Goal: Task Accomplishment & Management: Manage account settings

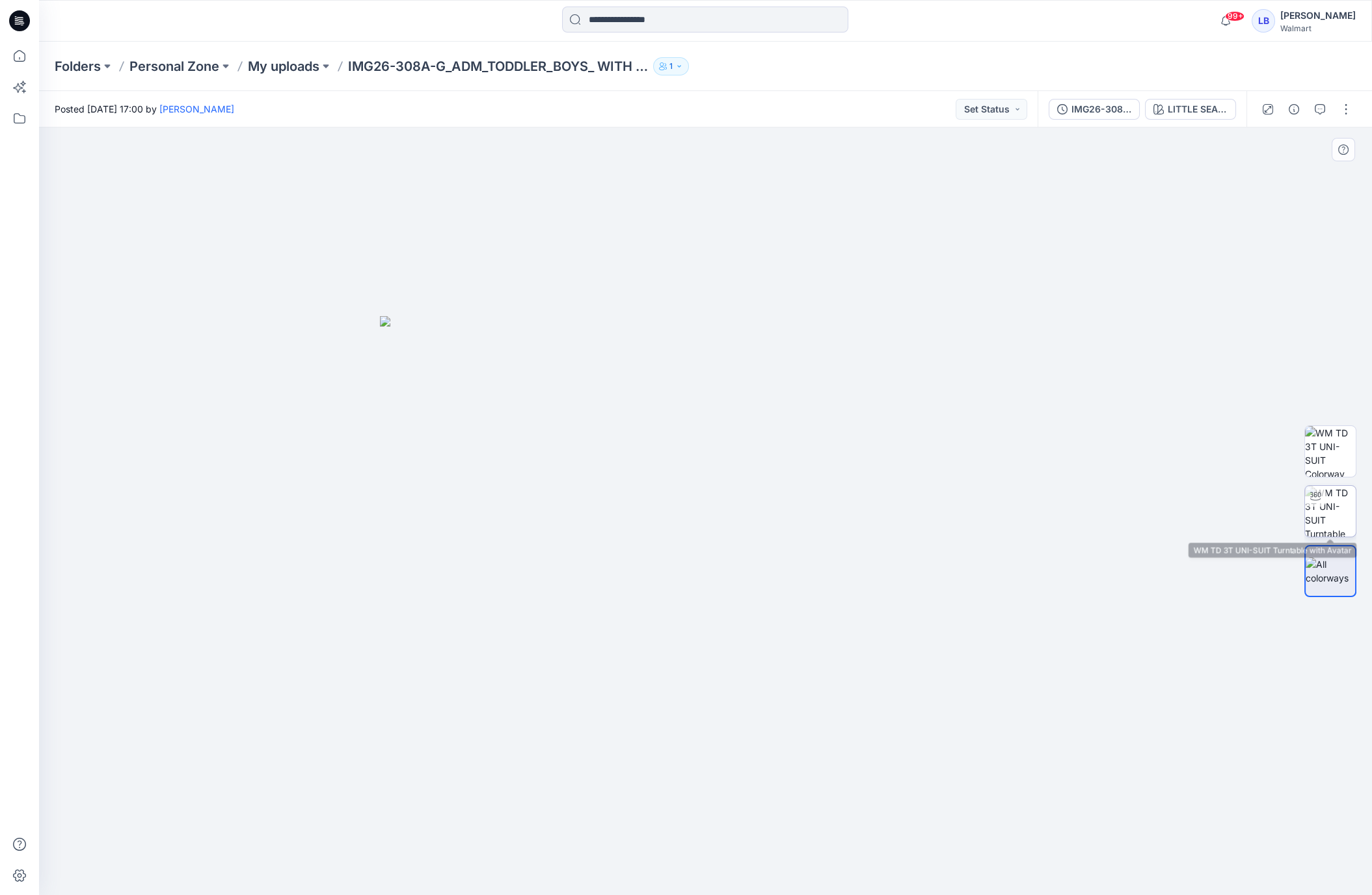
click at [1336, 506] on img at bounding box center [1330, 511] width 51 height 51
drag, startPoint x: 783, startPoint y: 469, endPoint x: 804, endPoint y: 454, distance: 25.8
click at [804, 454] on div at bounding box center [706, 511] width 1334 height 767
click at [1332, 463] on img at bounding box center [1330, 451] width 51 height 51
click at [1328, 557] on img at bounding box center [1330, 571] width 51 height 27
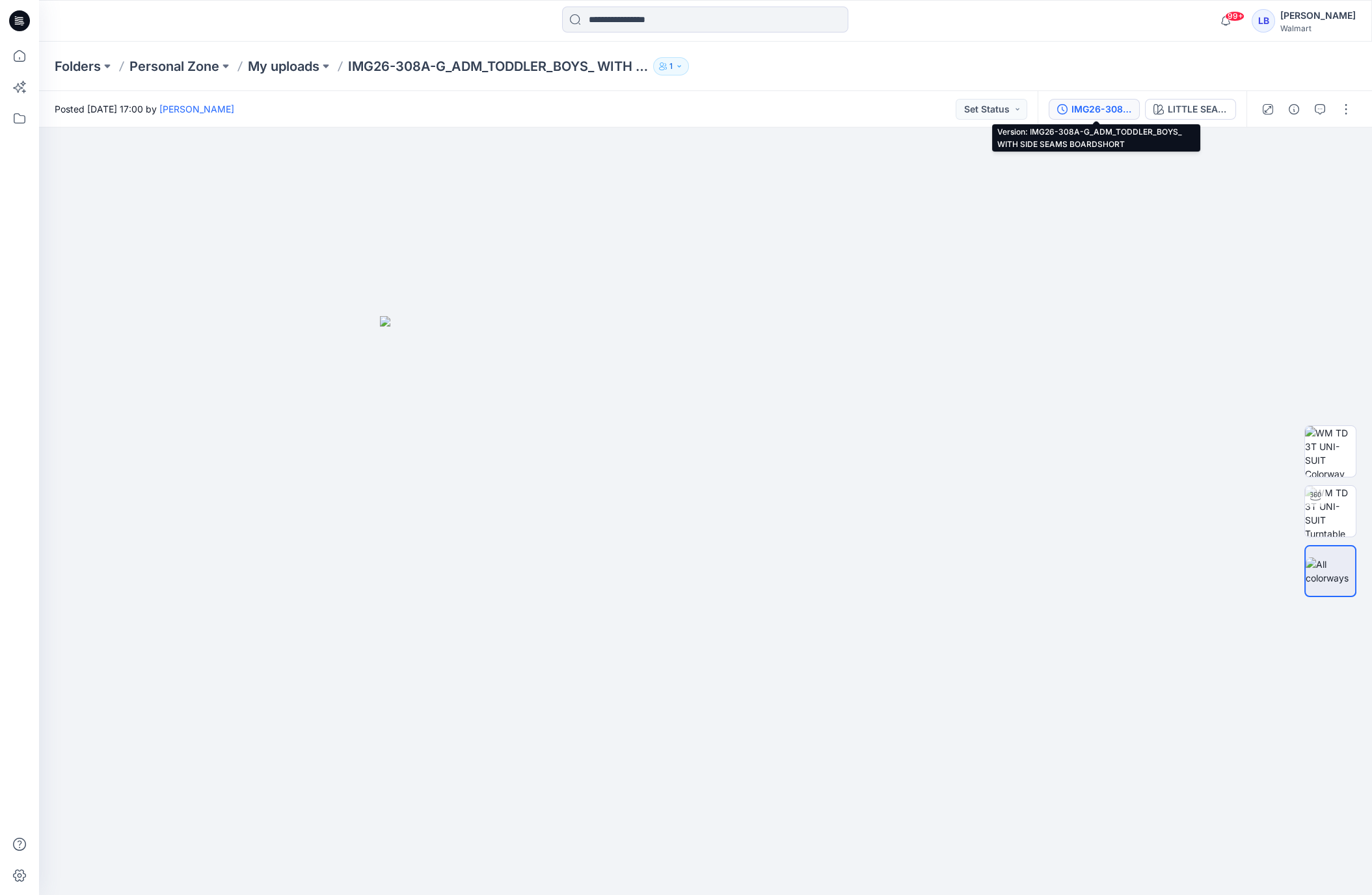
click at [1109, 107] on div "IMG26-308A-G_ADM_TODDLER_BOYS_ WITH SIDE SEAMS BOARDSHORT" at bounding box center [1101, 108] width 59 height 14
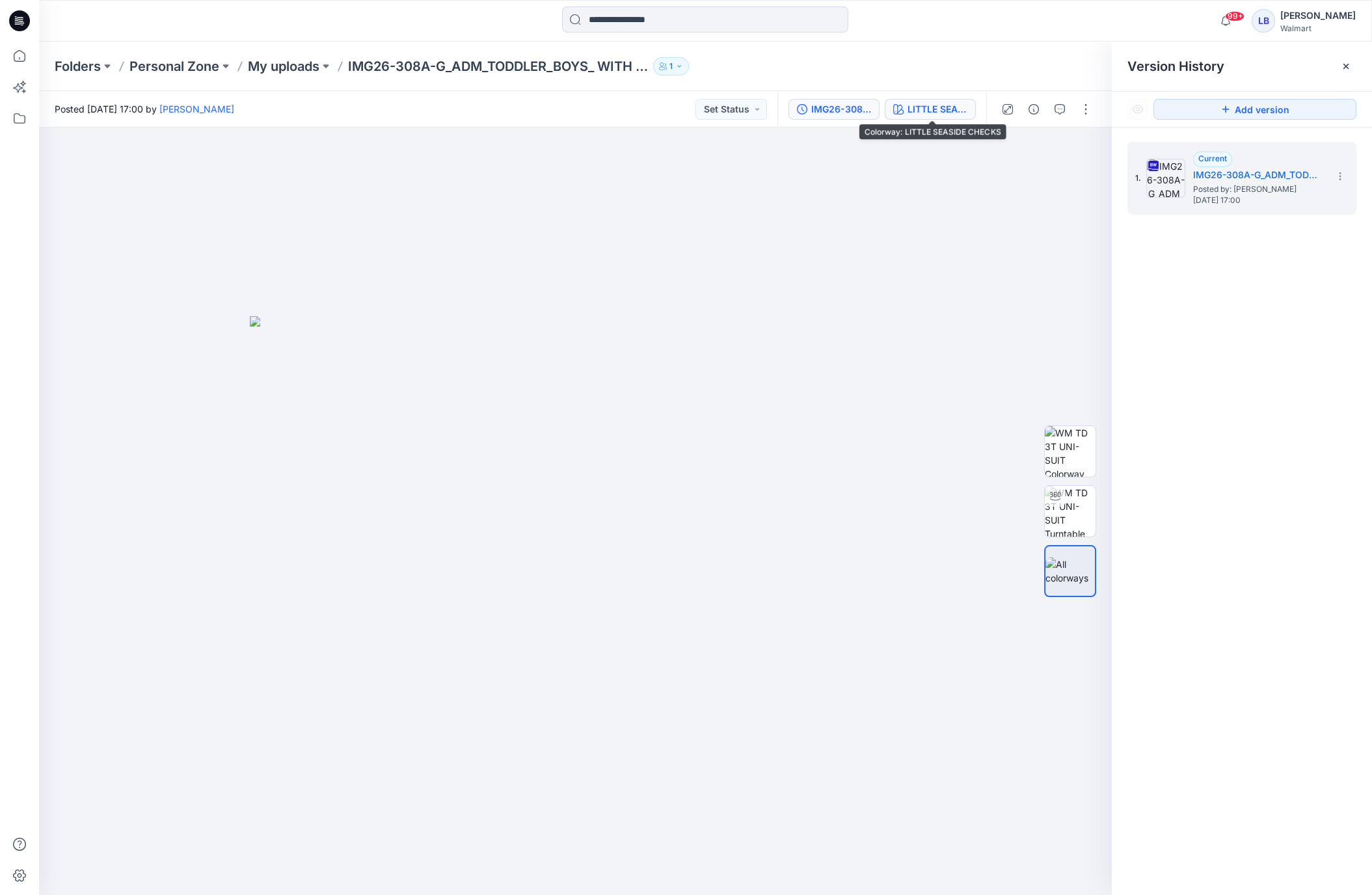
click at [931, 102] on div "LITTLE SEASIDE CHECKS" at bounding box center [937, 108] width 59 height 14
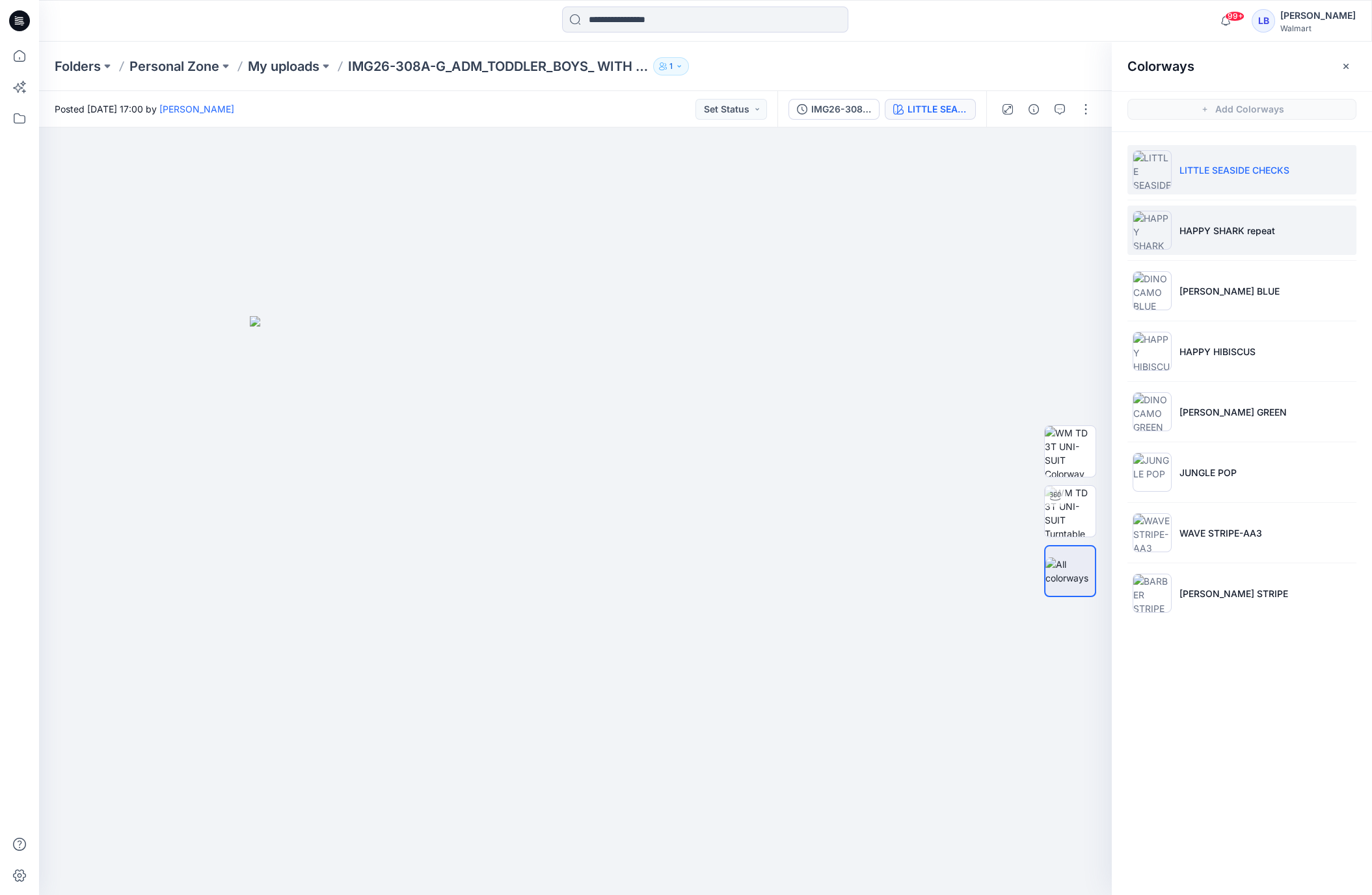
click at [1255, 234] on p "HAPPY SHARK repeat" at bounding box center [1228, 230] width 96 height 13
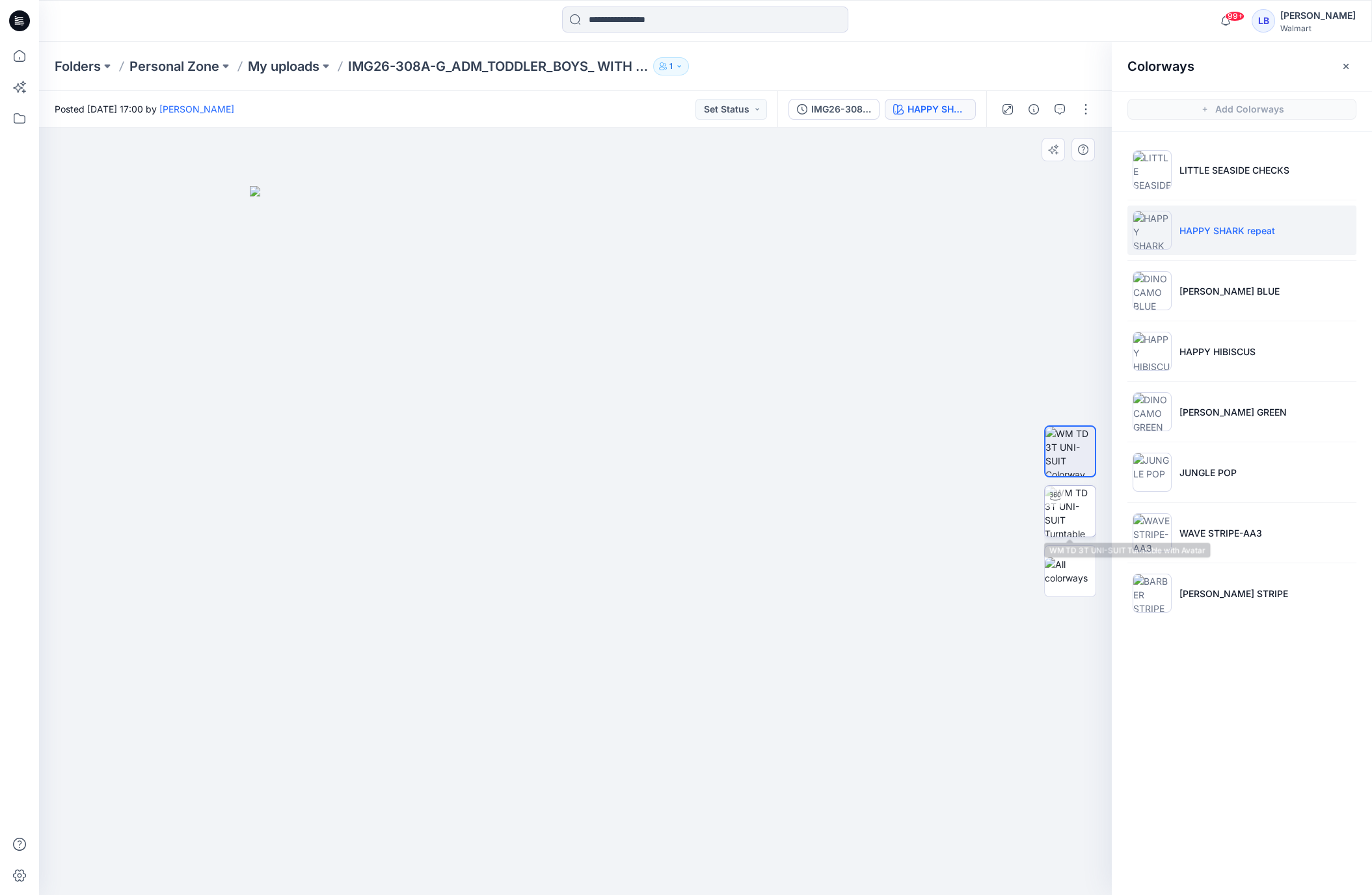
click at [1073, 529] on img at bounding box center [1070, 511] width 51 height 51
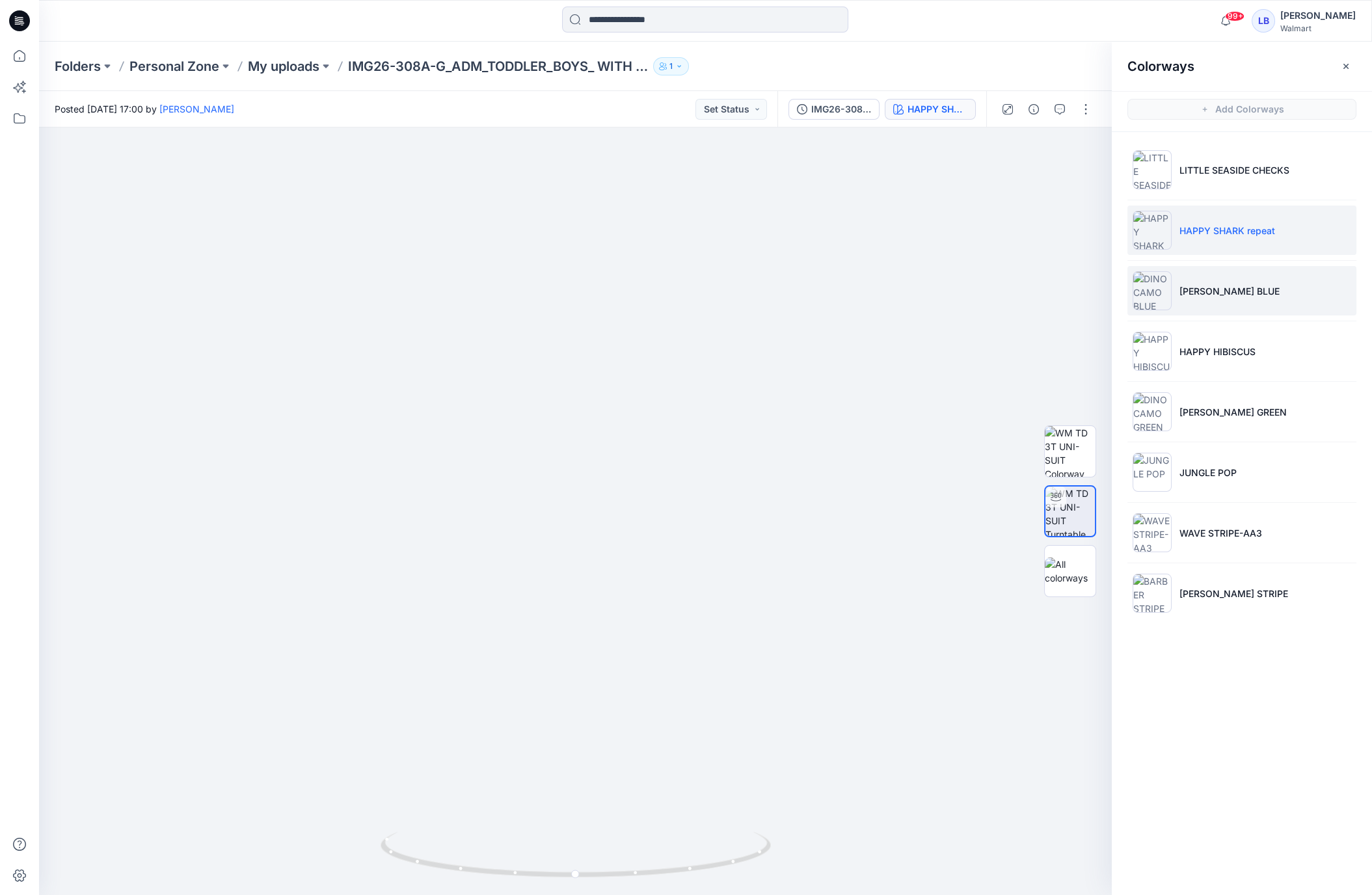
click at [1202, 286] on p "DINO CAMO BLUE" at bounding box center [1230, 291] width 100 height 13
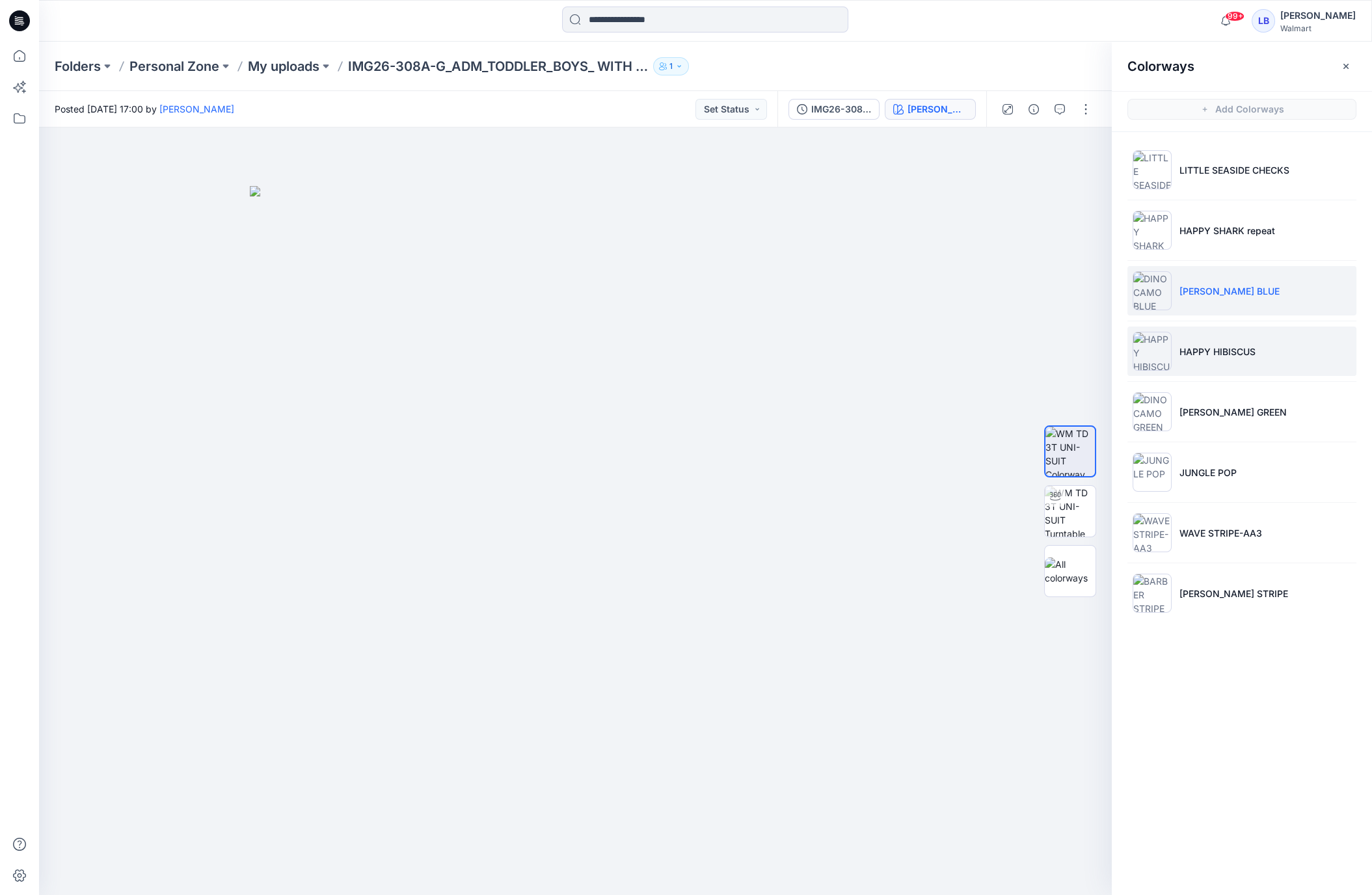
click at [1210, 339] on li "HAPPY HIBISCUS" at bounding box center [1242, 351] width 229 height 50
click at [140, 64] on p "Personal Zone" at bounding box center [175, 66] width 90 height 18
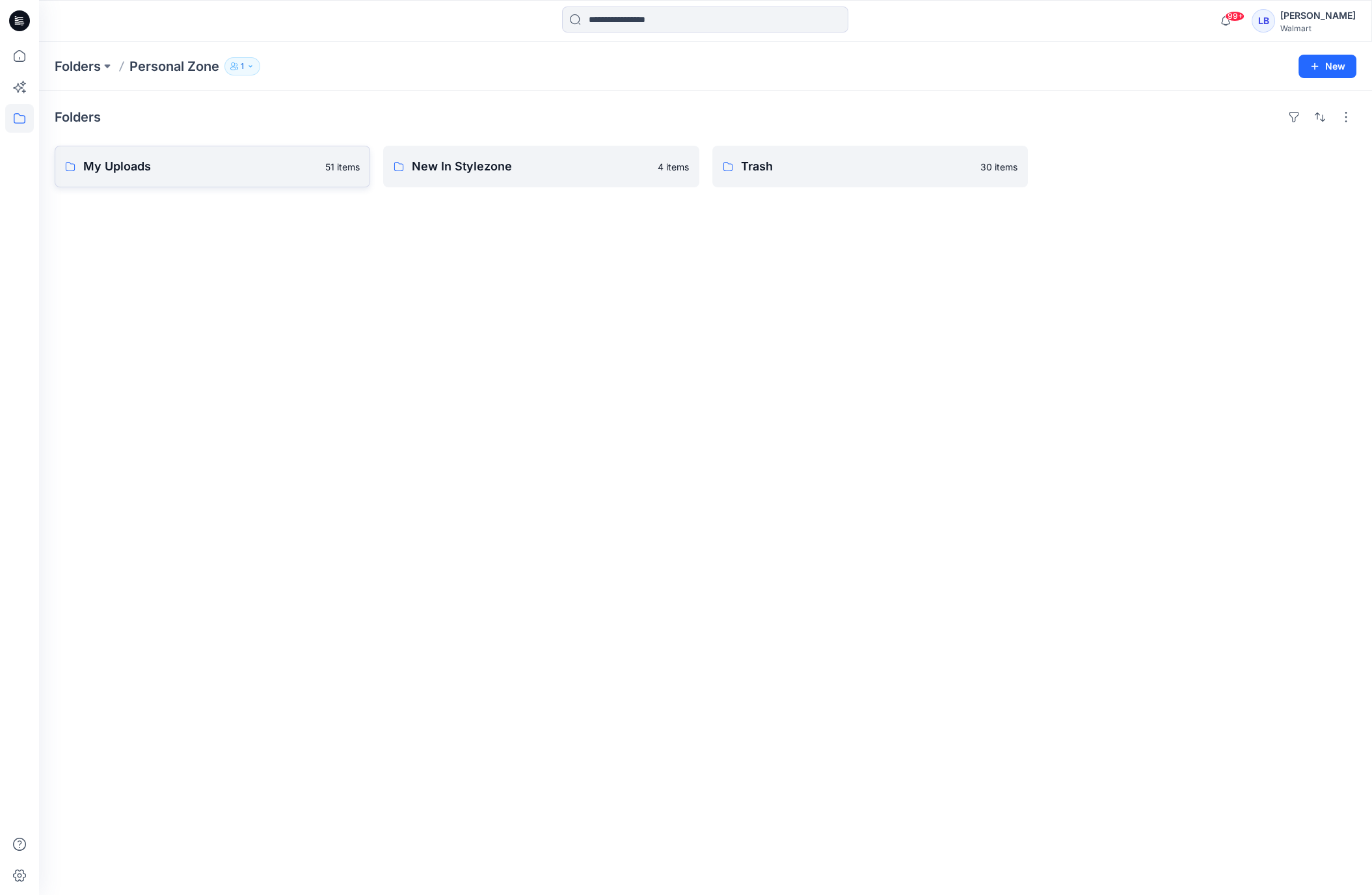
click at [218, 174] on p "My Uploads" at bounding box center [201, 166] width 234 height 18
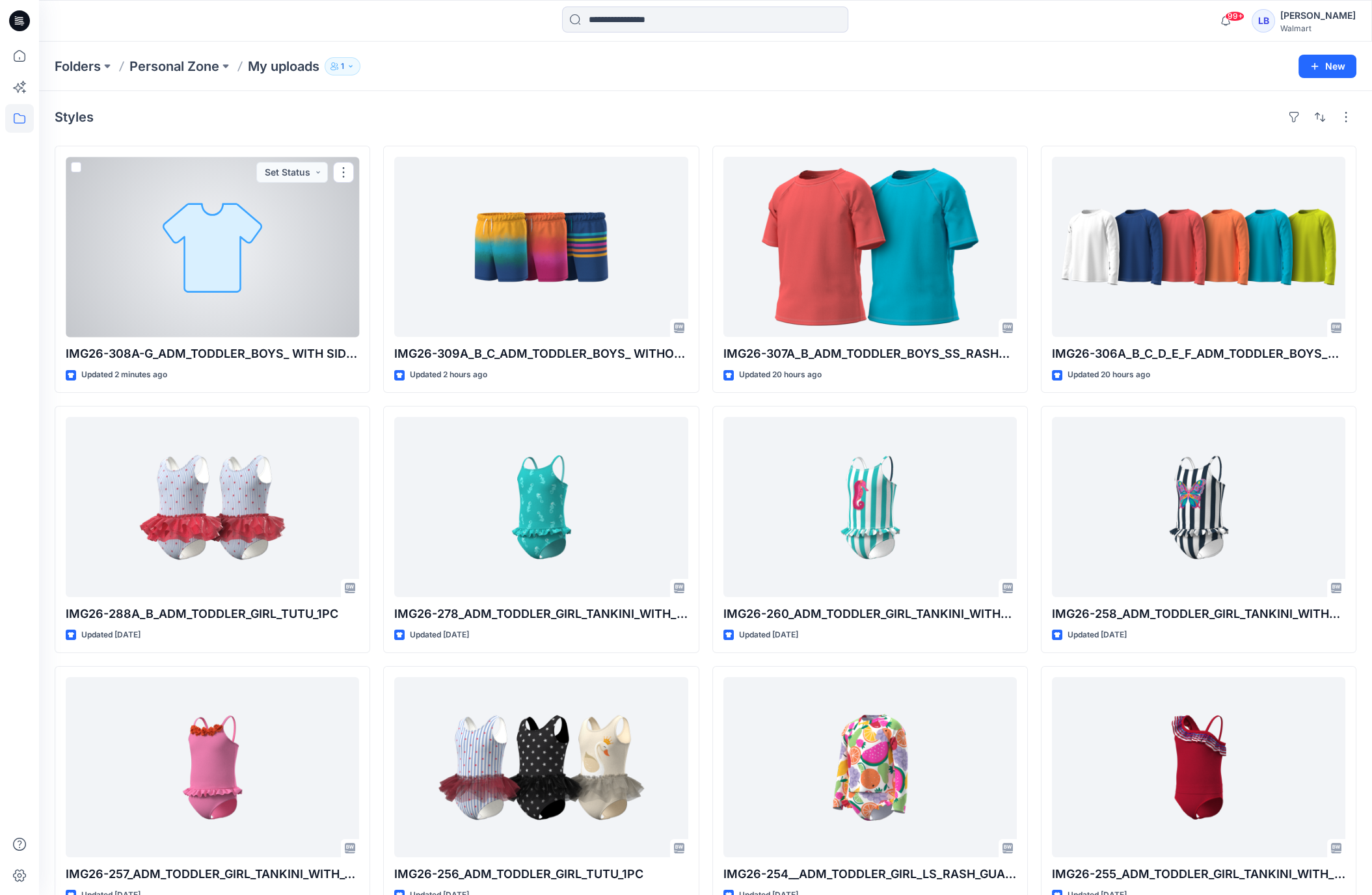
click at [269, 225] on div at bounding box center [212, 247] width 294 height 180
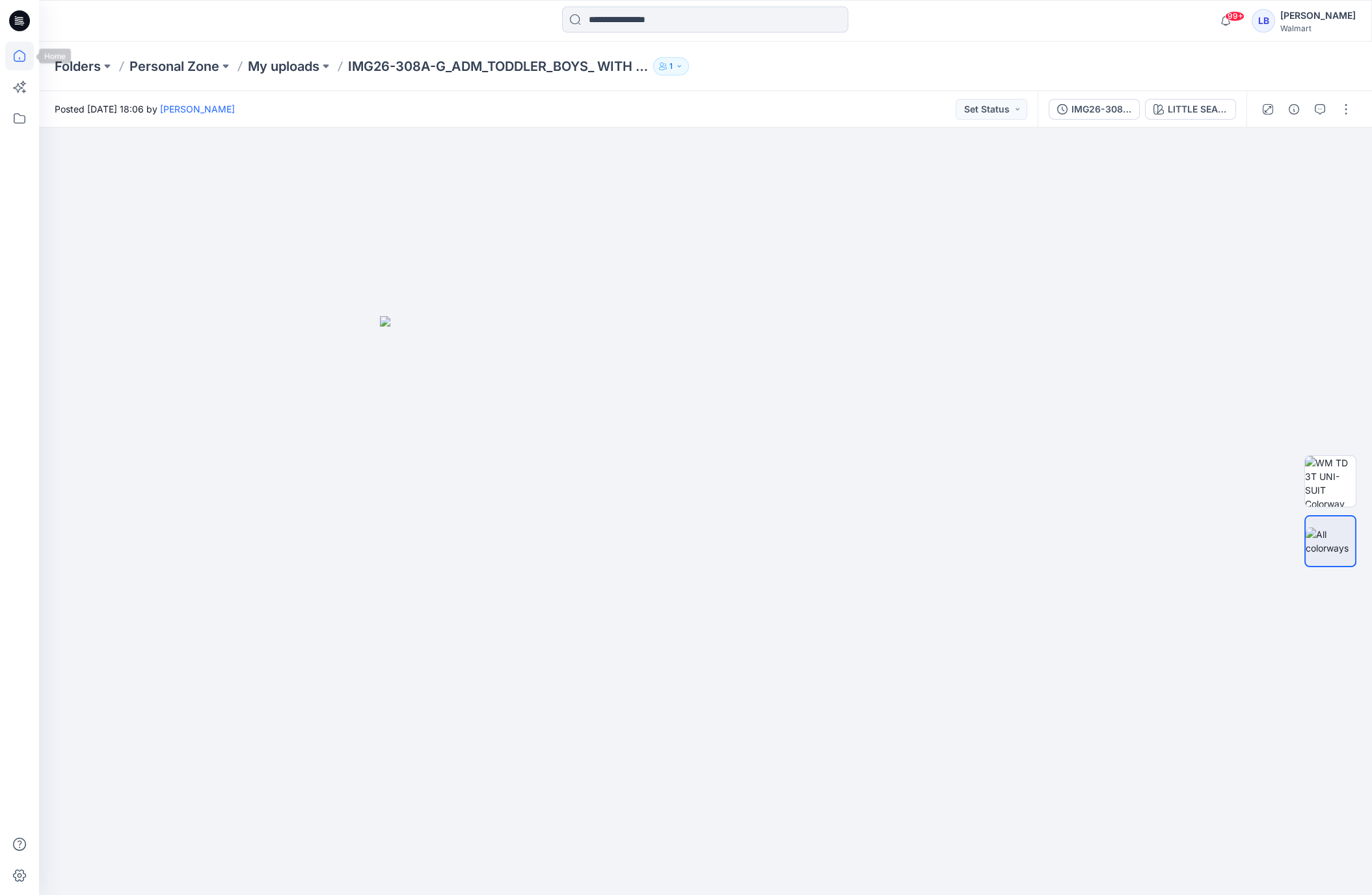
click at [18, 59] on icon at bounding box center [19, 56] width 29 height 29
click at [1328, 514] on img at bounding box center [1330, 511] width 51 height 51
drag, startPoint x: 729, startPoint y: 521, endPoint x: 720, endPoint y: 511, distance: 13.5
click at [720, 511] on div at bounding box center [706, 511] width 1334 height 767
click at [19, 58] on icon at bounding box center [19, 59] width 1 height 3
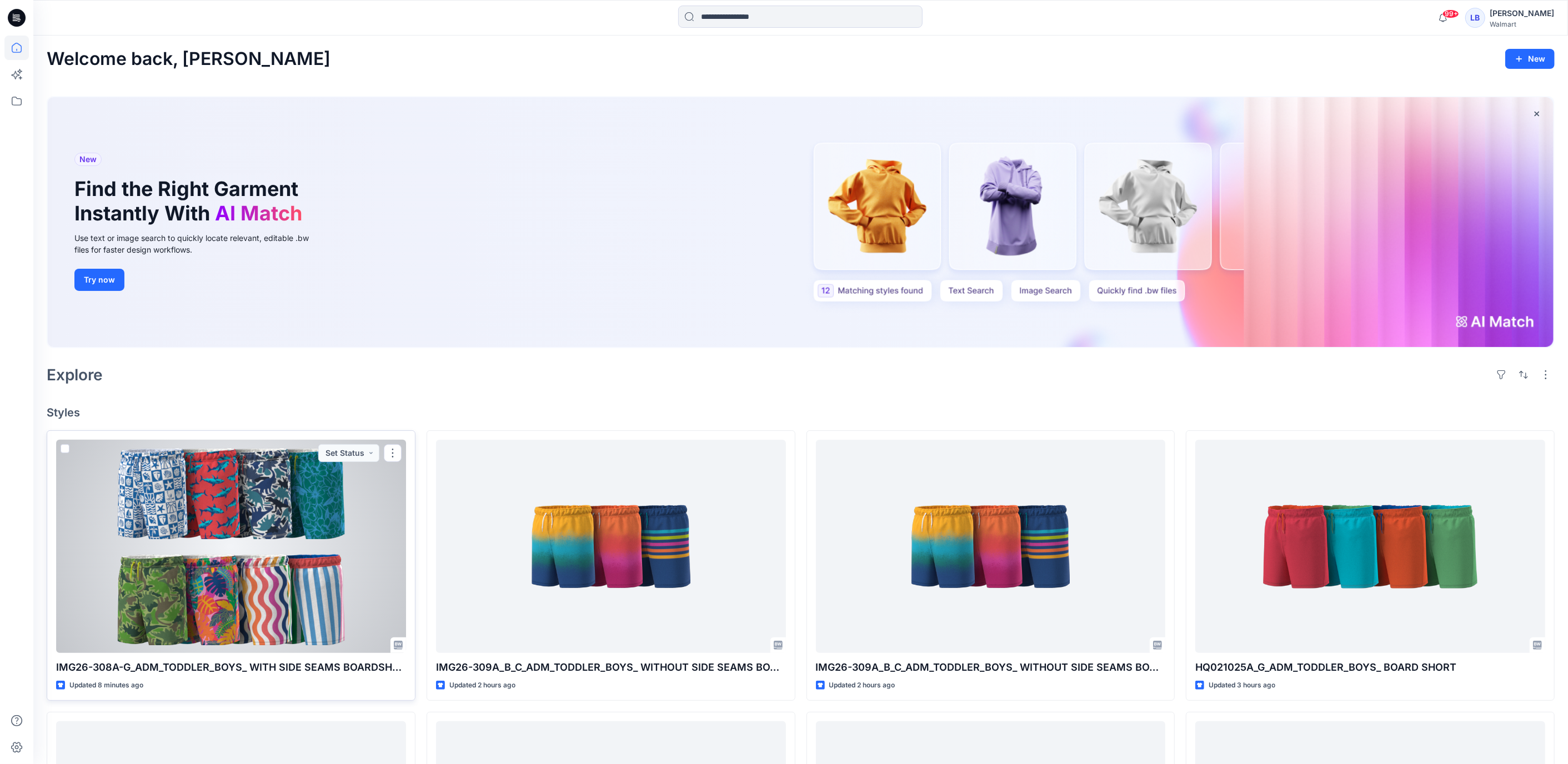
click at [291, 608] on div at bounding box center [230, 546] width 350 height 213
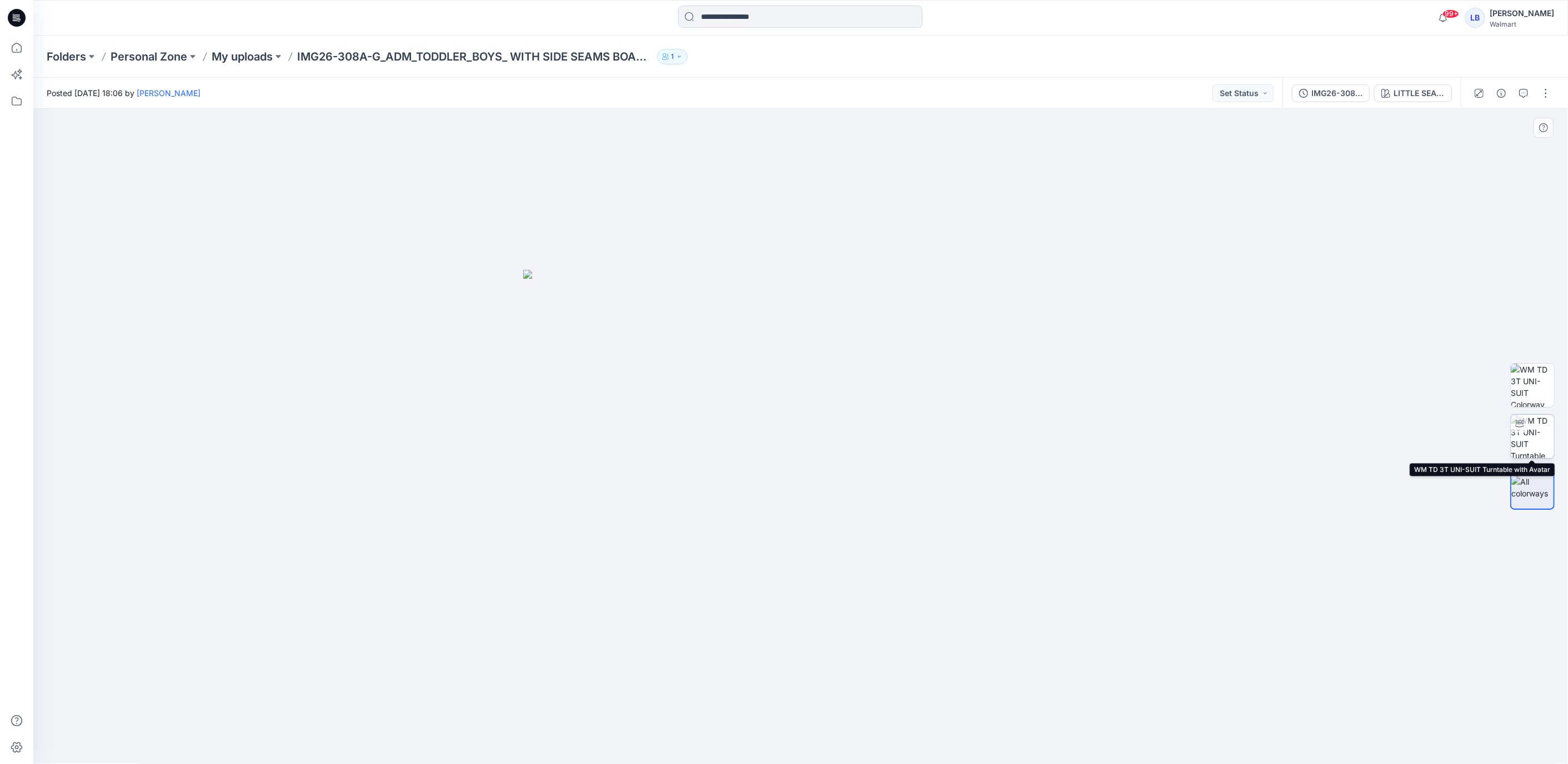
click at [1531, 443] on img at bounding box center [1532, 436] width 43 height 43
drag, startPoint x: 811, startPoint y: 498, endPoint x: 807, endPoint y: 504, distance: 7.2
click at [807, 504] on div at bounding box center [801, 436] width 1534 height 655
click at [1525, 486] on img at bounding box center [1532, 487] width 43 height 23
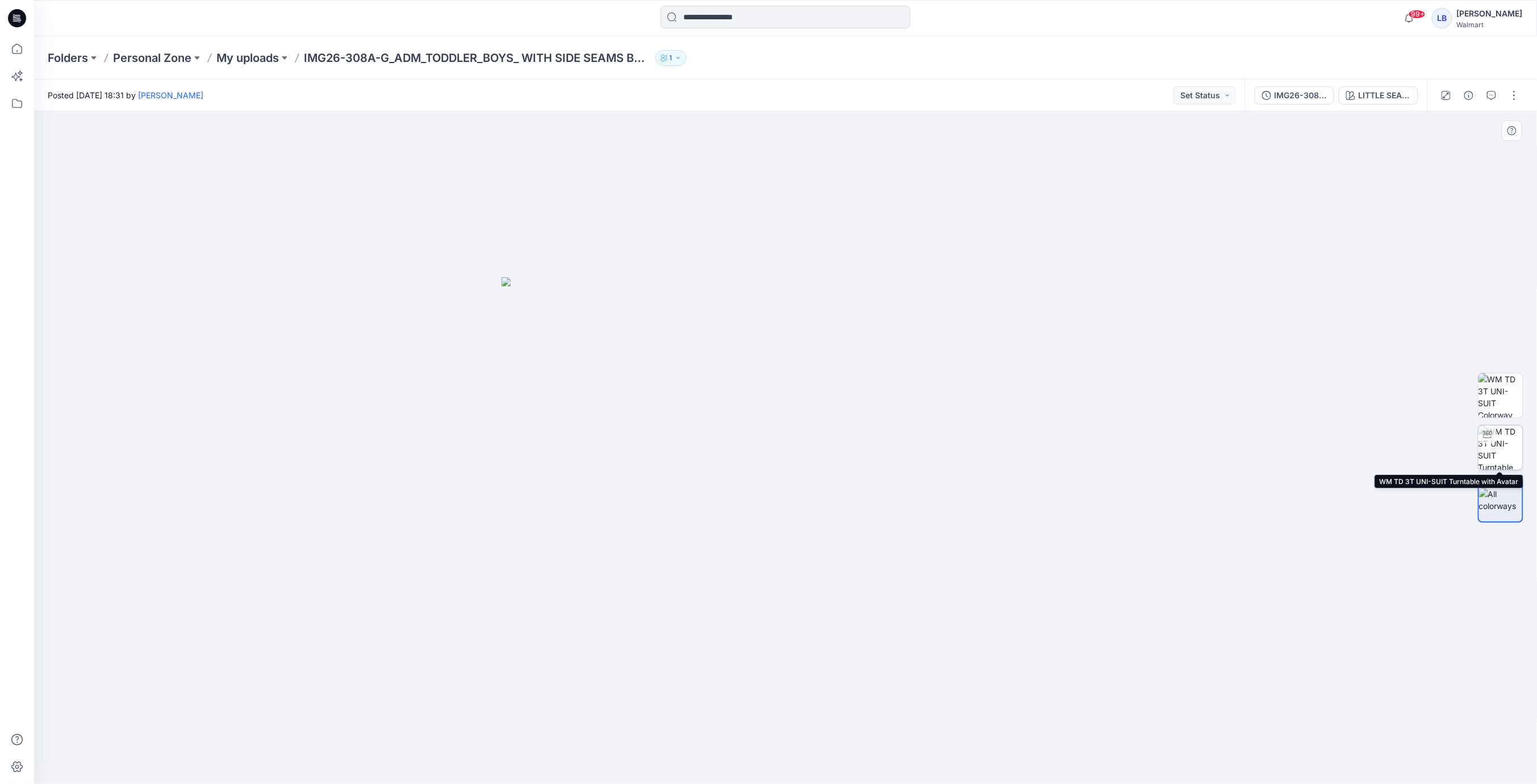
click at [1190, 453] on img at bounding box center [1500, 447] width 44 height 44
click at [823, 451] on div at bounding box center [786, 447] width 1503 height 673
click at [1190, 95] on div "LITTLE SEASIDE CHECKS" at bounding box center [1385, 95] width 52 height 13
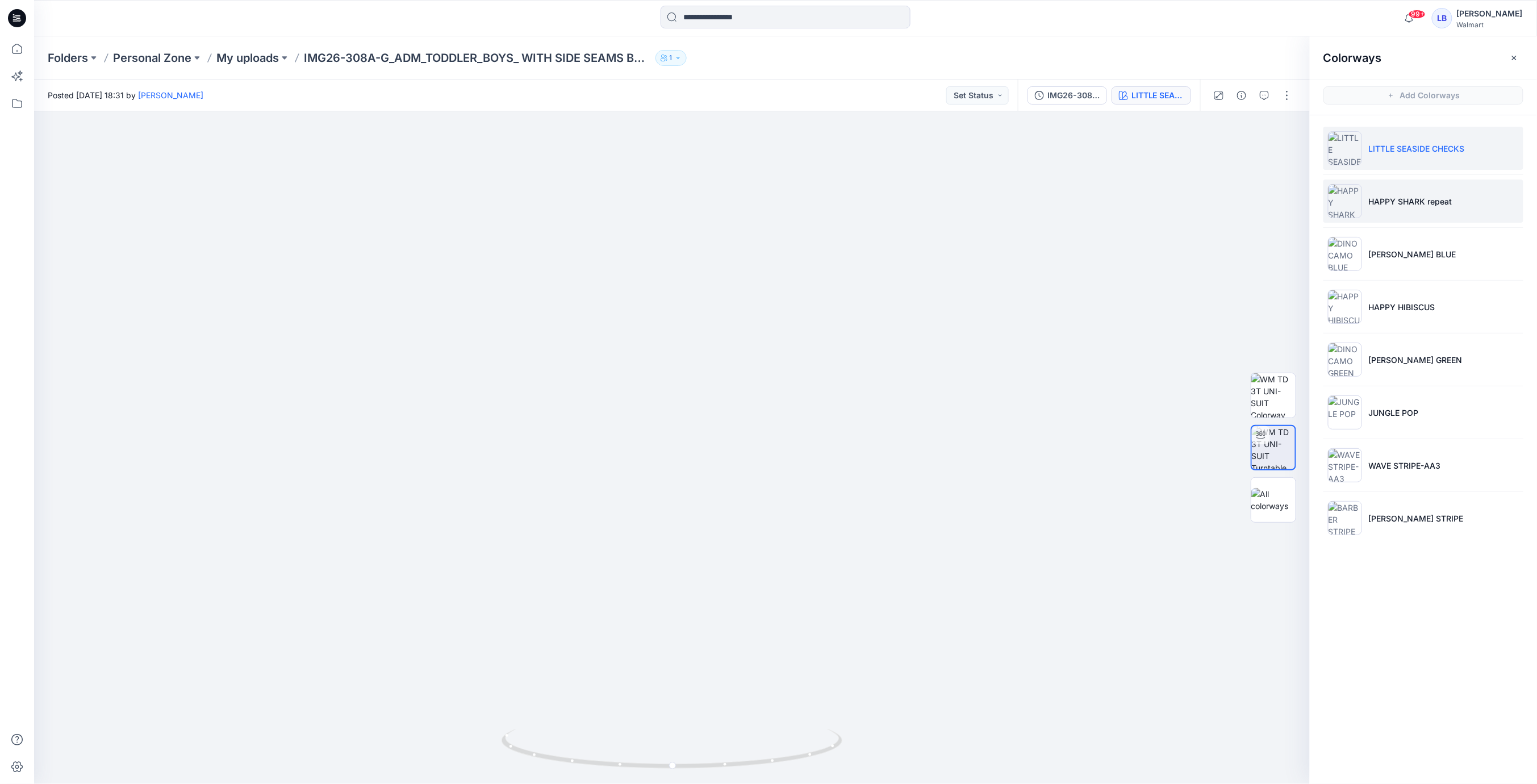
click at [1190, 191] on li "HAPPY SHARK repeat" at bounding box center [1423, 201] width 200 height 44
click at [1190, 453] on img at bounding box center [1273, 447] width 44 height 44
click at [1190, 503] on img at bounding box center [1273, 500] width 44 height 23
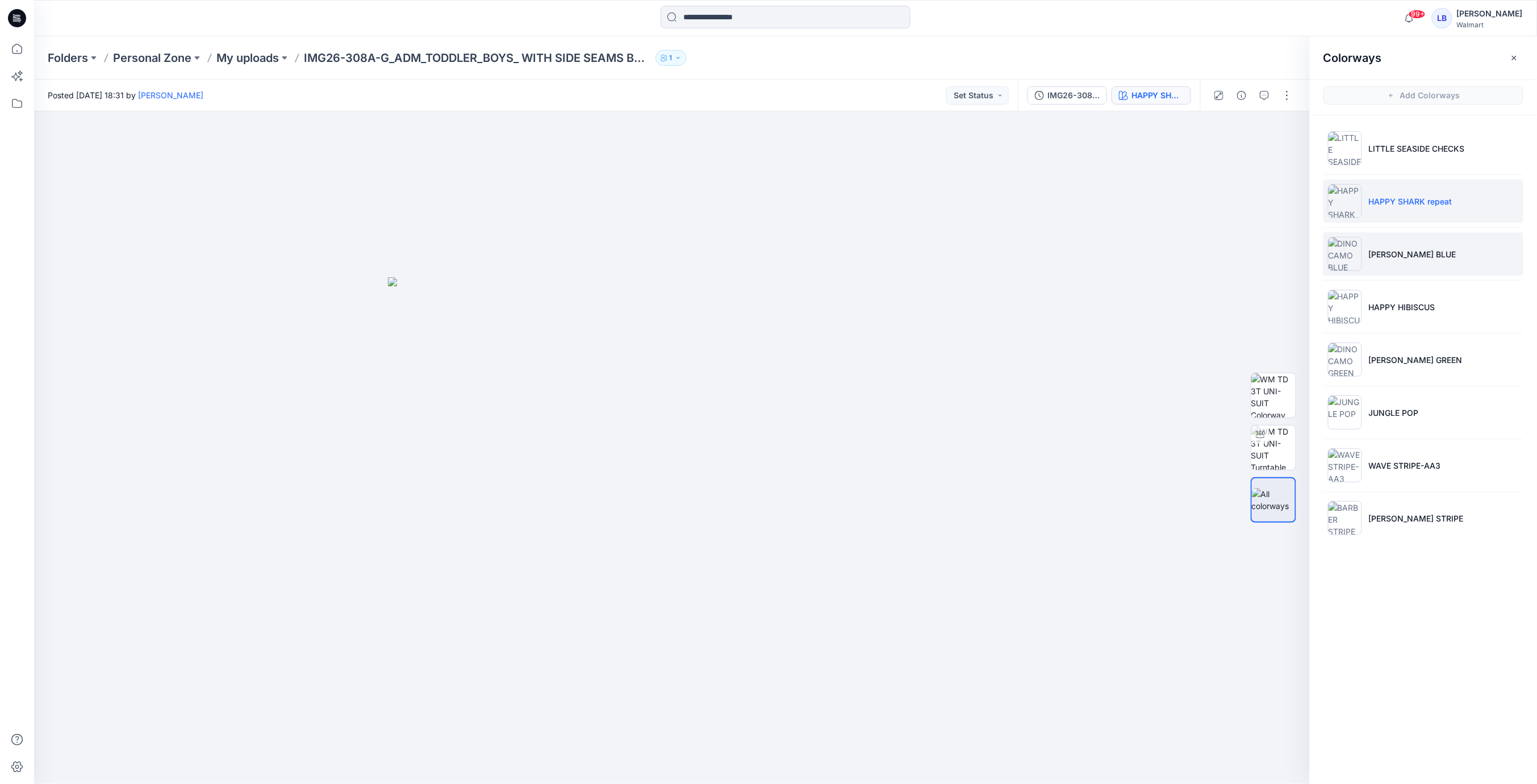
click at [1190, 239] on li "[PERSON_NAME] BLUE" at bounding box center [1423, 254] width 200 height 44
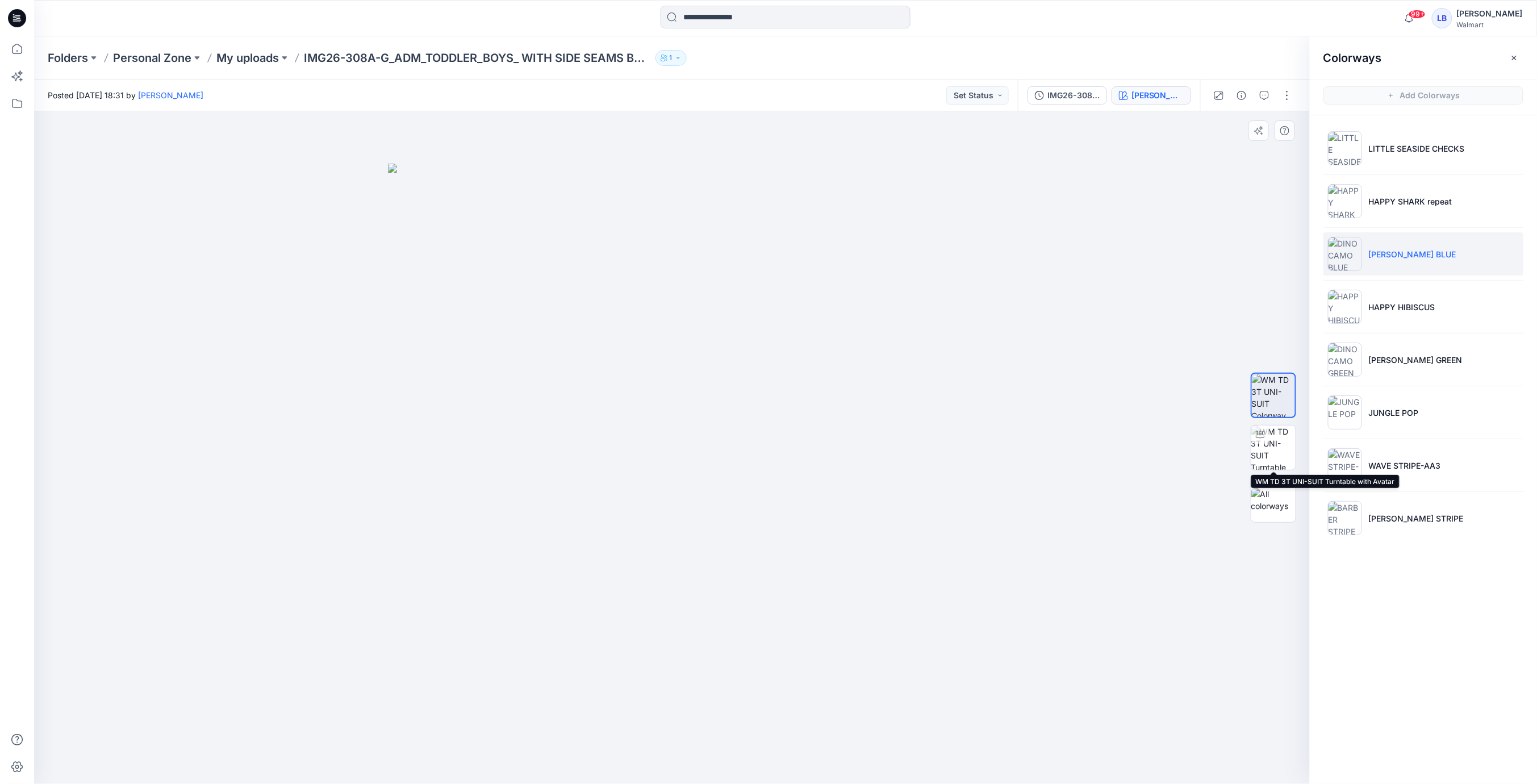
drag, startPoint x: 1282, startPoint y: 455, endPoint x: 1236, endPoint y: 459, distance: 46.2
click at [1190, 455] on img at bounding box center [1273, 447] width 44 height 44
drag, startPoint x: 704, startPoint y: 511, endPoint x: 914, endPoint y: 544, distance: 212.6
click at [710, 534] on div at bounding box center [672, 447] width 1276 height 673
click at [1190, 301] on p "HAPPY HIBISCUS" at bounding box center [1401, 307] width 66 height 12
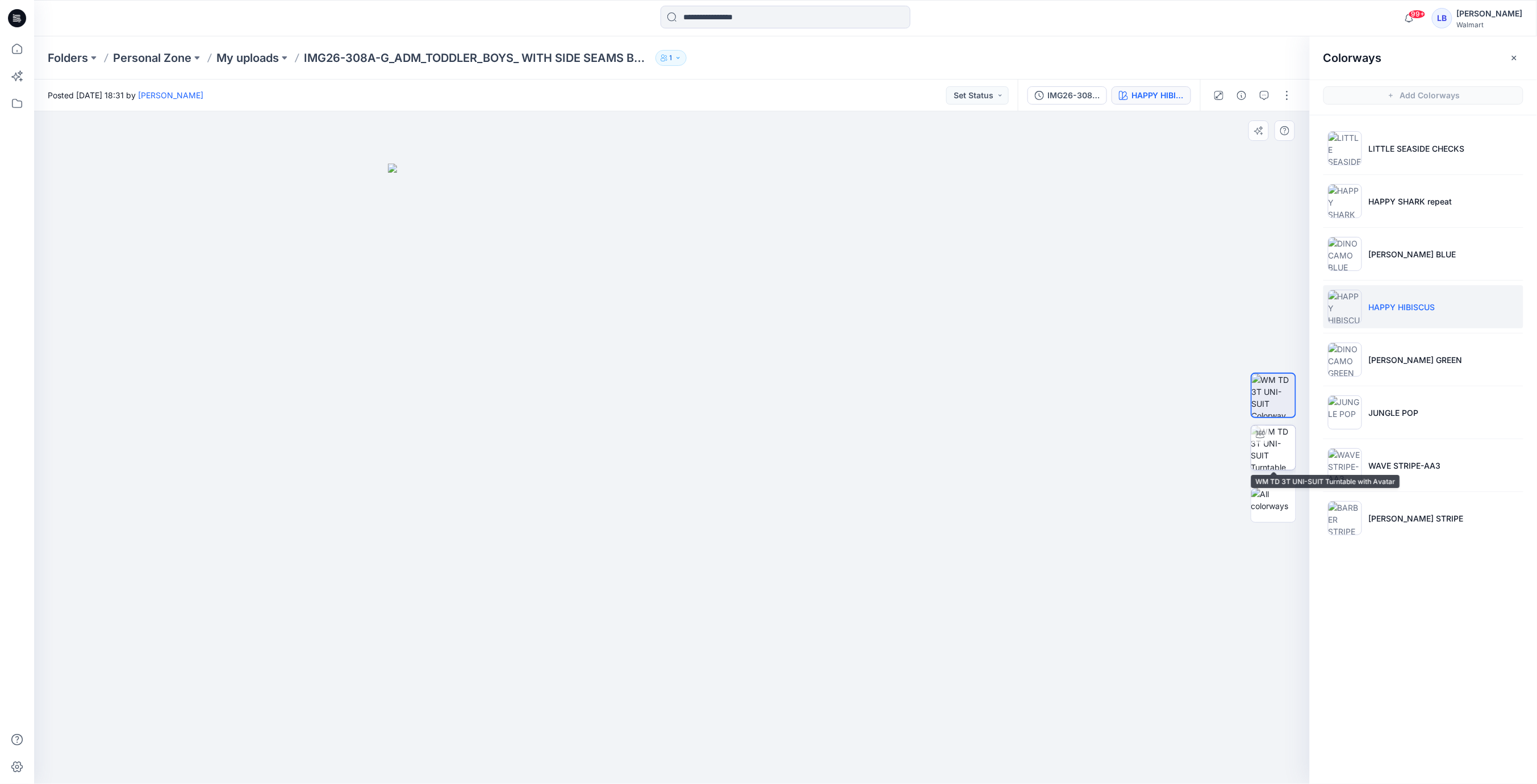
click at [1190, 451] on img at bounding box center [1273, 447] width 44 height 44
drag, startPoint x: 756, startPoint y: 482, endPoint x: 803, endPoint y: 488, distance: 47.4
click at [785, 492] on div at bounding box center [672, 447] width 1276 height 673
click at [1190, 372] on li "DINO CAMO GREEN" at bounding box center [1423, 360] width 200 height 44
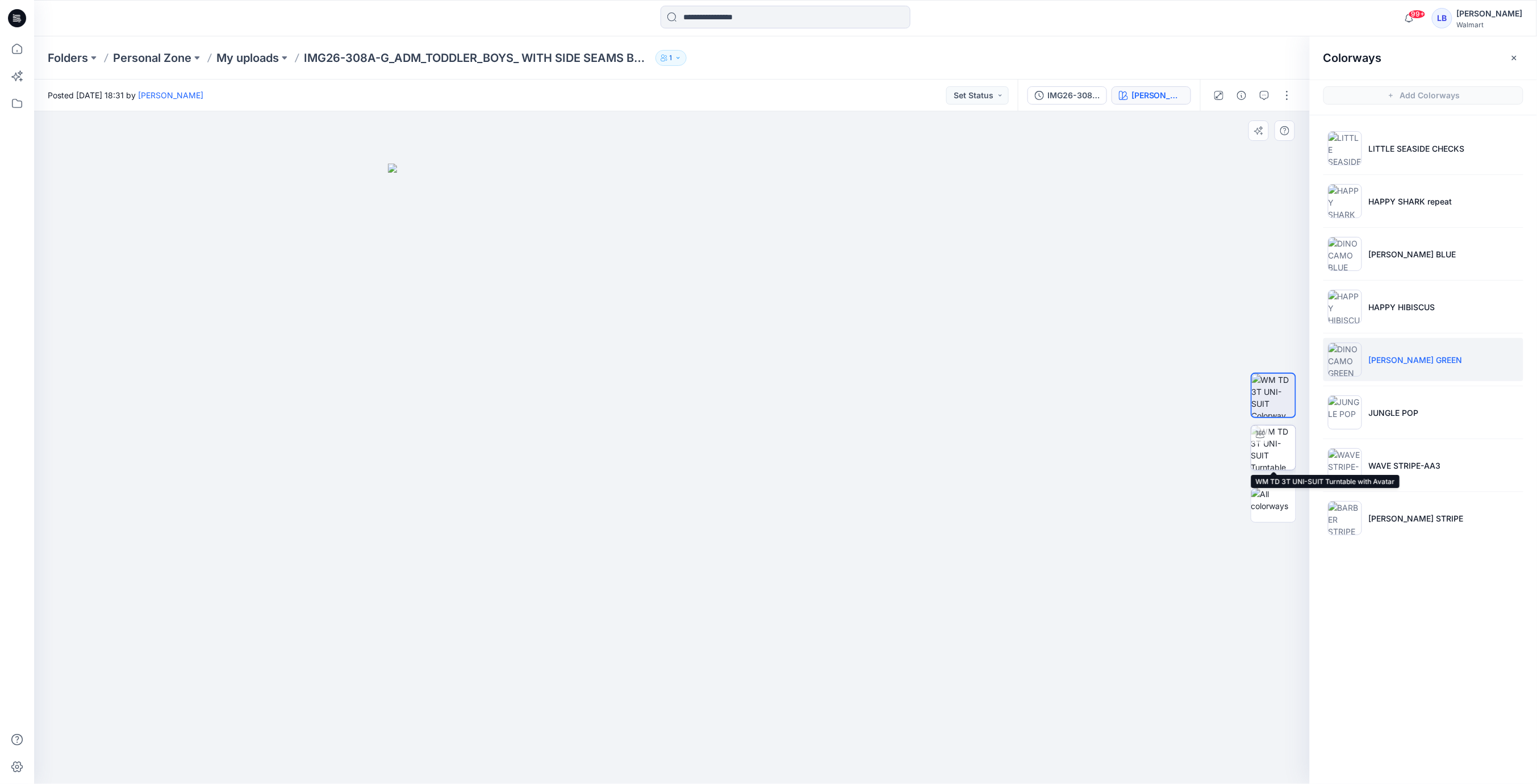
click at [1190, 446] on img at bounding box center [1273, 447] width 44 height 44
drag, startPoint x: 750, startPoint y: 512, endPoint x: 752, endPoint y: 552, distance: 40.0
click at [737, 557] on div at bounding box center [672, 447] width 1276 height 673
click at [1190, 411] on p "JUNGLE POP" at bounding box center [1394, 413] width 50 height 12
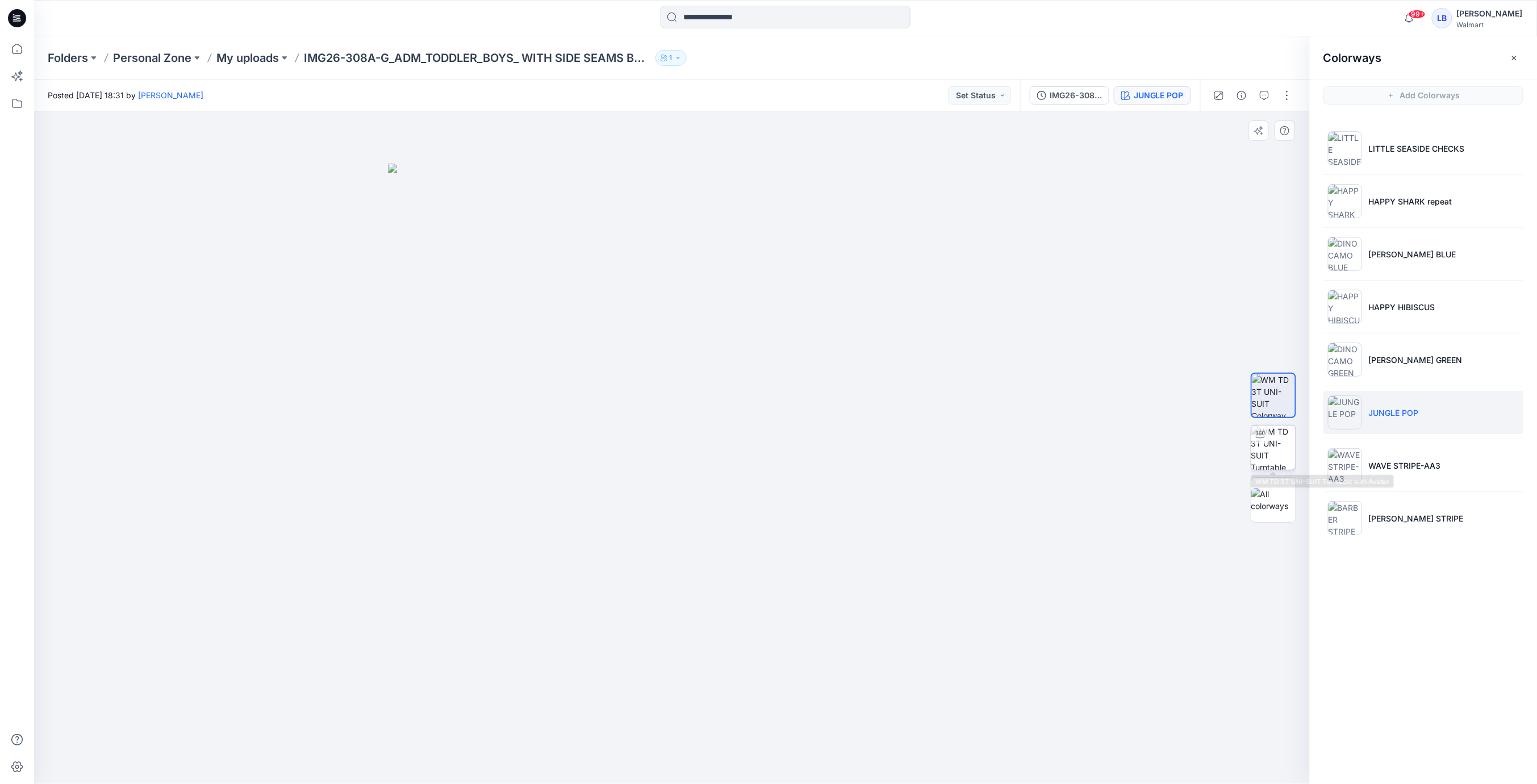
click at [1190, 454] on img at bounding box center [1273, 447] width 44 height 44
drag, startPoint x: 828, startPoint y: 487, endPoint x: 828, endPoint y: 498, distance: 11.0
click at [828, 498] on div at bounding box center [672, 447] width 1276 height 673
drag, startPoint x: 1444, startPoint y: 470, endPoint x: 1421, endPoint y: 471, distance: 23.0
click at [1190, 470] on li "WAVE STRIPE-AA3" at bounding box center [1423, 466] width 200 height 44
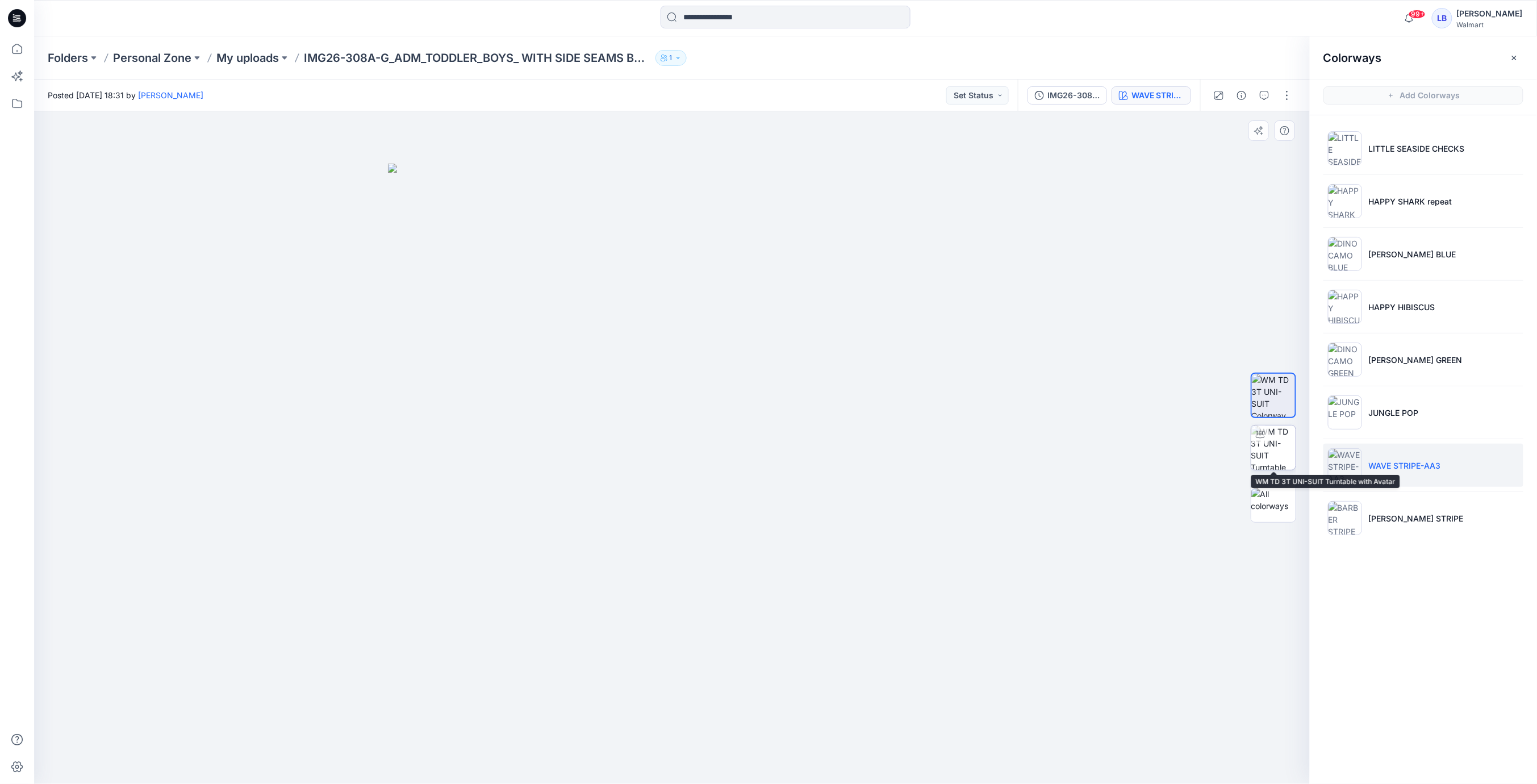
click at [1190, 453] on img at bounding box center [1273, 447] width 44 height 44
drag, startPoint x: 723, startPoint y: 475, endPoint x: 1046, endPoint y: 487, distance: 323.2
click at [756, 483] on div at bounding box center [672, 447] width 1276 height 673
click at [1190, 513] on p "BARBER STRIPE" at bounding box center [1416, 518] width 95 height 12
click at [1190, 449] on img at bounding box center [1273, 447] width 44 height 44
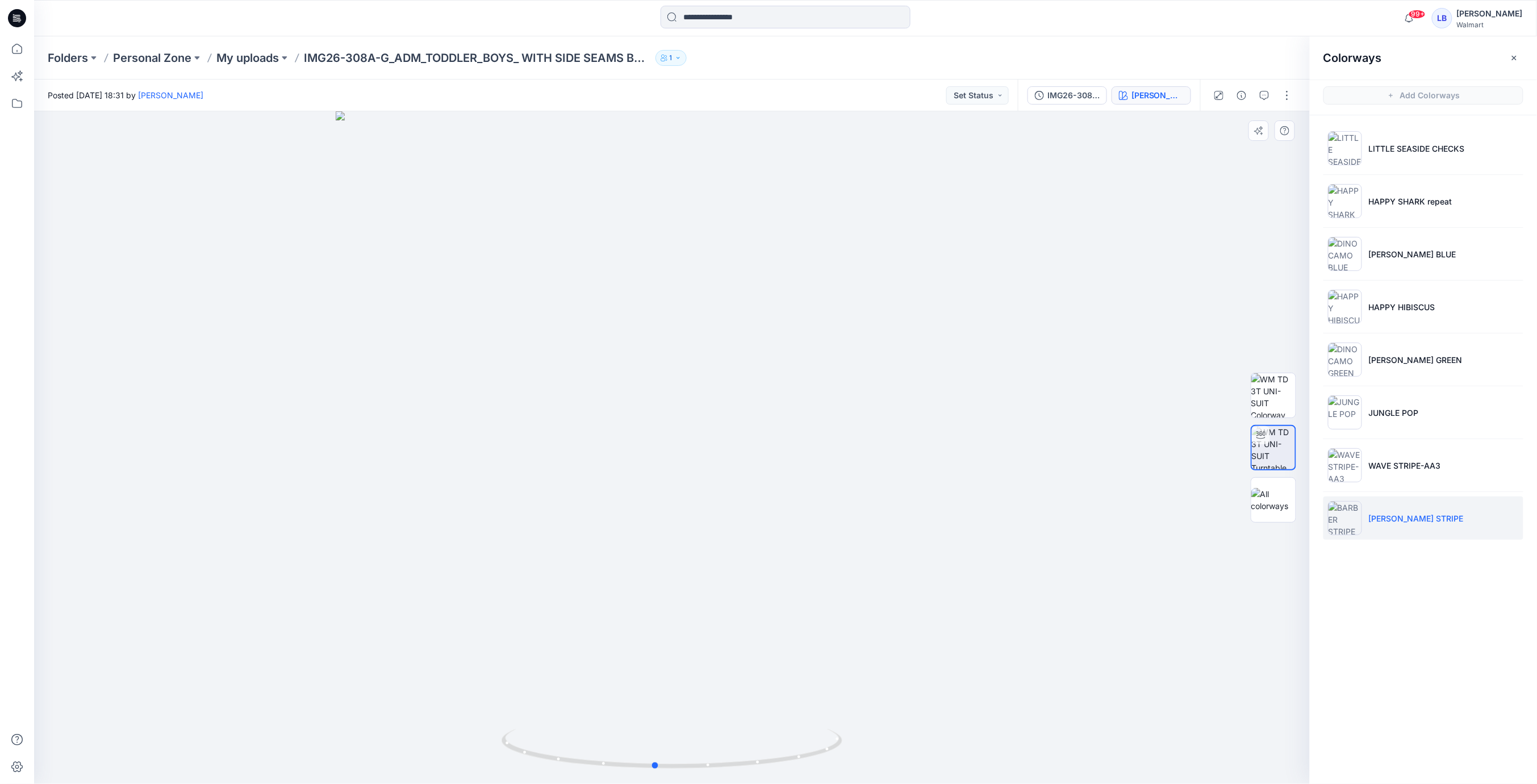
drag, startPoint x: 733, startPoint y: 481, endPoint x: 983, endPoint y: 507, distance: 251.3
click at [716, 485] on div at bounding box center [672, 447] width 1276 height 673
click at [1190, 59] on icon "button" at bounding box center [1514, 58] width 9 height 9
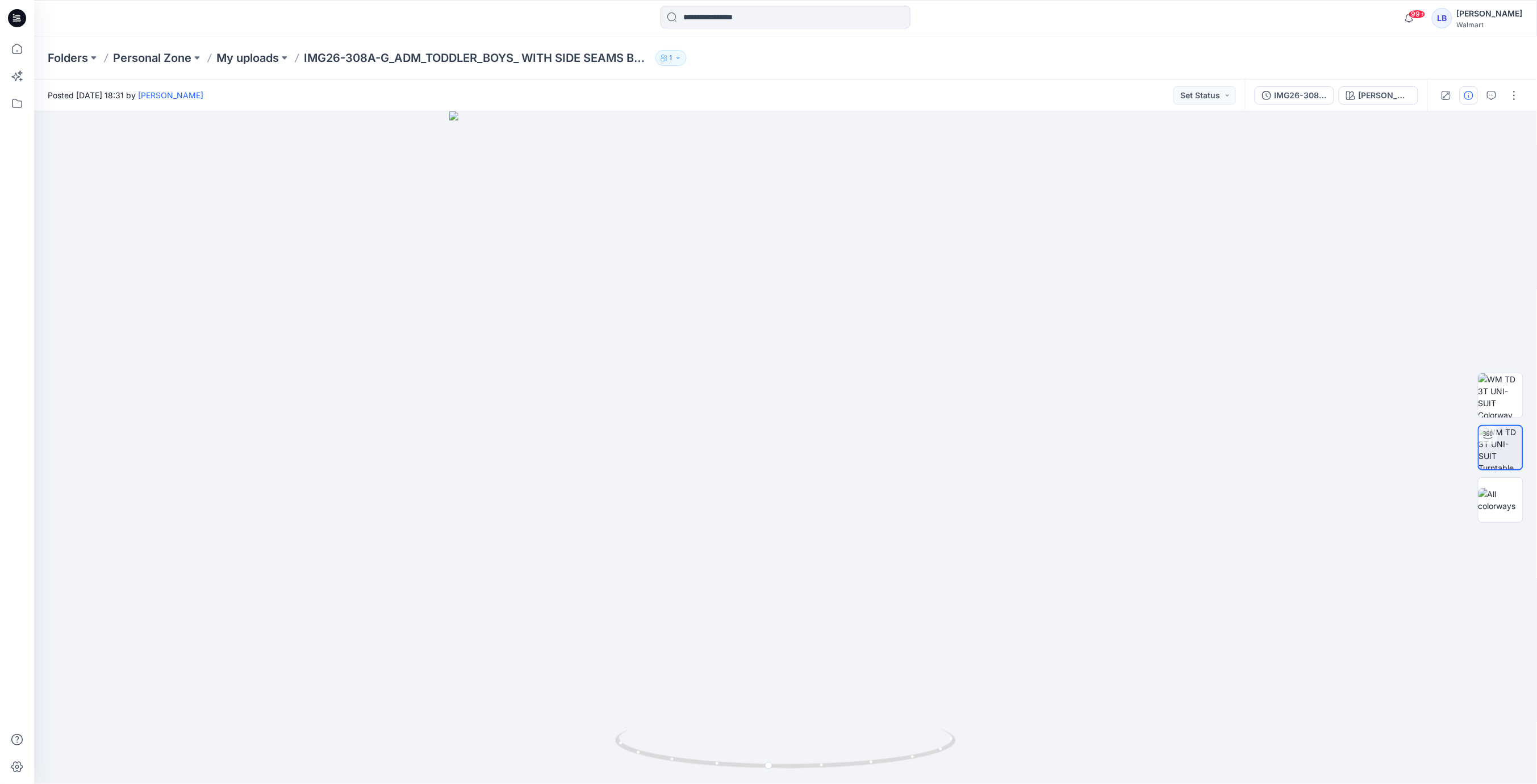
drag, startPoint x: 1461, startPoint y: 98, endPoint x: 1468, endPoint y: 96, distance: 7.3
click at [1190, 98] on div at bounding box center [1479, 95] width 105 height 32
click at [1190, 96] on icon "button" at bounding box center [1468, 95] width 9 height 9
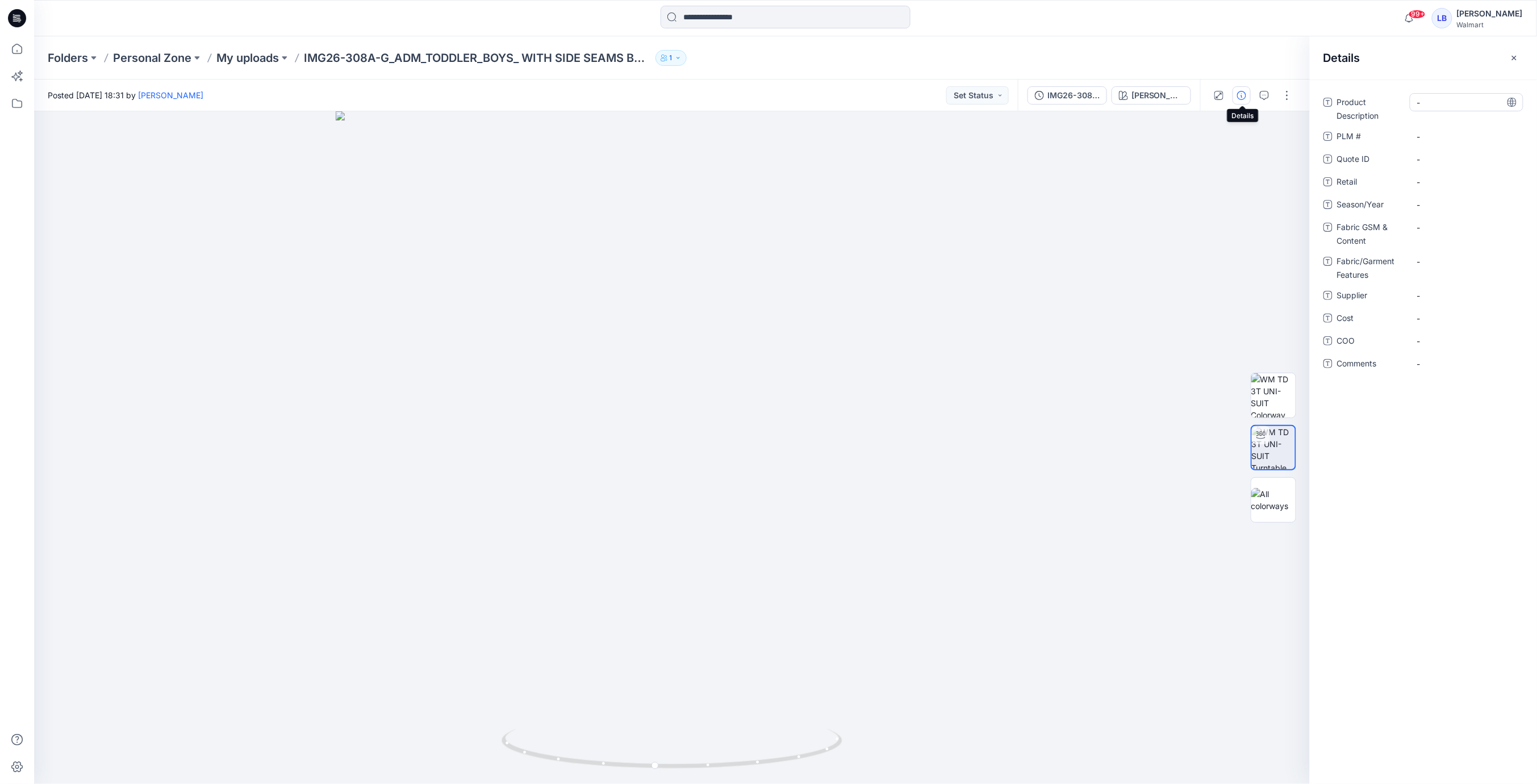
click at [1190, 111] on div "-" at bounding box center [1467, 102] width 114 height 18
type textarea "**********"
click at [1190, 196] on div "-" at bounding box center [1467, 204] width 114 height 18
type textarea "********"
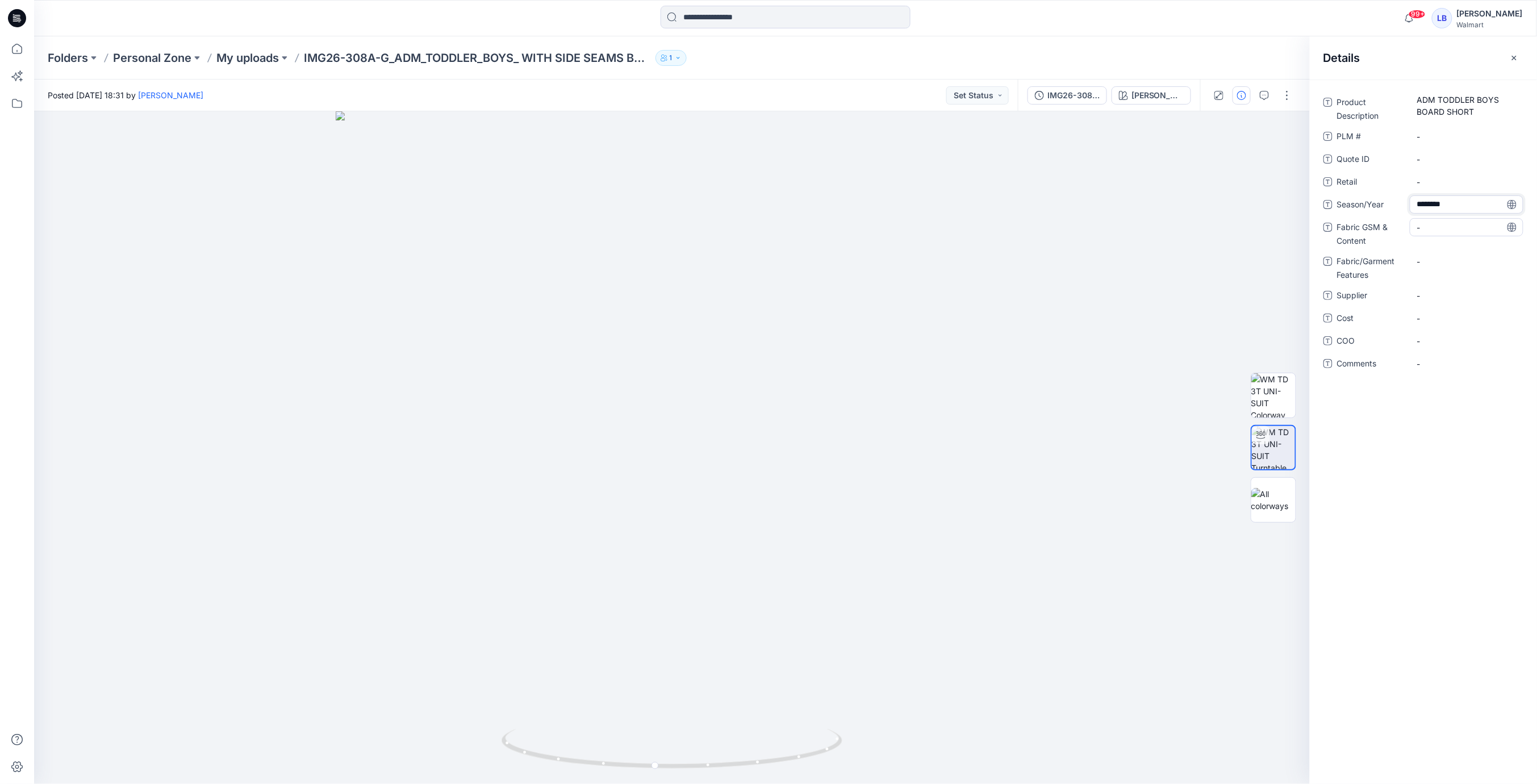
click at [1190, 230] on Content "-" at bounding box center [1467, 227] width 99 height 12
click at [1190, 227] on Content "-" at bounding box center [1467, 227] width 99 height 12
type textarea "**********"
click at [1190, 436] on div "**********" at bounding box center [1423, 431] width 227 height 704
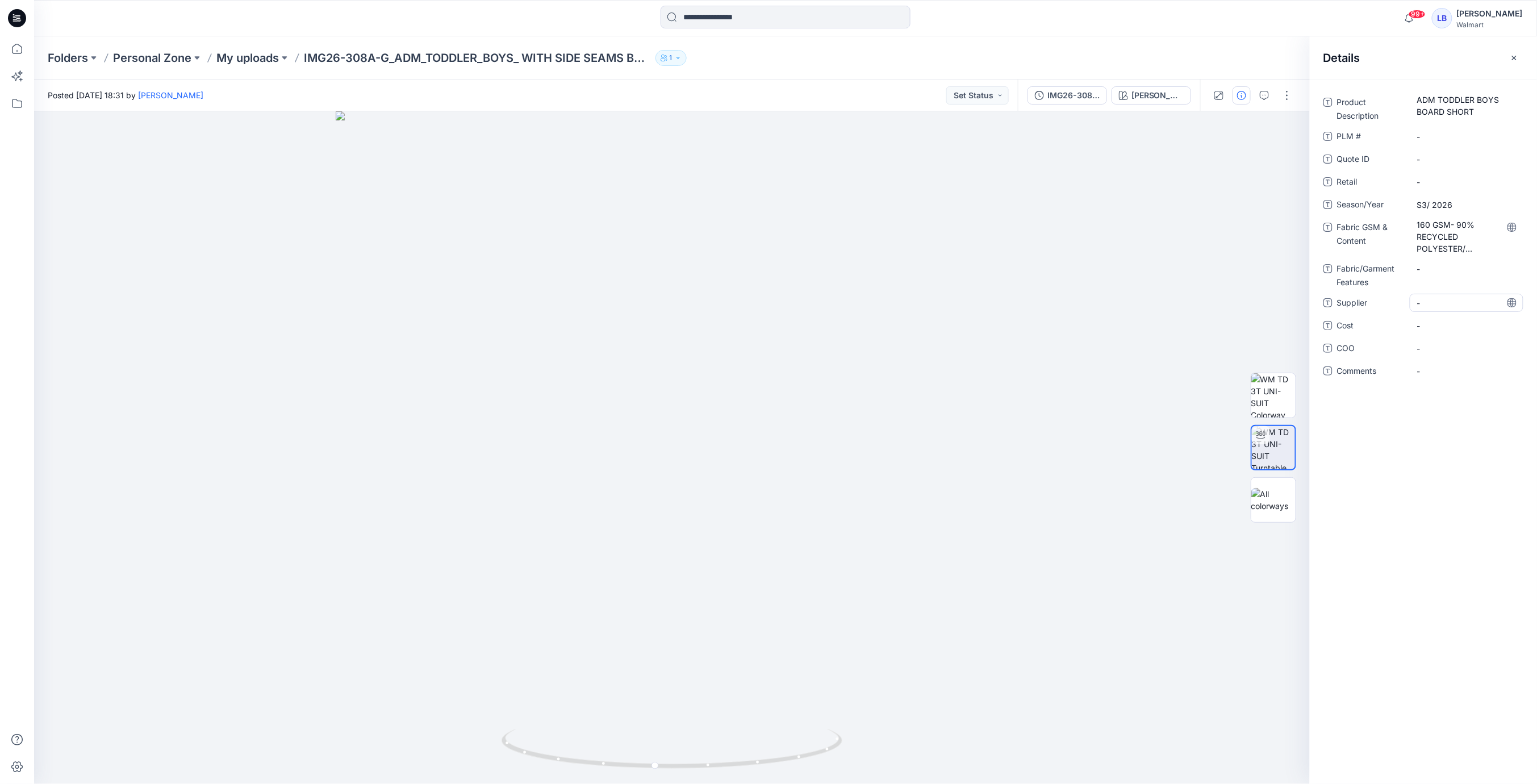
click at [1190, 301] on span "-" at bounding box center [1467, 303] width 99 height 12
type textarea "********"
click at [1190, 462] on div "Product Description ADM TODDLER BOYS BOARD SHORT PLM # - Quote ID - Retail - Se…" at bounding box center [1423, 431] width 227 height 704
click at [1190, 41] on div "Folders Personal Zone My uploads IMG26-308A-G_ADM_TODDLER_BOYS_ WITH SIDE SEAMS…" at bounding box center [786, 58] width 1503 height 44
click at [1190, 55] on icon "button" at bounding box center [1514, 58] width 9 height 9
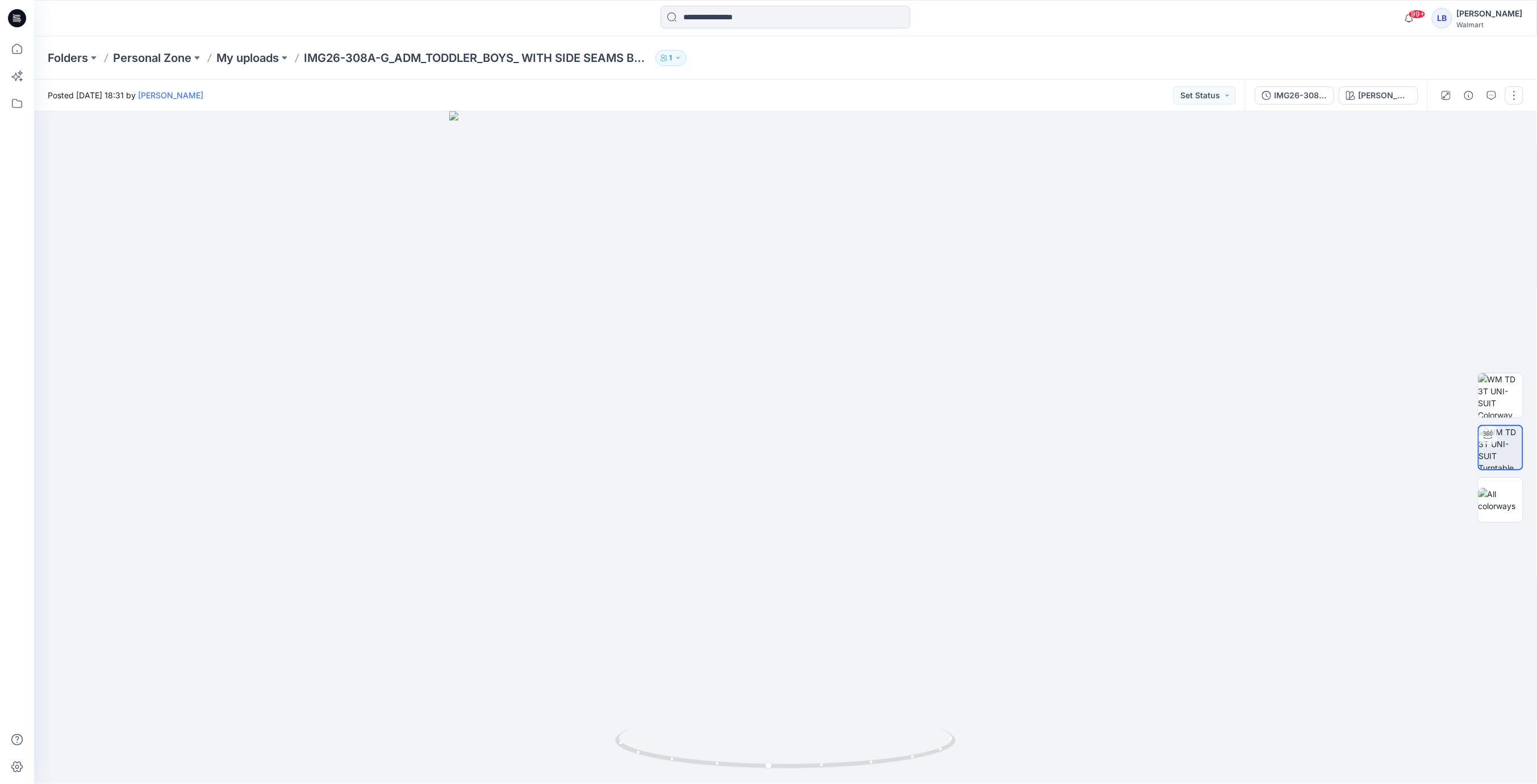
click at [1190, 93] on button "button" at bounding box center [1514, 95] width 18 height 18
click at [1190, 156] on button "Edit" at bounding box center [1467, 153] width 105 height 21
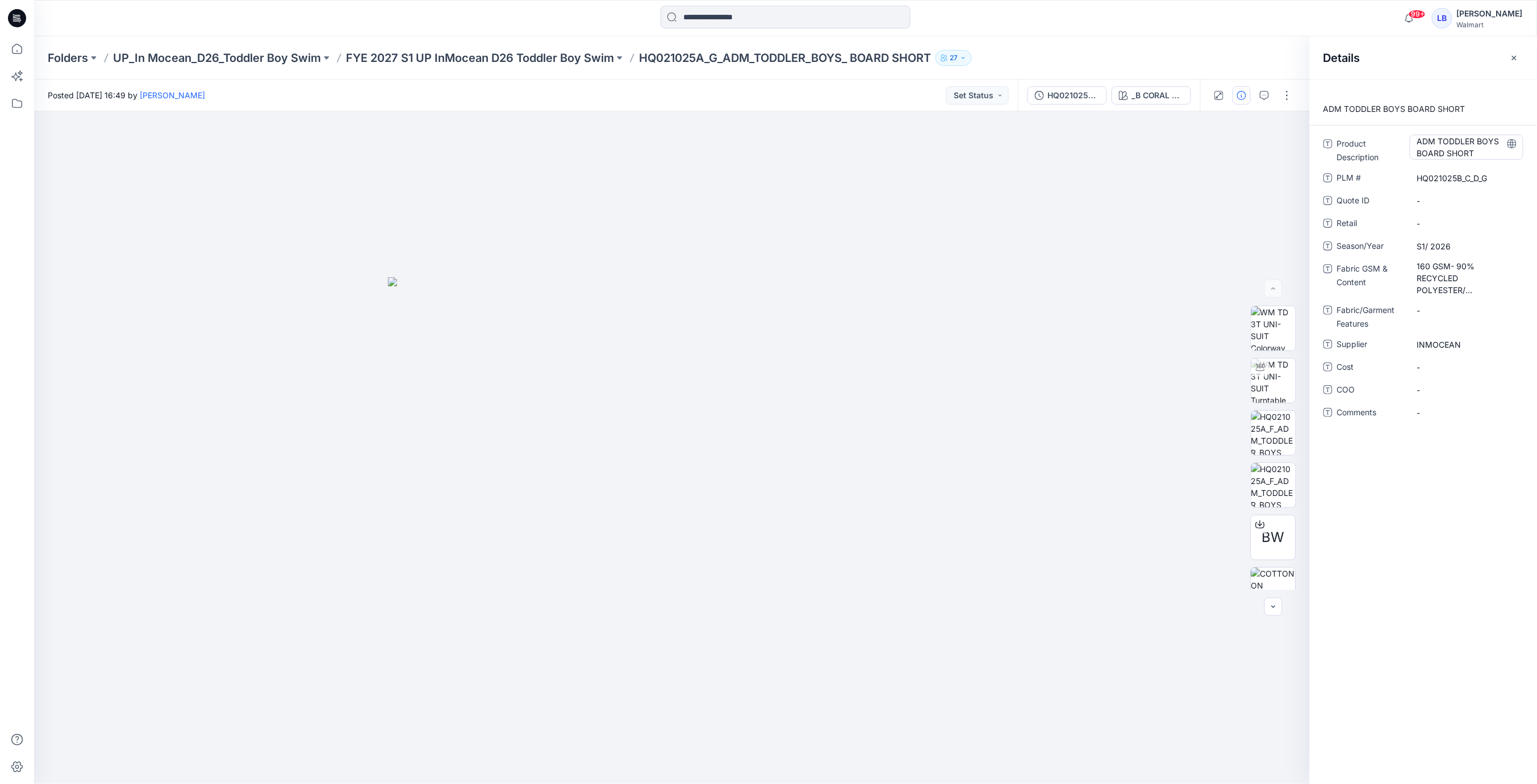
click at [1485, 155] on Description "ADM TODDLER BOYS BOARD SHORT" at bounding box center [1467, 147] width 99 height 23
drag, startPoint x: 1483, startPoint y: 154, endPoint x: 1375, endPoint y: 137, distance: 109.3
click at [1375, 137] on div "**********" at bounding box center [1423, 149] width 200 height 29
click at [1473, 278] on Content "160 GSM- 90% RECYCLED POLYESTER/ SPANDEX" at bounding box center [1467, 278] width 99 height 36
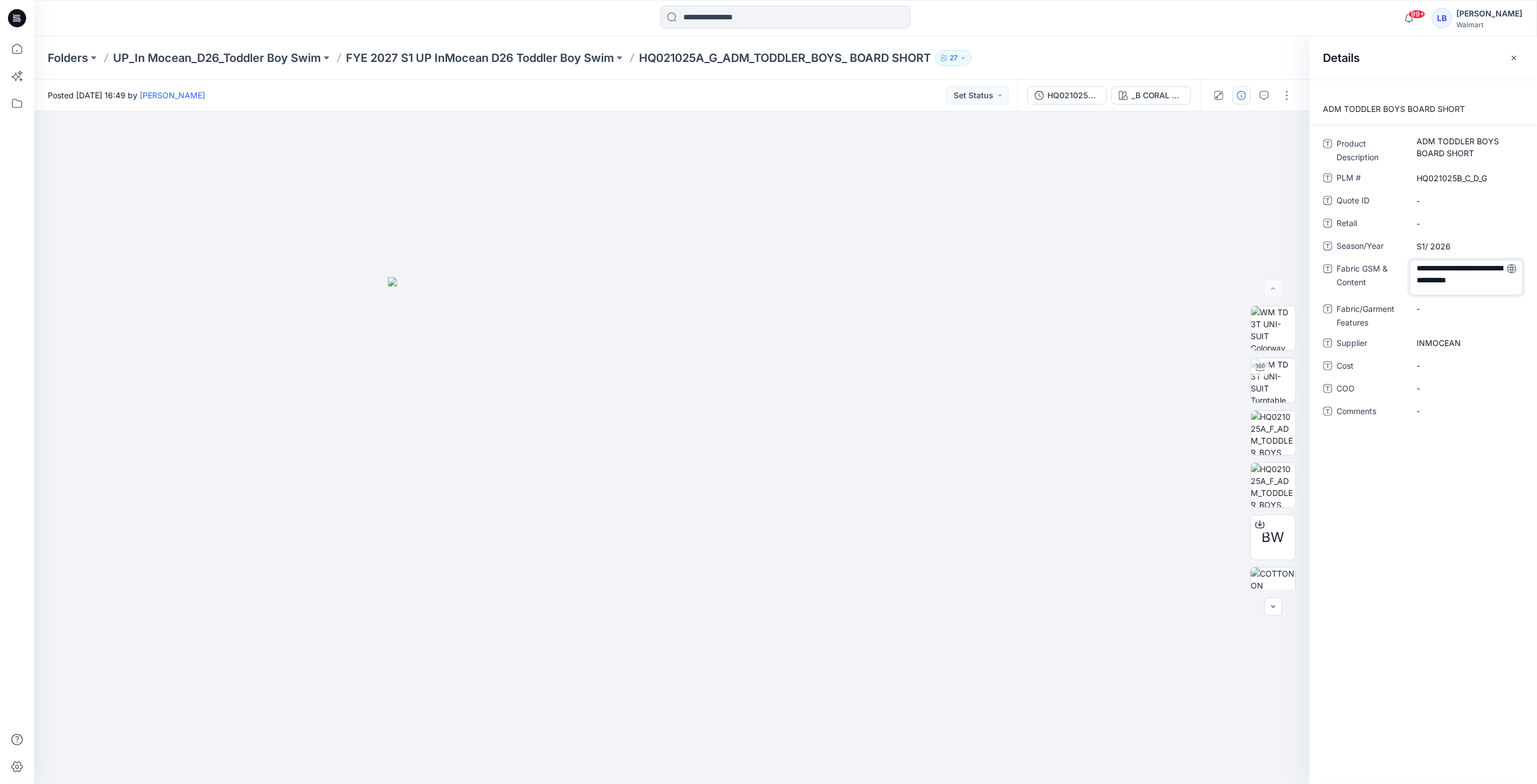
drag, startPoint x: 1418, startPoint y: 267, endPoint x: 1583, endPoint y: 366, distance: 192.4
click at [1536, 366] on html "99+ Notifications Your style IMG26-307A_B_ADM_TODDLER_BOYS_SS_RASHGUARD is read…" at bounding box center [768, 392] width 1537 height 784
click at [1454, 303] on Features "-" at bounding box center [1467, 308] width 99 height 12
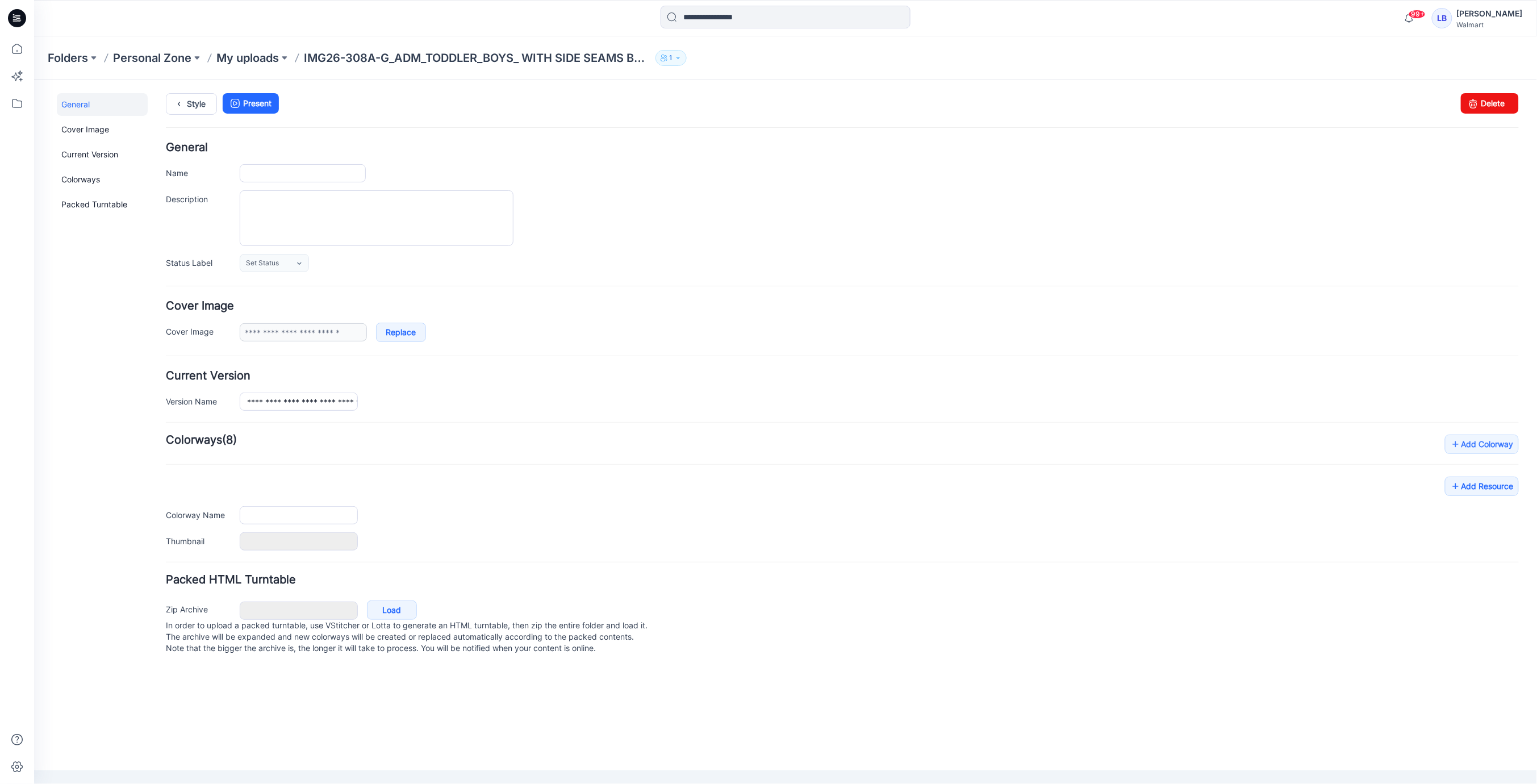
type input "**********"
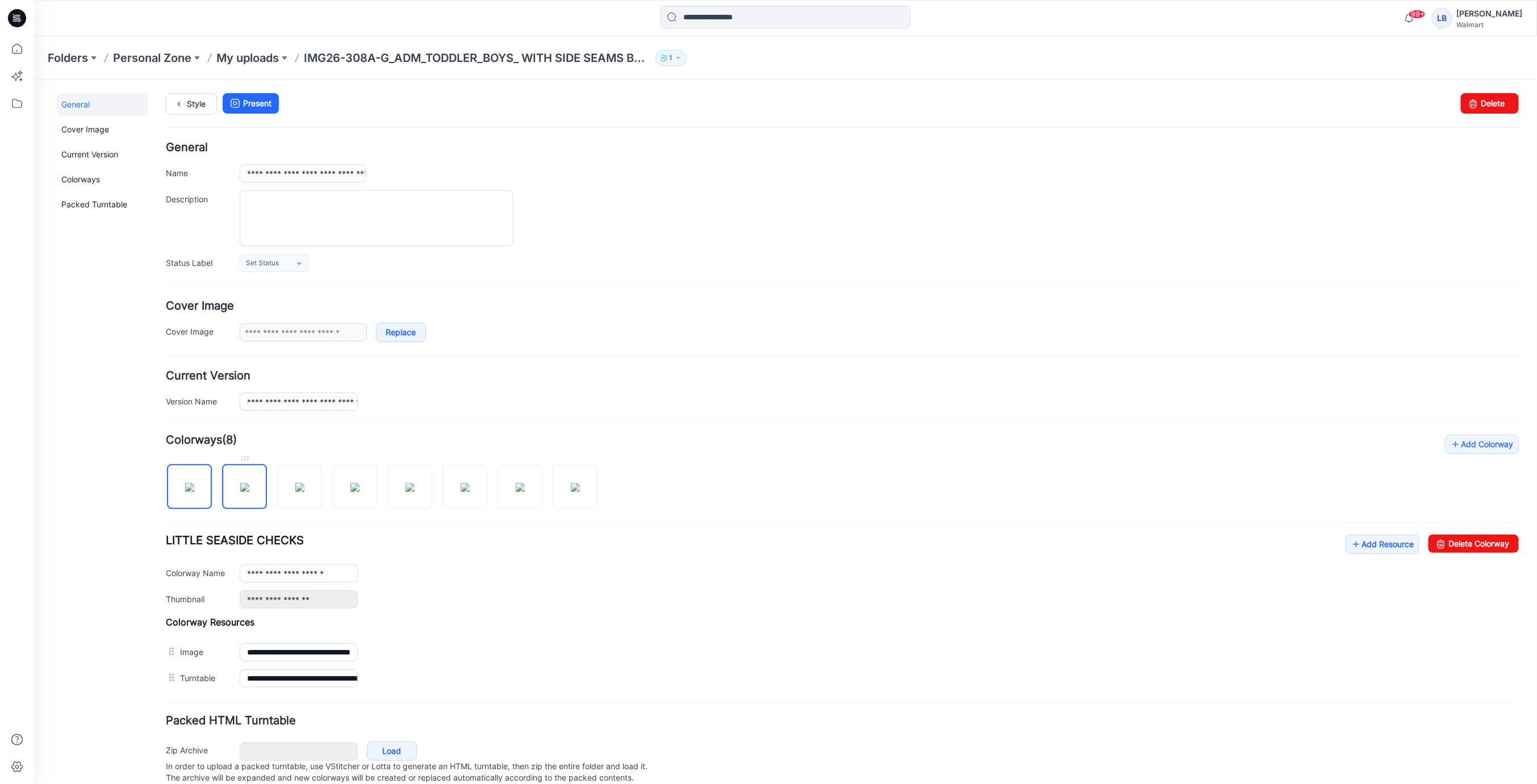
click at [249, 492] on img at bounding box center [244, 487] width 9 height 9
drag, startPoint x: 301, startPoint y: 568, endPoint x: 343, endPoint y: 573, distance: 42.3
click at [340, 573] on input "**********" at bounding box center [298, 573] width 118 height 18
drag, startPoint x: 183, startPoint y: 498, endPoint x: 217, endPoint y: 496, distance: 34.1
click at [184, 492] on img at bounding box center [188, 487] width 9 height 9
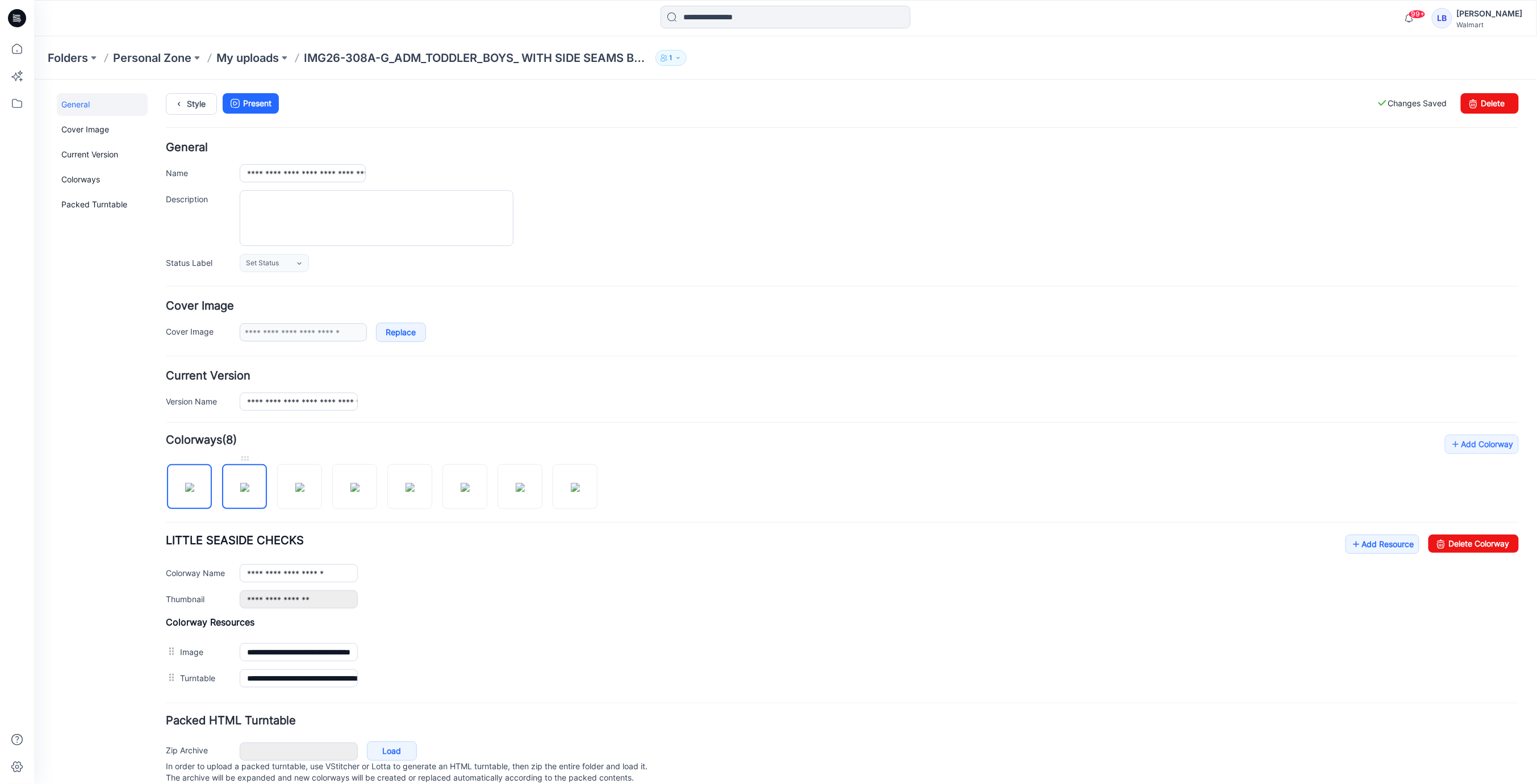
click at [249, 492] on img at bounding box center [244, 487] width 9 height 9
click at [298, 488] on img at bounding box center [299, 487] width 9 height 9
click at [359, 491] on img at bounding box center [354, 487] width 9 height 9
click at [302, 492] on img at bounding box center [299, 487] width 9 height 9
click at [354, 492] on img at bounding box center [354, 487] width 9 height 9
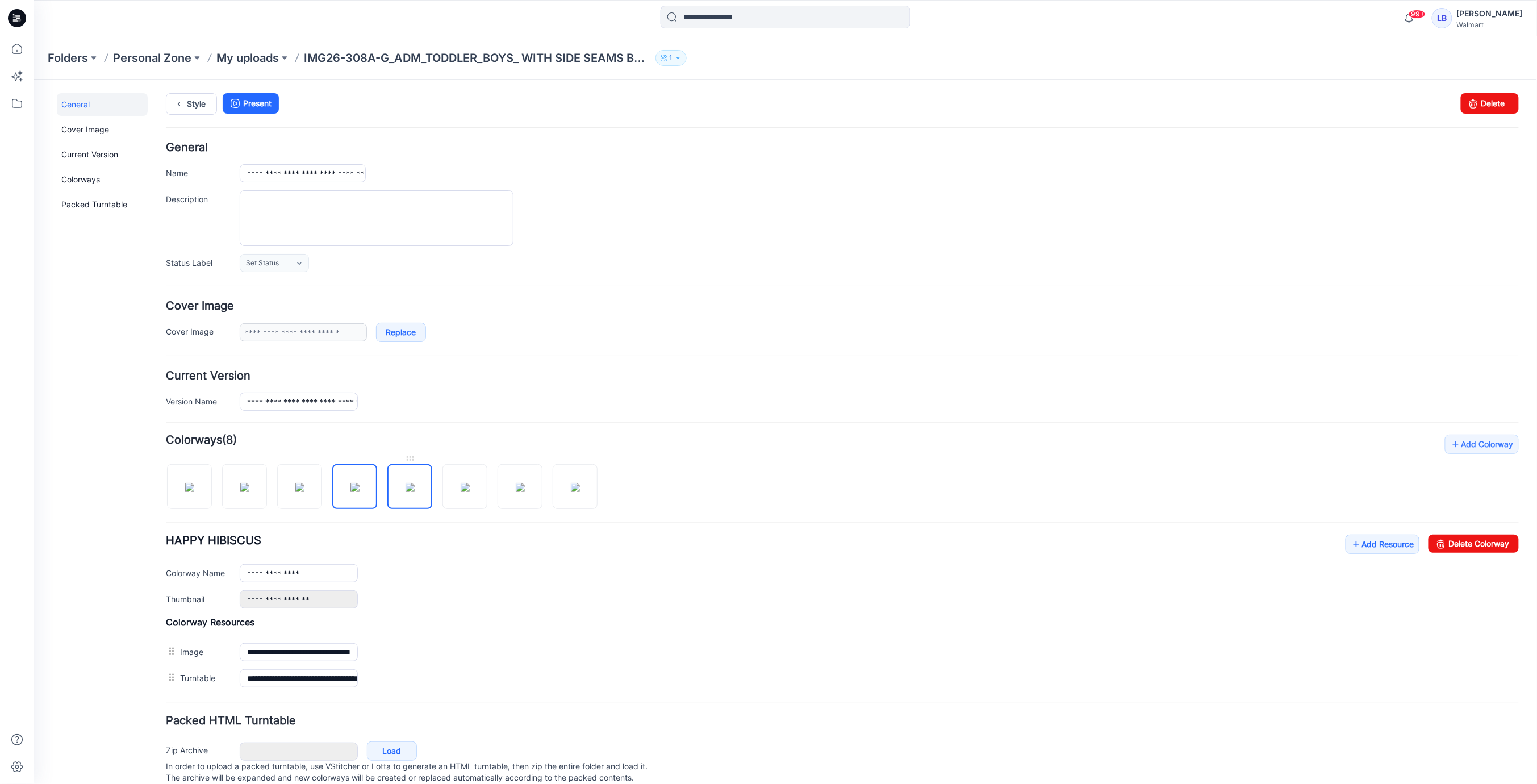
click at [405, 487] on img at bounding box center [410, 487] width 9 height 9
click at [466, 490] on img at bounding box center [464, 487] width 9 height 9
click at [524, 487] on img at bounding box center [519, 487] width 9 height 9
drag, startPoint x: 295, startPoint y: 571, endPoint x: 356, endPoint y: 570, distance: 61.0
click at [356, 570] on input "**********" at bounding box center [298, 573] width 118 height 18
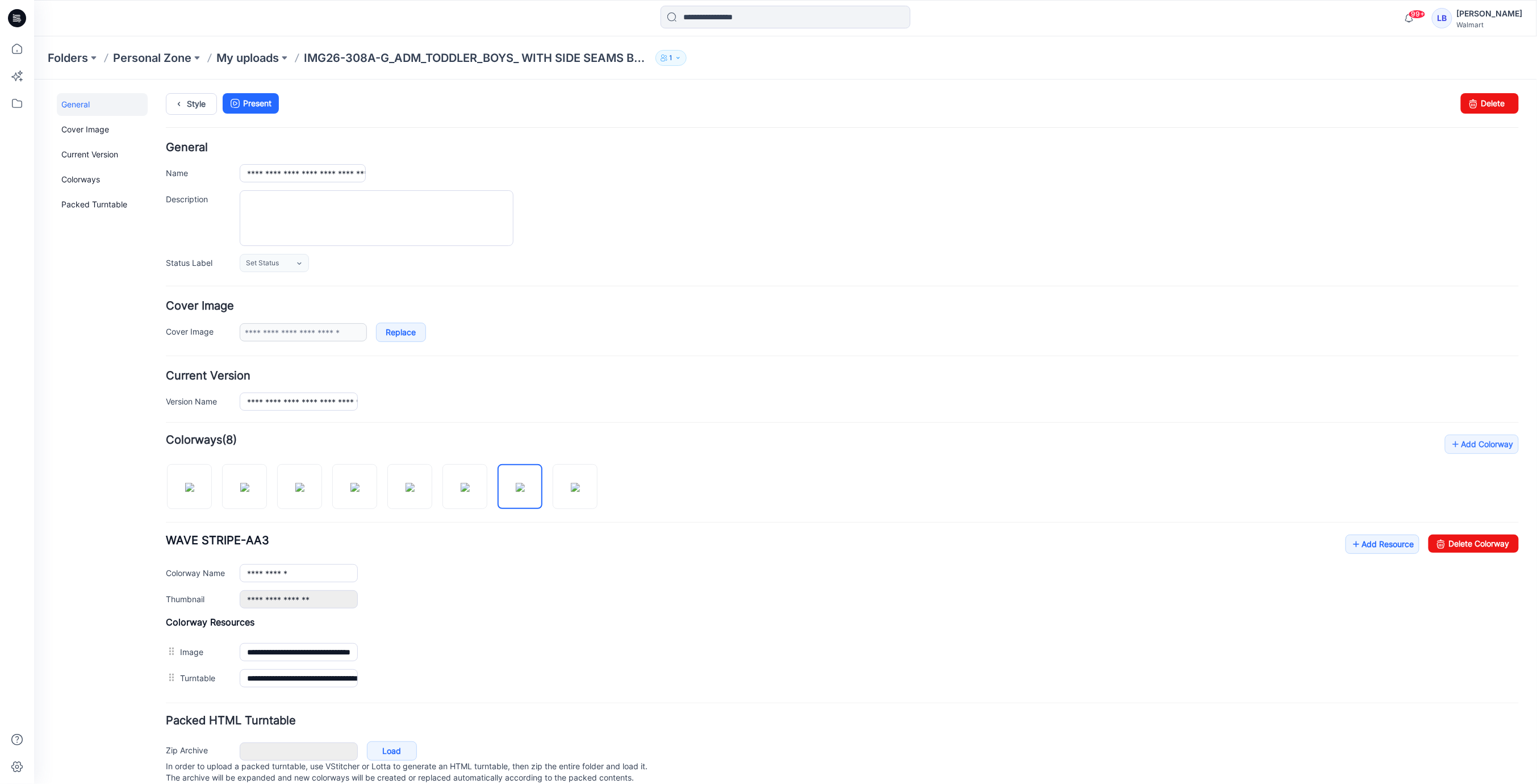
drag, startPoint x: 451, startPoint y: 571, endPoint x: 538, endPoint y: 494, distance: 116.2
click at [451, 571] on div "**********" at bounding box center [879, 573] width 1279 height 18
drag, startPoint x: 576, startPoint y: 487, endPoint x: 560, endPoint y: 499, distance: 20.0
click at [576, 487] on img at bounding box center [575, 487] width 9 height 9
click at [384, 564] on div "**********" at bounding box center [879, 573] width 1279 height 18
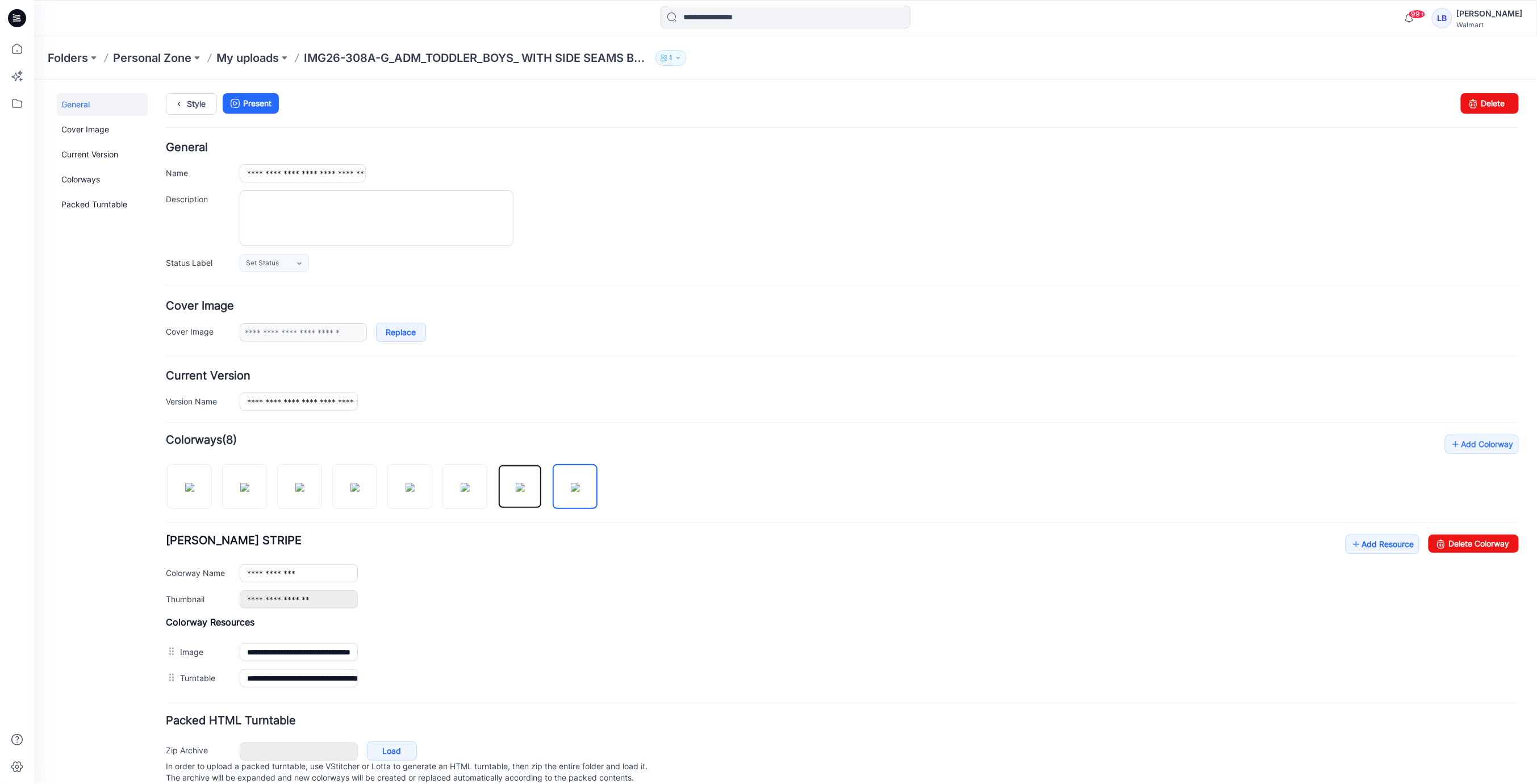
drag, startPoint x: 518, startPoint y: 488, endPoint x: 350, endPoint y: 615, distance: 210.6
click at [517, 488] on img at bounding box center [519, 487] width 9 height 9
drag, startPoint x: 307, startPoint y: 568, endPoint x: 264, endPoint y: 571, distance: 43.1
click at [262, 570] on input "**********" at bounding box center [298, 573] width 118 height 18
drag, startPoint x: 461, startPoint y: 596, endPoint x: 576, endPoint y: 486, distance: 159.1
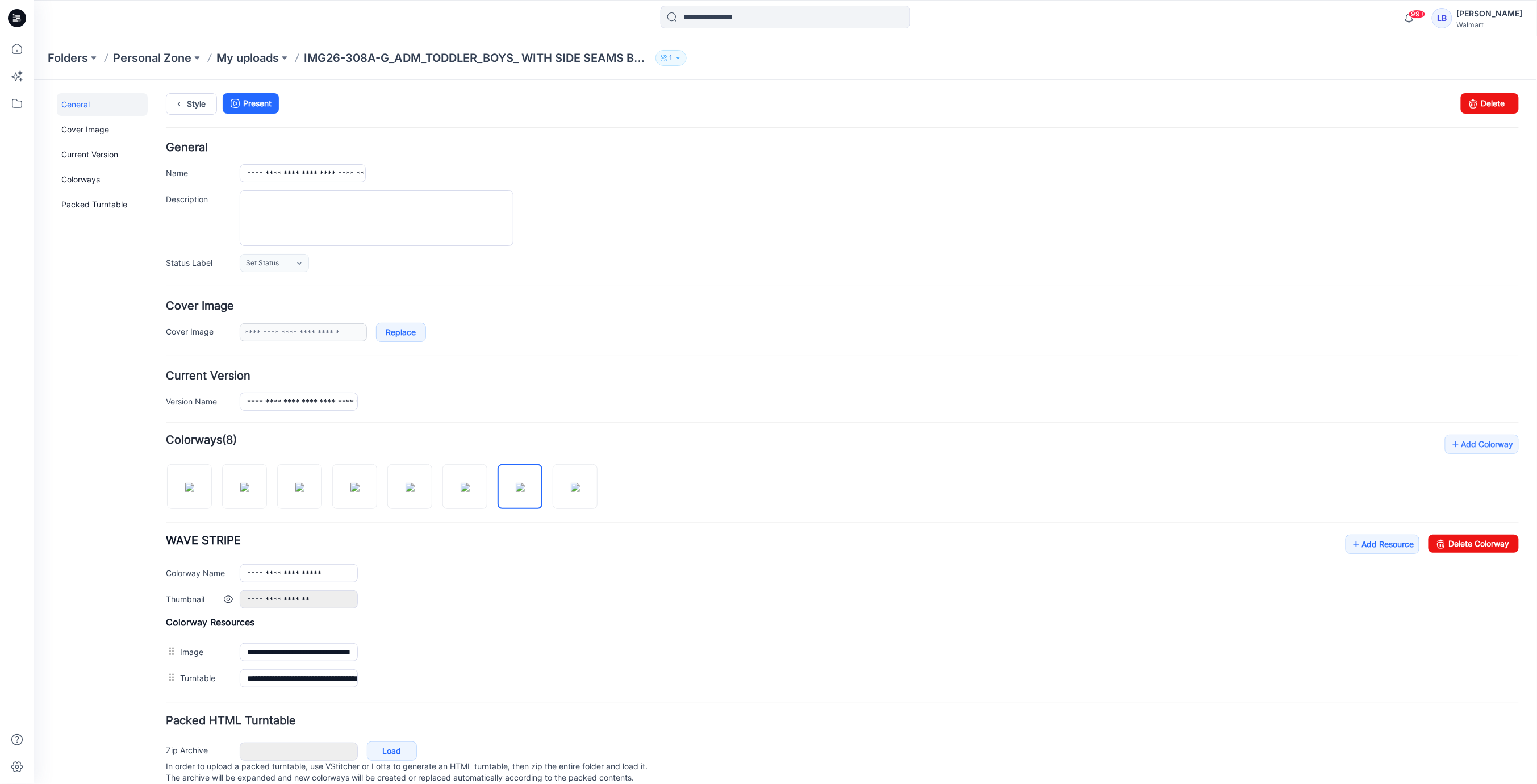
click at [461, 596] on div "**********" at bounding box center [879, 599] width 1279 height 18
click at [576, 486] on img at bounding box center [575, 487] width 9 height 9
click at [611, 573] on div "**********" at bounding box center [879, 573] width 1279 height 18
click at [524, 490] on img at bounding box center [519, 487] width 9 height 9
type input "**********"
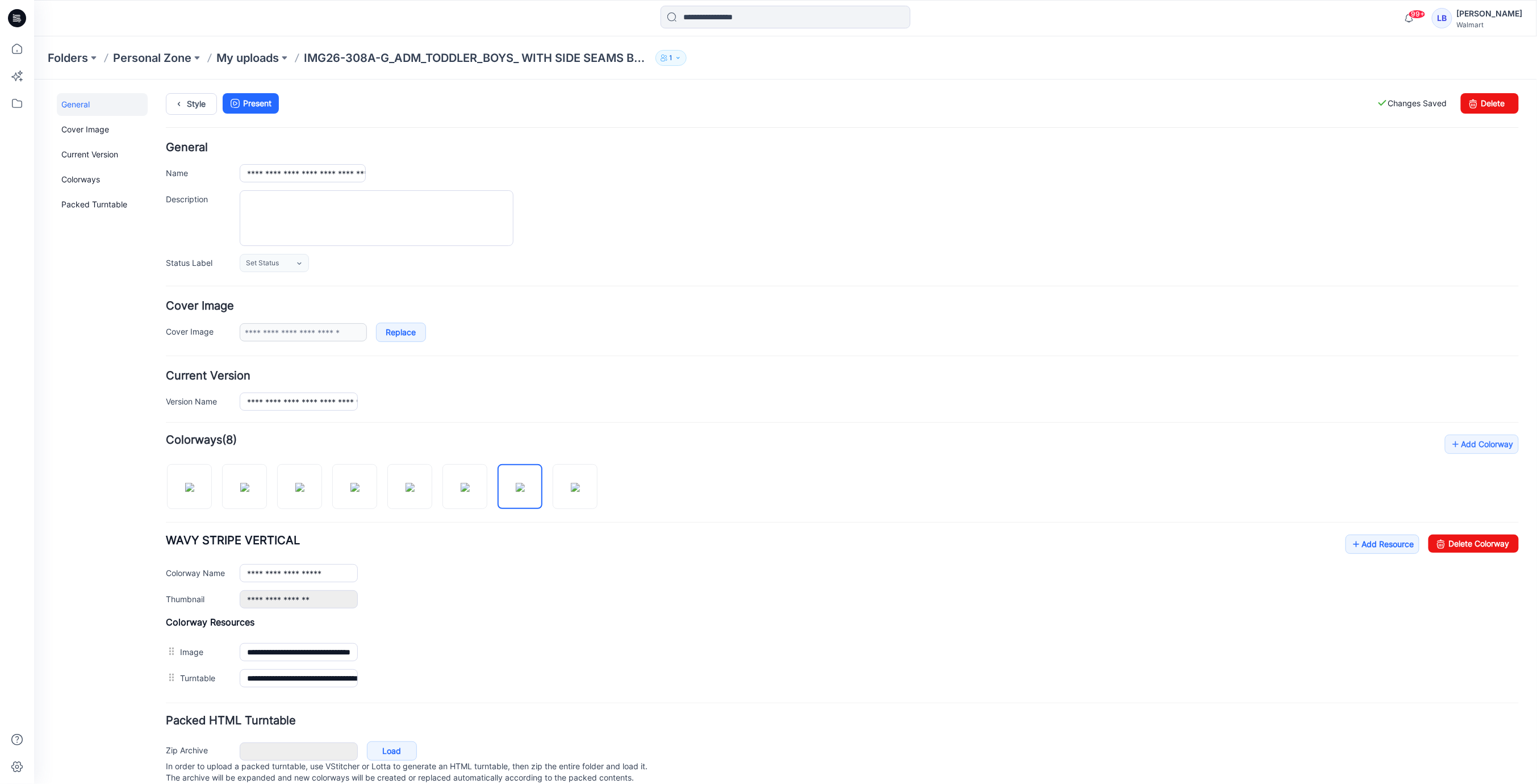
drag, startPoint x: 510, startPoint y: 540, endPoint x: 470, endPoint y: 459, distance: 90.3
click at [510, 539] on div "**********" at bounding box center [841, 570] width 1353 height 74
drag, startPoint x: 308, startPoint y: 172, endPoint x: 615, endPoint y: 186, distance: 307.3
click at [615, 186] on div "**********" at bounding box center [841, 206] width 1353 height 130
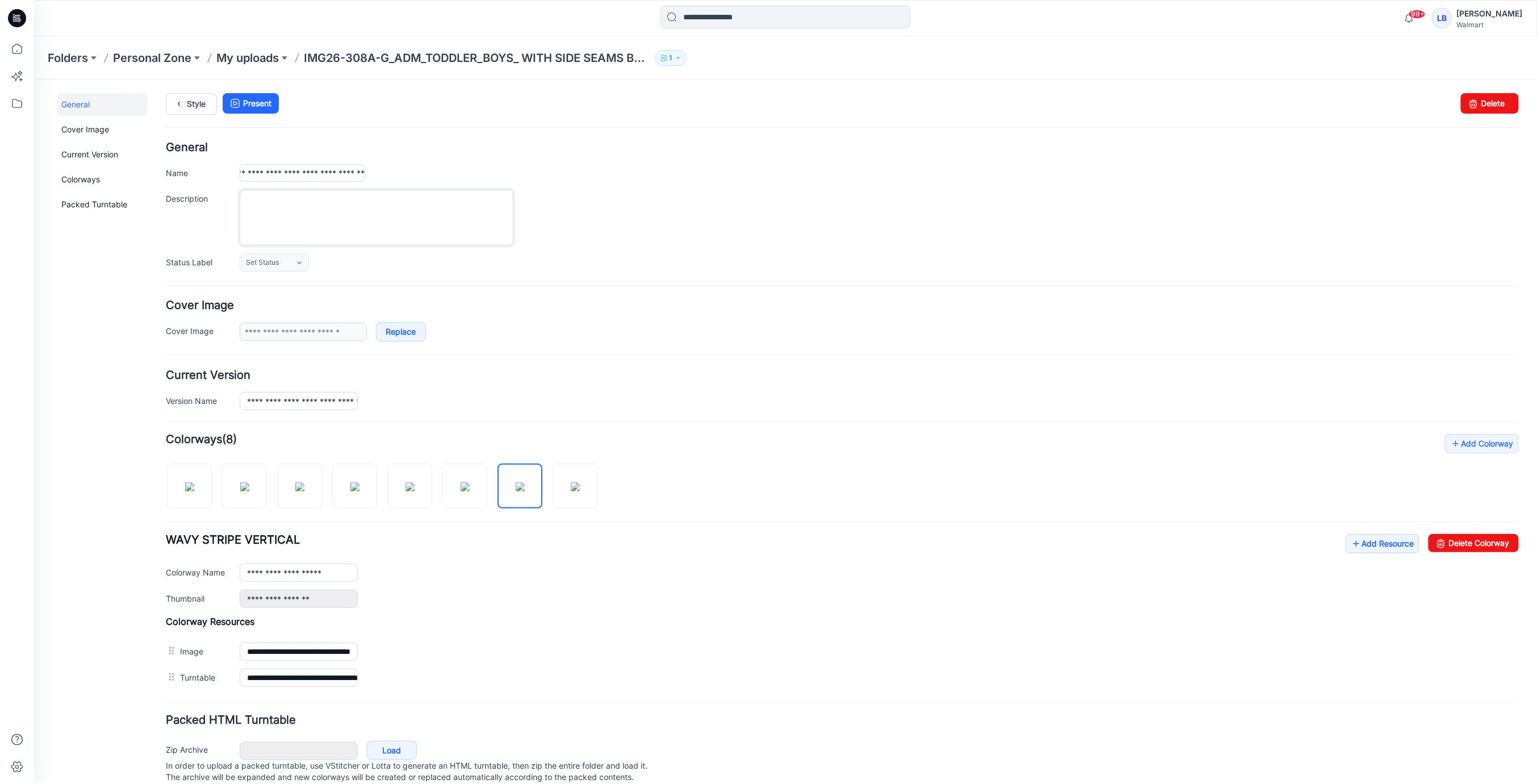
click at [296, 199] on textarea "Description" at bounding box center [376, 217] width 274 height 55
paste textarea "**********"
click at [265, 199] on textarea "**********" at bounding box center [376, 217] width 274 height 55
click at [305, 200] on textarea "**********" at bounding box center [376, 217] width 274 height 55
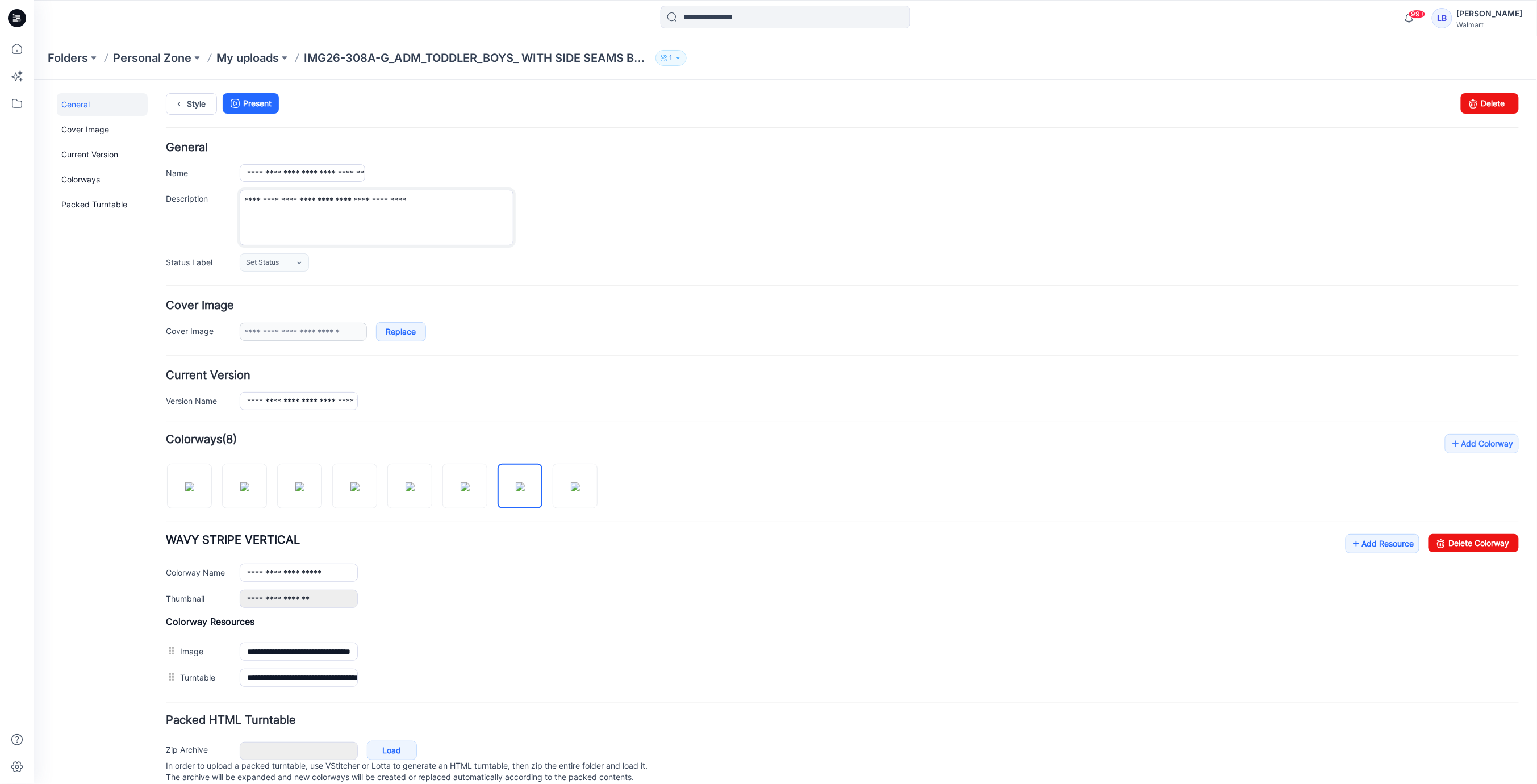
click at [331, 198] on textarea "**********" at bounding box center [376, 217] width 274 height 55
type textarea "**********"
drag, startPoint x: 588, startPoint y: 210, endPoint x: 571, endPoint y: 213, distance: 17.3
click at [588, 210] on div "**********" at bounding box center [879, 217] width 1279 height 55
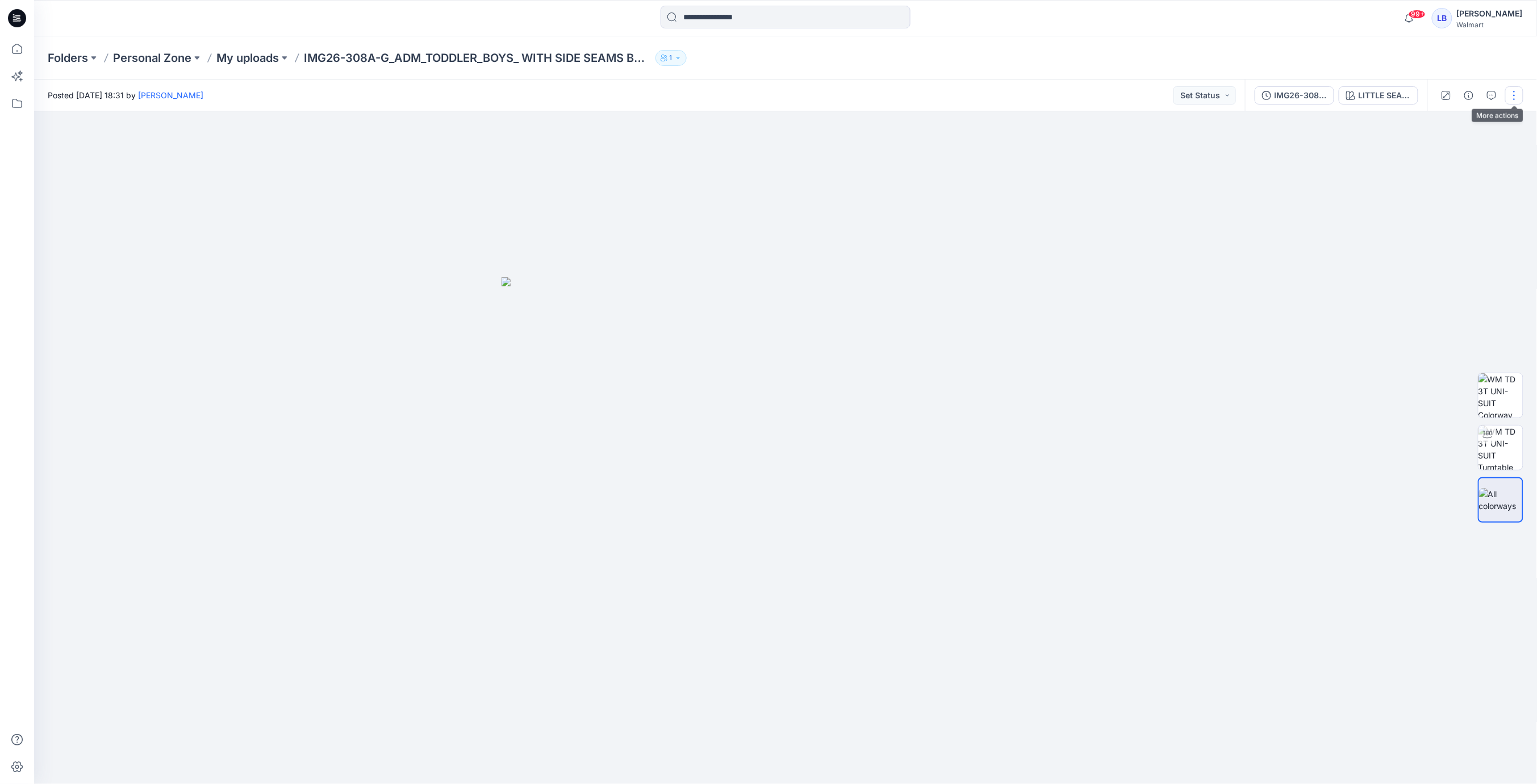
click at [1517, 97] on button "button" at bounding box center [1514, 95] width 18 height 18
click at [1461, 153] on button "Edit" at bounding box center [1467, 153] width 105 height 21
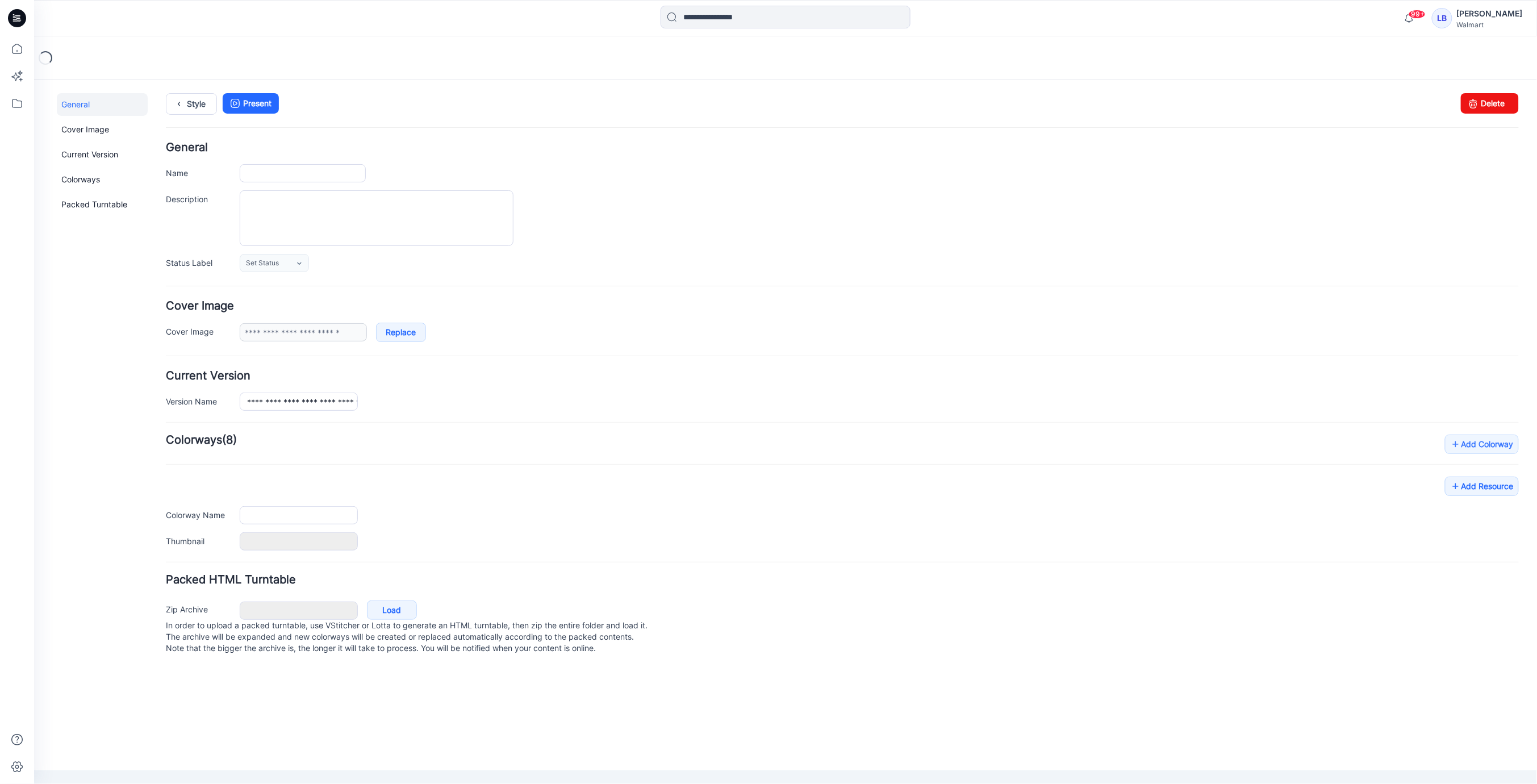
type input "**********"
type textarea "**********"
type input "**********"
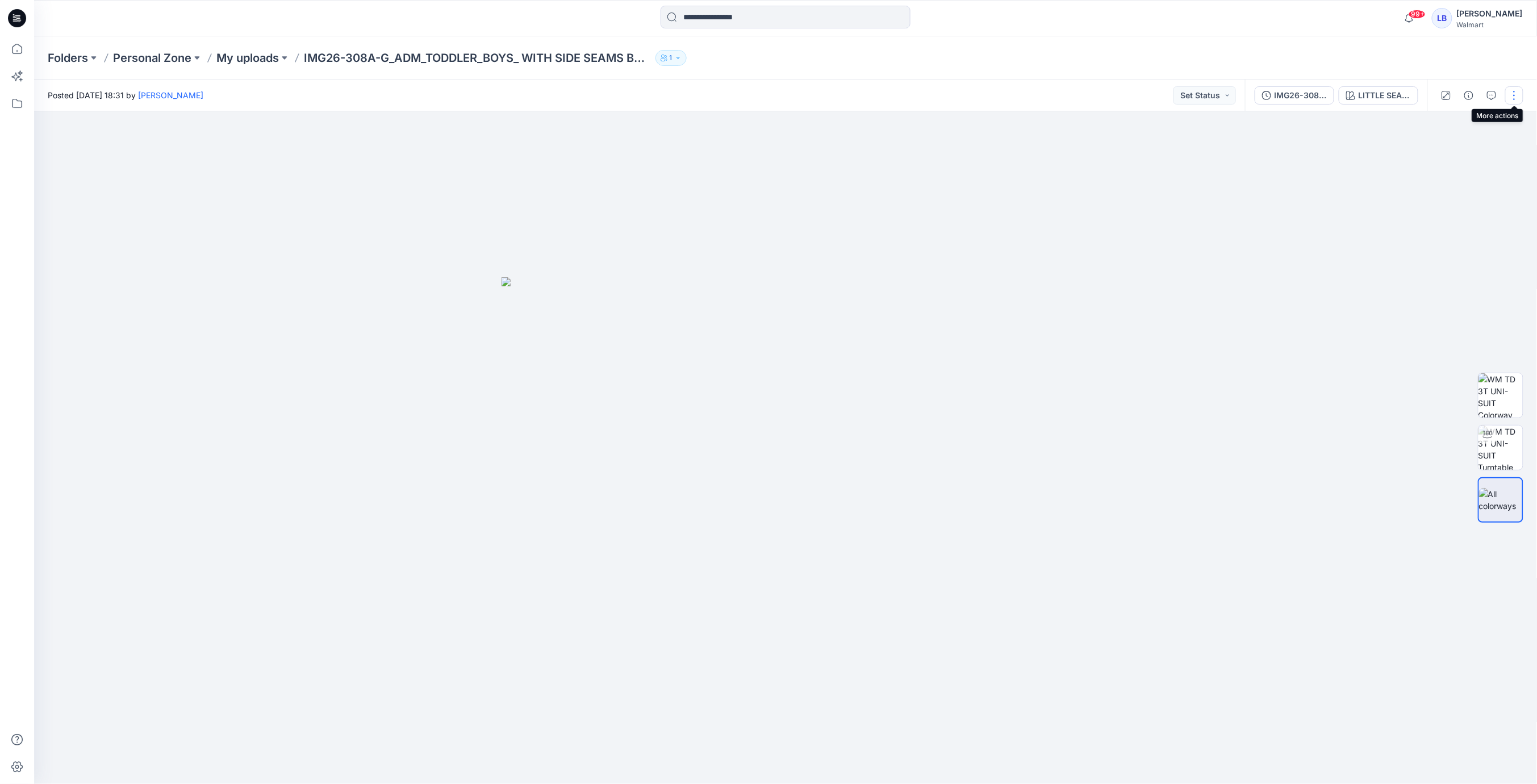
click at [1512, 93] on button "button" at bounding box center [1514, 95] width 18 height 18
click at [1474, 151] on button "Edit" at bounding box center [1467, 153] width 105 height 21
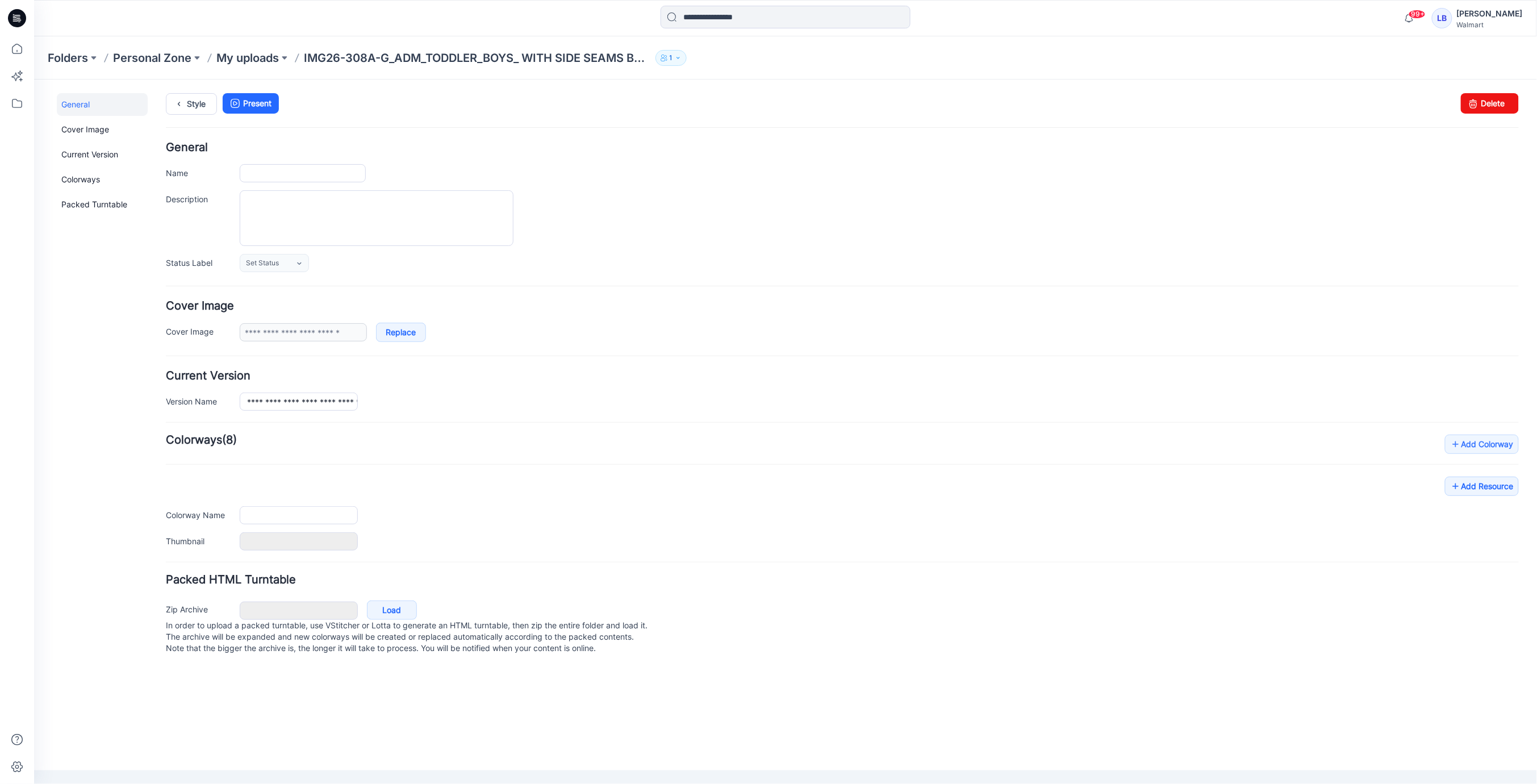
type input "**********"
type textarea "**********"
type input "**********"
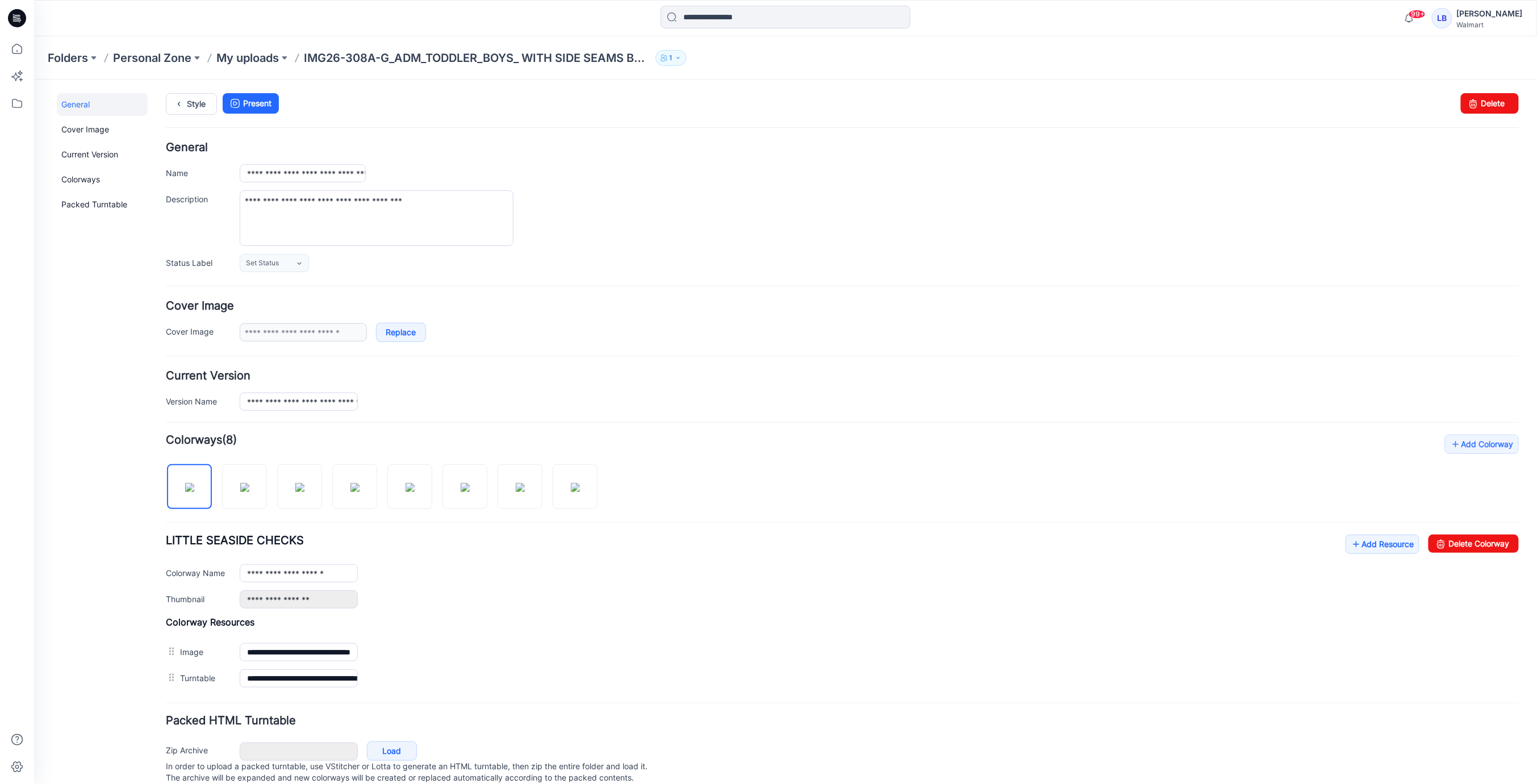
scroll to position [31, 0]
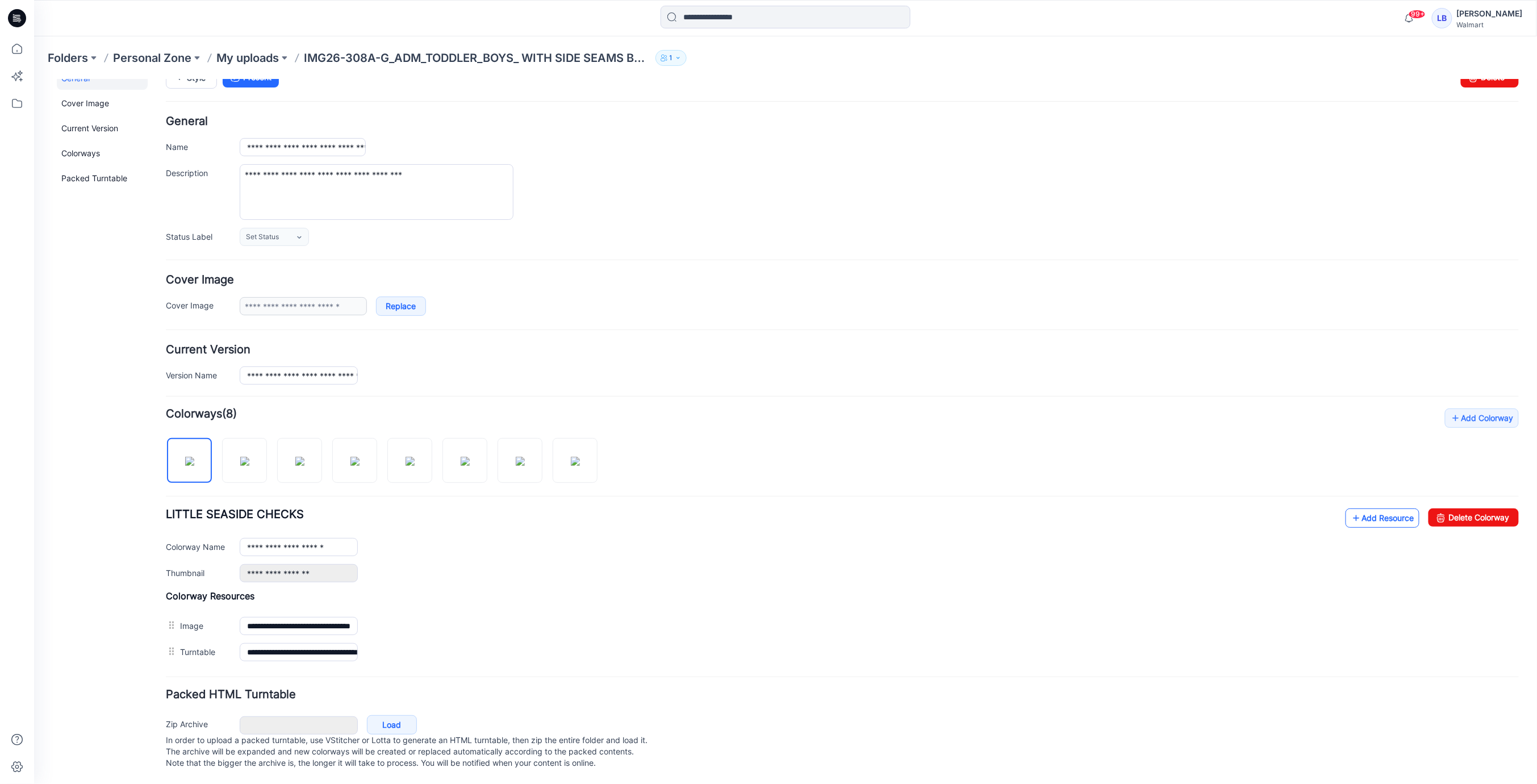
click at [1384, 509] on link "Add Resource" at bounding box center [1382, 517] width 74 height 19
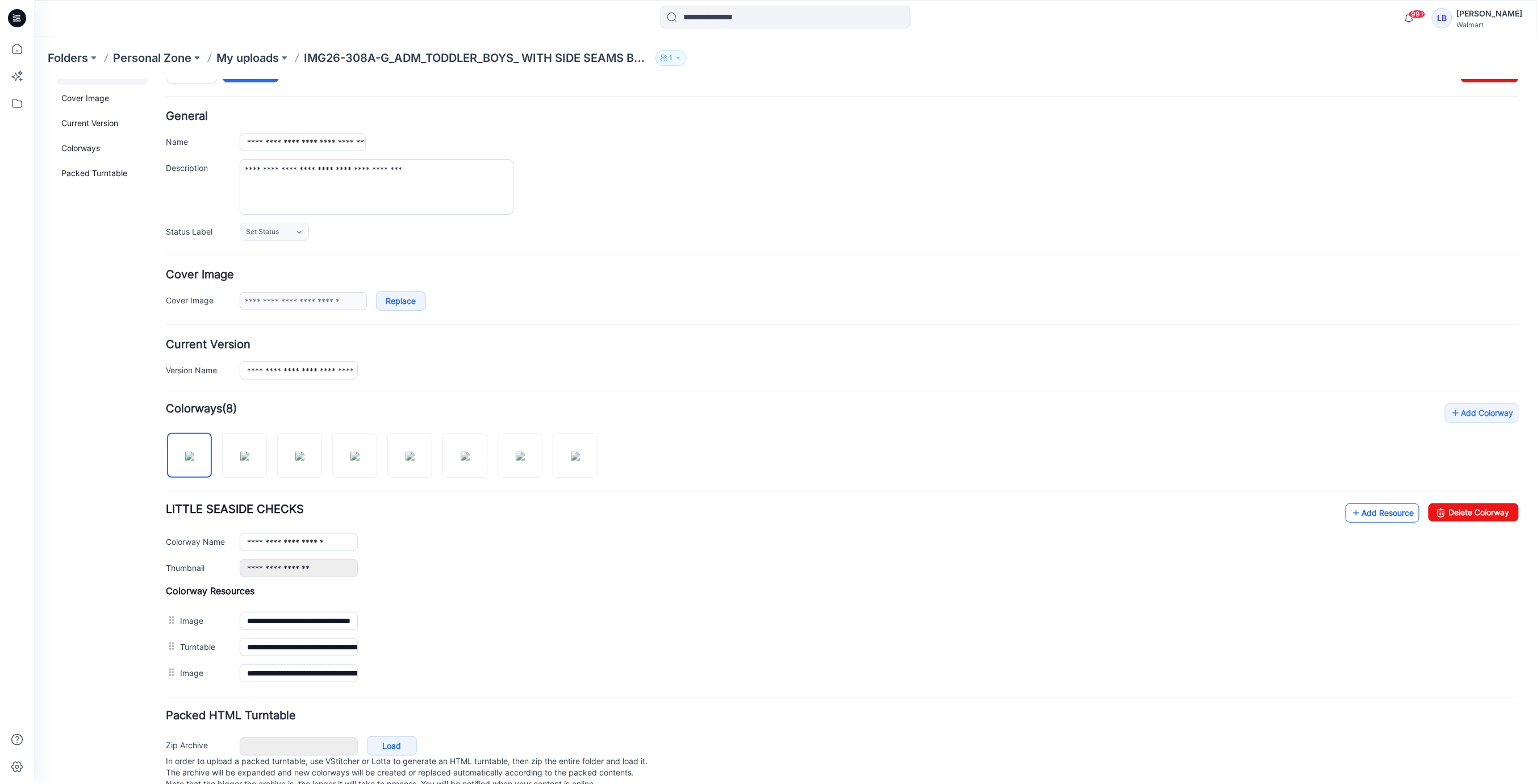
click at [1387, 506] on link "Add Resource" at bounding box center [1382, 512] width 74 height 19
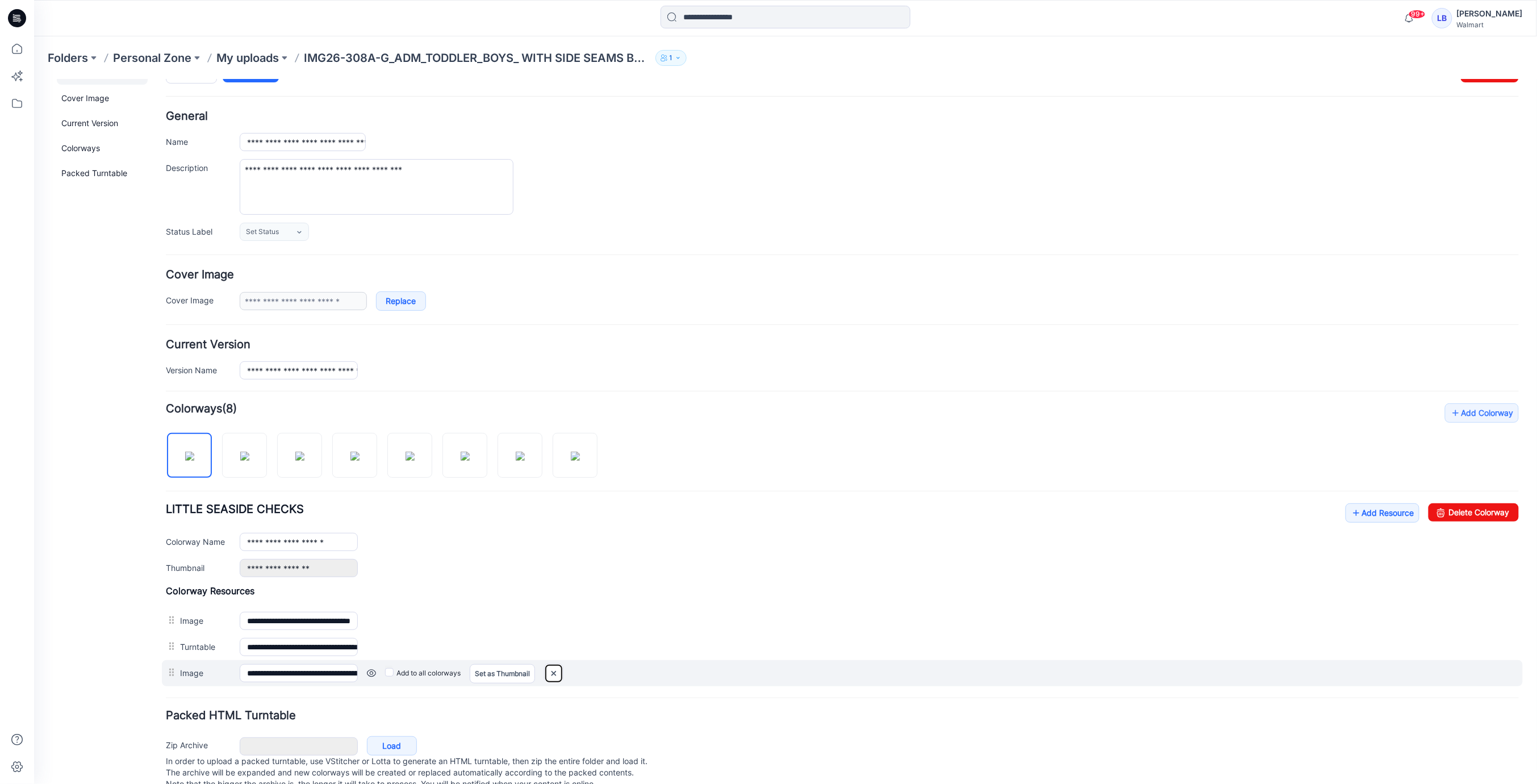
click at [555, 672] on img at bounding box center [554, 673] width 18 height 18
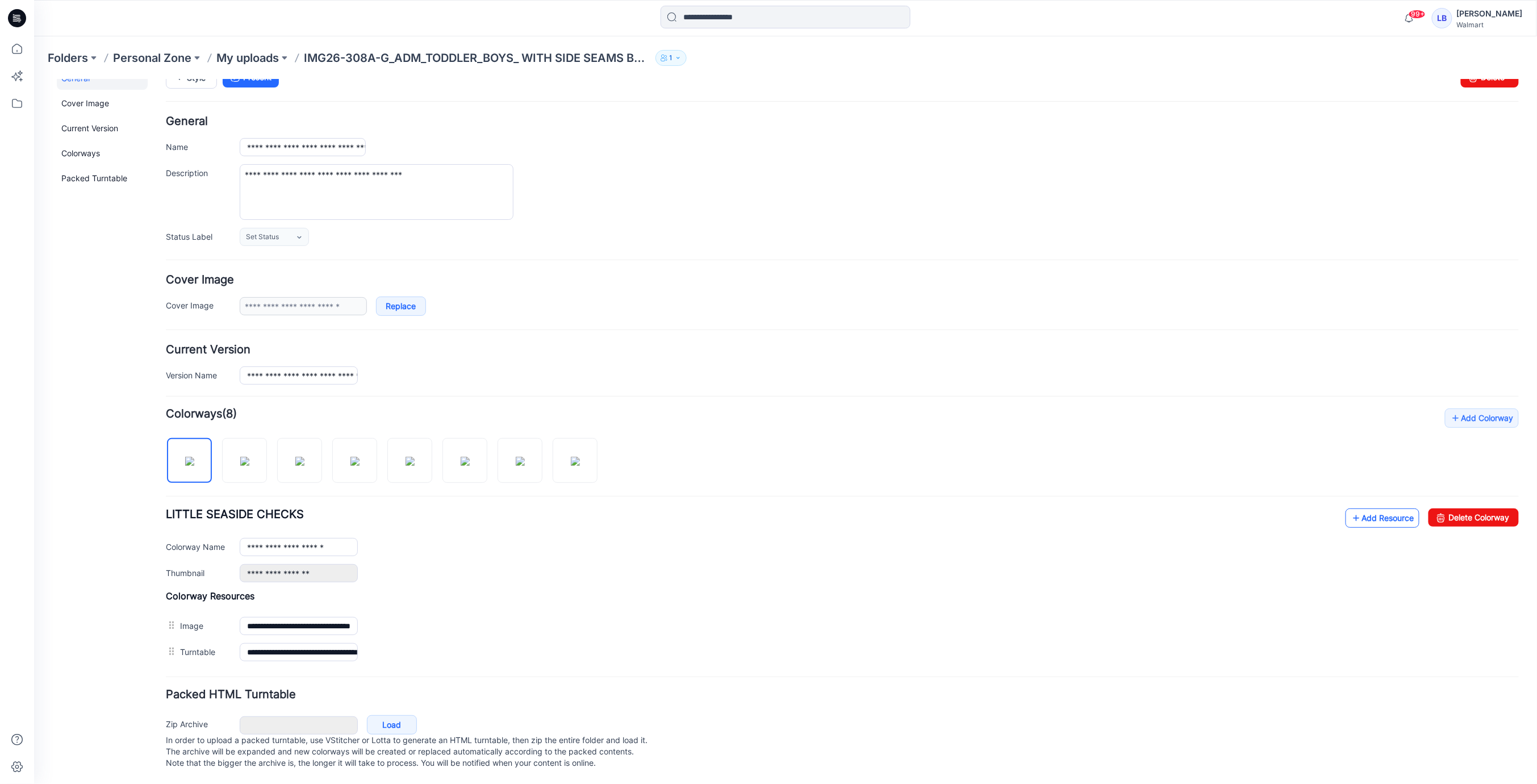
click at [1384, 508] on link "Add Resource" at bounding box center [1382, 517] width 74 height 19
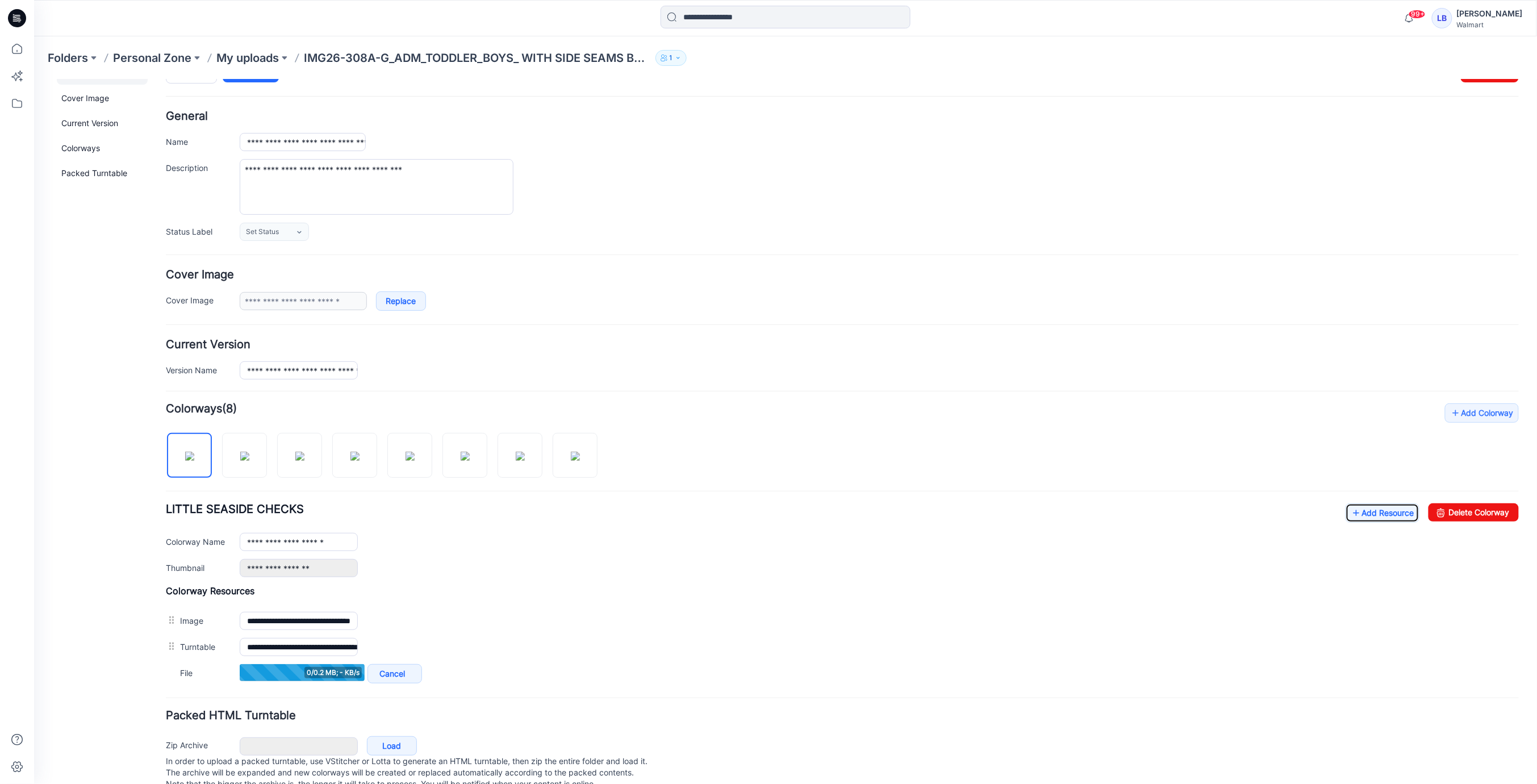
scroll to position [57, 0]
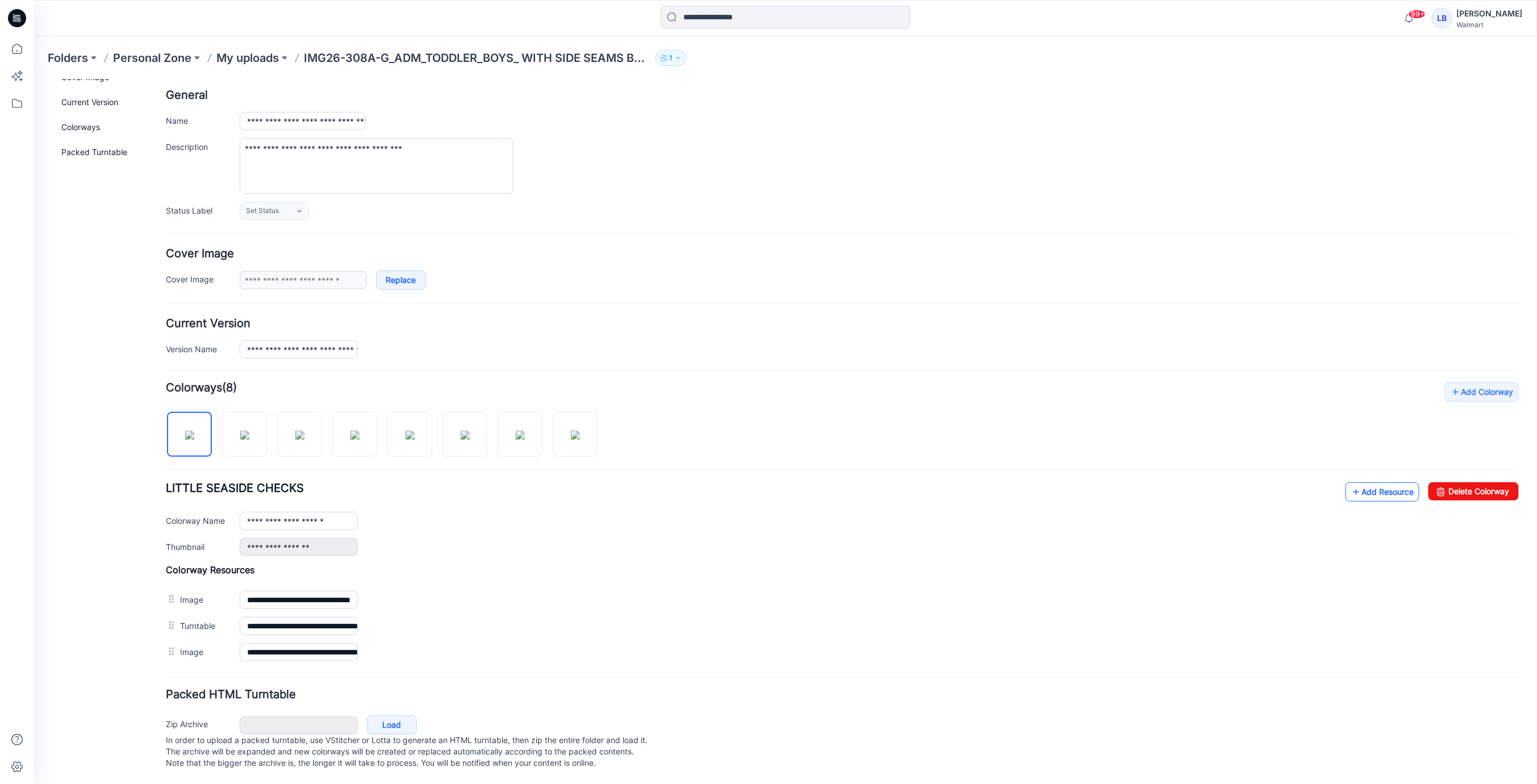
click at [1369, 484] on link "Add Resource" at bounding box center [1382, 491] width 74 height 19
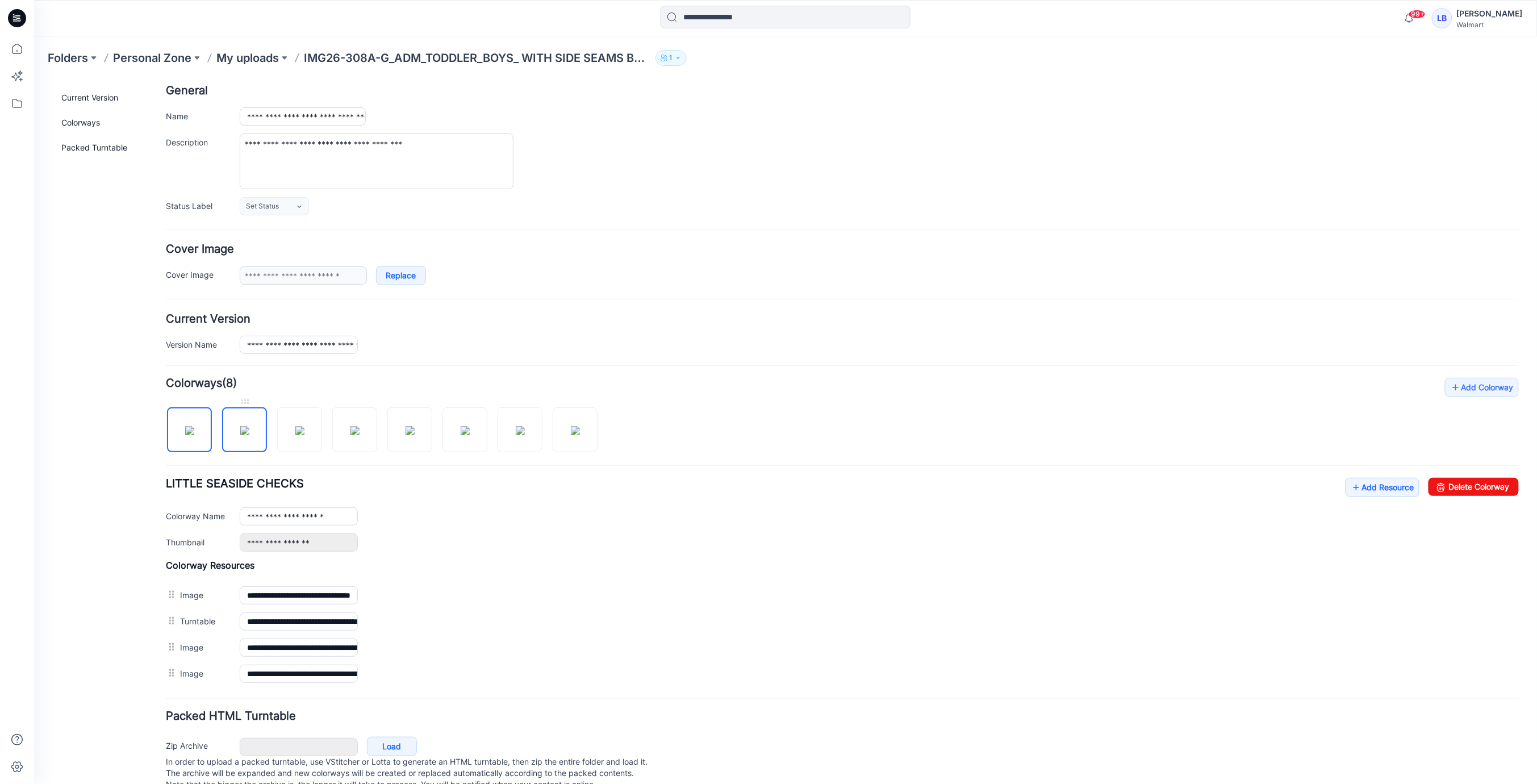
click at [246, 434] on img at bounding box center [244, 430] width 9 height 9
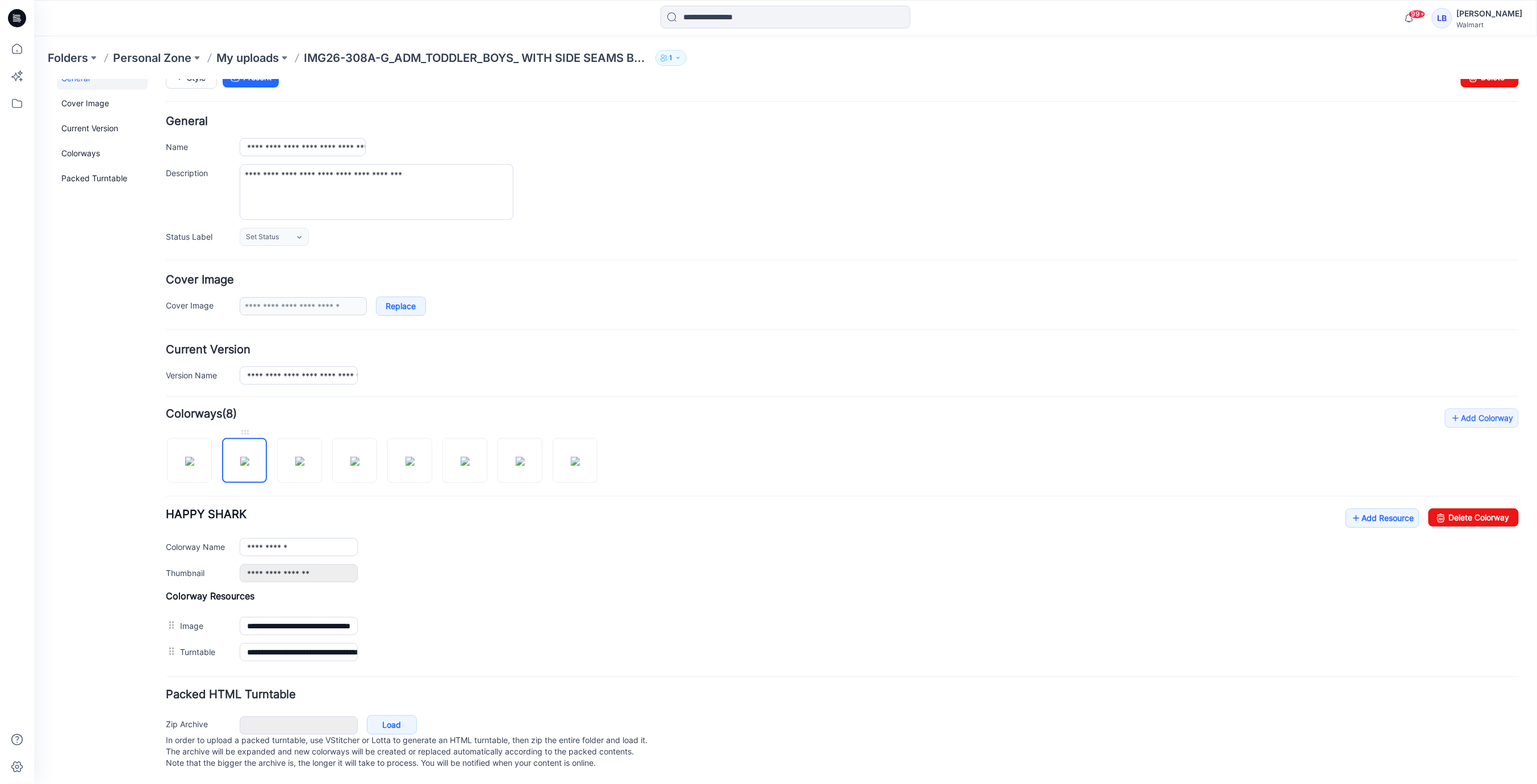
scroll to position [31, 0]
click at [1371, 508] on link "Add Resource" at bounding box center [1382, 517] width 74 height 19
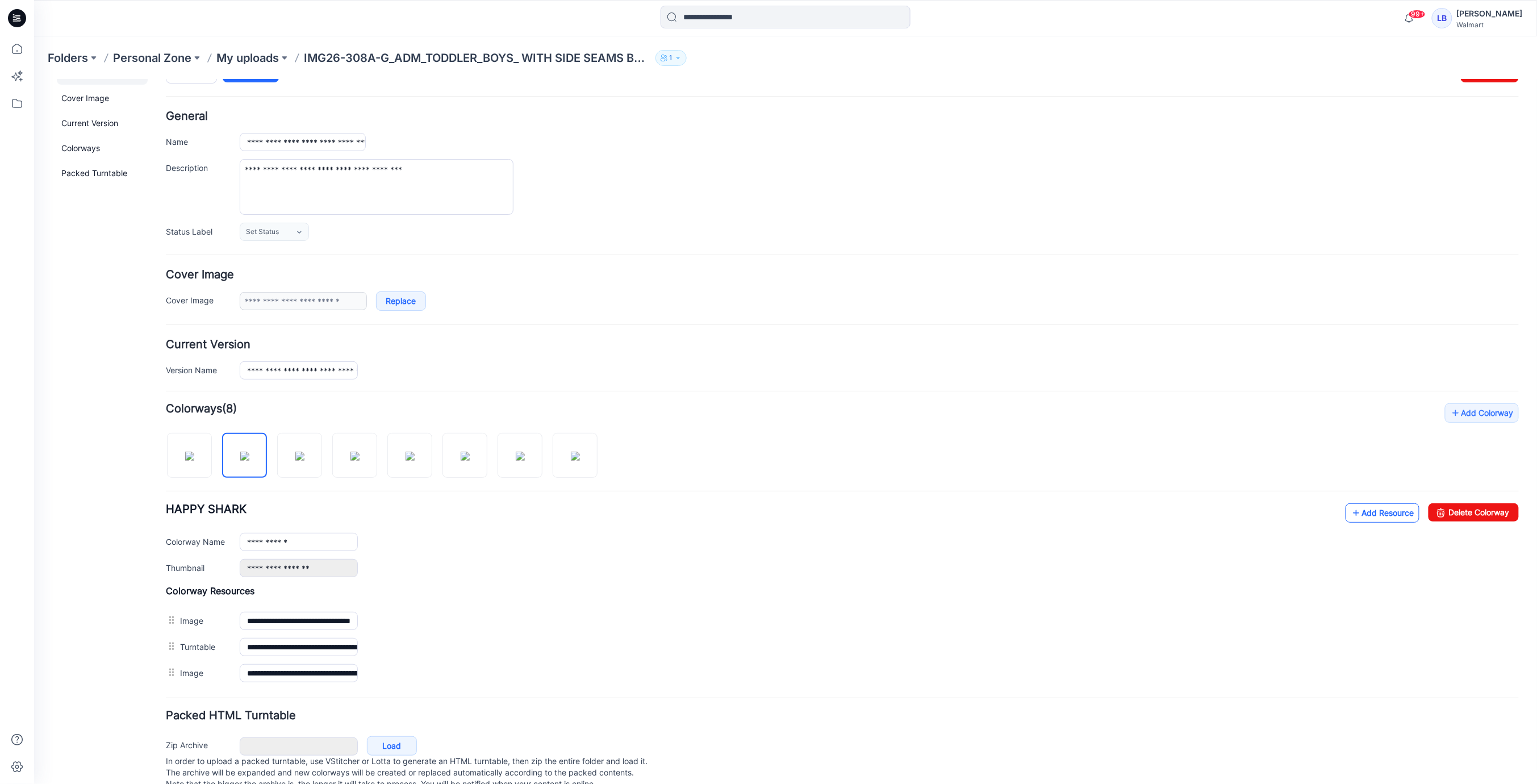
click at [1376, 507] on link "Add Resource" at bounding box center [1382, 512] width 74 height 19
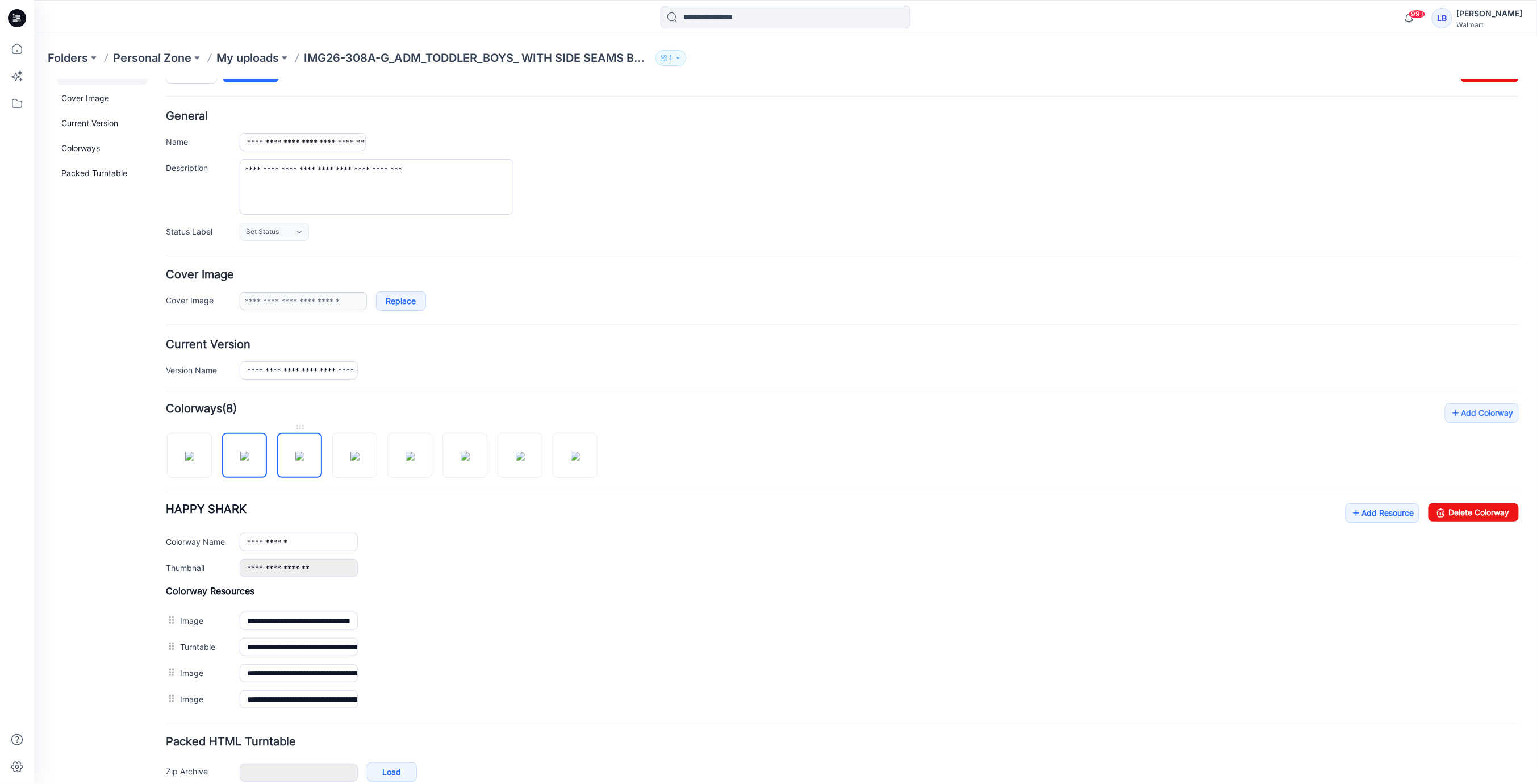
click at [295, 451] on img at bounding box center [299, 455] width 9 height 9
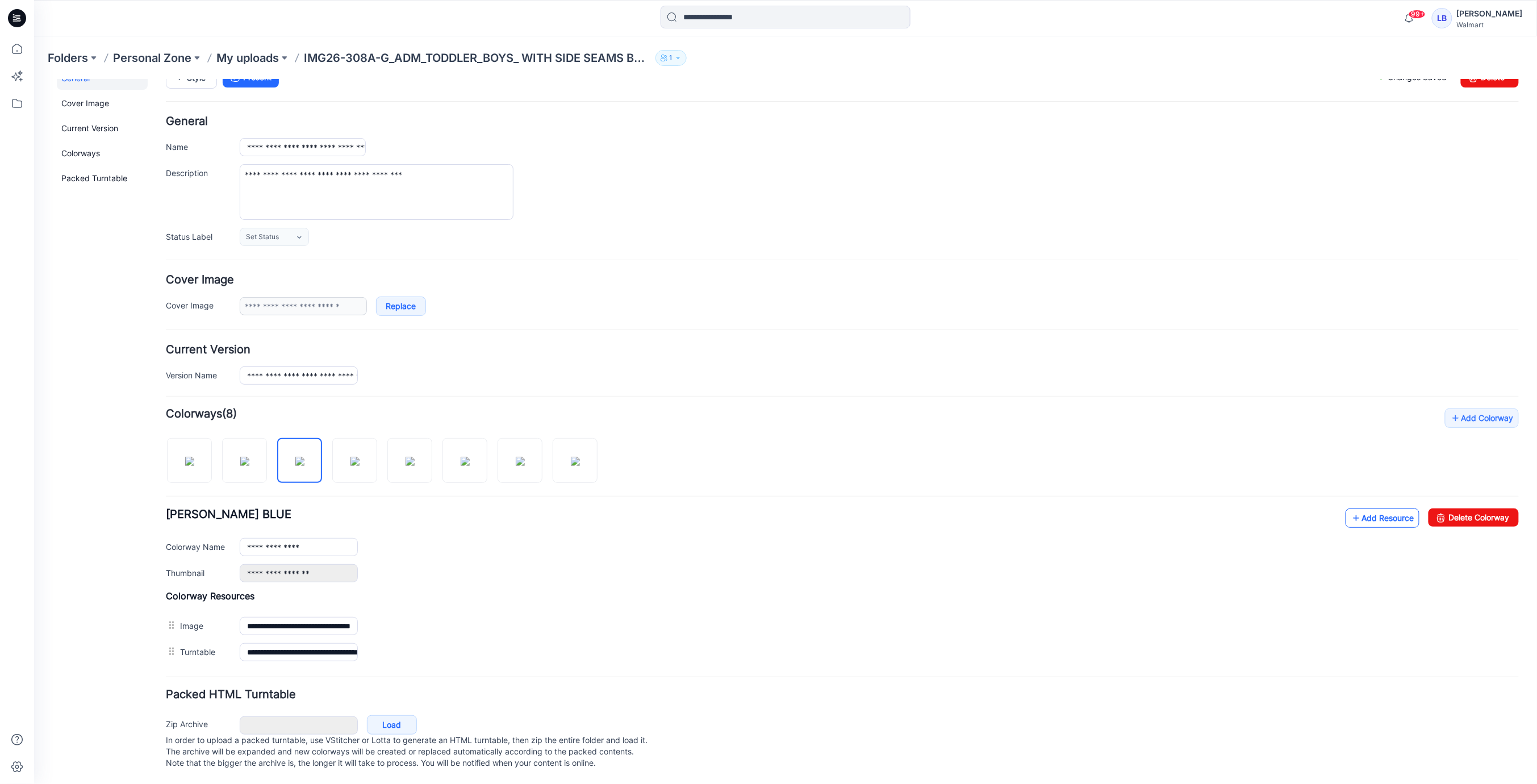
click at [1380, 508] on link "Add Resource" at bounding box center [1382, 517] width 74 height 19
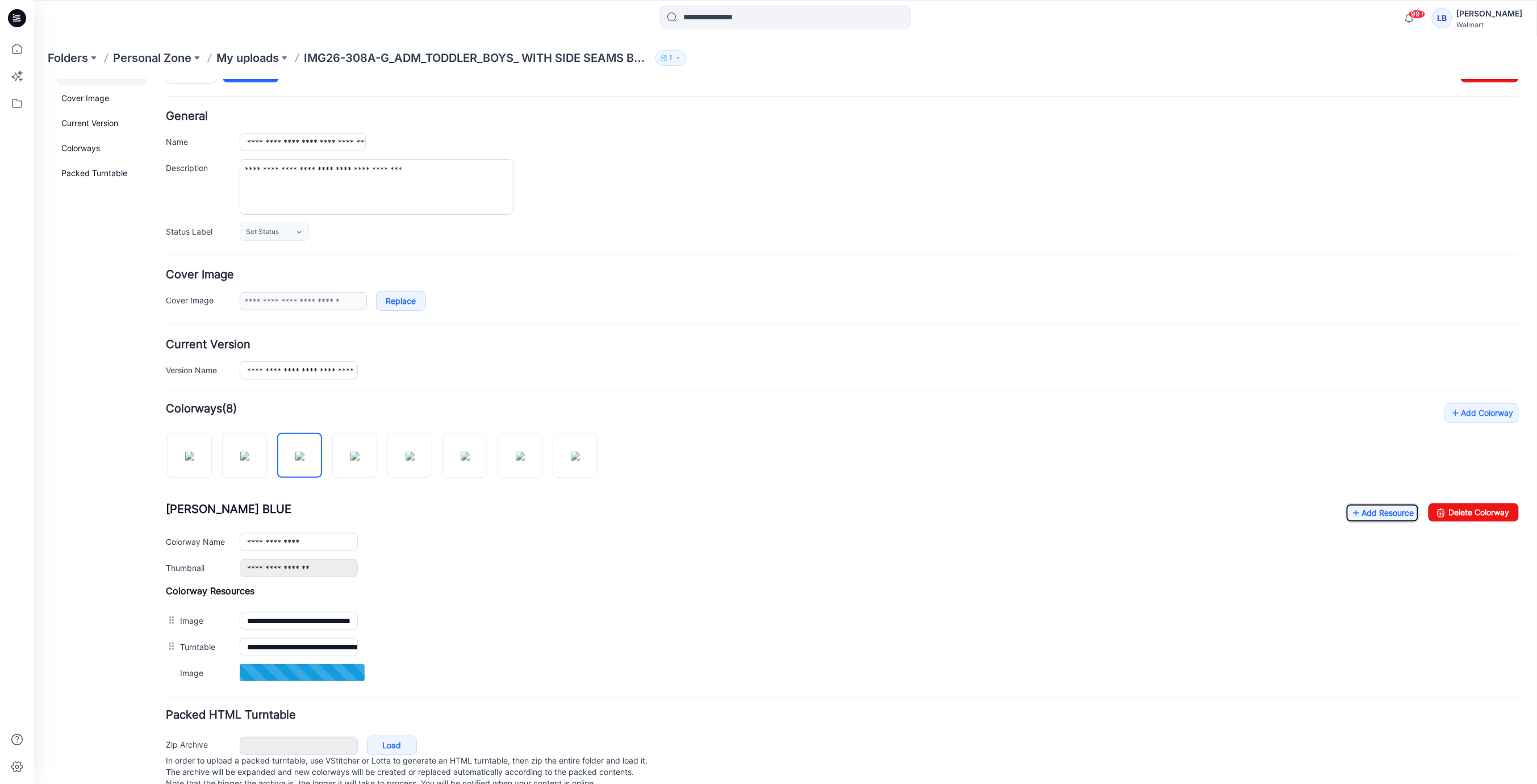
scroll to position [57, 0]
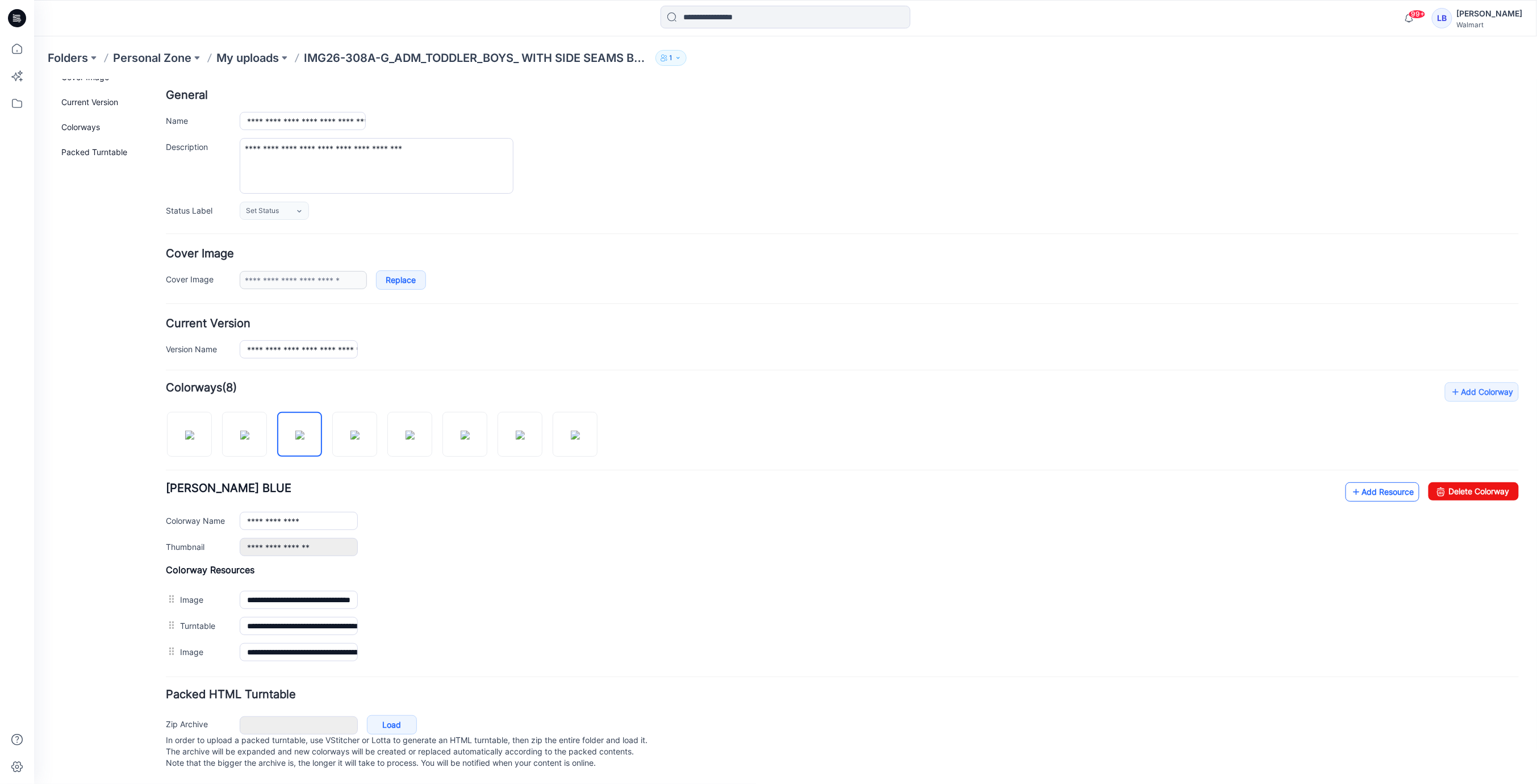
click at [1370, 482] on link "Add Resource" at bounding box center [1382, 491] width 74 height 19
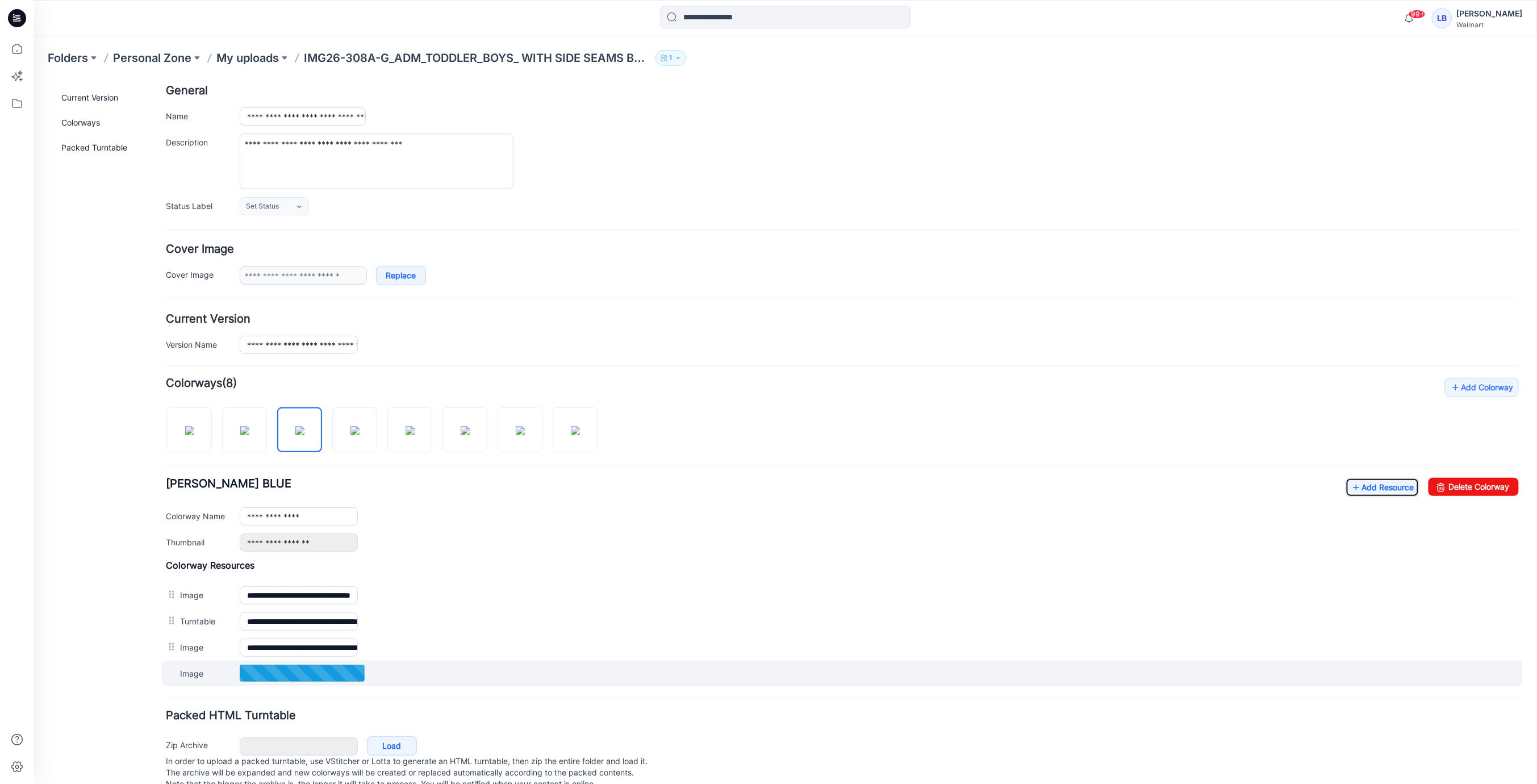
scroll to position [82, 0]
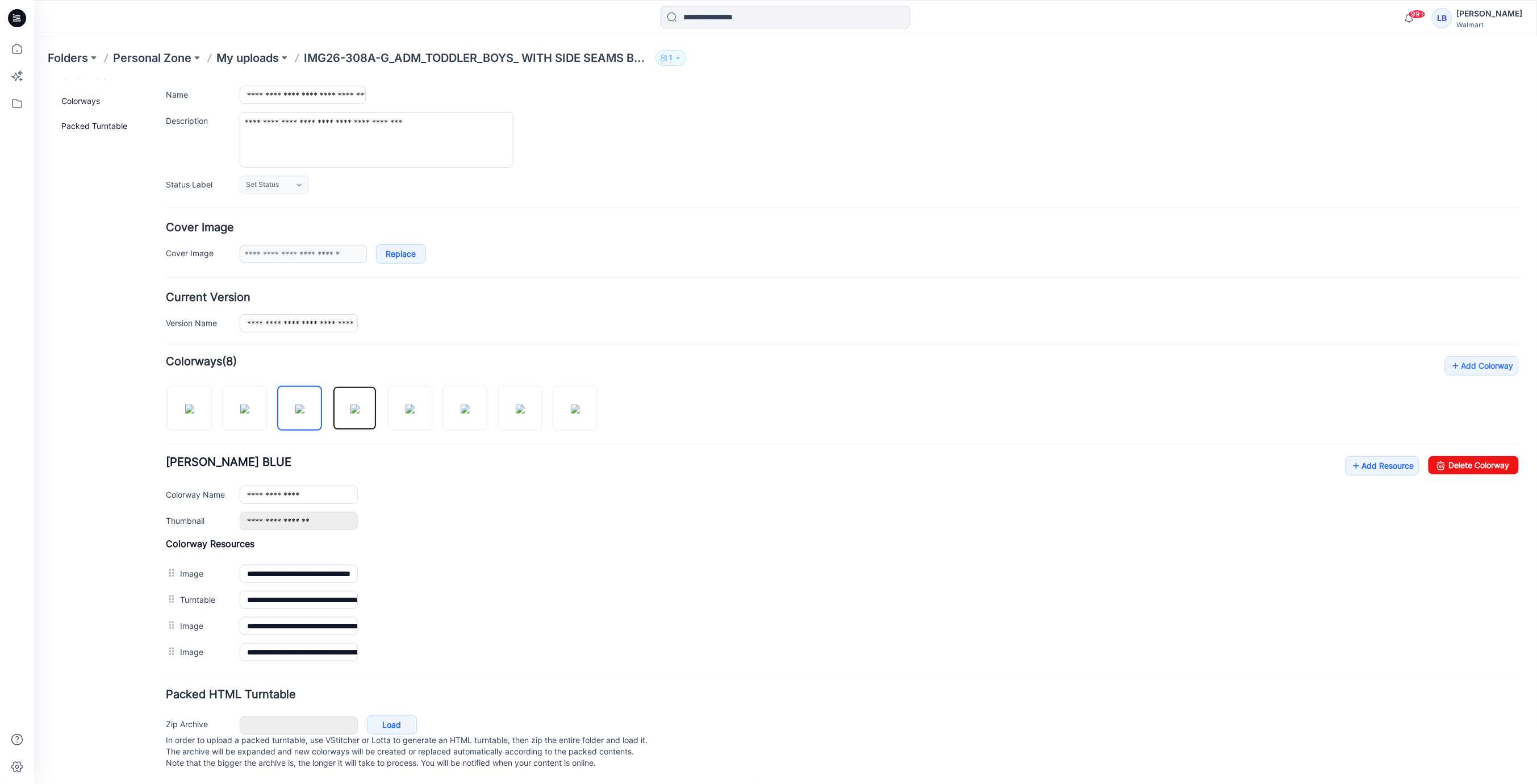
drag, startPoint x: 356, startPoint y: 404, endPoint x: 585, endPoint y: 410, distance: 229.1
click at [356, 404] on img at bounding box center [354, 408] width 9 height 9
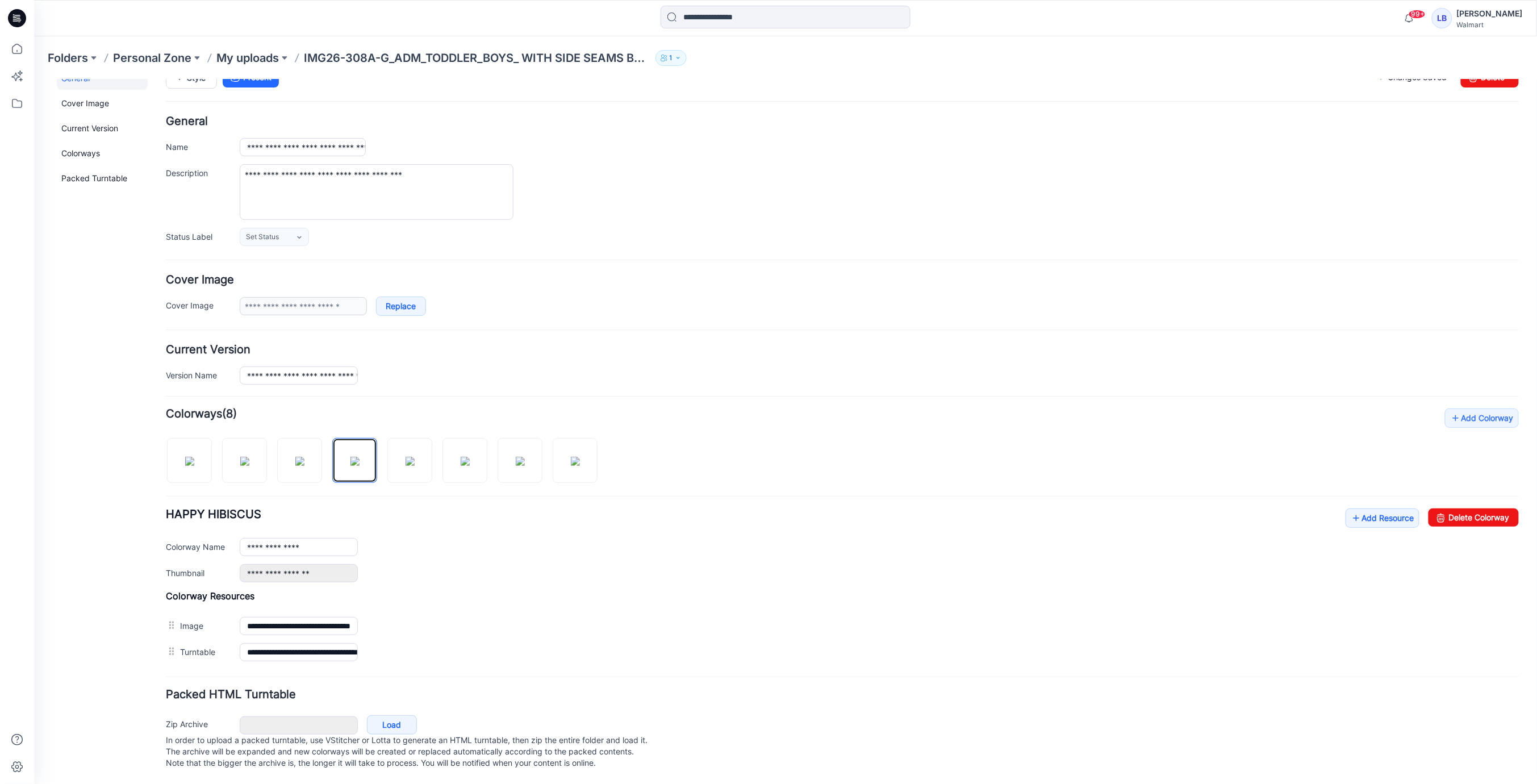
scroll to position [31, 0]
click at [1353, 508] on icon at bounding box center [1356, 518] width 12 height 18
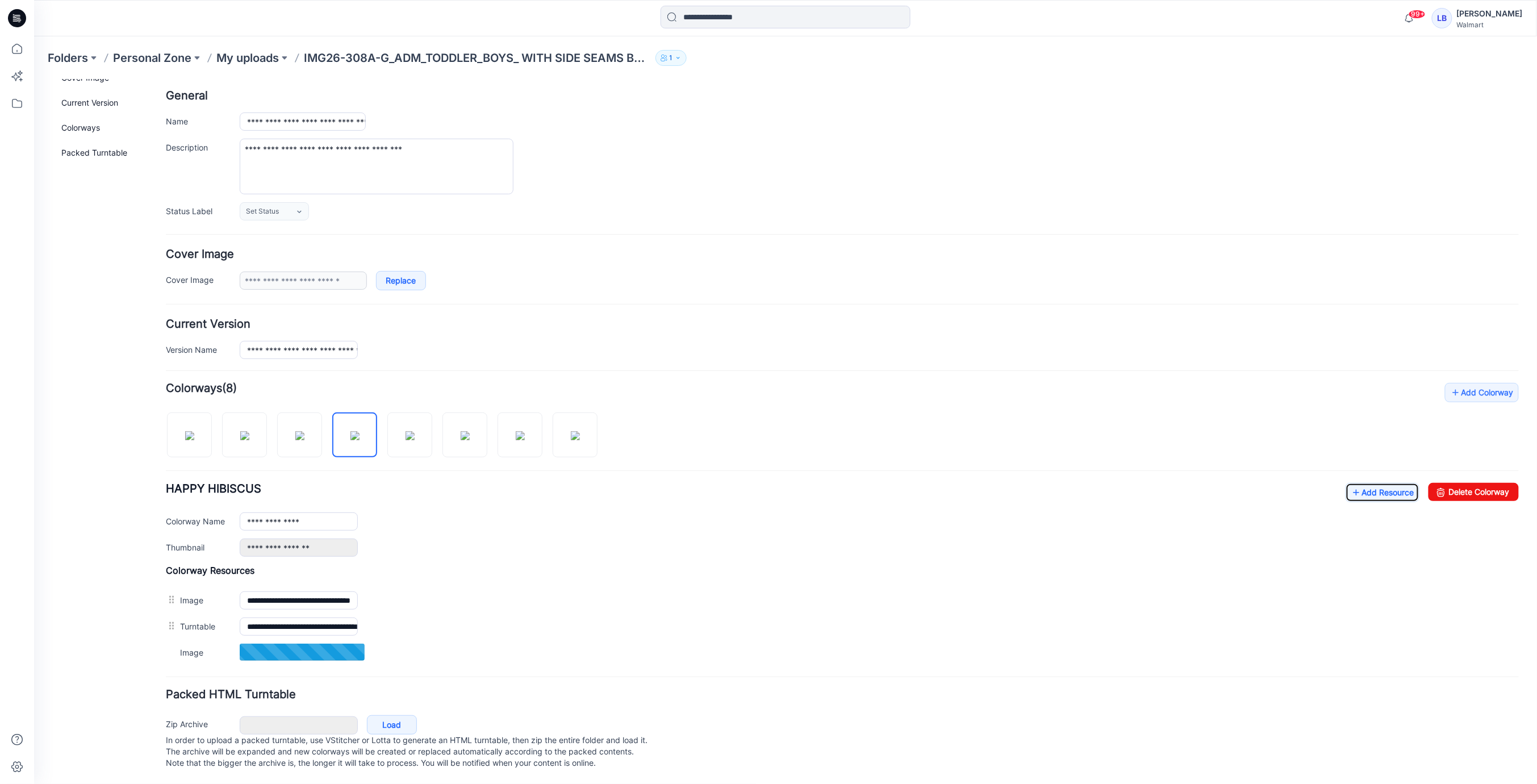
scroll to position [57, 0]
click at [1383, 482] on link "Add Resource" at bounding box center [1382, 491] width 74 height 19
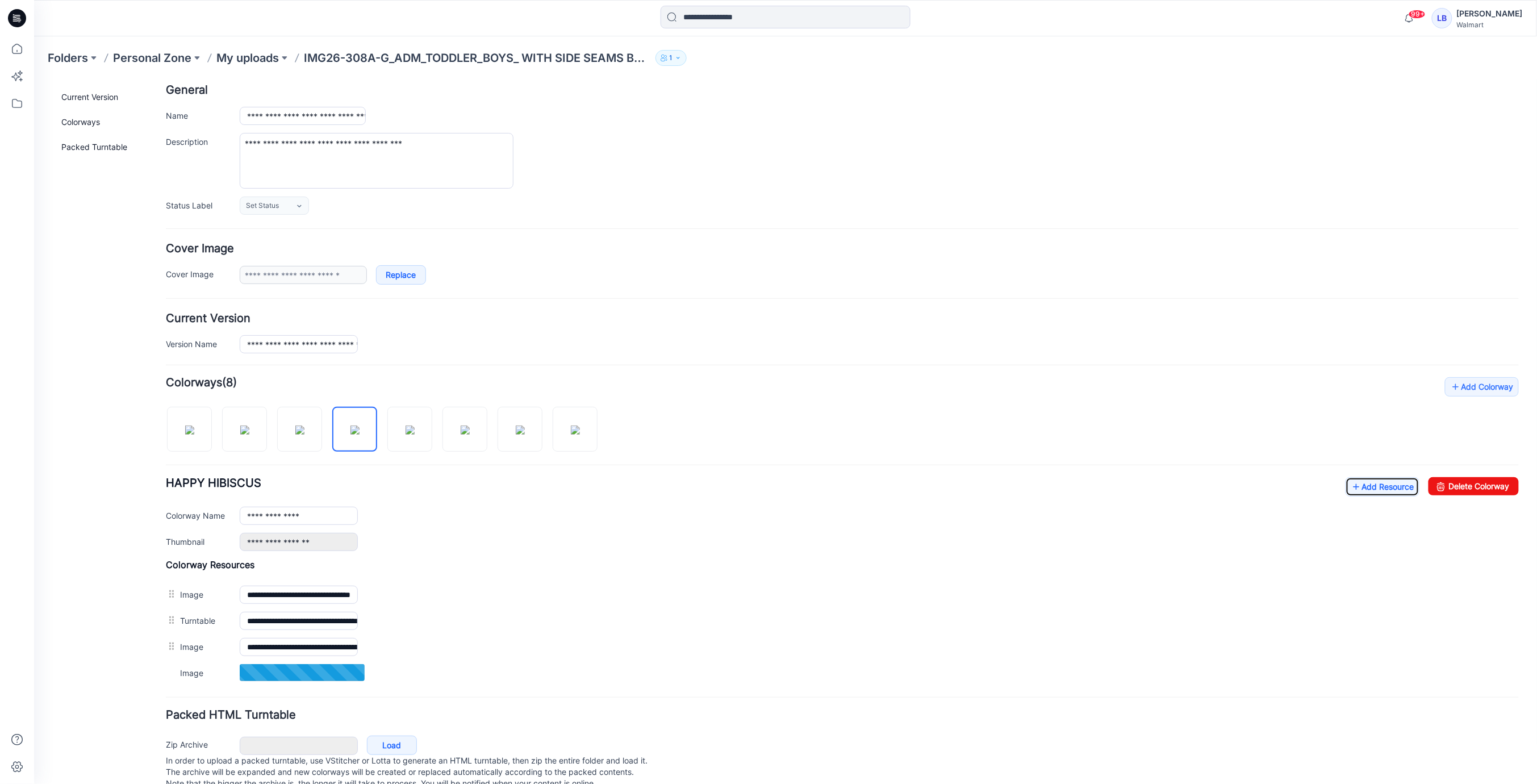
scroll to position [82, 0]
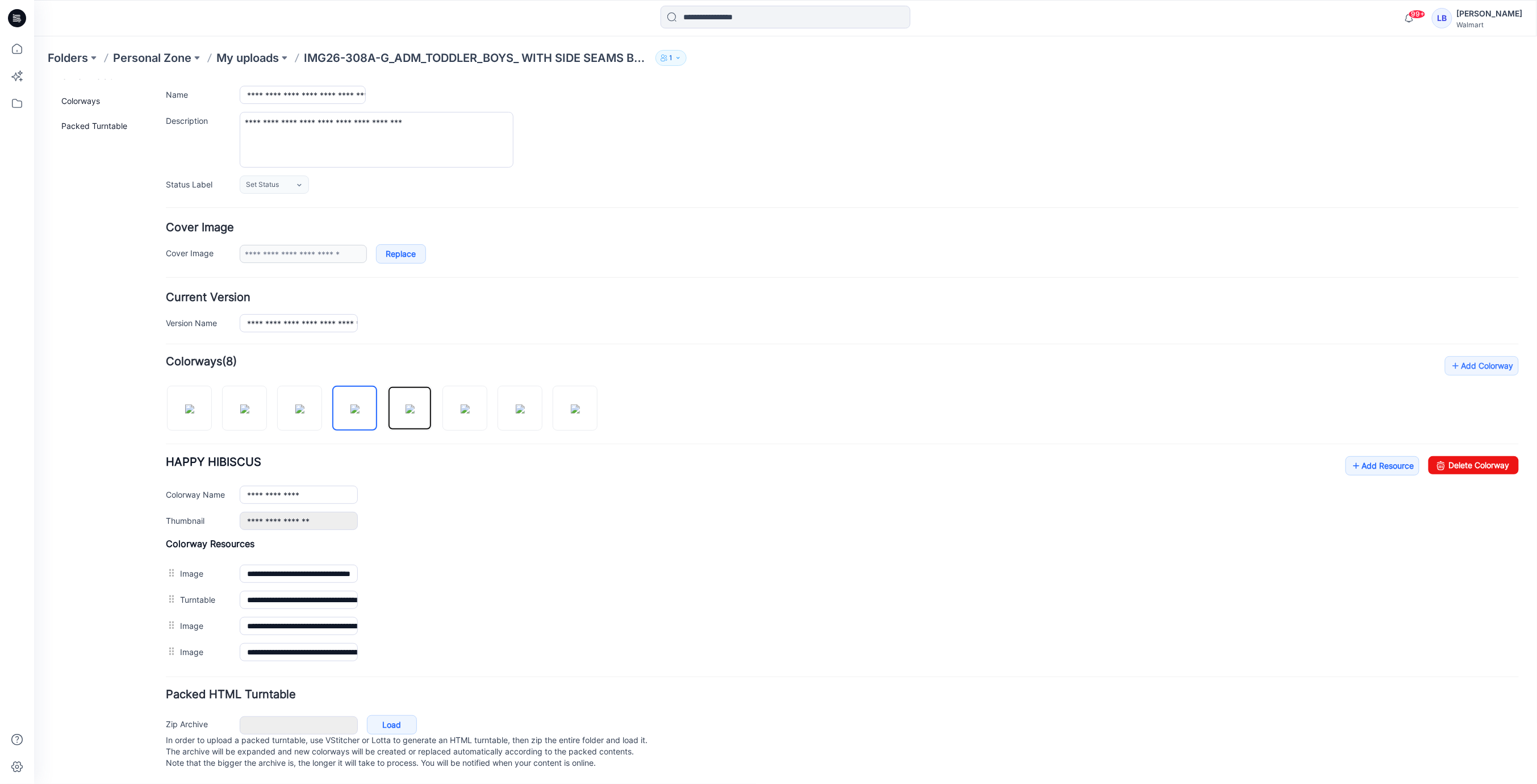
click at [409, 406] on img at bounding box center [410, 408] width 9 height 9
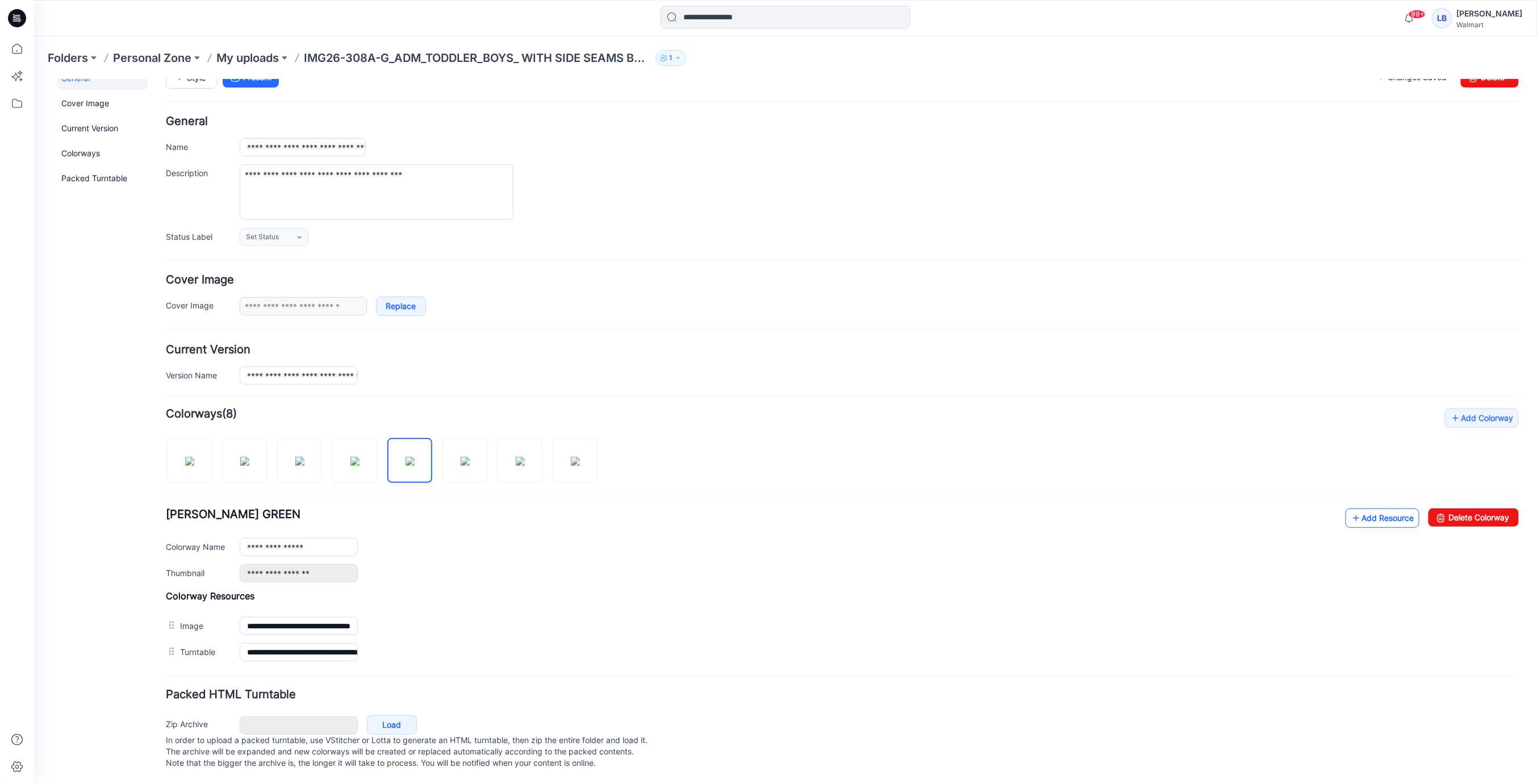
click at [1389, 508] on link "Add Resource" at bounding box center [1382, 517] width 74 height 19
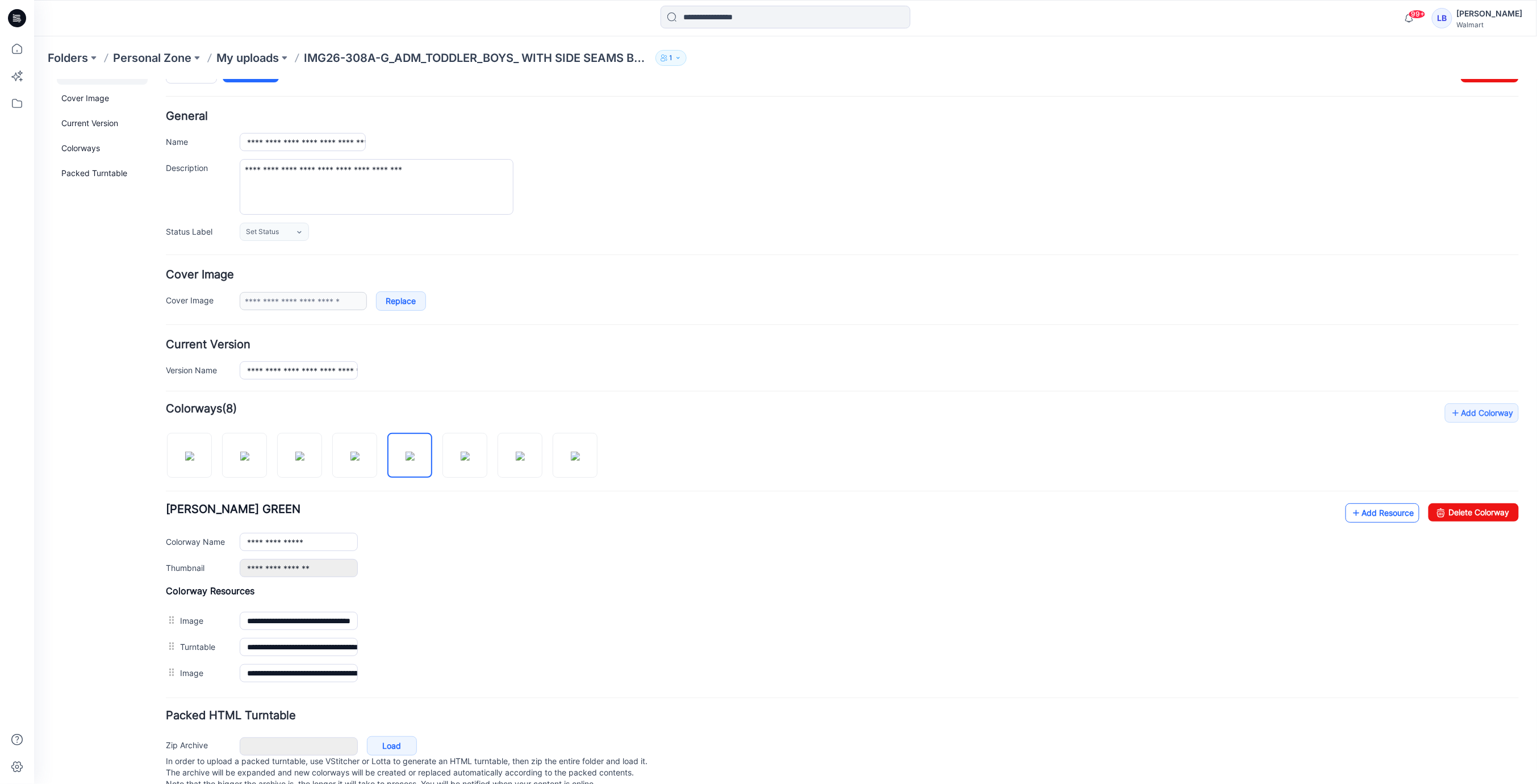
click at [1375, 498] on div "Add Colorway Colorways (8) DINO CAMO GREEN Add Resource Delete Colorway Colorwa…" at bounding box center [841, 544] width 1353 height 283
click at [1378, 504] on link "Add Resource" at bounding box center [1382, 512] width 74 height 19
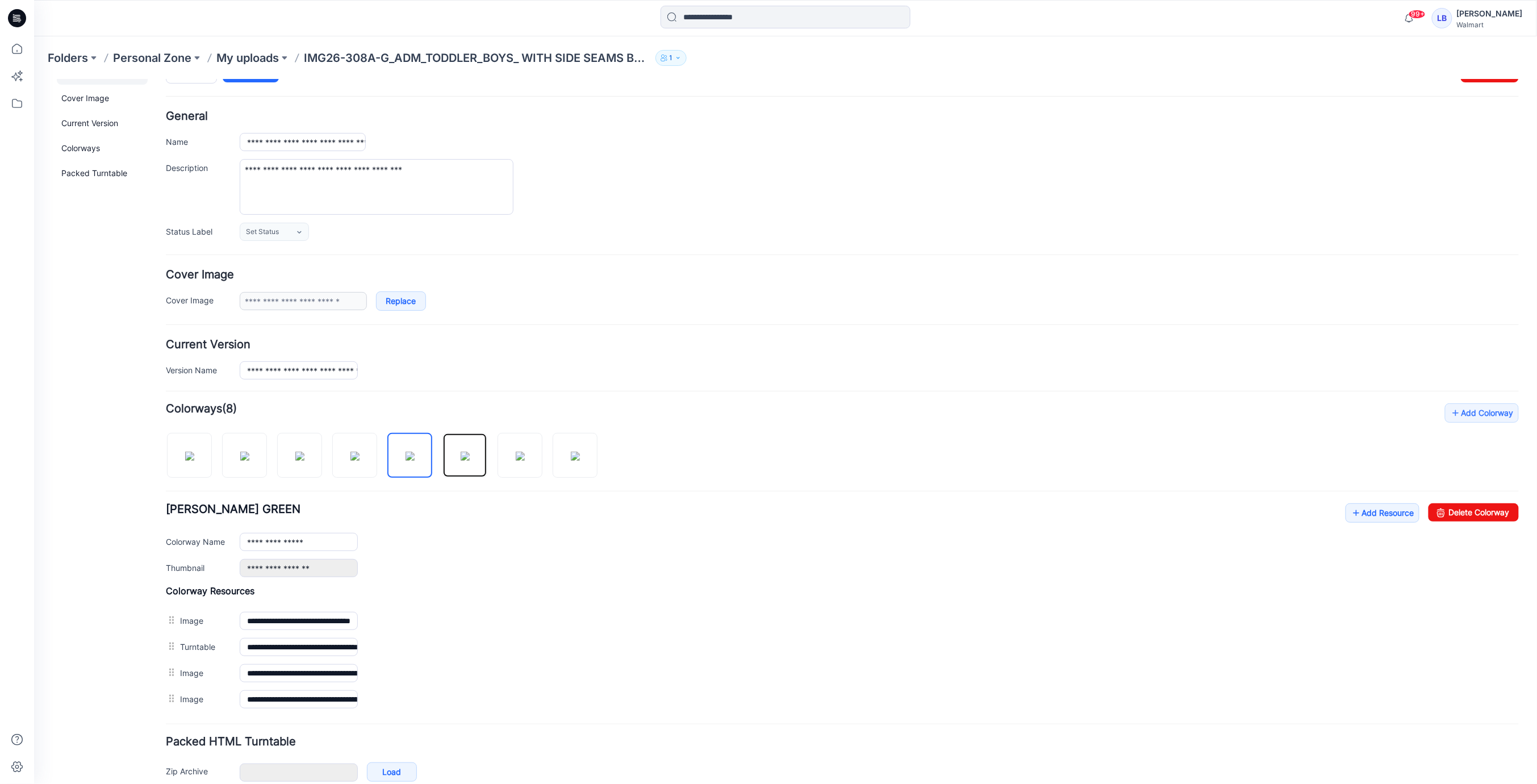
drag, startPoint x: 467, startPoint y: 463, endPoint x: 838, endPoint y: 489, distance: 371.9
click at [467, 460] on img at bounding box center [464, 455] width 9 height 9
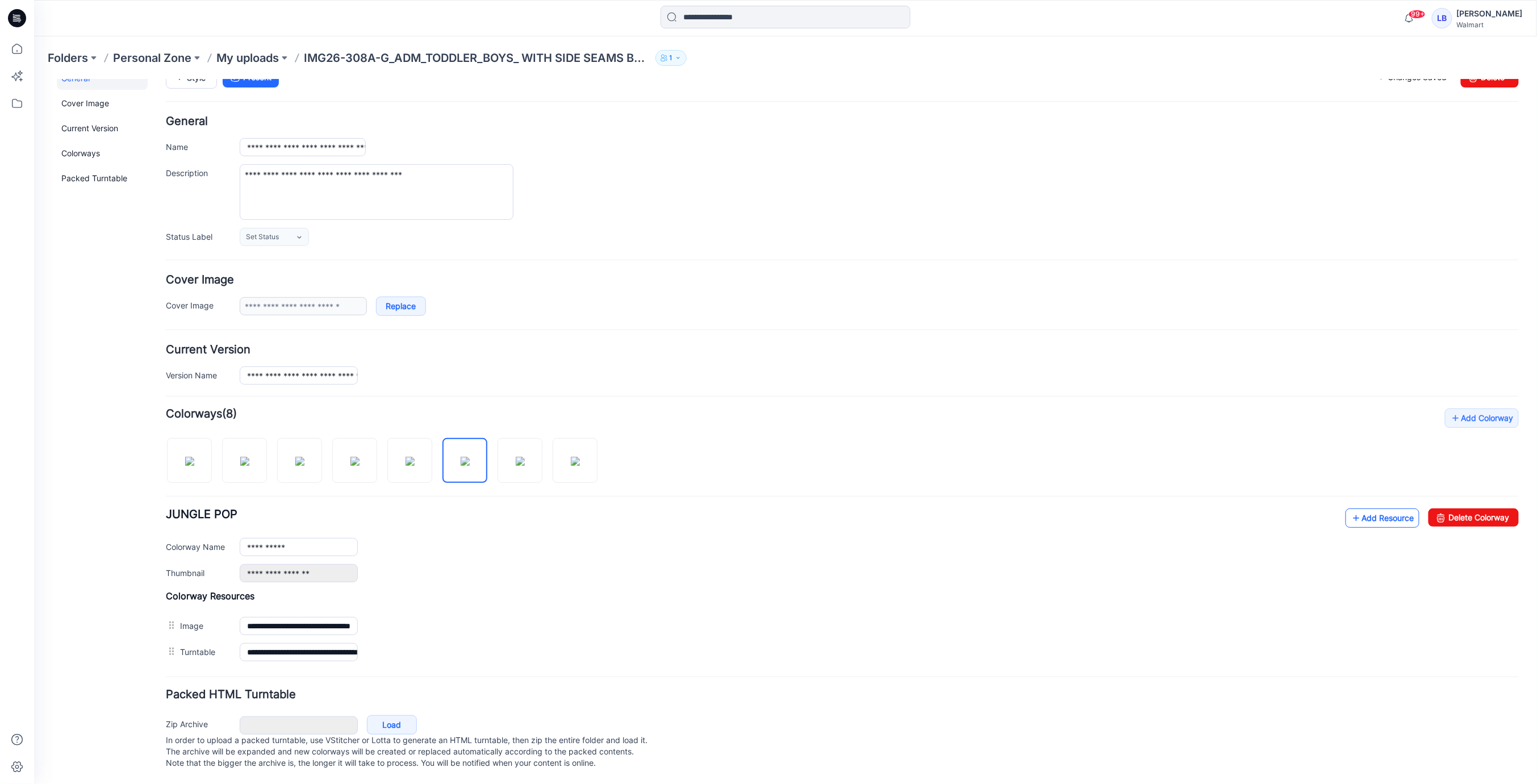
click at [1400, 513] on link "Add Resource" at bounding box center [1382, 517] width 74 height 19
click at [1375, 508] on link "Add Resource" at bounding box center [1382, 517] width 74 height 19
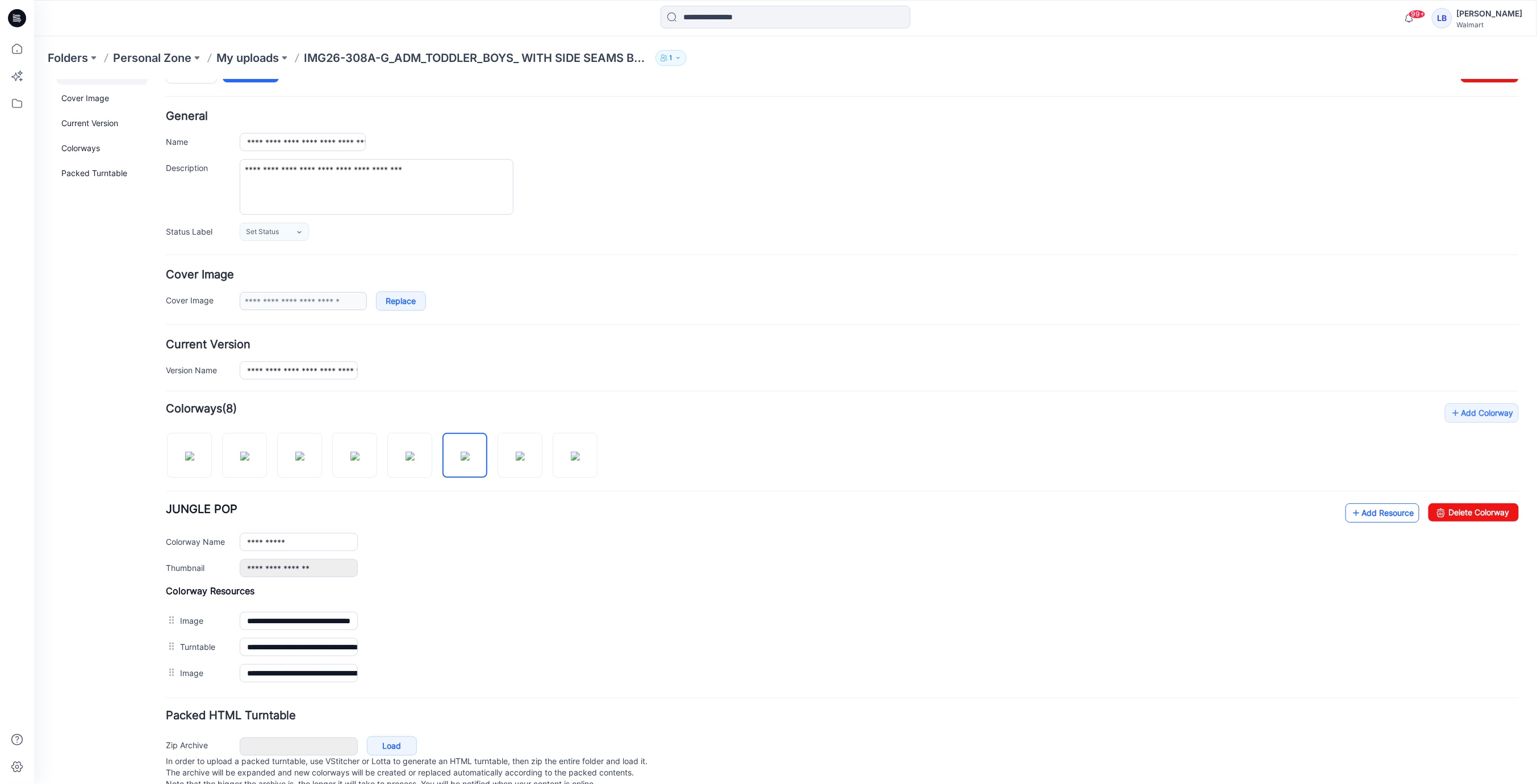
click at [1365, 509] on link "Add Resource" at bounding box center [1382, 512] width 74 height 19
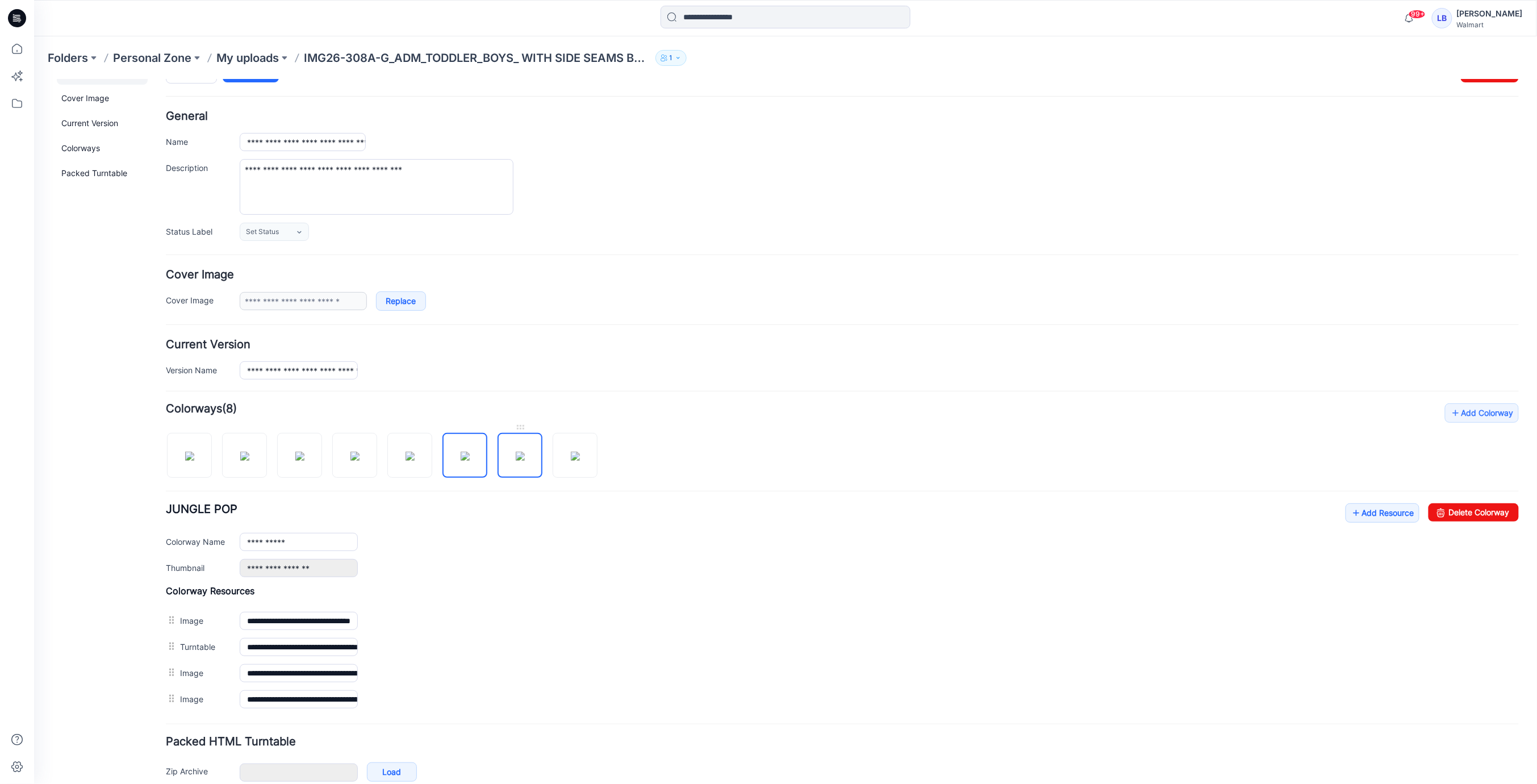
drag, startPoint x: 514, startPoint y: 455, endPoint x: 526, endPoint y: 464, distance: 15.0
click at [515, 455] on img at bounding box center [519, 455] width 9 height 9
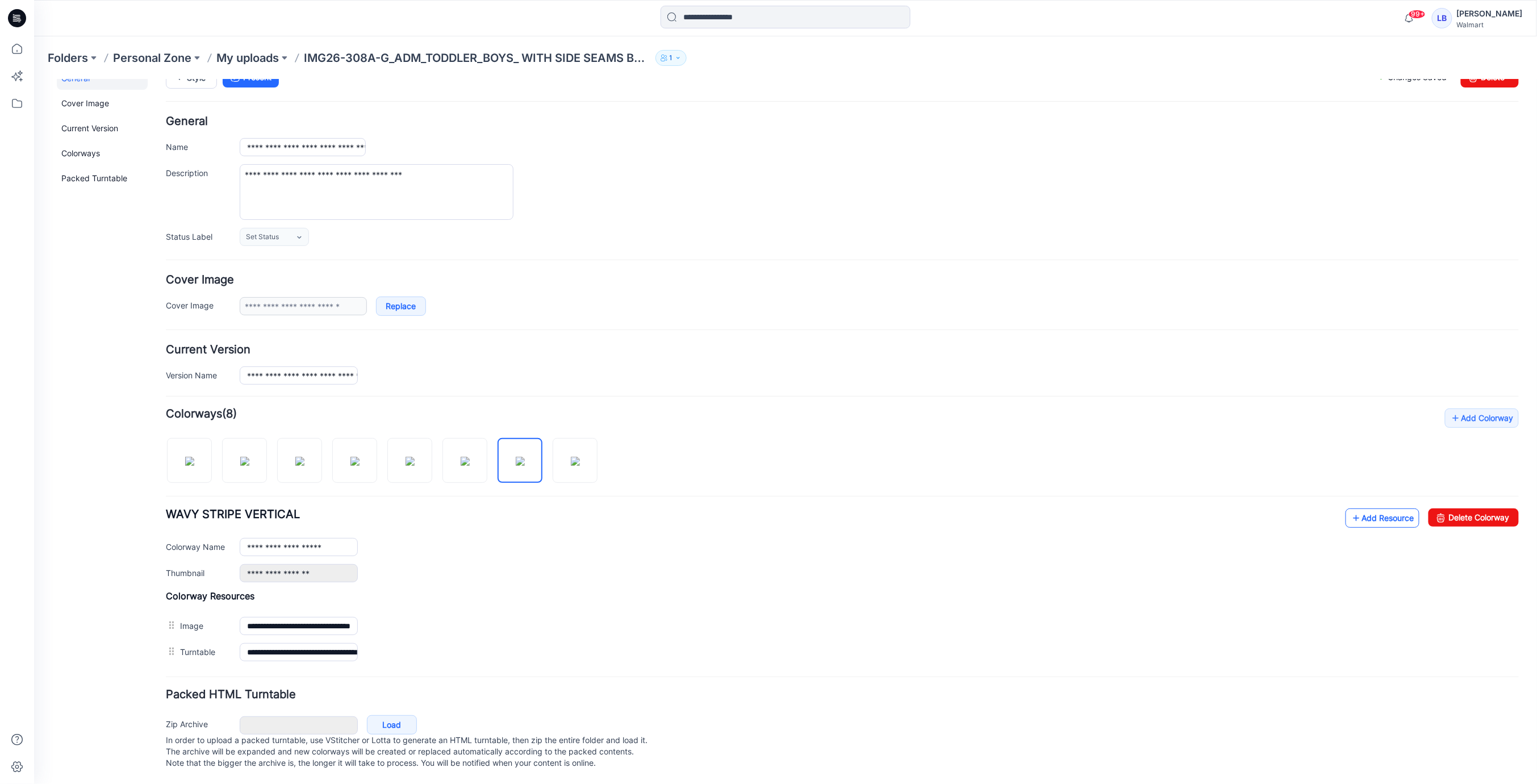
click at [1376, 518] on link "Add Resource" at bounding box center [1382, 517] width 74 height 19
click at [1400, 511] on link "Add Resource" at bounding box center [1382, 517] width 74 height 19
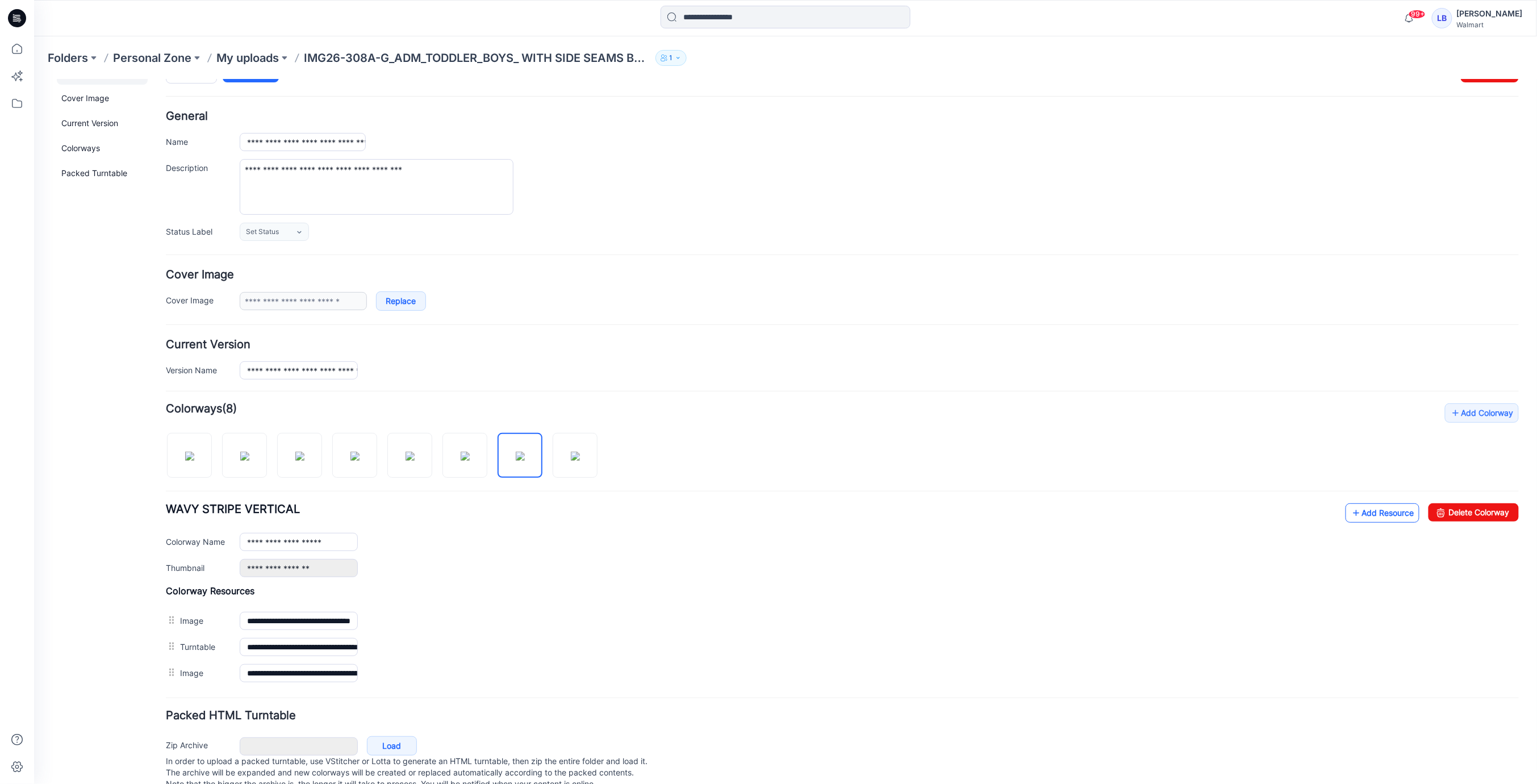
click at [1410, 511] on link "Add Resource" at bounding box center [1382, 512] width 74 height 19
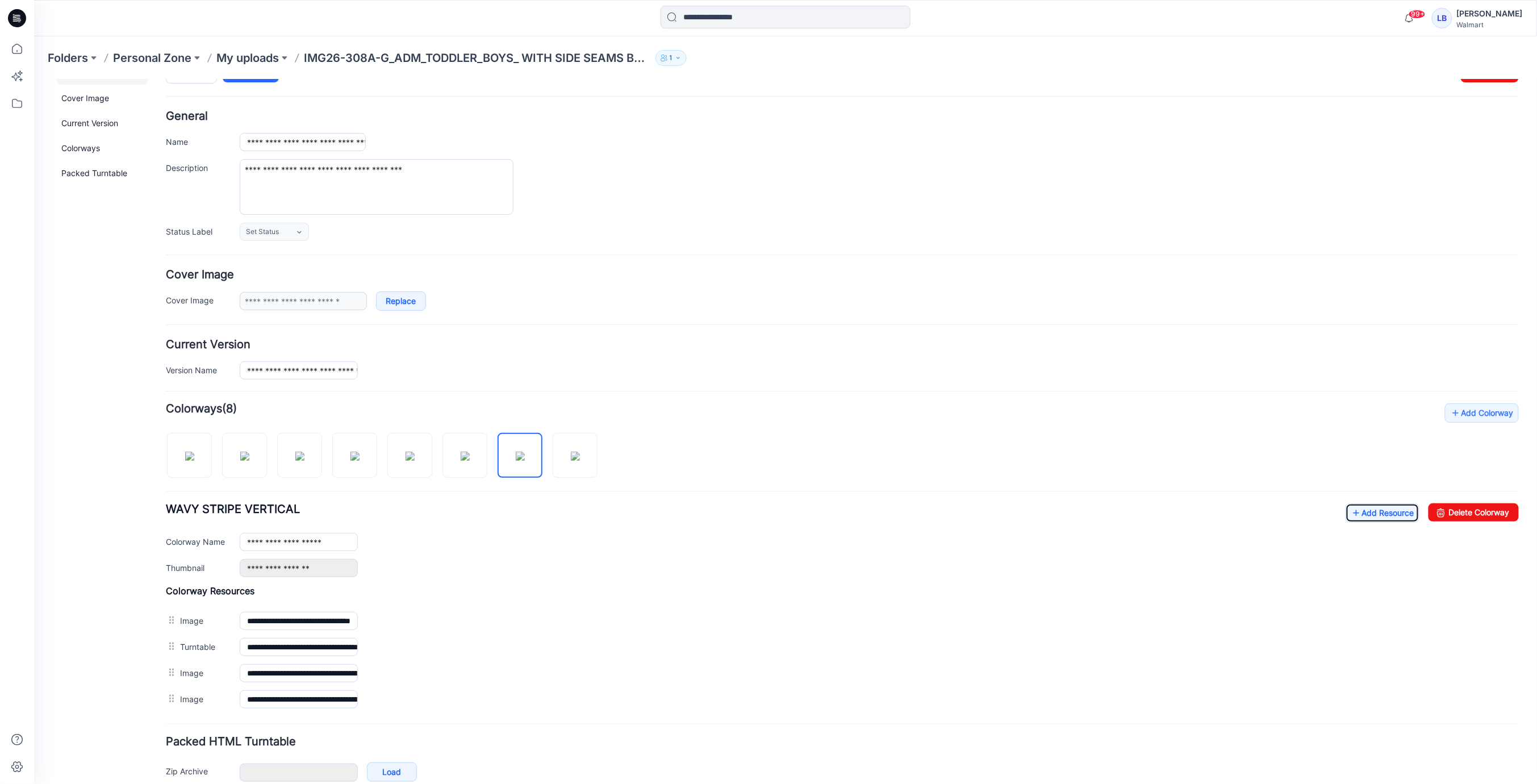
scroll to position [82, 0]
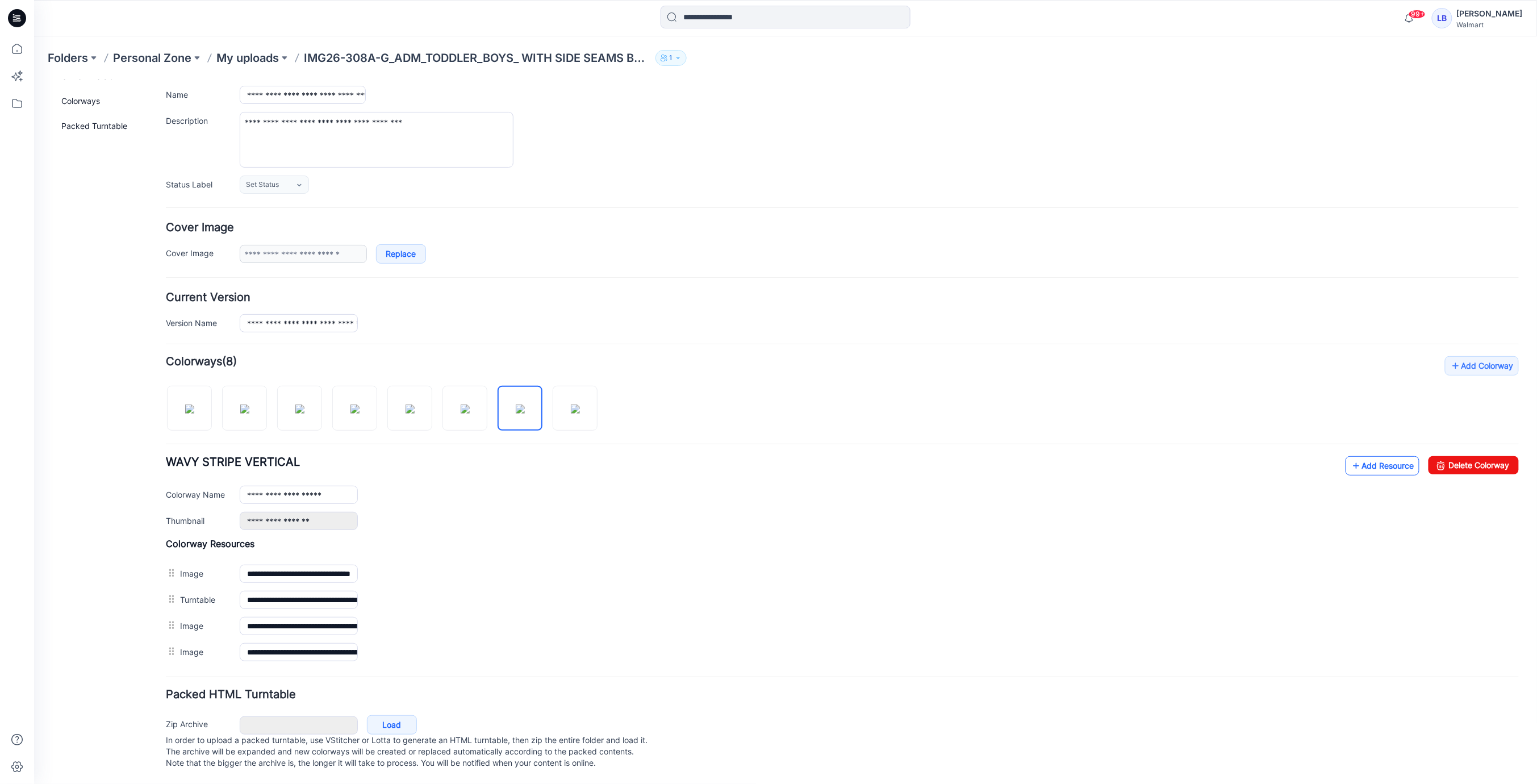
click at [1371, 461] on link "Add Resource" at bounding box center [1382, 465] width 74 height 19
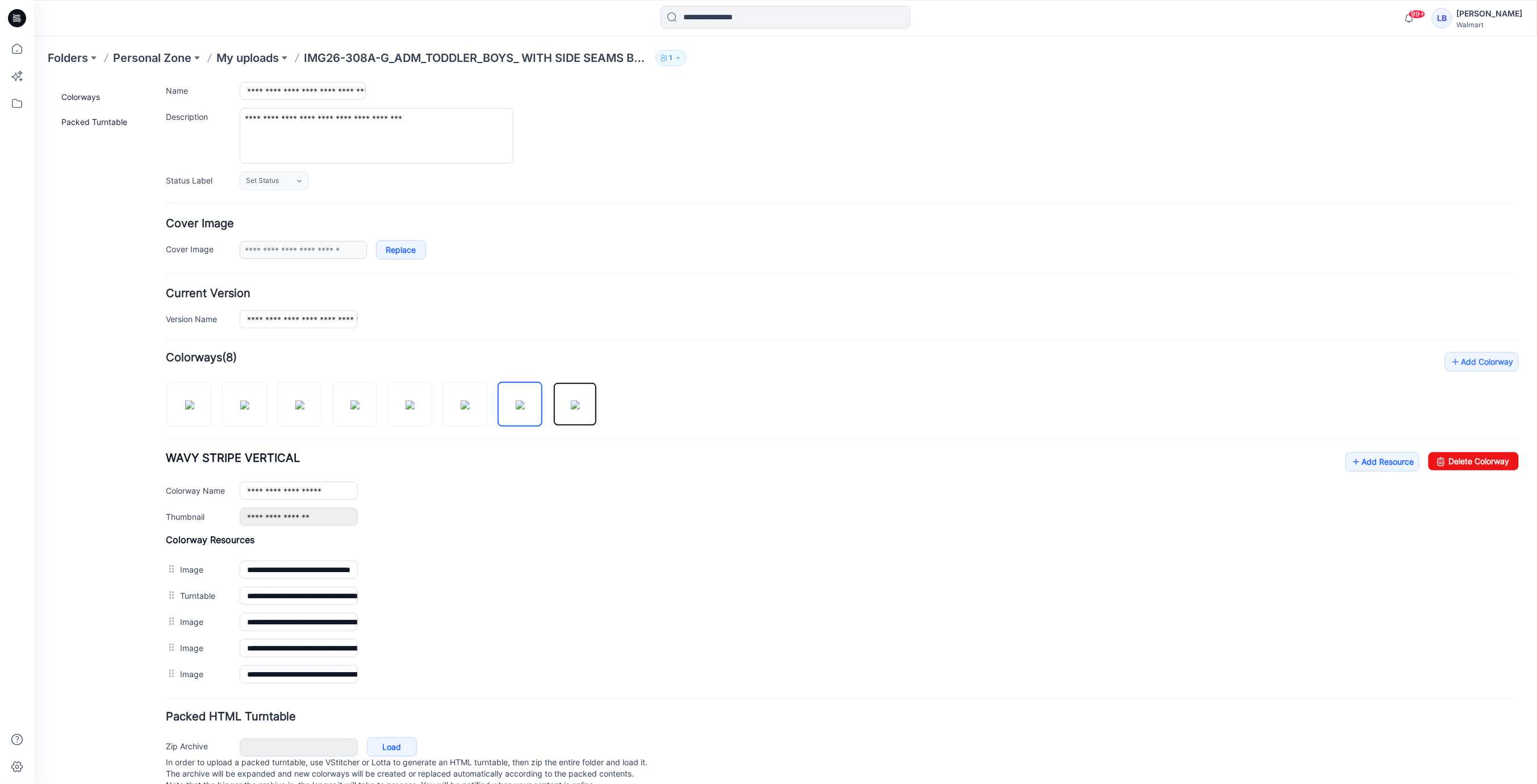
click at [570, 400] on img at bounding box center [575, 404] width 9 height 9
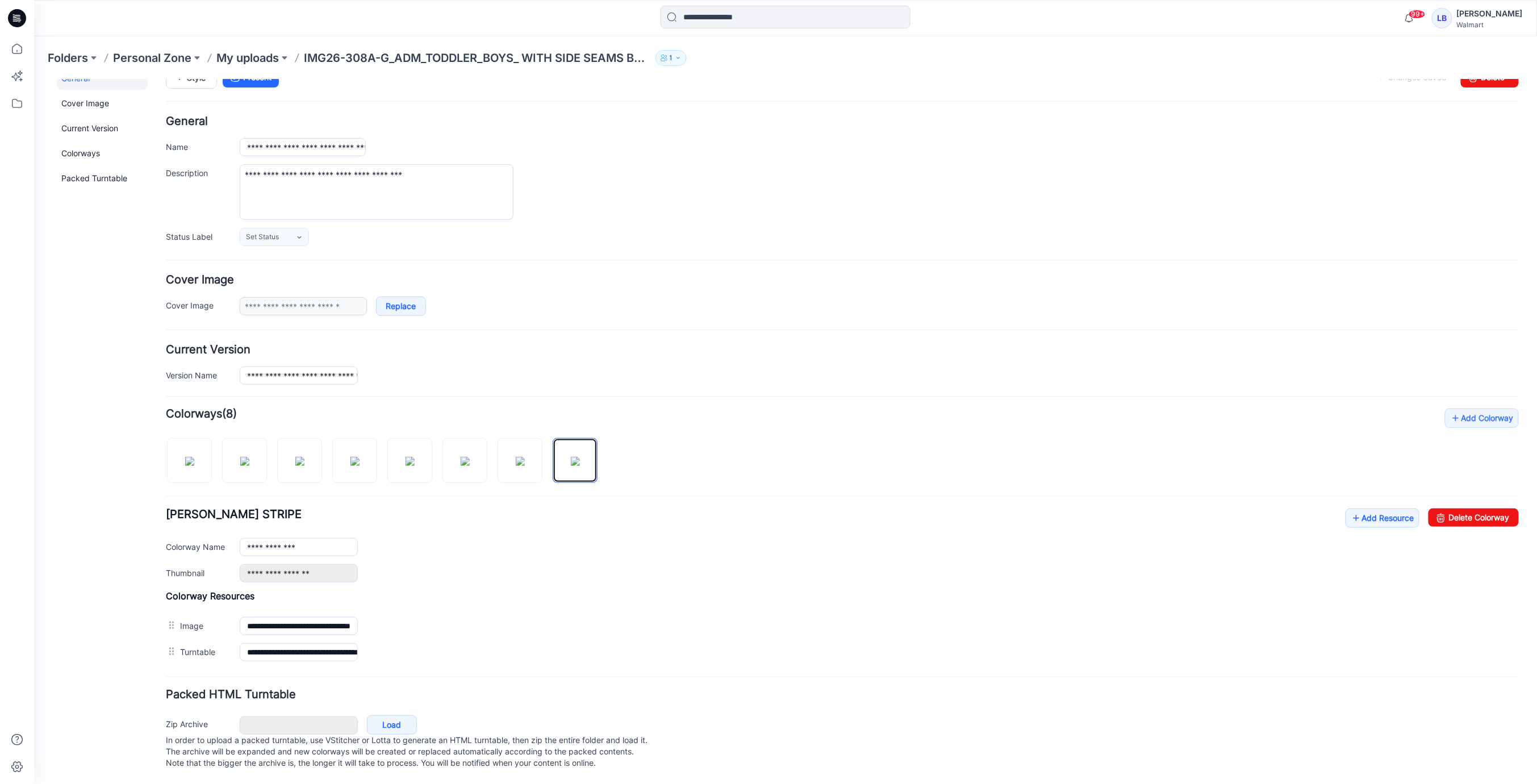
scroll to position [31, 0]
click at [1369, 508] on link "Add Resource" at bounding box center [1382, 517] width 74 height 19
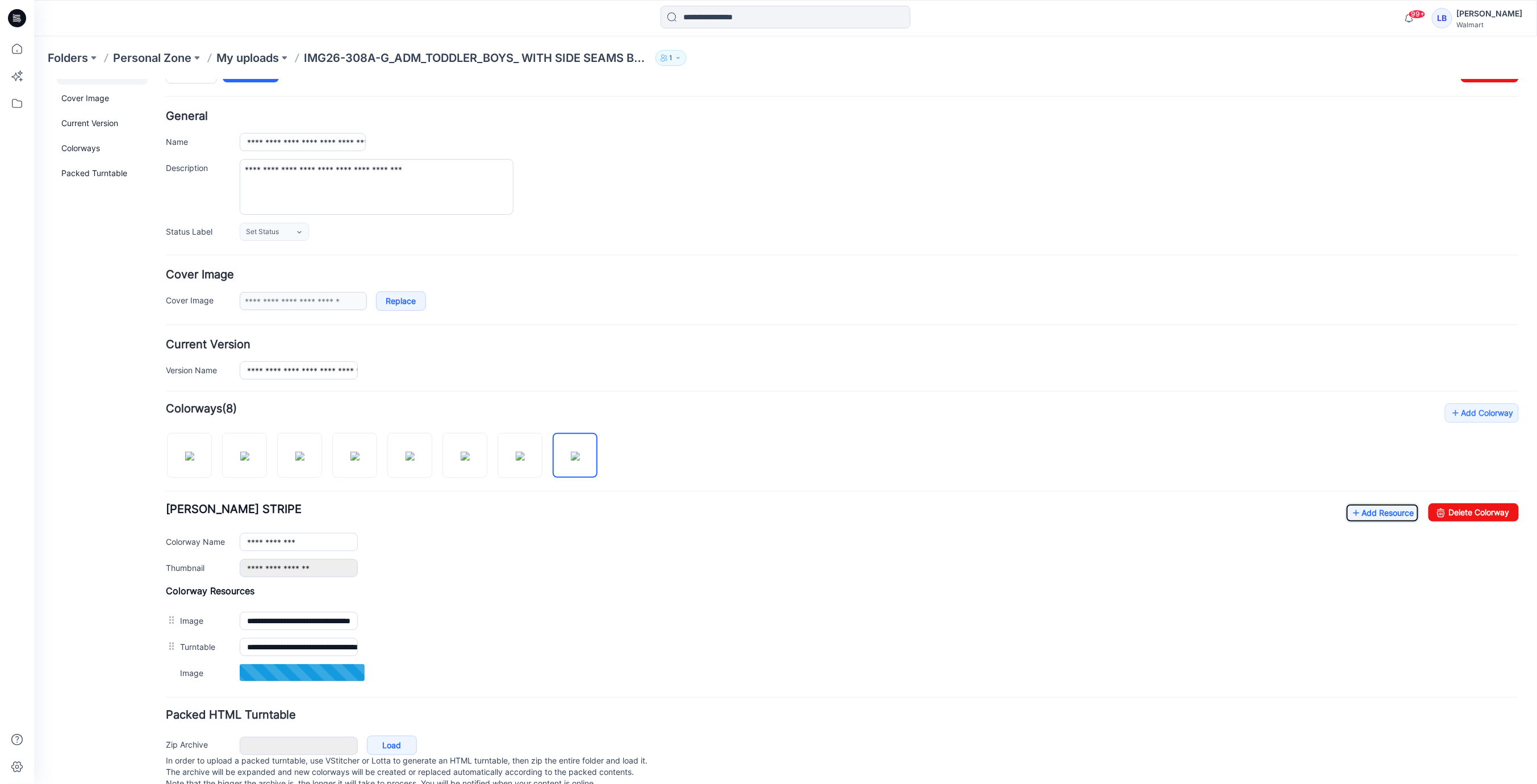
scroll to position [57, 0]
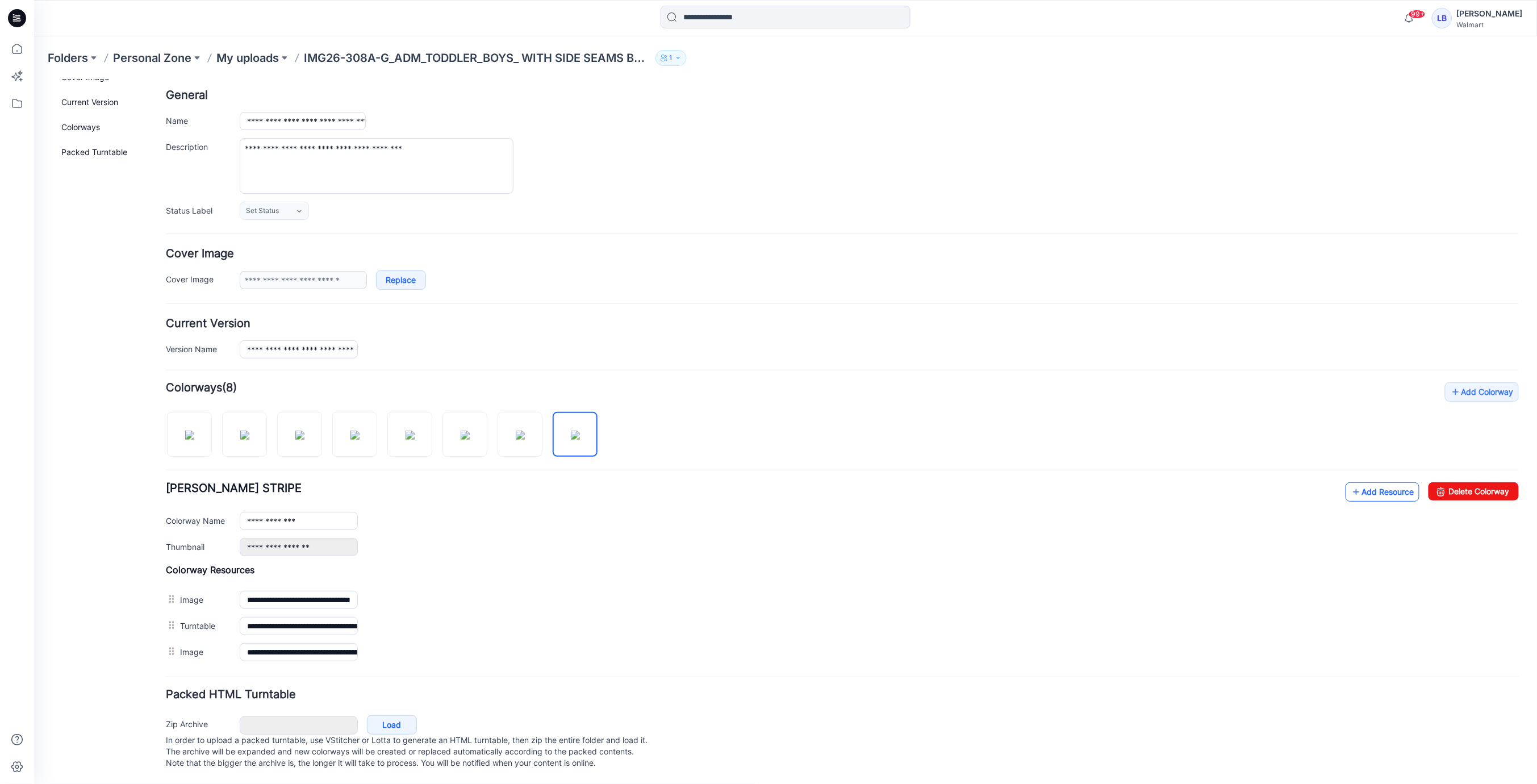
click at [1378, 491] on link "Add Resource" at bounding box center [1382, 491] width 74 height 19
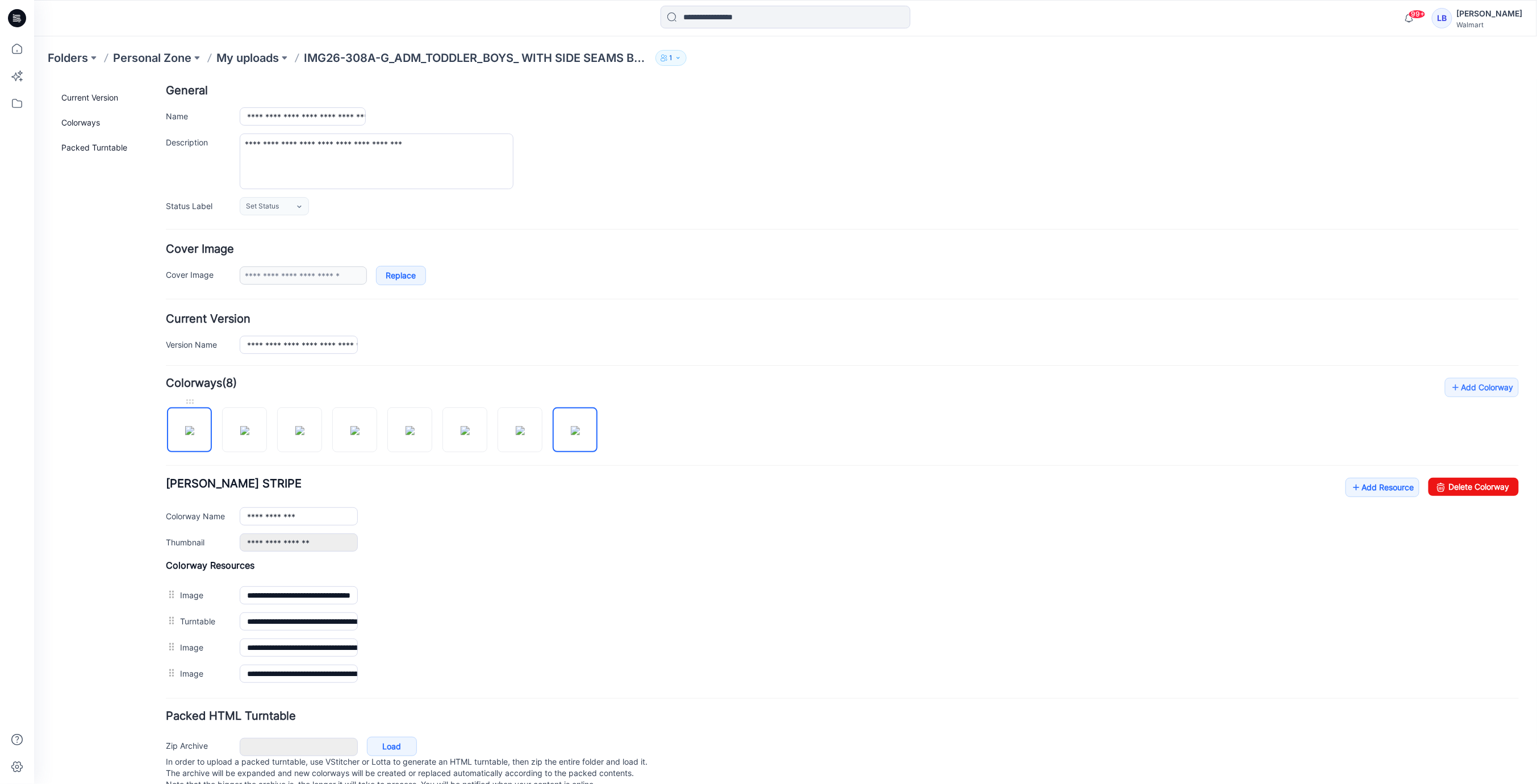
click at [193, 435] on img at bounding box center [188, 430] width 9 height 9
click at [1392, 484] on link "Add Resource" at bounding box center [1382, 487] width 74 height 19
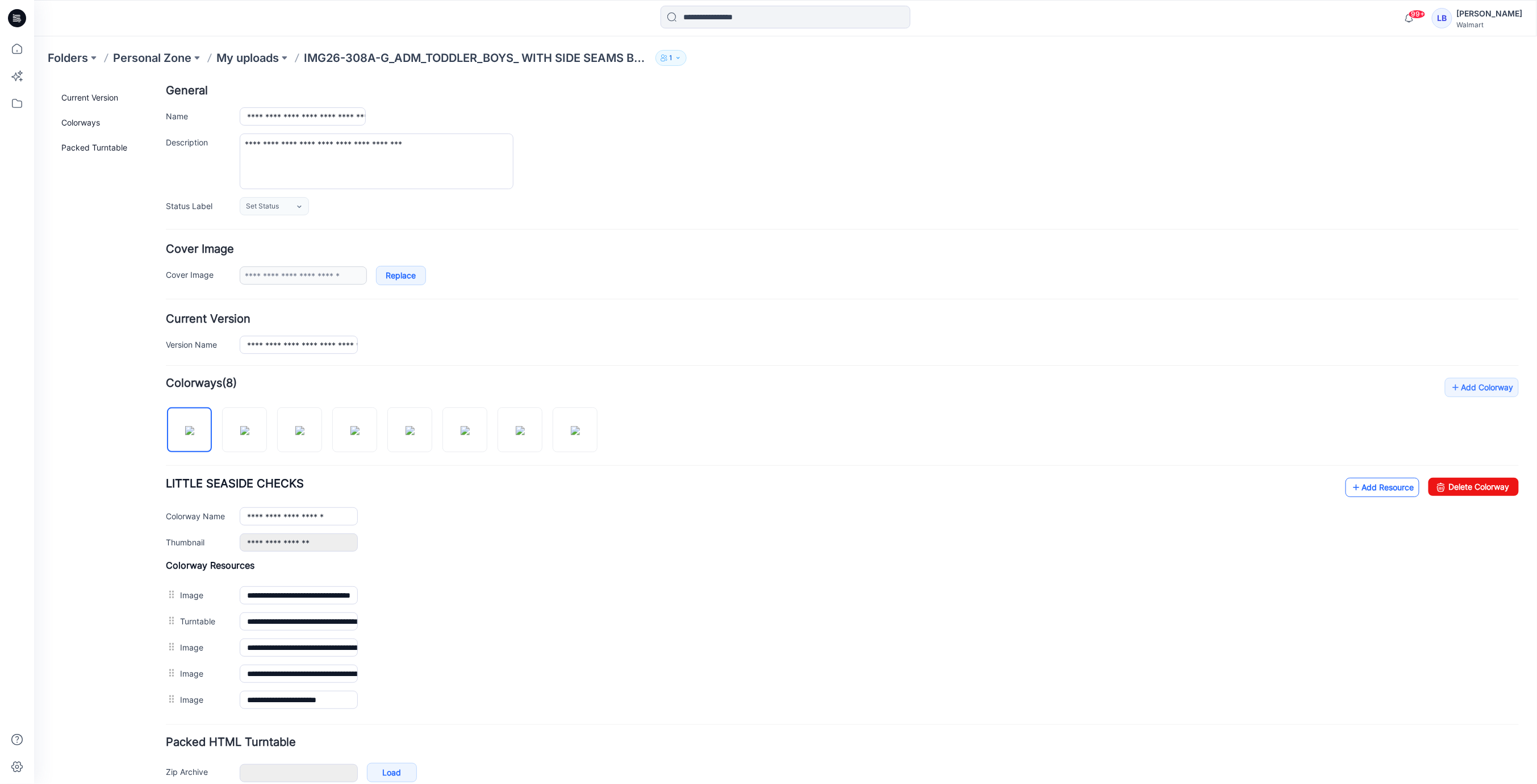
click at [1380, 486] on link "Add Resource" at bounding box center [1382, 487] width 74 height 19
click at [1373, 478] on link "Add Resource" at bounding box center [1382, 487] width 74 height 19
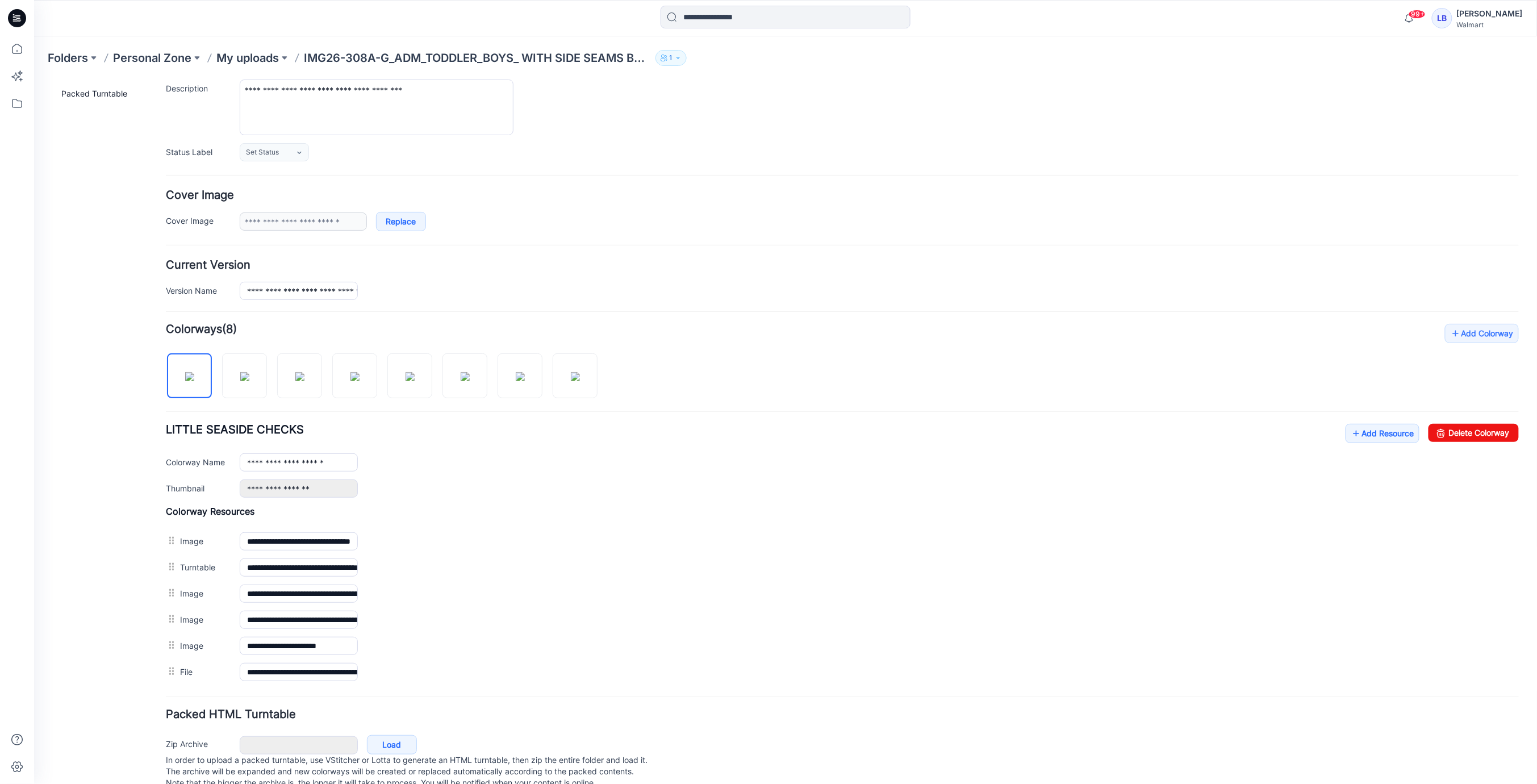
scroll to position [134, 0]
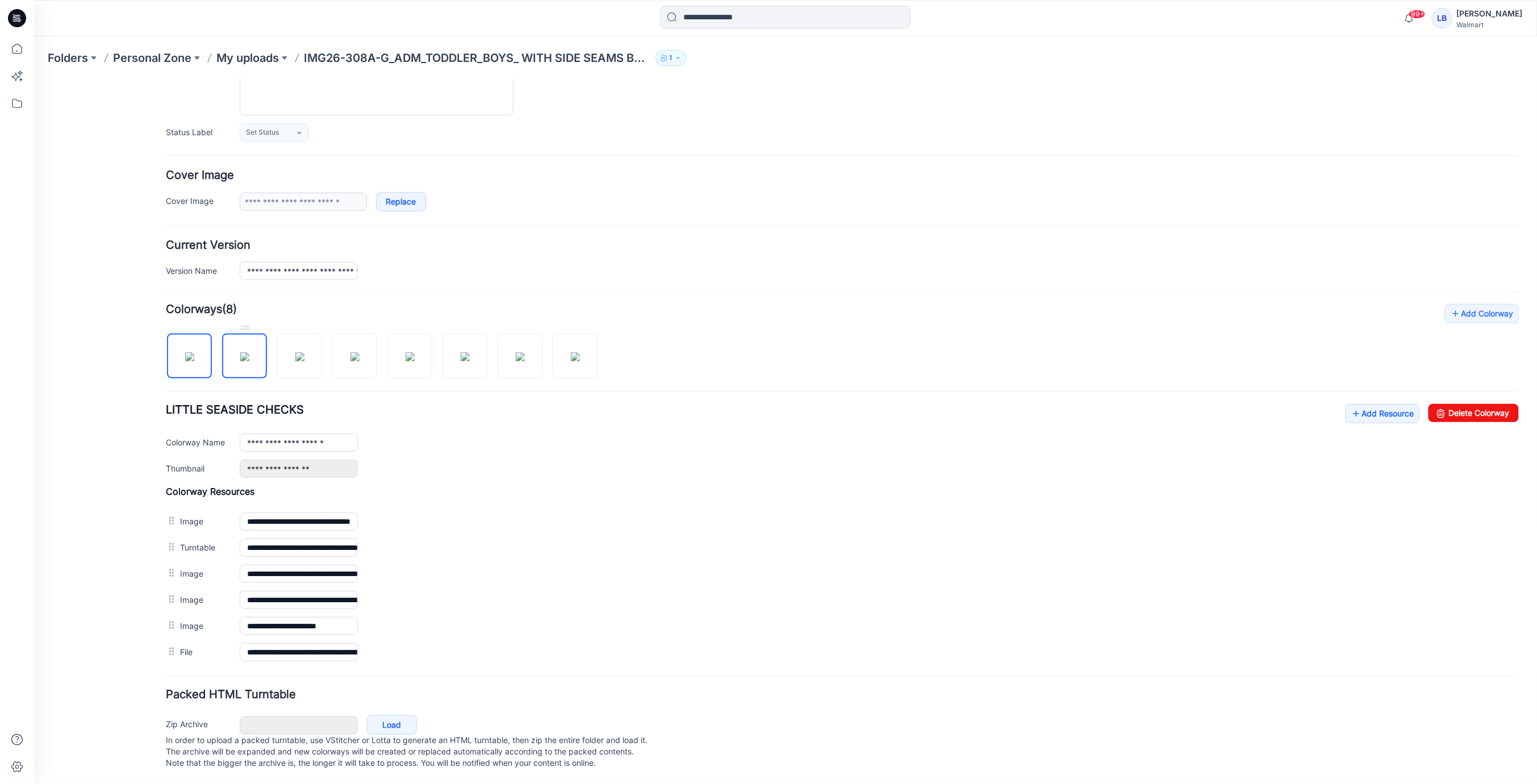
click at [249, 359] on img at bounding box center [244, 356] width 9 height 9
click at [296, 352] on img at bounding box center [299, 356] width 9 height 9
click at [359, 353] on img at bounding box center [354, 356] width 9 height 9
drag, startPoint x: 406, startPoint y: 353, endPoint x: 440, endPoint y: 352, distance: 34.0
click at [406, 353] on img at bounding box center [410, 356] width 9 height 9
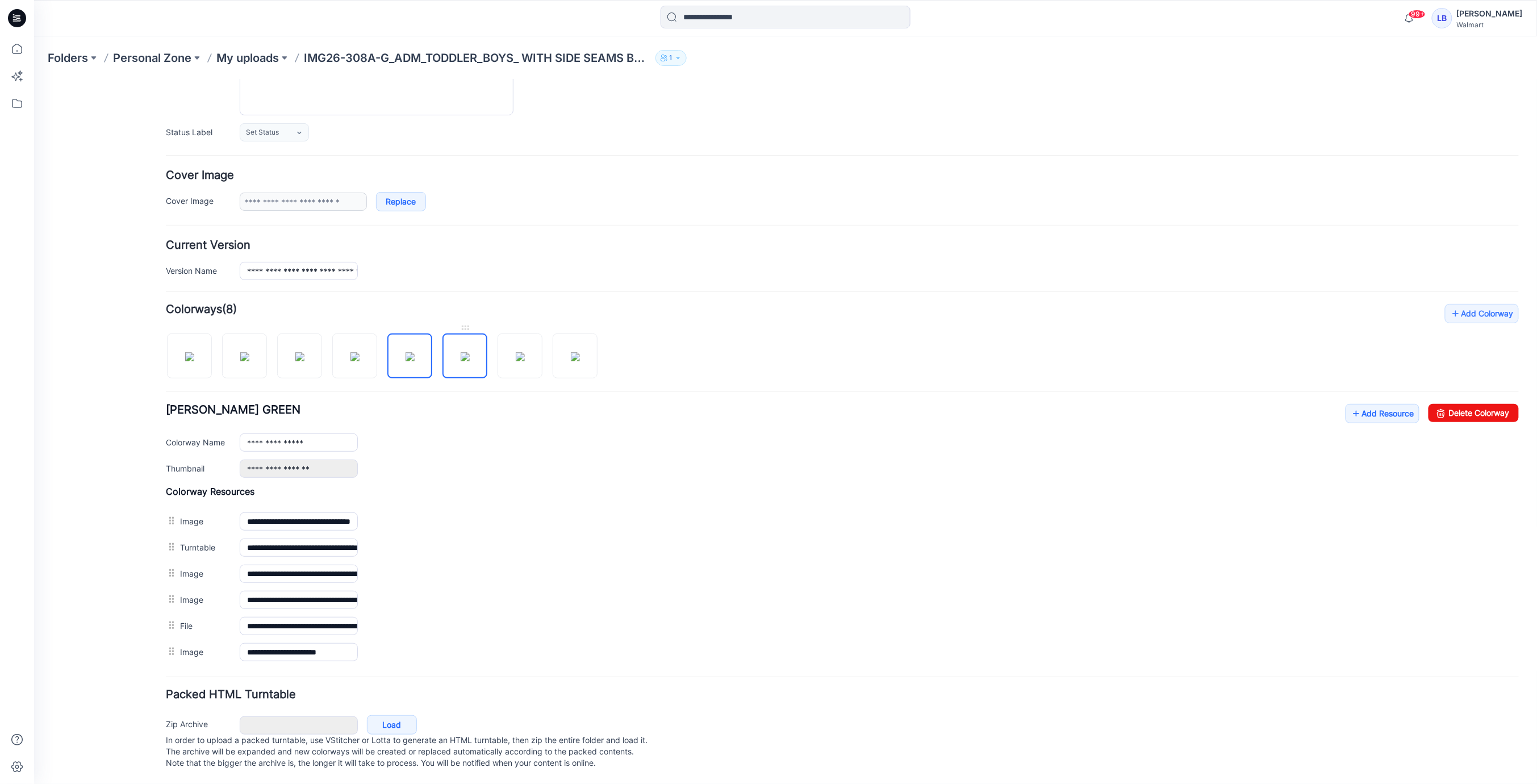
click at [462, 352] on img at bounding box center [464, 356] width 9 height 9
click at [515, 353] on img at bounding box center [519, 356] width 9 height 9
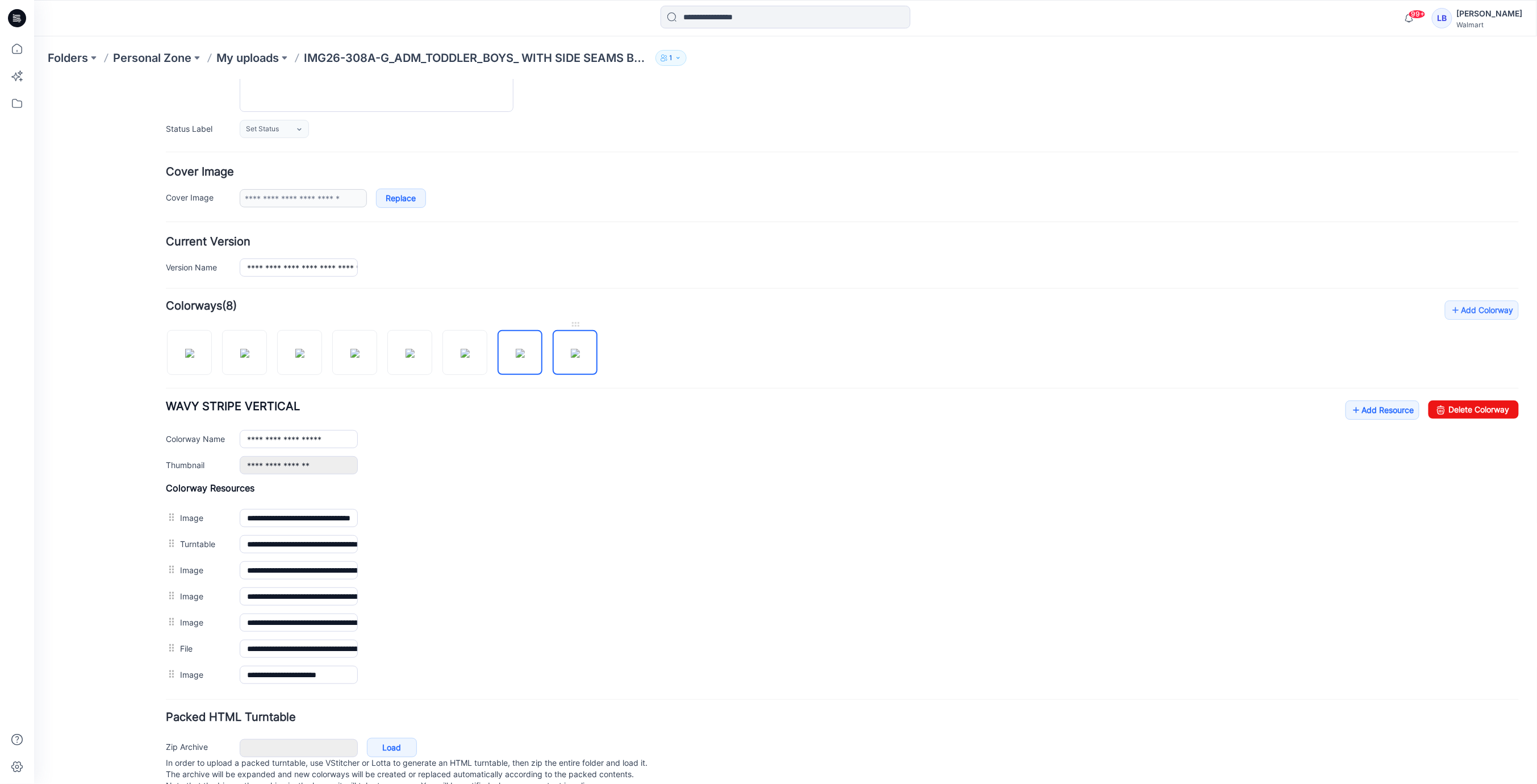
click at [570, 356] on img at bounding box center [575, 353] width 9 height 9
type input "**********"
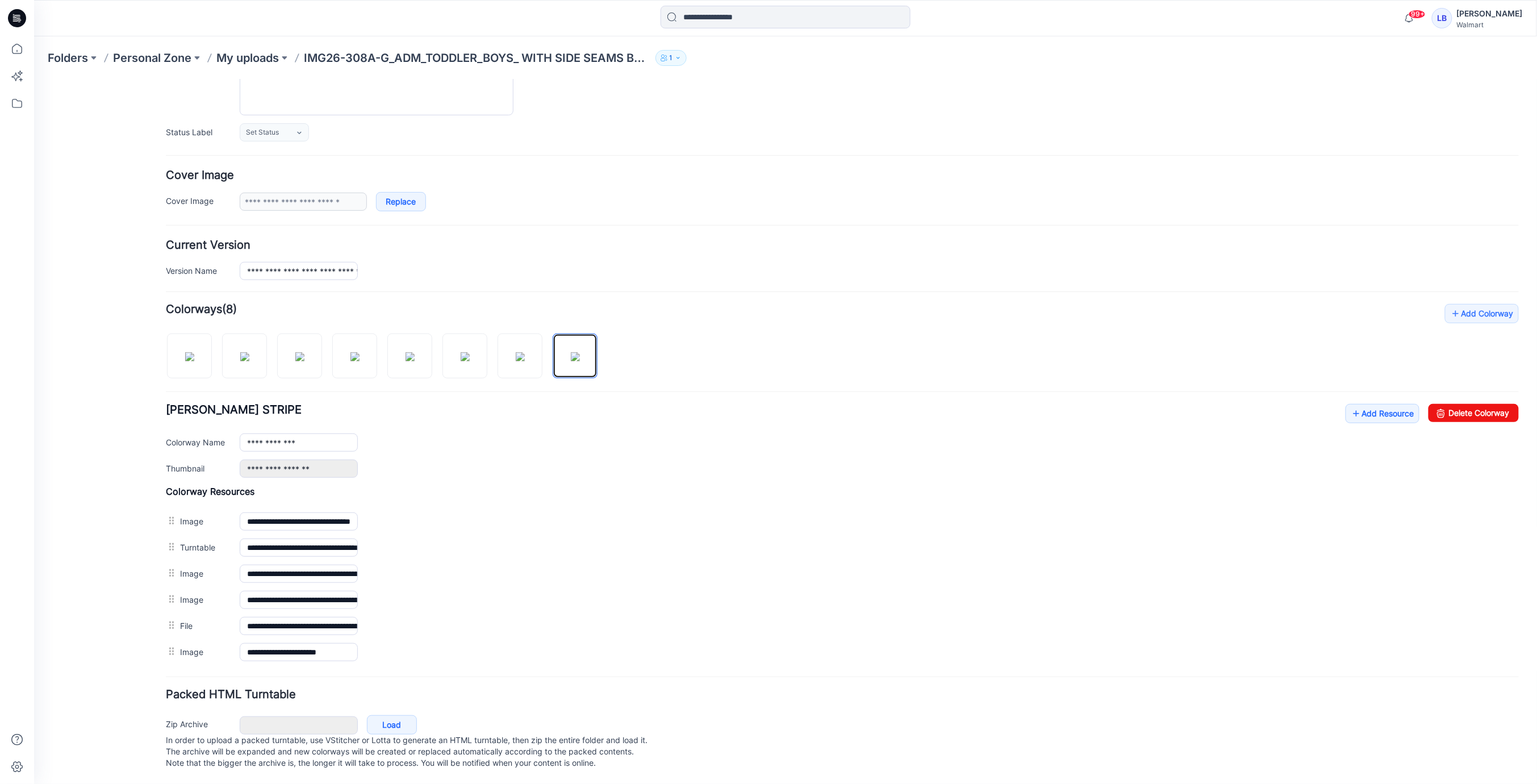
scroll to position [0, 0]
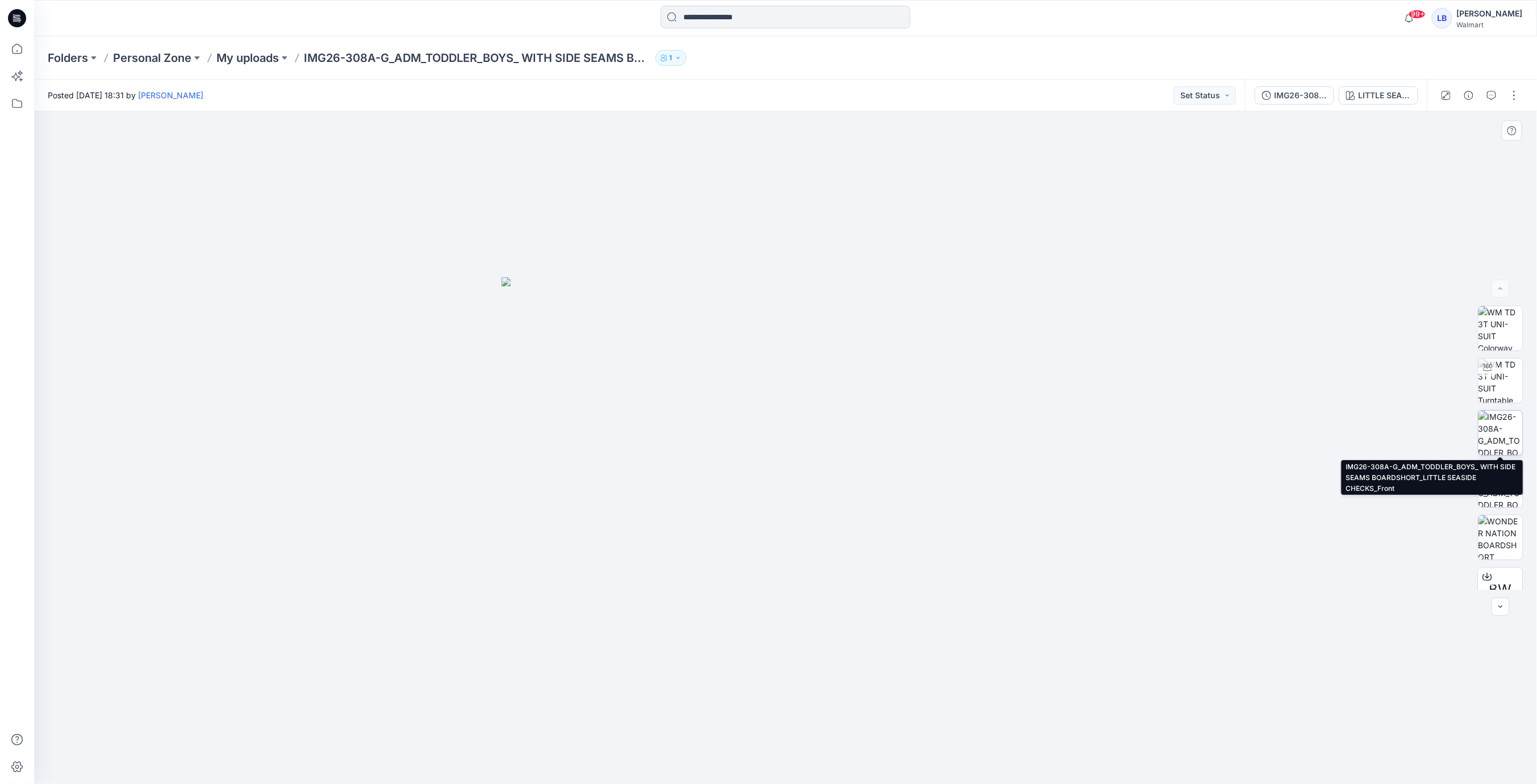
click at [1501, 432] on img at bounding box center [1500, 432] width 44 height 44
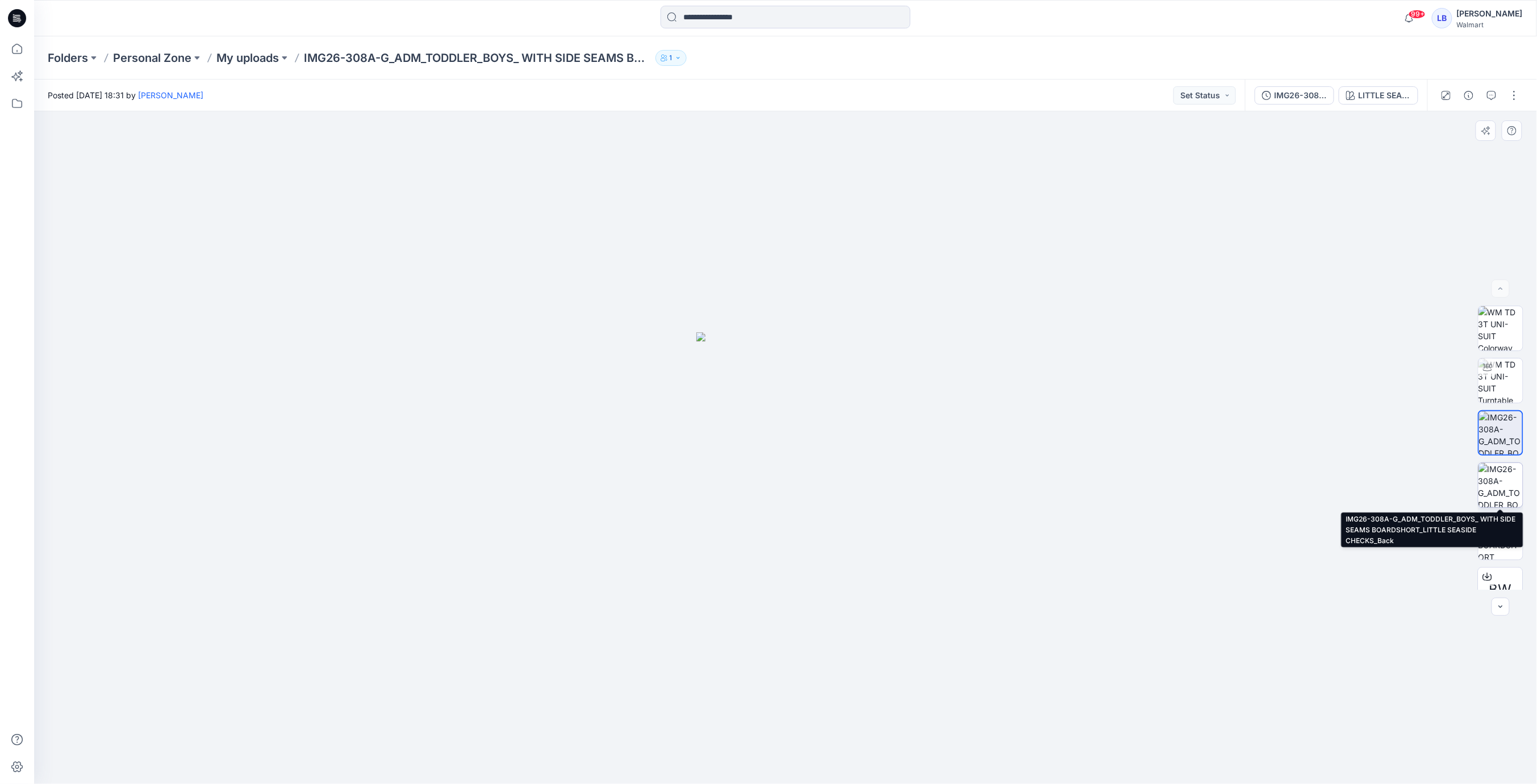
click at [1501, 478] on img at bounding box center [1500, 485] width 44 height 44
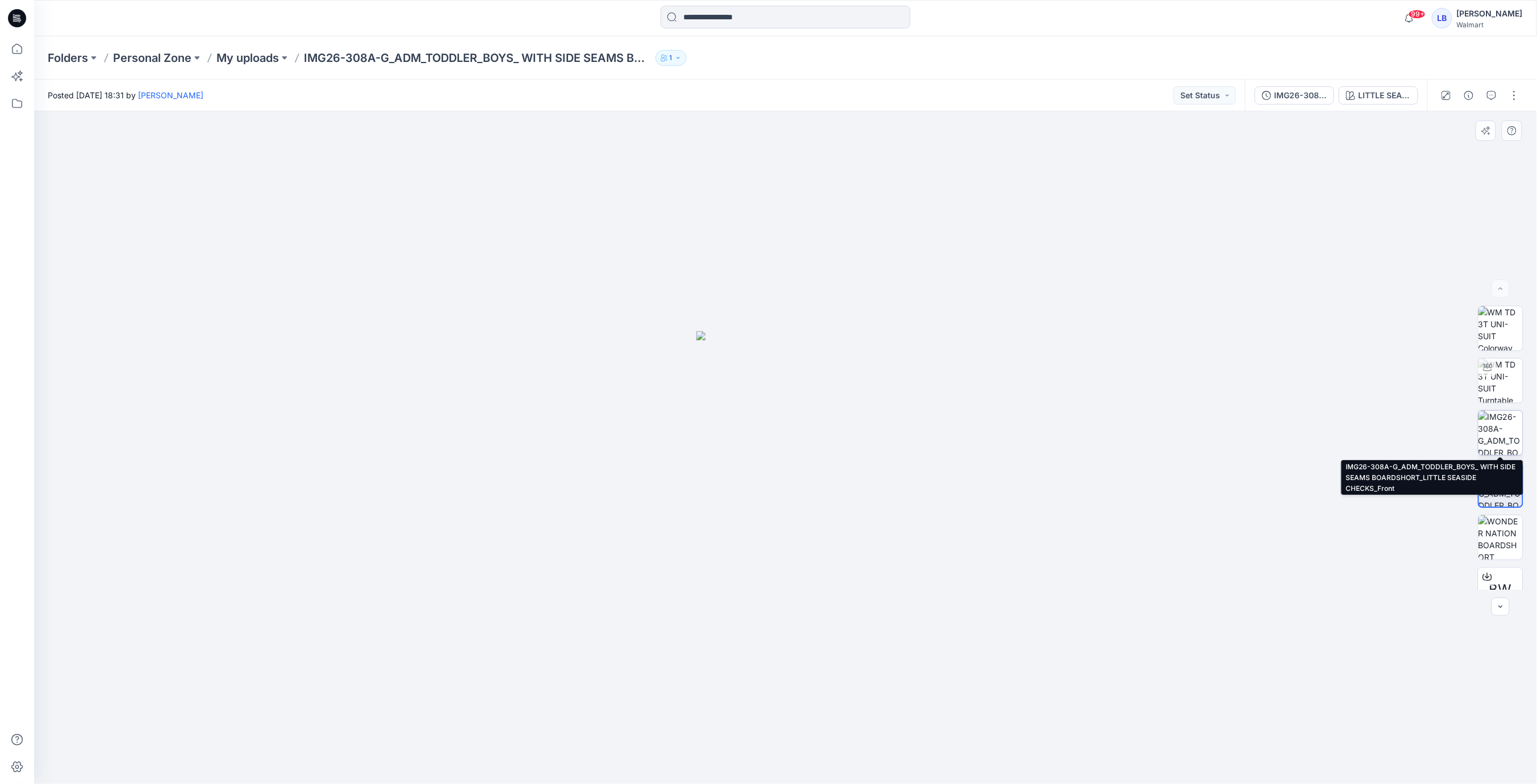
click at [1503, 426] on img at bounding box center [1500, 432] width 44 height 44
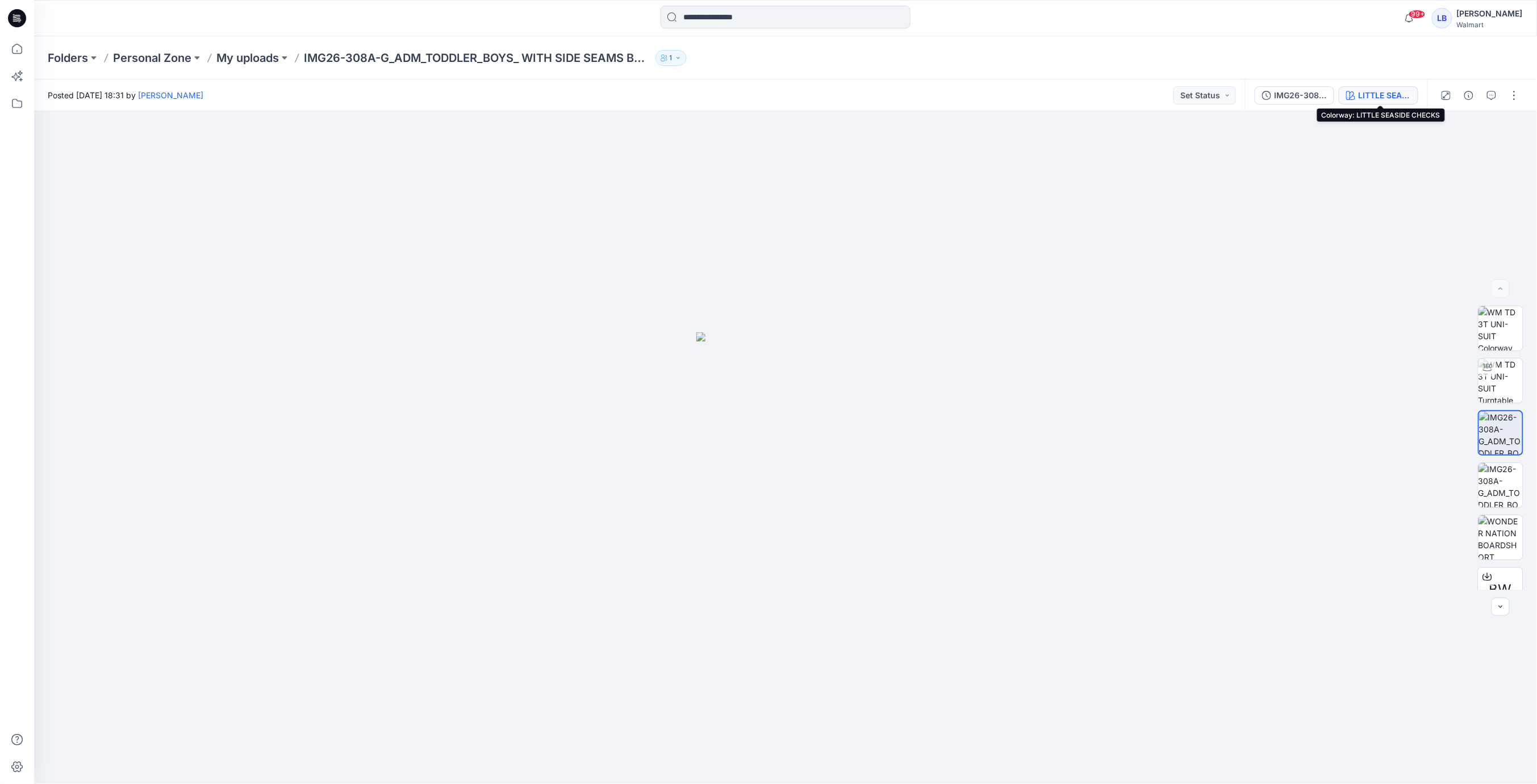
click at [1385, 95] on div "LITTLE SEASIDE CHECKS" at bounding box center [1385, 95] width 52 height 13
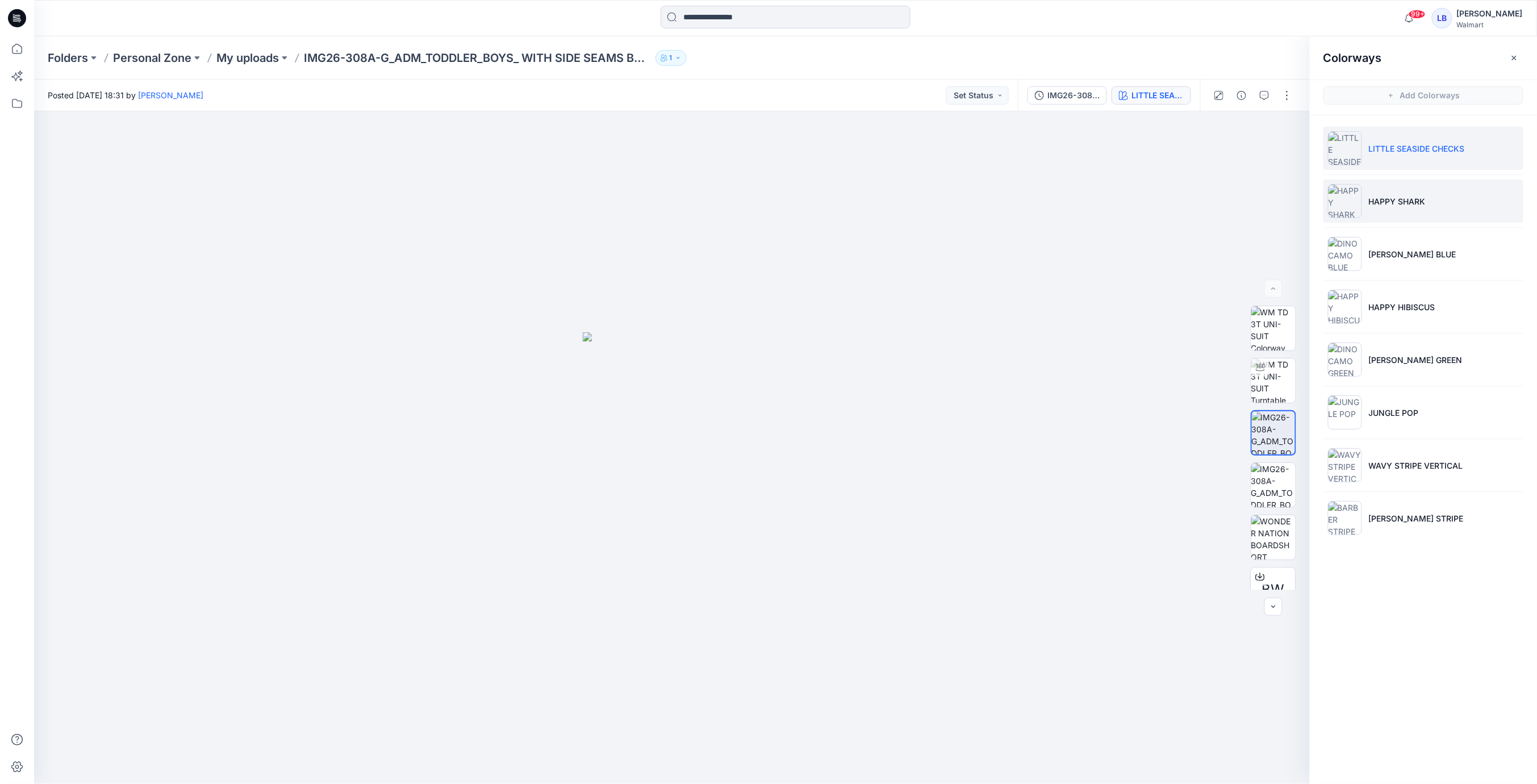
click at [1402, 195] on p "HAPPY SHARK" at bounding box center [1397, 201] width 57 height 12
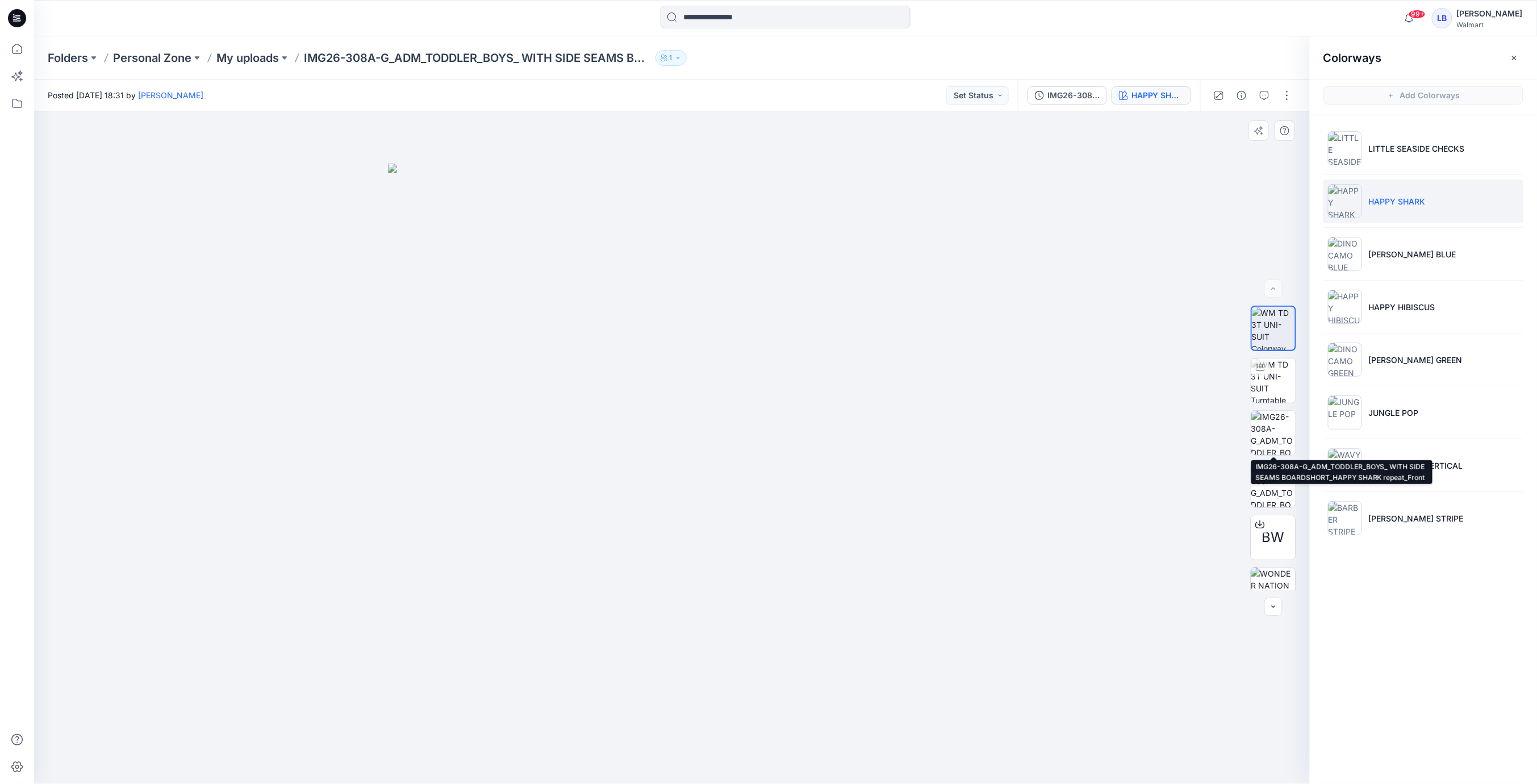
click at [1176, 415] on div at bounding box center [673, 447] width 1277 height 673
drag, startPoint x: 1272, startPoint y: 436, endPoint x: 1273, endPoint y: 445, distance: 9.1
click at [1272, 436] on img at bounding box center [1273, 432] width 44 height 44
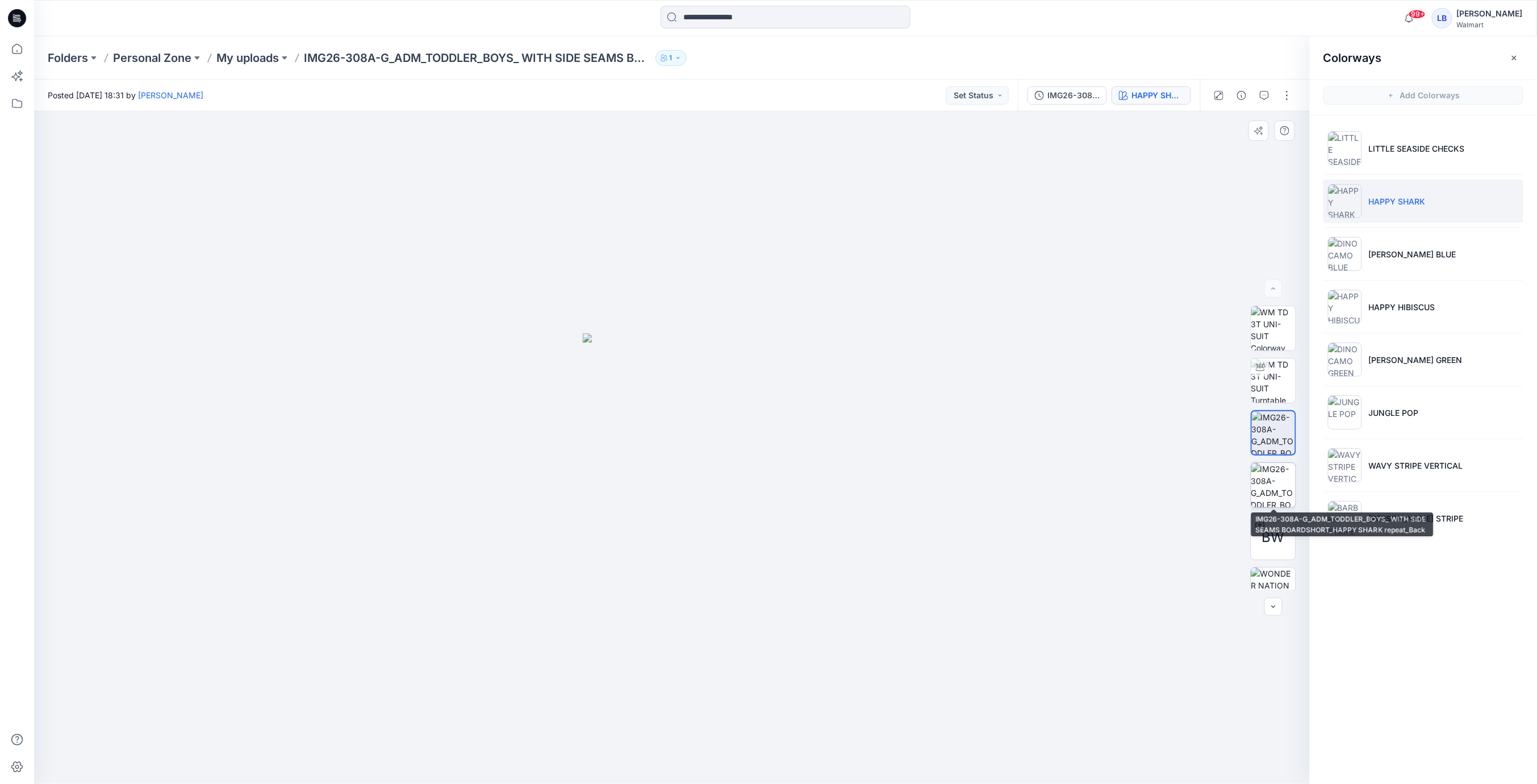
click at [1273, 482] on img at bounding box center [1273, 485] width 44 height 44
click at [1517, 59] on icon "button" at bounding box center [1514, 58] width 9 height 9
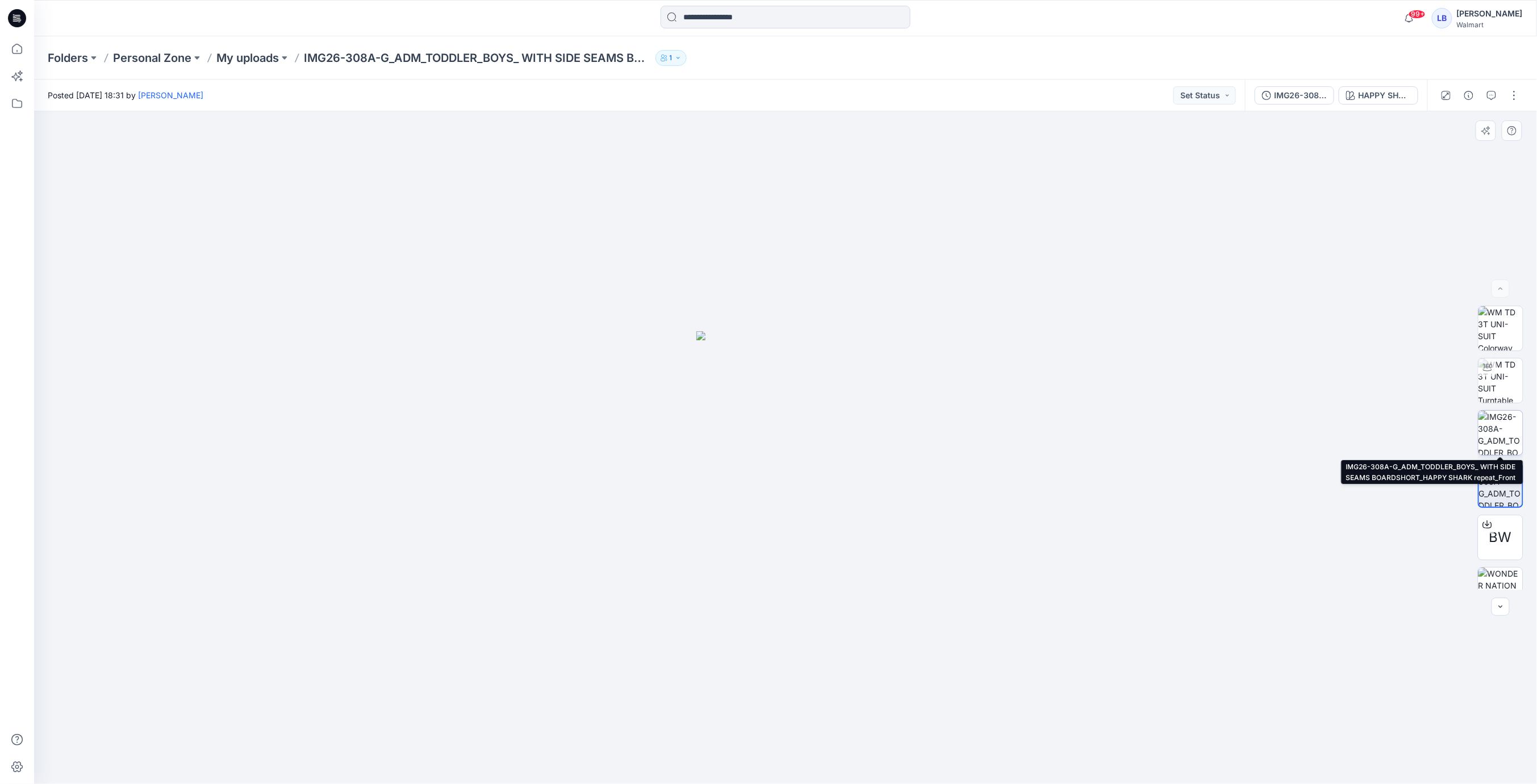
click at [1495, 435] on img at bounding box center [1500, 432] width 44 height 44
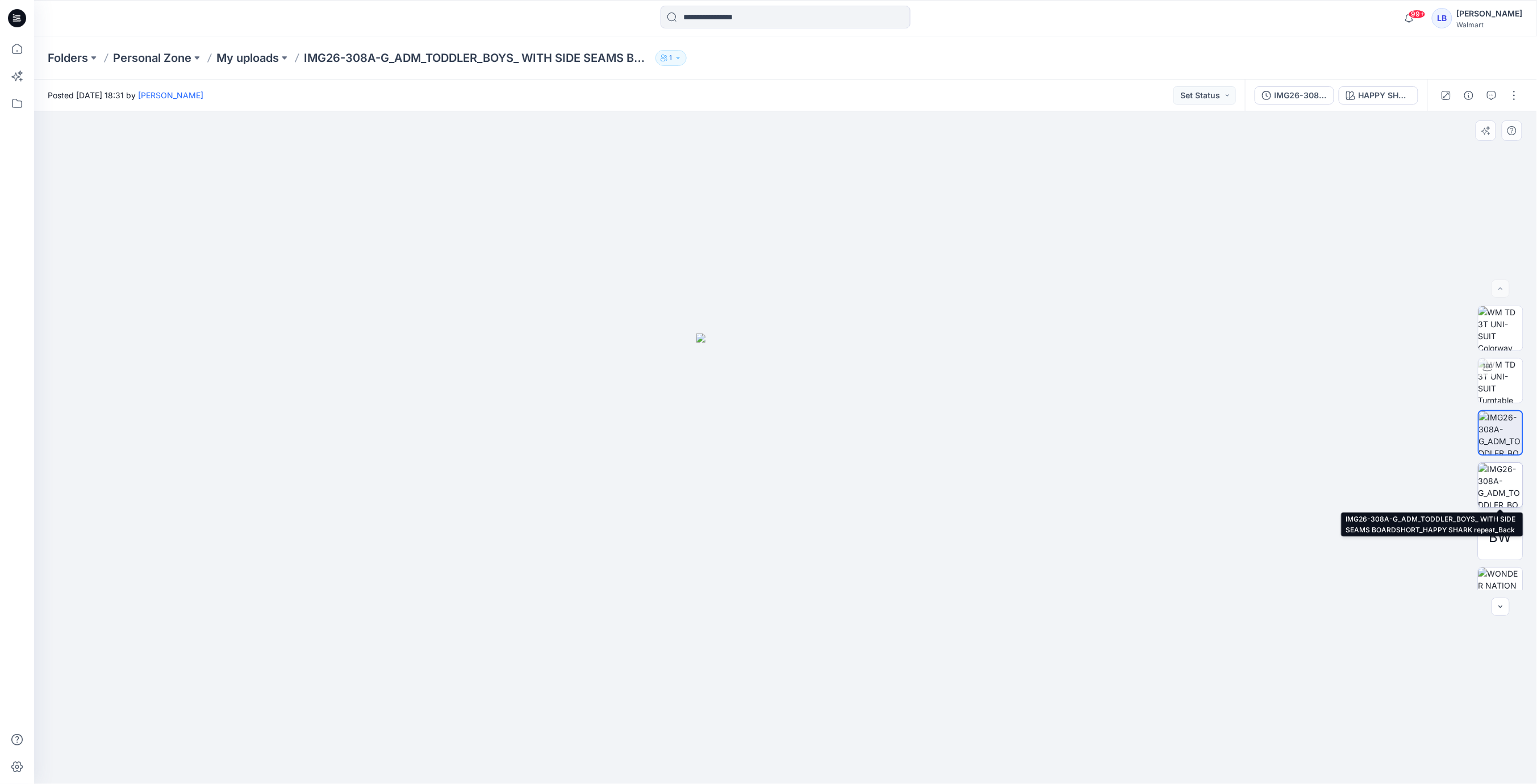
click at [1488, 497] on img at bounding box center [1500, 485] width 44 height 44
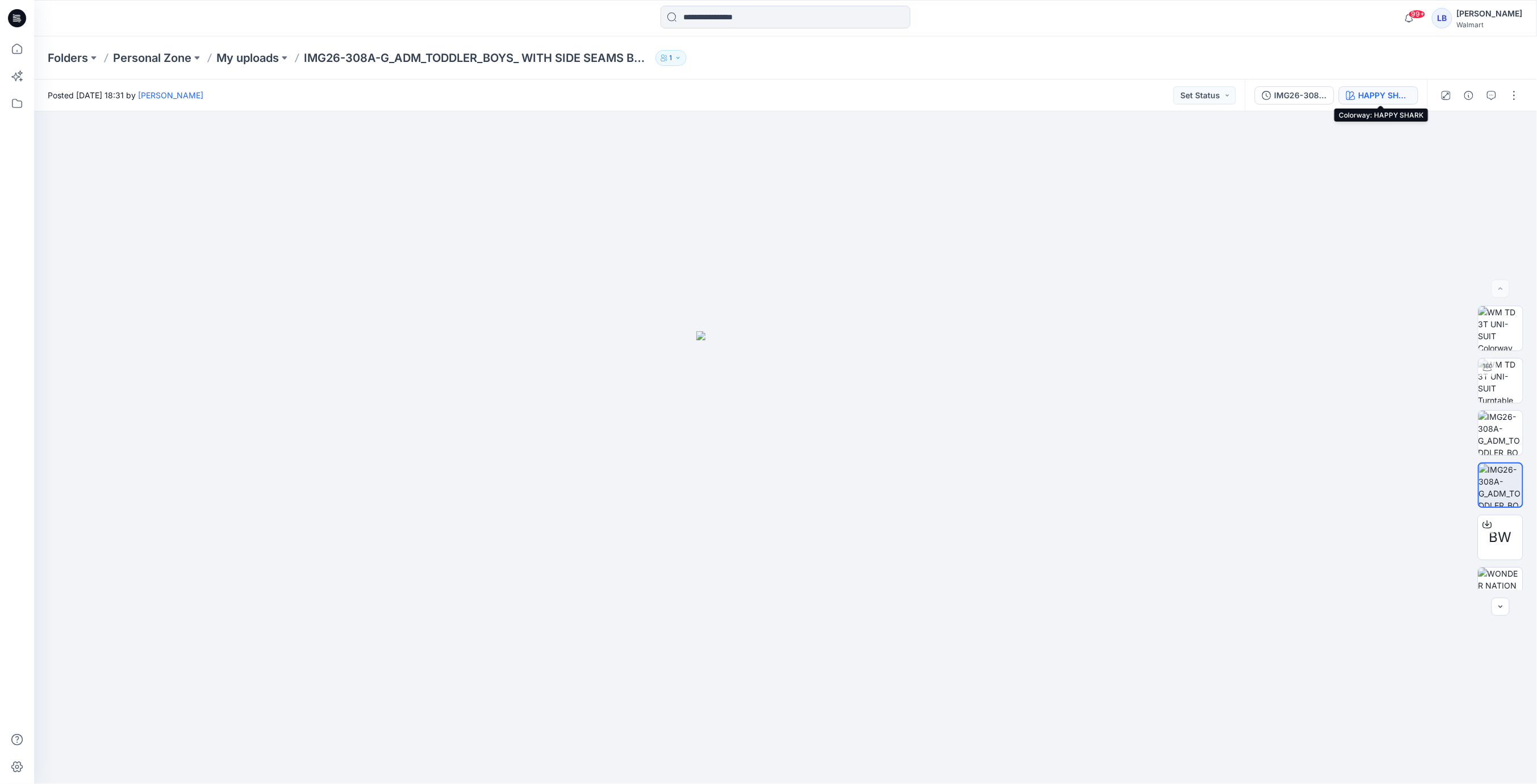
click at [1375, 95] on div "HAPPY SHARK" at bounding box center [1385, 95] width 52 height 13
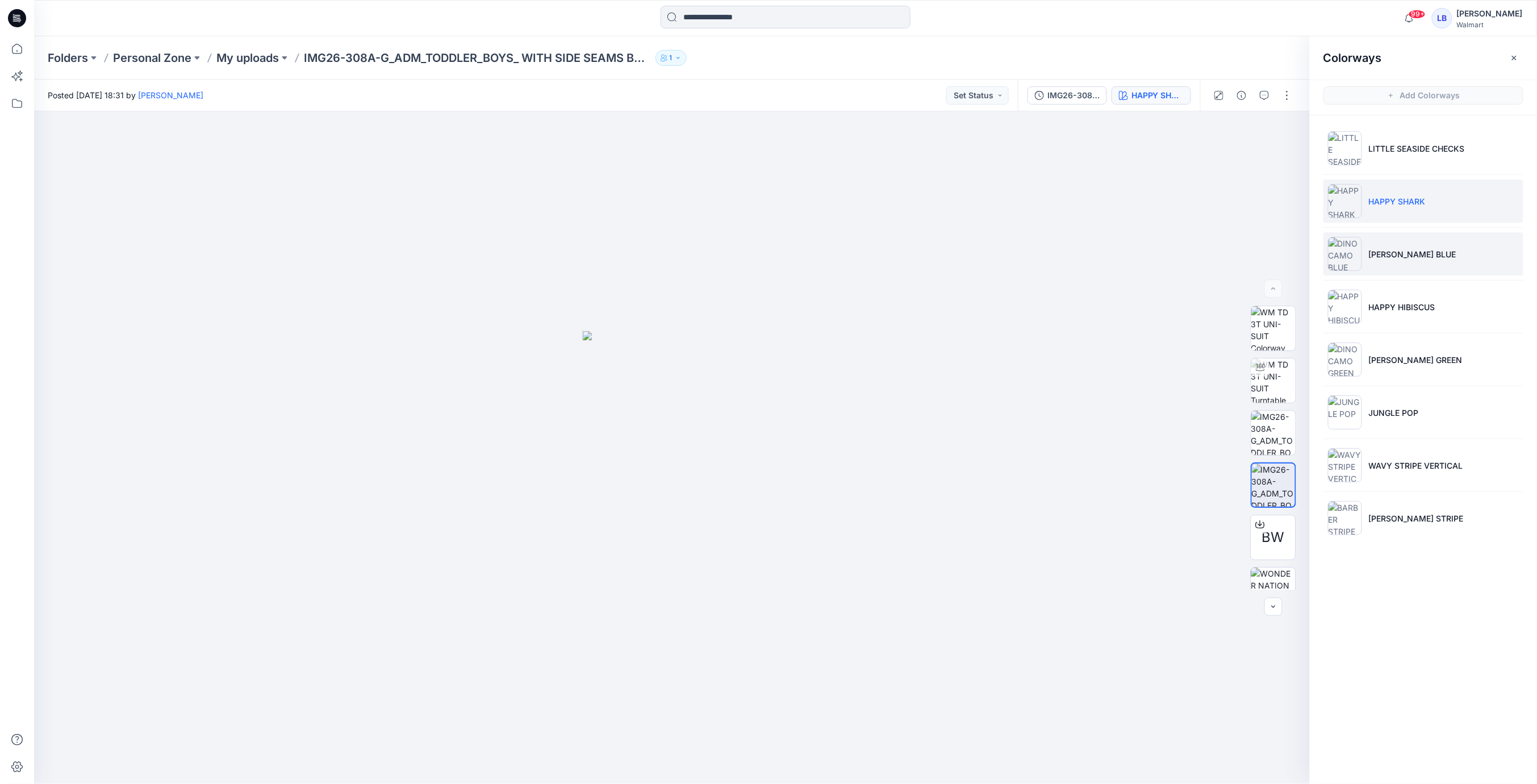
click at [1395, 248] on p "[PERSON_NAME] BLUE" at bounding box center [1412, 254] width 87 height 12
click at [1134, 353] on div at bounding box center [673, 447] width 1277 height 673
drag, startPoint x: 1515, startPoint y: 56, endPoint x: 1509, endPoint y: 266, distance: 210.1
click at [1515, 57] on icon "button" at bounding box center [1514, 58] width 9 height 9
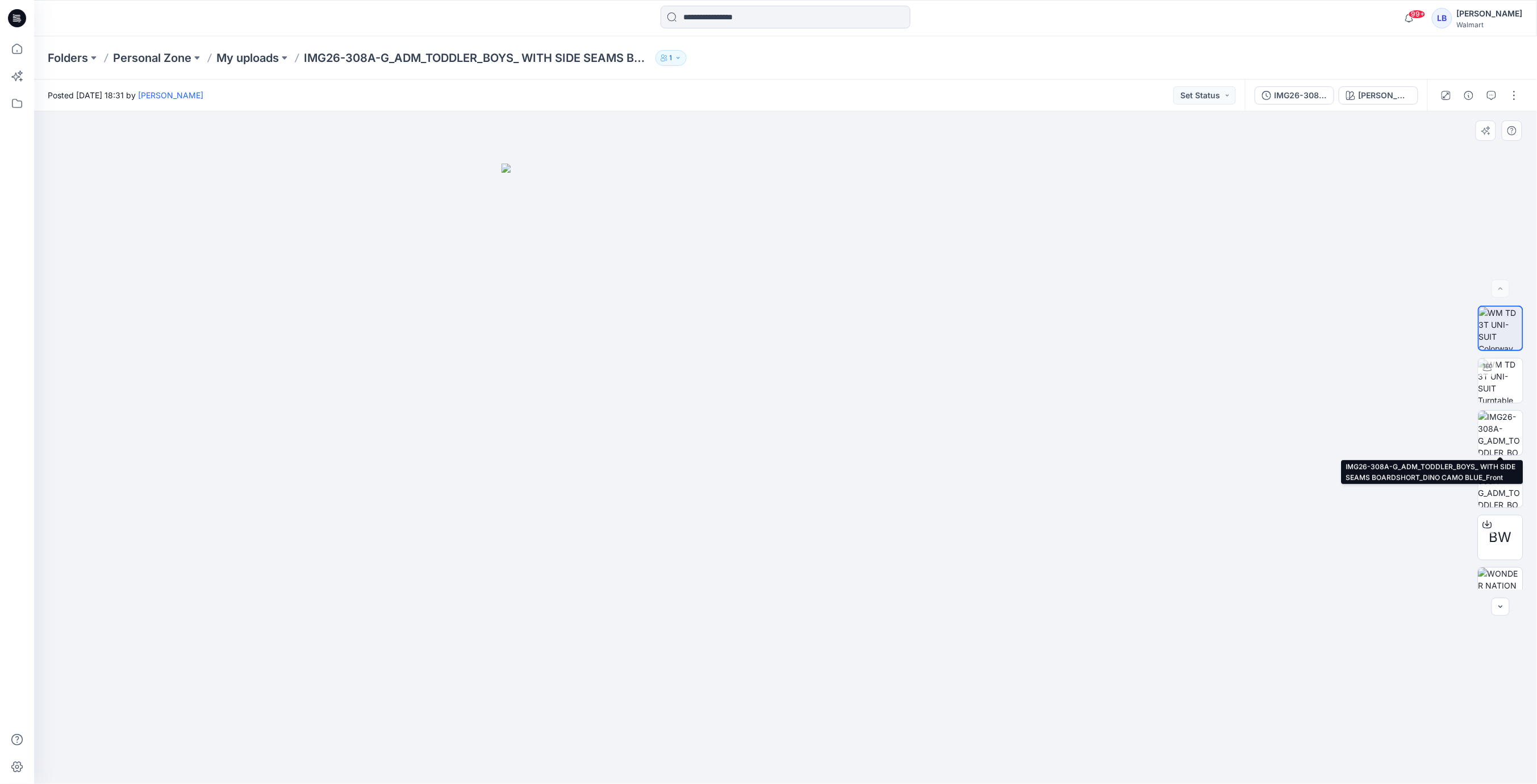
drag, startPoint x: 1503, startPoint y: 426, endPoint x: 1501, endPoint y: 456, distance: 30.1
click at [1503, 426] on img at bounding box center [1500, 432] width 44 height 44
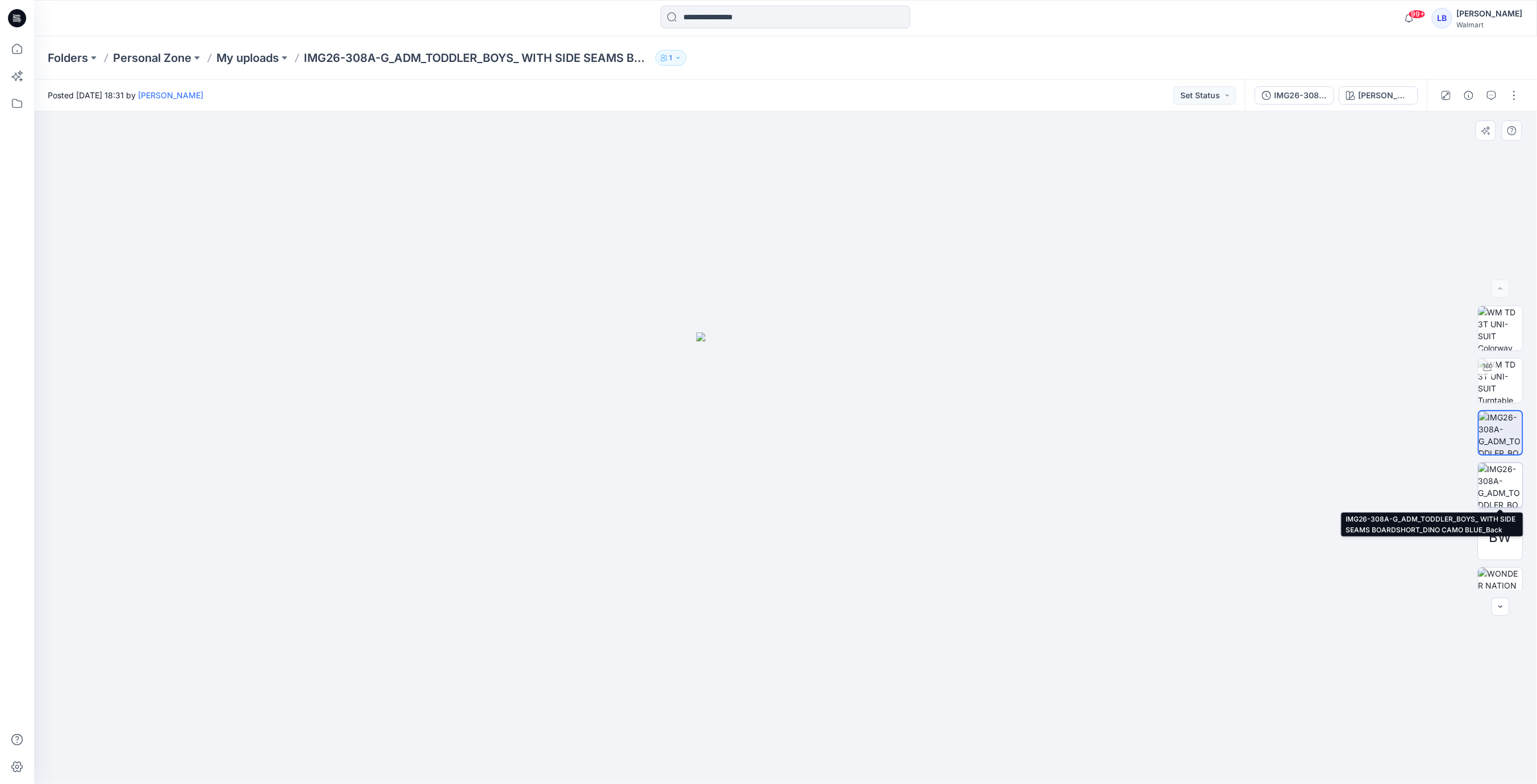
click at [1499, 488] on img at bounding box center [1500, 485] width 44 height 44
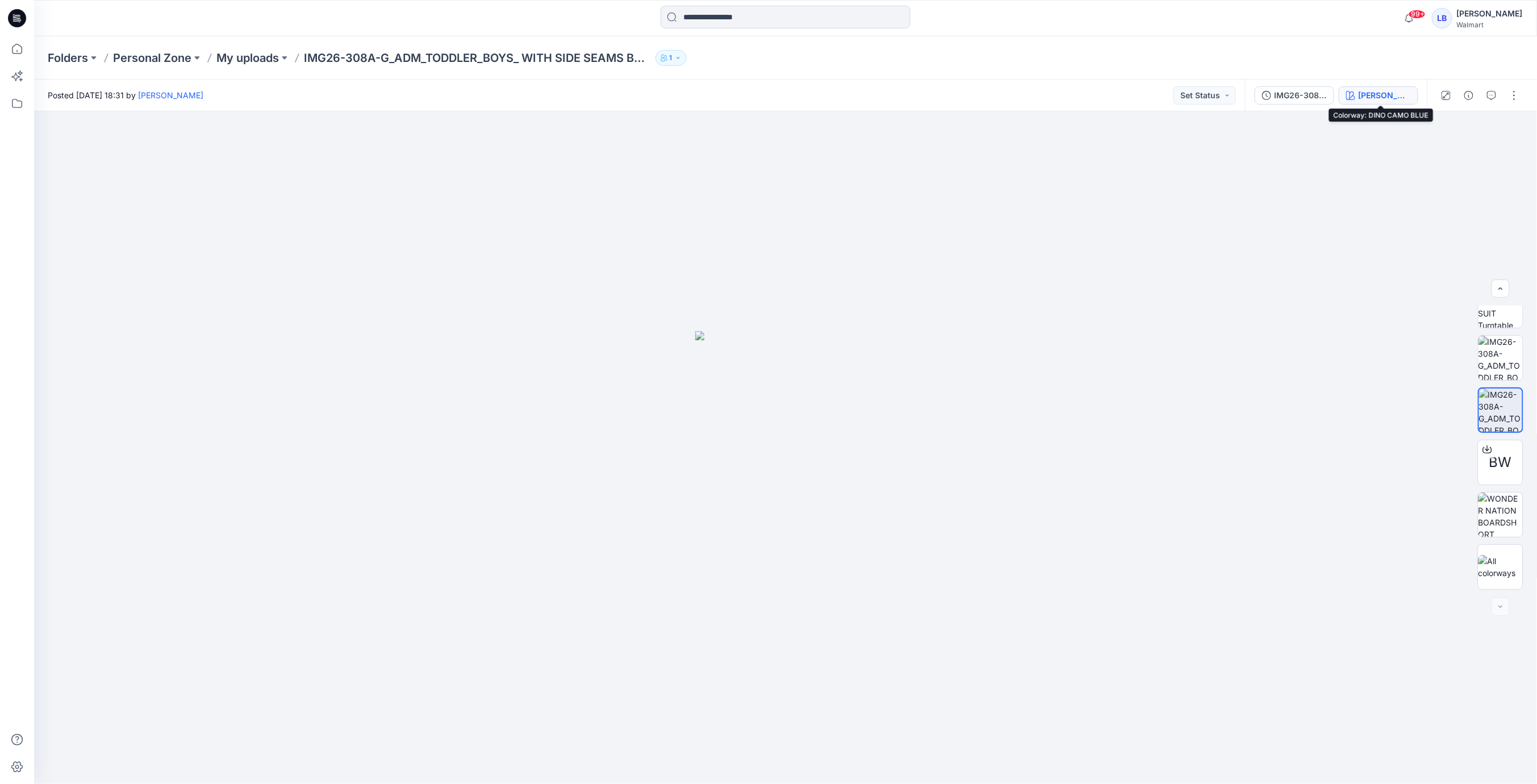
click at [1384, 100] on div "[PERSON_NAME] BLUE" at bounding box center [1385, 95] width 52 height 13
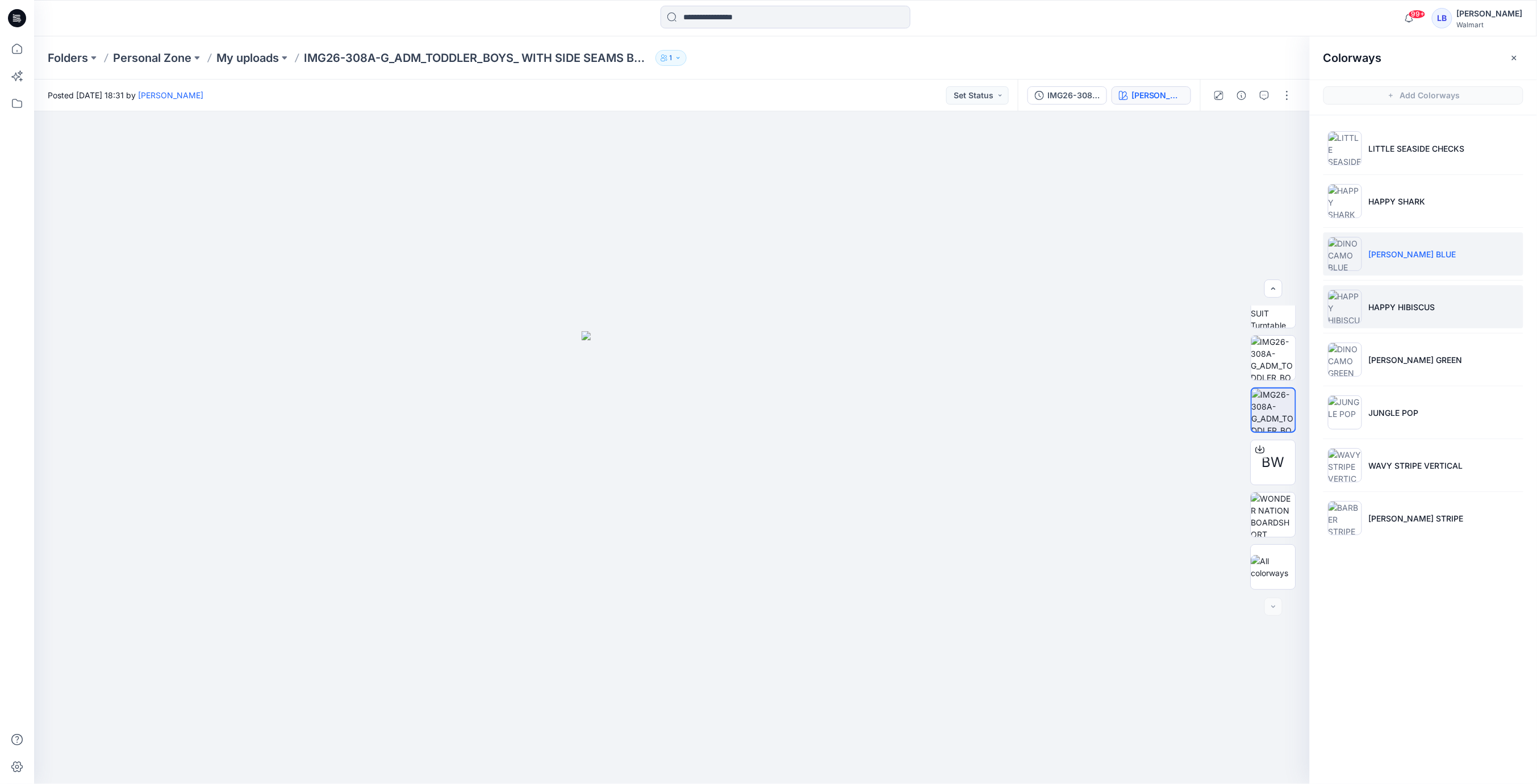
click at [1399, 304] on p "HAPPY HIBISCUS" at bounding box center [1401, 307] width 66 height 12
click at [1136, 269] on div at bounding box center [673, 447] width 1277 height 673
drag, startPoint x: 1511, startPoint y: 59, endPoint x: 1489, endPoint y: 97, distance: 43.9
click at [1511, 59] on icon "button" at bounding box center [1514, 58] width 9 height 9
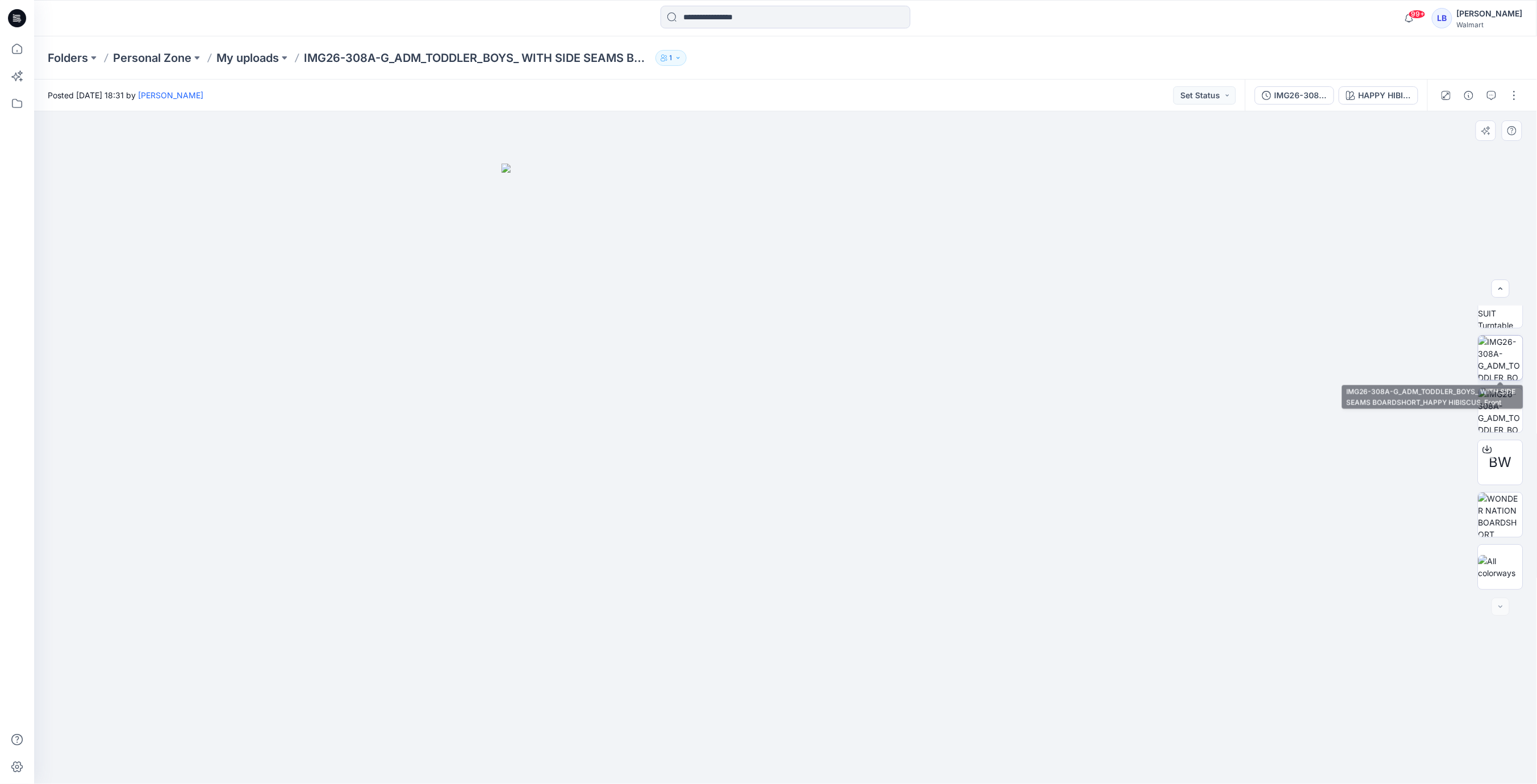
click at [1496, 351] on img at bounding box center [1500, 358] width 44 height 44
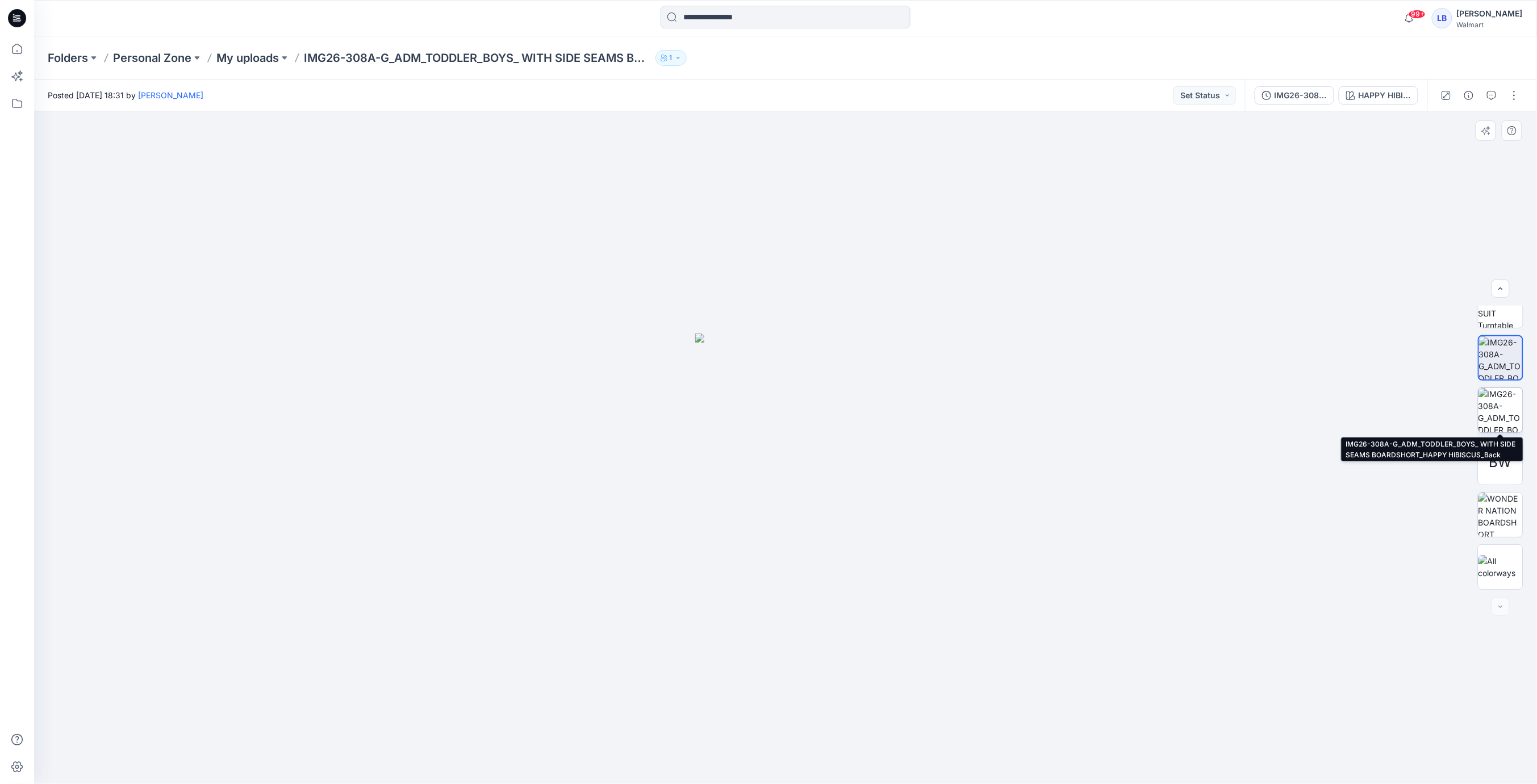
click at [1498, 401] on img at bounding box center [1500, 410] width 44 height 44
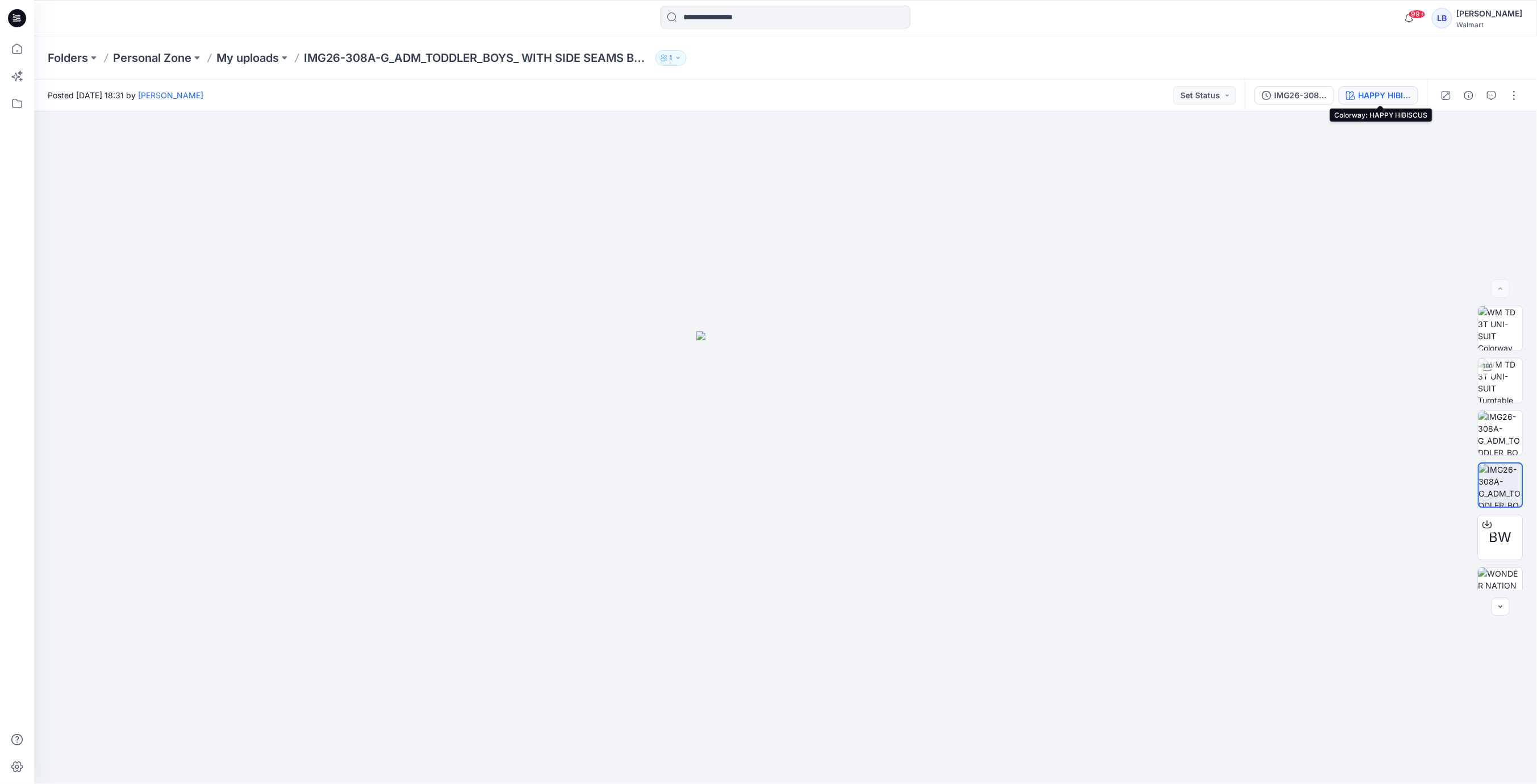
click at [1395, 90] on div "HAPPY HIBISCUS" at bounding box center [1385, 95] width 52 height 13
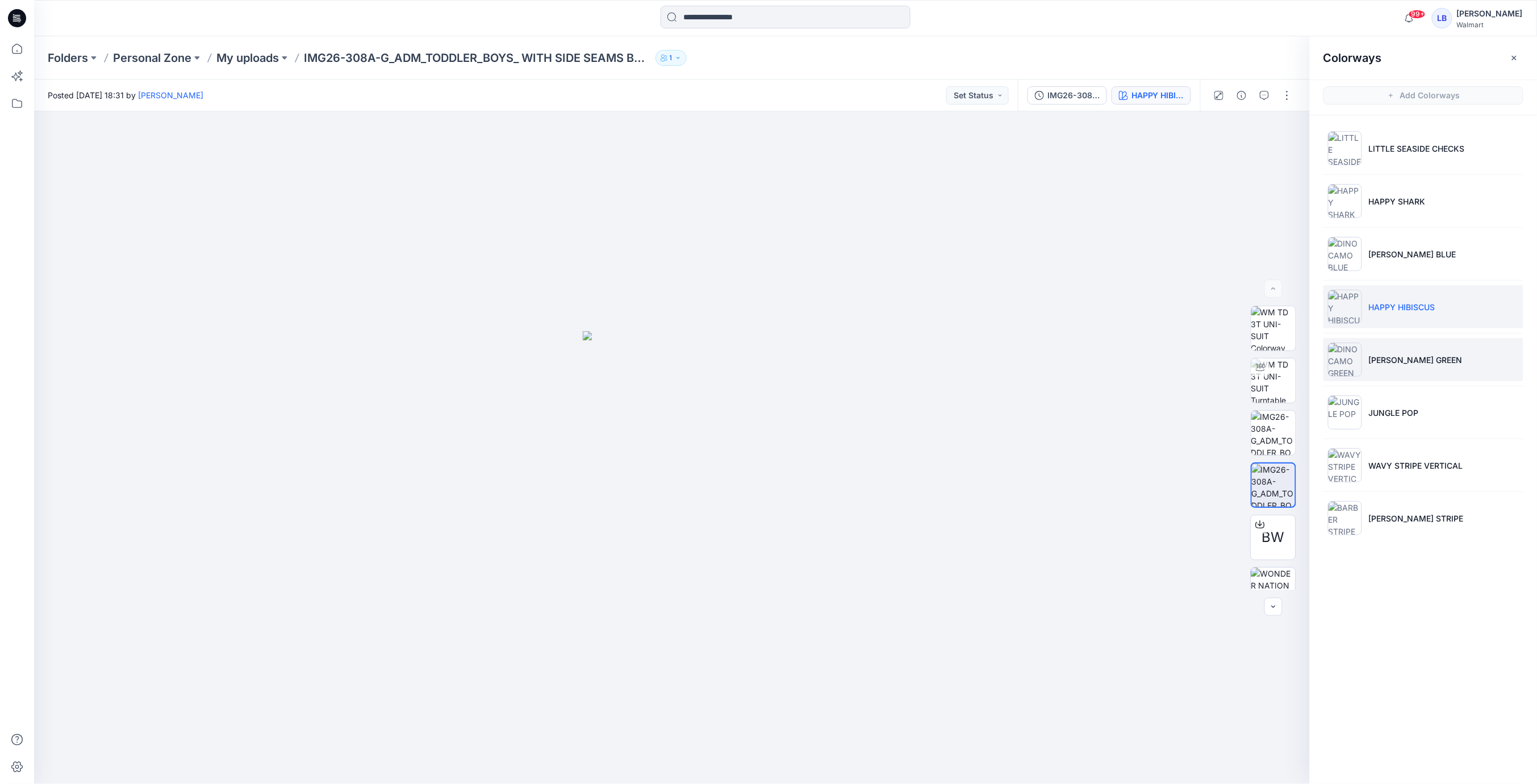
click at [1405, 364] on p "DINO CAMO GREEN" at bounding box center [1416, 360] width 94 height 12
drag, startPoint x: 1171, startPoint y: 292, endPoint x: 1190, endPoint y: 313, distance: 28.3
click at [1171, 292] on div at bounding box center [673, 447] width 1277 height 673
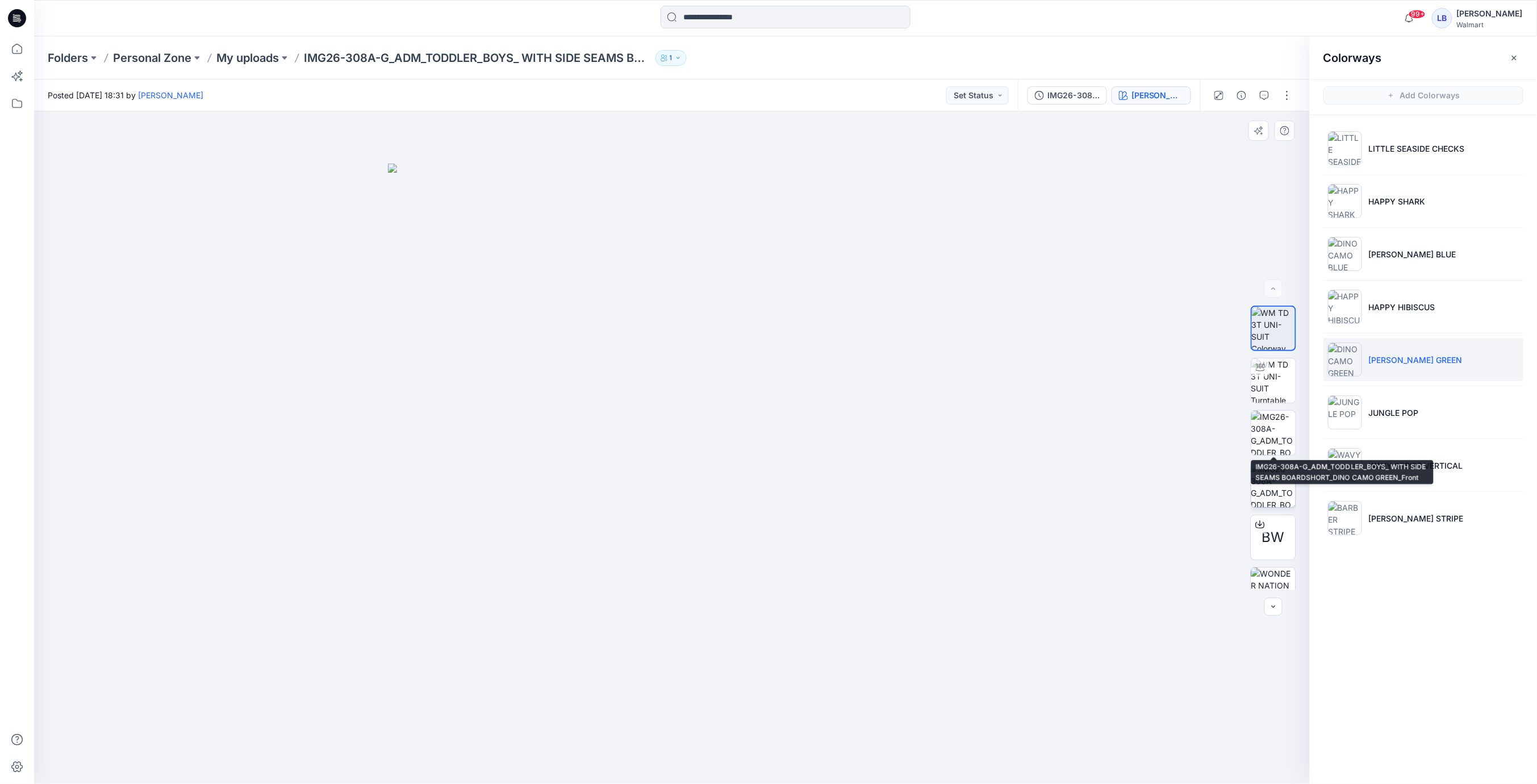
drag, startPoint x: 1276, startPoint y: 426, endPoint x: 1279, endPoint y: 468, distance: 42.1
click at [1276, 427] on img at bounding box center [1273, 432] width 44 height 44
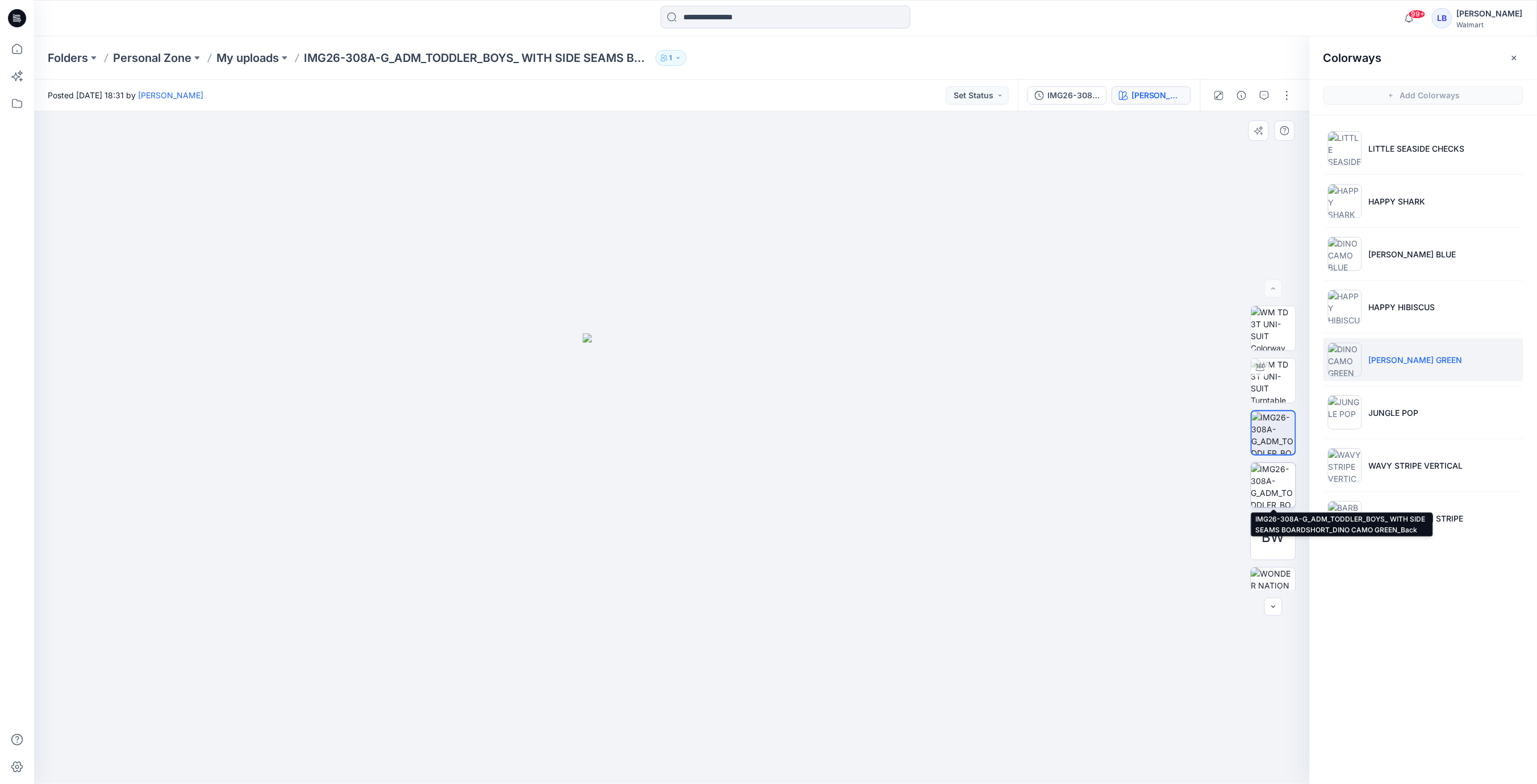
click at [1278, 501] on img at bounding box center [1273, 485] width 44 height 44
click at [1266, 58] on div "Folders Personal Zone My uploads IMG26-308A-G_ADM_TODDLER_BOYS_ WITH SIDE SEAMS…" at bounding box center [741, 58] width 1387 height 16
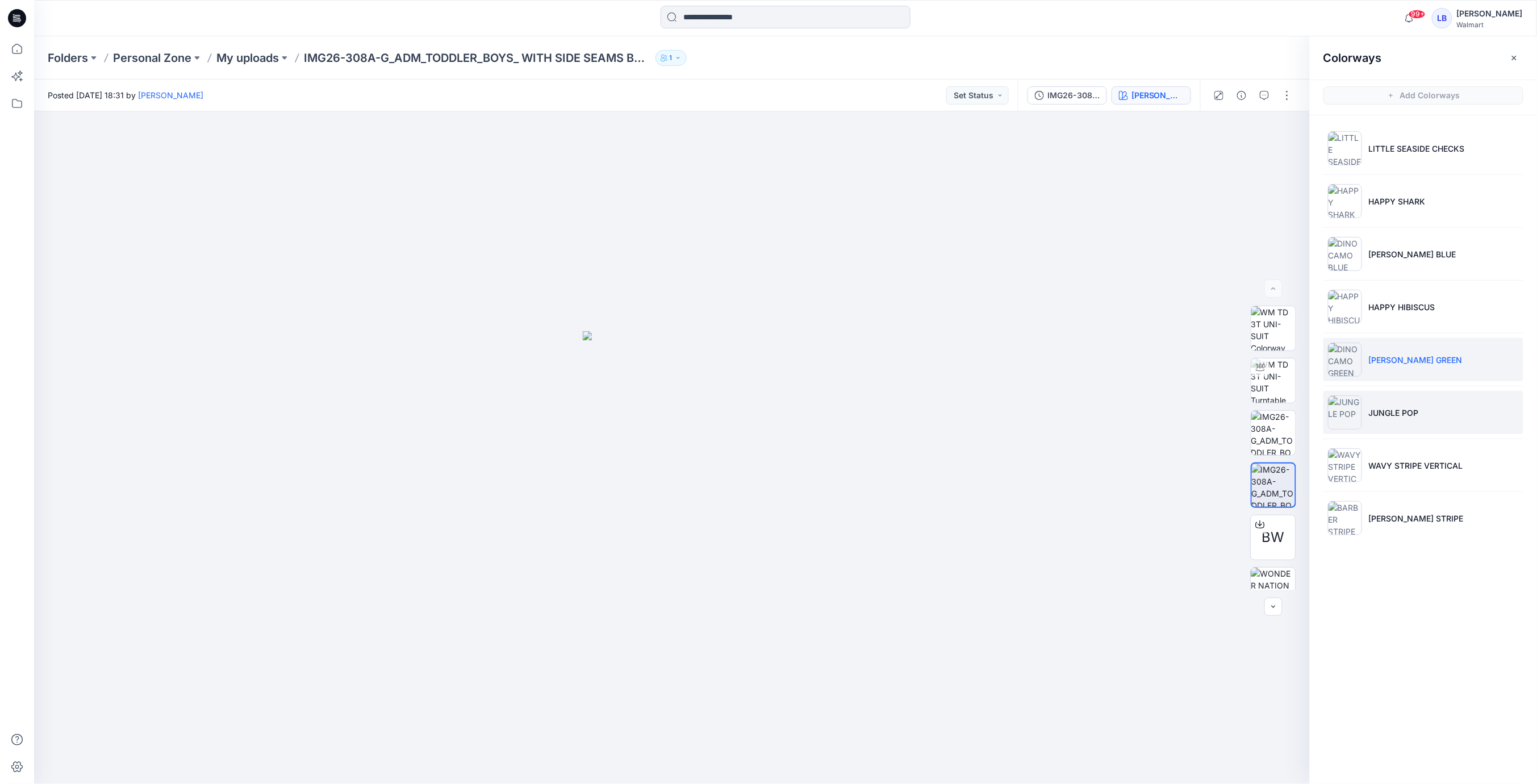
click at [1400, 407] on p "JUNGLE POP" at bounding box center [1394, 413] width 50 height 12
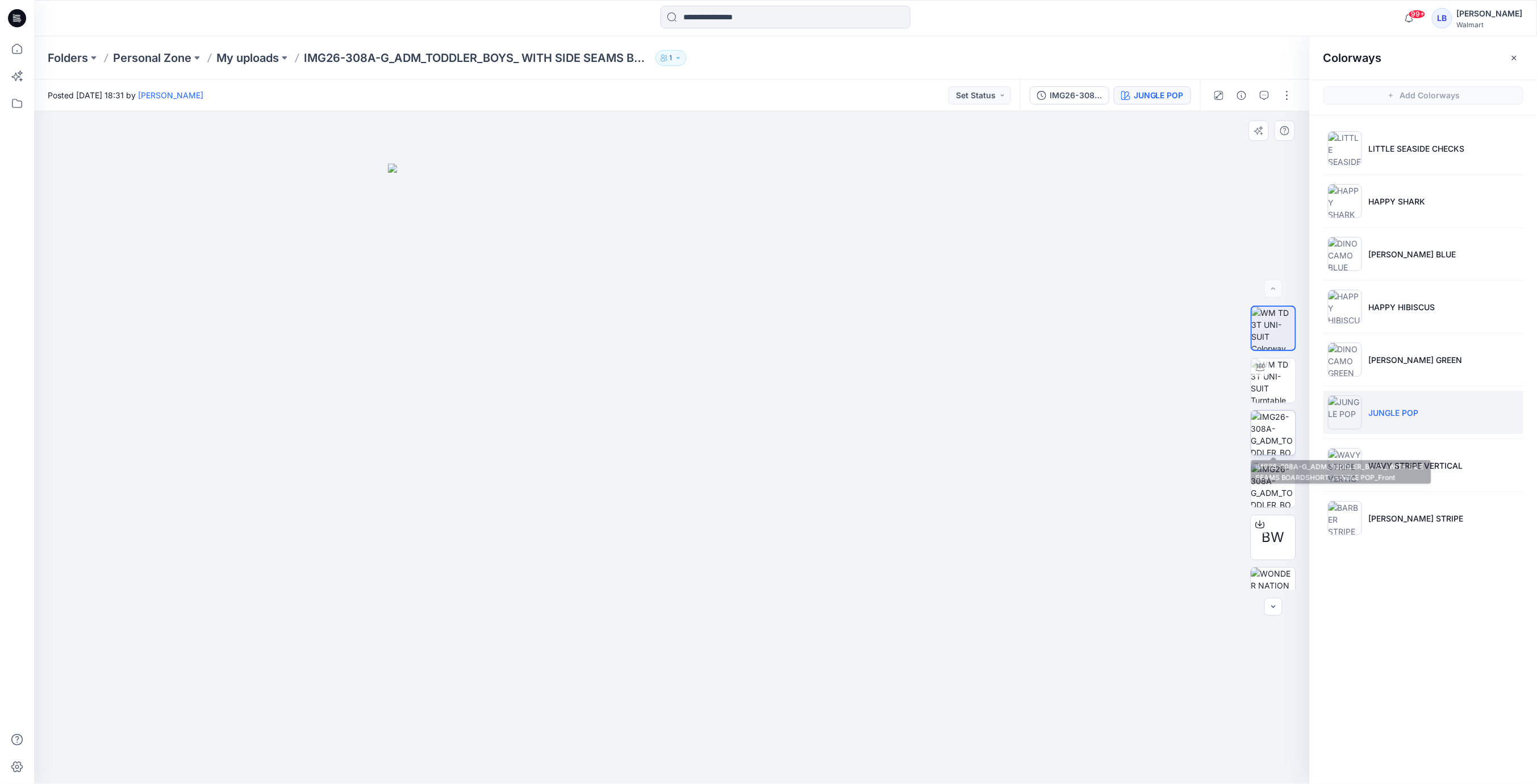
drag, startPoint x: 1270, startPoint y: 442, endPoint x: 1270, endPoint y: 455, distance: 13.0
click at [1270, 442] on img at bounding box center [1273, 432] width 44 height 44
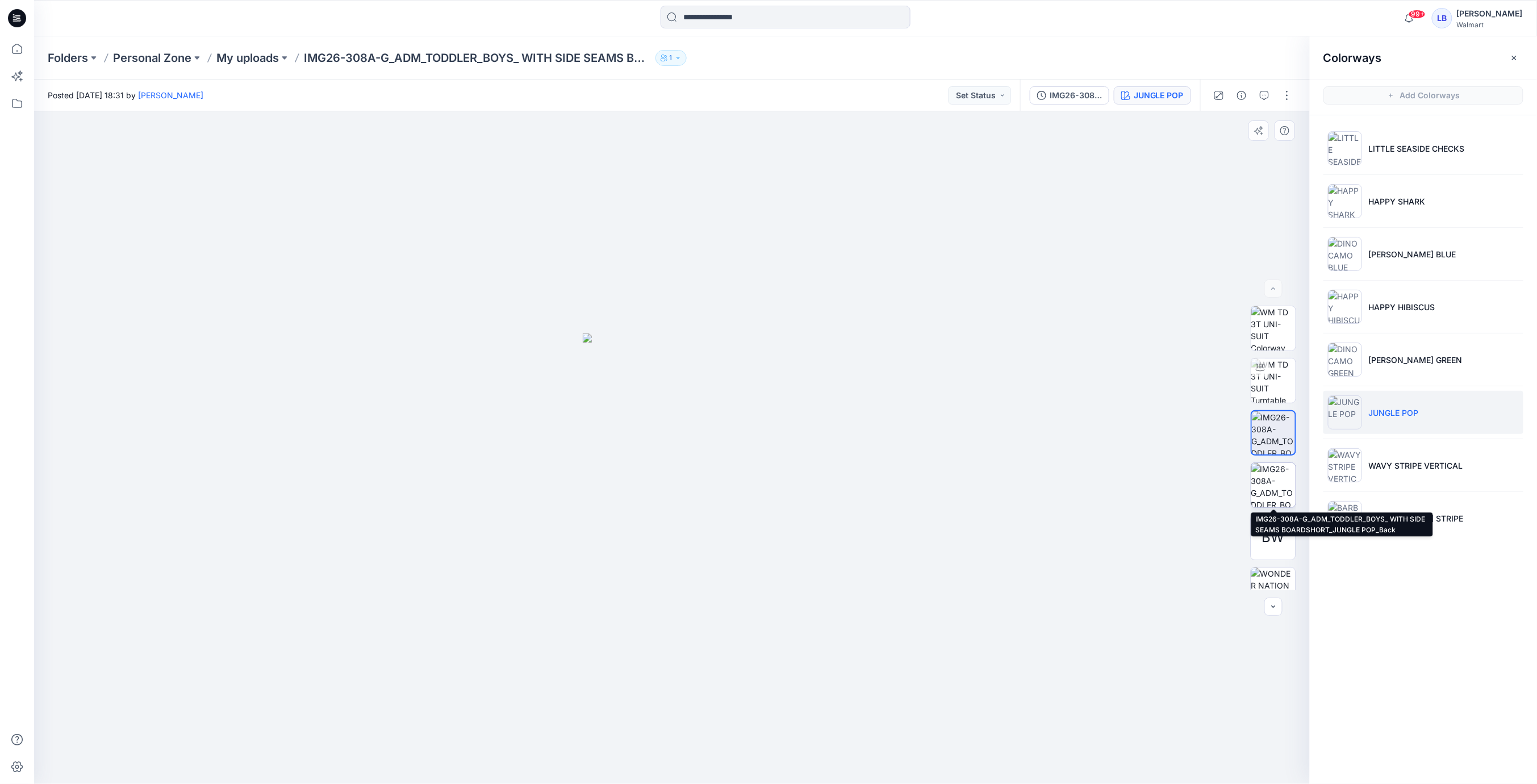
click at [1271, 484] on img at bounding box center [1273, 485] width 44 height 44
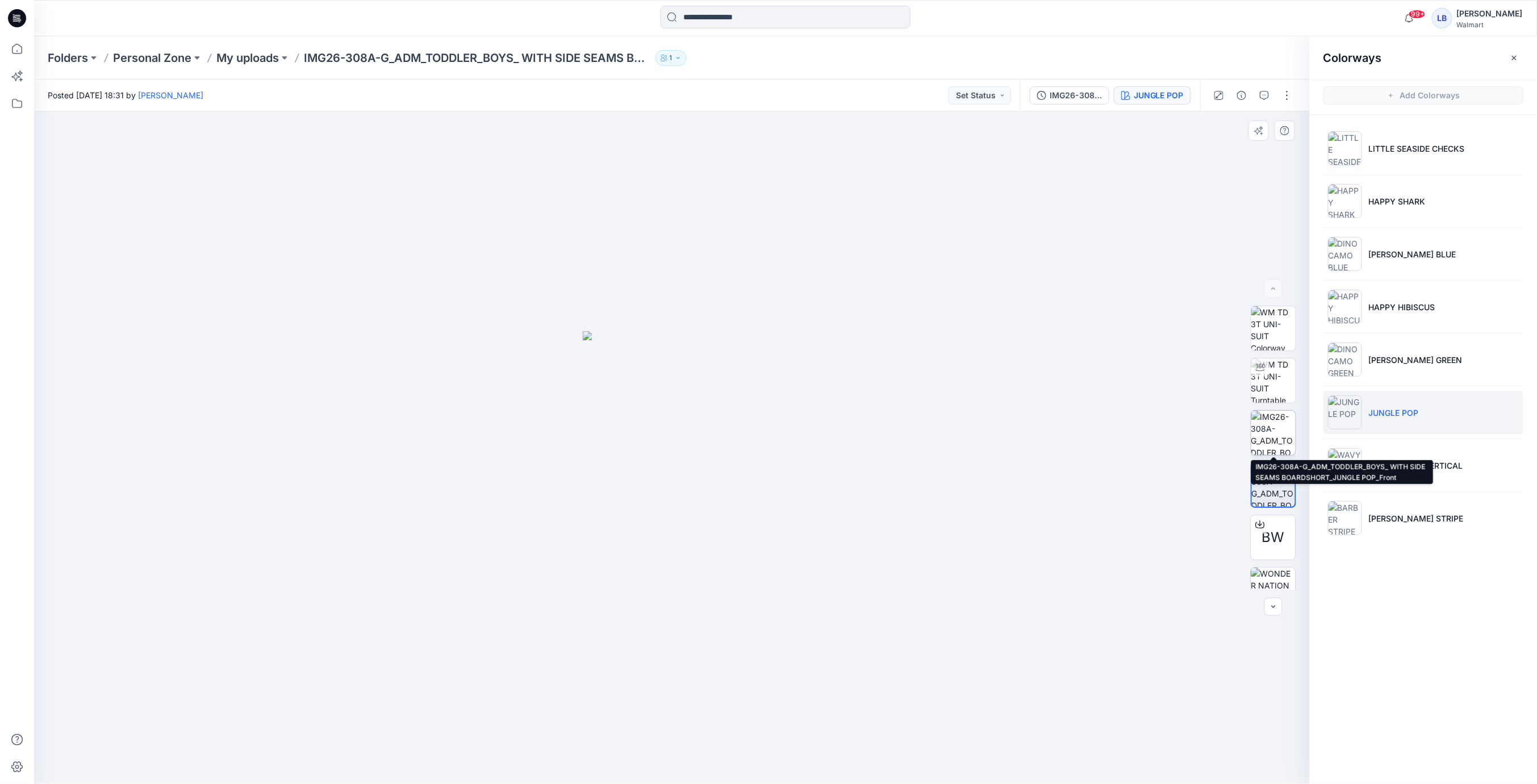
click at [1265, 449] on img at bounding box center [1273, 432] width 44 height 44
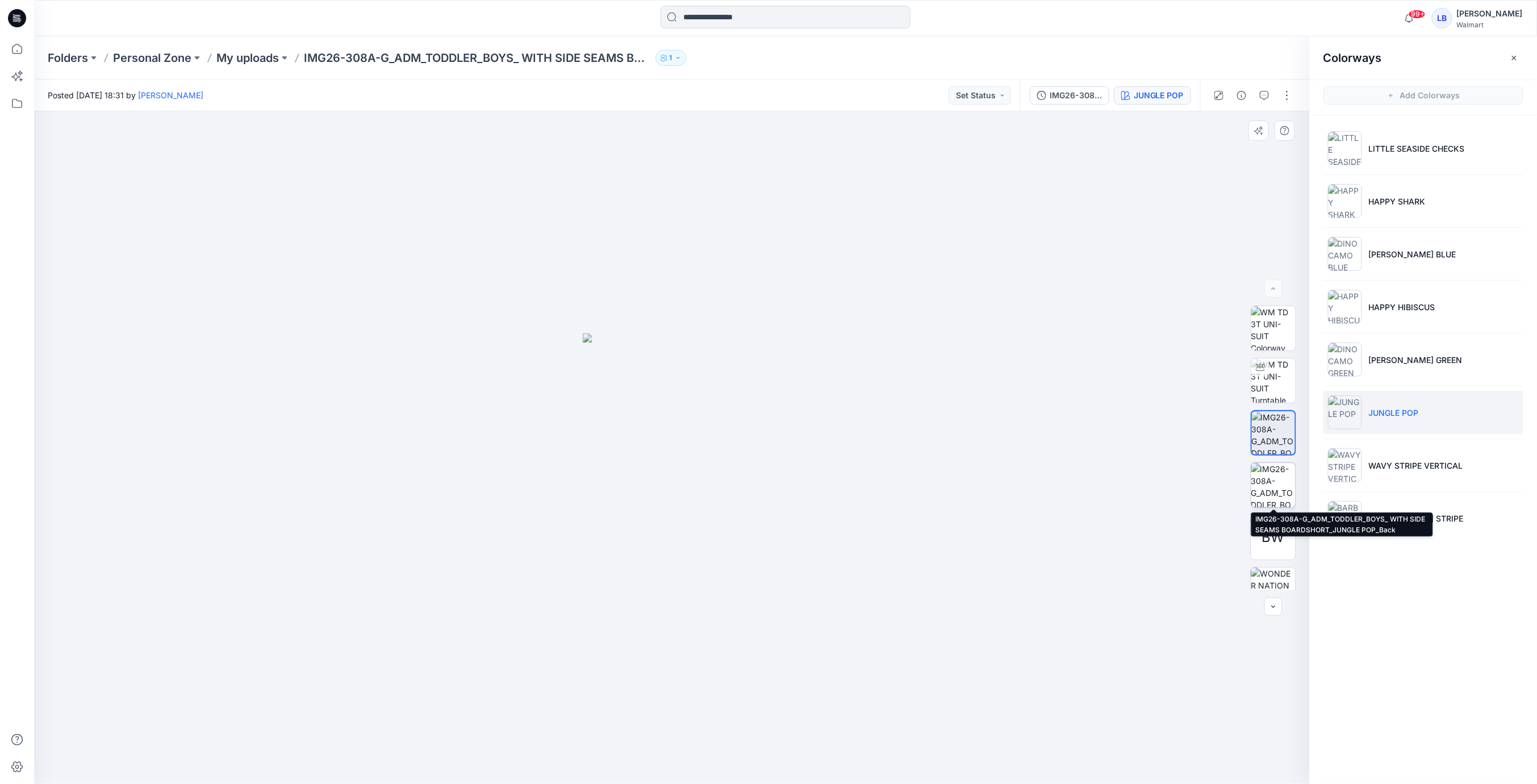
click at [1266, 483] on img at bounding box center [1273, 485] width 44 height 44
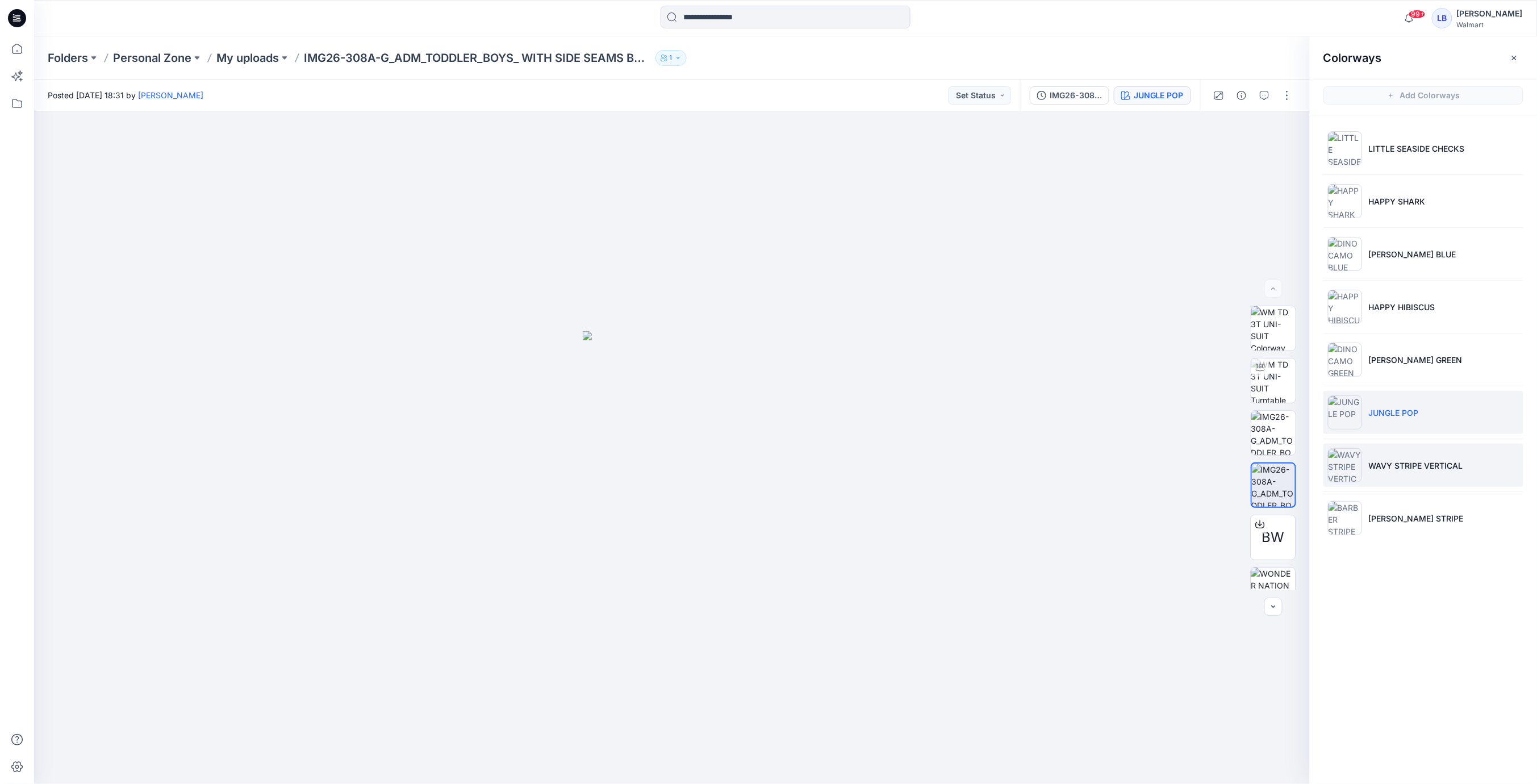
click at [1390, 467] on p "WAVY STRIPE VERTICAL" at bounding box center [1416, 466] width 95 height 12
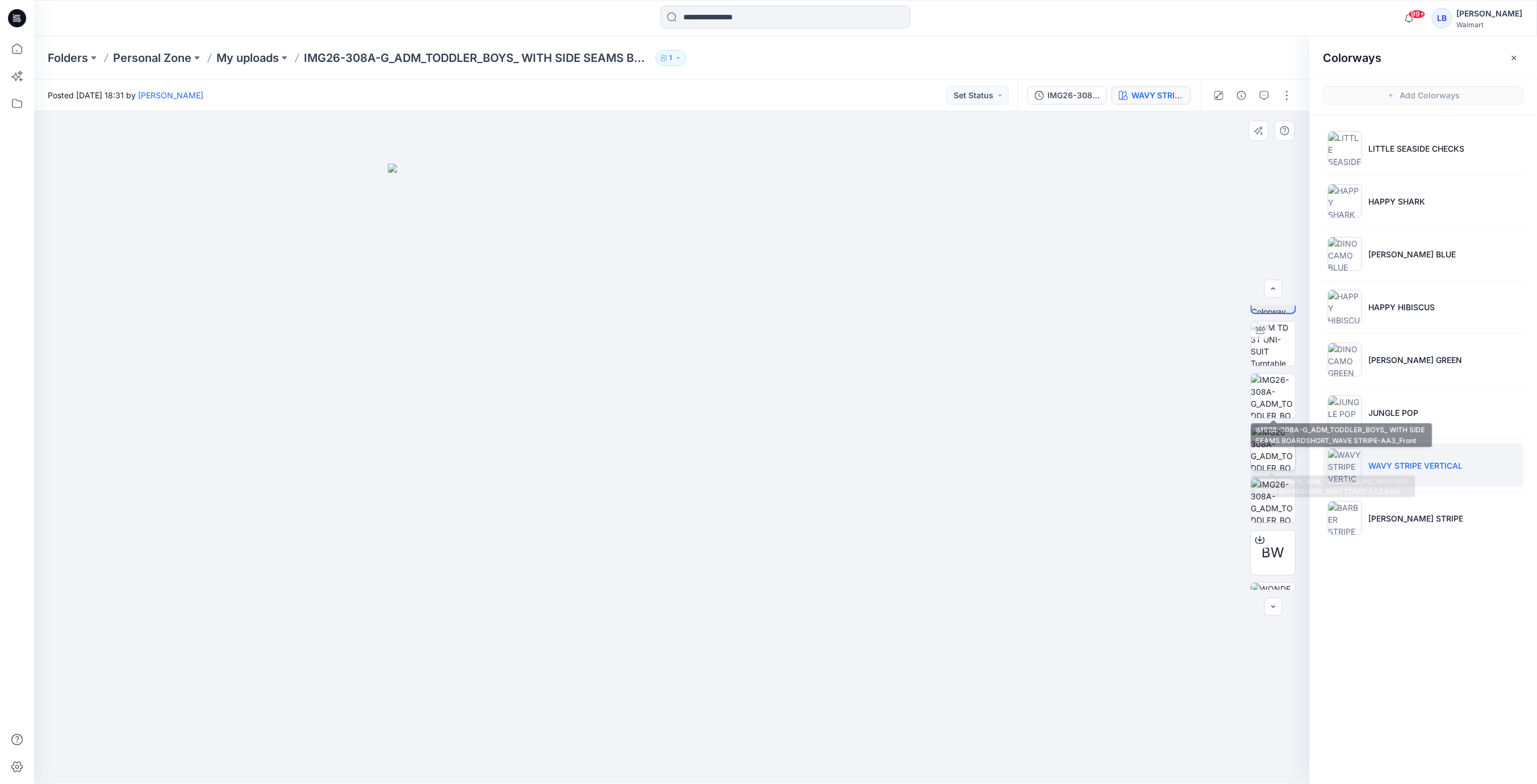
drag, startPoint x: 1270, startPoint y: 388, endPoint x: 1273, endPoint y: 452, distance: 64.1
click at [1270, 389] on img at bounding box center [1273, 395] width 44 height 44
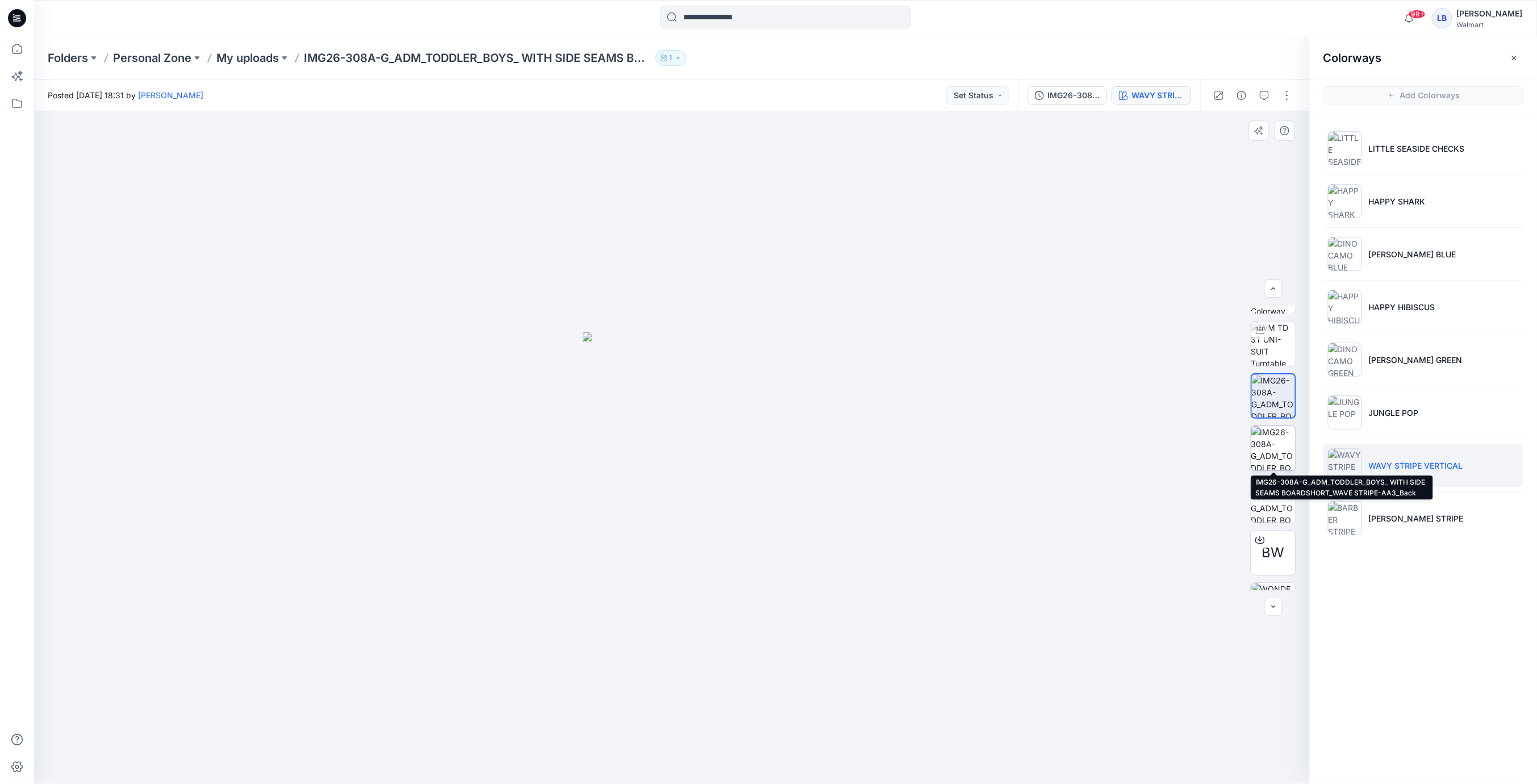
drag, startPoint x: 1273, startPoint y: 452, endPoint x: 1272, endPoint y: 467, distance: 15.0
click at [1273, 453] on img at bounding box center [1273, 448] width 44 height 44
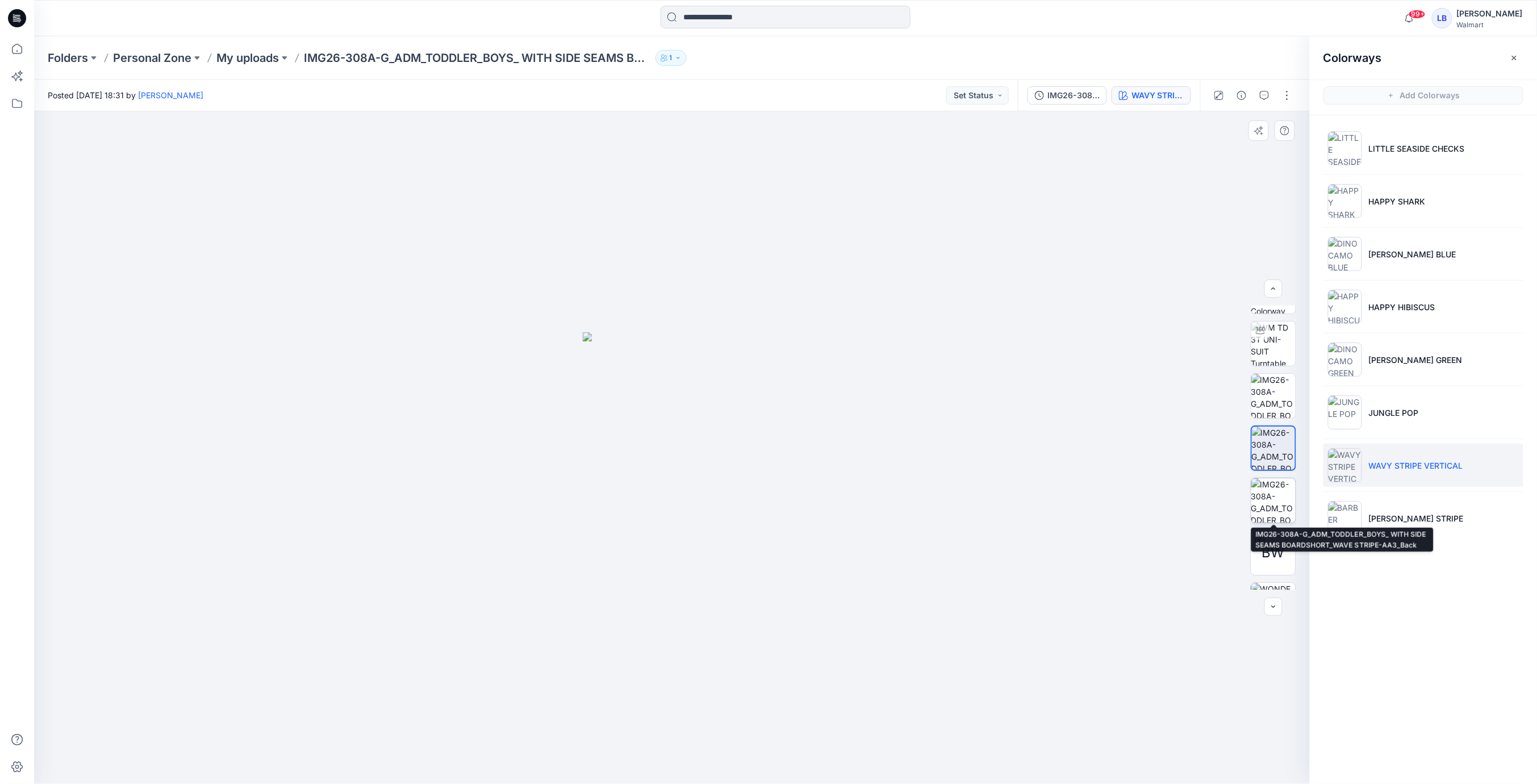
click at [1271, 500] on img at bounding box center [1273, 500] width 44 height 44
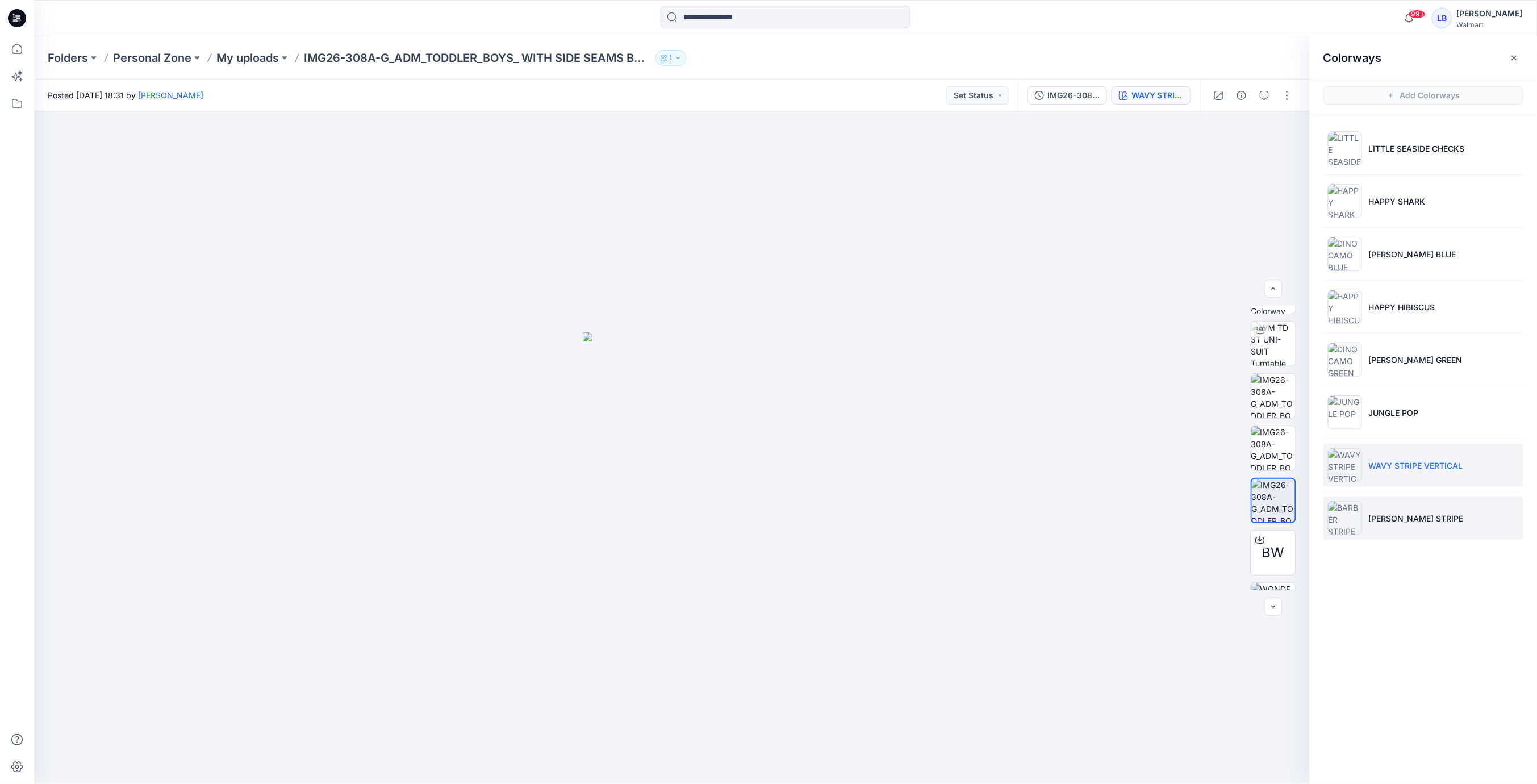
click at [1378, 522] on li "BARBER STRIPE" at bounding box center [1423, 518] width 200 height 44
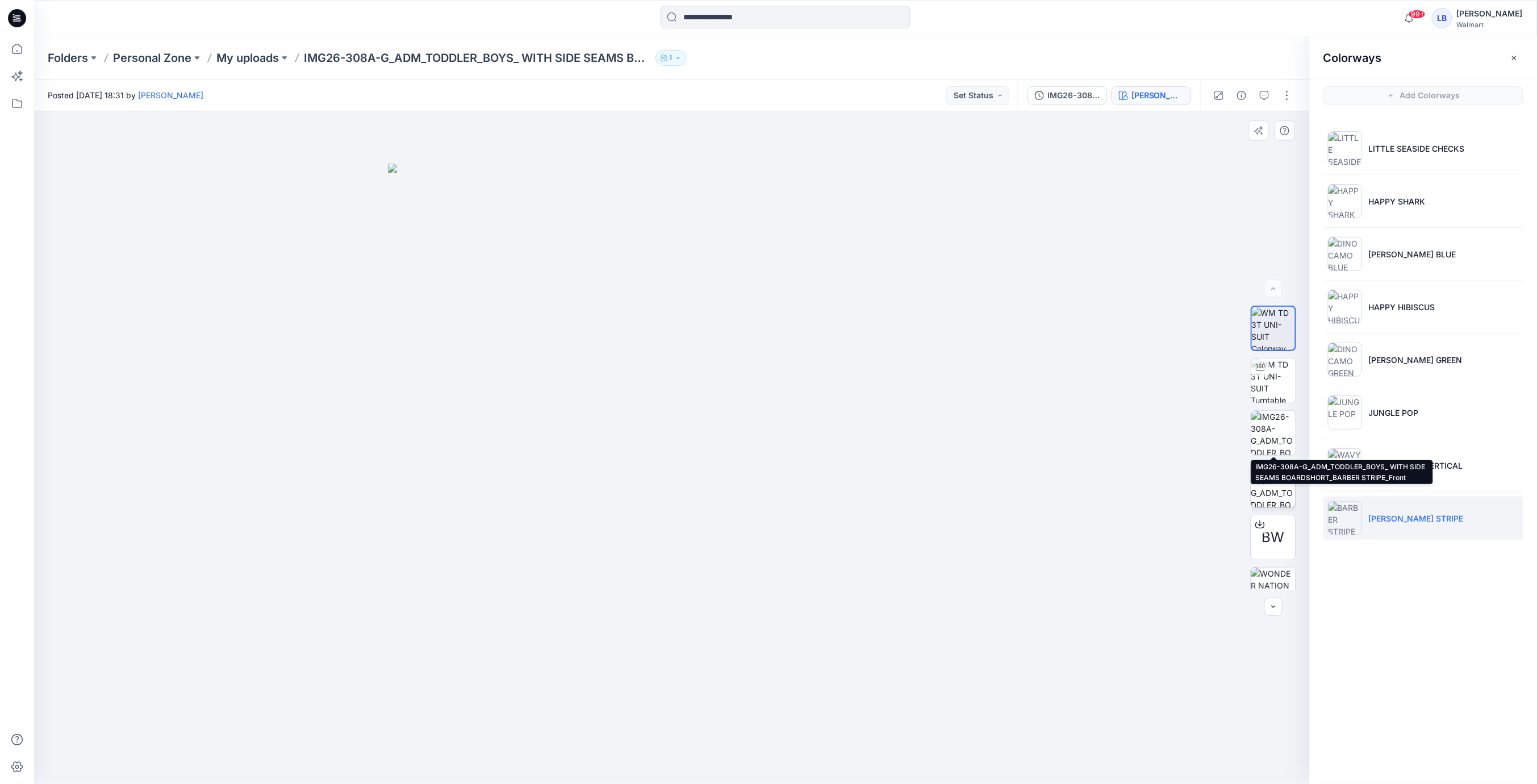
drag, startPoint x: 1284, startPoint y: 441, endPoint x: 1277, endPoint y: 485, distance: 44.6
click at [1284, 442] on img at bounding box center [1273, 432] width 44 height 44
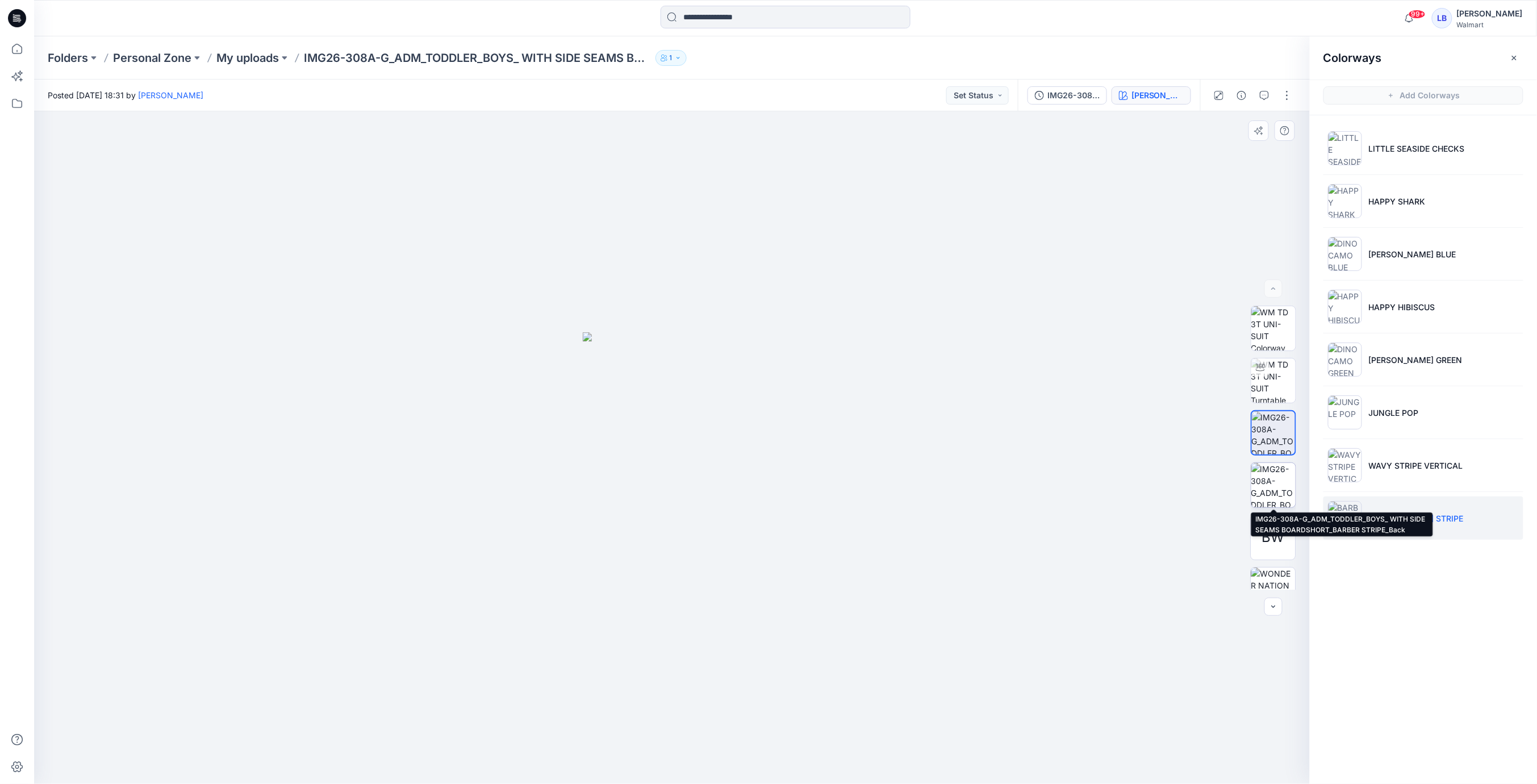
click at [1276, 490] on img at bounding box center [1273, 485] width 44 height 44
drag, startPoint x: 1513, startPoint y: 59, endPoint x: 1467, endPoint y: 112, distance: 70.2
click at [1513, 59] on icon "button" at bounding box center [1514, 58] width 9 height 9
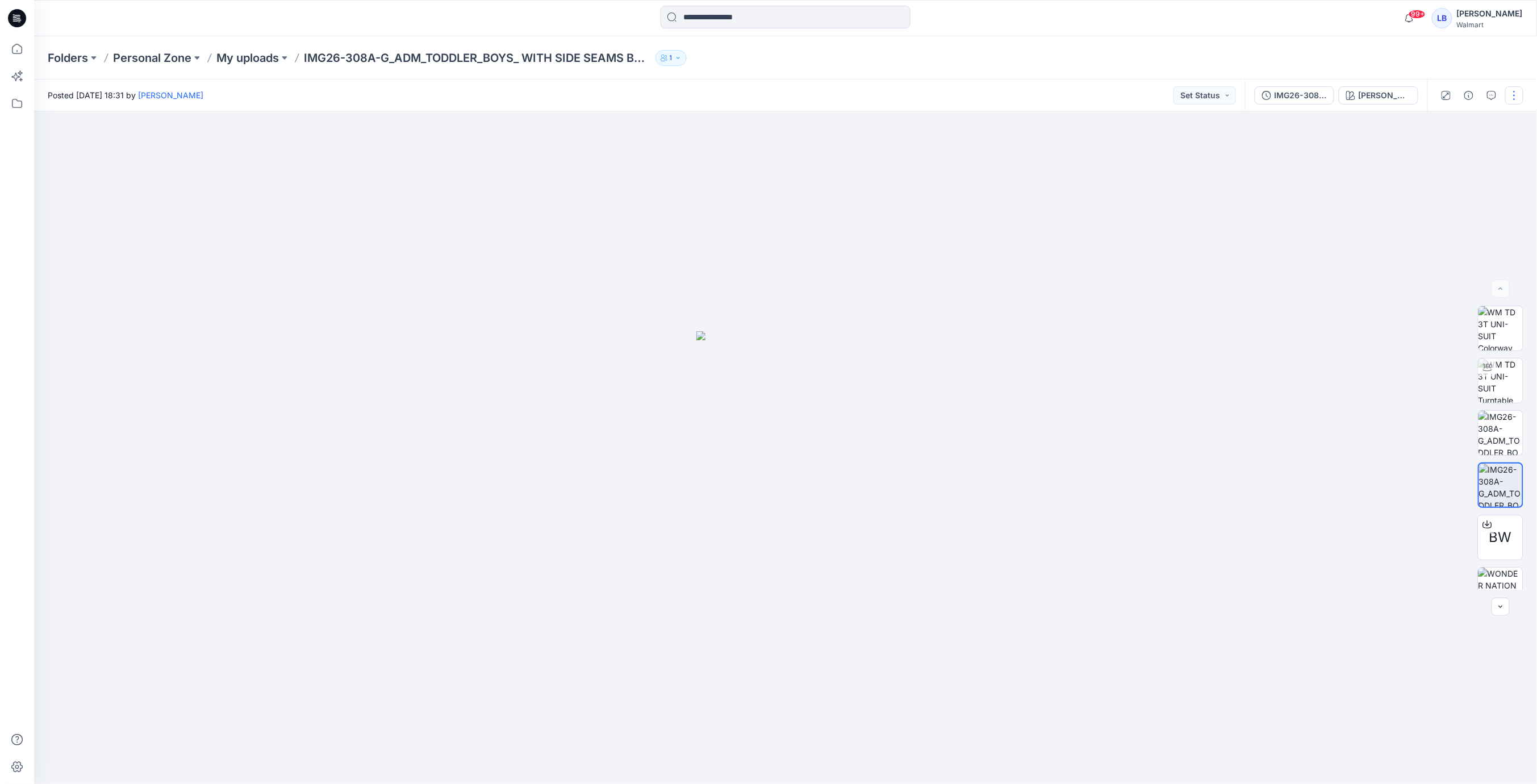
drag, startPoint x: 1514, startPoint y: 96, endPoint x: 1514, endPoint y: 102, distance: 6.0
click at [1514, 96] on button "button" at bounding box center [1514, 95] width 18 height 18
click at [1447, 156] on p "Edit" at bounding box center [1442, 153] width 14 height 12
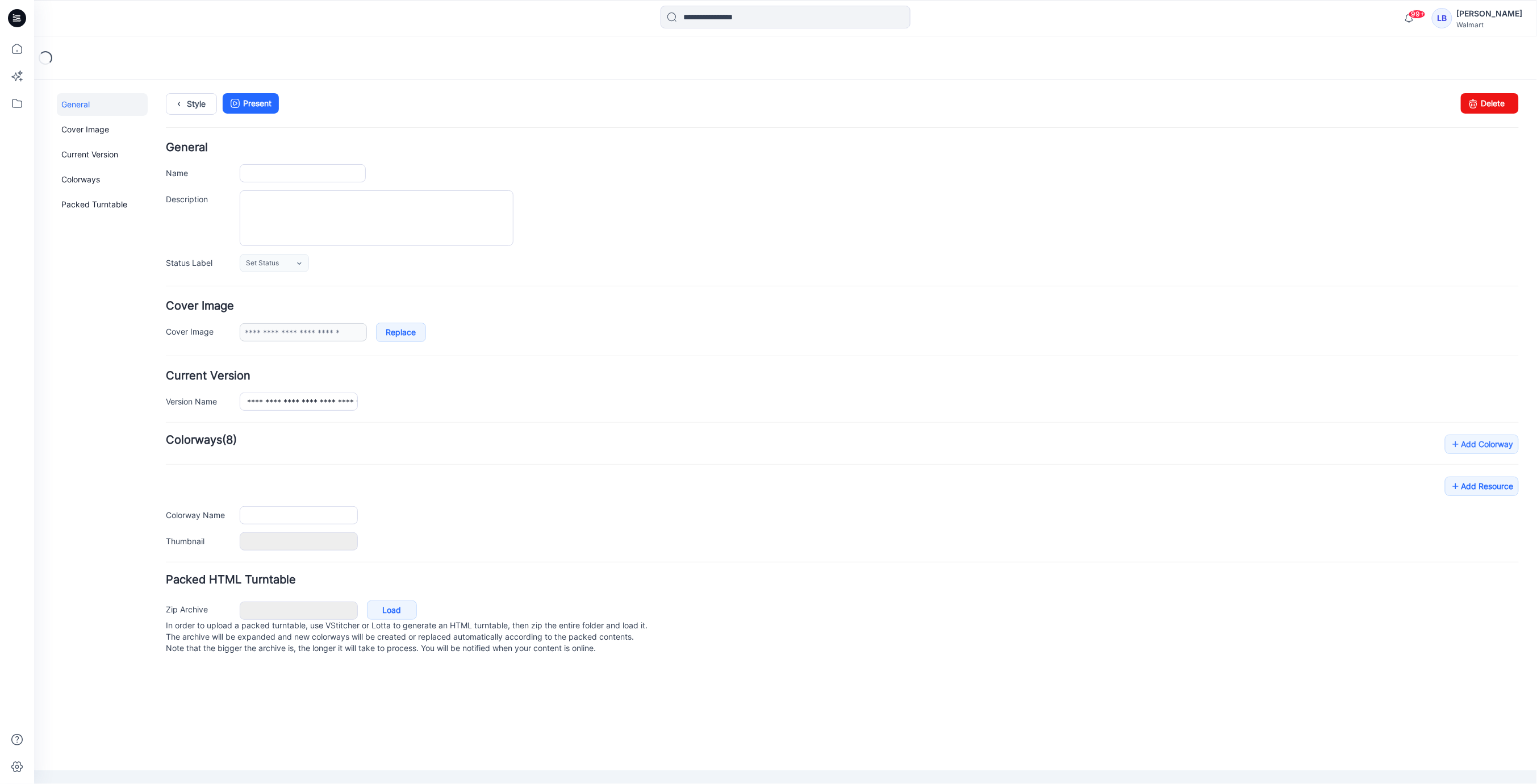
type input "**********"
type textarea "**********"
type input "**********"
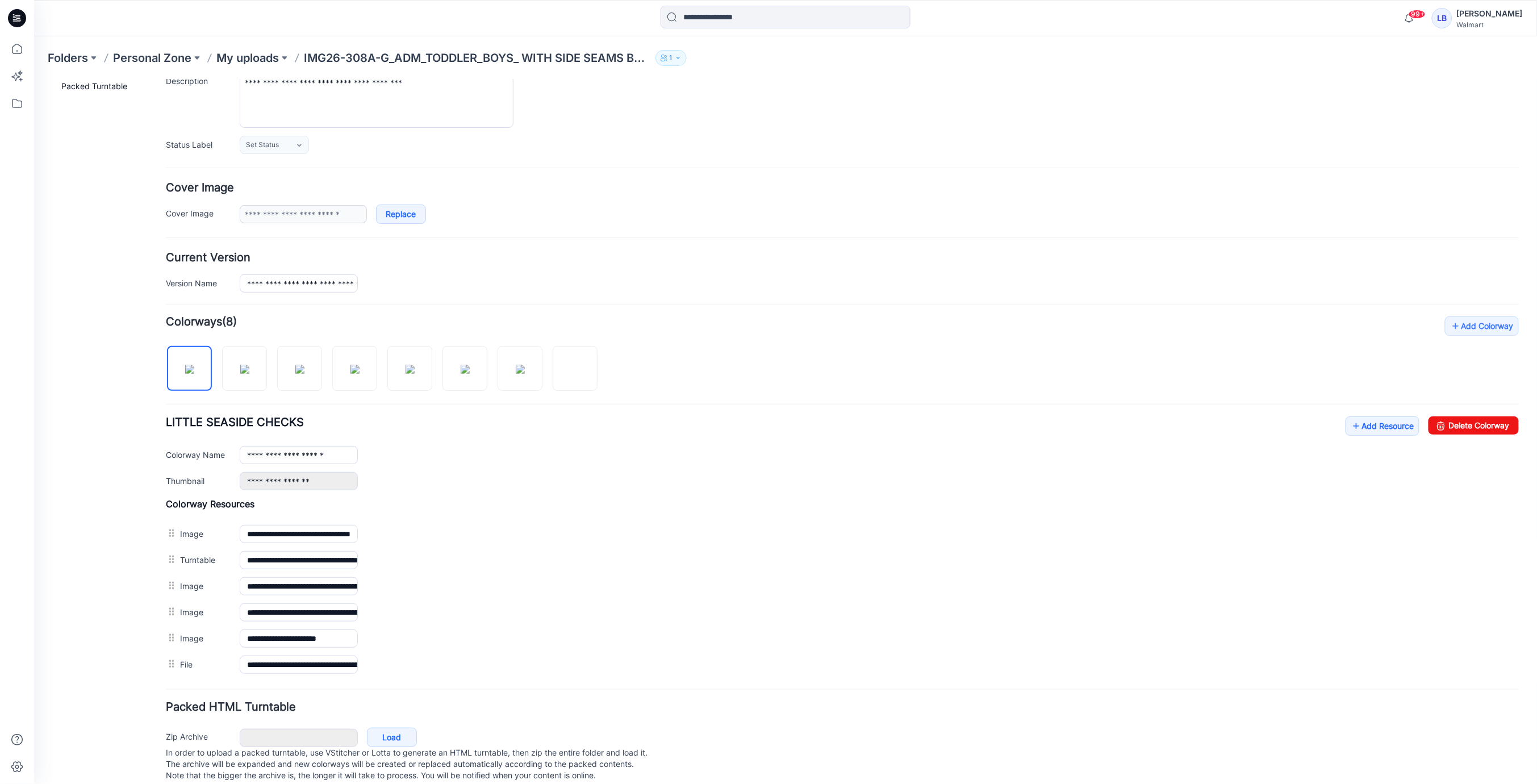
scroll to position [134, 0]
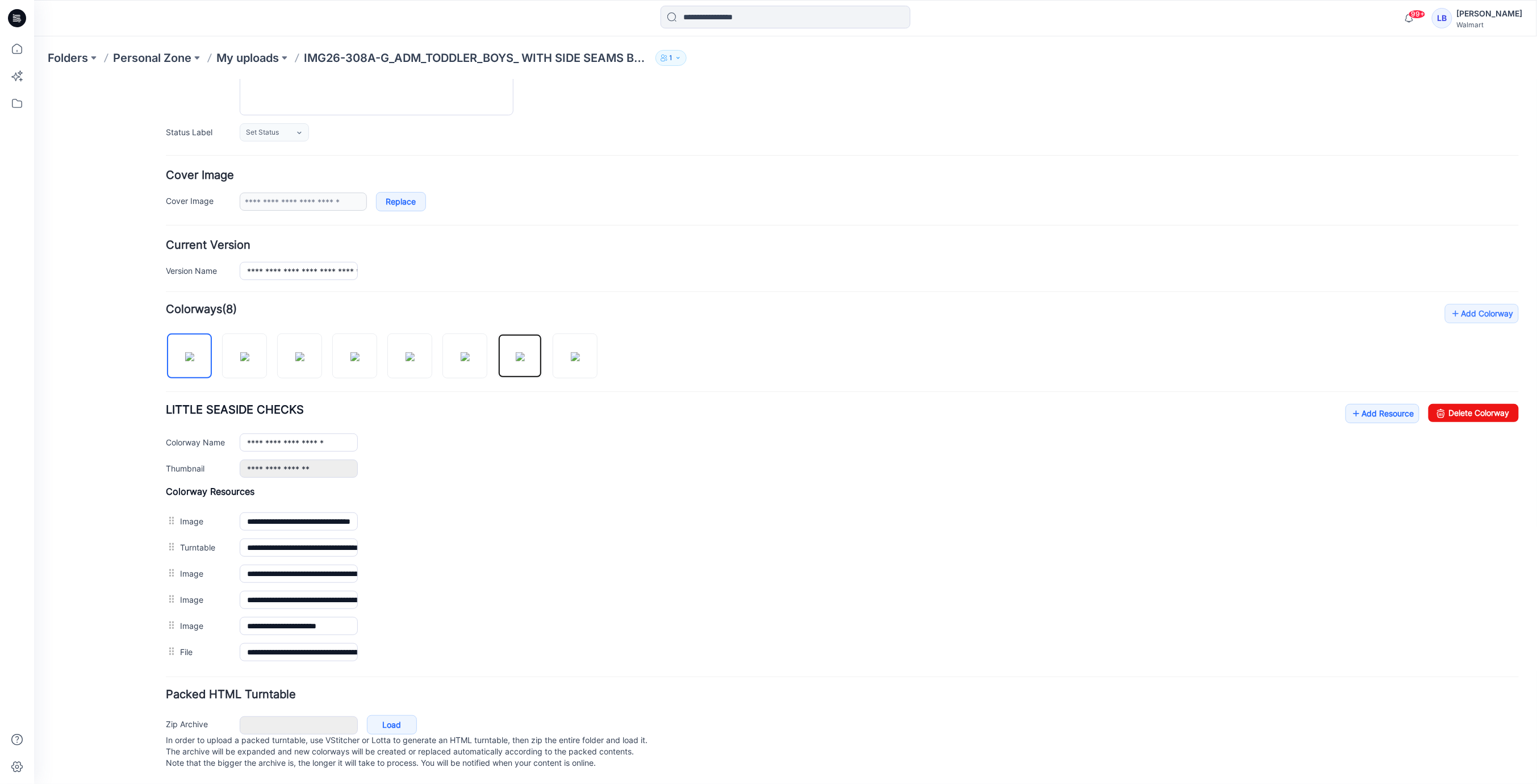
drag, startPoint x: 520, startPoint y: 362, endPoint x: 498, endPoint y: 393, distance: 38.0
click at [520, 361] on img at bounding box center [519, 356] width 9 height 9
type input "**********"
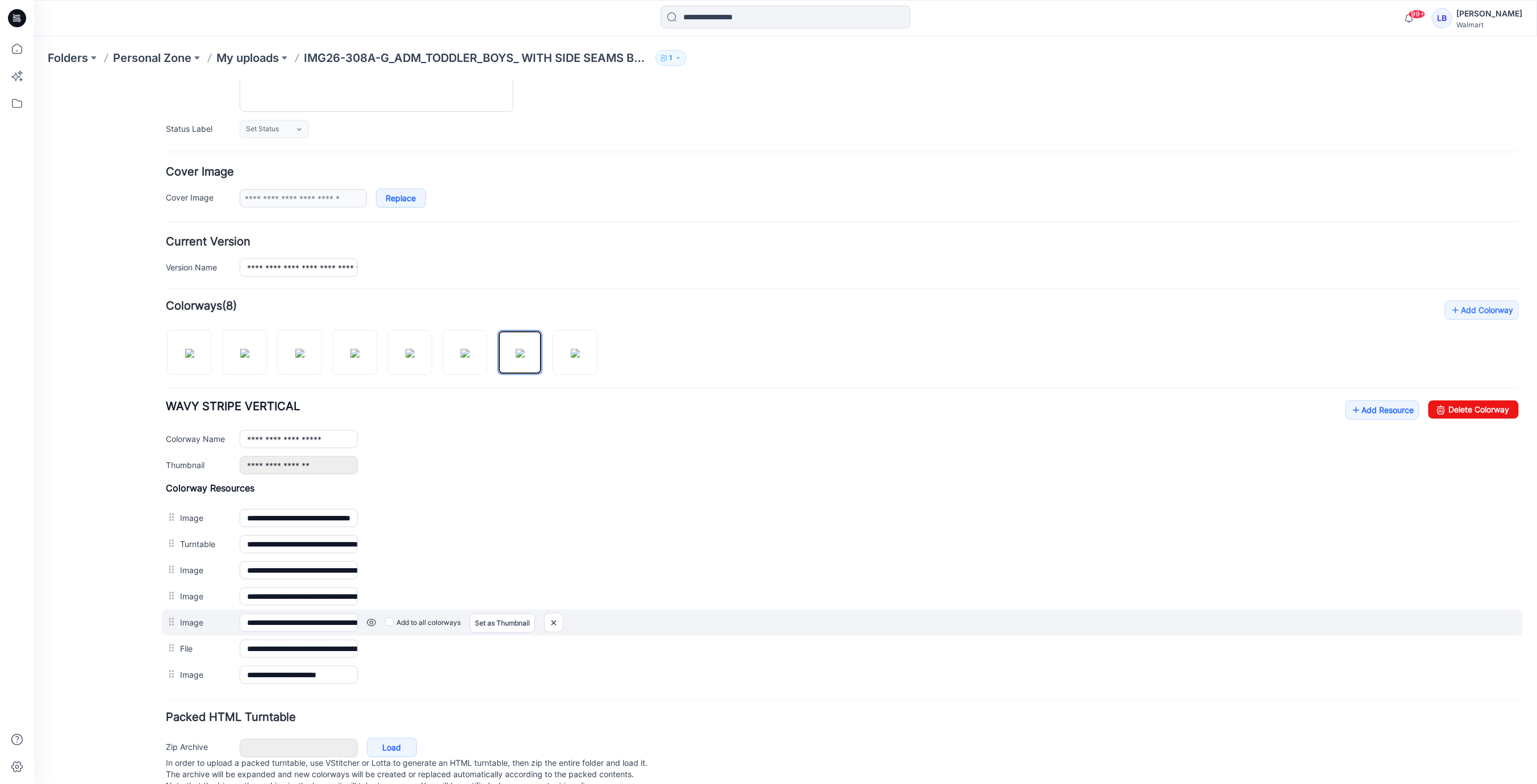
scroll to position [160, 0]
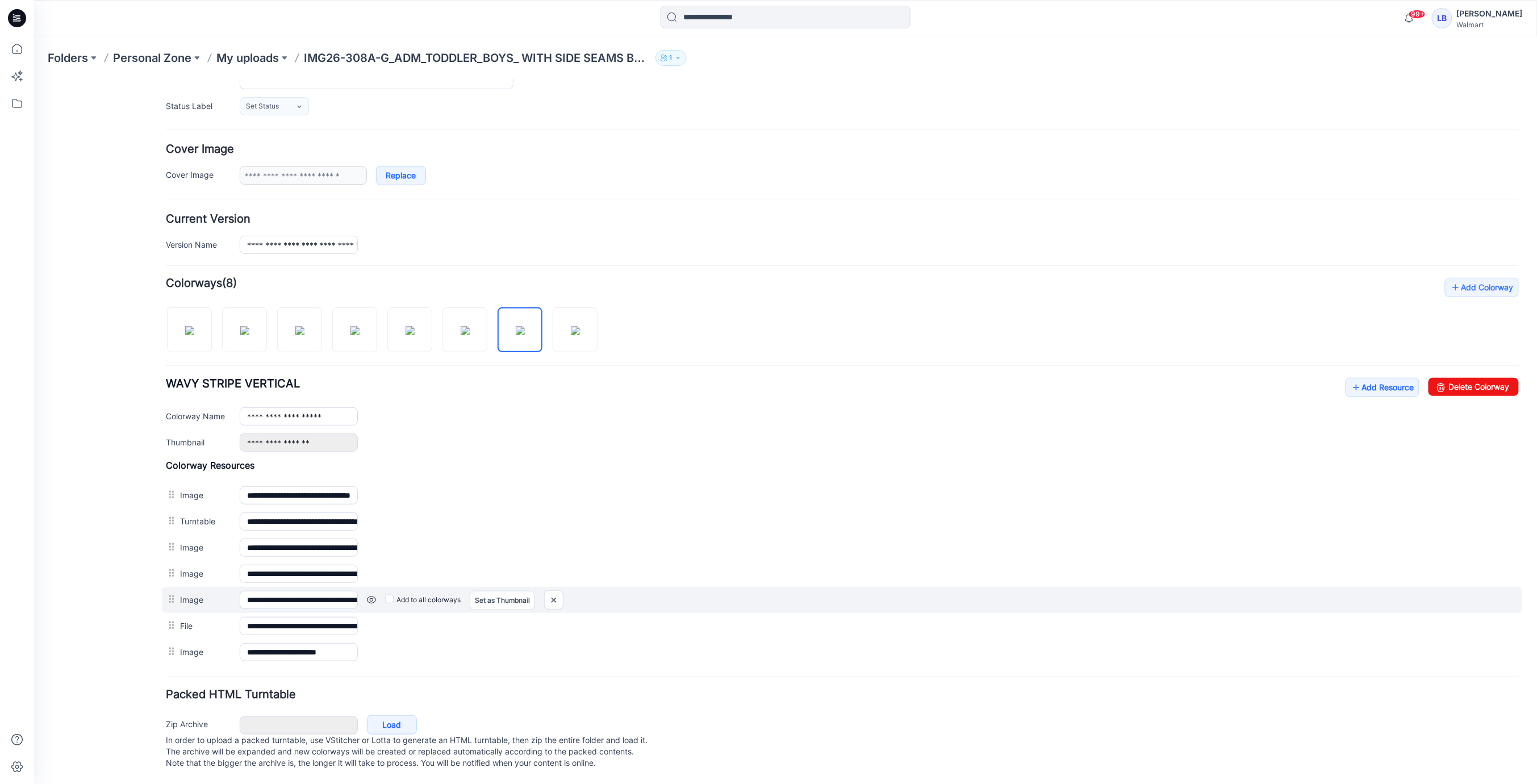
click at [371, 595] on link at bounding box center [370, 599] width 9 height 9
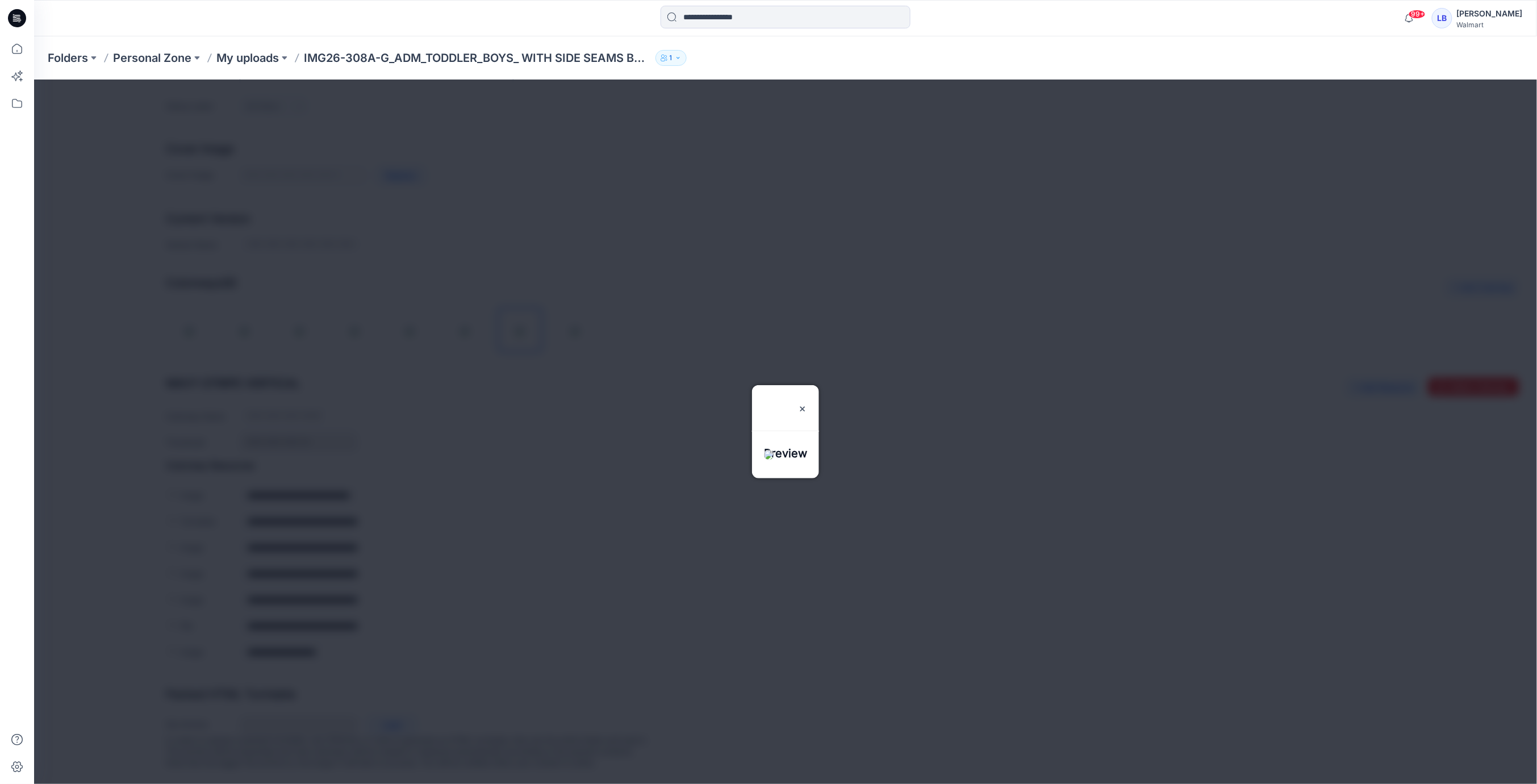
drag, startPoint x: 824, startPoint y: 370, endPoint x: 718, endPoint y: 477, distance: 150.6
click at [807, 404] on img at bounding box center [802, 408] width 9 height 9
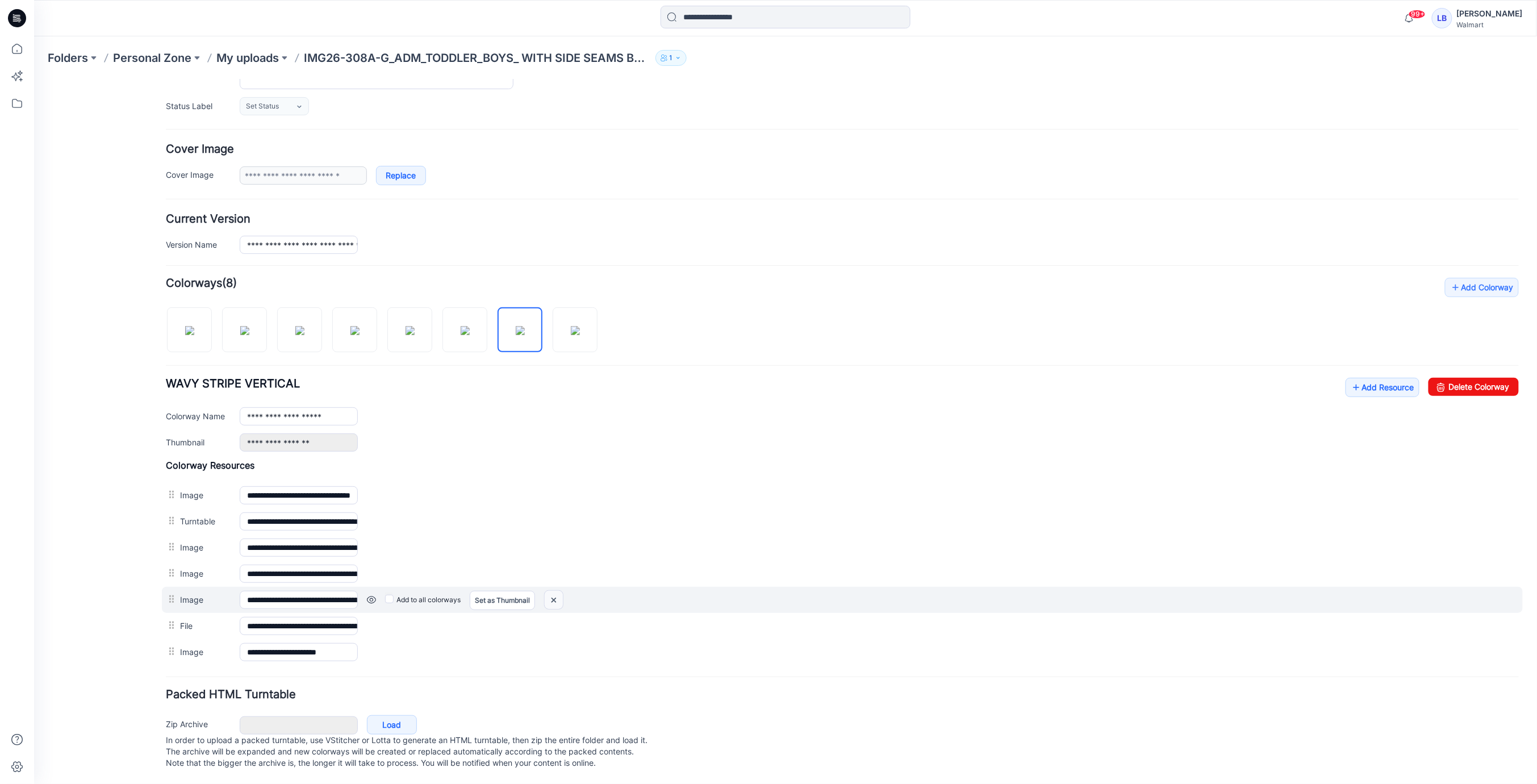
click at [557, 591] on img at bounding box center [554, 600] width 18 height 18
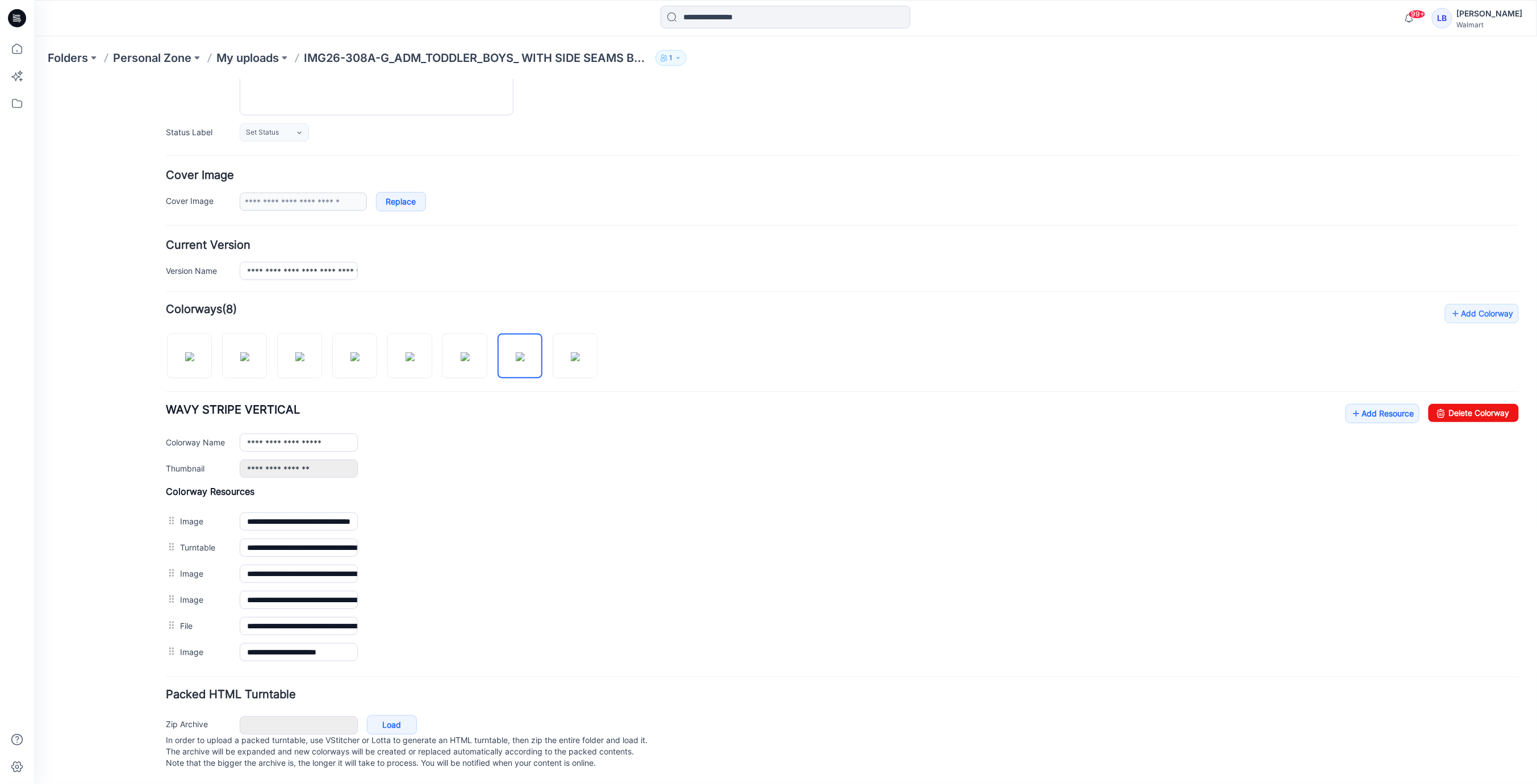
scroll to position [0, 0]
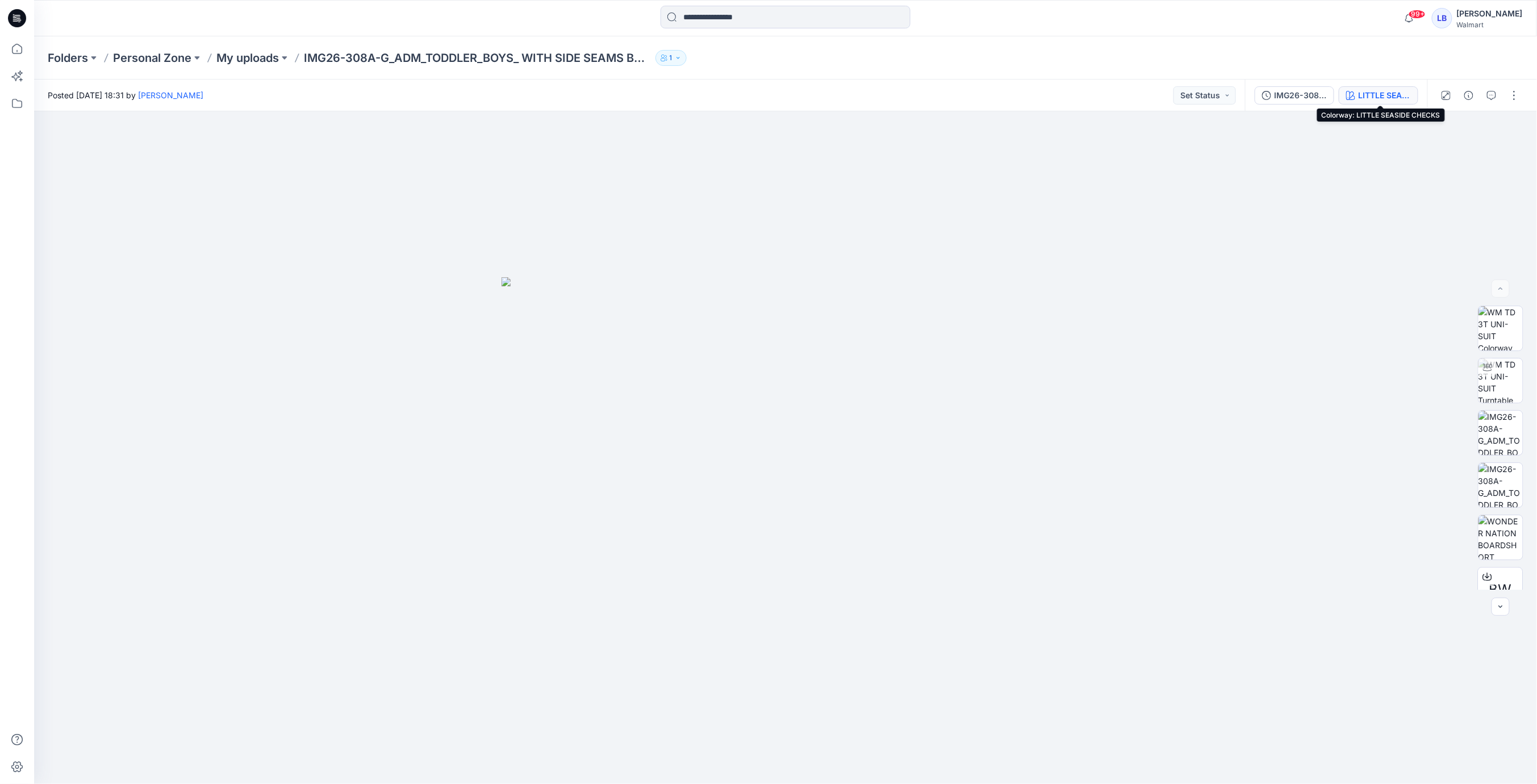
click at [1380, 94] on div "LITTLE SEASIDE CHECKS" at bounding box center [1385, 95] width 52 height 13
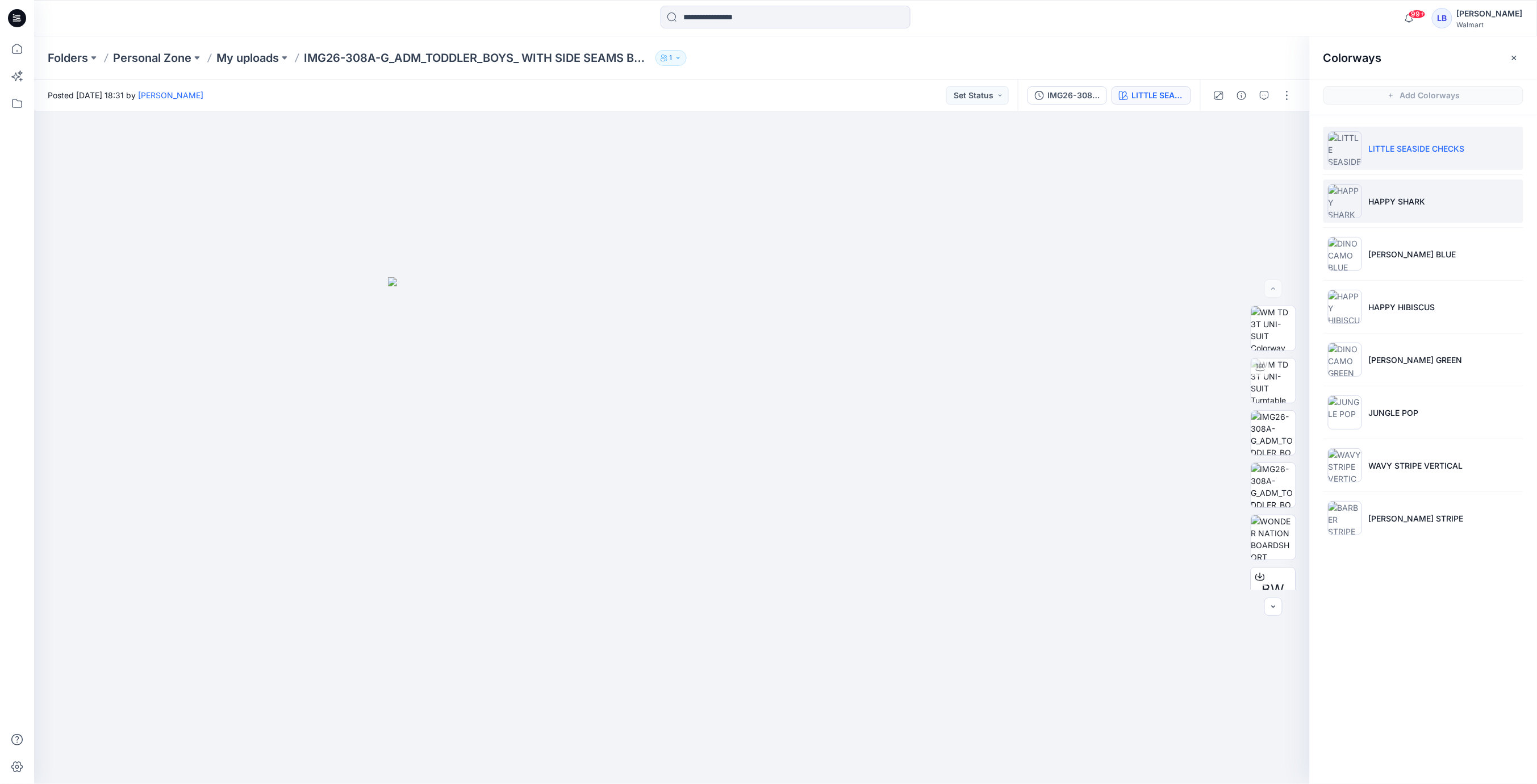
click at [1396, 206] on p "HAPPY SHARK" at bounding box center [1397, 201] width 57 height 12
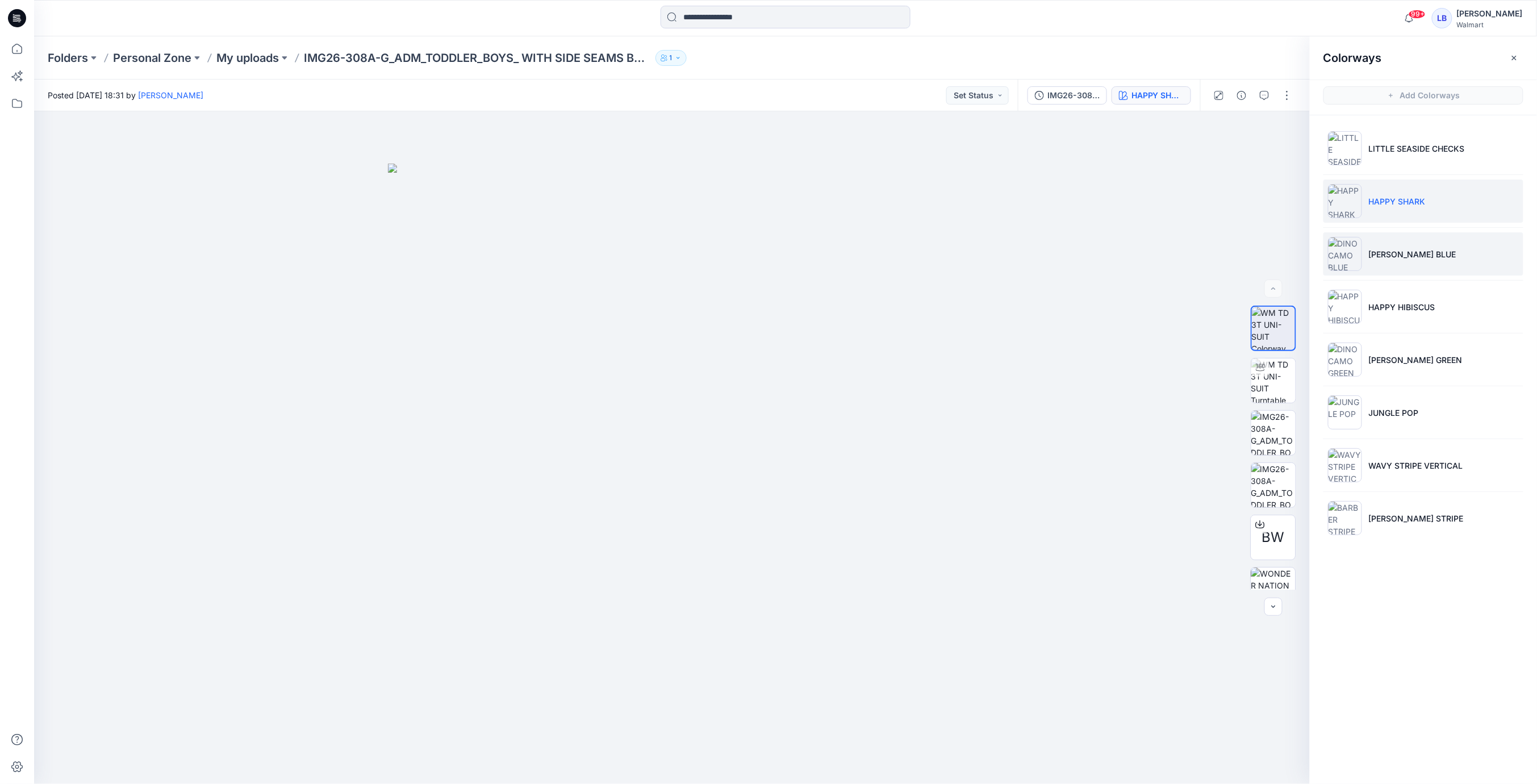
click at [1431, 259] on li "[PERSON_NAME] BLUE" at bounding box center [1423, 254] width 200 height 44
drag, startPoint x: 1431, startPoint y: 296, endPoint x: 1429, endPoint y: 310, distance: 14.1
click at [1431, 296] on li "HAPPY HIBISCUS" at bounding box center [1423, 307] width 200 height 44
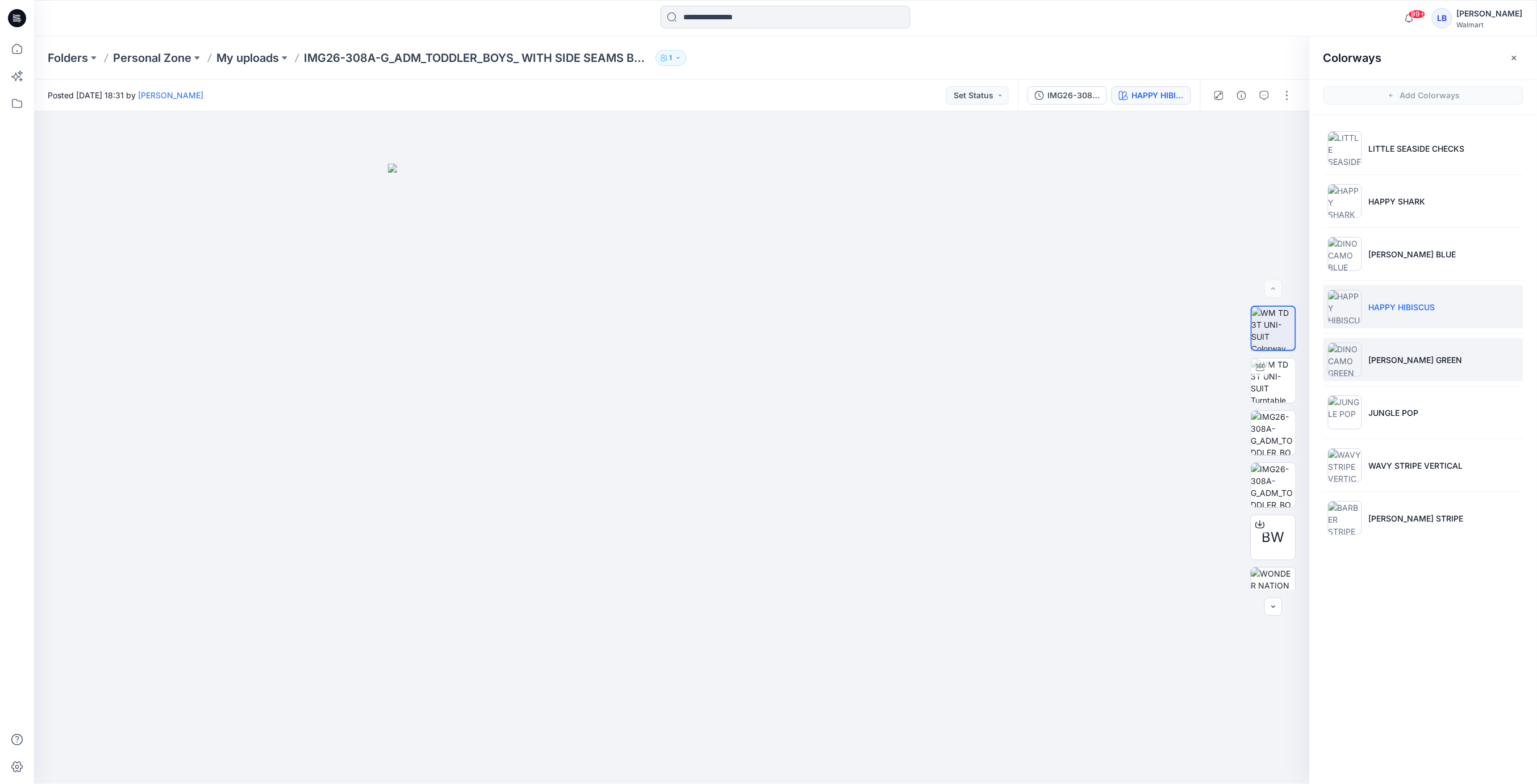
click at [1415, 375] on li "DINO CAMO GREEN" at bounding box center [1423, 360] width 200 height 44
click at [1418, 401] on li "JUNGLE POP" at bounding box center [1423, 413] width 200 height 44
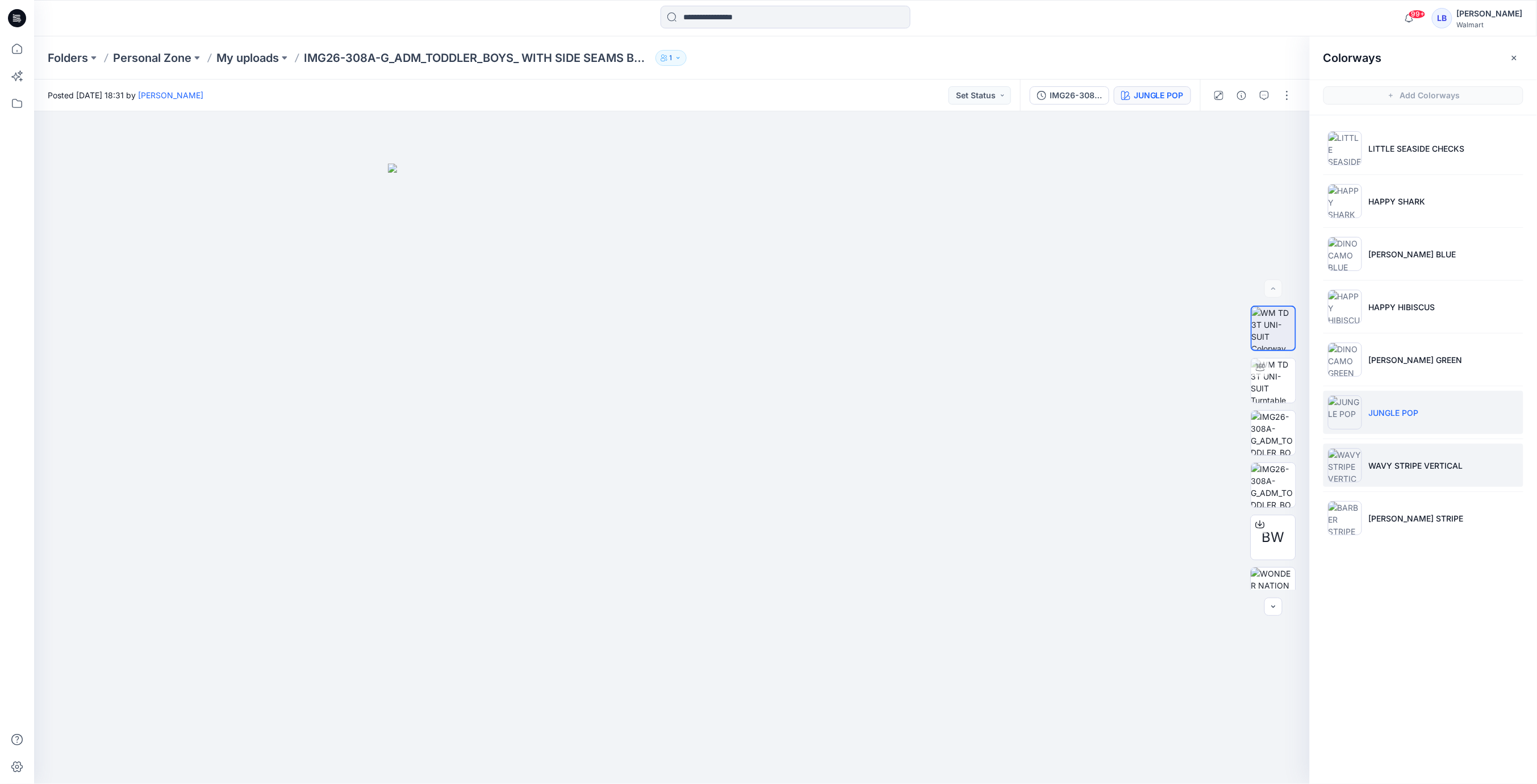
click at [1421, 467] on p "WAVY STRIPE VERTICAL" at bounding box center [1416, 466] width 95 height 12
click at [1409, 517] on p "BARBER STRIPE" at bounding box center [1416, 518] width 95 height 12
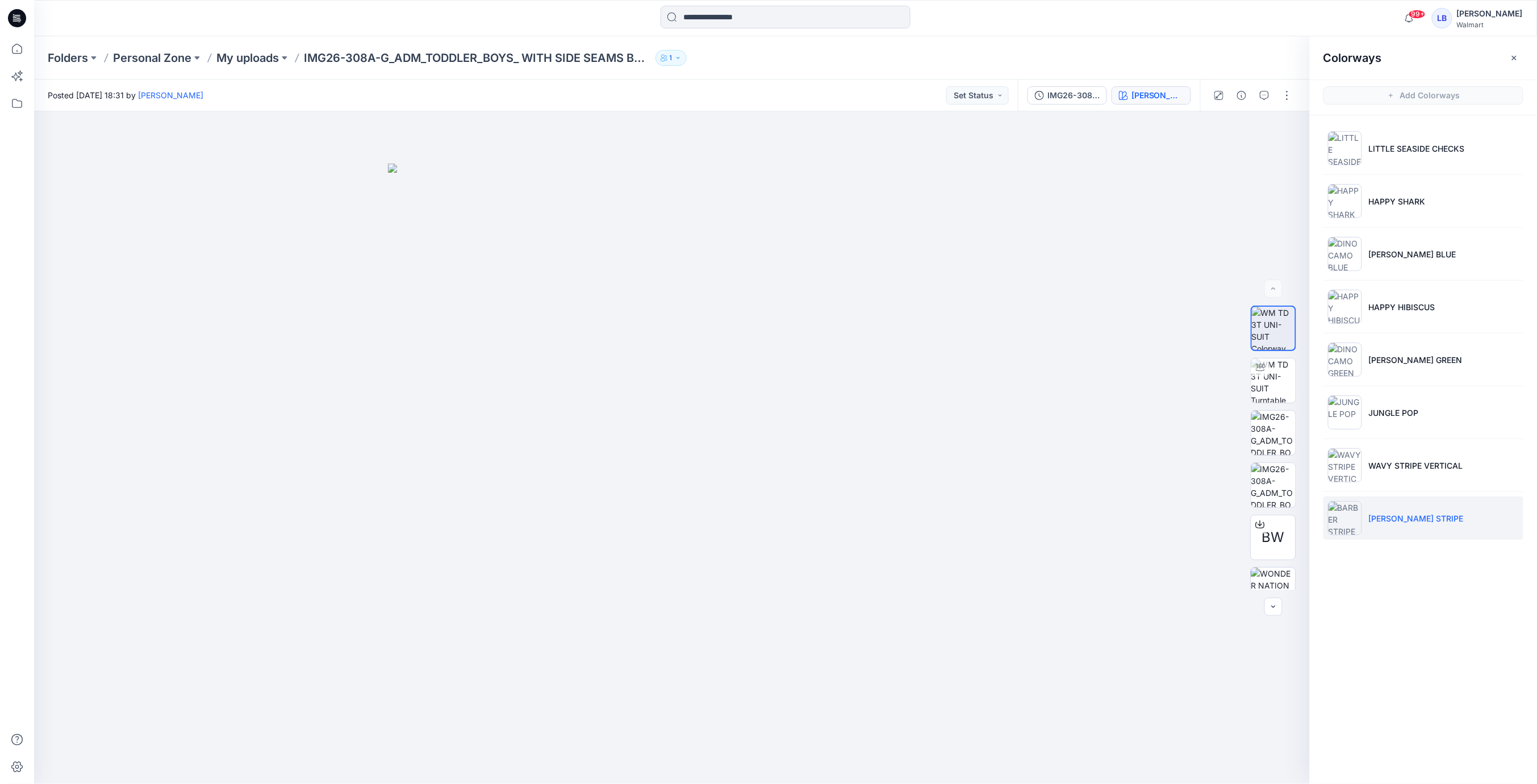
click at [1520, 56] on button "button" at bounding box center [1514, 58] width 18 height 18
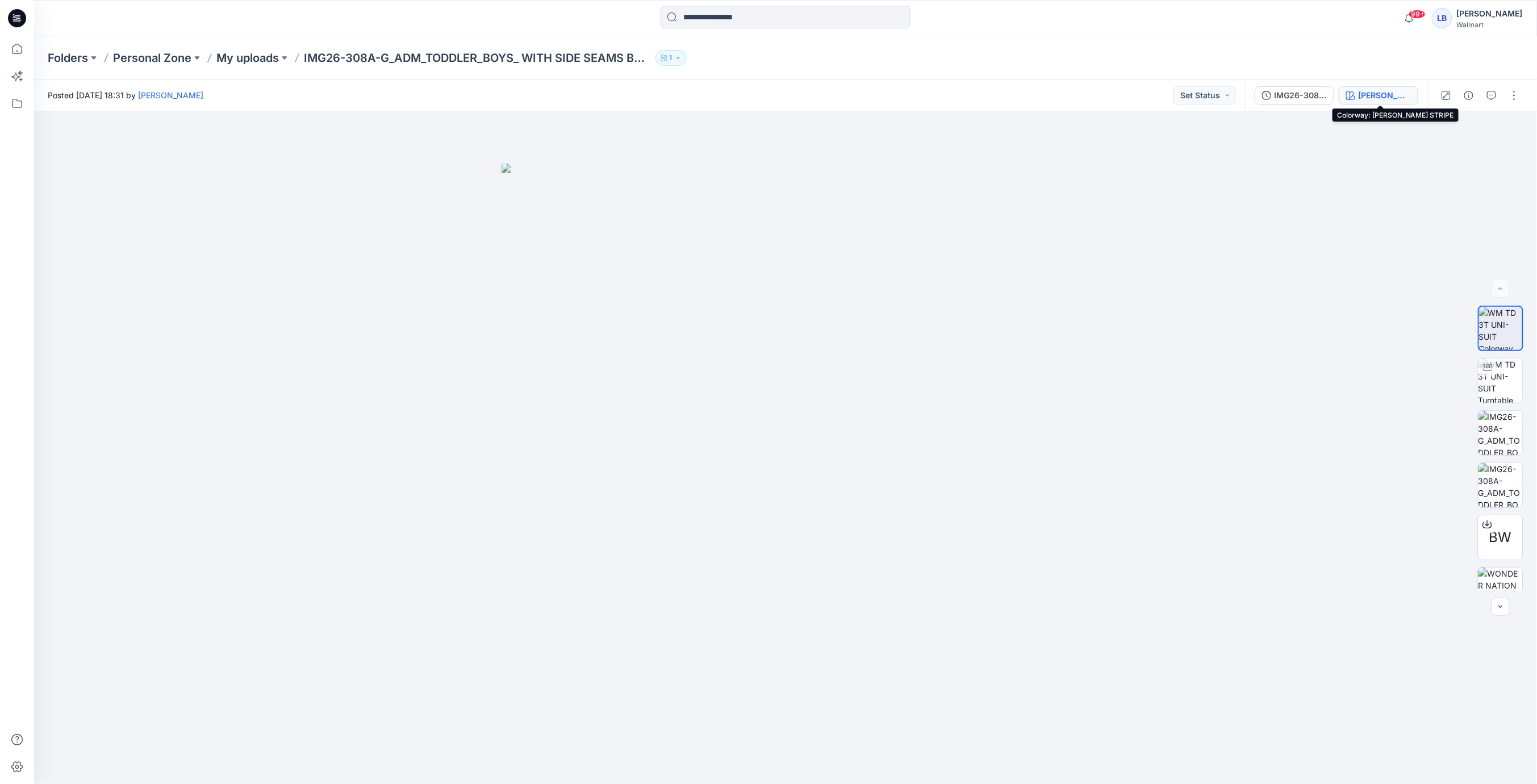
click at [1381, 93] on div "BARBER STRIPE" at bounding box center [1385, 95] width 52 height 13
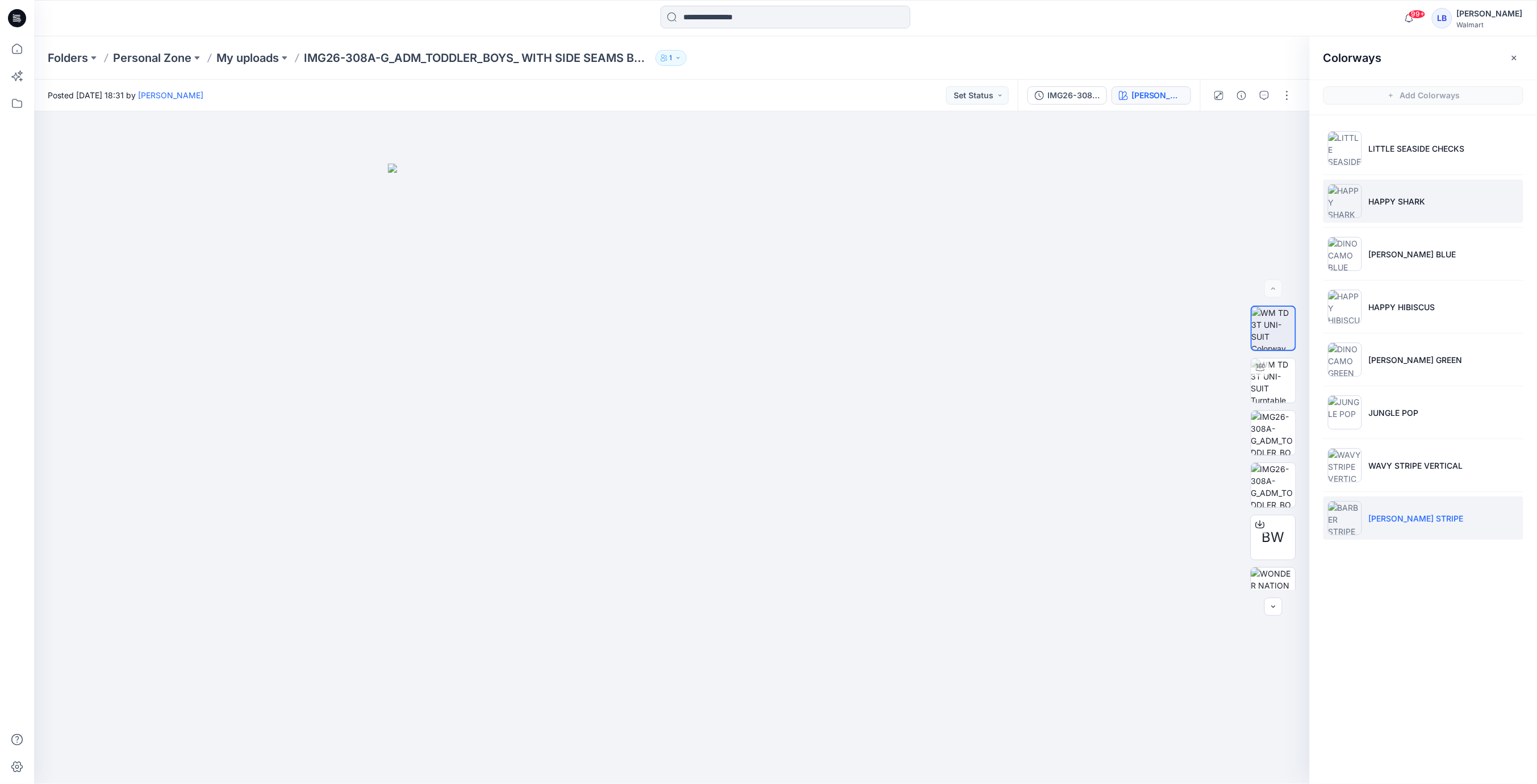
drag, startPoint x: 1395, startPoint y: 198, endPoint x: 1411, endPoint y: 212, distance: 21.3
click at [1395, 198] on p "HAPPY SHARK" at bounding box center [1397, 201] width 57 height 12
drag, startPoint x: 1411, startPoint y: 264, endPoint x: 1411, endPoint y: 271, distance: 7.0
click at [1411, 264] on li "DINO CAMO BLUE" at bounding box center [1423, 254] width 200 height 44
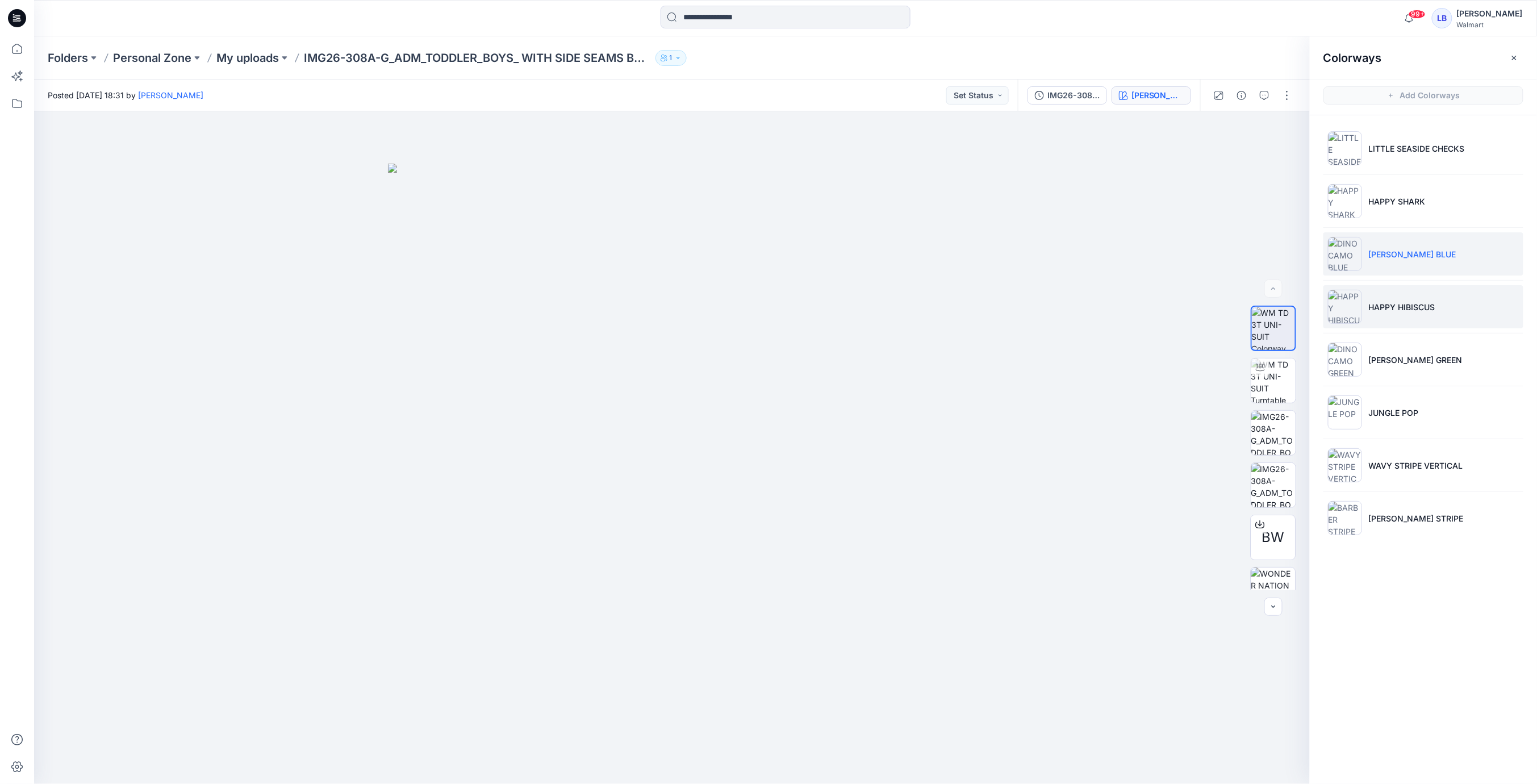
drag, startPoint x: 1400, startPoint y: 302, endPoint x: 1402, endPoint y: 310, distance: 8.2
click at [1400, 302] on p "HAPPY HIBISCUS" at bounding box center [1401, 307] width 66 height 12
drag, startPoint x: 1405, startPoint y: 355, endPoint x: 1405, endPoint y: 362, distance: 7.0
click at [1405, 355] on p "DINO CAMO GREEN" at bounding box center [1416, 360] width 94 height 12
click at [1405, 301] on p "HAPPY HIBISCUS" at bounding box center [1401, 307] width 66 height 12
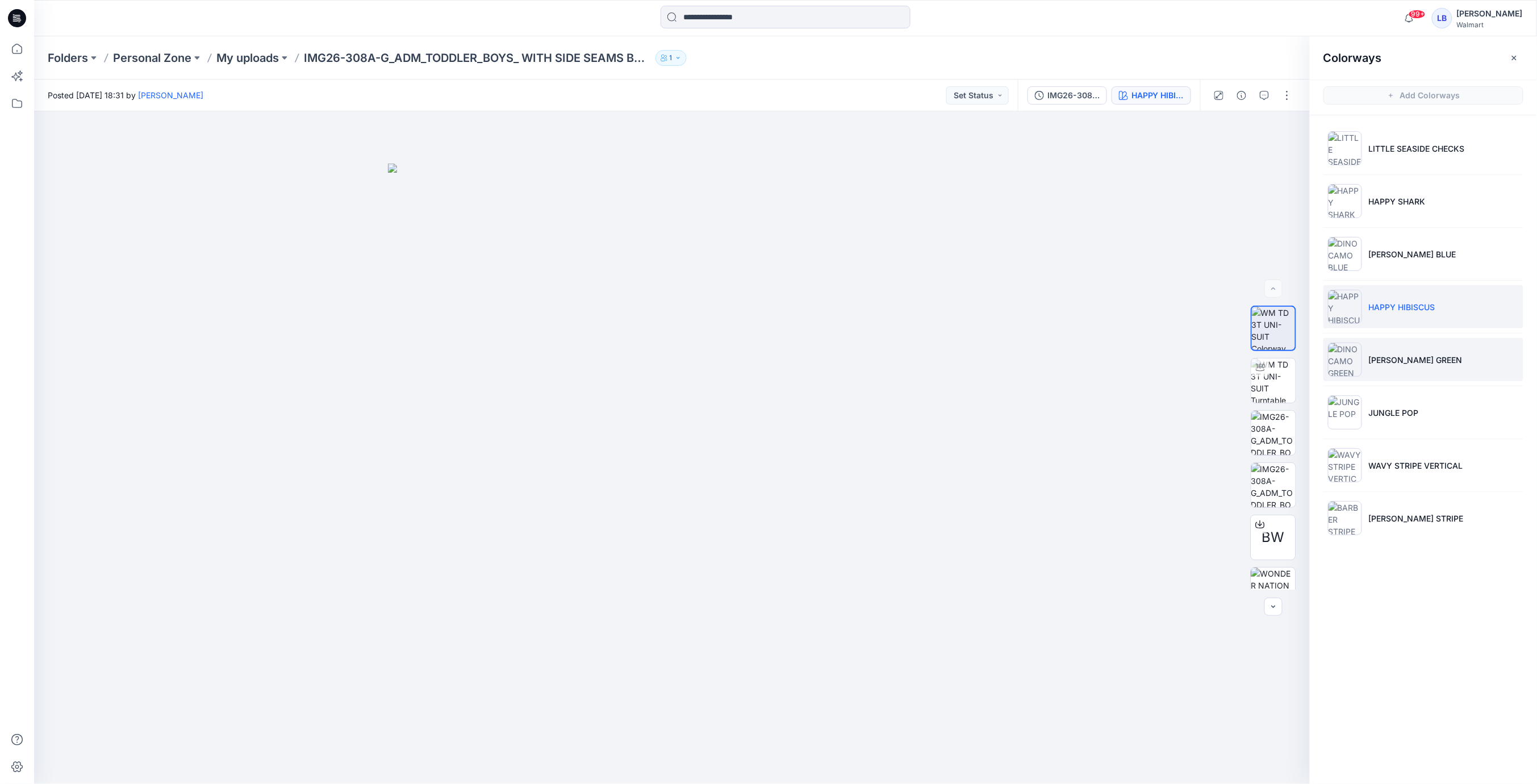
click at [1402, 354] on p "DINO CAMO GREEN" at bounding box center [1416, 360] width 94 height 12
drag, startPoint x: 1413, startPoint y: 410, endPoint x: 1407, endPoint y: 412, distance: 6.3
click at [1412, 410] on p "JUNGLE POP" at bounding box center [1394, 413] width 50 height 12
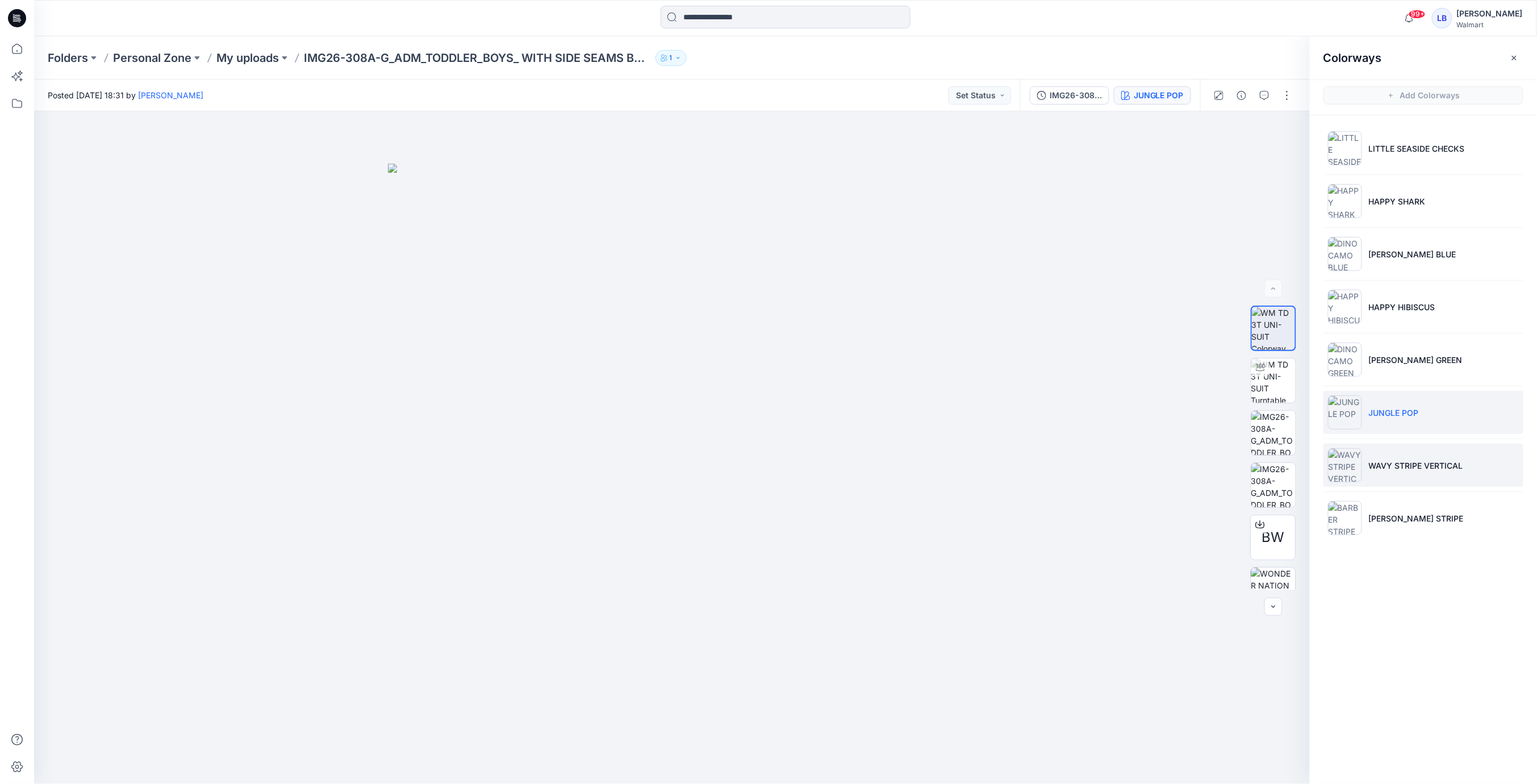
click at [1399, 454] on li "WAVY STRIPE VERTICAL" at bounding box center [1423, 466] width 200 height 44
click at [1399, 523] on li "BARBER STRIPE" at bounding box center [1423, 518] width 200 height 44
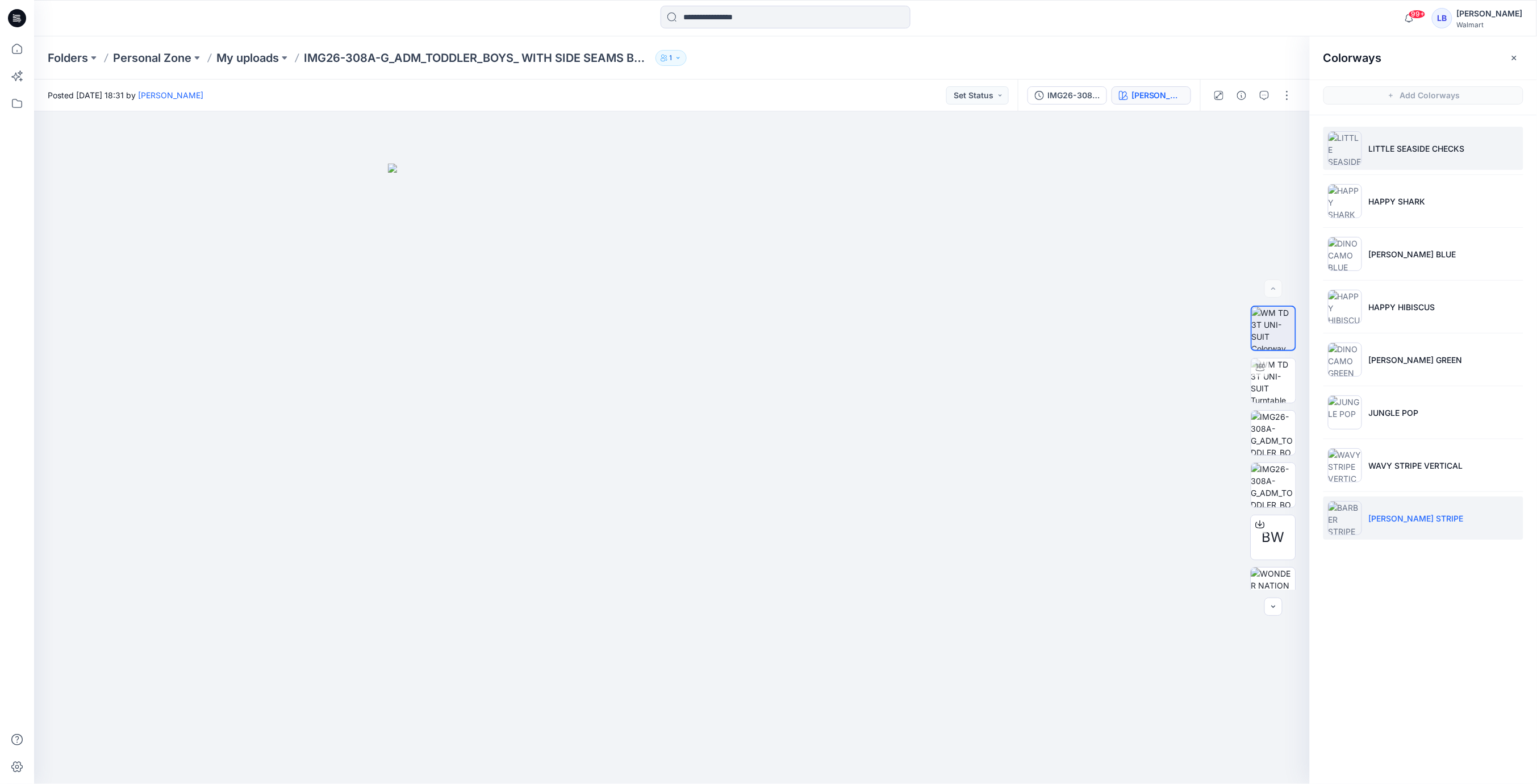
click at [1407, 153] on li "LITTLE SEASIDE CHECKS" at bounding box center [1423, 148] width 200 height 44
click at [1520, 56] on button "button" at bounding box center [1514, 58] width 18 height 18
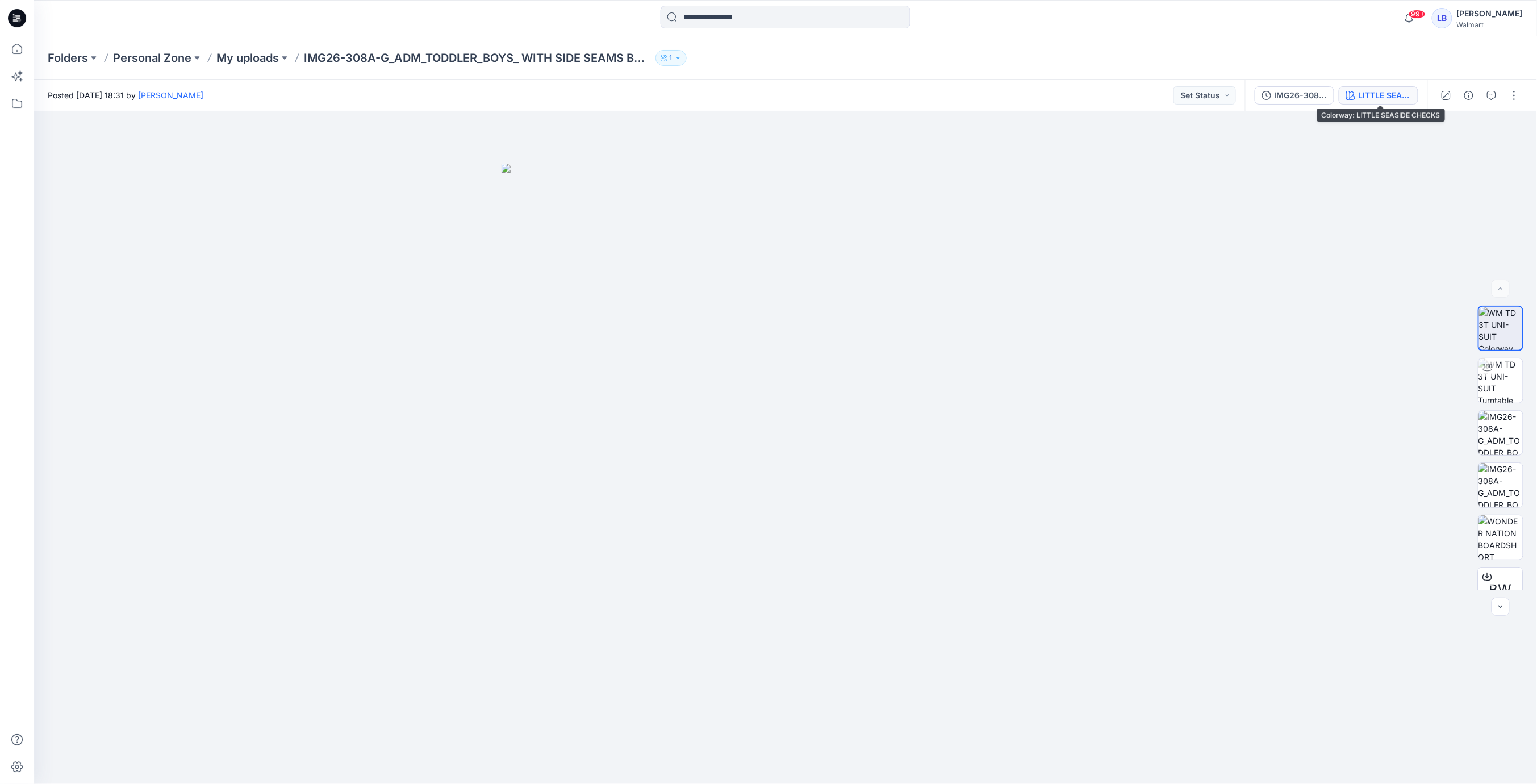
click at [1392, 84] on div "IMG26-308A-G_ADM_TODDLER_BOYS_ WITH SIDE SEAMS BOARDSHORT LITTLE SEASIDE CHECKS" at bounding box center [1337, 95] width 183 height 32
click at [1392, 91] on div "LITTLE SEASIDE CHECKS" at bounding box center [1385, 95] width 52 height 13
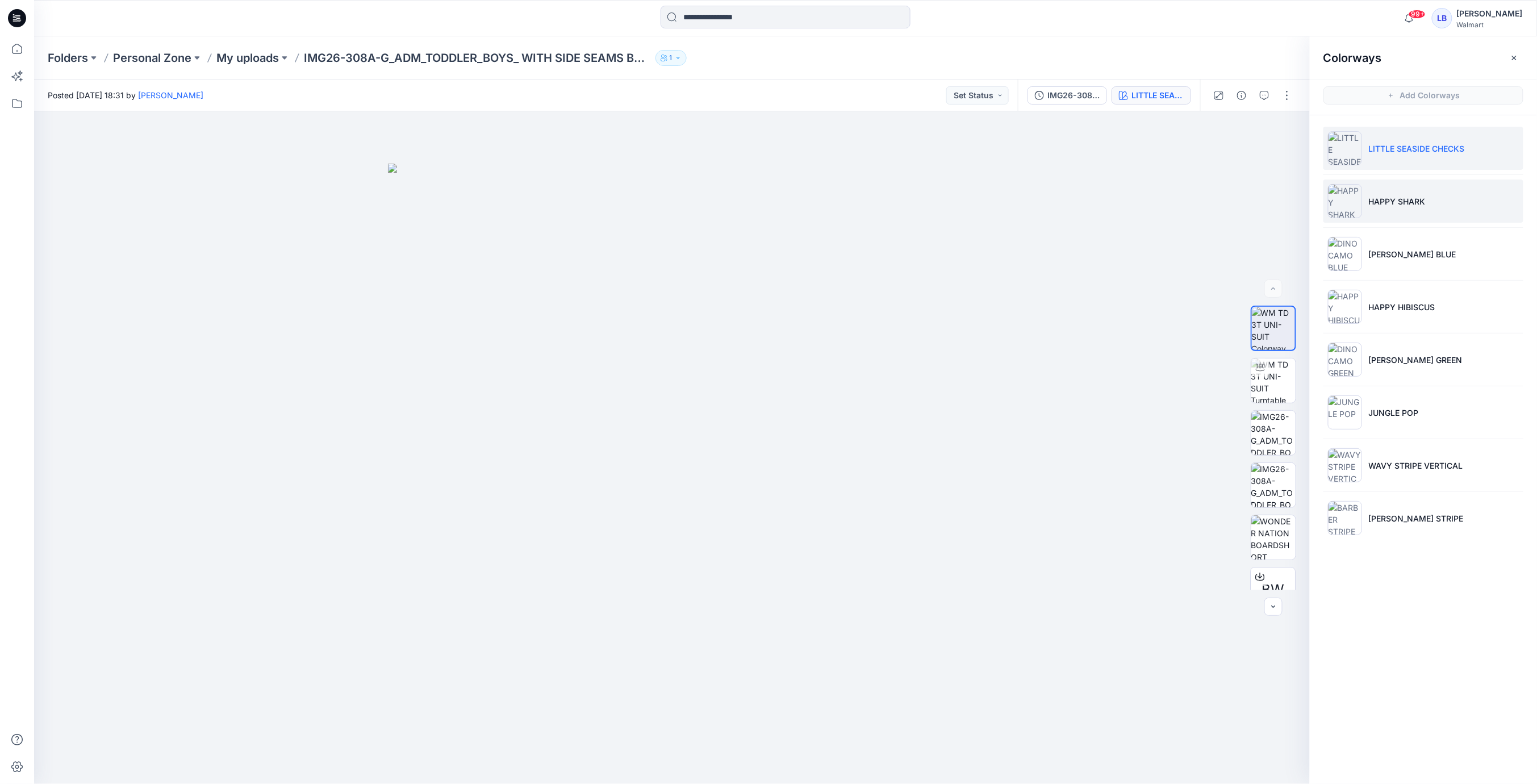
click at [1396, 196] on p "HAPPY SHARK" at bounding box center [1397, 201] width 57 height 12
click at [1395, 250] on p "DINO CAMO BLUE" at bounding box center [1412, 254] width 87 height 12
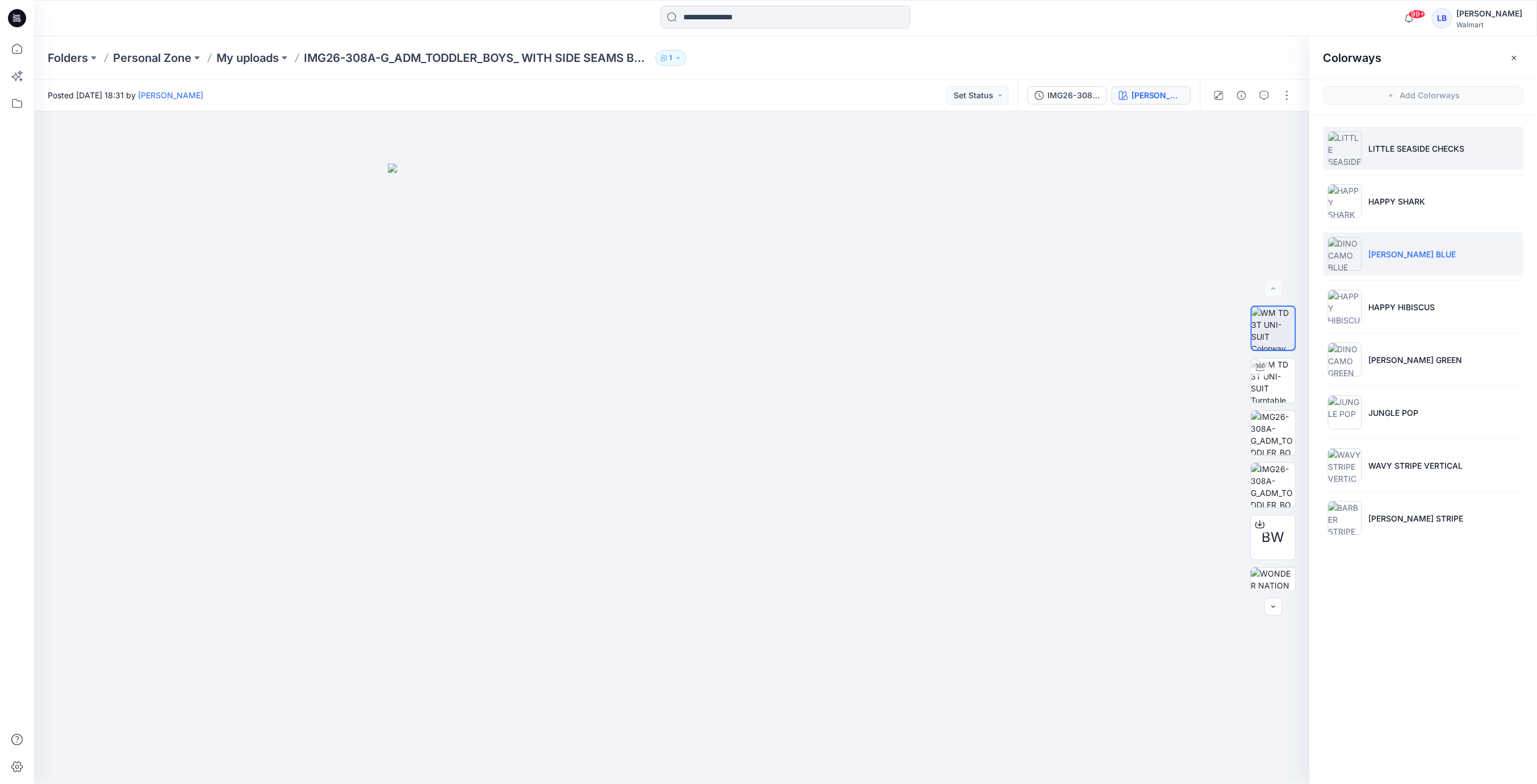
click at [1420, 146] on p "LITTLE SEASIDE CHECKS" at bounding box center [1416, 148] width 96 height 12
drag, startPoint x: 1420, startPoint y: 207, endPoint x: 1418, endPoint y: 225, distance: 18.1
click at [1420, 207] on li "HAPPY SHARK" at bounding box center [1423, 201] width 200 height 44
click at [1416, 248] on p "DINO CAMO BLUE" at bounding box center [1412, 254] width 87 height 12
click at [1416, 298] on li "HAPPY HIBISCUS" at bounding box center [1423, 307] width 200 height 44
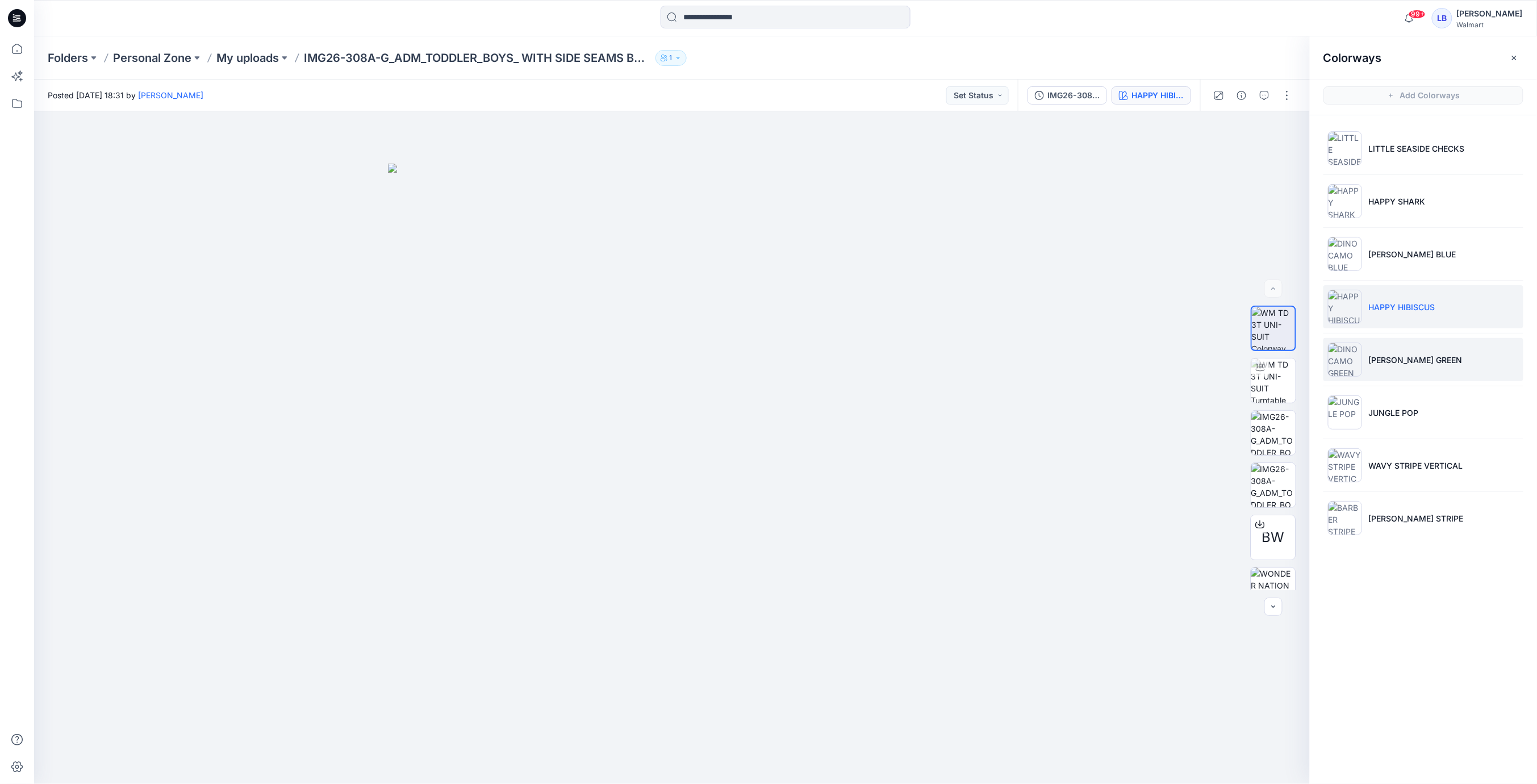
click at [1423, 355] on p "DINO CAMO GREEN" at bounding box center [1416, 360] width 94 height 12
click at [1407, 400] on li "JUNGLE POP" at bounding box center [1423, 413] width 200 height 44
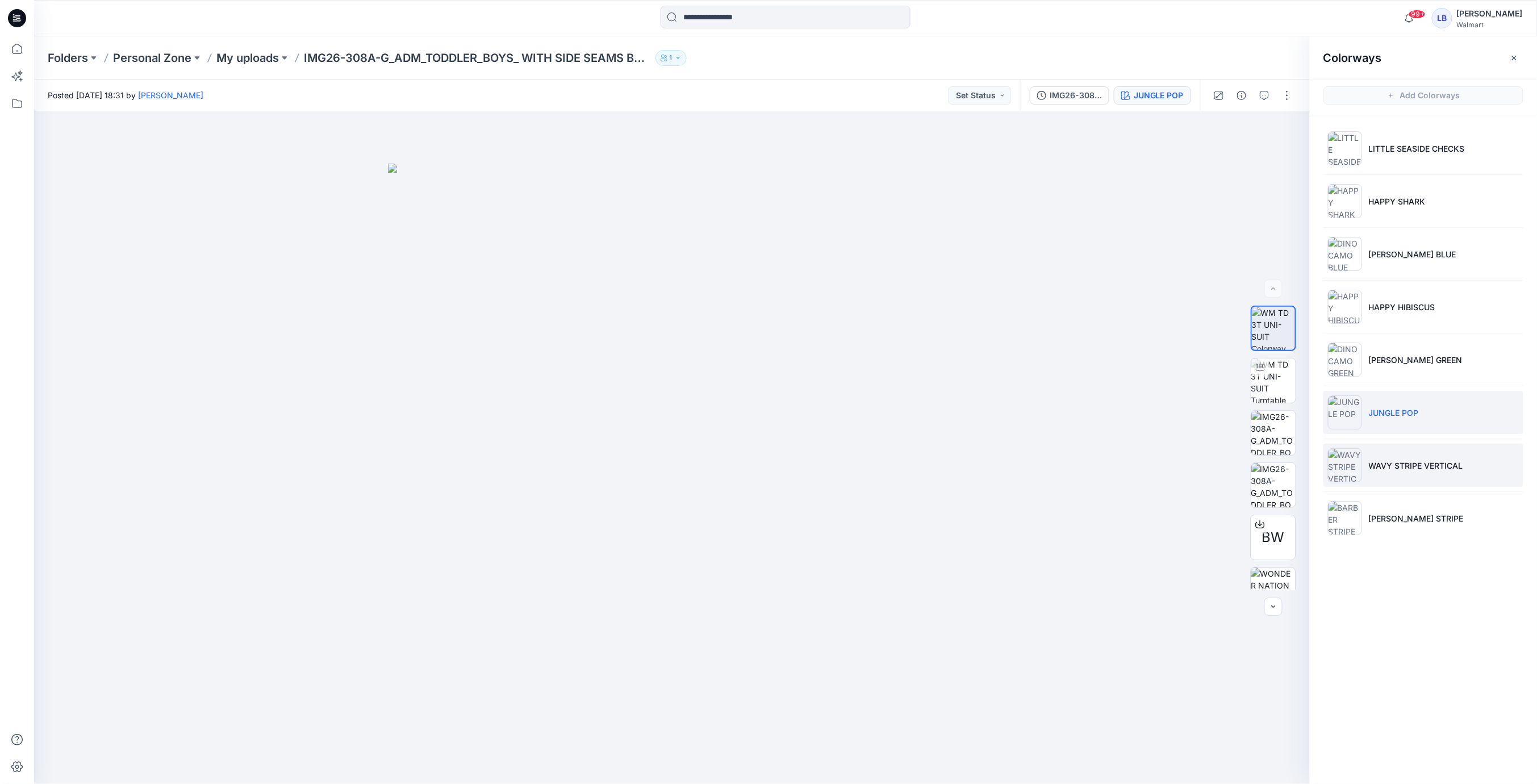
click at [1400, 460] on p "WAVY STRIPE VERTICAL" at bounding box center [1416, 466] width 95 height 12
click at [1402, 513] on p "BARBER STRIPE" at bounding box center [1416, 518] width 95 height 12
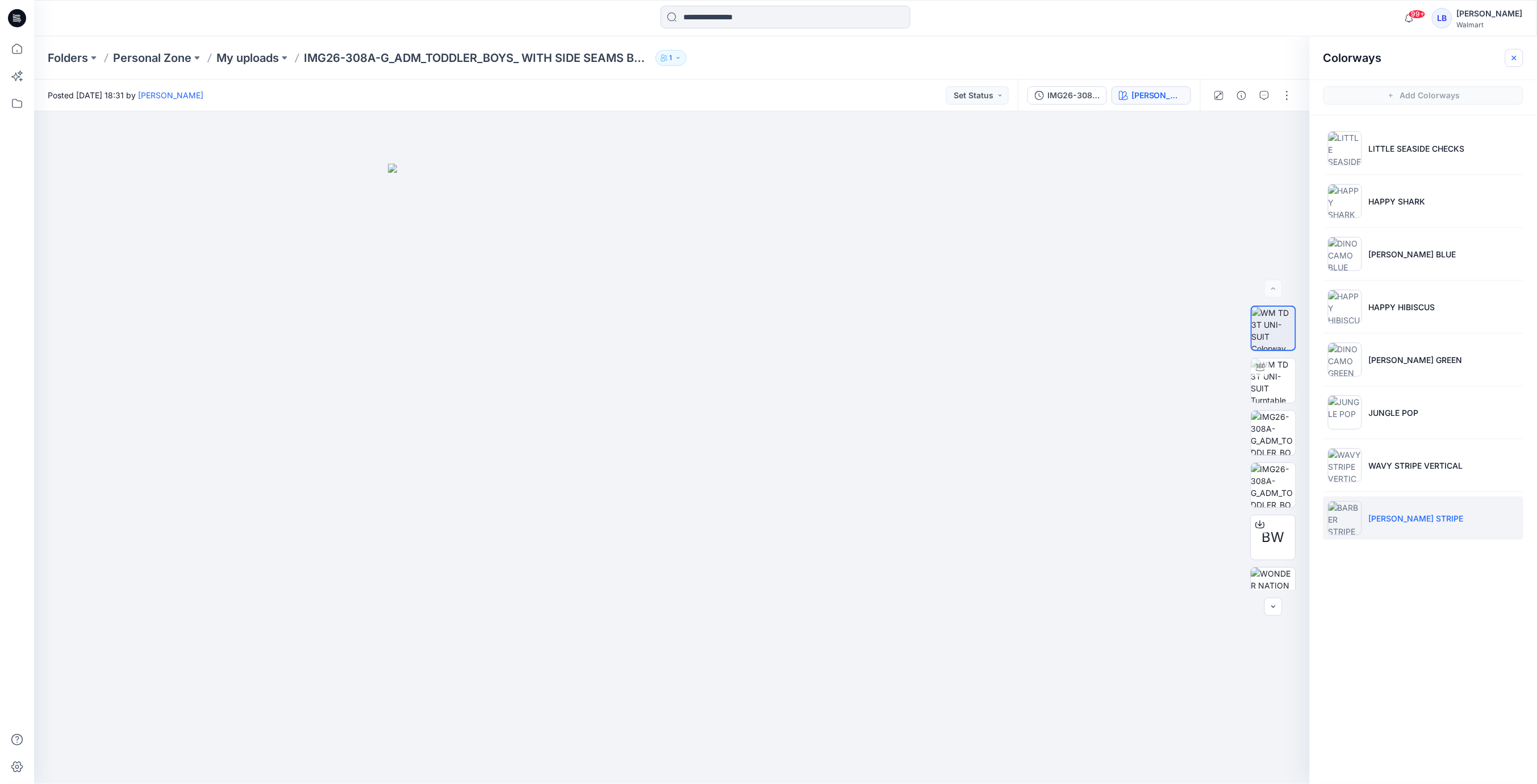
click at [1509, 57] on button "button" at bounding box center [1514, 58] width 18 height 18
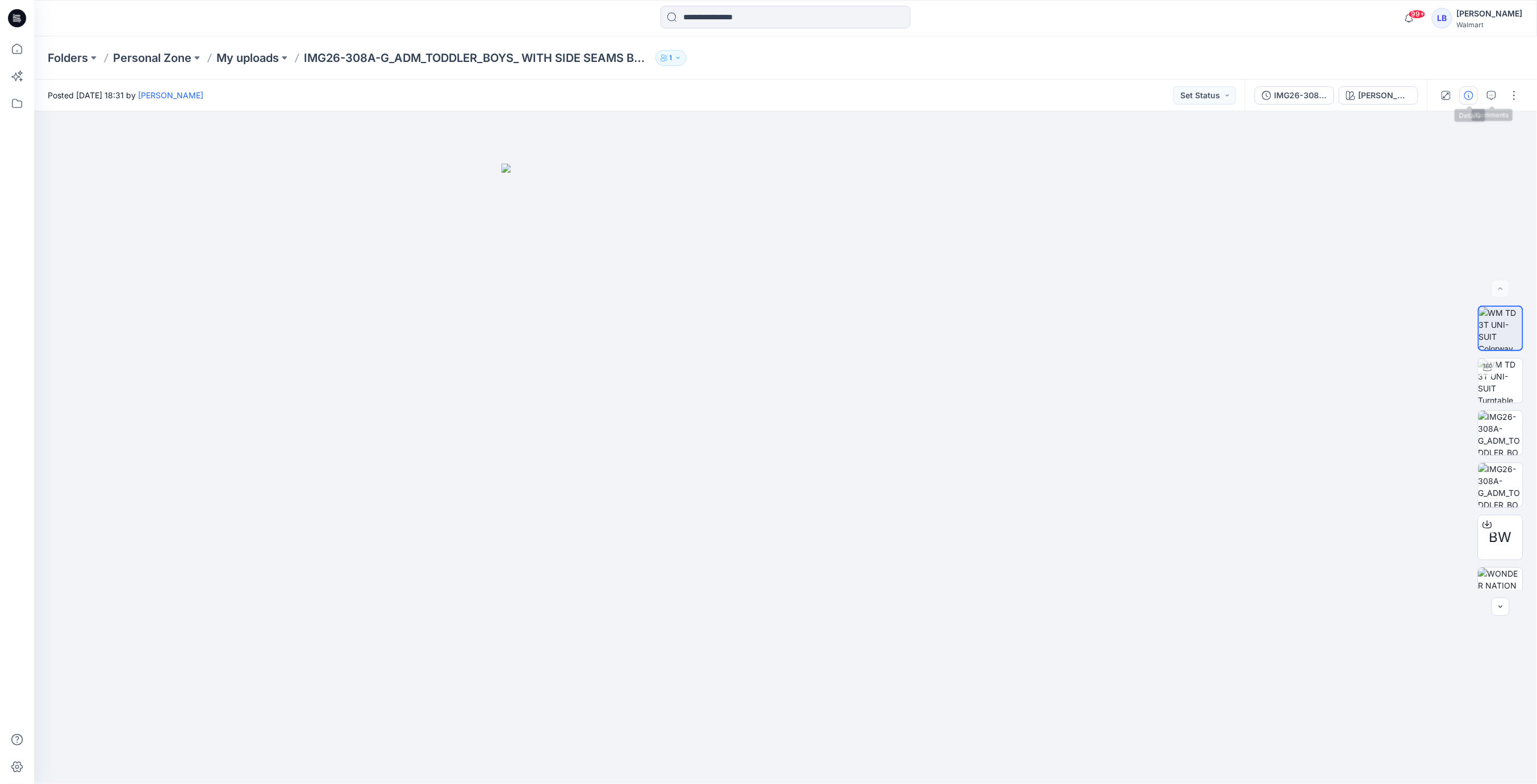
click at [1469, 96] on icon "button" at bounding box center [1468, 95] width 9 height 9
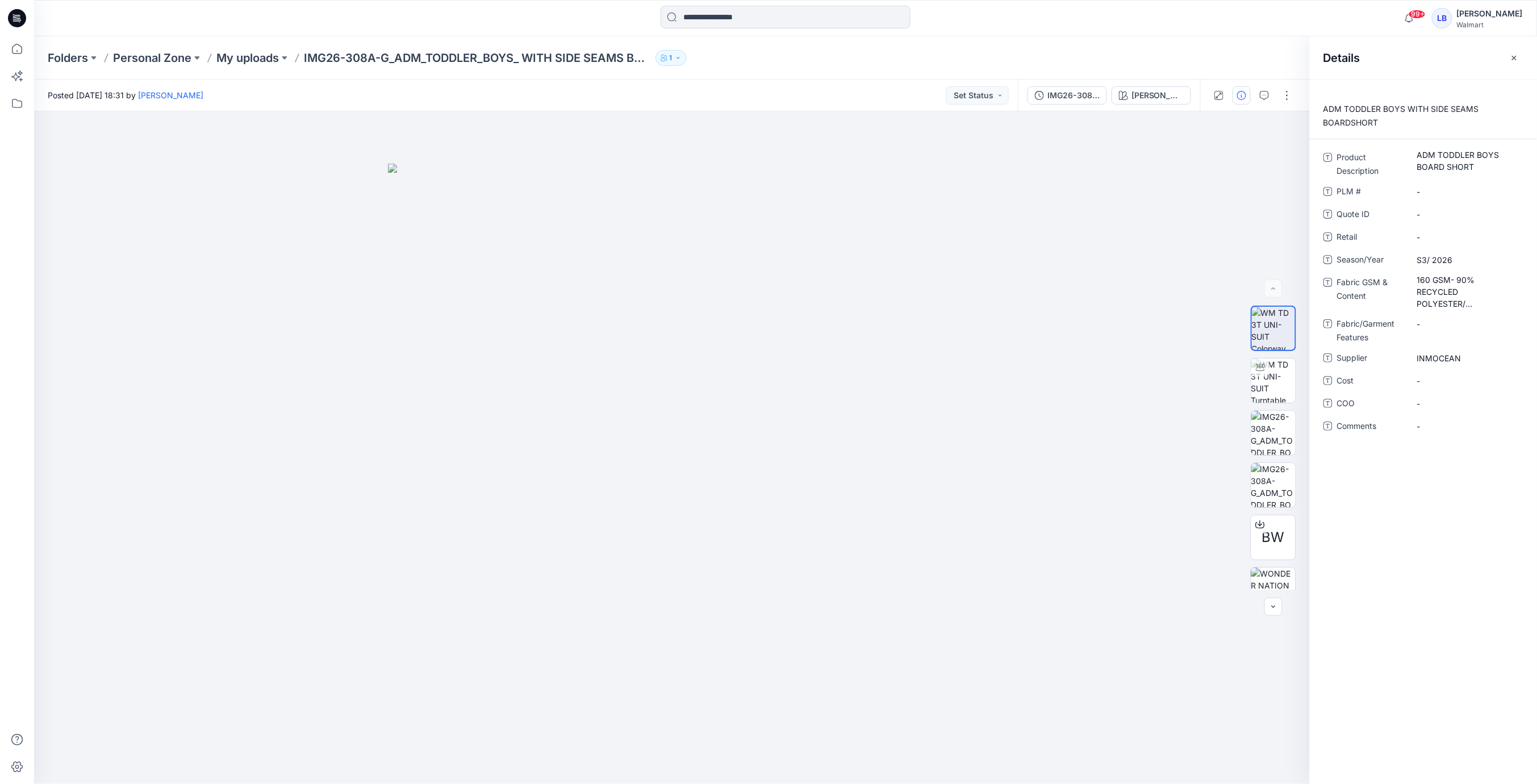
click at [1515, 59] on icon "button" at bounding box center [1514, 58] width 9 height 9
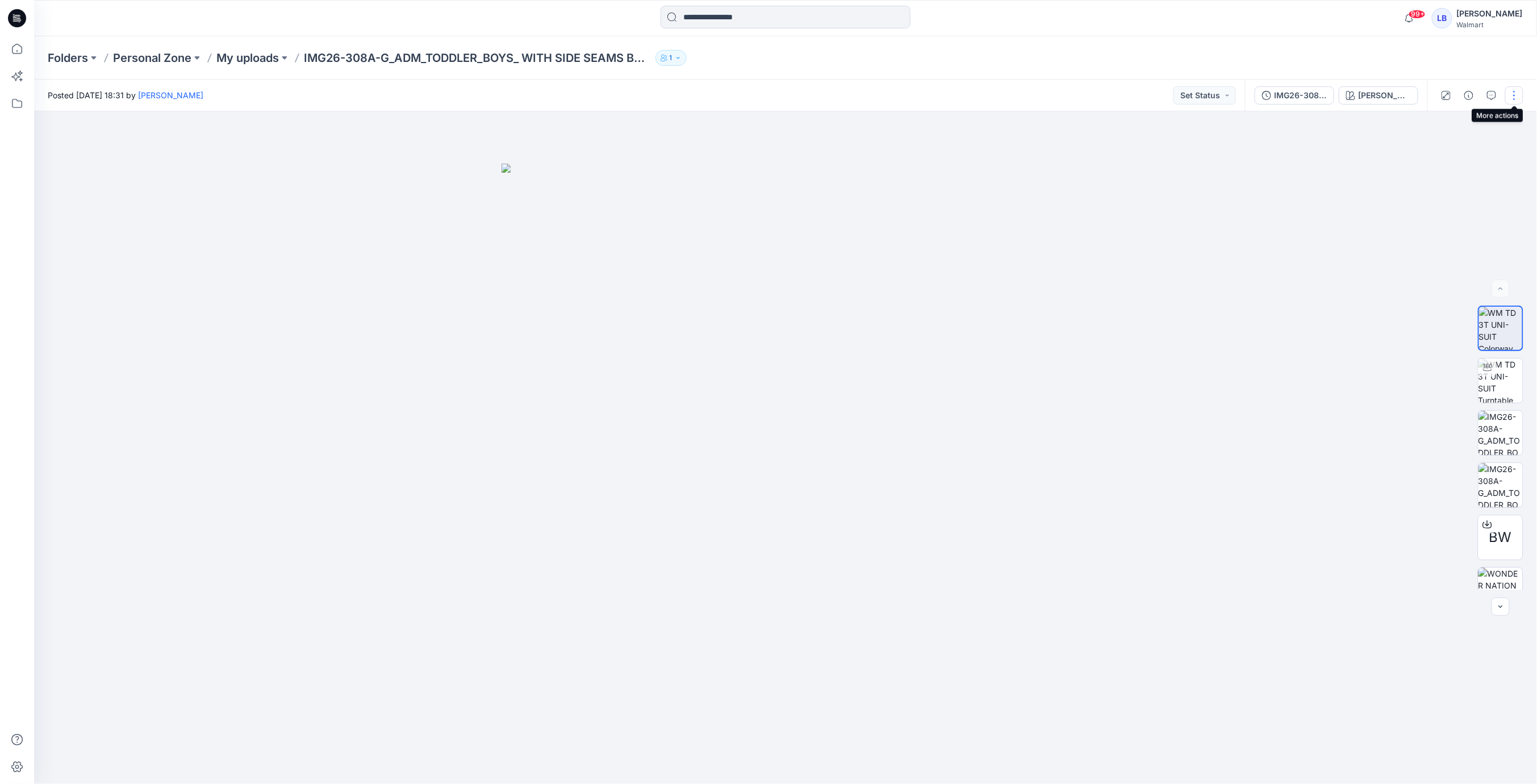
click at [1517, 98] on button "button" at bounding box center [1514, 95] width 18 height 18
click at [1451, 217] on p "Duplicate to..." at bounding box center [1461, 217] width 52 height 12
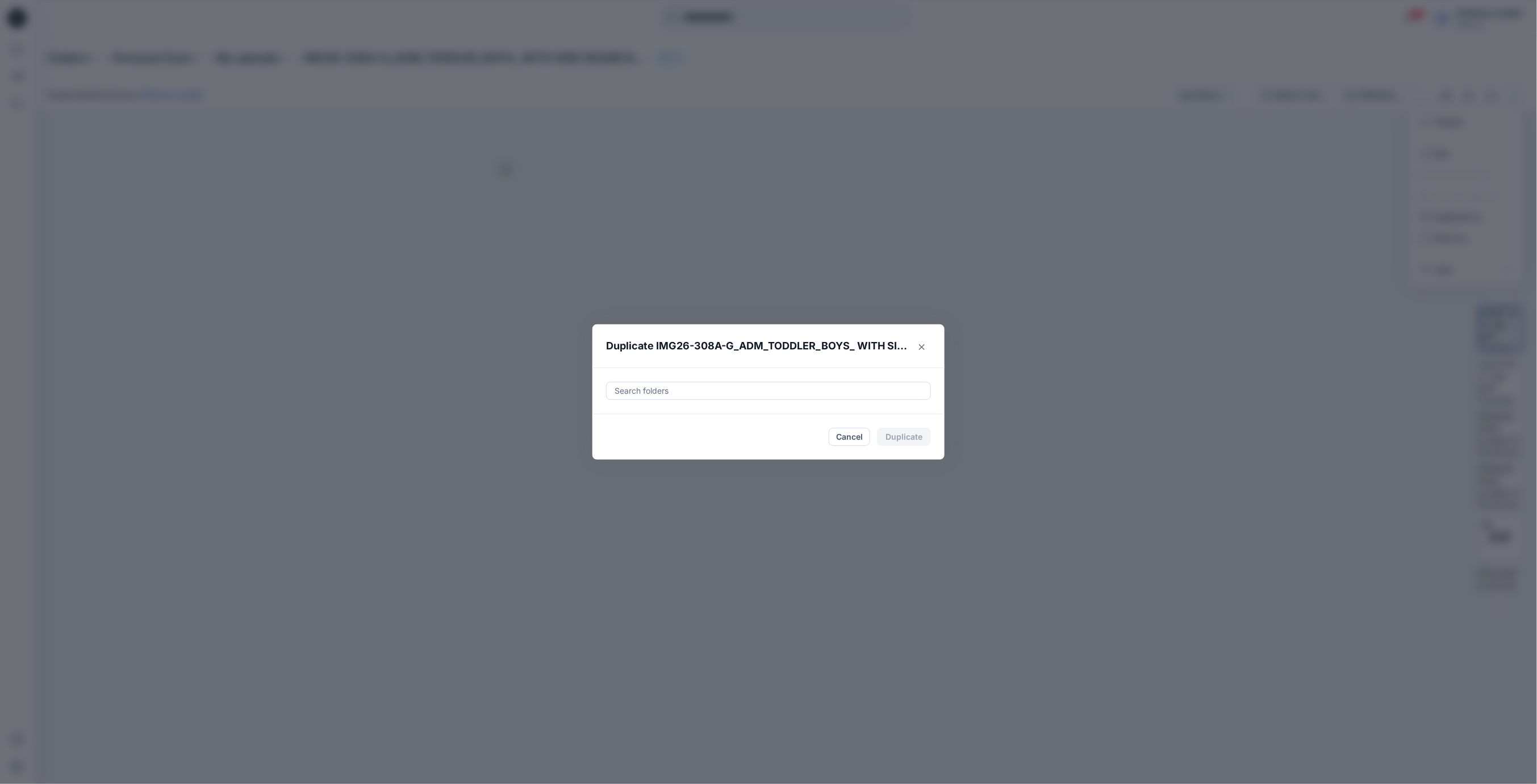
click at [755, 395] on div at bounding box center [768, 390] width 310 height 13
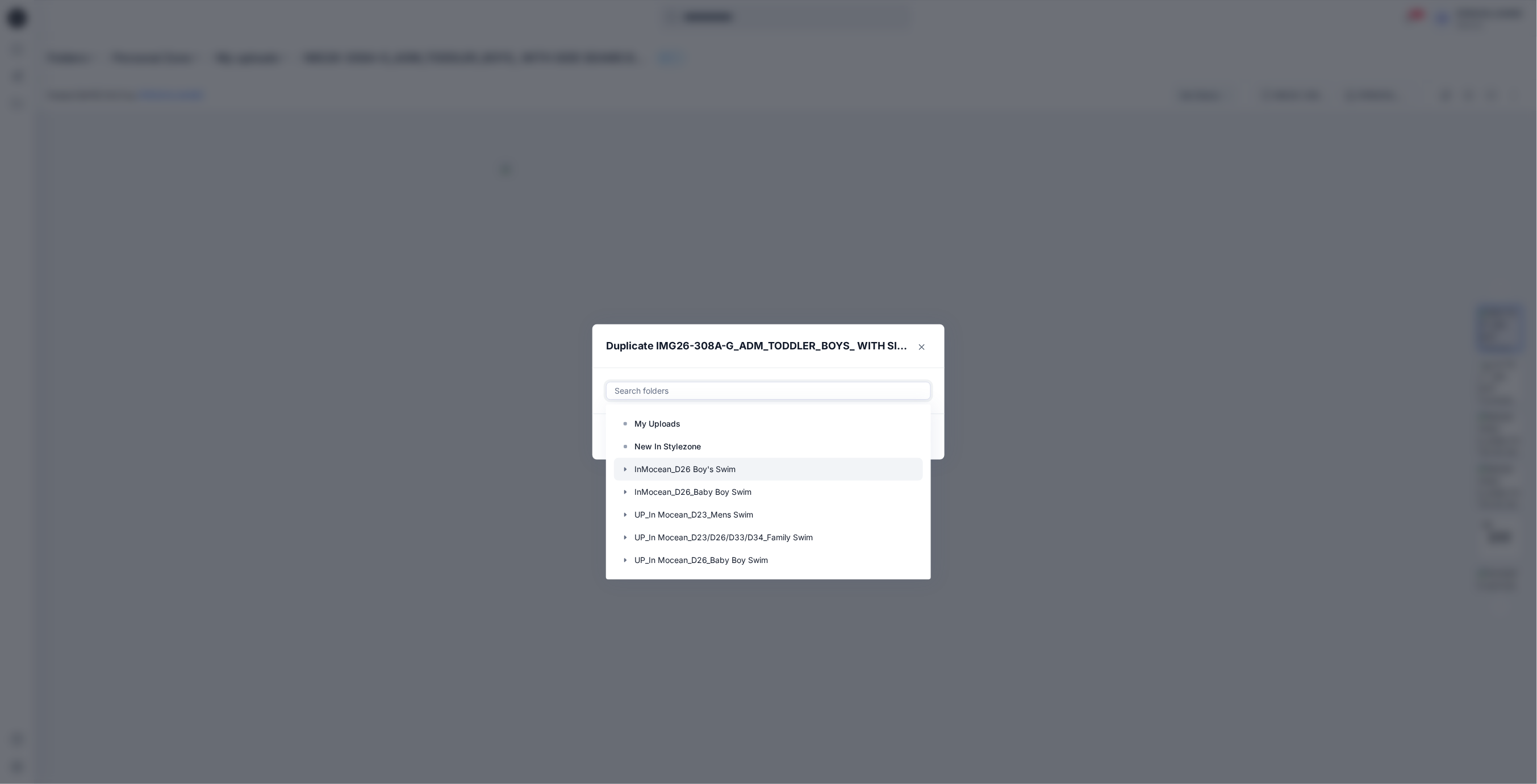
scroll to position [91, 0]
click at [626, 514] on icon "button" at bounding box center [625, 514] width 3 height 4
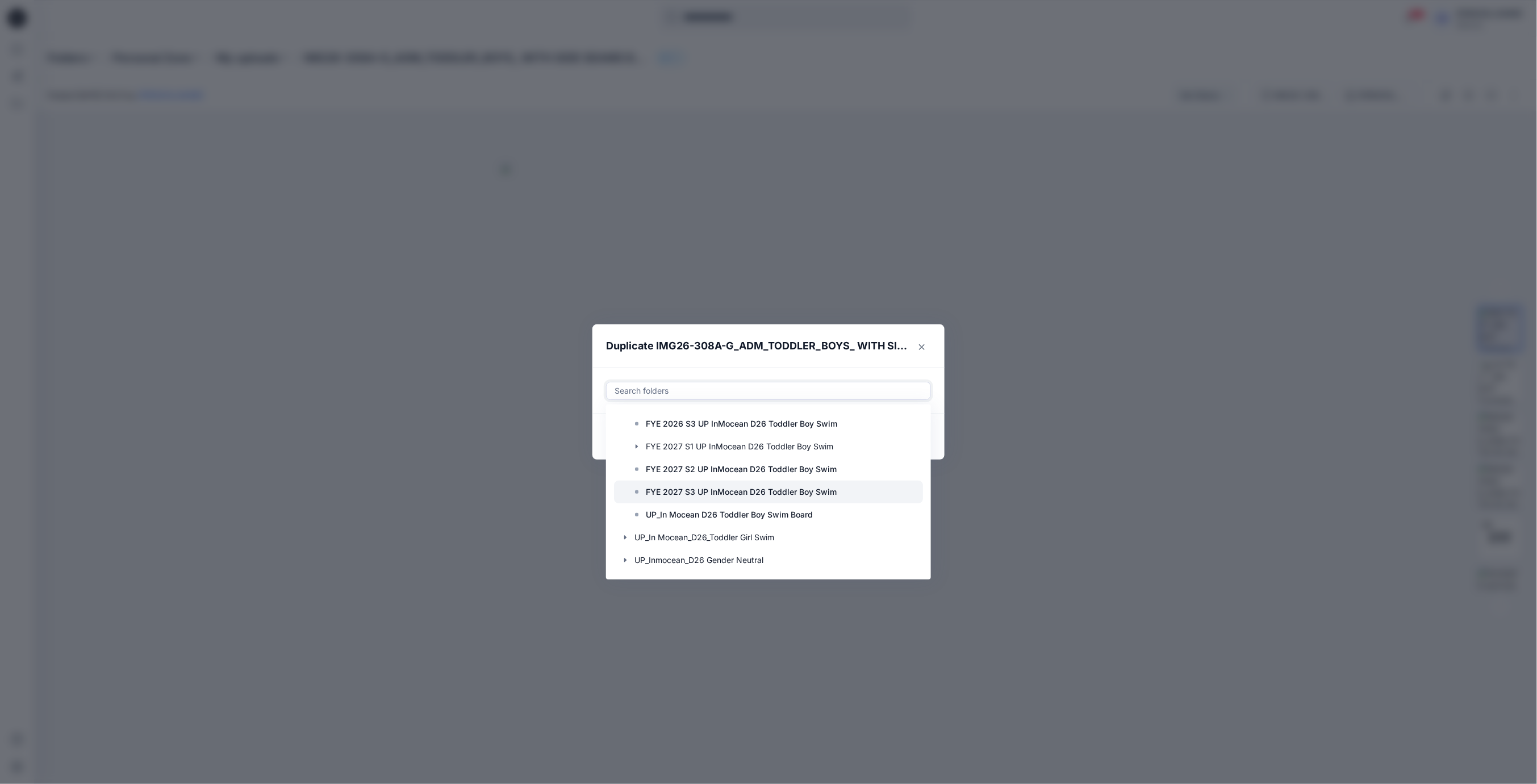
click at [657, 492] on p "FYE 2027 S3 UP InMocean D26 Toddler Boy Swim" at bounding box center [741, 492] width 191 height 13
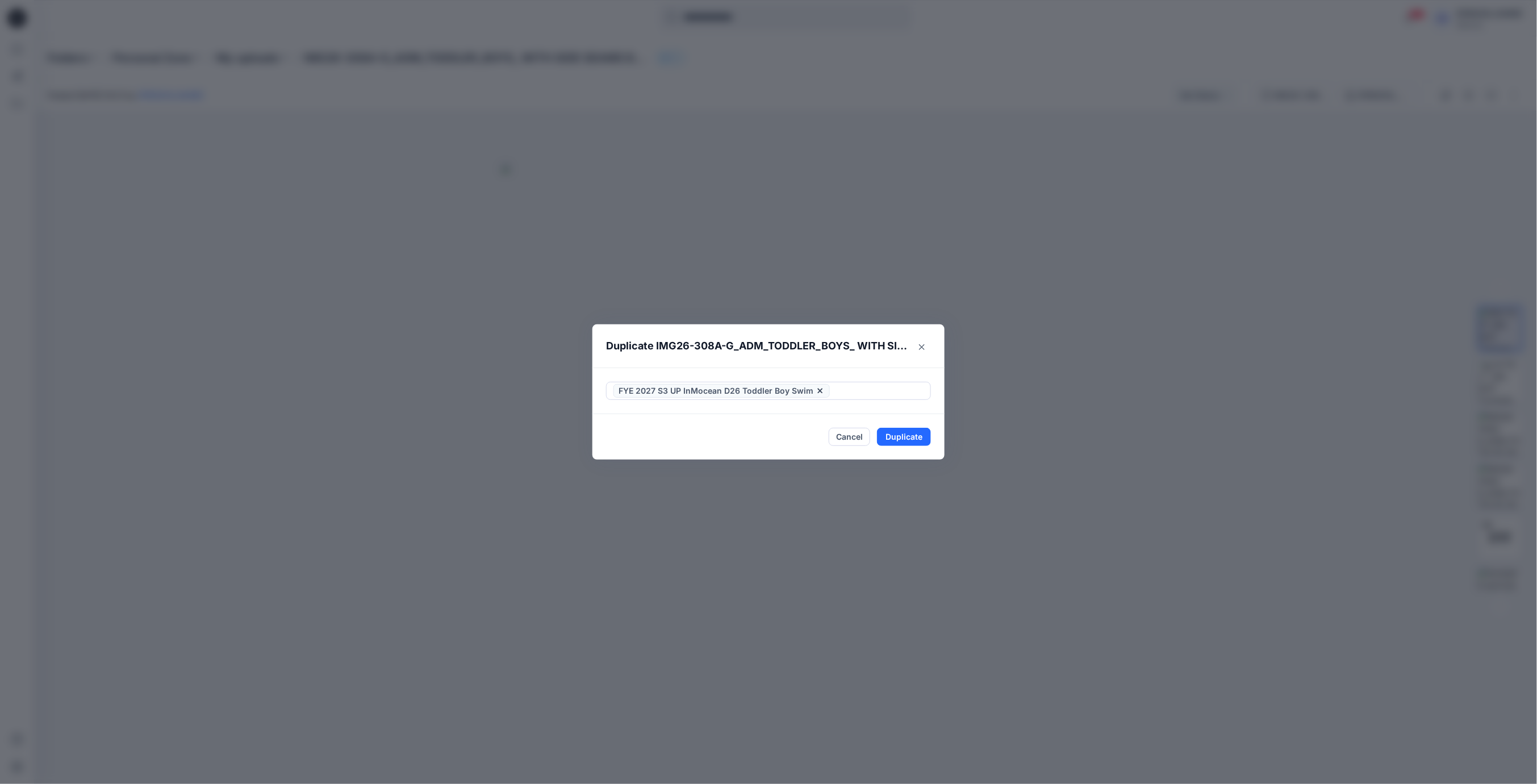
click at [825, 369] on div "FYE 2027 S3 UP InMocean D26 Toddler Boy Swim" at bounding box center [768, 391] width 352 height 47
click at [917, 436] on button "Duplicate" at bounding box center [904, 437] width 54 height 18
click at [917, 436] on button "Close" at bounding box center [912, 437] width 37 height 18
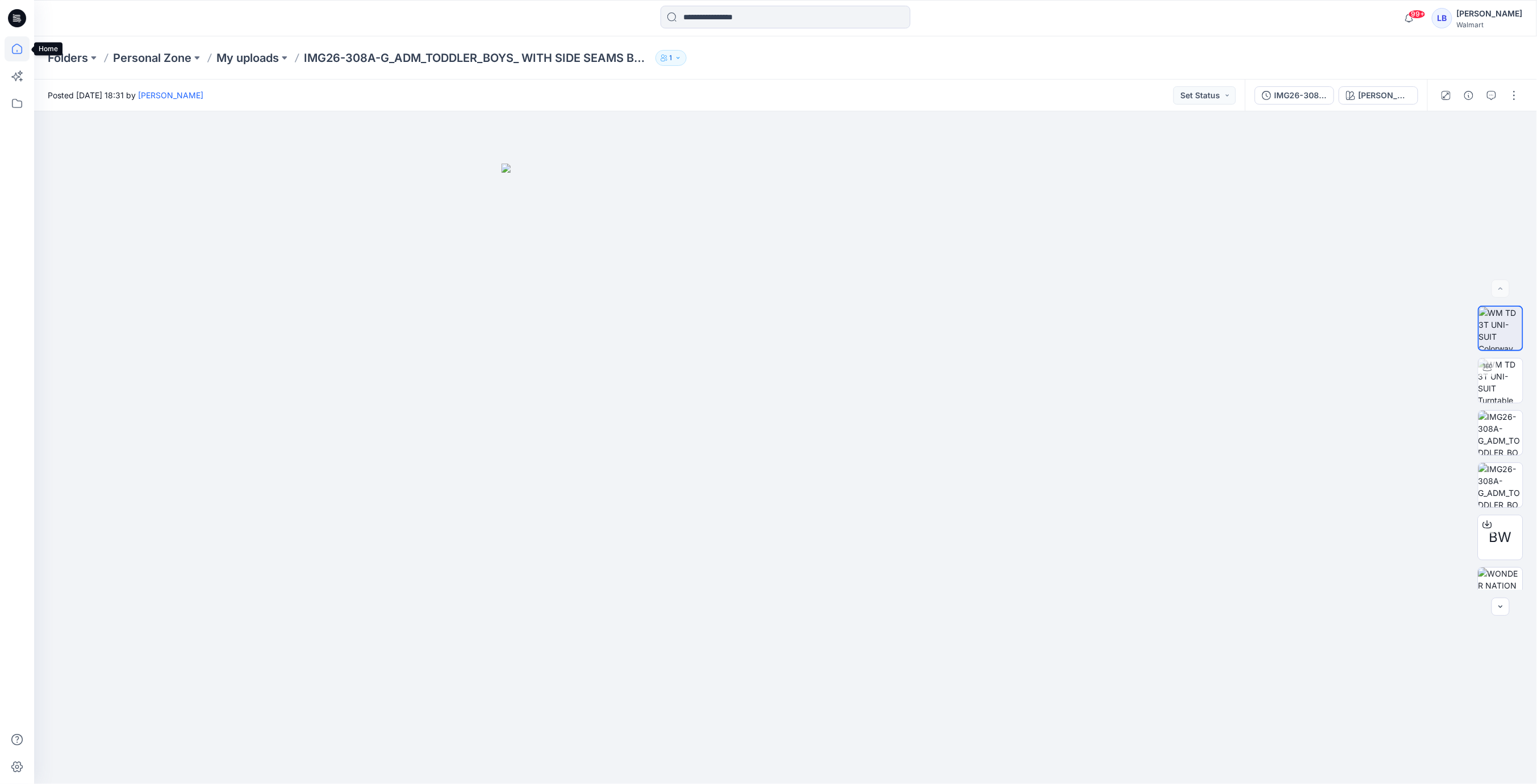
click at [16, 50] on icon at bounding box center [17, 49] width 25 height 25
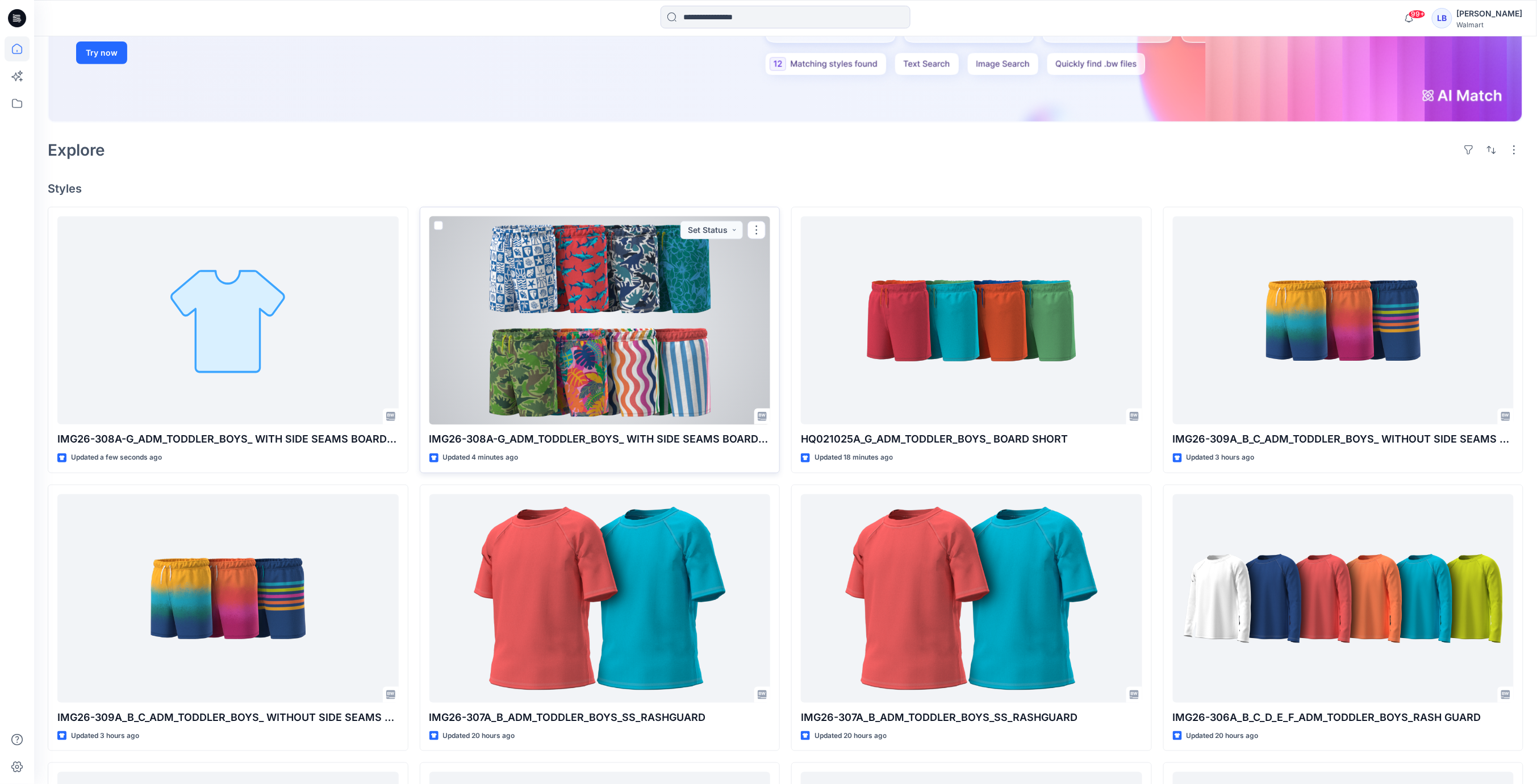
scroll to position [232, 0]
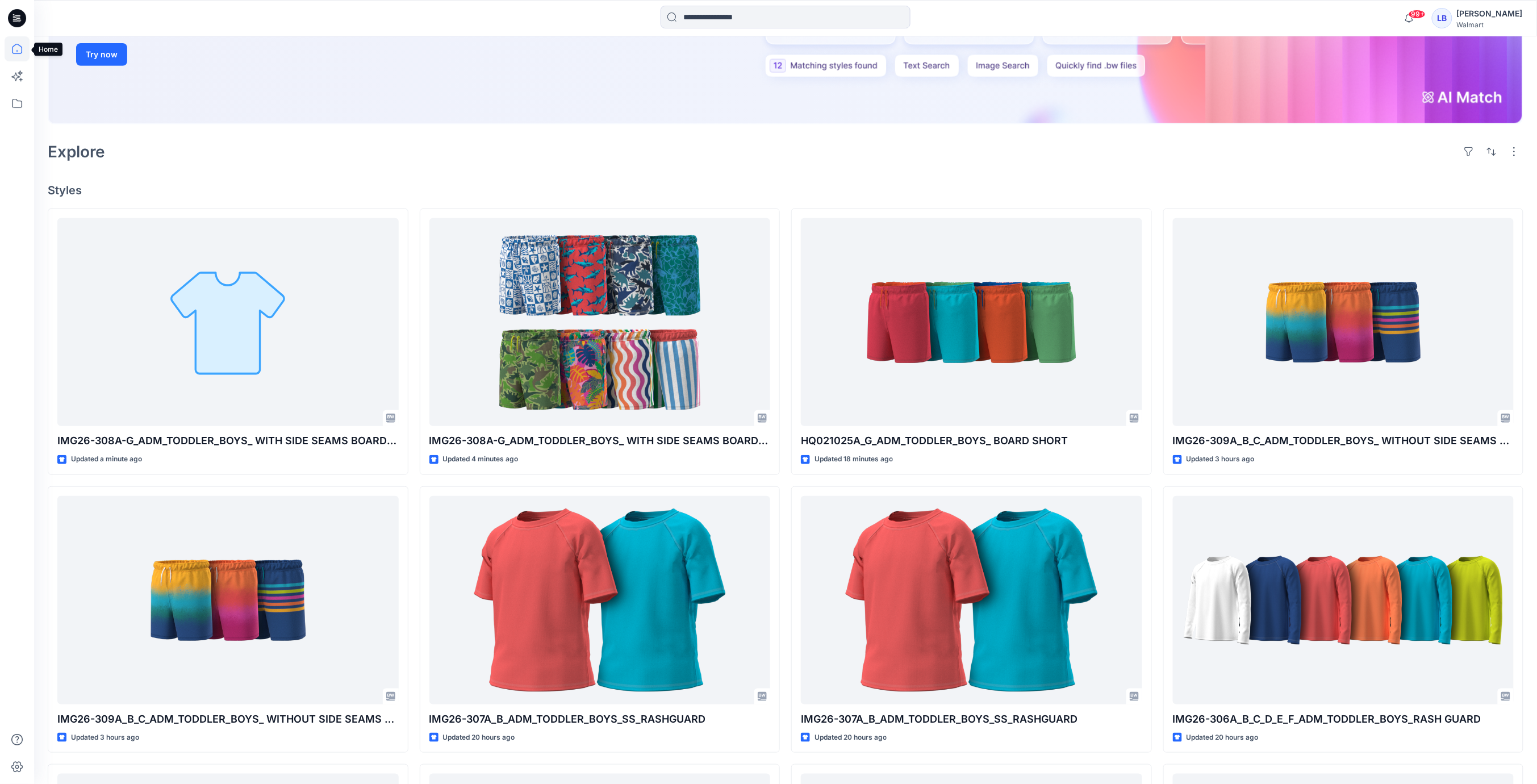
click at [14, 49] on icon at bounding box center [17, 49] width 25 height 25
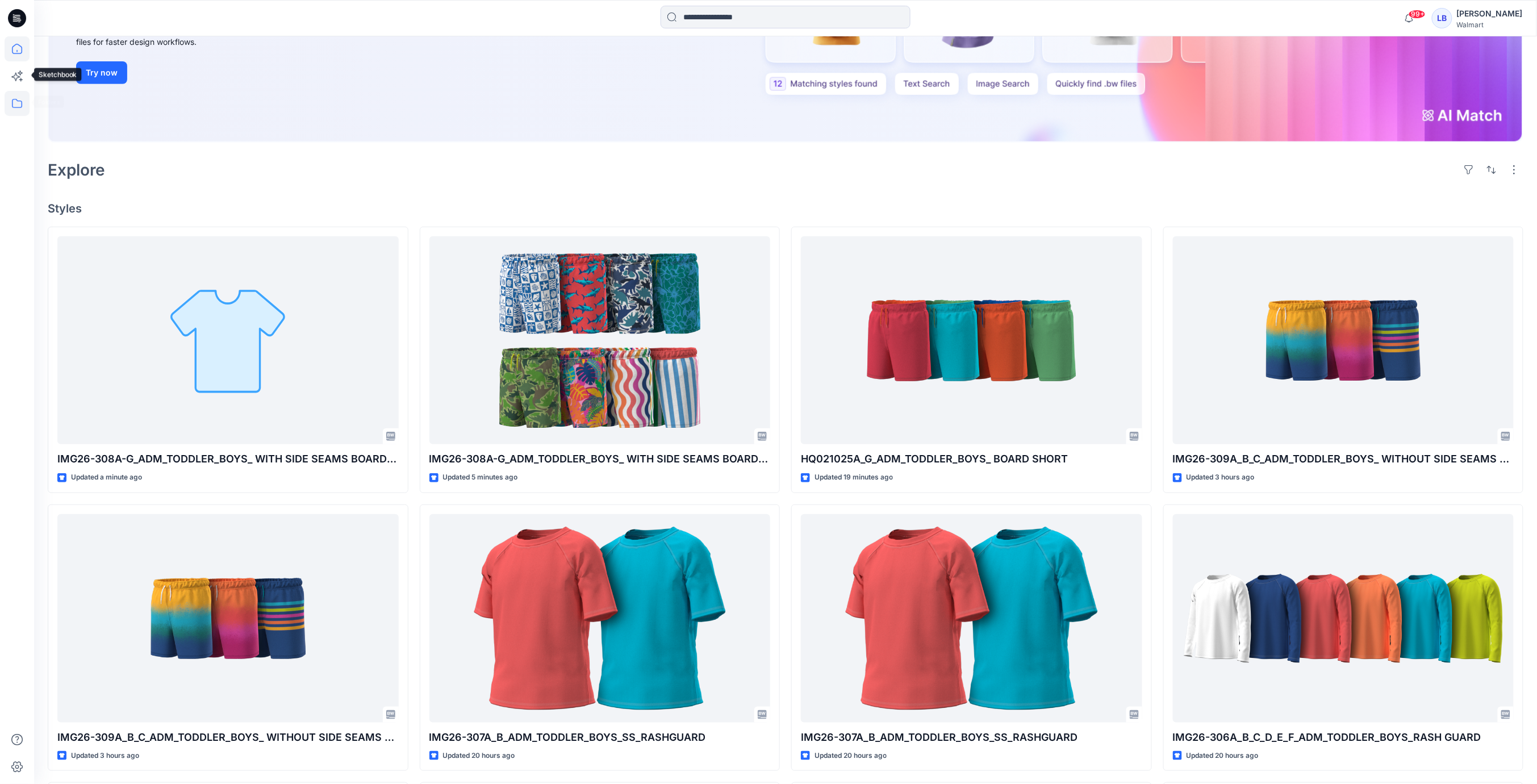
scroll to position [211, 0]
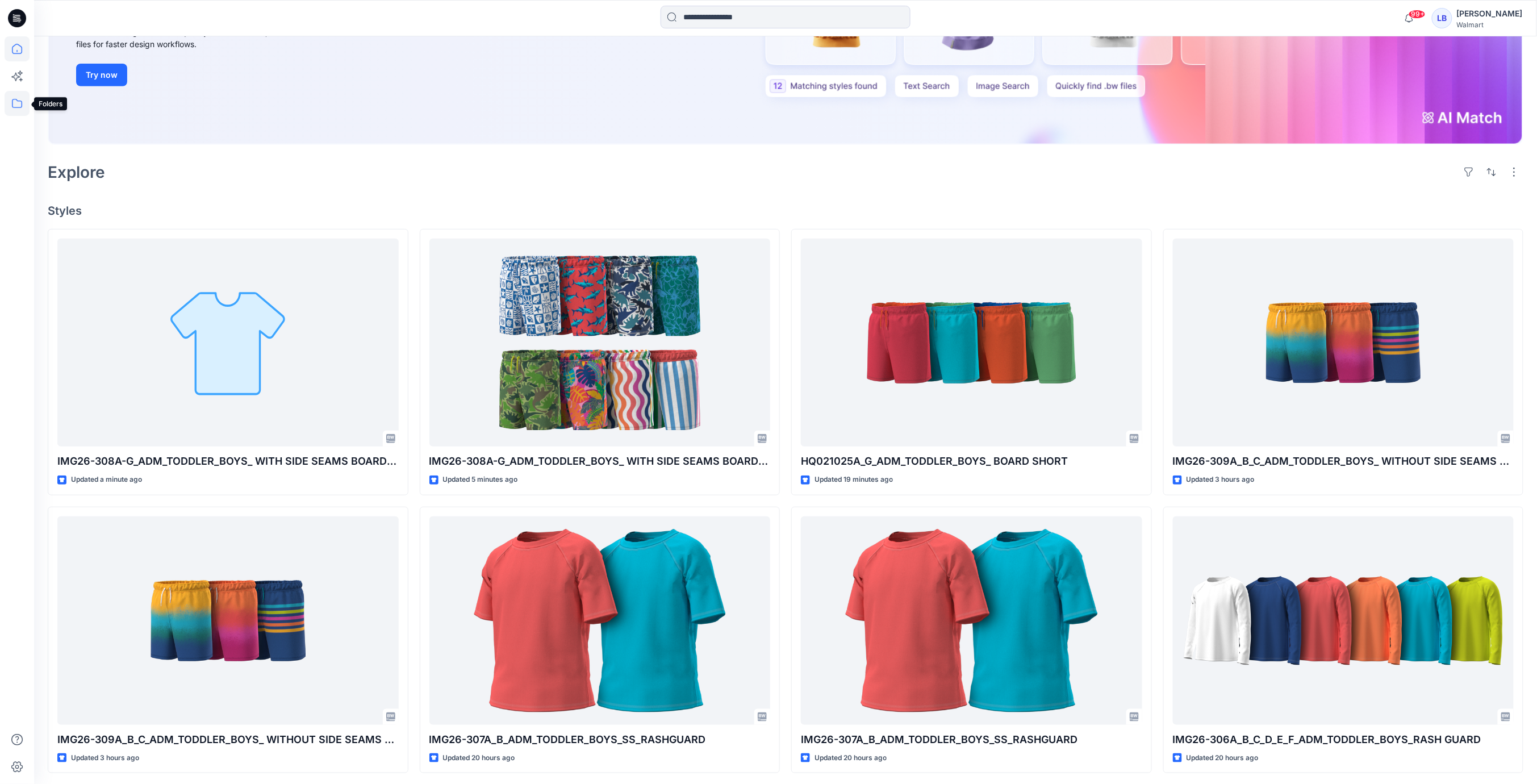
click at [17, 106] on icon at bounding box center [17, 104] width 25 height 25
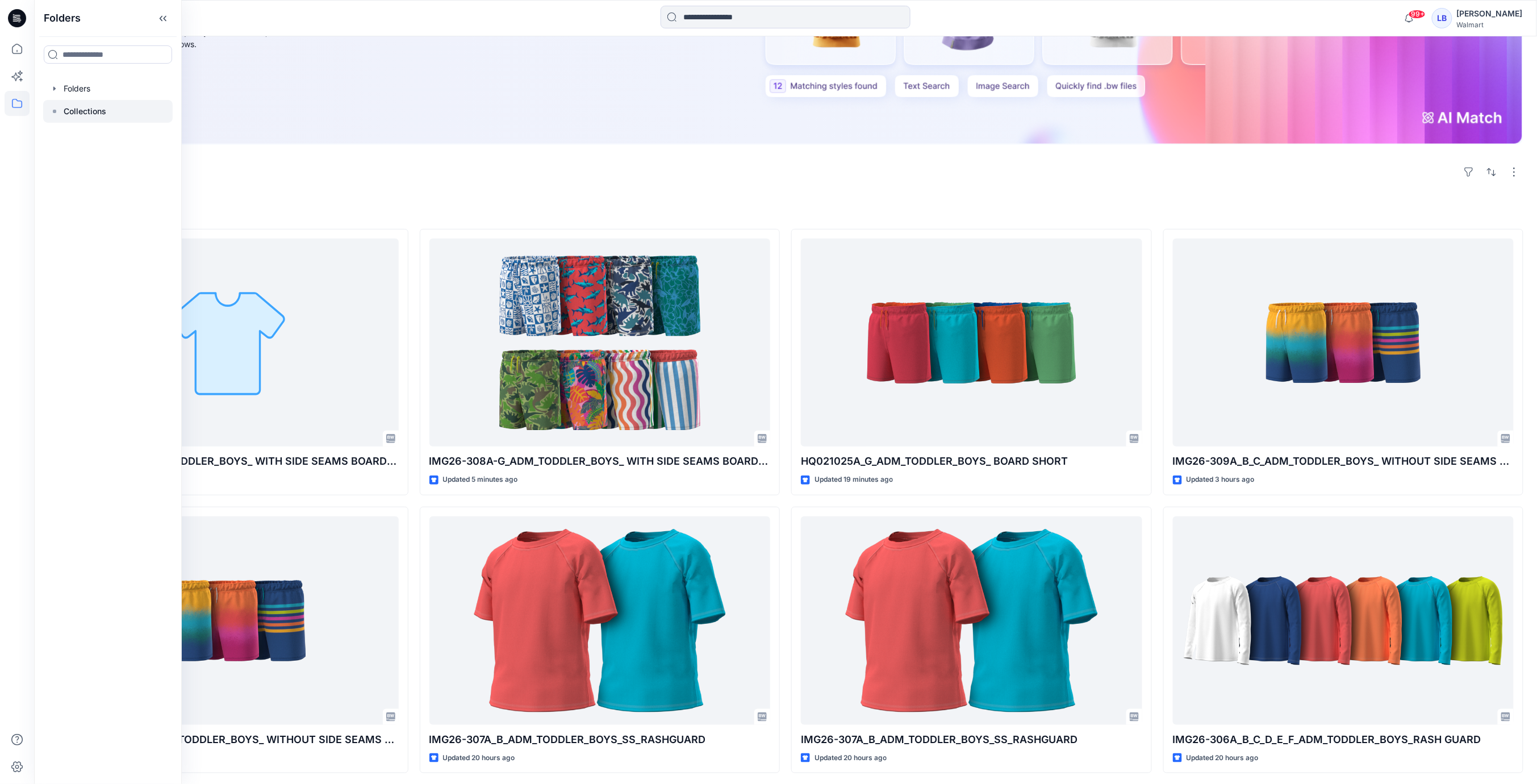
click at [106, 116] on div at bounding box center [108, 111] width 130 height 23
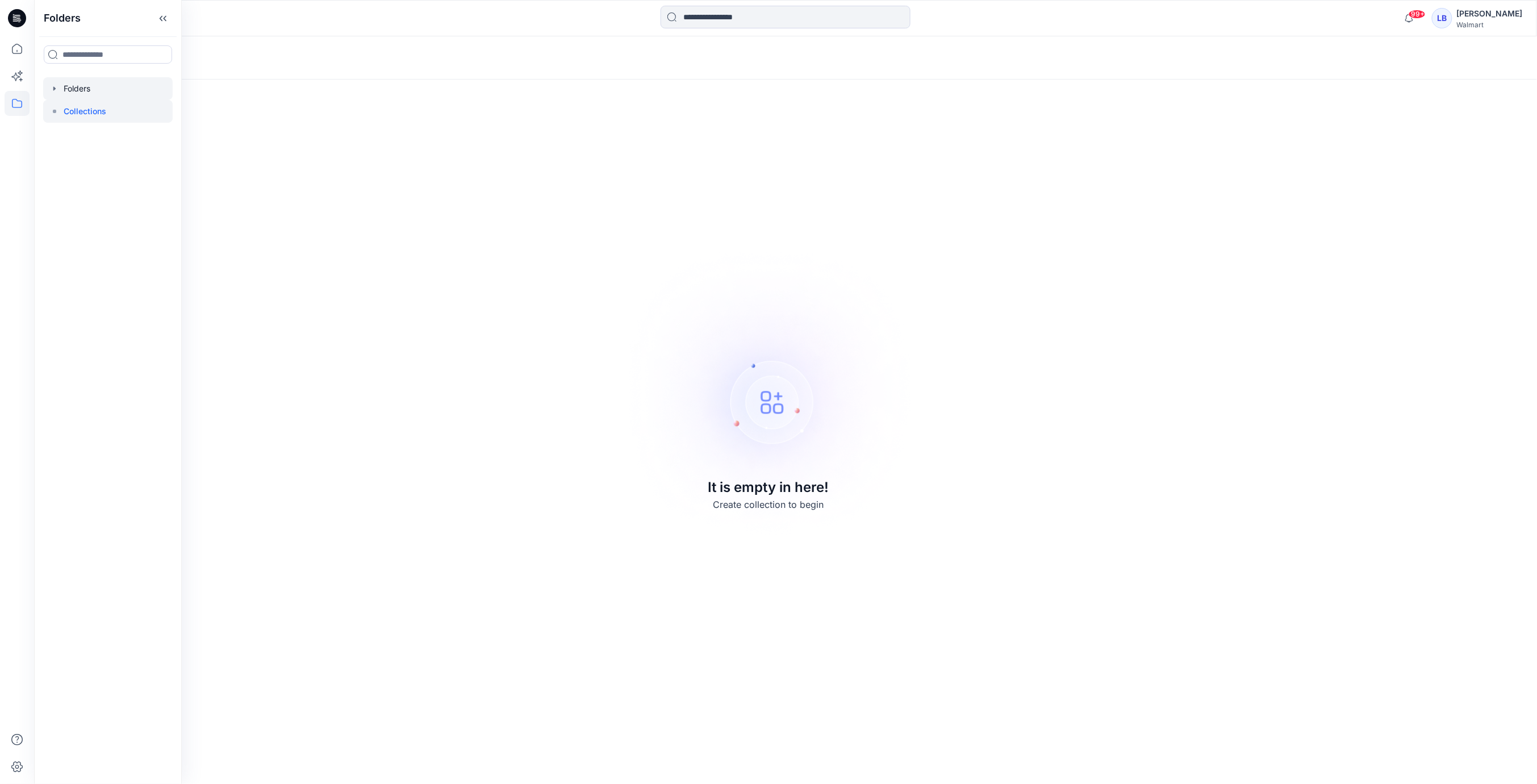
click at [73, 85] on div at bounding box center [108, 88] width 130 height 23
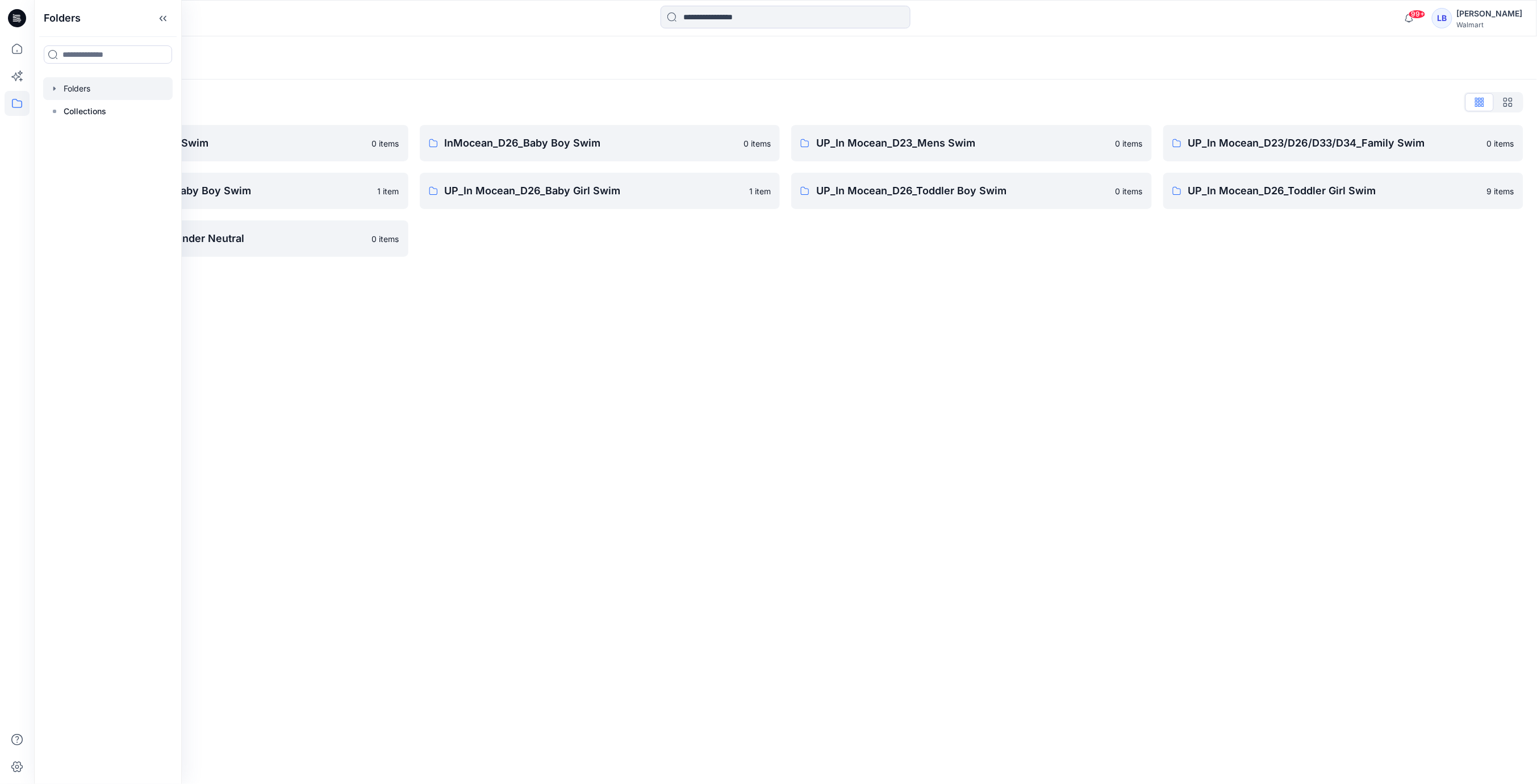
click at [363, 103] on div "Folders List" at bounding box center [786, 102] width 1476 height 18
click at [883, 193] on p "UP_In Mocean_D26_Toddler Boy Swim" at bounding box center [962, 190] width 292 height 16
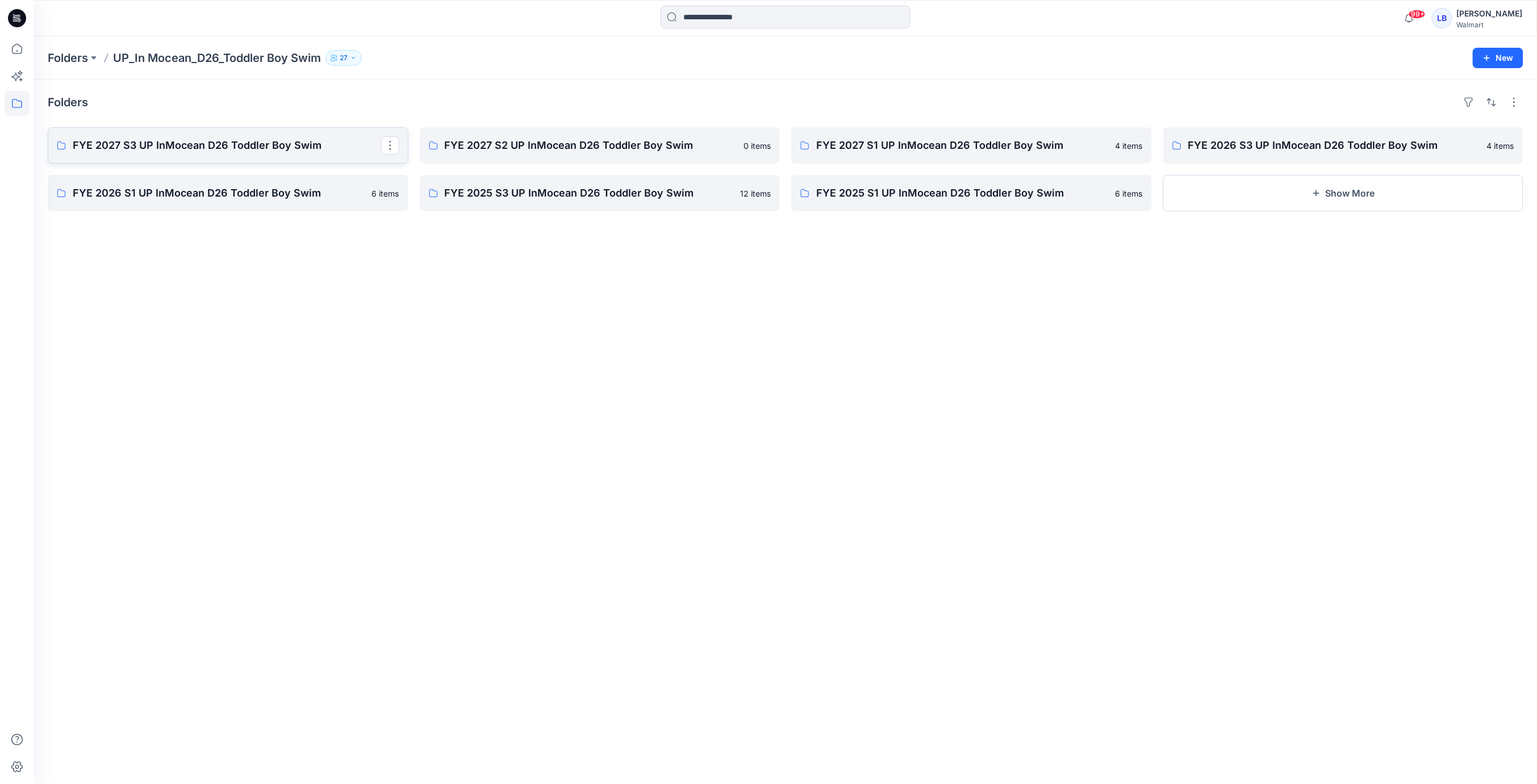
click at [99, 142] on p "FYE 2027 S3 UP InMocean D26 Toddler Boy Swim" at bounding box center [227, 145] width 308 height 16
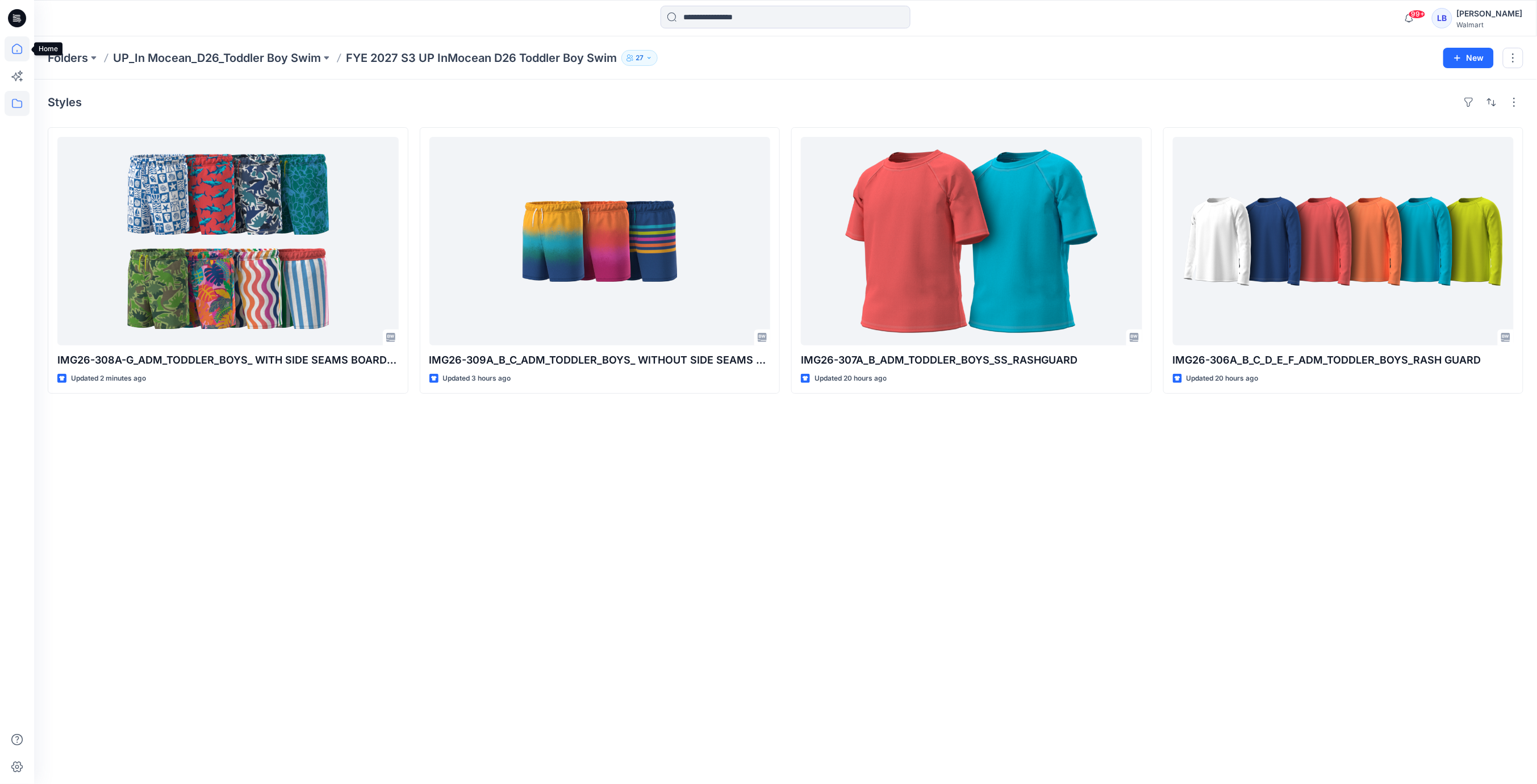
click at [14, 49] on icon at bounding box center [17, 49] width 25 height 25
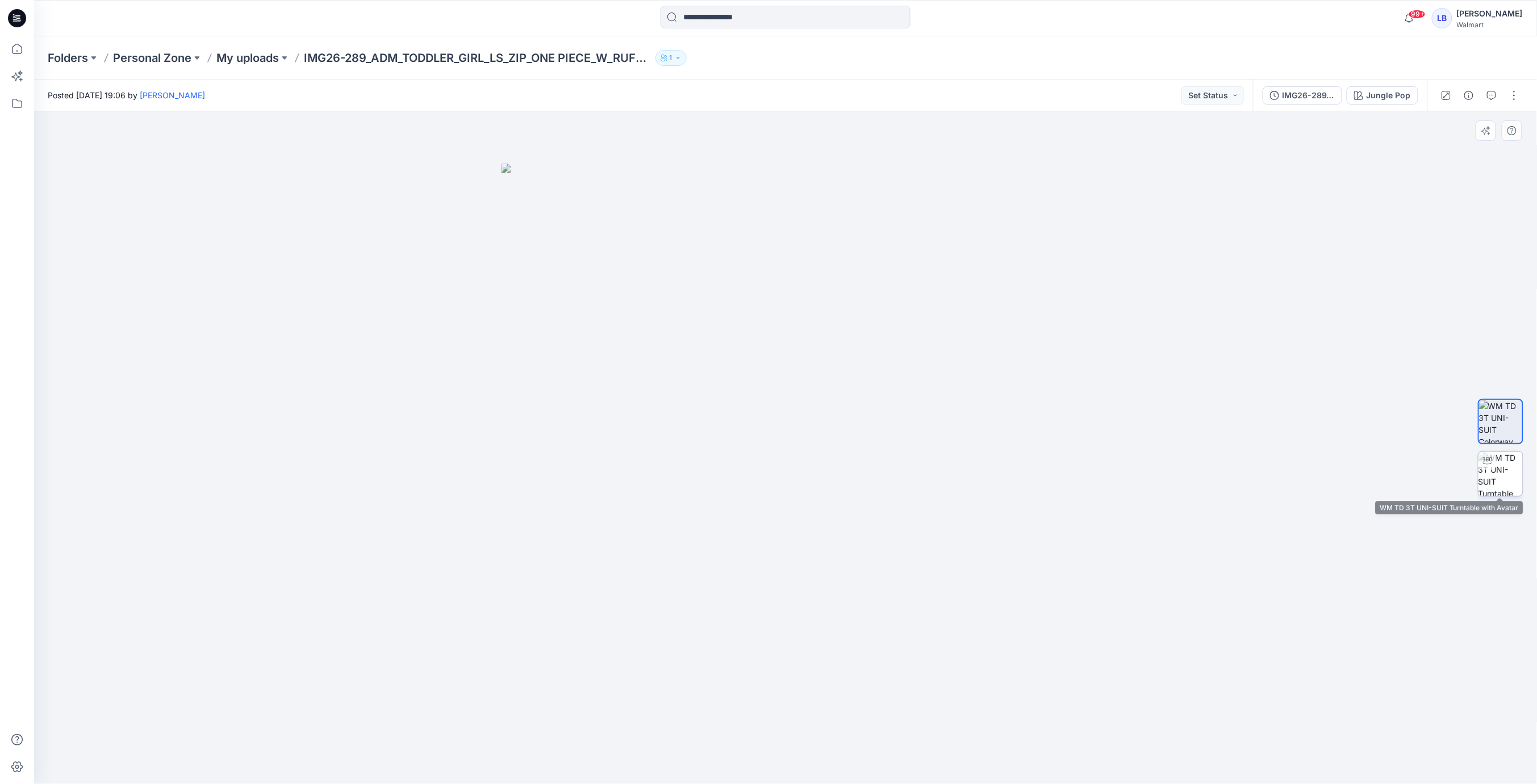
click at [1514, 474] on img at bounding box center [1500, 473] width 44 height 44
drag, startPoint x: 839, startPoint y: 439, endPoint x: 900, endPoint y: 455, distance: 63.1
click at [900, 456] on div at bounding box center [786, 447] width 1503 height 673
click at [1471, 98] on icon "button" at bounding box center [1468, 95] width 9 height 9
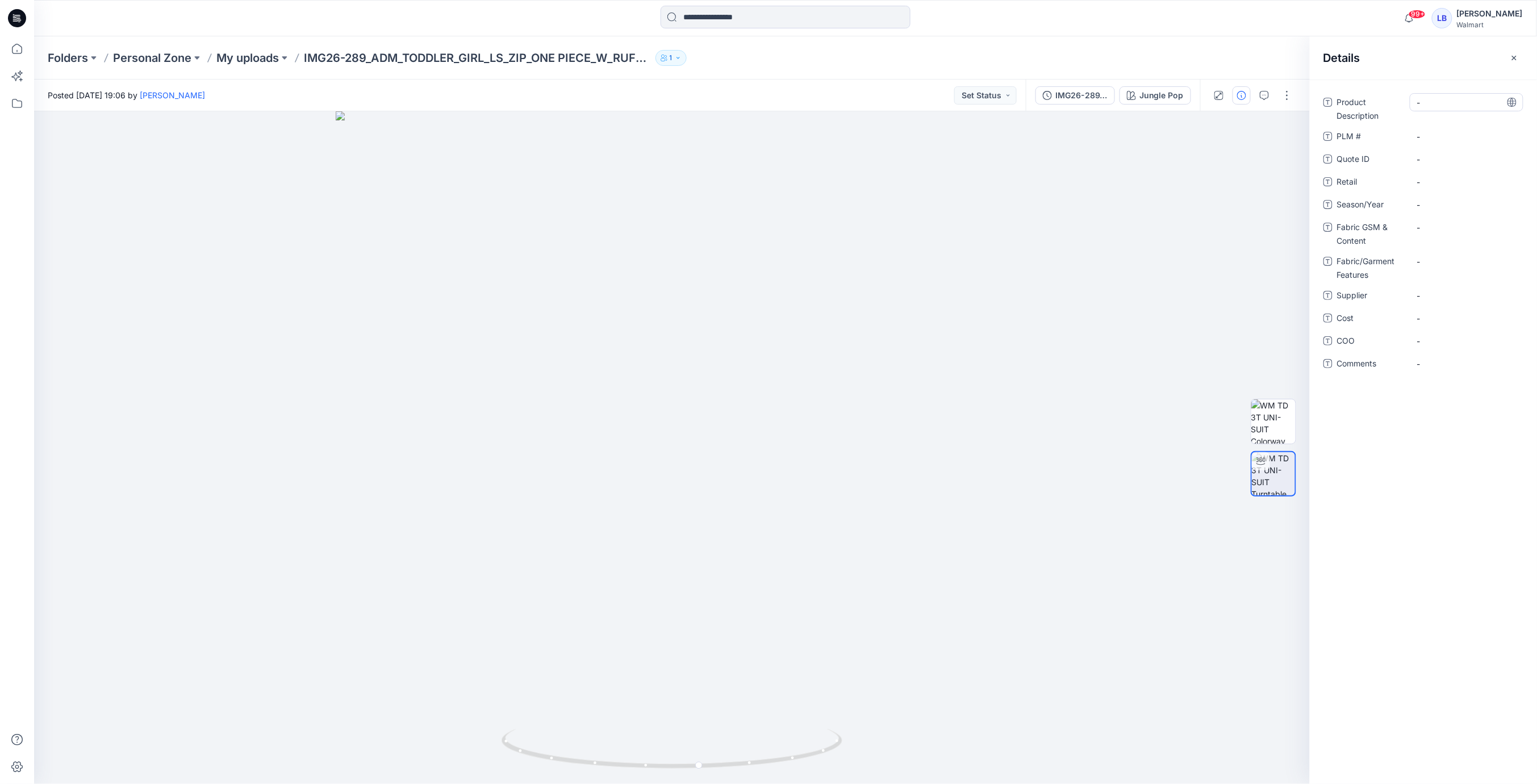
click at [1455, 98] on Description "-" at bounding box center [1467, 102] width 99 height 12
click at [1012, 52] on div "Folders Personal Zone My uploads IMG26-289_ADM_TODDLER_GIRL_LS_ZIP_ONE PIECE_W_…" at bounding box center [741, 58] width 1387 height 16
drag, startPoint x: 1274, startPoint y: 481, endPoint x: 951, endPoint y: 462, distance: 323.6
click at [1273, 481] on img at bounding box center [1274, 474] width 44 height 44
click at [1267, 425] on img at bounding box center [1273, 421] width 44 height 44
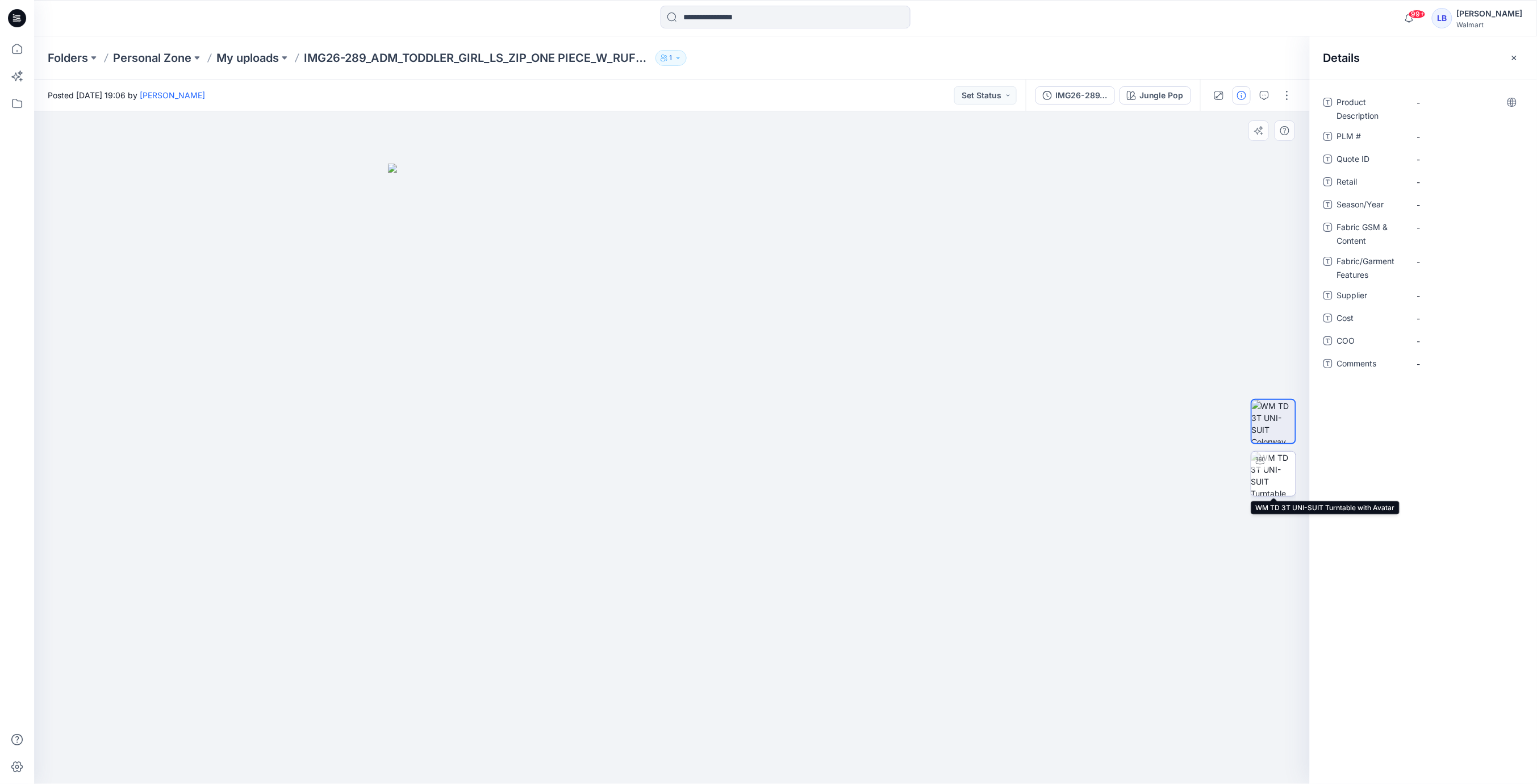
click at [1279, 477] on img at bounding box center [1273, 473] width 44 height 44
drag, startPoint x: 747, startPoint y: 452, endPoint x: 817, endPoint y: 453, distance: 70.0
click at [816, 452] on div at bounding box center [672, 447] width 1276 height 673
click at [261, 55] on p "My uploads" at bounding box center [247, 58] width 63 height 16
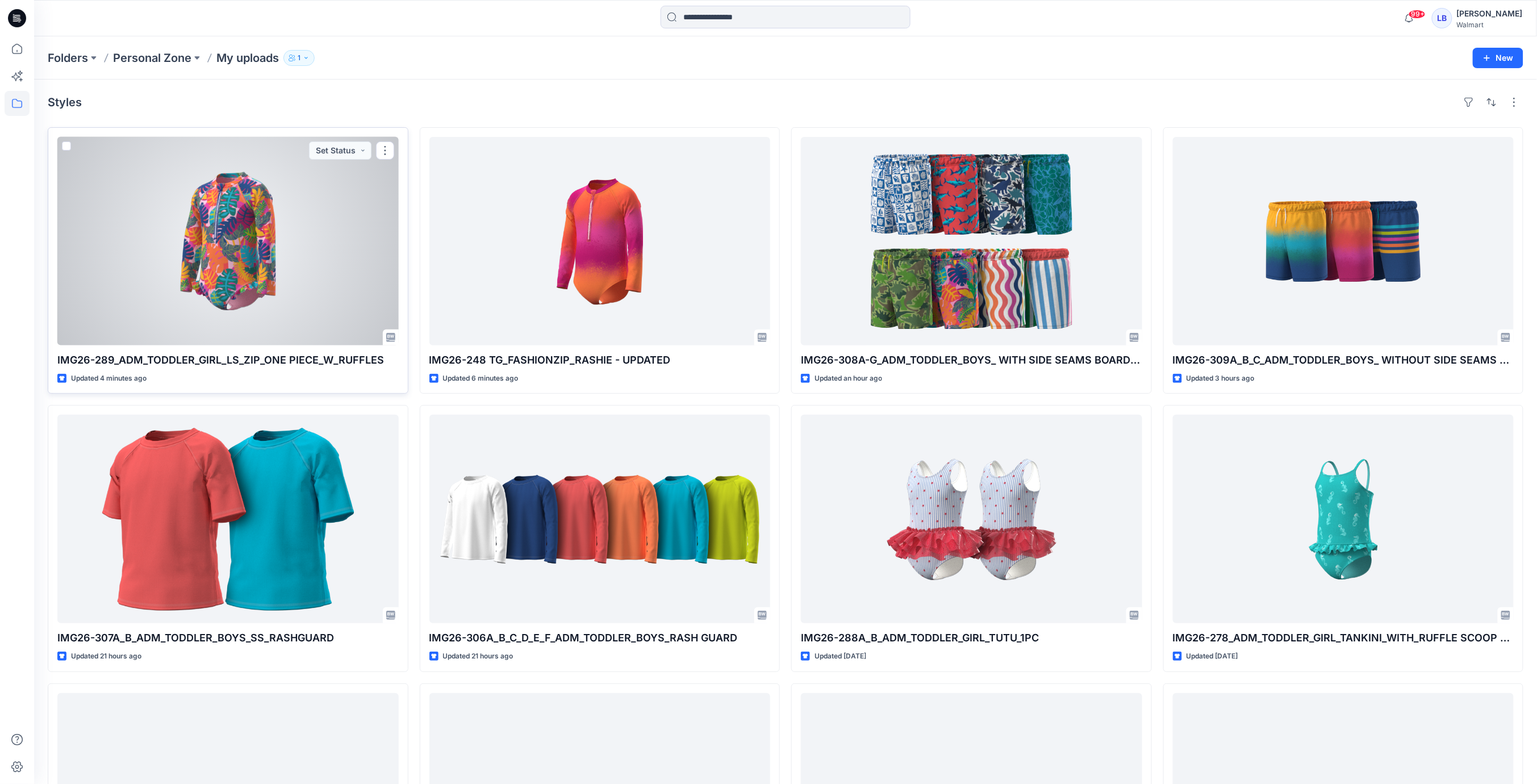
click at [242, 224] on div at bounding box center [228, 240] width 342 height 209
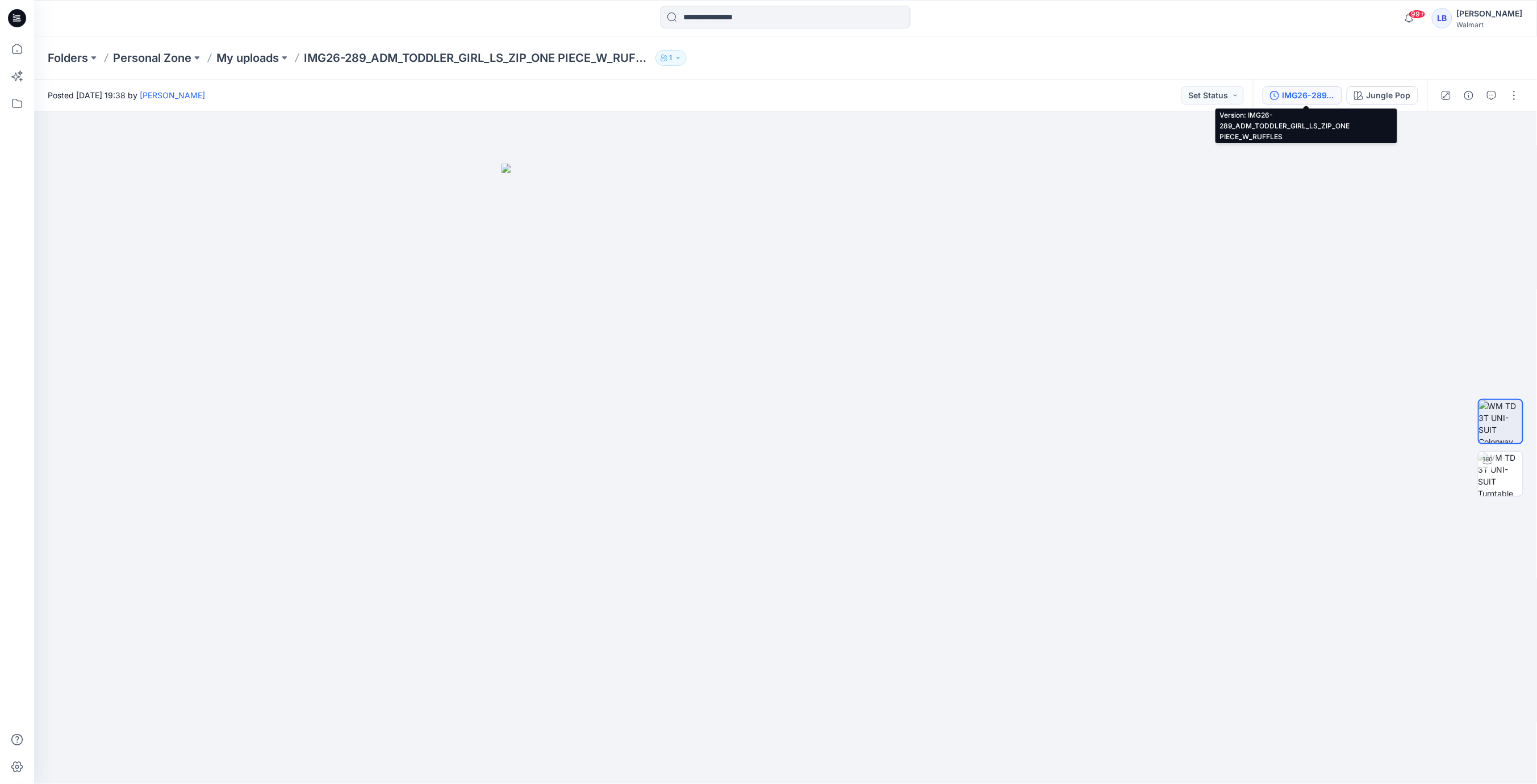
click at [1309, 90] on div "IMG26-289_ADM_TODDLER_GIRL_LS_ZIP_ONE PIECE_W_RUFFLES" at bounding box center [1308, 95] width 52 height 13
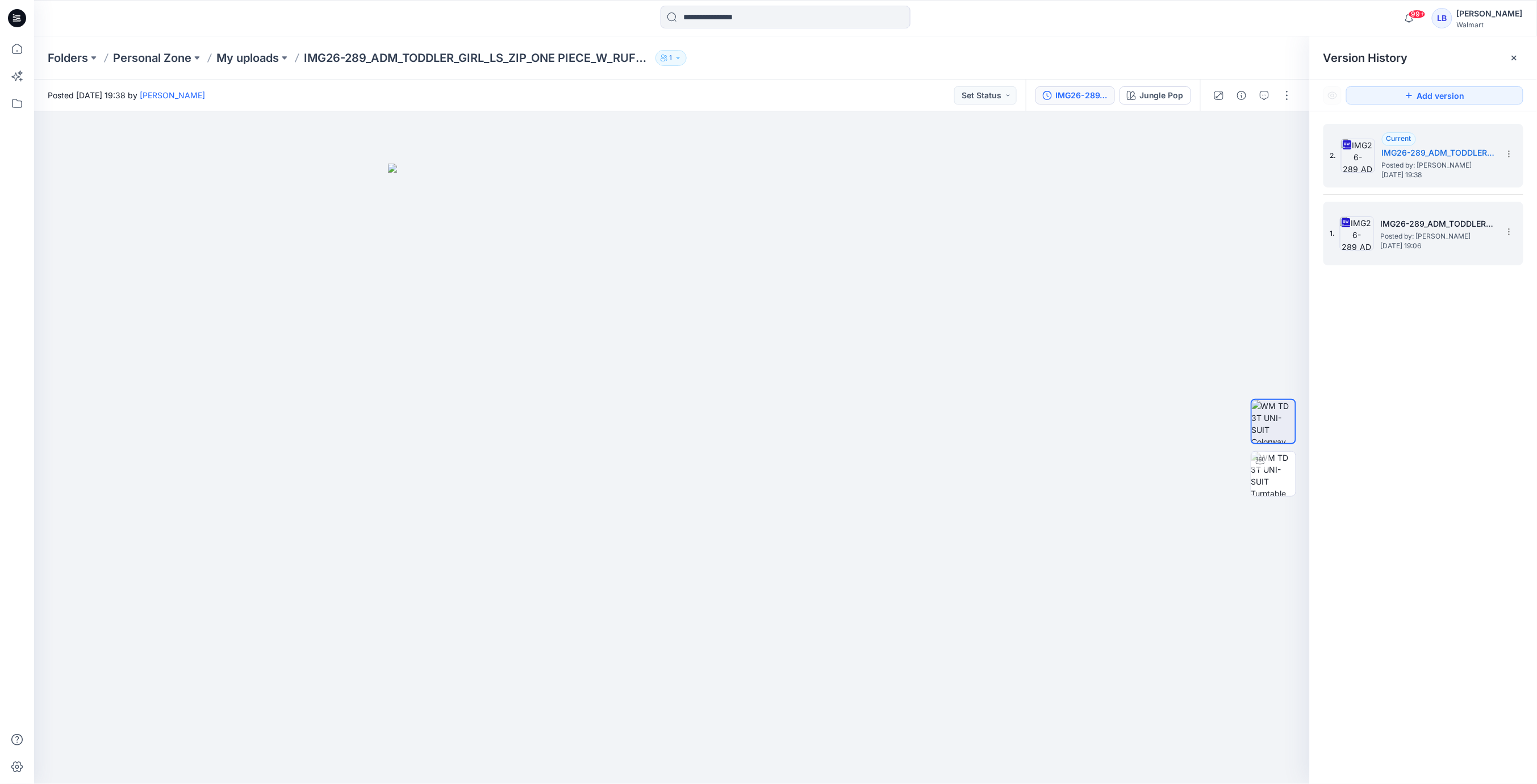
click at [1444, 245] on span "[DATE] 19:06" at bounding box center [1438, 245] width 114 height 8
click at [1434, 165] on span "Posted by: [PERSON_NAME]" at bounding box center [1439, 166] width 114 height 12
click at [1271, 462] on img at bounding box center [1273, 473] width 44 height 44
click at [14, 47] on icon at bounding box center [17, 49] width 25 height 25
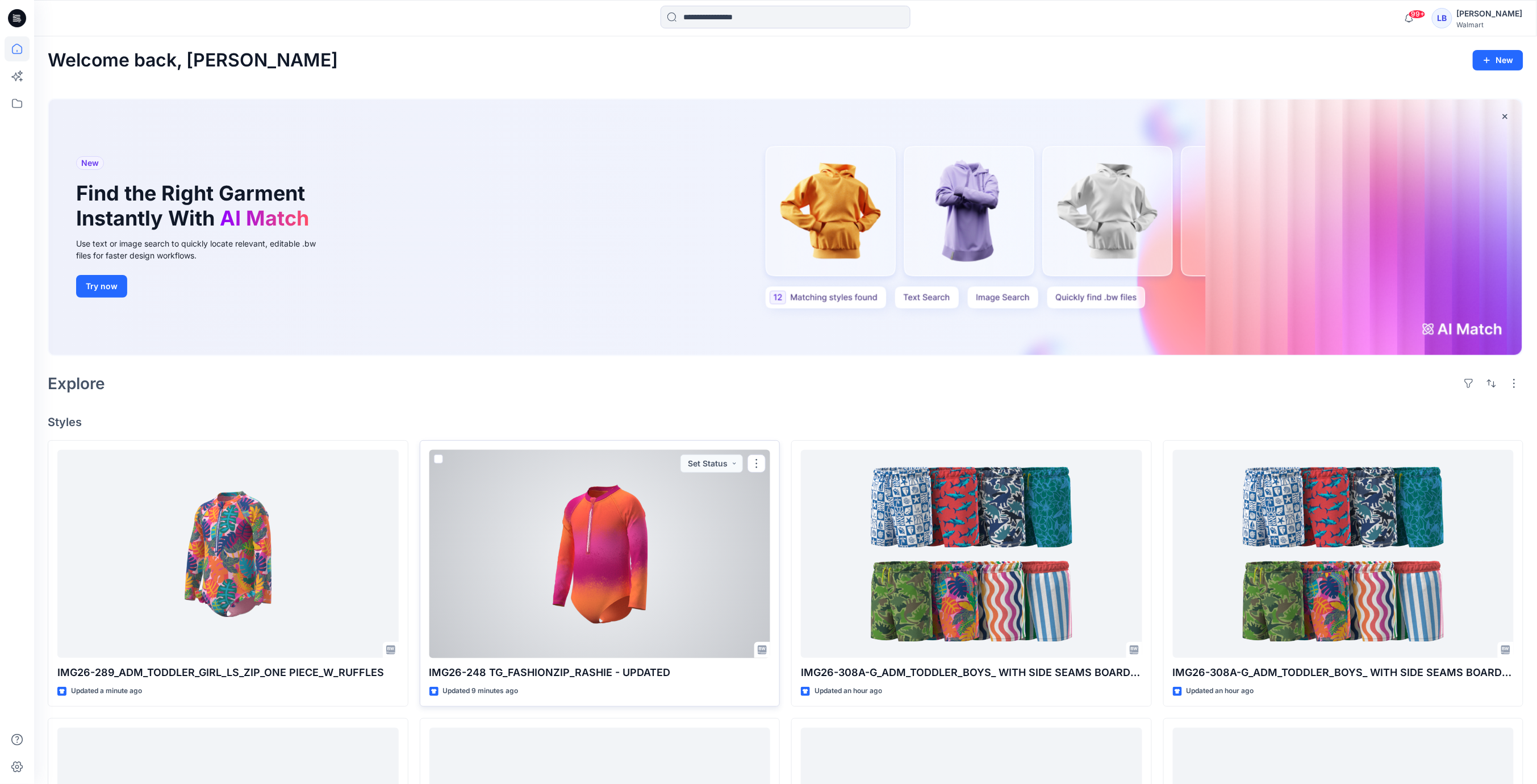
scroll to position [25, 0]
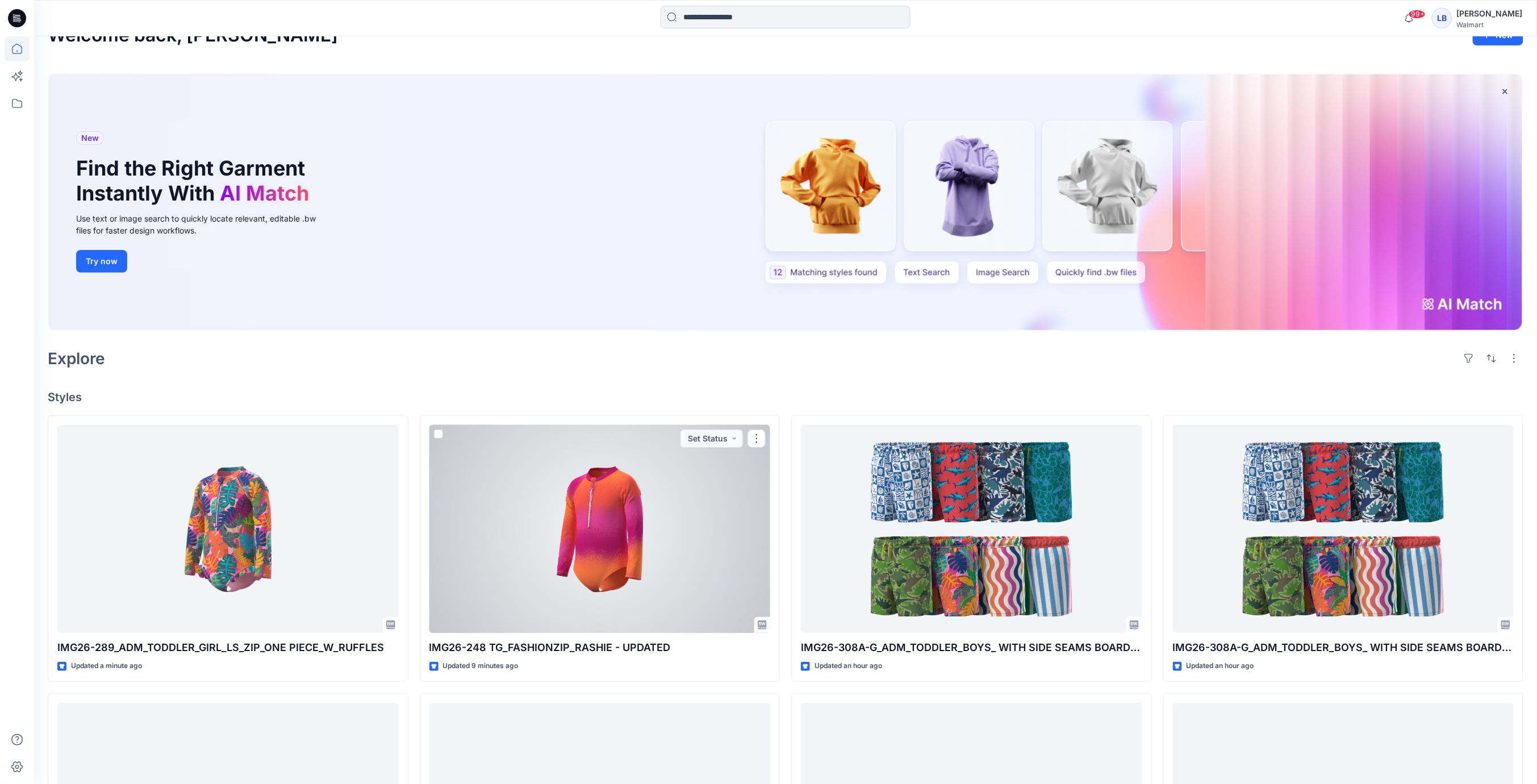
click at [637, 529] on div at bounding box center [601, 529] width 342 height 209
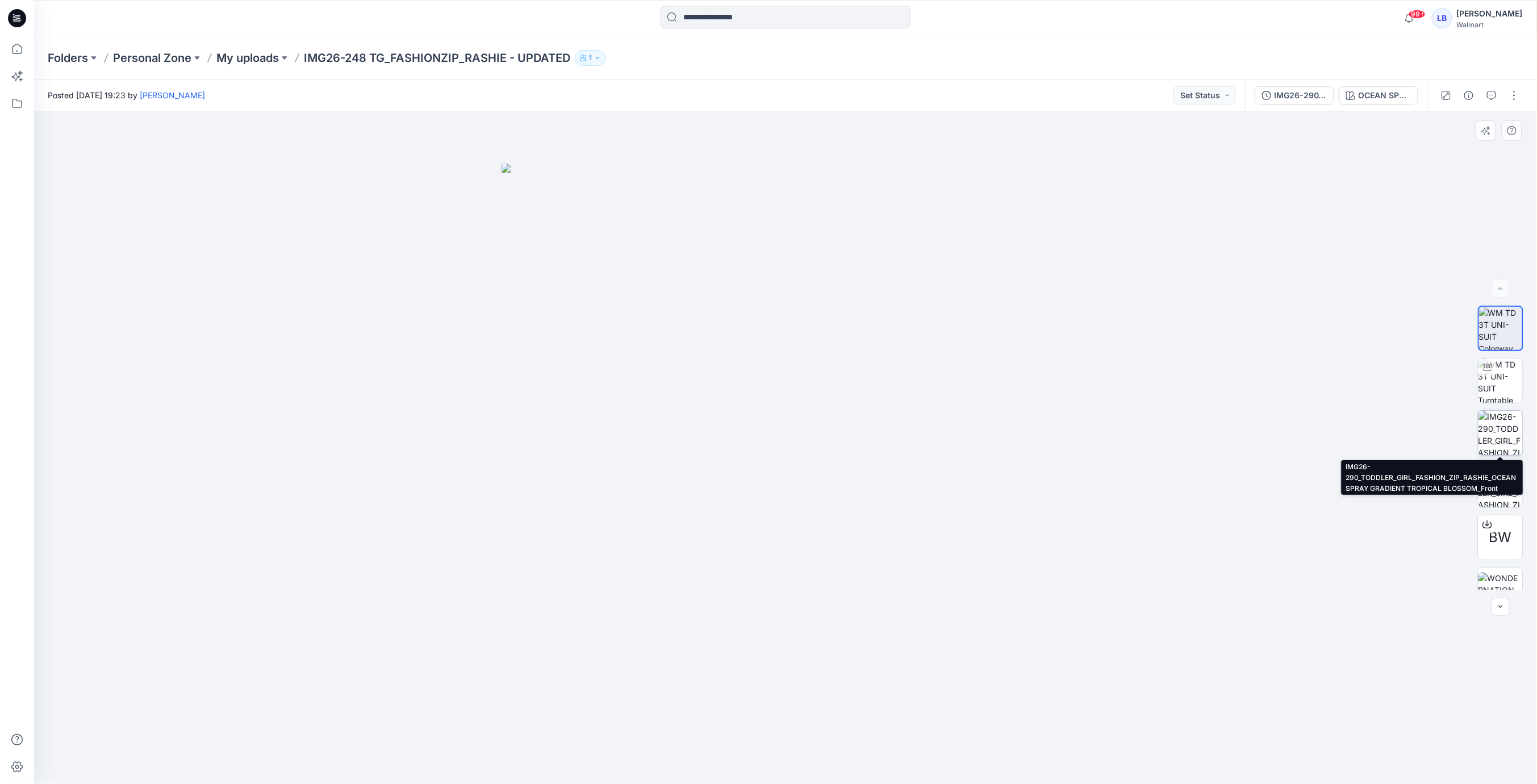
drag, startPoint x: 1515, startPoint y: 434, endPoint x: 1509, endPoint y: 452, distance: 19.0
click at [1515, 434] on img at bounding box center [1500, 432] width 44 height 44
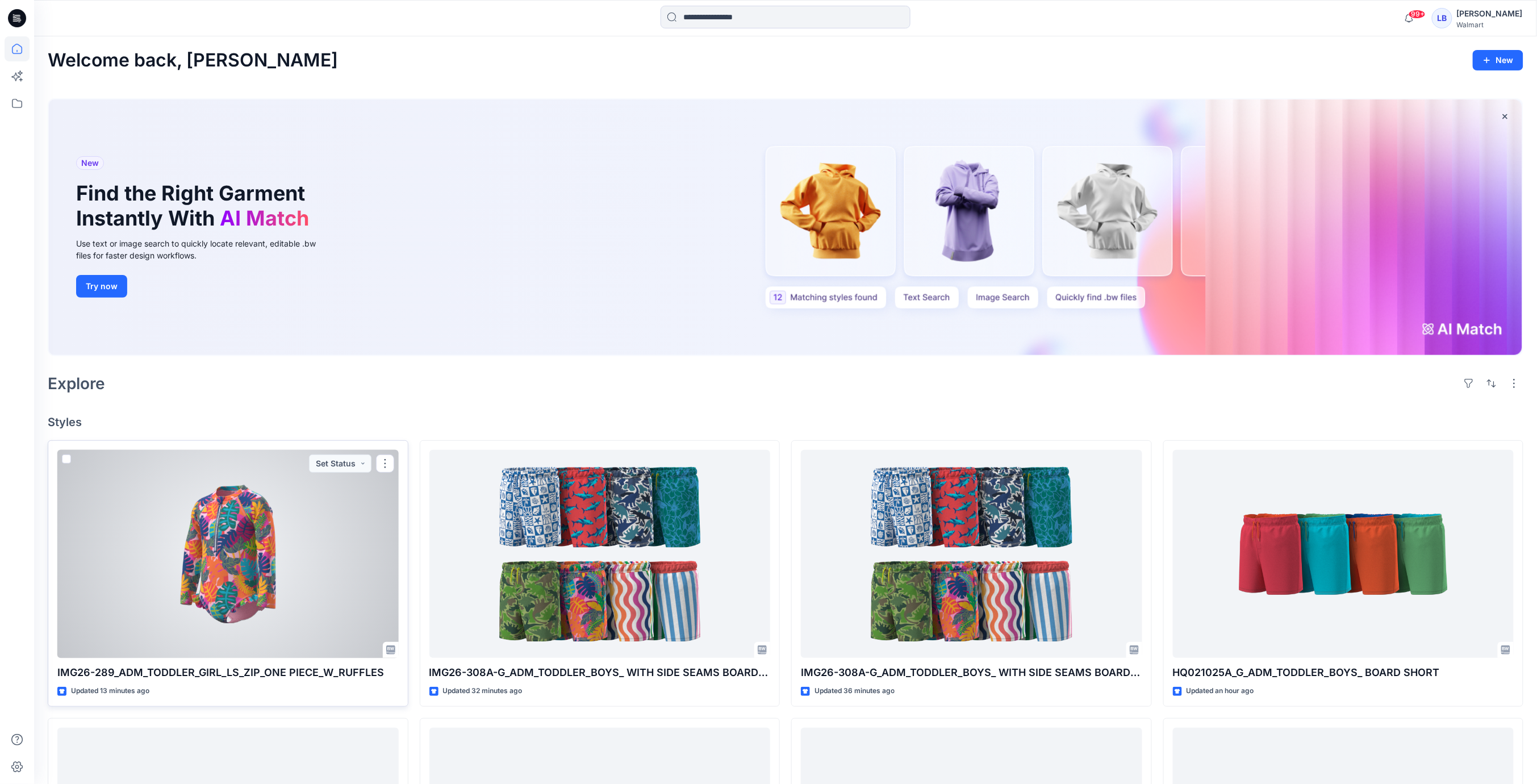
click at [244, 522] on div at bounding box center [228, 554] width 342 height 209
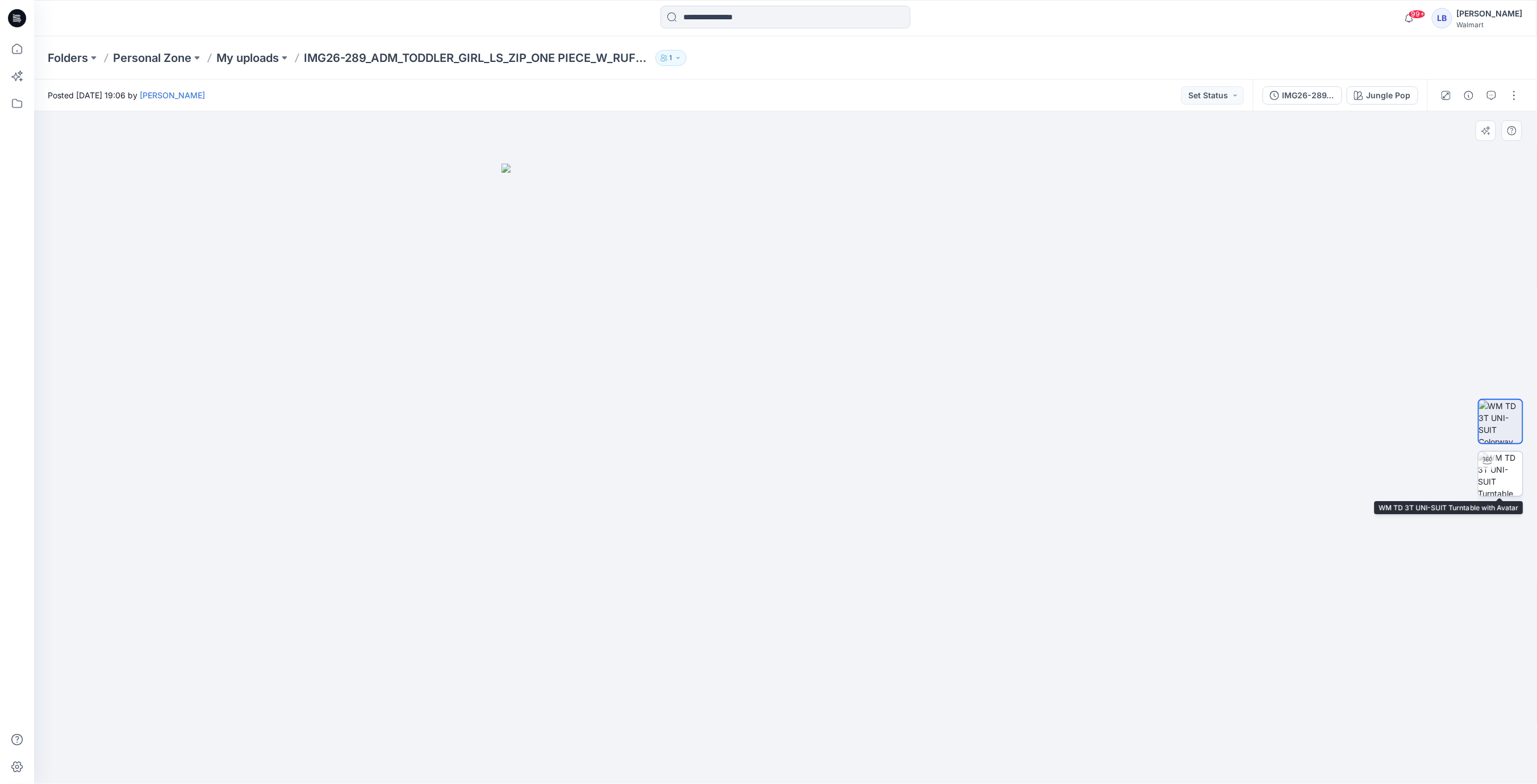
drag, startPoint x: 1497, startPoint y: 462, endPoint x: 1489, endPoint y: 462, distance: 8.0
click at [1497, 462] on img at bounding box center [1500, 473] width 44 height 44
click at [13, 48] on icon at bounding box center [17, 49] width 25 height 25
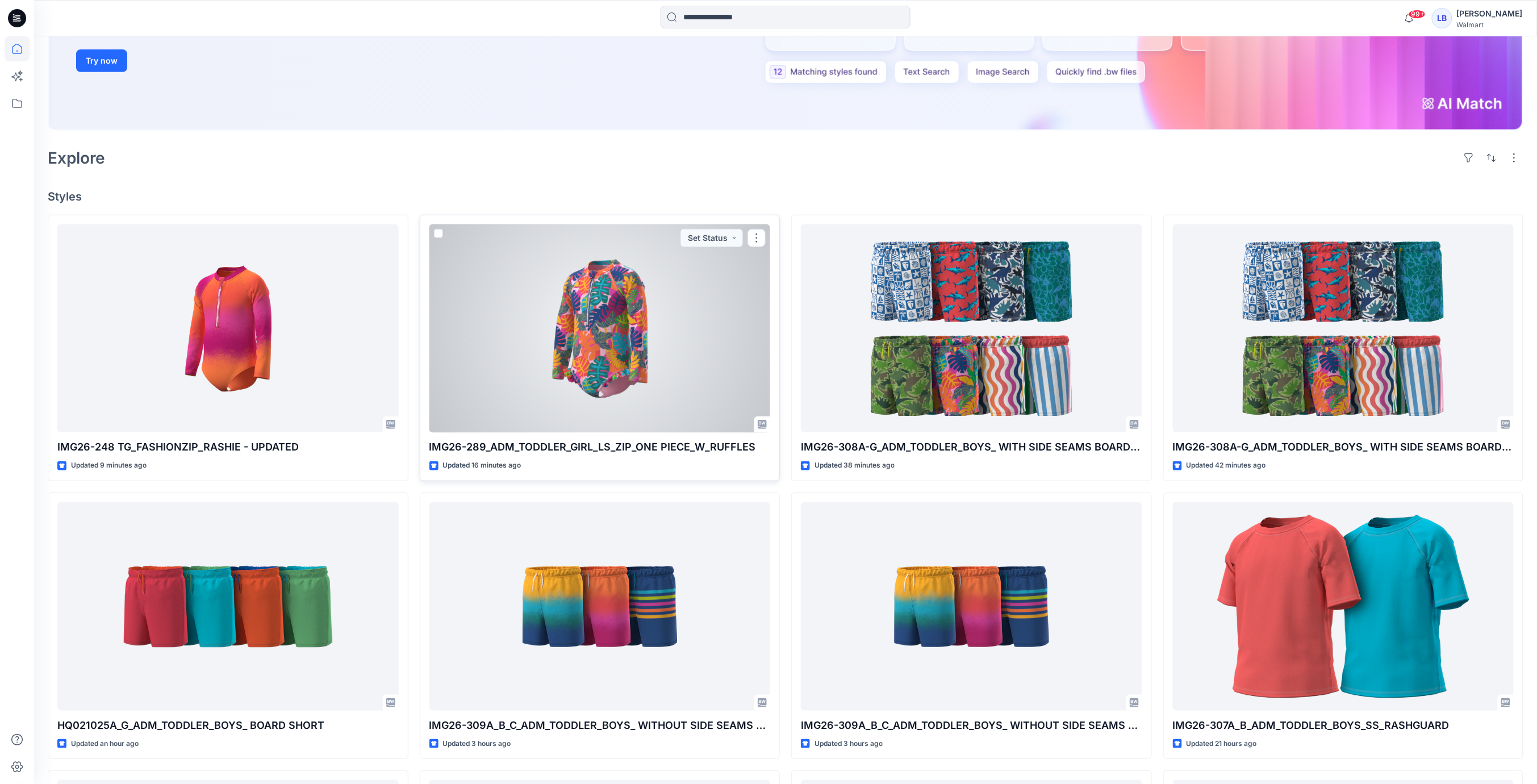
scroll to position [230, 0]
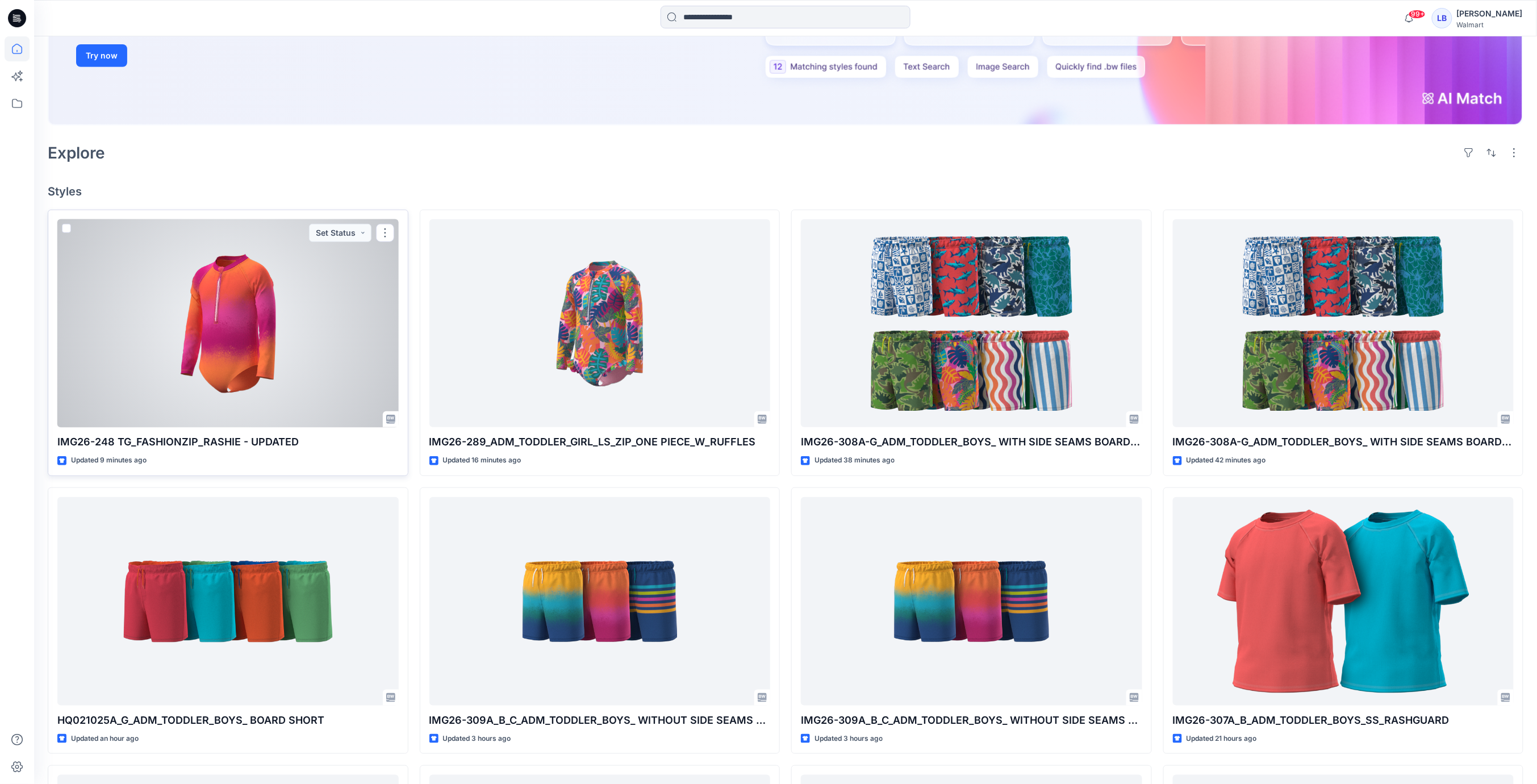
click at [270, 331] on div at bounding box center [228, 323] width 342 height 209
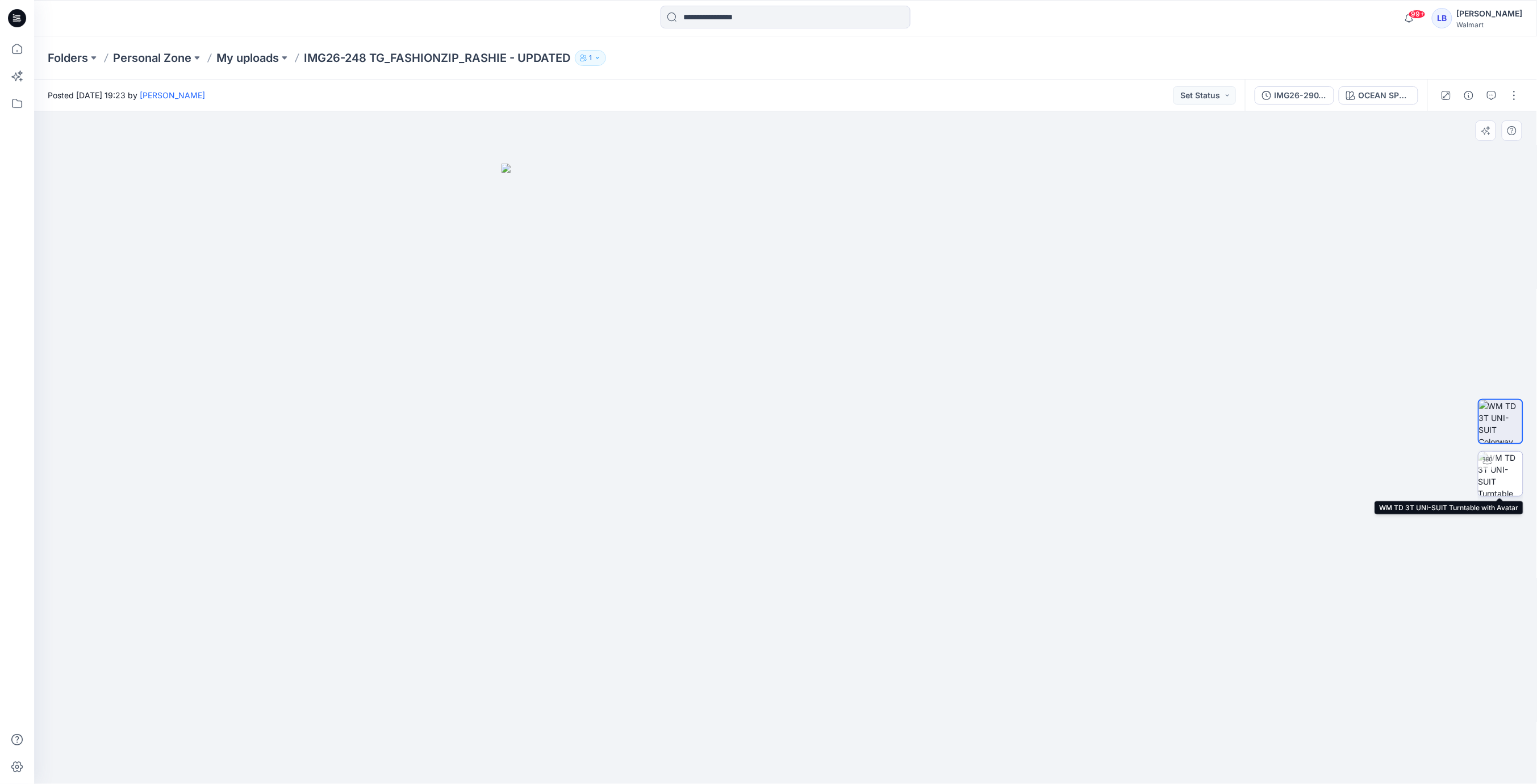
drag, startPoint x: 1490, startPoint y: 480, endPoint x: 1491, endPoint y: 472, distance: 8.1
click at [1490, 480] on img at bounding box center [1500, 473] width 44 height 44
drag, startPoint x: 802, startPoint y: 496, endPoint x: 821, endPoint y: 509, distance: 23.0
click at [823, 510] on div at bounding box center [786, 447] width 1503 height 673
click at [1523, 101] on button "button" at bounding box center [1514, 95] width 18 height 18
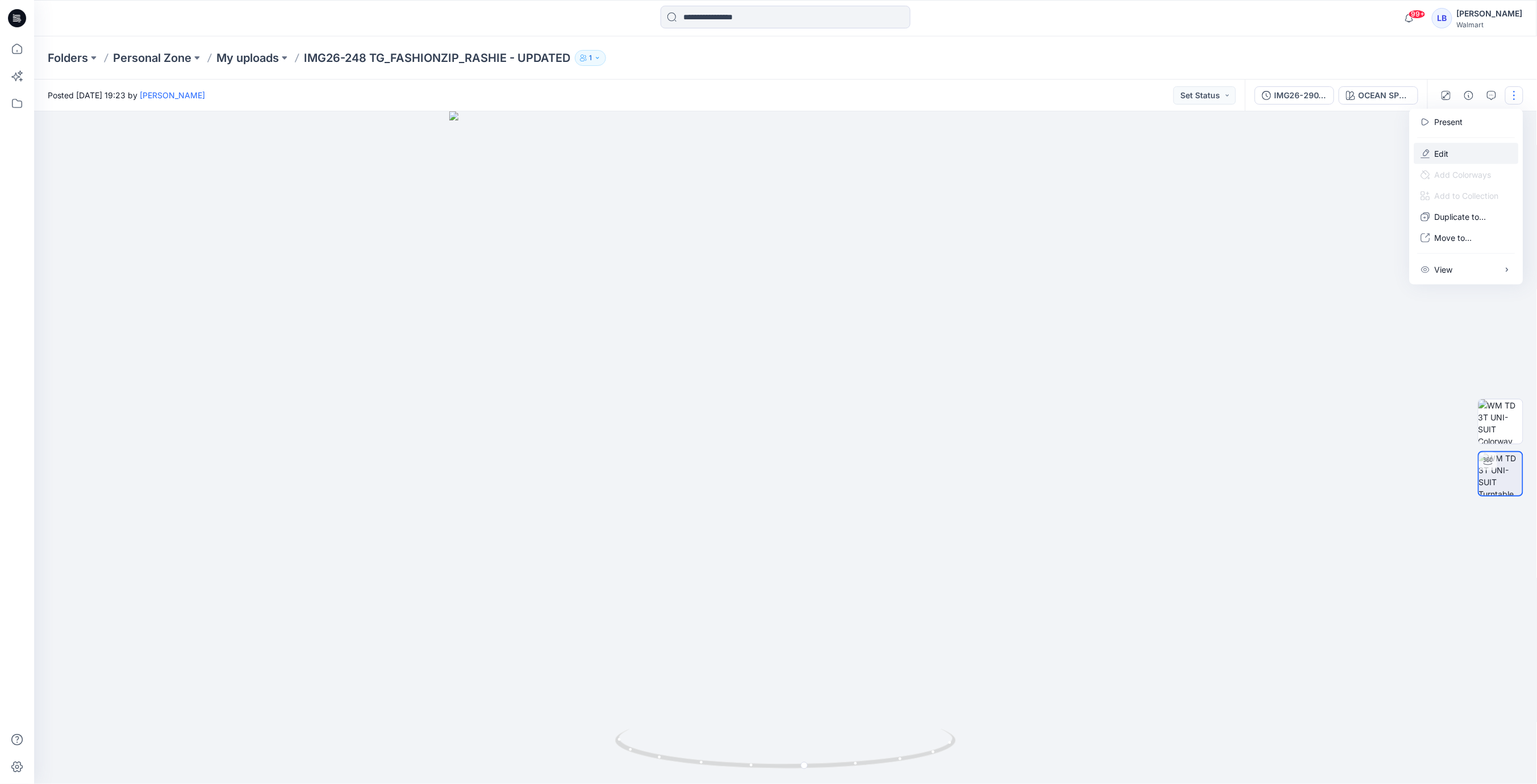
click at [1467, 149] on button "Edit" at bounding box center [1467, 153] width 105 height 21
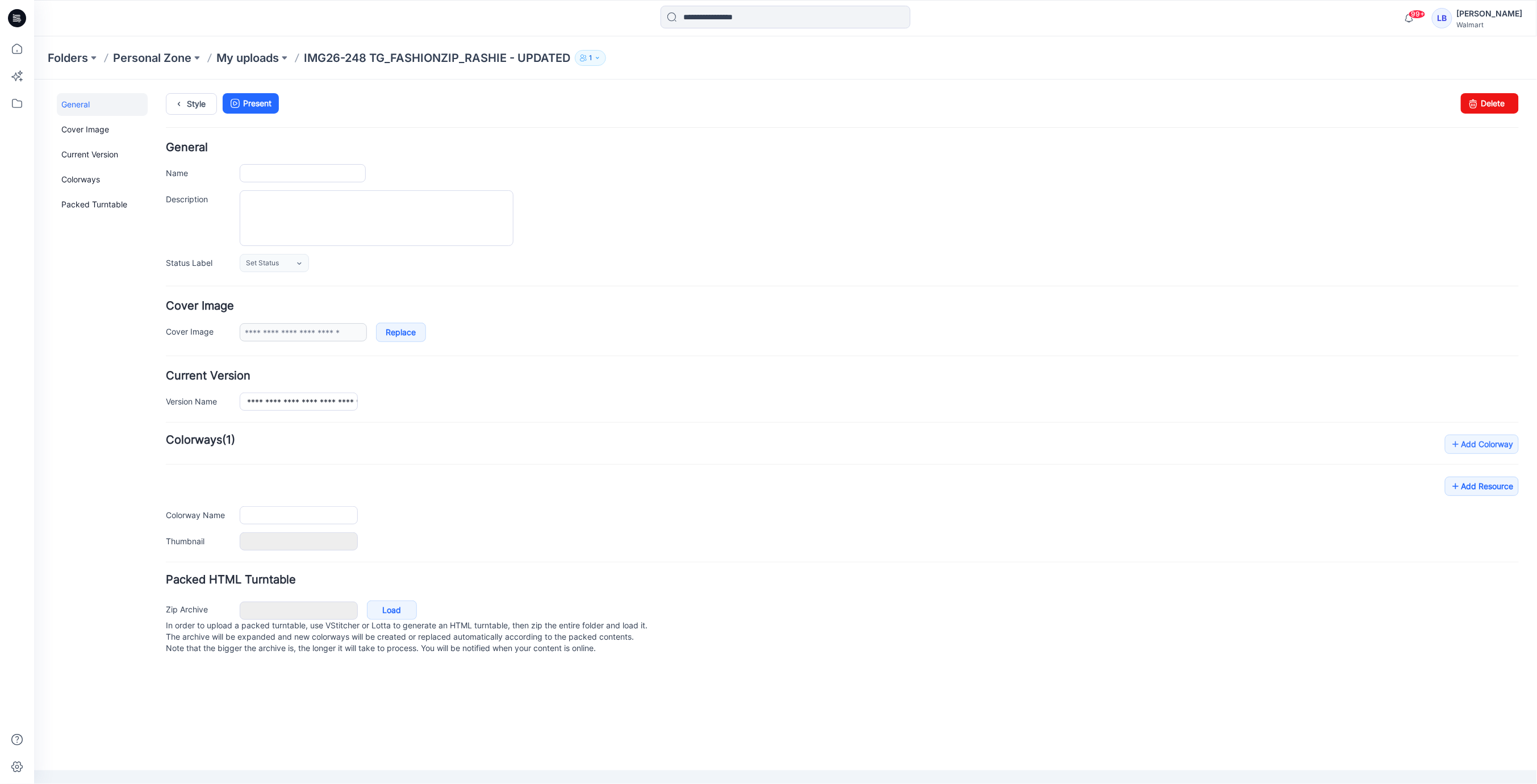
type input "**********"
type textarea "**********"
type input "**********"
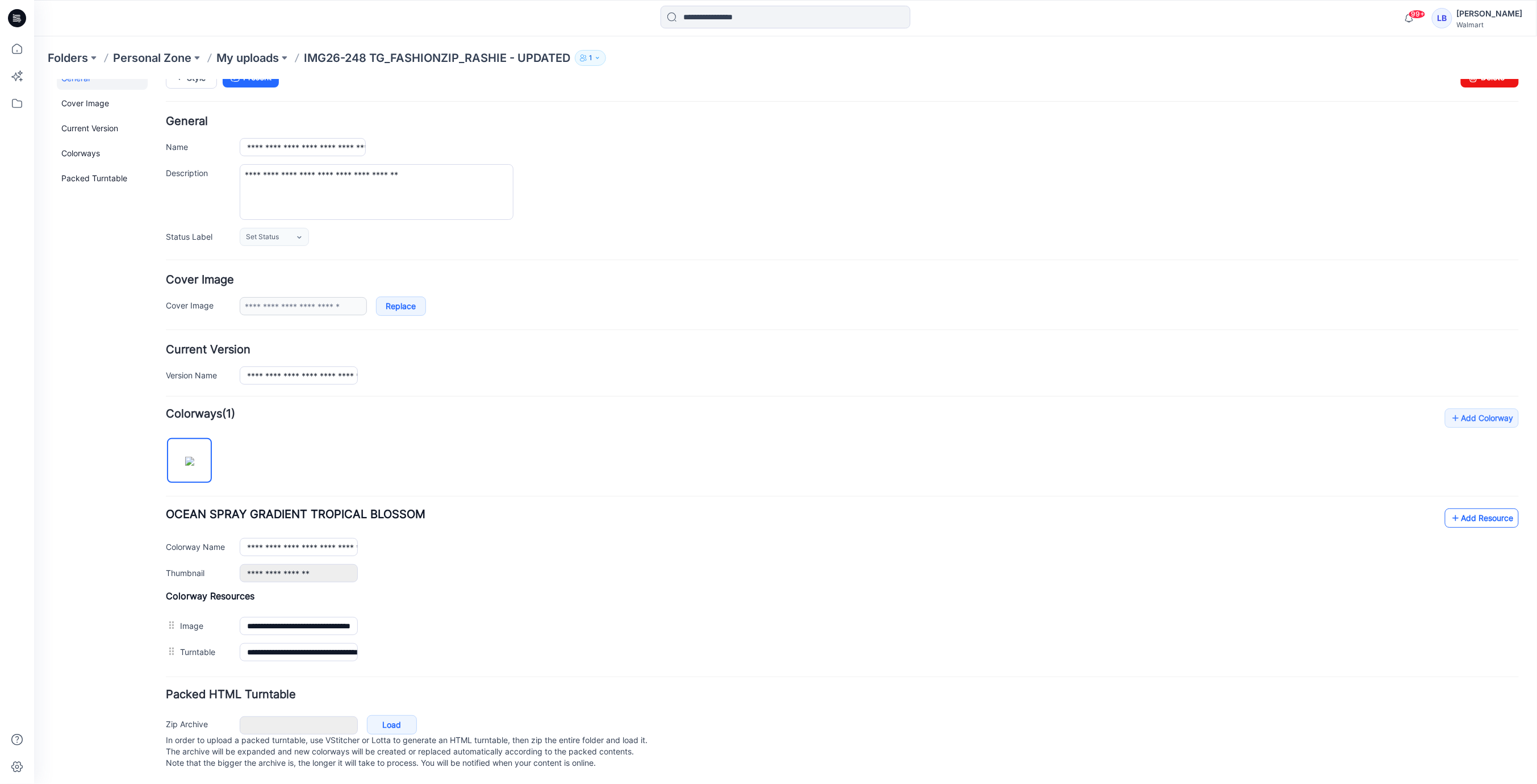
click at [1477, 513] on link "Add Resource" at bounding box center [1482, 517] width 74 height 19
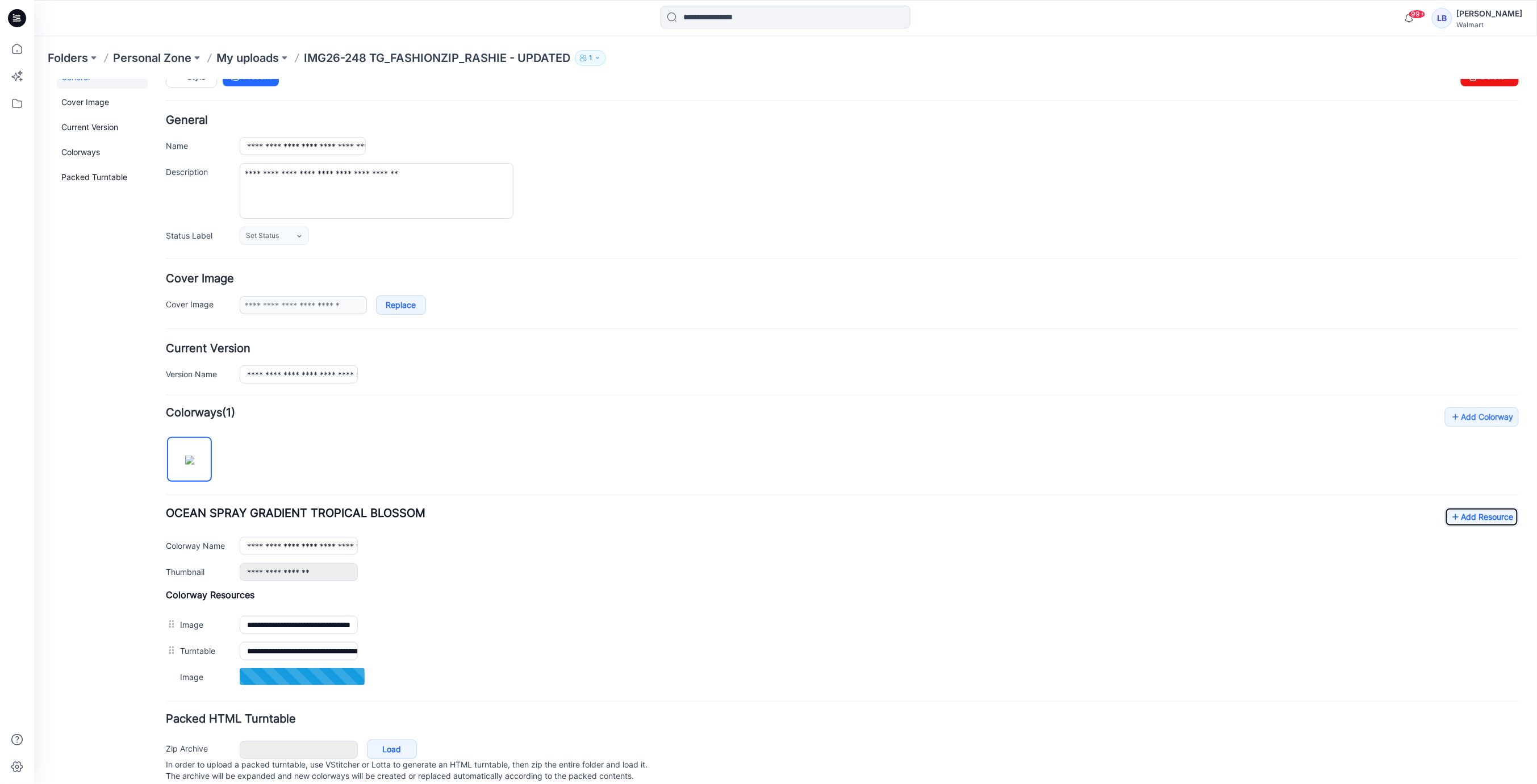
scroll to position [57, 0]
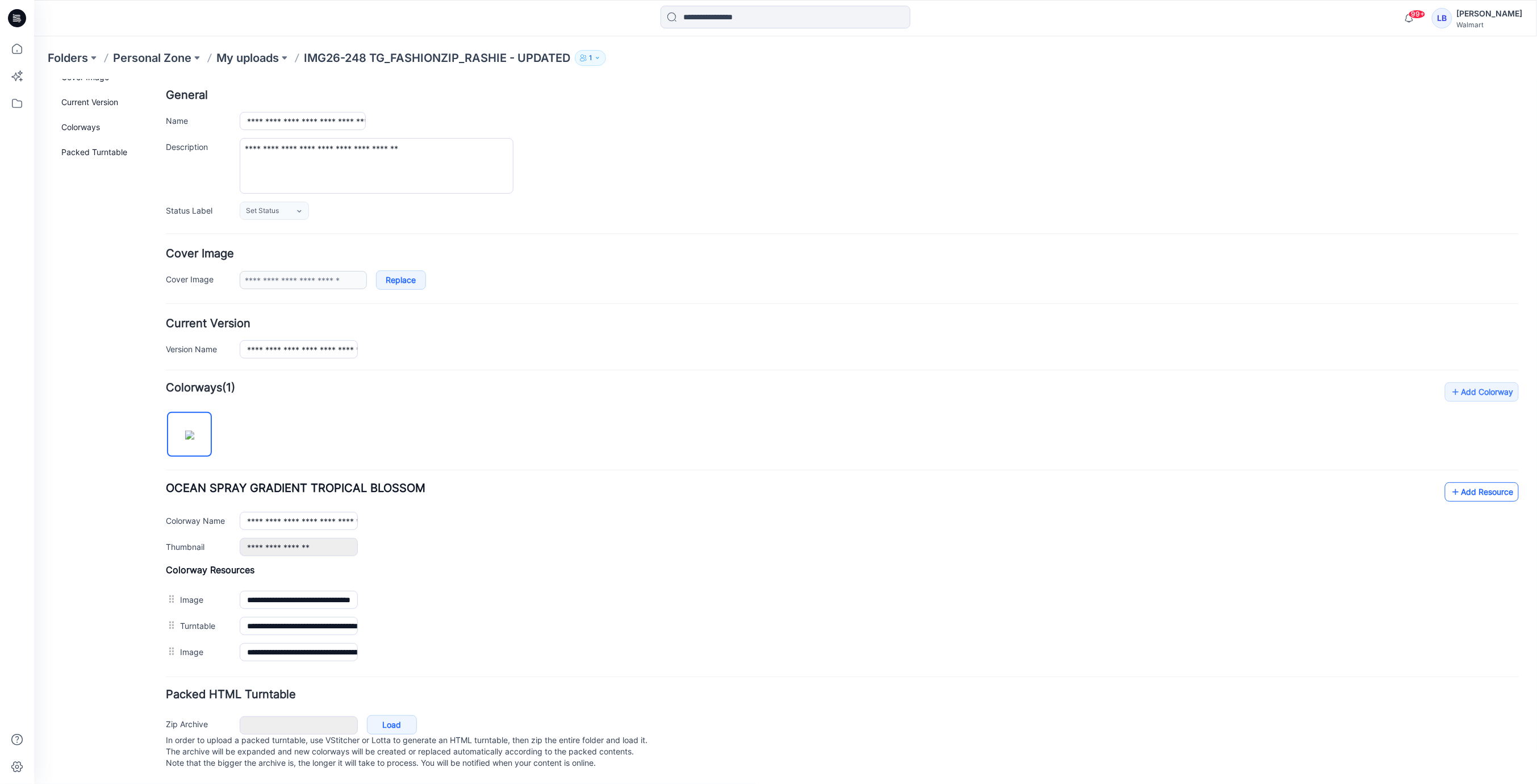
click at [1489, 482] on link "Add Resource" at bounding box center [1482, 491] width 74 height 19
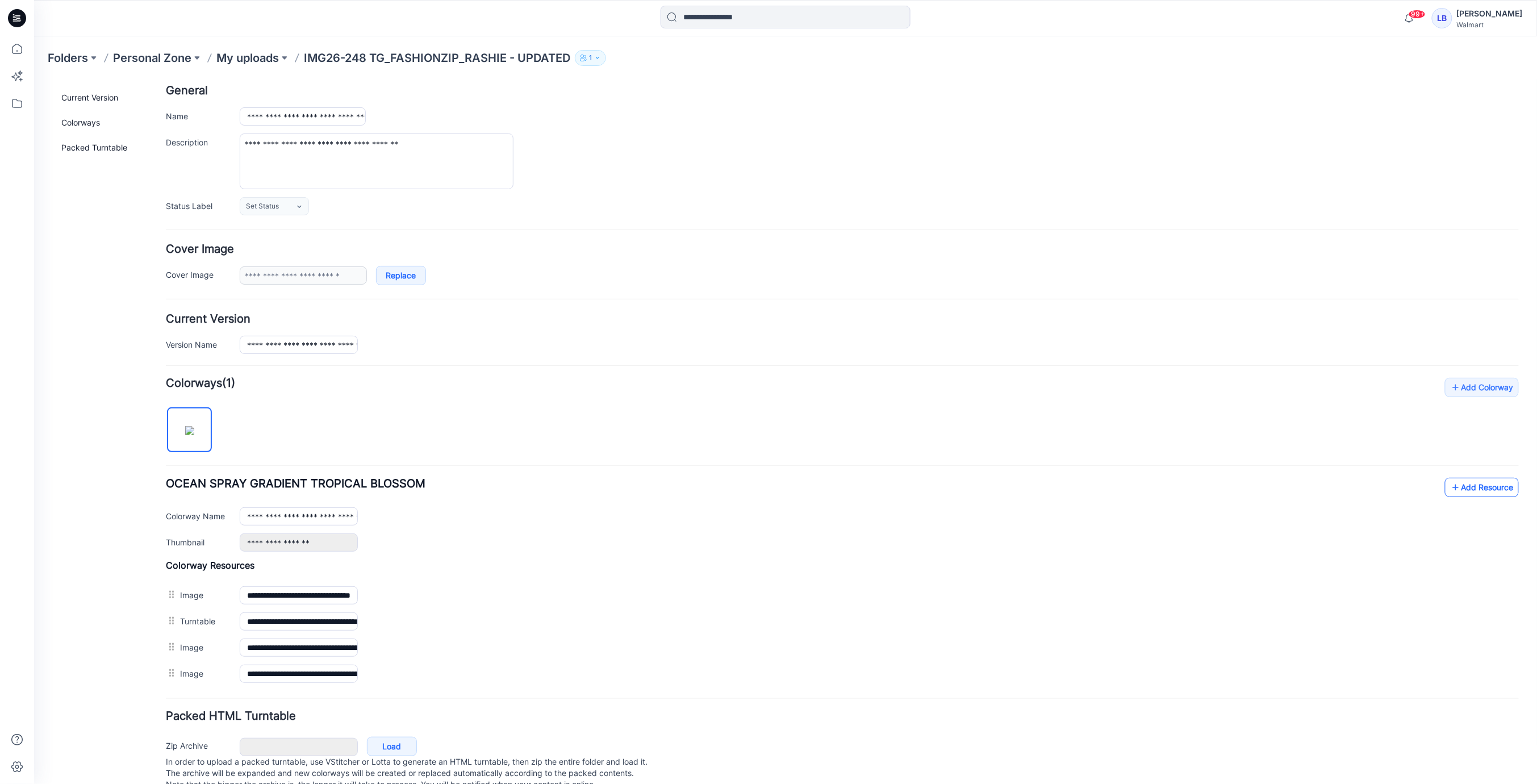
click at [1469, 487] on link "Add Resource" at bounding box center [1482, 487] width 74 height 19
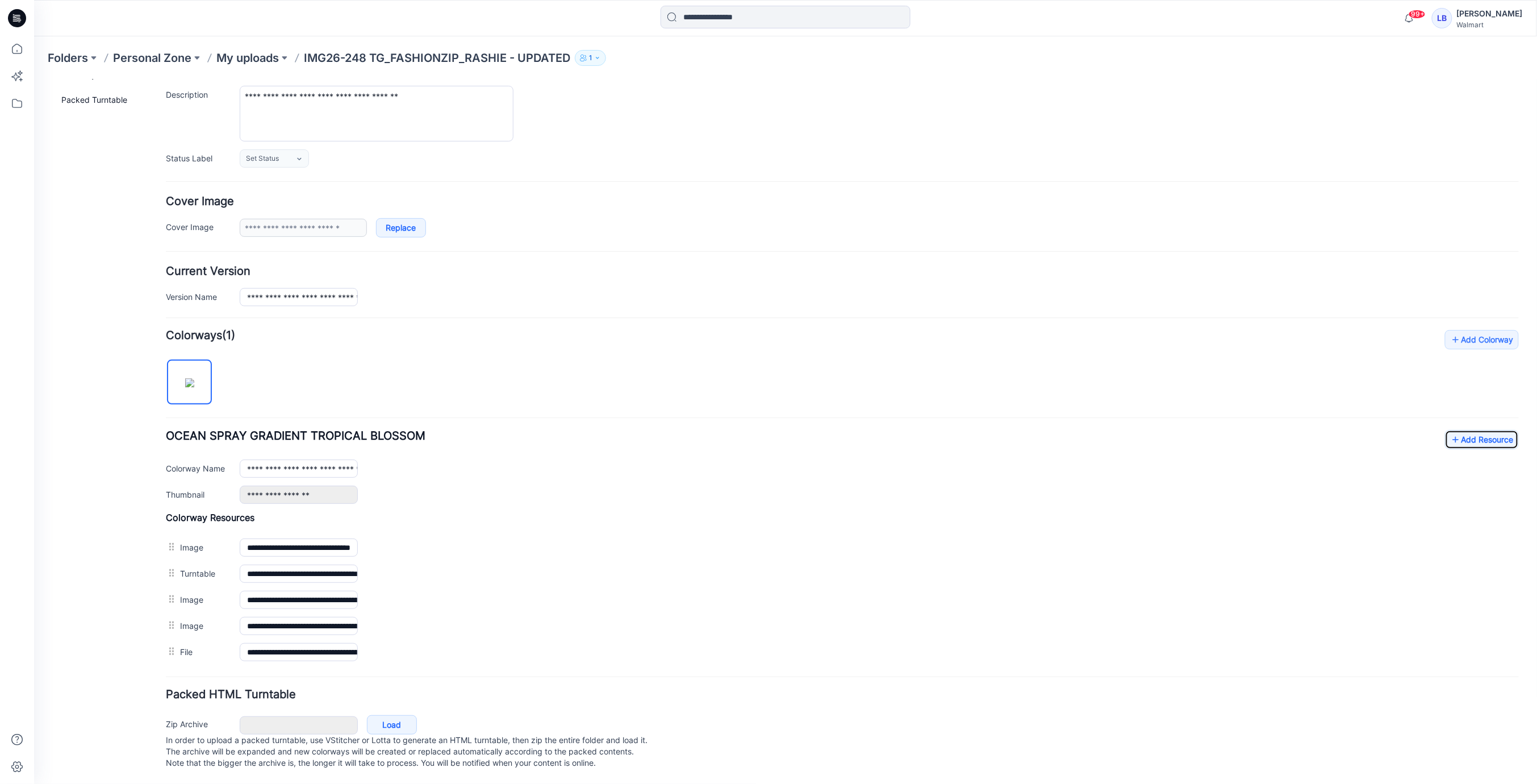
scroll to position [109, 0]
click at [1478, 435] on link "Add Resource" at bounding box center [1482, 439] width 74 height 19
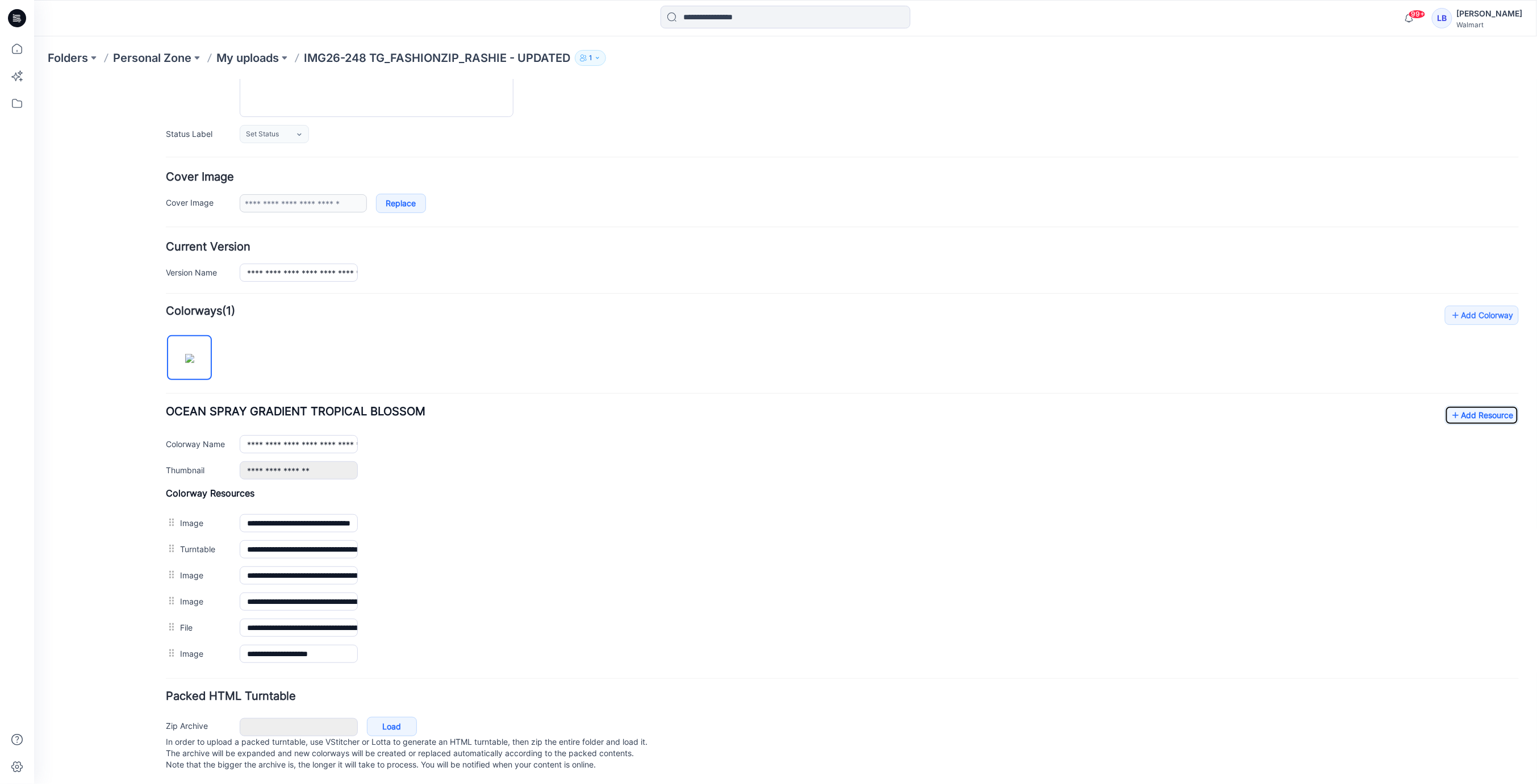
scroll to position [0, 0]
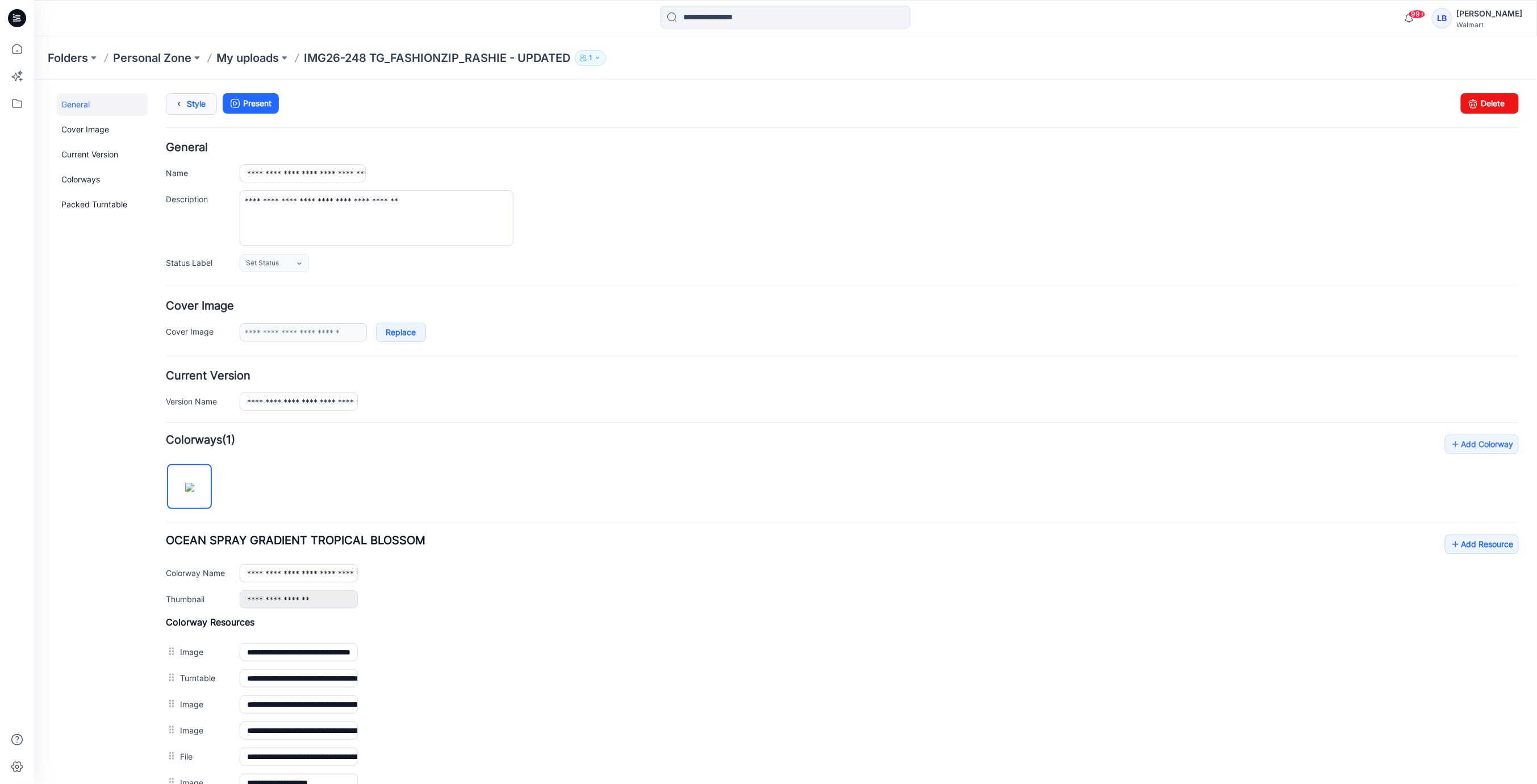
click at [182, 103] on icon at bounding box center [178, 103] width 16 height 20
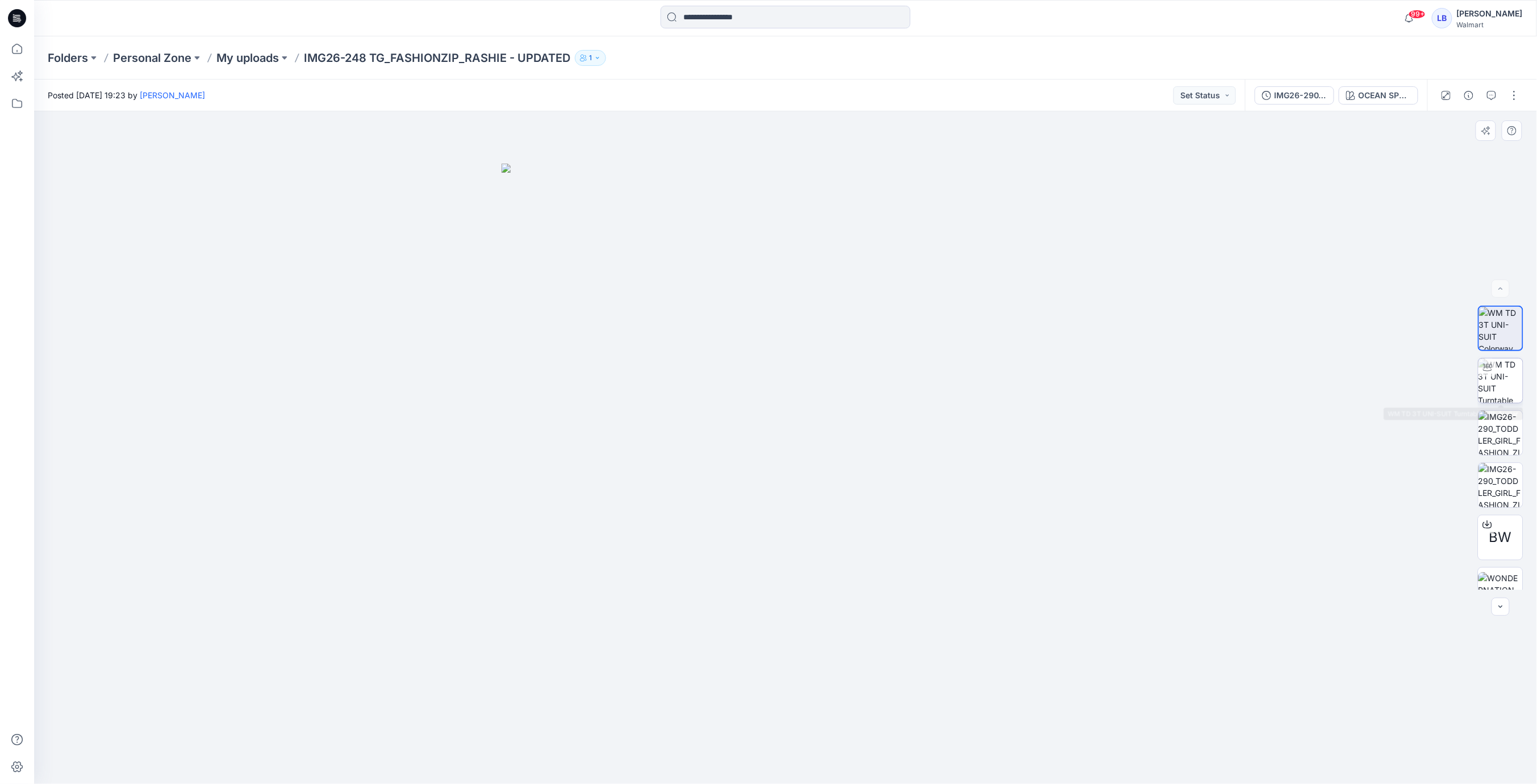
click at [1503, 379] on img at bounding box center [1500, 380] width 44 height 44
drag, startPoint x: 830, startPoint y: 454, endPoint x: 894, endPoint y: 482, distance: 69.9
click at [854, 487] on div at bounding box center [786, 447] width 1503 height 673
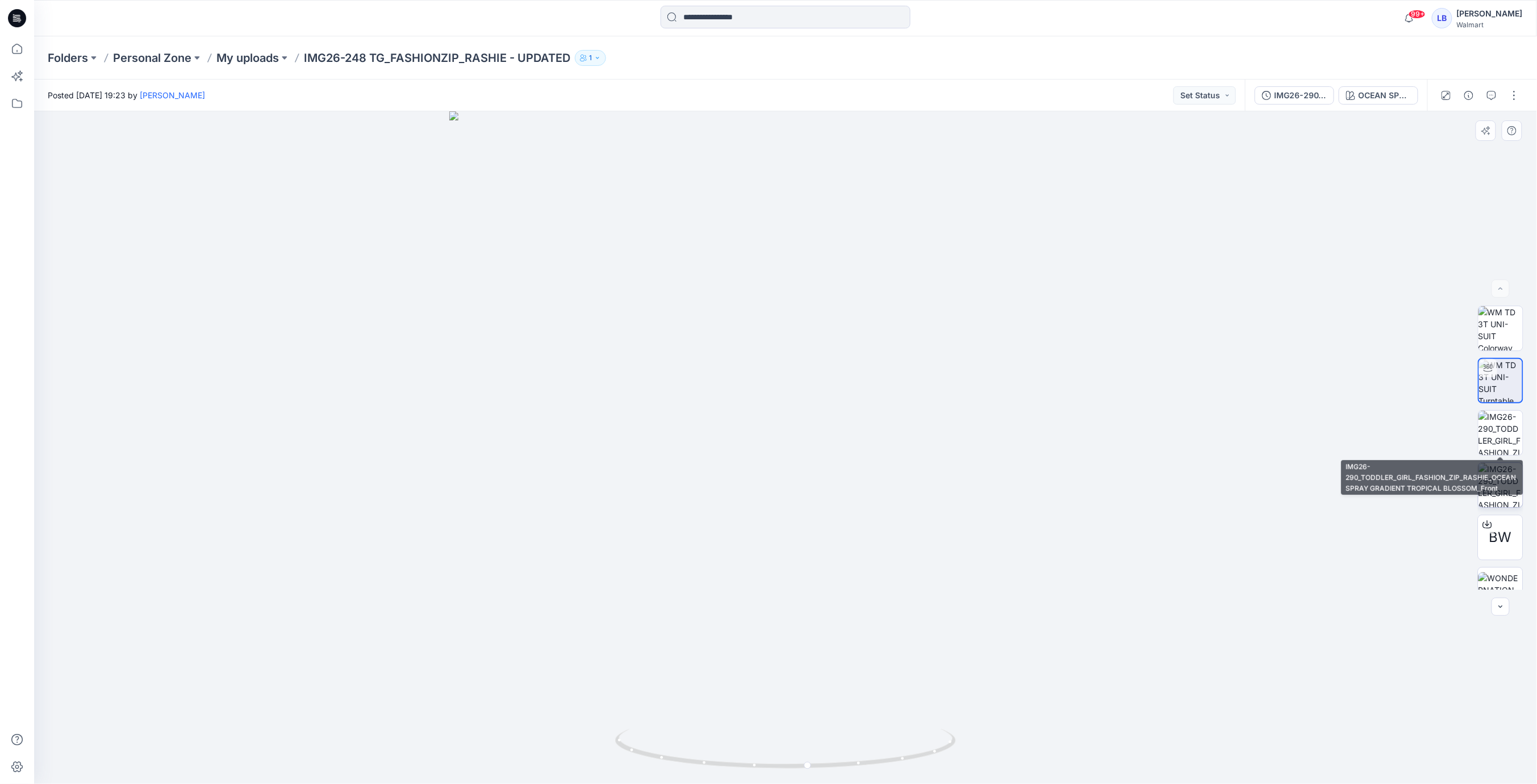
drag, startPoint x: 1496, startPoint y: 439, endPoint x: 1508, endPoint y: 467, distance: 30.5
click at [1496, 439] on img at bounding box center [1500, 432] width 44 height 44
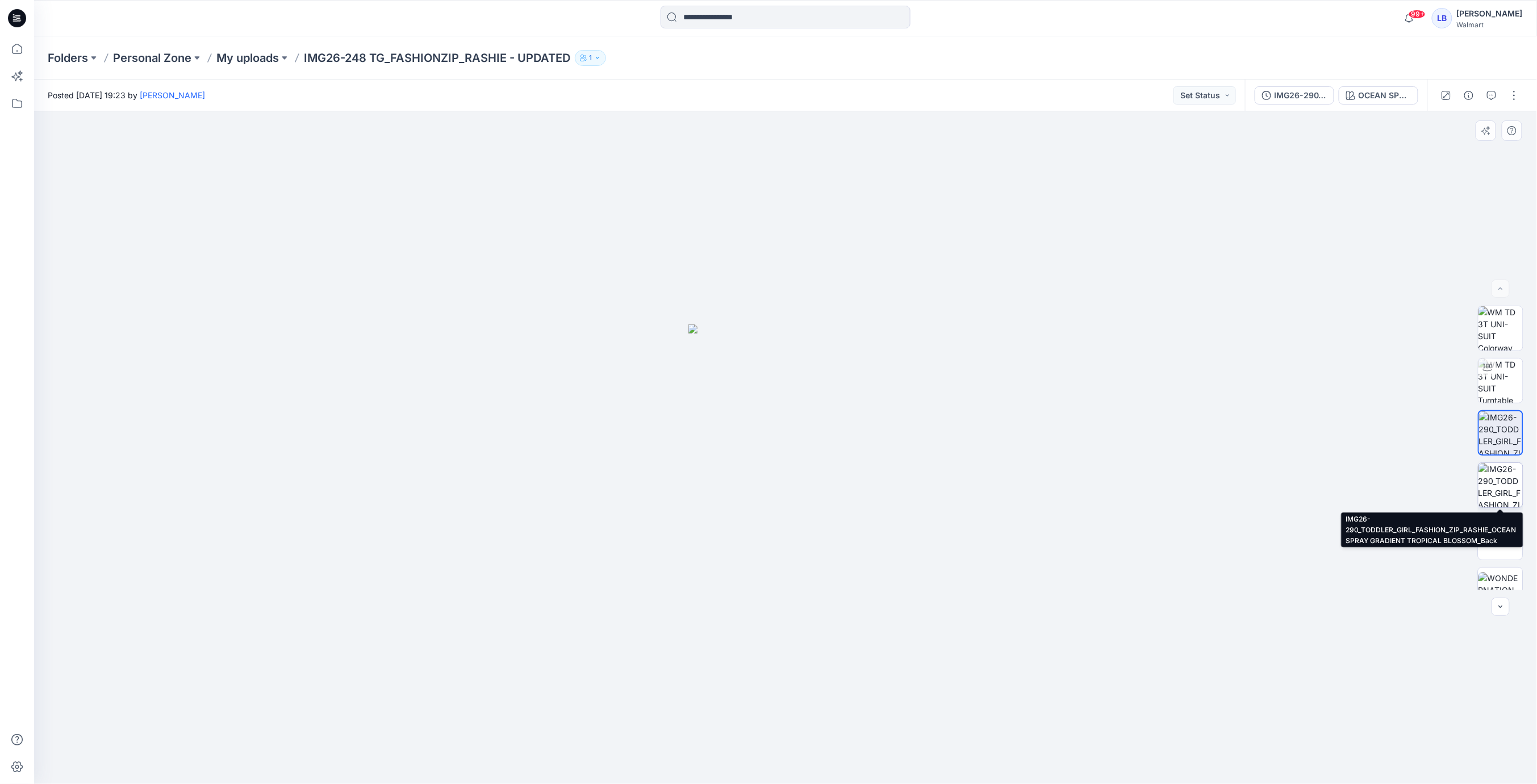
scroll to position [23, 0]
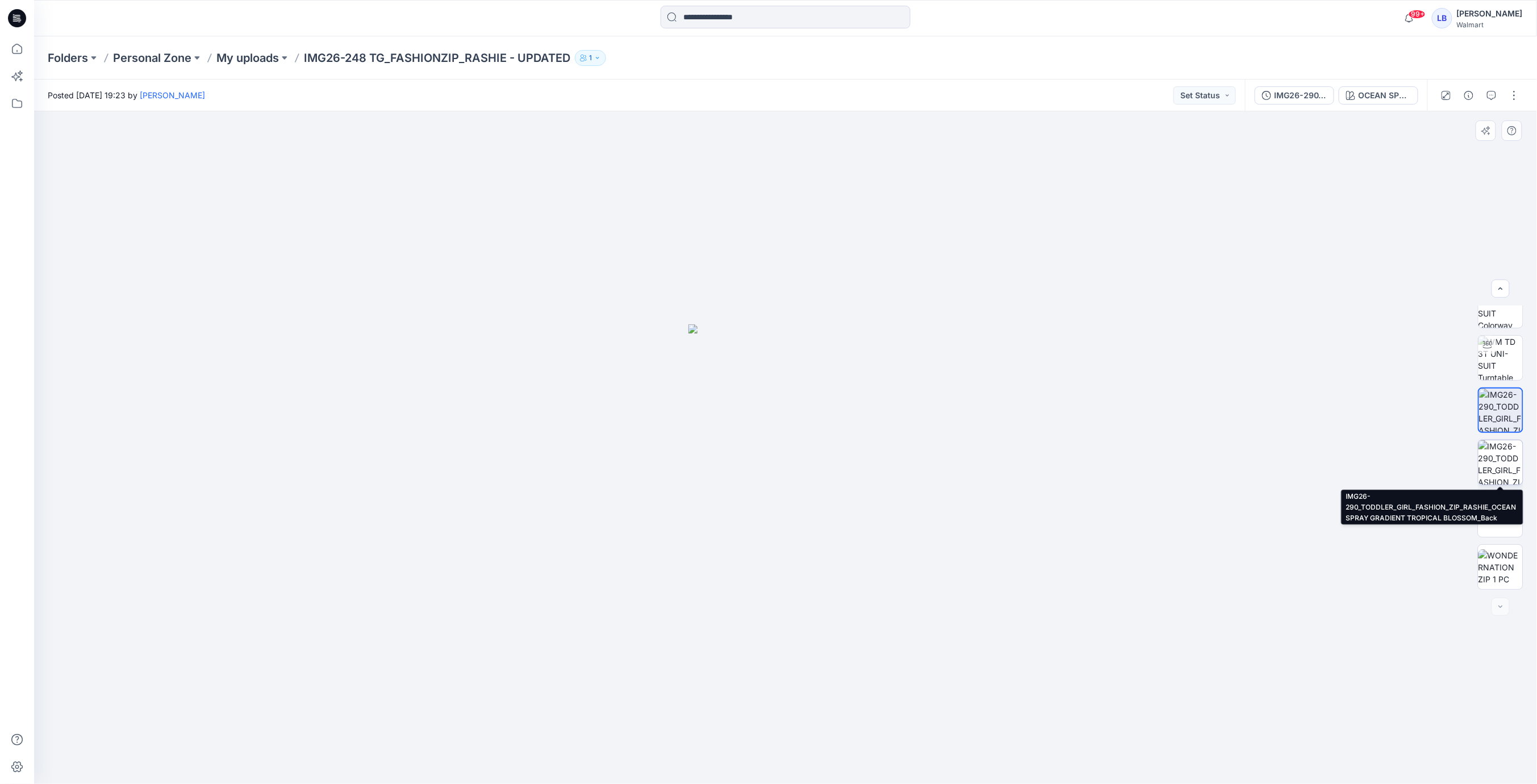
click at [1502, 449] on img at bounding box center [1500, 462] width 44 height 44
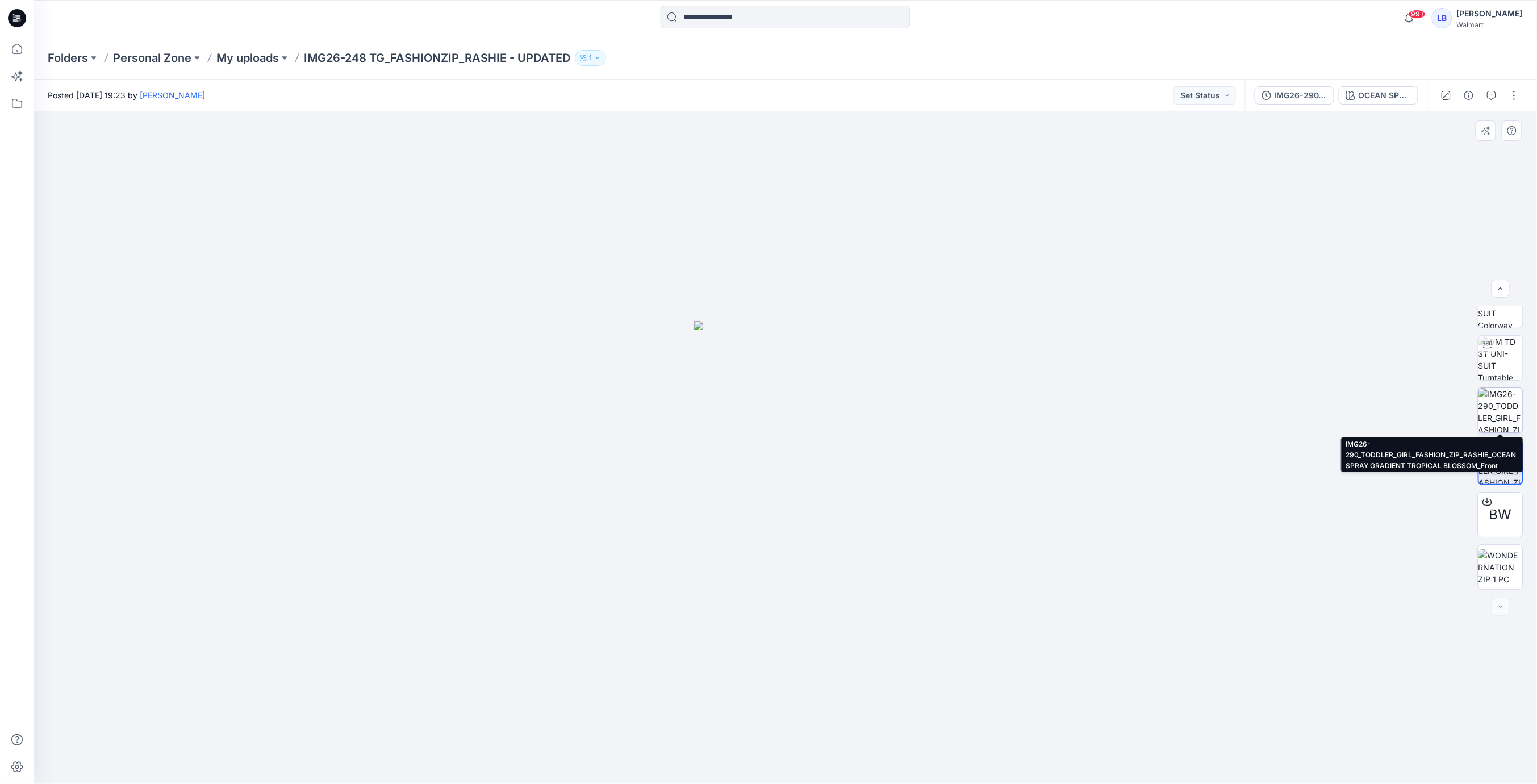
drag, startPoint x: 1502, startPoint y: 407, endPoint x: 1506, endPoint y: 417, distance: 10.8
click at [1502, 407] on img at bounding box center [1500, 410] width 44 height 44
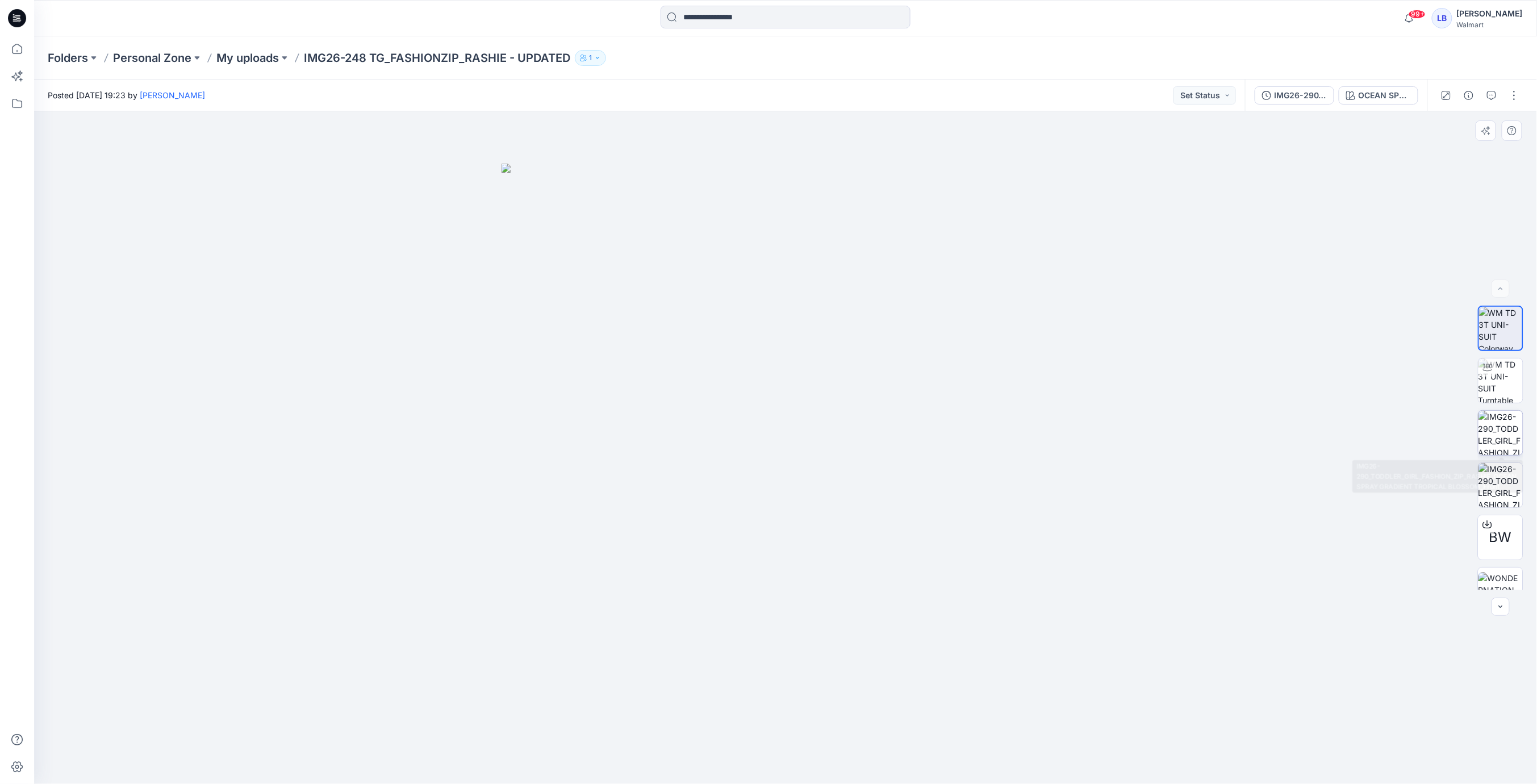
click at [1494, 434] on img at bounding box center [1500, 432] width 44 height 44
click at [1514, 93] on button "button" at bounding box center [1514, 95] width 18 height 18
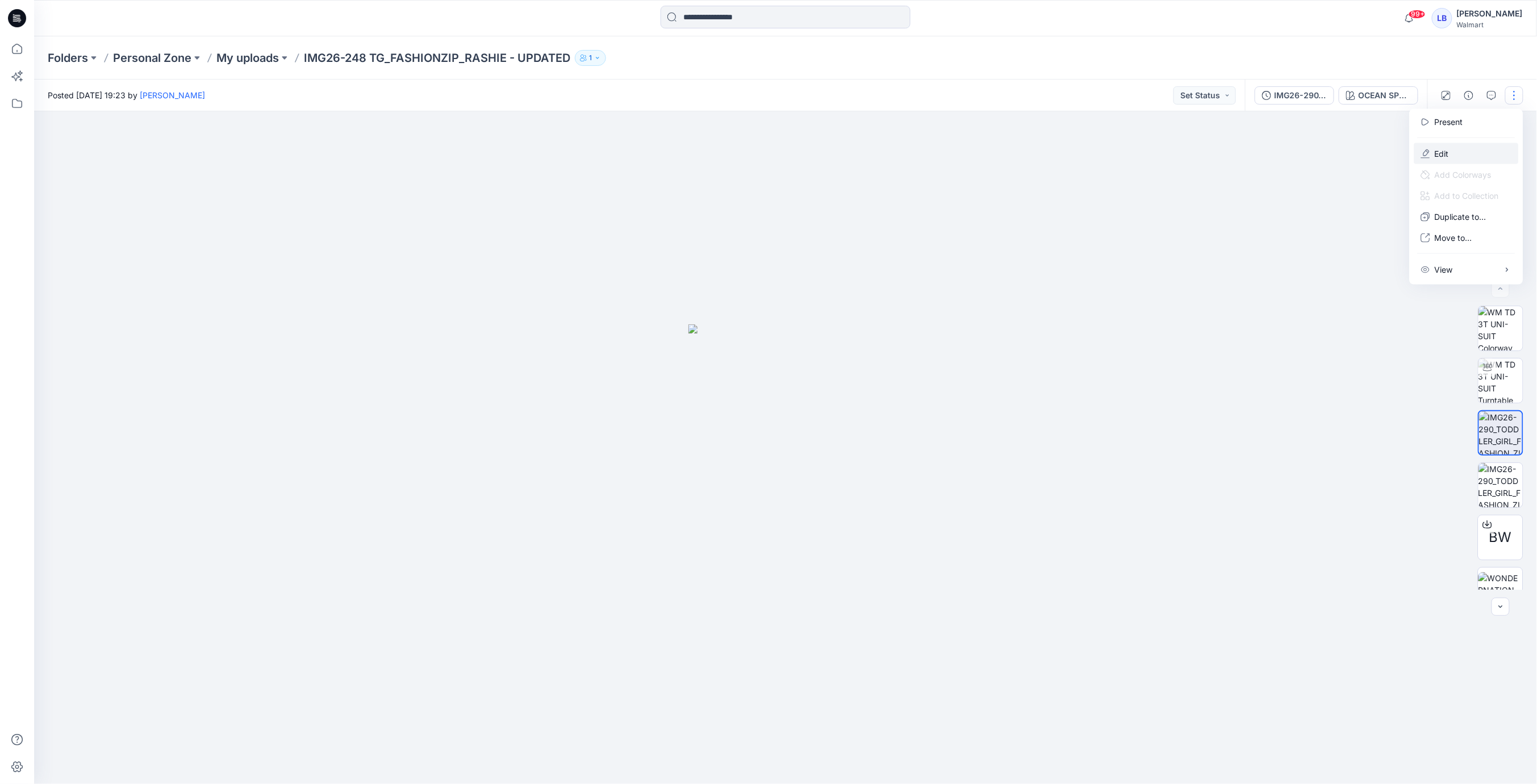
click at [1449, 149] on button "Edit" at bounding box center [1467, 153] width 105 height 21
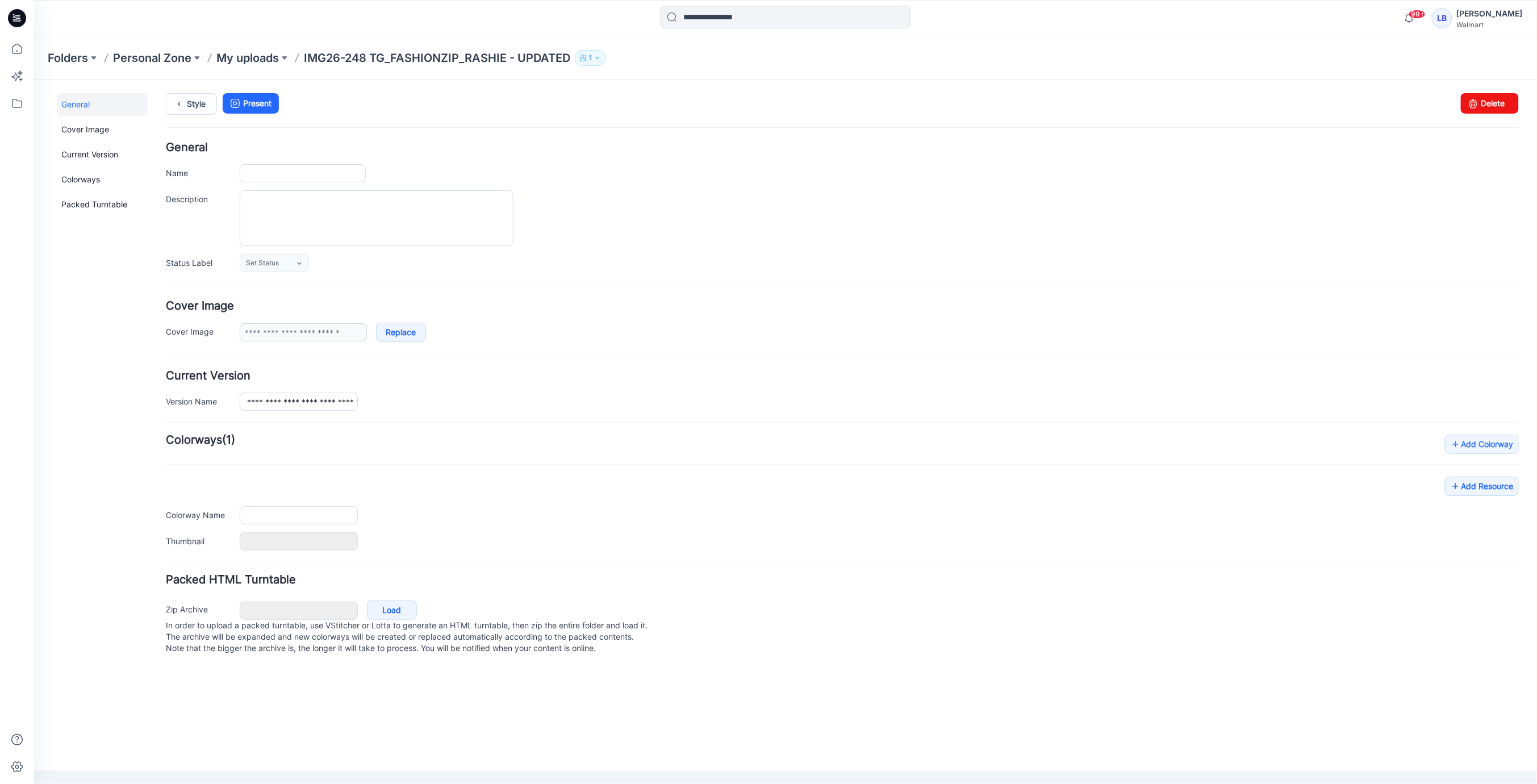
type input "**********"
type textarea "**********"
type input "**********"
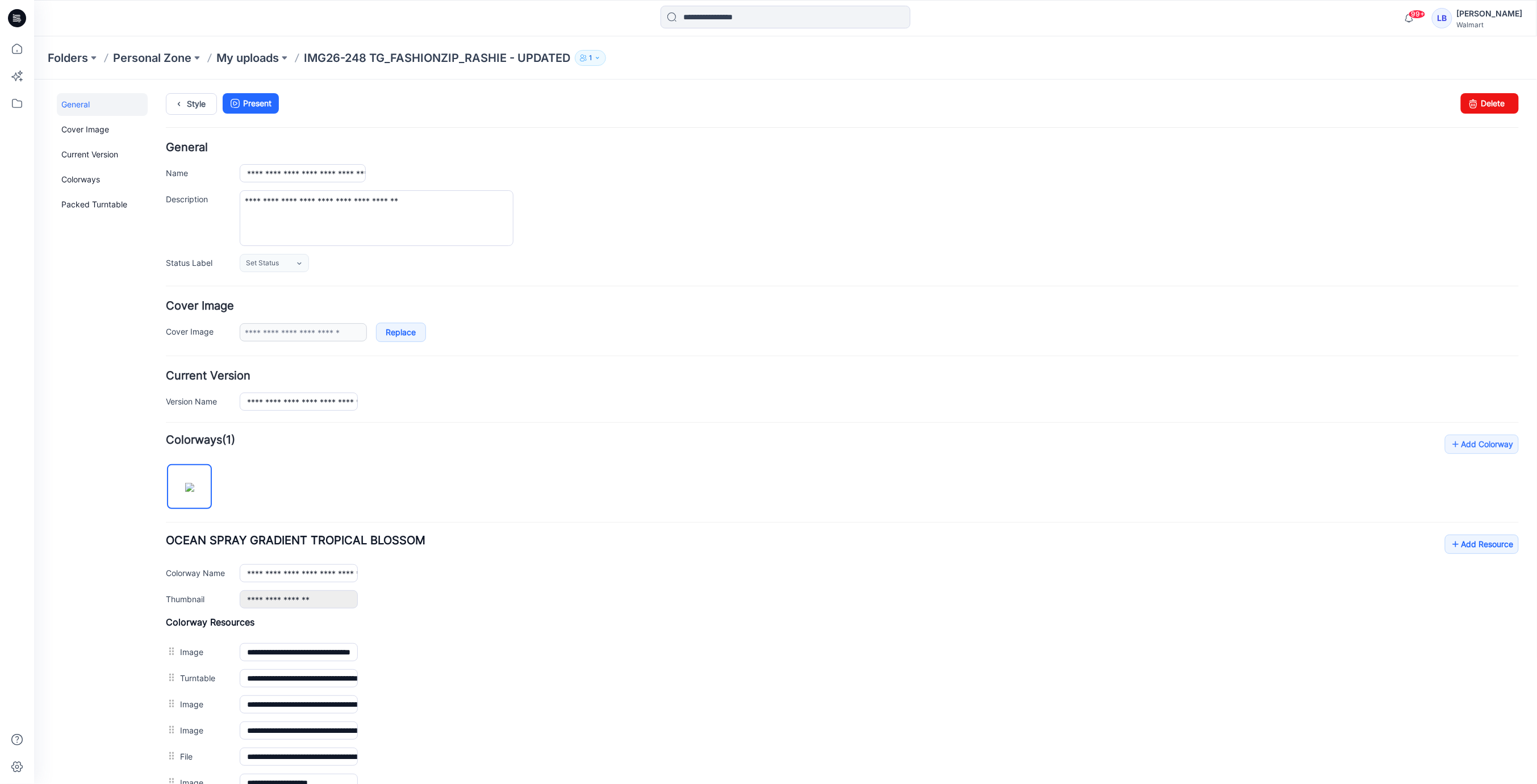
scroll to position [134, 0]
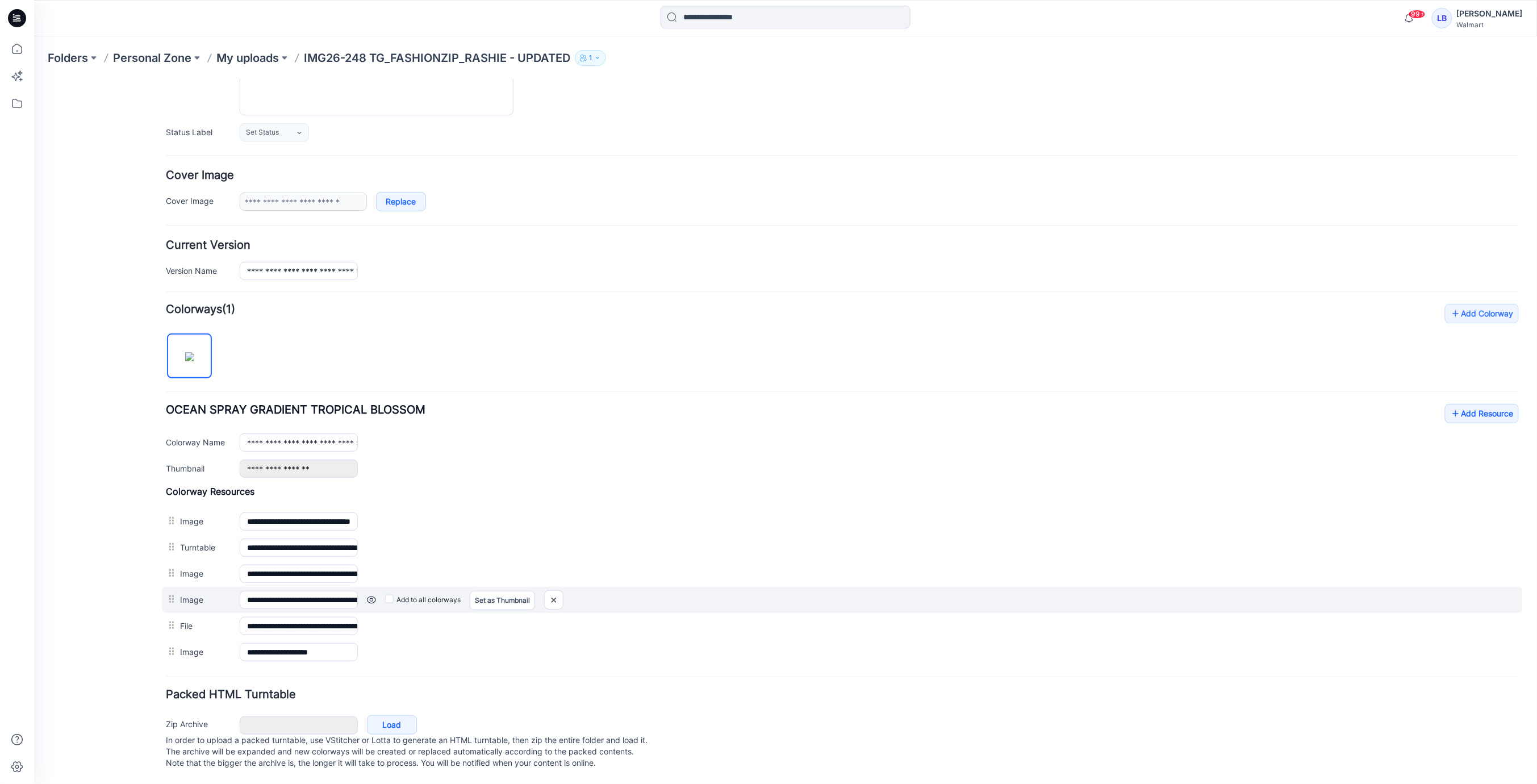
click at [370, 595] on link at bounding box center [370, 599] width 9 height 9
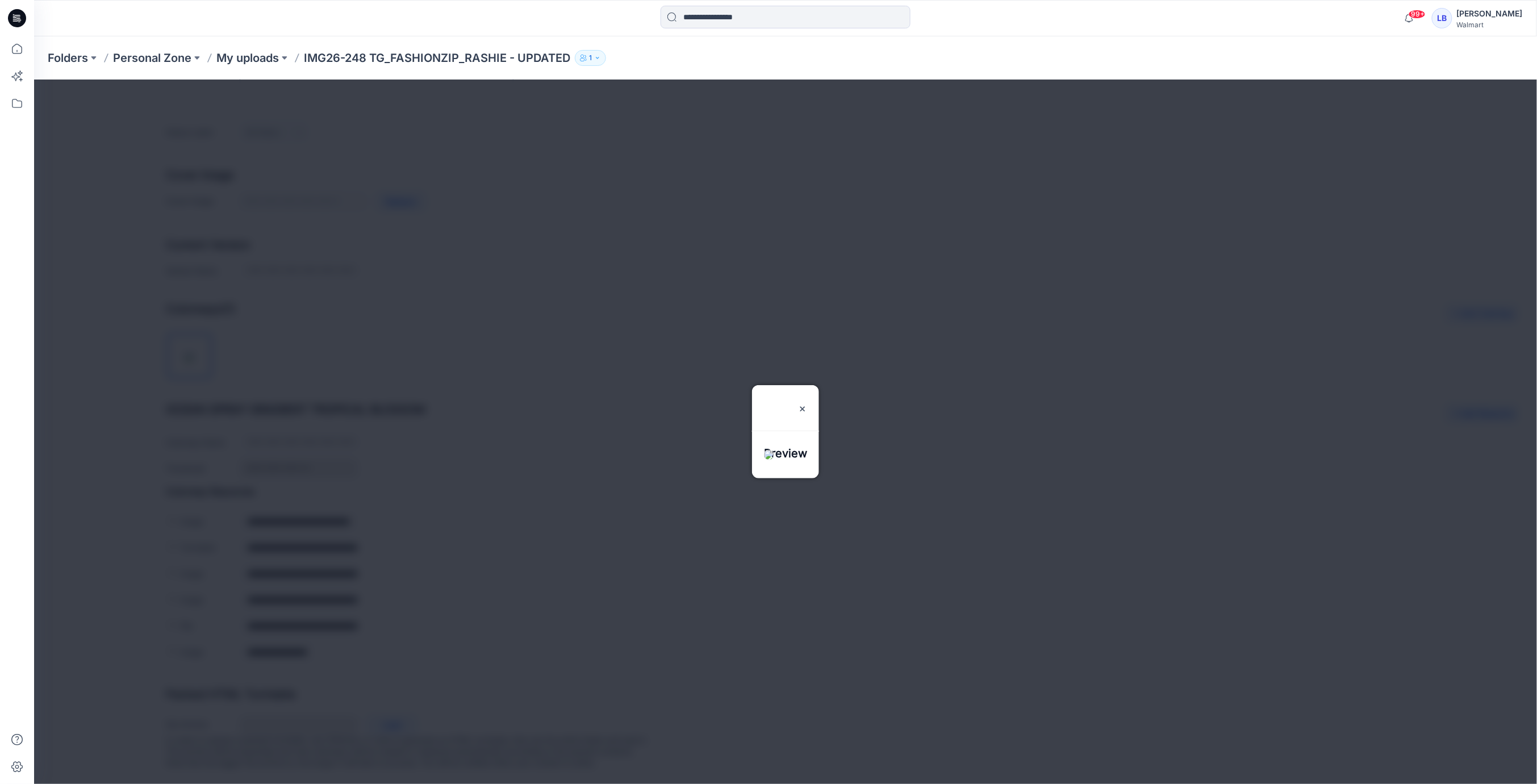
drag, startPoint x: 874, startPoint y: 288, endPoint x: 786, endPoint y: 379, distance: 126.6
click at [807, 404] on img at bounding box center [802, 408] width 9 height 9
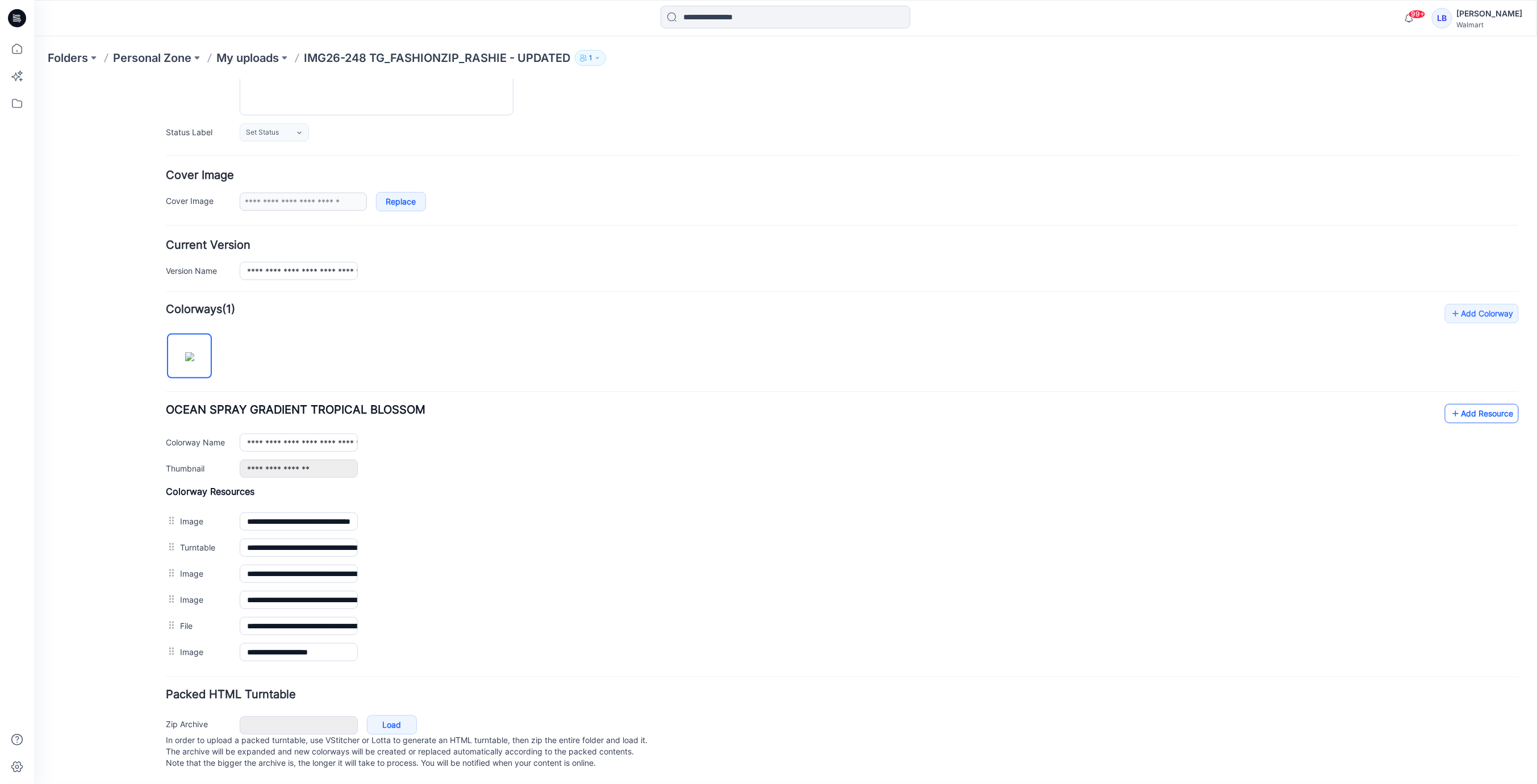
click at [1493, 410] on link "Add Resource" at bounding box center [1482, 413] width 74 height 19
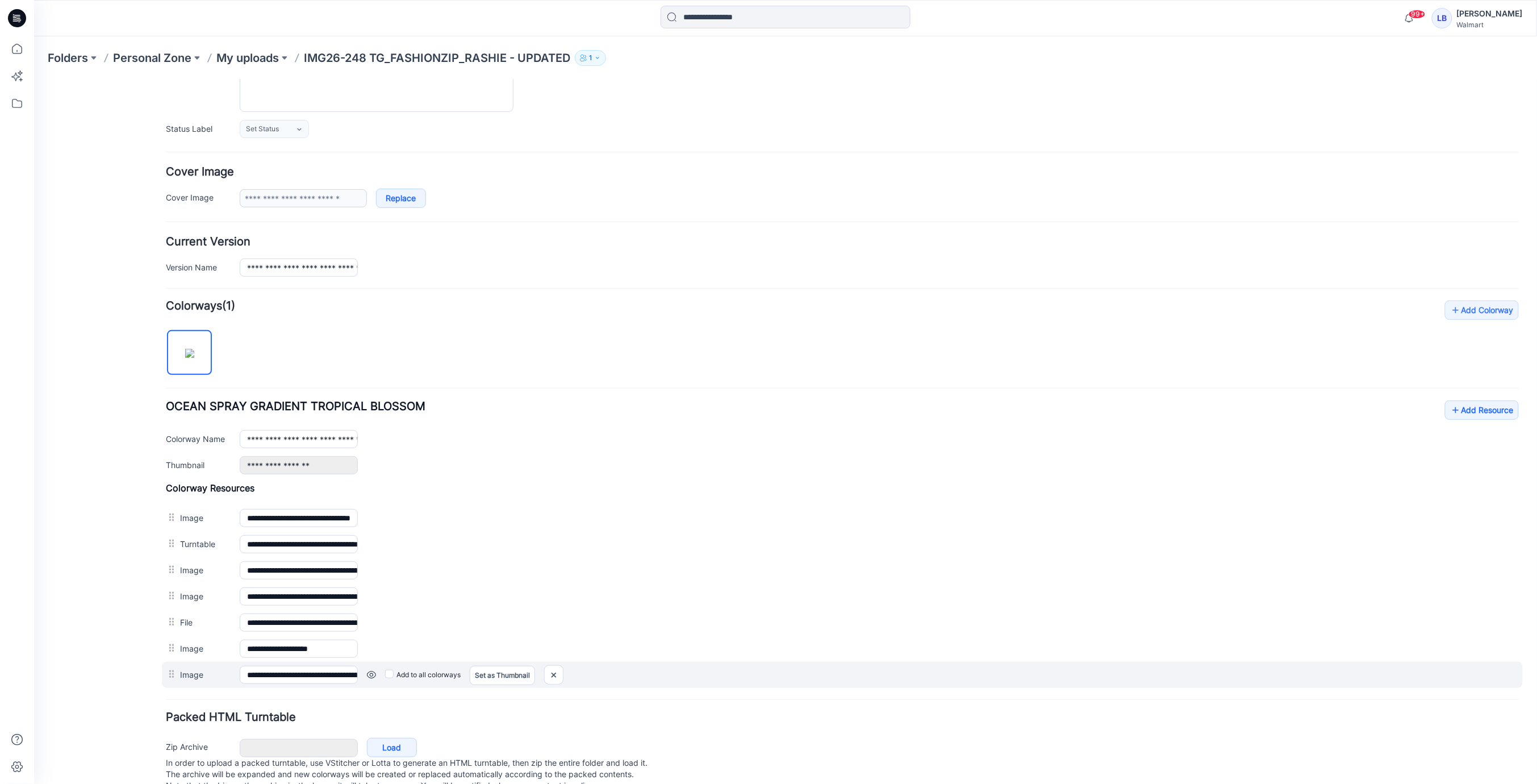
click at [371, 670] on link at bounding box center [370, 674] width 9 height 9
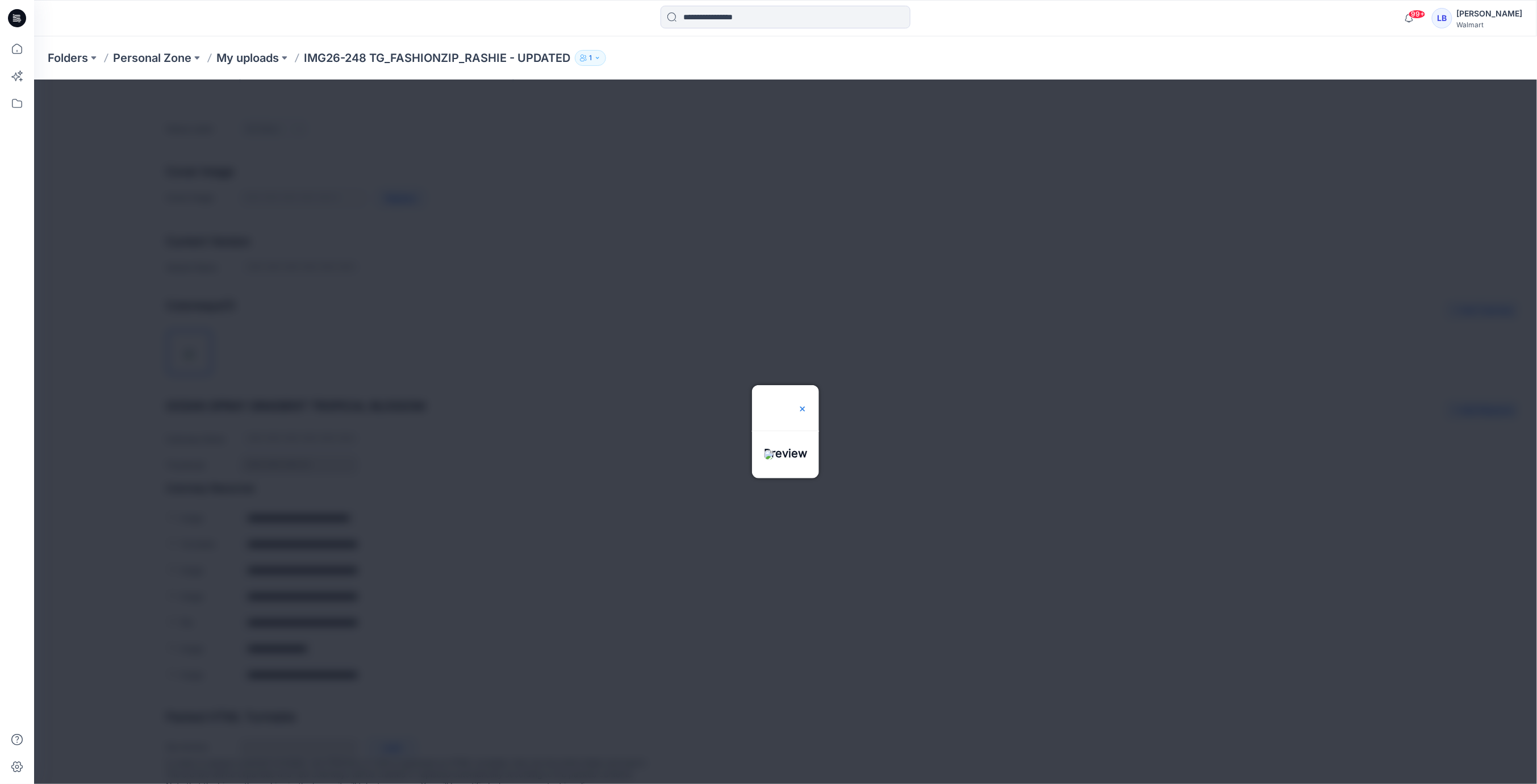
click at [807, 404] on img at bounding box center [802, 408] width 9 height 9
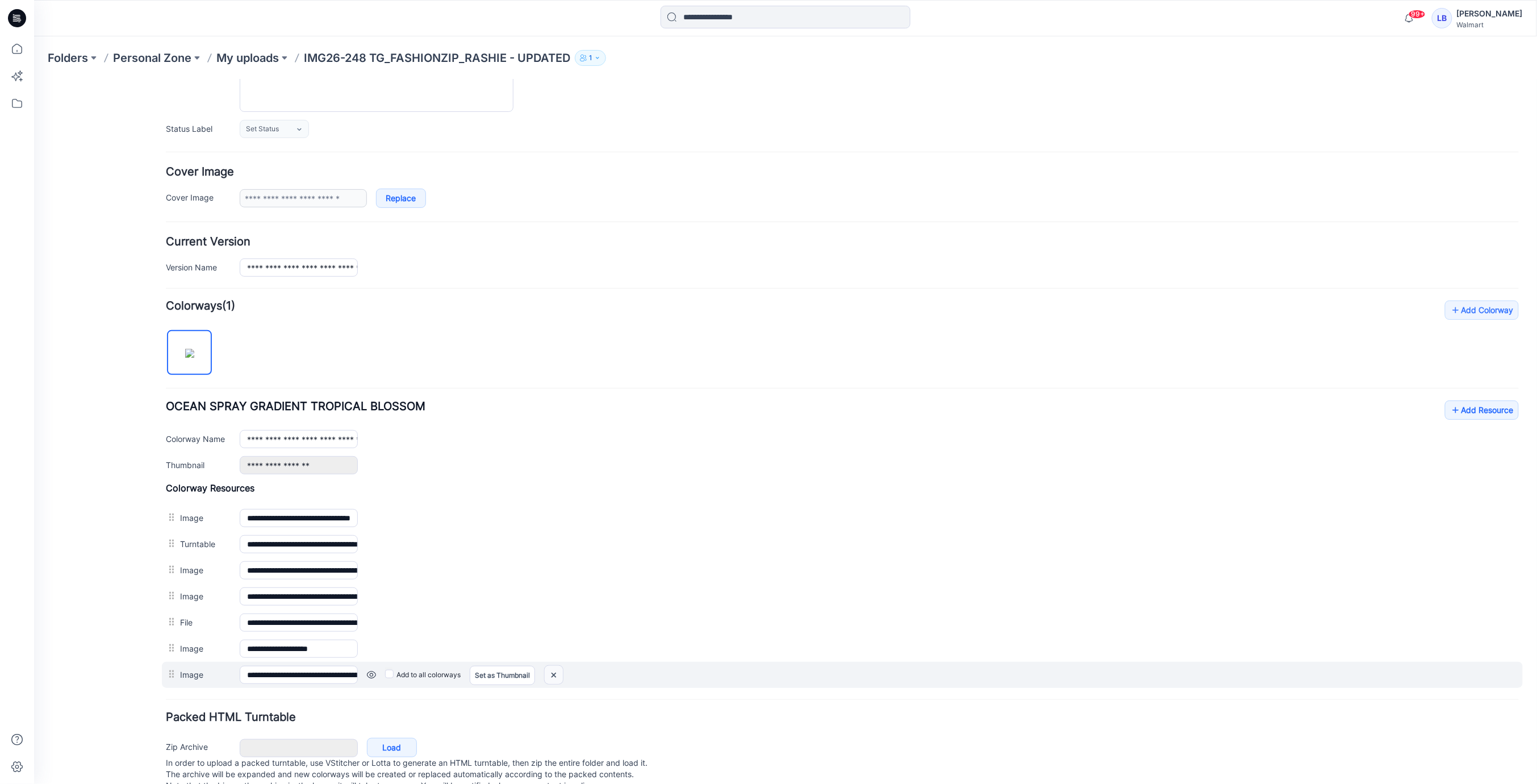
click at [554, 667] on img at bounding box center [554, 674] width 18 height 18
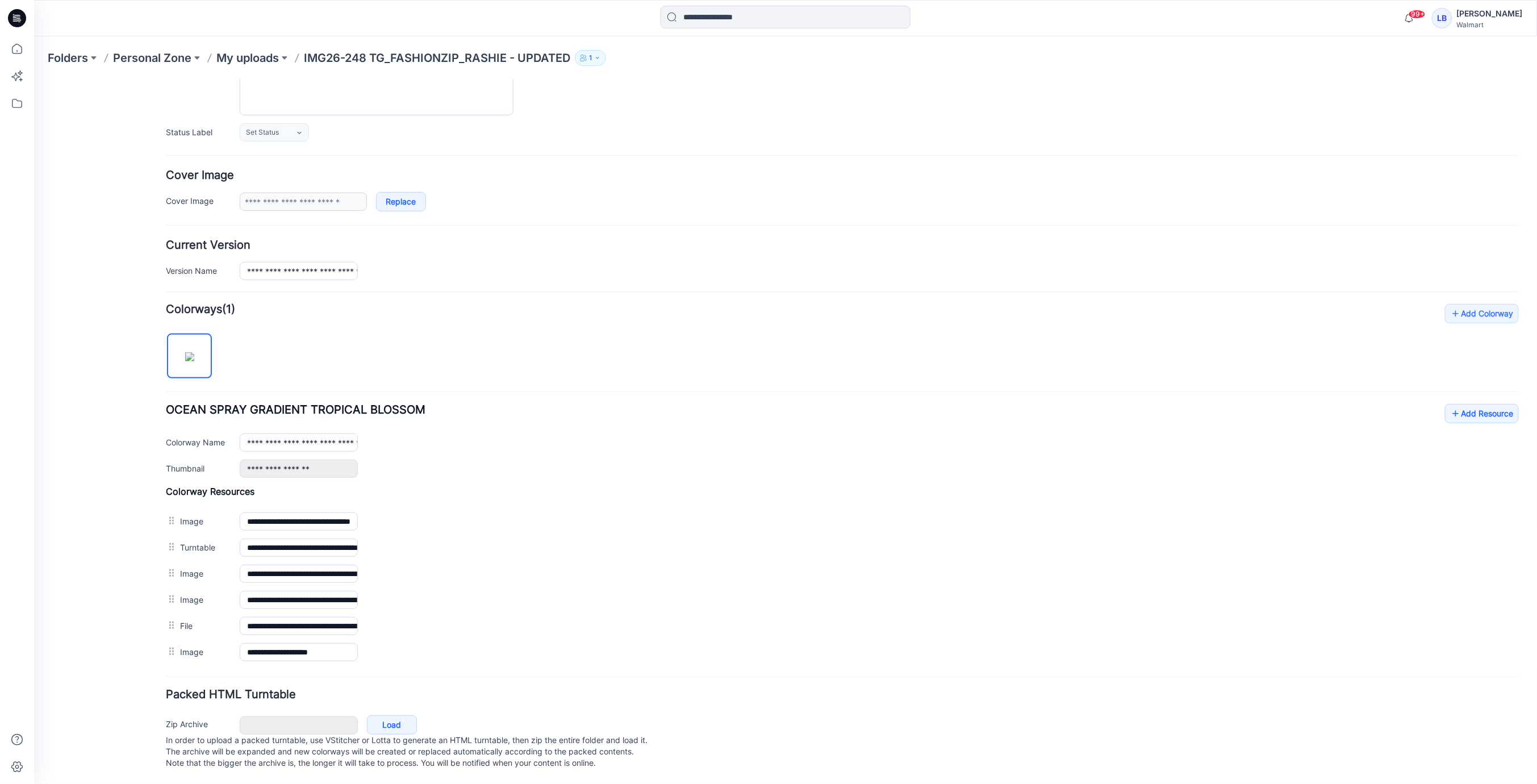
scroll to position [0, 0]
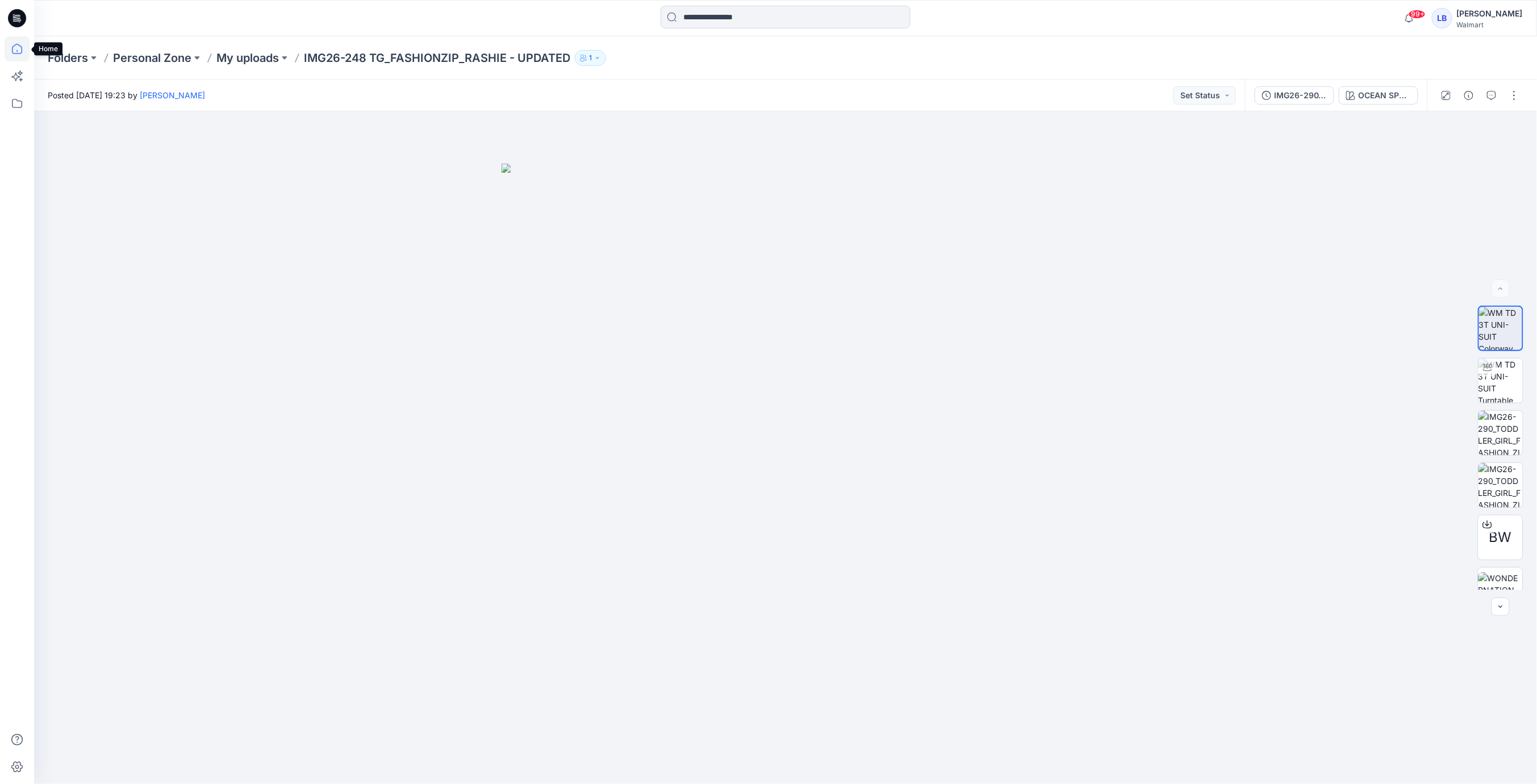
click at [17, 47] on icon at bounding box center [17, 49] width 25 height 25
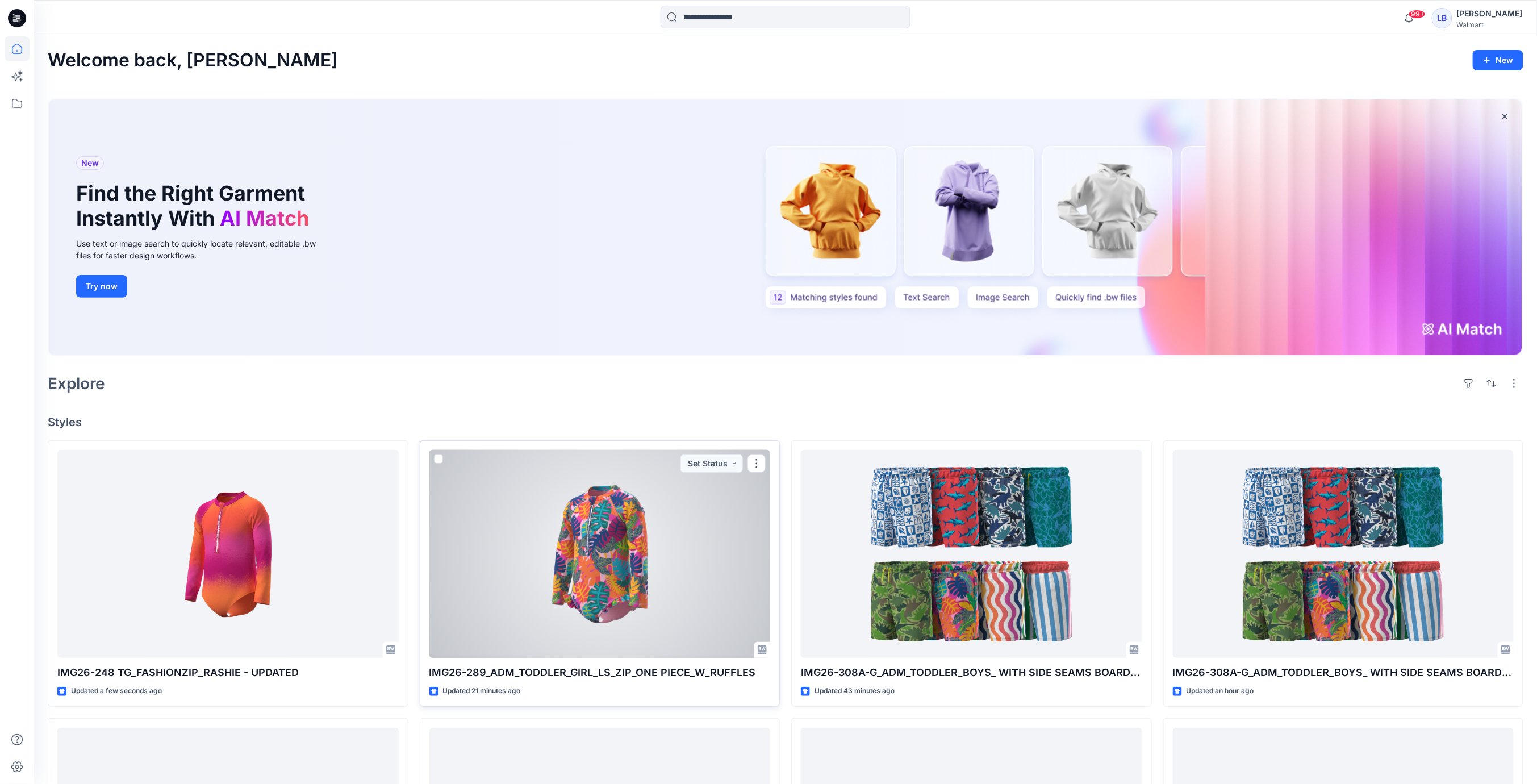
click at [647, 508] on div at bounding box center [601, 554] width 342 height 209
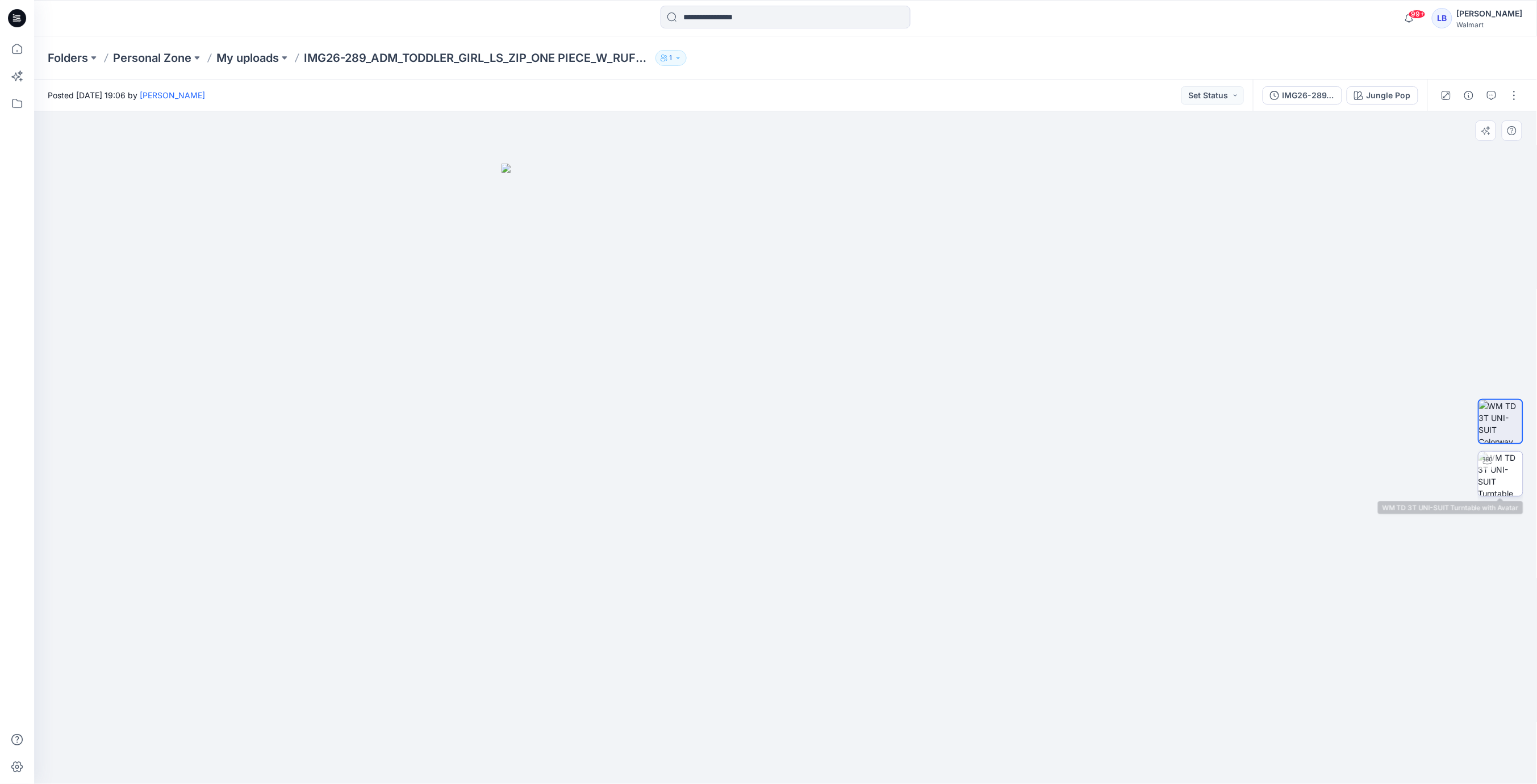
drag, startPoint x: 1491, startPoint y: 475, endPoint x: 1483, endPoint y: 476, distance: 8.1
click at [1491, 475] on img at bounding box center [1500, 473] width 44 height 44
click at [1515, 102] on button "button" at bounding box center [1514, 95] width 18 height 18
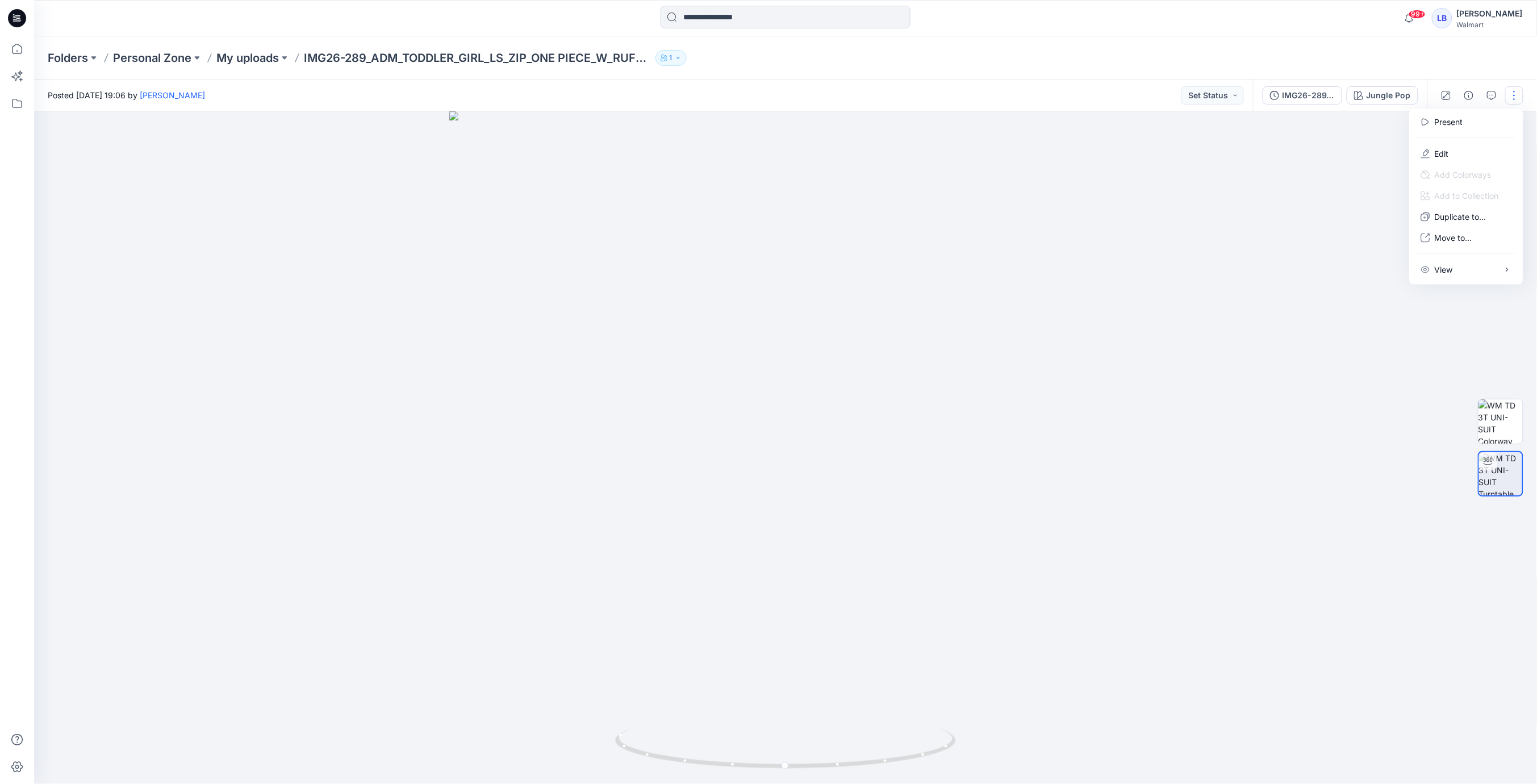
click at [1313, 78] on div "Folders Personal Zone My uploads IMG26-289_ADM_TODDLER_GIRL_LS_ZIP_ONE PIECE_W_…" at bounding box center [786, 58] width 1503 height 44
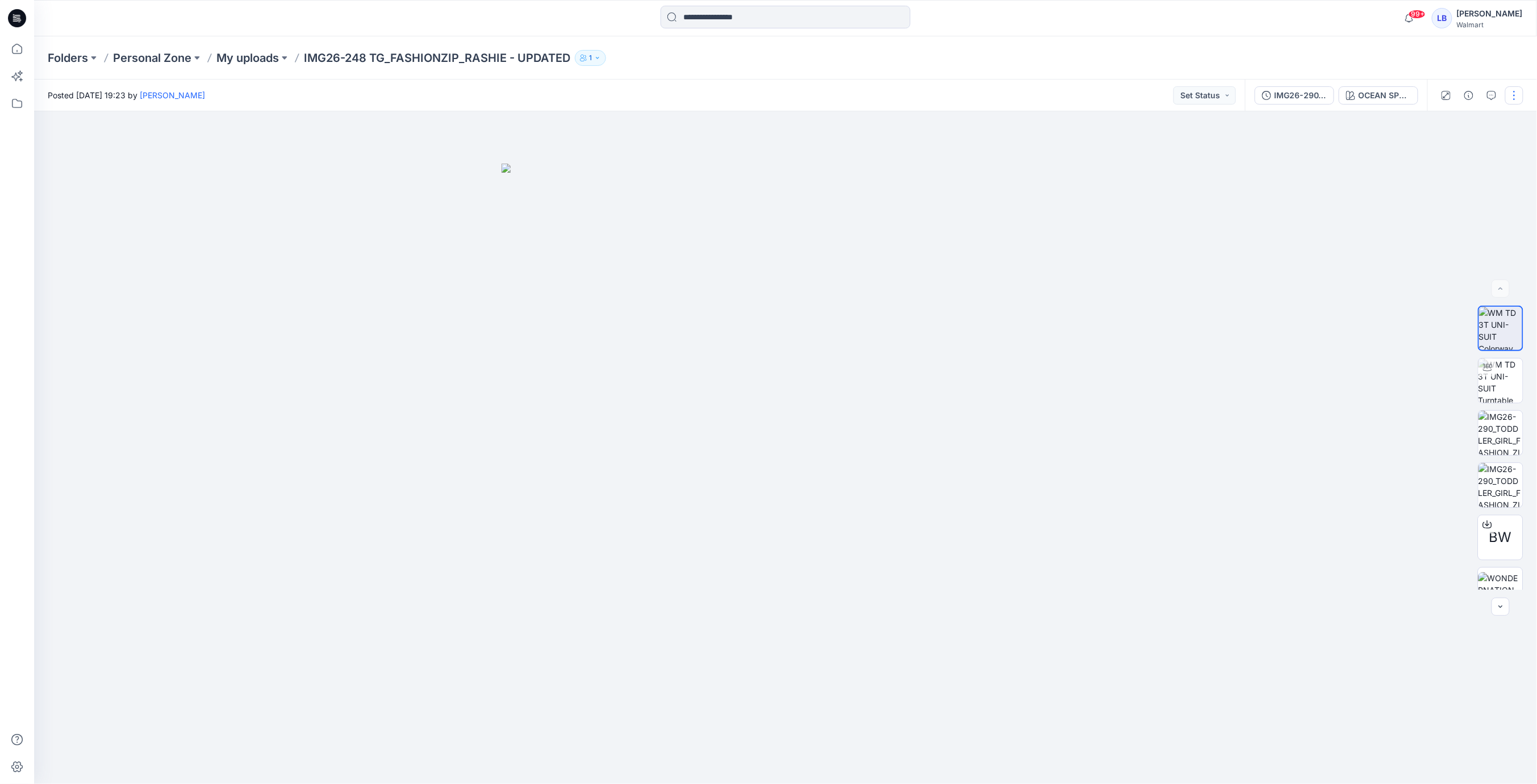
click at [1515, 93] on button "button" at bounding box center [1514, 95] width 18 height 18
click at [1461, 147] on button "Edit" at bounding box center [1467, 153] width 105 height 21
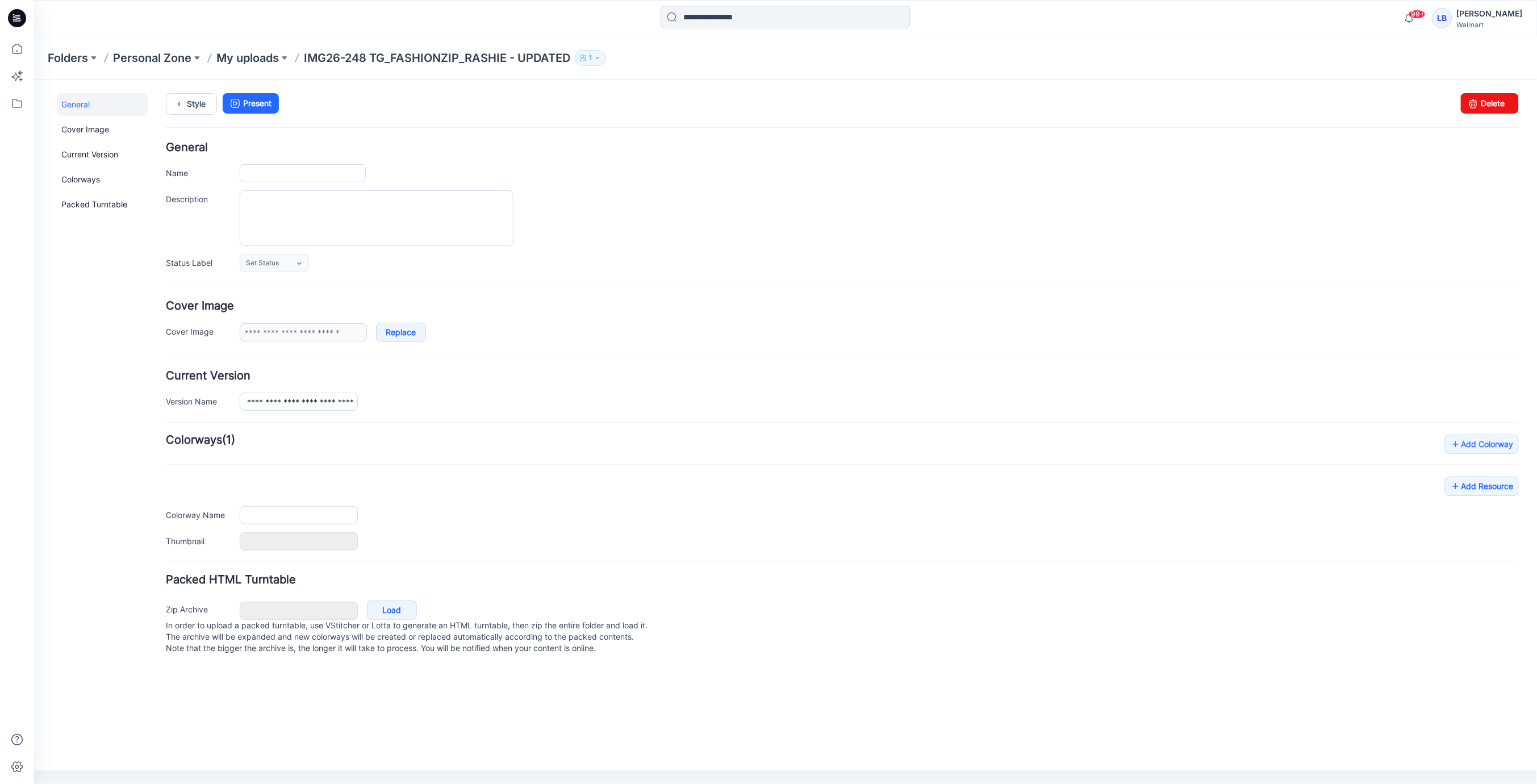
type input "**********"
type textarea "**********"
type input "**********"
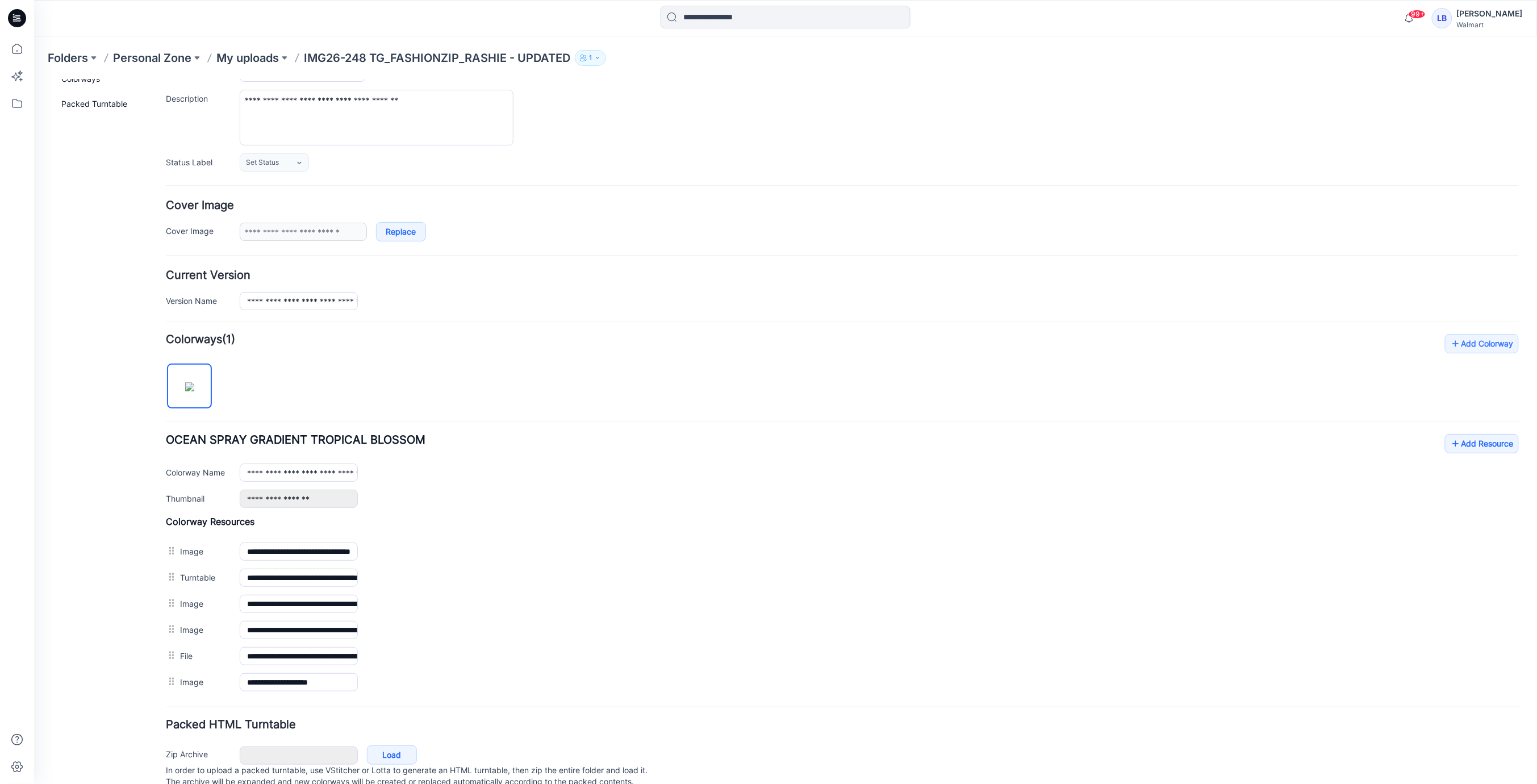
scroll to position [111, 0]
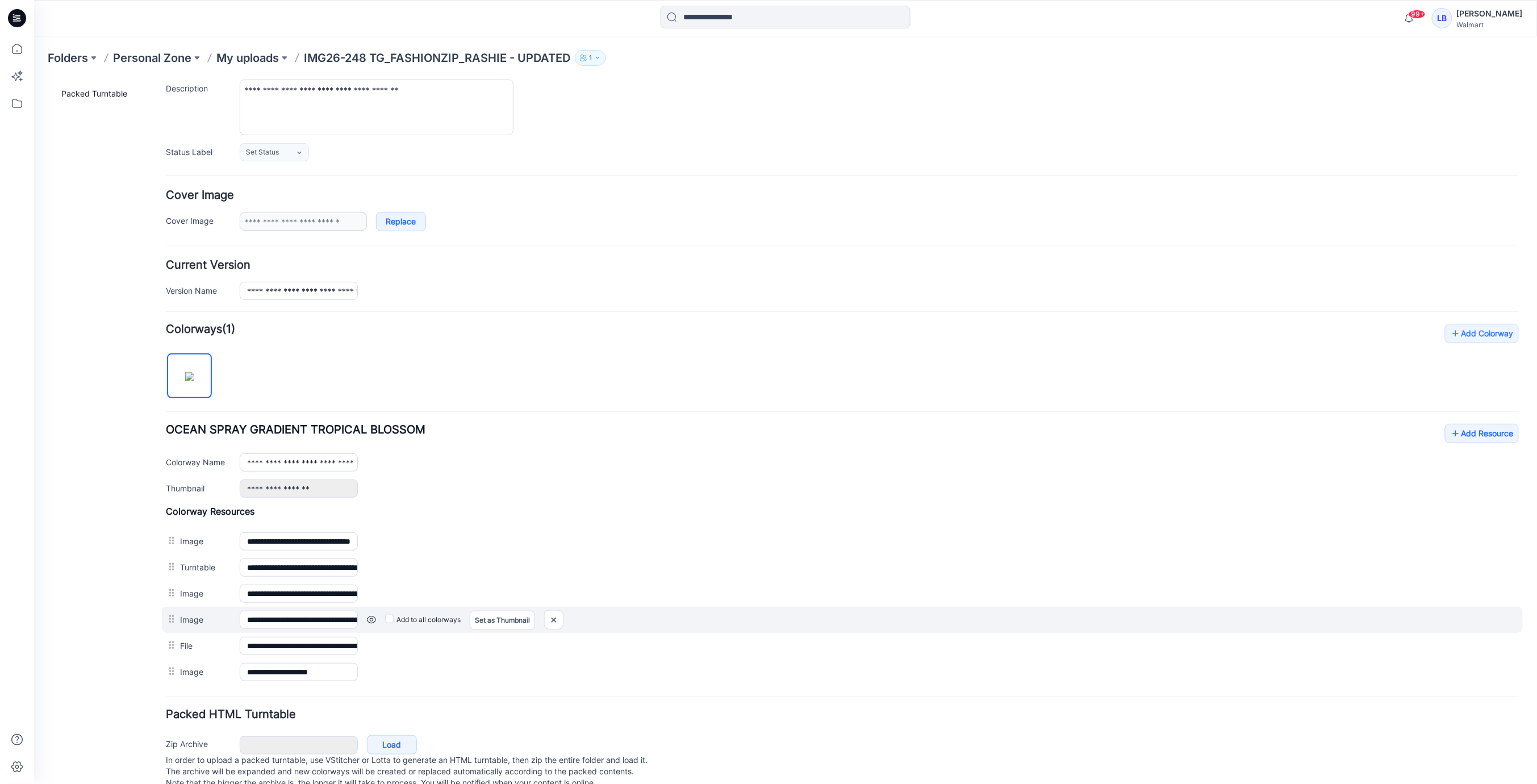
click at [372, 615] on link at bounding box center [370, 619] width 9 height 9
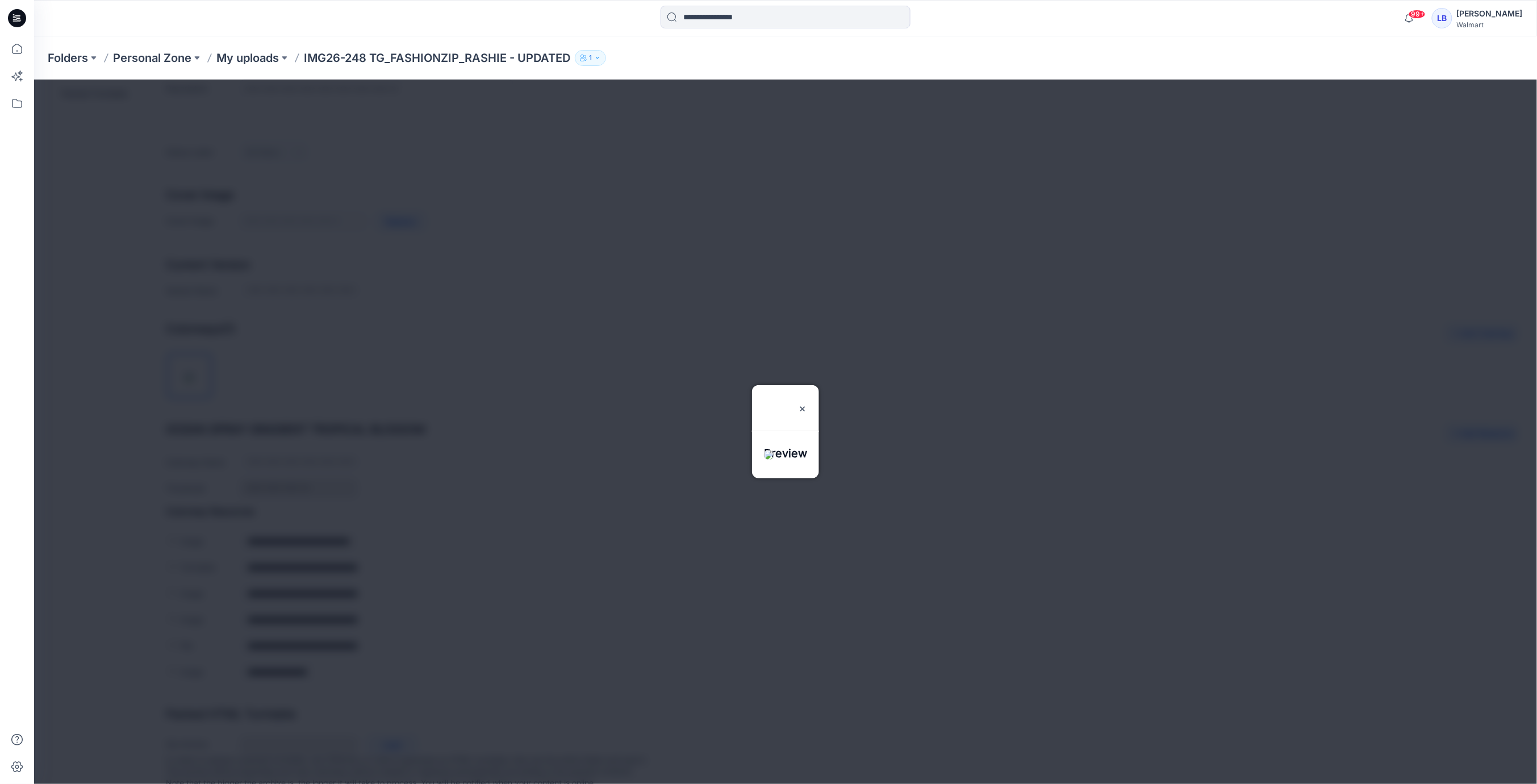
click at [807, 404] on img at bounding box center [802, 408] width 9 height 9
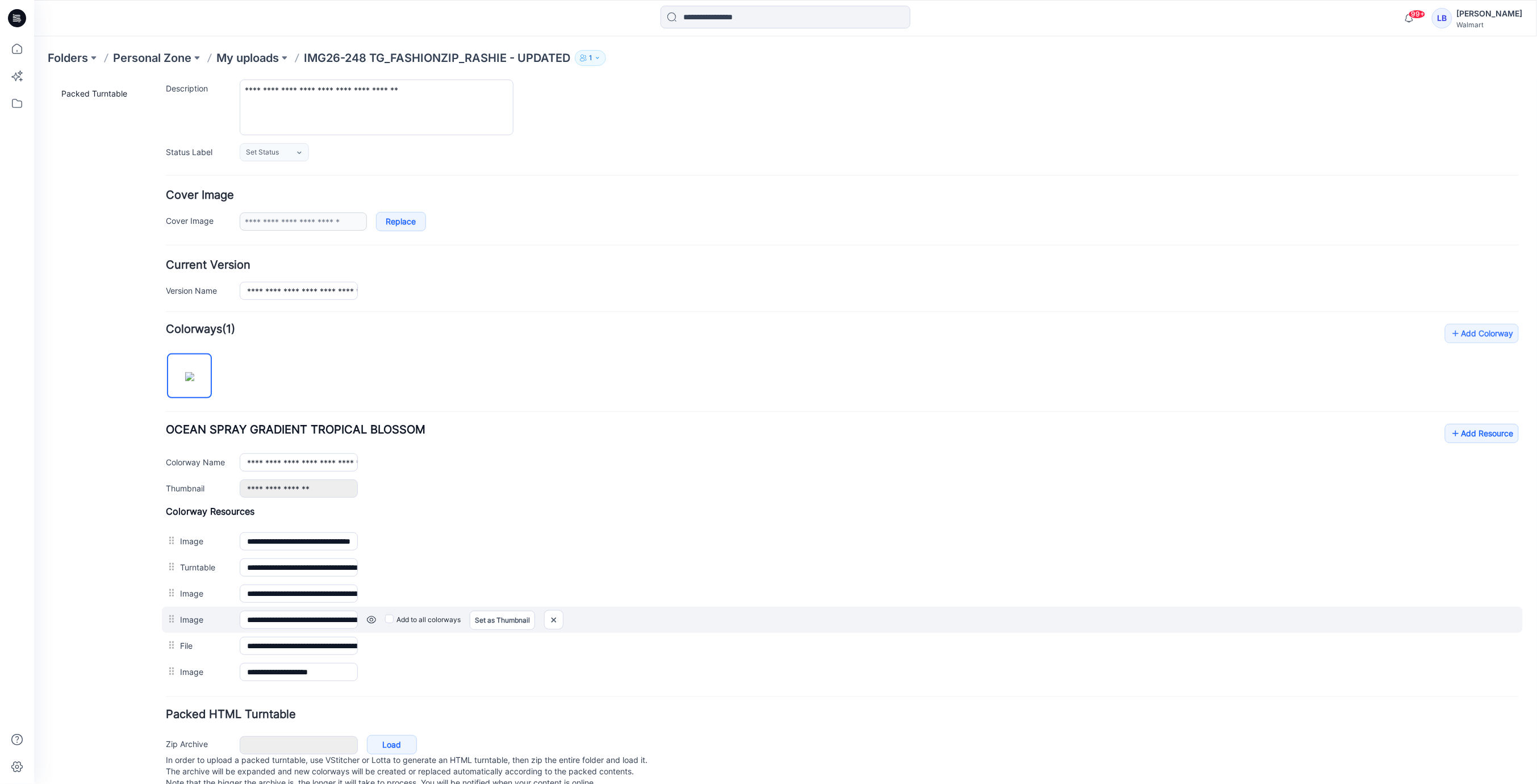
click at [565, 616] on div "Add to all colorways Set as Thumbnail Unset as Thumbnail" at bounding box center [938, 619] width 1161 height 18
click at [560, 614] on img at bounding box center [554, 619] width 18 height 18
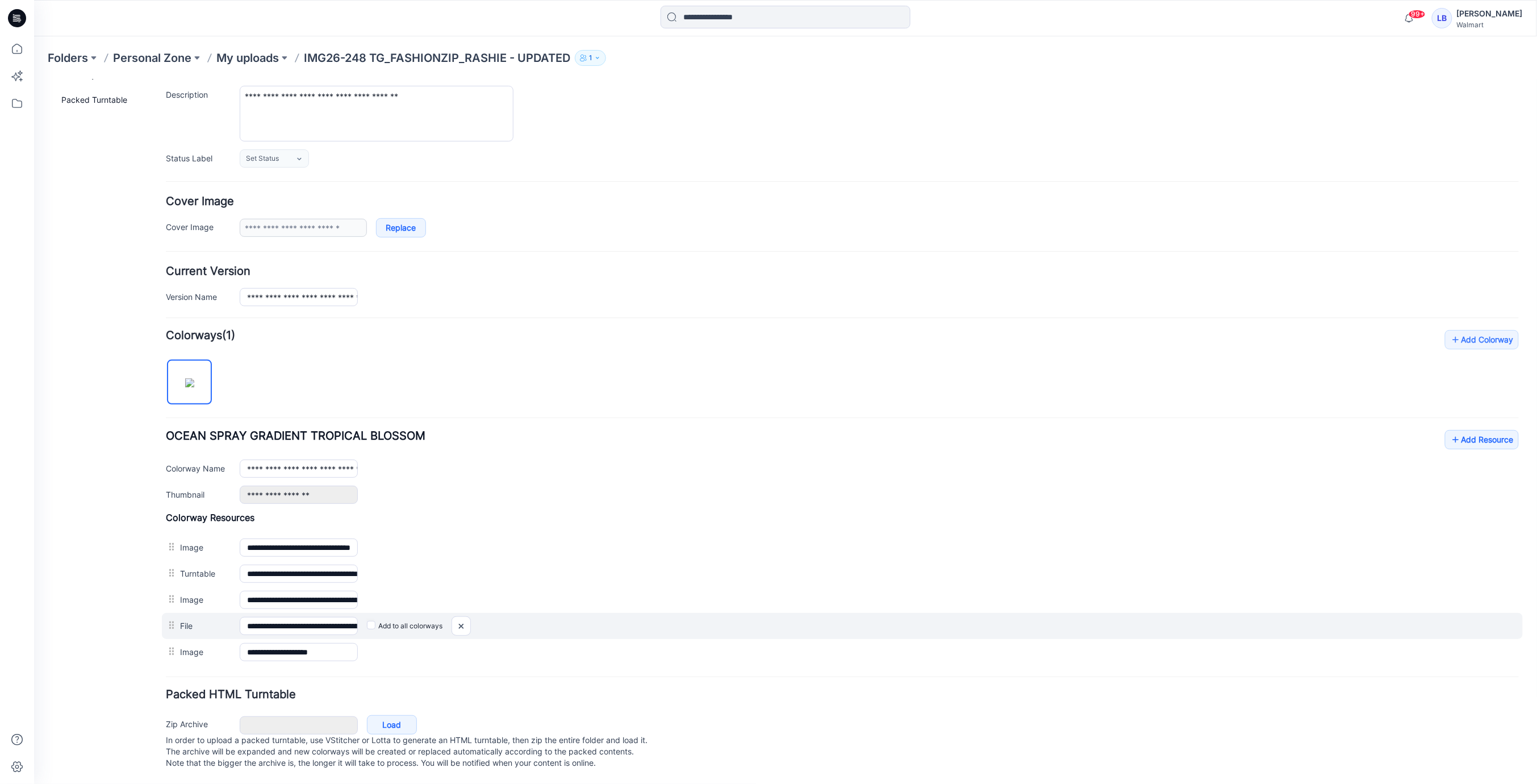
scroll to position [109, 0]
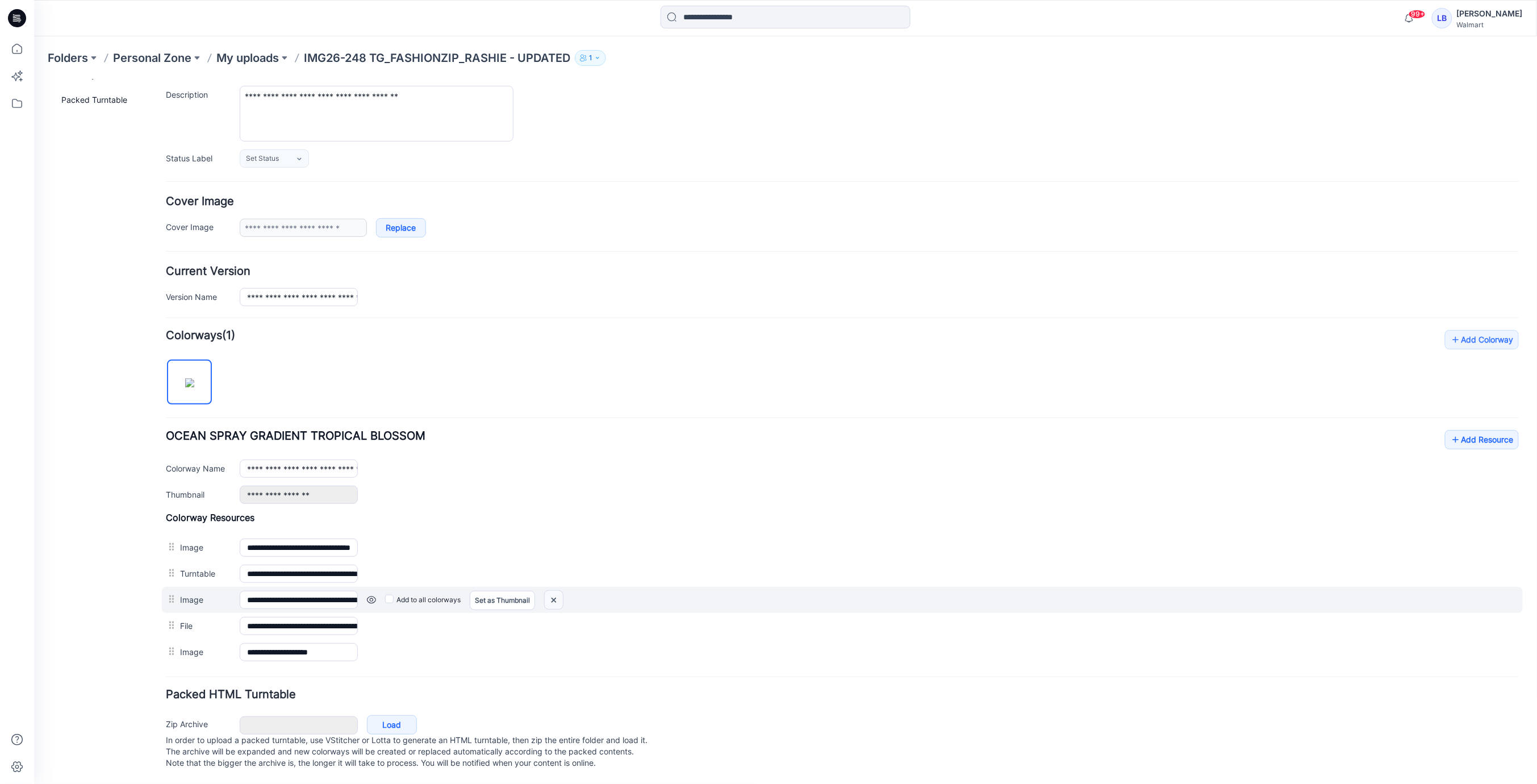
click at [554, 591] on img at bounding box center [554, 600] width 18 height 18
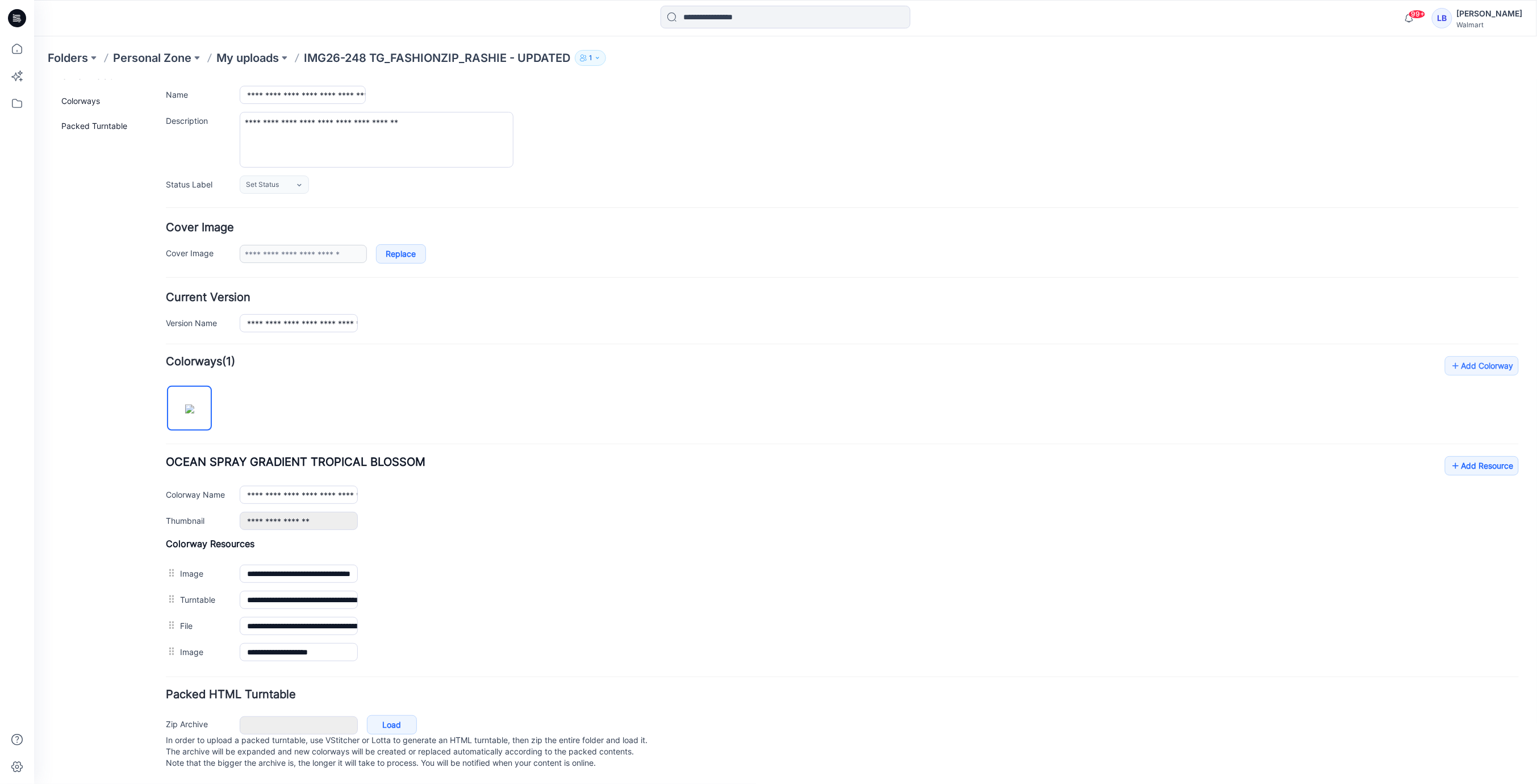
scroll to position [82, 0]
click at [1478, 462] on link "Add Resource" at bounding box center [1482, 465] width 74 height 19
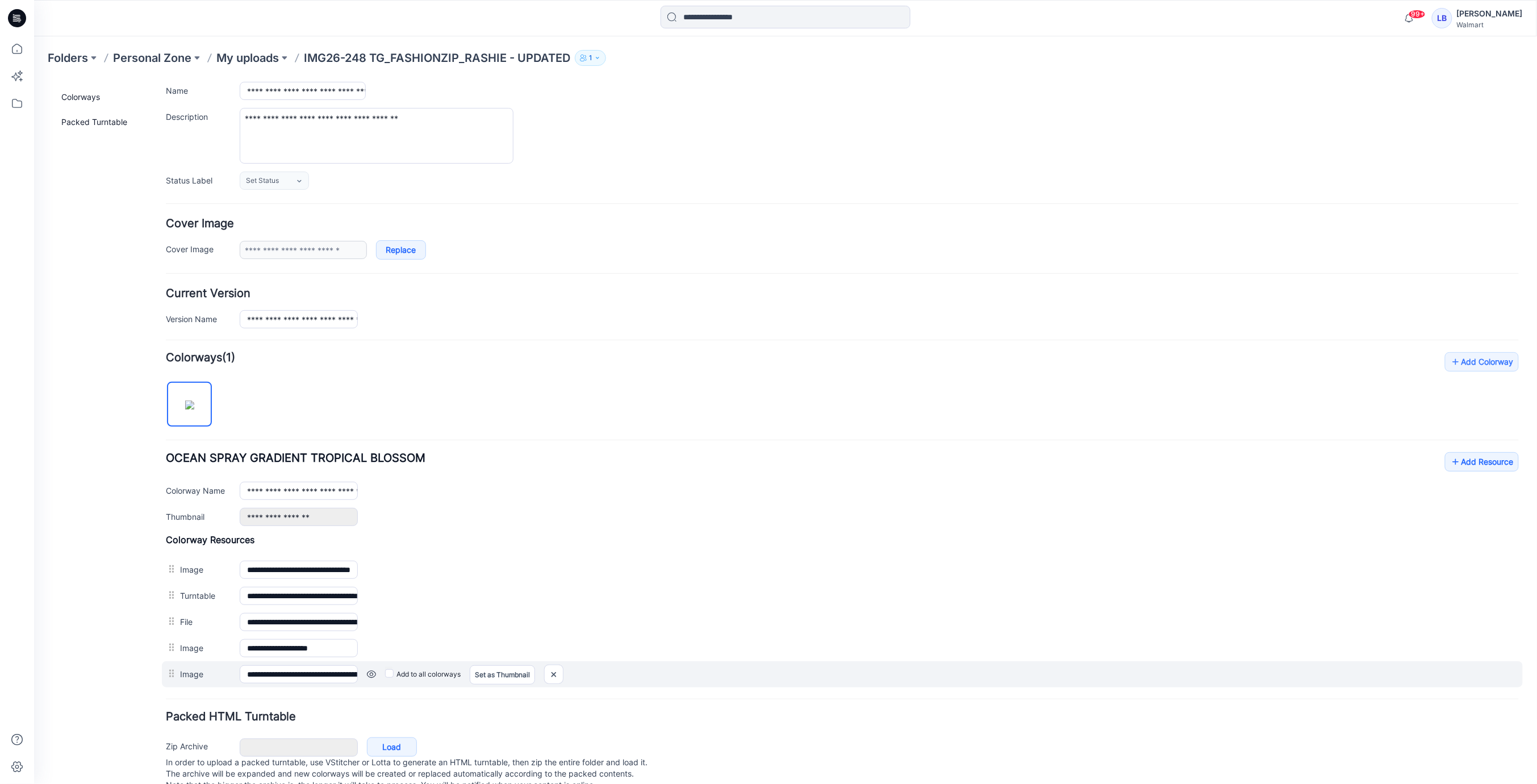
click at [372, 669] on link at bounding box center [370, 673] width 9 height 9
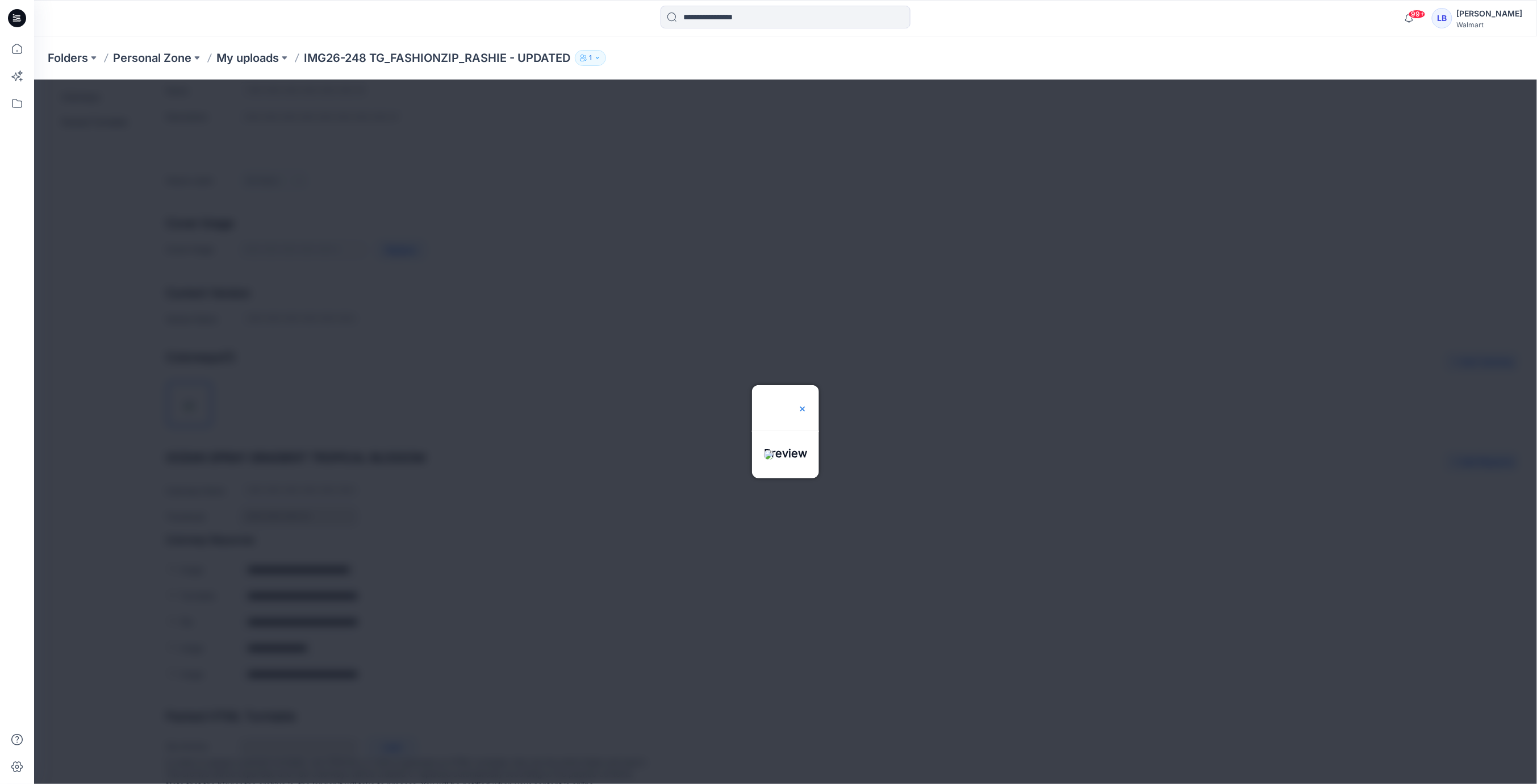
click at [807, 404] on img at bounding box center [802, 408] width 9 height 9
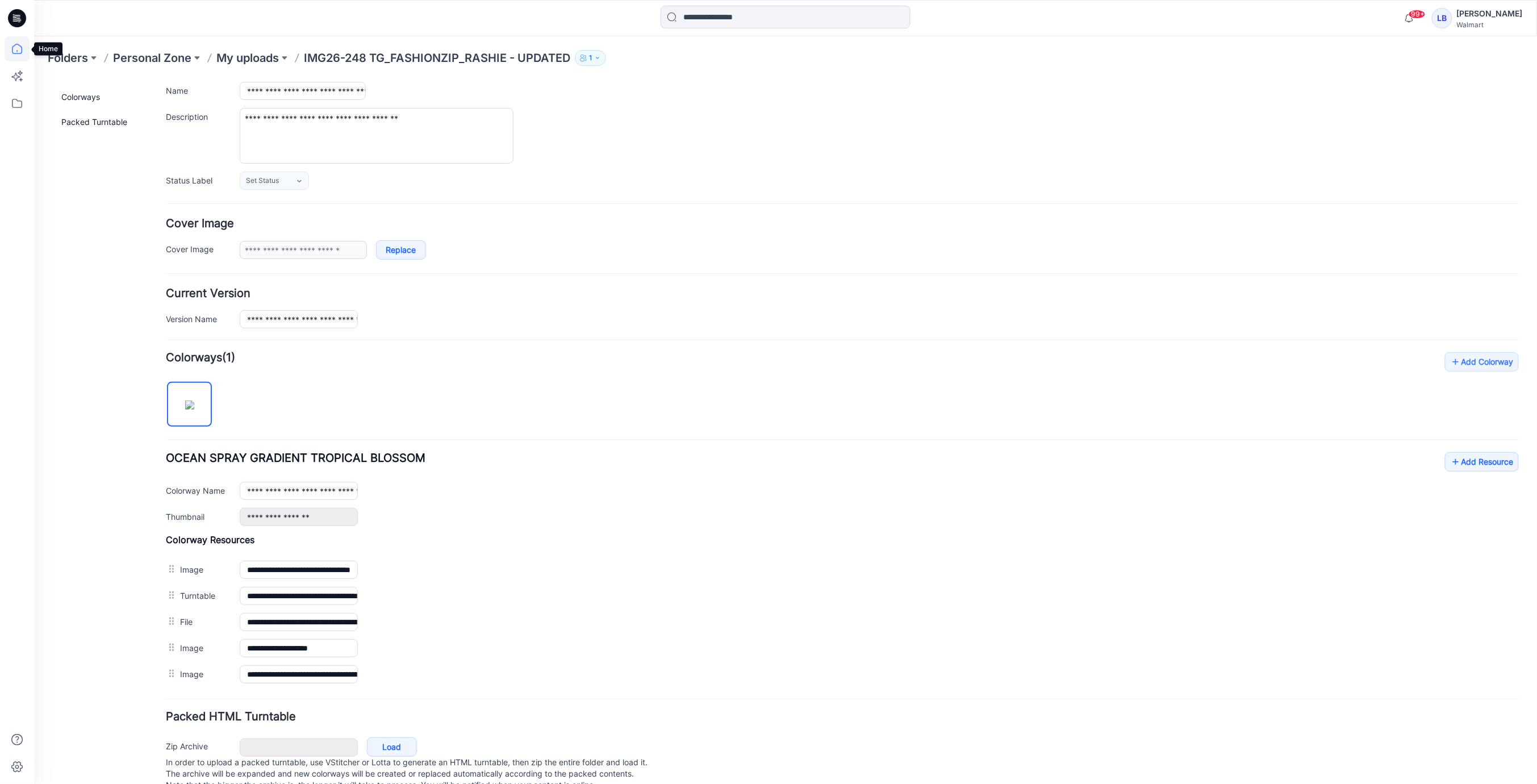
click at [18, 54] on icon at bounding box center [17, 49] width 25 height 25
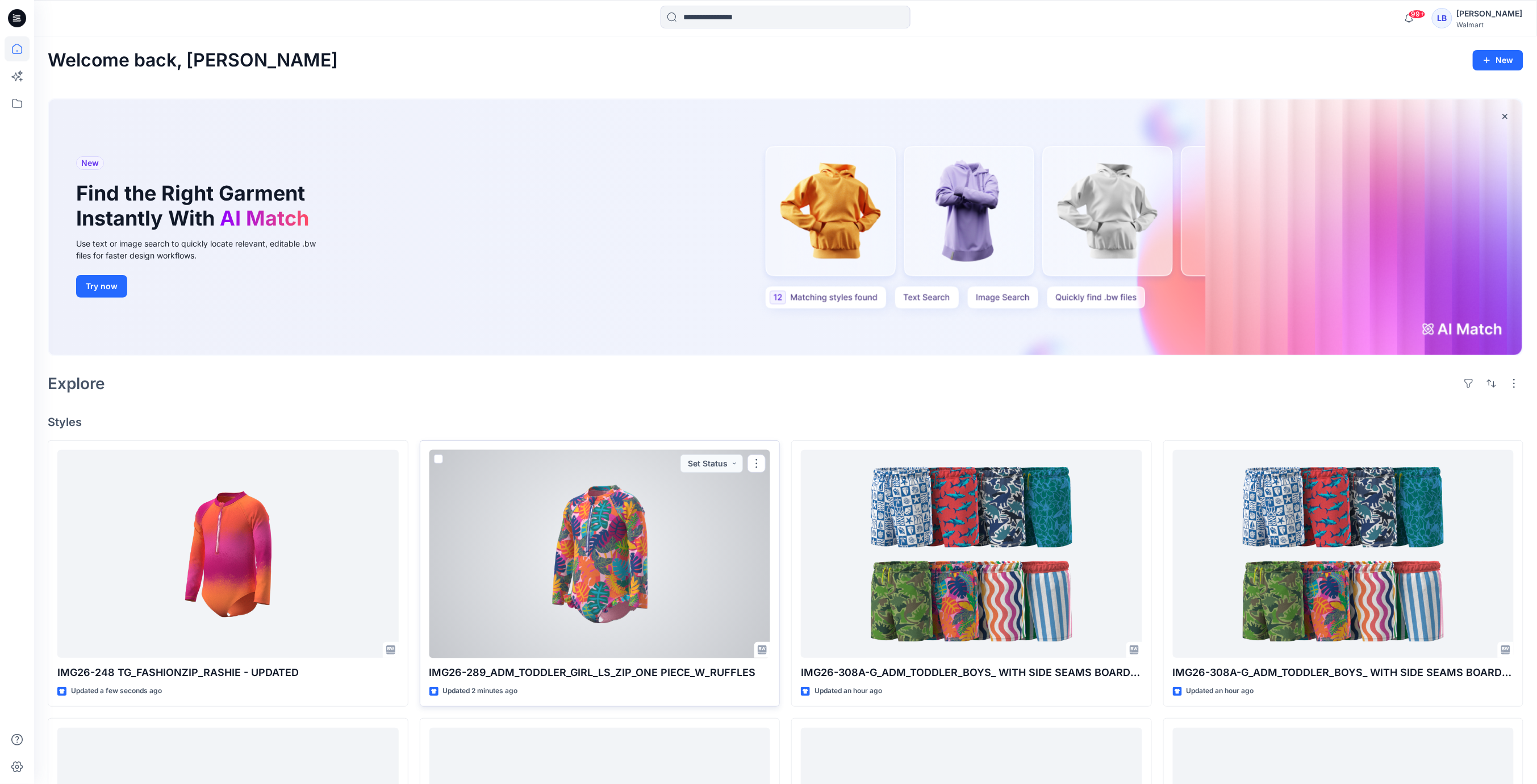
click at [562, 482] on div at bounding box center [601, 554] width 342 height 209
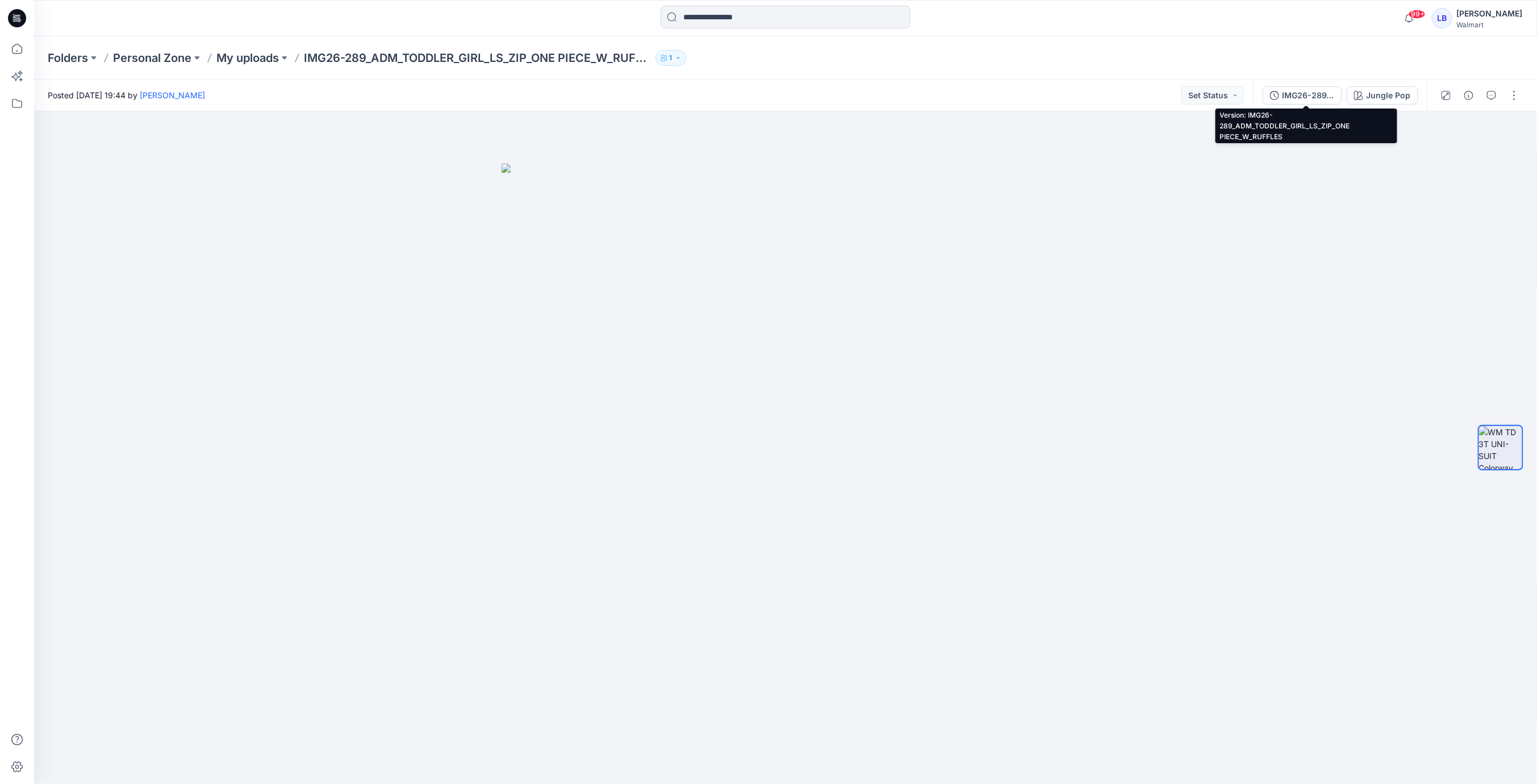
click at [1323, 96] on div "IMG26-289_ADM_TODDLER_GIRL_LS_ZIP_ONE PIECE_W_RUFFLES" at bounding box center [1308, 95] width 52 height 13
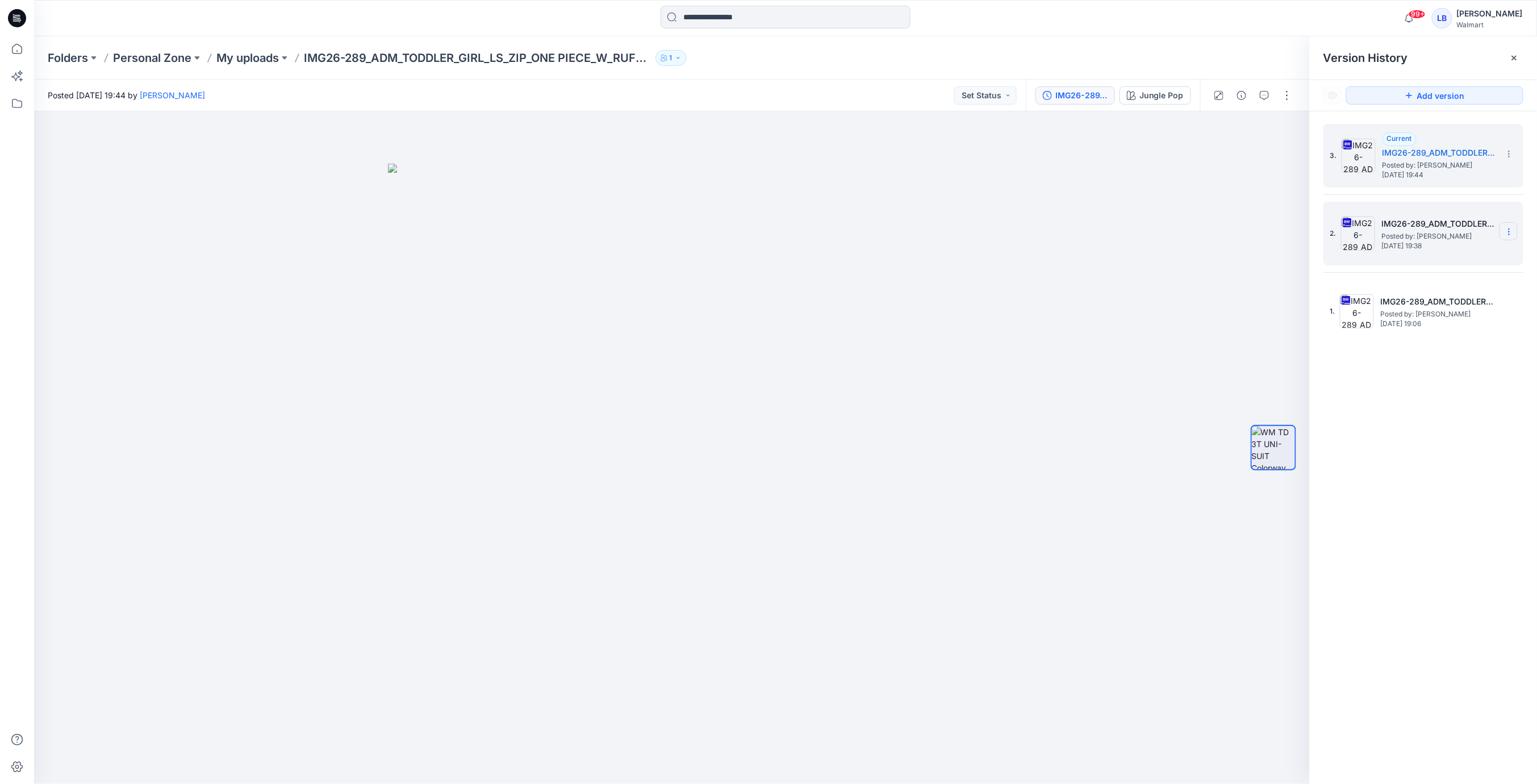
click at [1515, 236] on section at bounding box center [1509, 231] width 18 height 18
click at [1432, 339] on div "Delete Version" at bounding box center [1448, 349] width 132 height 23
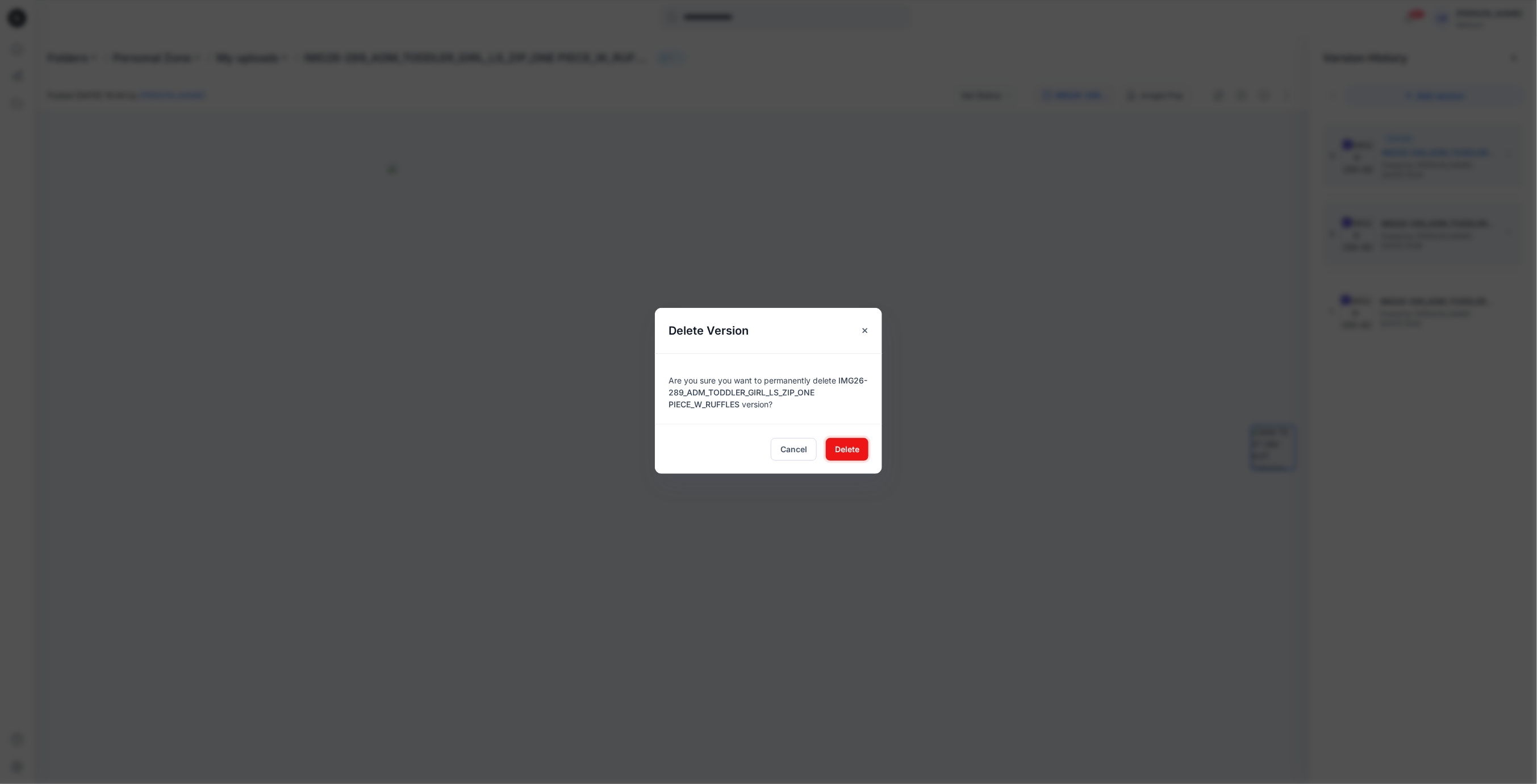
click at [849, 446] on span "Delete" at bounding box center [847, 449] width 24 height 12
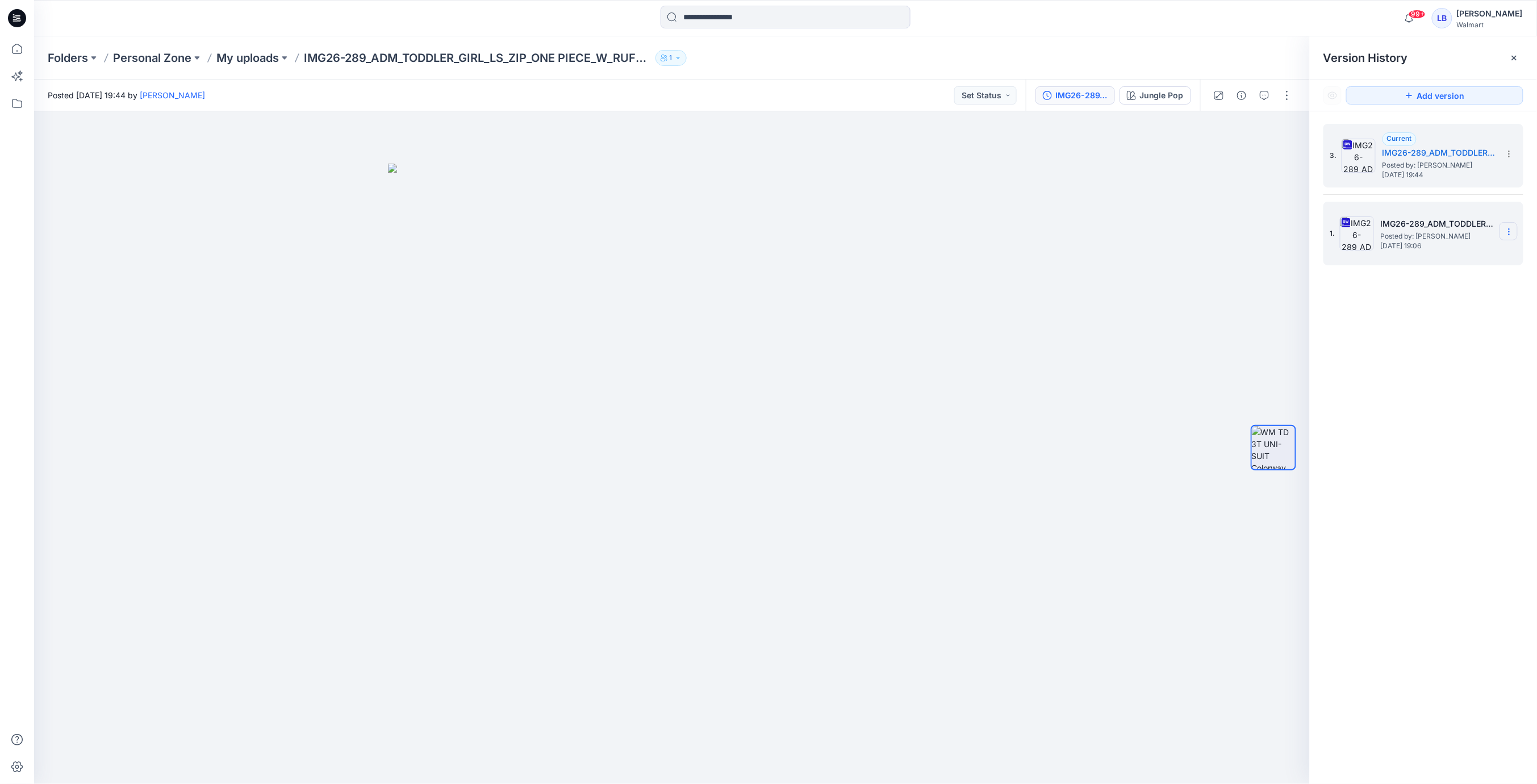
click at [1509, 232] on icon at bounding box center [1509, 232] width 1 height 1
click at [1437, 346] on span "Delete Version" at bounding box center [1431, 349] width 54 height 13
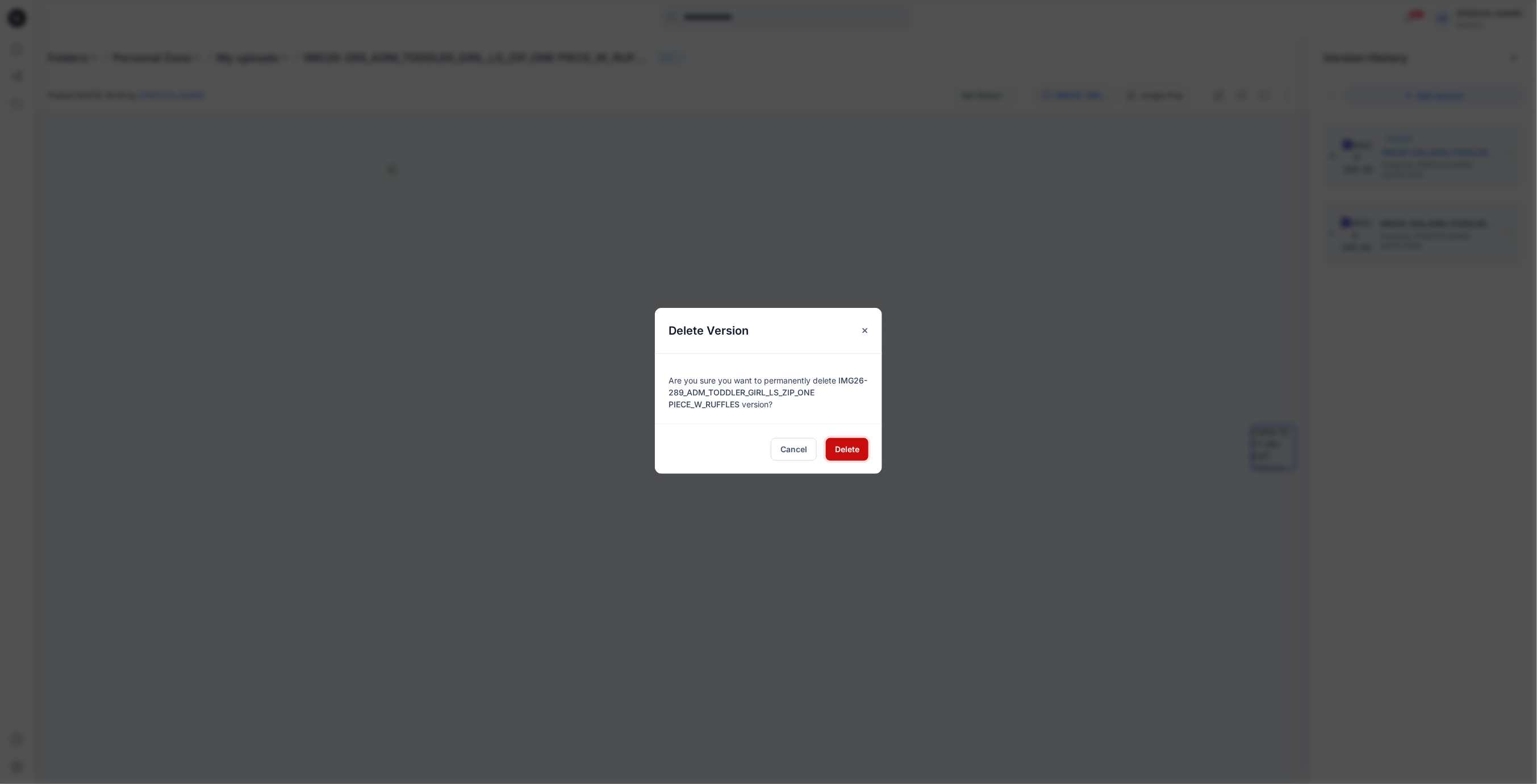
click at [843, 451] on span "Delete" at bounding box center [847, 449] width 24 height 12
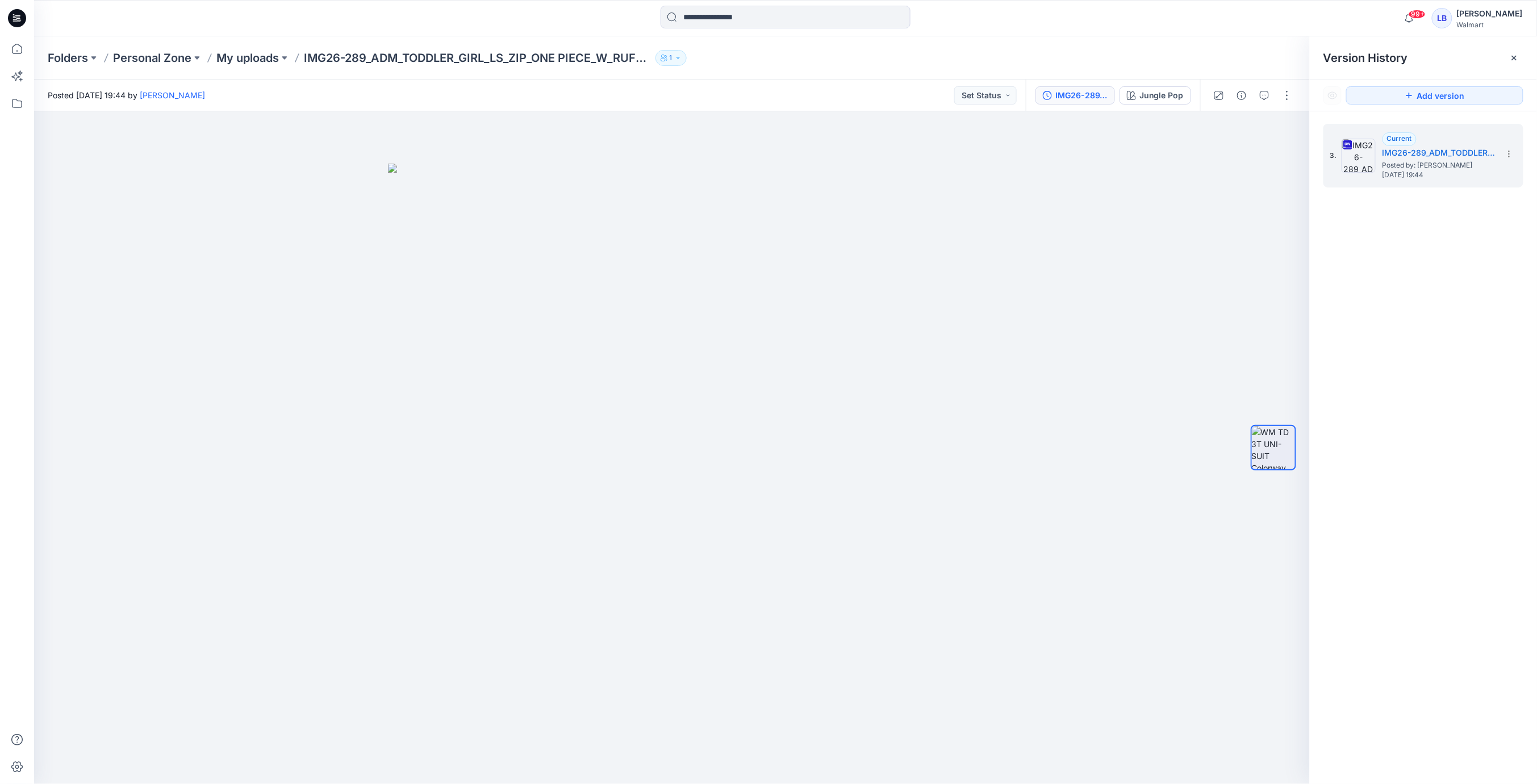
click at [1520, 56] on div at bounding box center [1514, 58] width 18 height 18
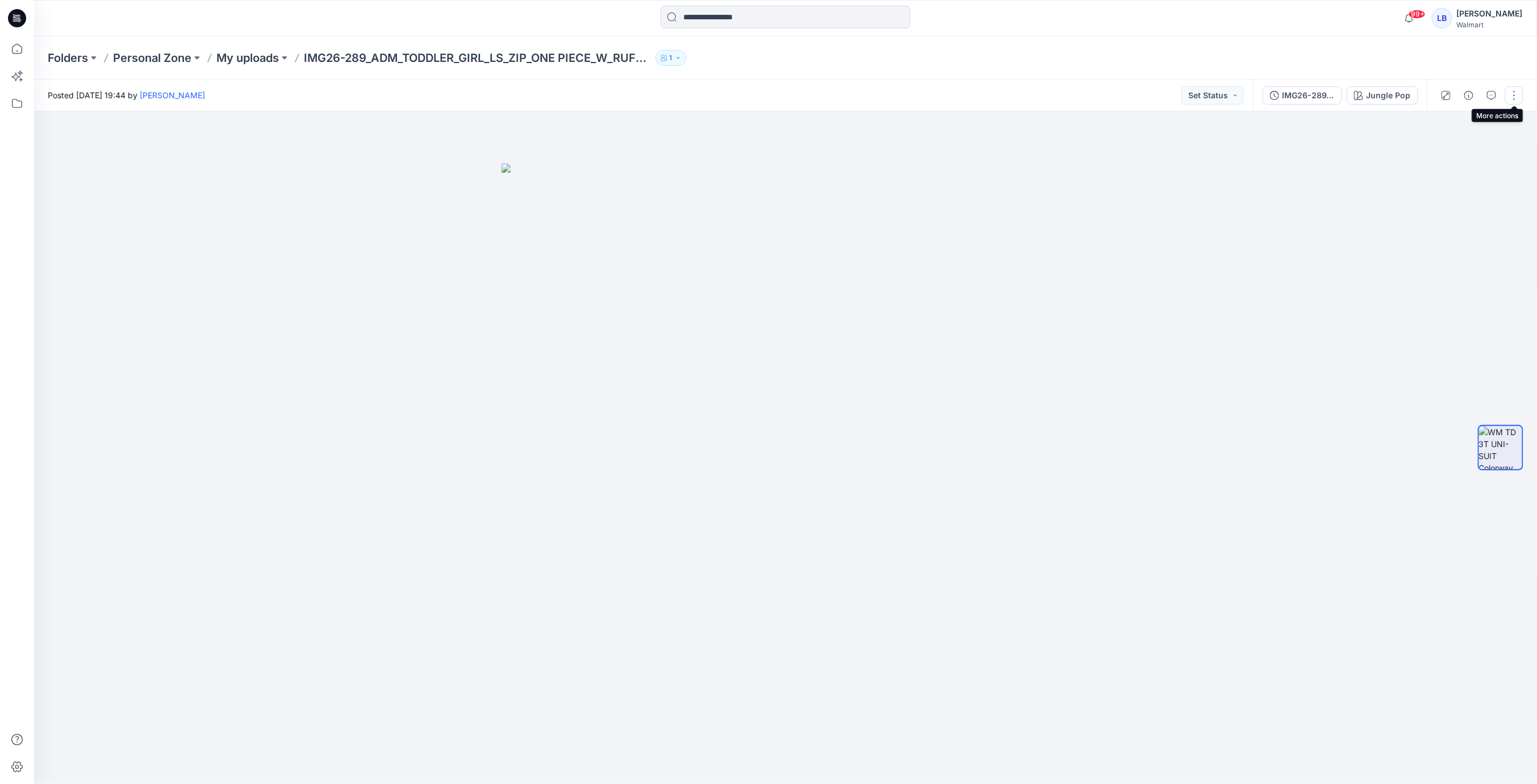
click at [1513, 93] on button "button" at bounding box center [1514, 95] width 18 height 18
click at [1440, 154] on p "Edit" at bounding box center [1442, 153] width 14 height 12
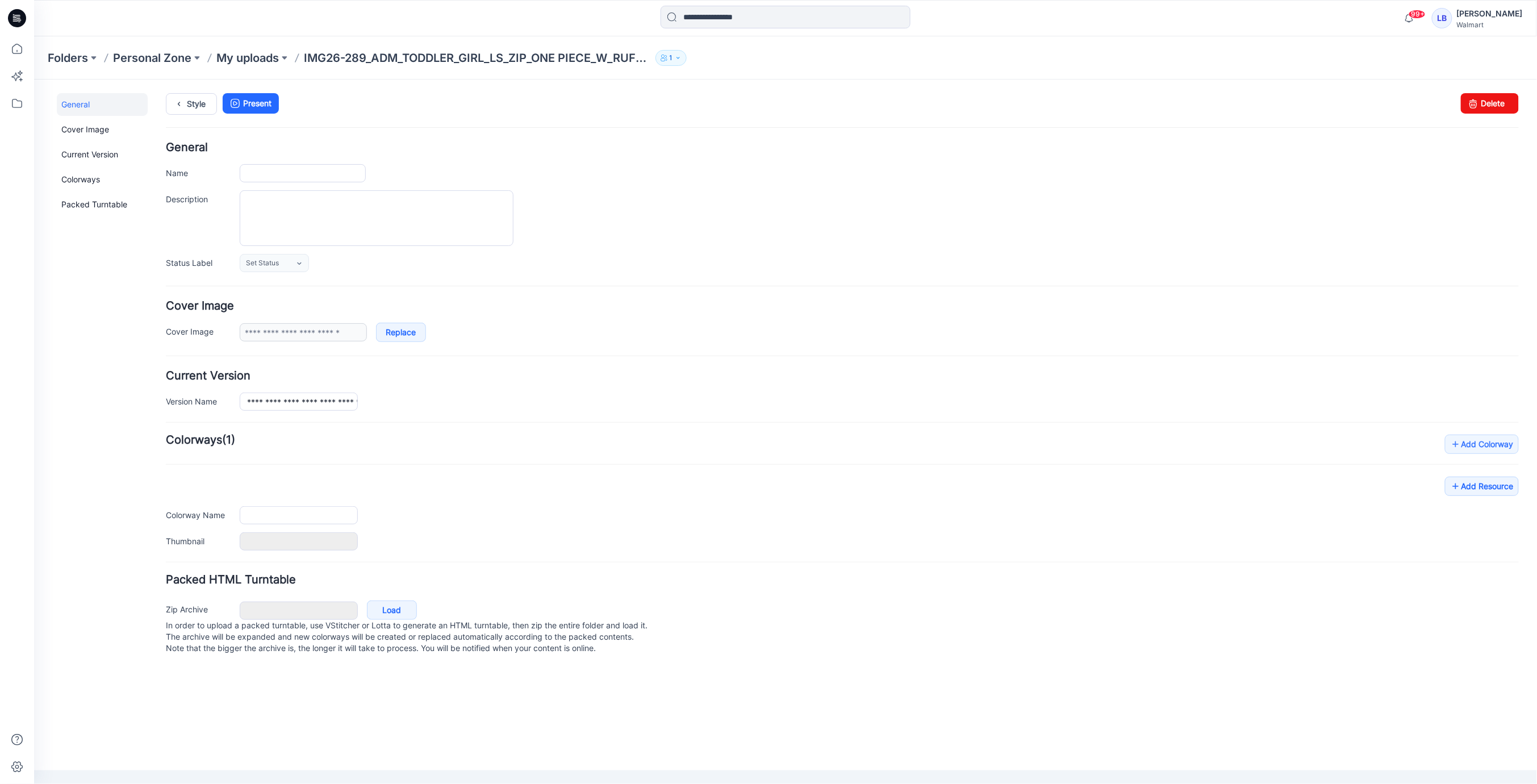
type input "**********"
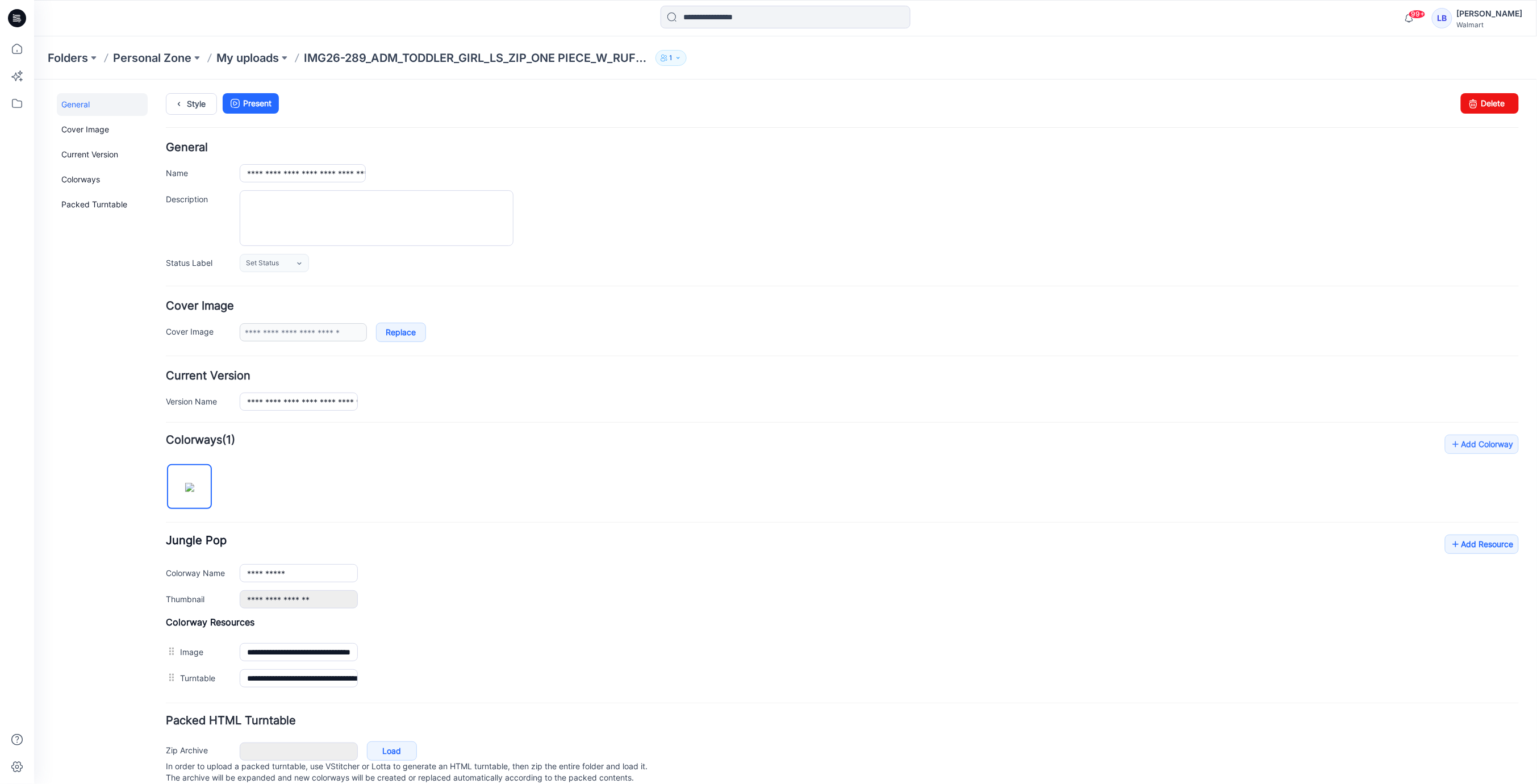
scroll to position [31, 0]
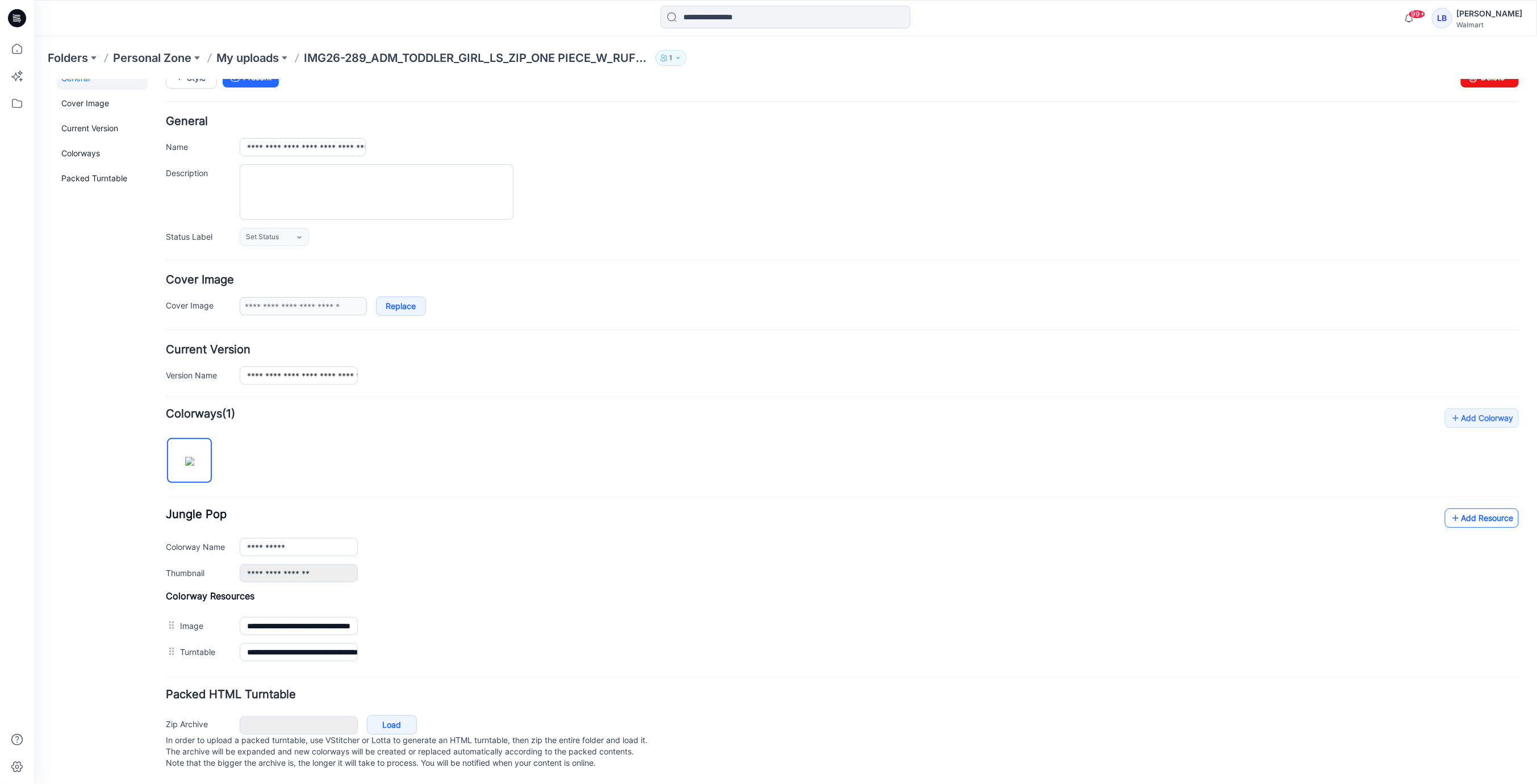
click at [1459, 509] on icon at bounding box center [1456, 518] width 12 height 18
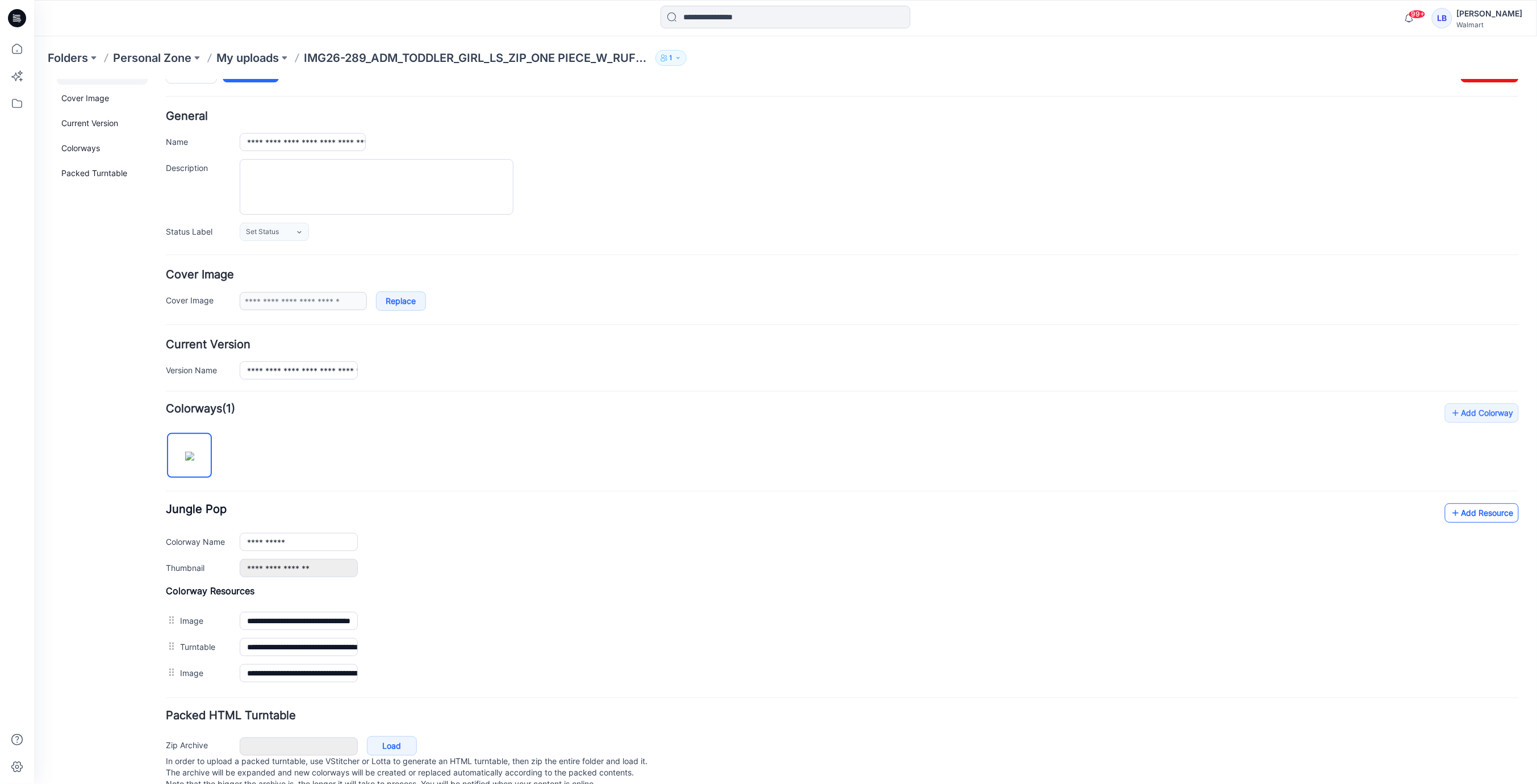
click at [1482, 511] on link "Add Resource" at bounding box center [1482, 512] width 74 height 19
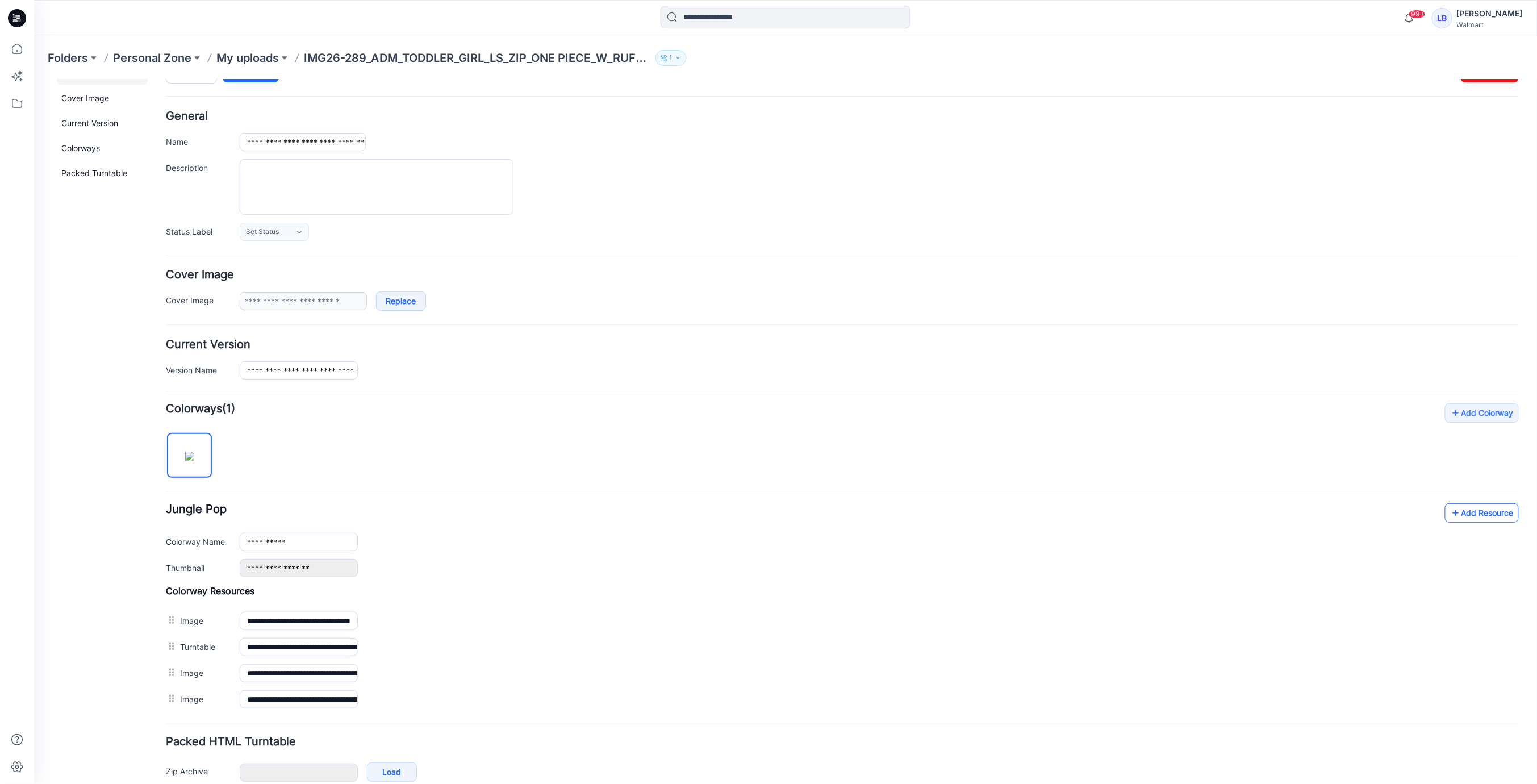
click at [1462, 506] on link "Add Resource" at bounding box center [1482, 512] width 74 height 19
click at [1485, 504] on link "Add Resource" at bounding box center [1482, 512] width 74 height 19
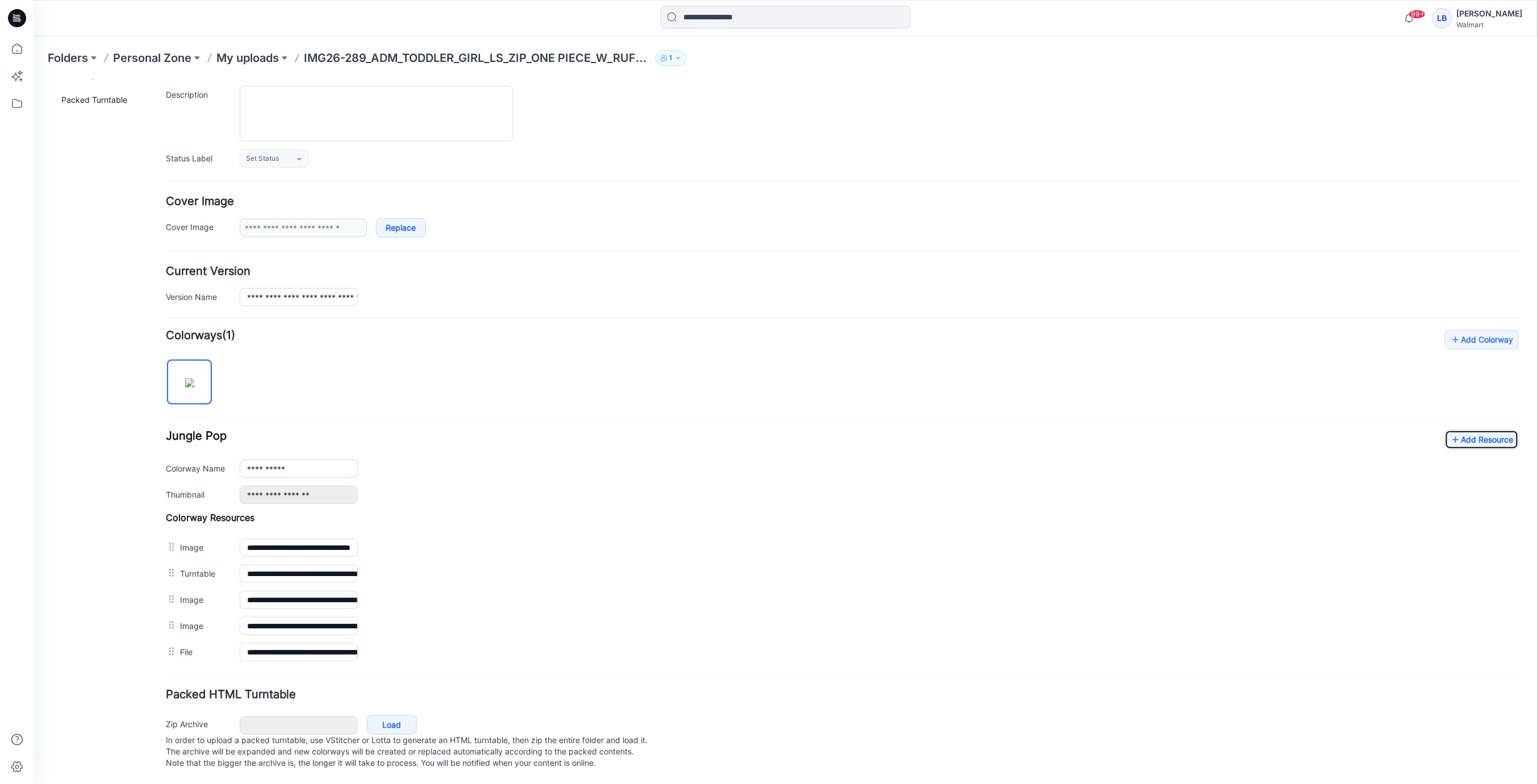
scroll to position [104, 0]
click at [1490, 433] on link "Add Resource" at bounding box center [1482, 439] width 74 height 19
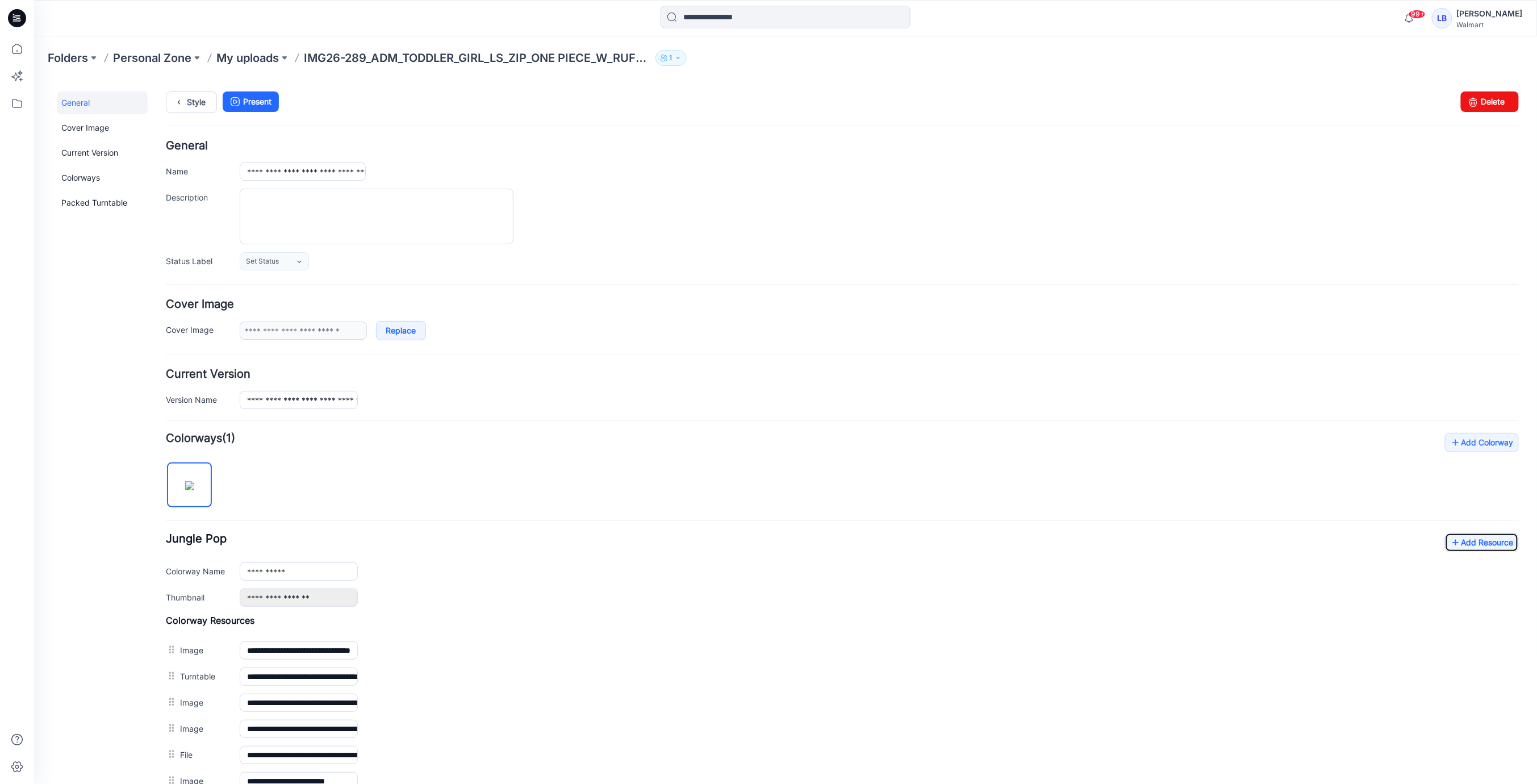
scroll to position [0, 0]
click at [199, 111] on link "Style" at bounding box center [190, 104] width 51 height 22
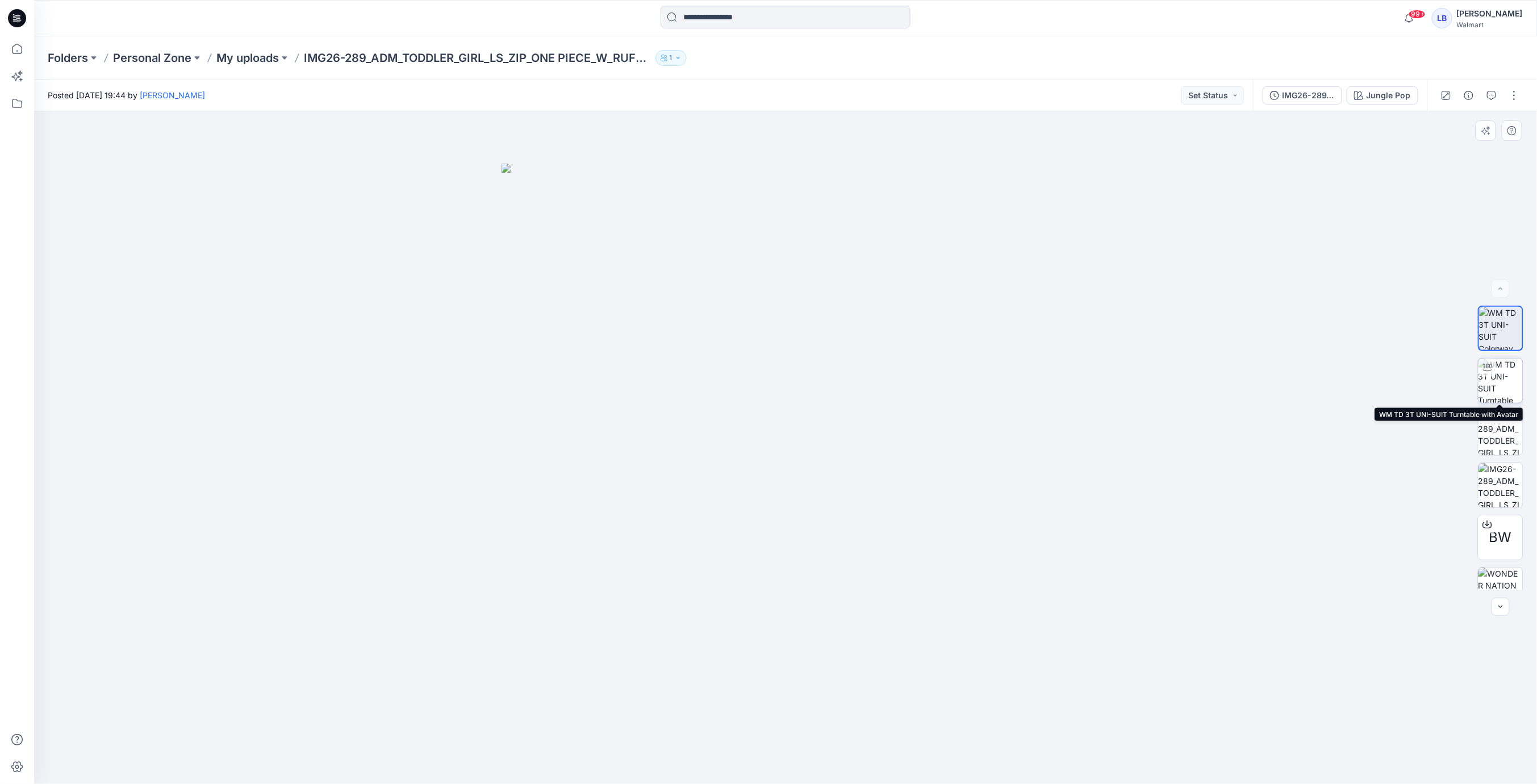
click at [1510, 380] on img at bounding box center [1500, 380] width 44 height 44
drag, startPoint x: 854, startPoint y: 421, endPoint x: 1175, endPoint y: 487, distance: 327.7
click at [857, 428] on div at bounding box center [786, 447] width 1503 height 673
click at [952, 458] on div at bounding box center [786, 447] width 1503 height 673
drag, startPoint x: 716, startPoint y: 481, endPoint x: 772, endPoint y: 487, distance: 56.3
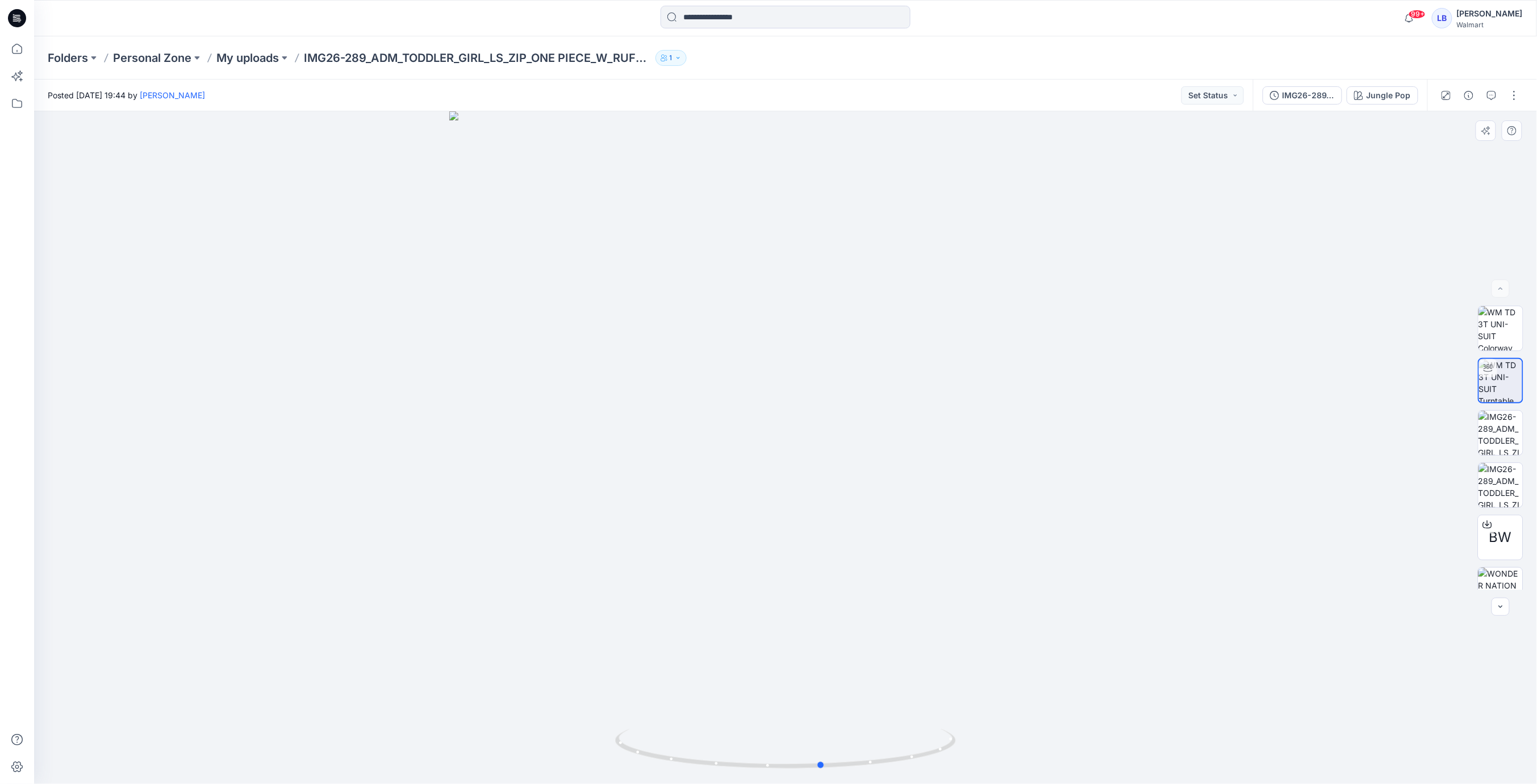
click at [772, 487] on div at bounding box center [786, 447] width 1503 height 673
click at [1499, 431] on img at bounding box center [1500, 432] width 44 height 44
click at [1507, 490] on img at bounding box center [1500, 485] width 44 height 44
click at [1494, 426] on img at bounding box center [1500, 432] width 44 height 44
drag, startPoint x: 1516, startPoint y: 93, endPoint x: 1515, endPoint y: 107, distance: 14.0
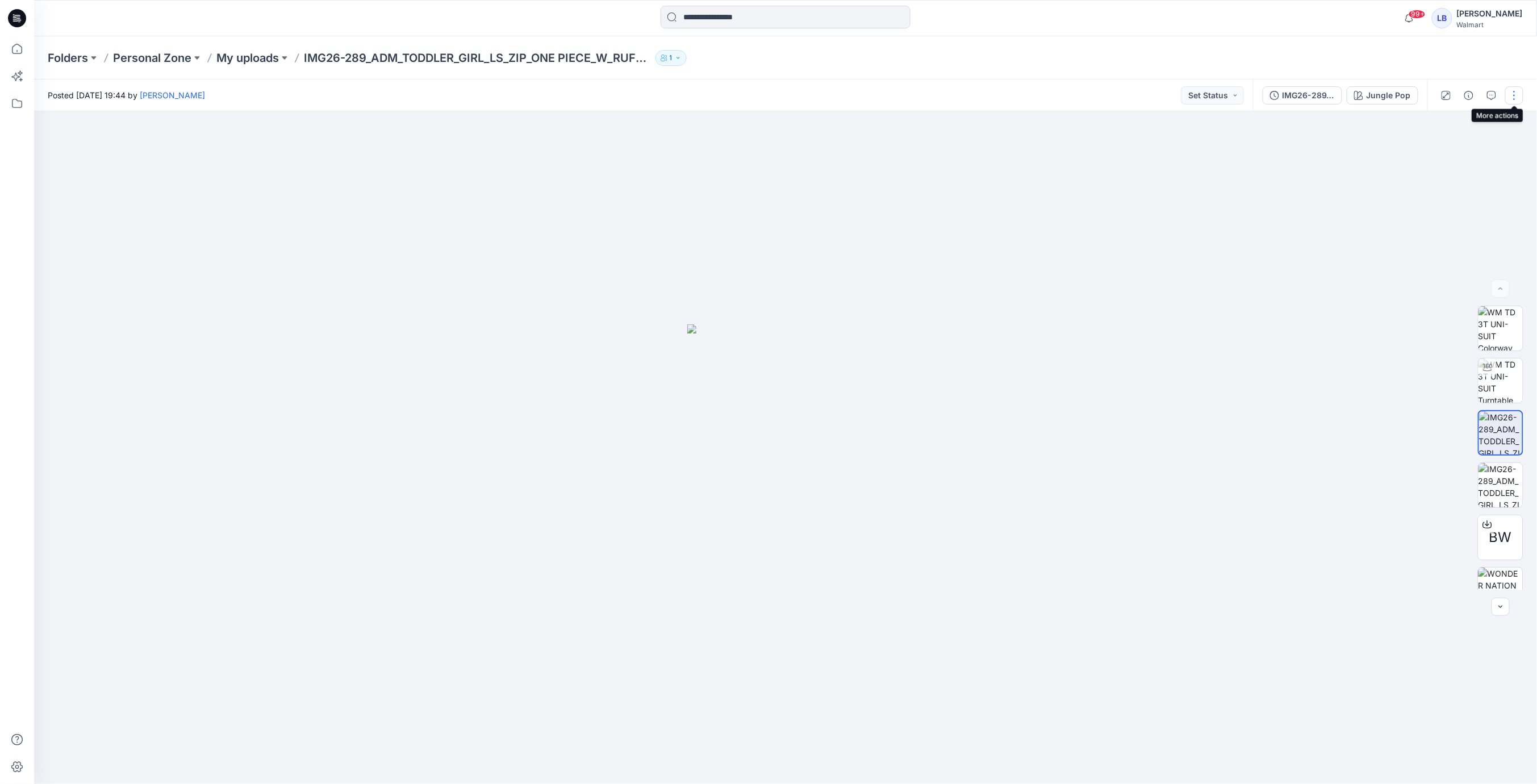
click at [1517, 94] on button "button" at bounding box center [1514, 95] width 18 height 18
click at [1448, 153] on p "Edit" at bounding box center [1442, 153] width 14 height 12
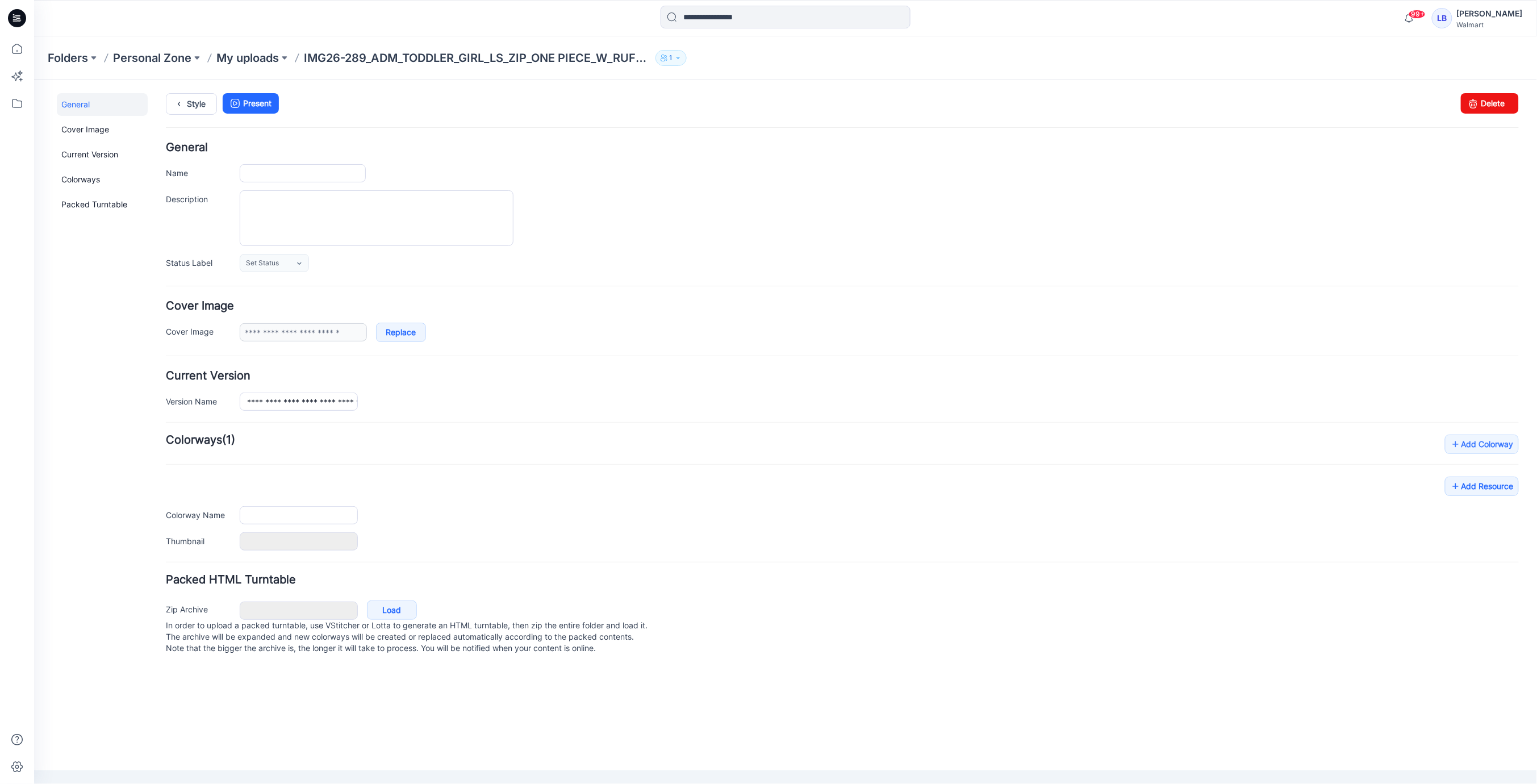
type input "**********"
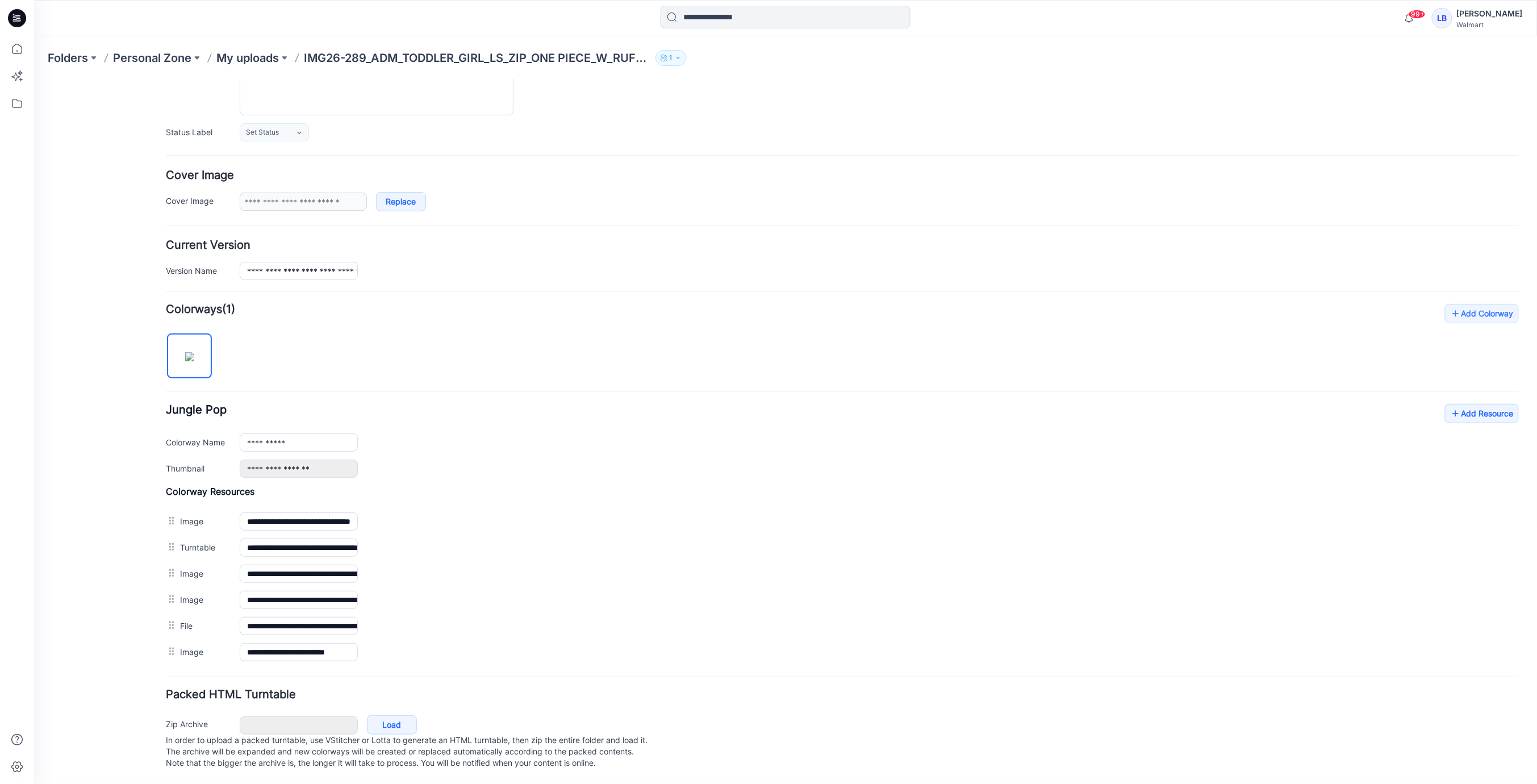
scroll to position [134, 0]
click at [1482, 407] on link "Add Resource" at bounding box center [1482, 413] width 74 height 19
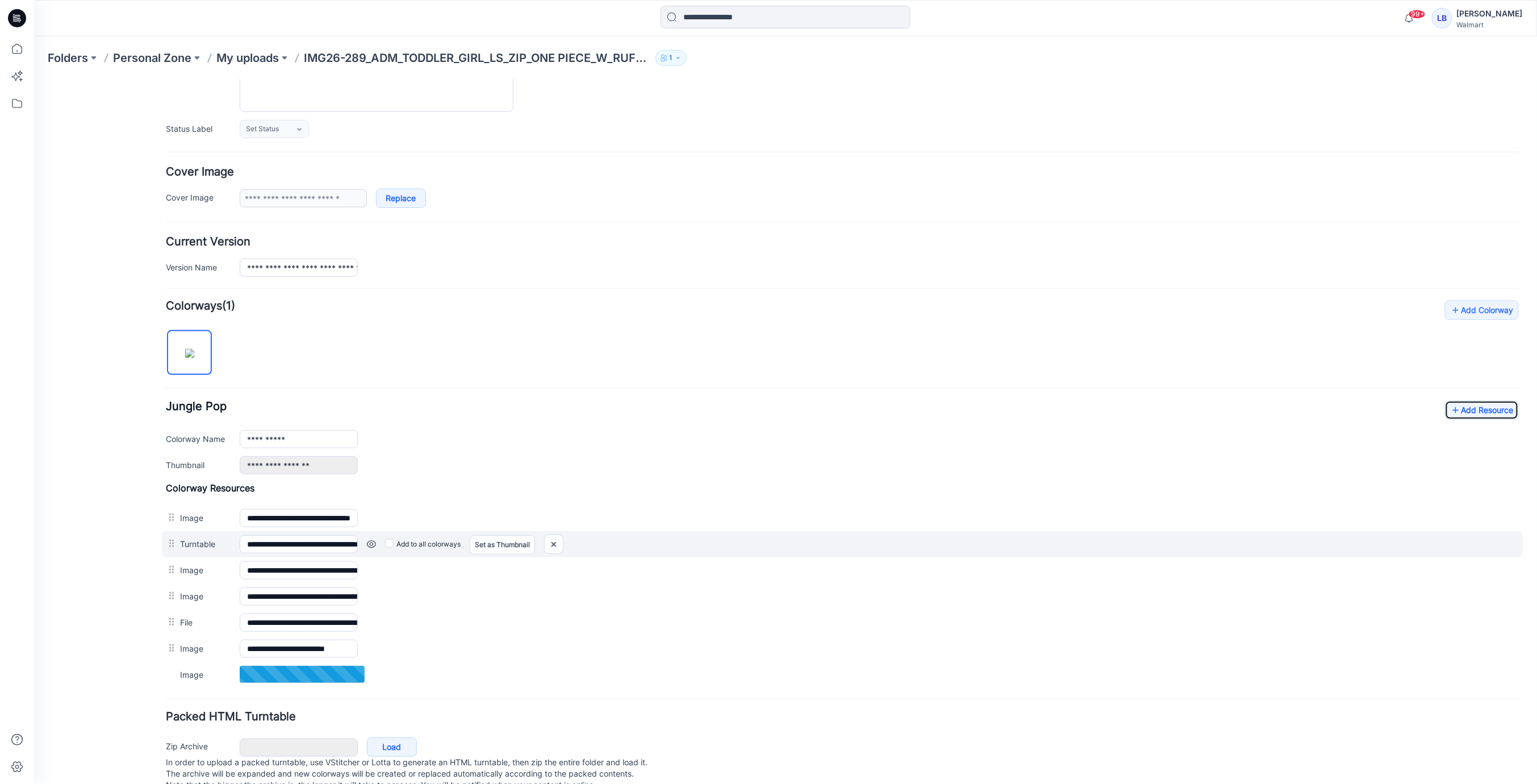
scroll to position [160, 0]
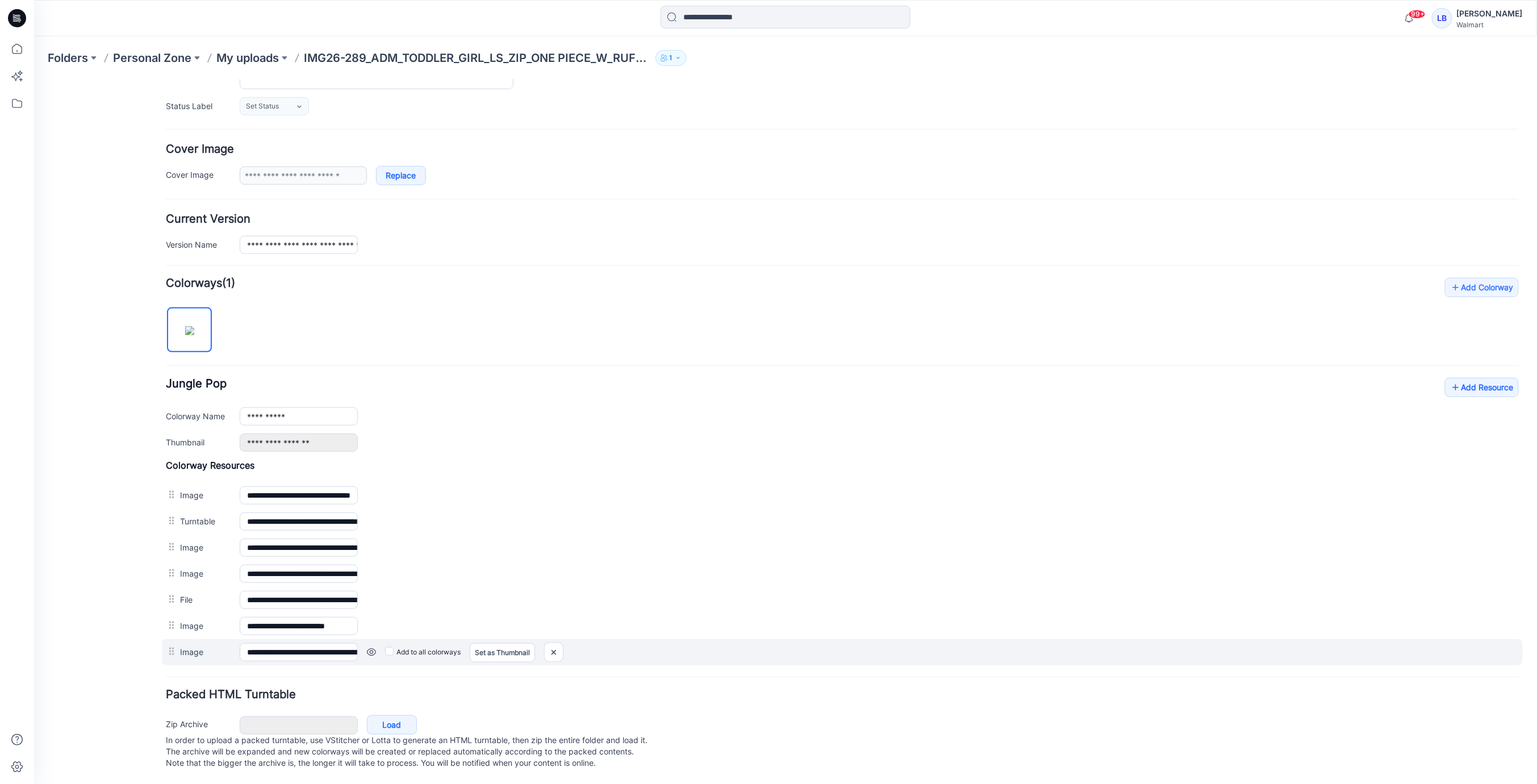
click at [369, 647] on link at bounding box center [370, 651] width 9 height 9
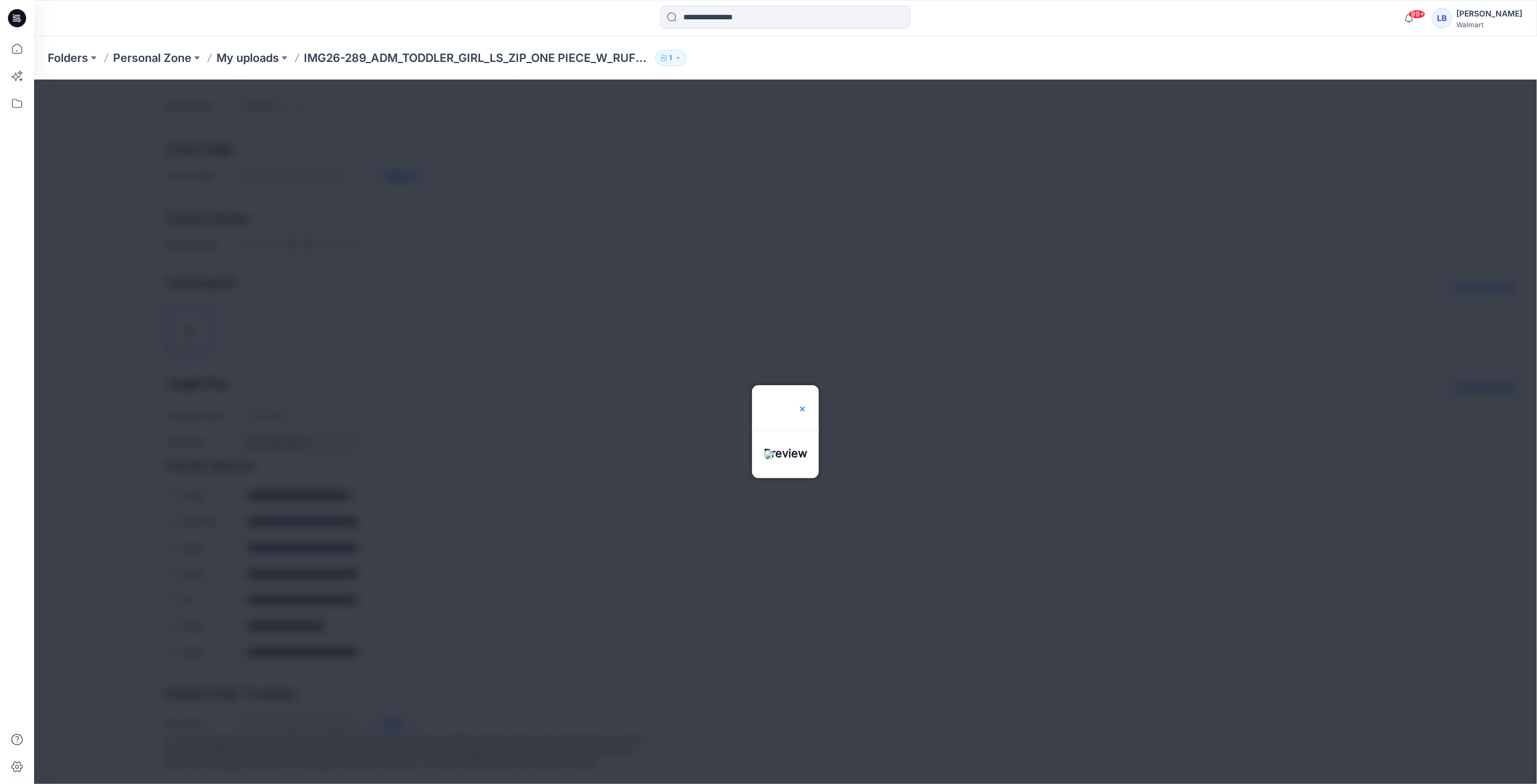
click at [807, 404] on img at bounding box center [802, 408] width 9 height 9
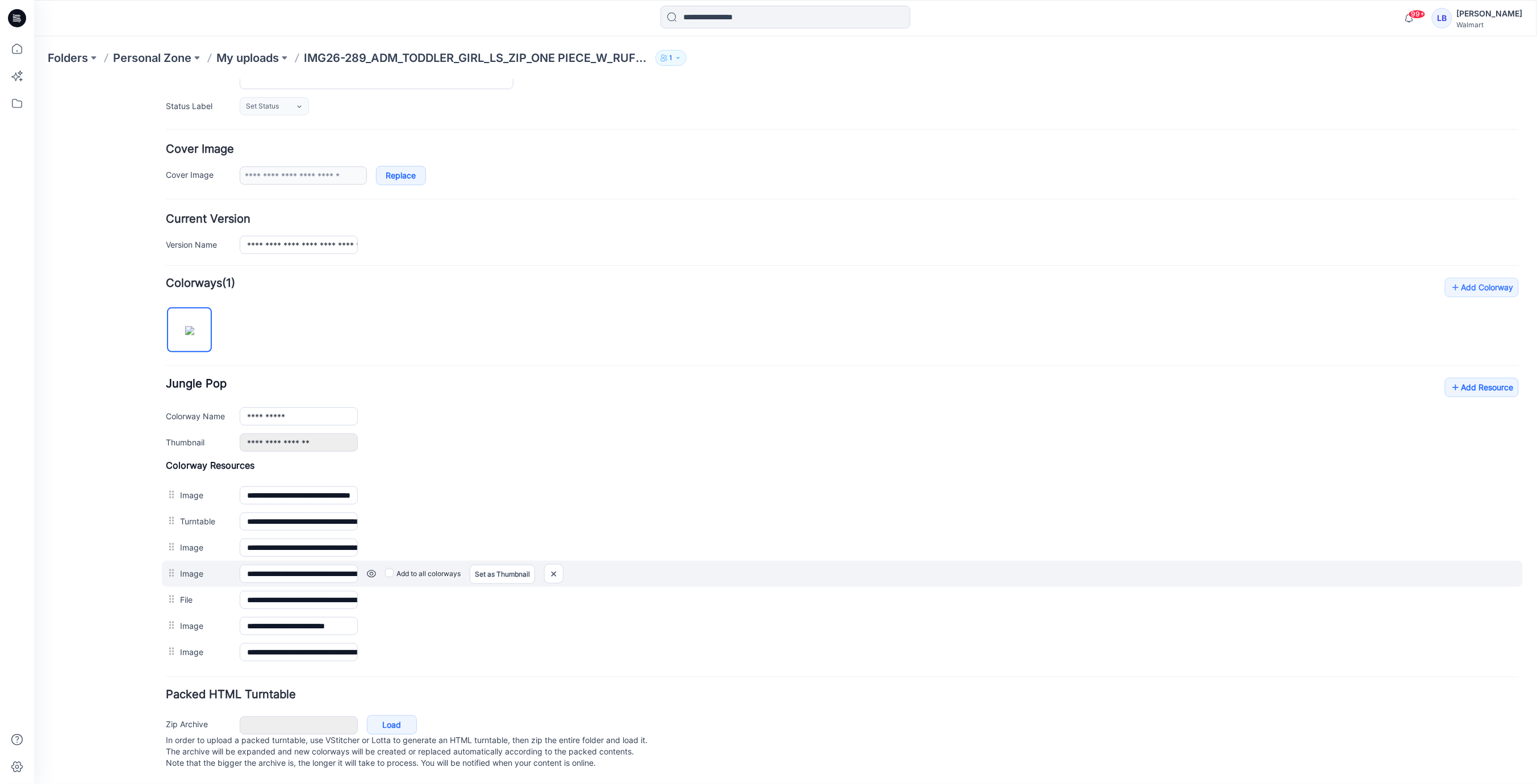
click at [368, 569] on link at bounding box center [370, 573] width 9 height 9
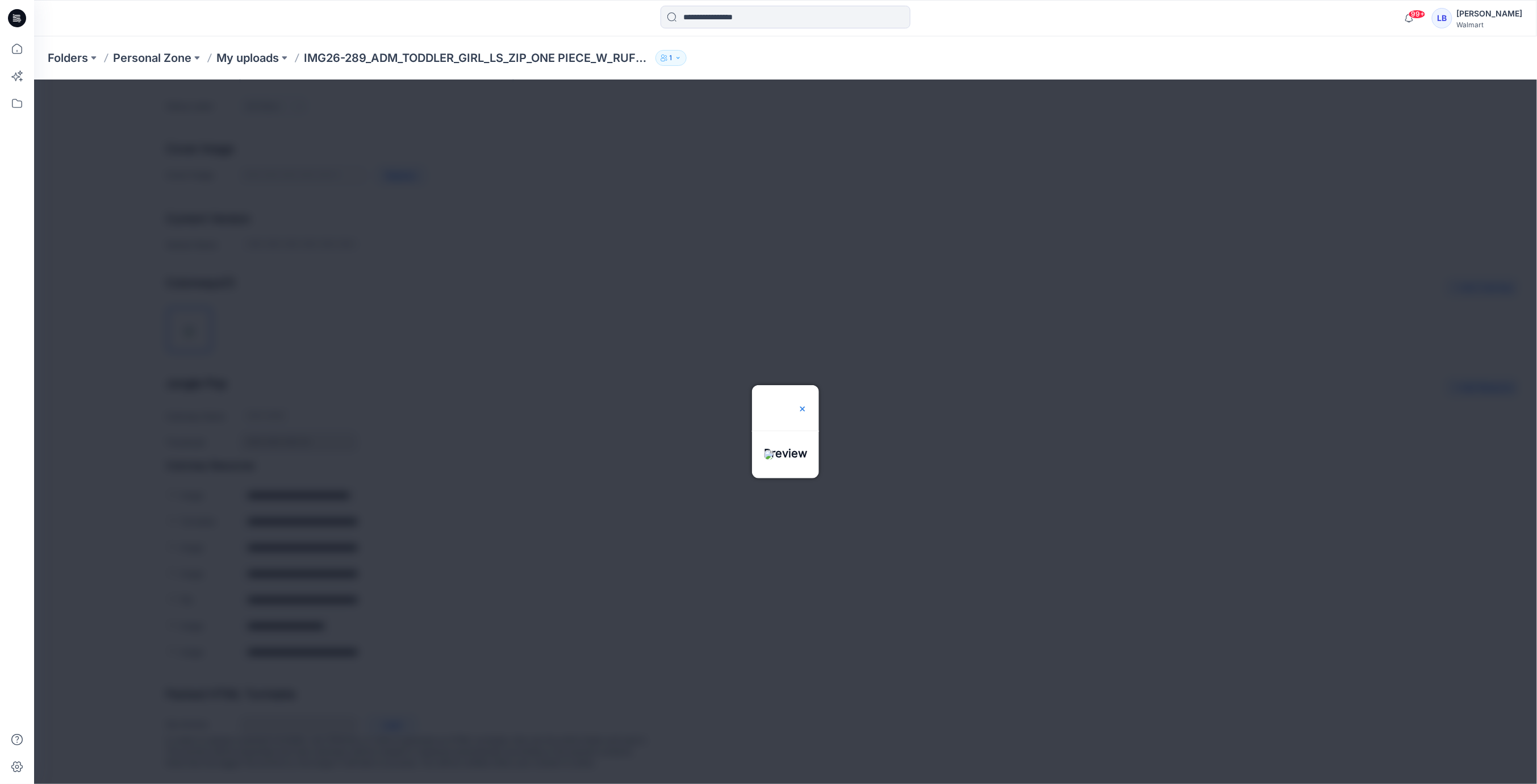
click at [807, 404] on img at bounding box center [802, 408] width 9 height 9
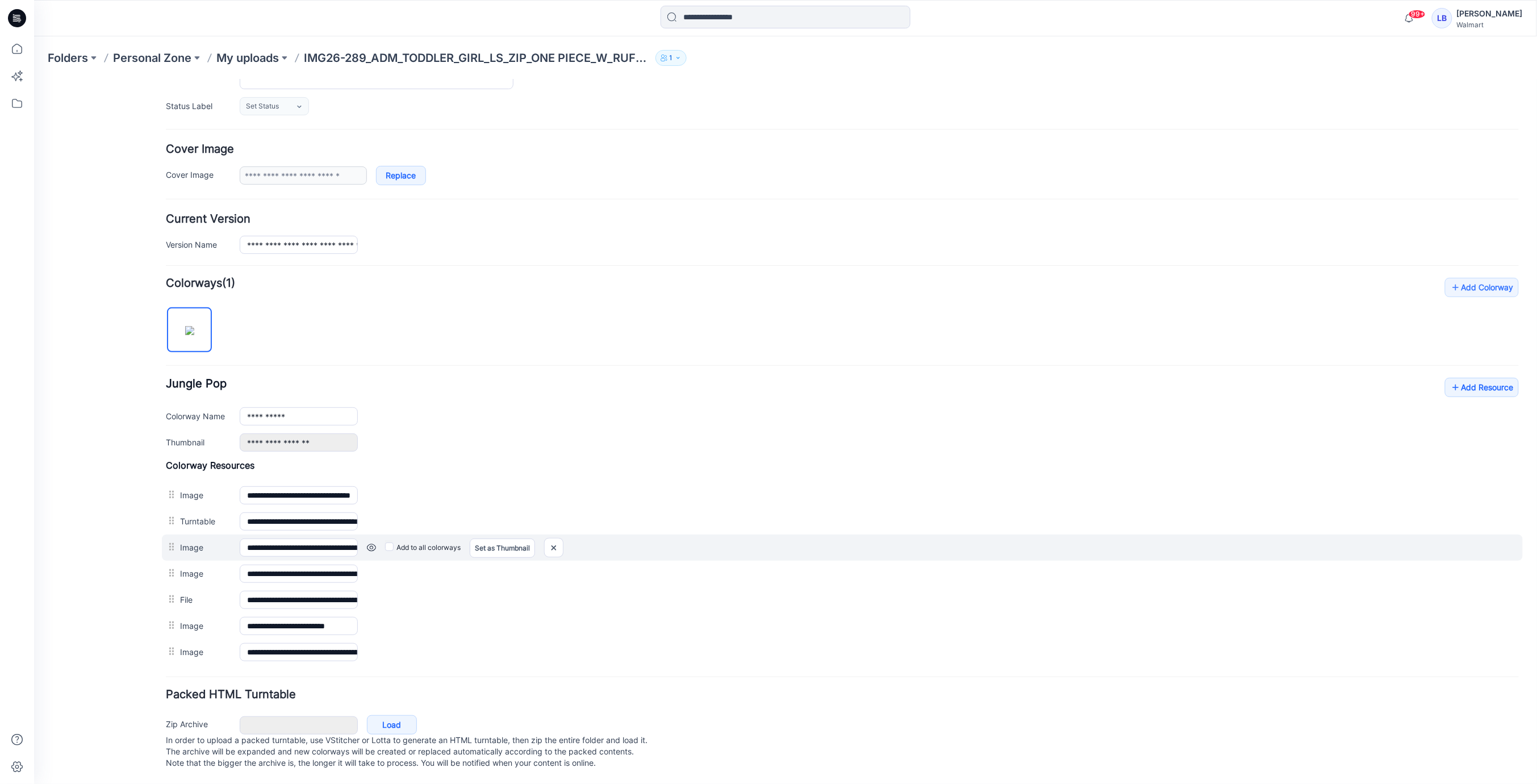
click at [369, 543] on link at bounding box center [370, 547] width 9 height 9
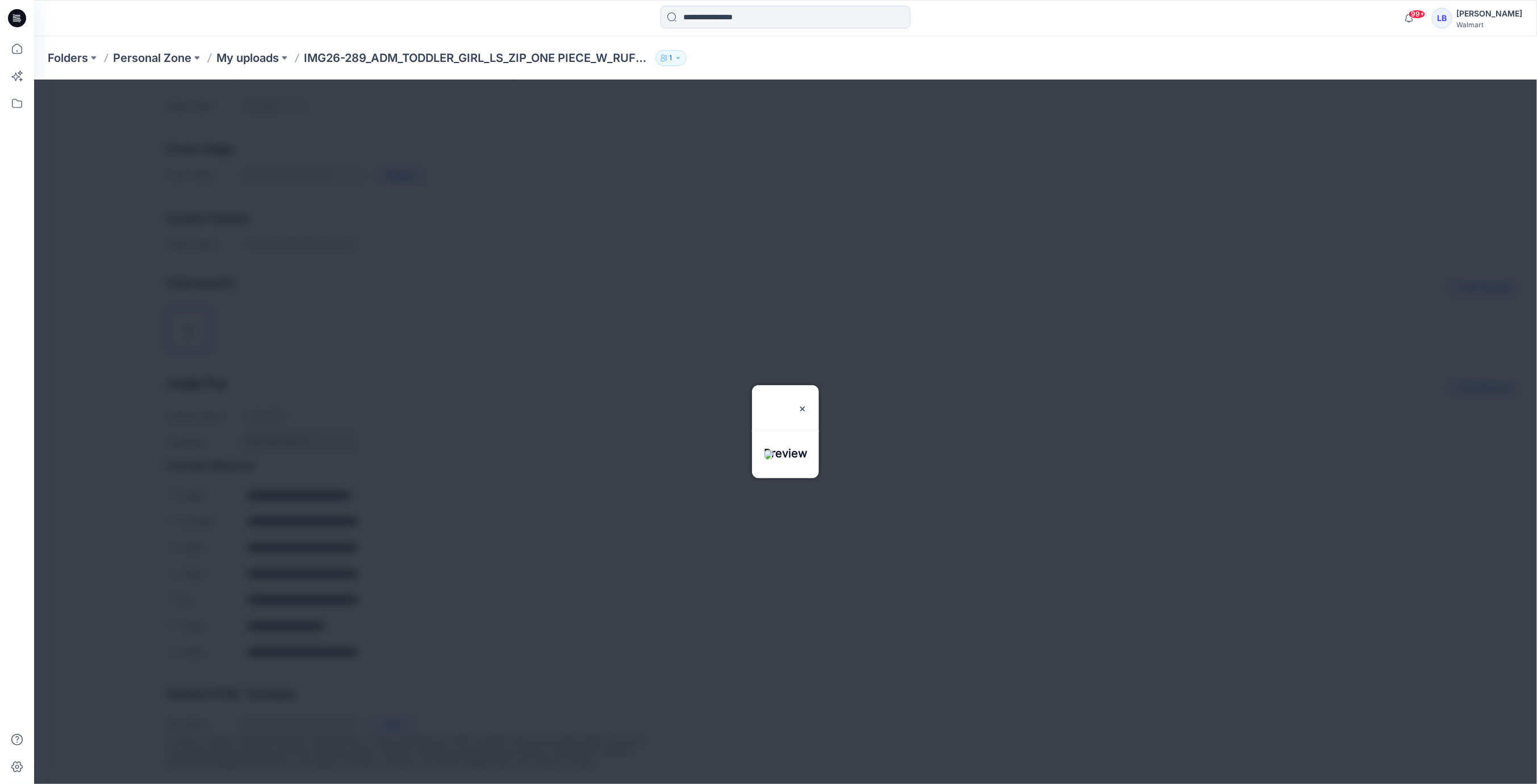
drag, startPoint x: 877, startPoint y: 290, endPoint x: 742, endPoint y: 359, distance: 151.6
click at [807, 404] on img at bounding box center [802, 408] width 9 height 9
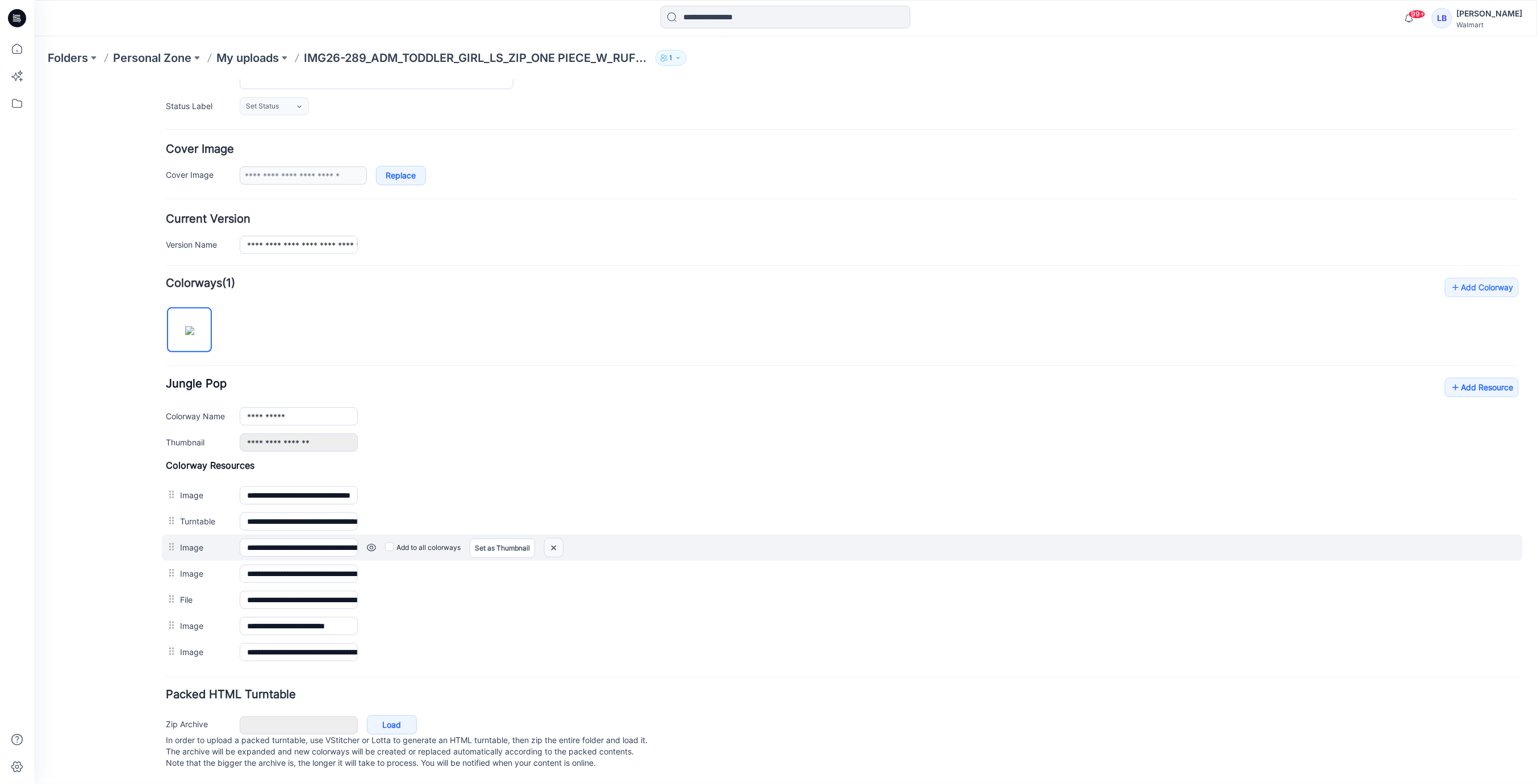
click at [559, 539] on img at bounding box center [554, 547] width 18 height 18
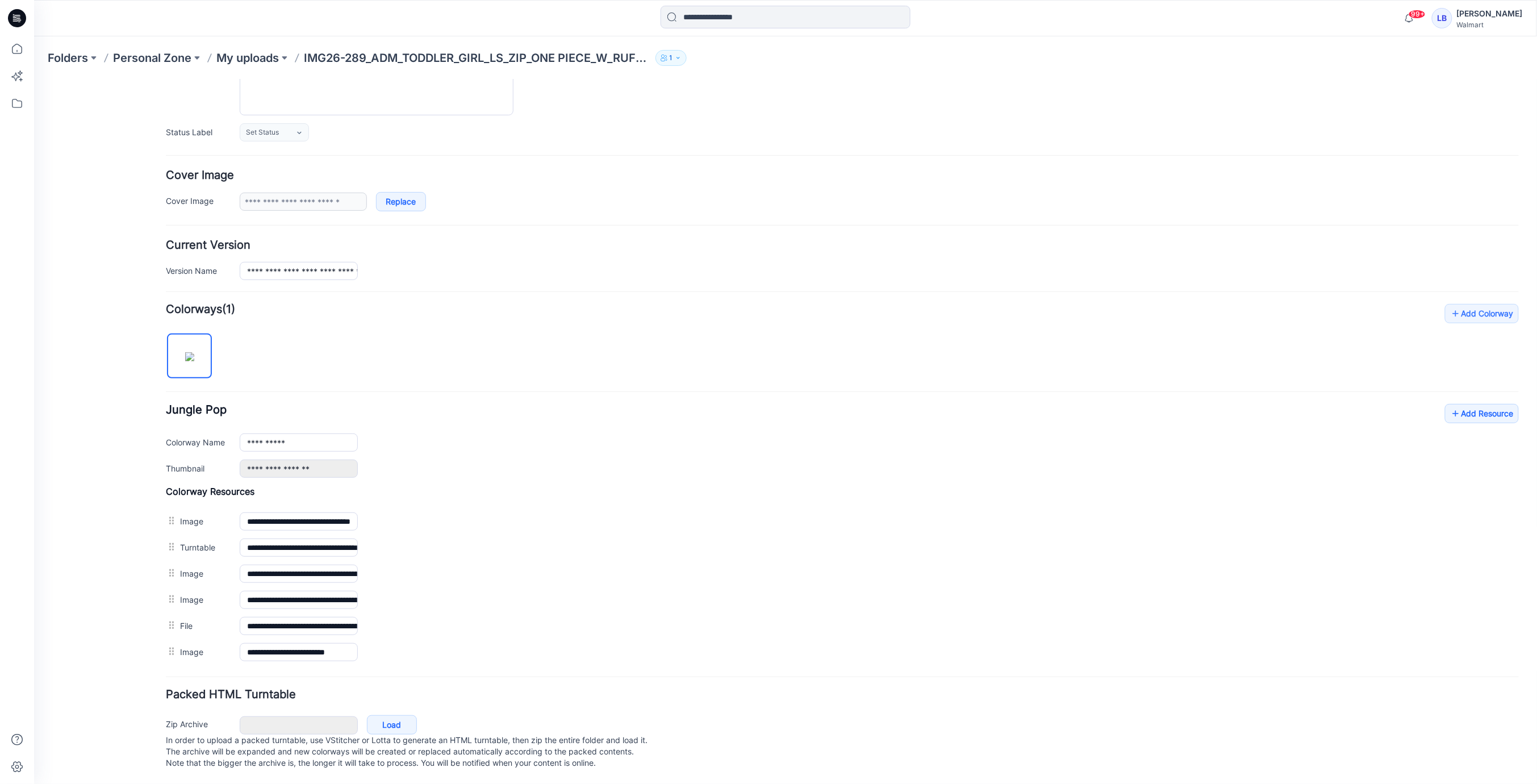
scroll to position [0, 0]
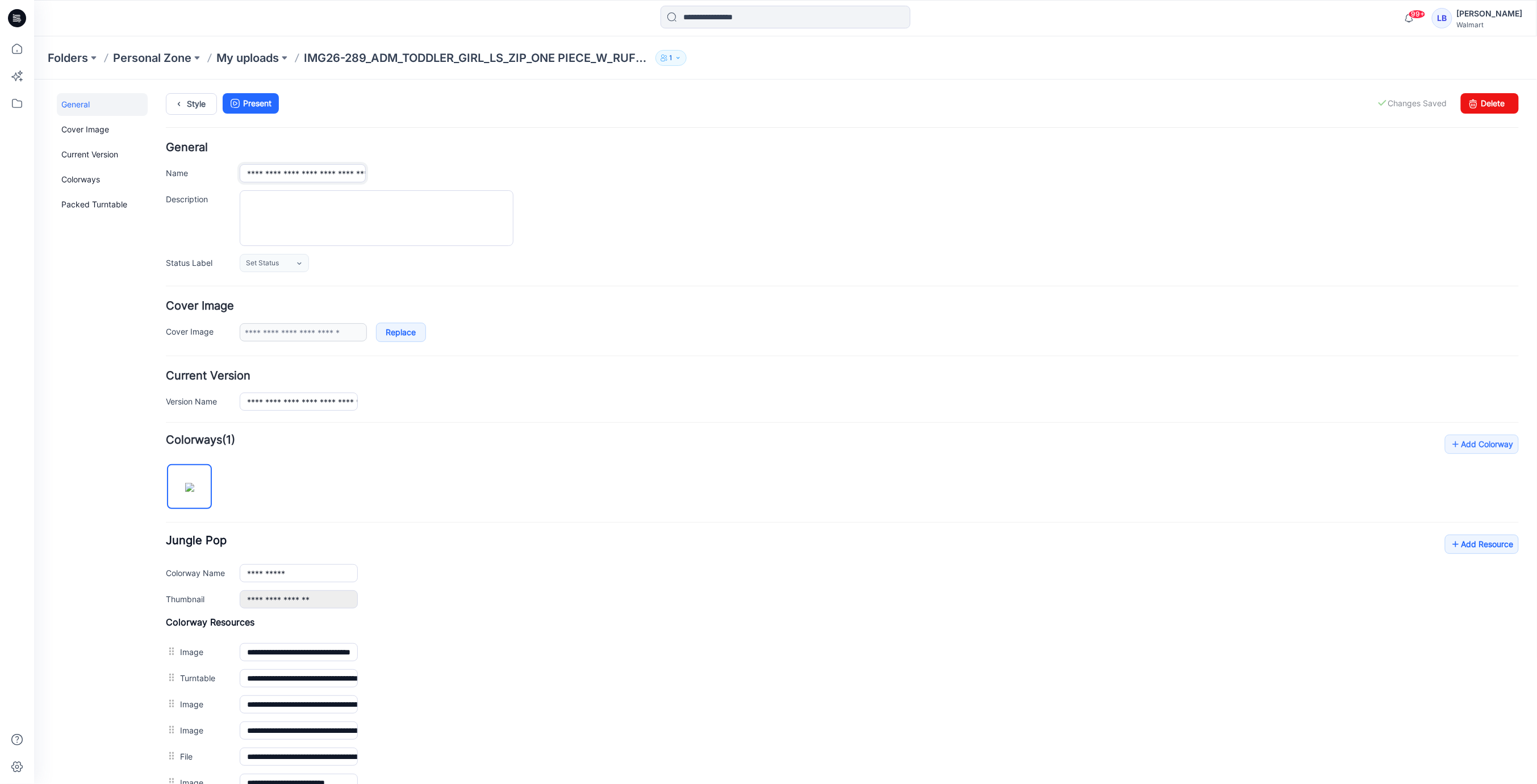
drag, startPoint x: 310, startPoint y: 172, endPoint x: 302, endPoint y: 173, distance: 8.1
click at [309, 172] on input "**********" at bounding box center [302, 173] width 126 height 18
drag, startPoint x: 292, startPoint y: 173, endPoint x: 558, endPoint y: 179, distance: 266.1
click at [558, 179] on div "**********" at bounding box center [879, 172] width 1279 height 18
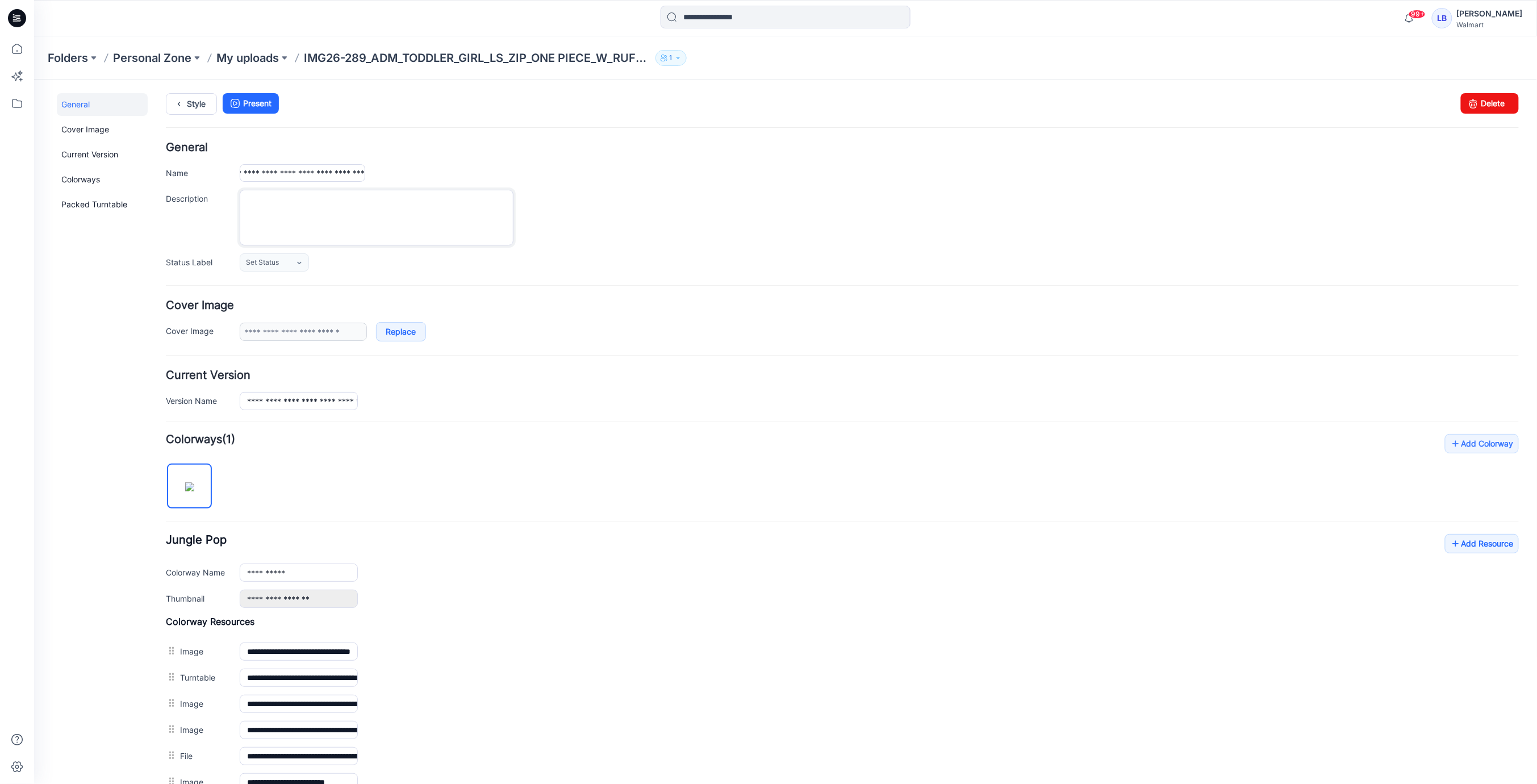
click at [420, 204] on textarea "Description" at bounding box center [376, 217] width 274 height 55
paste textarea "**********"
click at [265, 199] on textarea "**********" at bounding box center [376, 217] width 274 height 55
click at [307, 200] on textarea "**********" at bounding box center [376, 217] width 274 height 55
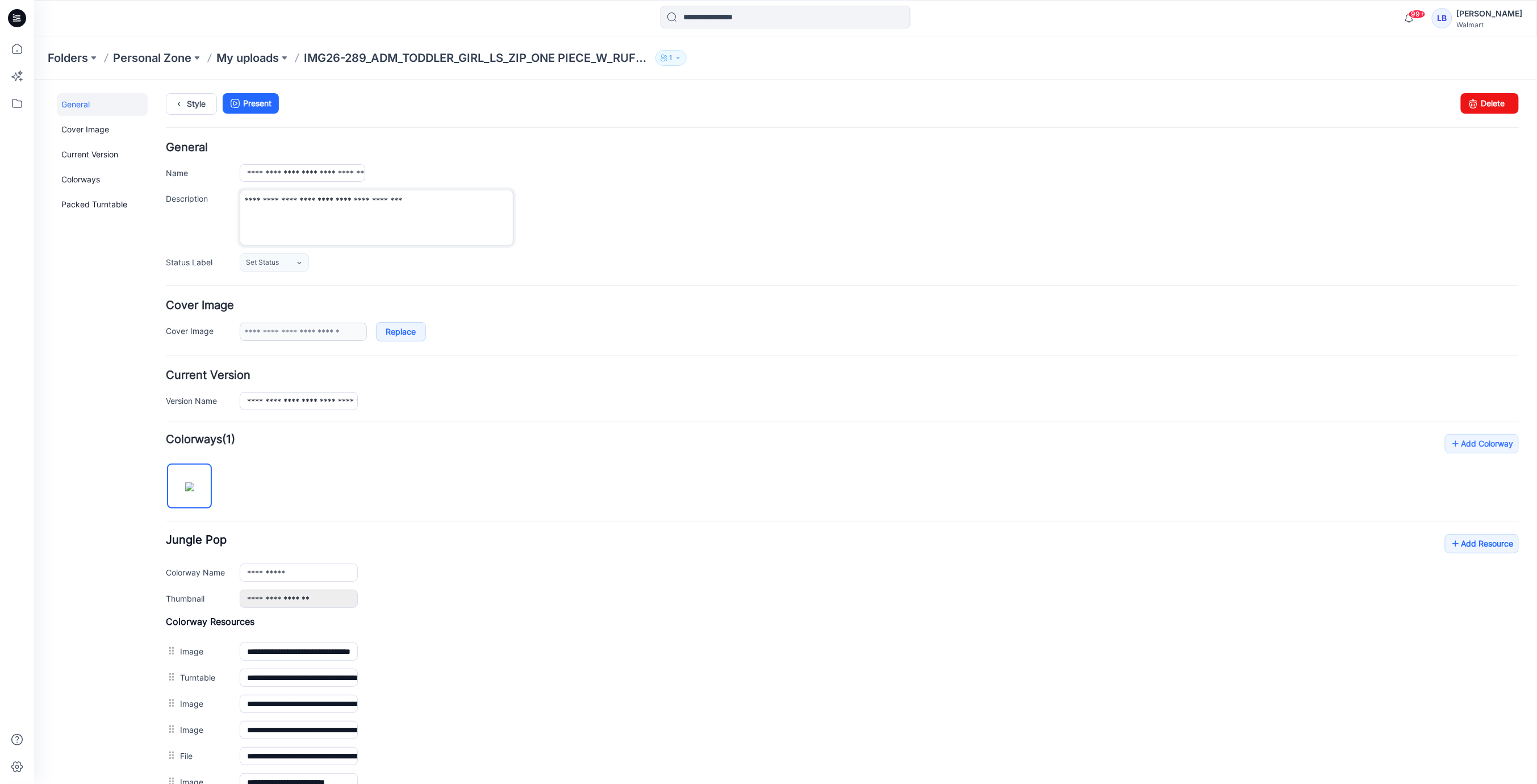
click at [323, 200] on textarea "**********" at bounding box center [376, 217] width 274 height 55
click at [336, 199] on textarea "**********" at bounding box center [376, 217] width 274 height 55
click at [350, 200] on textarea "**********" at bounding box center [376, 217] width 274 height 55
click at [395, 201] on textarea "**********" at bounding box center [376, 217] width 274 height 55
click at [403, 200] on textarea "**********" at bounding box center [376, 217] width 274 height 55
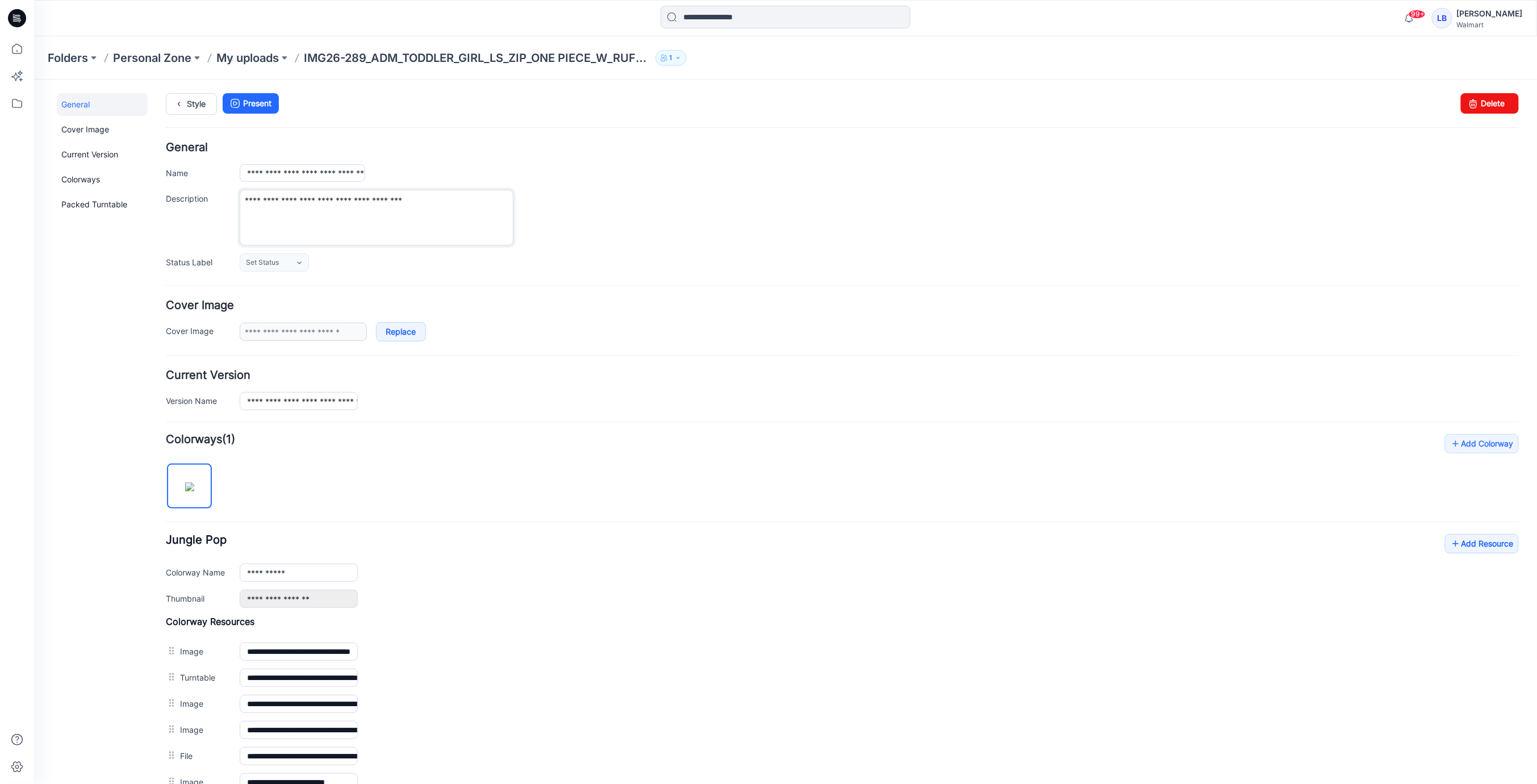
type textarea "**********"
drag, startPoint x: 618, startPoint y: 235, endPoint x: 573, endPoint y: 238, distance: 45.1
click at [617, 235] on div "**********" at bounding box center [879, 217] width 1279 height 55
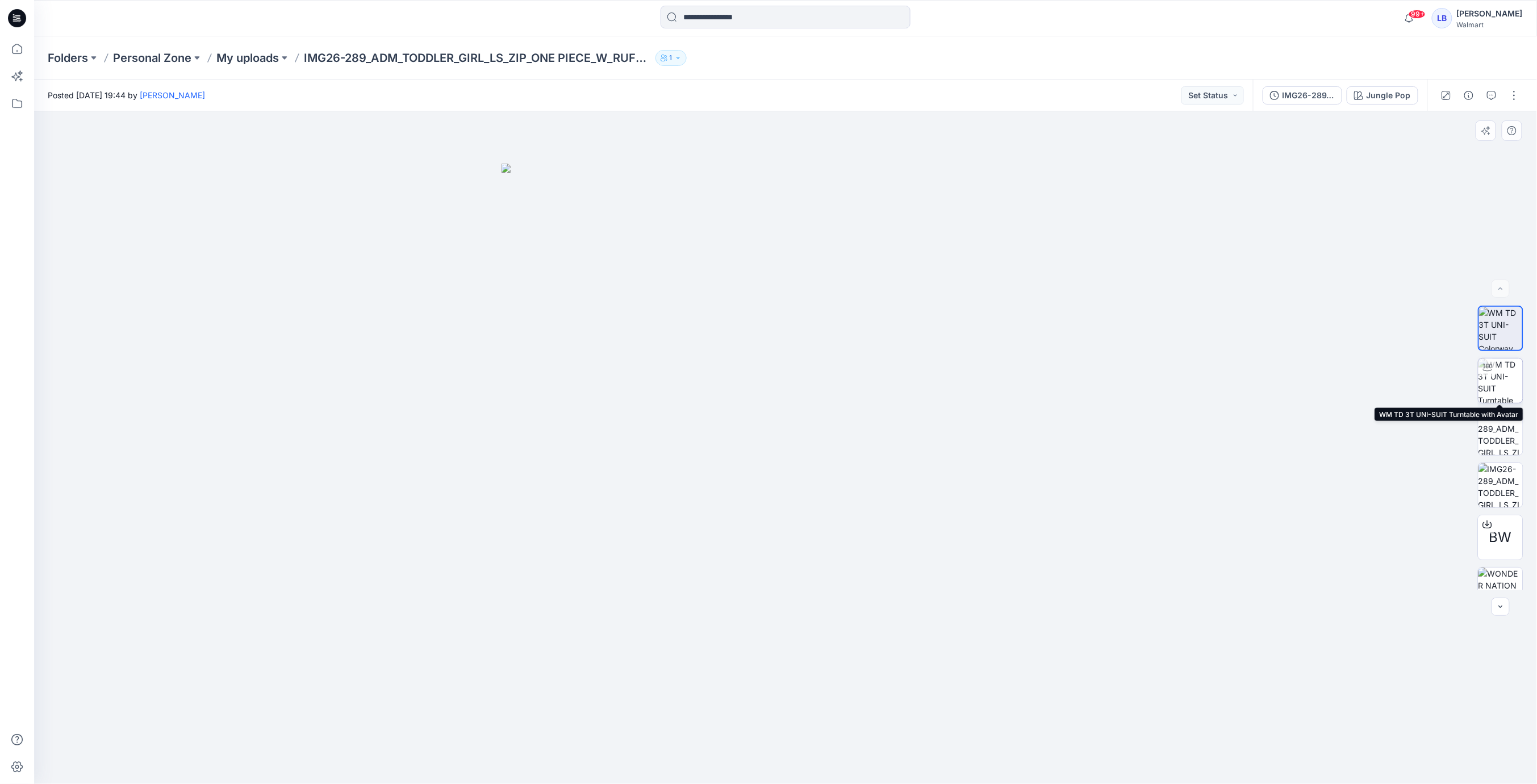
drag, startPoint x: 1494, startPoint y: 372, endPoint x: 1483, endPoint y: 380, distance: 13.6
click at [1494, 372] on div at bounding box center [1488, 368] width 18 height 18
drag, startPoint x: 848, startPoint y: 455, endPoint x: 998, endPoint y: 441, distance: 150.7
click at [859, 449] on div at bounding box center [786, 447] width 1503 height 673
drag, startPoint x: 1505, startPoint y: 433, endPoint x: 1511, endPoint y: 449, distance: 17.1
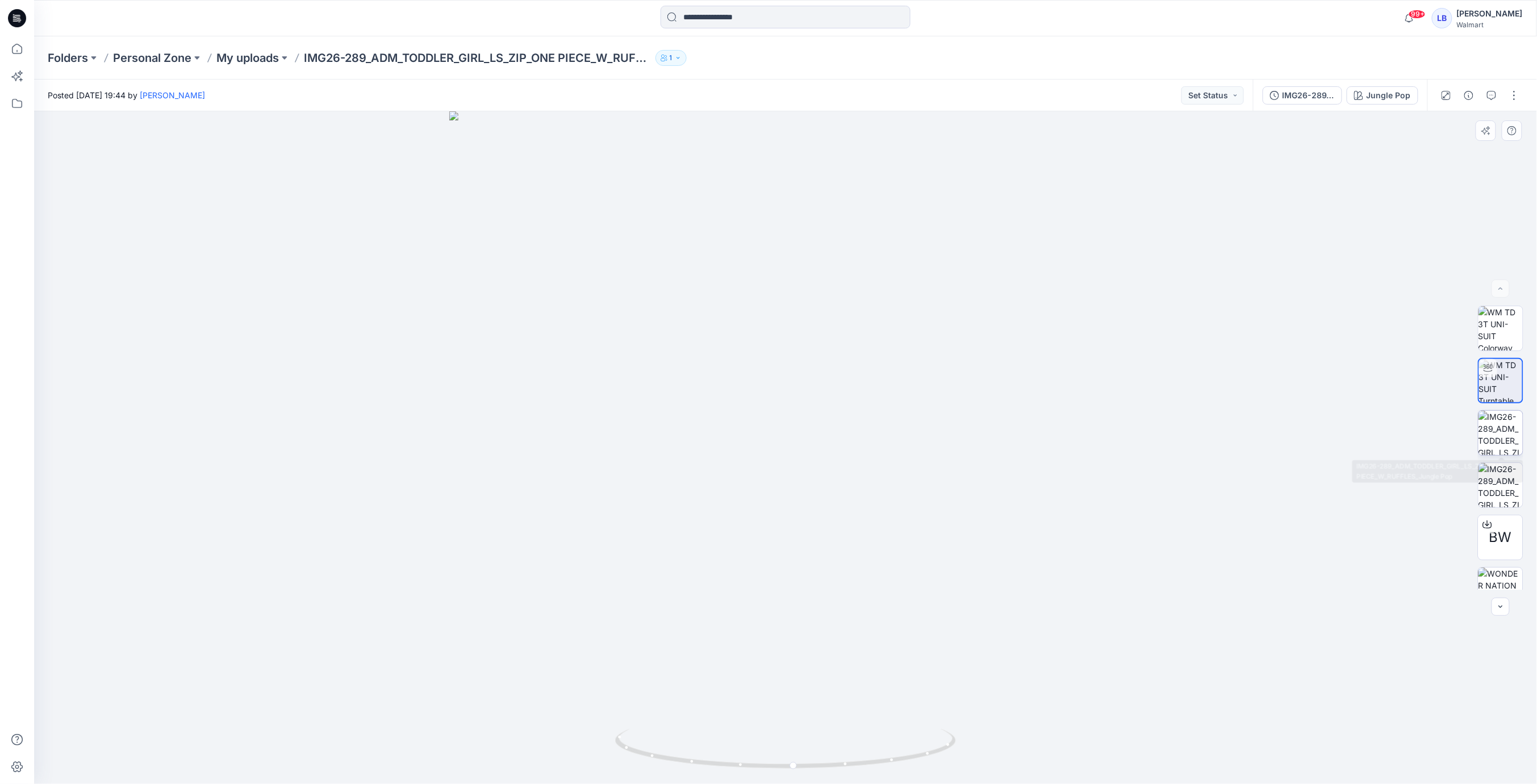
click at [1505, 433] on img at bounding box center [1500, 432] width 44 height 44
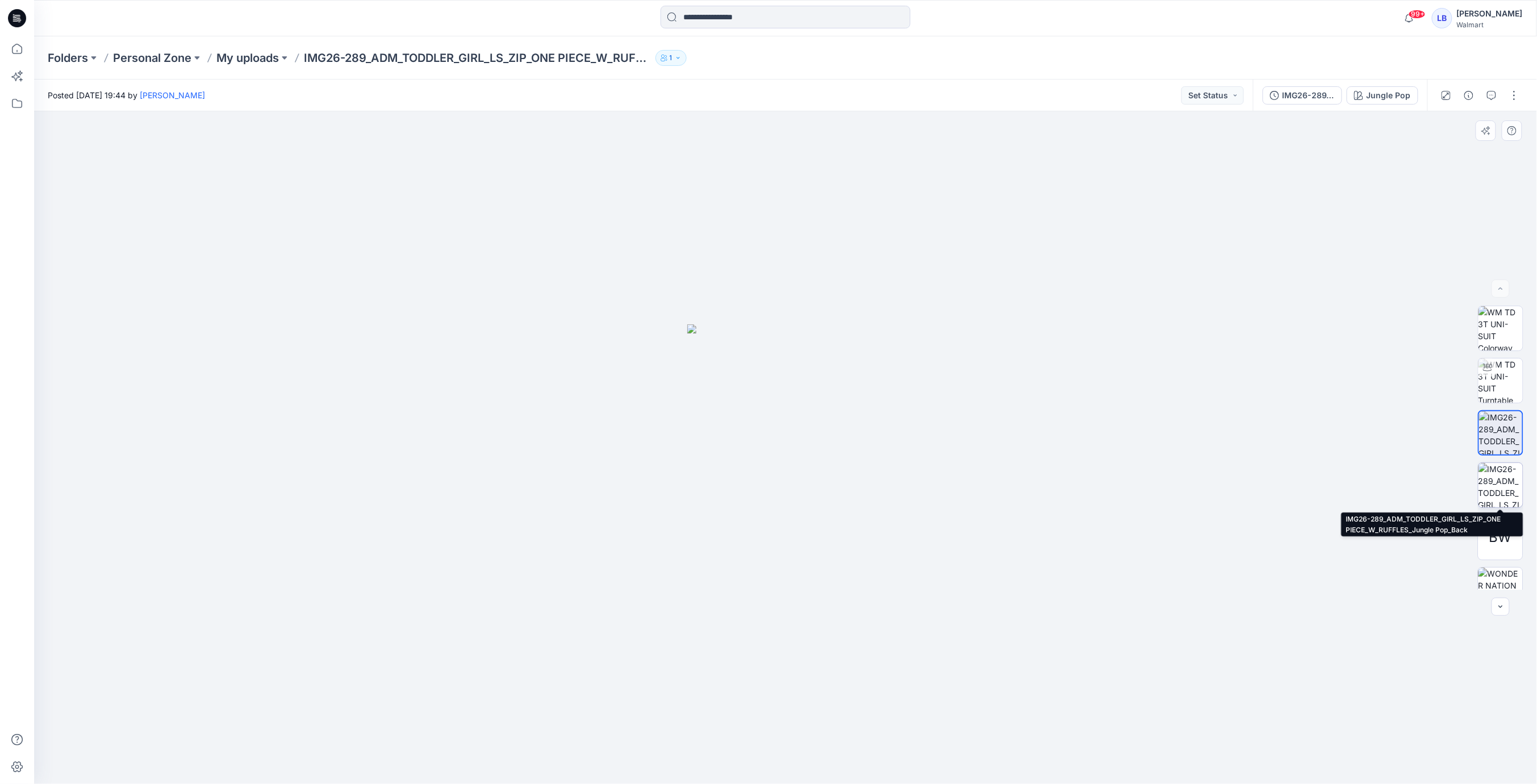
click at [1505, 490] on img at bounding box center [1500, 485] width 44 height 44
click at [1518, 93] on button "button" at bounding box center [1514, 95] width 18 height 18
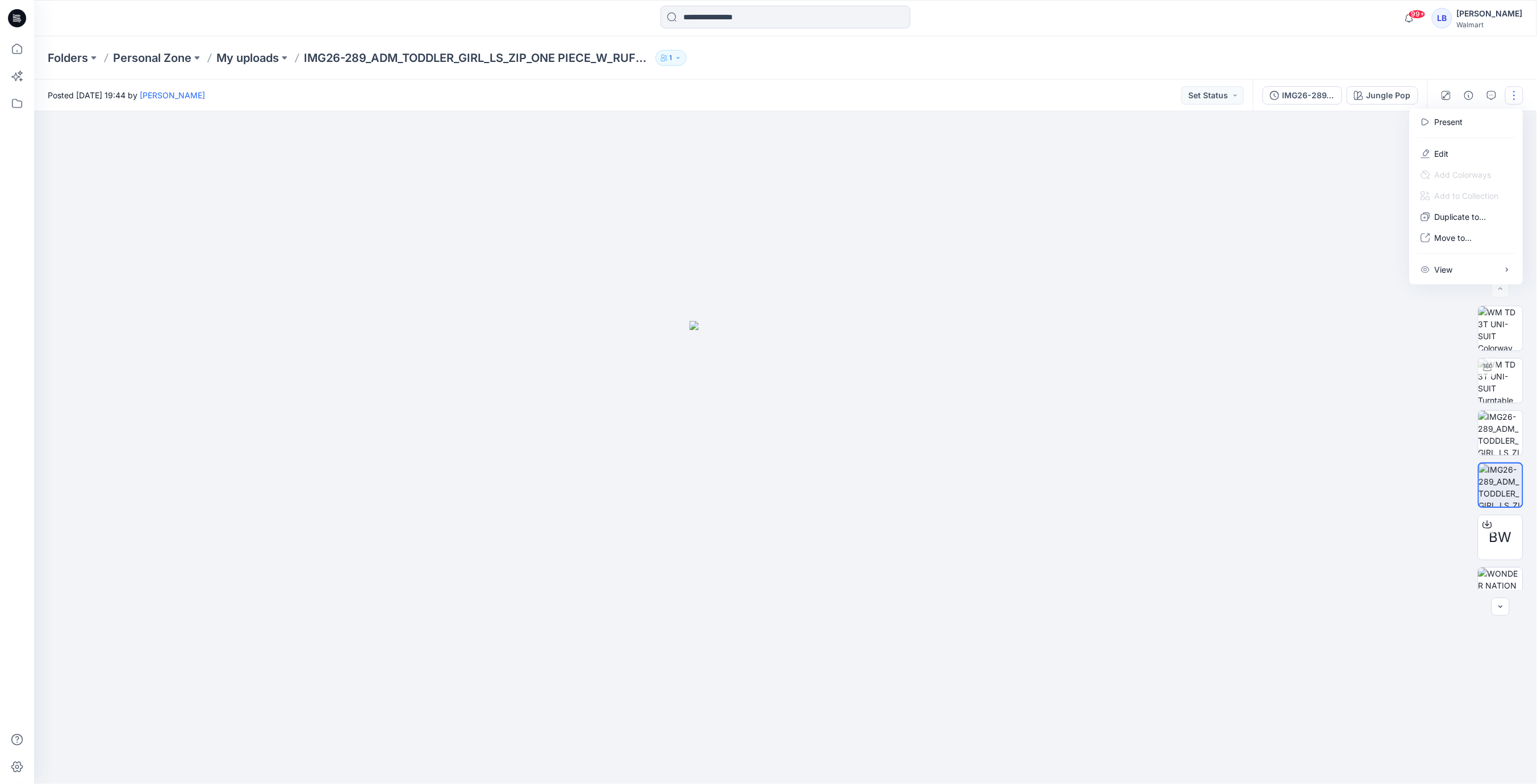
drag, startPoint x: 1279, startPoint y: 195, endPoint x: 1479, endPoint y: 76, distance: 232.7
click at [1279, 195] on div at bounding box center [786, 447] width 1503 height 673
click at [1472, 92] on icon "button" at bounding box center [1468, 95] width 9 height 9
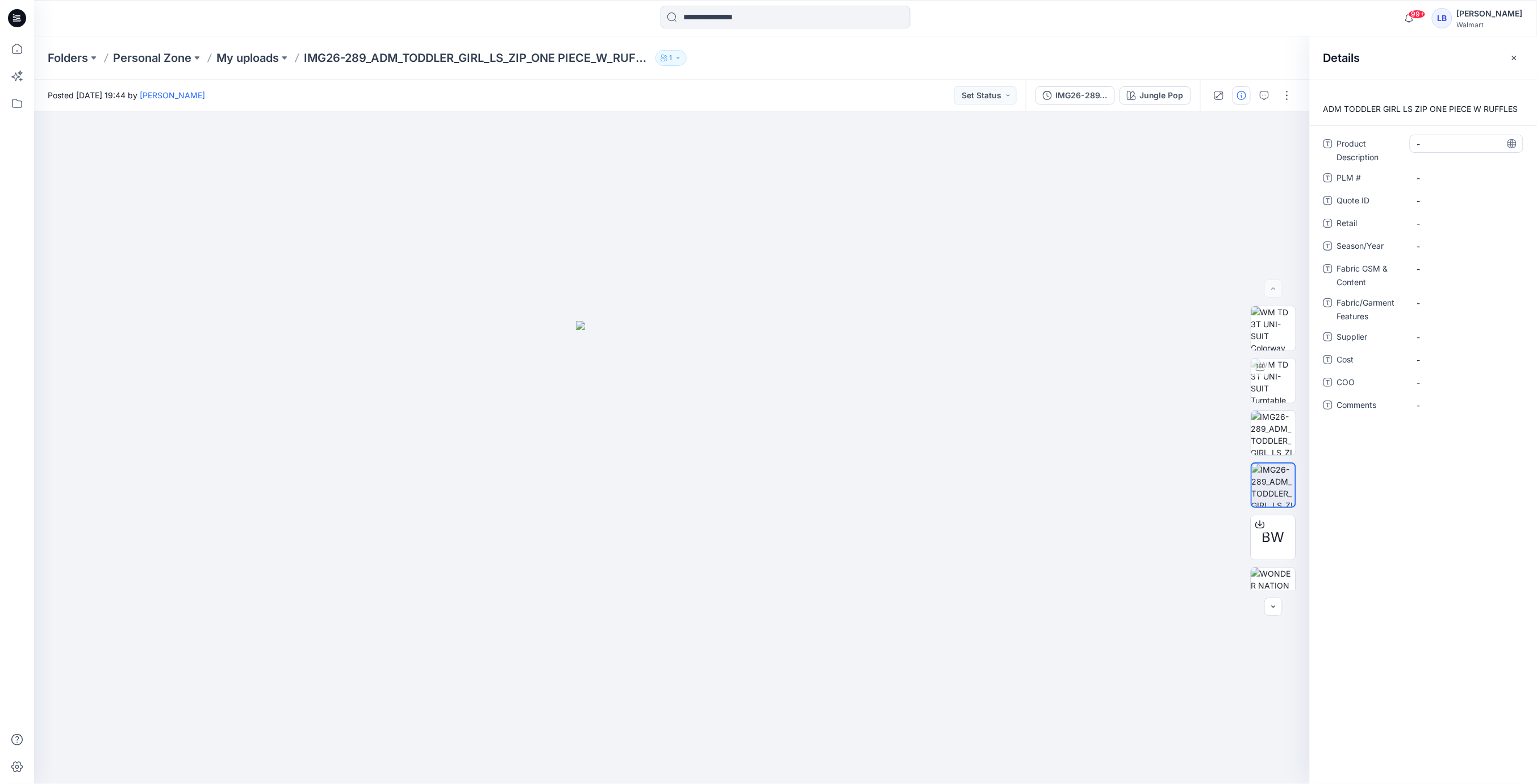
click at [1450, 144] on Description "-" at bounding box center [1467, 144] width 99 height 12
type textarea "**********"
click at [1436, 243] on div "-" at bounding box center [1467, 246] width 114 height 18
type textarea "********"
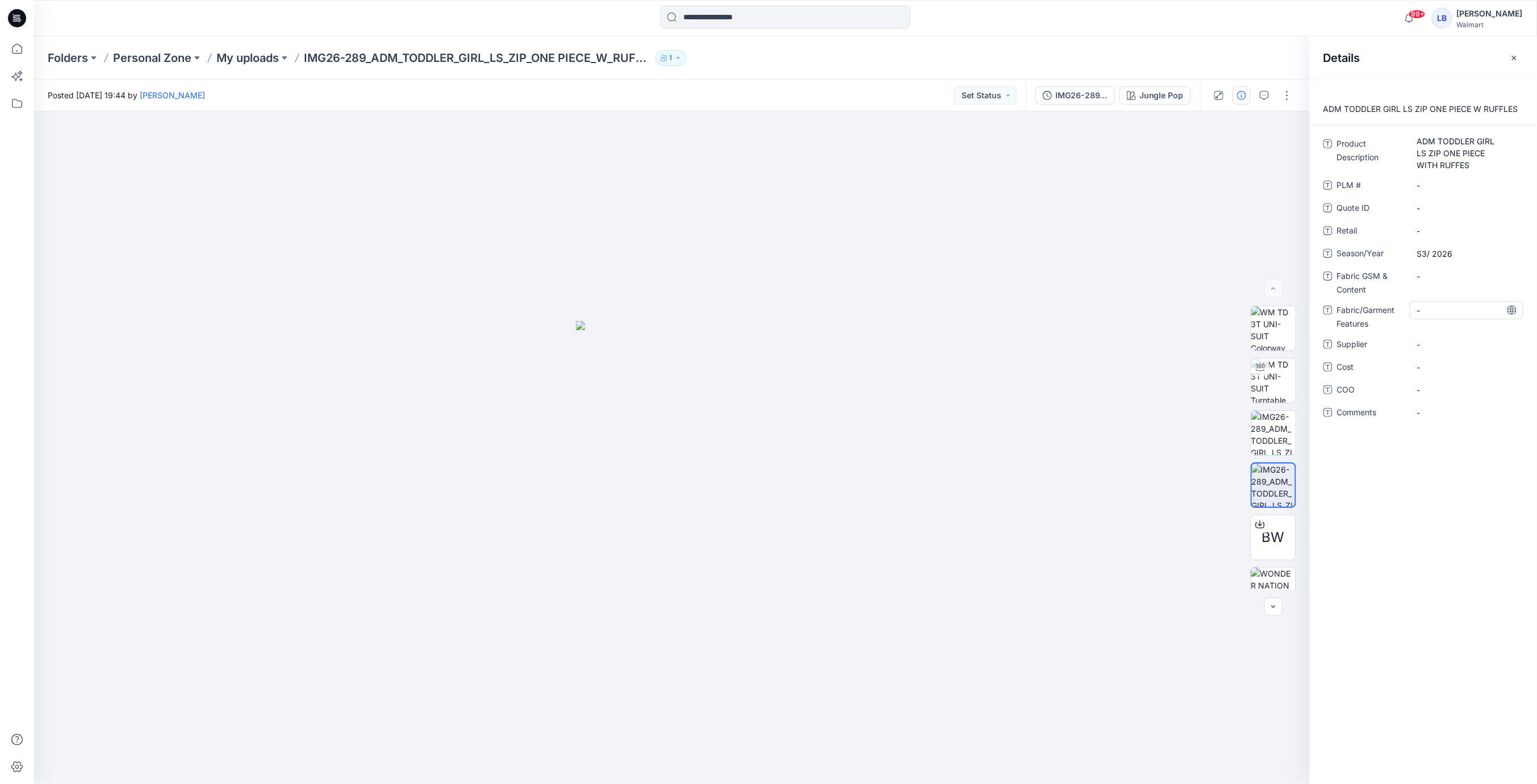
click at [1442, 312] on Features "-" at bounding box center [1467, 311] width 99 height 12
click at [1434, 278] on Content "-" at bounding box center [1467, 276] width 99 height 12
type textarea "**********"
click at [1445, 343] on div "-" at bounding box center [1467, 352] width 114 height 18
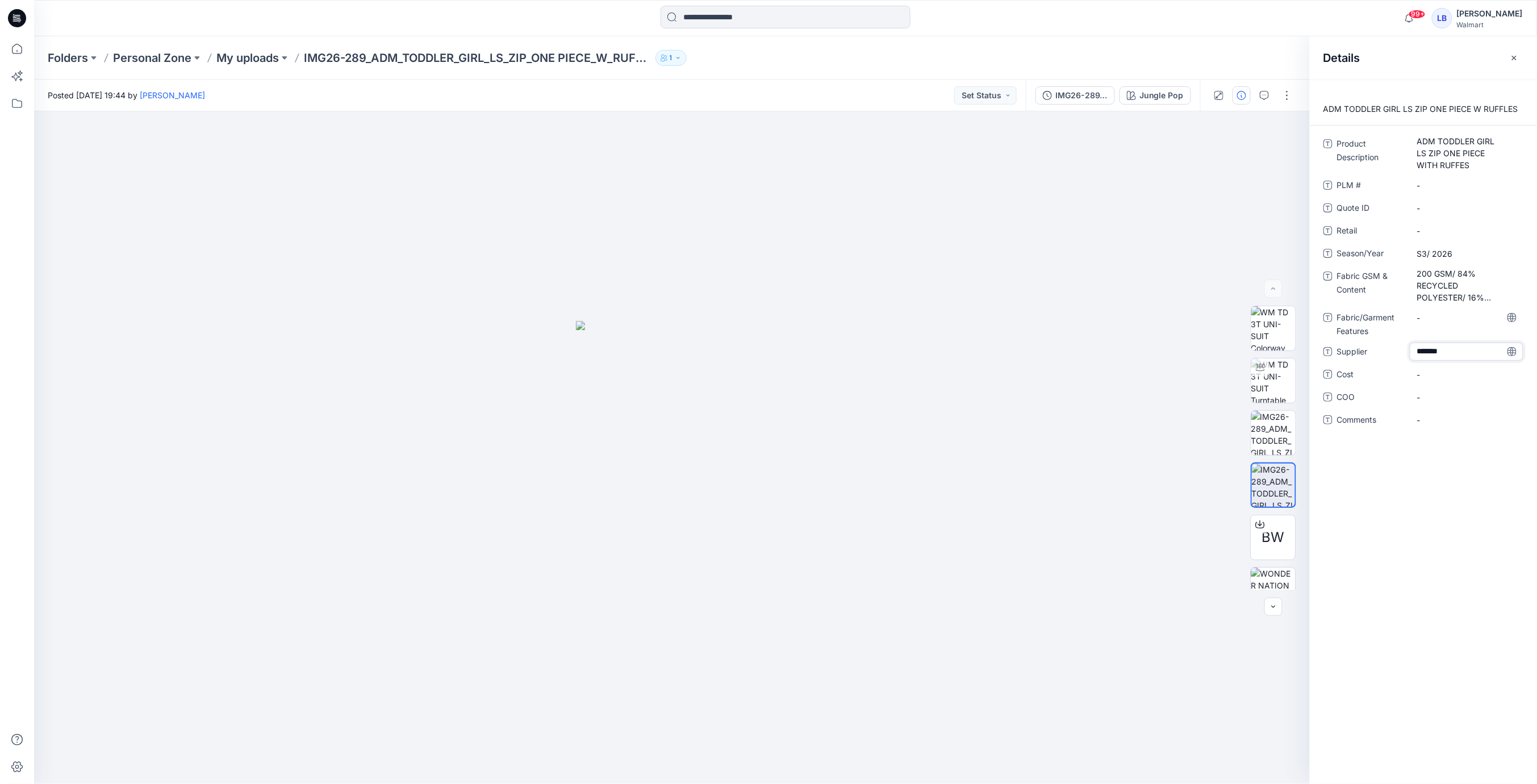
type textarea "********"
drag, startPoint x: 1378, startPoint y: 554, endPoint x: 1388, endPoint y: 430, distance: 124.4
click at [1378, 554] on div "ADM TODDLER GIRL LS ZIP ONE PIECE W RUFFLES Product Description ADM TODDLER GIR…" at bounding box center [1423, 431] width 227 height 704
click at [1234, 66] on div "Folders Personal Zone My uploads IMG26-289_ADM_TODDLER_GIRL_LS_ZIP_ONE PIECE_W_…" at bounding box center [786, 58] width 1503 height 44
drag, startPoint x: 1512, startPoint y: 57, endPoint x: 1503, endPoint y: 59, distance: 9.2
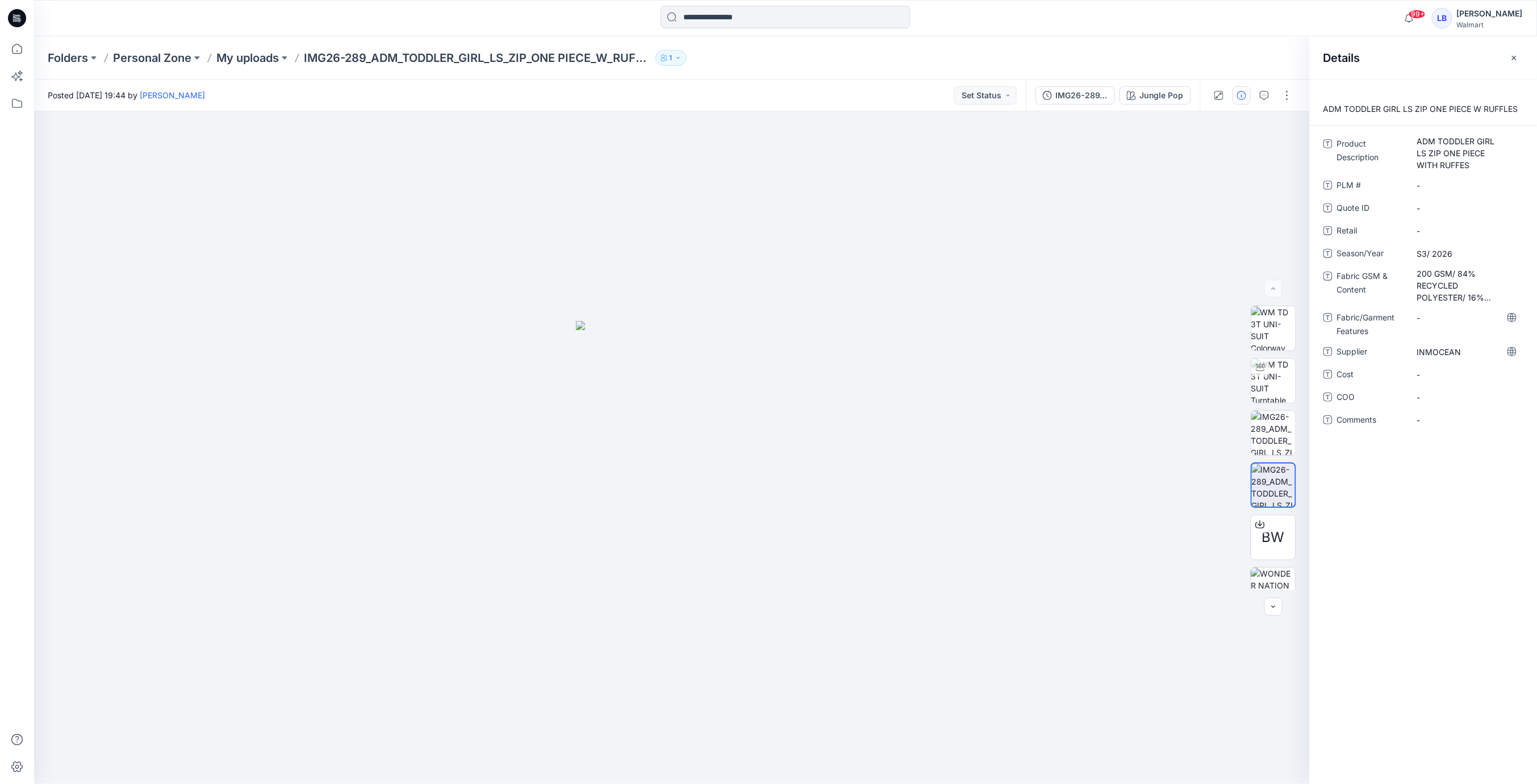
click at [1512, 57] on icon "button" at bounding box center [1514, 58] width 9 height 9
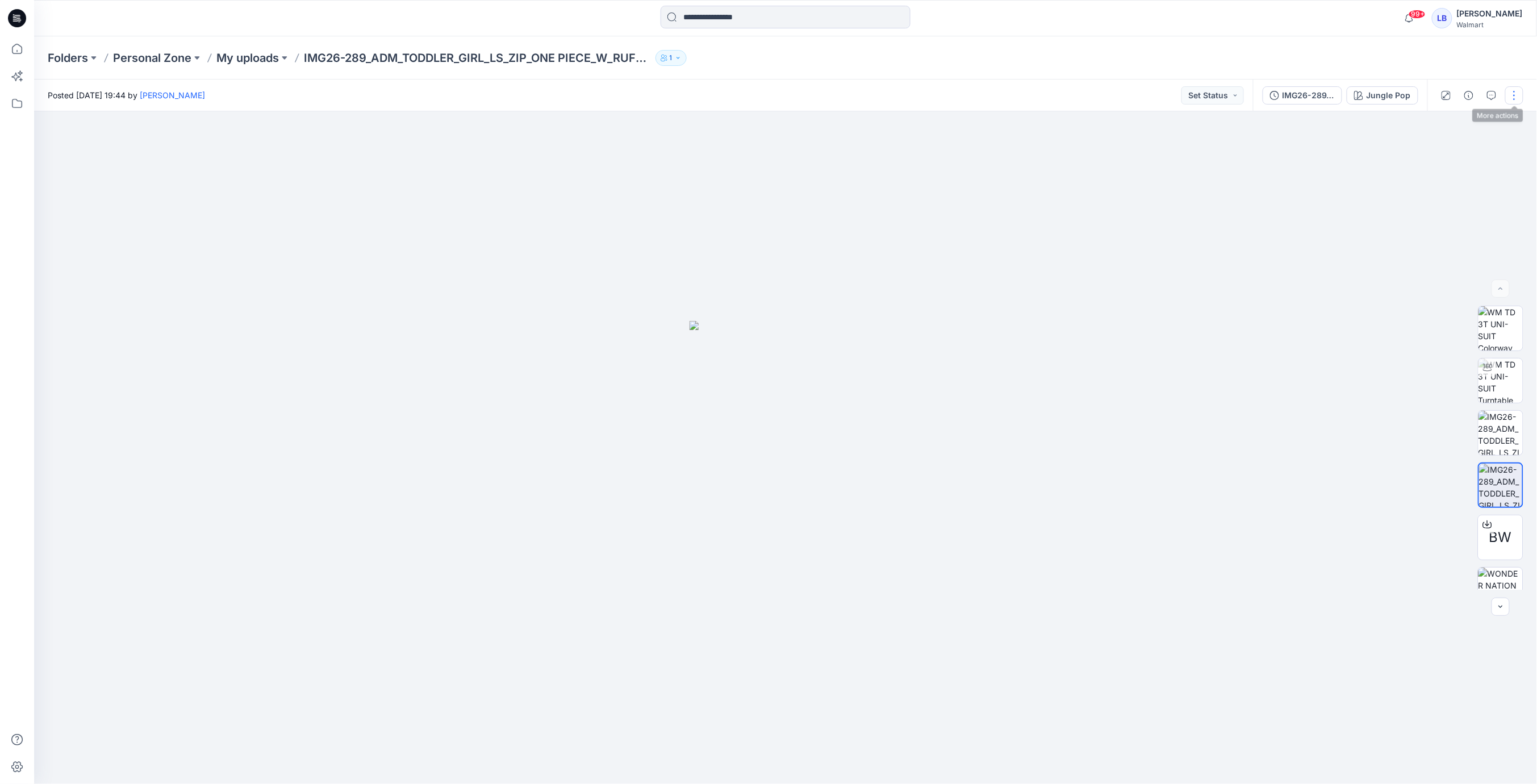
click at [1509, 96] on button "button" at bounding box center [1514, 95] width 18 height 18
click at [1445, 158] on p "Edit" at bounding box center [1442, 153] width 14 height 12
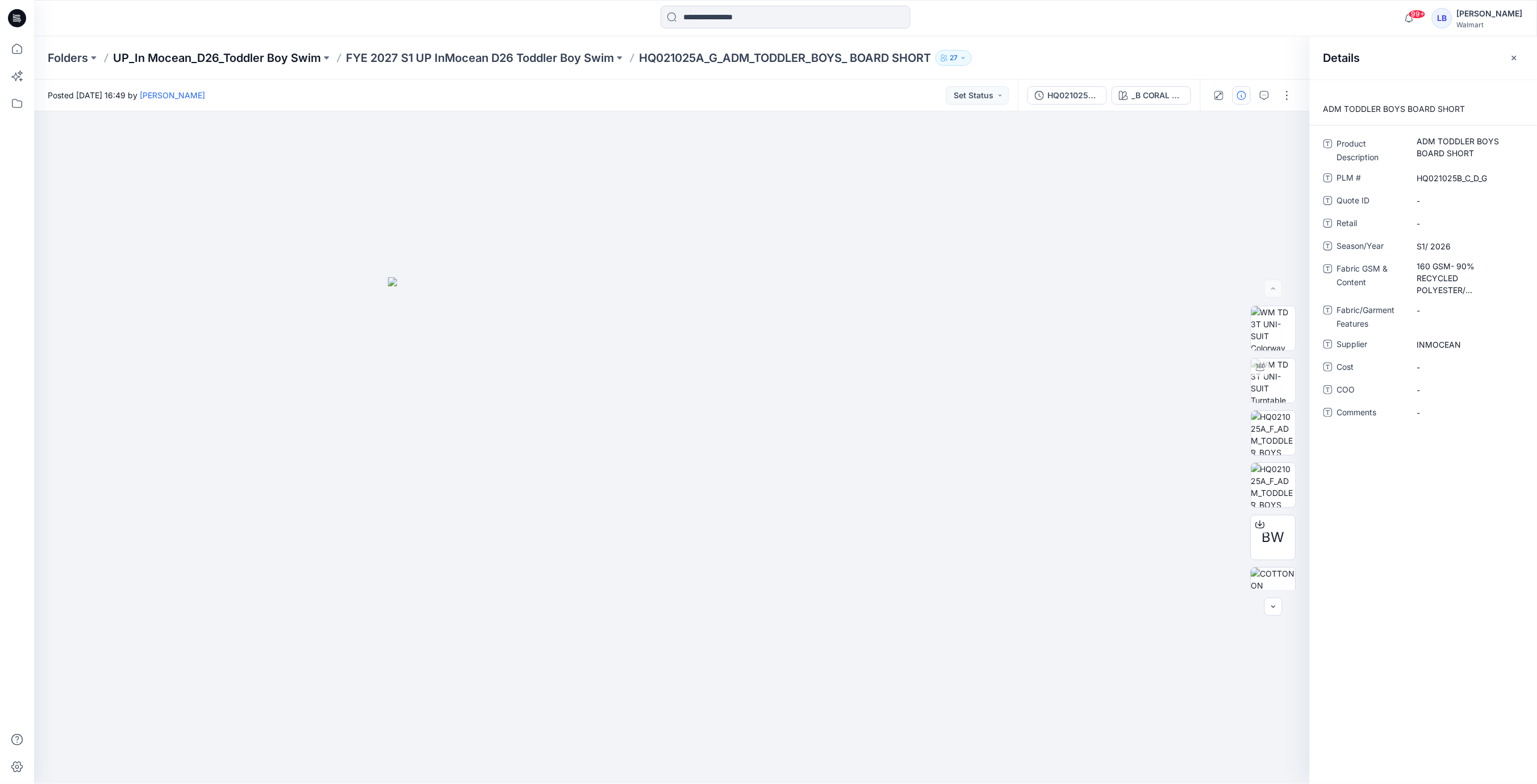
click at [229, 57] on p "UP_In Mocean_D26_Toddler Boy Swim" at bounding box center [217, 58] width 208 height 16
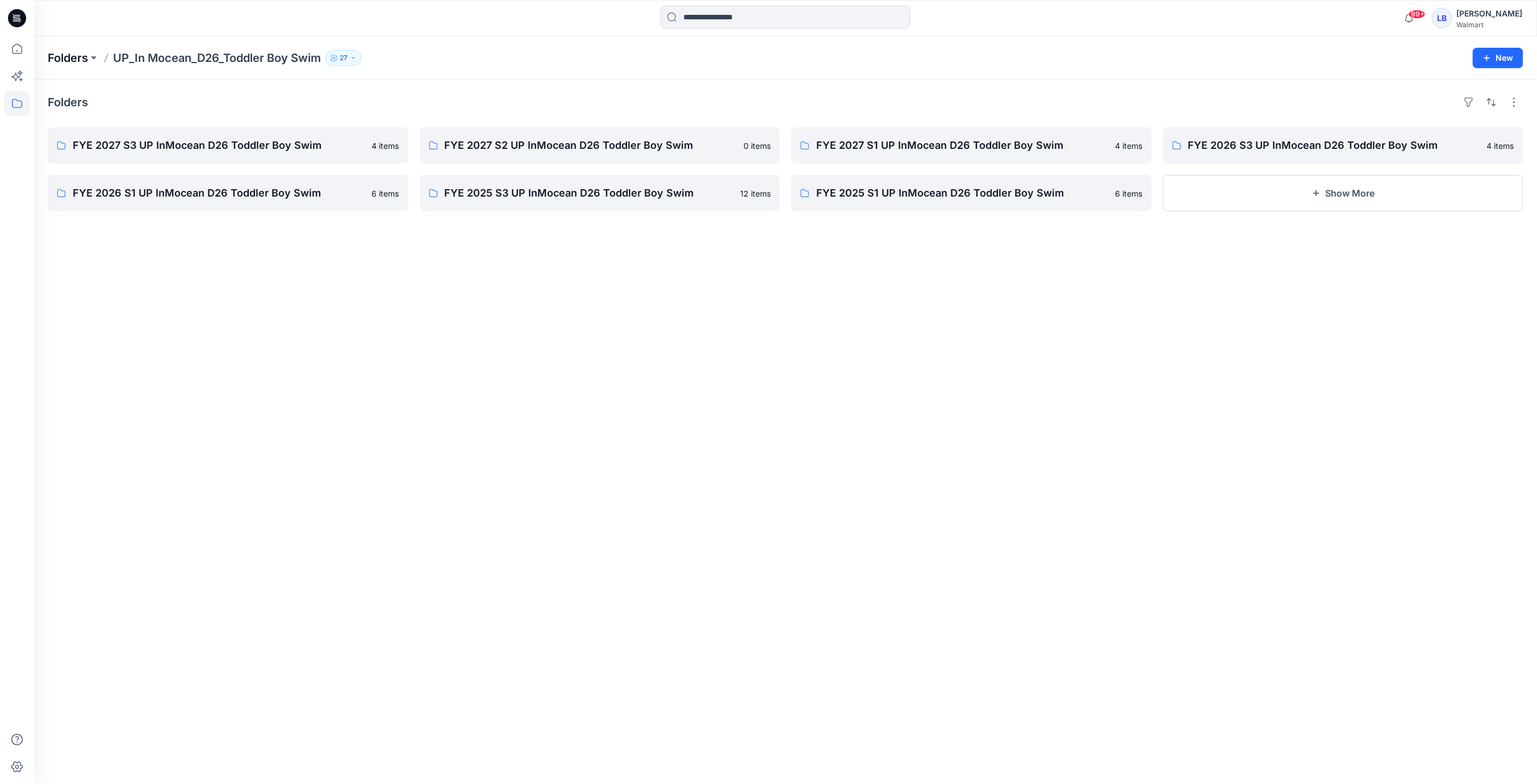
click at [72, 59] on p "Folders" at bounding box center [68, 58] width 40 height 16
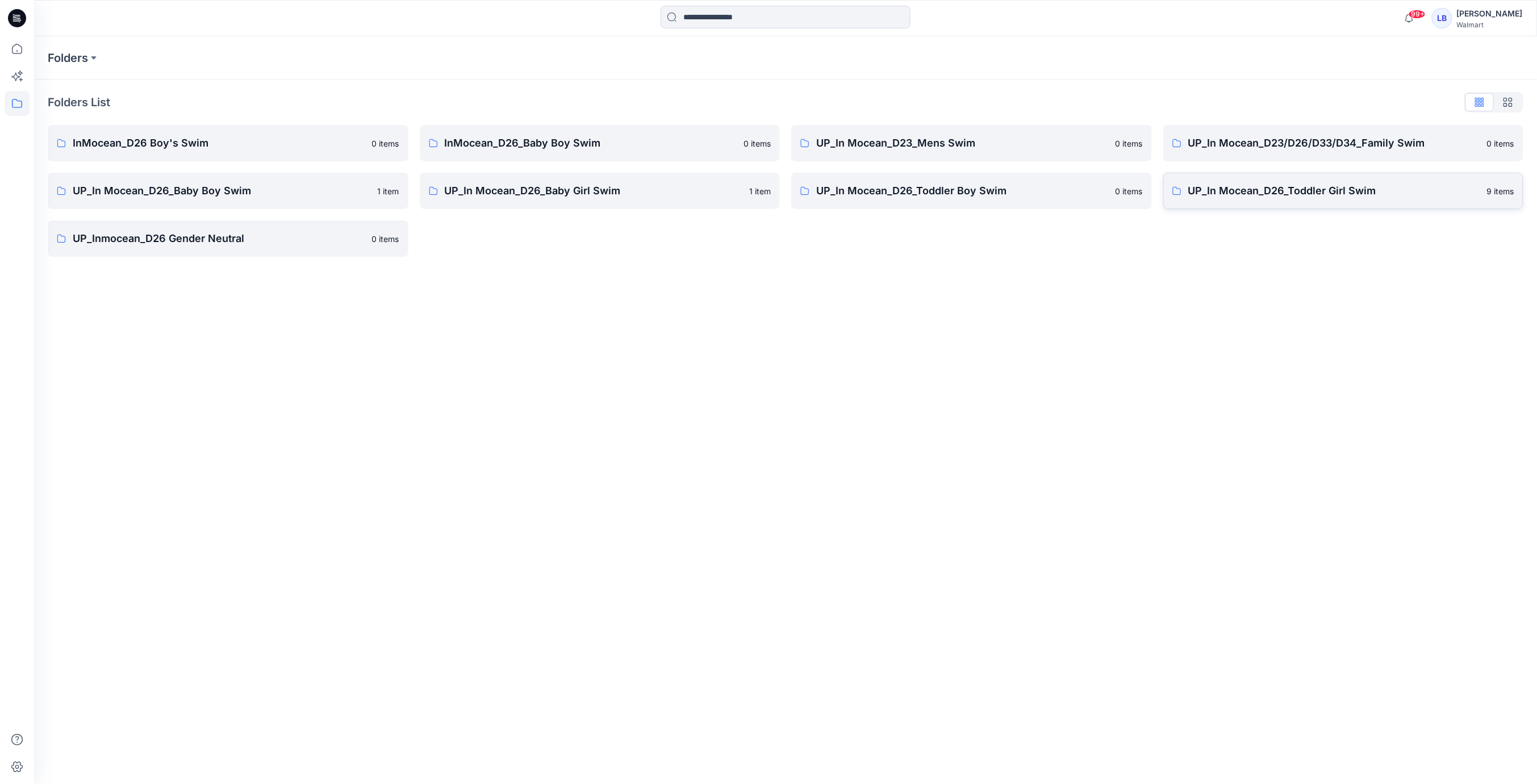
click at [1338, 184] on p "UP_In Mocean_D26_Toddler Girl Swim" at bounding box center [1334, 190] width 292 height 16
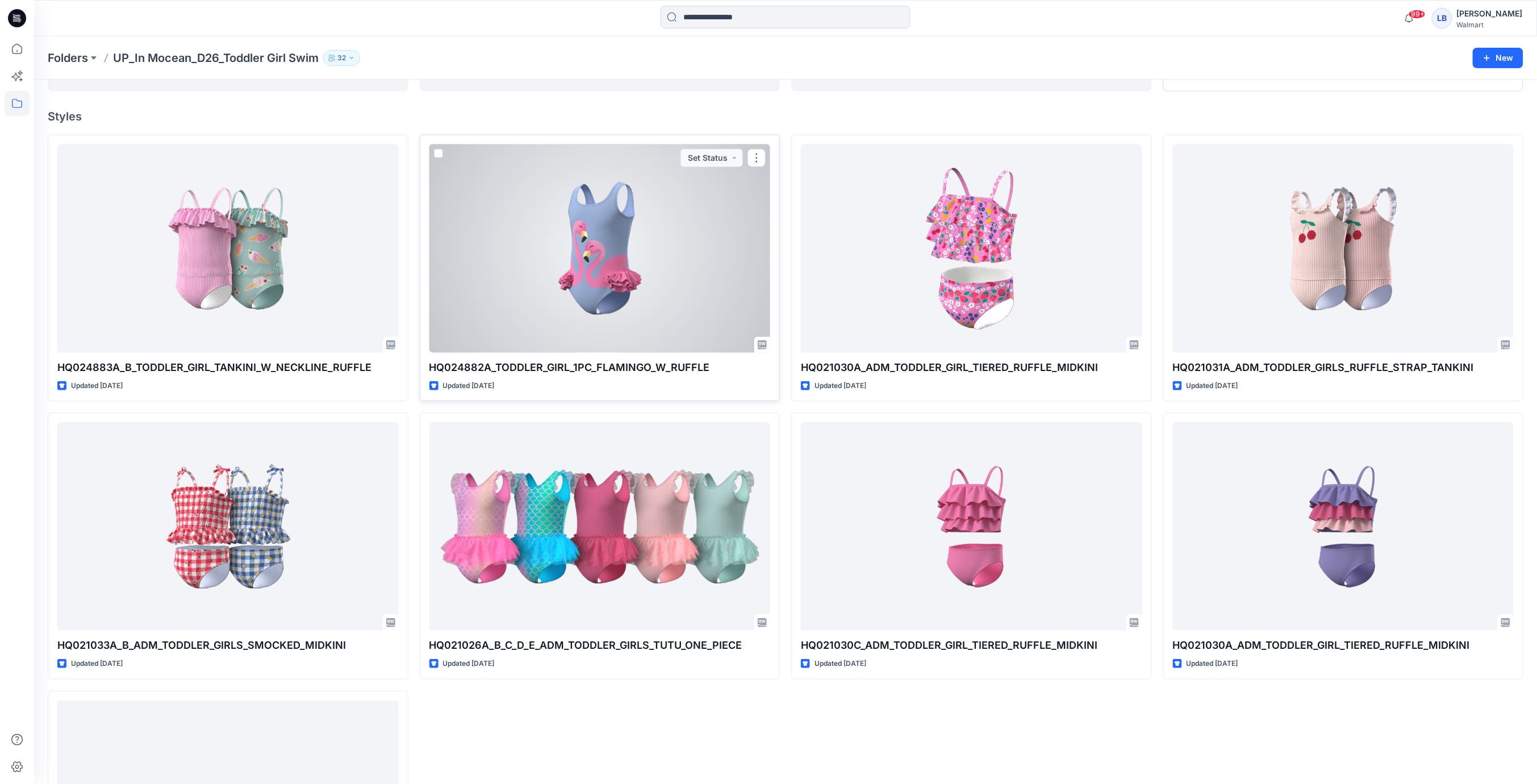
scroll to position [141, 0]
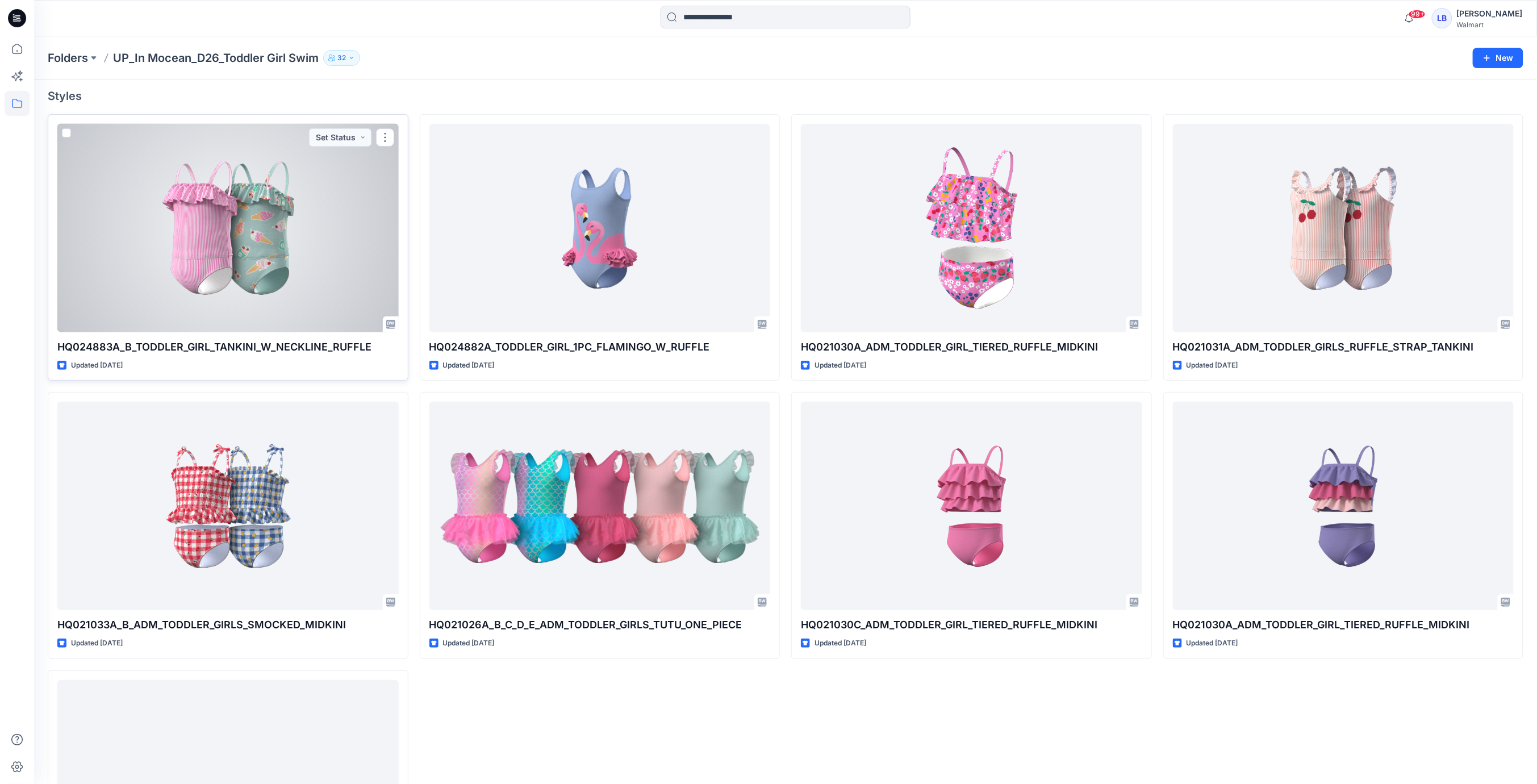
click at [250, 230] on div at bounding box center [228, 228] width 342 height 209
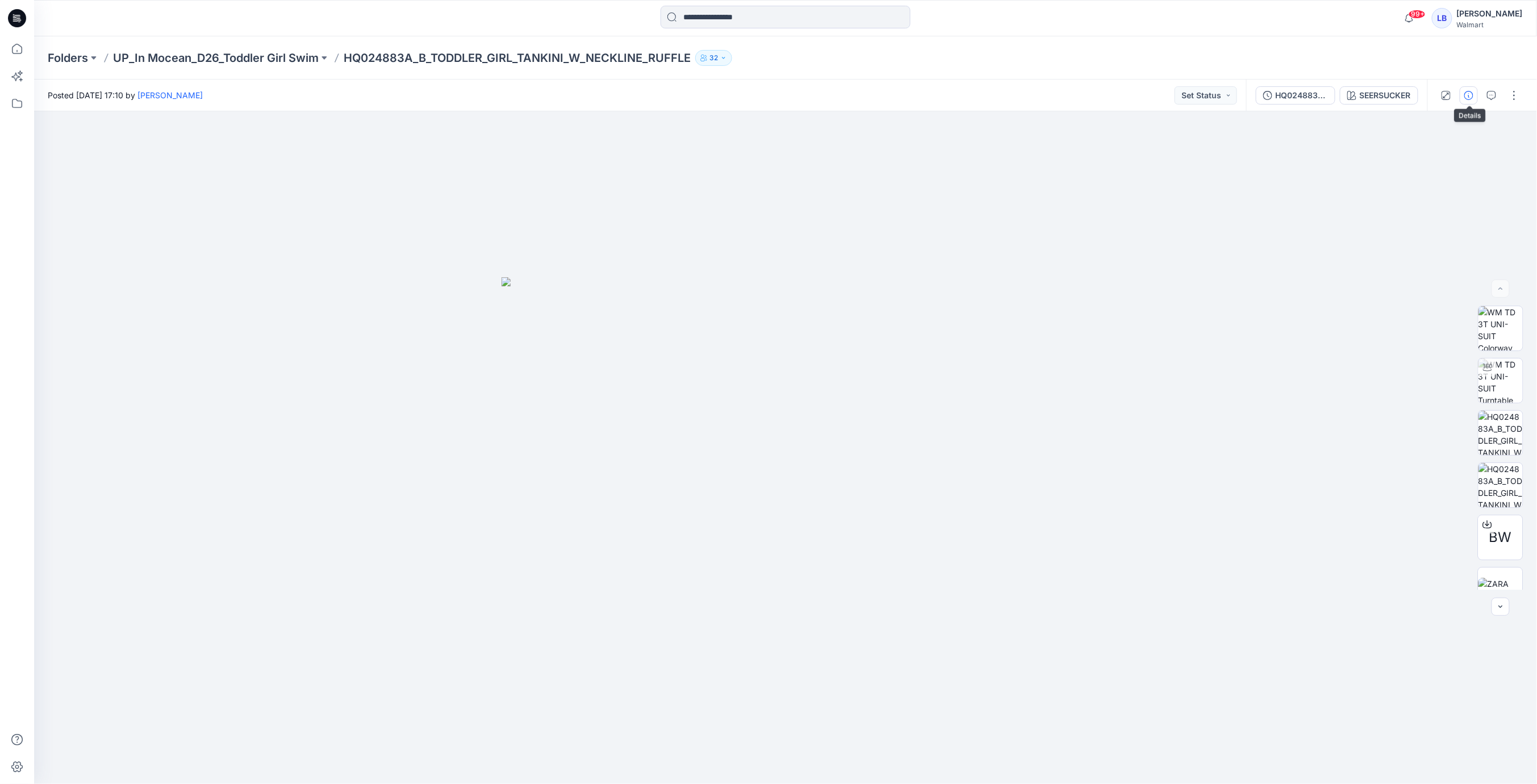
click at [1468, 95] on icon "button" at bounding box center [1468, 95] width 9 height 9
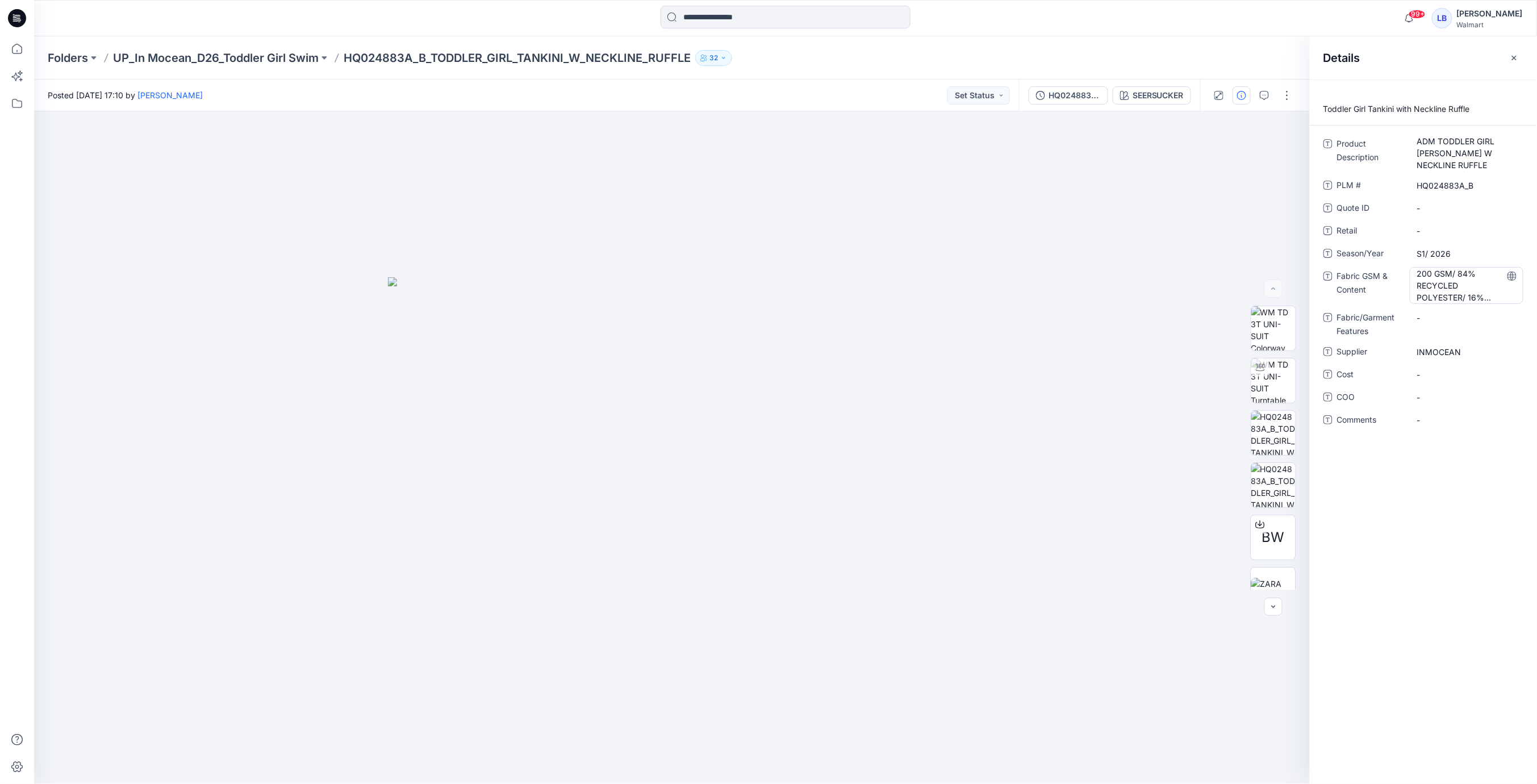
click at [1416, 271] on div "200 GSM/ 84% RECYCLED POLYESTER/ 16% SPANDEX" at bounding box center [1467, 286] width 114 height 37
drag, startPoint x: 1416, startPoint y: 273, endPoint x: 1558, endPoint y: 391, distance: 184.6
click at [1536, 391] on html "99+ Notifications Your style IMG26-307A_B_ADM_TODDLER_BOYS_SS_RASHGUARD is read…" at bounding box center [768, 392] width 1537 height 784
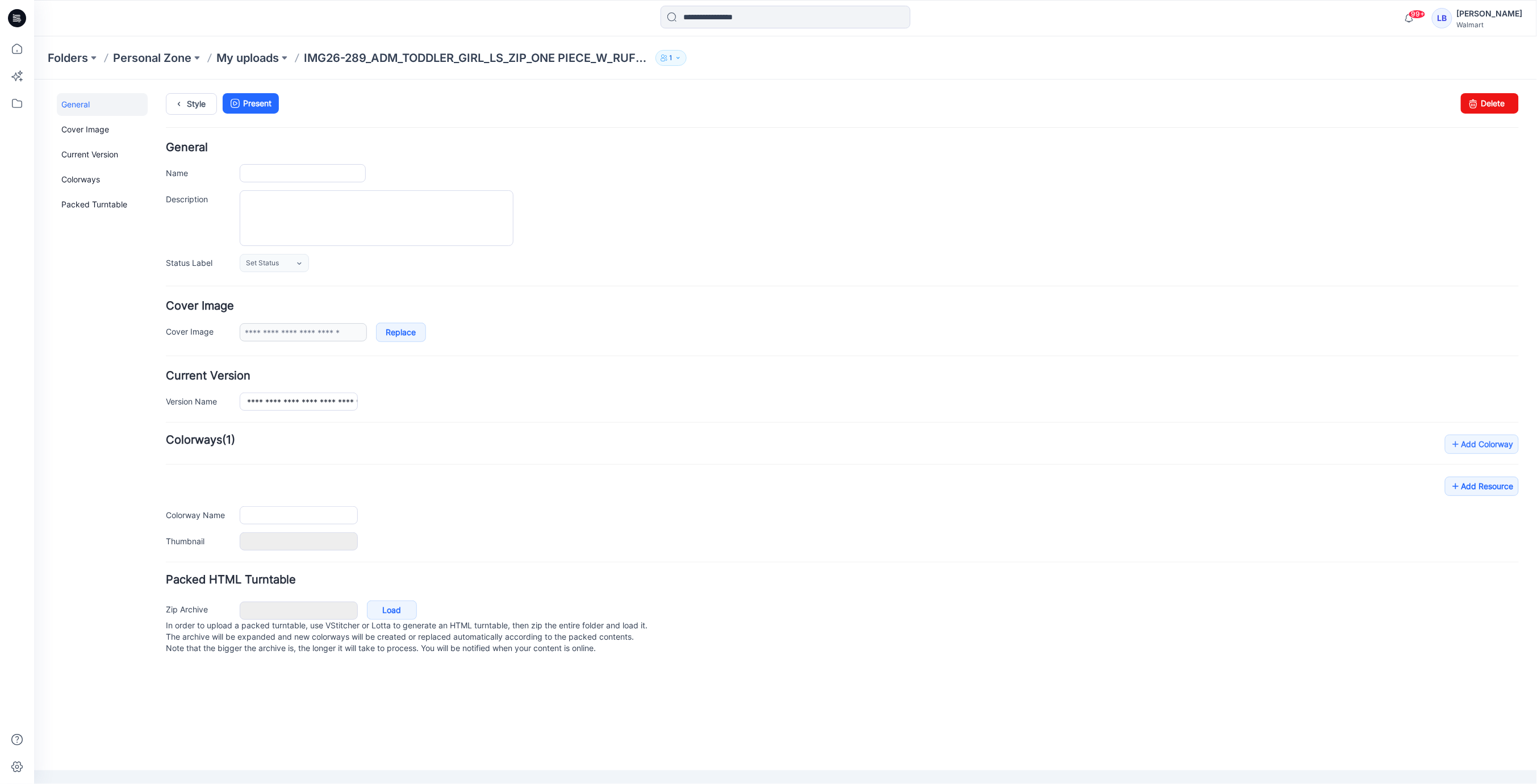
type input "**********"
type textarea "**********"
type input "**********"
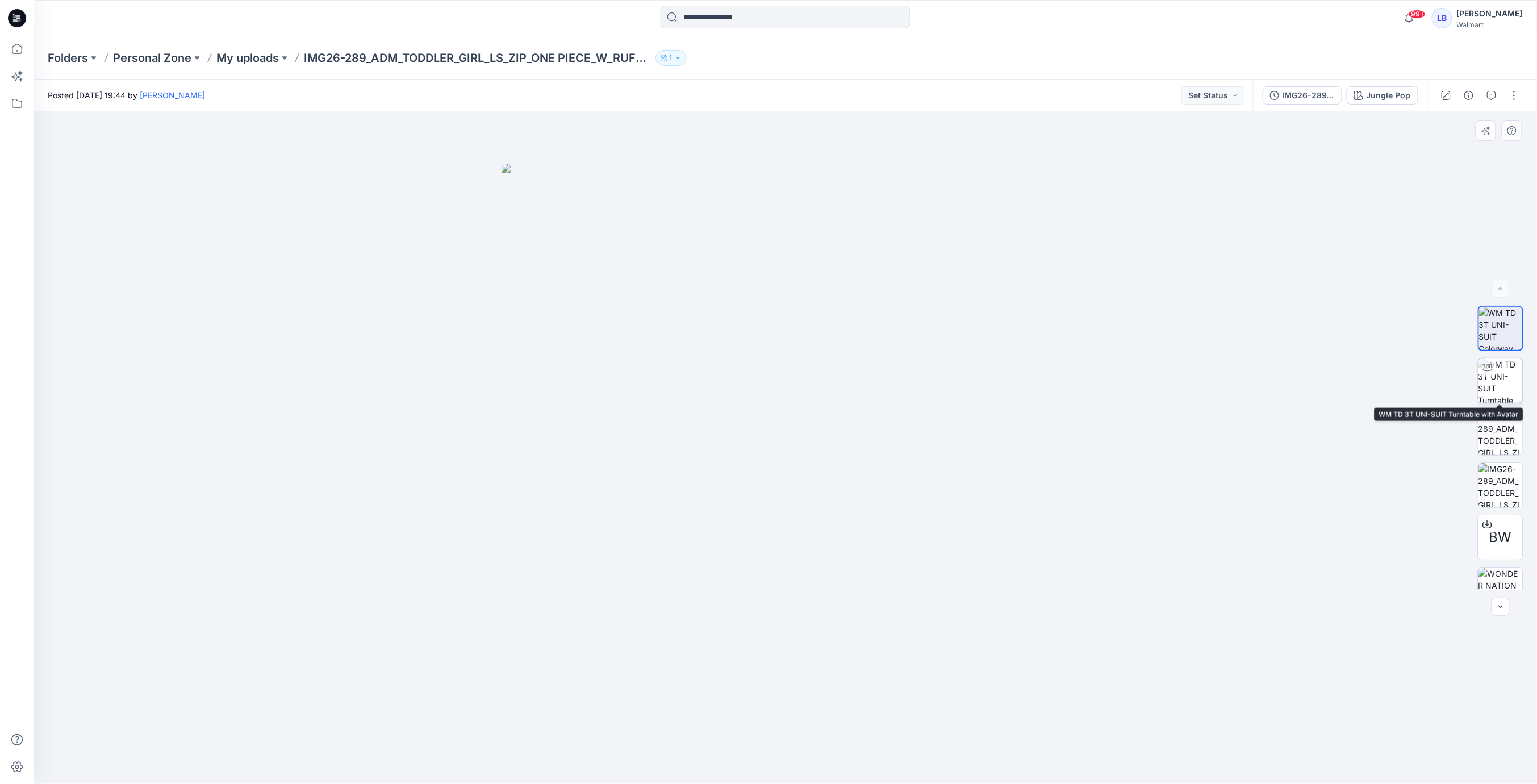
click at [1494, 379] on img at bounding box center [1500, 380] width 44 height 44
drag, startPoint x: 782, startPoint y: 406, endPoint x: 830, endPoint y: 396, distance: 49.0
click at [822, 396] on div at bounding box center [786, 447] width 1503 height 673
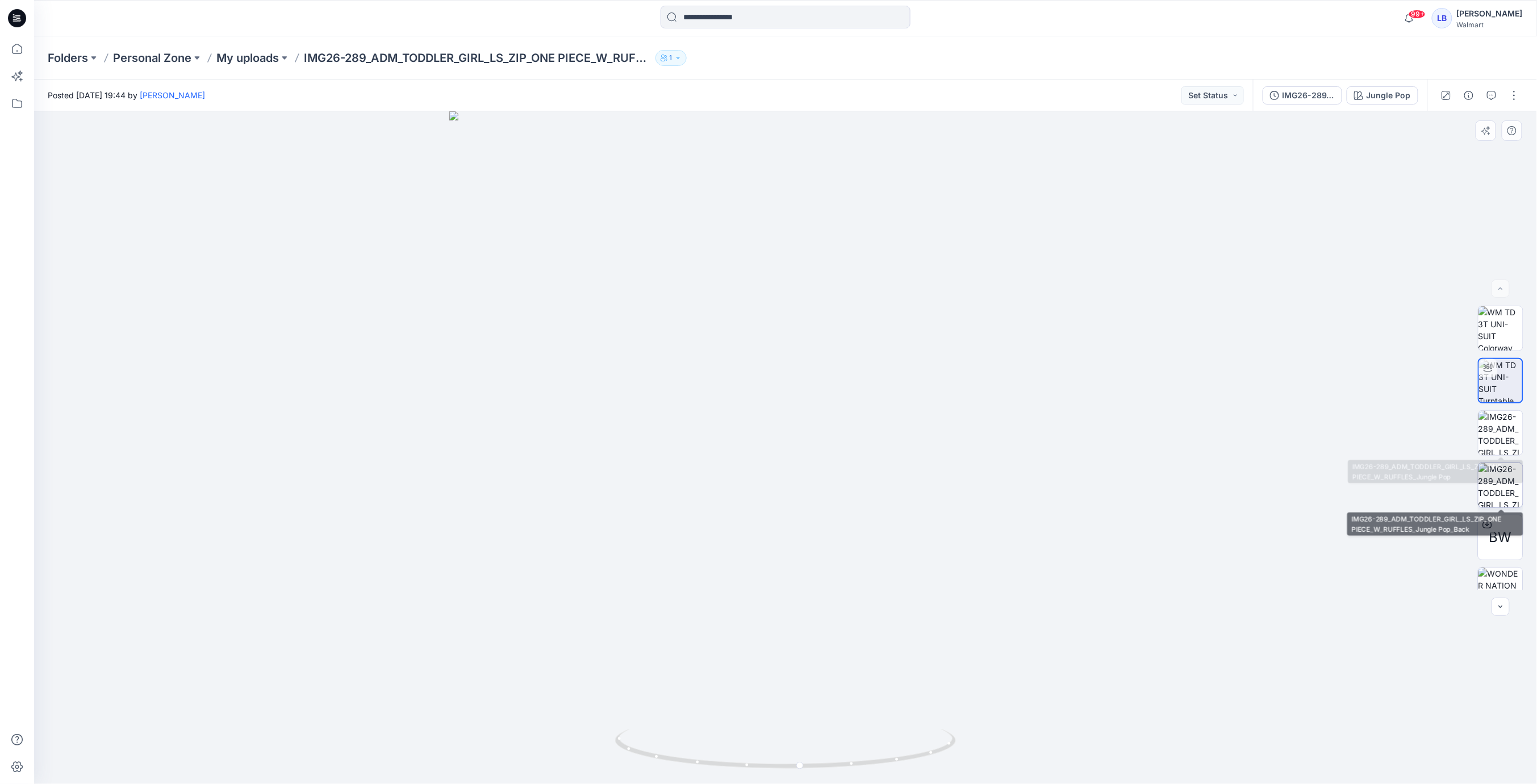
drag, startPoint x: 1507, startPoint y: 444, endPoint x: 1503, endPoint y: 481, distance: 37.2
click at [1507, 444] on img at bounding box center [1500, 432] width 44 height 44
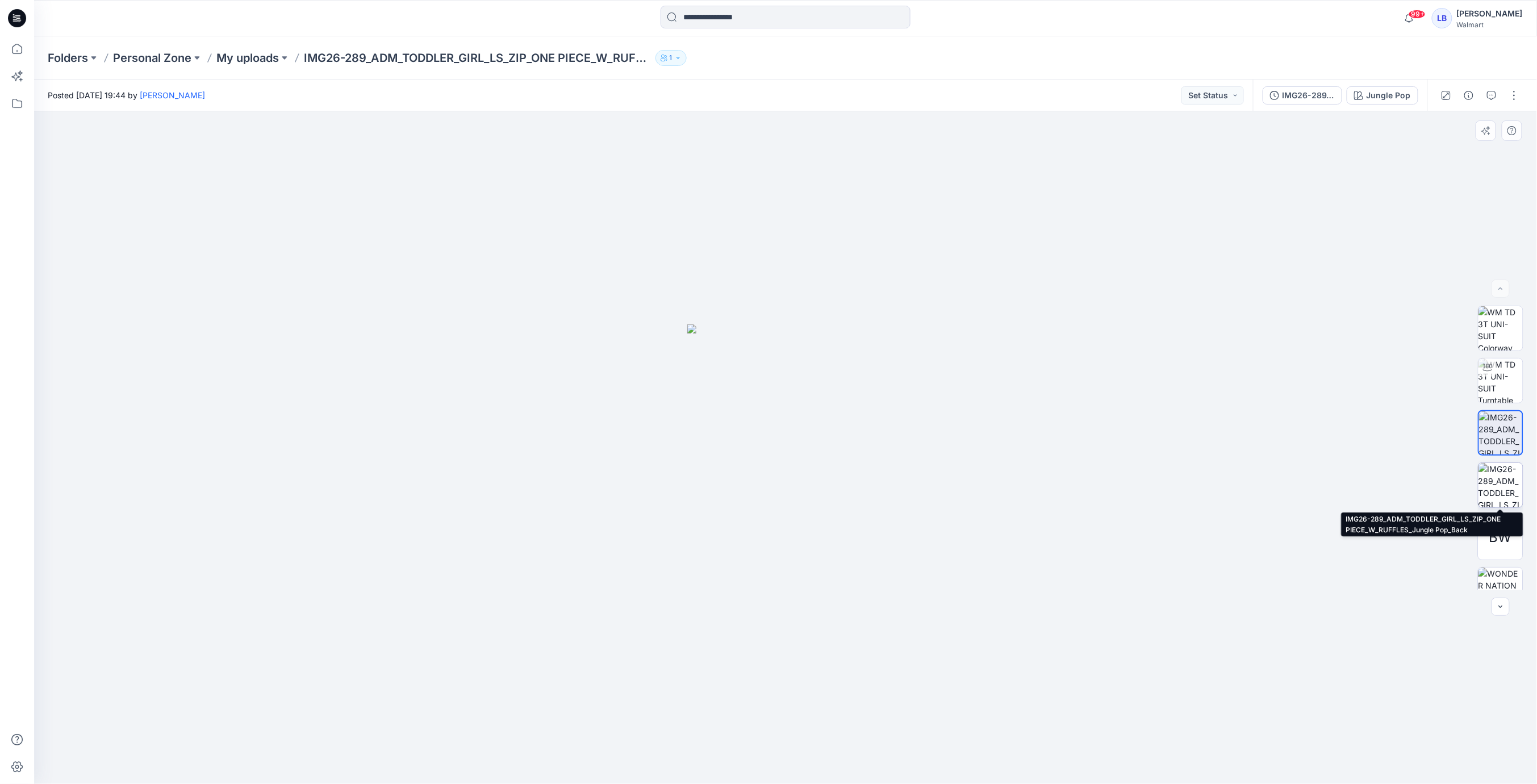
click at [1501, 486] on img at bounding box center [1500, 485] width 44 height 44
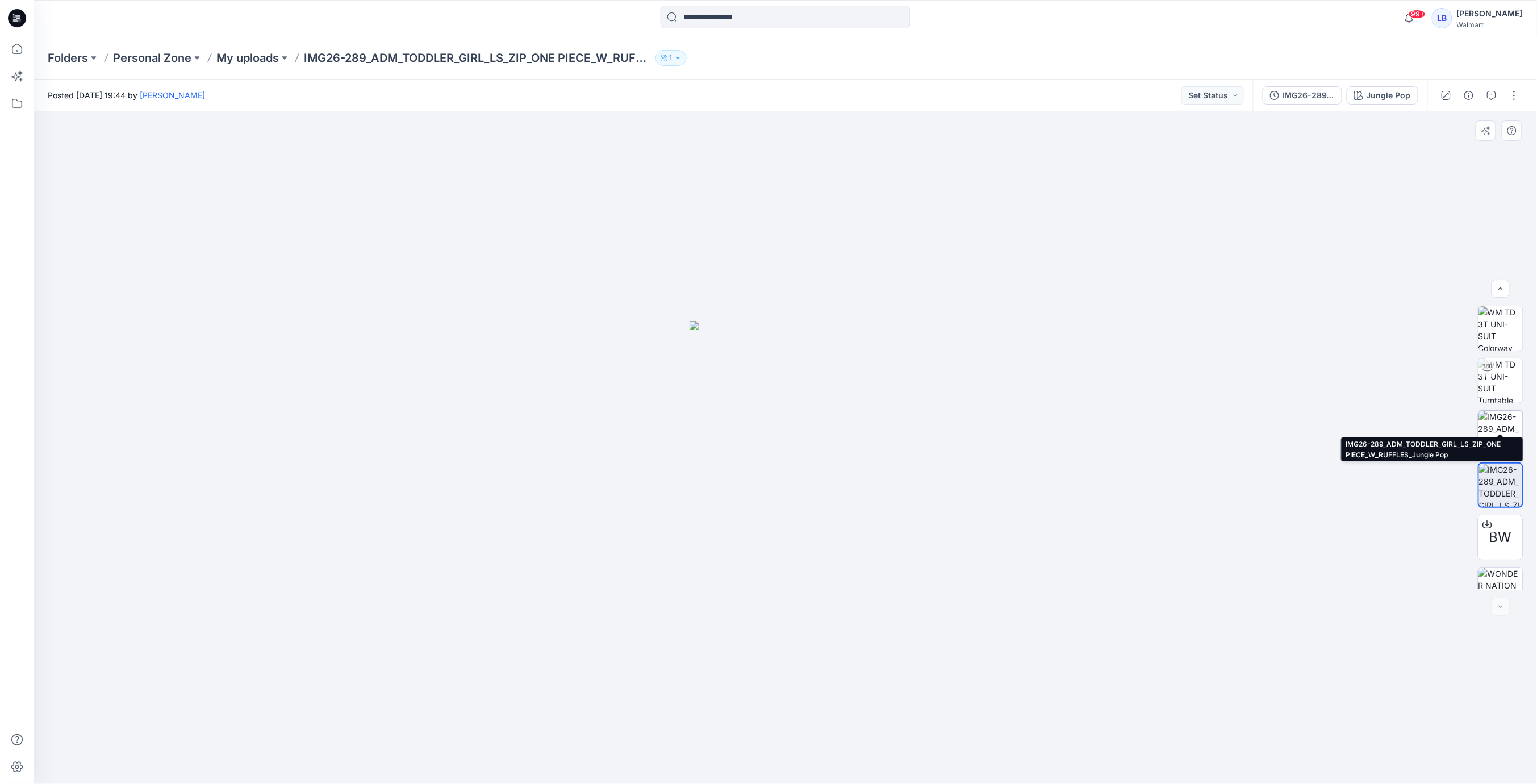
scroll to position [23, 0]
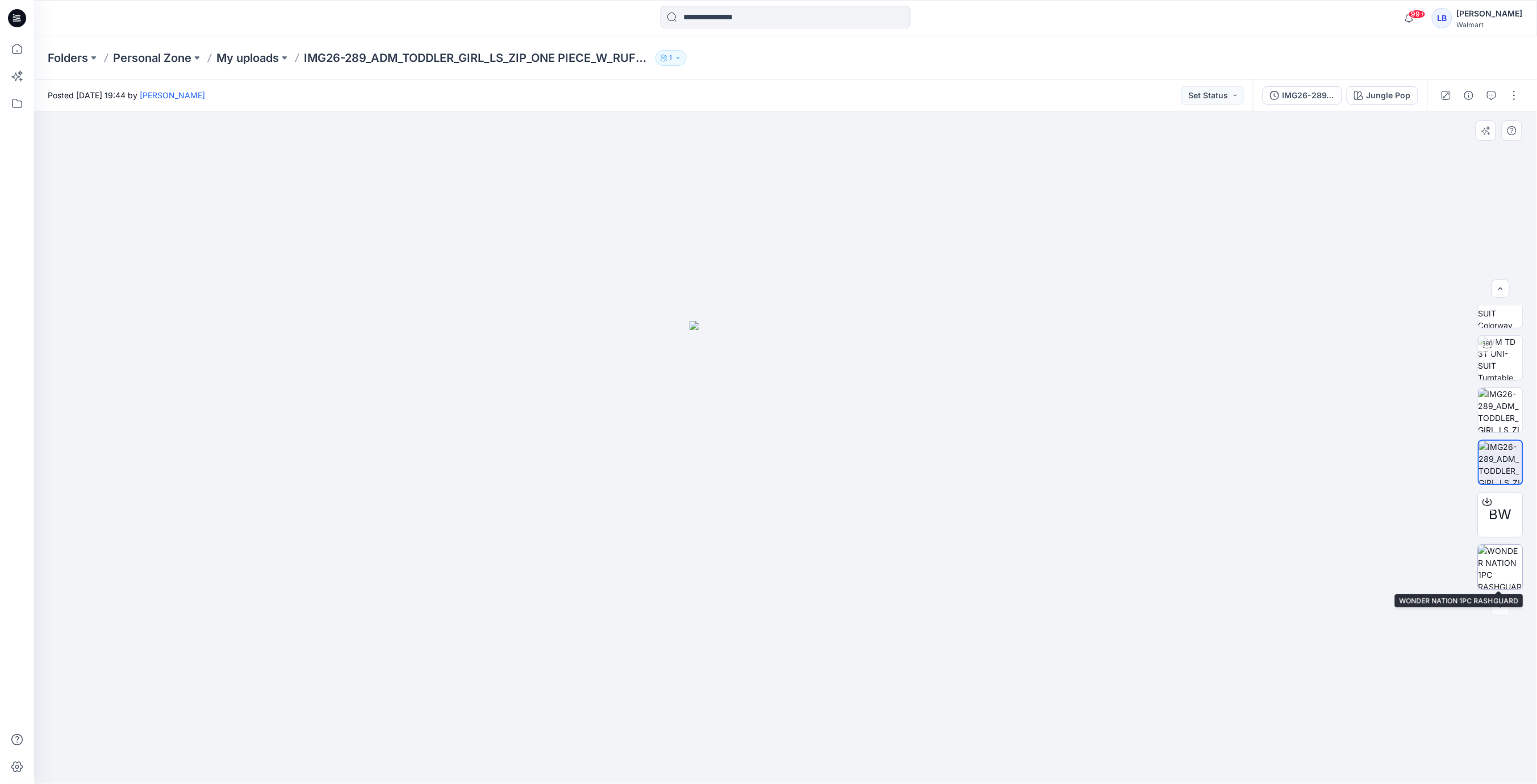
click at [1509, 572] on img at bounding box center [1500, 566] width 44 height 44
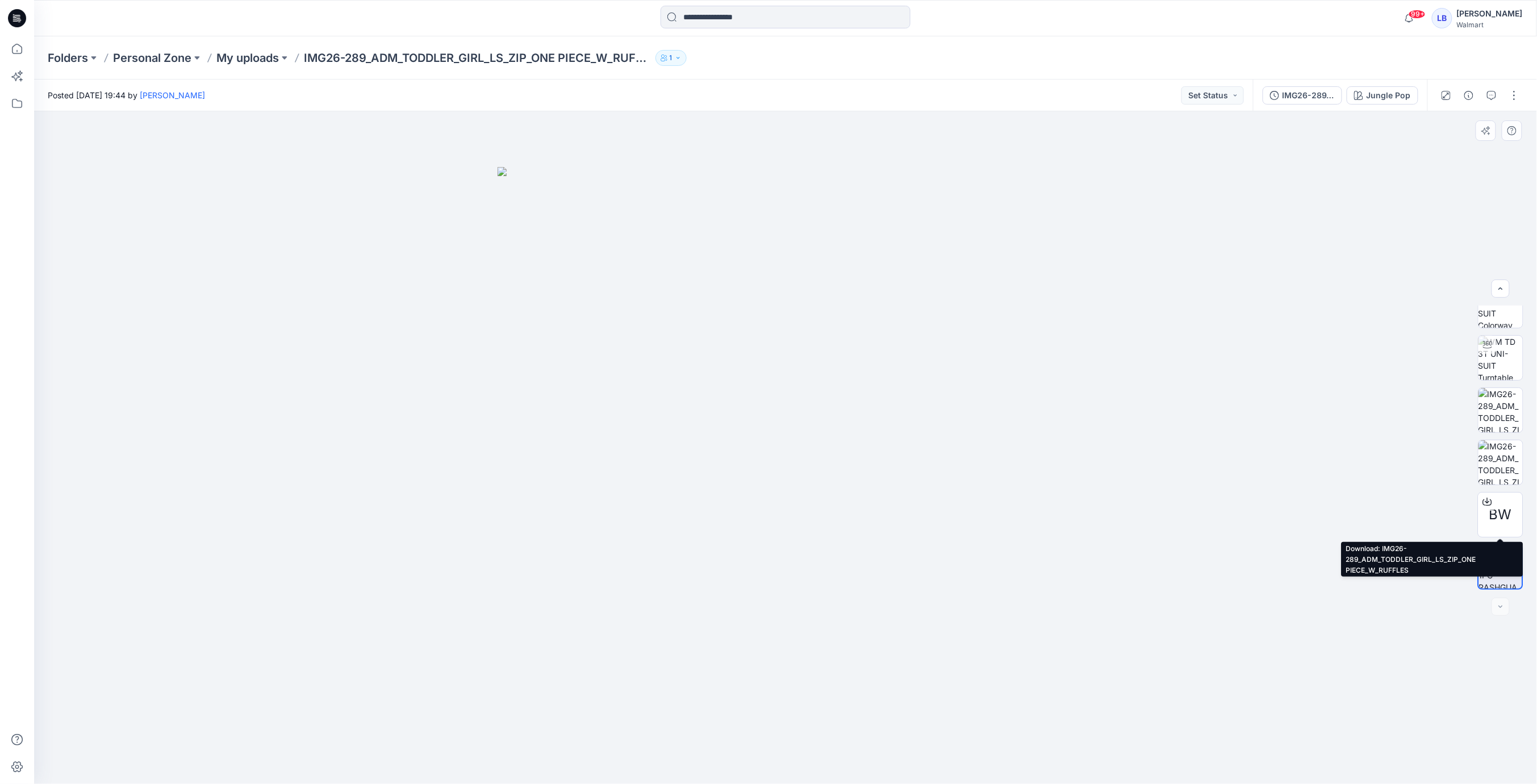
scroll to position [0, 0]
click at [1510, 95] on button "button" at bounding box center [1514, 95] width 18 height 18
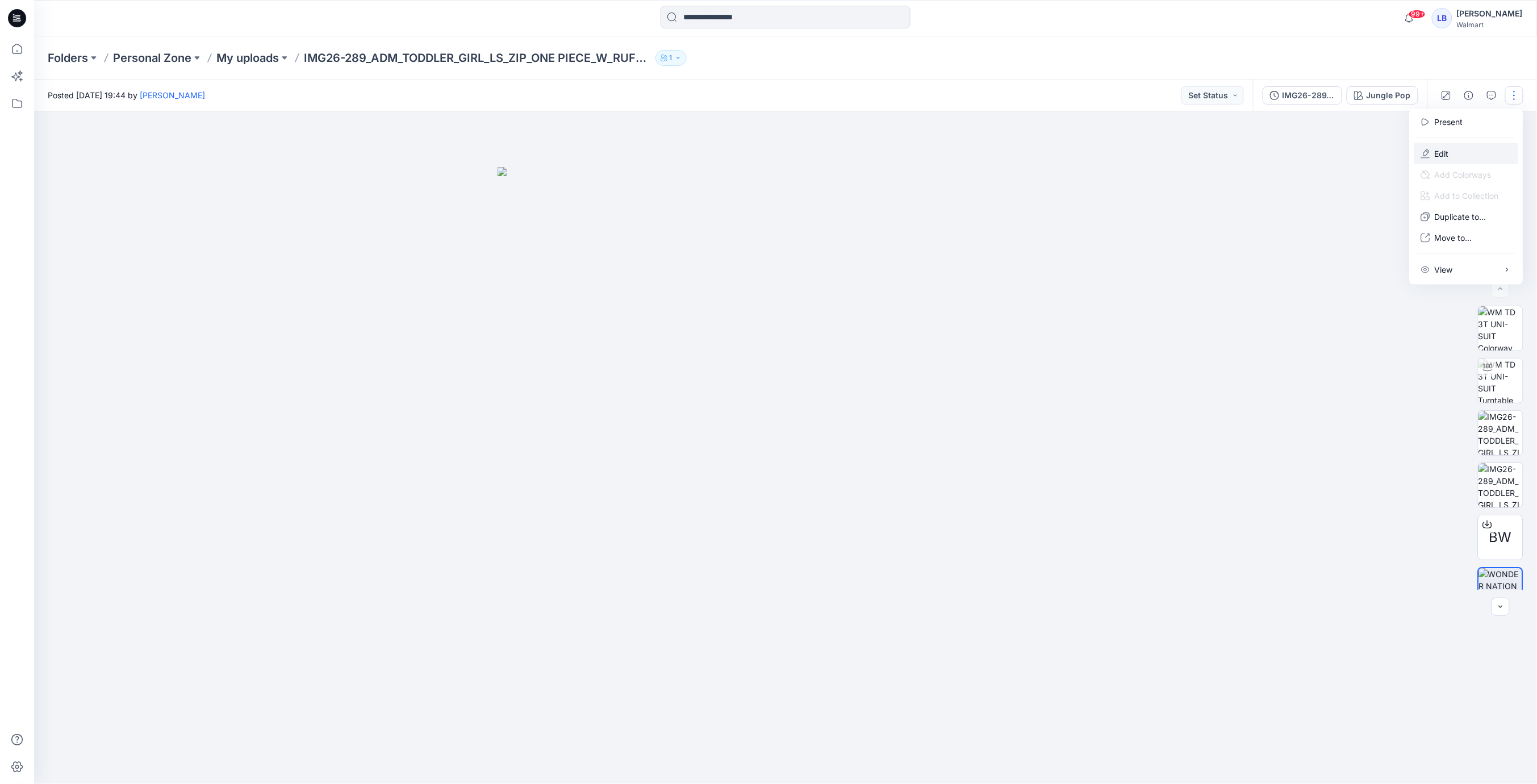
click at [1452, 153] on button "Edit" at bounding box center [1467, 153] width 105 height 21
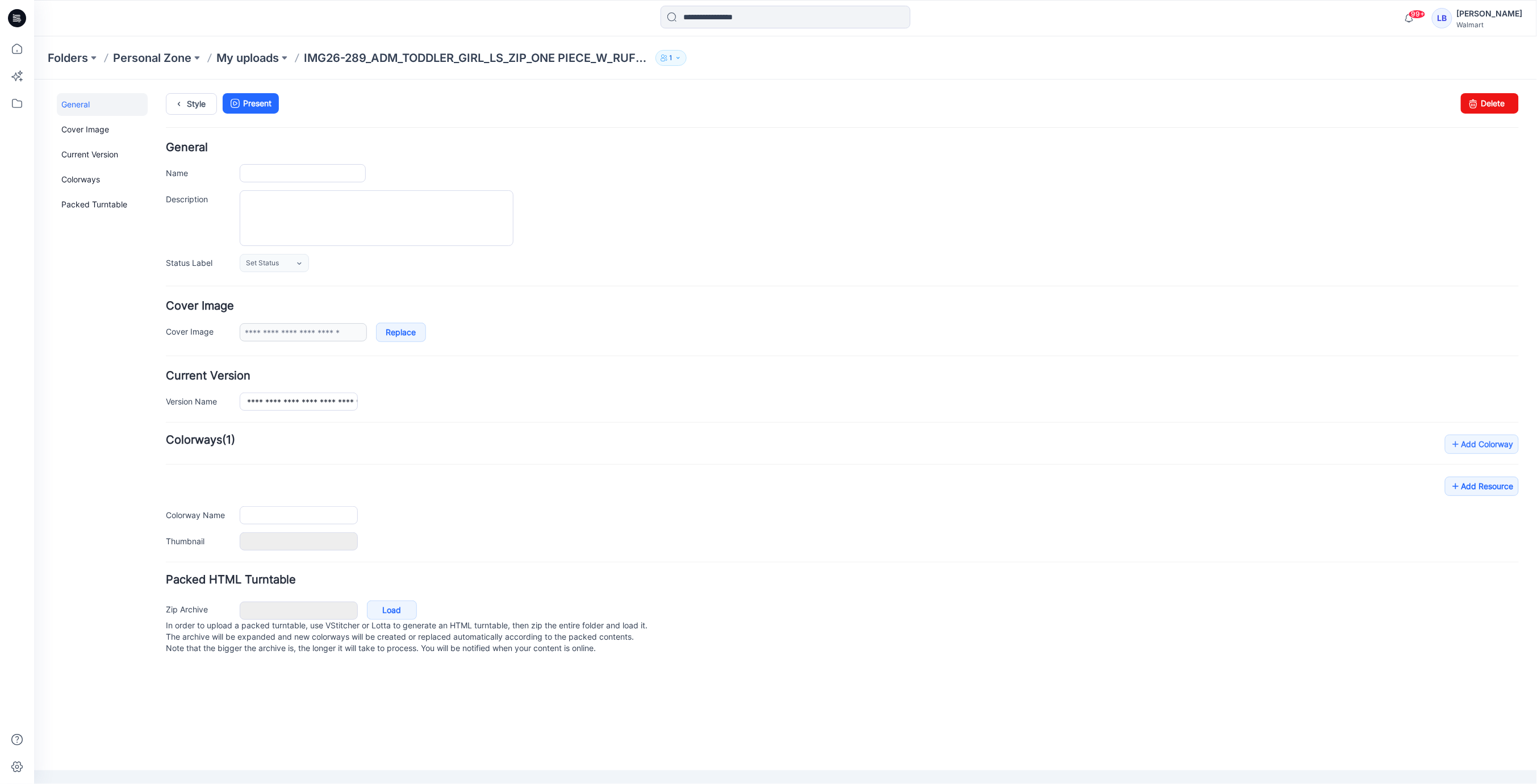
type input "**********"
type textarea "**********"
type input "**********"
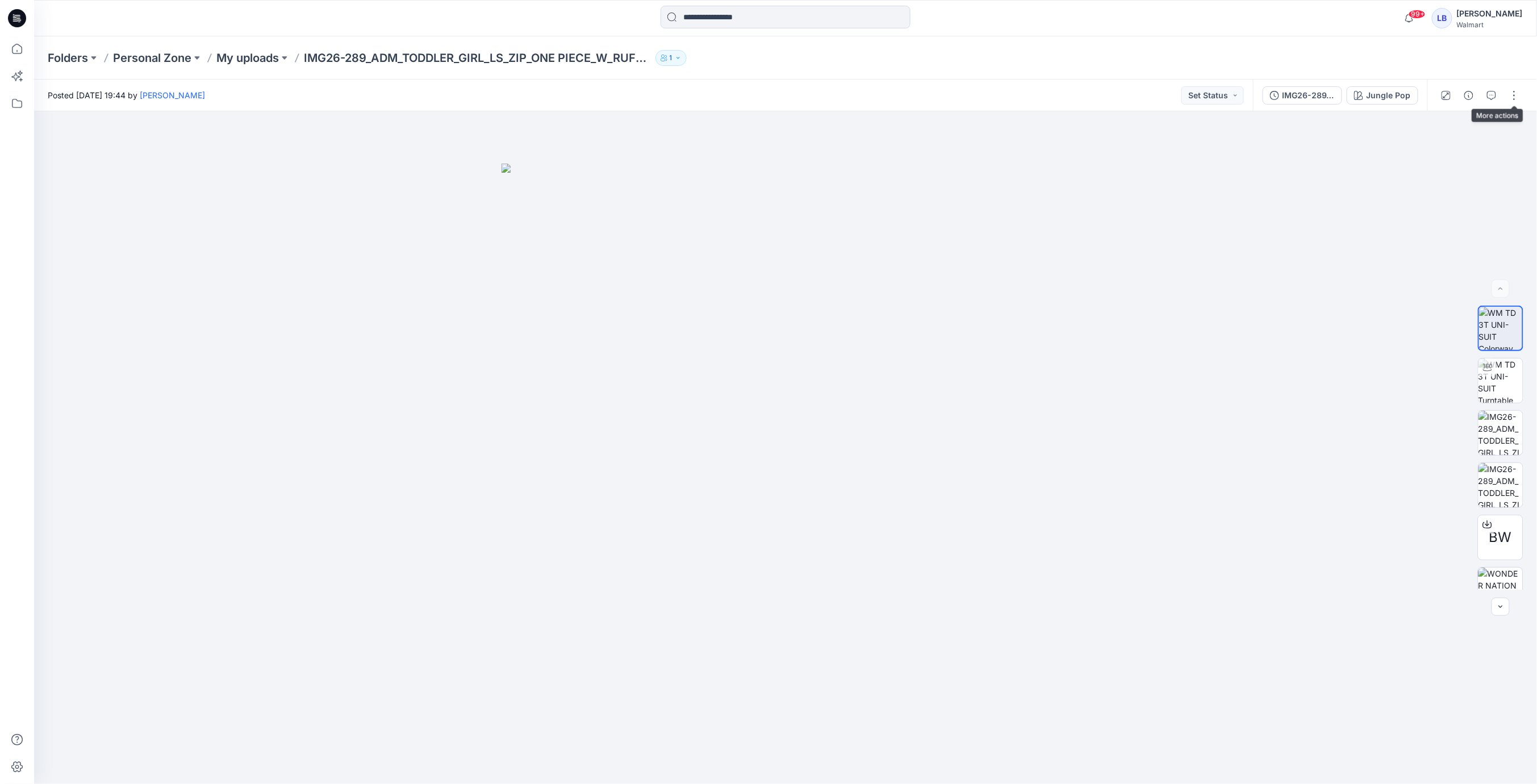
drag, startPoint x: 1511, startPoint y: 96, endPoint x: 1511, endPoint y: 109, distance: 13.0
click at [1511, 98] on button "button" at bounding box center [1514, 95] width 18 height 18
click at [1467, 218] on p "Duplicate to..." at bounding box center [1461, 217] width 52 height 12
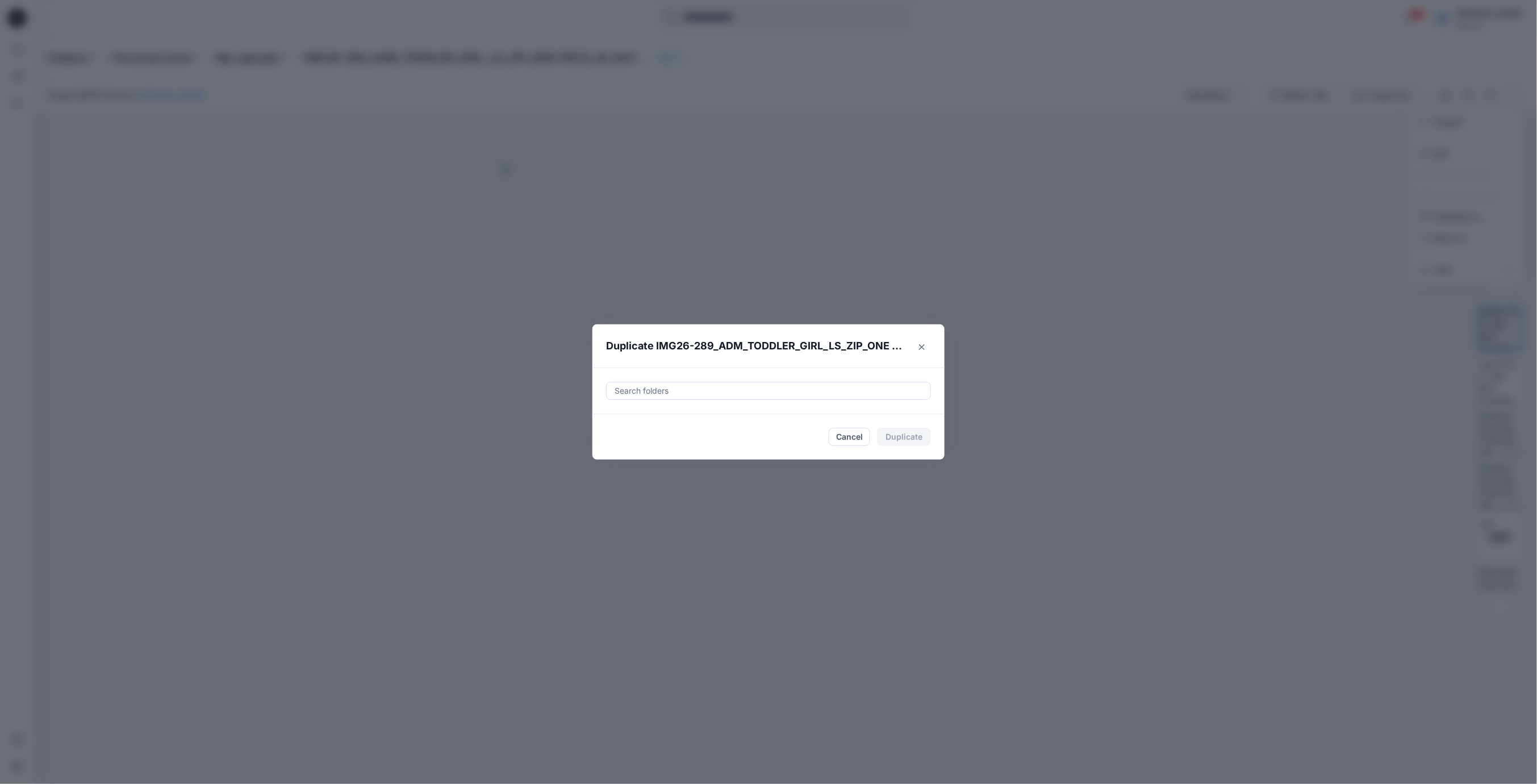
click at [751, 389] on div at bounding box center [768, 390] width 310 height 13
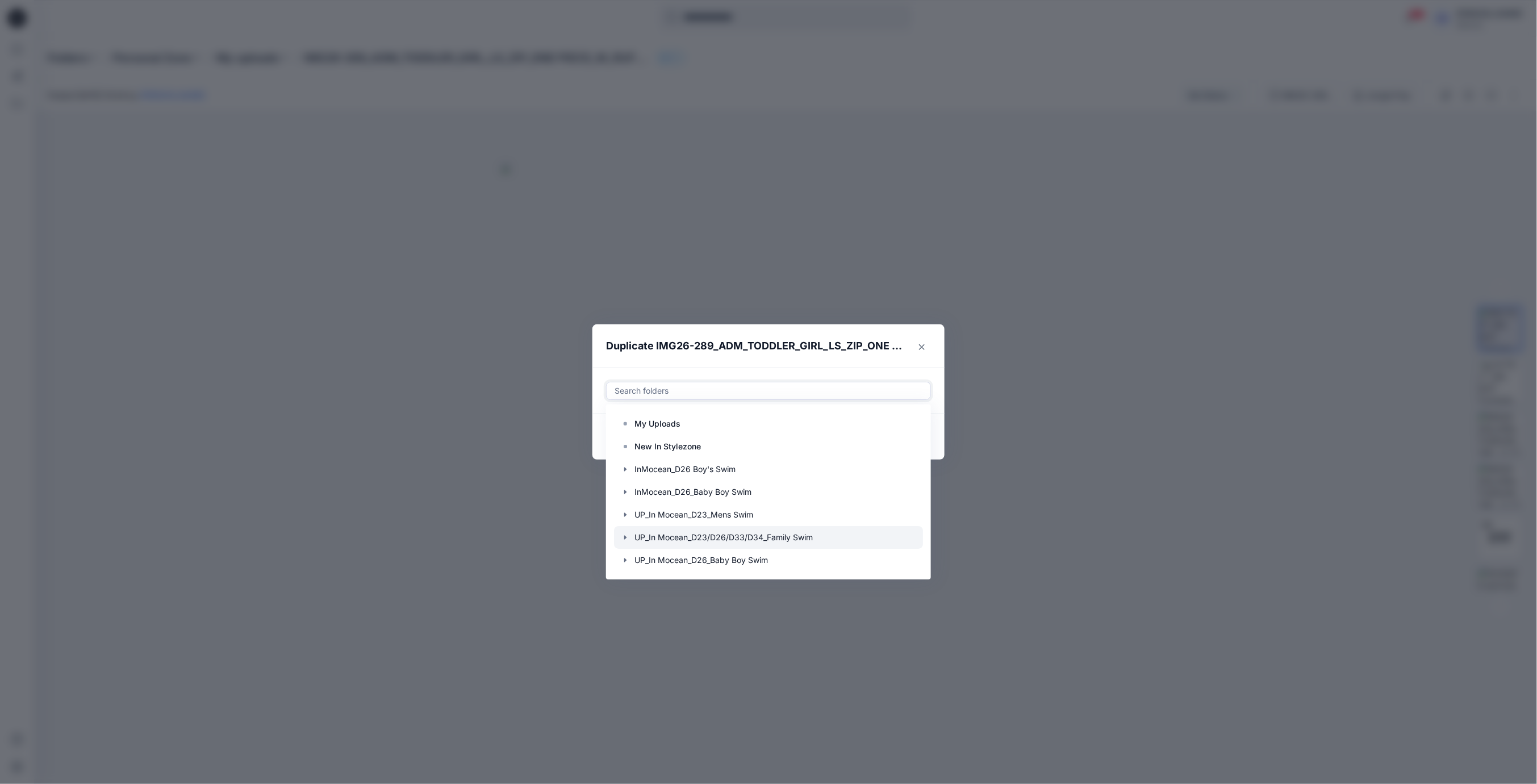
scroll to position [91, 0]
click at [625, 538] on icon "button" at bounding box center [625, 537] width 3 height 4
click at [664, 514] on p "FYE 2027 S3 UP InMocean D26 Toddler Girl Swim" at bounding box center [740, 514] width 190 height 13
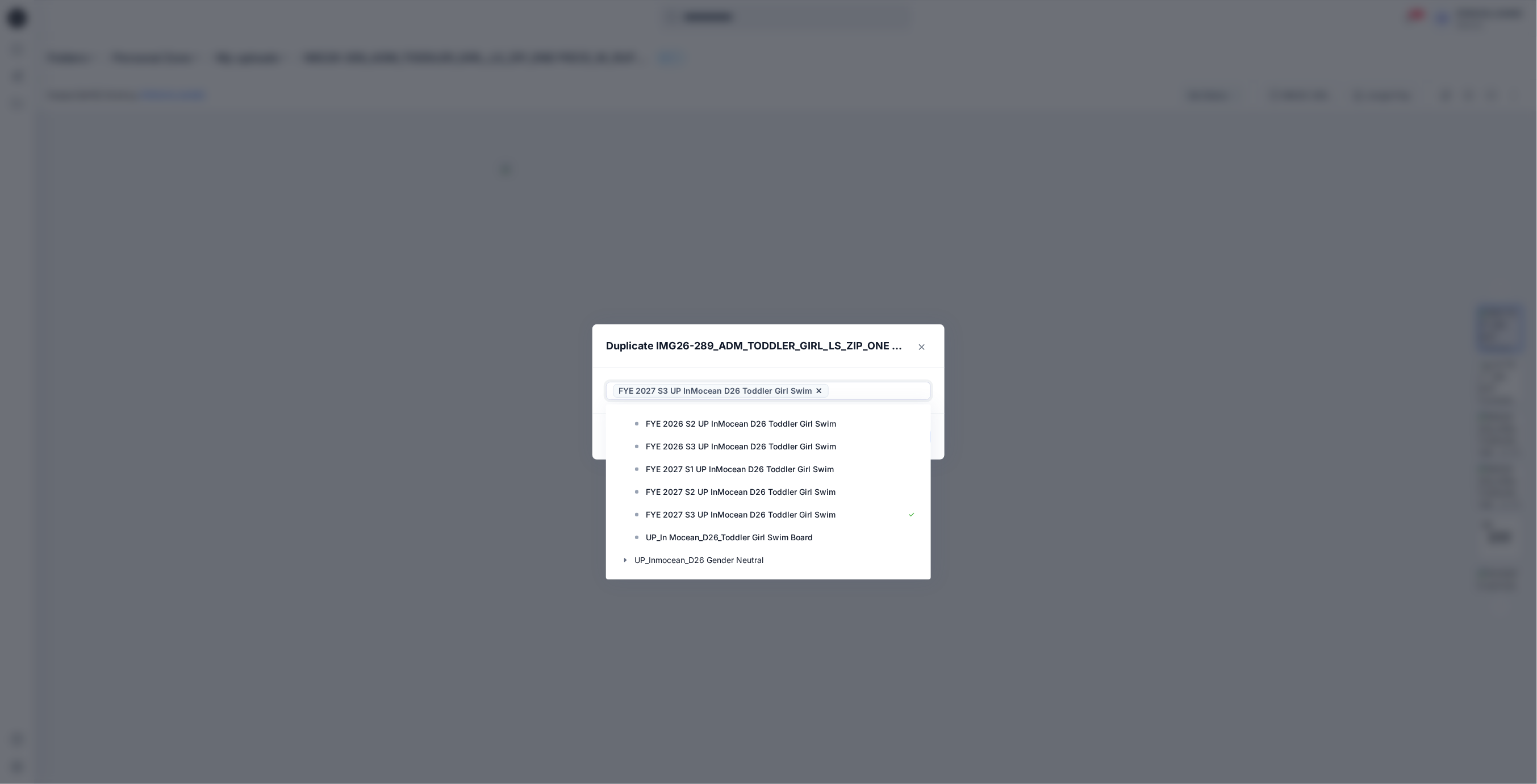
click at [831, 364] on header "Duplicate IMG26-289_ADM_TODDLER_GIRL_LS_ZIP_ONE PIECE_W_RUFFLES" at bounding box center [756, 346] width 329 height 44
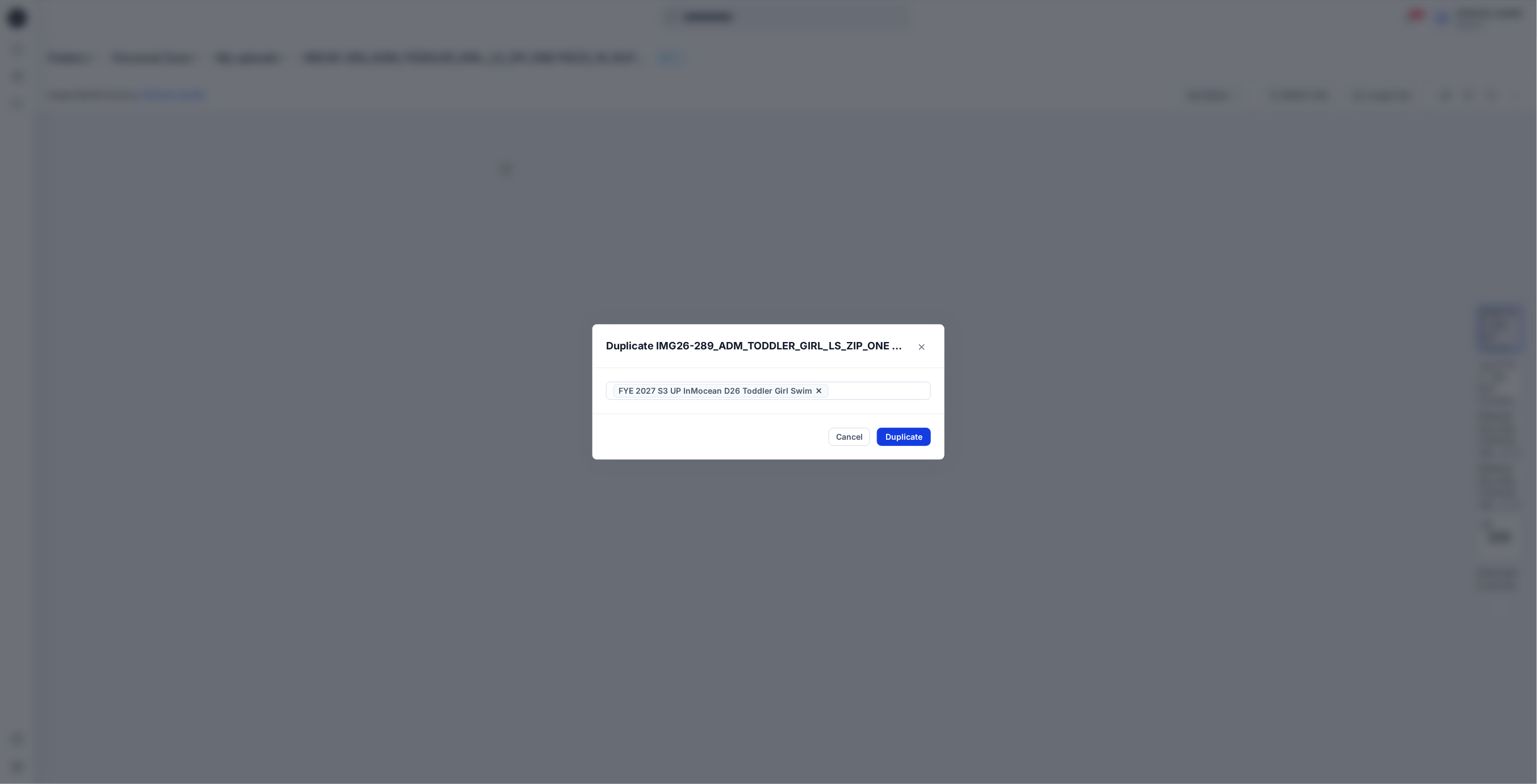
click at [915, 441] on button "Duplicate" at bounding box center [904, 437] width 54 height 18
click at [917, 441] on button "Close" at bounding box center [912, 437] width 37 height 18
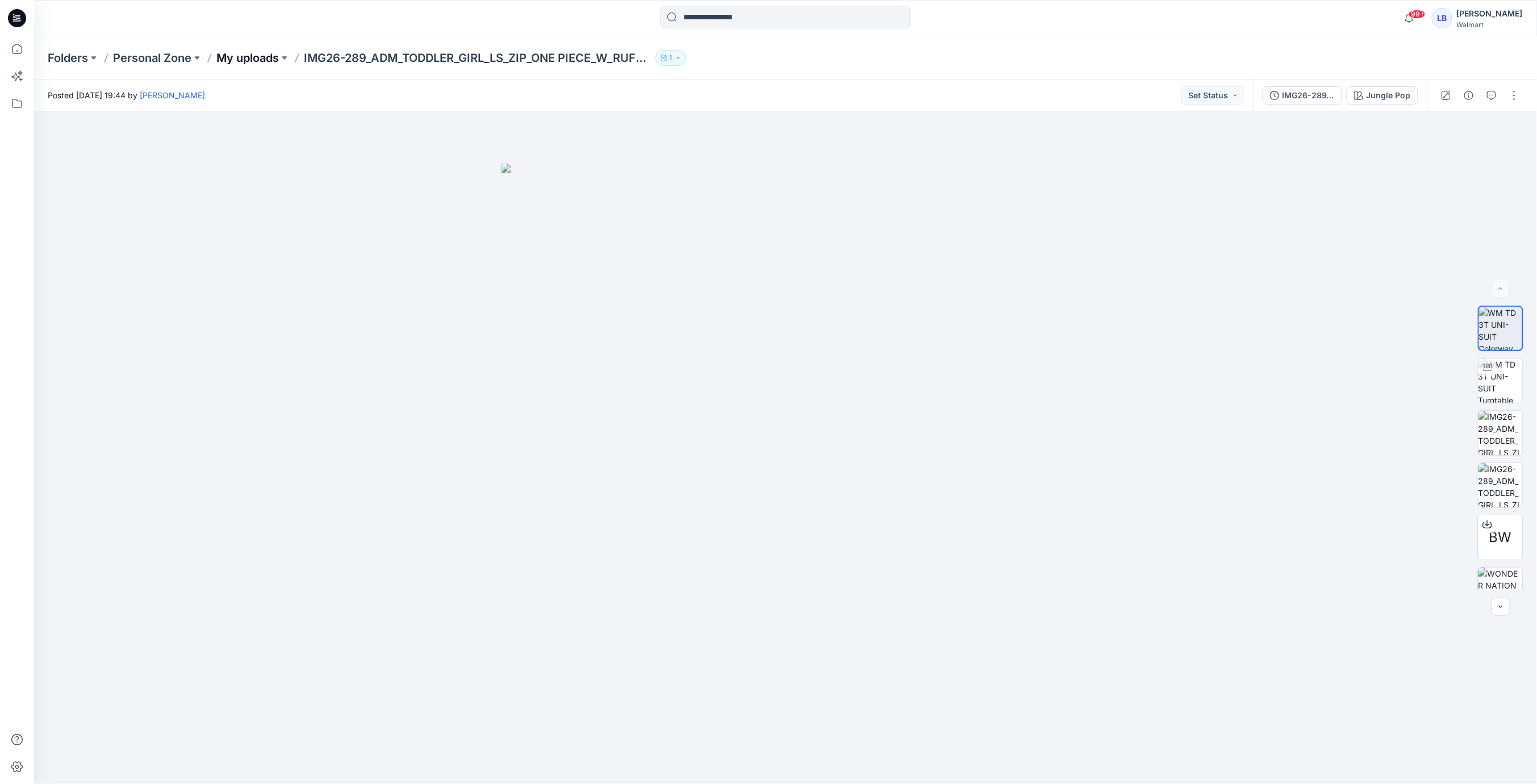
click at [224, 57] on p "My uploads" at bounding box center [247, 58] width 63 height 16
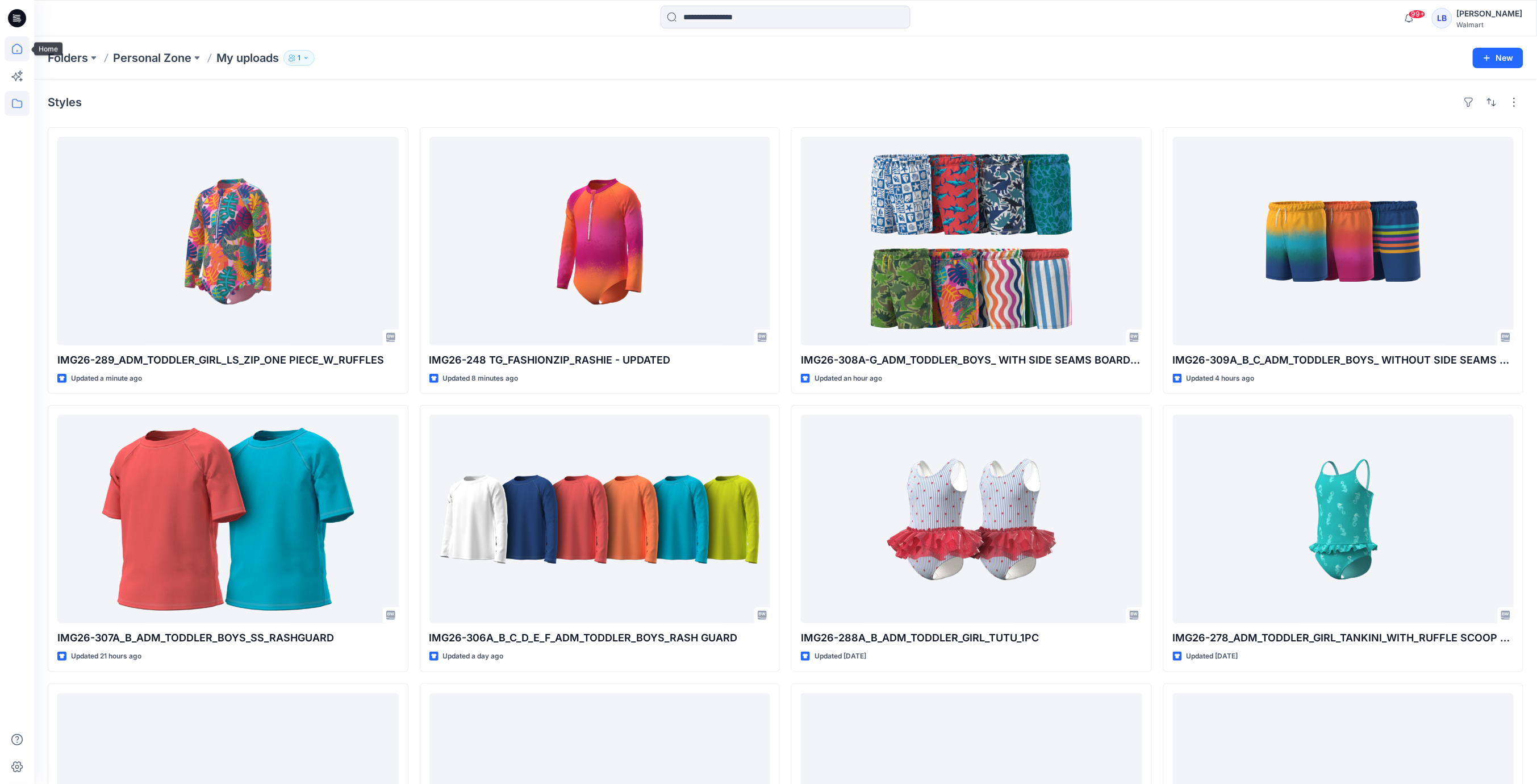
click at [21, 52] on icon at bounding box center [17, 49] width 10 height 10
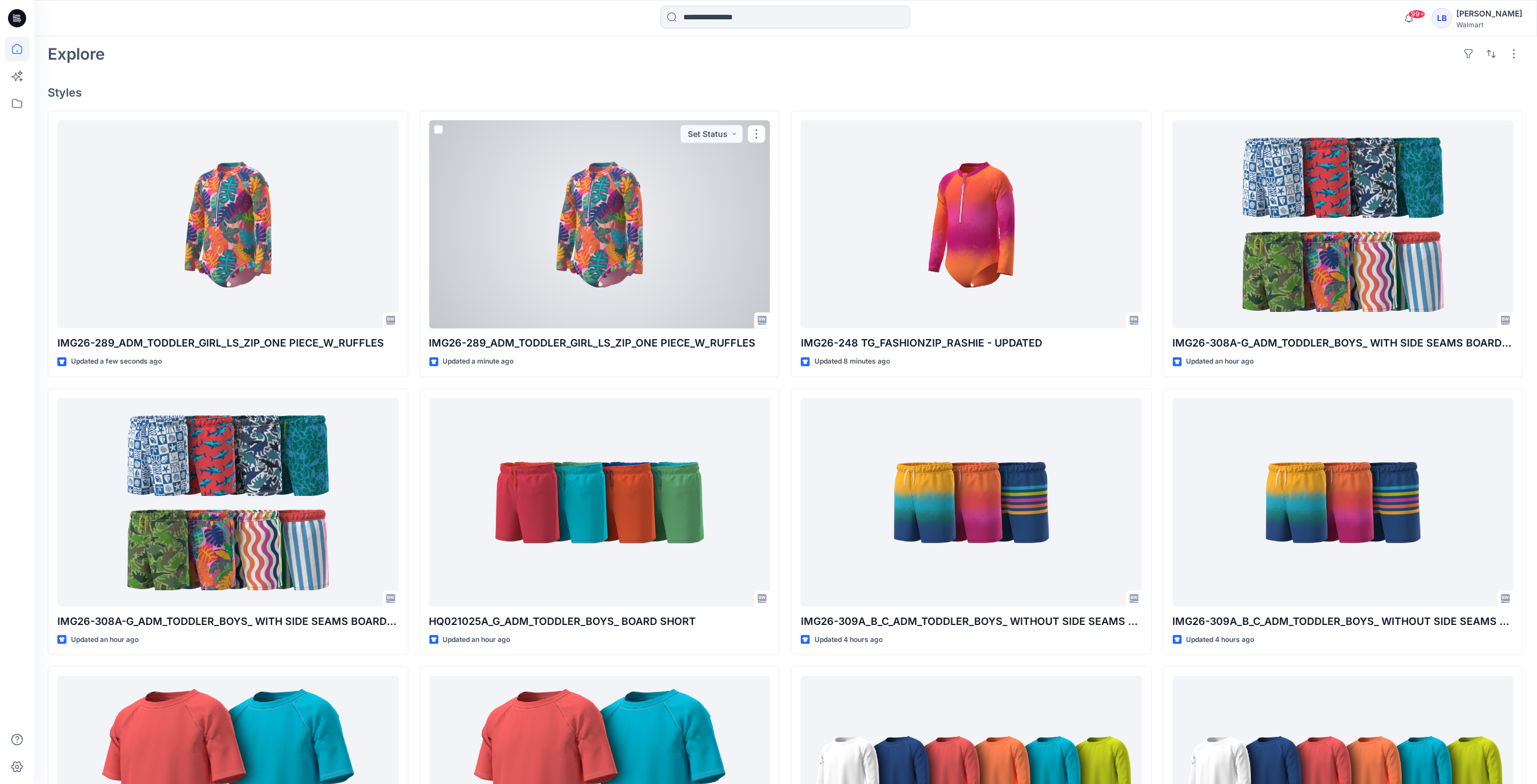
scroll to position [336, 0]
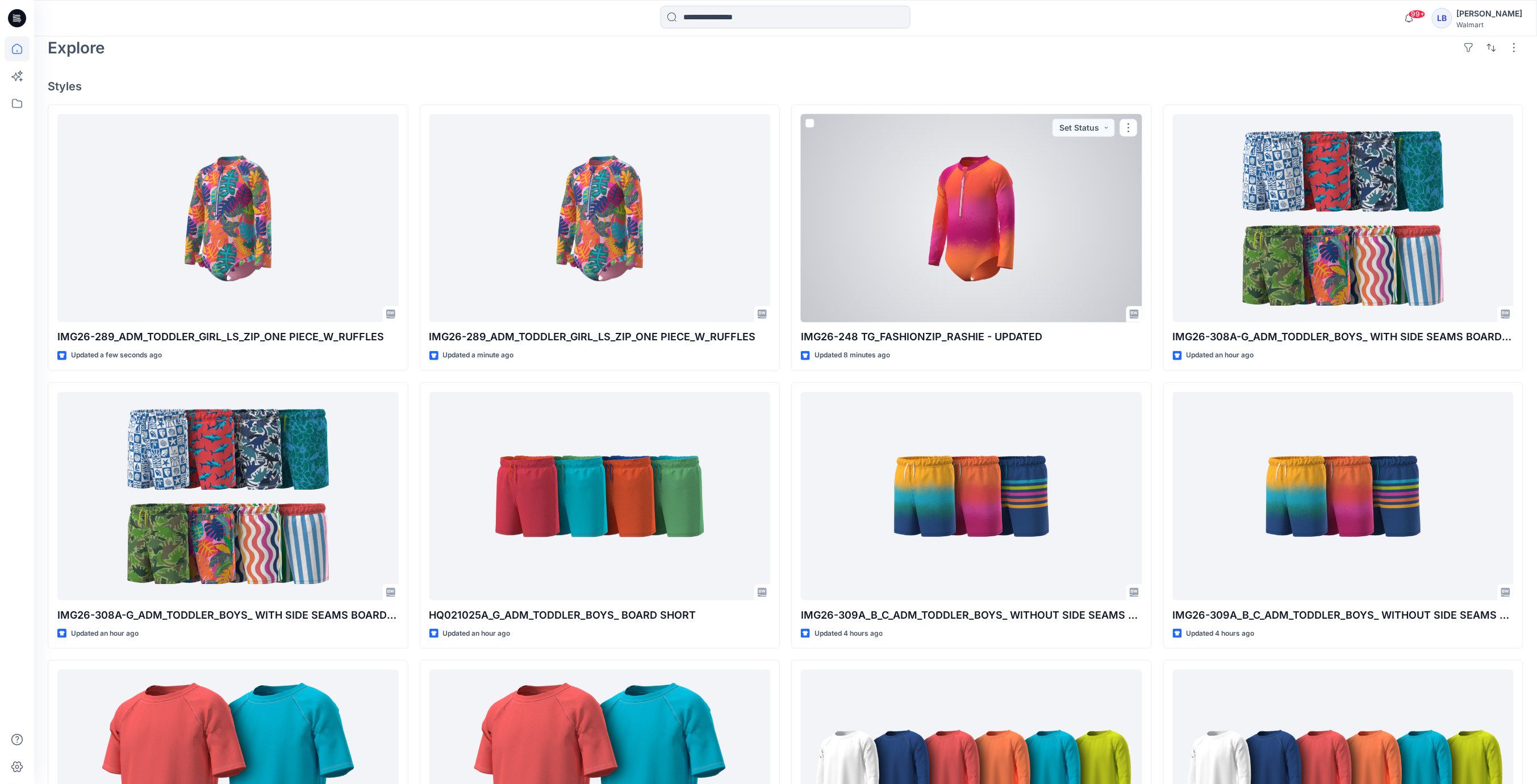
click at [970, 245] on div at bounding box center [972, 218] width 342 height 209
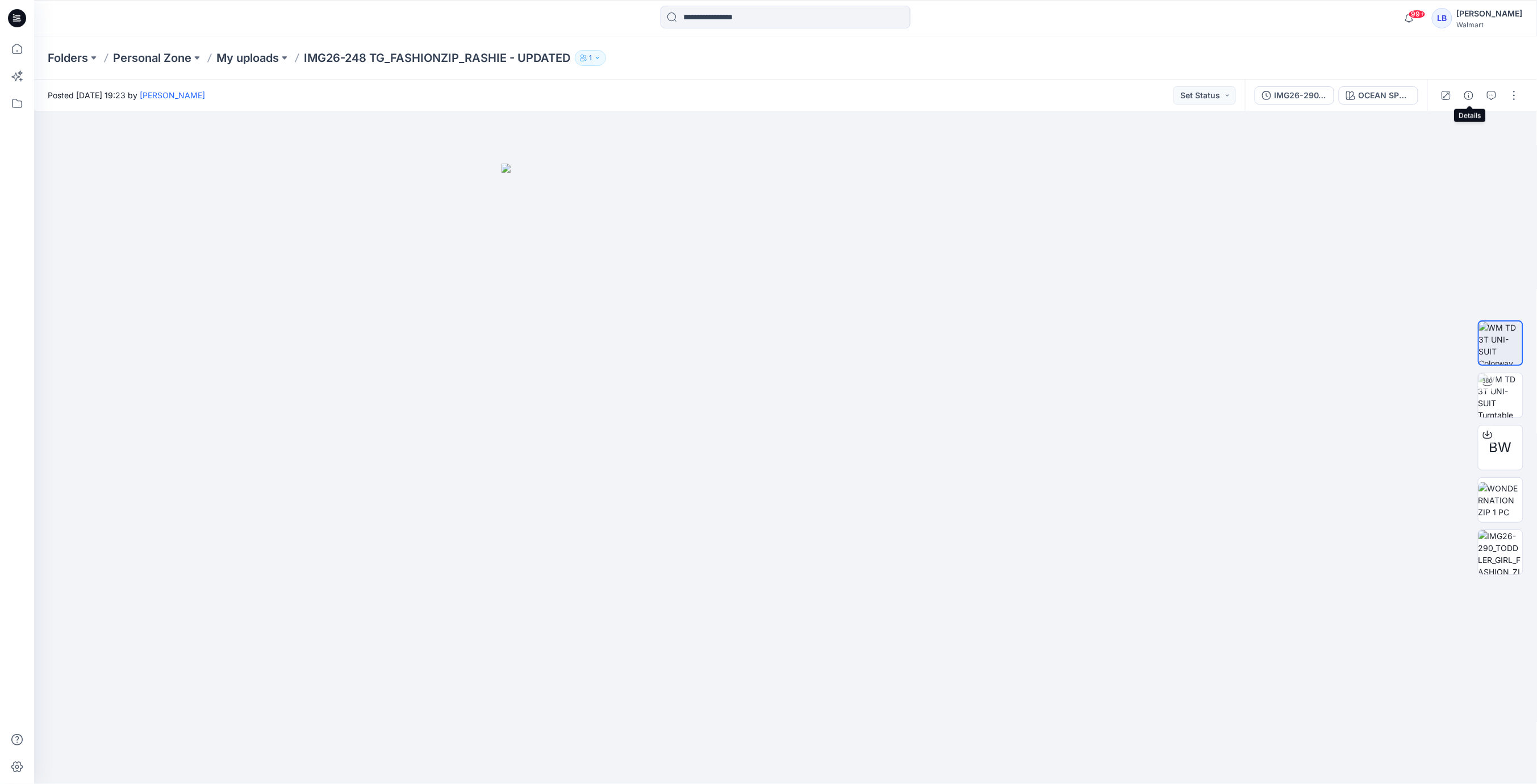
click at [1473, 95] on icon "button" at bounding box center [1468, 95] width 9 height 9
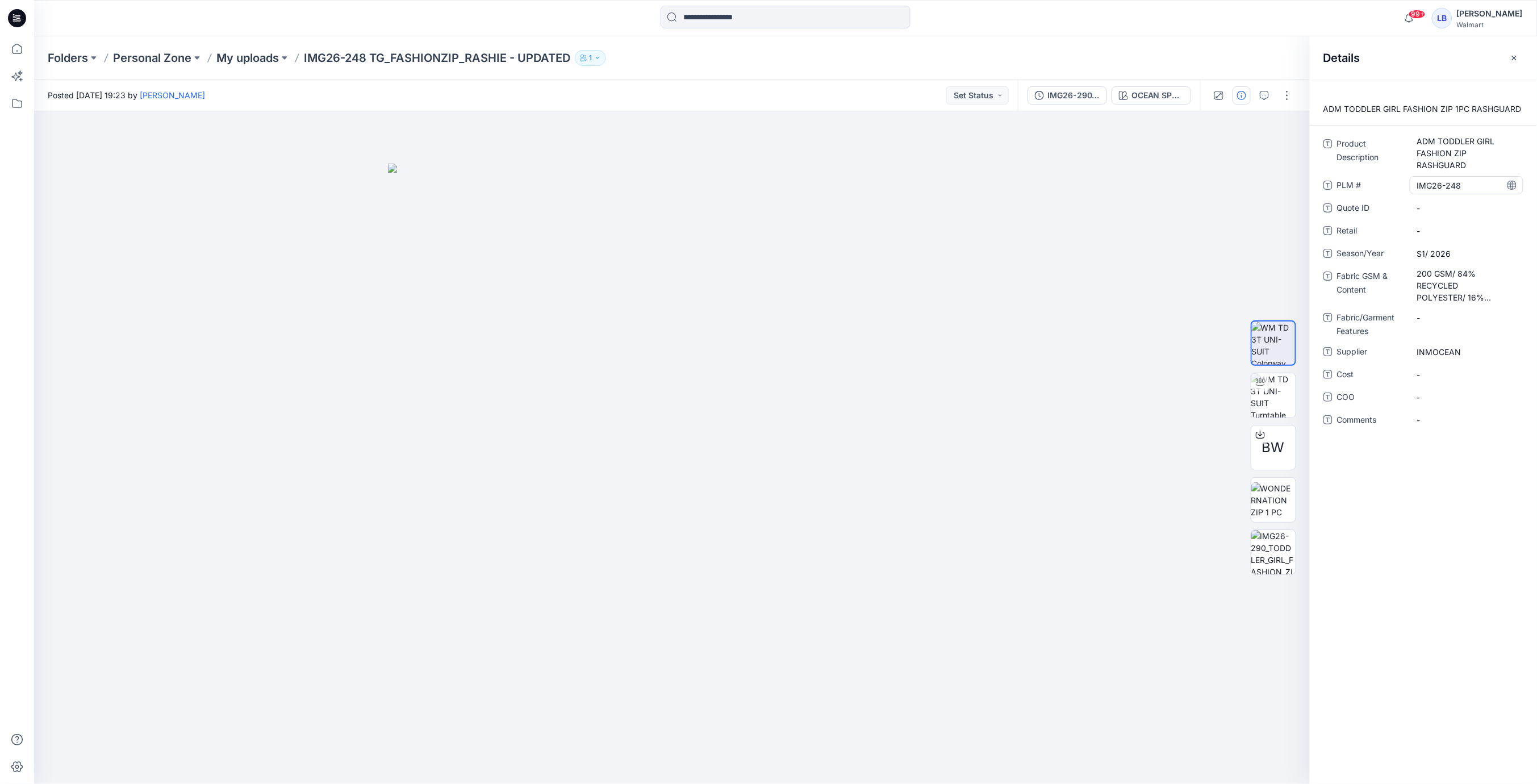
click at [1471, 183] on \ "IMG26-248" at bounding box center [1467, 185] width 99 height 12
type textarea "*********"
click at [1428, 252] on span "S1/ 2026" at bounding box center [1467, 254] width 99 height 12
click at [1426, 250] on textarea "********" at bounding box center [1467, 254] width 114 height 18
type textarea "********"
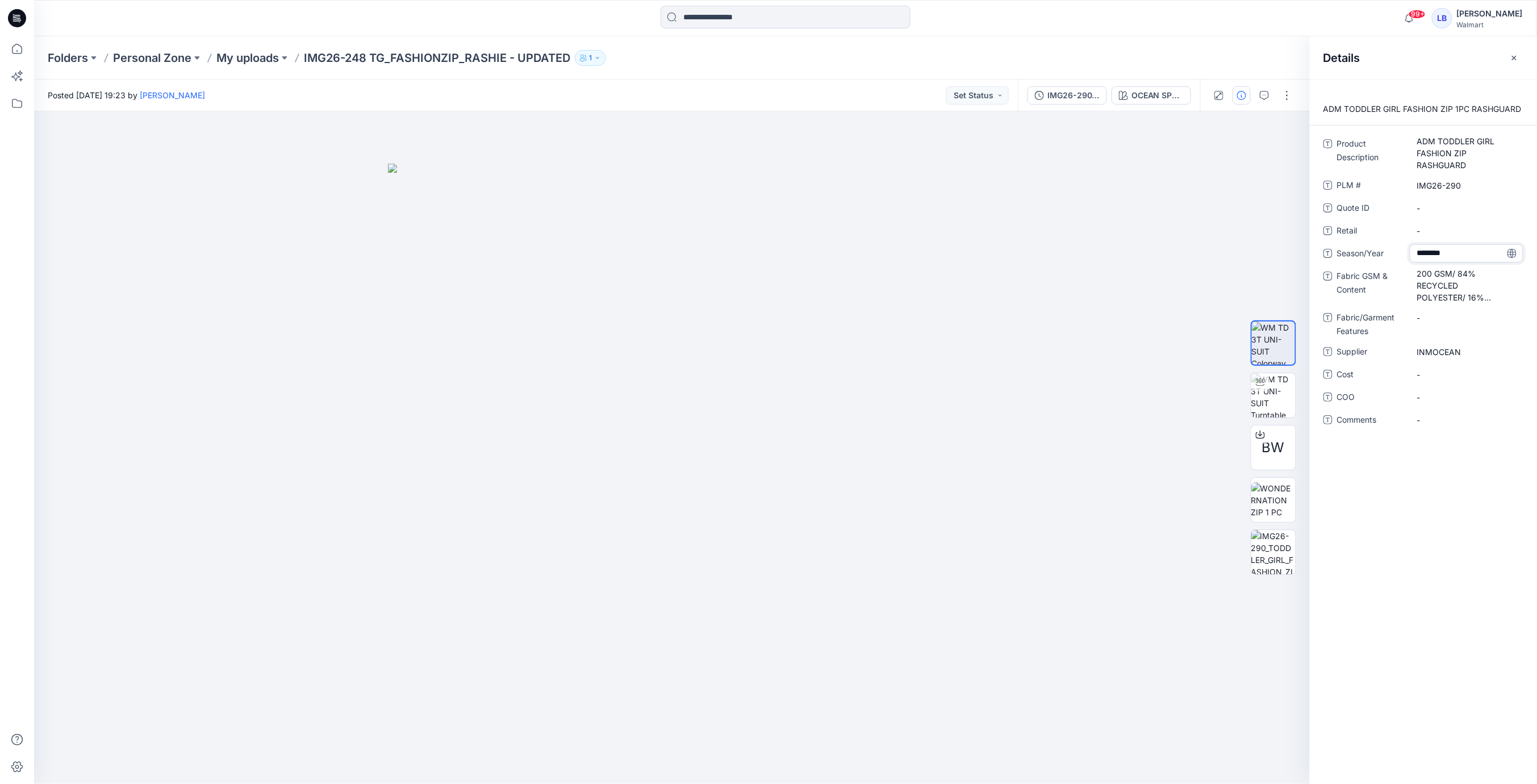
click at [1471, 466] on div "ADM TODDLER GIRL FASHION ZIP 1PC RASHGUARD Product Description ADM TODDLER GIRL…" at bounding box center [1423, 431] width 227 height 704
drag, startPoint x: 1517, startPoint y: 59, endPoint x: 1512, endPoint y: 69, distance: 11.2
click at [1517, 59] on icon "button" at bounding box center [1514, 58] width 9 height 9
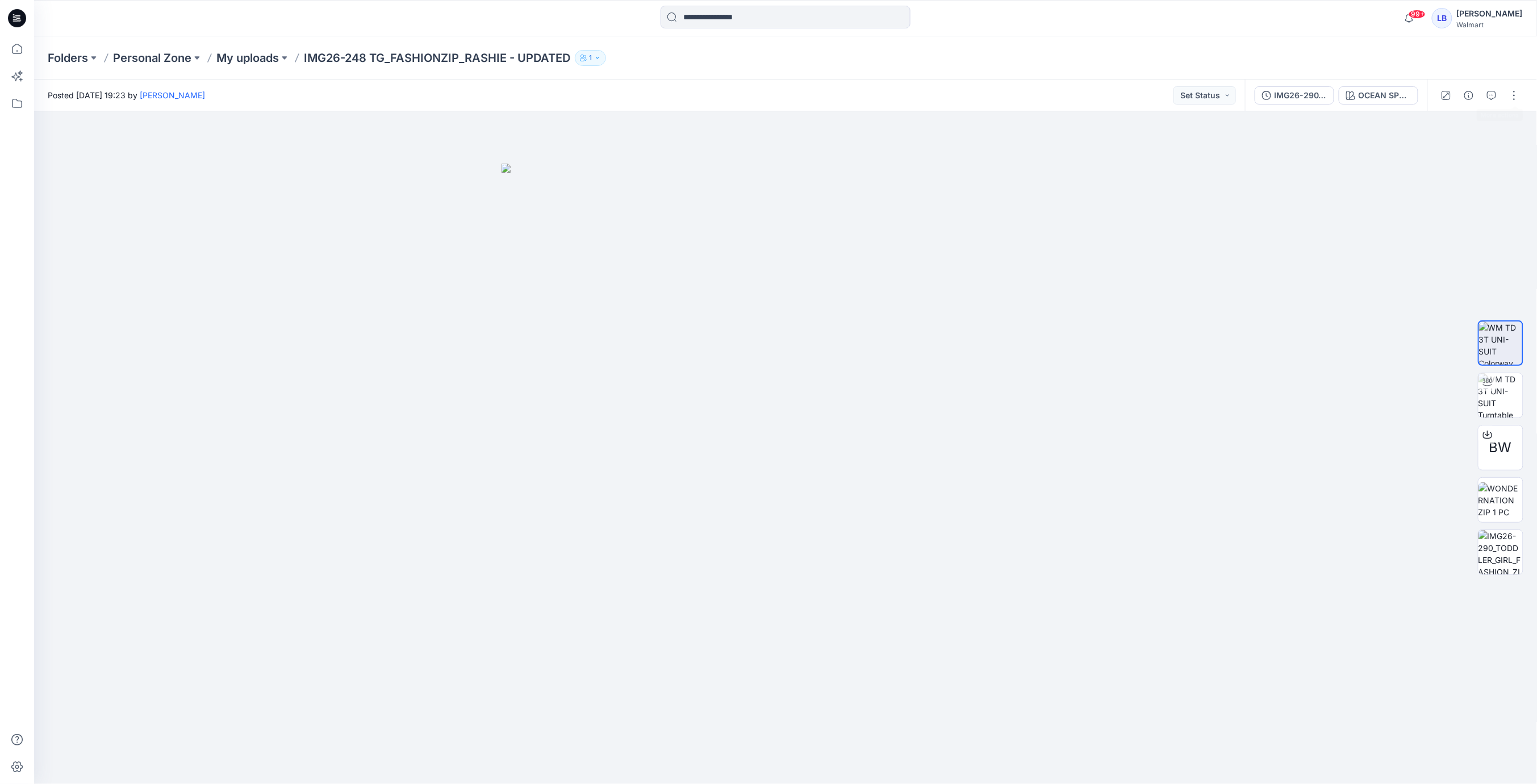
drag, startPoint x: 1515, startPoint y: 95, endPoint x: 1511, endPoint y: 109, distance: 14.6
click at [1514, 96] on button "button" at bounding box center [1514, 95] width 18 height 18
click at [1450, 156] on button "Edit" at bounding box center [1467, 153] width 105 height 21
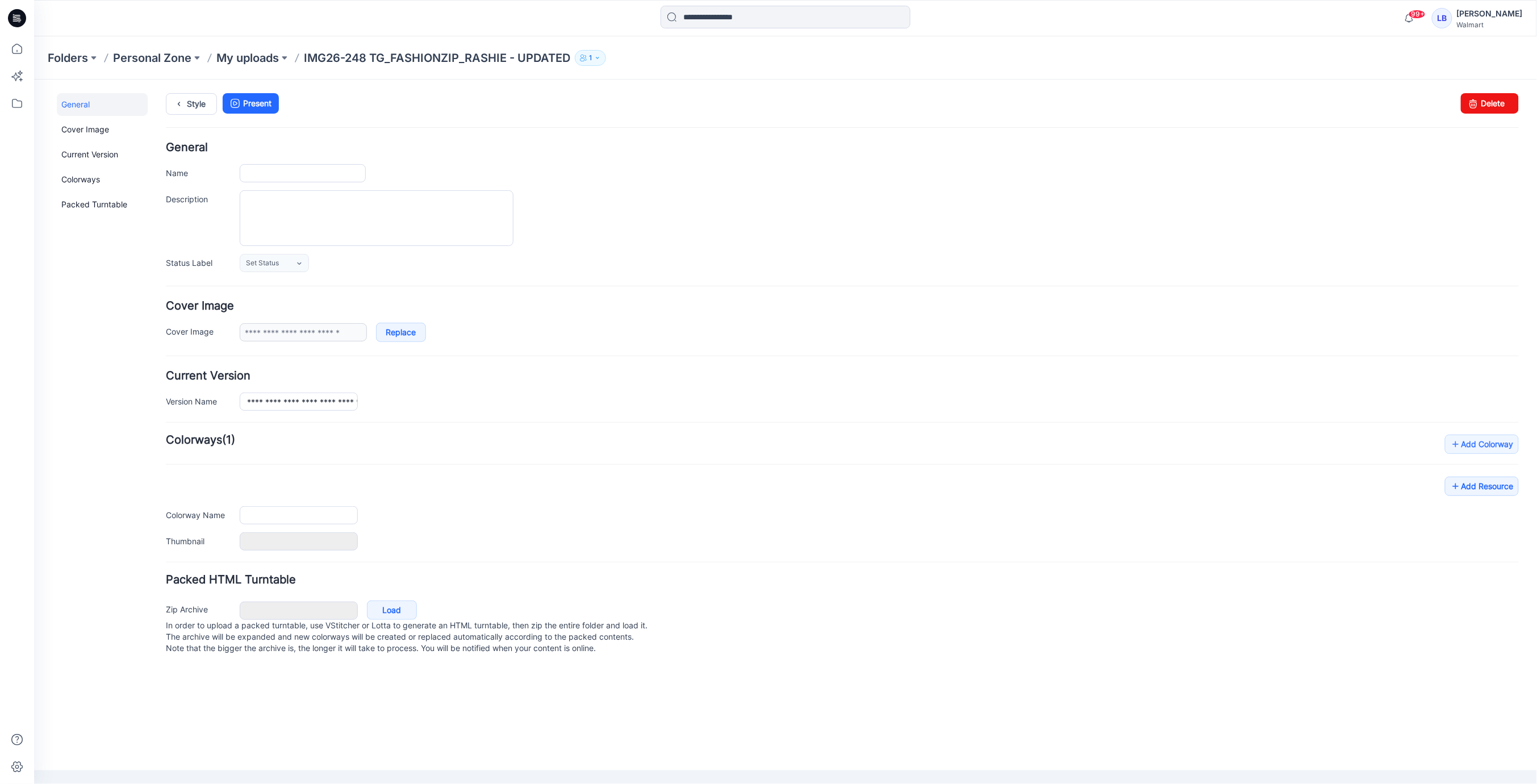
type input "**********"
type textarea "**********"
type input "**********"
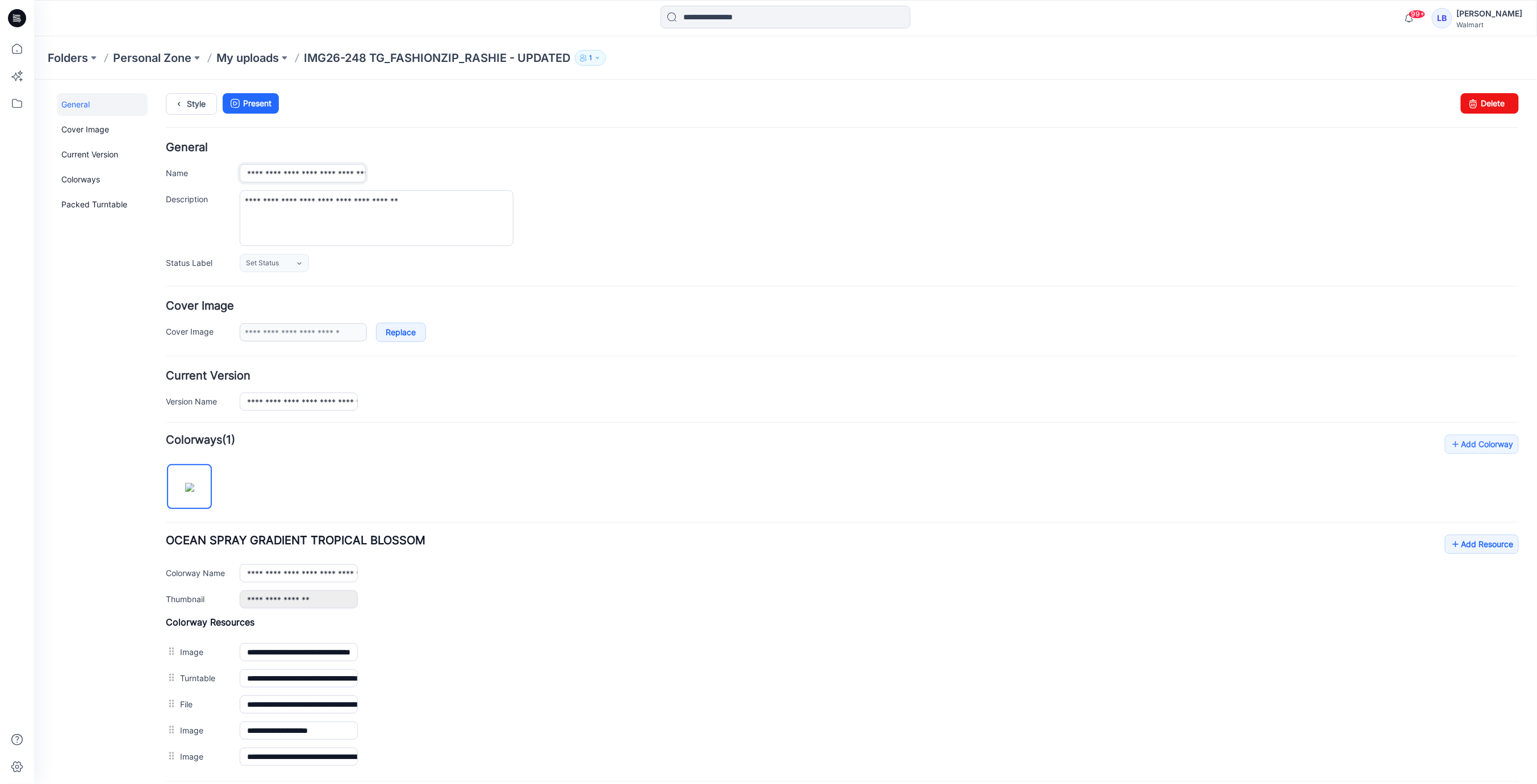
click at [281, 172] on input "**********" at bounding box center [302, 173] width 126 height 18
click at [290, 172] on input "**********" at bounding box center [302, 173] width 126 height 18
drag, startPoint x: 293, startPoint y: 168, endPoint x: 317, endPoint y: 172, distance: 24.3
click at [317, 172] on input "**********" at bounding box center [302, 173] width 126 height 18
drag, startPoint x: 340, startPoint y: 169, endPoint x: 347, endPoint y: 179, distance: 12.2
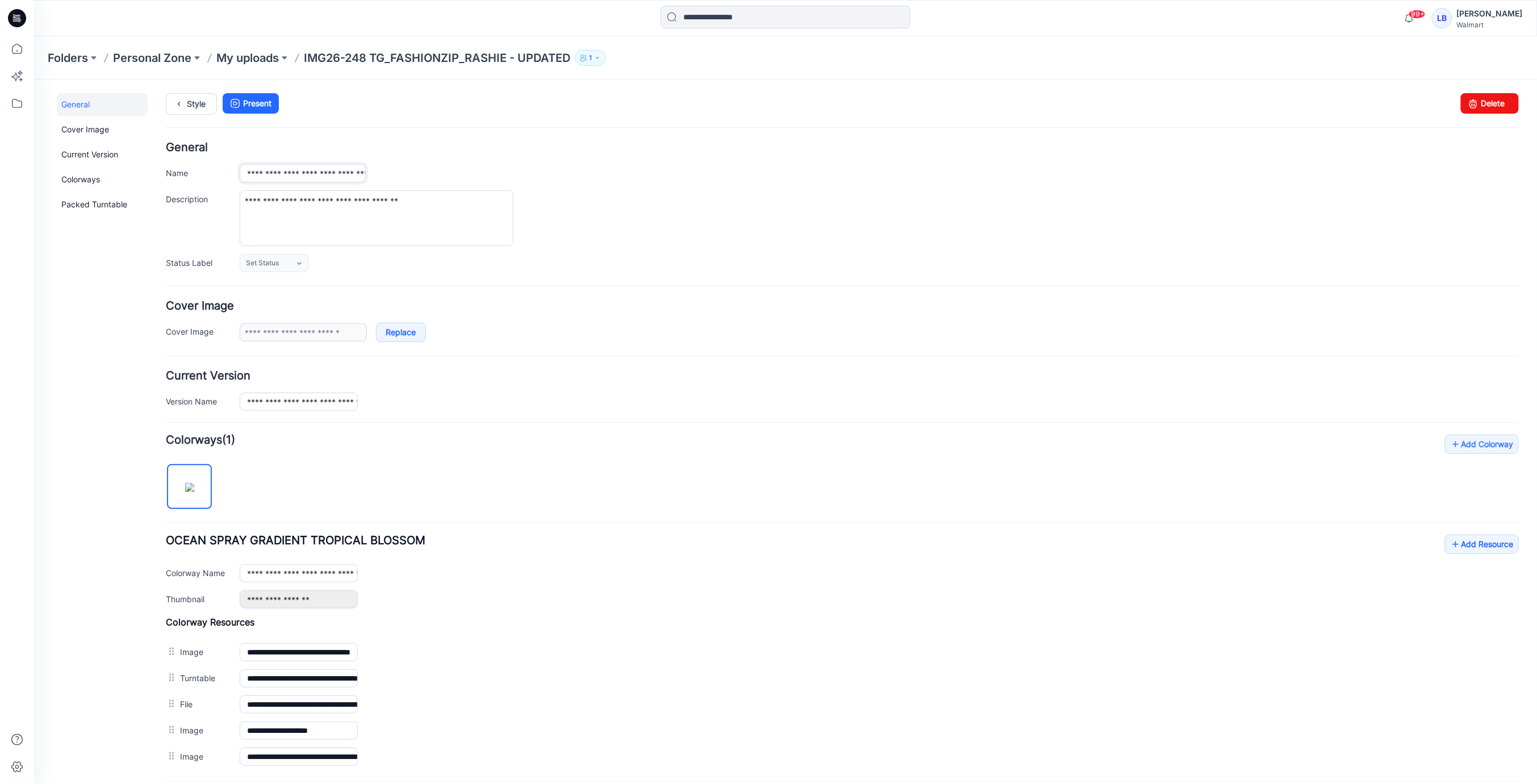
click at [340, 169] on input "**********" at bounding box center [302, 173] width 126 height 18
drag, startPoint x: 326, startPoint y: 172, endPoint x: 508, endPoint y: 167, distance: 182.1
click at [513, 167] on div "**********" at bounding box center [879, 172] width 1279 height 18
drag, startPoint x: 305, startPoint y: 172, endPoint x: 286, endPoint y: 172, distance: 19.0
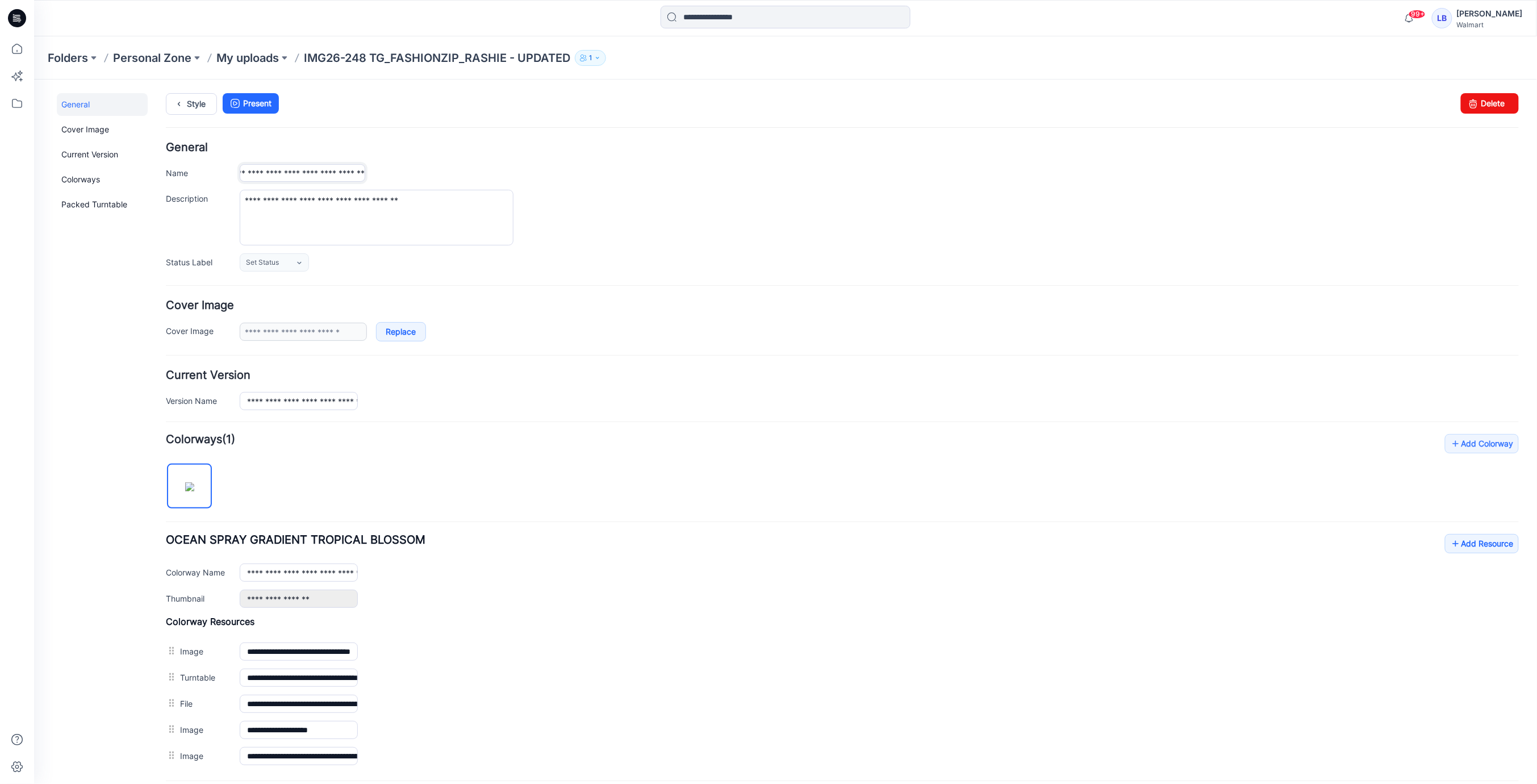
click at [305, 172] on input "**********" at bounding box center [302, 172] width 126 height 18
drag, startPoint x: 324, startPoint y: 173, endPoint x: 186, endPoint y: 171, distance: 138.0
click at [176, 172] on div "**********" at bounding box center [841, 172] width 1353 height 18
drag, startPoint x: 276, startPoint y: 169, endPoint x: 325, endPoint y: 174, distance: 49.3
click at [276, 169] on input "**********" at bounding box center [302, 172] width 126 height 18
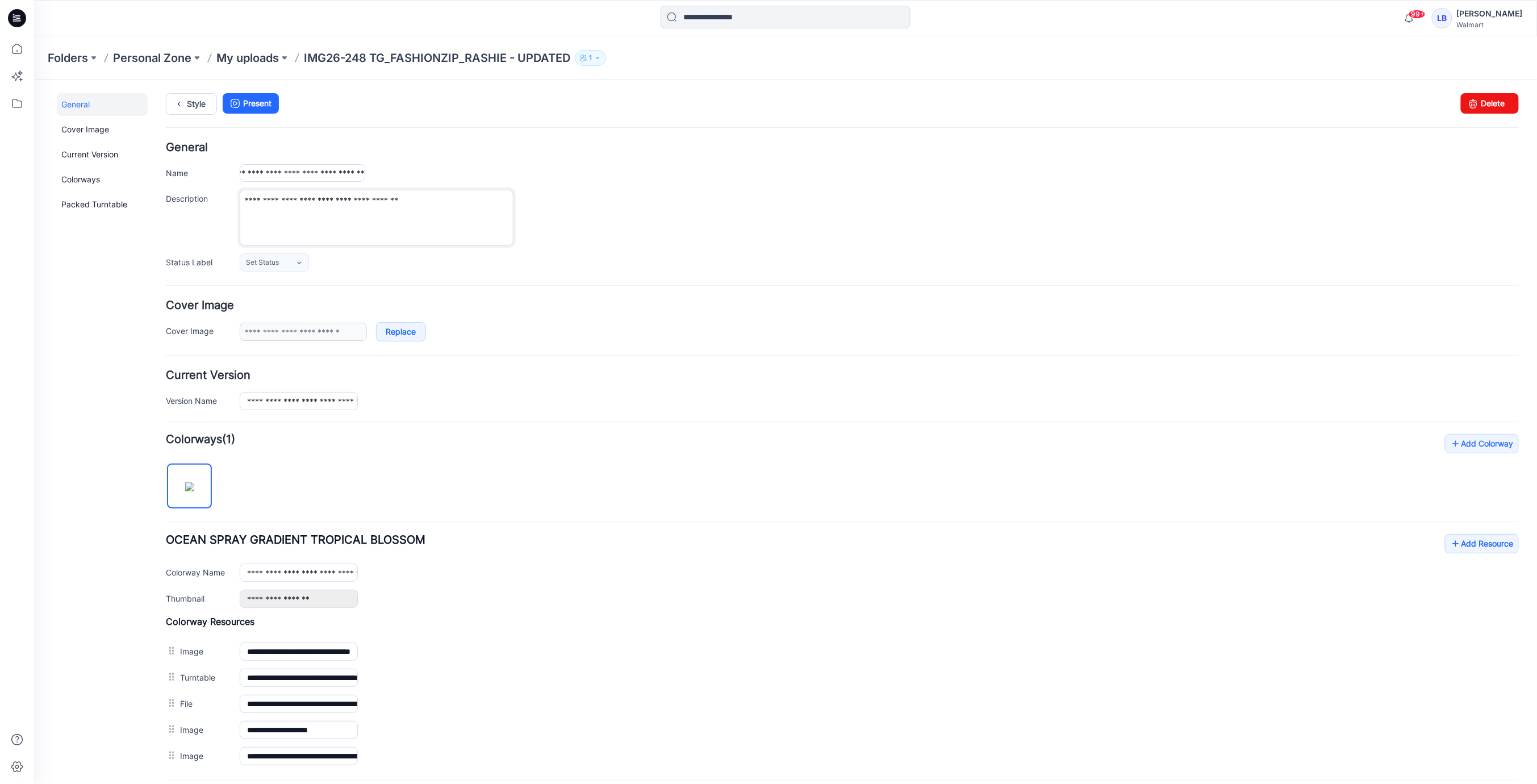
scroll to position [0, 0]
drag, startPoint x: 450, startPoint y: 200, endPoint x: 192, endPoint y: 193, distance: 258.1
click at [191, 193] on div "**********" at bounding box center [841, 217] width 1353 height 55
drag, startPoint x: 289, startPoint y: 172, endPoint x: 527, endPoint y: 169, distance: 238.0
click at [526, 169] on div "**********" at bounding box center [879, 172] width 1279 height 18
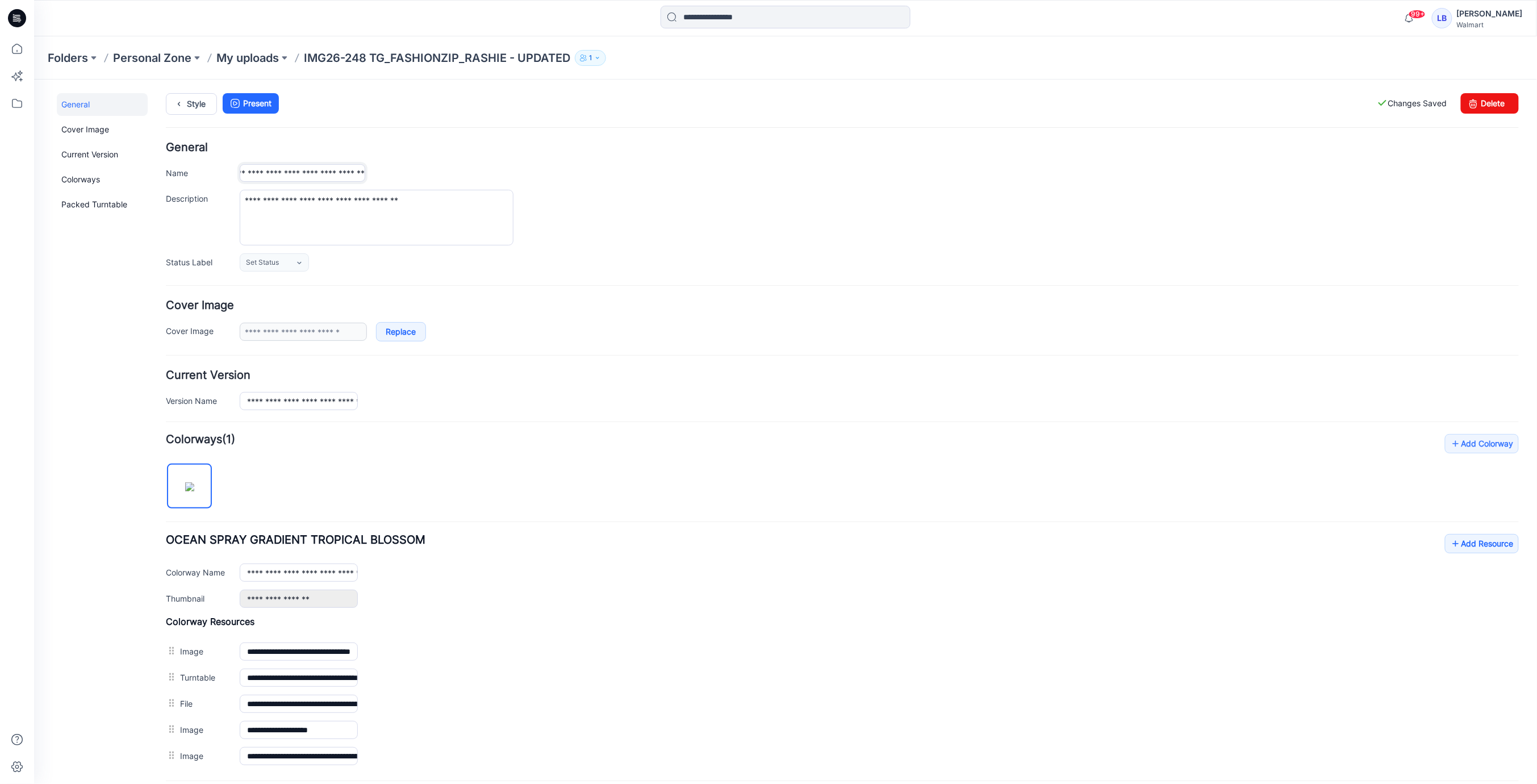
paste input "*********"
click at [316, 173] on input "**********" at bounding box center [302, 172] width 126 height 18
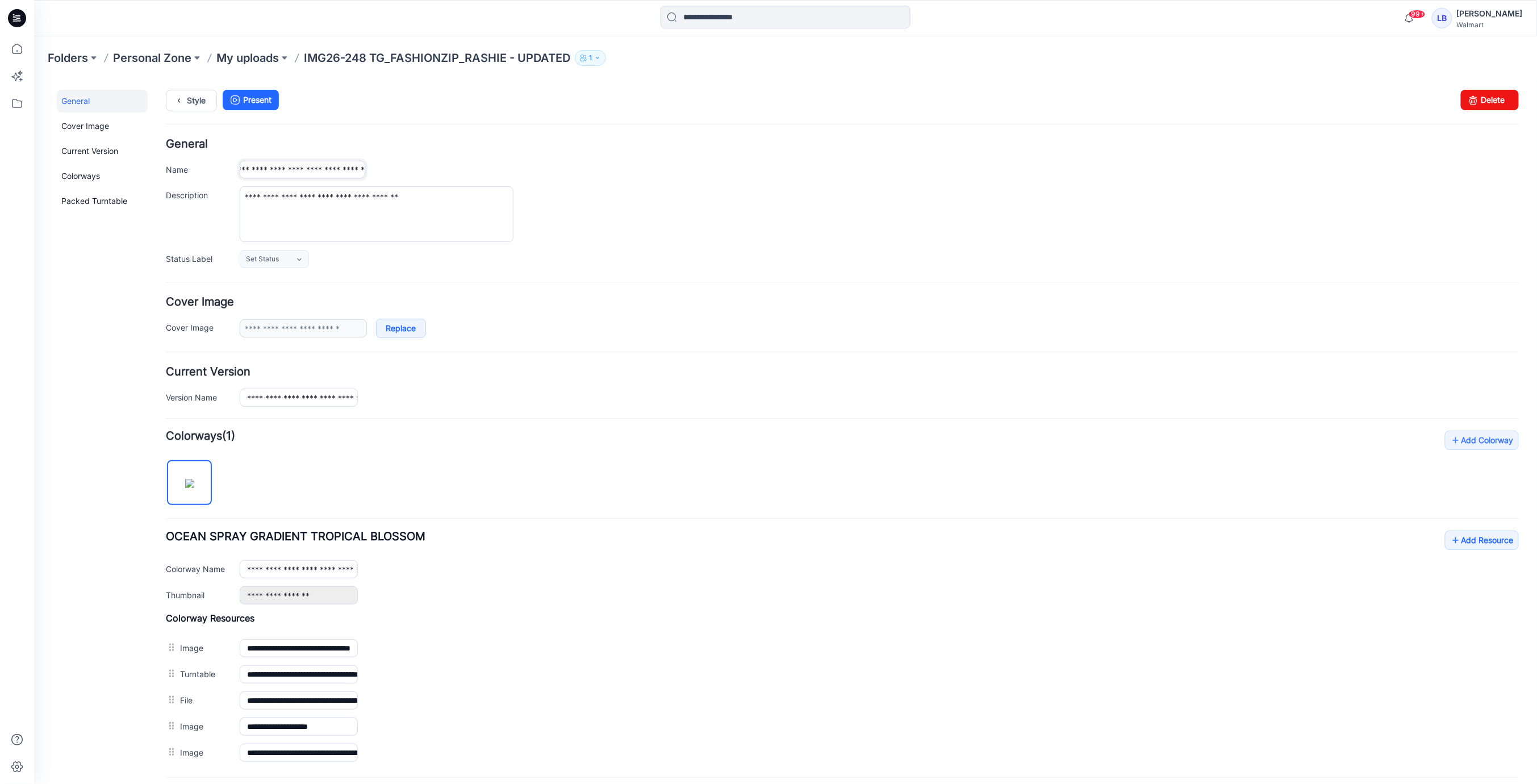
scroll to position [7, 0]
click at [310, 165] on input "**********" at bounding box center [302, 165] width 126 height 18
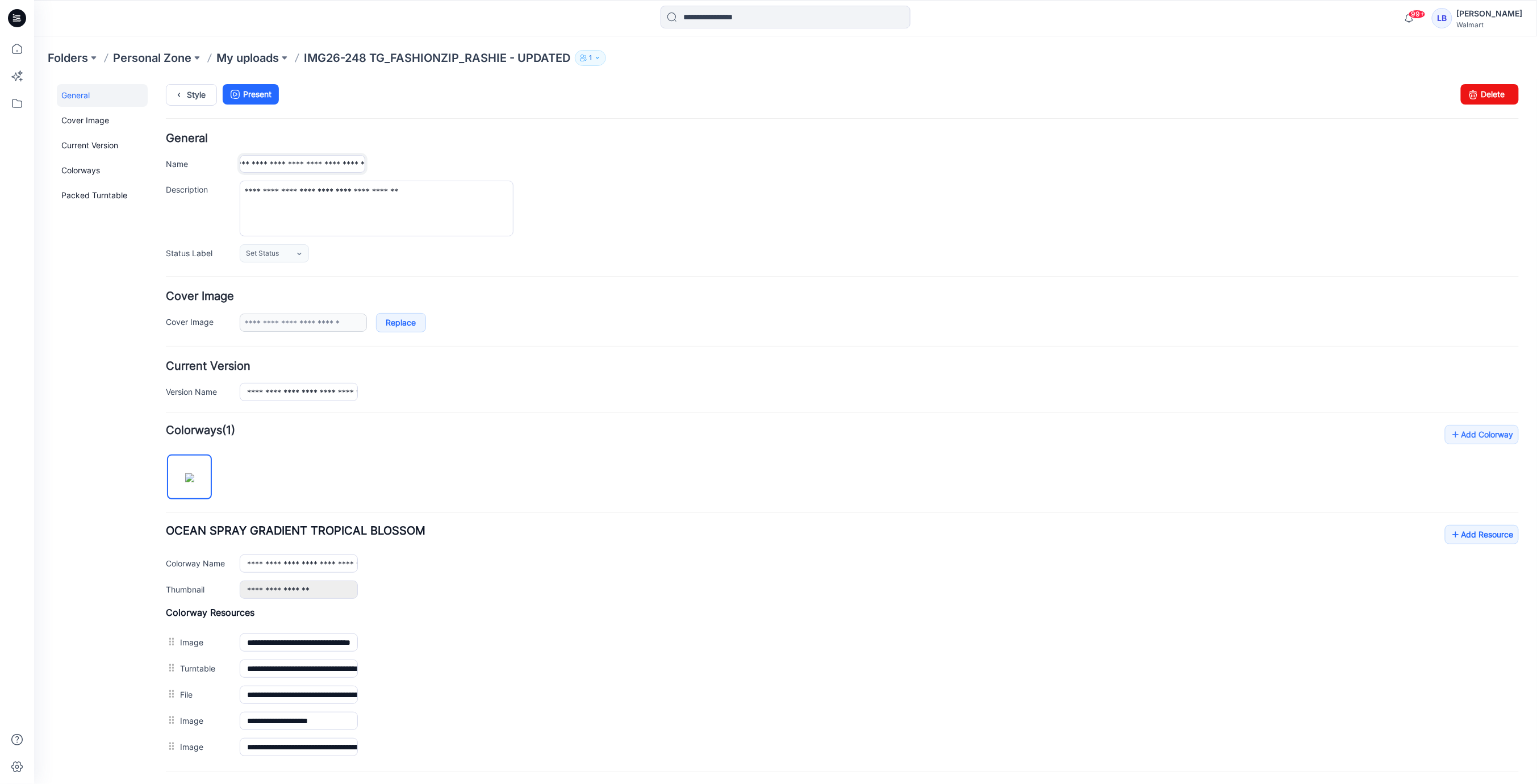
click at [297, 162] on input "**********" at bounding box center [302, 162] width 126 height 18
click at [259, 162] on input "**********" at bounding box center [302, 162] width 126 height 18
drag, startPoint x: 266, startPoint y: 162, endPoint x: 158, endPoint y: 162, distance: 108.0
click at [159, 162] on div "**********" at bounding box center [778, 473] width 1489 height 808
drag, startPoint x: 307, startPoint y: 166, endPoint x: 291, endPoint y: 160, distance: 17.1
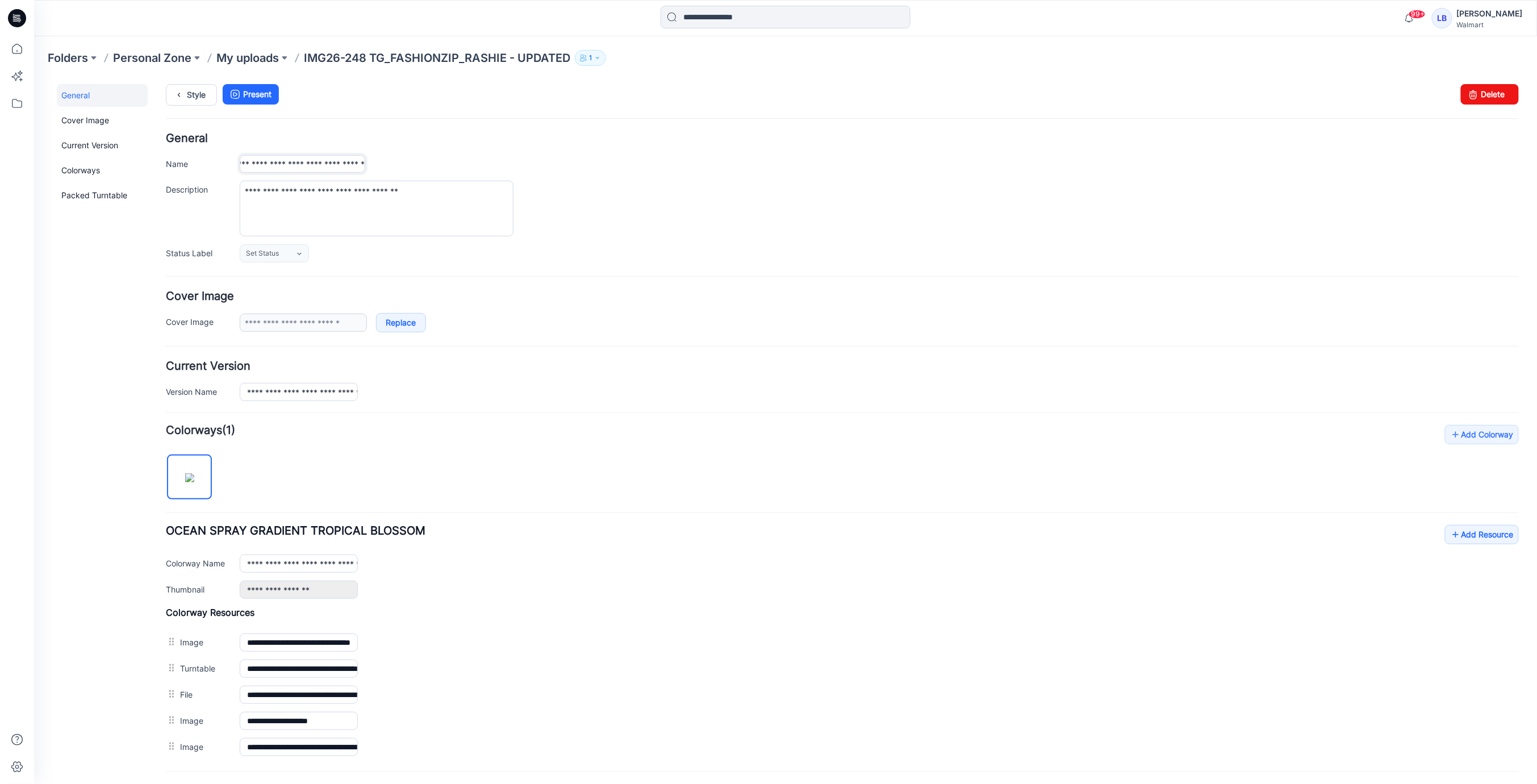
click at [307, 166] on input "**********" at bounding box center [302, 162] width 126 height 18
click at [291, 160] on input "**********" at bounding box center [302, 162] width 126 height 18
drag, startPoint x: 267, startPoint y: 163, endPoint x: 246, endPoint y: 161, distance: 21.1
click at [267, 163] on input "**********" at bounding box center [302, 162] width 126 height 18
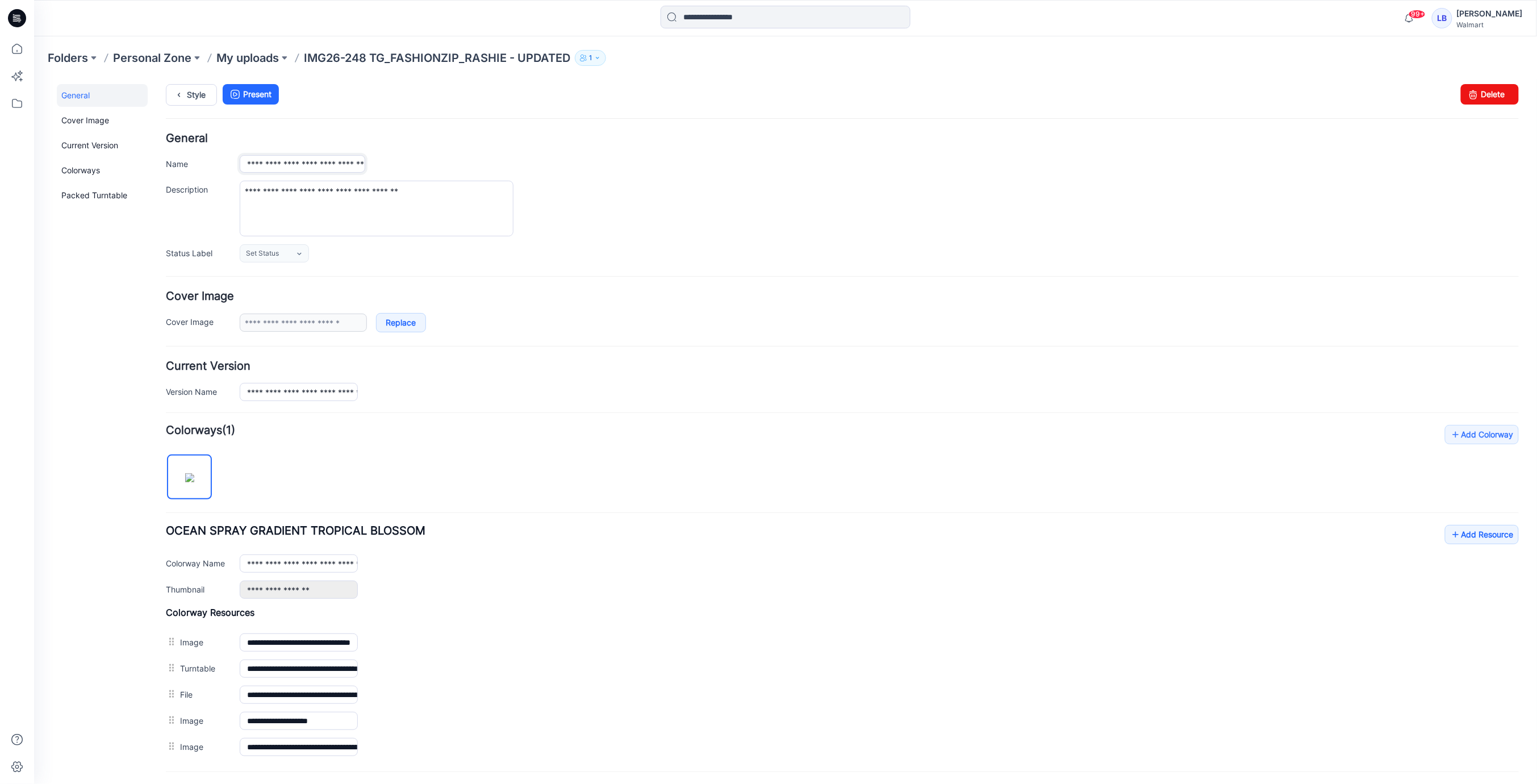
click at [349, 164] on input "**********" at bounding box center [302, 162] width 126 height 18
click at [310, 160] on input "**********" at bounding box center [302, 162] width 126 height 18
click at [289, 163] on input "**********" at bounding box center [302, 162] width 126 height 18
type input "**********"
drag, startPoint x: 566, startPoint y: 277, endPoint x: 560, endPoint y: 275, distance: 6.3
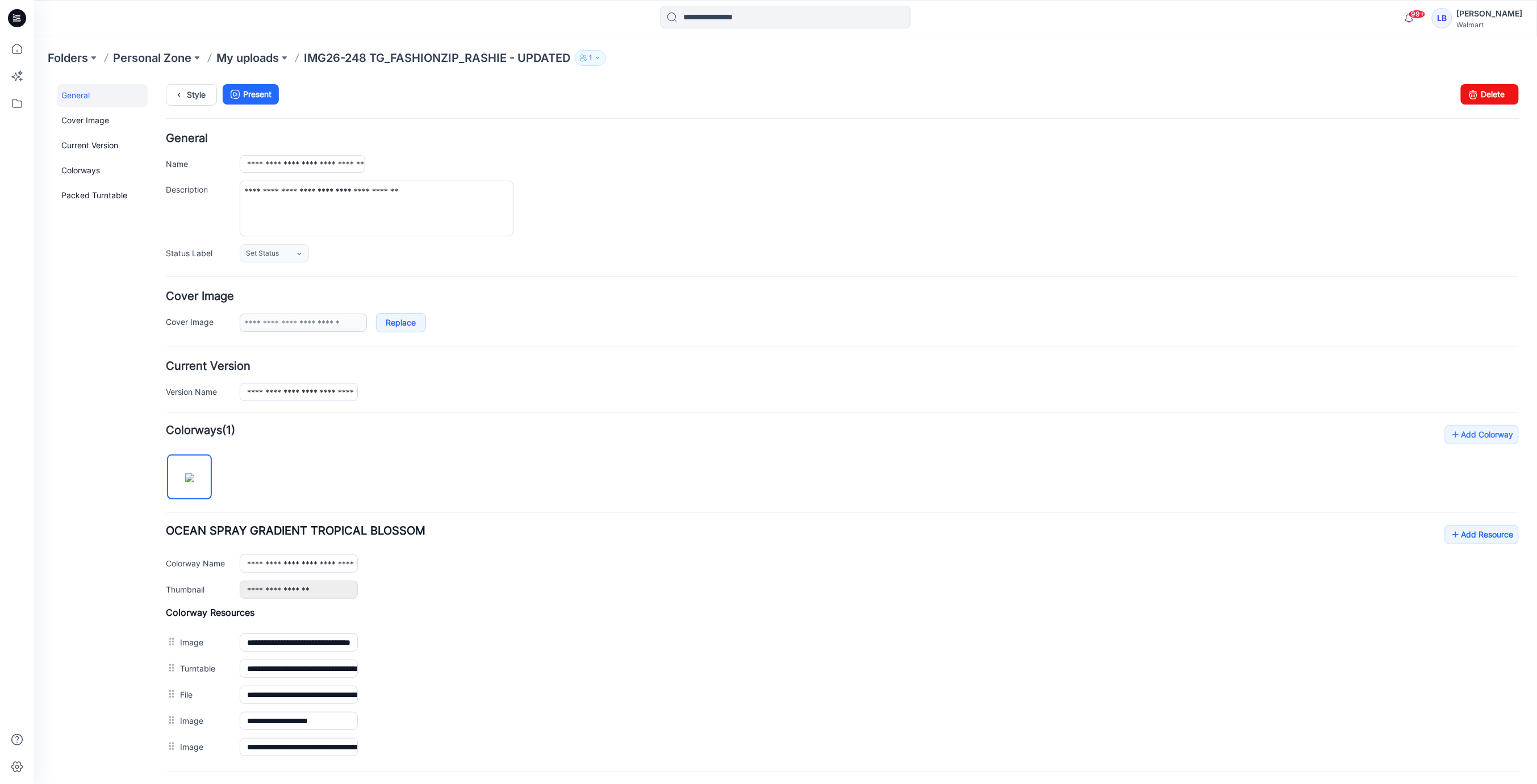
click at [566, 277] on form "**********" at bounding box center [841, 499] width 1353 height 735
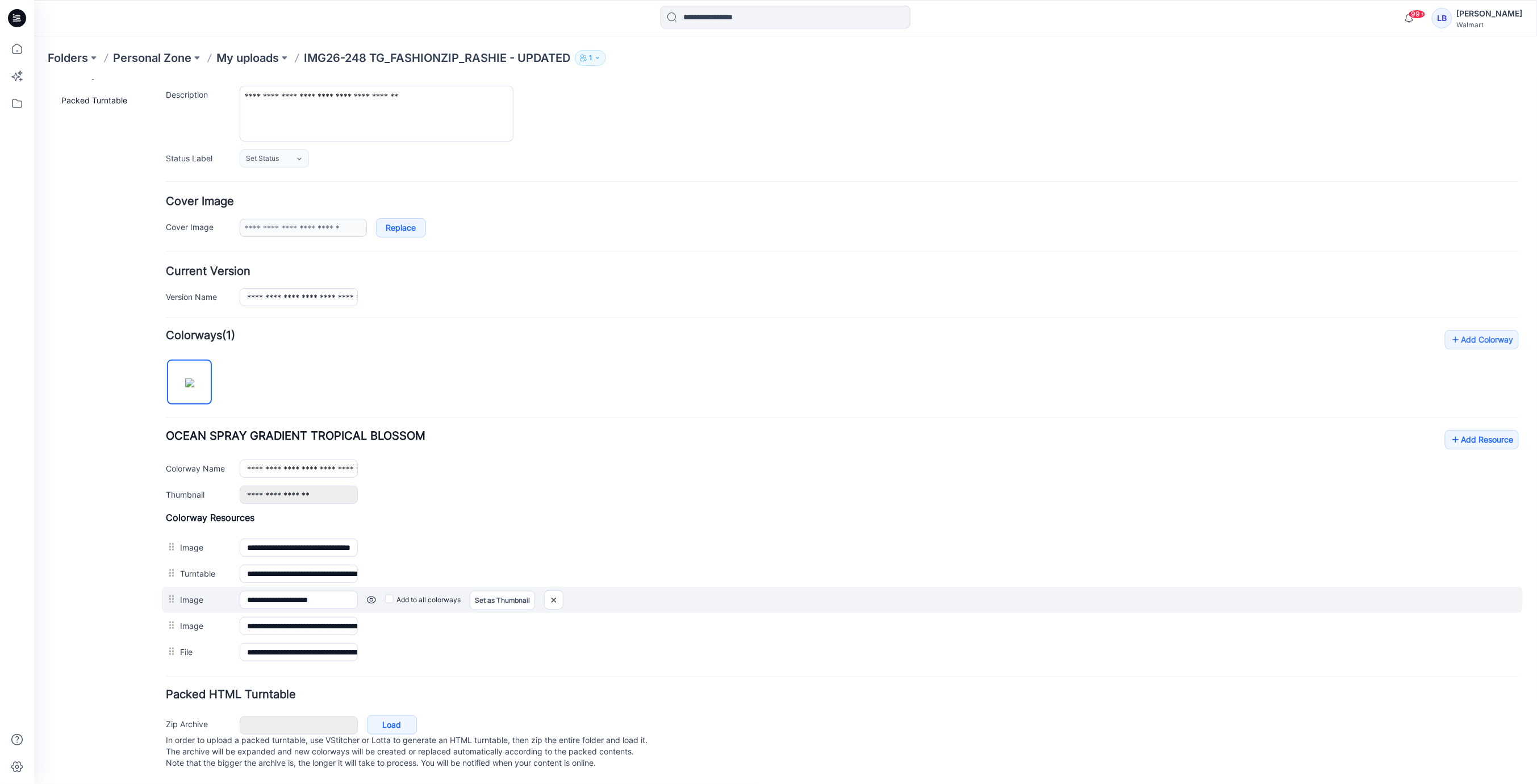
click at [369, 595] on link at bounding box center [370, 599] width 9 height 9
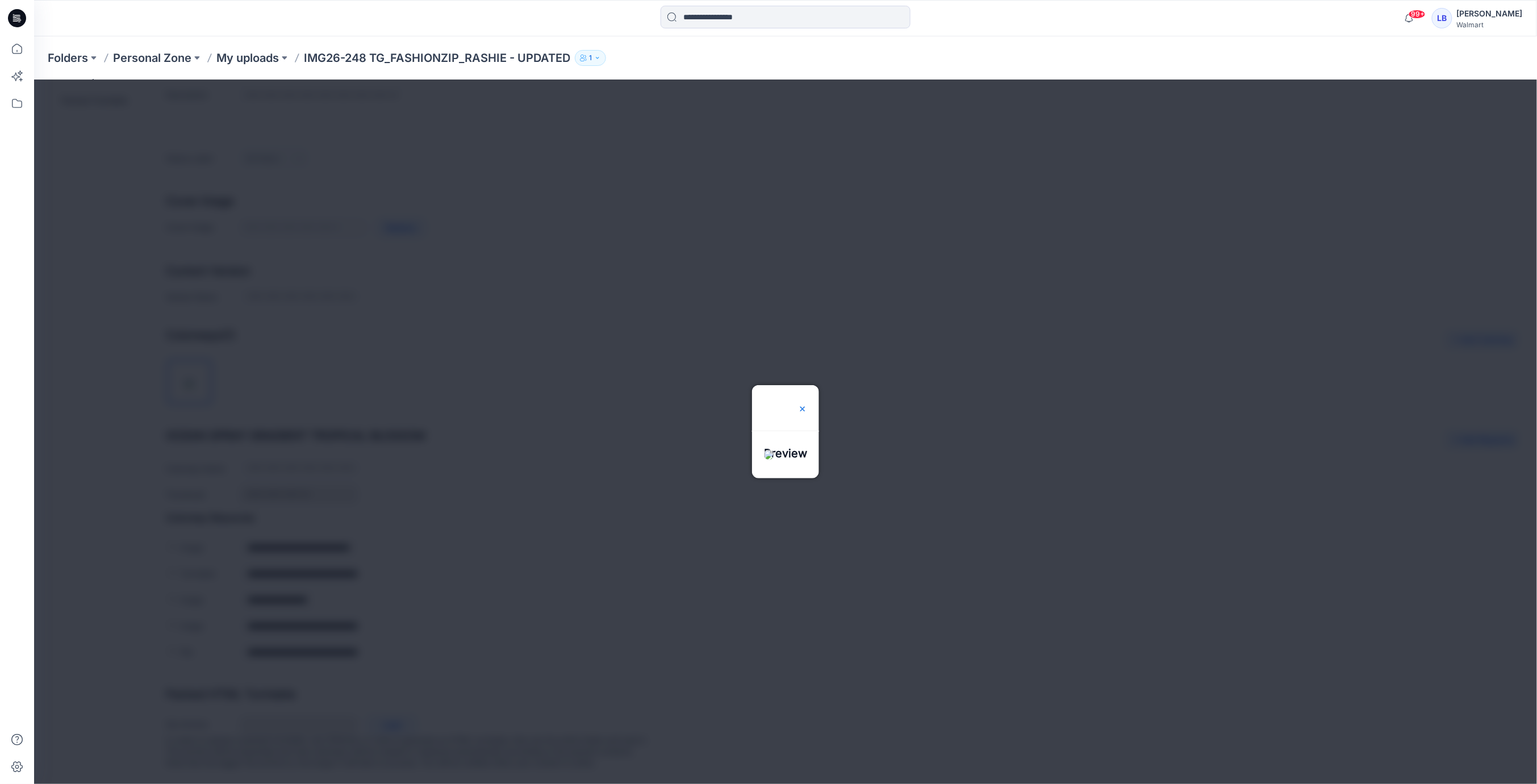
click at [807, 404] on img at bounding box center [802, 408] width 9 height 9
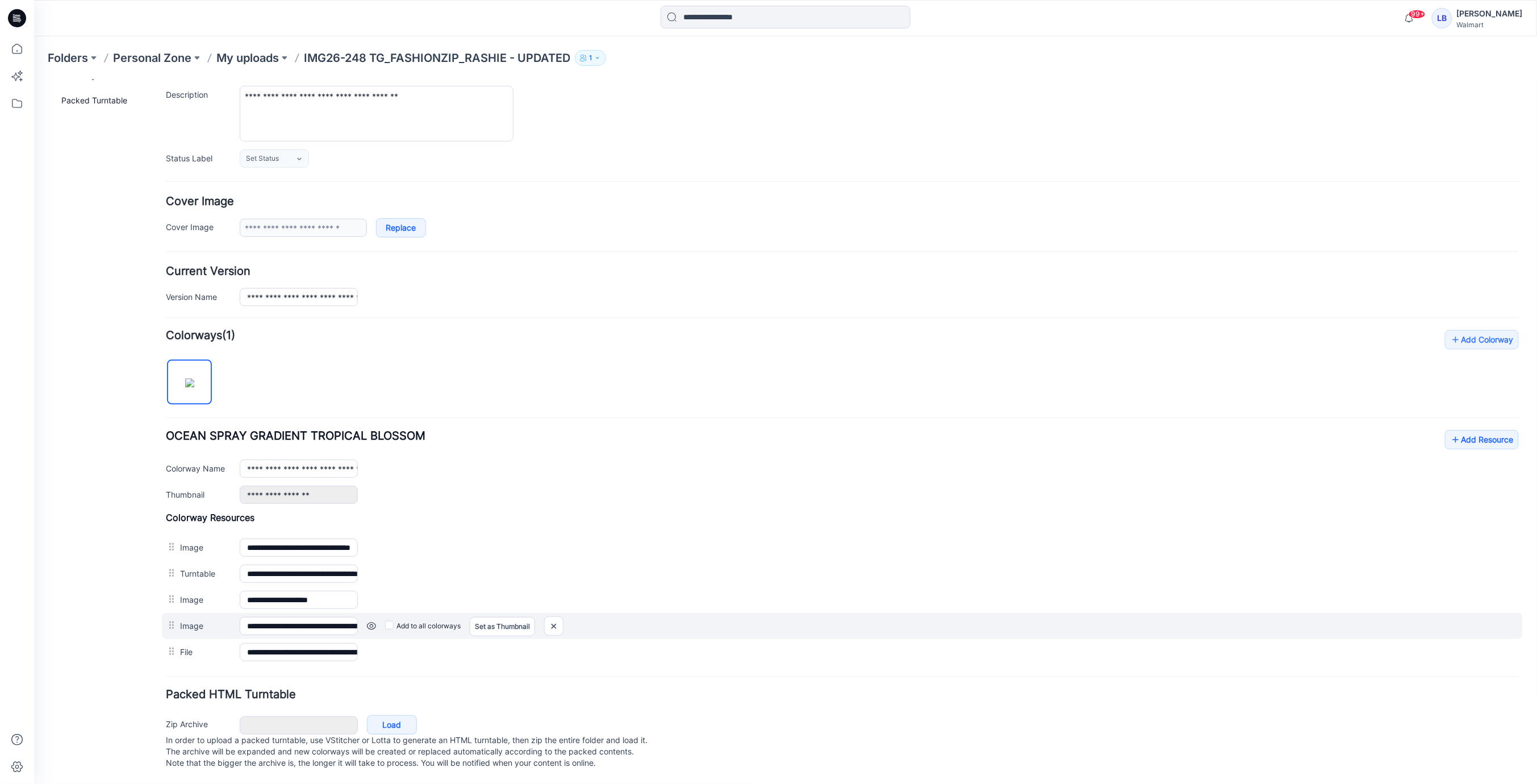
click at [367, 621] on link at bounding box center [370, 625] width 9 height 9
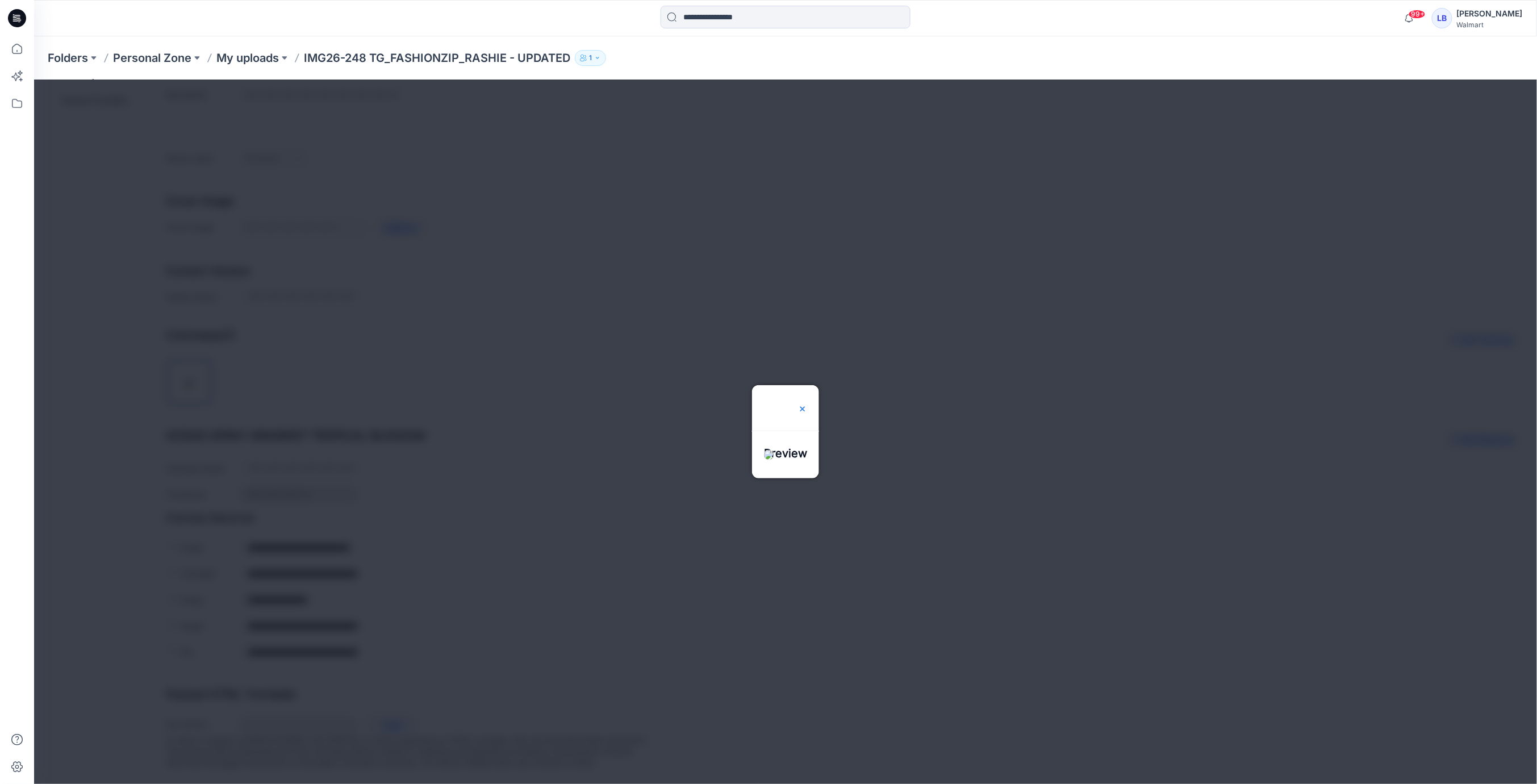
drag, startPoint x: 880, startPoint y: 289, endPoint x: 988, endPoint y: 388, distance: 146.5
click at [807, 404] on img at bounding box center [802, 408] width 9 height 9
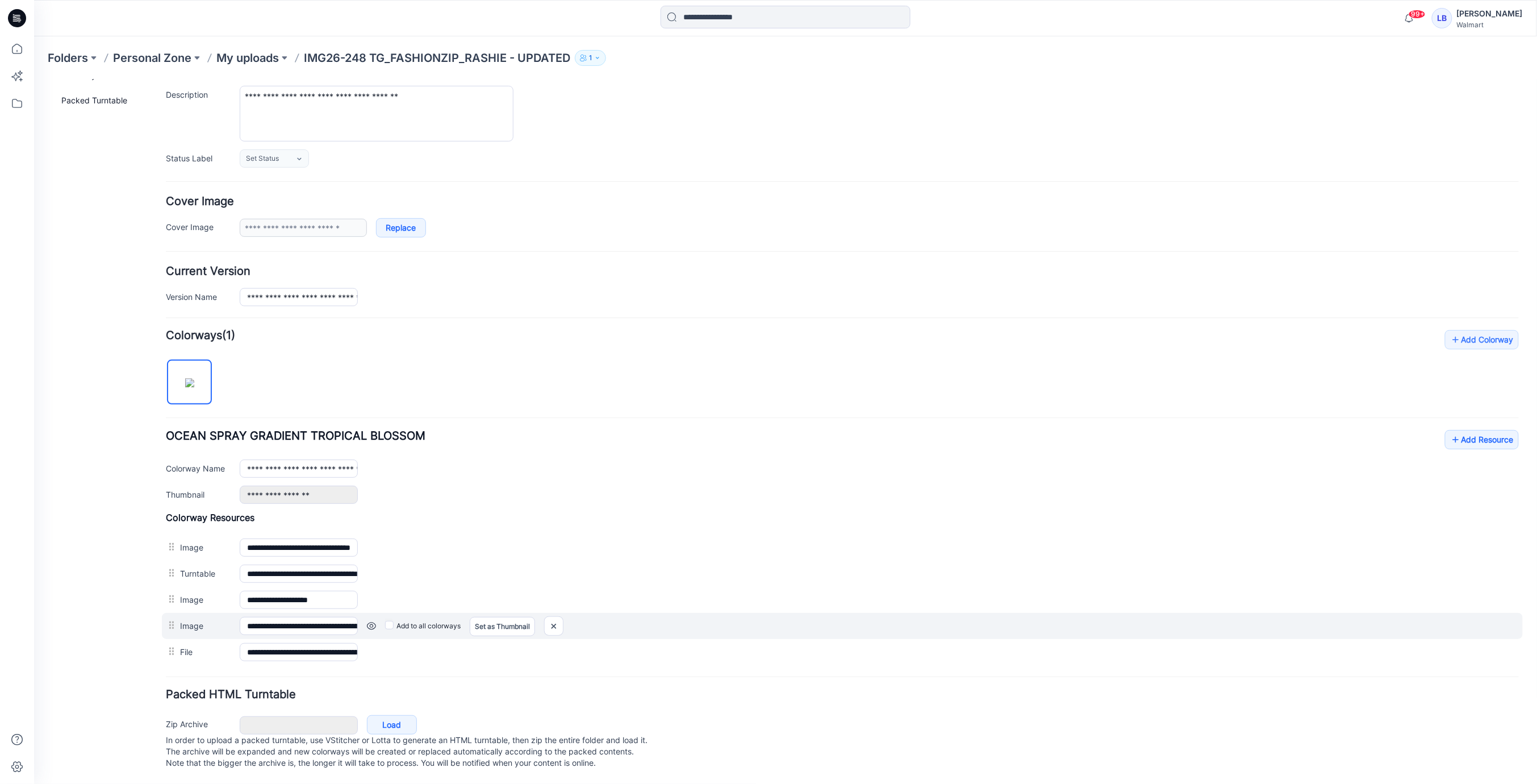
click at [367, 621] on link at bounding box center [370, 625] width 9 height 9
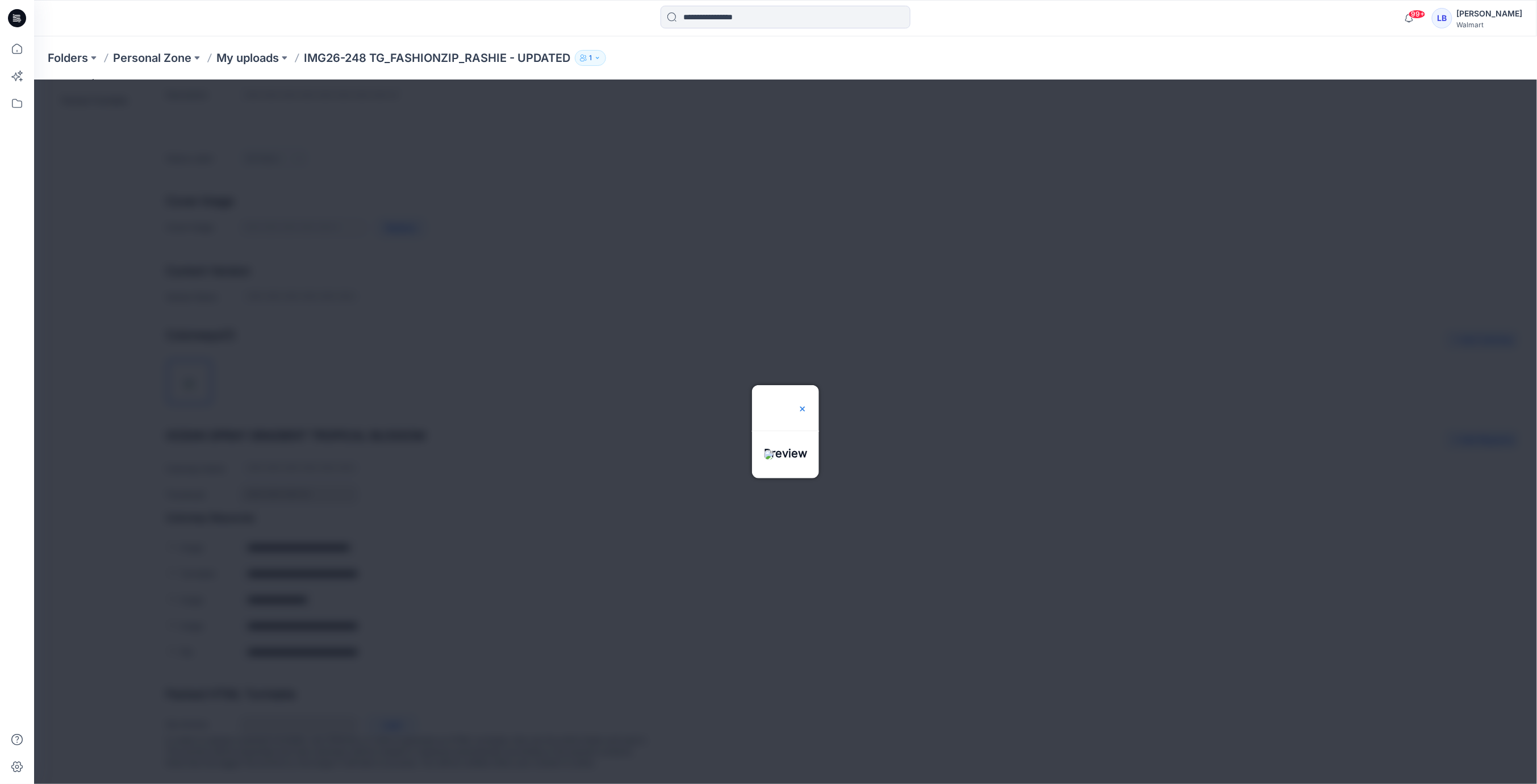
click at [807, 404] on img at bounding box center [802, 408] width 9 height 9
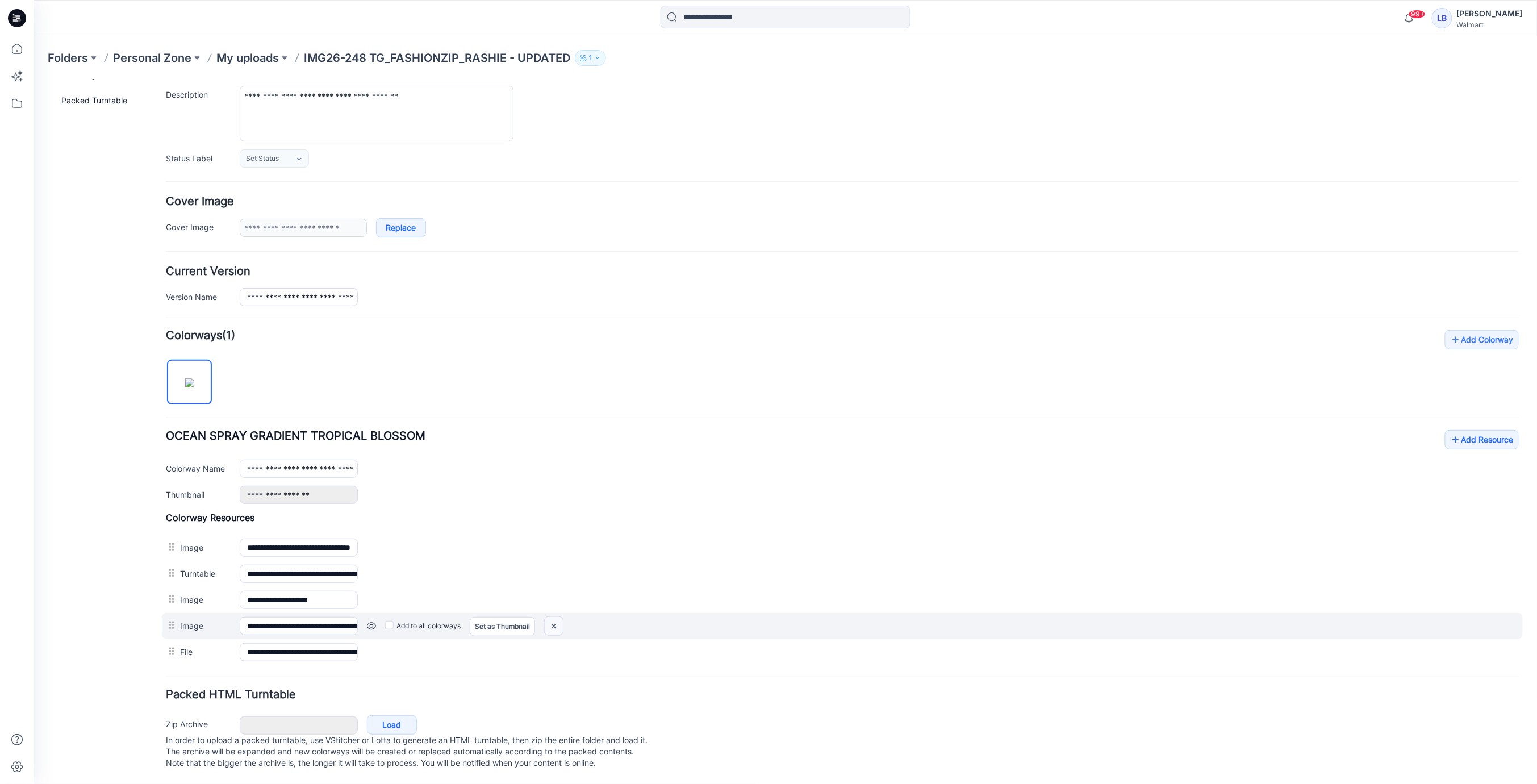
click at [558, 616] on img at bounding box center [554, 626] width 18 height 18
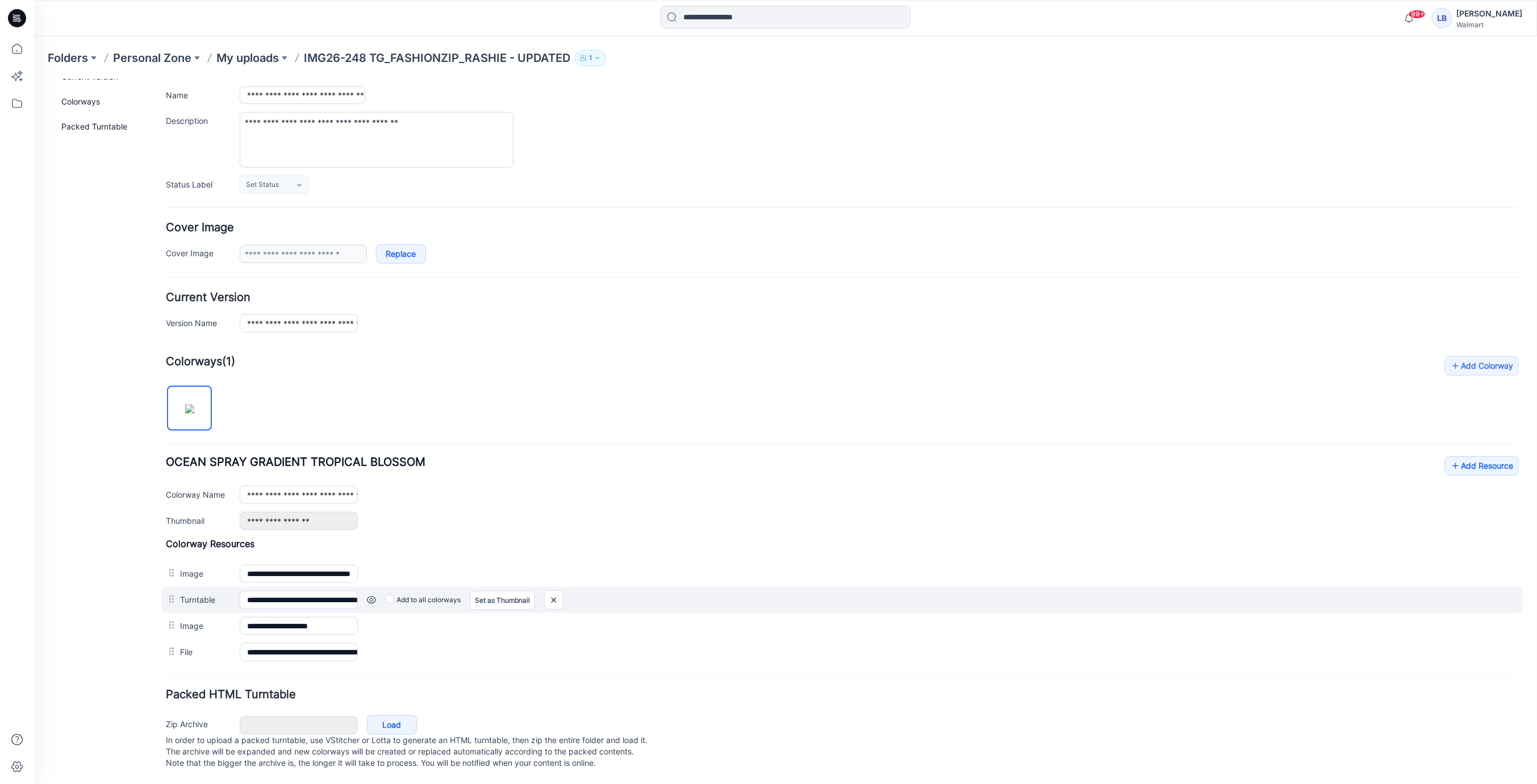
scroll to position [83, 0]
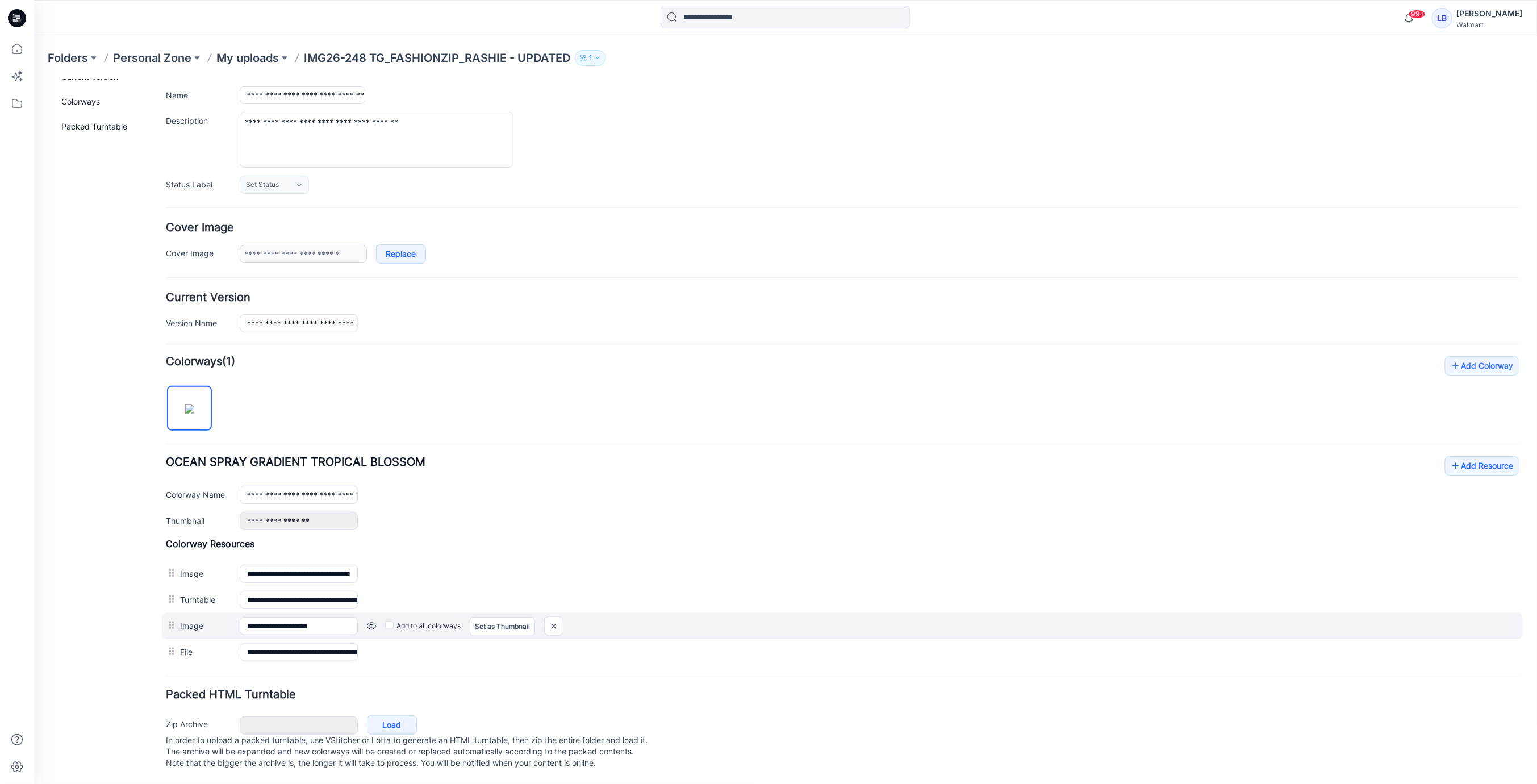
click at [371, 621] on link at bounding box center [370, 625] width 9 height 9
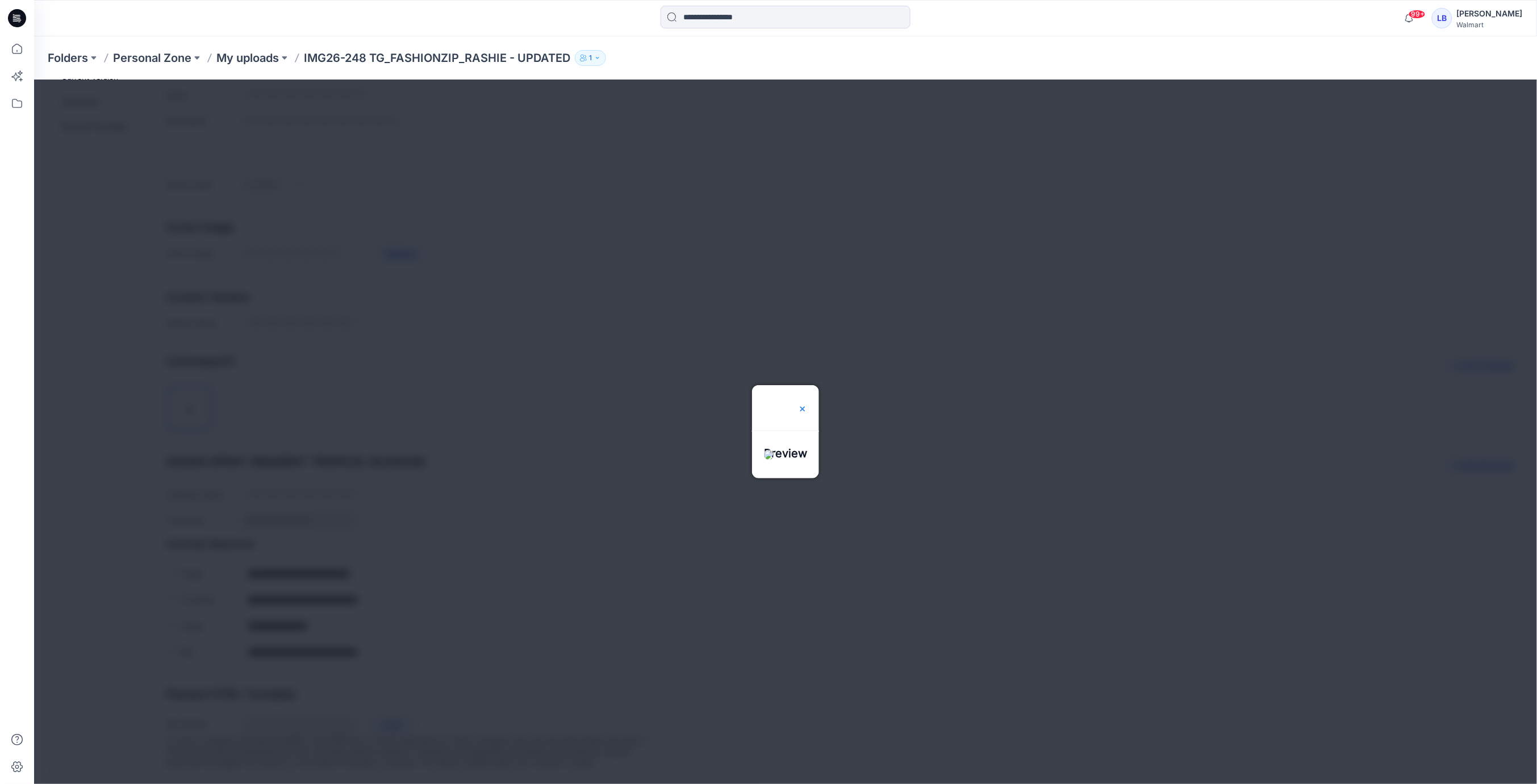
click at [807, 404] on img at bounding box center [802, 408] width 9 height 9
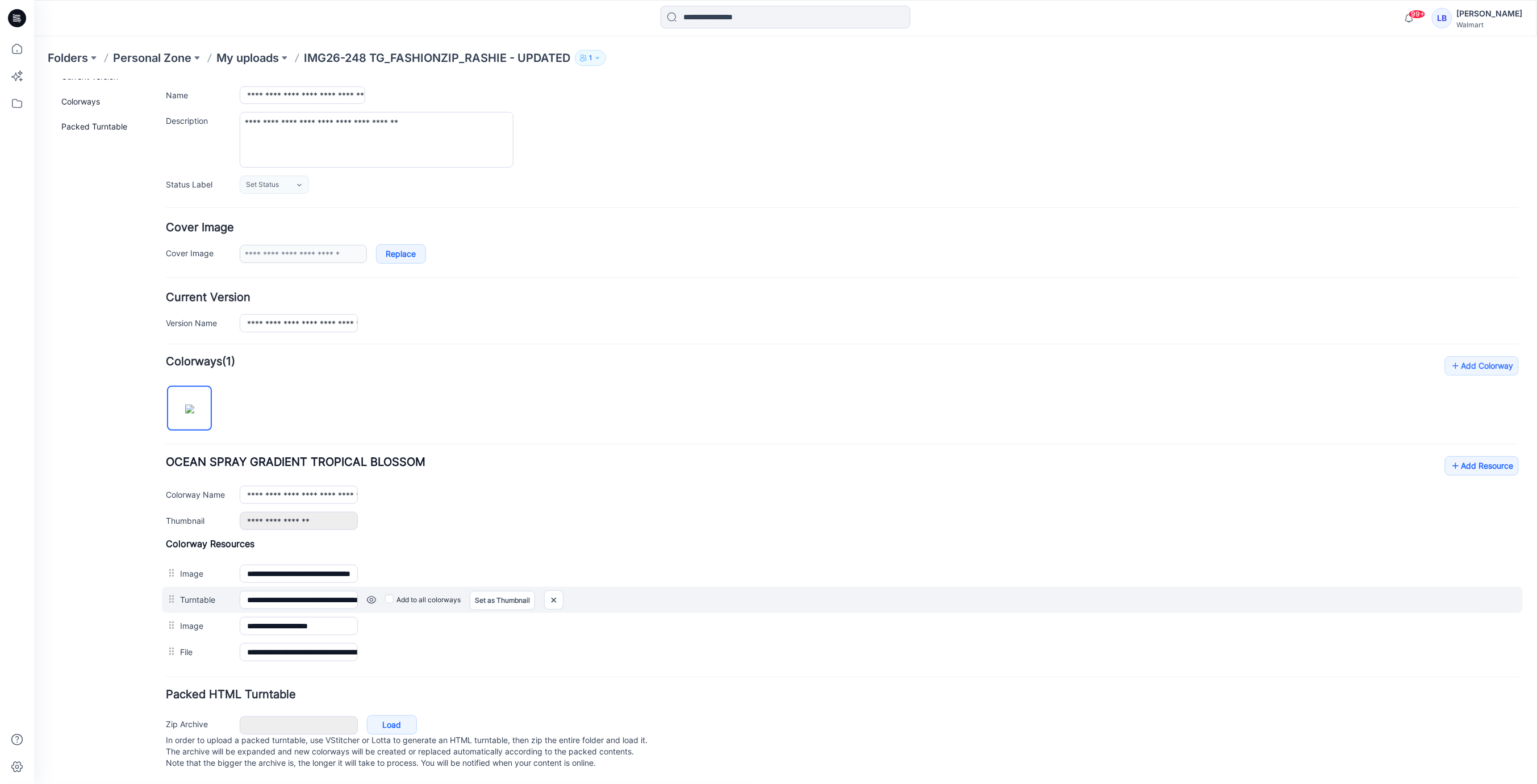
click at [369, 595] on link at bounding box center [370, 599] width 9 height 9
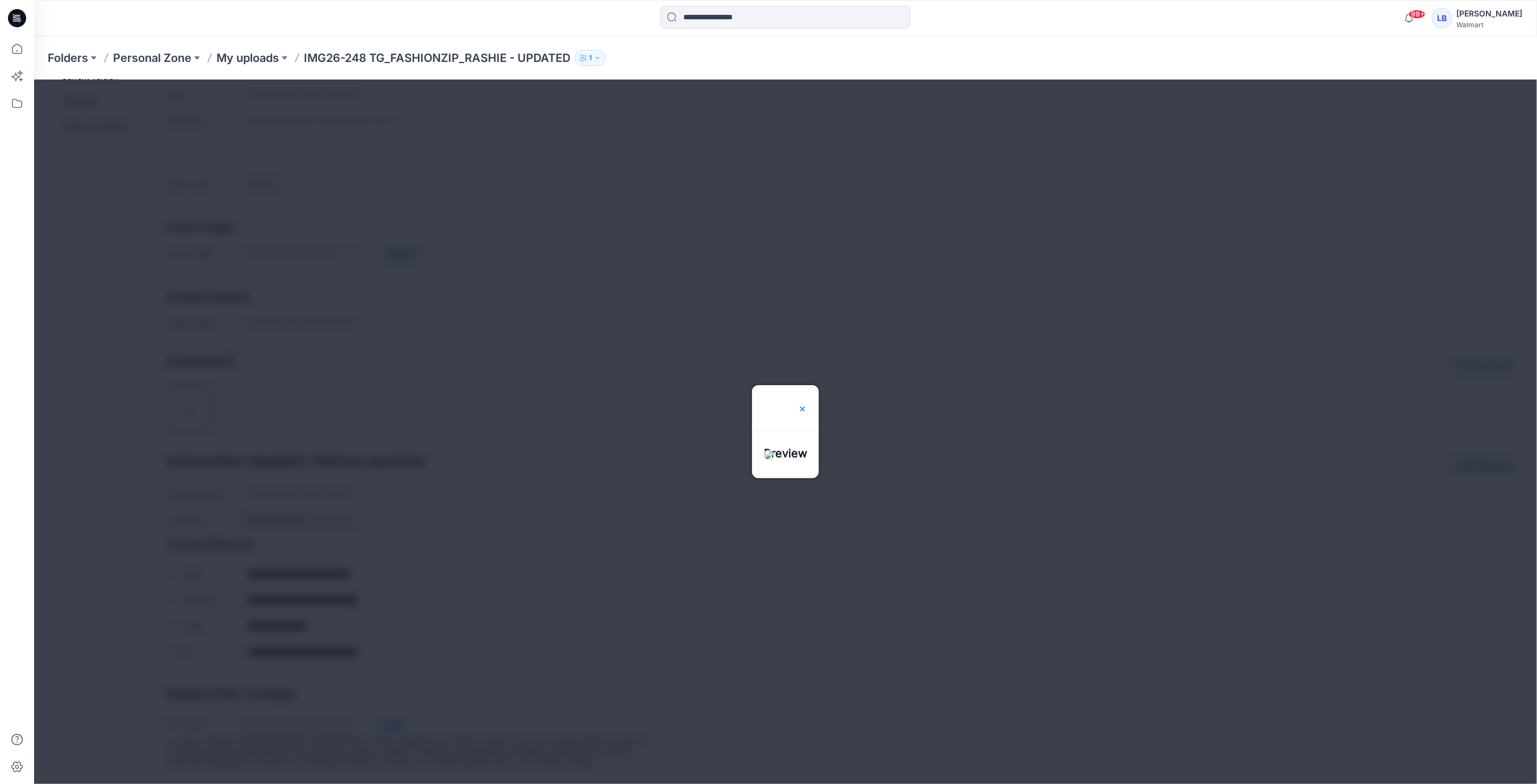
click at [807, 404] on img at bounding box center [802, 408] width 9 height 9
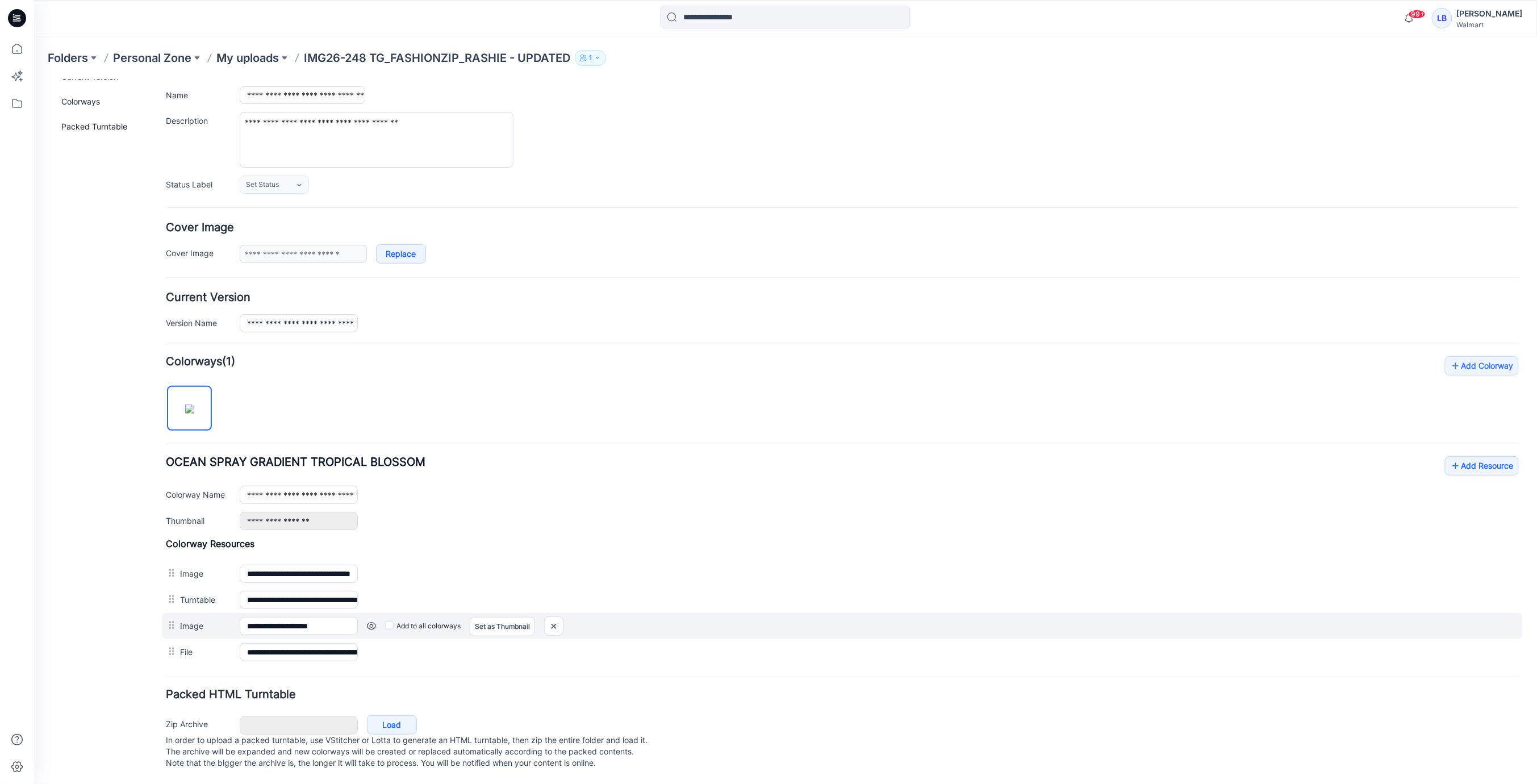
click at [372, 621] on link at bounding box center [370, 625] width 9 height 9
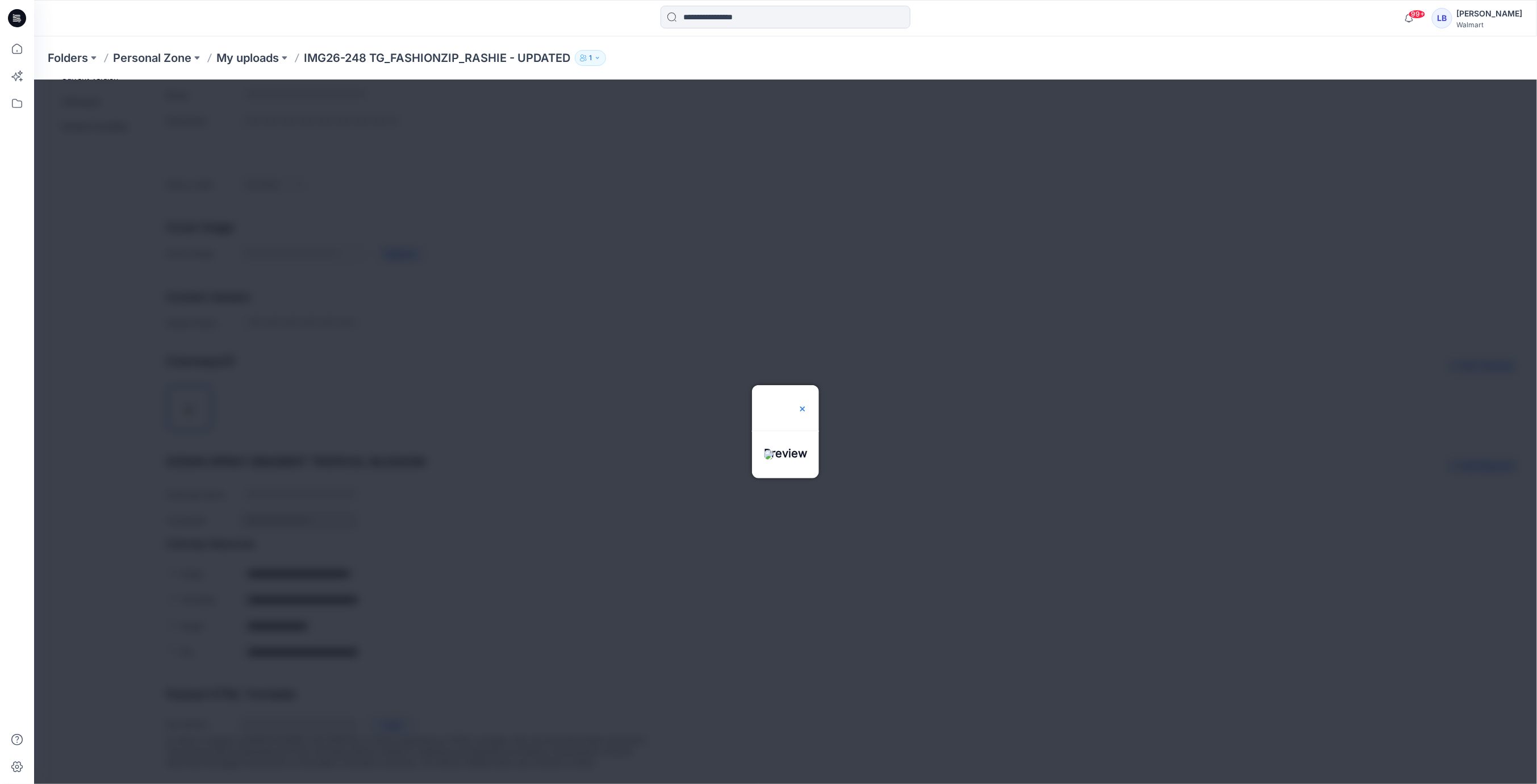
click at [807, 404] on img at bounding box center [802, 408] width 9 height 9
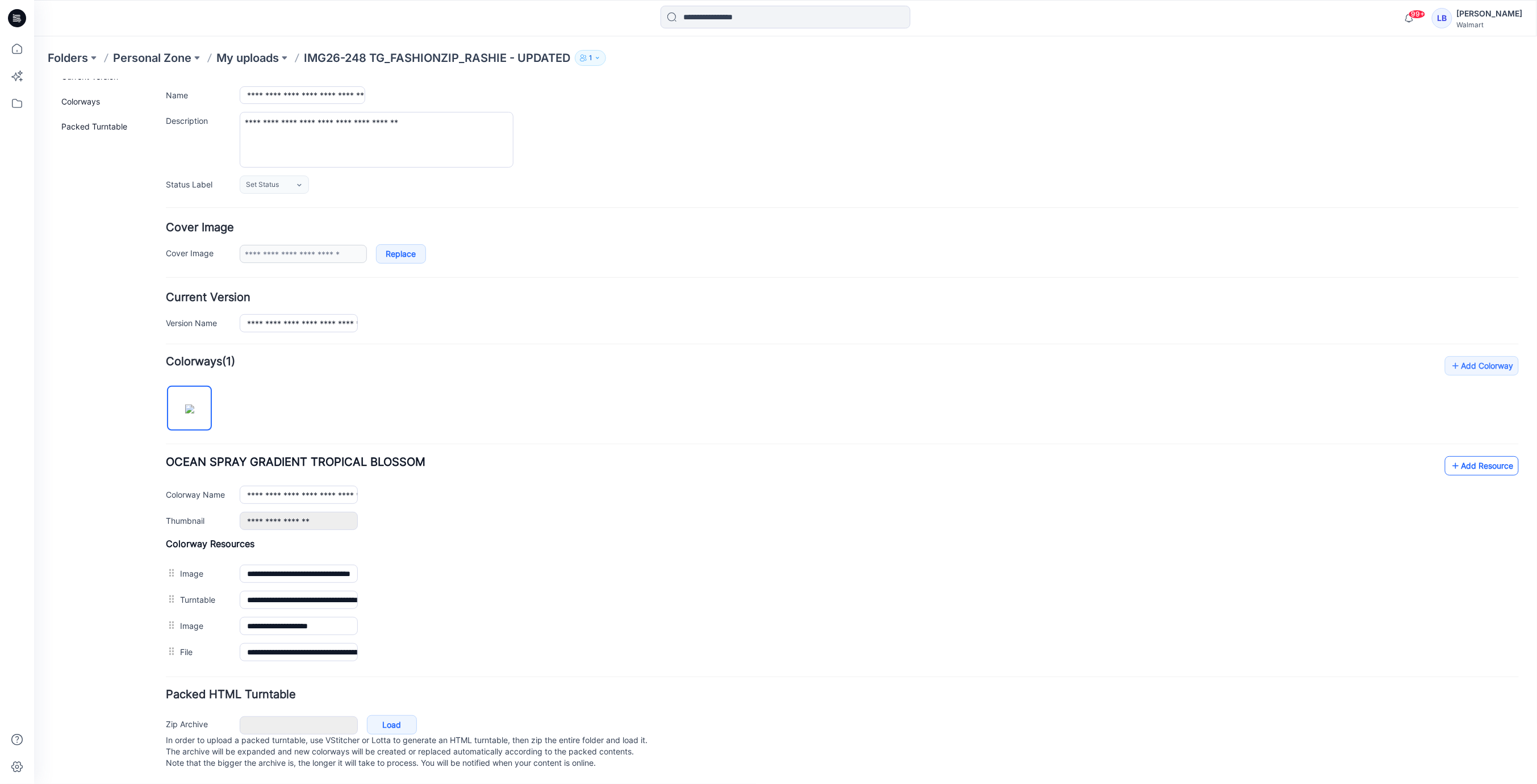
click at [1475, 460] on link "Add Resource" at bounding box center [1482, 465] width 74 height 19
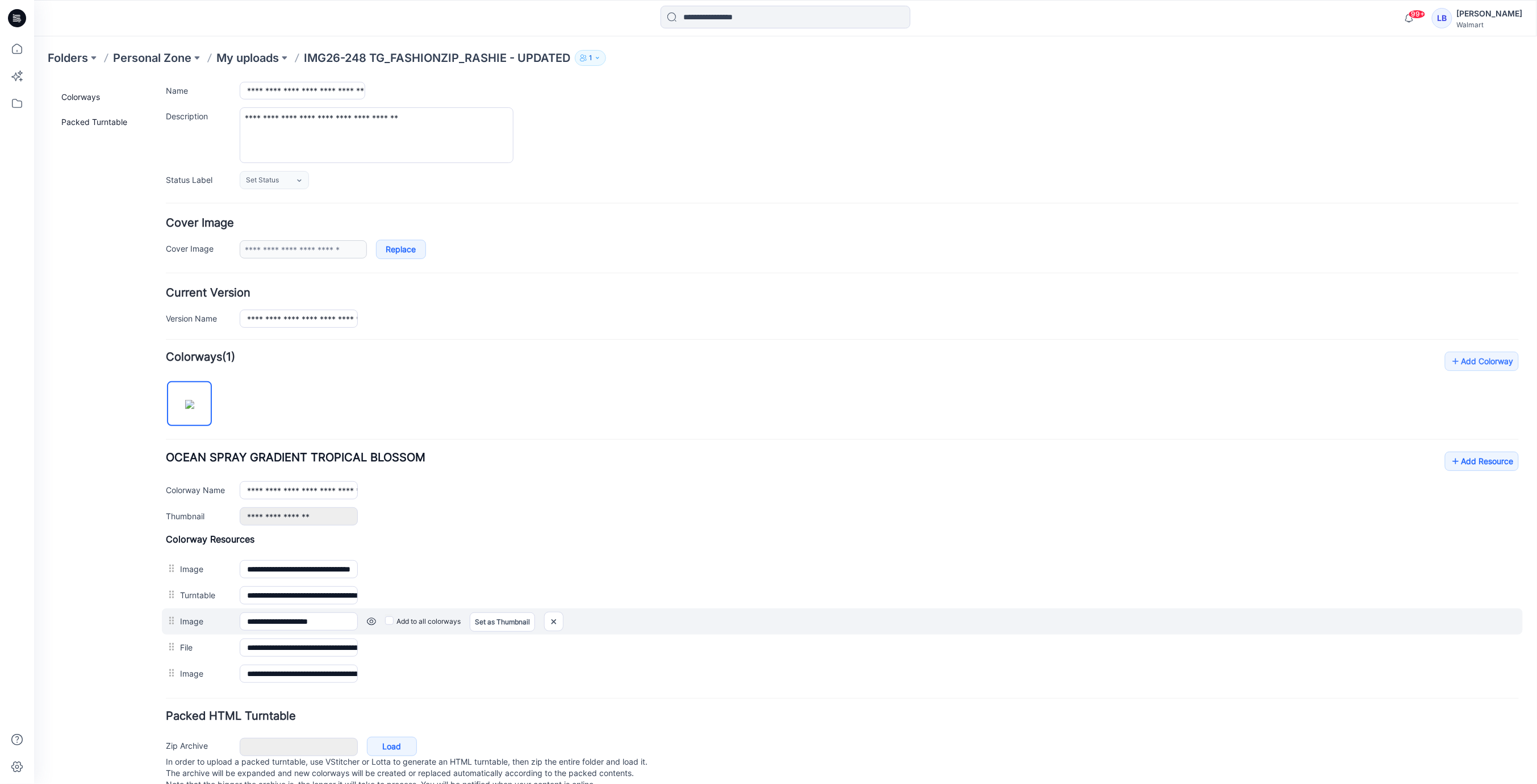
click at [372, 617] on link at bounding box center [370, 621] width 9 height 9
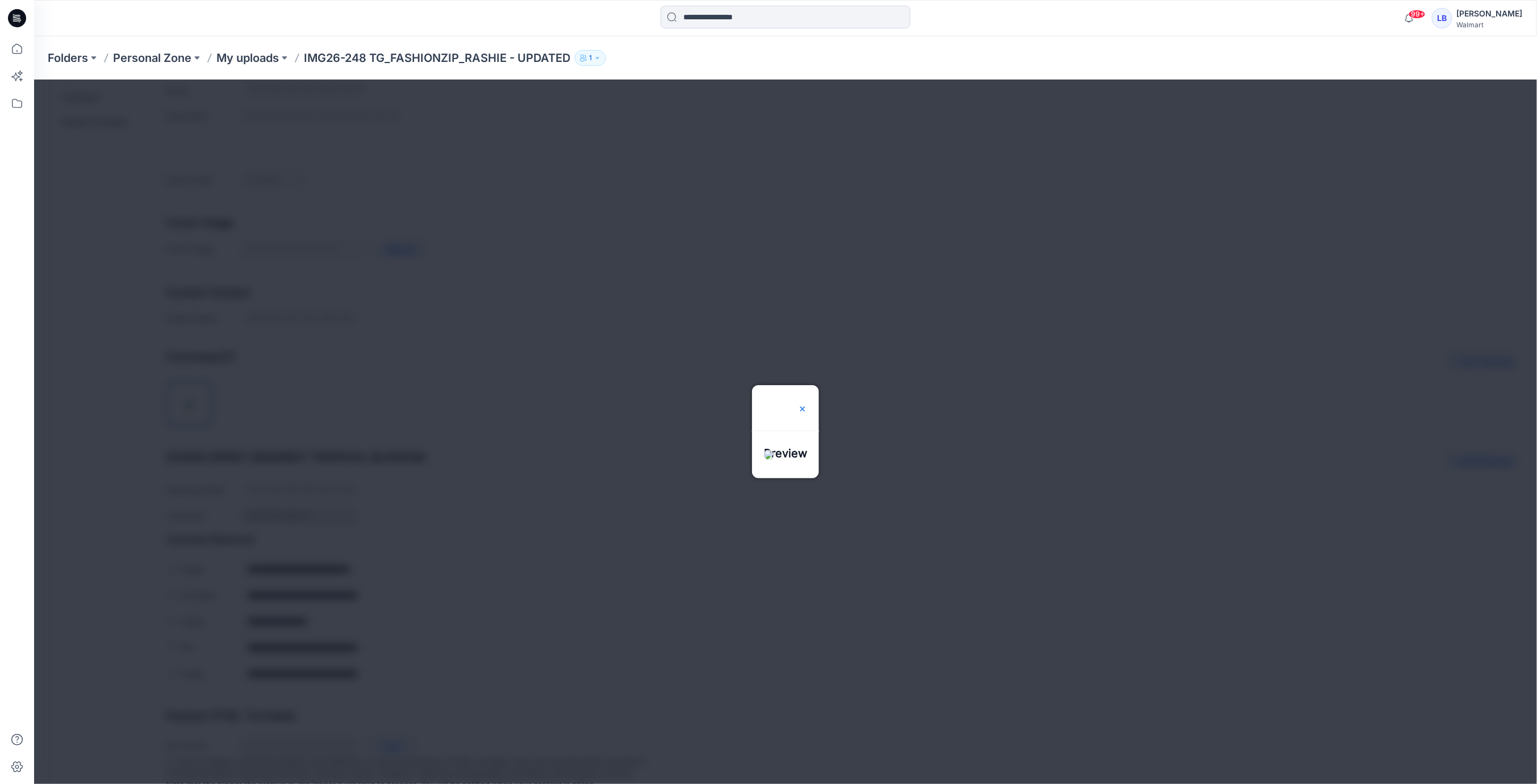
click at [807, 404] on img at bounding box center [802, 408] width 9 height 9
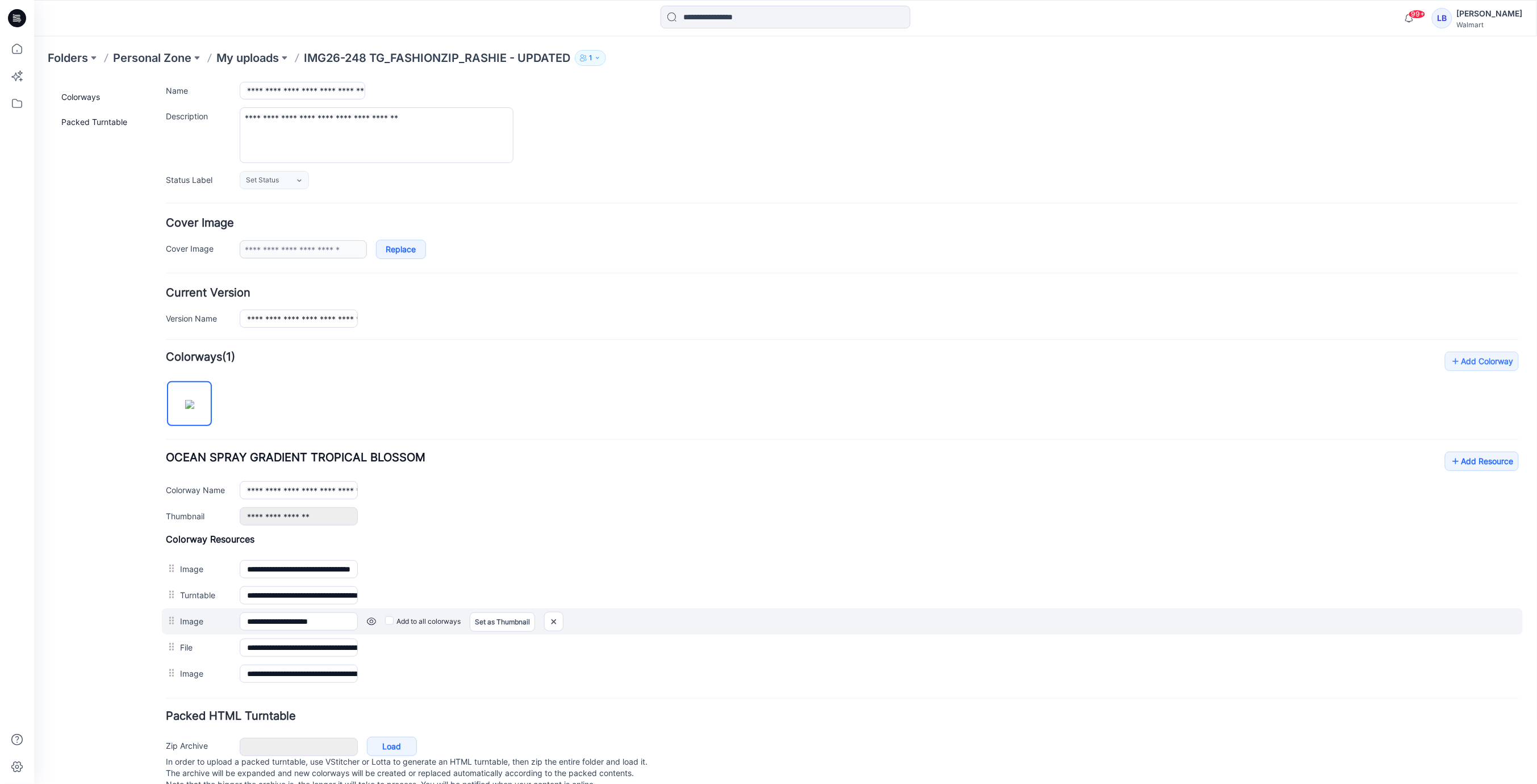
click at [370, 617] on link at bounding box center [370, 621] width 9 height 9
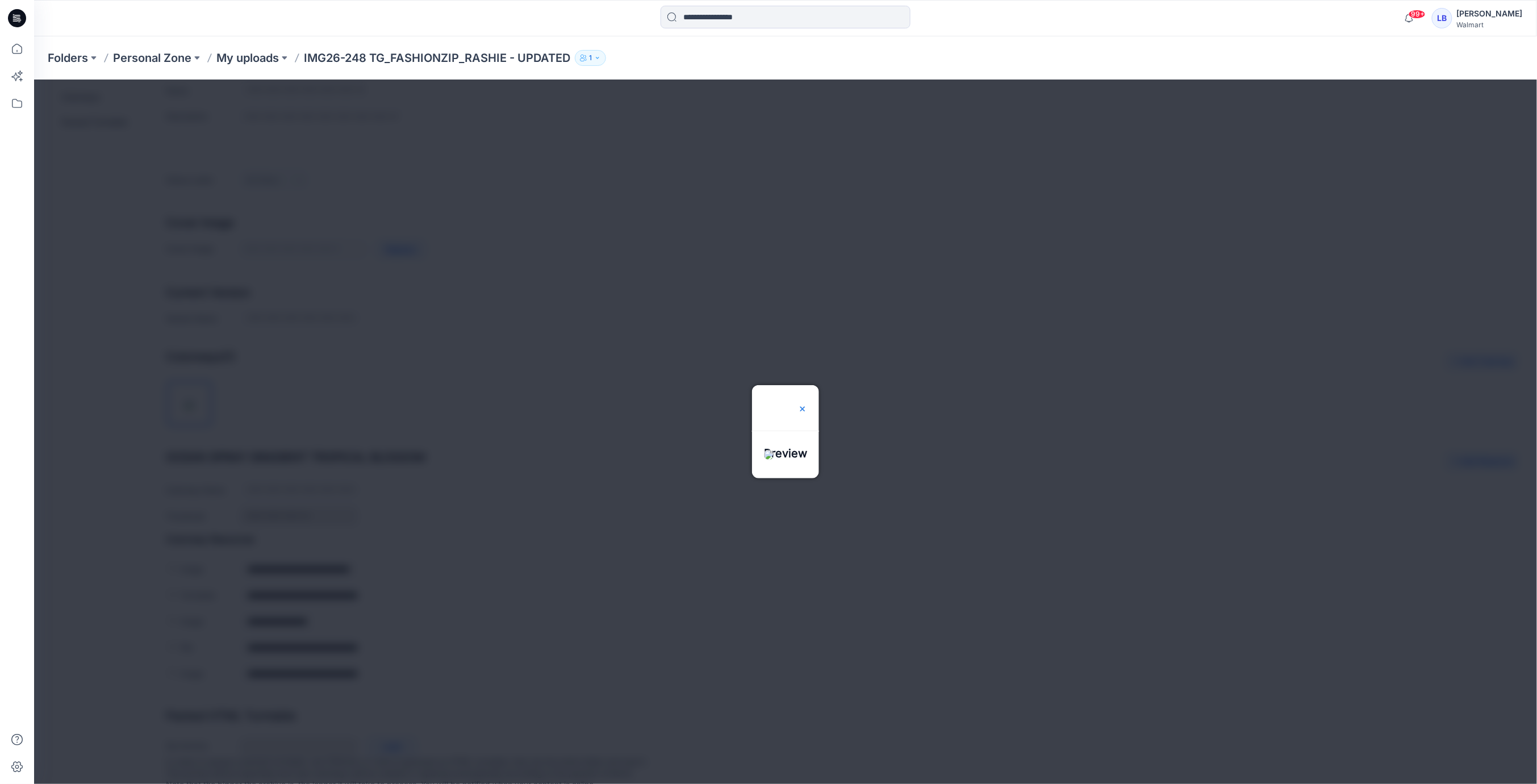
click at [807, 404] on img at bounding box center [802, 408] width 9 height 9
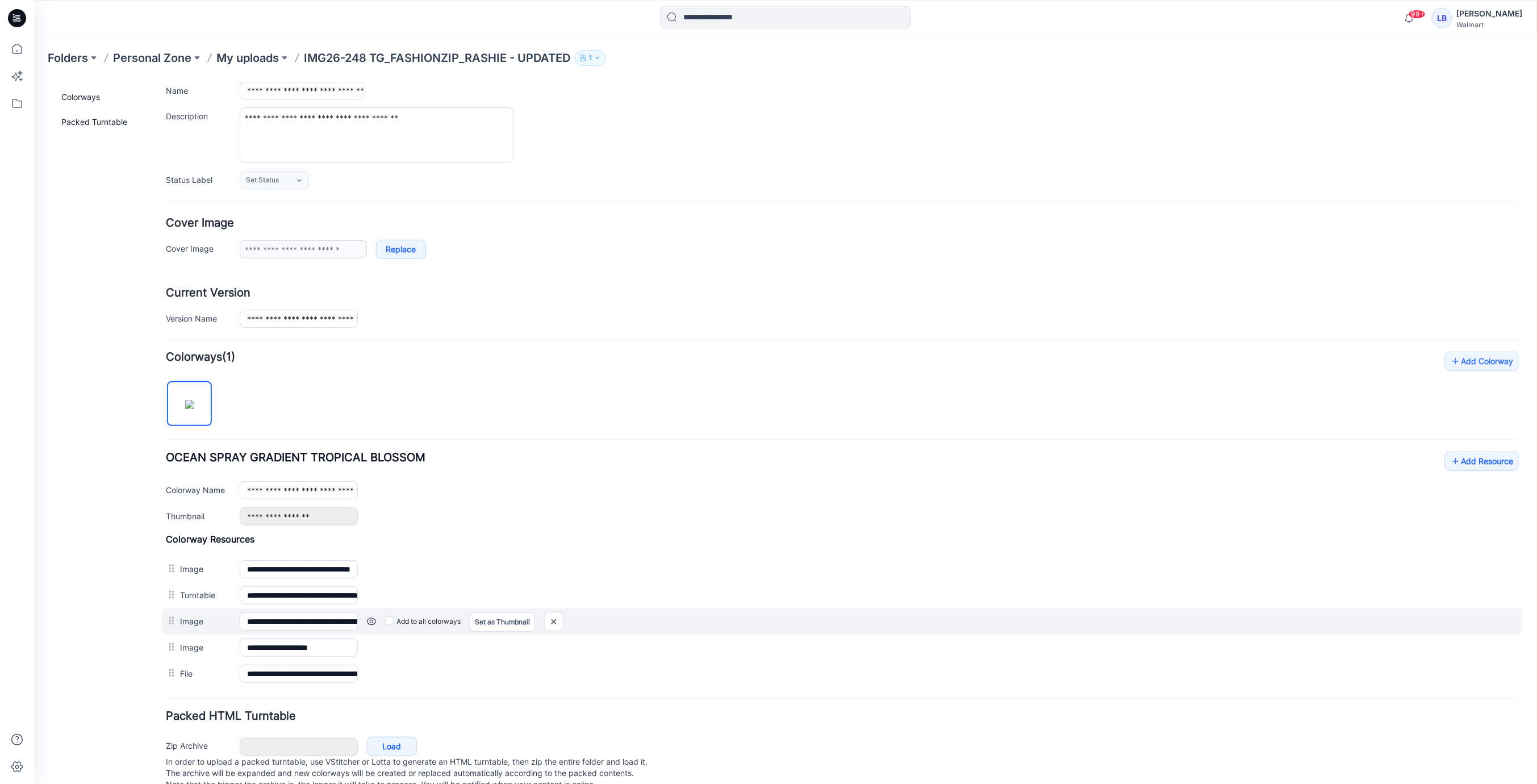
click at [368, 617] on link at bounding box center [370, 621] width 9 height 9
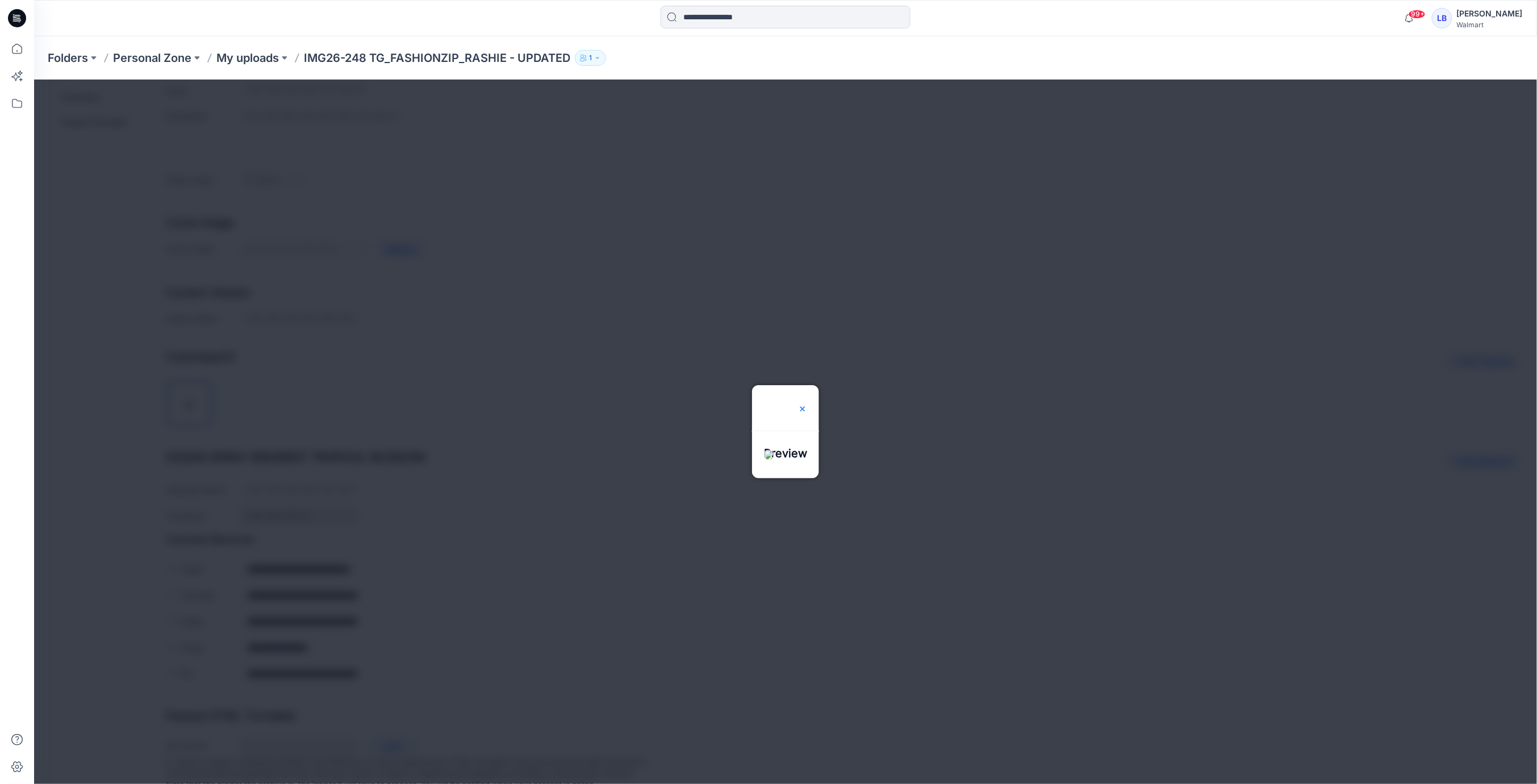
click at [807, 404] on img at bounding box center [802, 408] width 9 height 9
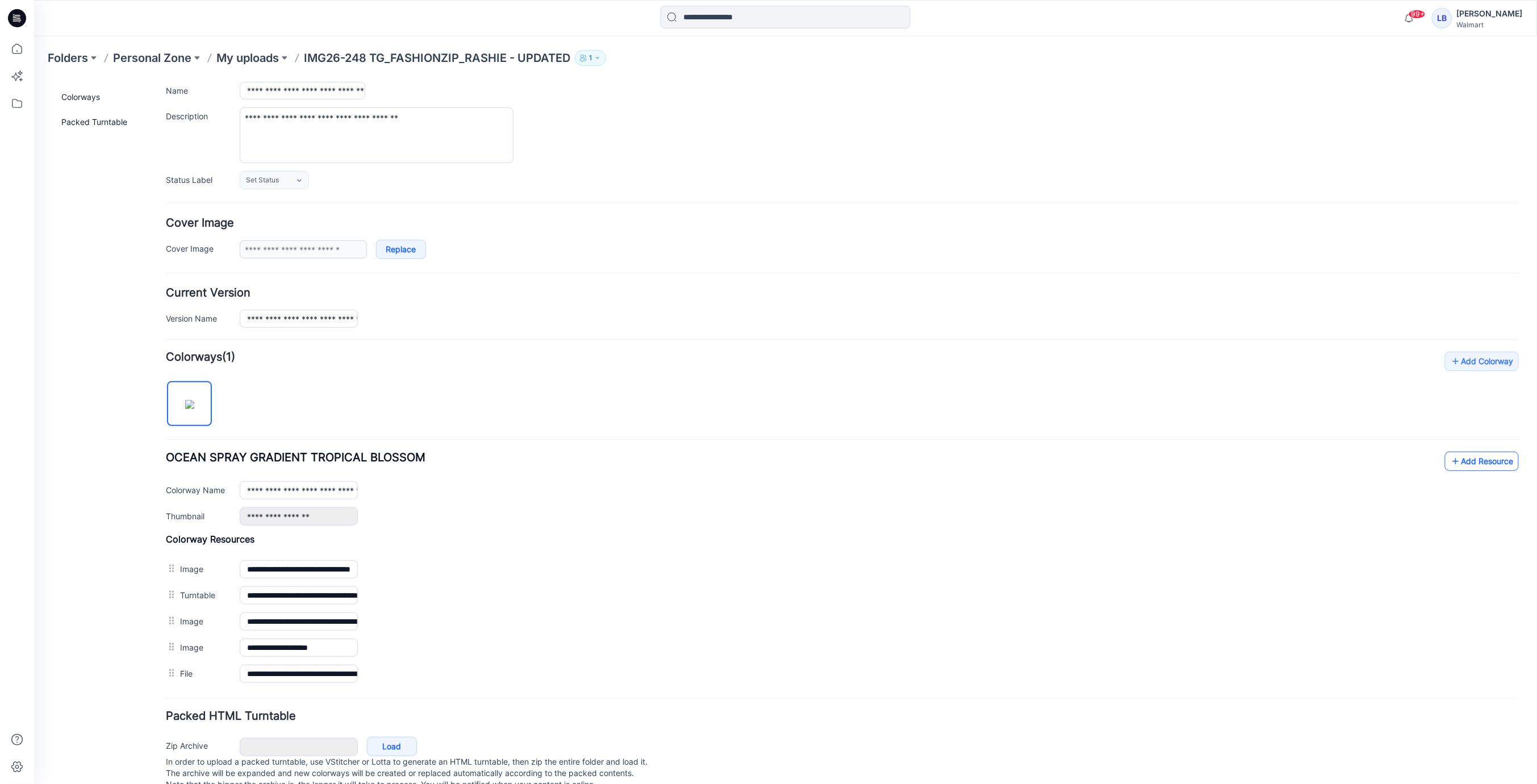
click at [1462, 453] on link "Add Resource" at bounding box center [1482, 460] width 74 height 19
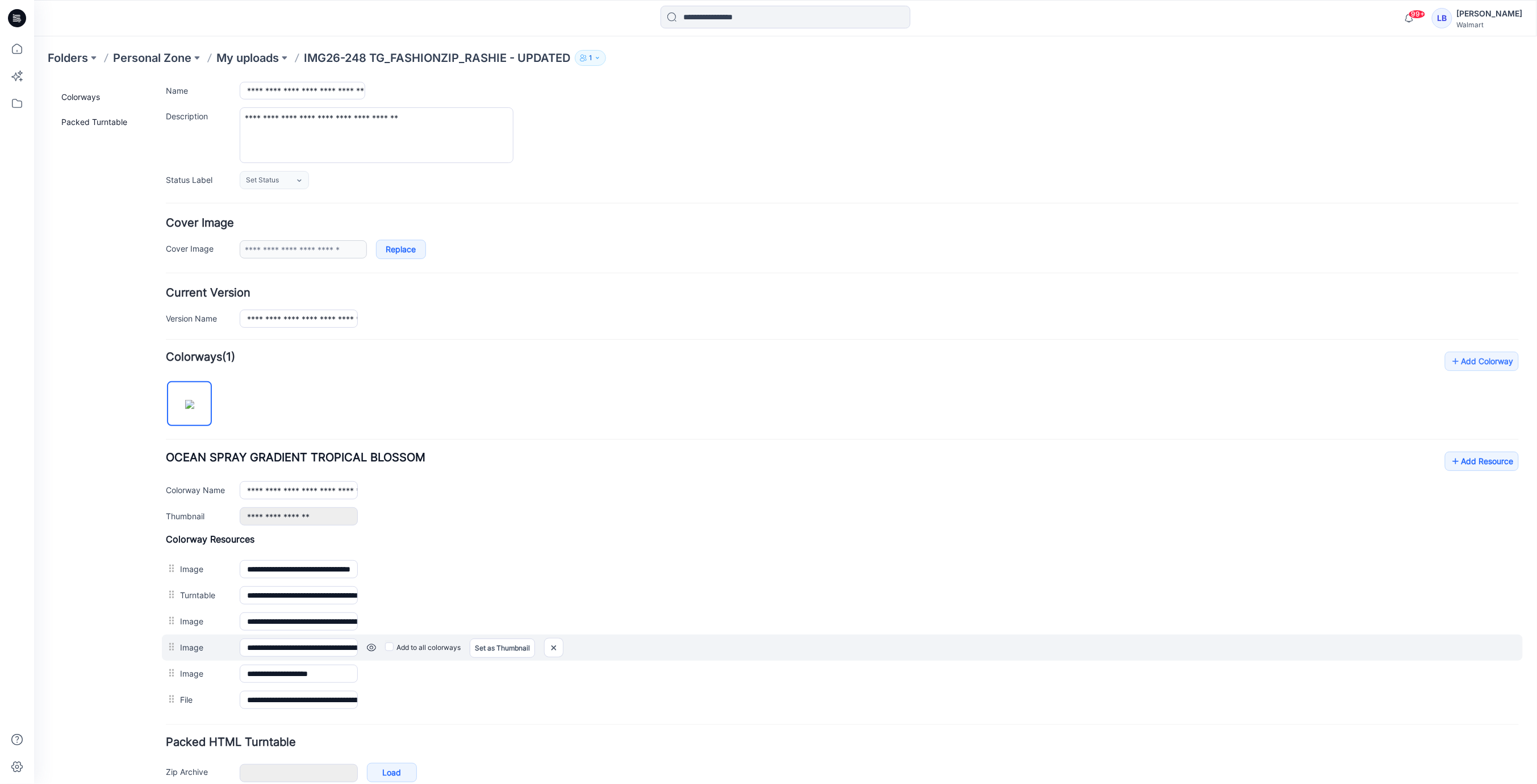
click at [372, 642] on link at bounding box center [370, 647] width 9 height 9
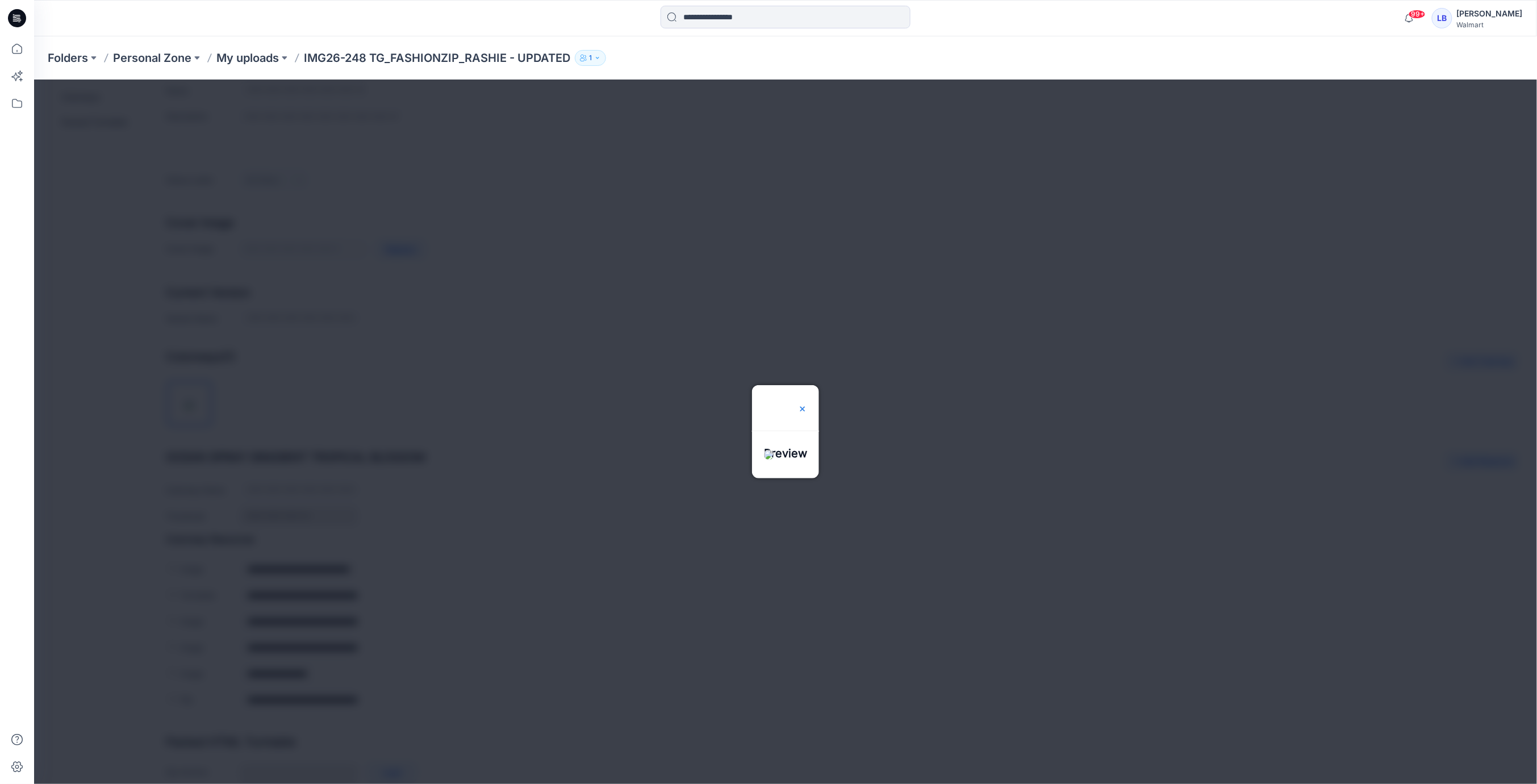
click at [807, 404] on img at bounding box center [802, 408] width 9 height 9
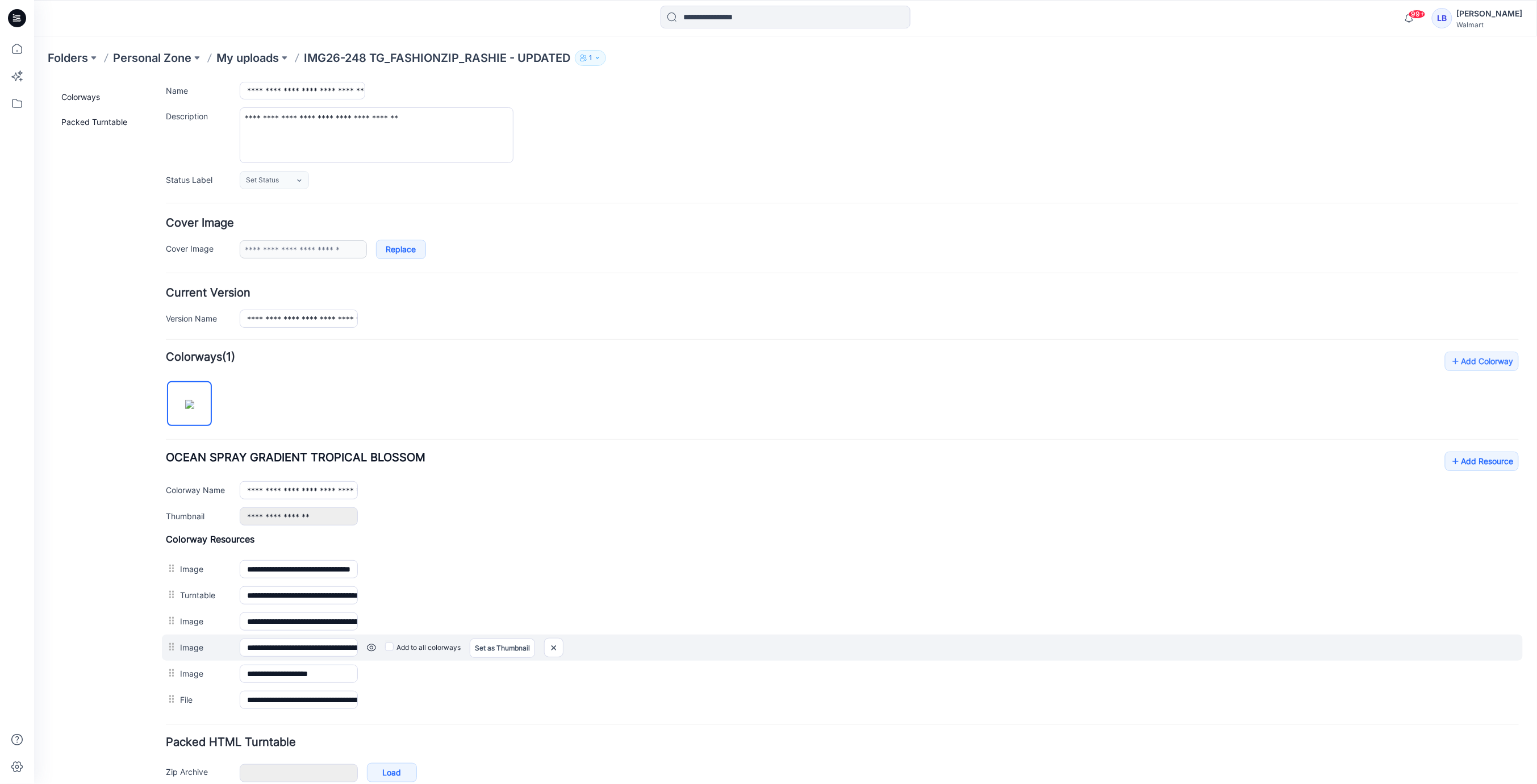
click at [372, 643] on link at bounding box center [370, 647] width 9 height 9
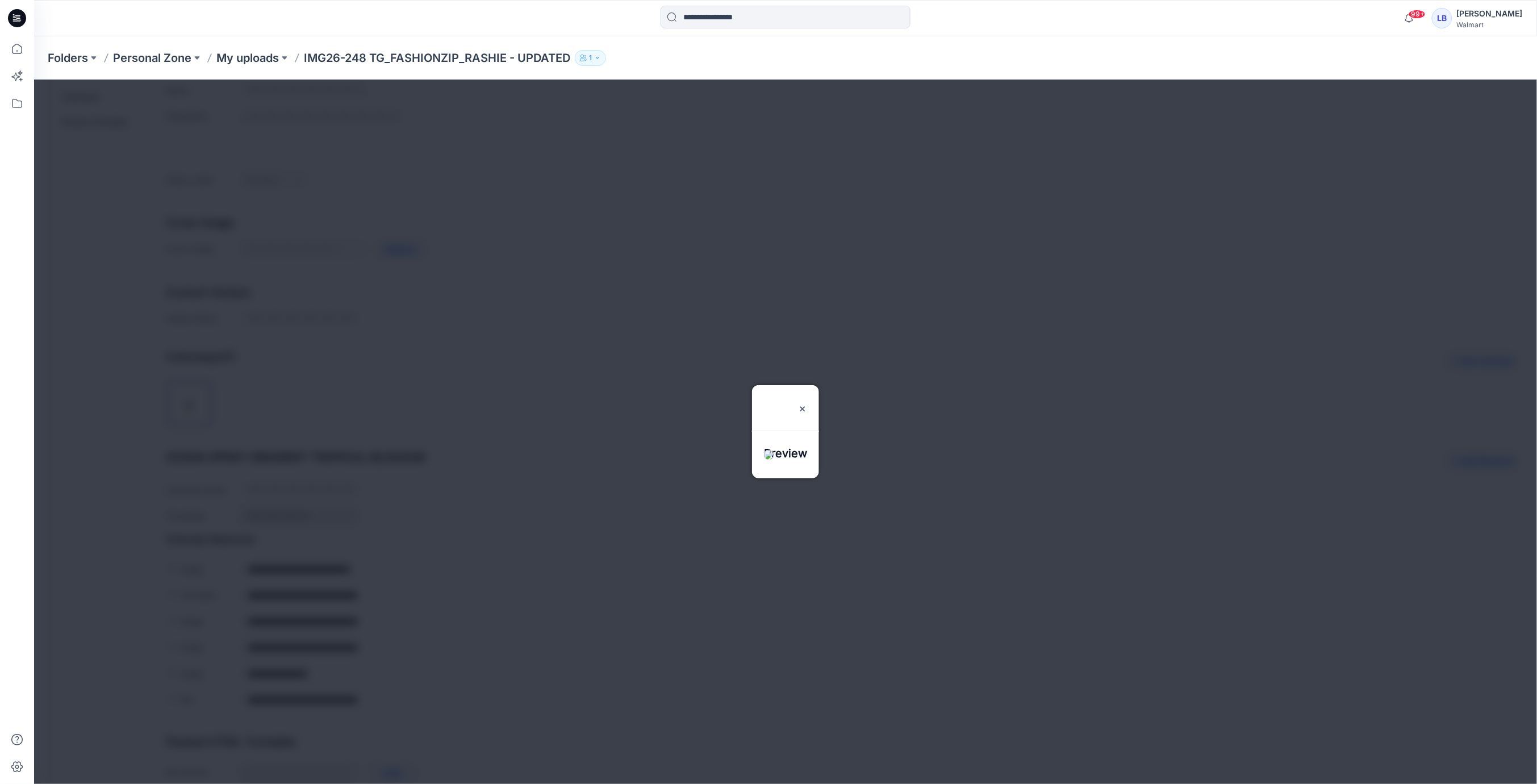
scroll to position [82, 0]
click at [807, 404] on img at bounding box center [802, 408] width 9 height 9
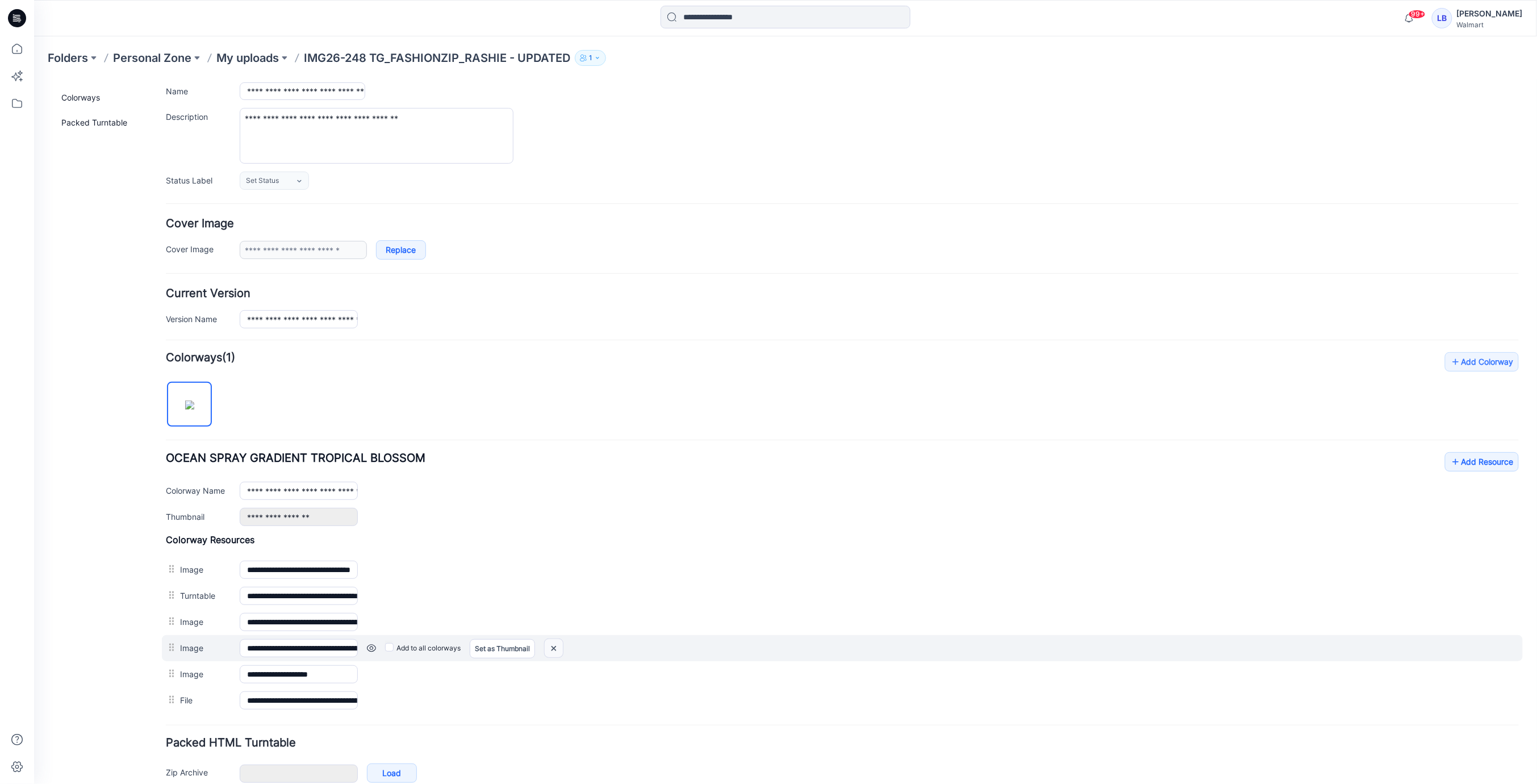
click at [550, 640] on img at bounding box center [554, 647] width 18 height 18
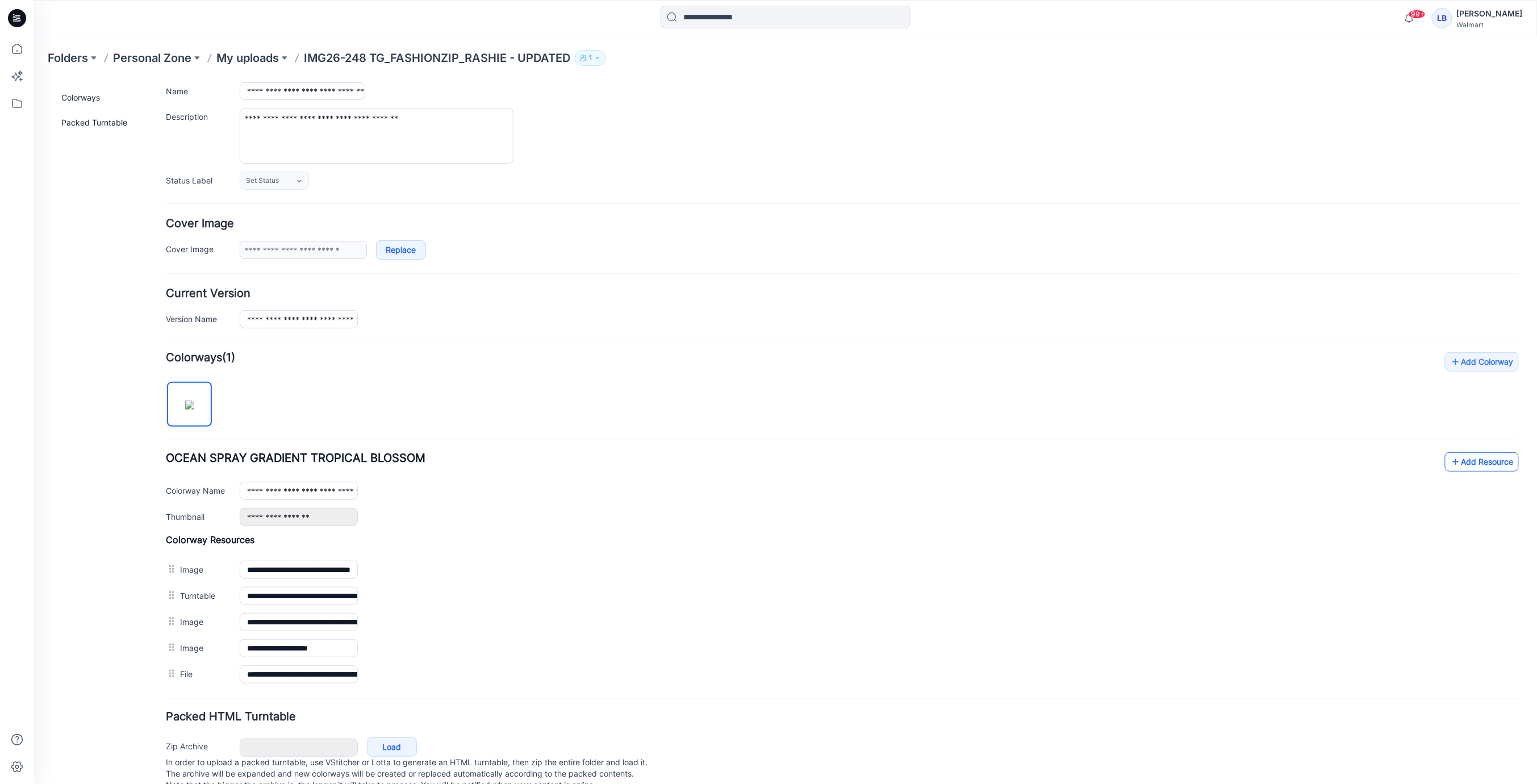
click at [1483, 458] on link "Add Resource" at bounding box center [1482, 461] width 74 height 19
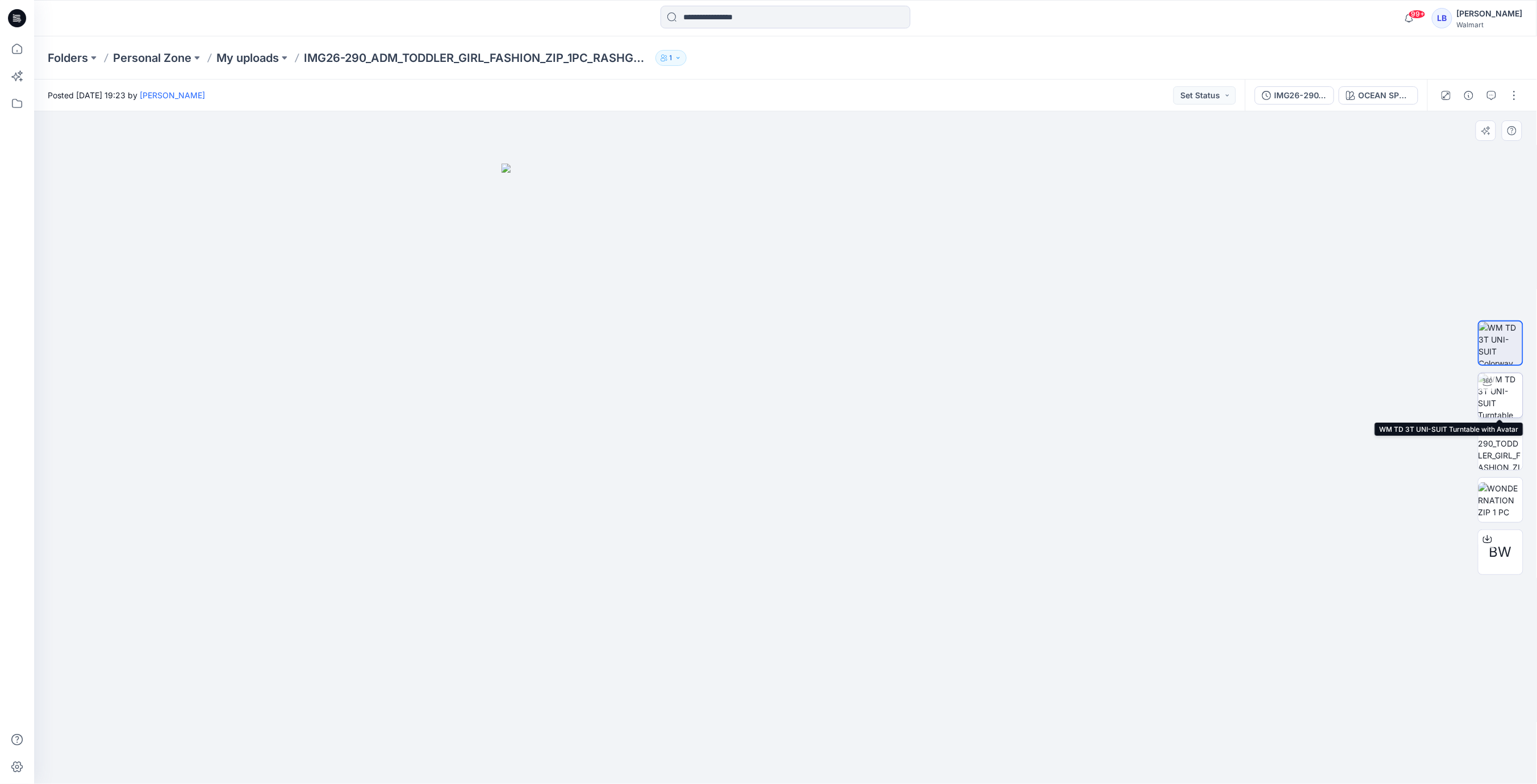
click at [1509, 399] on img at bounding box center [1500, 395] width 44 height 44
drag, startPoint x: 858, startPoint y: 503, endPoint x: 785, endPoint y: 498, distance: 73.2
click at [779, 502] on img at bounding box center [786, 435] width 719 height 698
drag, startPoint x: 787, startPoint y: 493, endPoint x: 678, endPoint y: 488, distance: 109.1
click at [677, 488] on img at bounding box center [786, 432] width 719 height 703
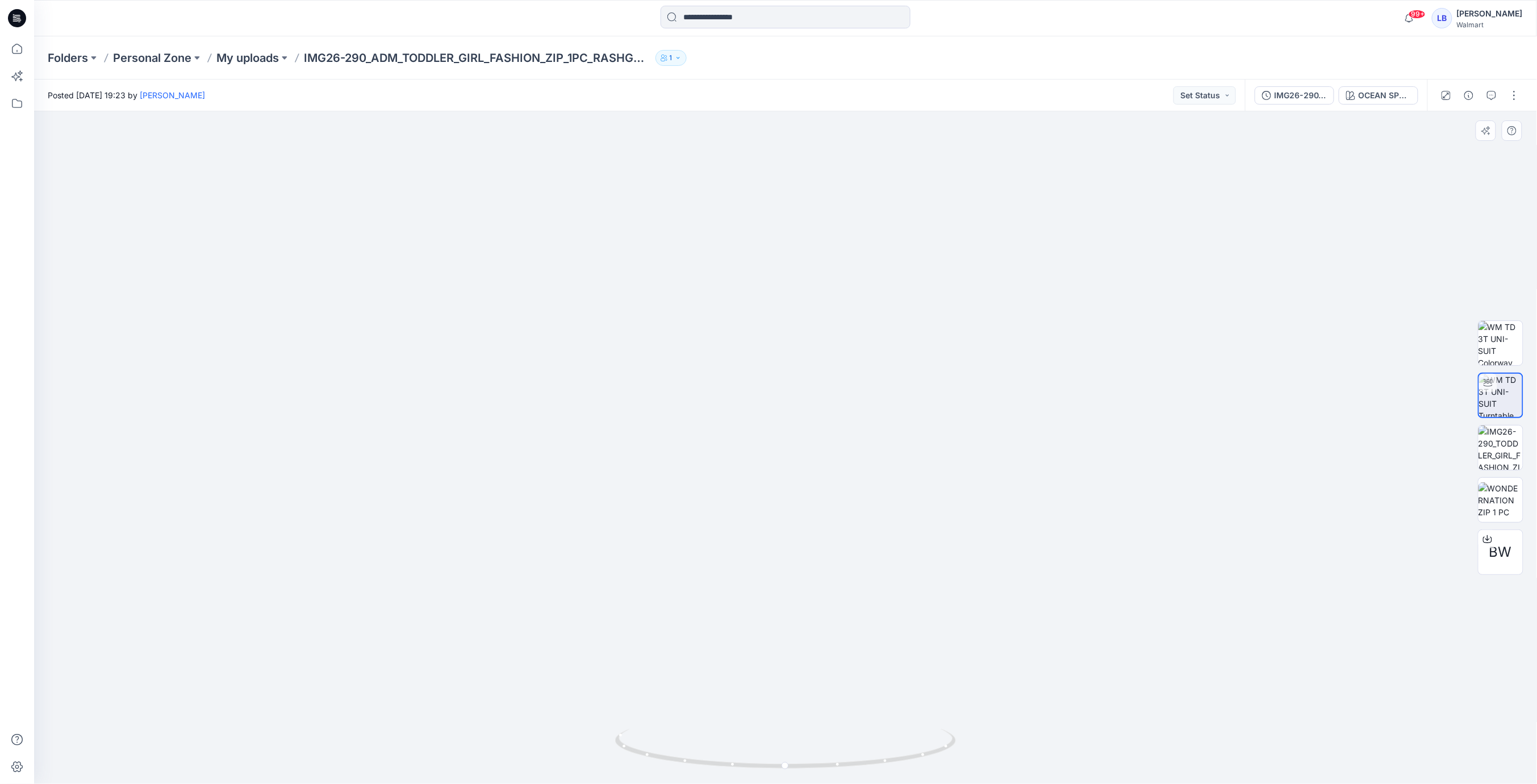
drag, startPoint x: 884, startPoint y: 487, endPoint x: 799, endPoint y: 596, distance: 138.2
click at [755, 480] on img at bounding box center [786, 429] width 719 height 710
drag, startPoint x: 825, startPoint y: 767, endPoint x: 777, endPoint y: 742, distance: 54.1
click at [777, 742] on icon at bounding box center [787, 750] width 343 height 43
click at [1509, 458] on img at bounding box center [1500, 447] width 44 height 44
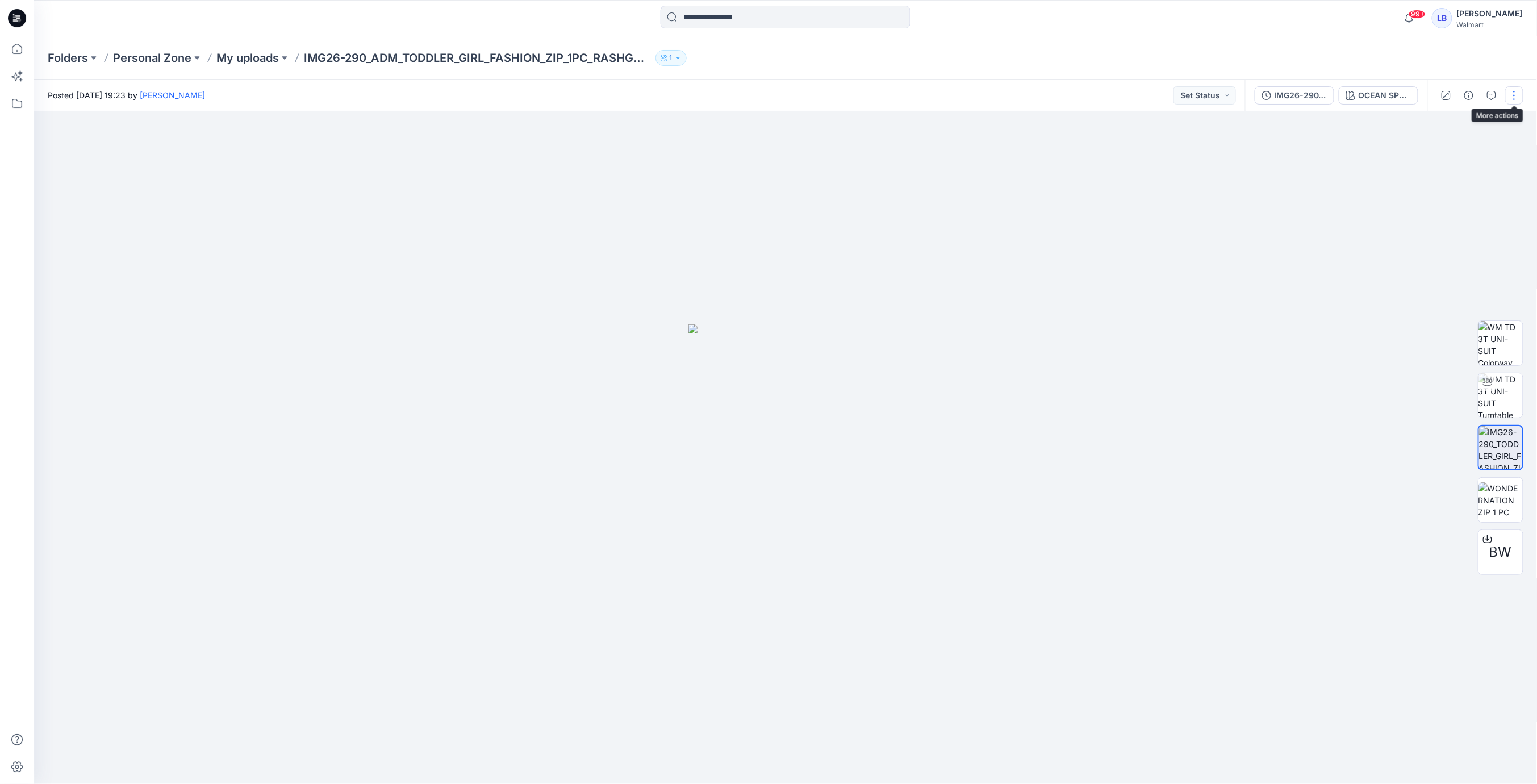
click at [1514, 91] on button "button" at bounding box center [1514, 95] width 18 height 18
click at [1465, 96] on button "button" at bounding box center [1469, 95] width 18 height 18
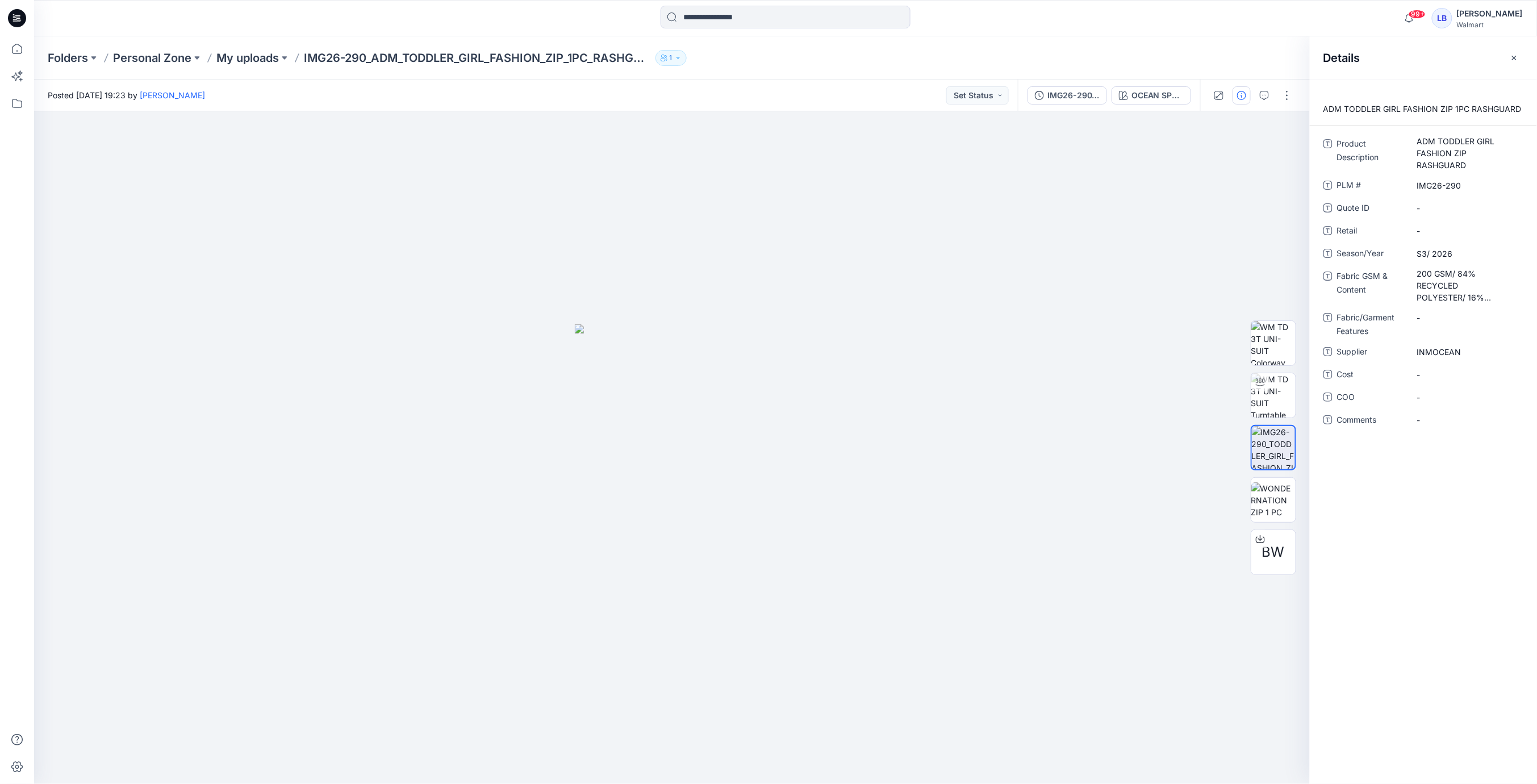
click at [1478, 64] on div "Details" at bounding box center [1423, 57] width 227 height 43
click at [1515, 59] on icon "button" at bounding box center [1514, 57] width 4 height 4
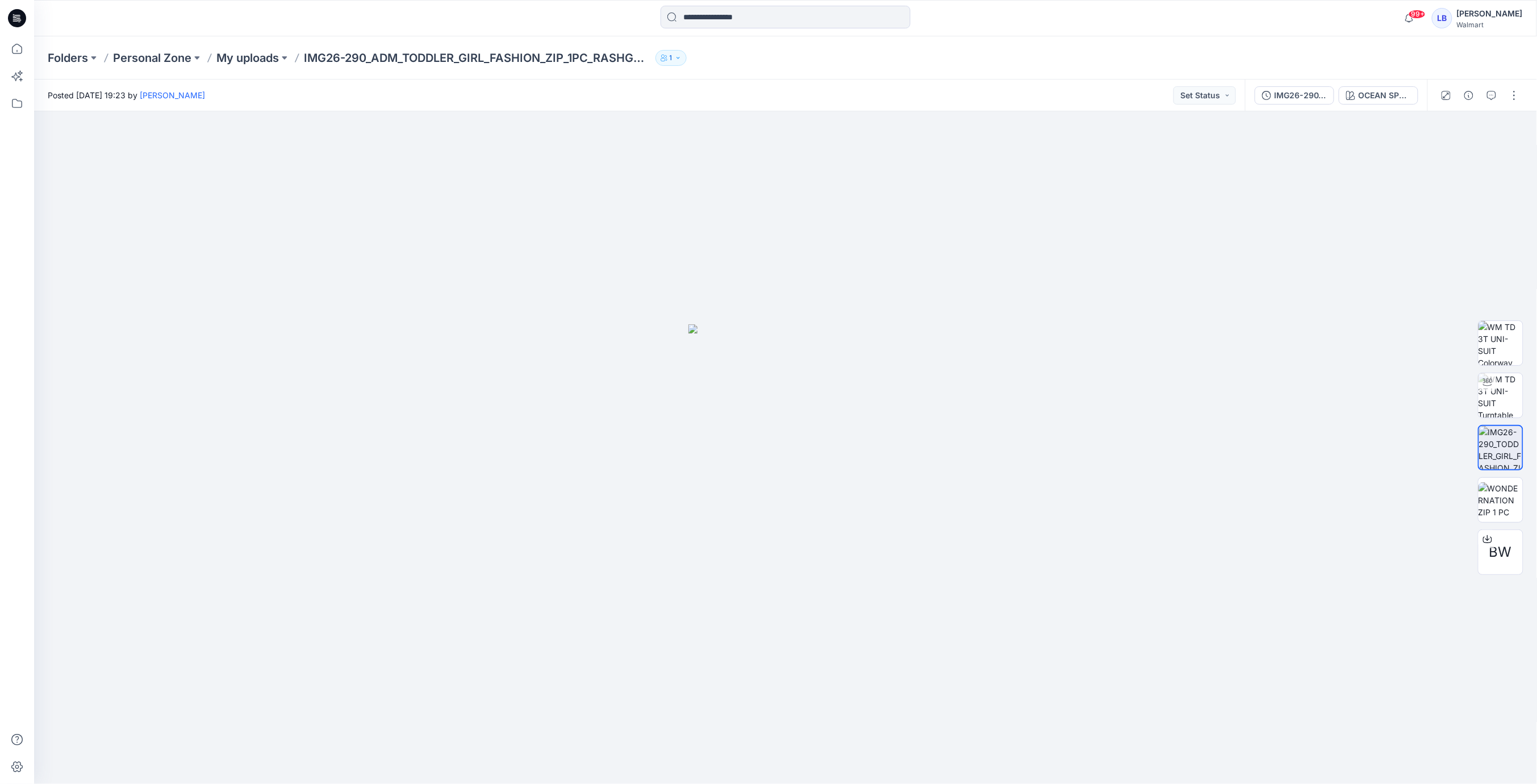
drag, startPoint x: 1515, startPoint y: 98, endPoint x: 1509, endPoint y: 111, distance: 14.3
click at [1515, 98] on button "button" at bounding box center [1514, 95] width 18 height 18
click at [1453, 153] on button "Edit" at bounding box center [1467, 153] width 105 height 21
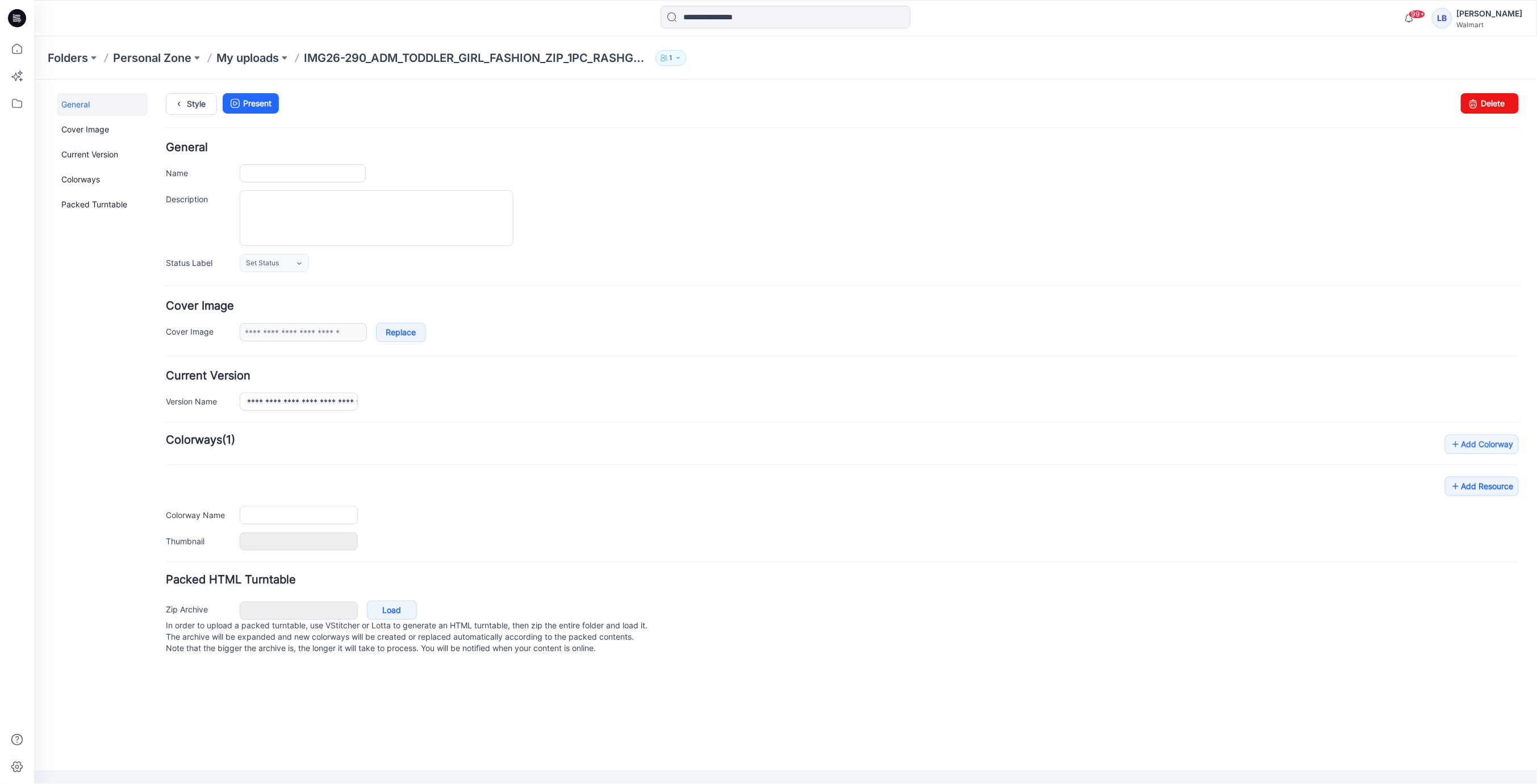
type input "**********"
type textarea "**********"
type input "**********"
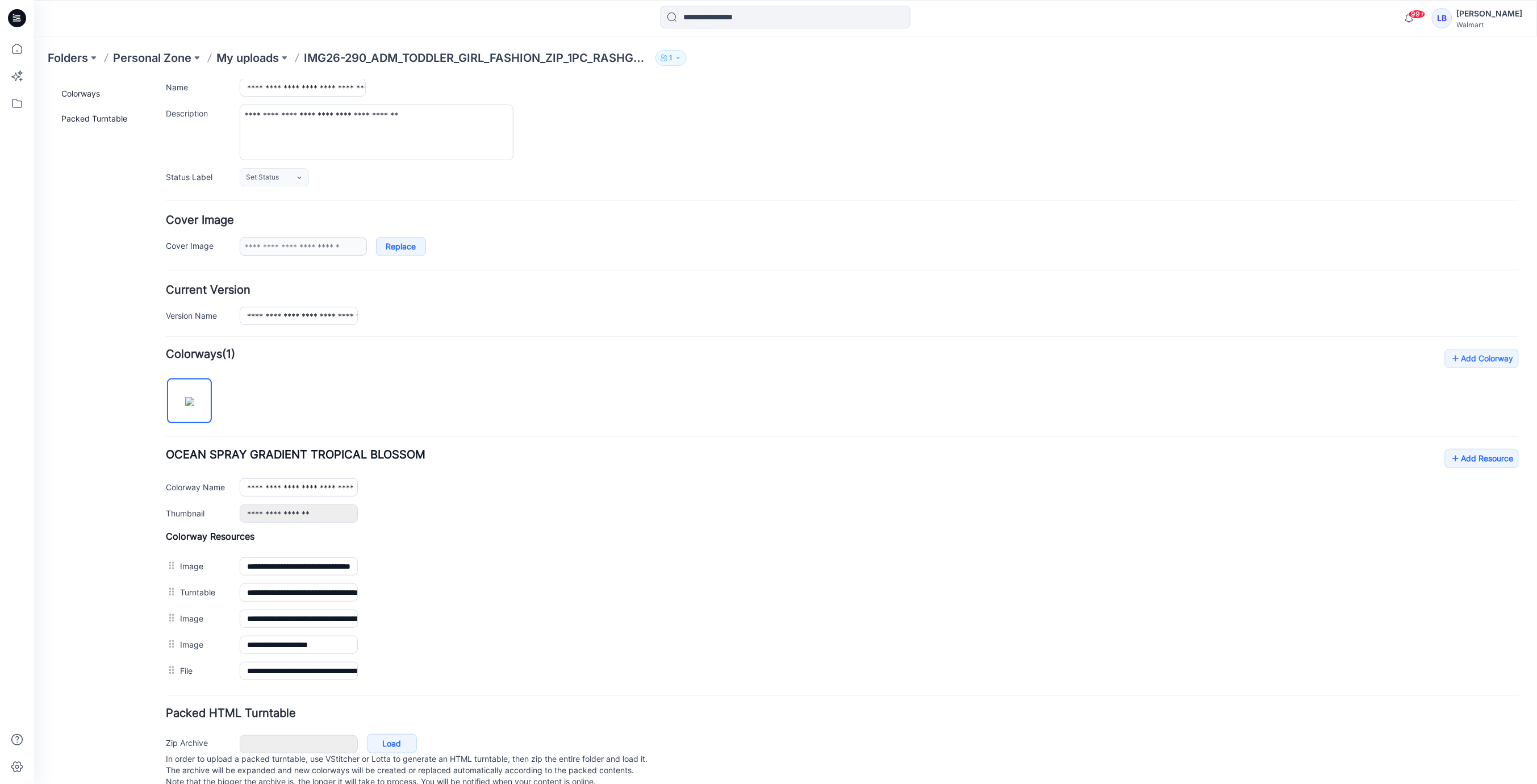
scroll to position [109, 0]
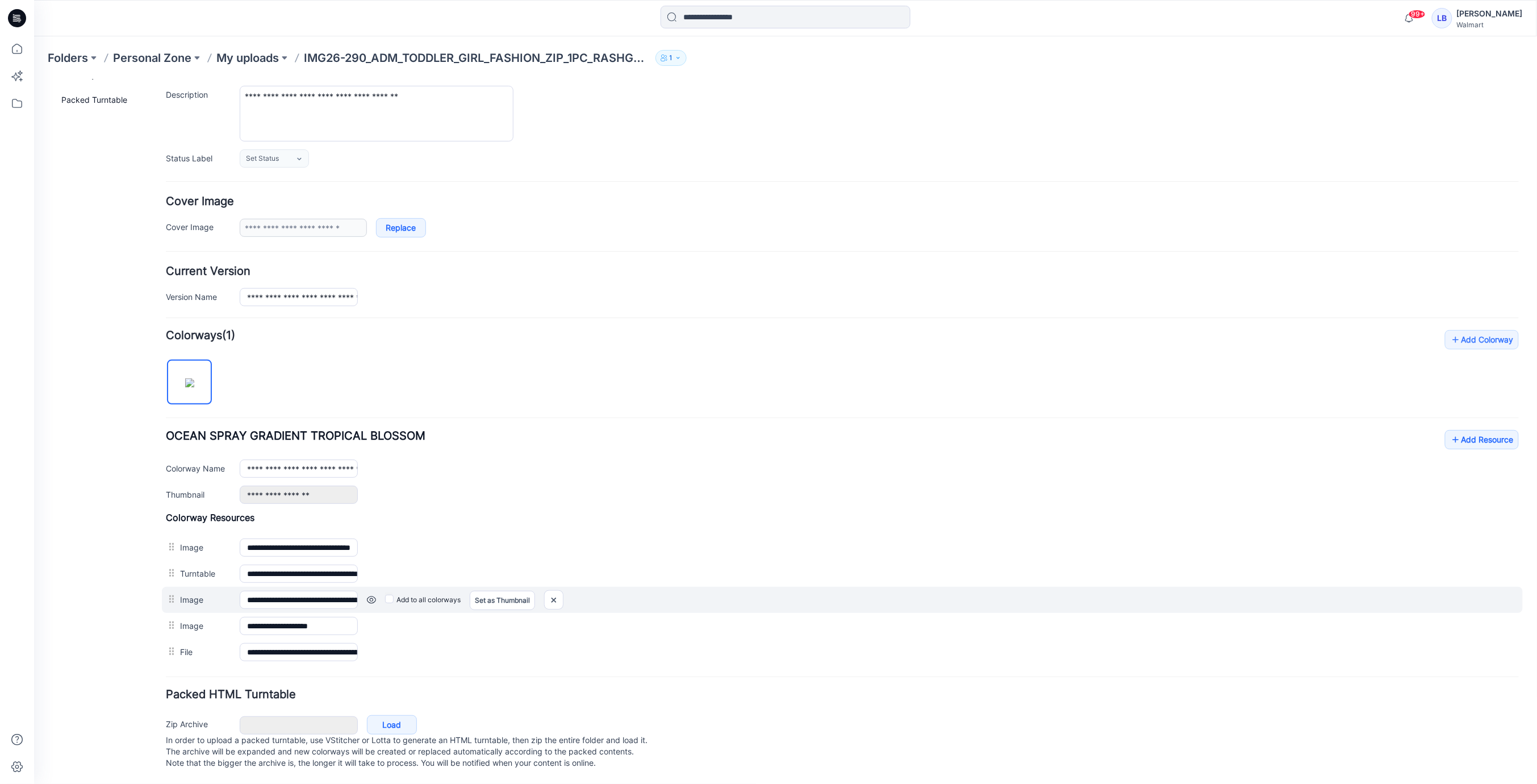
click at [370, 595] on link at bounding box center [370, 599] width 9 height 9
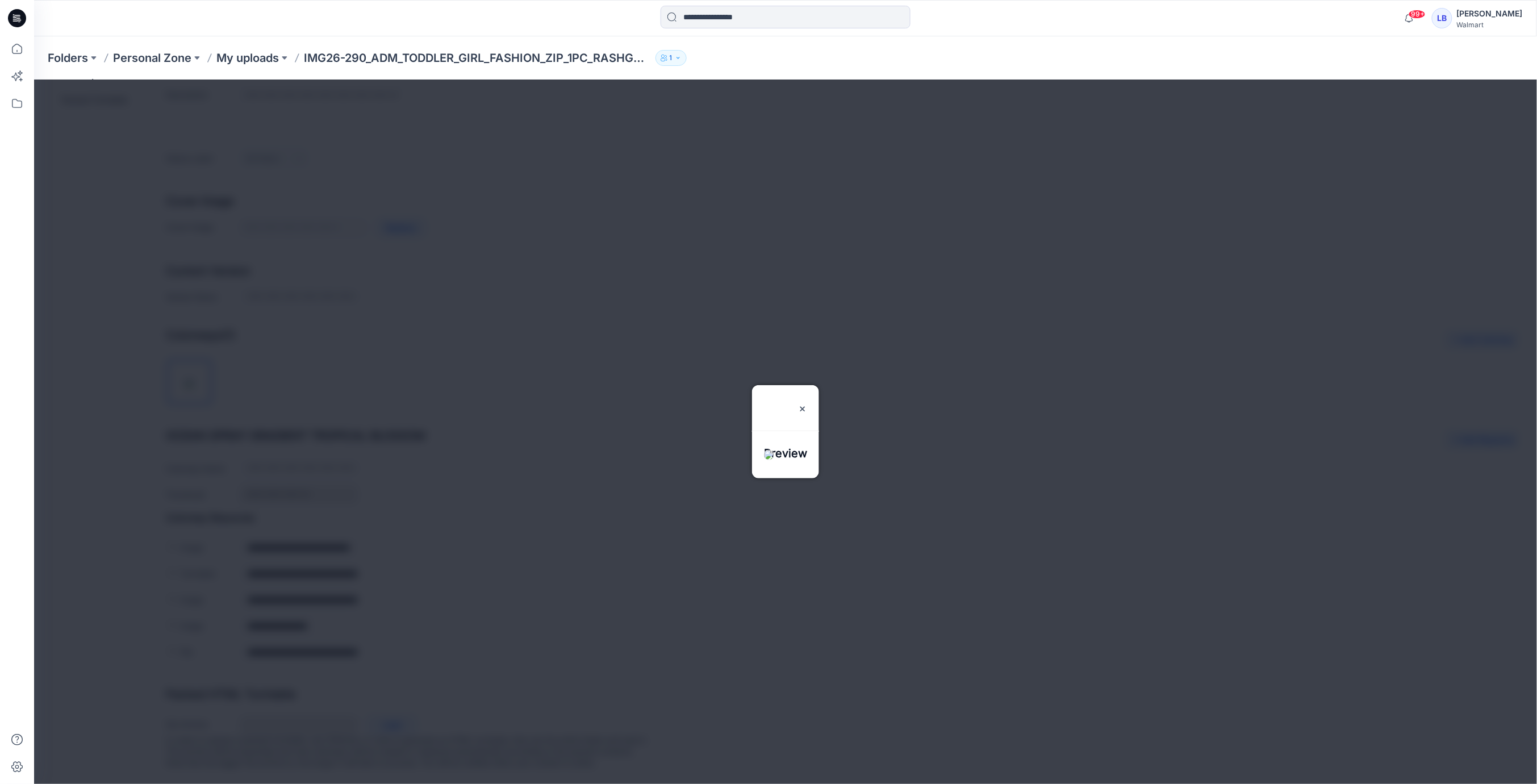
drag, startPoint x: 823, startPoint y: 370, endPoint x: 828, endPoint y: 379, distance: 10.3
click at [807, 404] on img at bounding box center [802, 408] width 9 height 9
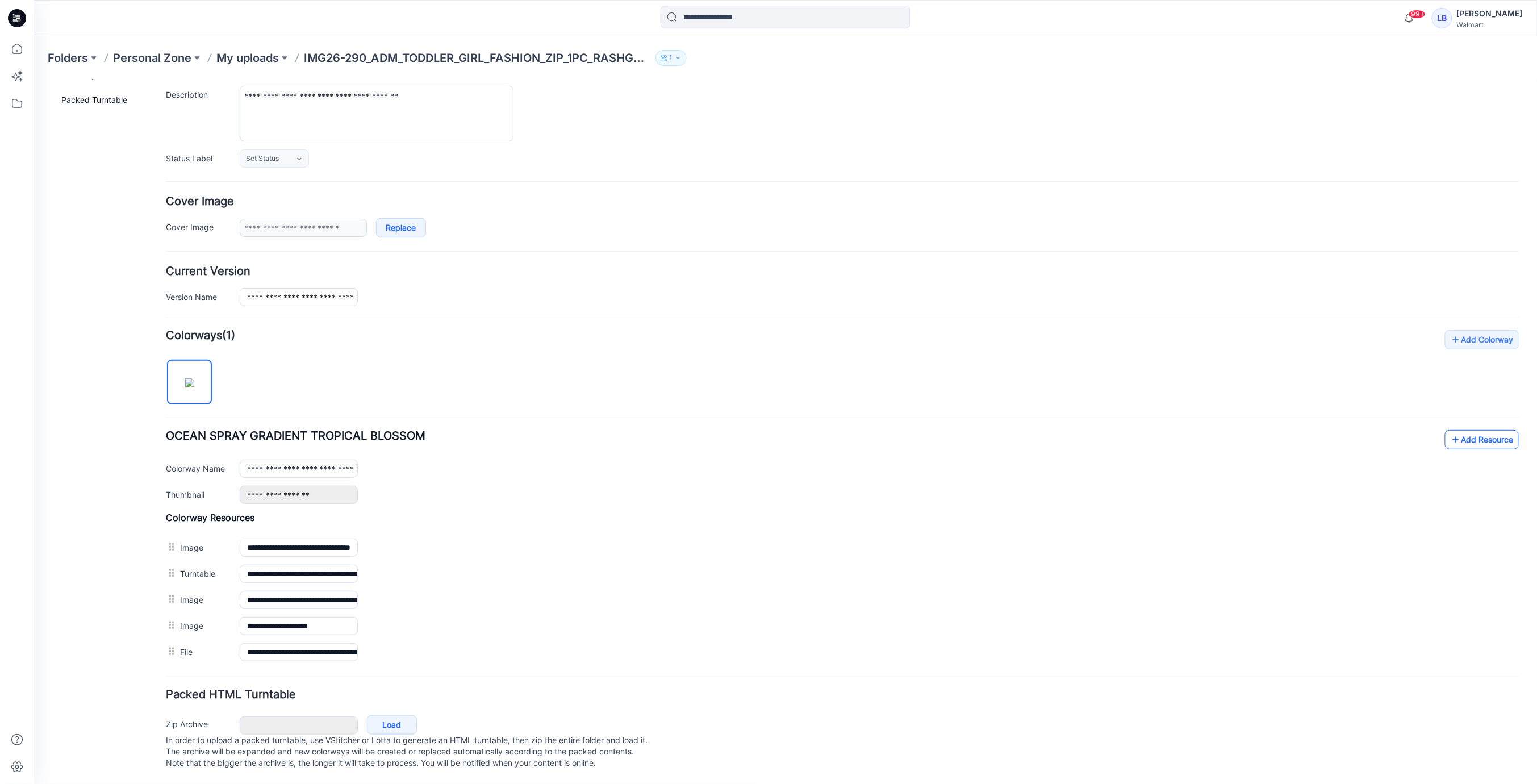
click at [1488, 432] on link "Add Resource" at bounding box center [1482, 439] width 74 height 19
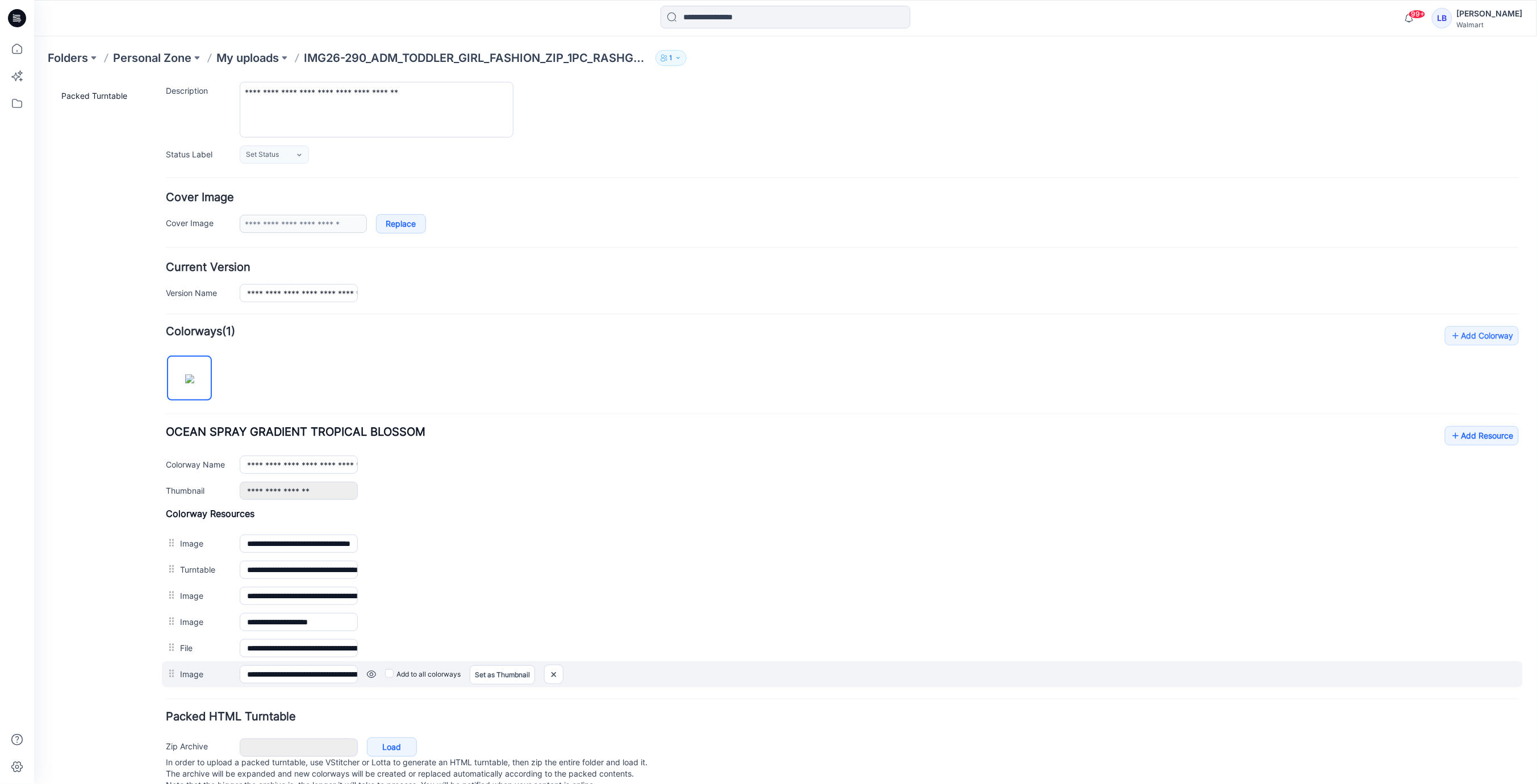
click at [368, 669] on link at bounding box center [370, 673] width 9 height 9
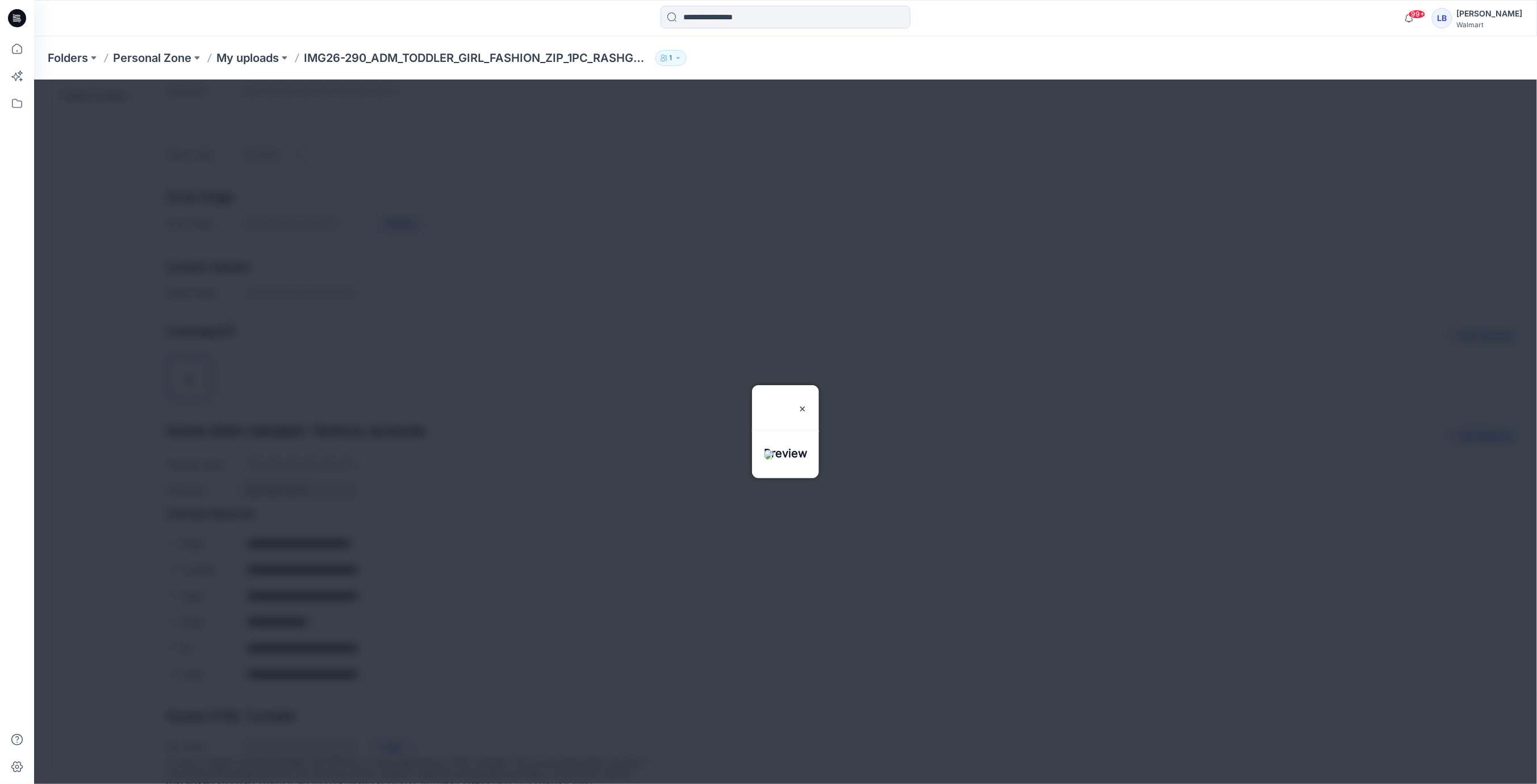
click at [807, 404] on img at bounding box center [802, 408] width 9 height 9
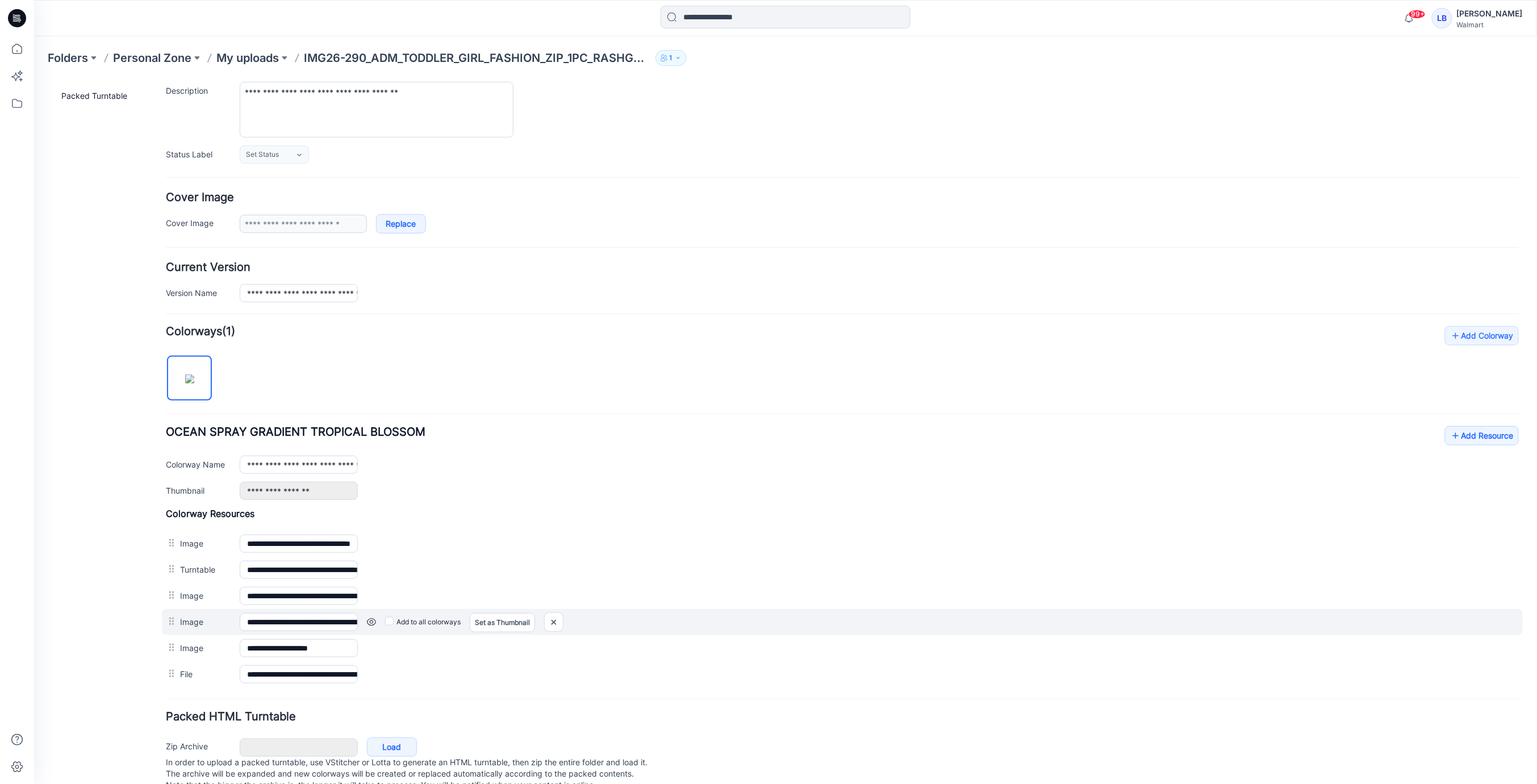
click at [367, 617] on link at bounding box center [370, 622] width 9 height 9
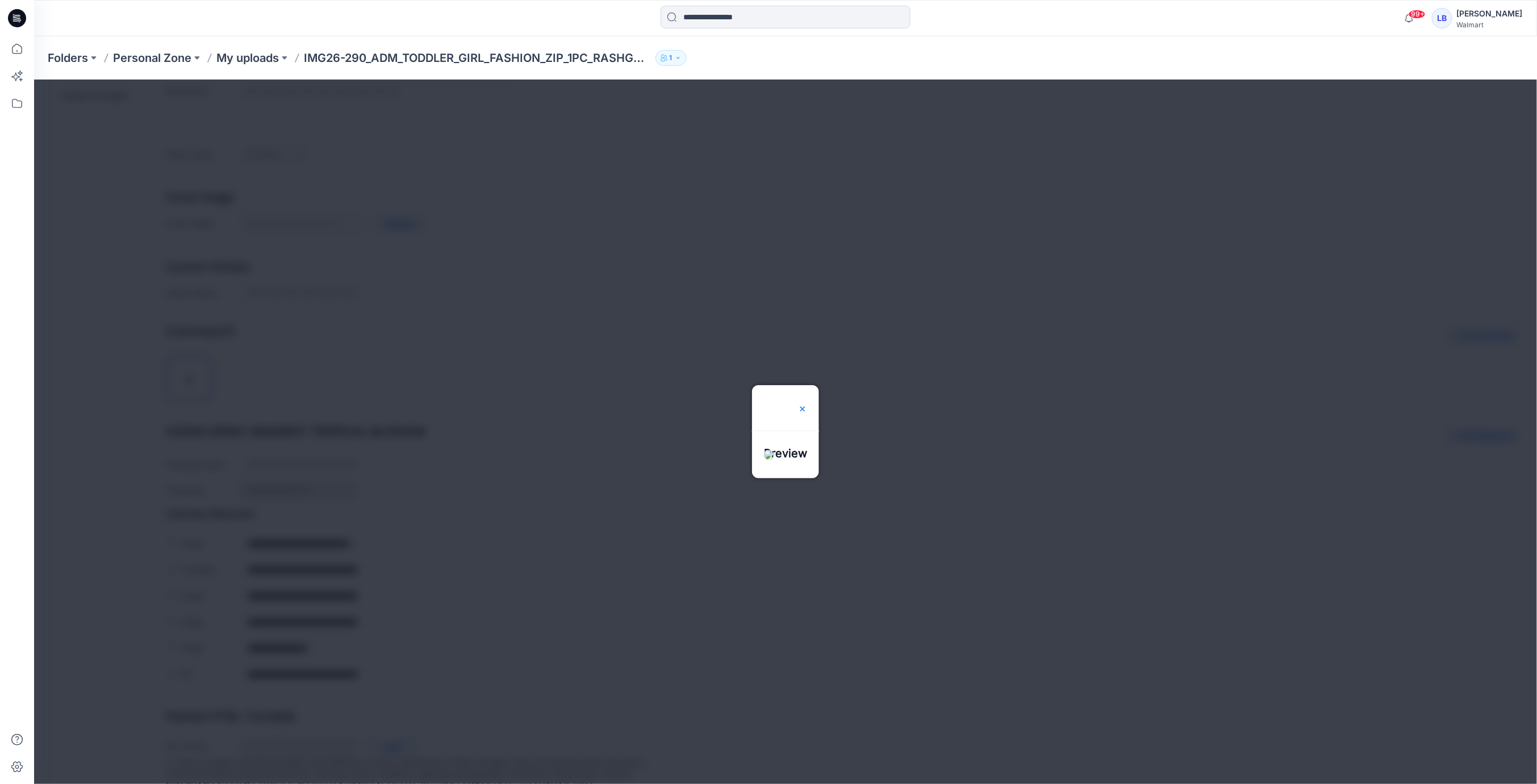
drag, startPoint x: 820, startPoint y: 374, endPoint x: 811, endPoint y: 382, distance: 12.0
click at [807, 404] on img at bounding box center [802, 408] width 9 height 9
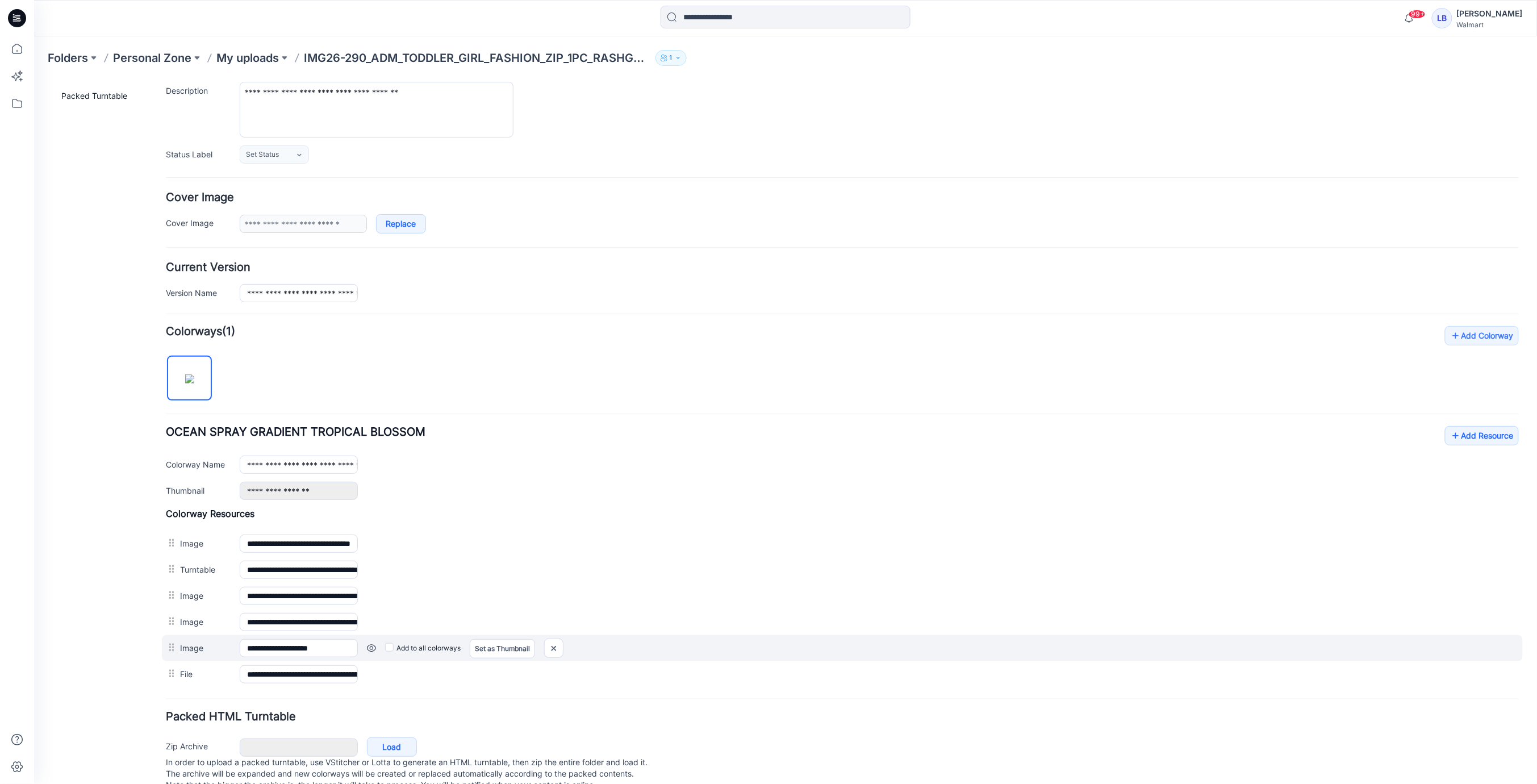
click at [368, 643] on link at bounding box center [370, 647] width 9 height 9
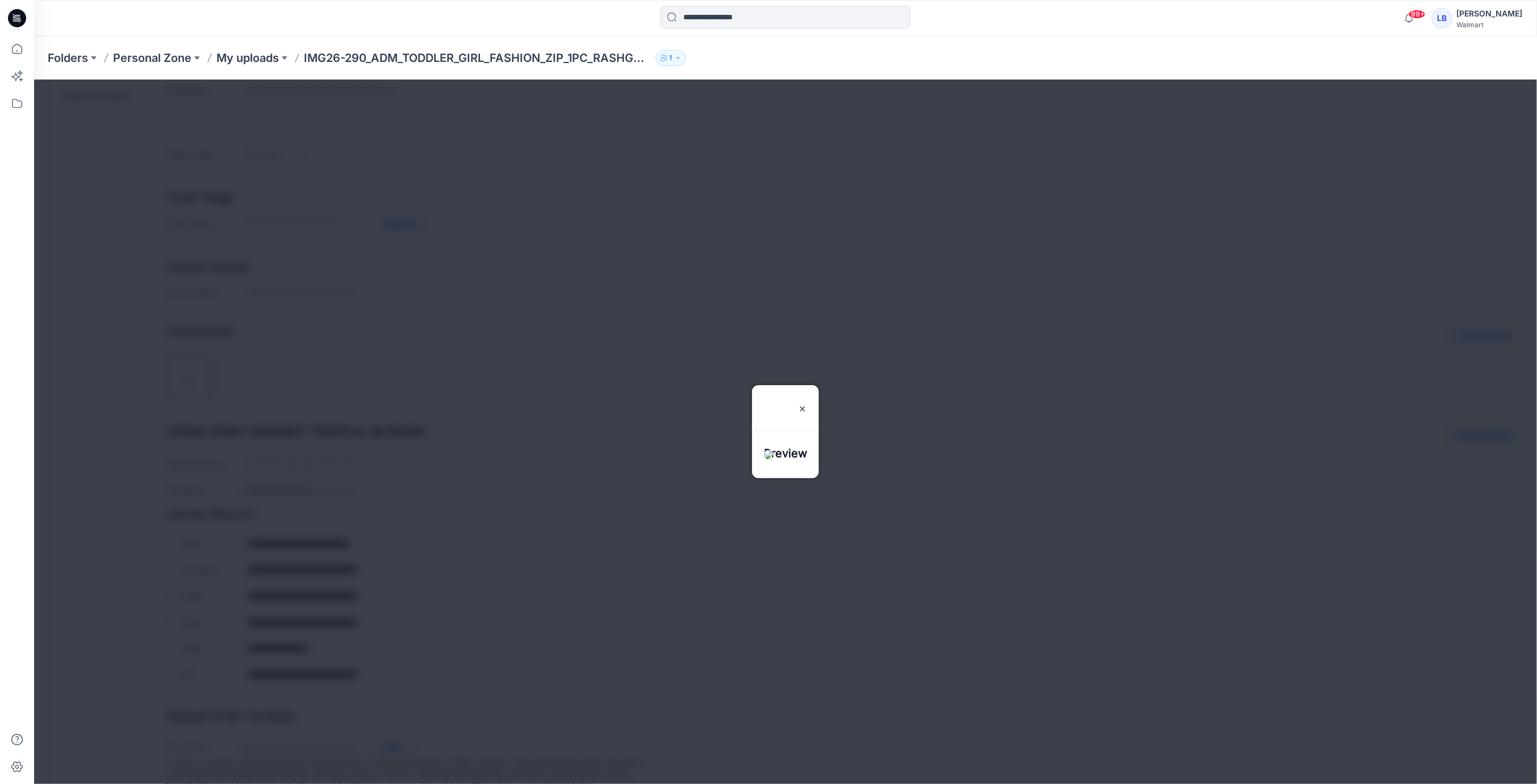
click at [807, 404] on img at bounding box center [802, 408] width 9 height 9
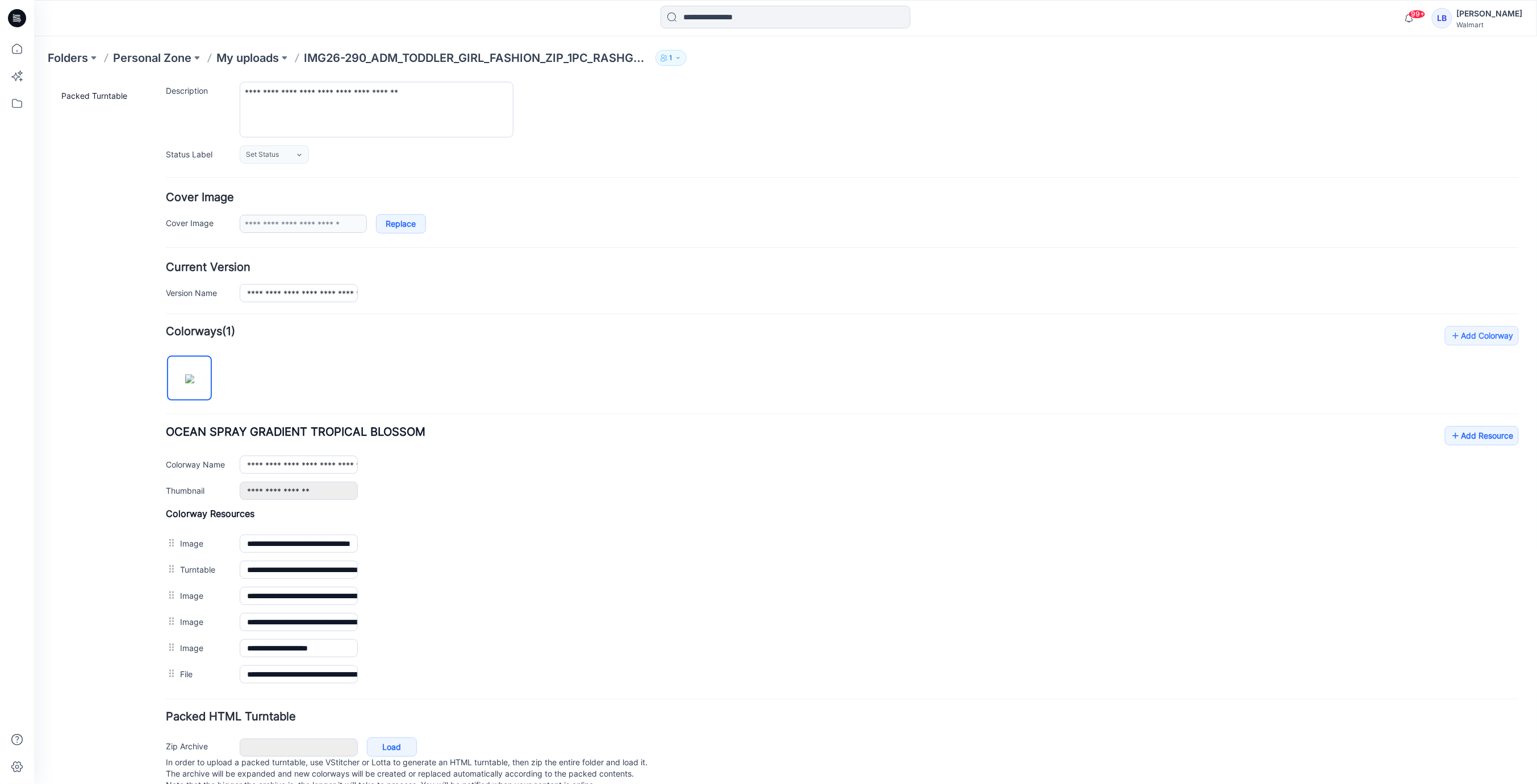
scroll to position [0, 0]
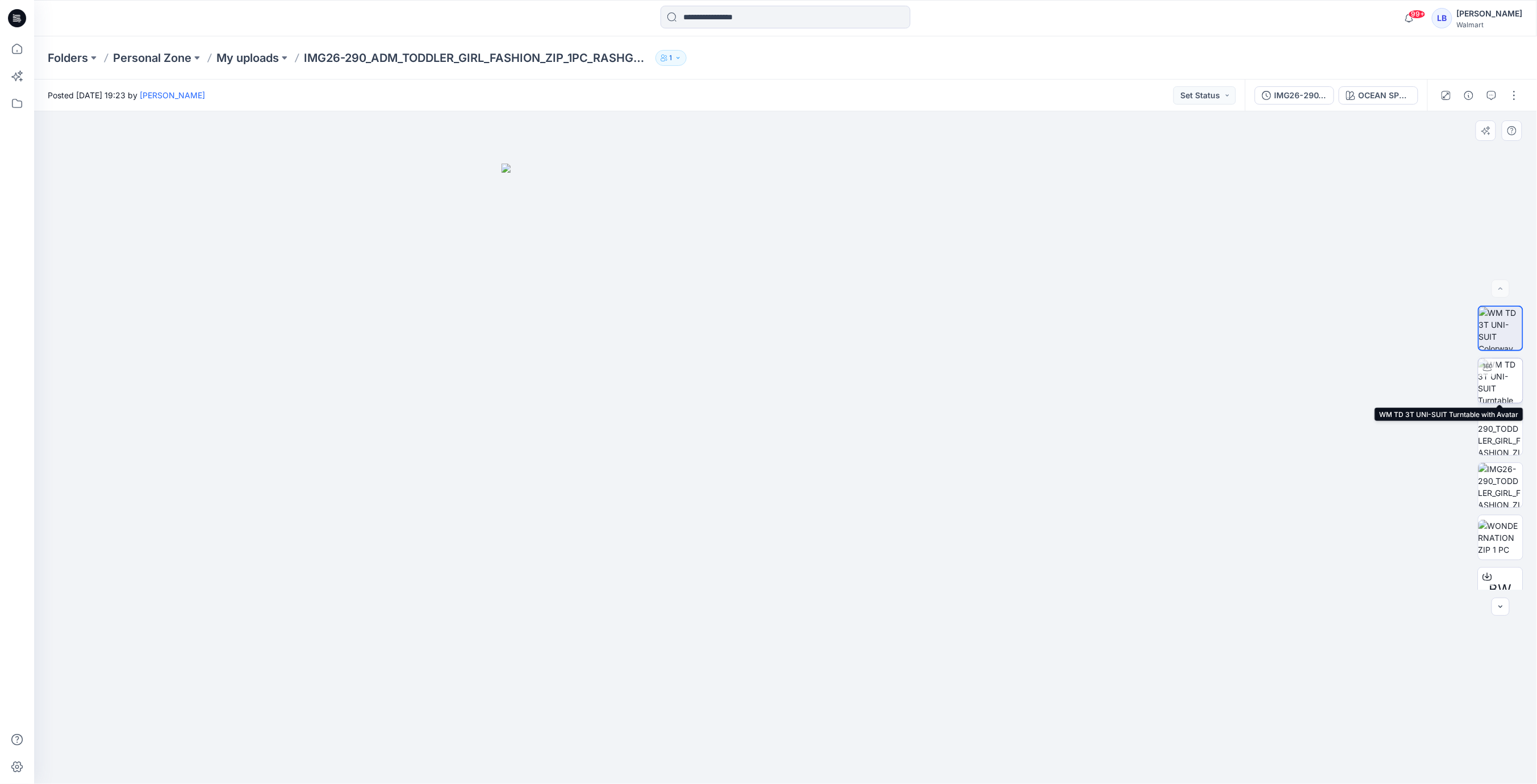
click at [1498, 387] on img at bounding box center [1500, 380] width 44 height 44
drag, startPoint x: 879, startPoint y: 456, endPoint x: 1189, endPoint y: 441, distance: 310.4
click at [886, 438] on div at bounding box center [786, 447] width 1503 height 673
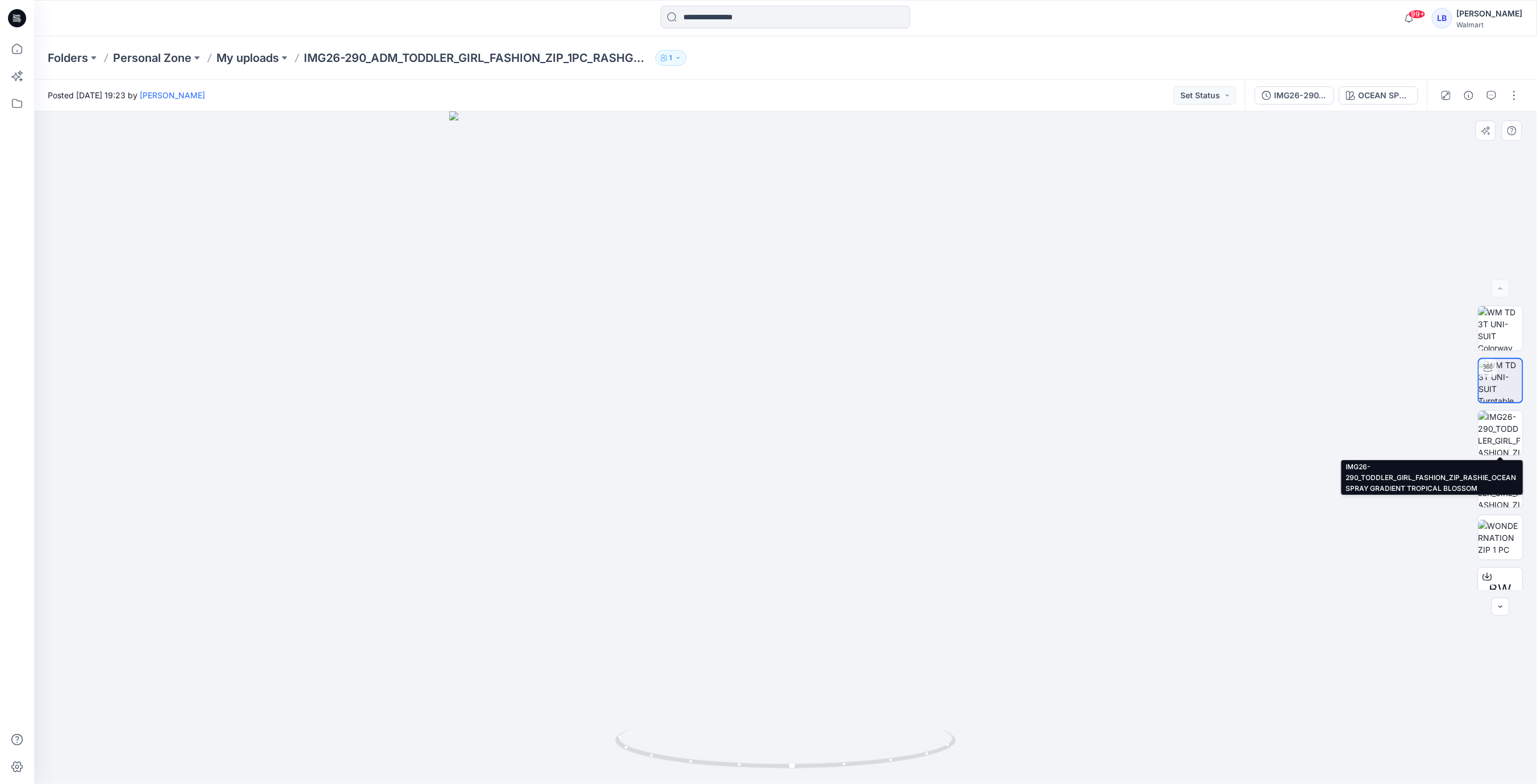
click at [1516, 432] on img at bounding box center [1500, 432] width 44 height 44
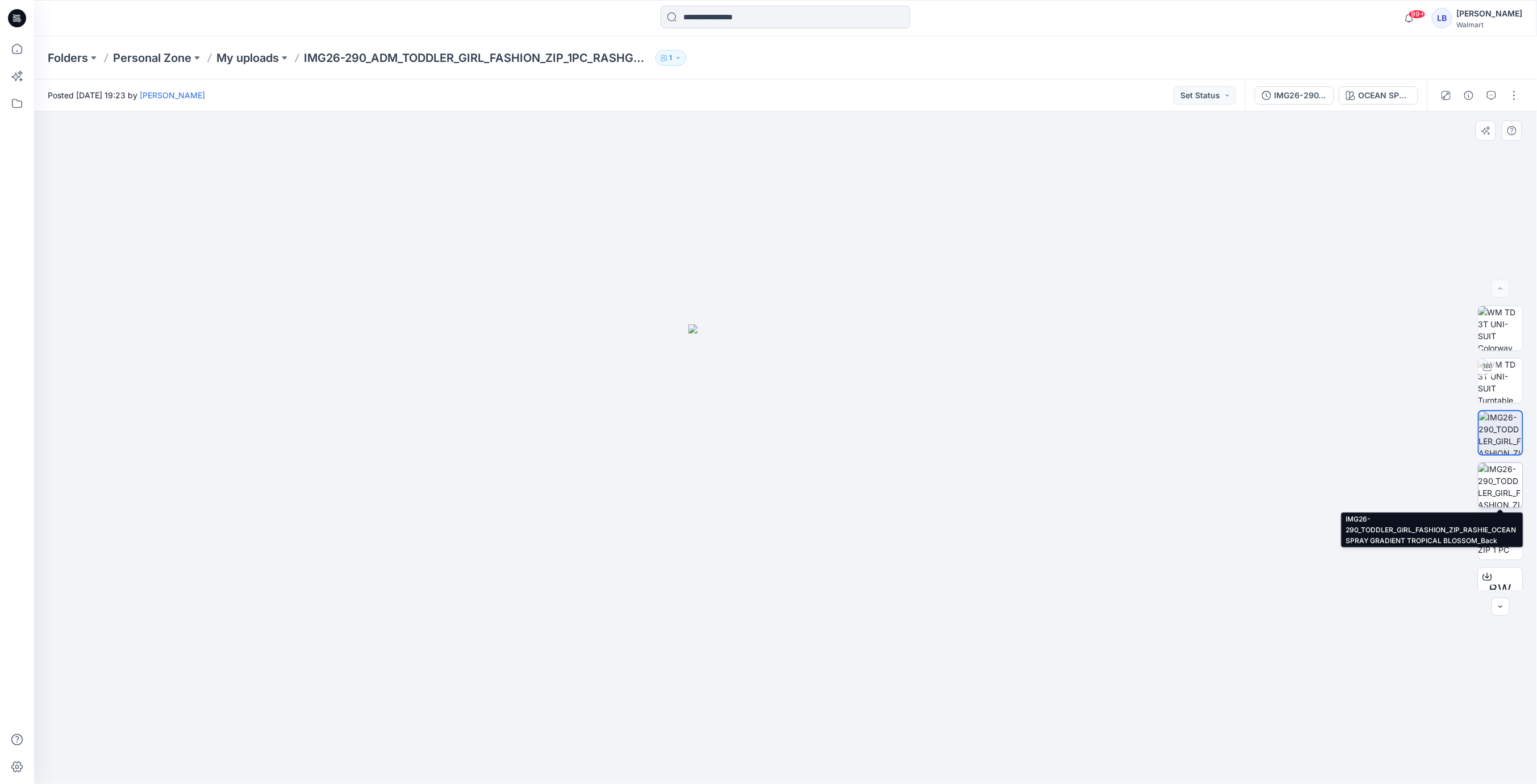
click at [1500, 482] on img at bounding box center [1500, 485] width 44 height 44
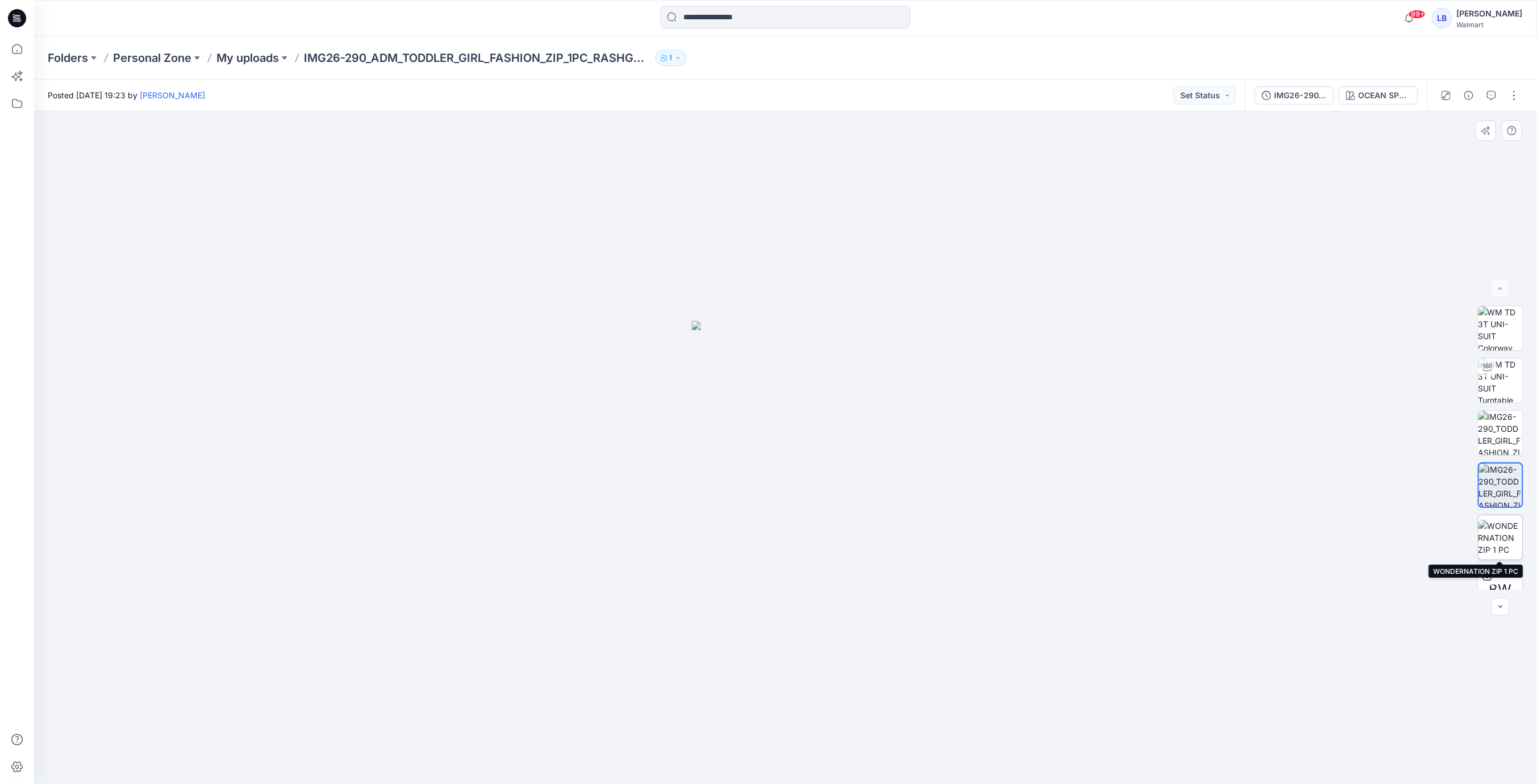
click at [1501, 543] on img at bounding box center [1500, 538] width 44 height 36
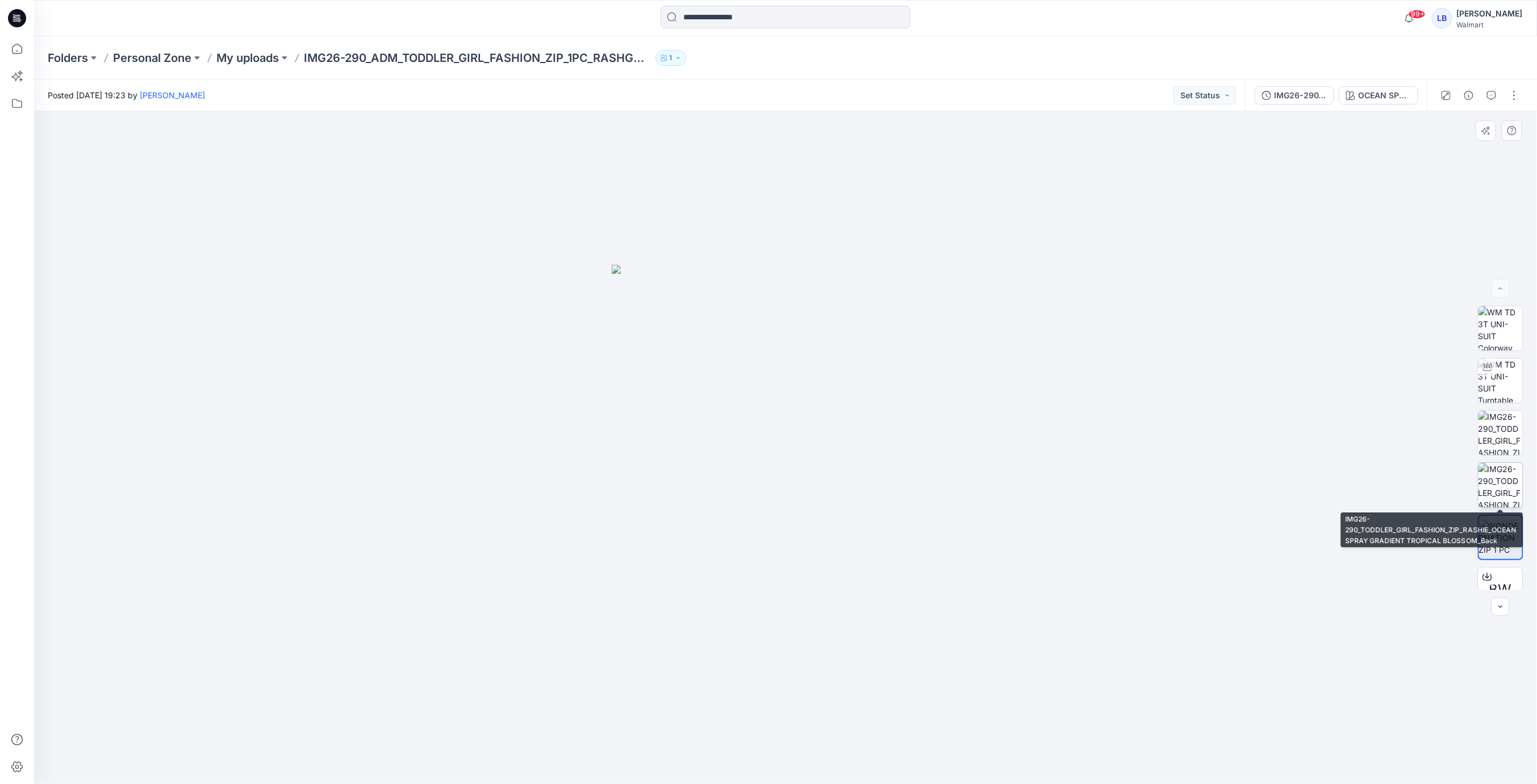
click at [1503, 498] on img at bounding box center [1500, 485] width 44 height 44
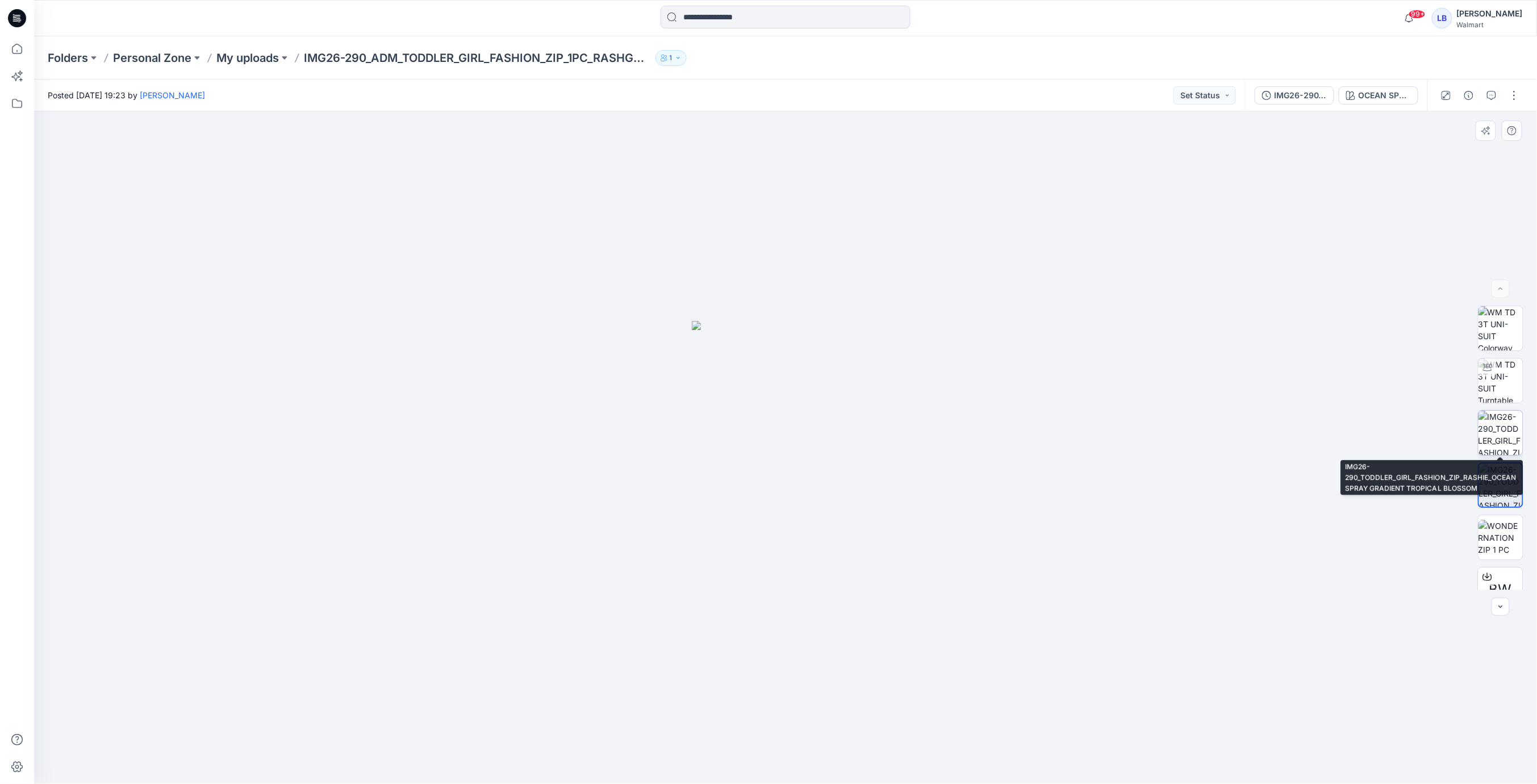
click at [1509, 422] on img at bounding box center [1500, 432] width 44 height 44
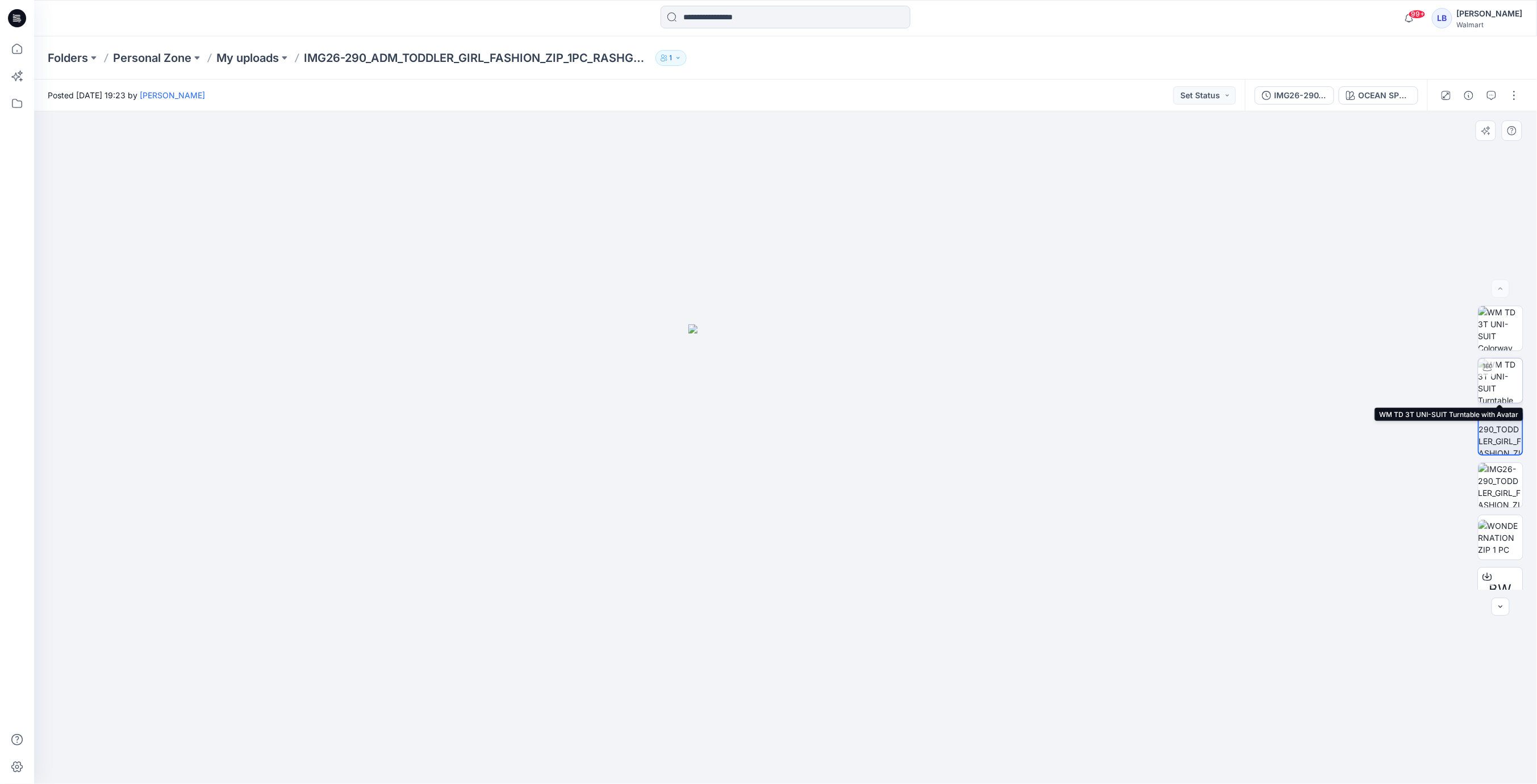
click at [1510, 376] on img at bounding box center [1500, 380] width 44 height 44
drag, startPoint x: 805, startPoint y: 526, endPoint x: 848, endPoint y: 578, distance: 67.5
click at [848, 578] on div at bounding box center [786, 447] width 1503 height 673
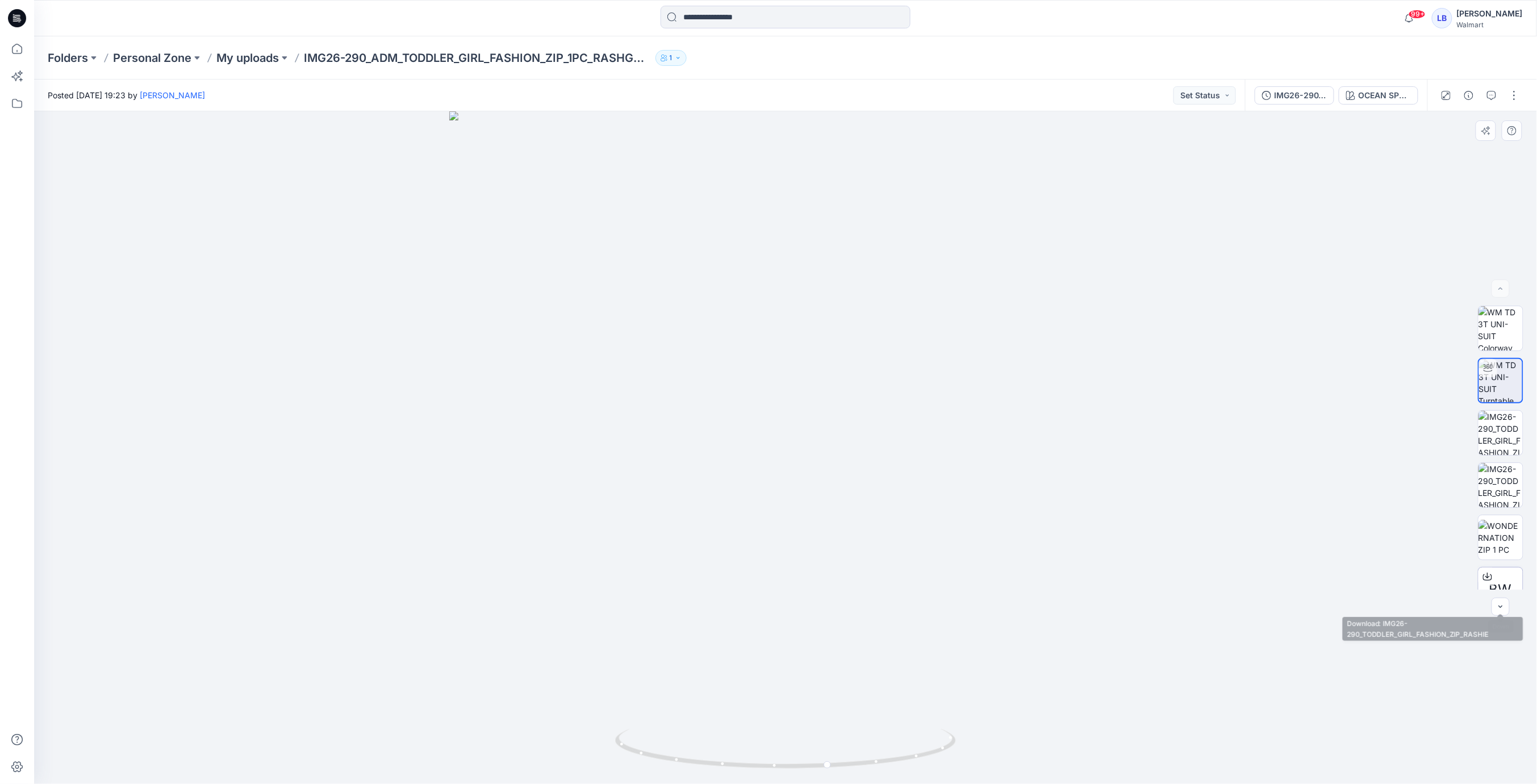
scroll to position [23, 0]
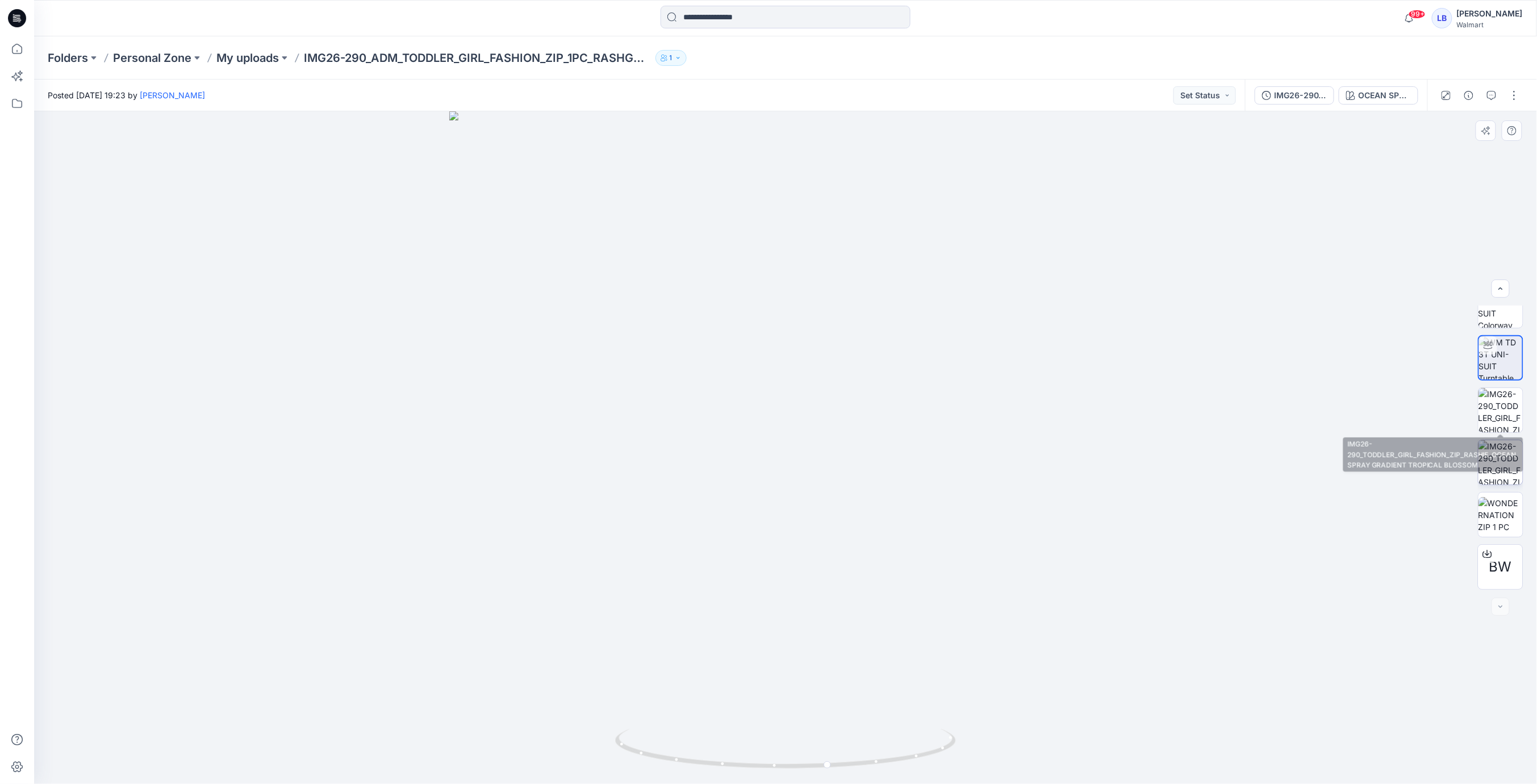
drag, startPoint x: 1500, startPoint y: 415, endPoint x: 1506, endPoint y: 448, distance: 33.5
click at [1500, 415] on img at bounding box center [1500, 410] width 44 height 44
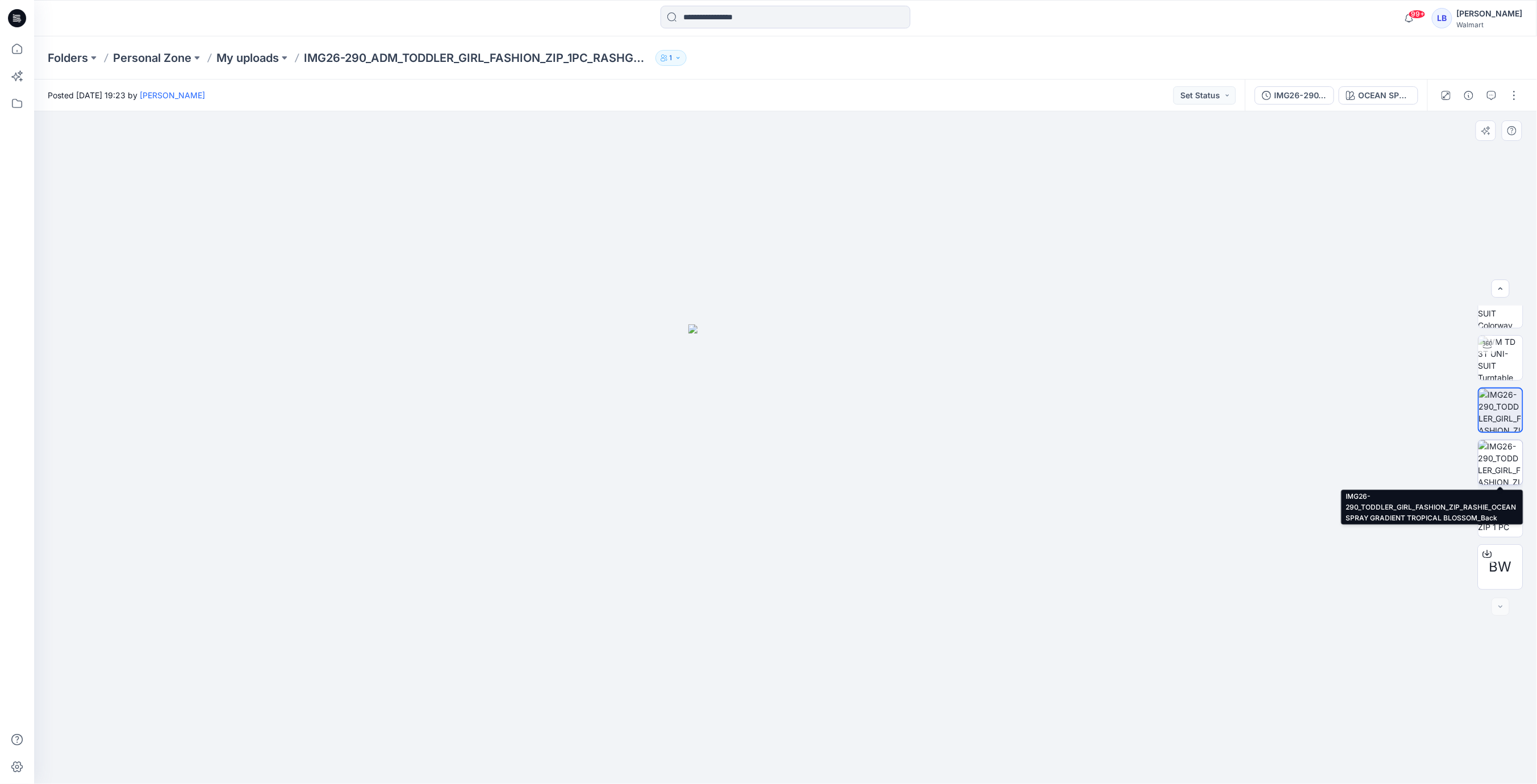
click at [1503, 464] on img at bounding box center [1500, 462] width 44 height 44
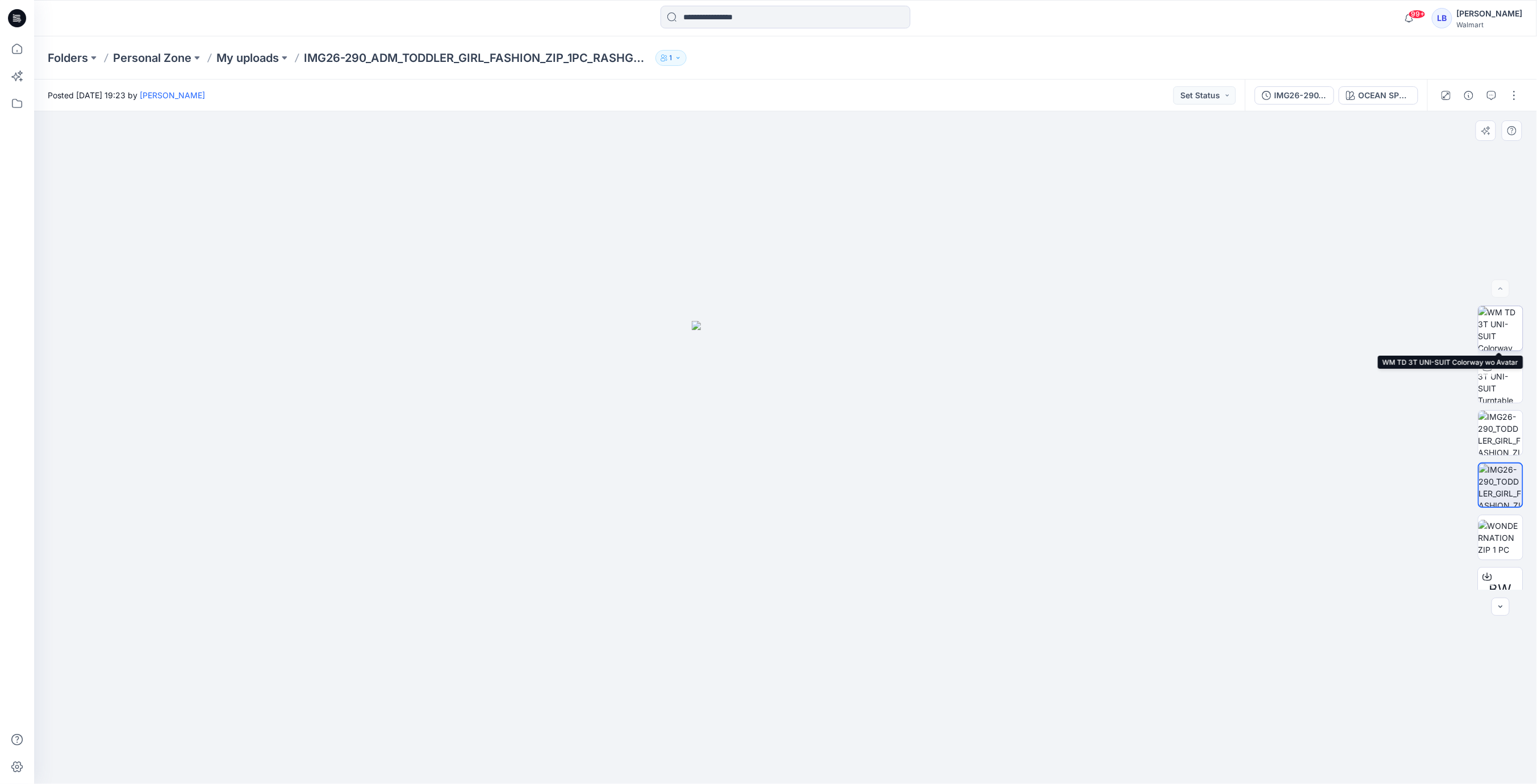
click at [1503, 331] on img at bounding box center [1500, 328] width 44 height 44
click at [1469, 94] on icon "button" at bounding box center [1468, 95] width 9 height 9
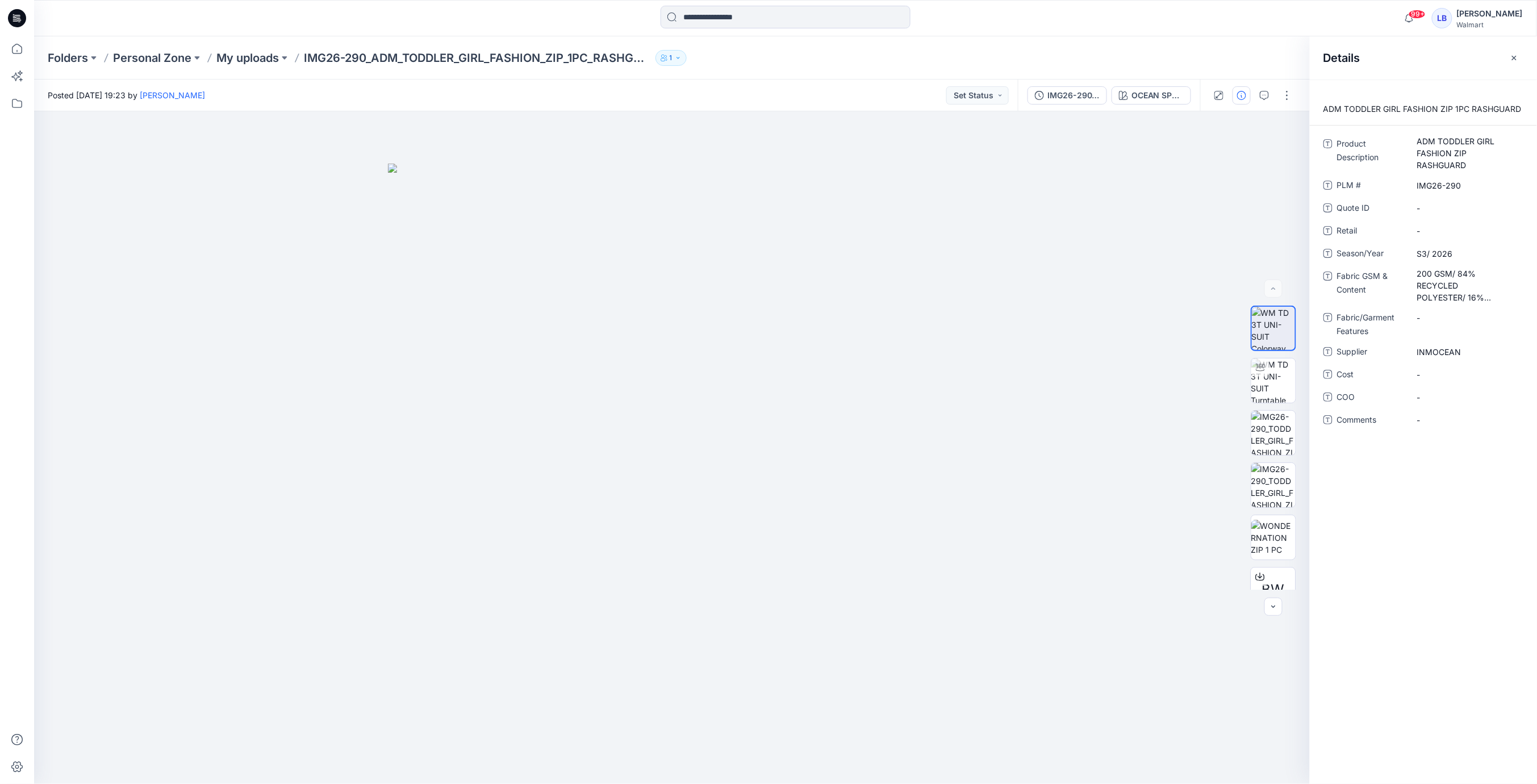
click at [1518, 59] on icon "button" at bounding box center [1514, 58] width 9 height 9
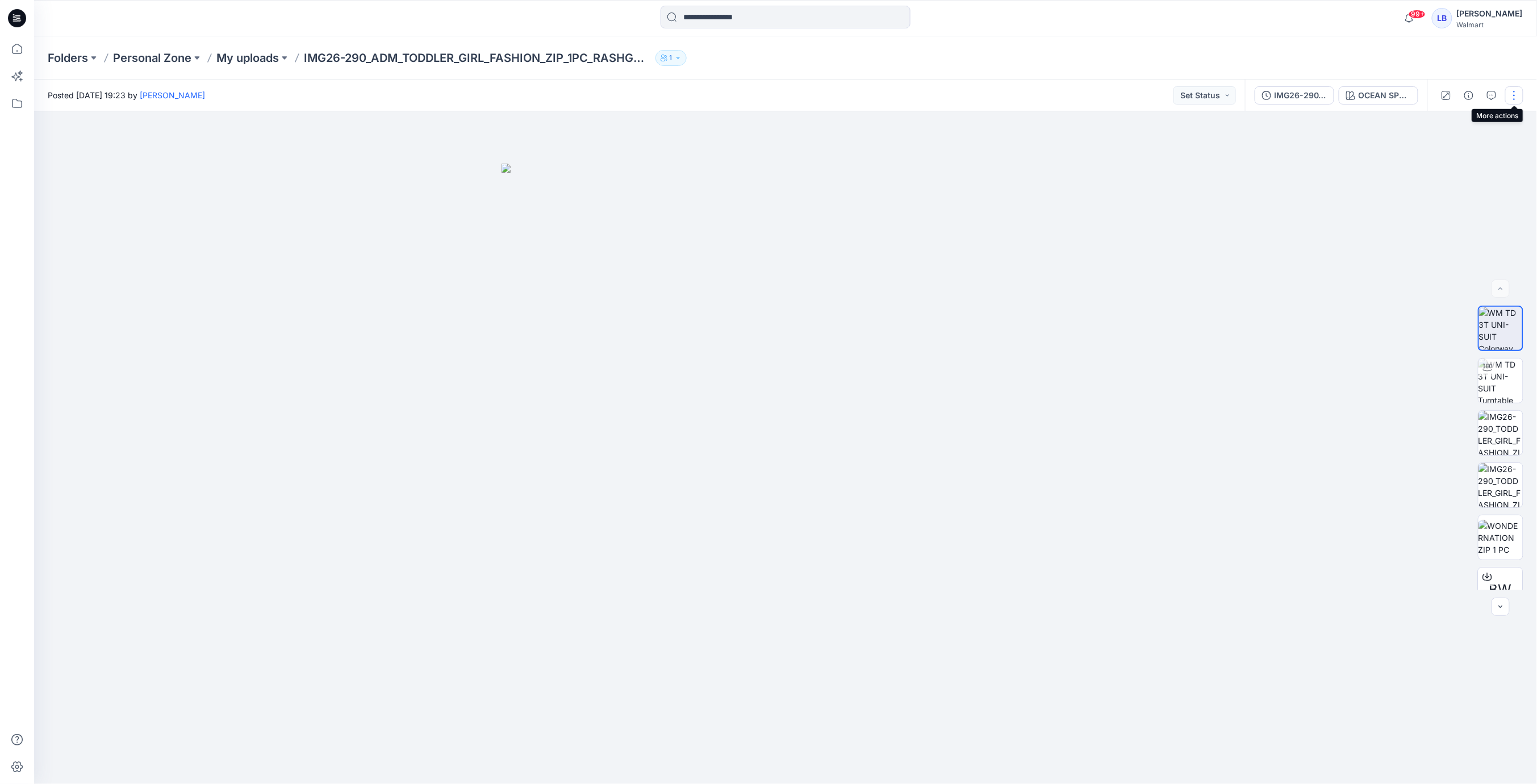
click at [1519, 100] on button "button" at bounding box center [1514, 95] width 18 height 18
click at [1459, 151] on button "Edit" at bounding box center [1467, 153] width 105 height 21
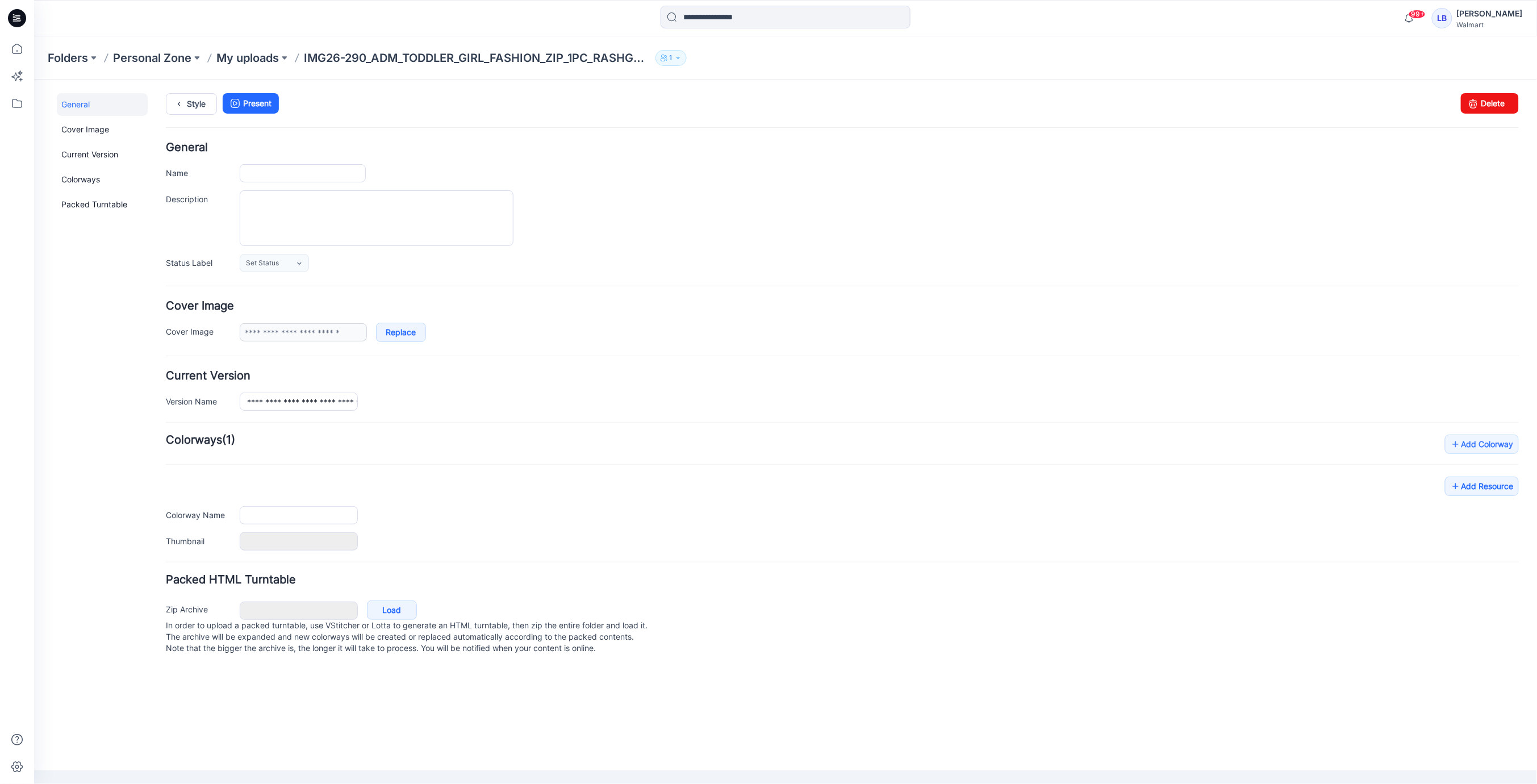
type input "**********"
type textarea "**********"
type input "**********"
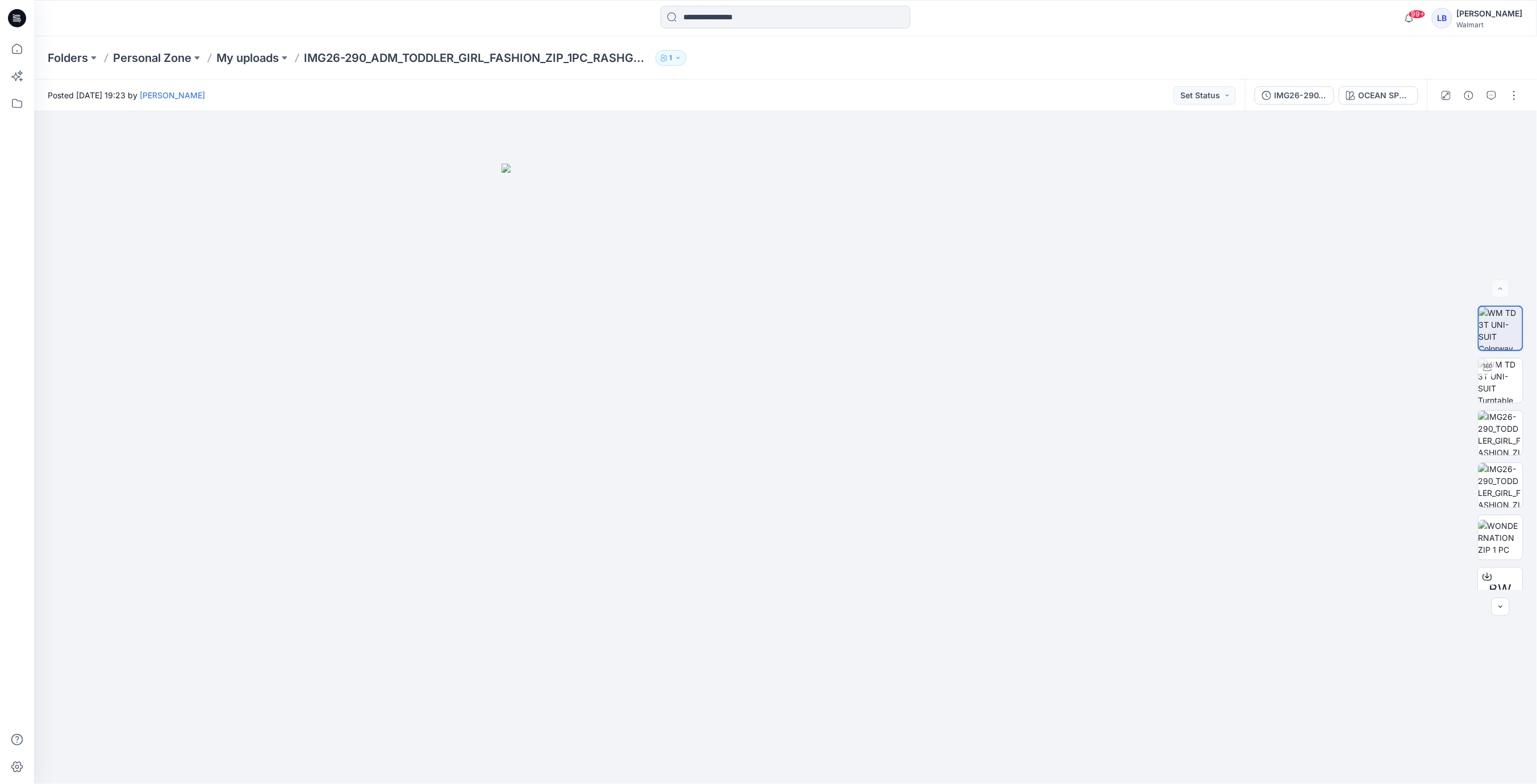
drag, startPoint x: 1516, startPoint y: 91, endPoint x: 1511, endPoint y: 110, distance: 19.6
click at [1516, 91] on button "button" at bounding box center [1514, 95] width 18 height 18
click at [1456, 220] on p "Duplicate to..." at bounding box center [1461, 217] width 52 height 12
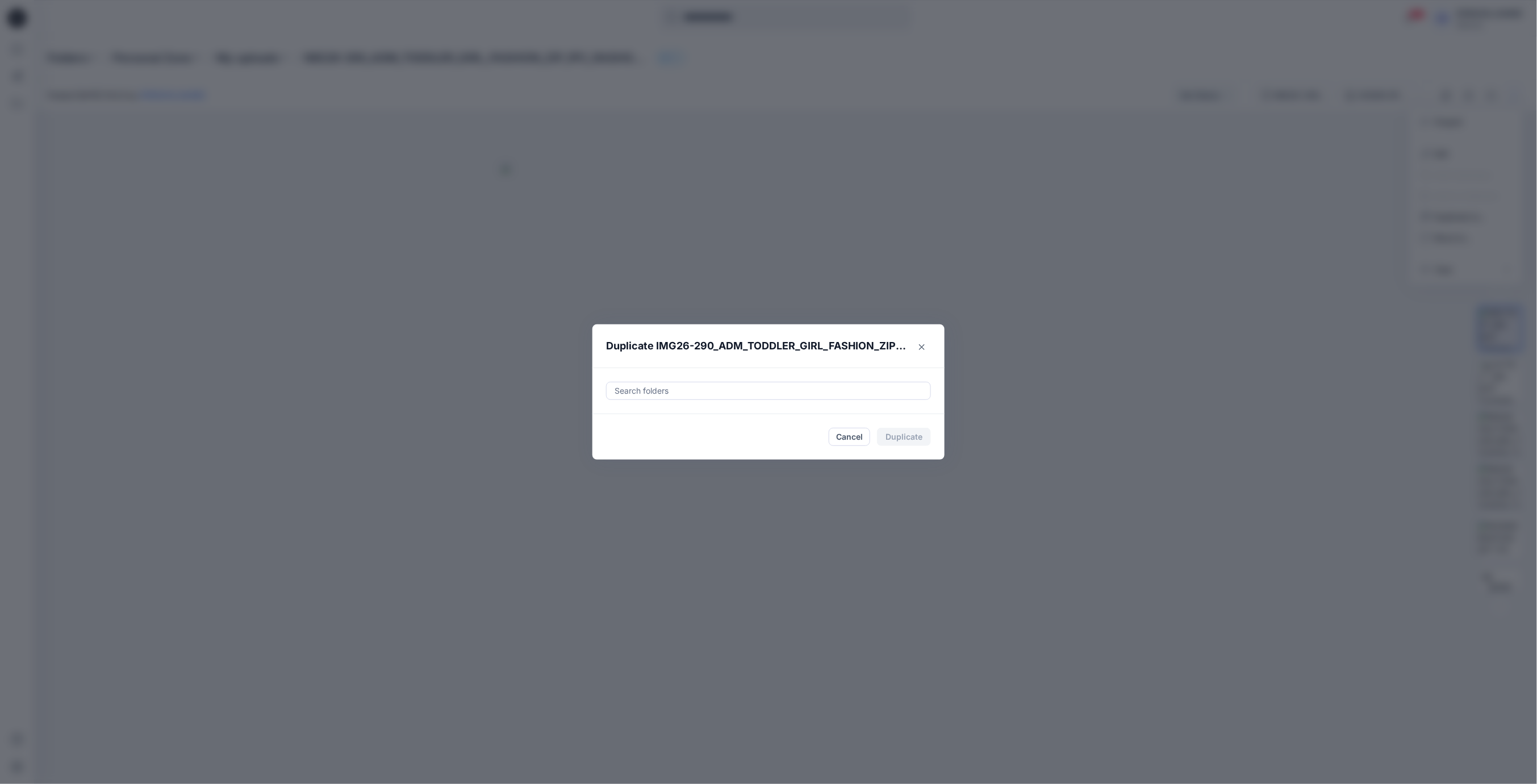
click at [849, 395] on div at bounding box center [768, 390] width 310 height 13
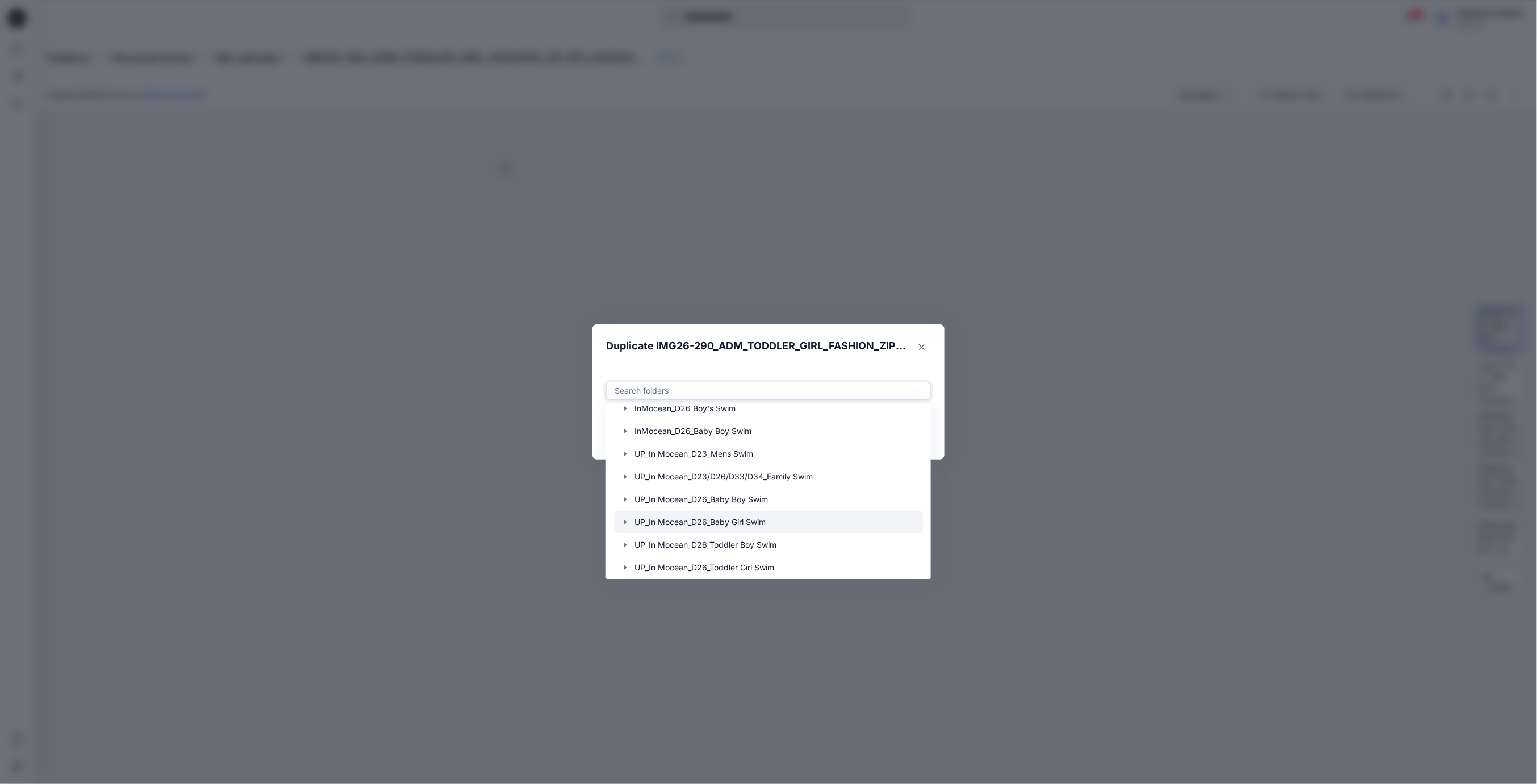
scroll to position [91, 0]
click at [627, 540] on icon "button" at bounding box center [625, 537] width 9 height 9
click at [698, 516] on p "FYE 2027 S3 UP InMocean D26 Toddler Girl Swim" at bounding box center [740, 514] width 190 height 13
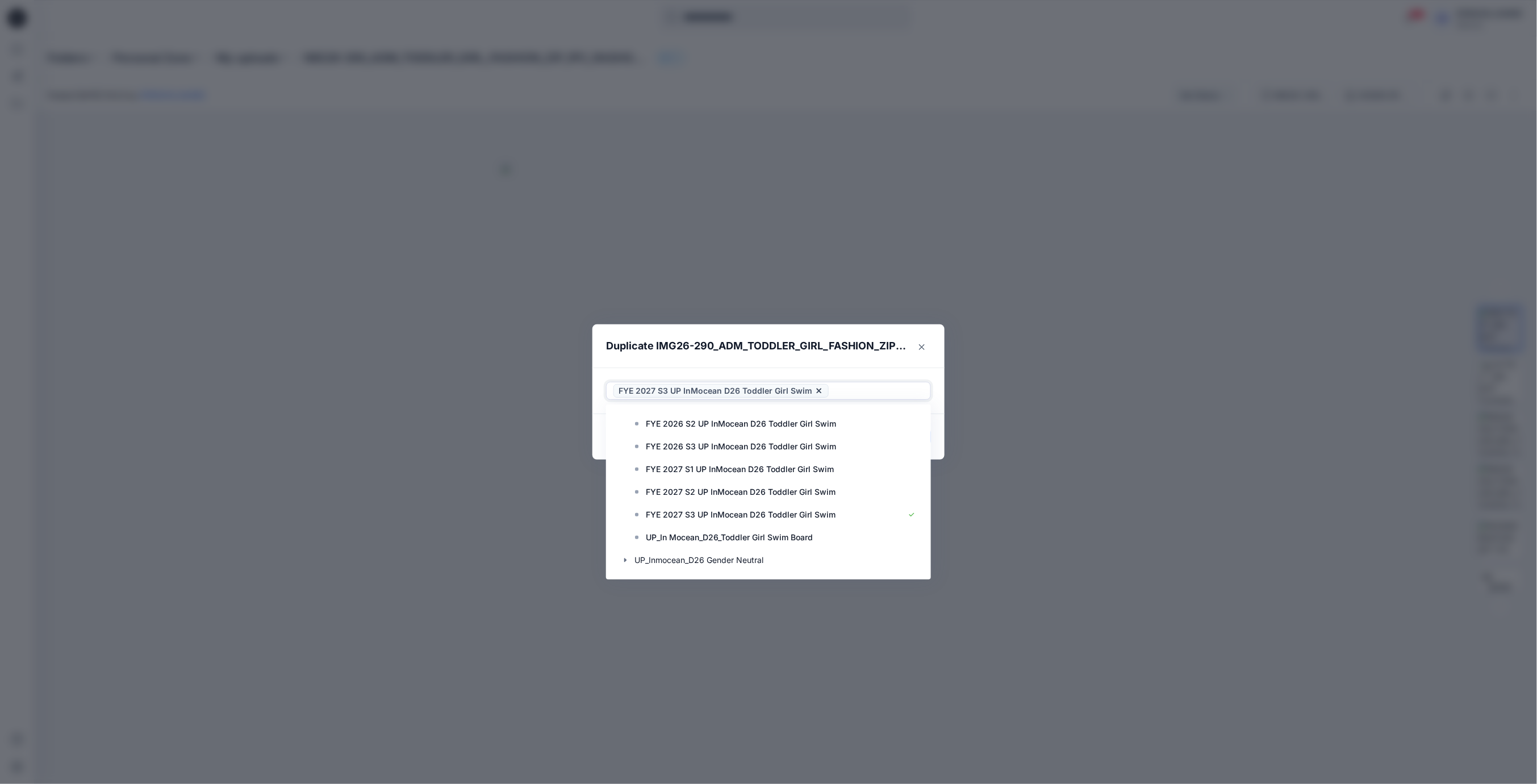
drag, startPoint x: 758, startPoint y: 366, endPoint x: 771, endPoint y: 373, distance: 14.8
click at [758, 366] on header "Duplicate IMG26-290_ADM_TODDLER_GIRL_FASHION_ZIP_1PC_RASHGUARD" at bounding box center [756, 346] width 329 height 44
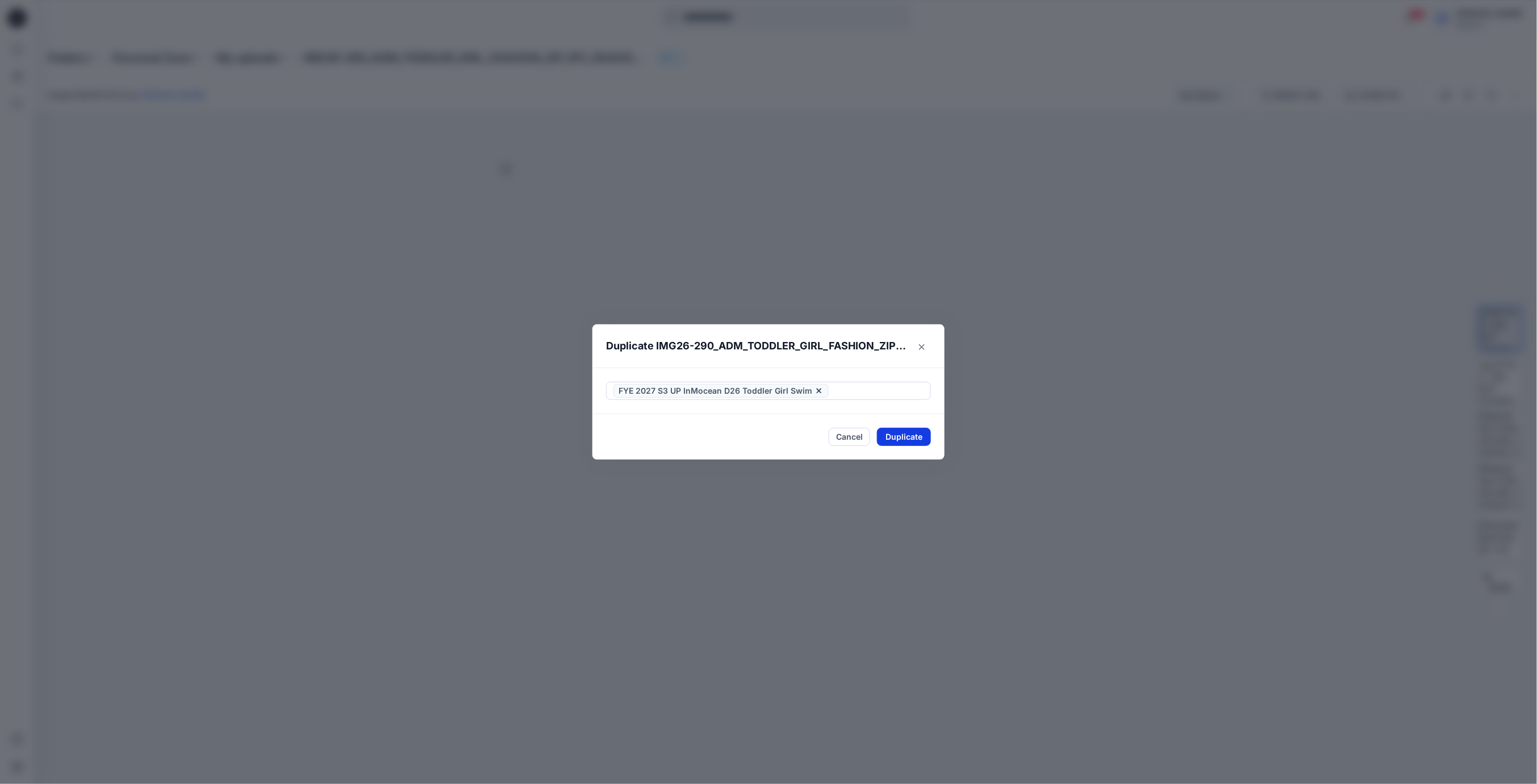
click at [895, 435] on button "Duplicate" at bounding box center [904, 437] width 54 height 18
click at [914, 435] on button "Close" at bounding box center [912, 437] width 37 height 18
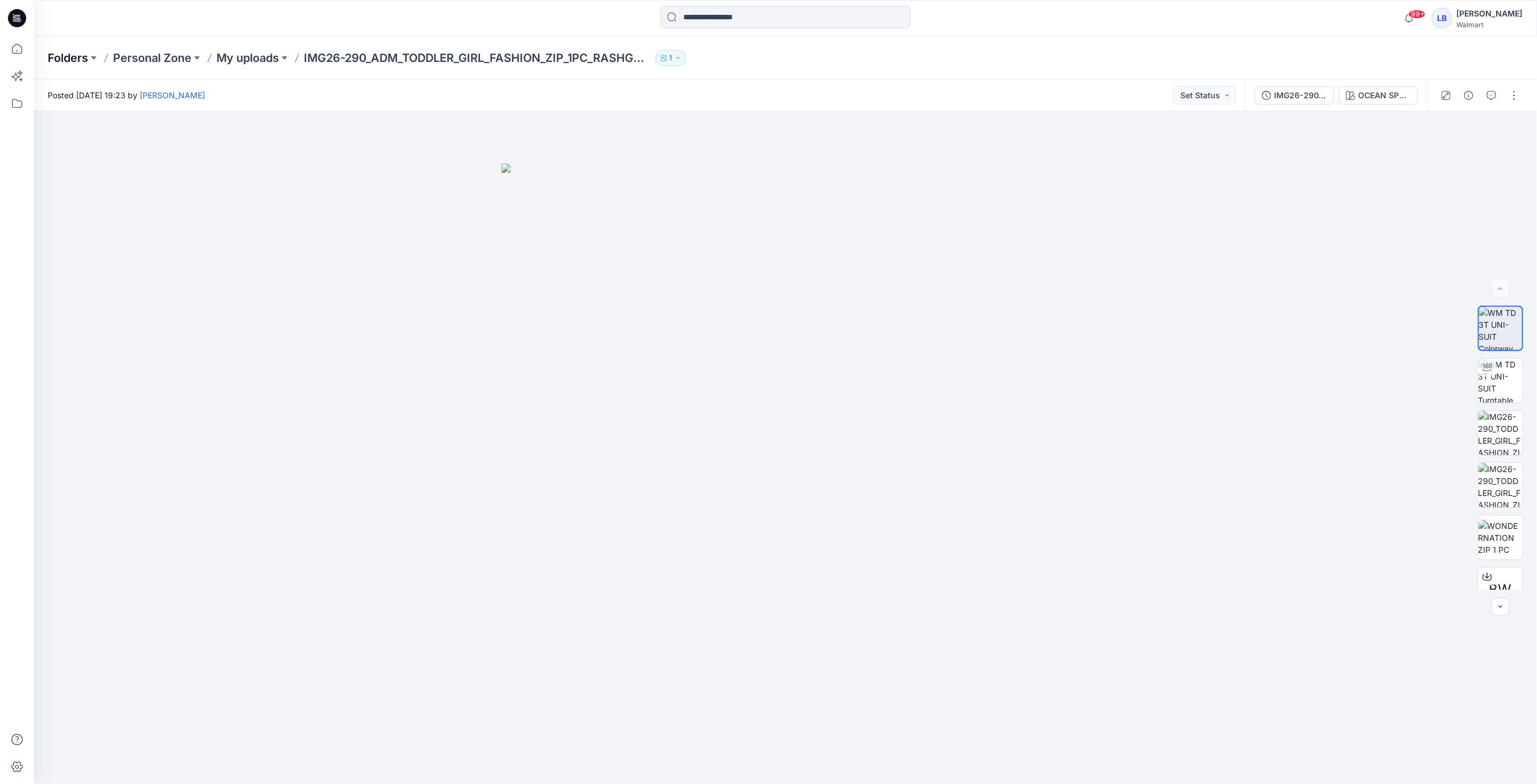
click at [64, 59] on p "Folders" at bounding box center [68, 58] width 40 height 16
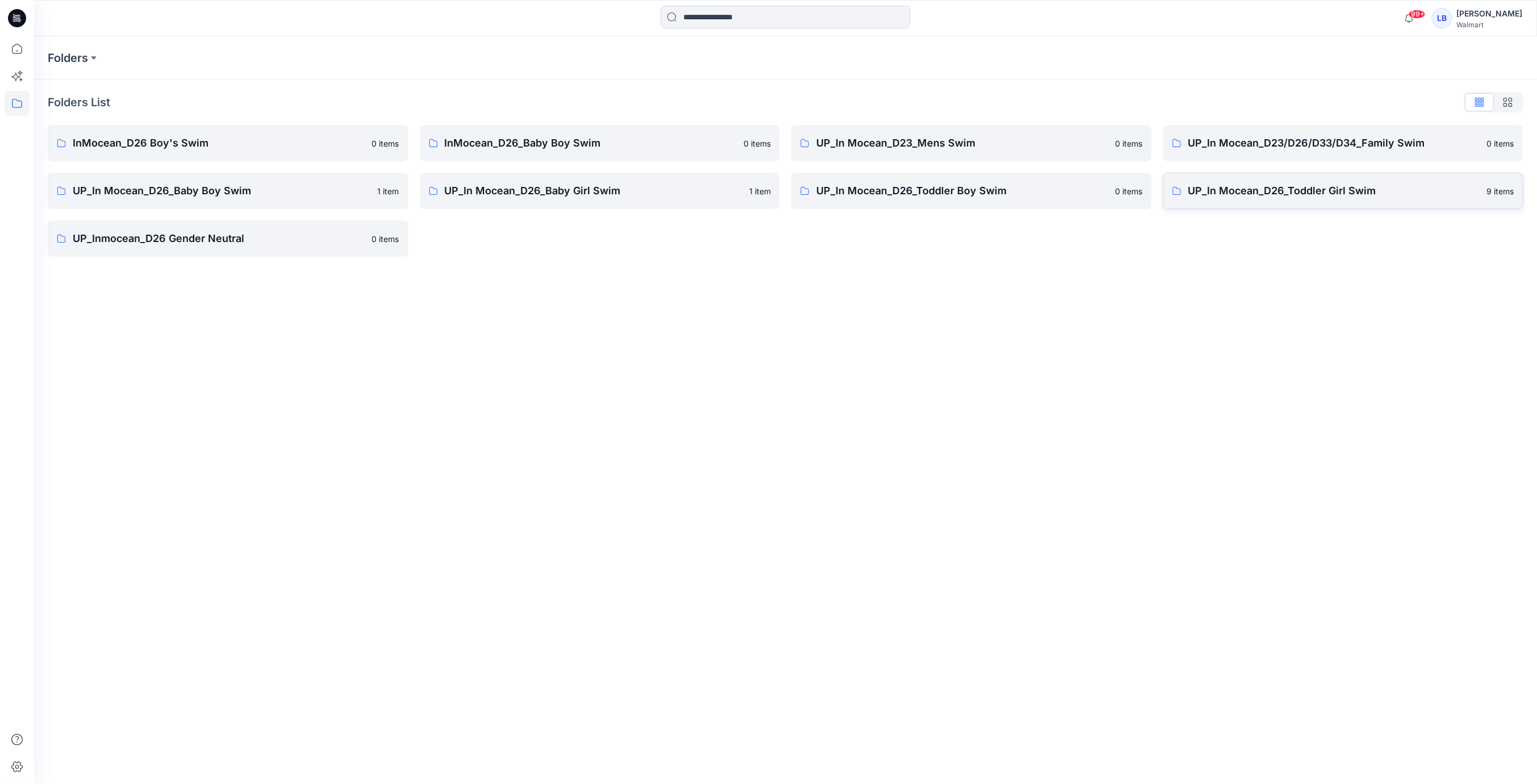
click at [1278, 192] on p "UP_In Mocean_D26_Toddler Girl Swim" at bounding box center [1334, 190] width 292 height 16
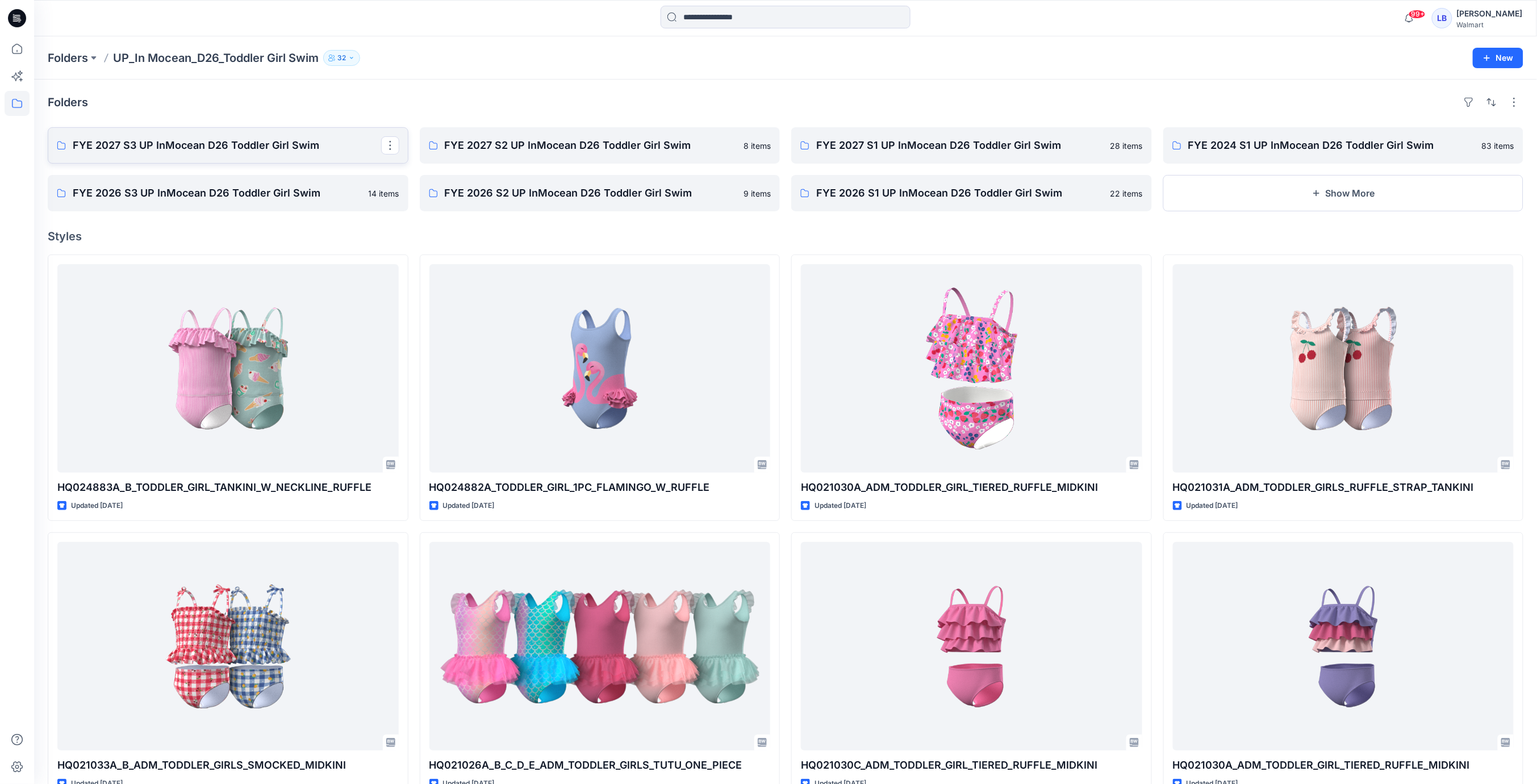
click at [183, 147] on p "FYE 2027 S3 UP InMocean D26 Toddler Girl Swim" at bounding box center [227, 145] width 308 height 16
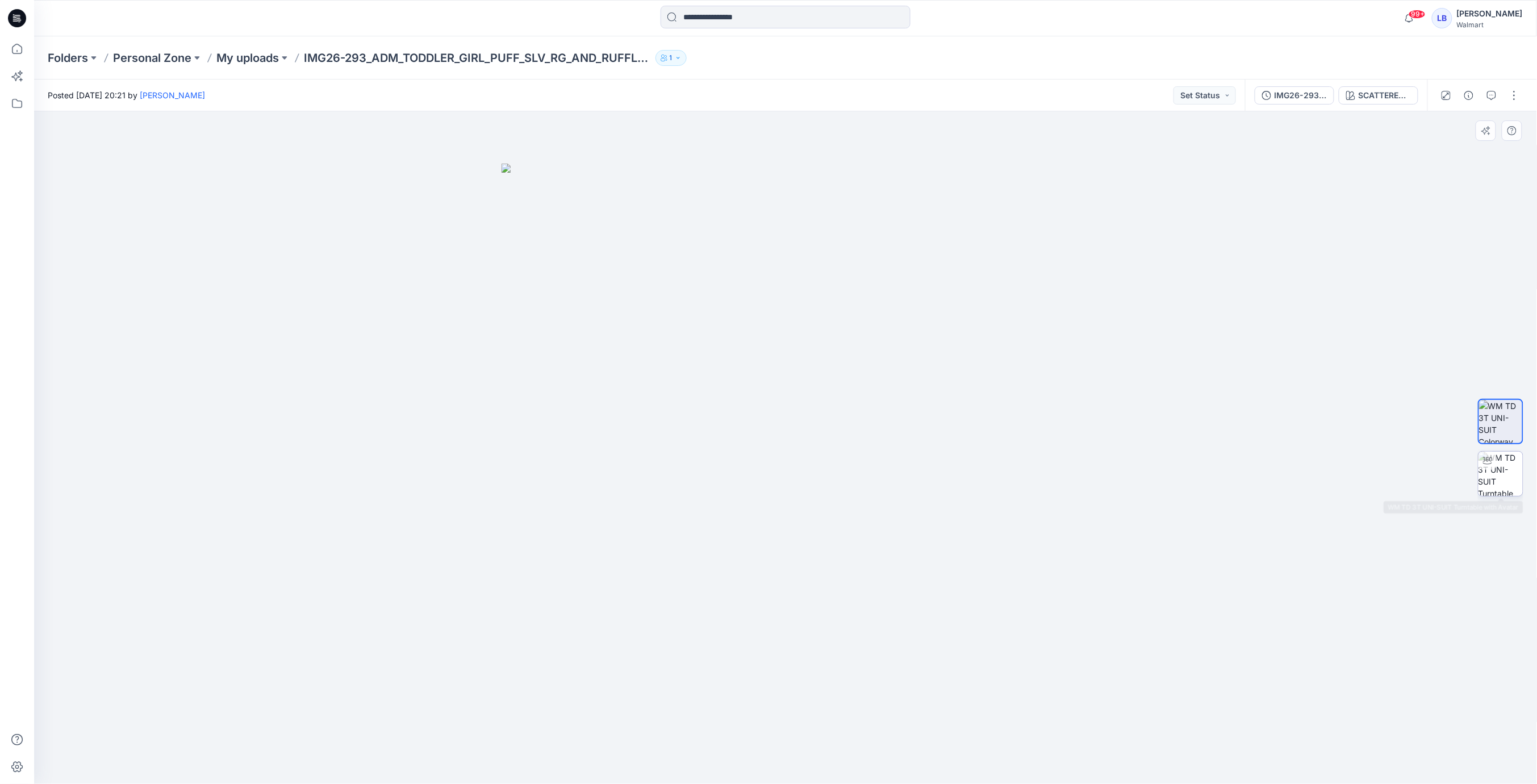
click at [1490, 489] on img at bounding box center [1500, 473] width 44 height 44
click at [1069, 65] on div "Folders Personal Zone My uploads IMG26-293_ADM_TODDLER_GIRL_PUFF_SLV_RG_AND_RUF…" at bounding box center [786, 58] width 1503 height 44
drag, startPoint x: 15, startPoint y: 47, endPoint x: 24, endPoint y: 49, distance: 9.2
click at [15, 47] on icon at bounding box center [17, 49] width 25 height 25
click at [1508, 477] on img at bounding box center [1500, 473] width 44 height 44
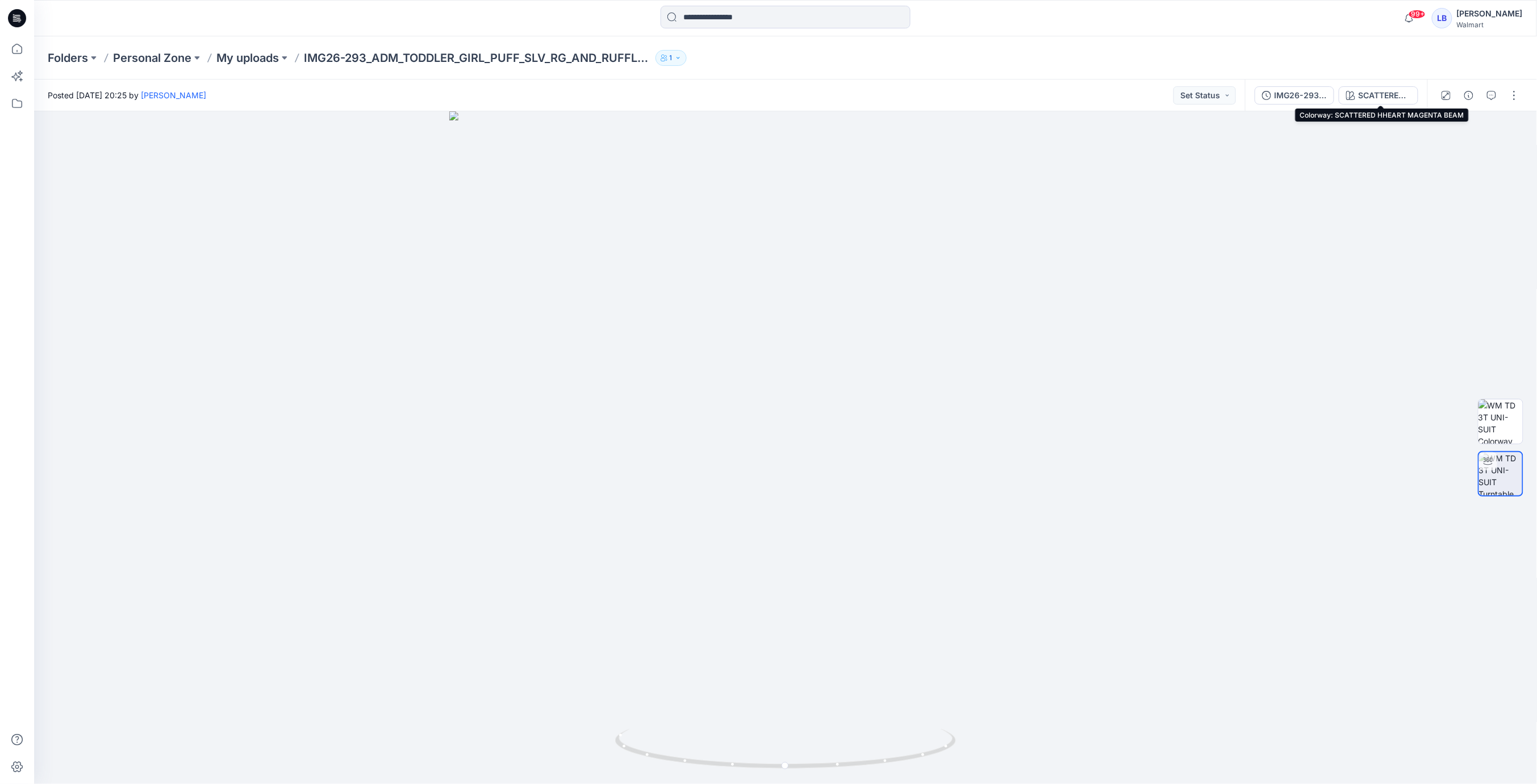
click at [1375, 97] on div "SCATTERED HHEART MAGENTA BEAM" at bounding box center [1385, 95] width 52 height 13
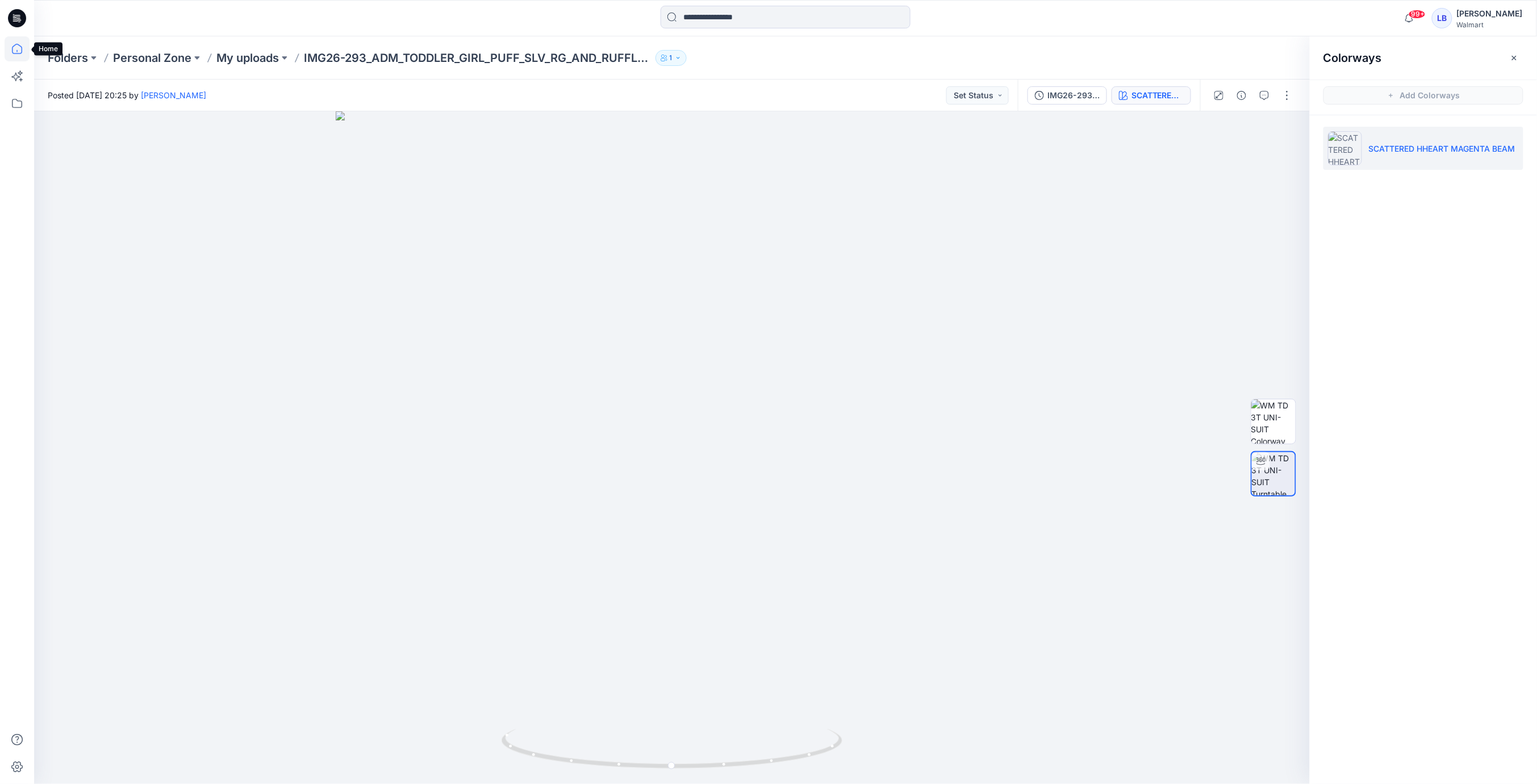
drag, startPoint x: 10, startPoint y: 47, endPoint x: 15, endPoint y: 49, distance: 5.4
click at [10, 47] on icon at bounding box center [17, 49] width 25 height 25
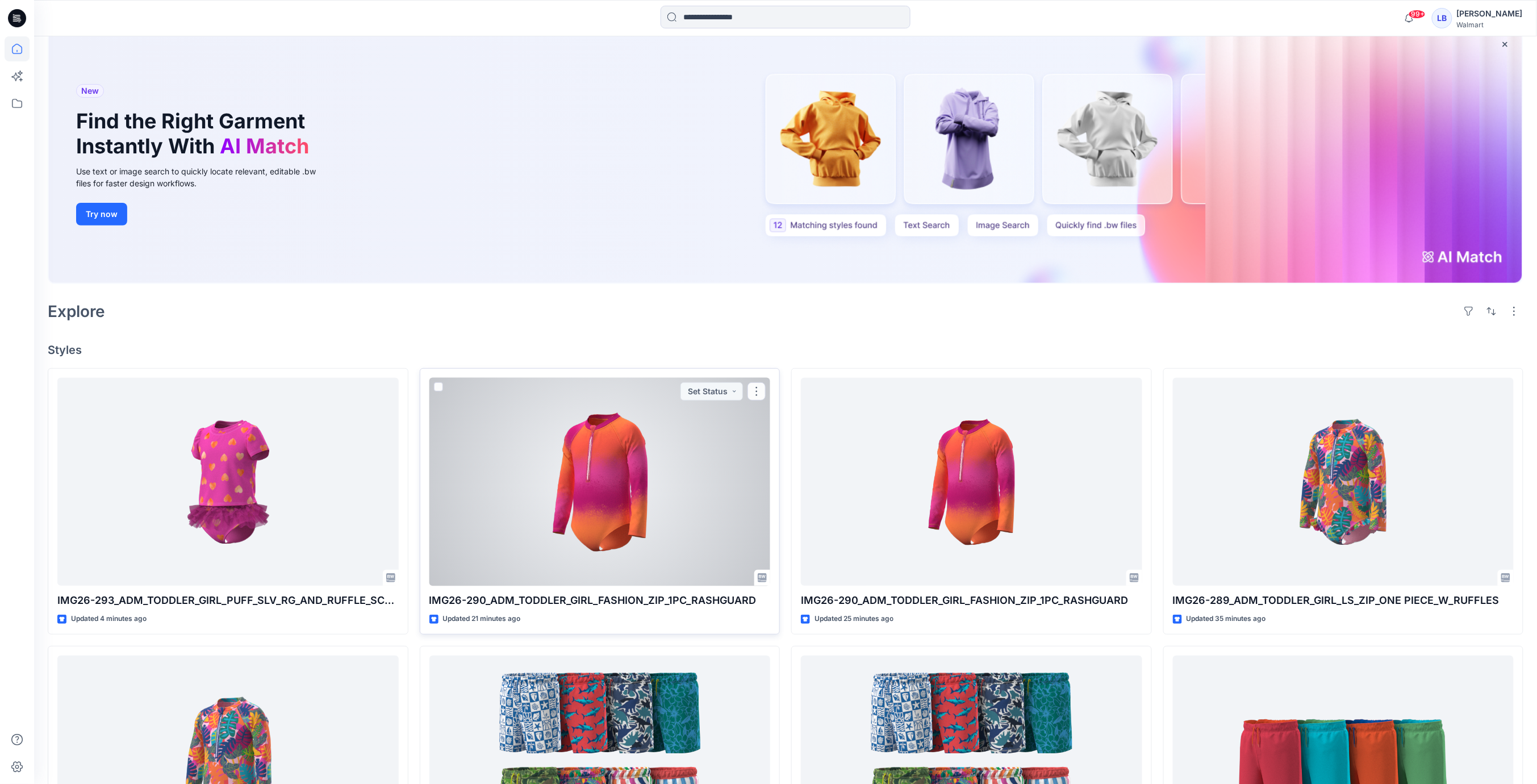
scroll to position [137, 0]
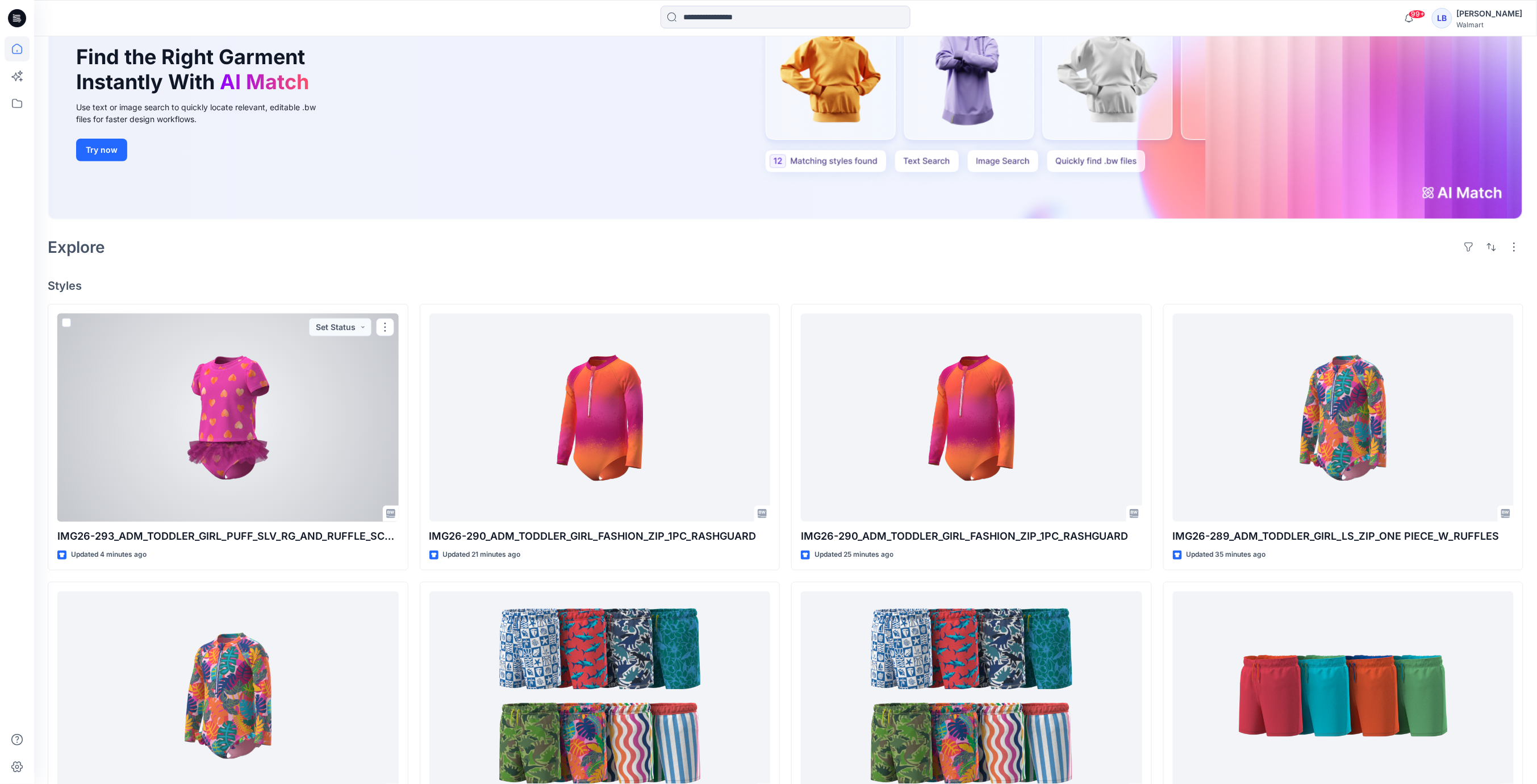
click at [276, 420] on div at bounding box center [228, 417] width 342 height 209
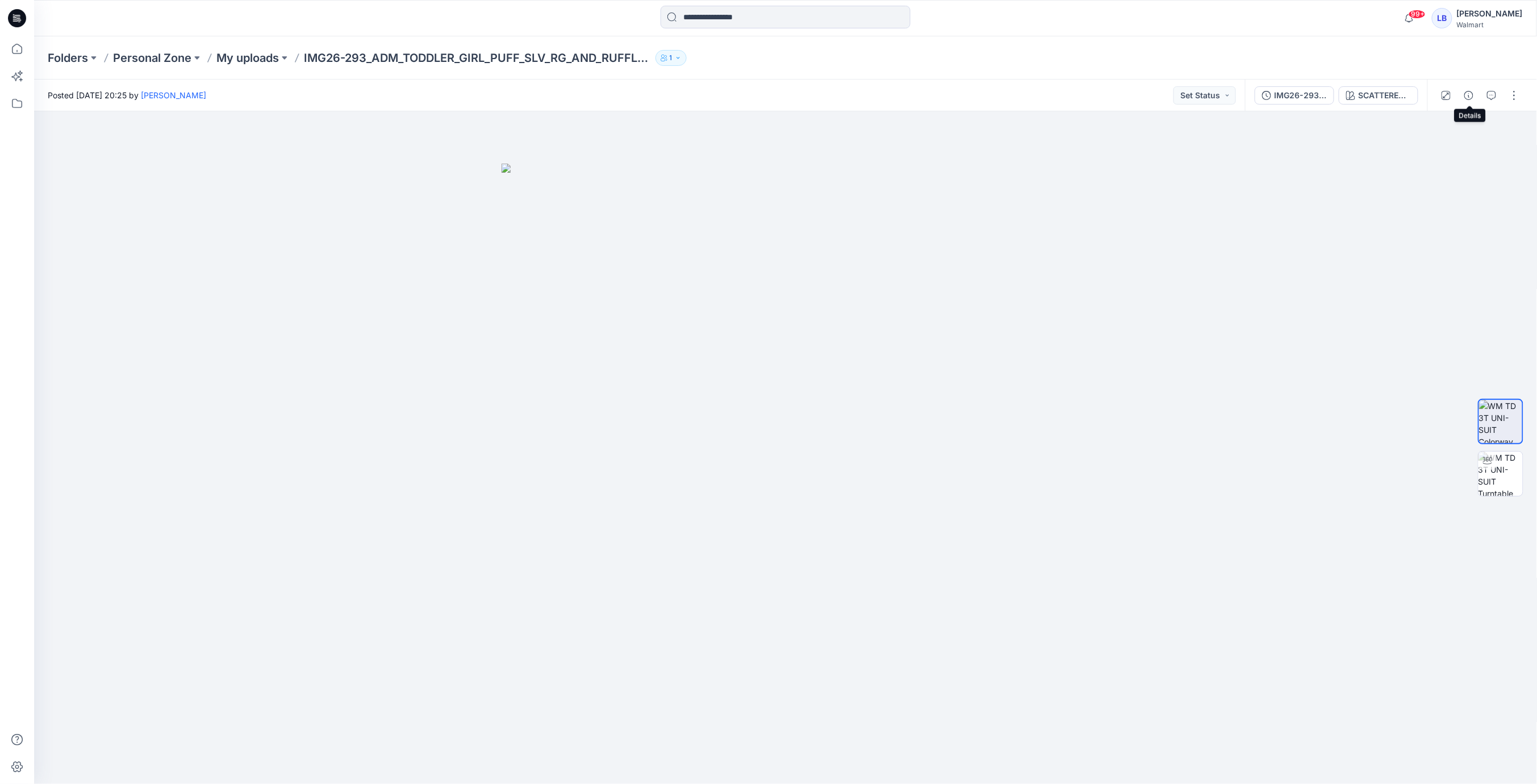
click at [1468, 98] on icon "button" at bounding box center [1468, 95] width 9 height 9
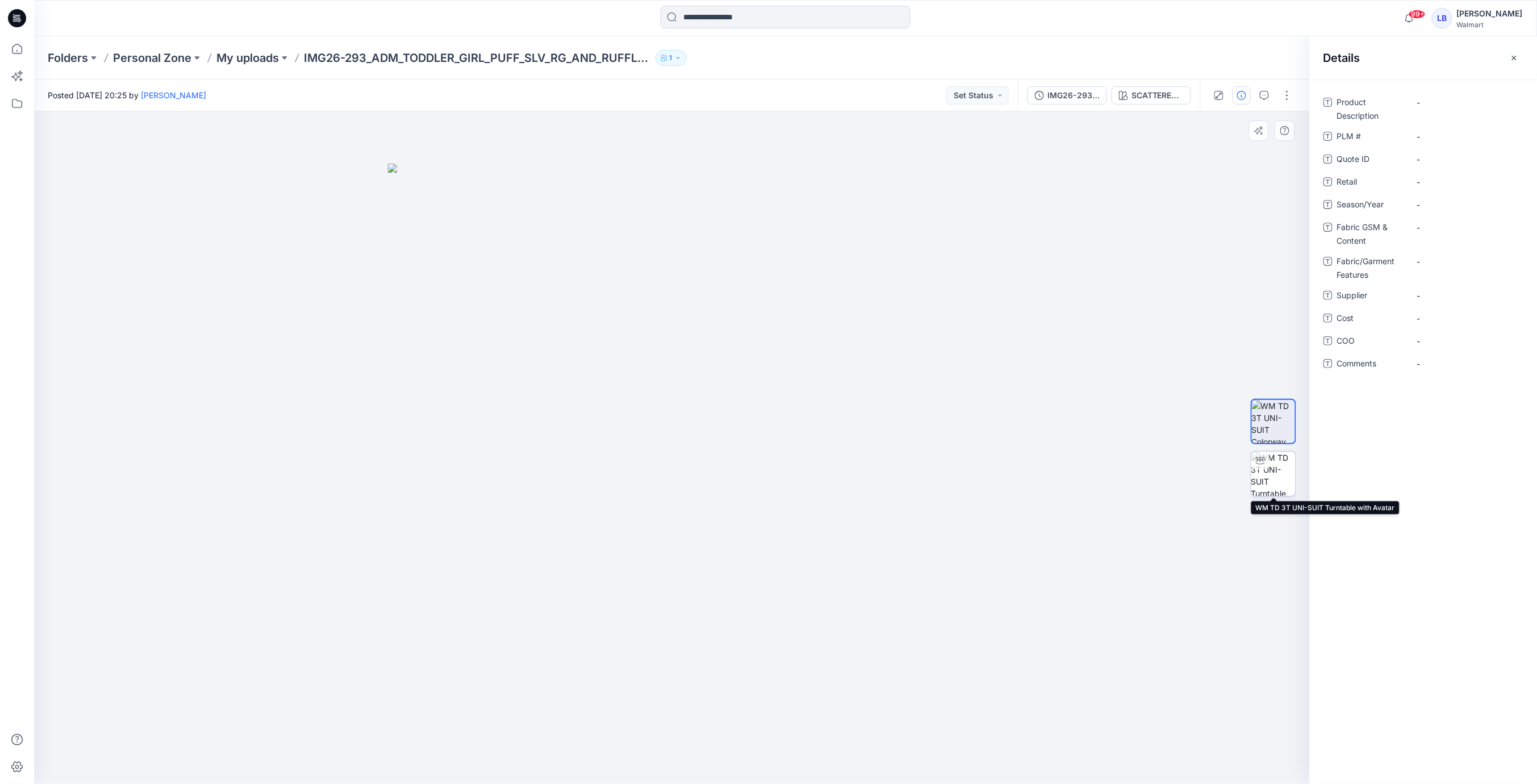
click at [1273, 487] on img at bounding box center [1273, 473] width 44 height 44
drag, startPoint x: 717, startPoint y: 501, endPoint x: 1059, endPoint y: 336, distance: 379.7
click at [759, 495] on div at bounding box center [672, 447] width 1276 height 673
click at [1442, 97] on Description "-" at bounding box center [1467, 102] width 99 height 12
click at [1435, 101] on Description "-" at bounding box center [1467, 102] width 99 height 12
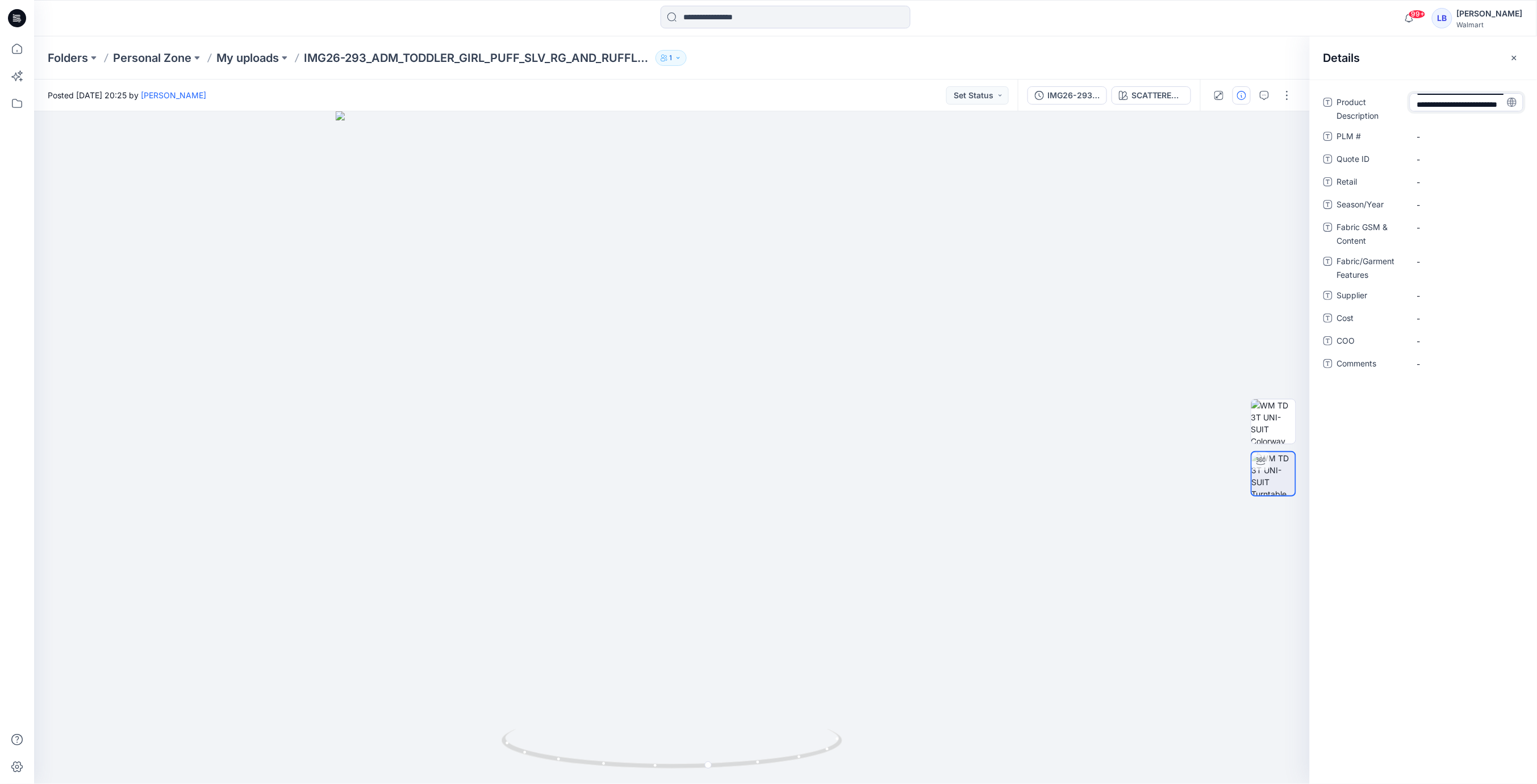
scroll to position [32, 0]
type textarea "**********"
click at [1438, 206] on span "-" at bounding box center [1467, 212] width 99 height 12
type textarea "********"
click at [1442, 234] on Content "-" at bounding box center [1467, 235] width 99 height 12
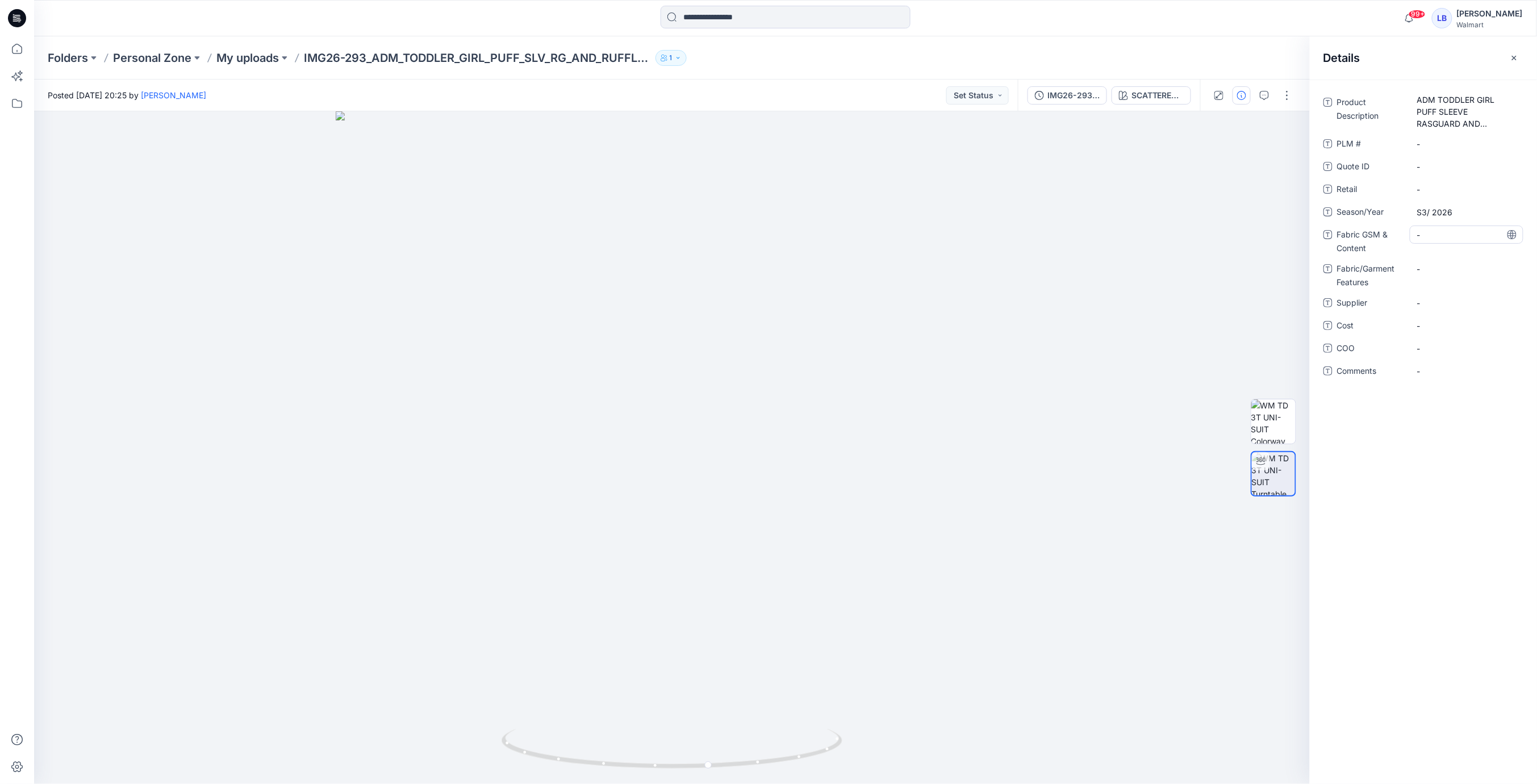
click at [1446, 231] on Content "-" at bounding box center [1467, 235] width 99 height 12
type textarea "**********"
click at [1441, 302] on span "-" at bounding box center [1467, 303] width 99 height 12
type textarea "*"
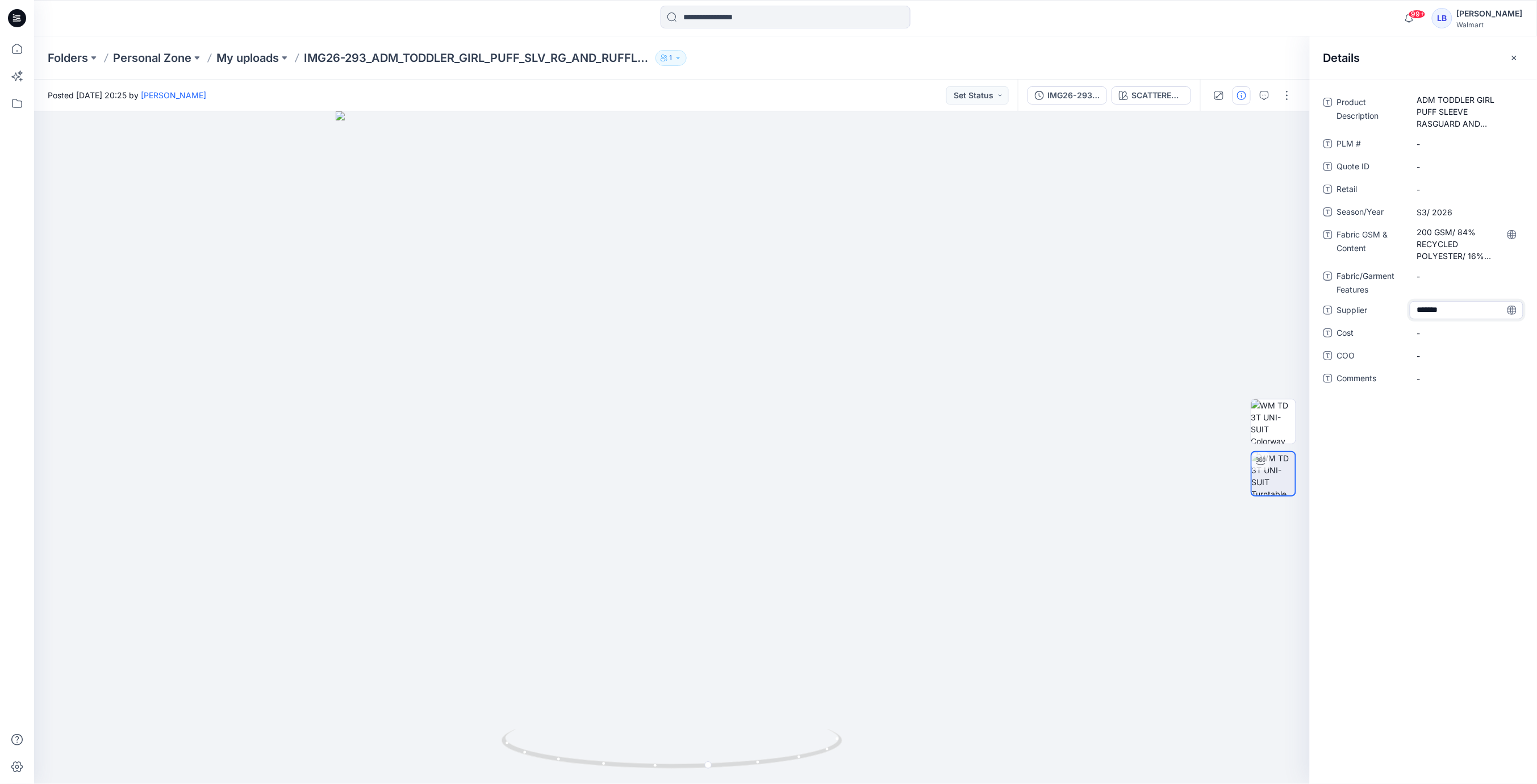
type textarea "********"
click at [1390, 475] on div "Product Description ADM TODDLER GIRL PUFF SLEEVE RASGUARD AND TUTU BOTTOM SET P…" at bounding box center [1423, 431] width 227 height 704
click at [1514, 59] on icon "button" at bounding box center [1514, 58] width 9 height 9
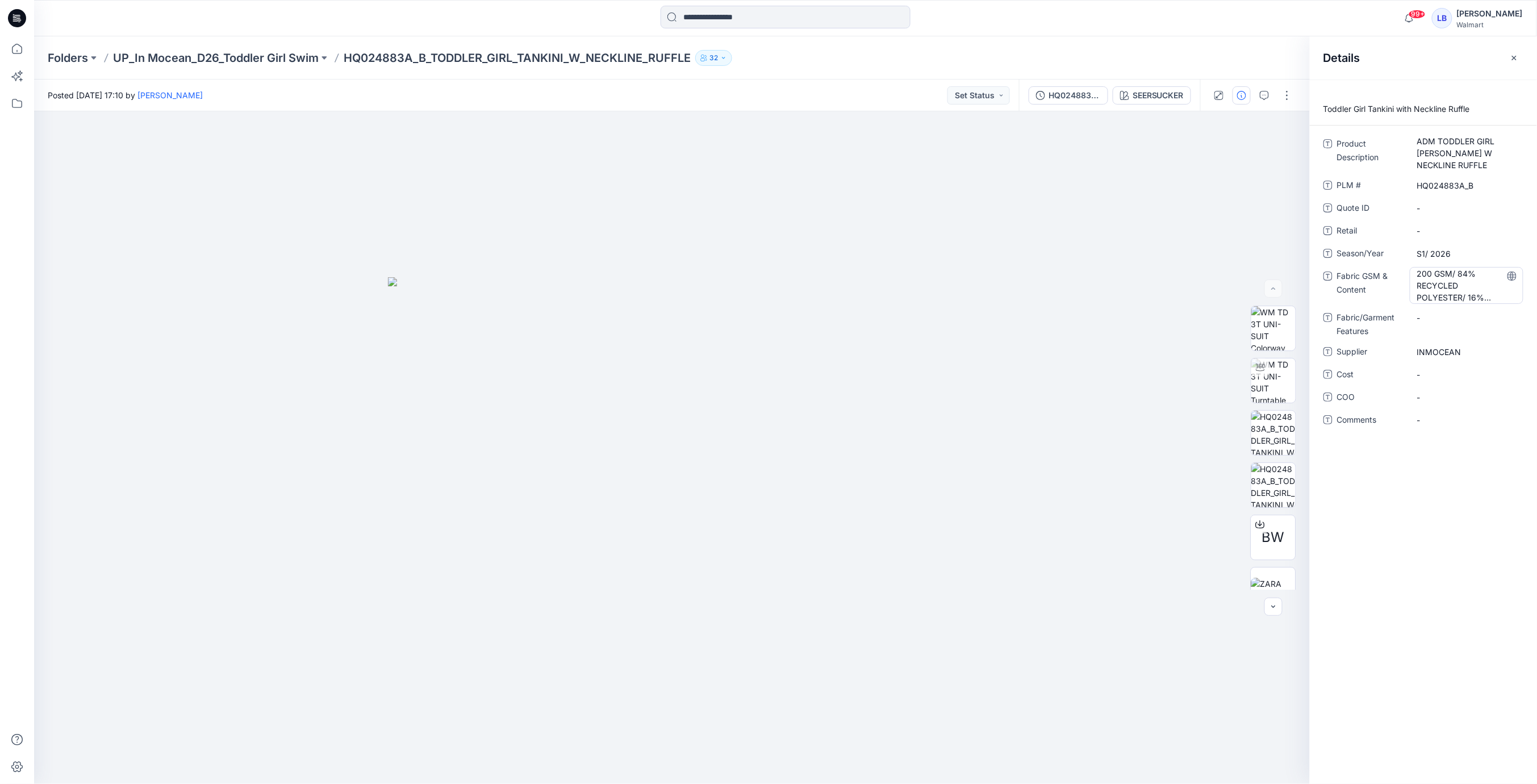
click at [1415, 274] on div "200 GSM/ 84% RECYCLED POLYESTER/ 16% SPANDEX" at bounding box center [1467, 286] width 114 height 37
click at [1415, 273] on textarea "**********" at bounding box center [1467, 285] width 114 height 36
drag, startPoint x: 1416, startPoint y: 273, endPoint x: 1514, endPoint y: 462, distance: 212.9
click at [1524, 463] on div "**********" at bounding box center [1423, 431] width 227 height 704
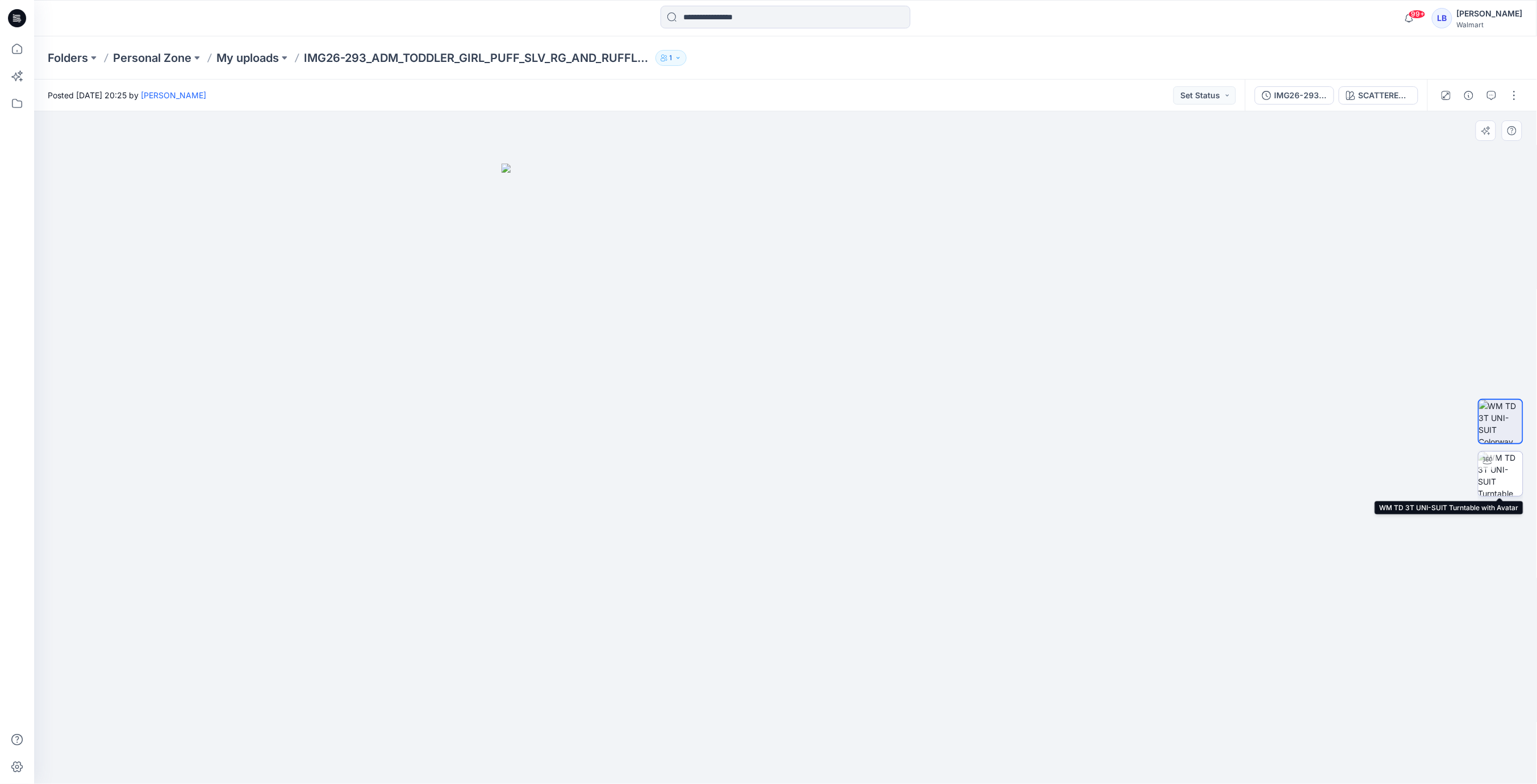
click at [1512, 475] on img at bounding box center [1500, 473] width 44 height 44
drag, startPoint x: 810, startPoint y: 451, endPoint x: 896, endPoint y: 446, distance: 86.1
click at [835, 456] on div at bounding box center [786, 447] width 1503 height 673
click at [1515, 93] on button "button" at bounding box center [1514, 95] width 18 height 18
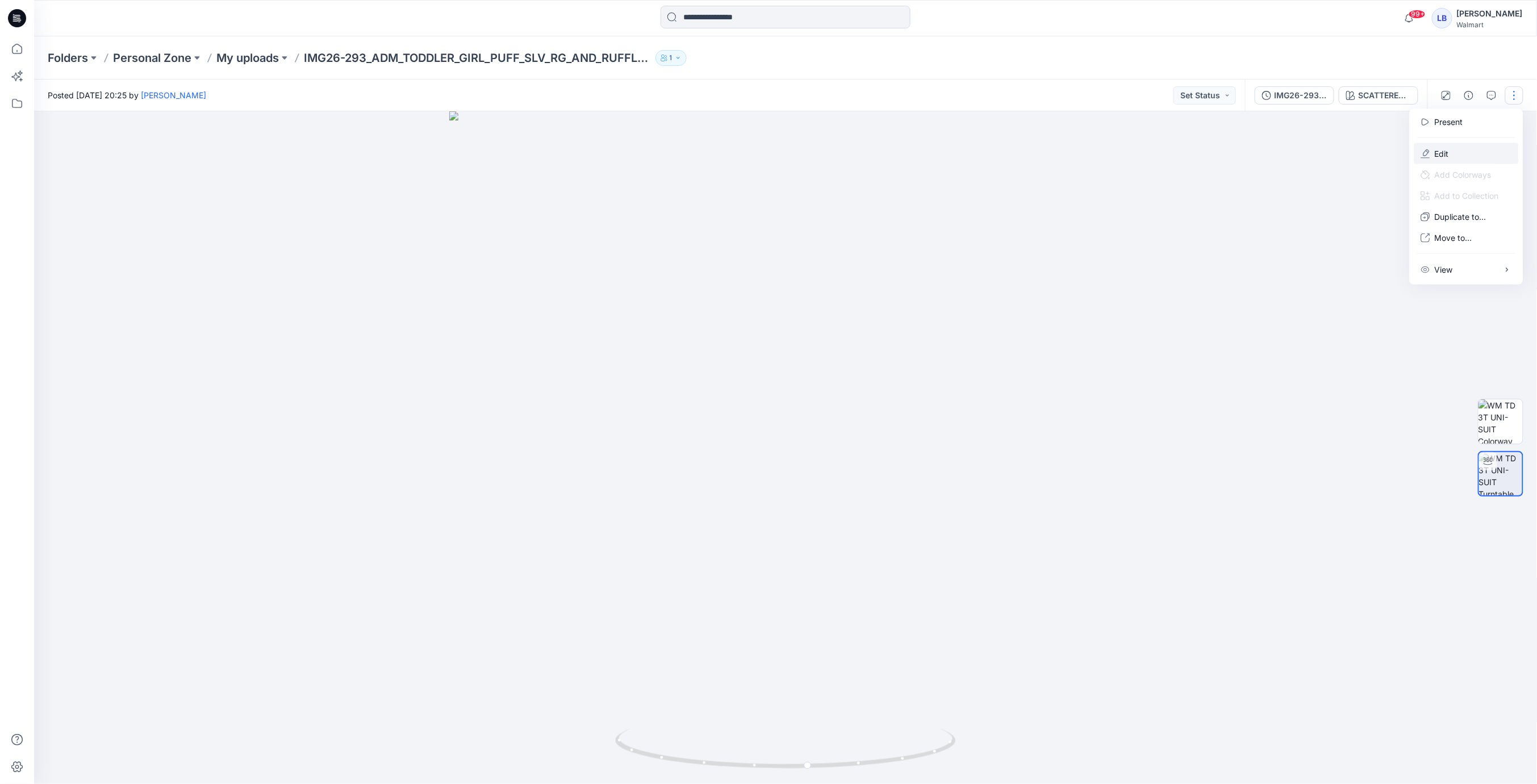
click at [1458, 152] on button "Edit" at bounding box center [1467, 153] width 105 height 21
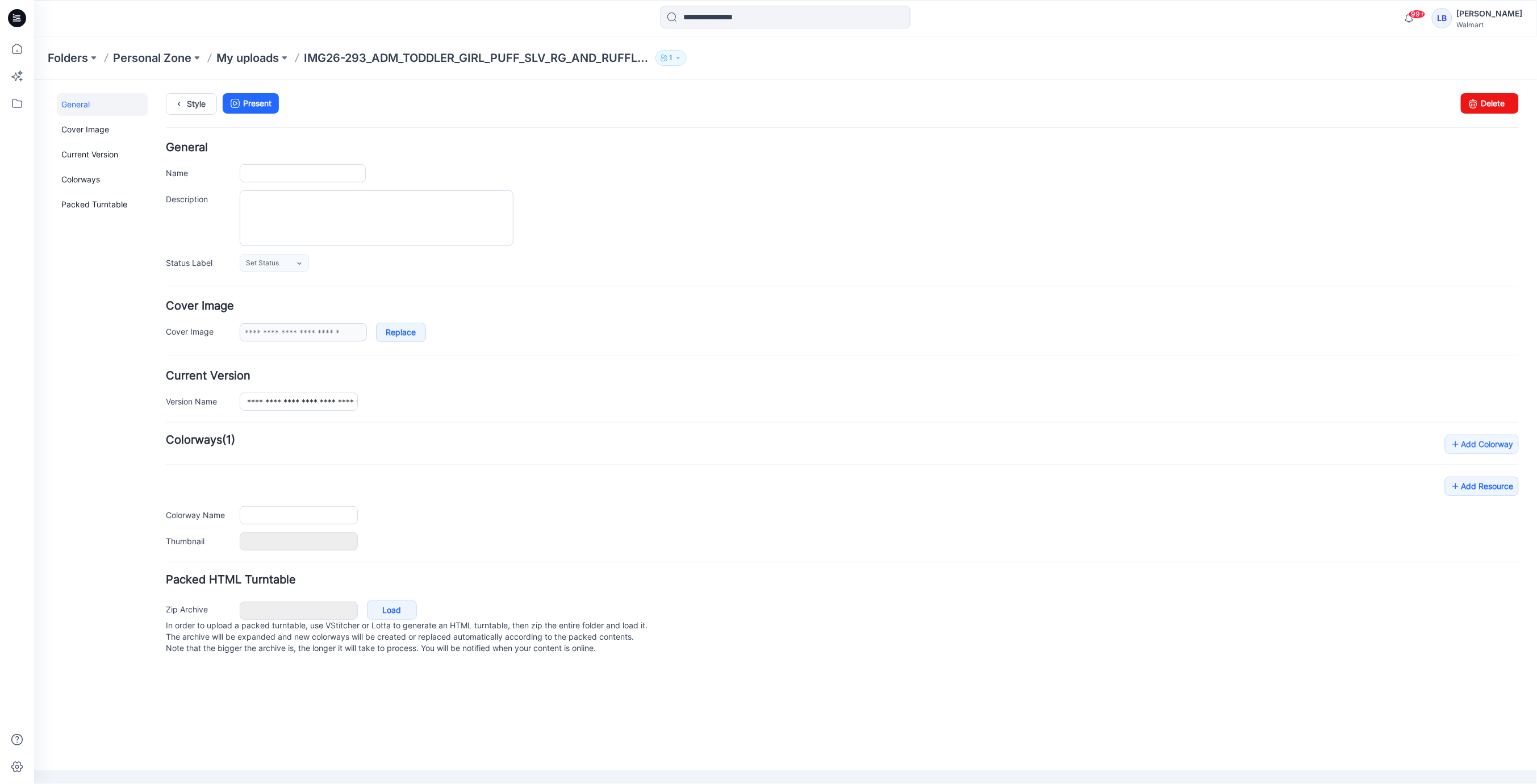
type input "**********"
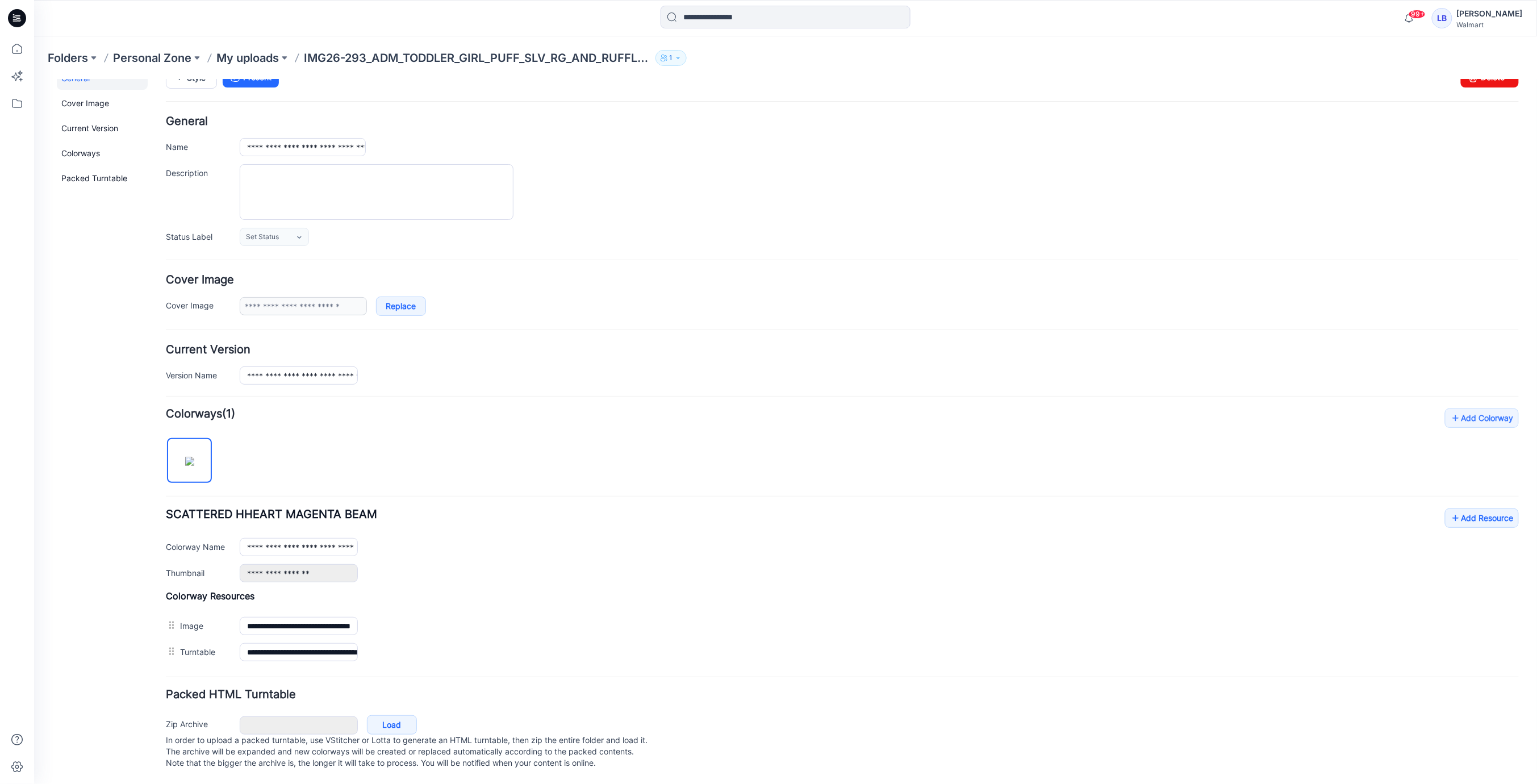
scroll to position [31, 0]
click at [1478, 508] on link "Add Resource" at bounding box center [1482, 517] width 74 height 19
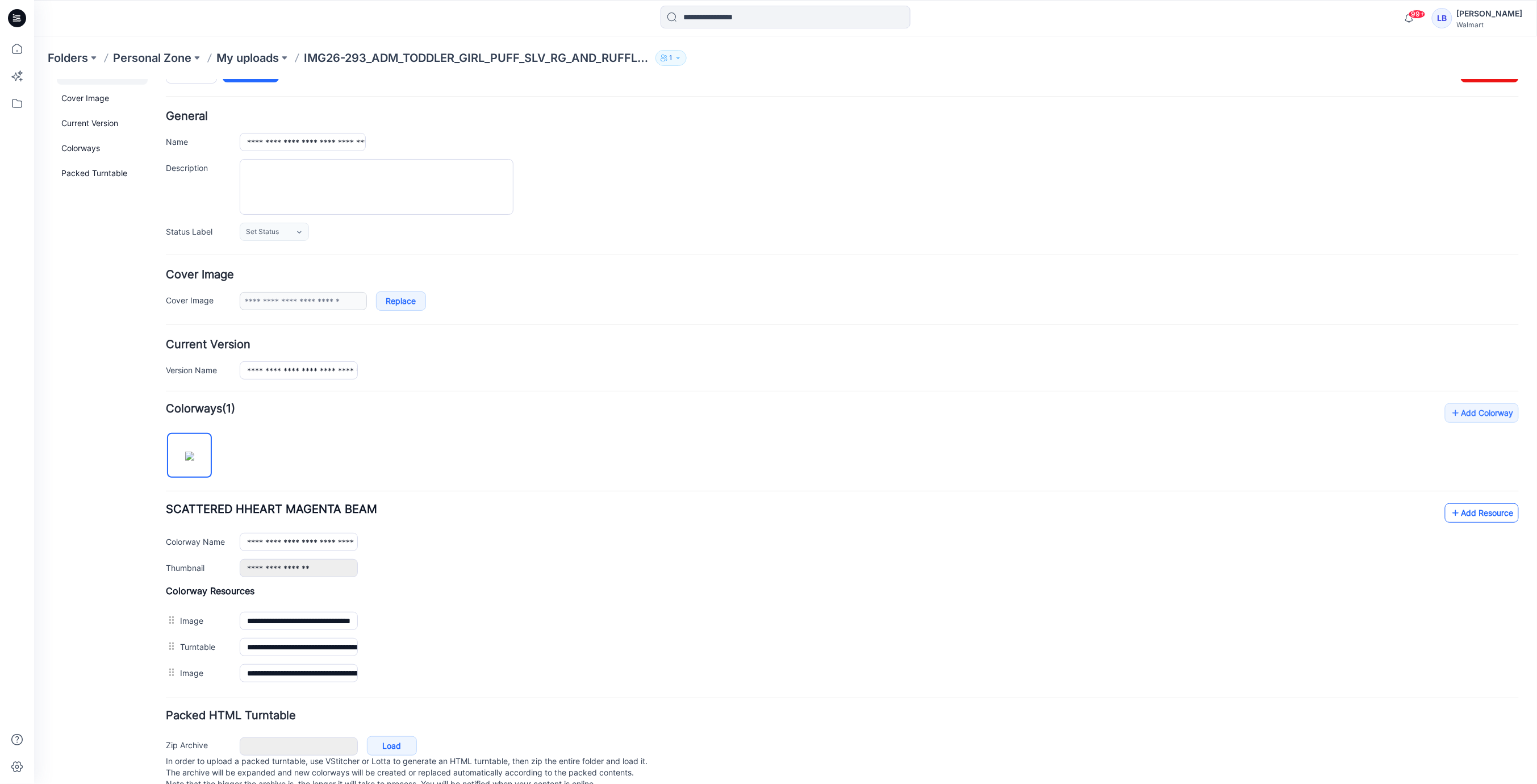
click at [1464, 503] on link "Add Resource" at bounding box center [1482, 512] width 74 height 19
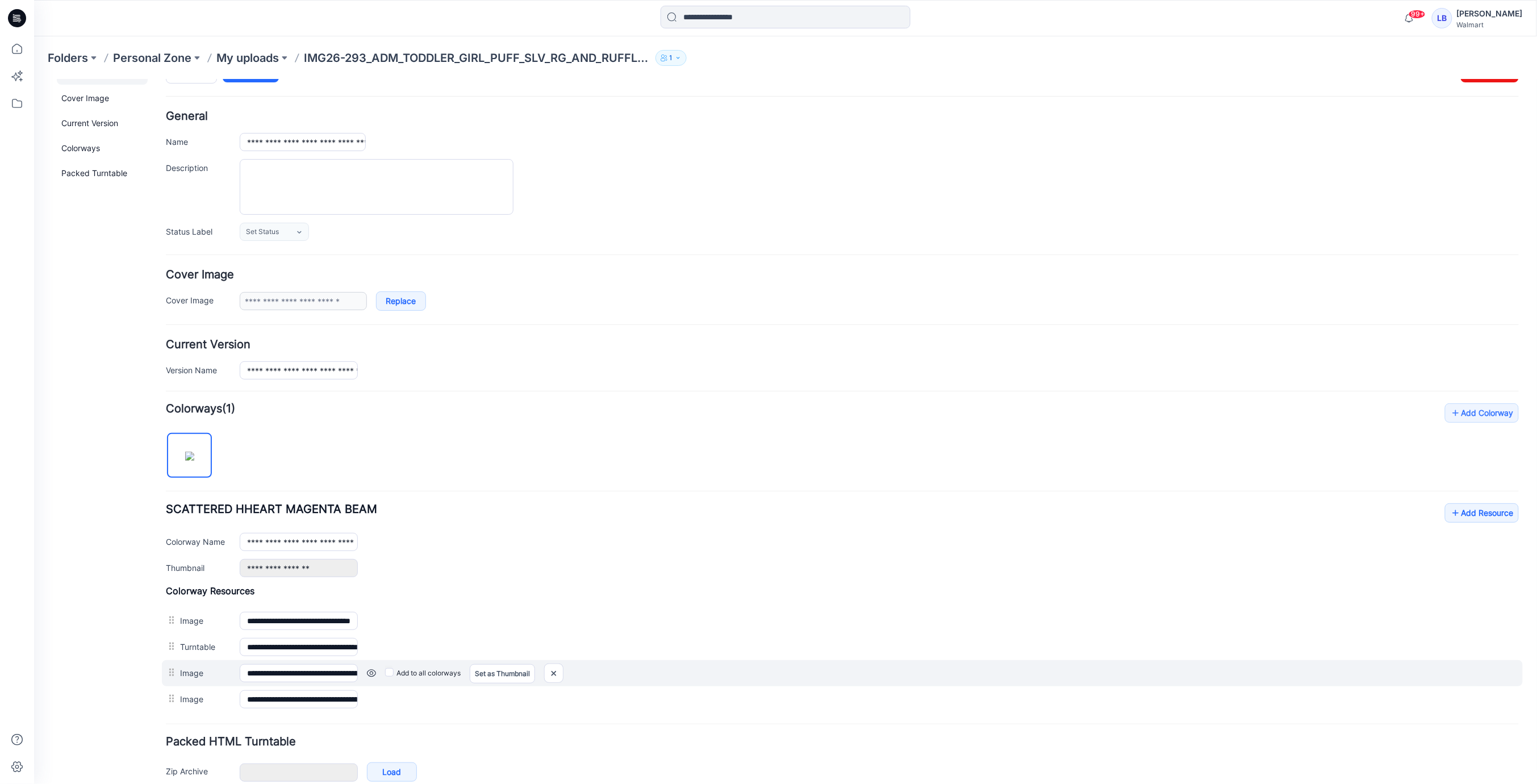
click at [368, 668] on link at bounding box center [370, 673] width 9 height 9
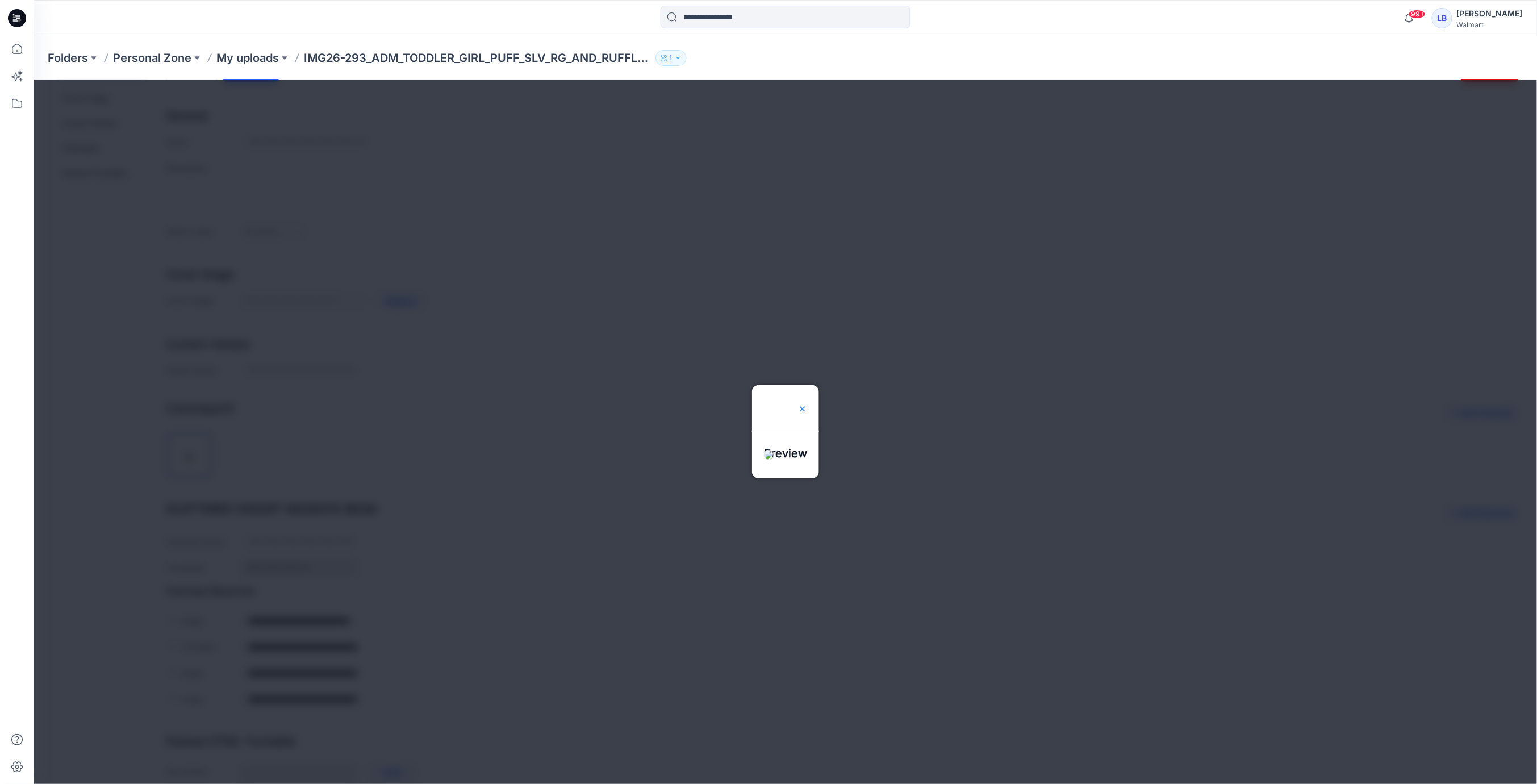
click at [807, 404] on img at bounding box center [802, 408] width 9 height 9
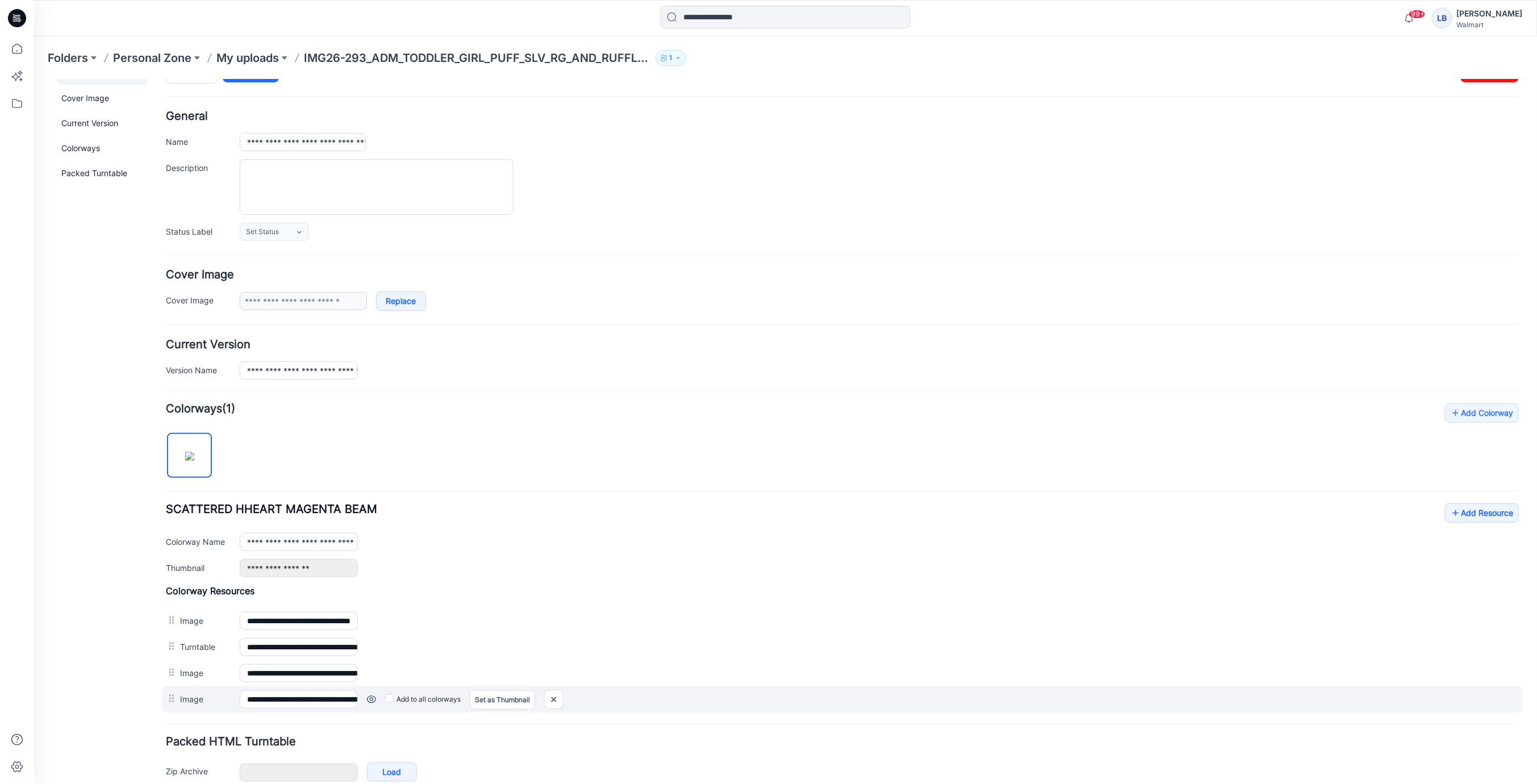
click at [370, 694] on link at bounding box center [370, 699] width 9 height 9
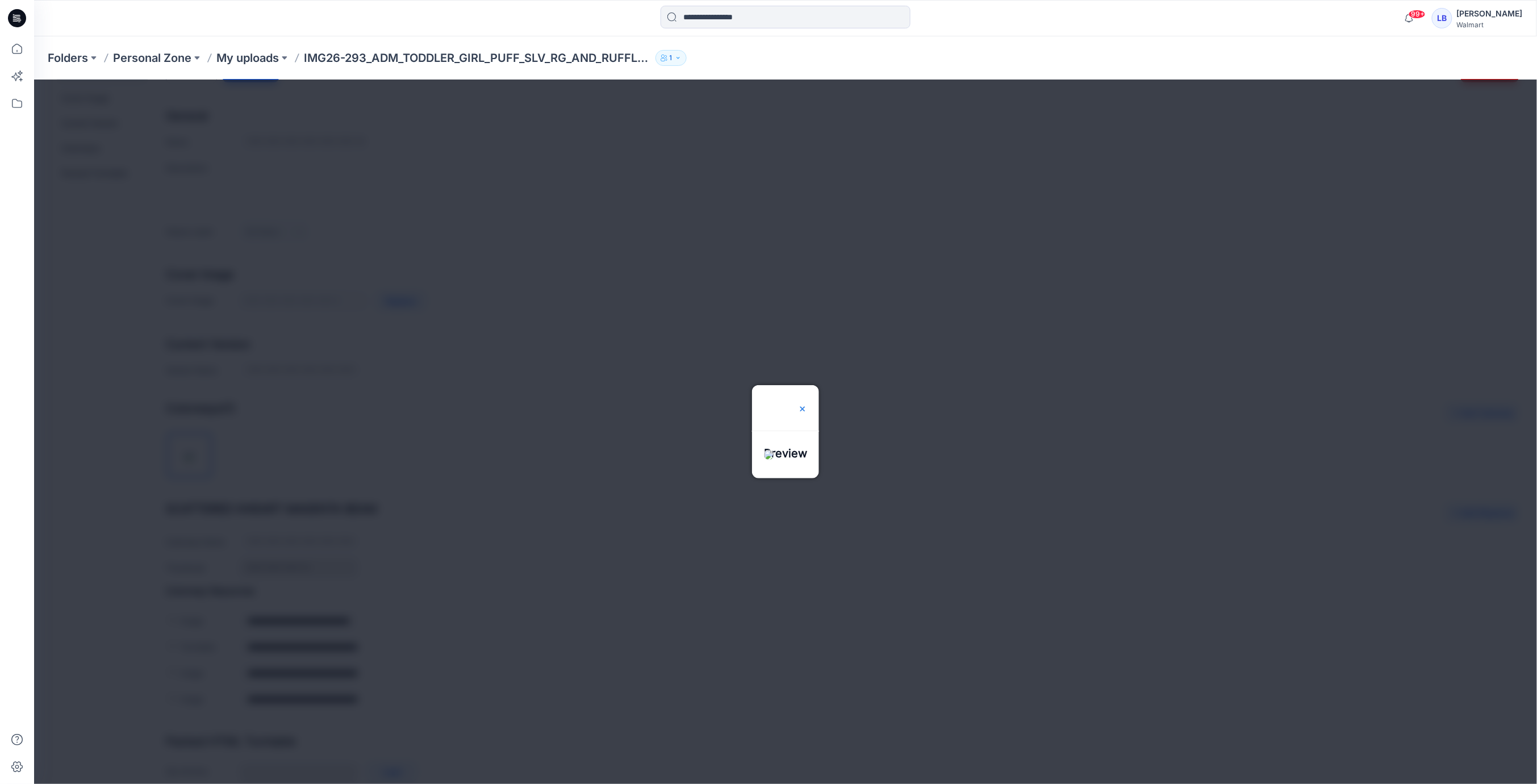
click at [807, 404] on img at bounding box center [802, 408] width 9 height 9
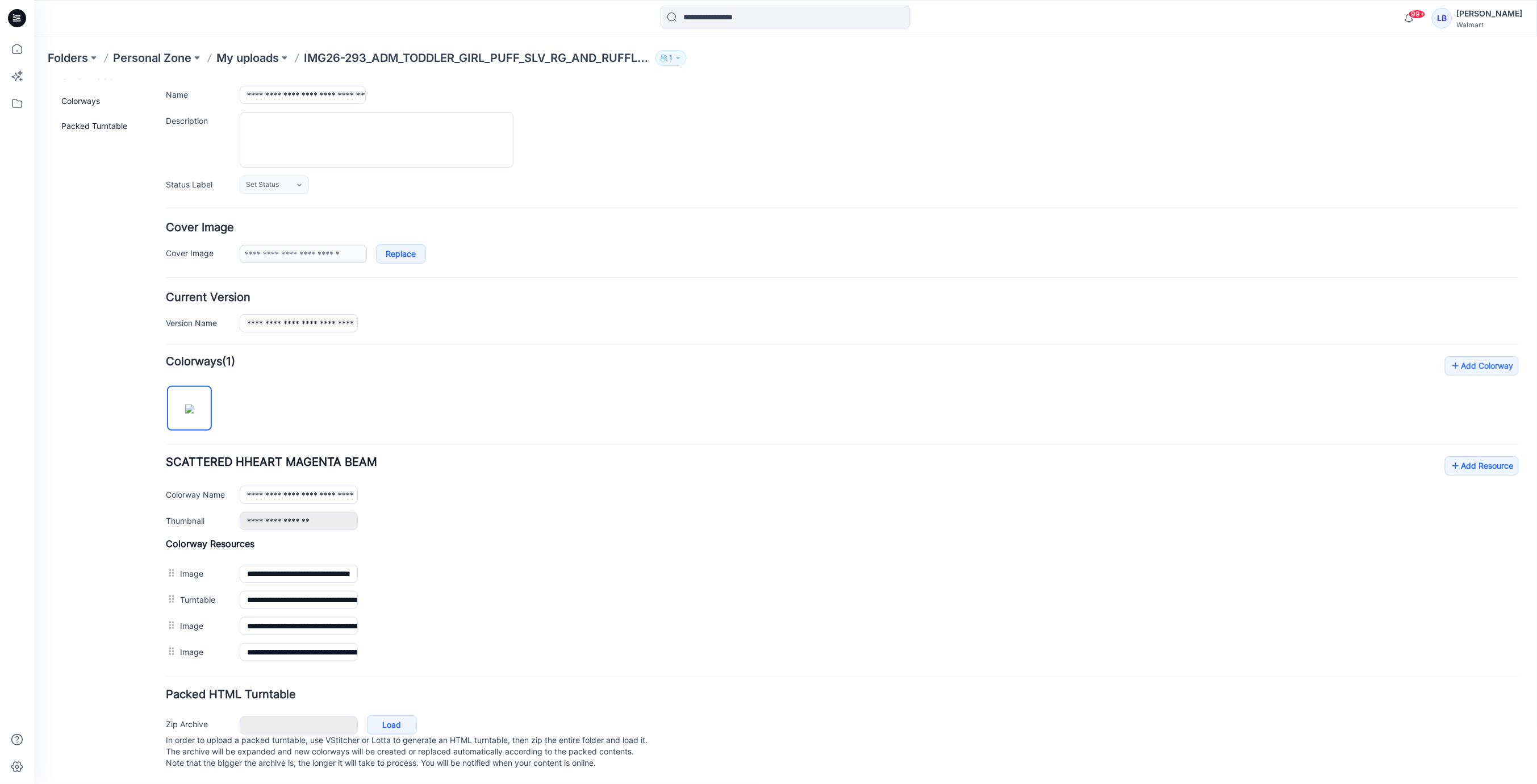
scroll to position [82, 0]
click at [1473, 463] on link "Add Resource" at bounding box center [1482, 465] width 74 height 19
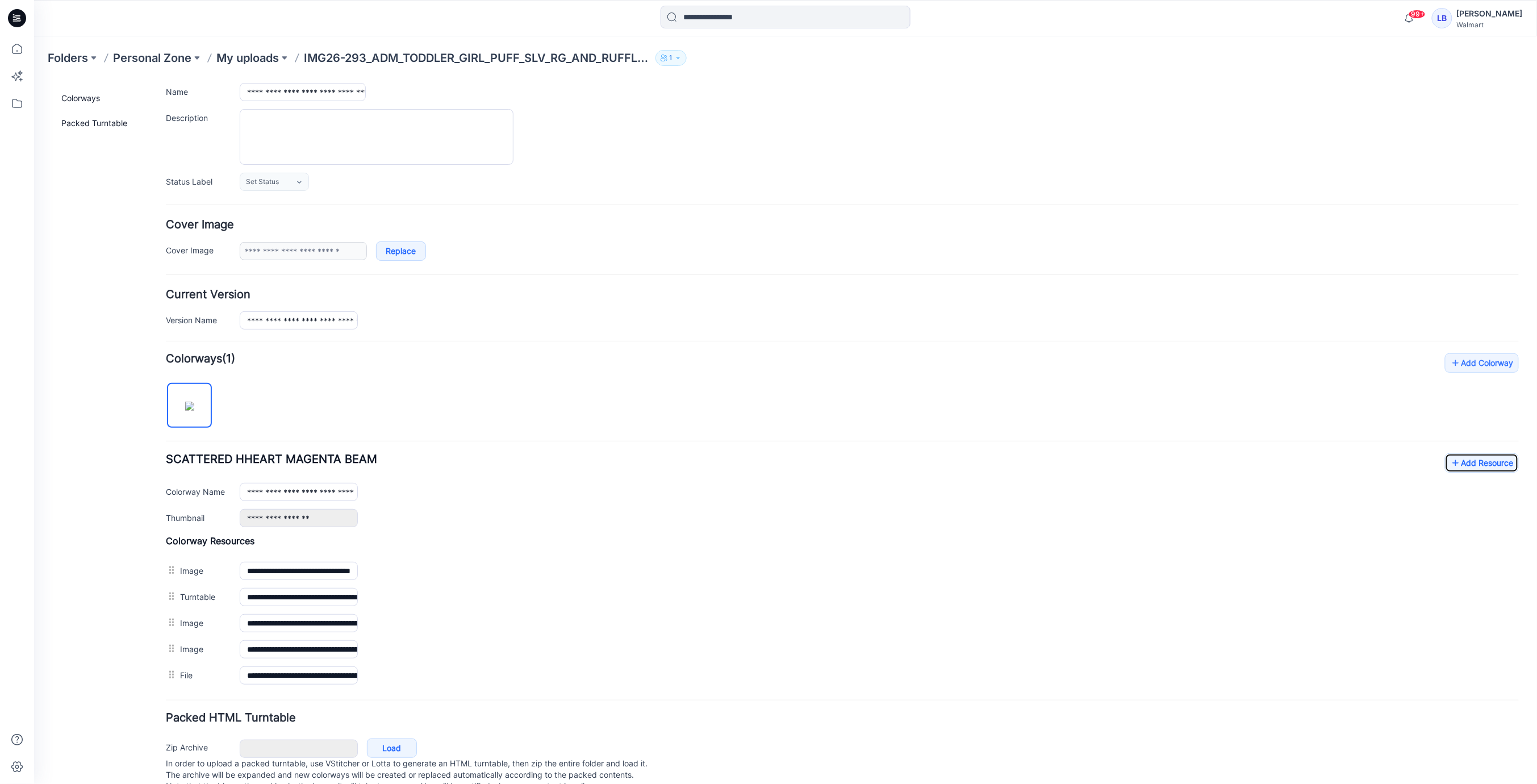
scroll to position [0, 0]
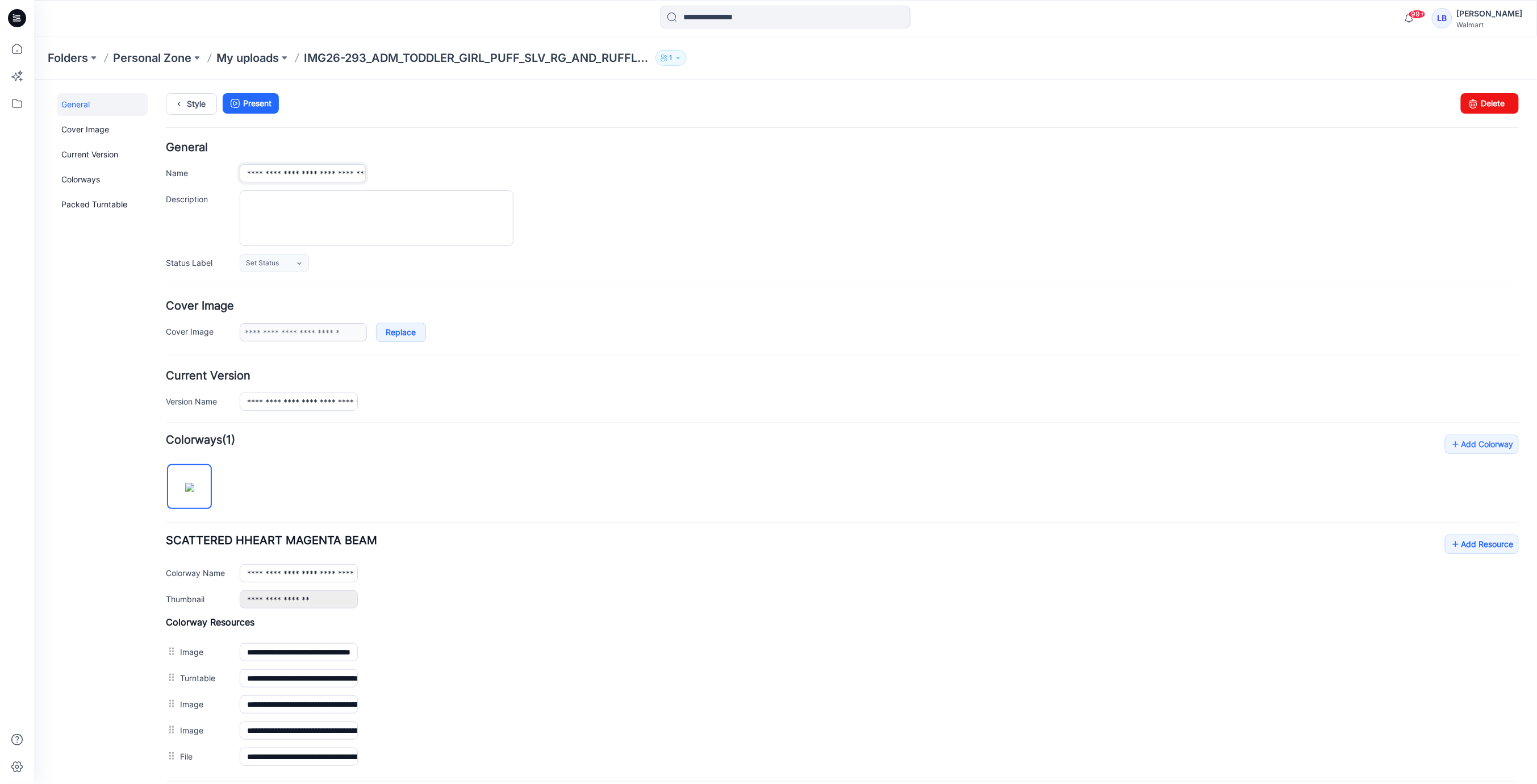
drag, startPoint x: 303, startPoint y: 173, endPoint x: 296, endPoint y: 172, distance: 7.1
click at [303, 173] on input "**********" at bounding box center [302, 173] width 126 height 18
drag, startPoint x: 294, startPoint y: 172, endPoint x: 677, endPoint y: 171, distance: 383.0
click at [677, 171] on div "**********" at bounding box center [879, 172] width 1279 height 18
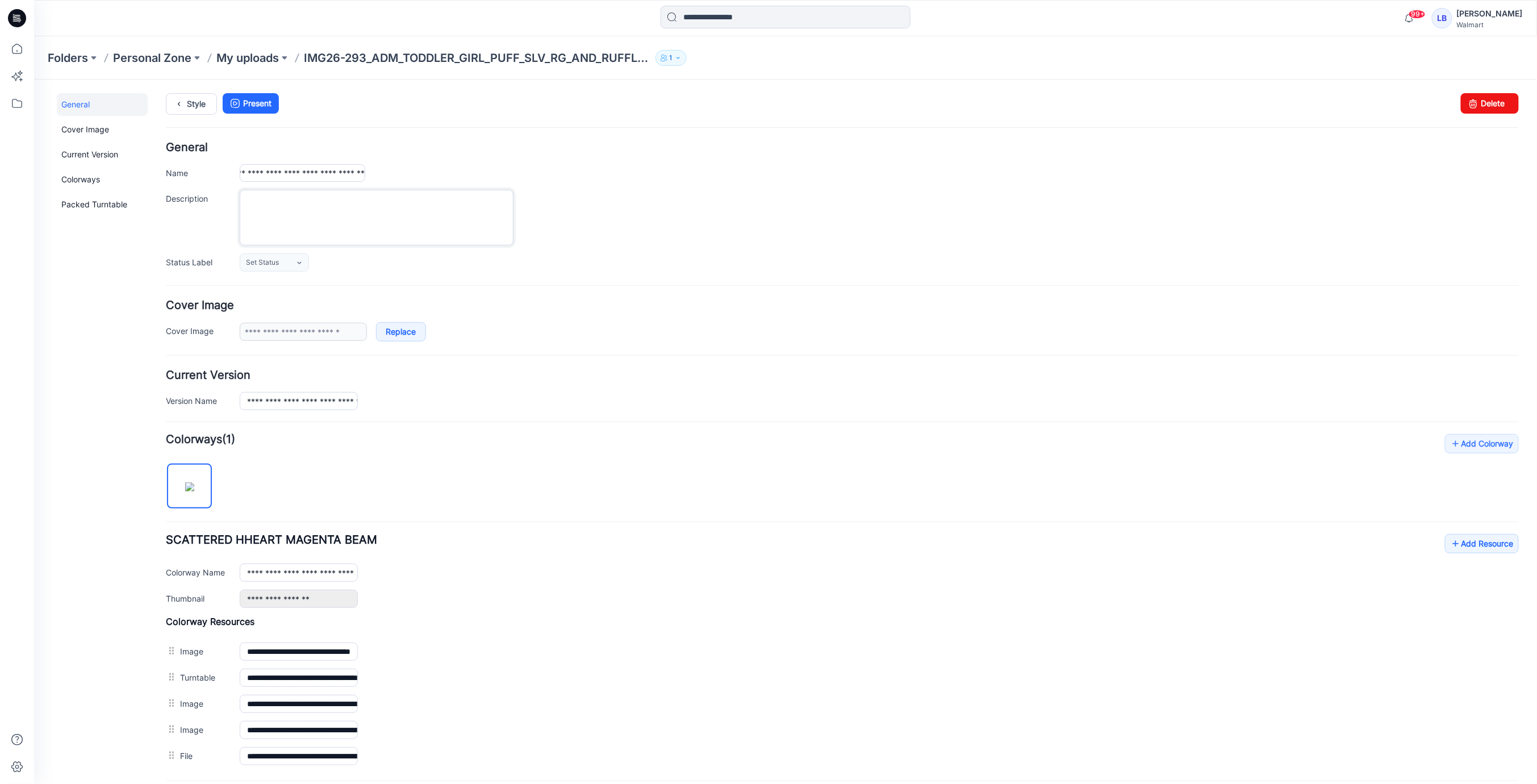
scroll to position [0, 0]
click at [366, 199] on textarea "Description" at bounding box center [376, 217] width 274 height 55
paste textarea "**********"
click at [267, 199] on textarea "**********" at bounding box center [376, 217] width 274 height 55
drag, startPoint x: 304, startPoint y: 199, endPoint x: 314, endPoint y: 209, distance: 14.1
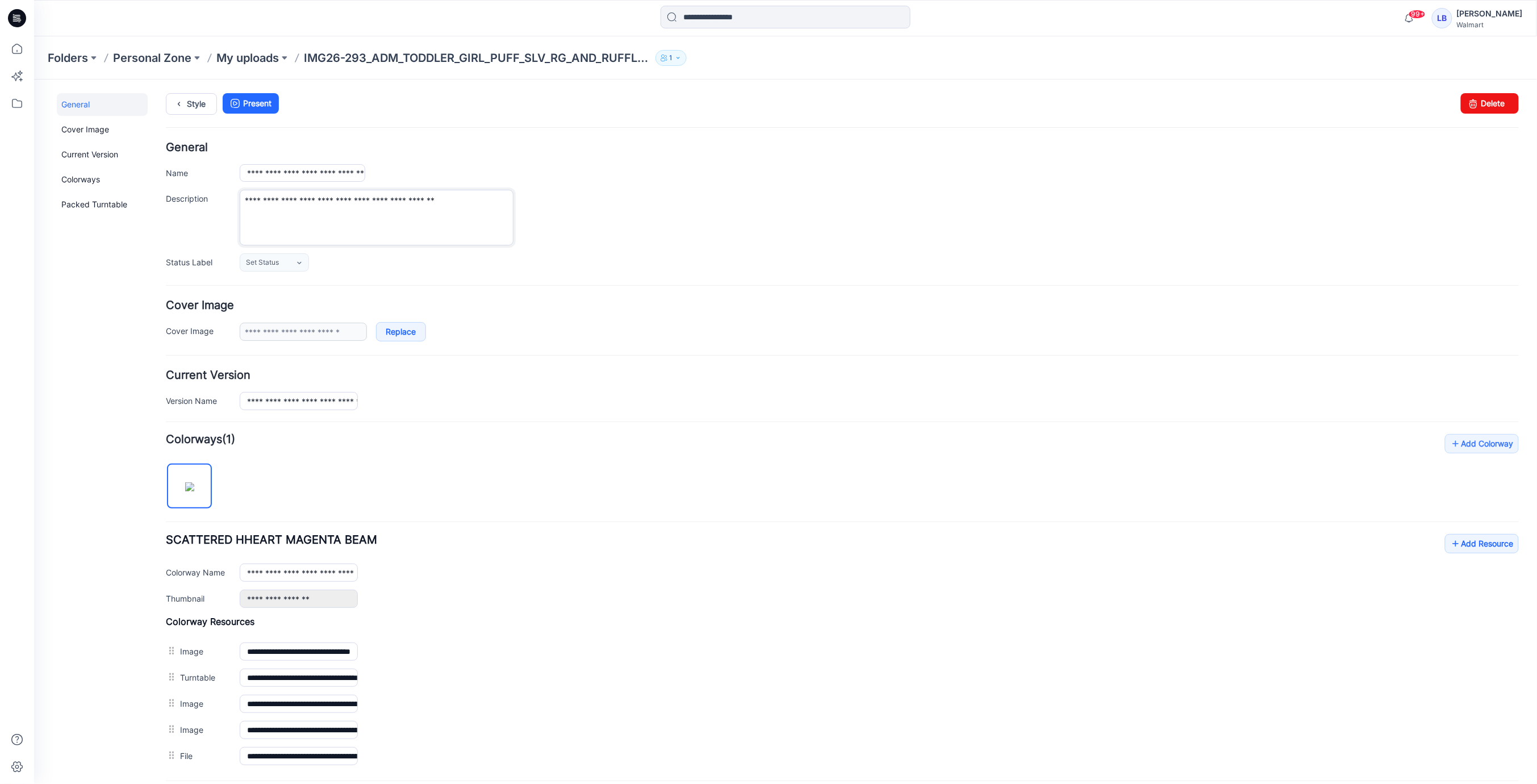
click at [304, 199] on textarea "**********" at bounding box center [376, 217] width 274 height 55
drag, startPoint x: 324, startPoint y: 199, endPoint x: 363, endPoint y: 221, distance: 44.8
click at [324, 199] on textarea "**********" at bounding box center [376, 217] width 274 height 55
click at [348, 200] on textarea "**********" at bounding box center [376, 217] width 274 height 55
click at [363, 200] on textarea "**********" at bounding box center [376, 217] width 274 height 55
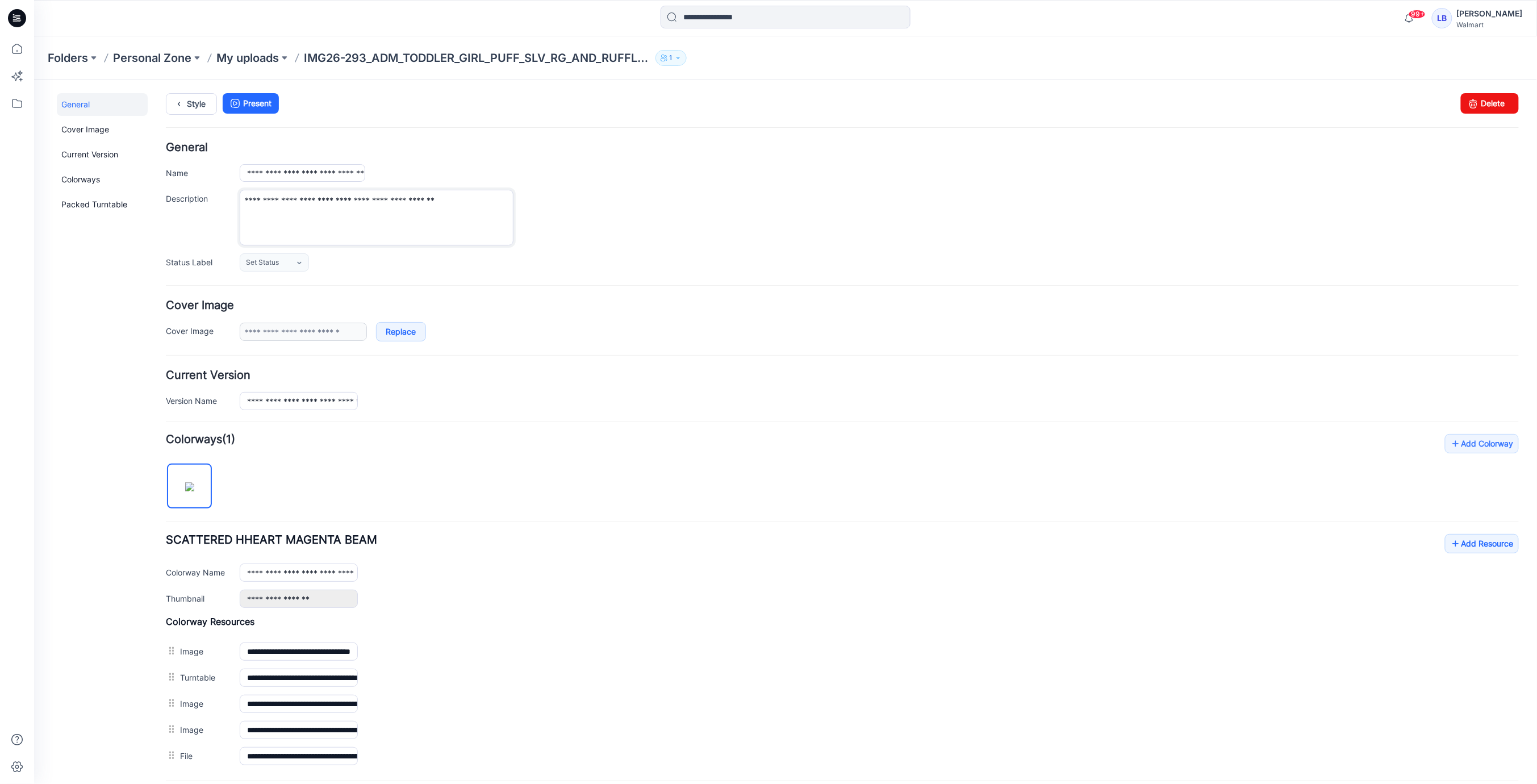
drag, startPoint x: 375, startPoint y: 199, endPoint x: 389, endPoint y: 211, distance: 18.4
click at [375, 199] on textarea "**********" at bounding box center [376, 217] width 274 height 55
drag, startPoint x: 395, startPoint y: 199, endPoint x: 439, endPoint y: 224, distance: 50.6
click at [395, 199] on textarea "**********" at bounding box center [376, 217] width 274 height 55
click at [430, 199] on textarea "**********" at bounding box center [376, 217] width 274 height 55
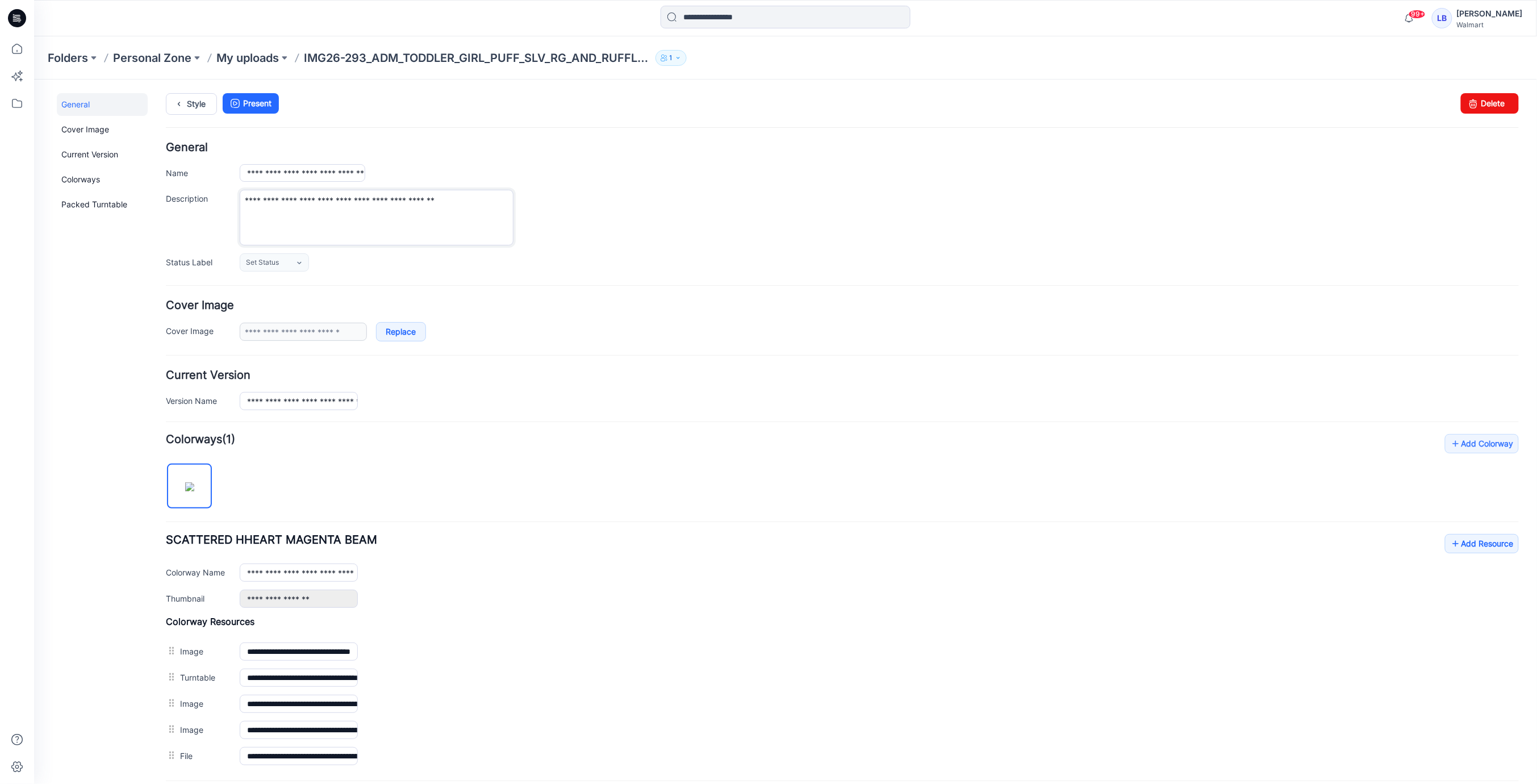
click at [430, 201] on textarea "**********" at bounding box center [376, 217] width 274 height 55
drag, startPoint x: 456, startPoint y: 197, endPoint x: 484, endPoint y: 227, distance: 41.0
click at [456, 198] on textarea "**********" at bounding box center [376, 217] width 274 height 55
type textarea "**********"
drag, startPoint x: 654, startPoint y: 234, endPoint x: 189, endPoint y: 93, distance: 485.9
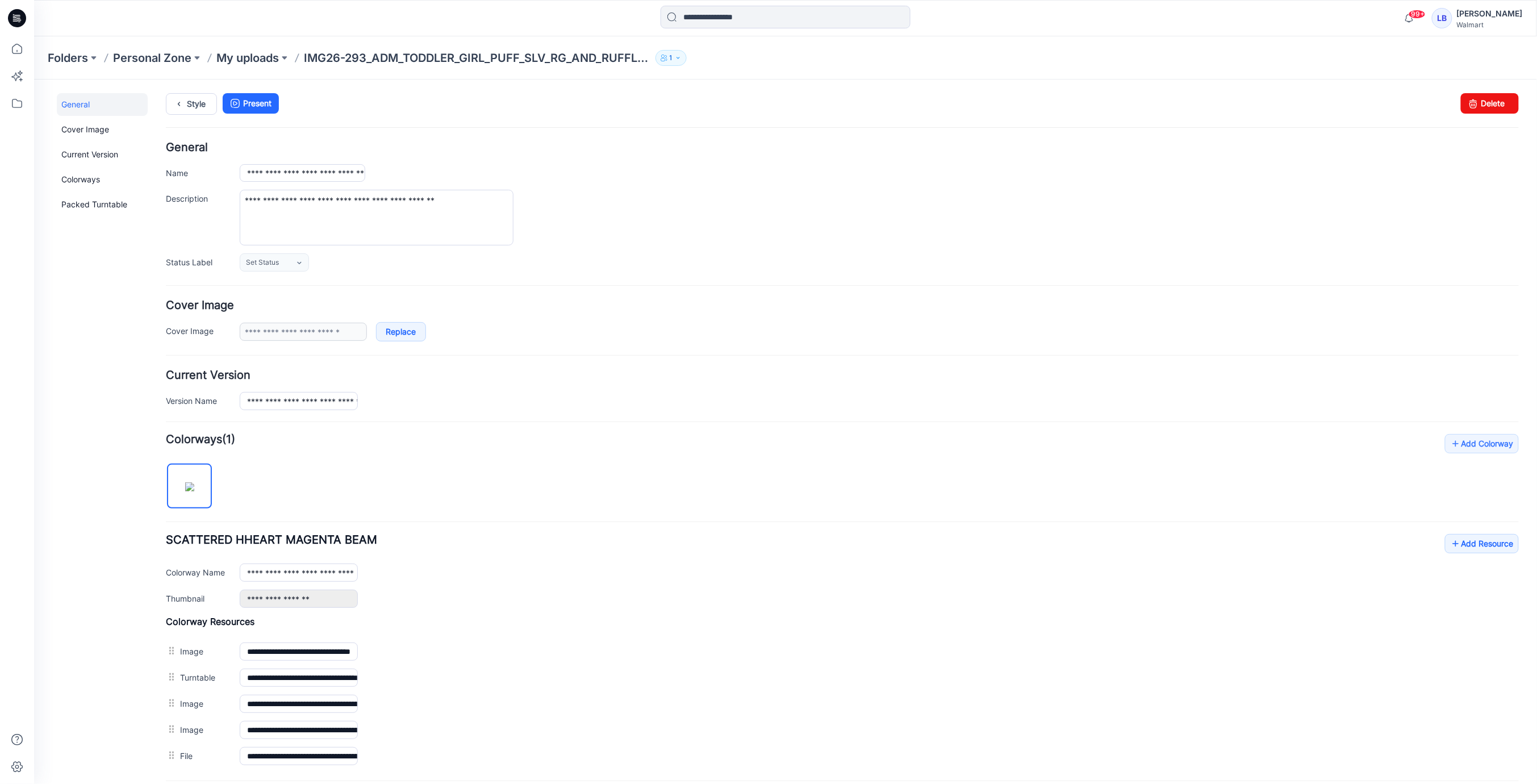
click at [653, 233] on div "**********" at bounding box center [879, 217] width 1279 height 55
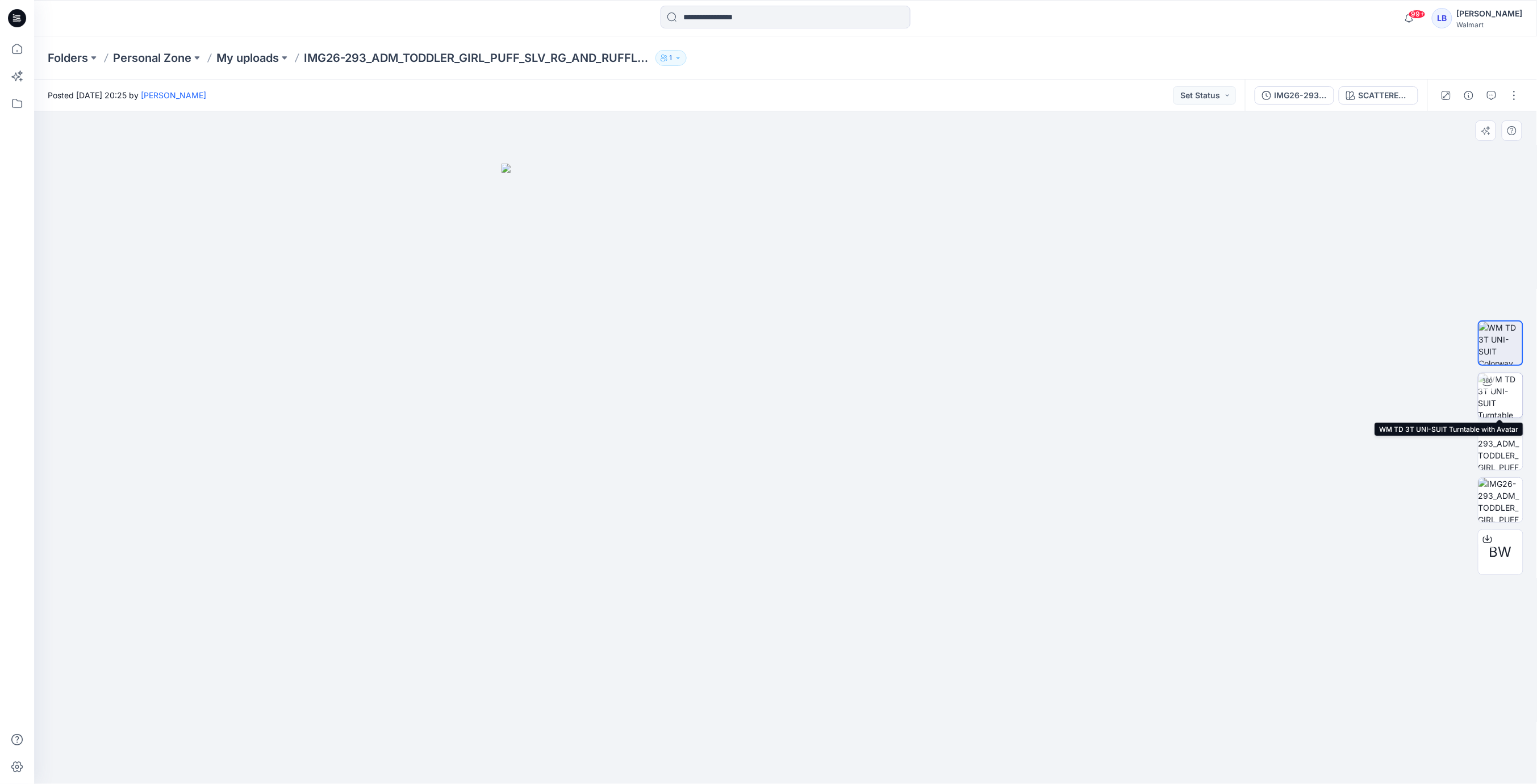
click at [1490, 398] on img at bounding box center [1500, 395] width 44 height 44
drag, startPoint x: 864, startPoint y: 425, endPoint x: 1145, endPoint y: 450, distance: 282.1
click at [880, 442] on div at bounding box center [786, 447] width 1503 height 673
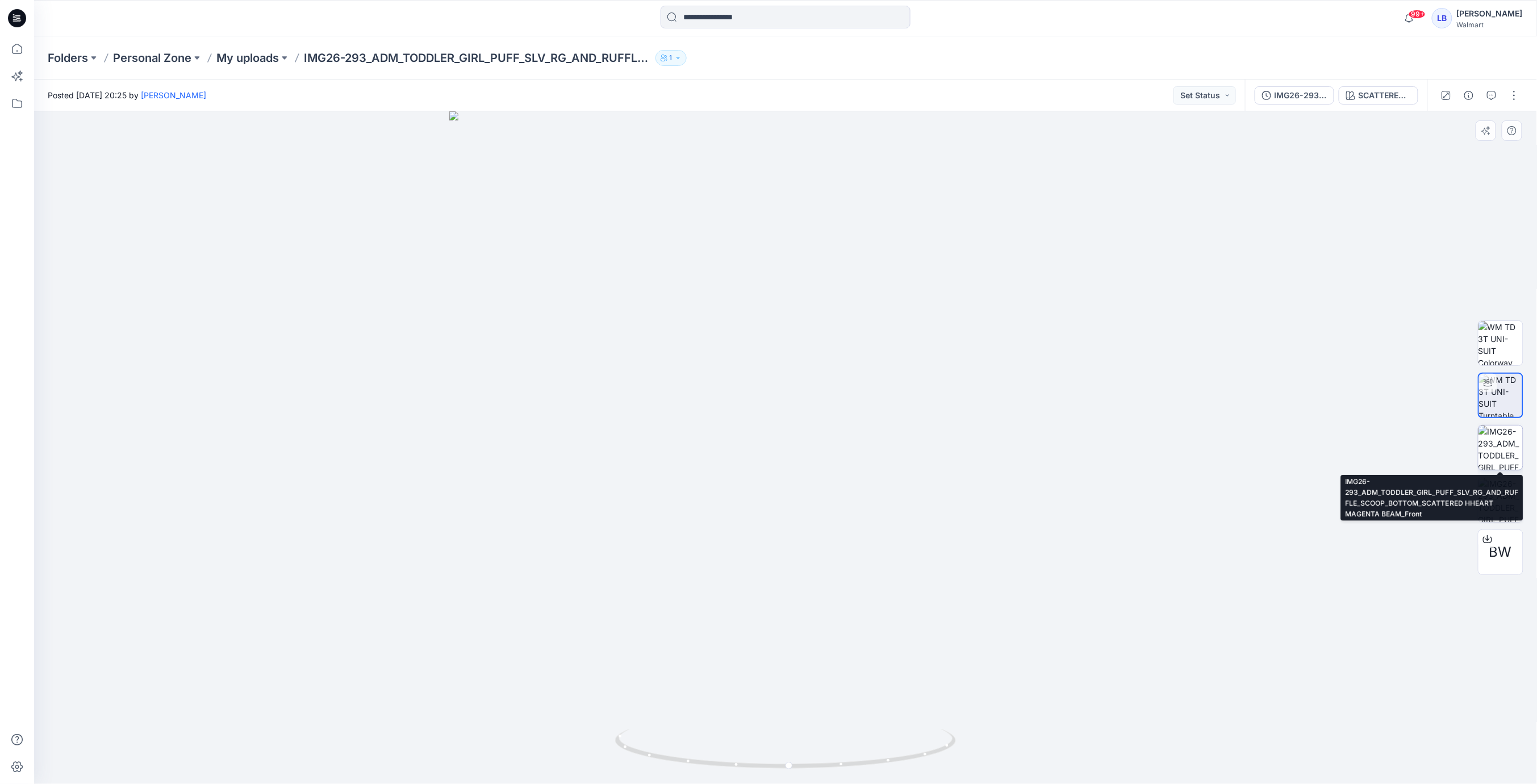
click at [1505, 459] on img at bounding box center [1500, 447] width 44 height 44
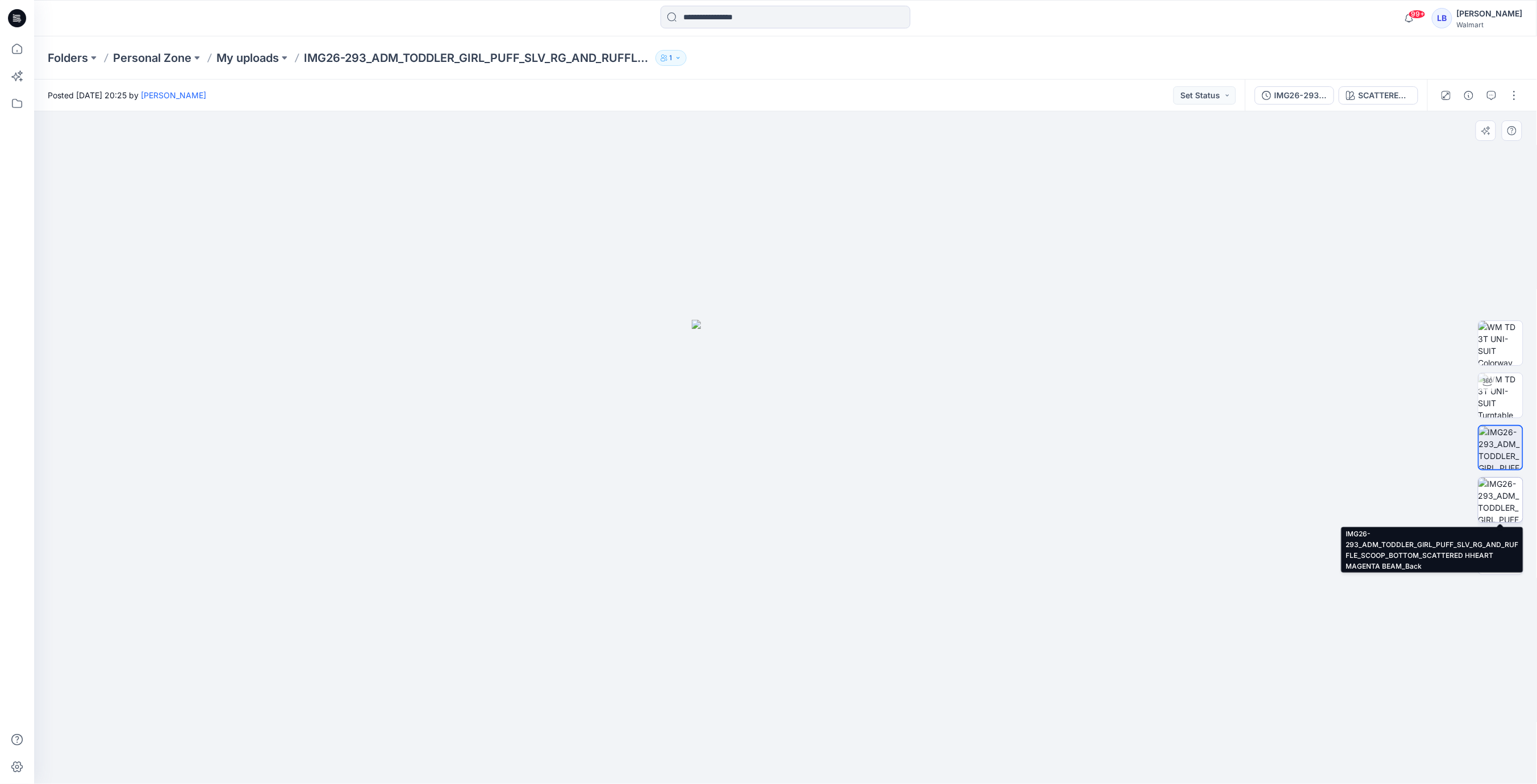
click at [1505, 498] on img at bounding box center [1500, 499] width 44 height 44
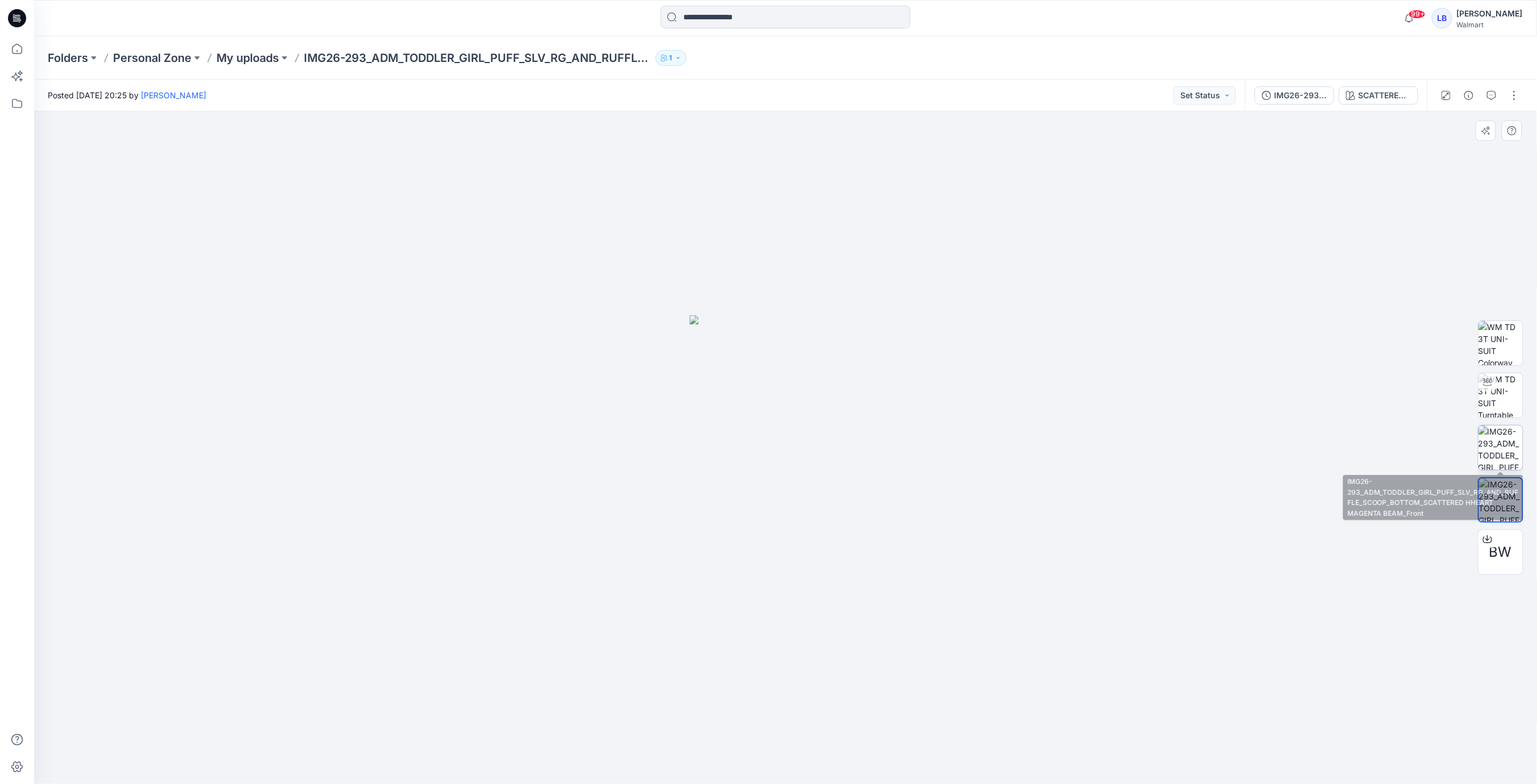
drag, startPoint x: 1507, startPoint y: 456, endPoint x: 1507, endPoint y: 462, distance: 6.0
click at [1507, 456] on img at bounding box center [1500, 447] width 44 height 44
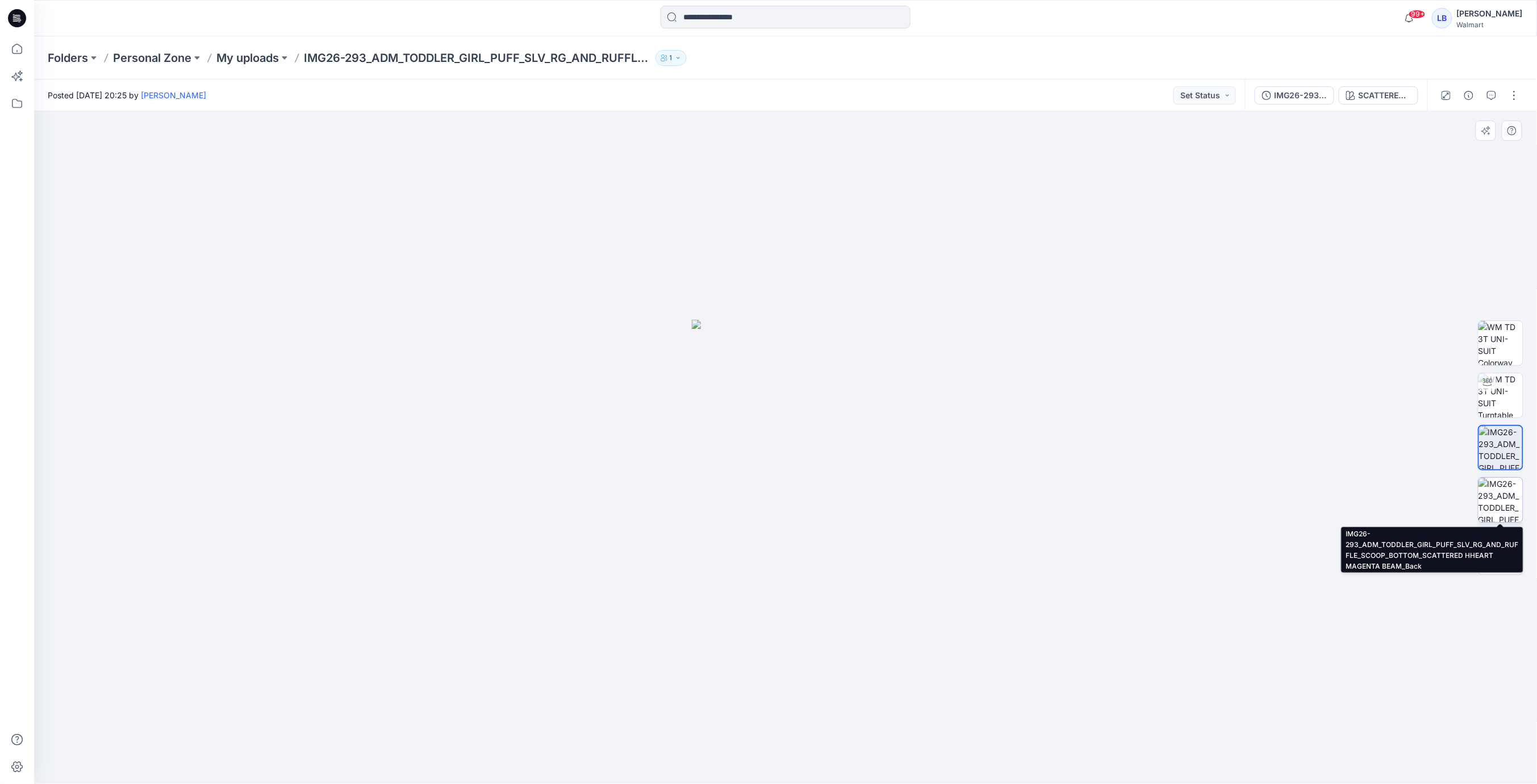
click at [1498, 491] on img at bounding box center [1500, 499] width 44 height 44
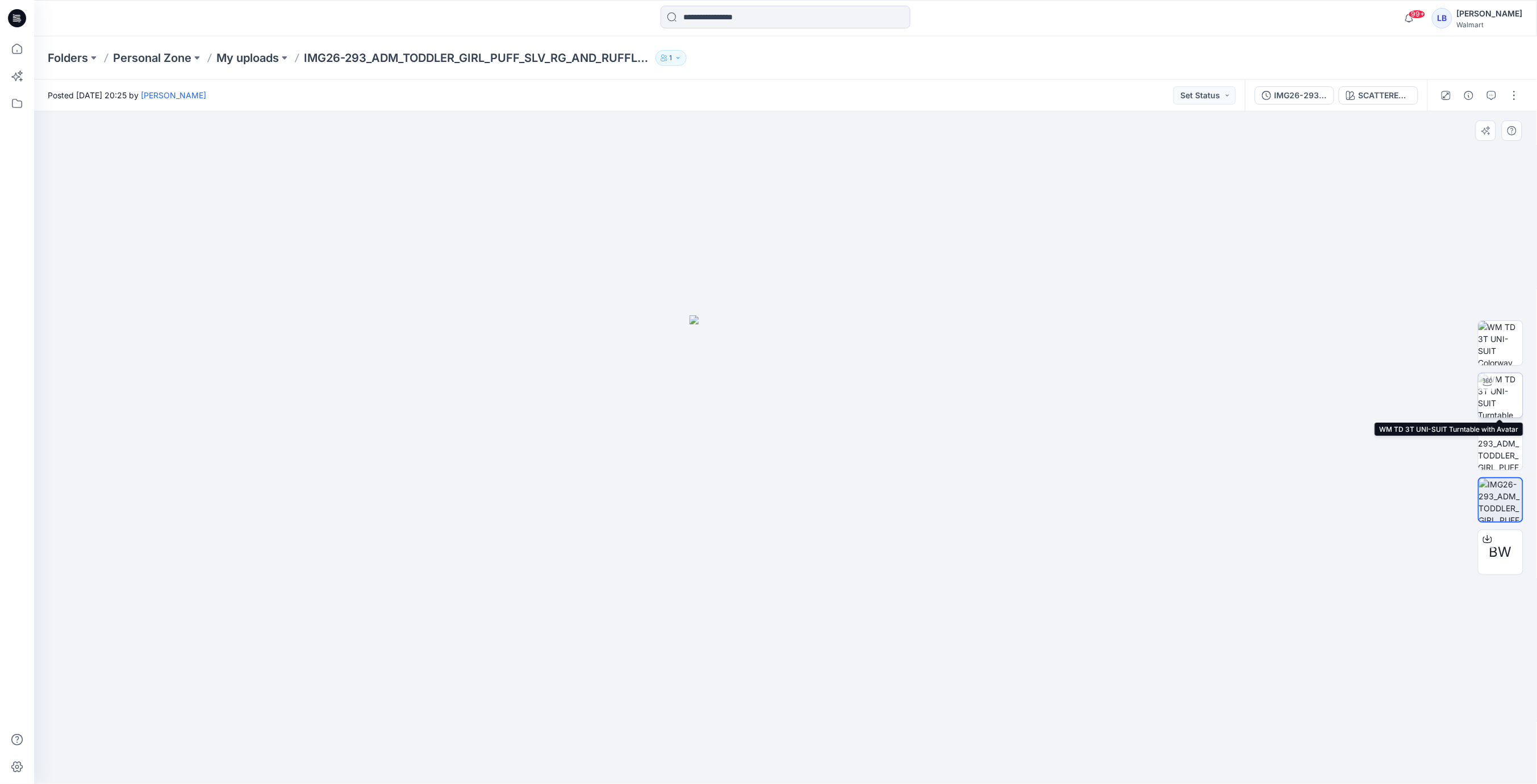
click at [1499, 396] on img at bounding box center [1500, 395] width 44 height 44
click at [1517, 91] on button "button" at bounding box center [1514, 95] width 18 height 18
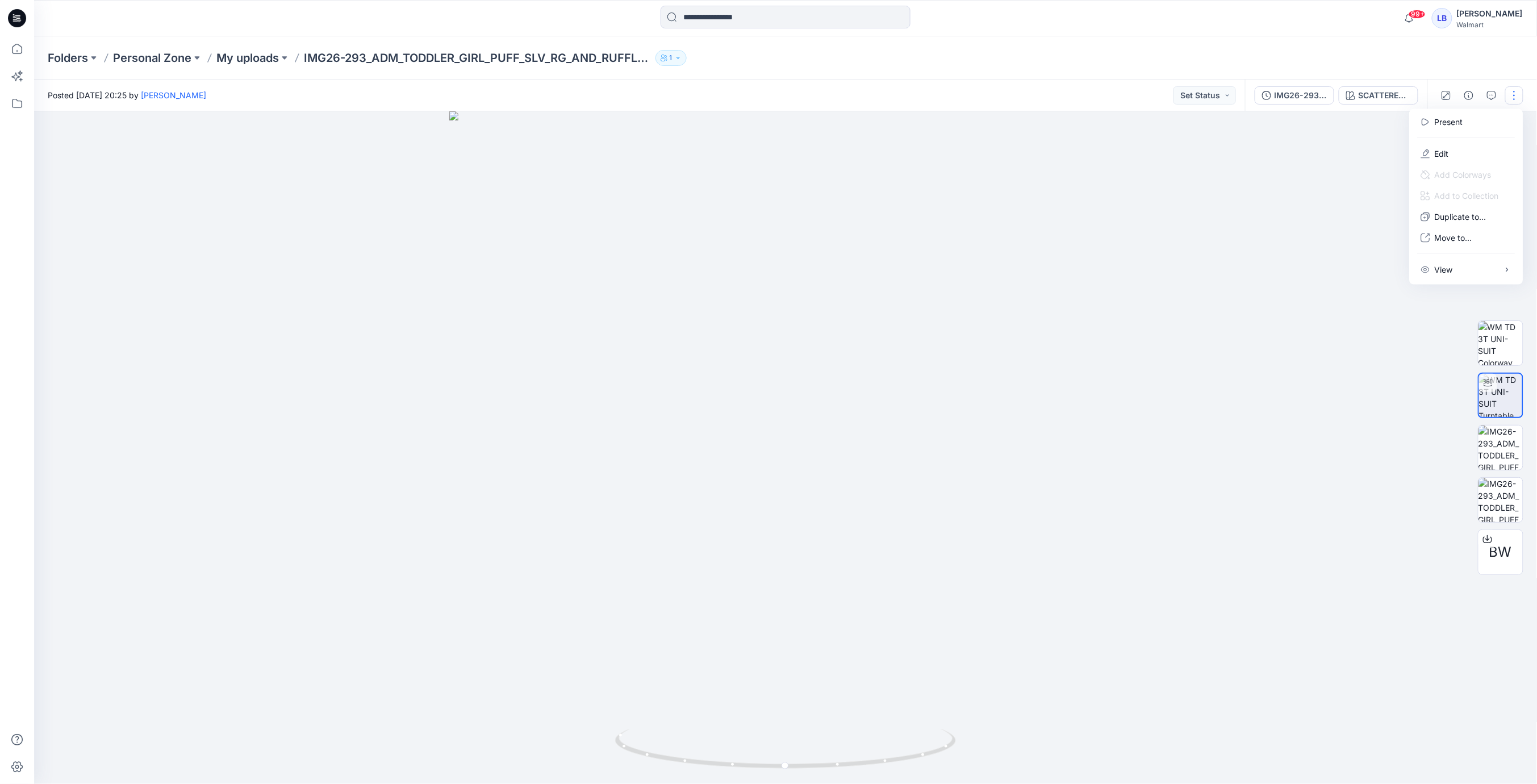
click at [1411, 45] on div "Folders Personal Zone My uploads IMG26-293_ADM_TODDLER_GIRL_PUFF_SLV_RG_AND_RUF…" at bounding box center [786, 58] width 1503 height 44
drag, startPoint x: 1512, startPoint y: 100, endPoint x: 1510, endPoint y: 106, distance: 6.3
click at [1512, 100] on button "button" at bounding box center [1514, 95] width 18 height 18
click at [1443, 156] on p "Edit" at bounding box center [1442, 153] width 14 height 12
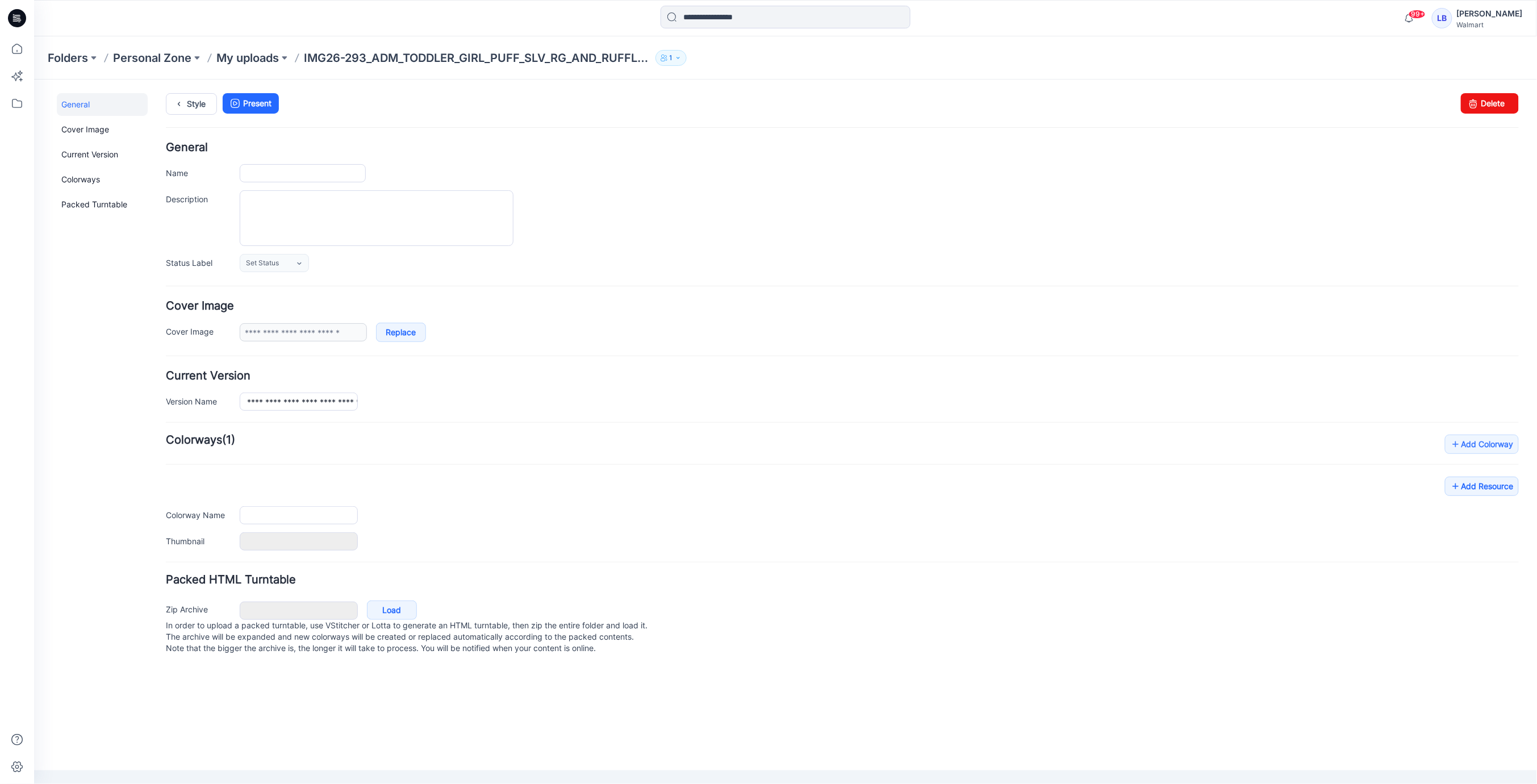
type input "**********"
type textarea "**********"
type input "**********"
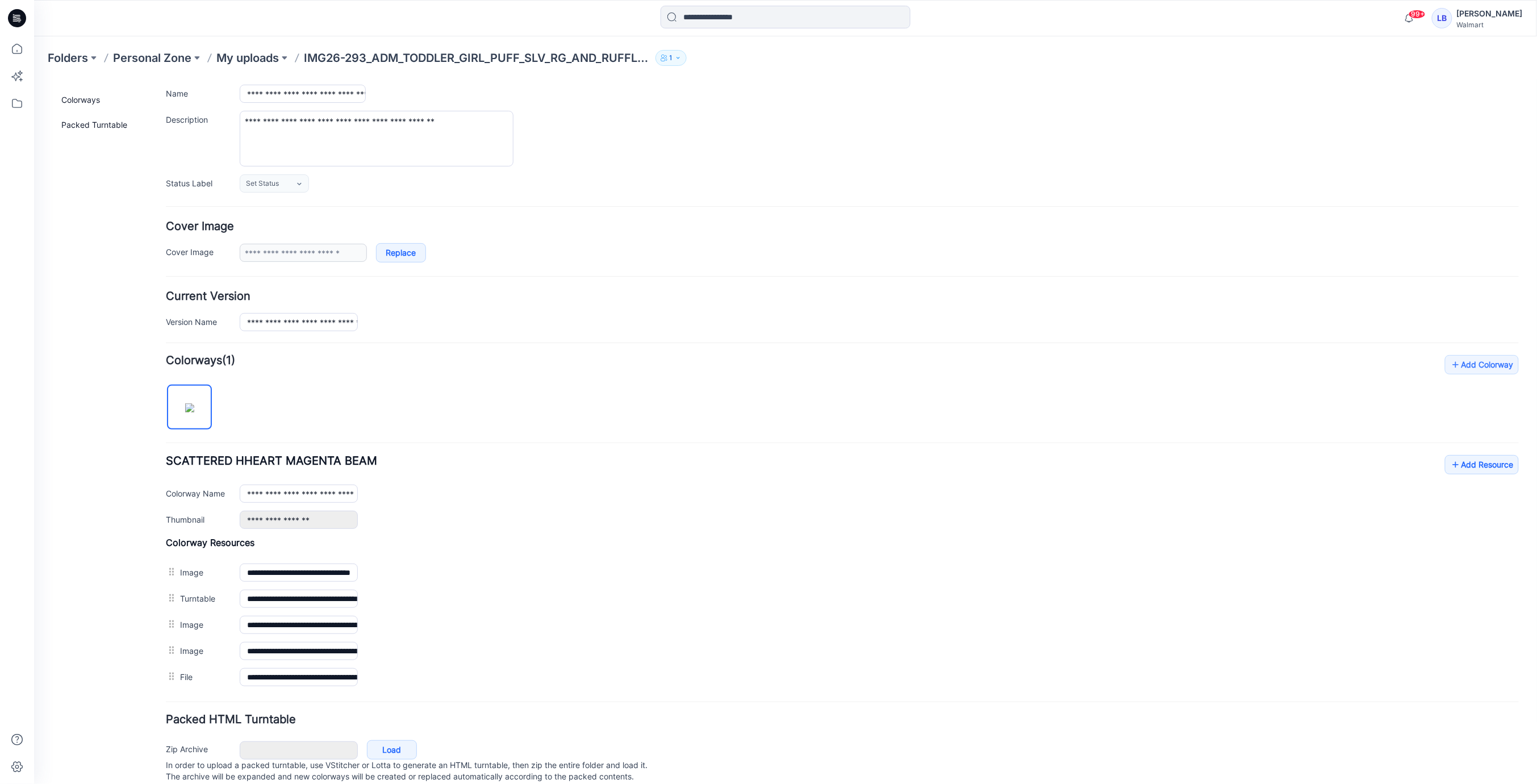
scroll to position [109, 0]
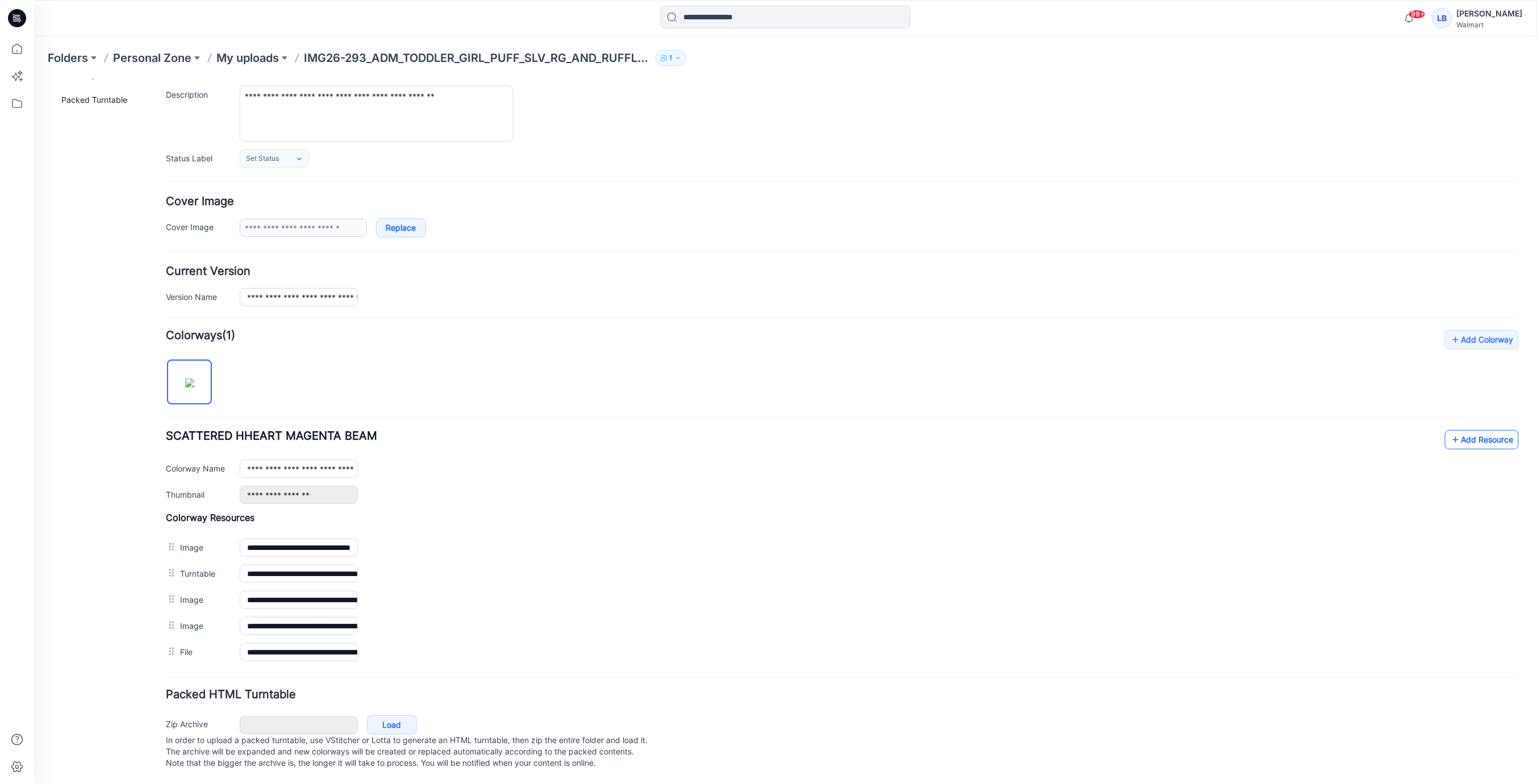
click at [1473, 431] on link "Add Resource" at bounding box center [1482, 439] width 74 height 19
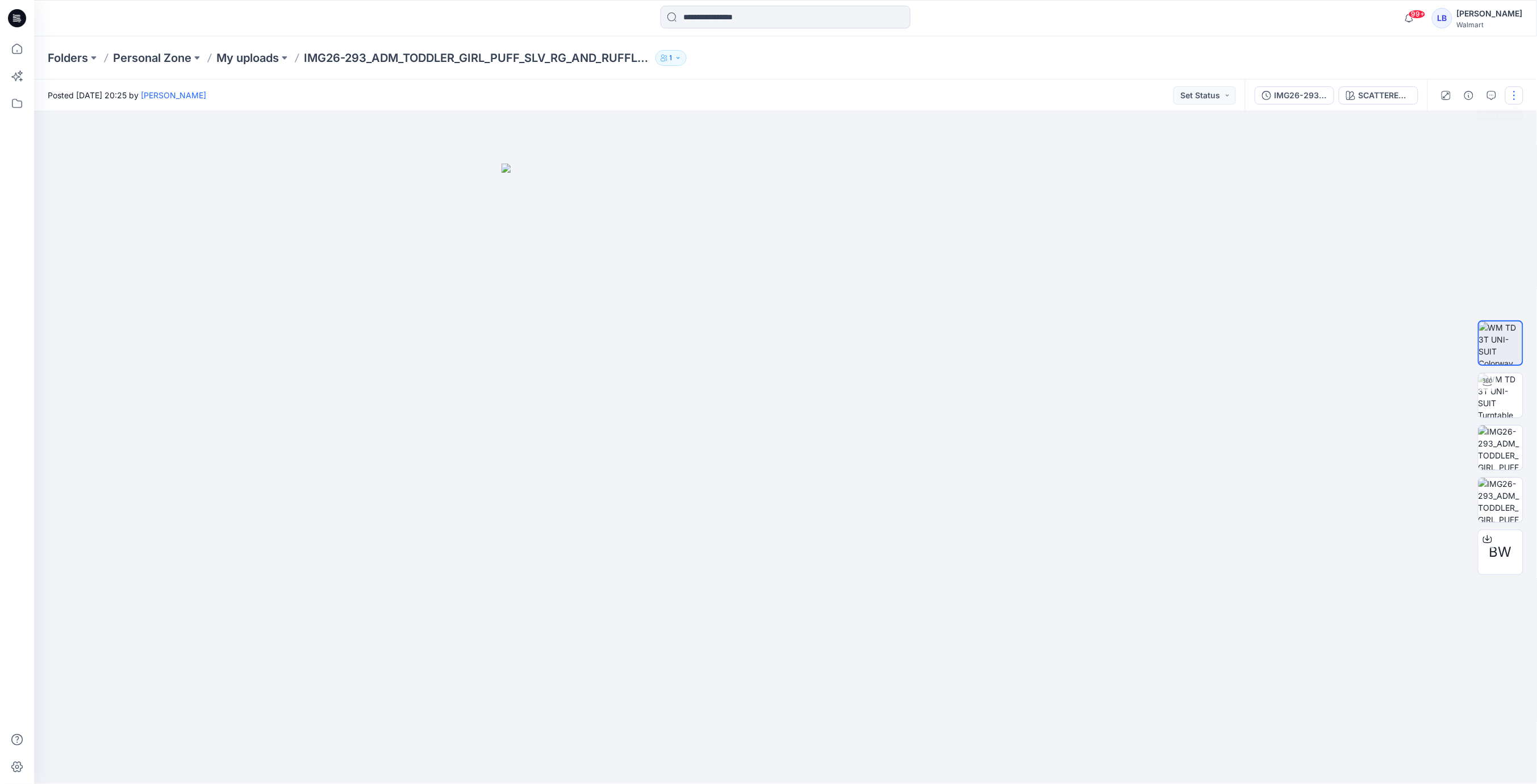
drag, startPoint x: 1518, startPoint y: 95, endPoint x: 1519, endPoint y: 101, distance: 6.1
click at [1518, 95] on button "button" at bounding box center [1514, 95] width 18 height 18
click at [1436, 148] on p "Edit" at bounding box center [1442, 153] width 14 height 12
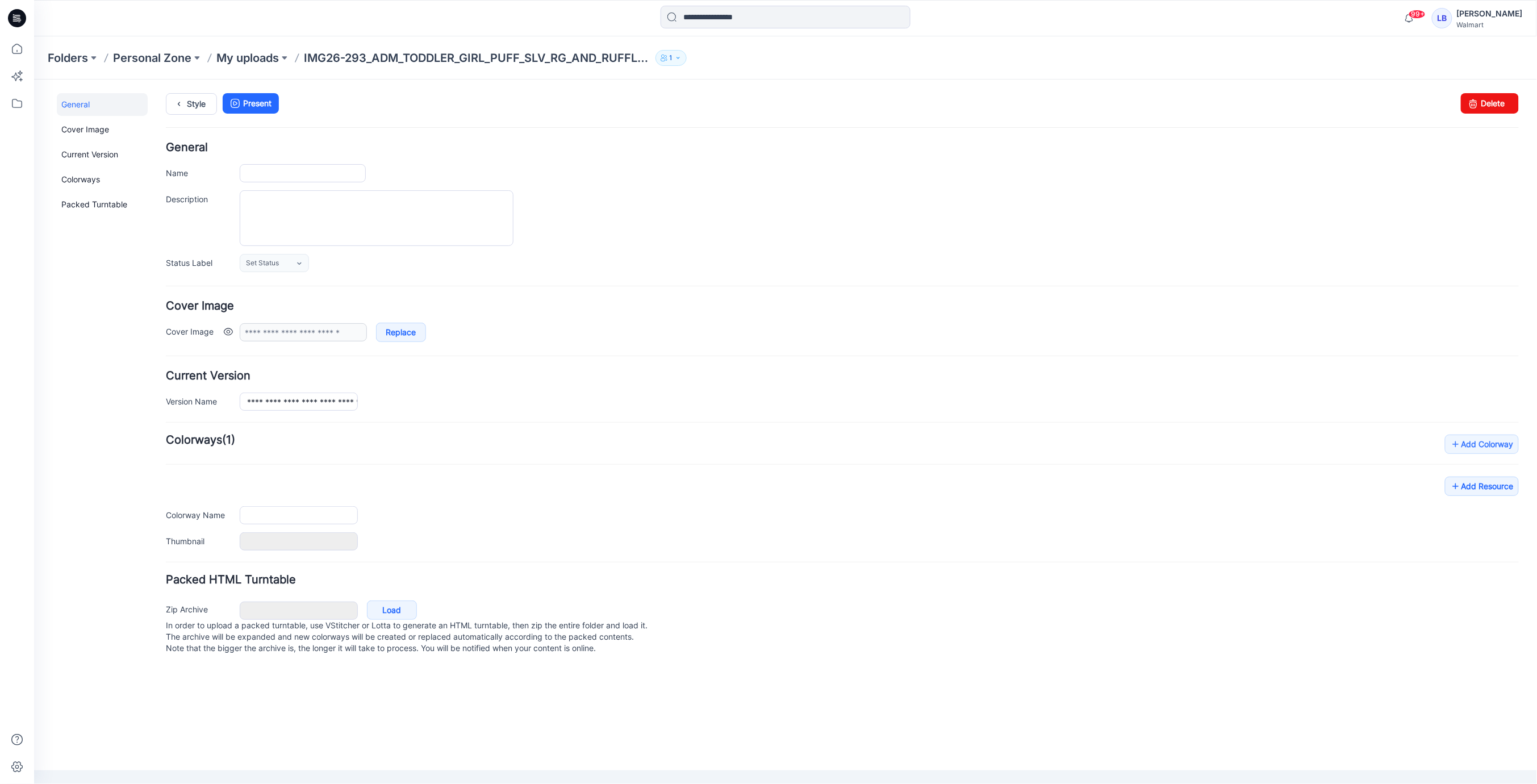
type input "**********"
type textarea "**********"
type input "**********"
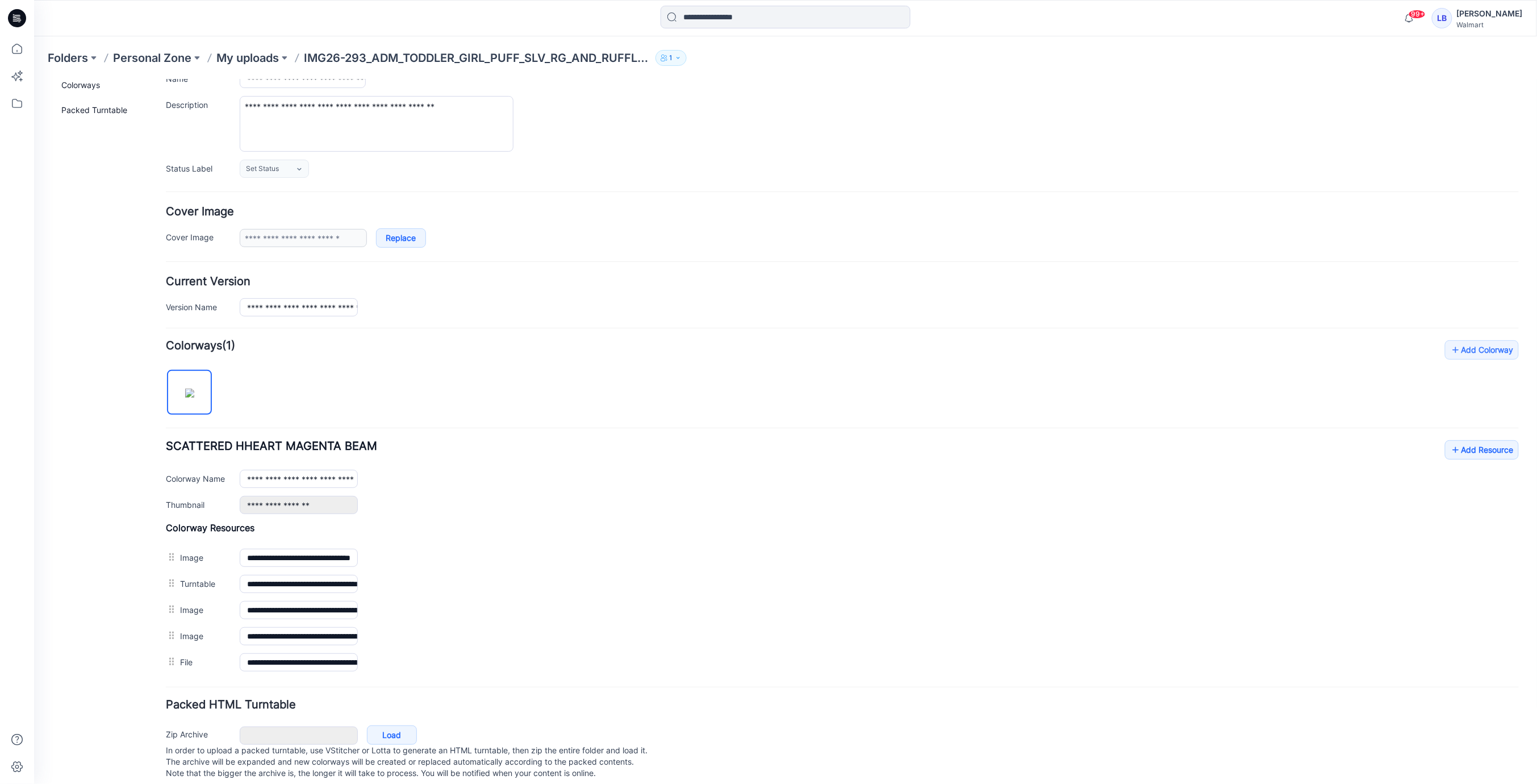
scroll to position [109, 0]
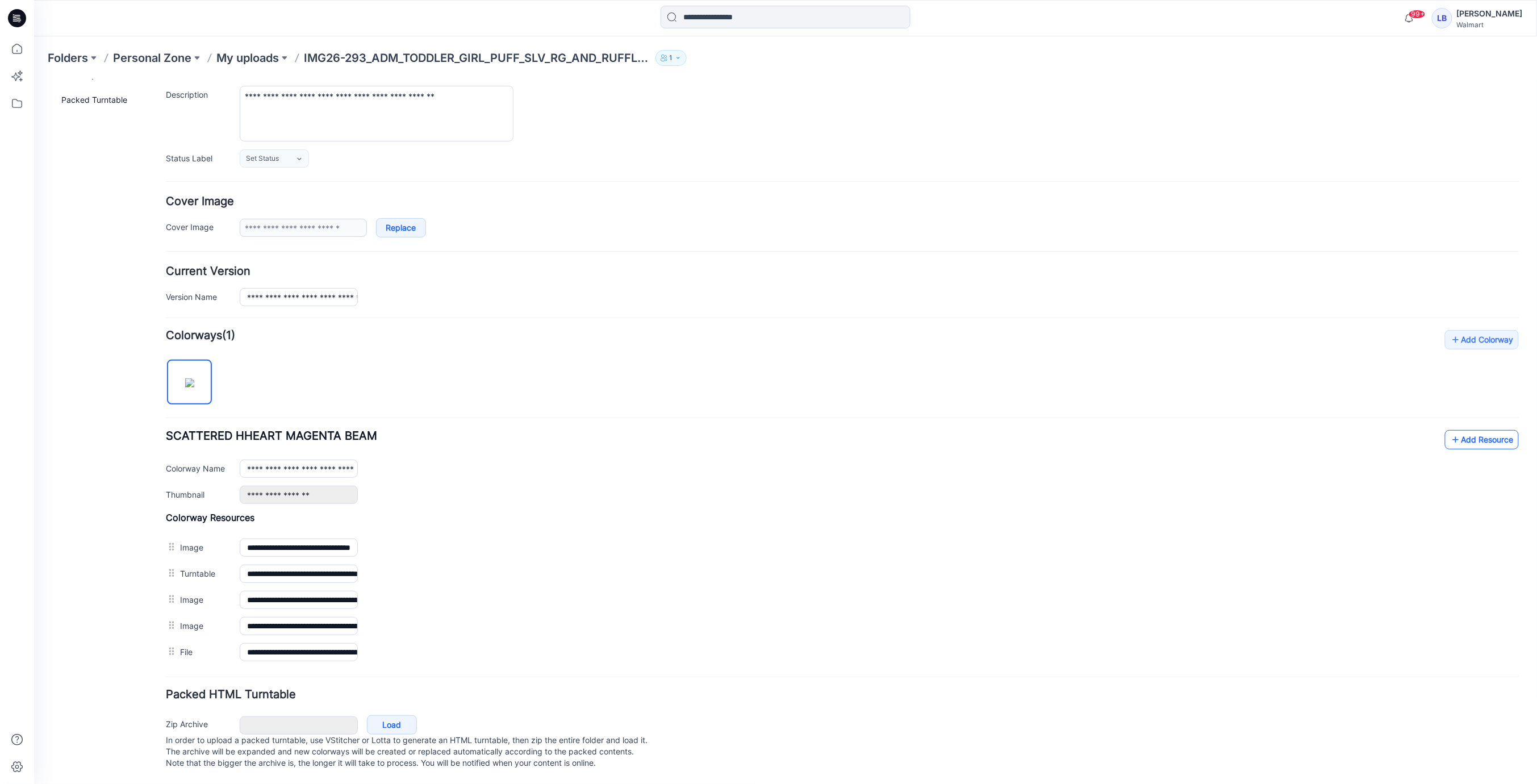
click at [1467, 435] on link "Add Resource" at bounding box center [1482, 439] width 74 height 19
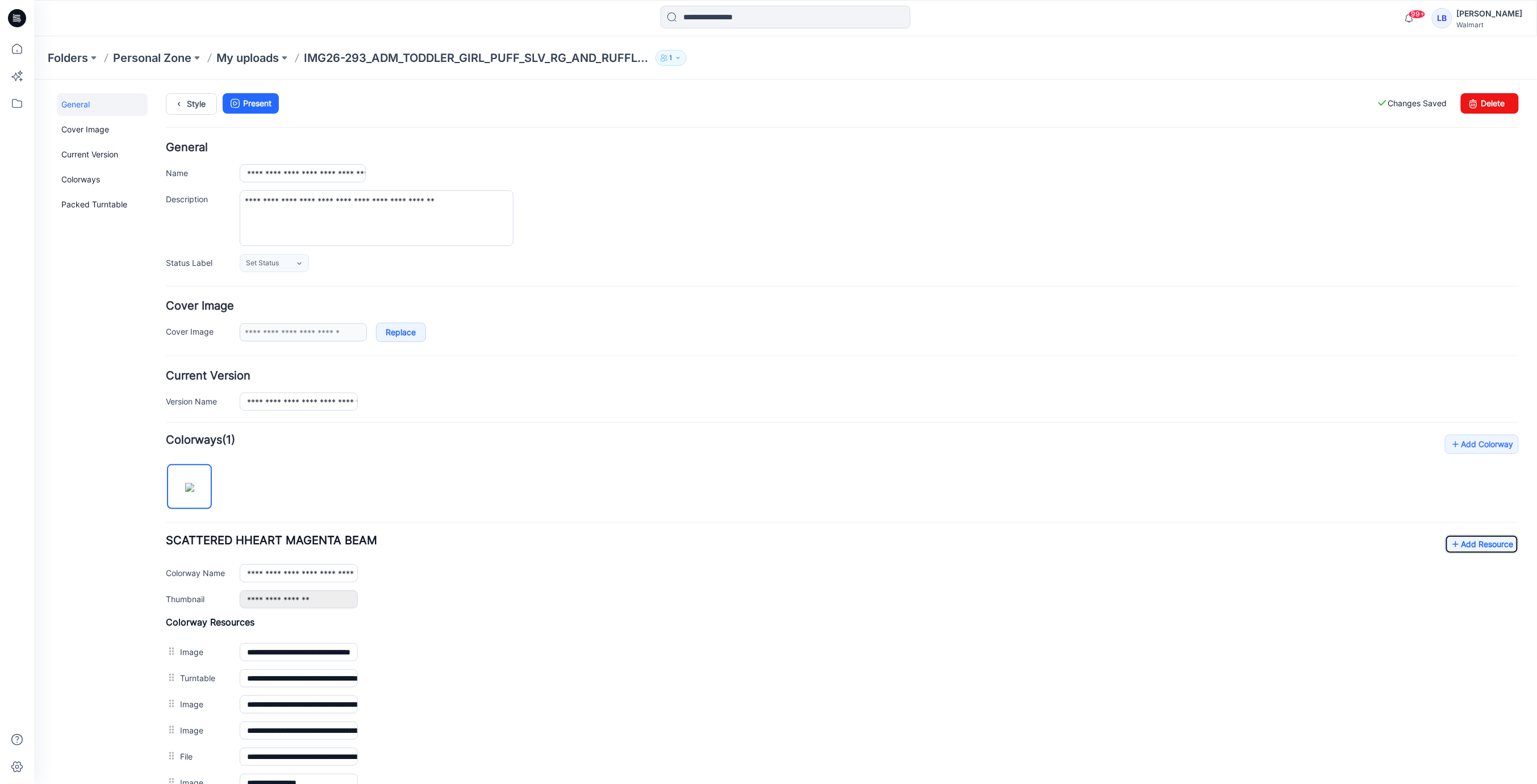
scroll to position [1, 0]
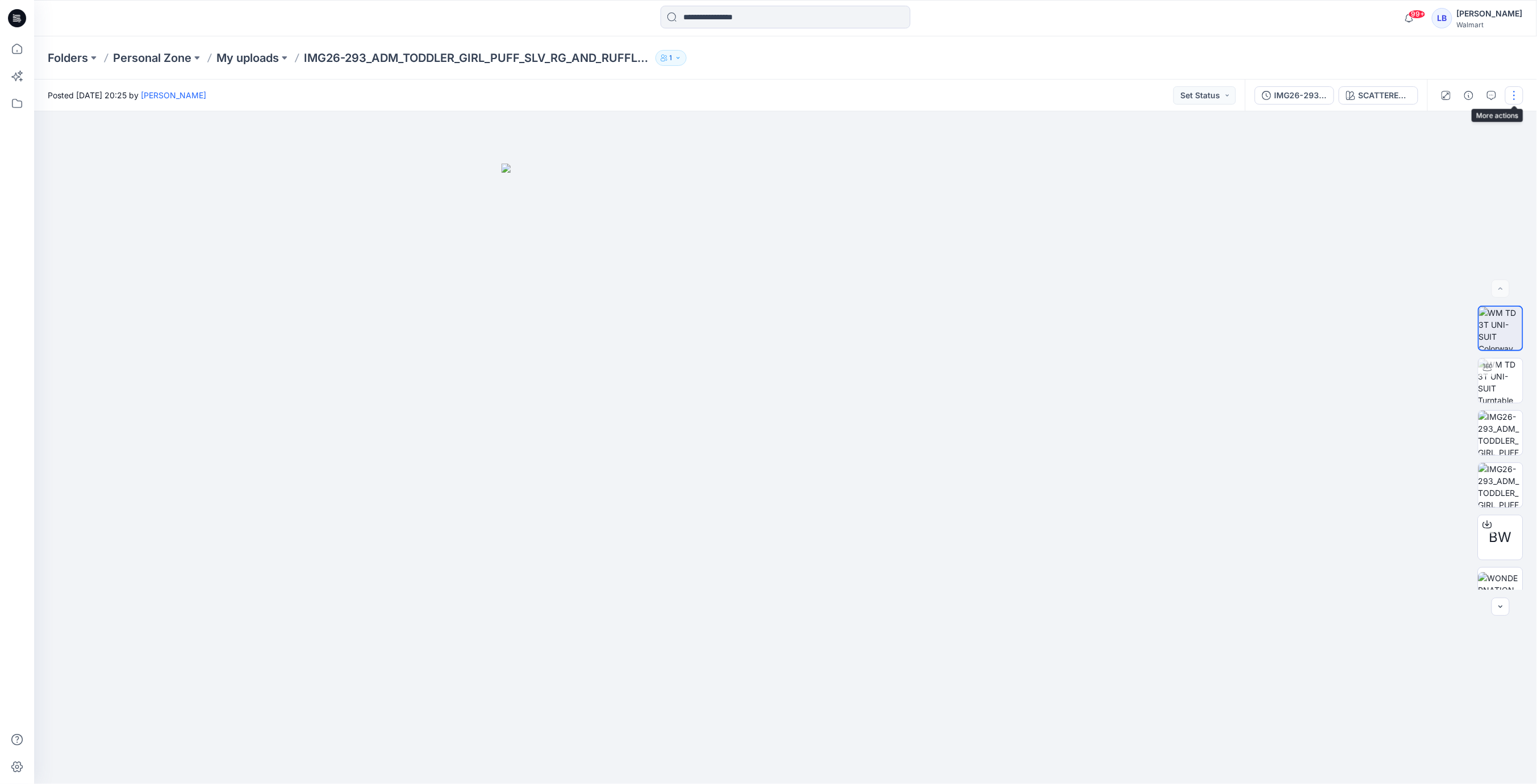
click at [1515, 90] on button "button" at bounding box center [1514, 95] width 18 height 18
click at [1462, 212] on p "Duplicate to..." at bounding box center [1461, 217] width 52 height 12
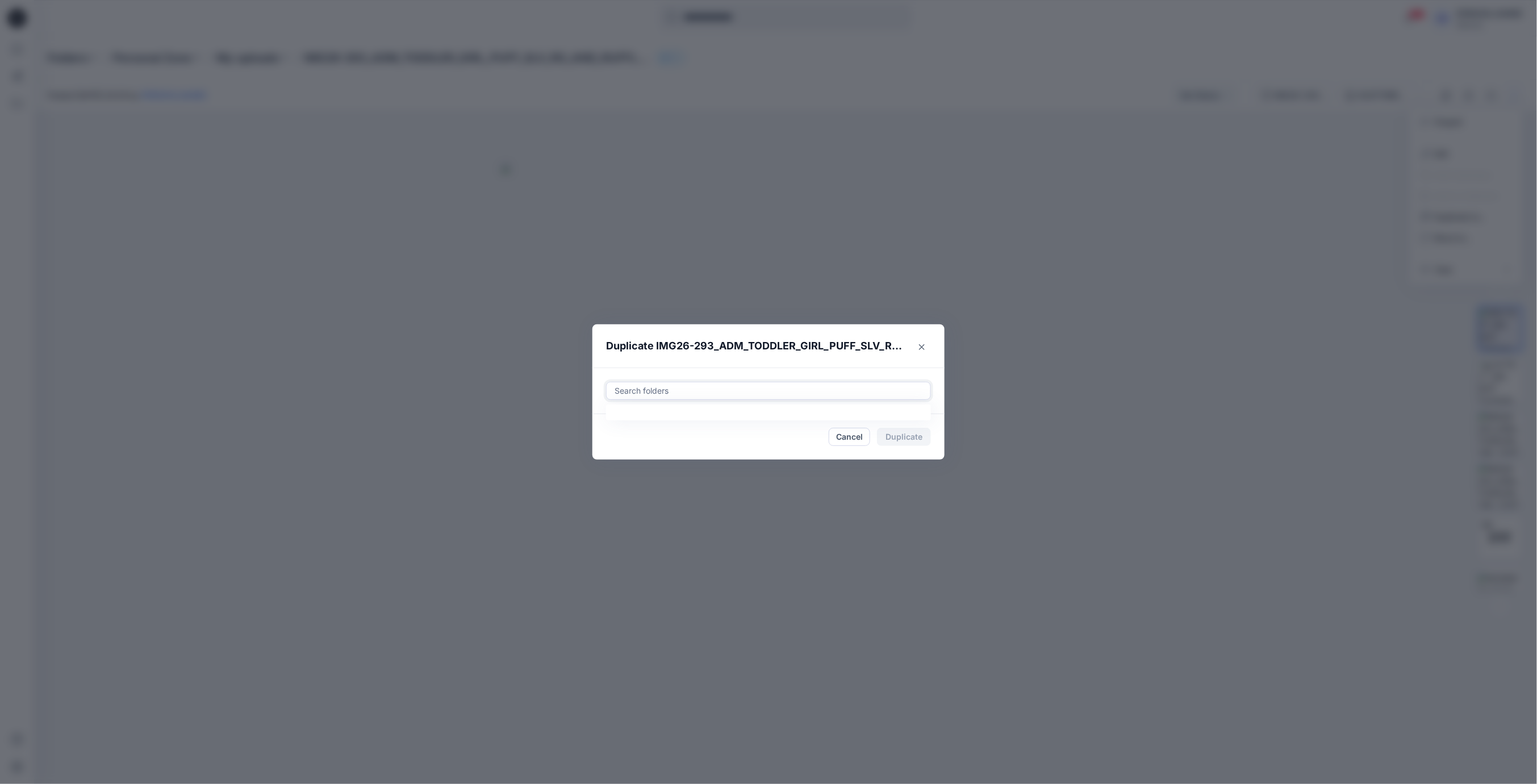
click at [788, 391] on div at bounding box center [768, 390] width 310 height 13
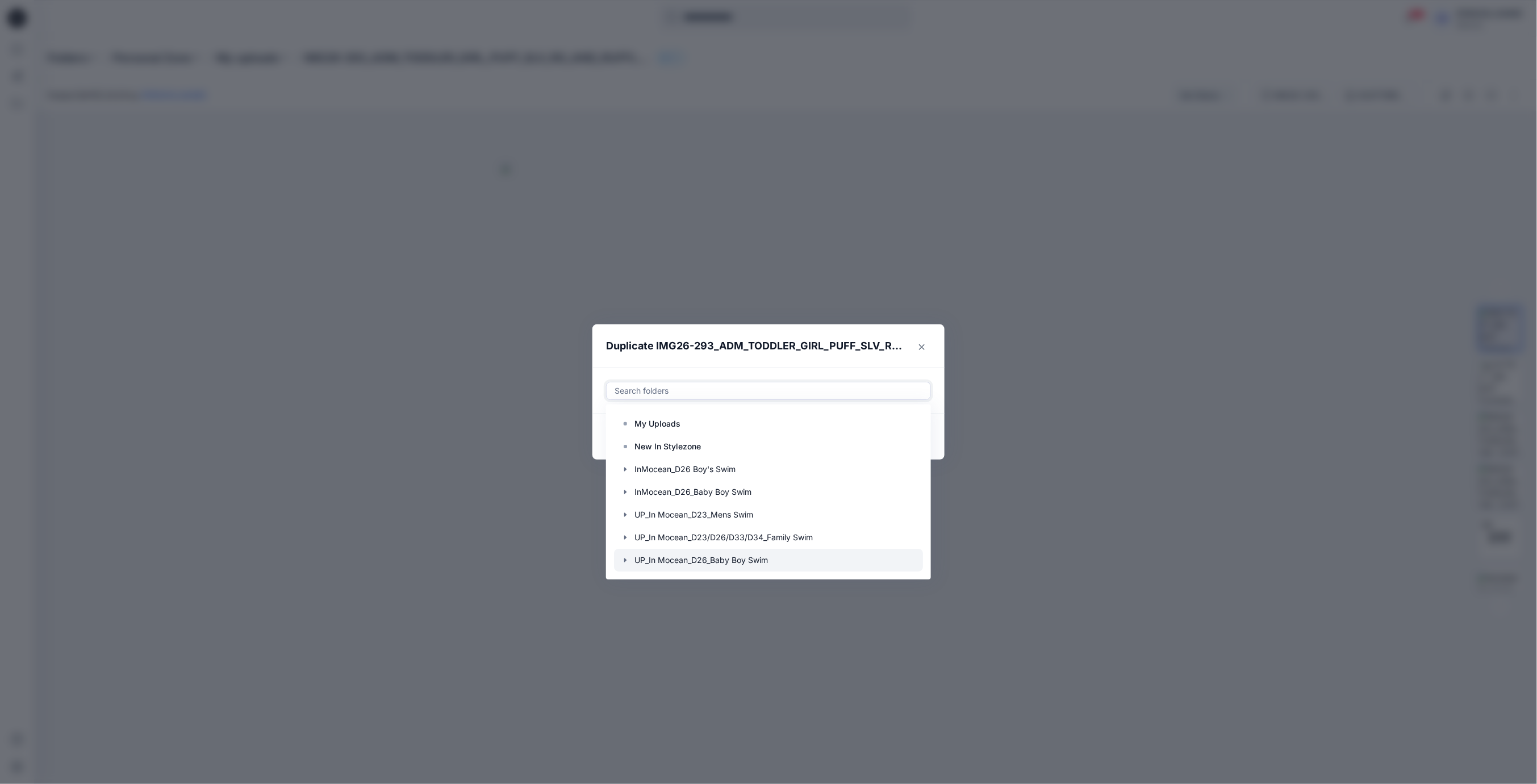
scroll to position [91, 0]
click at [624, 536] on icon "button" at bounding box center [625, 537] width 9 height 9
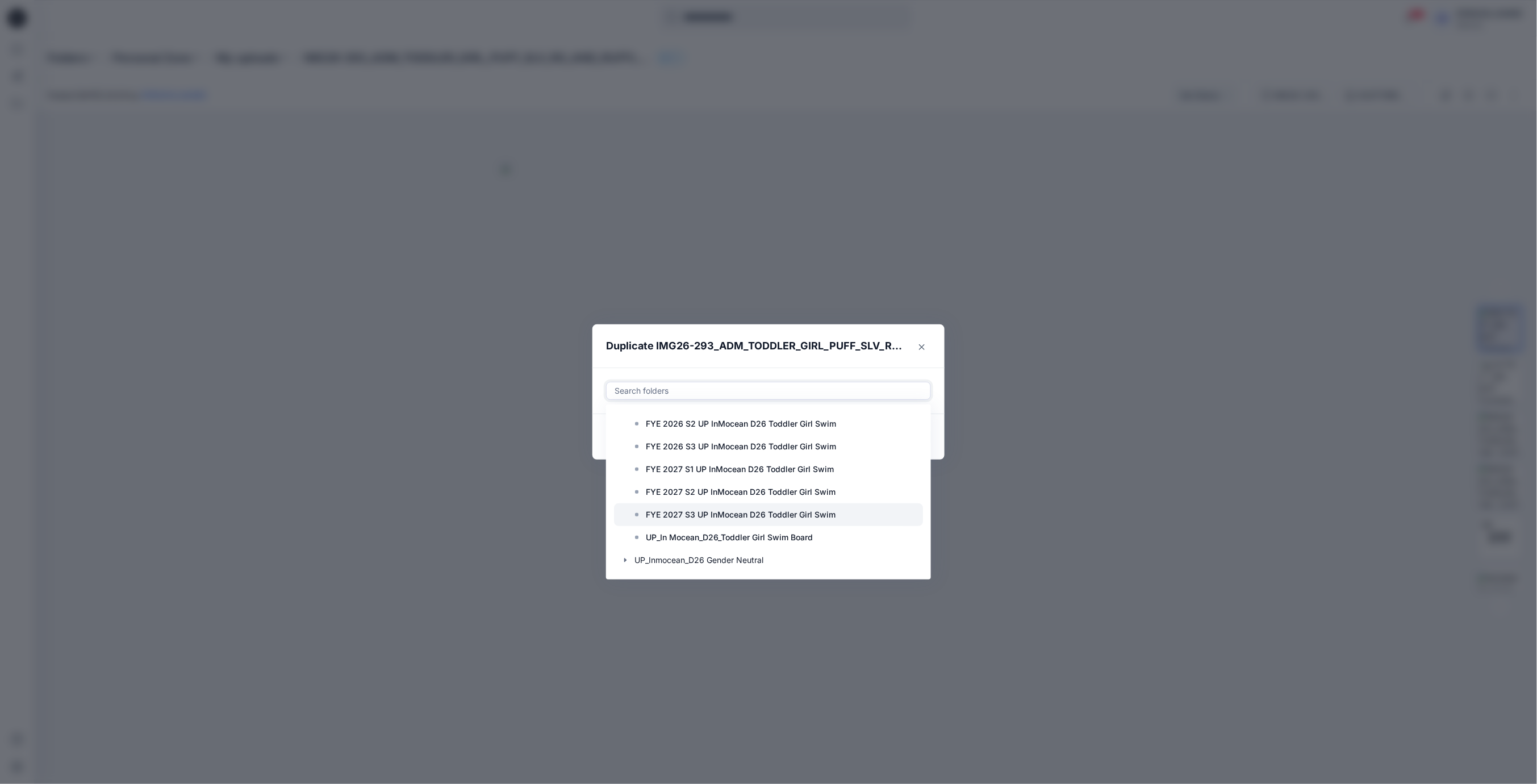
click at [681, 516] on p "FYE 2027 S3 UP InMocean D26 Toddler Girl Swim" at bounding box center [740, 514] width 190 height 13
click at [848, 361] on header "Duplicate IMG26-293_ADM_TODDLER_GIRL_PUFF_SLV_RG_AND_RUFFLE_SCOOP_BOTTOM" at bounding box center [756, 346] width 329 height 44
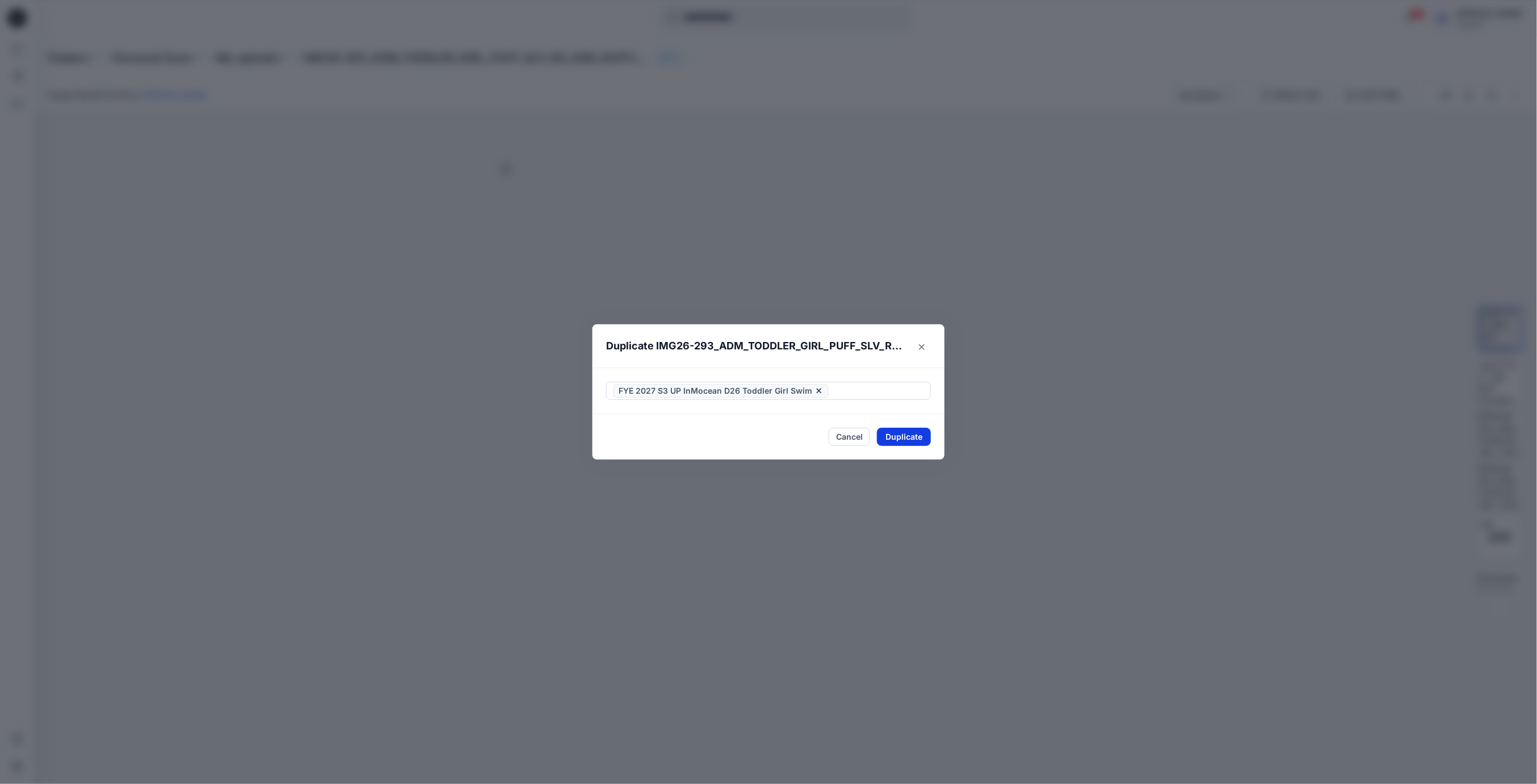
click at [917, 441] on button "Duplicate" at bounding box center [904, 437] width 54 height 18
click at [919, 442] on button "Close" at bounding box center [912, 437] width 37 height 18
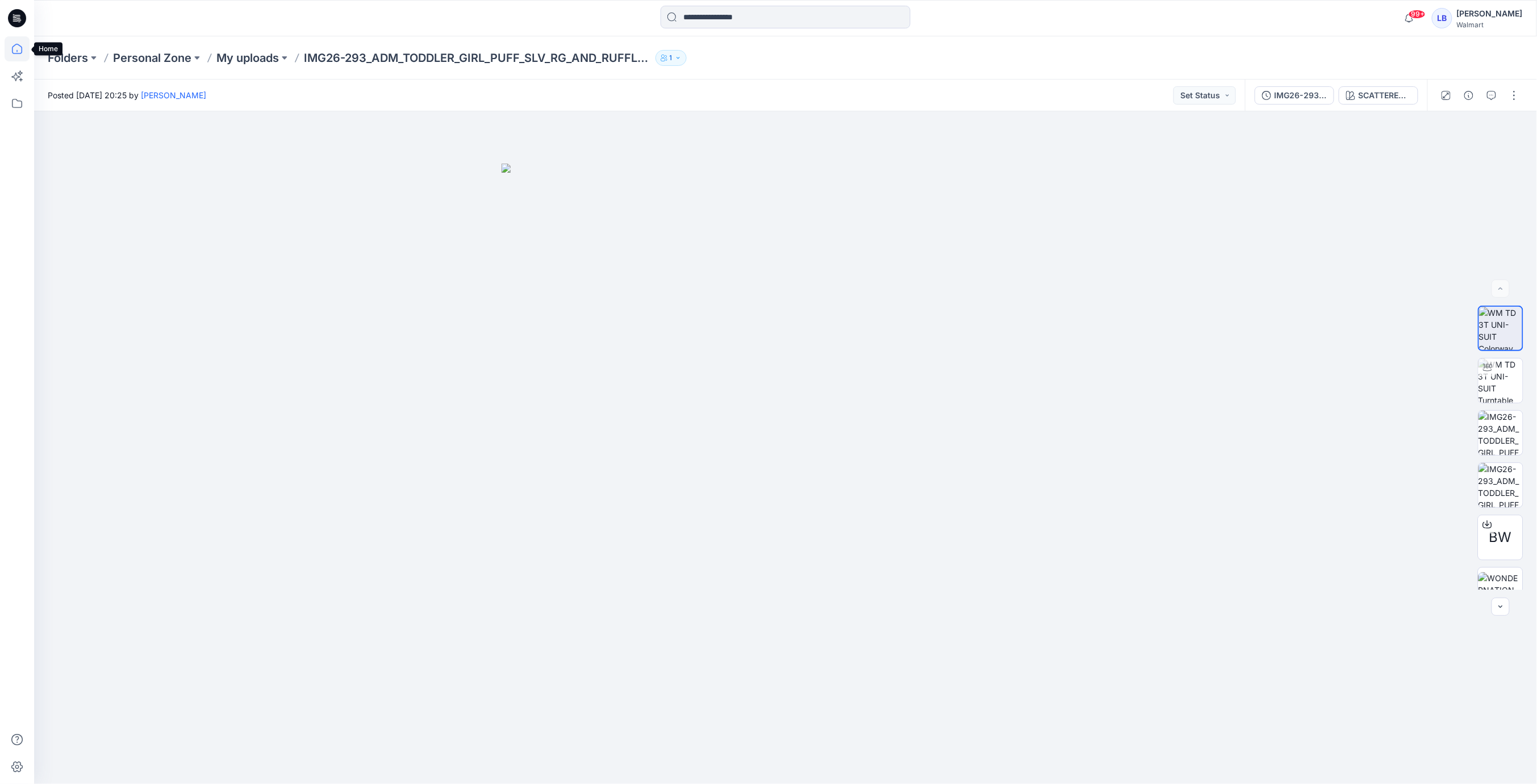
click at [17, 51] on icon at bounding box center [17, 49] width 25 height 25
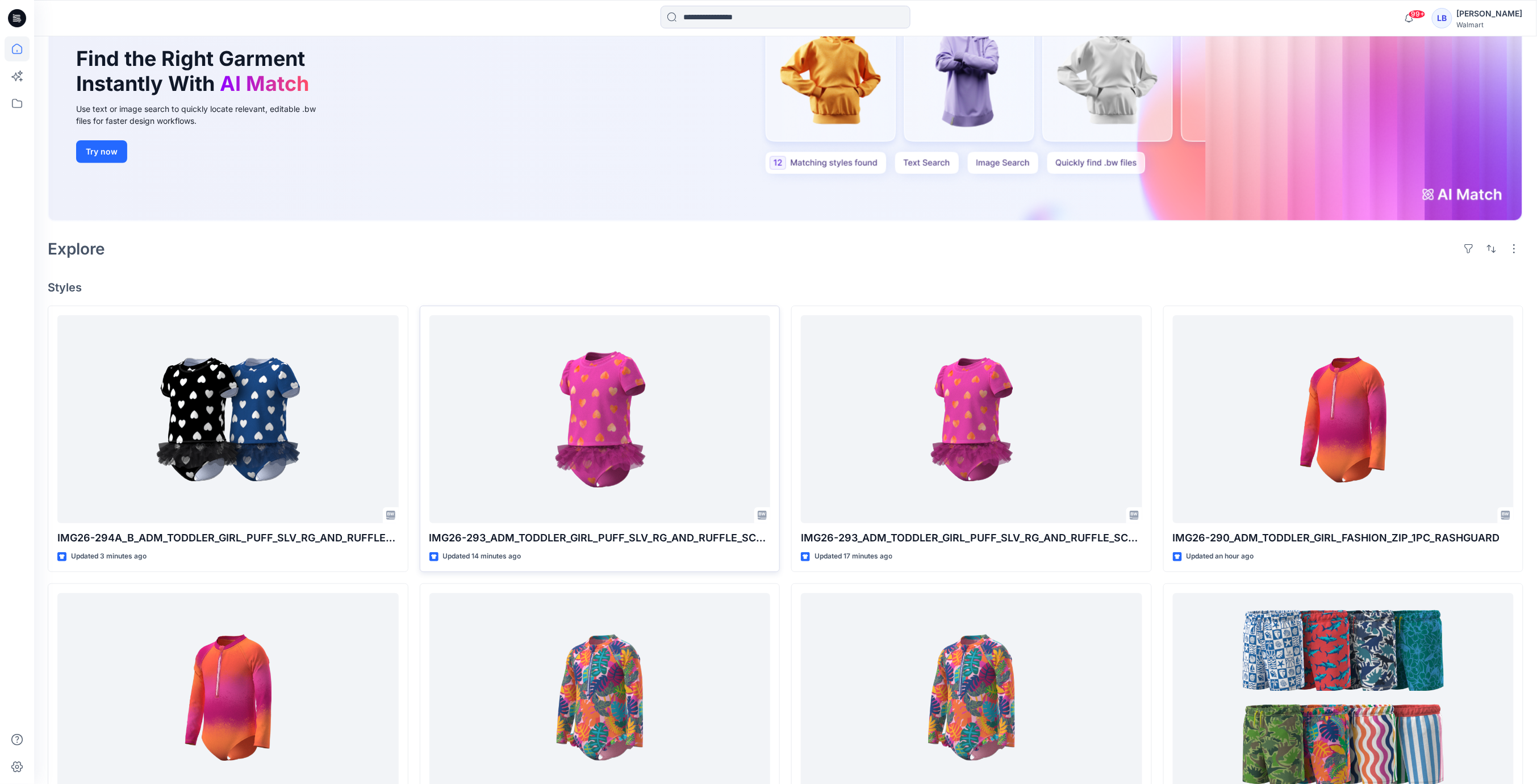
scroll to position [291, 0]
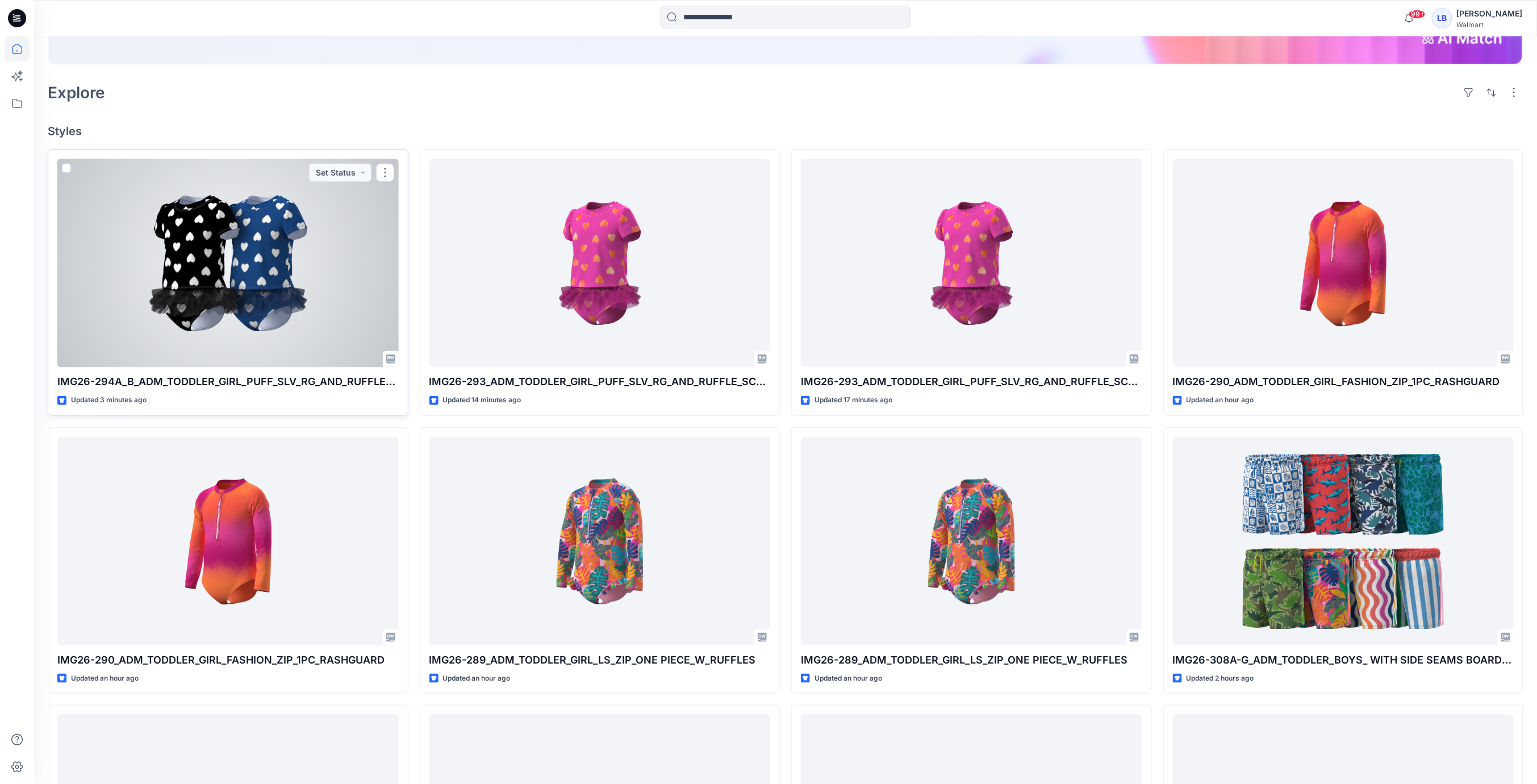
click at [273, 340] on div at bounding box center [228, 263] width 342 height 209
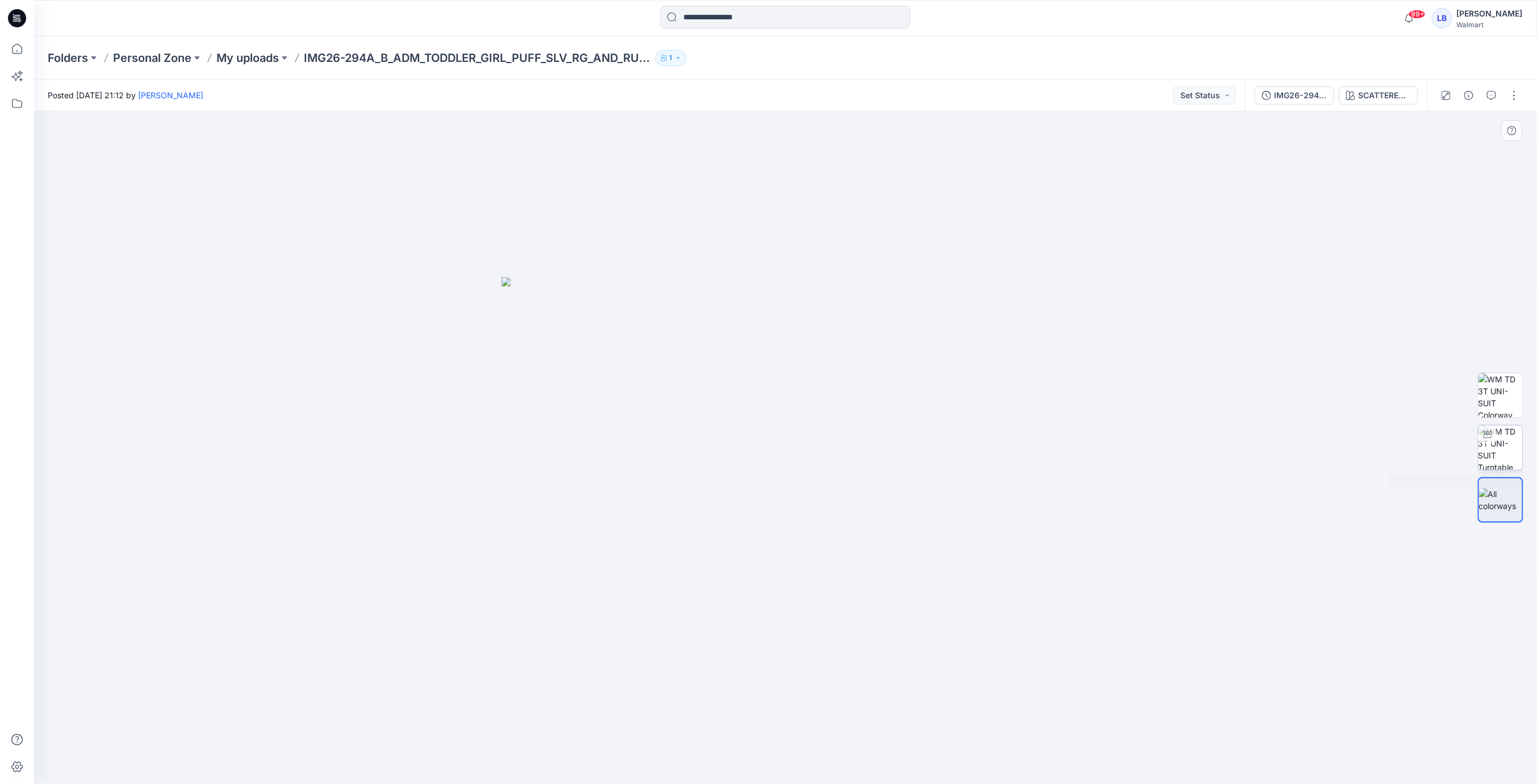
click at [1492, 448] on img at bounding box center [1500, 447] width 44 height 44
drag, startPoint x: 852, startPoint y: 451, endPoint x: 874, endPoint y: 439, distance: 25.1
click at [877, 440] on div at bounding box center [786, 447] width 1503 height 673
click at [1513, 96] on button "button" at bounding box center [1514, 95] width 18 height 18
click at [1459, 152] on button "Edit" at bounding box center [1467, 153] width 105 height 21
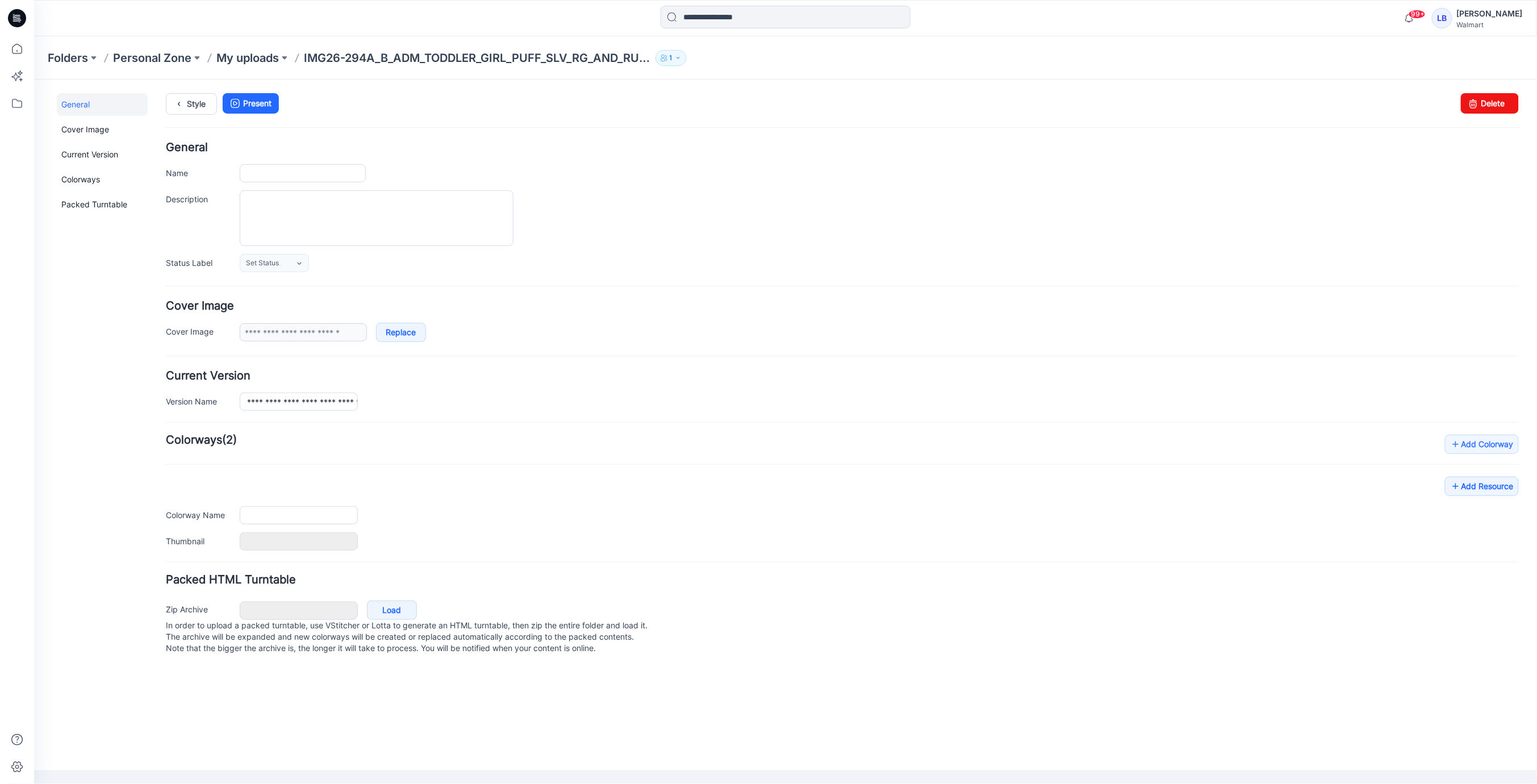
type input "**********"
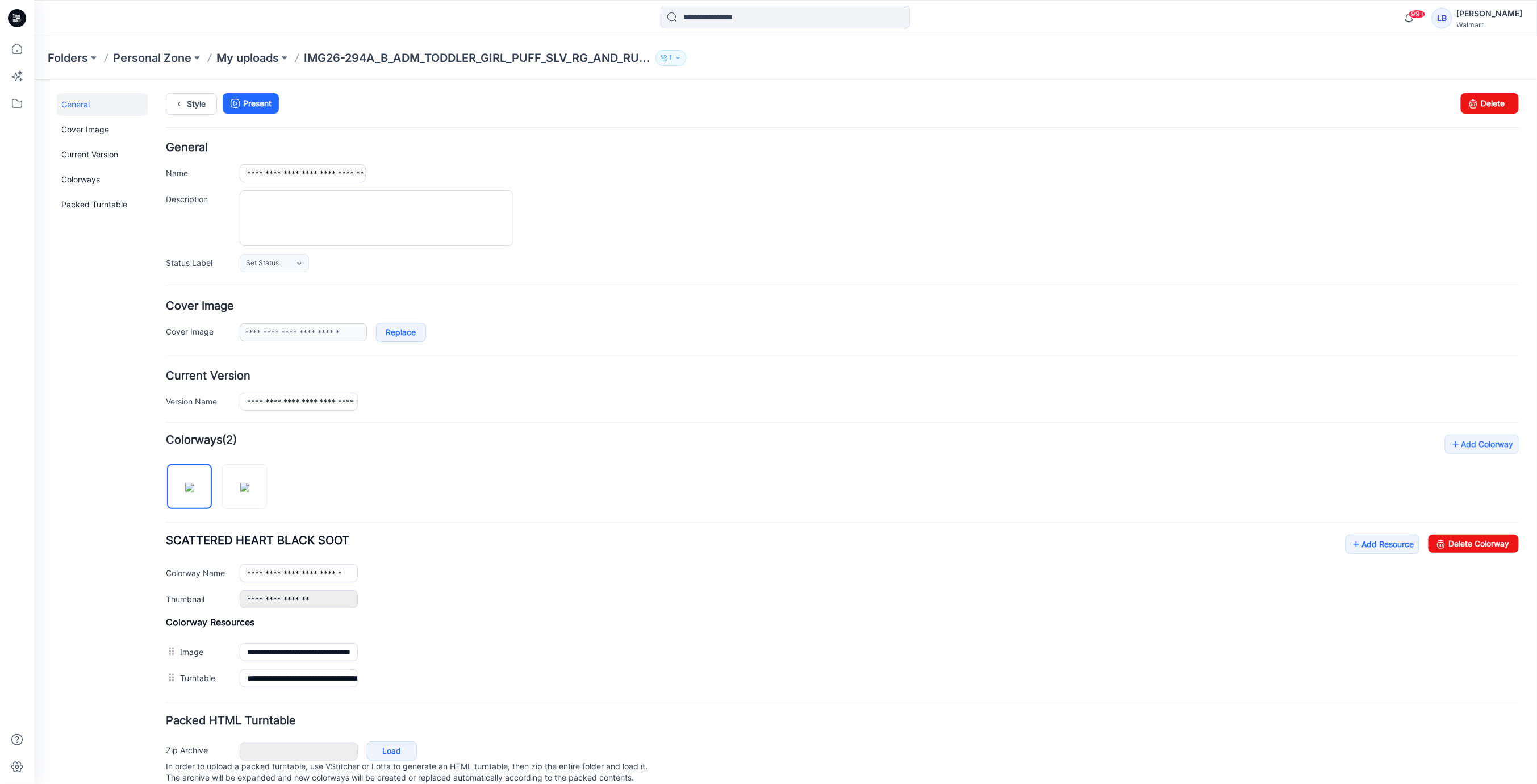
scroll to position [31, 0]
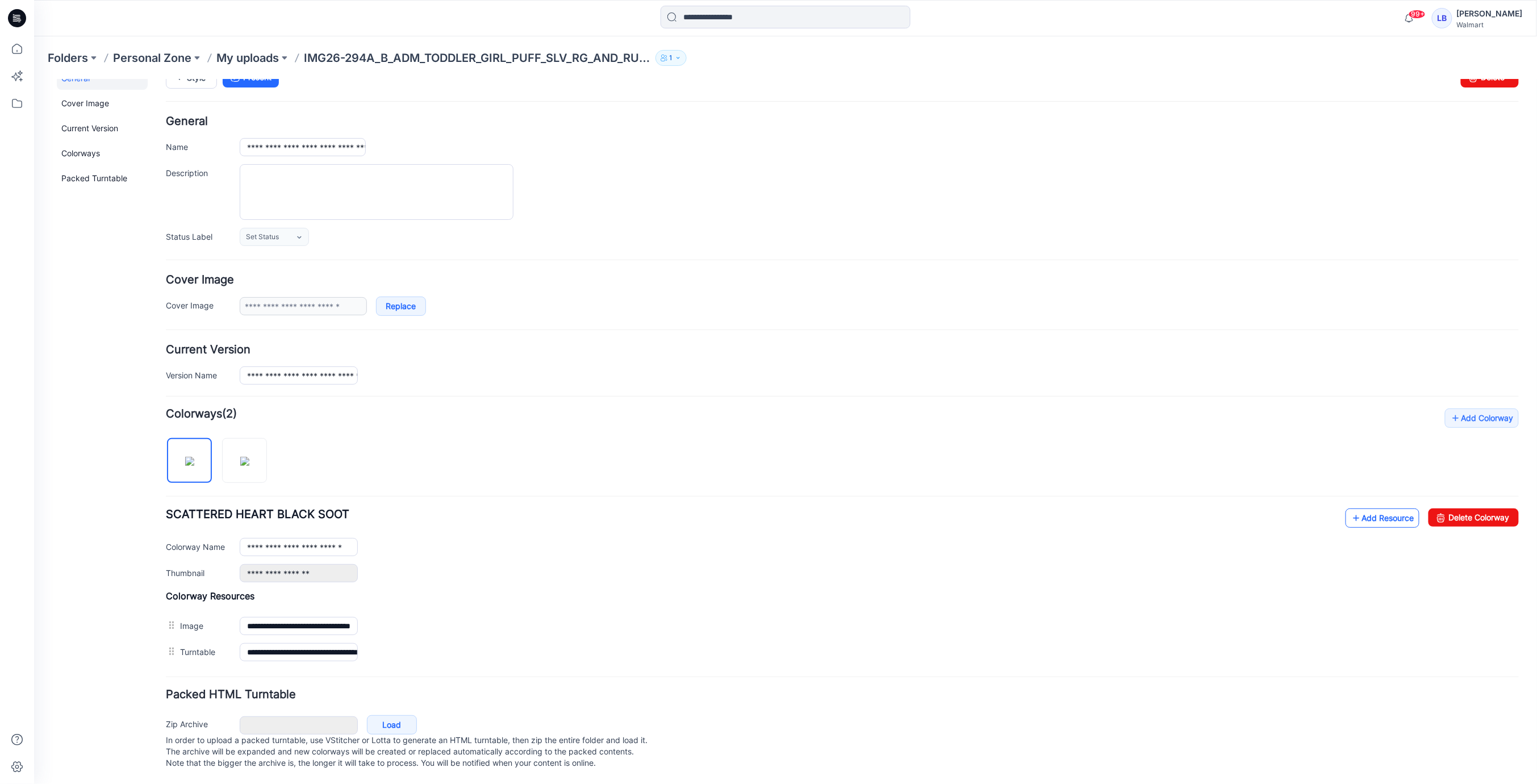
click at [1369, 514] on link "Add Resource" at bounding box center [1382, 517] width 74 height 19
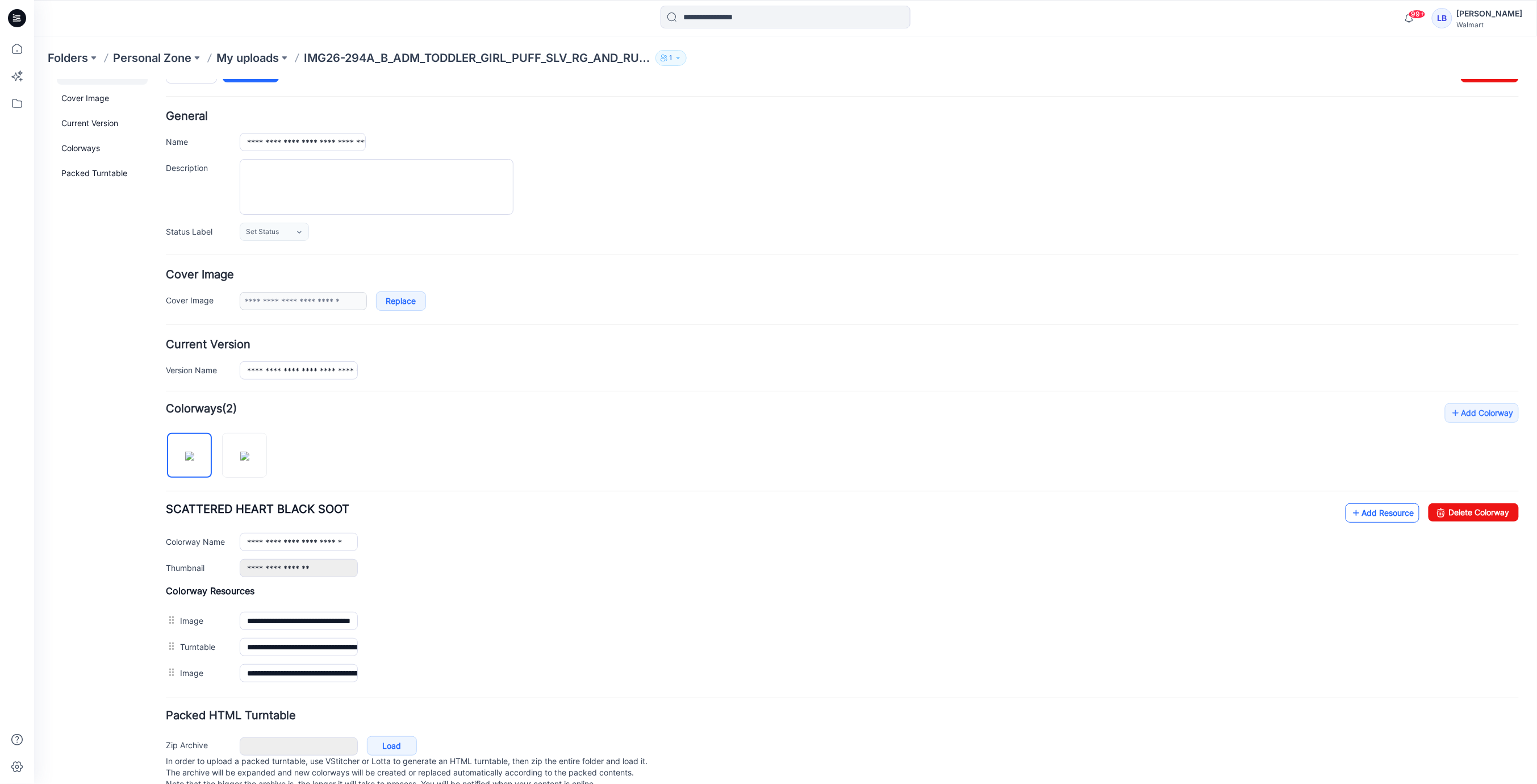
click at [1390, 512] on link "Add Resource" at bounding box center [1382, 512] width 74 height 19
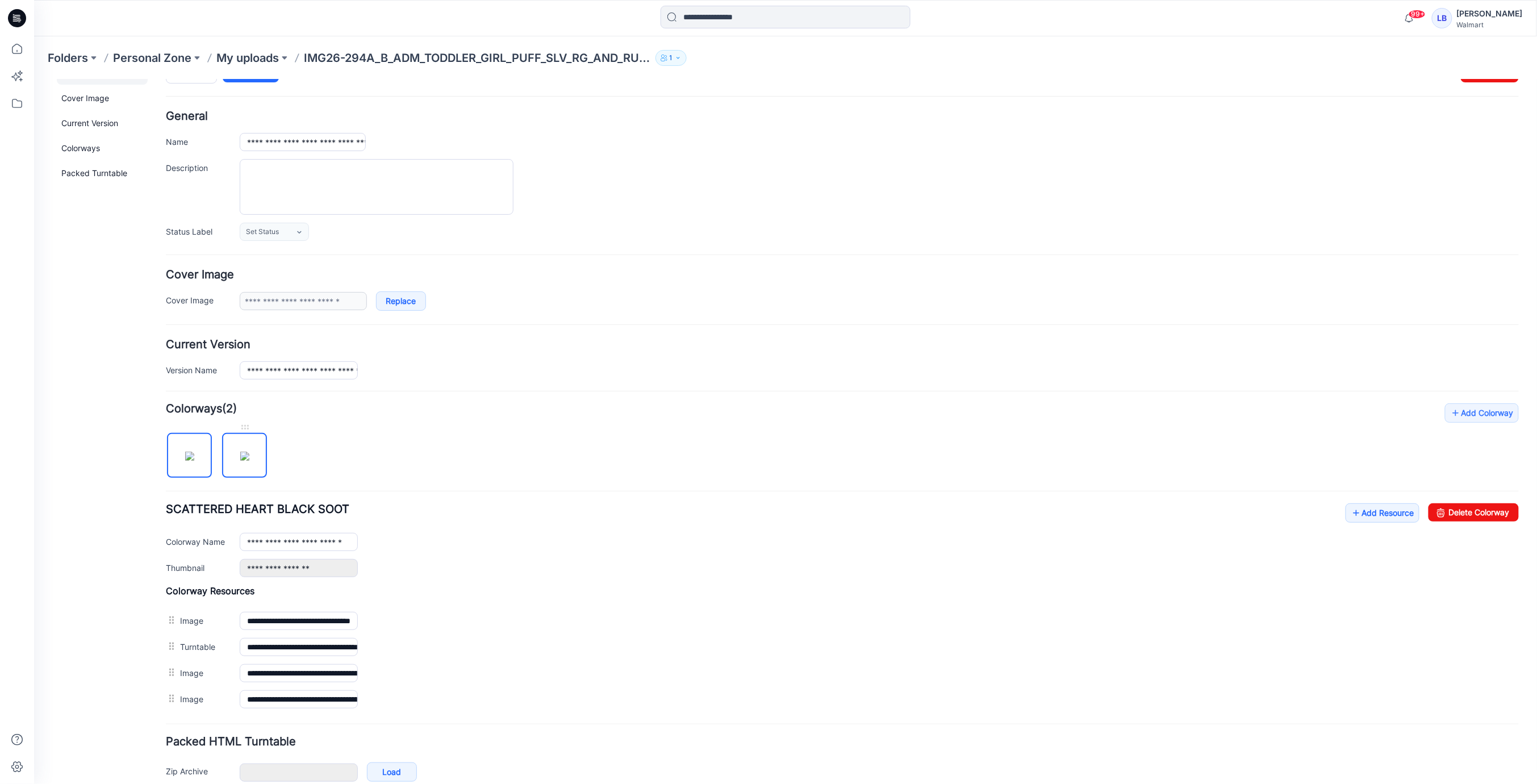
click at [249, 456] on img at bounding box center [244, 455] width 9 height 9
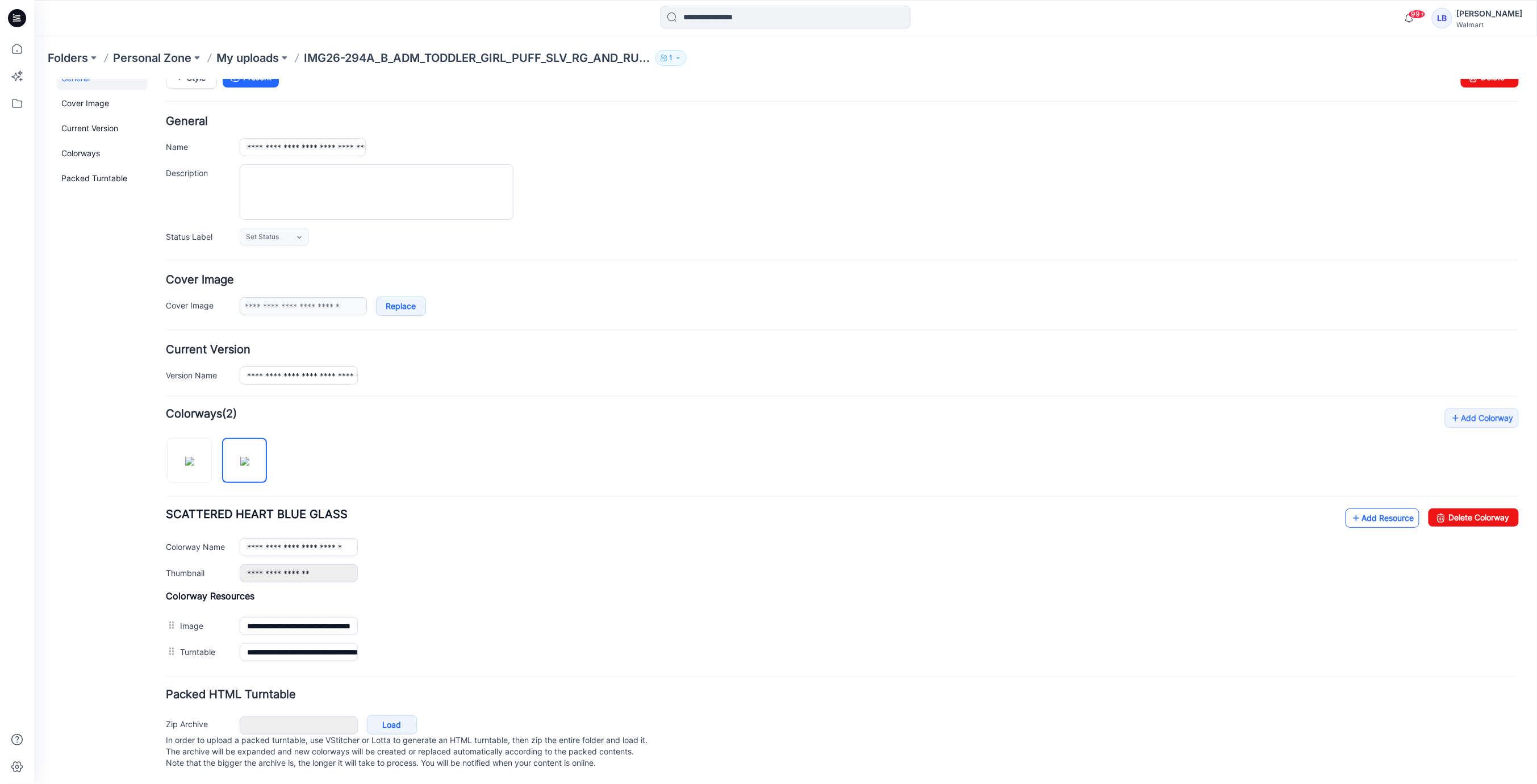
click at [1390, 510] on link "Add Resource" at bounding box center [1382, 517] width 74 height 19
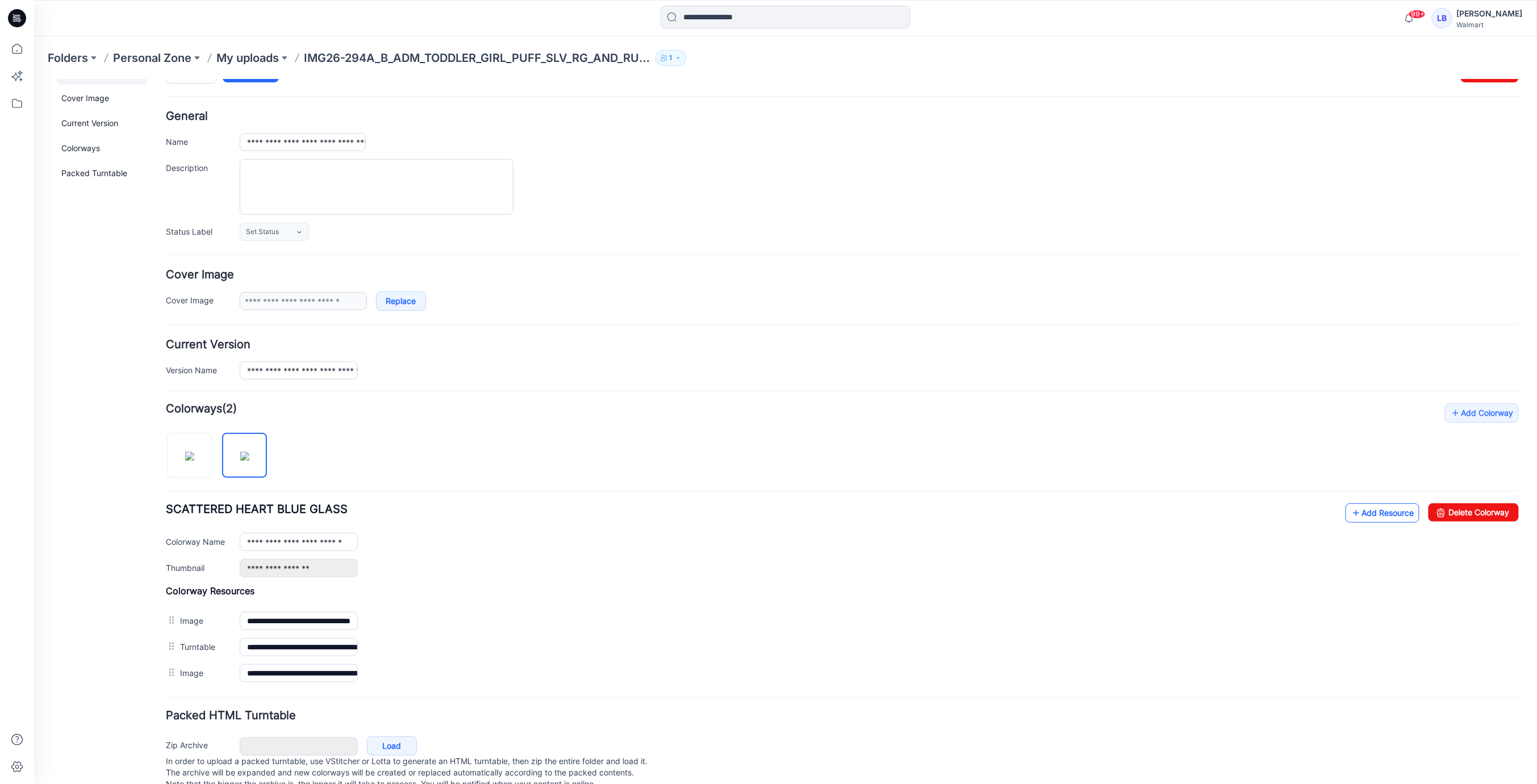
click at [1390, 515] on link "Add Resource" at bounding box center [1382, 512] width 74 height 19
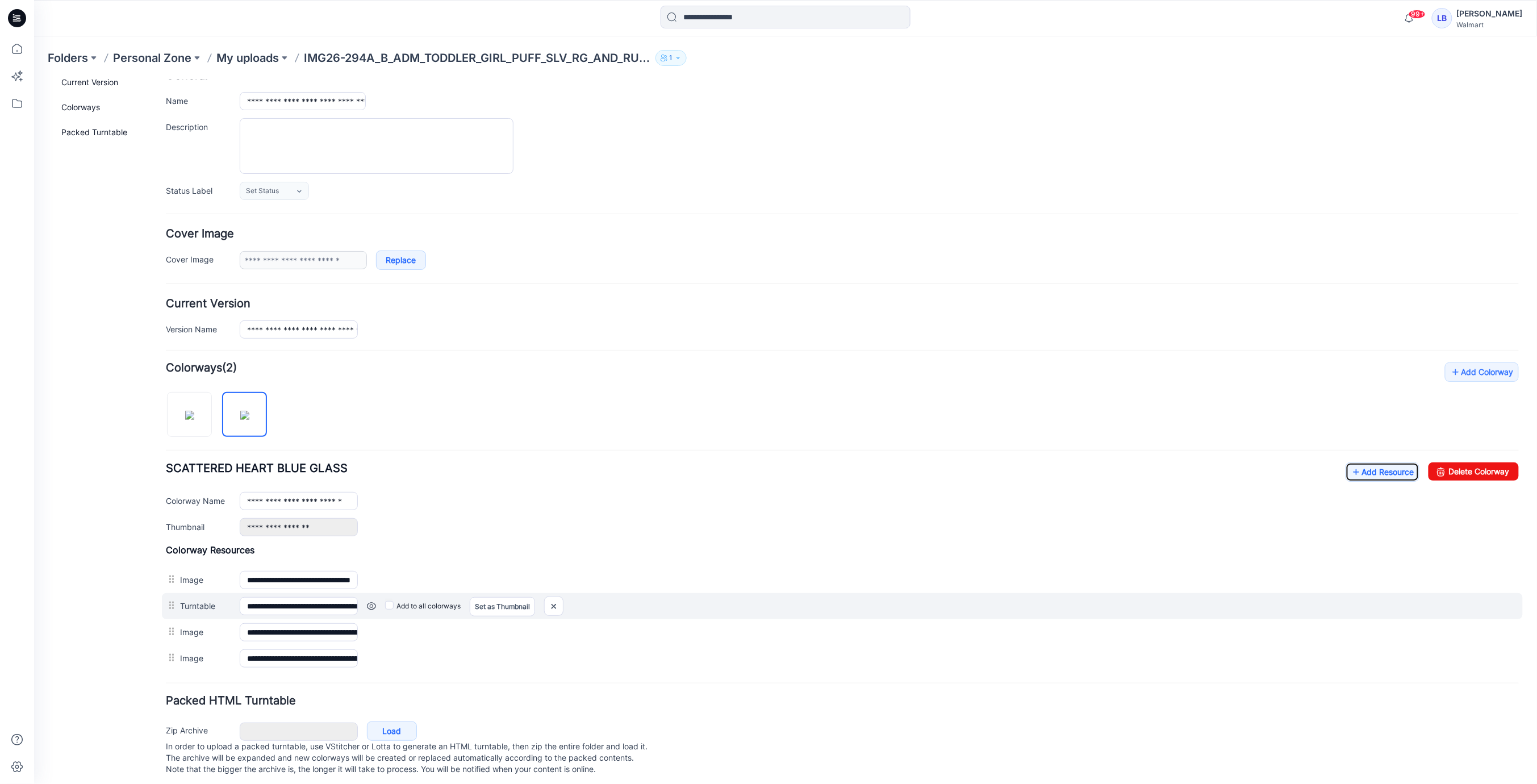
scroll to position [75, 0]
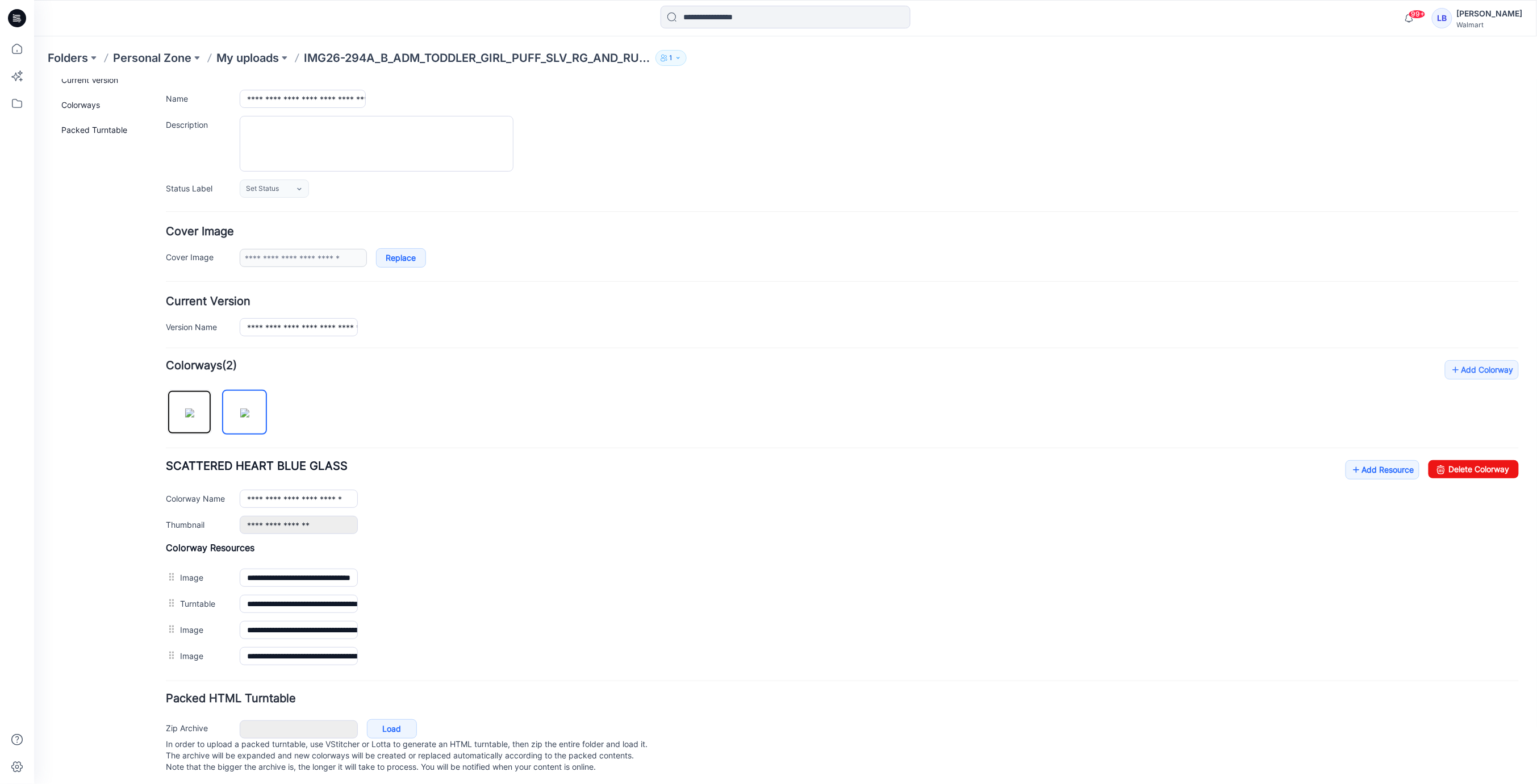
drag, startPoint x: 176, startPoint y: 408, endPoint x: 495, endPoint y: 431, distance: 319.8
click at [184, 409] on img at bounding box center [188, 412] width 9 height 9
click at [1394, 465] on link "Add Resource" at bounding box center [1382, 469] width 74 height 19
click at [1113, 714] on div "Zip Archive Cancel Load In order to upload a packed turntable, use VStitcher or…" at bounding box center [842, 745] width 1361 height 61
click at [240, 408] on img at bounding box center [244, 412] width 9 height 9
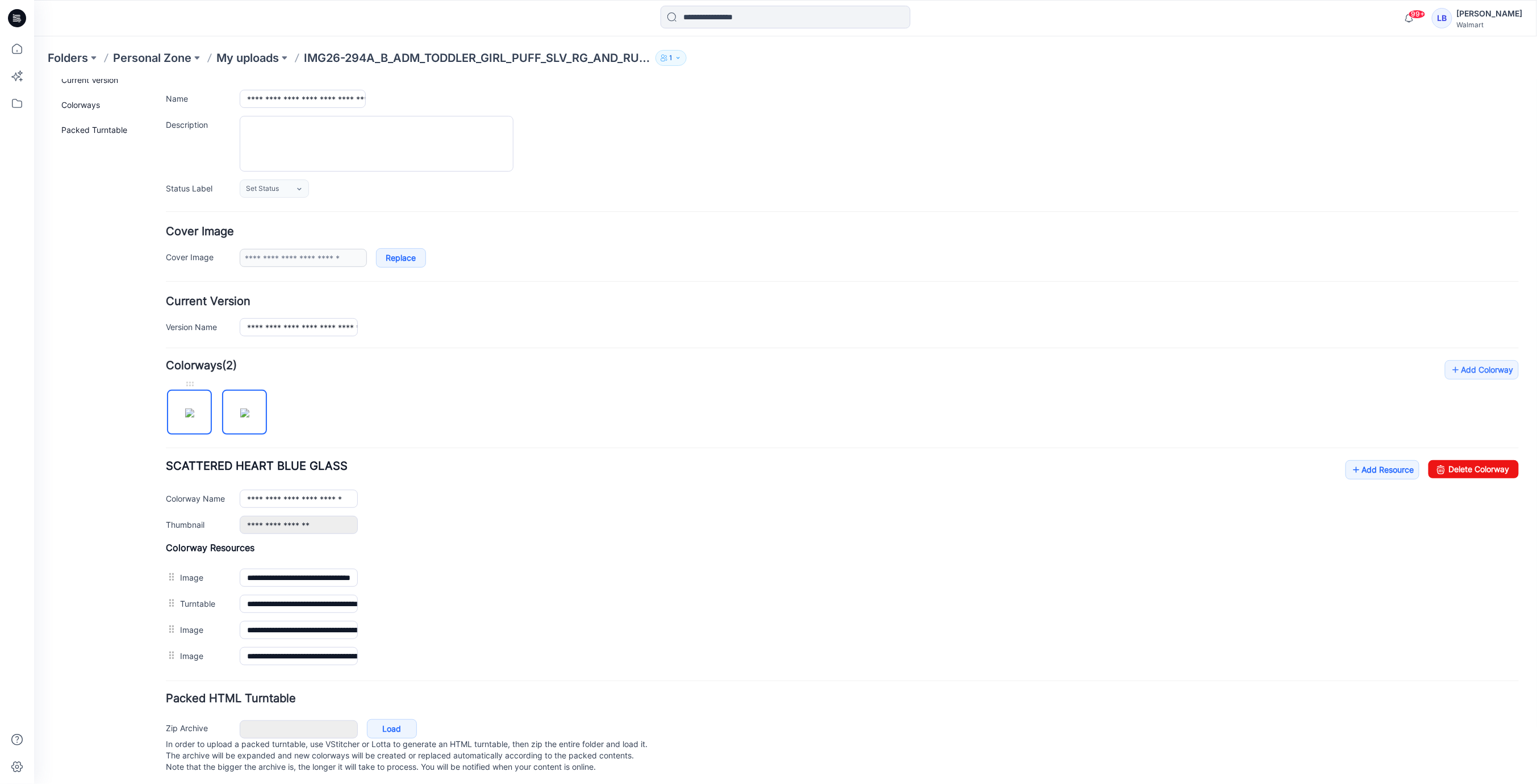
click at [193, 408] on img at bounding box center [188, 412] width 9 height 9
click at [249, 410] on img at bounding box center [244, 412] width 9 height 9
drag, startPoint x: 179, startPoint y: 407, endPoint x: 202, endPoint y: 409, distance: 23.1
click at [184, 408] on img at bounding box center [188, 412] width 9 height 9
type input "**********"
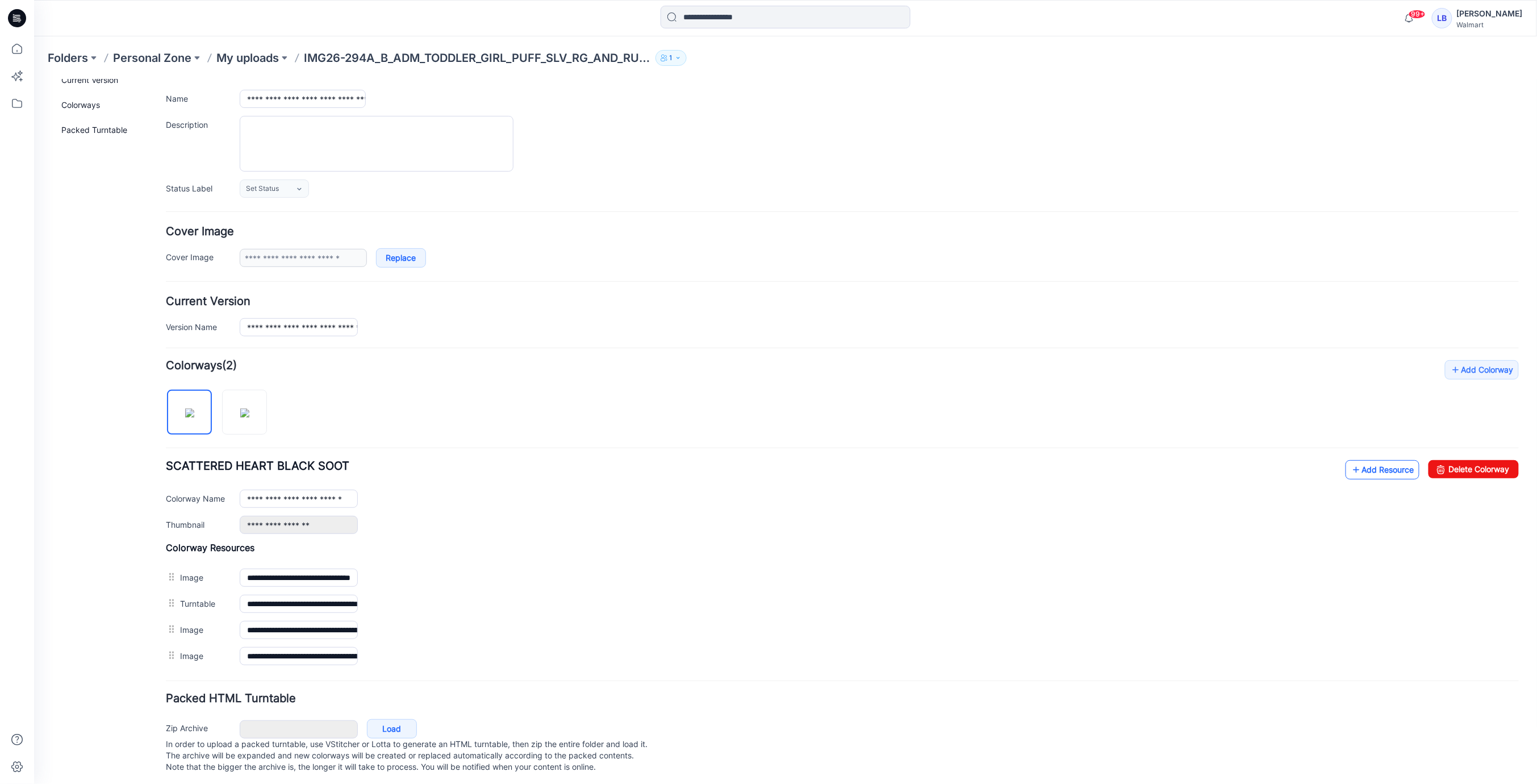
click at [1390, 467] on link "Add Resource" at bounding box center [1382, 469] width 74 height 19
click at [1375, 461] on link "Add Resource" at bounding box center [1382, 469] width 74 height 19
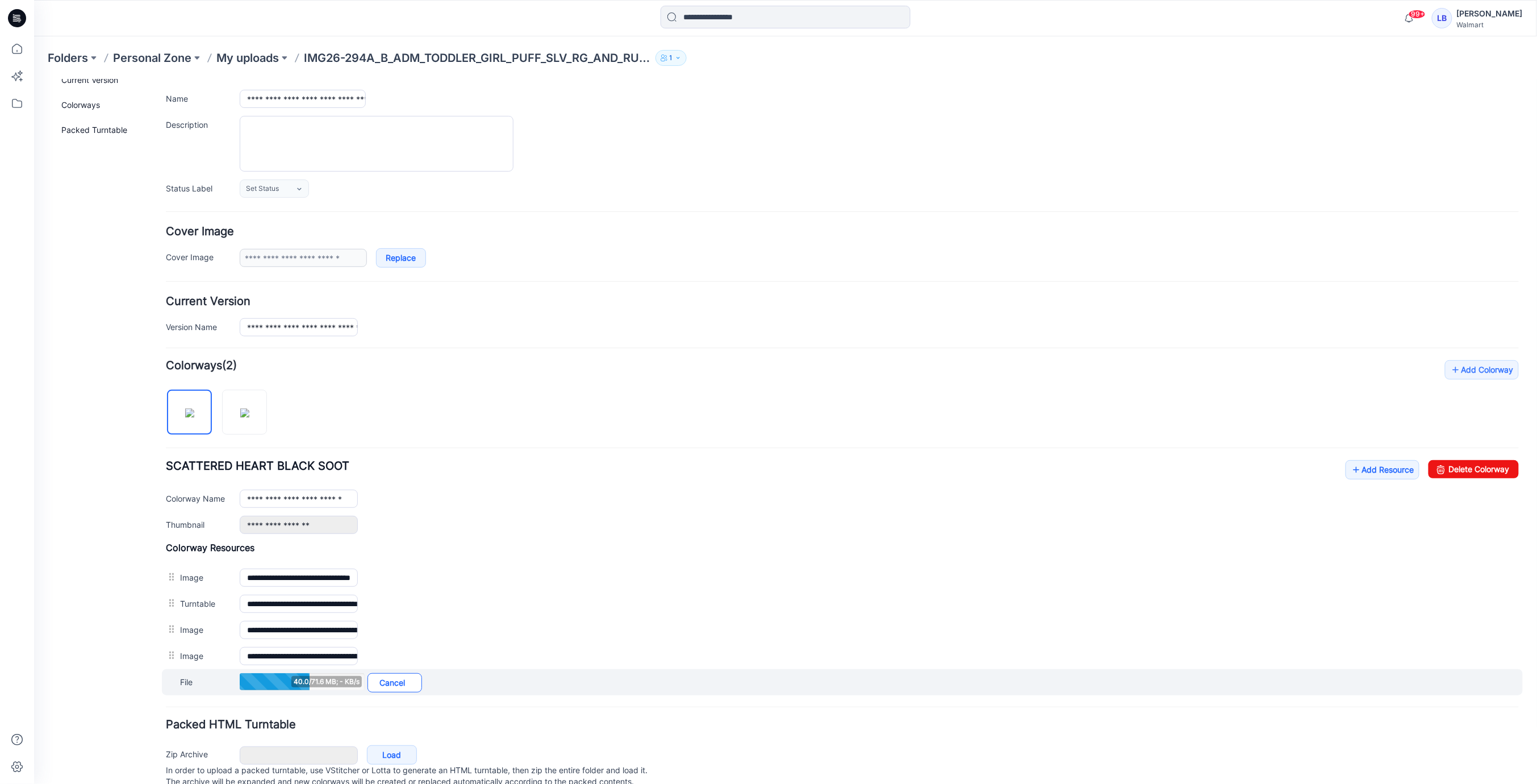
click at [399, 678] on link "Cancel" at bounding box center [394, 682] width 54 height 19
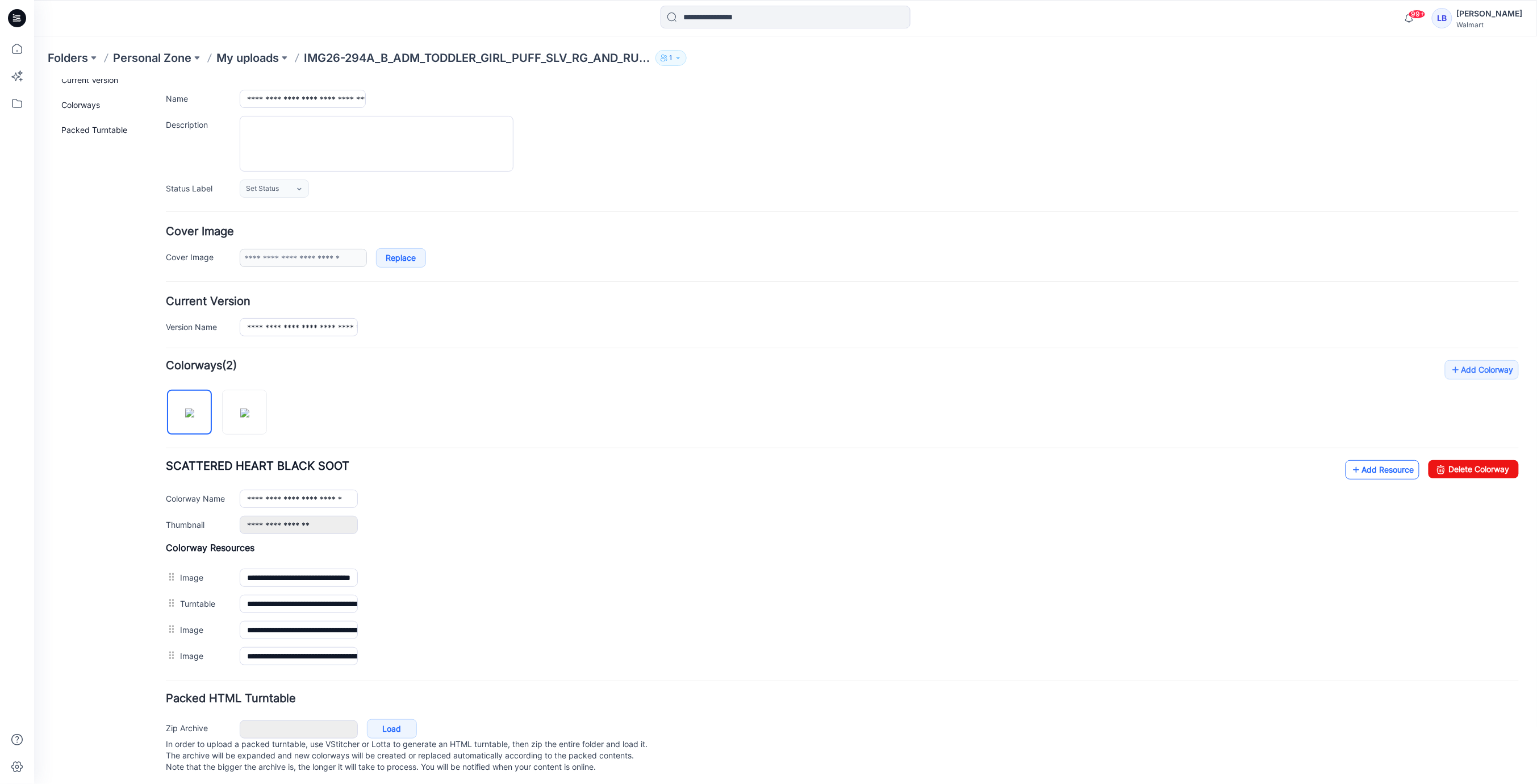
click at [1360, 471] on icon at bounding box center [1356, 469] width 12 height 18
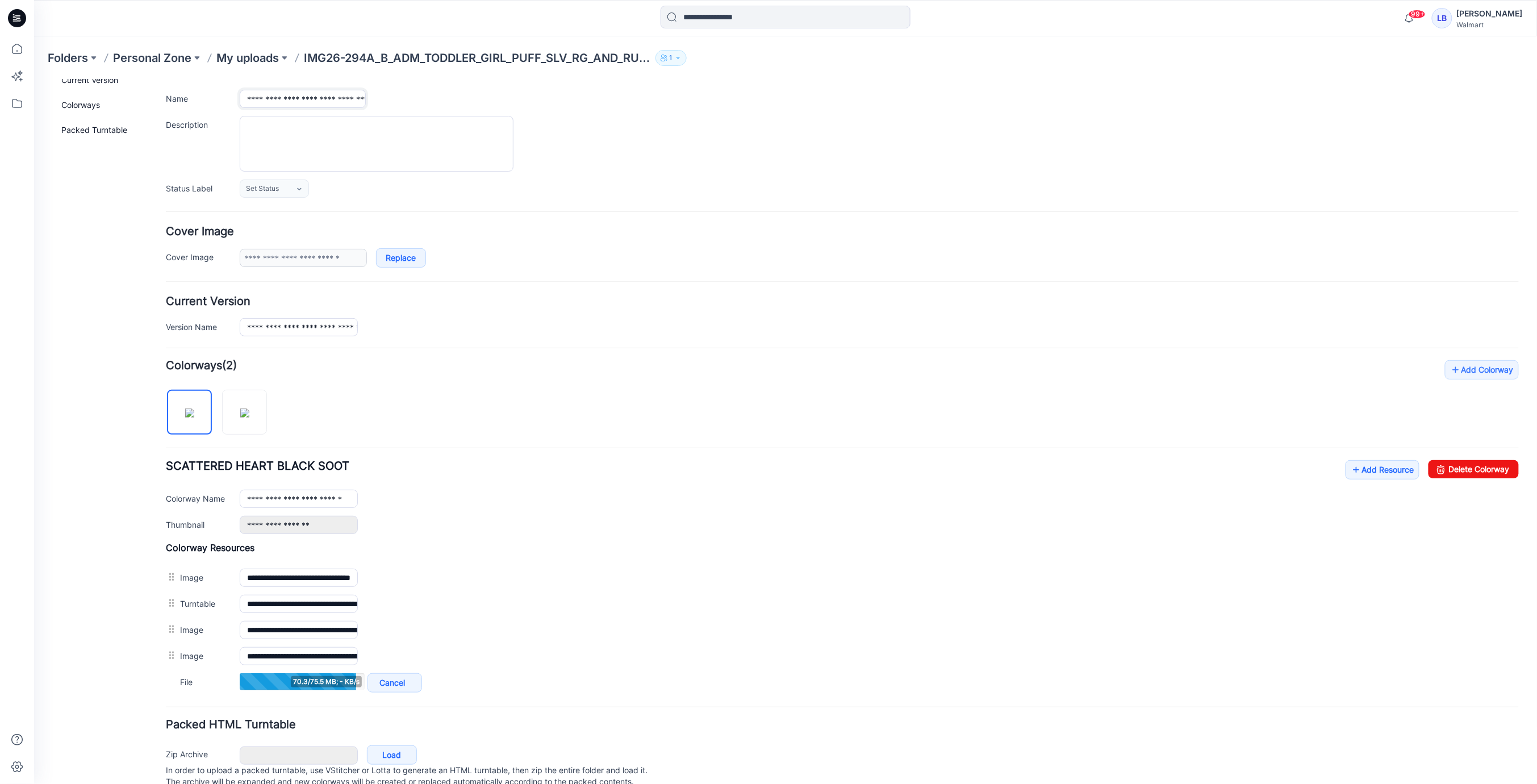
click at [310, 96] on input "**********" at bounding box center [302, 98] width 126 height 18
drag, startPoint x: 308, startPoint y: 98, endPoint x: 656, endPoint y: 107, distance: 348.1
click at [654, 106] on div "**********" at bounding box center [841, 132] width 1353 height 130
click at [354, 126] on textarea "Description" at bounding box center [376, 142] width 274 height 55
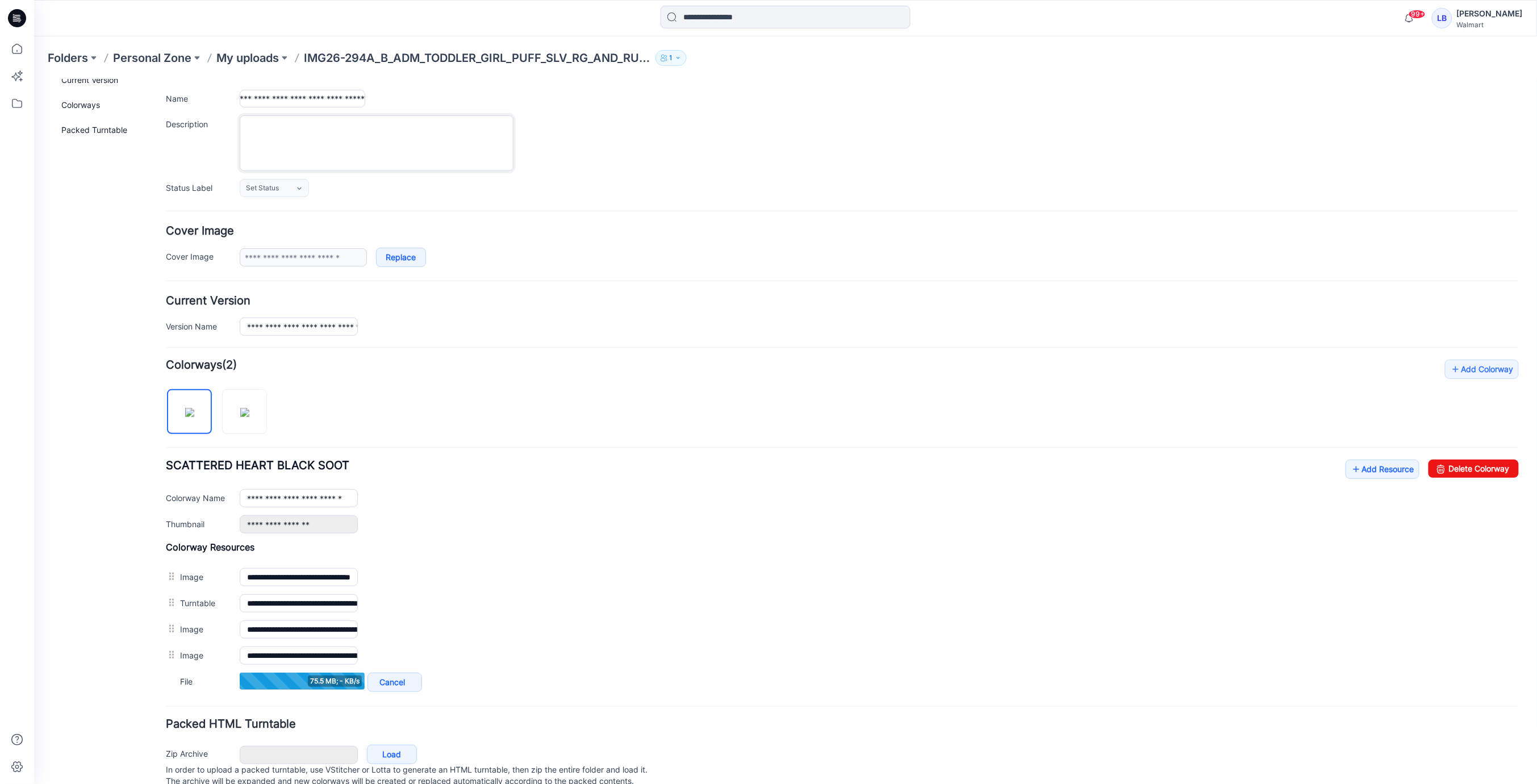
scroll to position [0, 0]
paste textarea "**********"
click at [266, 125] on textarea "**********" at bounding box center [376, 142] width 274 height 55
click at [307, 125] on textarea "**********" at bounding box center [376, 142] width 274 height 55
click at [322, 124] on textarea "**********" at bounding box center [376, 142] width 274 height 55
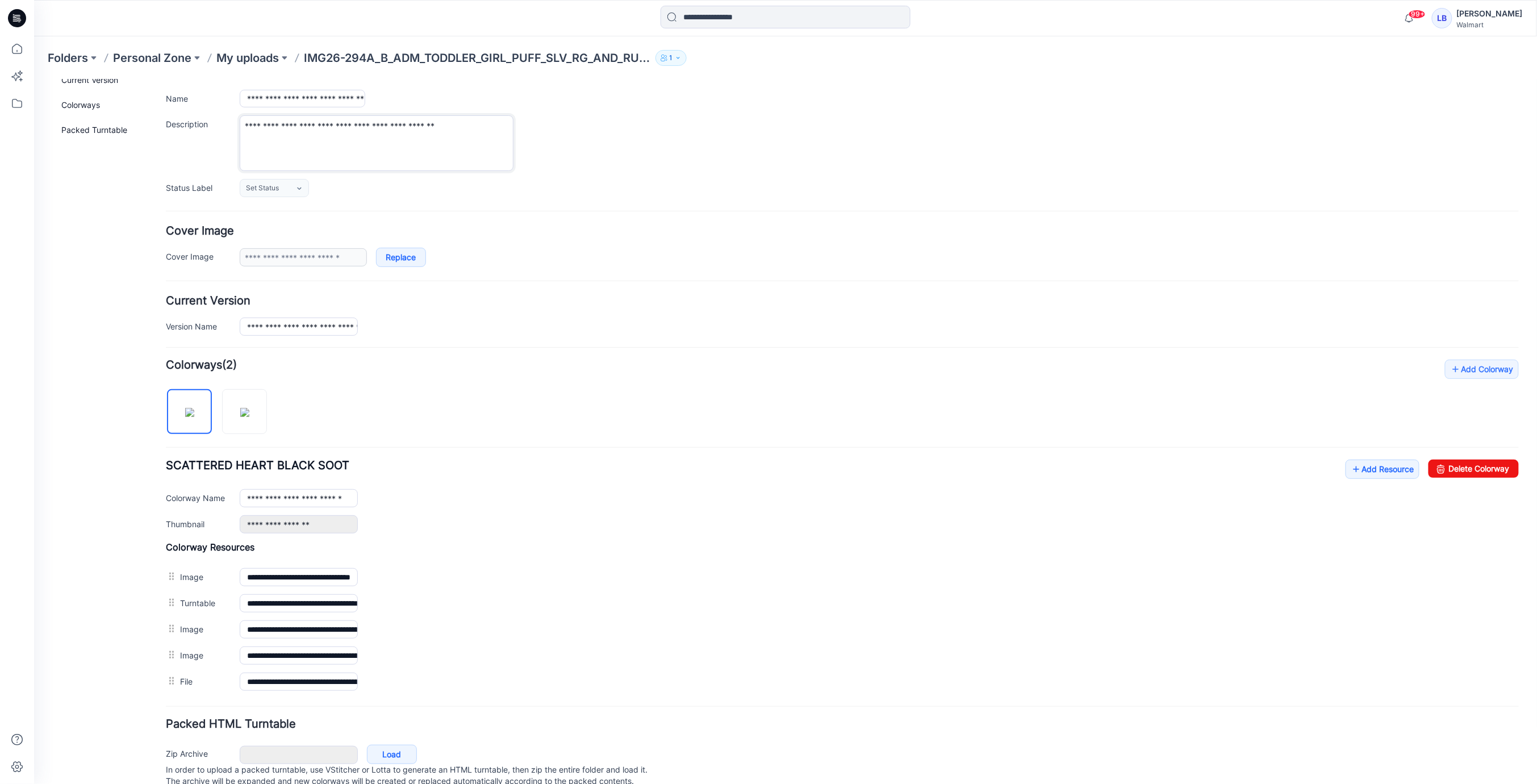
click at [346, 126] on textarea "**********" at bounding box center [376, 142] width 274 height 55
click at [364, 126] on textarea "**********" at bounding box center [376, 142] width 274 height 55
drag, startPoint x: 377, startPoint y: 125, endPoint x: 395, endPoint y: 135, distance: 20.6
click at [377, 125] on textarea "**********" at bounding box center [376, 142] width 274 height 55
click at [396, 123] on textarea "**********" at bounding box center [376, 142] width 274 height 55
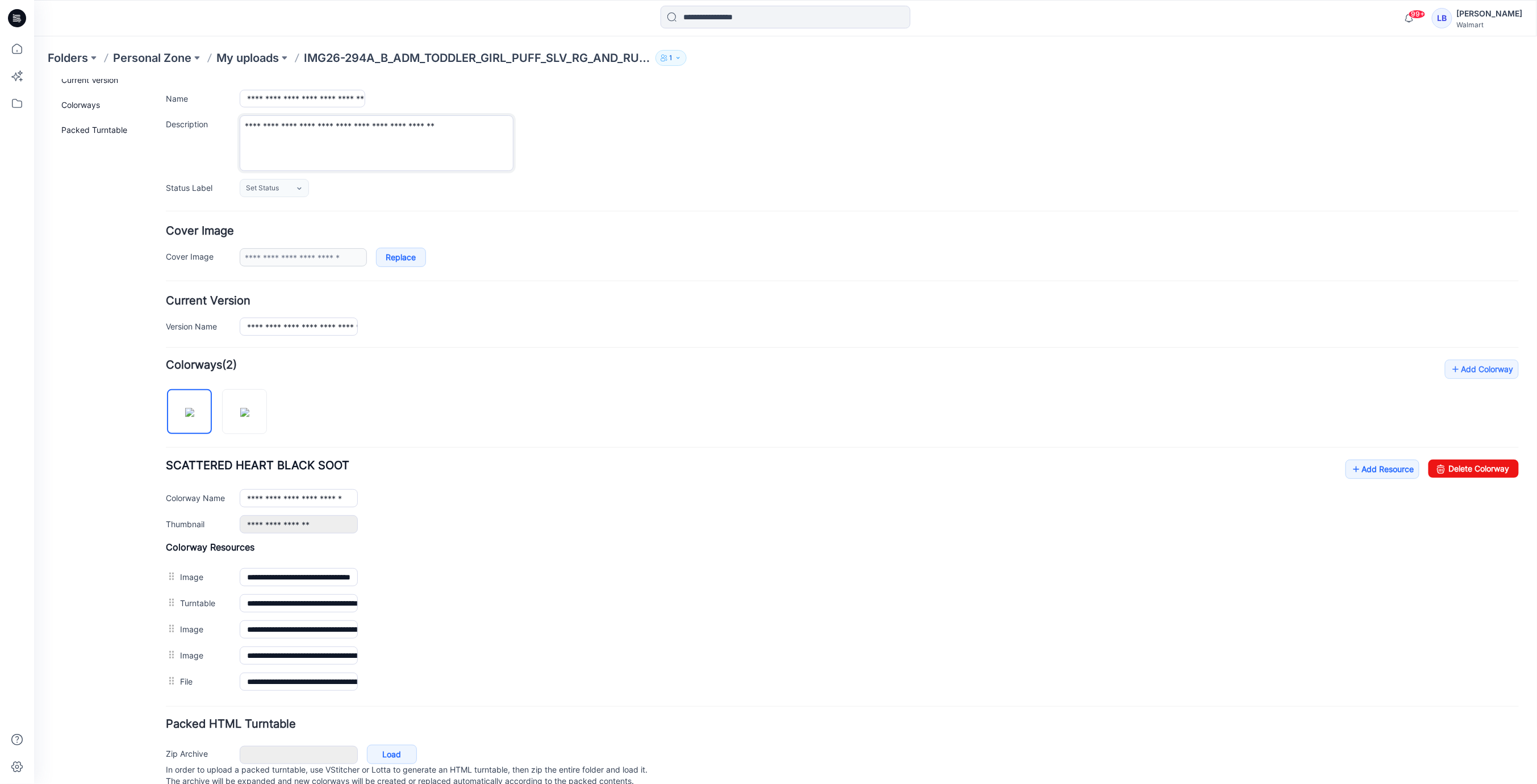
click at [428, 126] on textarea "**********" at bounding box center [376, 142] width 274 height 55
click at [460, 125] on textarea "**********" at bounding box center [376, 142] width 274 height 55
type textarea "**********"
drag, startPoint x: 656, startPoint y: 177, endPoint x: 611, endPoint y: 186, distance: 45.9
click at [656, 177] on div "**********" at bounding box center [841, 132] width 1353 height 130
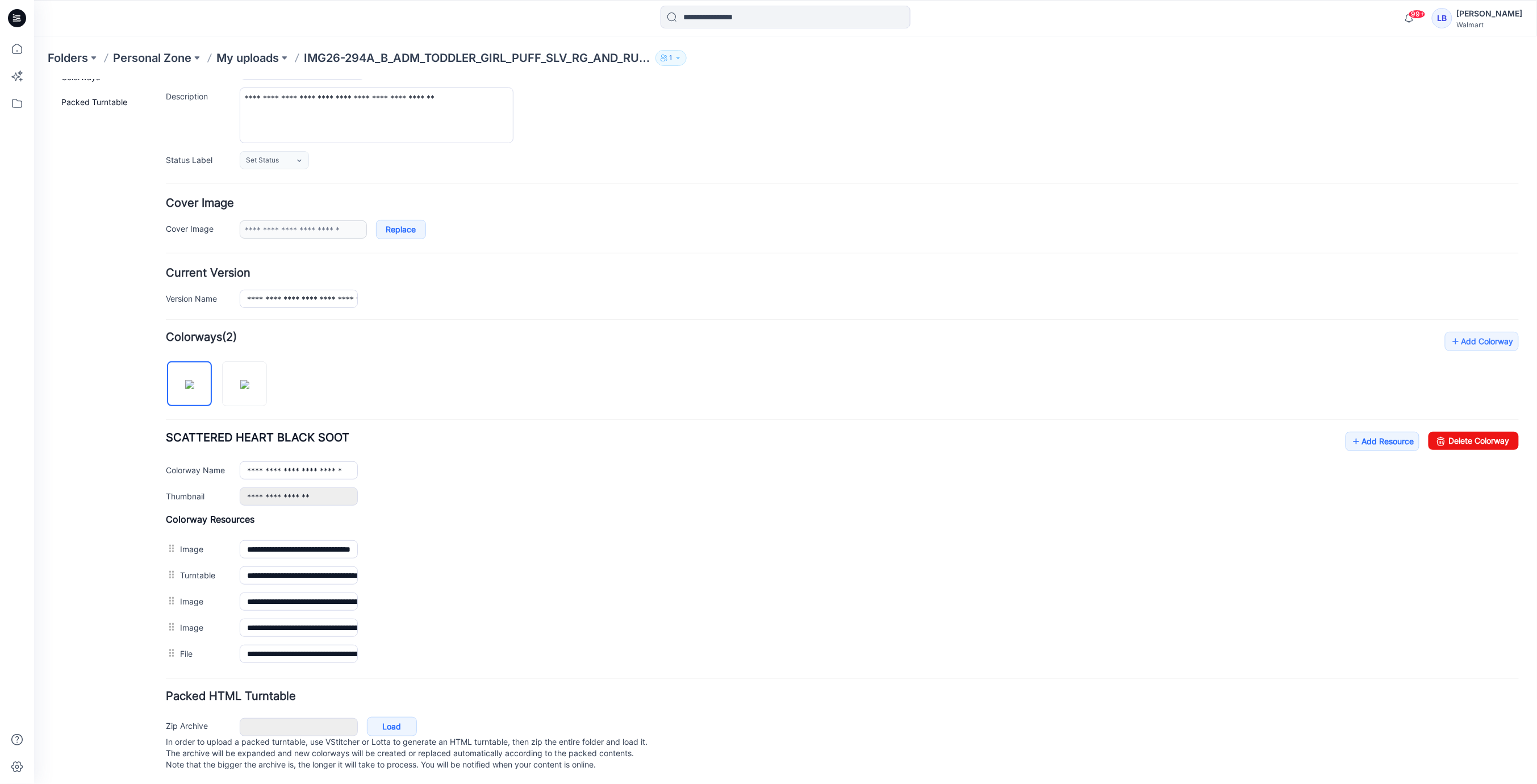
scroll to position [103, 0]
click at [1397, 446] on div "**********" at bounding box center [841, 467] width 1353 height 74
click at [1399, 438] on link "Add Resource" at bounding box center [1382, 439] width 74 height 19
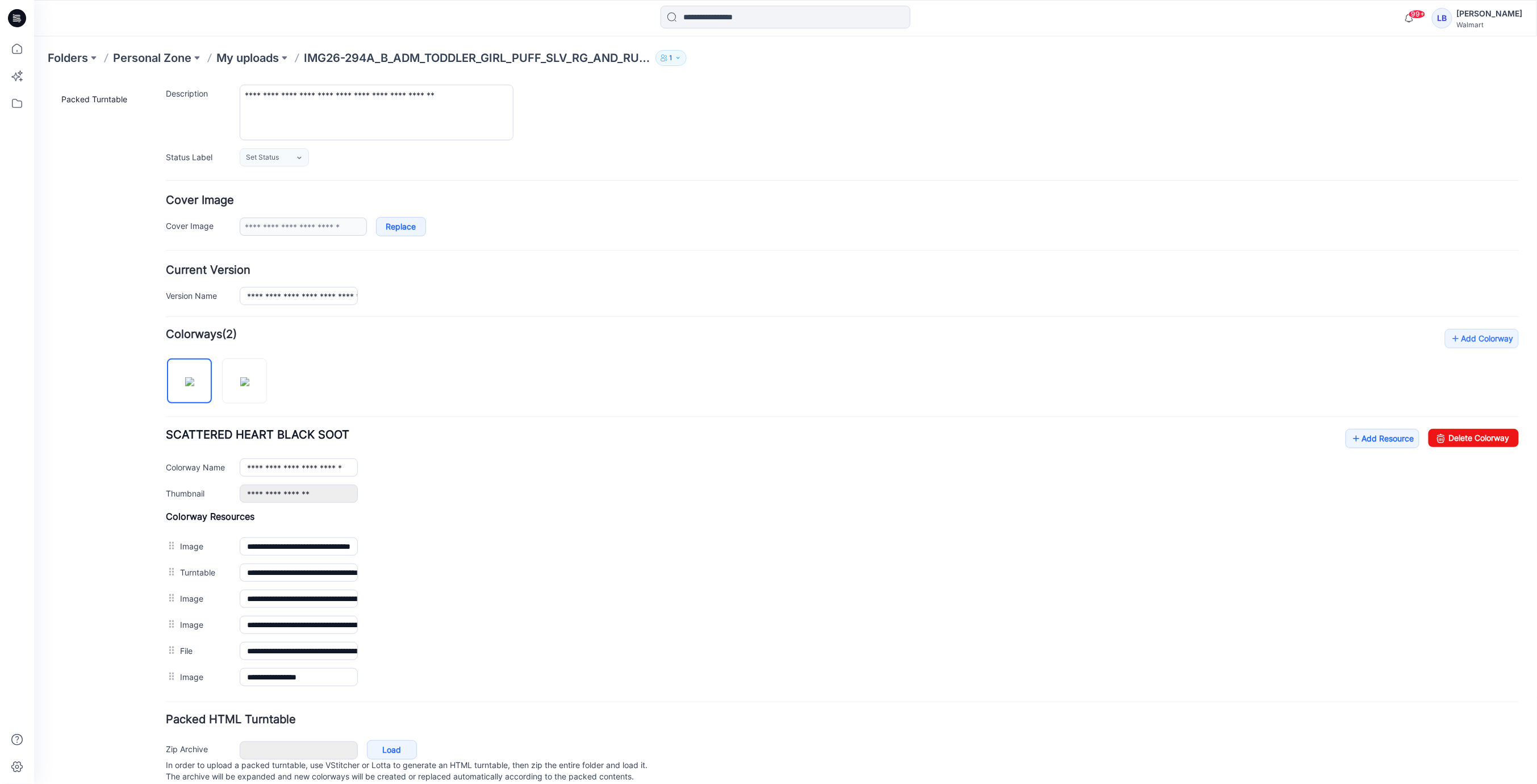
scroll to position [0, 0]
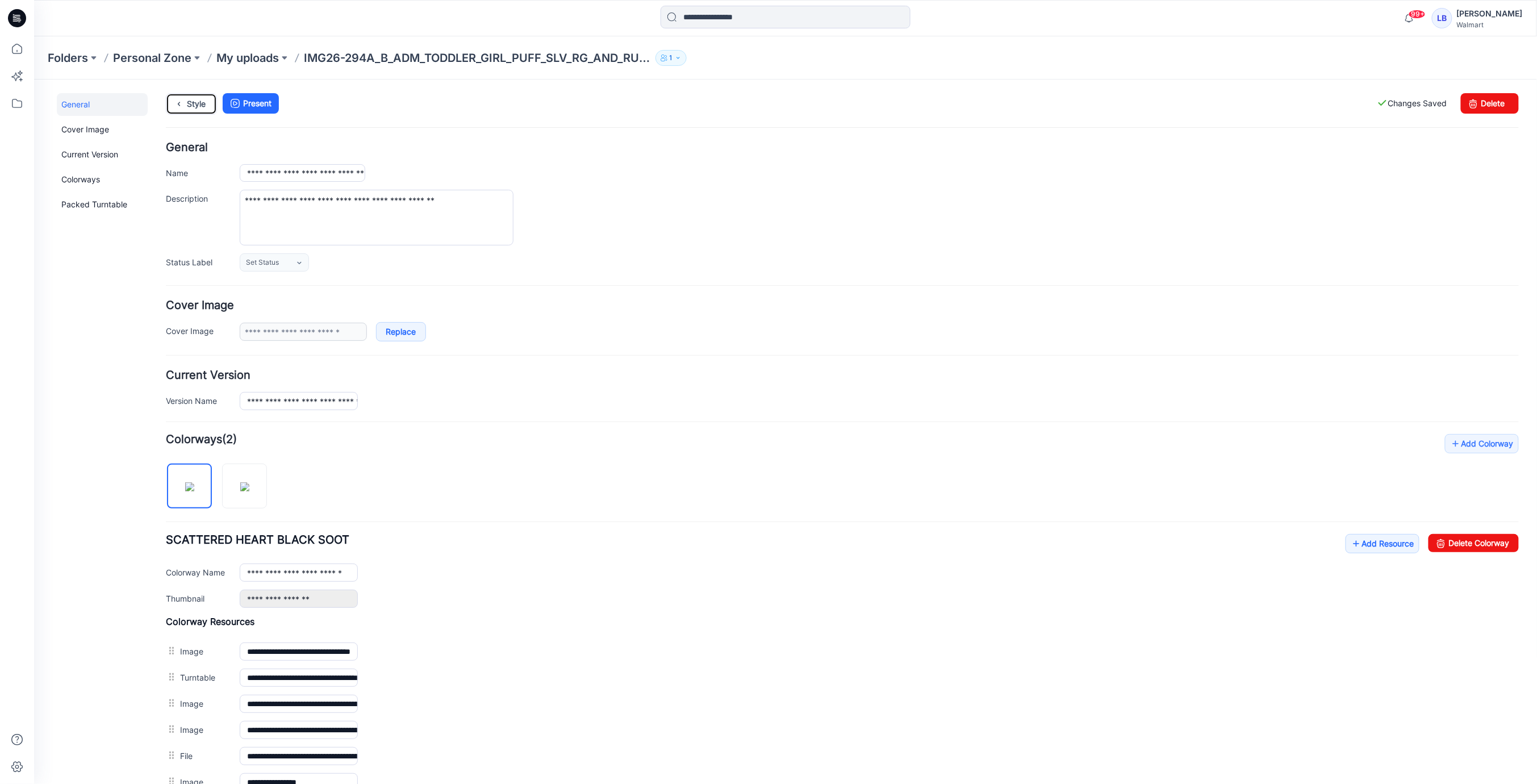
drag, startPoint x: 191, startPoint y: 98, endPoint x: 307, endPoint y: 186, distance: 145.6
click at [191, 98] on link "Style" at bounding box center [190, 104] width 51 height 22
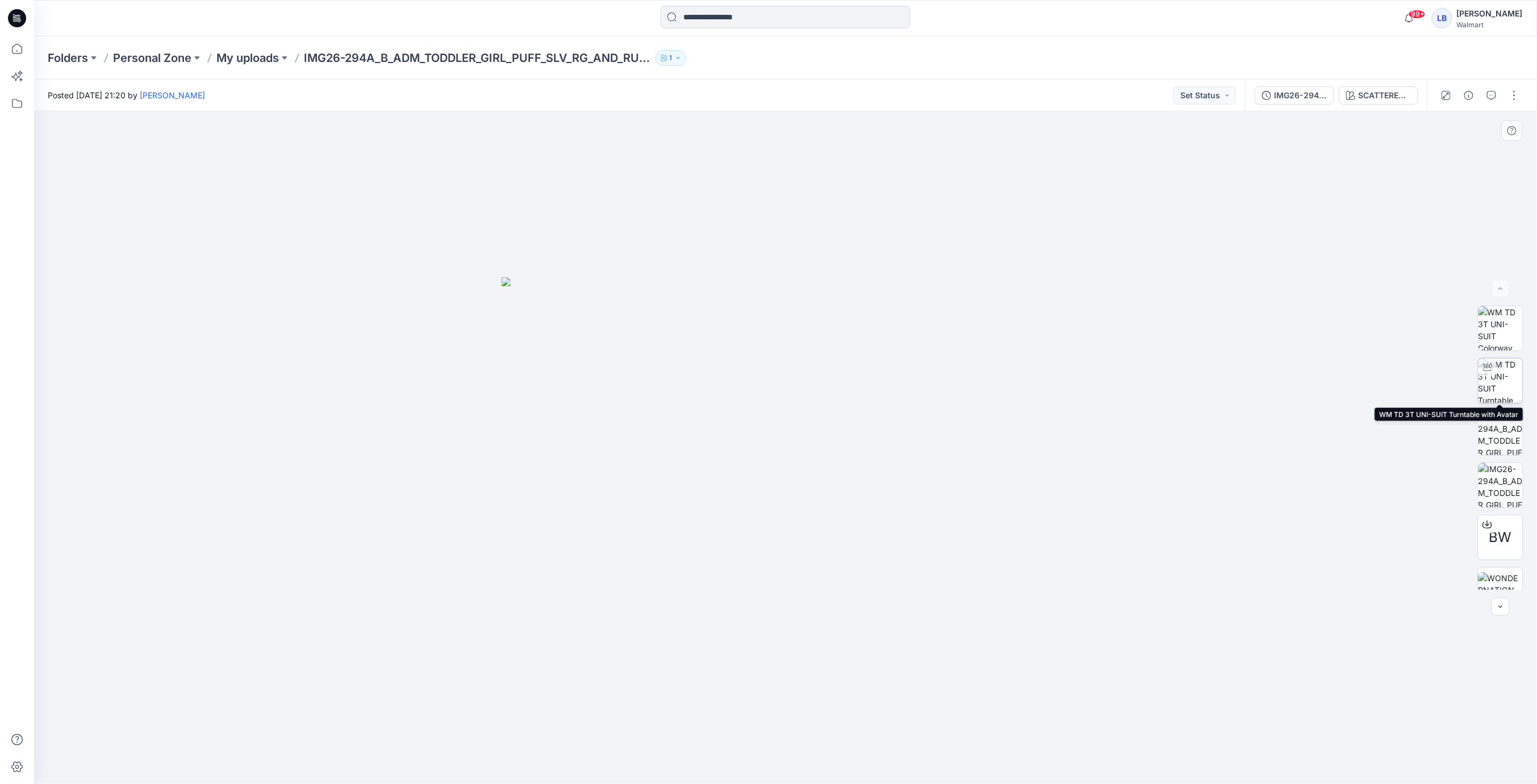
drag, startPoint x: 1504, startPoint y: 380, endPoint x: 1478, endPoint y: 384, distance: 26.3
click at [1504, 380] on img at bounding box center [1500, 380] width 44 height 44
drag, startPoint x: 864, startPoint y: 421, endPoint x: 896, endPoint y: 426, distance: 32.4
click at [895, 426] on div at bounding box center [786, 447] width 1503 height 673
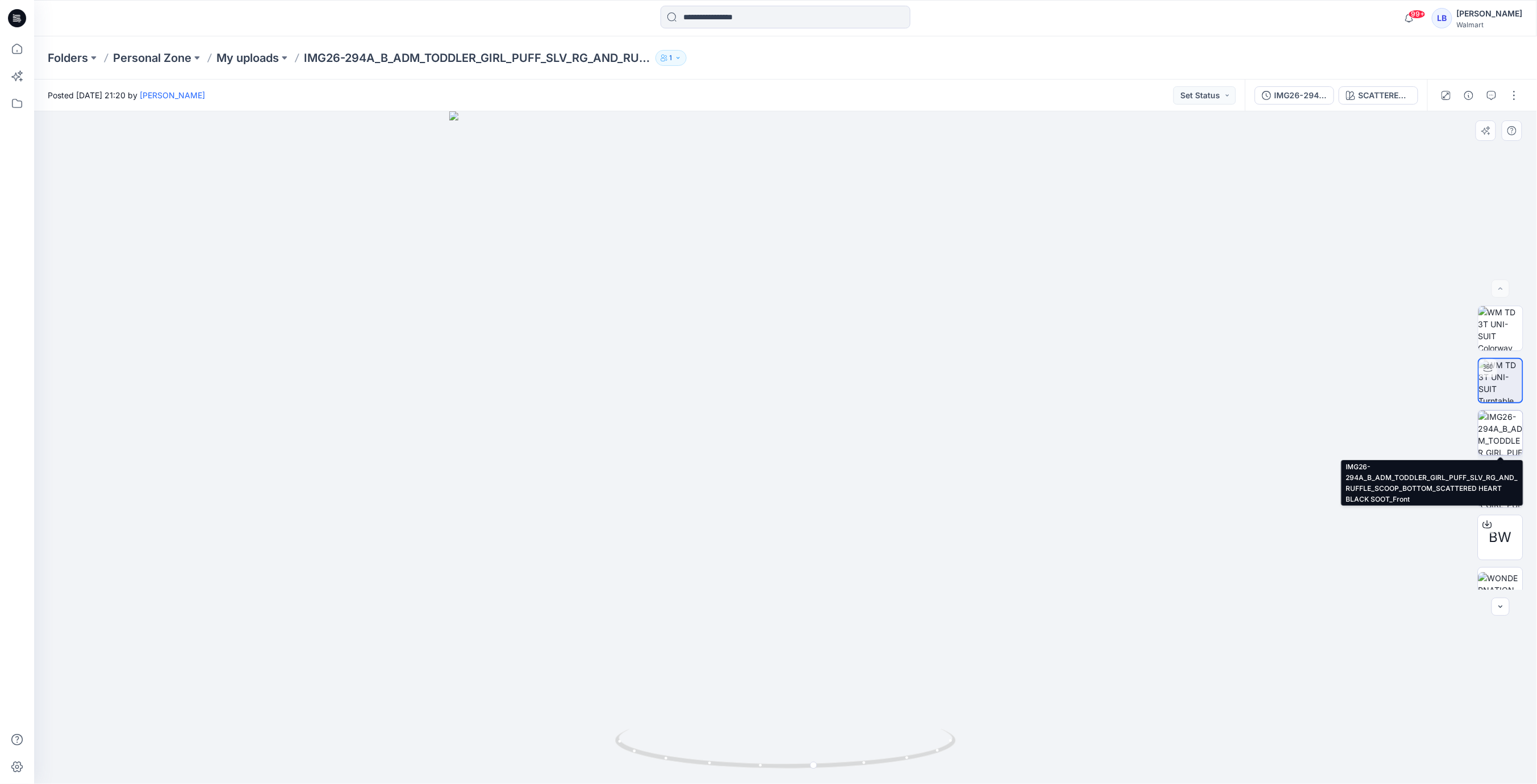
drag, startPoint x: 1496, startPoint y: 428, endPoint x: 1508, endPoint y: 467, distance: 40.8
click at [1496, 428] on img at bounding box center [1500, 432] width 44 height 44
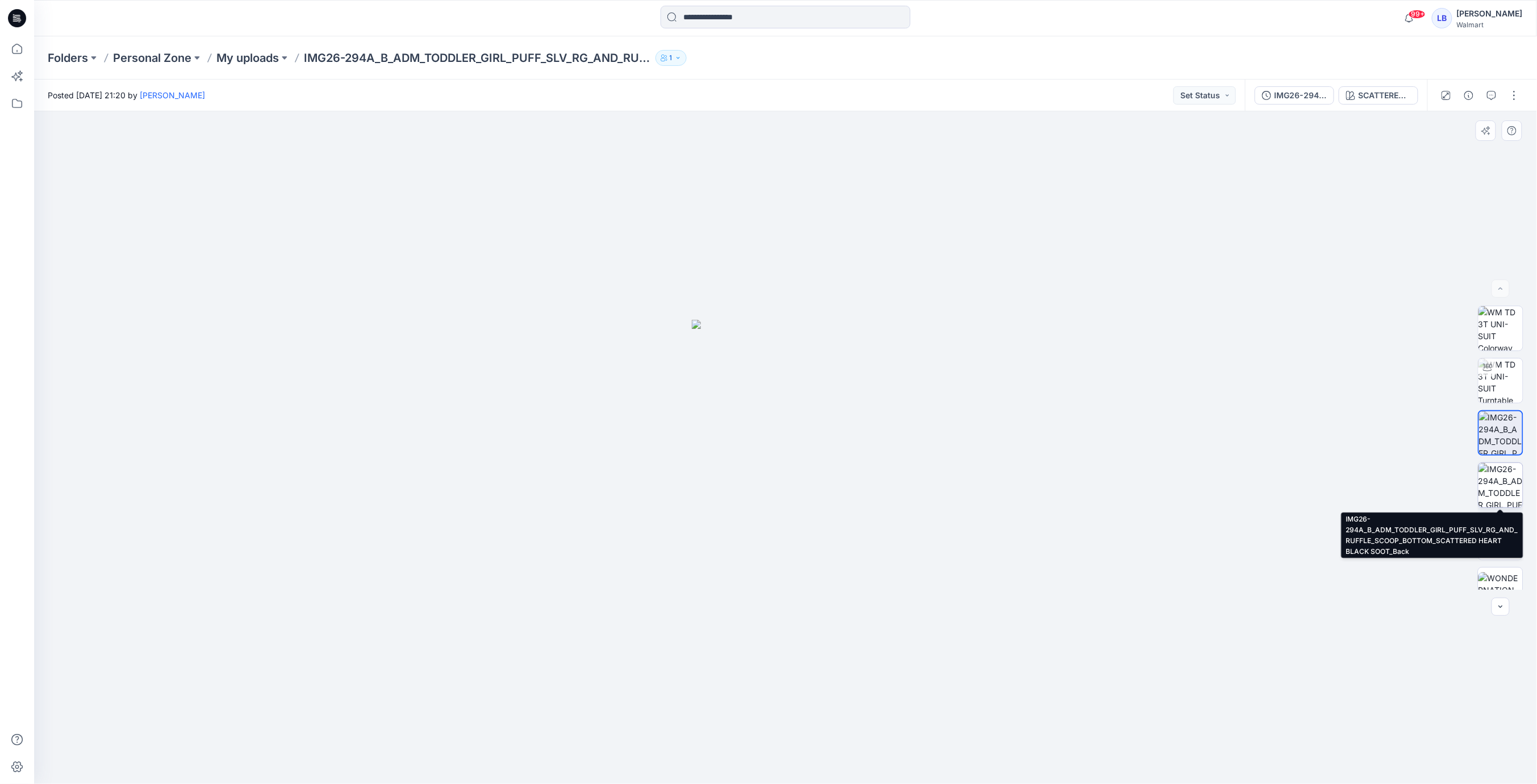
click at [1506, 482] on img at bounding box center [1500, 485] width 44 height 44
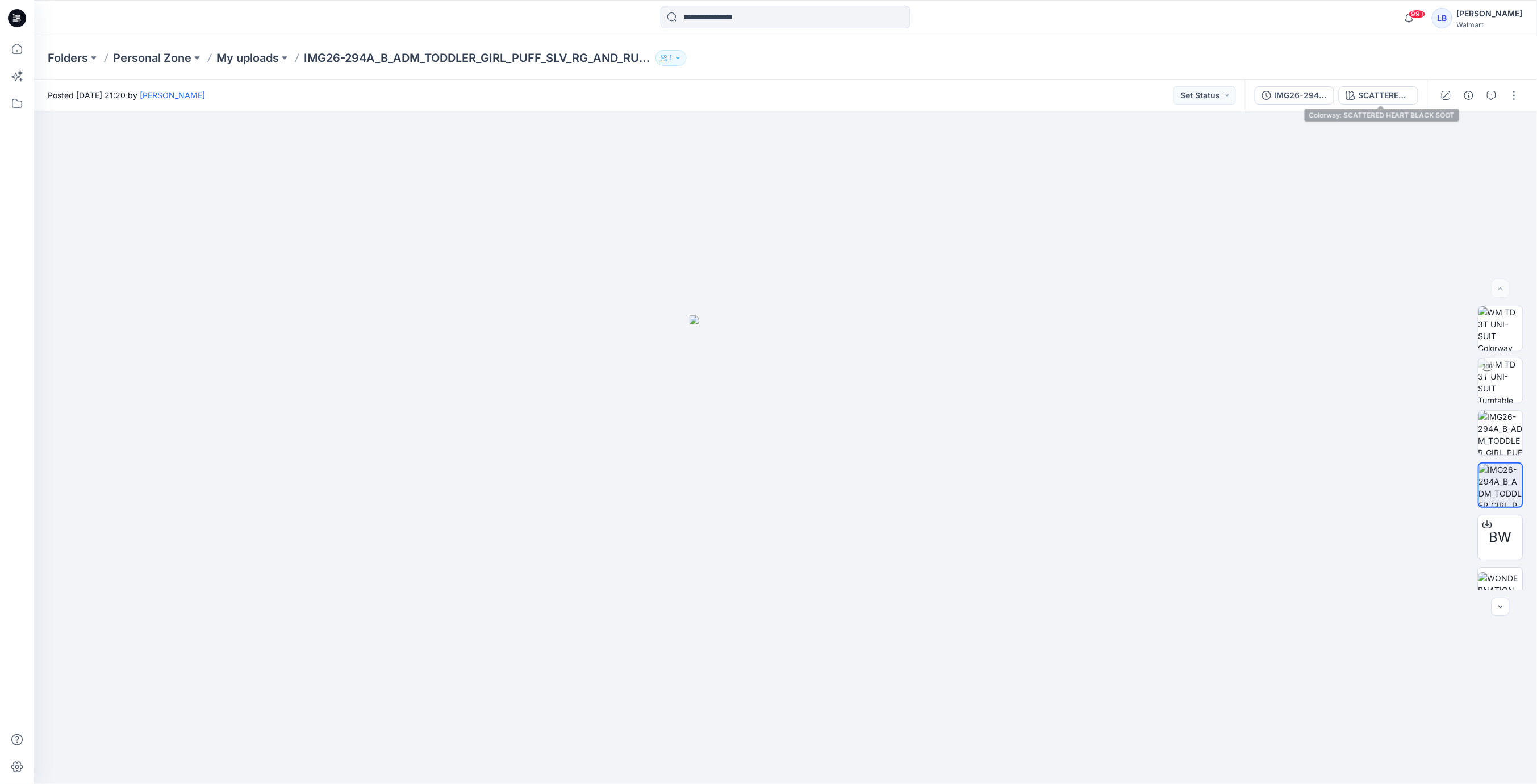
click at [1386, 101] on div "SCATTERED HEART BLACK SOOT" at bounding box center [1385, 95] width 52 height 13
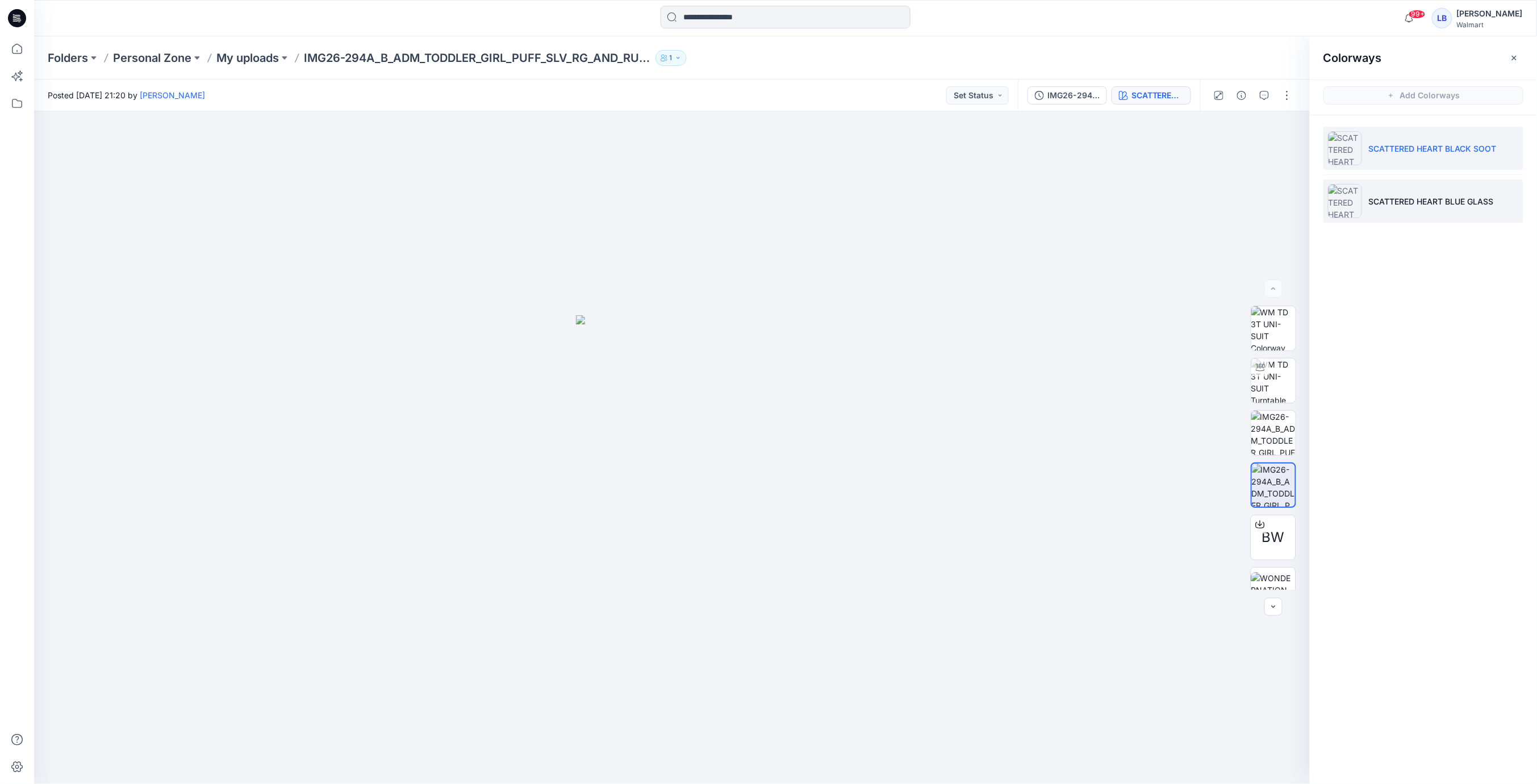
click at [1405, 209] on li "SCATTERED HEART BLUE GLASS" at bounding box center [1423, 201] width 200 height 44
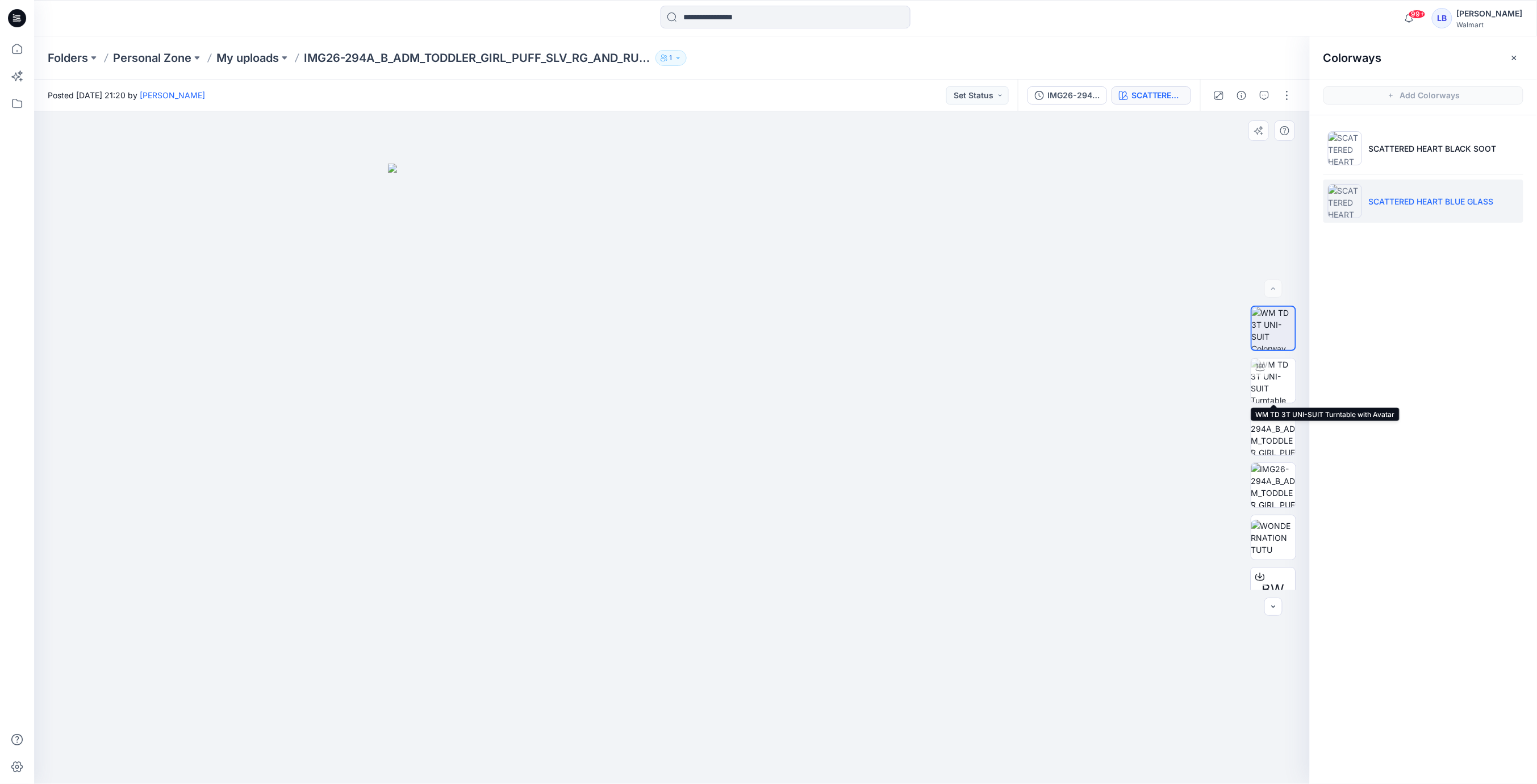
drag, startPoint x: 1271, startPoint y: 384, endPoint x: 1237, endPoint y: 396, distance: 36.1
click at [1271, 384] on img at bounding box center [1273, 380] width 44 height 44
drag, startPoint x: 731, startPoint y: 412, endPoint x: 1137, endPoint y: 454, distance: 408.2
click at [740, 412] on div at bounding box center [672, 447] width 1276 height 673
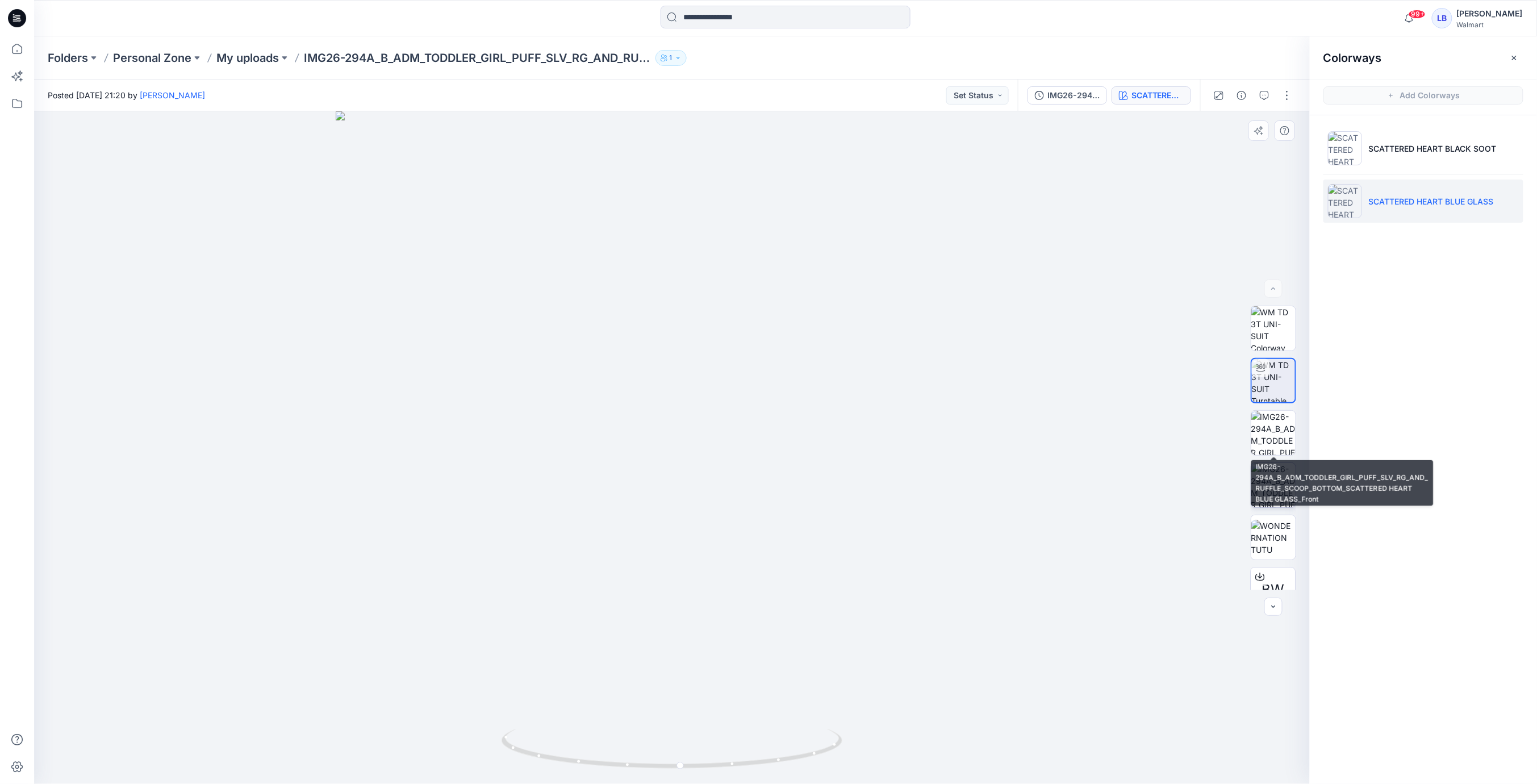
drag, startPoint x: 1271, startPoint y: 436, endPoint x: 1275, endPoint y: 474, distance: 38.2
click at [1272, 440] on img at bounding box center [1273, 432] width 44 height 44
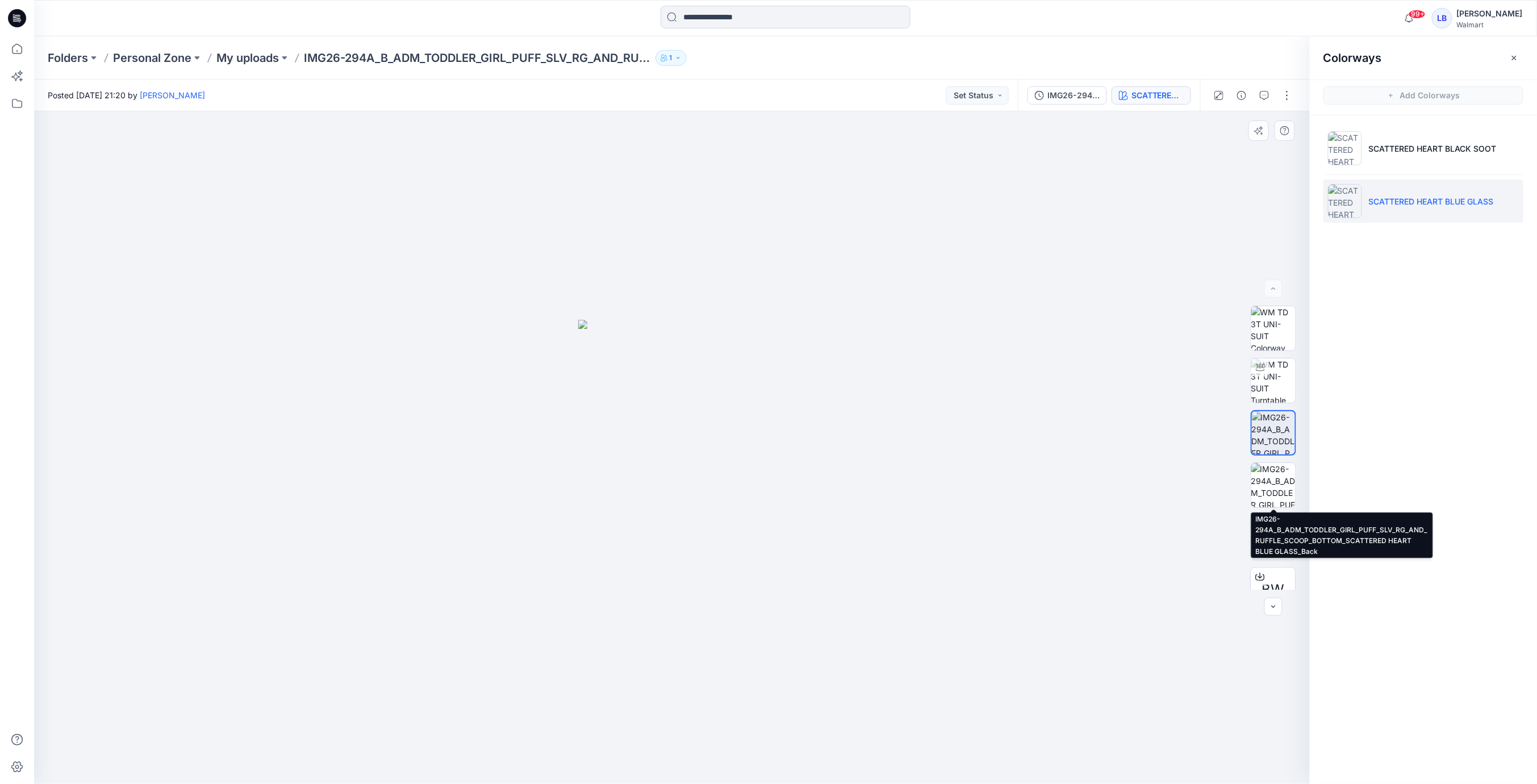
drag, startPoint x: 1275, startPoint y: 487, endPoint x: 1283, endPoint y: 510, distance: 24.4
click at [1275, 489] on img at bounding box center [1273, 485] width 44 height 44
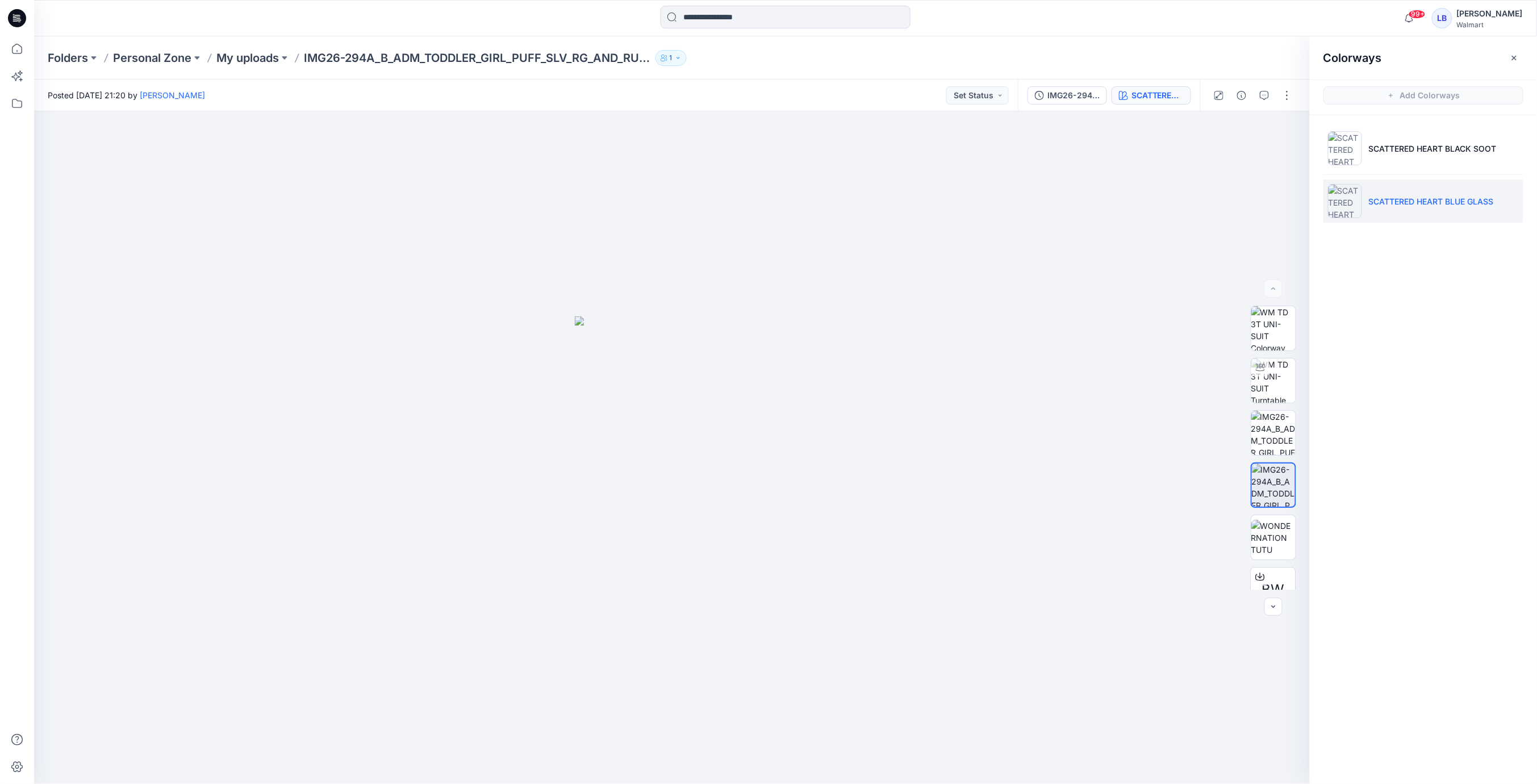
click at [1514, 57] on icon "button" at bounding box center [1514, 57] width 4 height 4
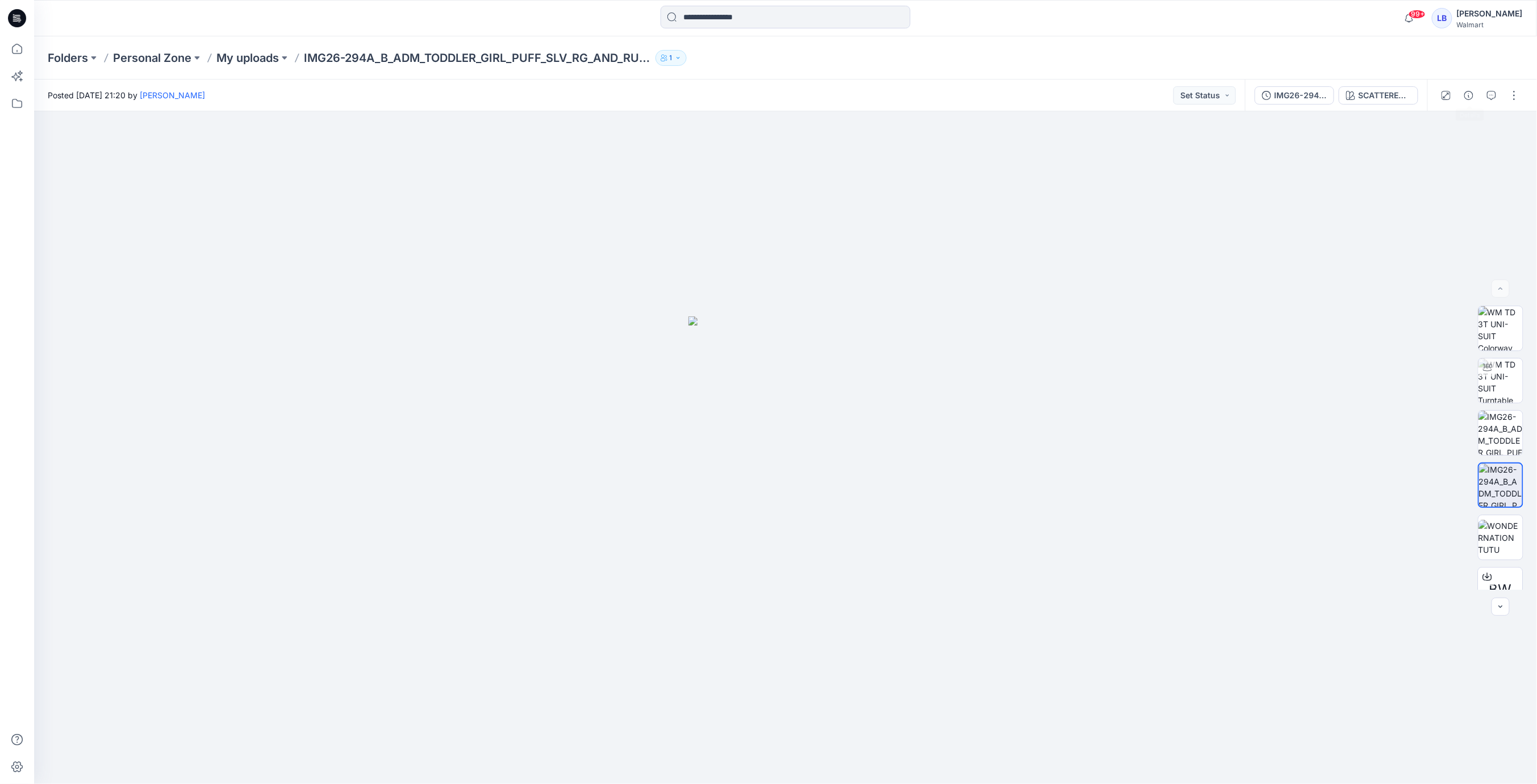
click at [1470, 98] on icon "button" at bounding box center [1468, 95] width 9 height 9
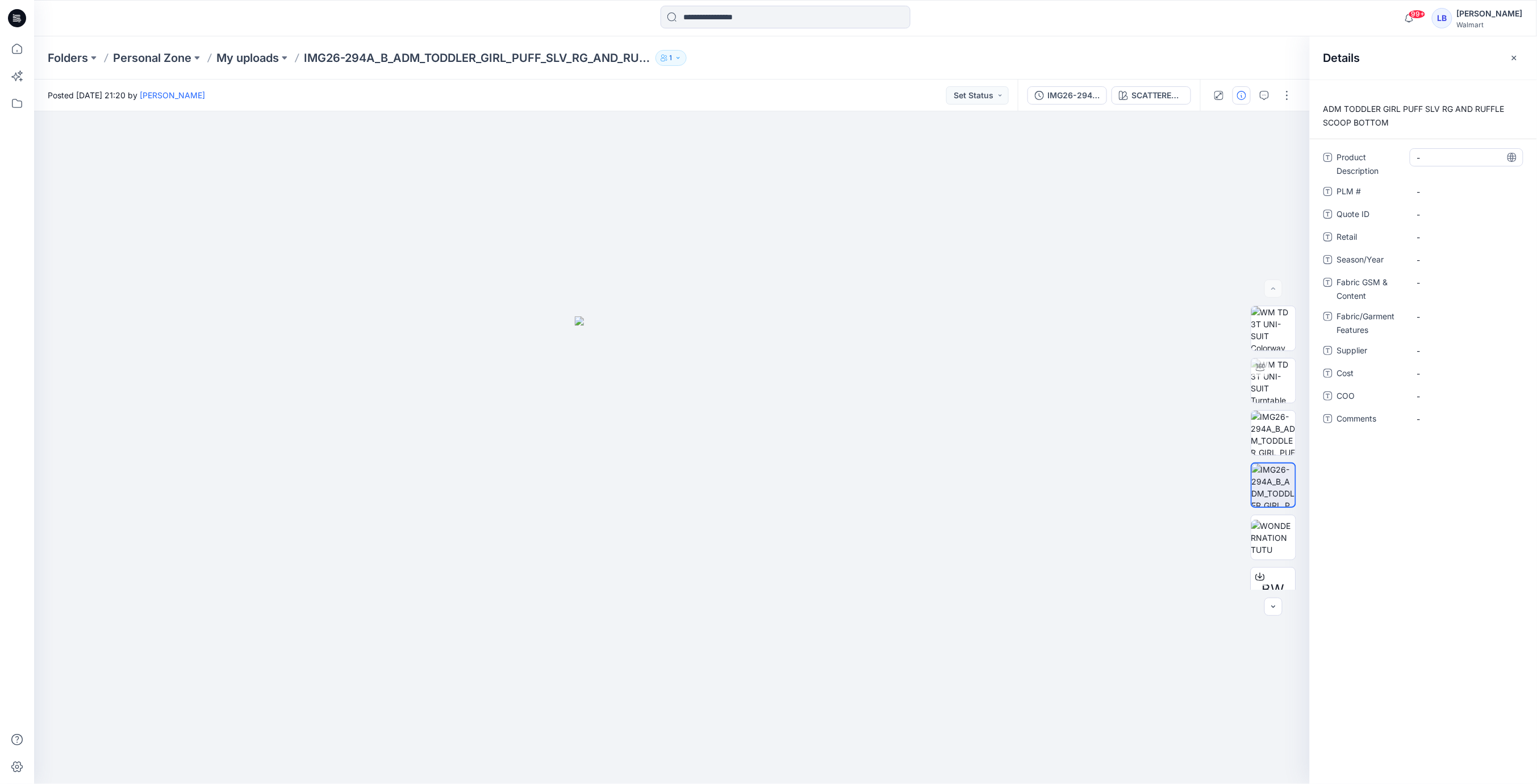
click at [1461, 157] on Description "-" at bounding box center [1467, 157] width 99 height 12
drag, startPoint x: 1393, startPoint y: 125, endPoint x: 1316, endPoint y: 109, distance: 78.6
click at [1316, 107] on p "ADM TODDLER GIRL PUFF SLV RG AND RUFFLE SCOOP BOTTOM" at bounding box center [1423, 116] width 227 height 28
copy p "ADM TODDLER GIRL PUFF SLV RG AND RUFFLE SCOOP BOTTOM"
click at [1431, 159] on Description "-" at bounding box center [1467, 157] width 99 height 12
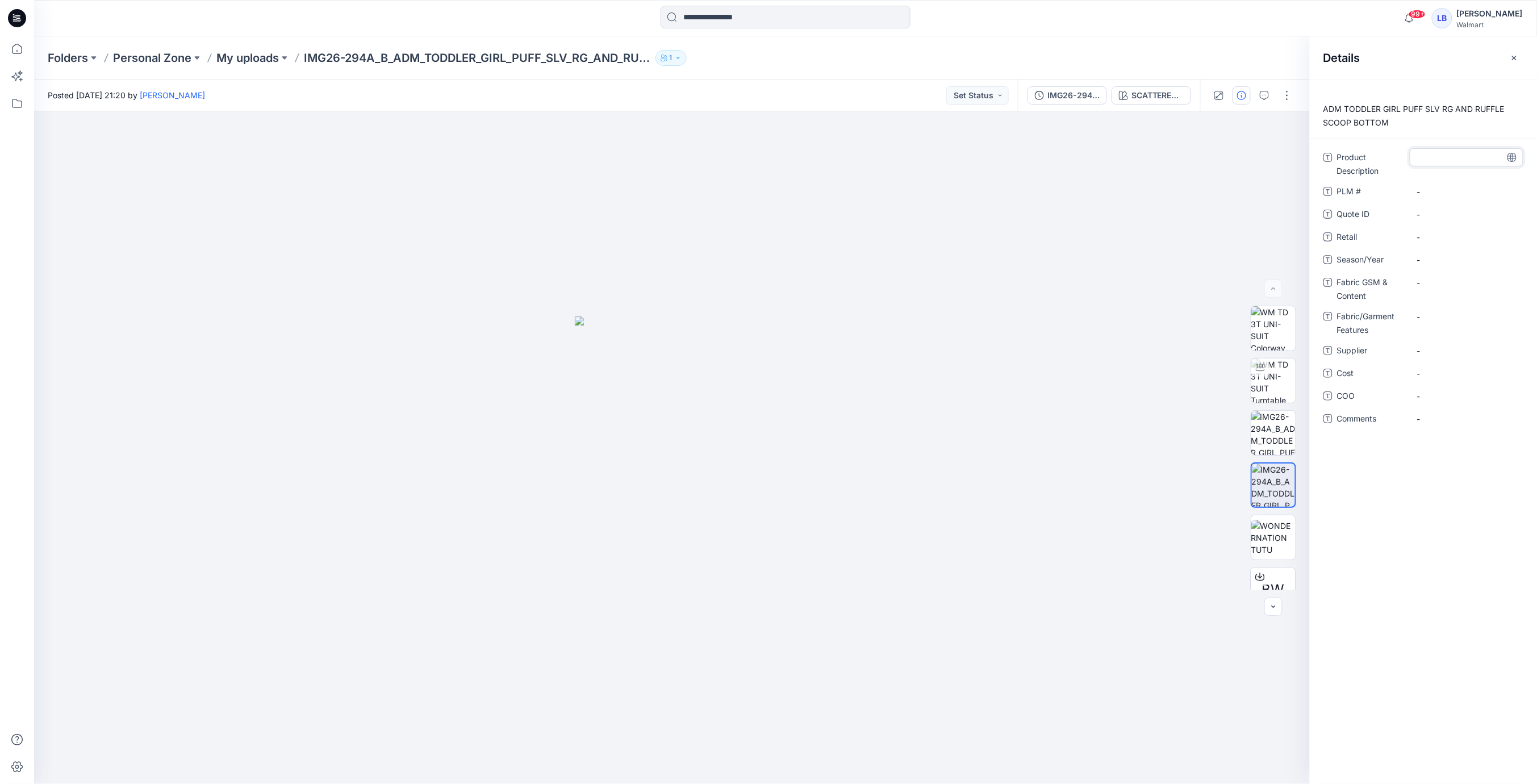
type textarea "**********"
click at [1459, 160] on textarea "**********" at bounding box center [1467, 157] width 114 height 18
drag, startPoint x: 1437, startPoint y: 253, endPoint x: 1450, endPoint y: 259, distance: 14.3
click at [1437, 253] on div "**********" at bounding box center [1423, 295] width 200 height 293
click at [1445, 266] on span "-" at bounding box center [1467, 267] width 99 height 12
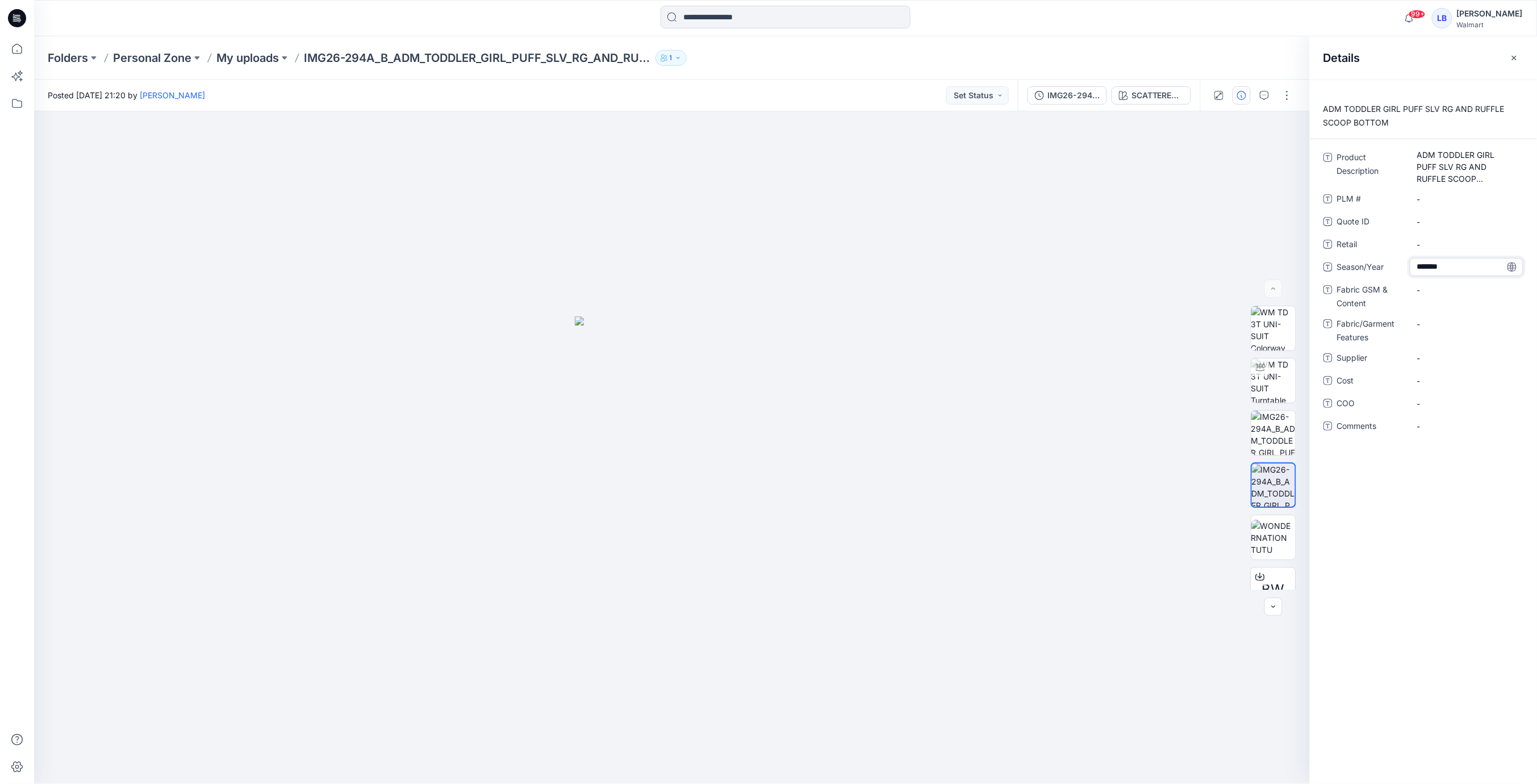
type textarea "********"
click at [1448, 292] on Content "-" at bounding box center [1467, 290] width 99 height 12
click at [1451, 291] on Content "-" at bounding box center [1467, 290] width 99 height 12
type textarea "**********"
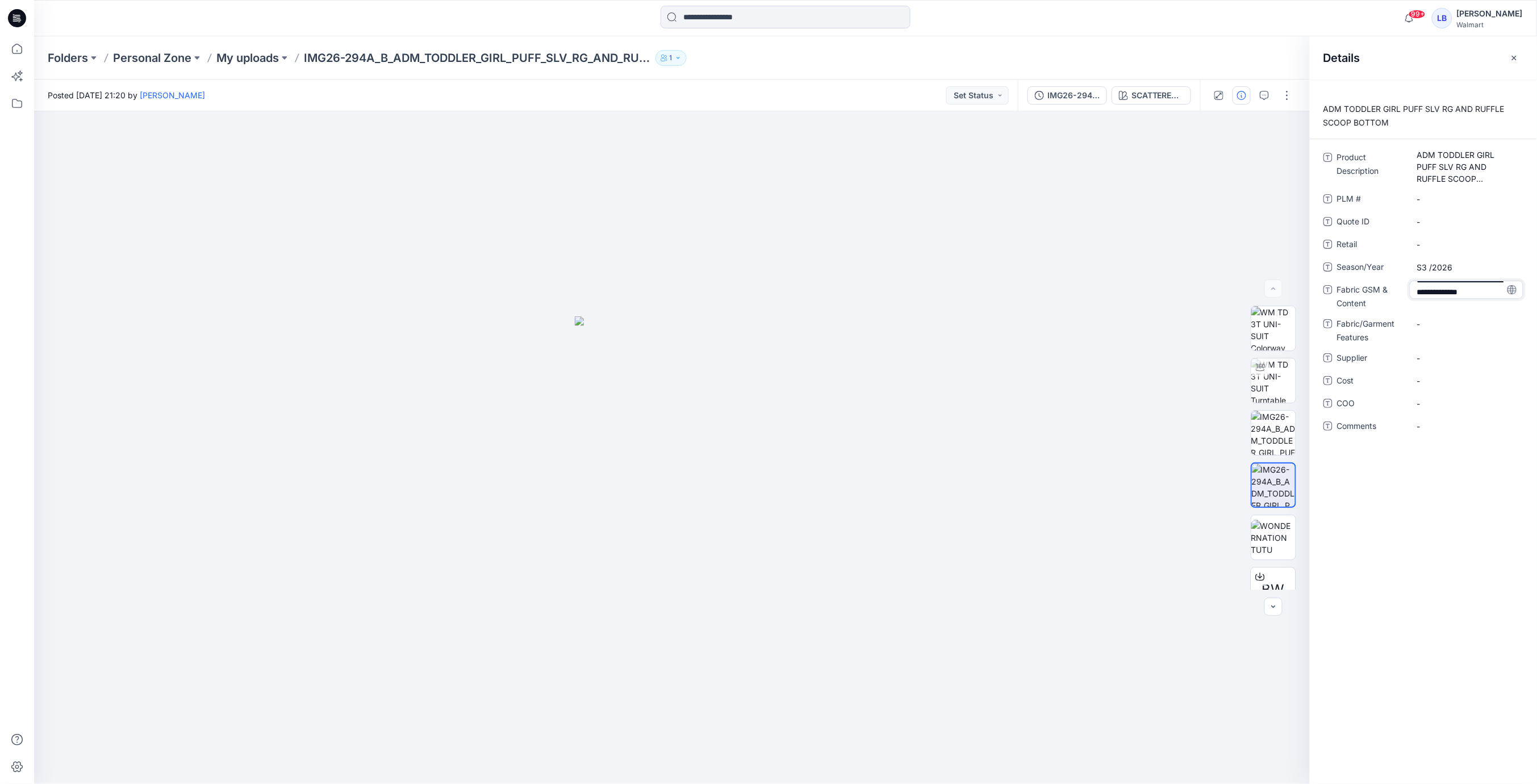
click at [1400, 571] on div "**********" at bounding box center [1423, 431] width 227 height 704
click at [1444, 369] on span "-" at bounding box center [1467, 365] width 99 height 12
type textarea "********"
click at [1428, 494] on div "ADM TODDLER GIRL PUFF SLV RG AND RUFFLE SCOOP BOTTOM Product Description ADM TO…" at bounding box center [1423, 431] width 227 height 704
click at [1519, 59] on button "button" at bounding box center [1514, 58] width 18 height 18
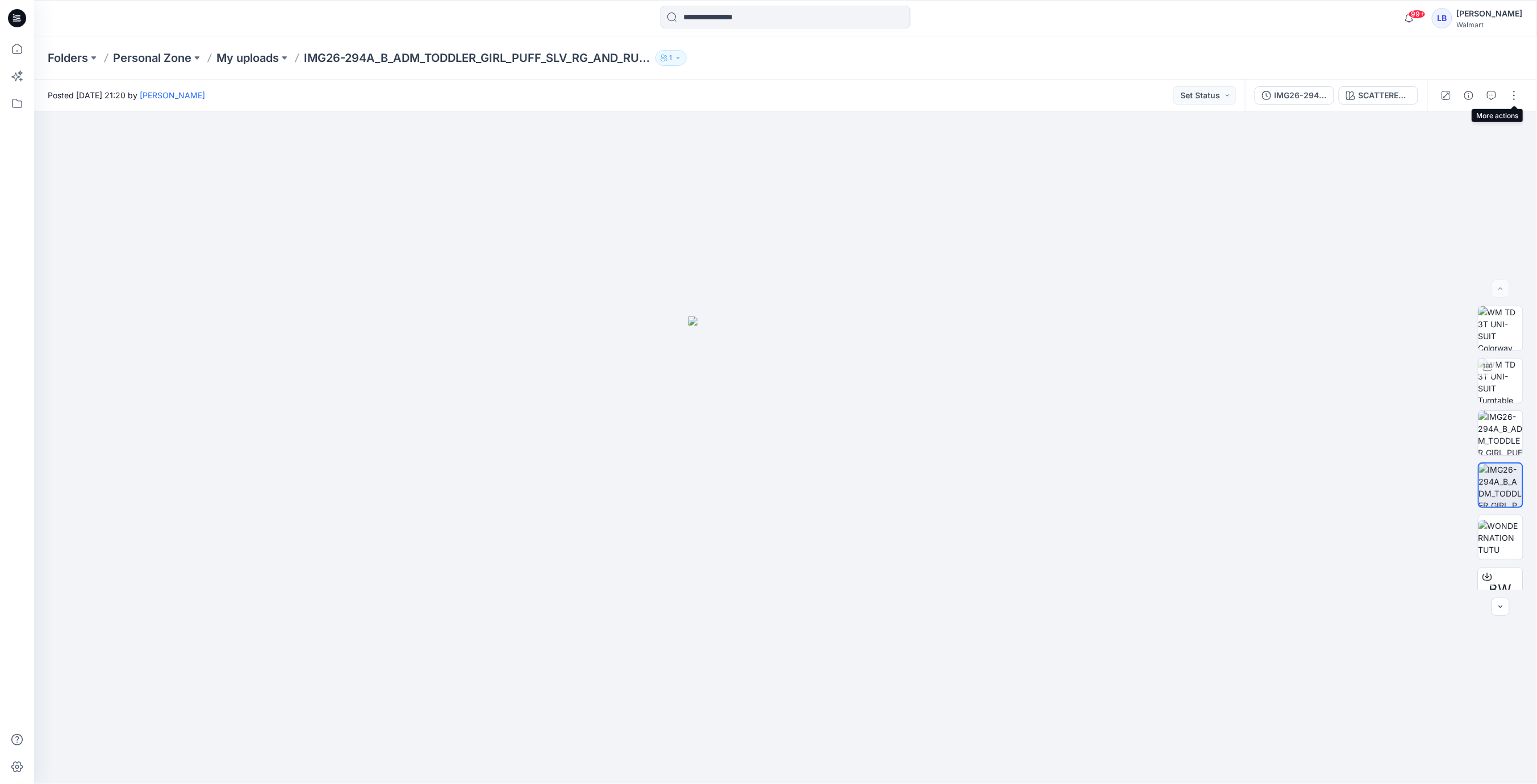
drag, startPoint x: 1519, startPoint y: 98, endPoint x: 1523, endPoint y: 105, distance: 8.1
click at [1519, 98] on button "button" at bounding box center [1514, 95] width 18 height 18
click at [1453, 213] on p "Duplicate to..." at bounding box center [1461, 217] width 52 height 12
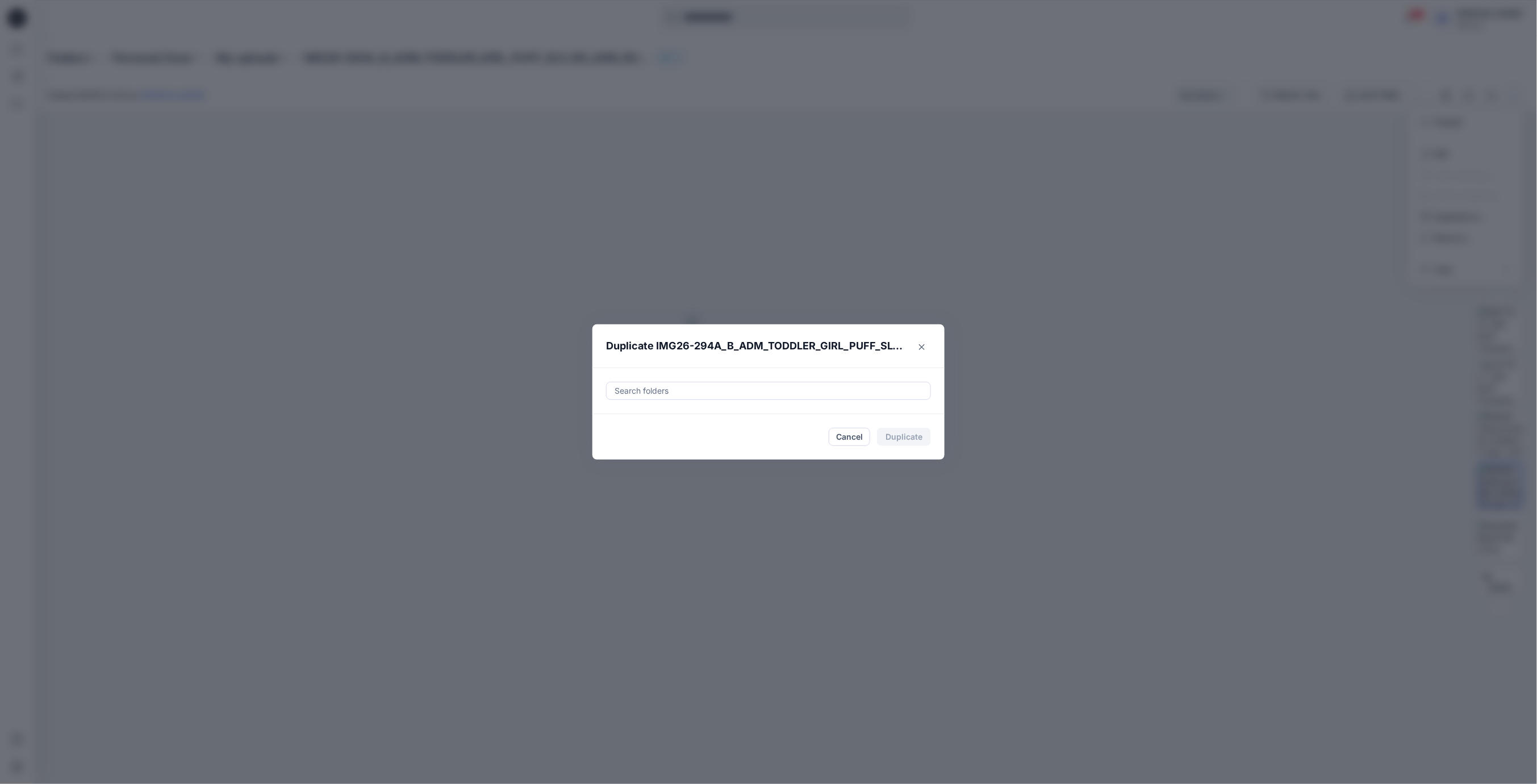
click at [803, 384] on div at bounding box center [768, 390] width 310 height 13
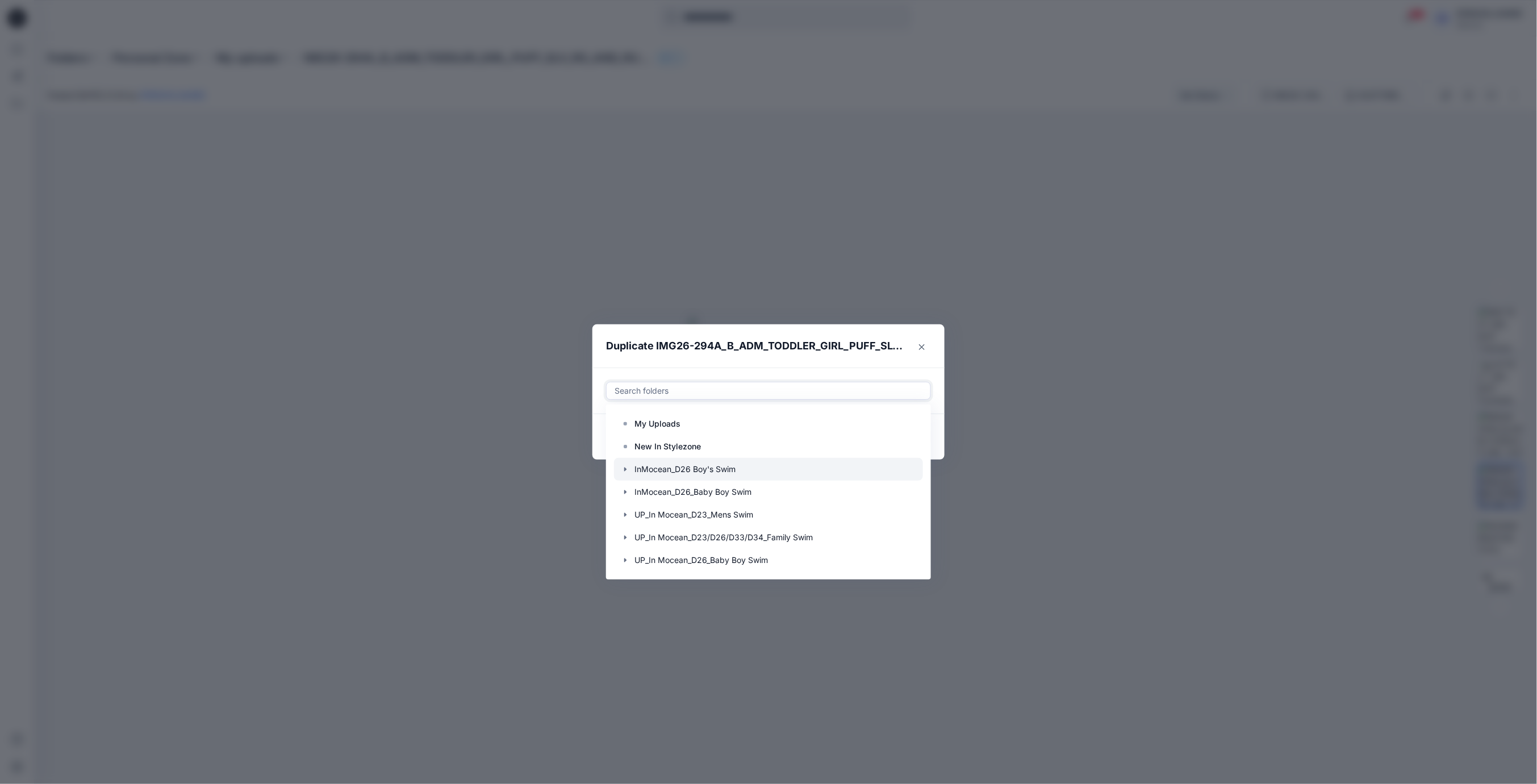
scroll to position [91, 0]
click at [622, 537] on icon "button" at bounding box center [625, 537] width 9 height 9
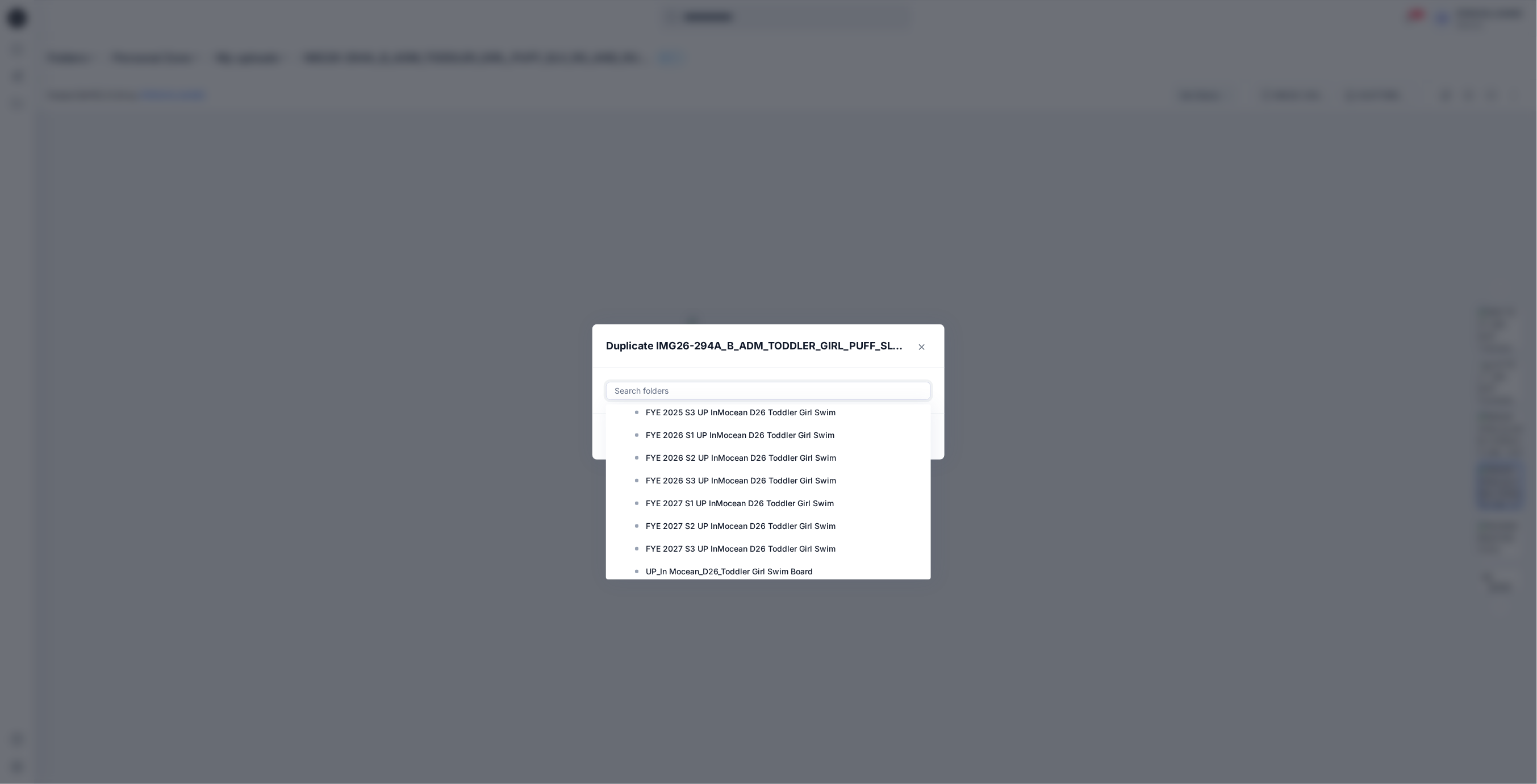
scroll to position [341, 0]
click at [638, 514] on rect at bounding box center [637, 514] width 3 height 3
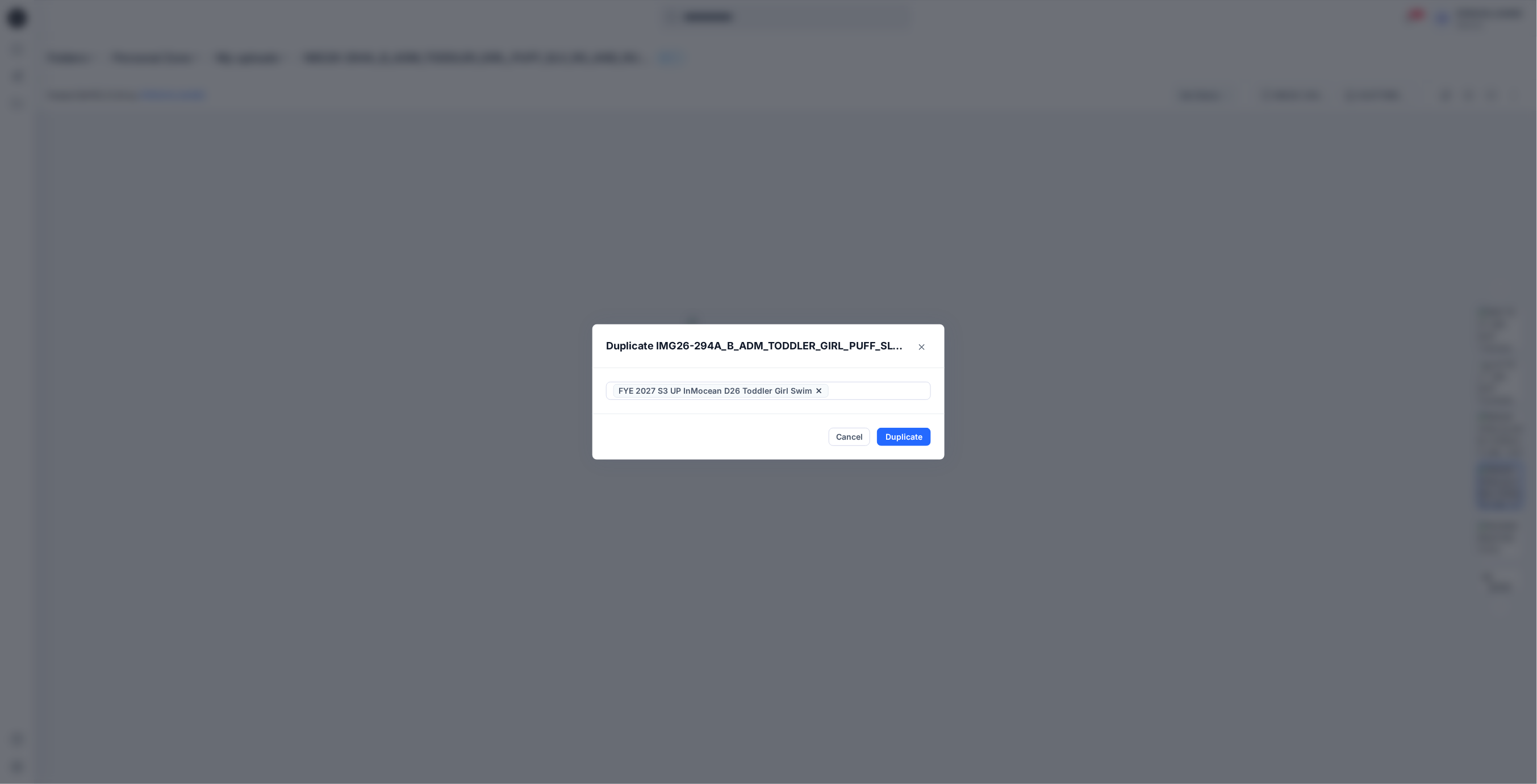
drag, startPoint x: 812, startPoint y: 370, endPoint x: 753, endPoint y: 375, distance: 59.2
click at [806, 371] on div "FYE 2027 S3 UP InMocean D26 Toddler Girl Swim" at bounding box center [768, 391] width 352 height 47
click at [910, 439] on button "Duplicate" at bounding box center [904, 437] width 54 height 18
click at [919, 441] on button "Close" at bounding box center [912, 437] width 37 height 18
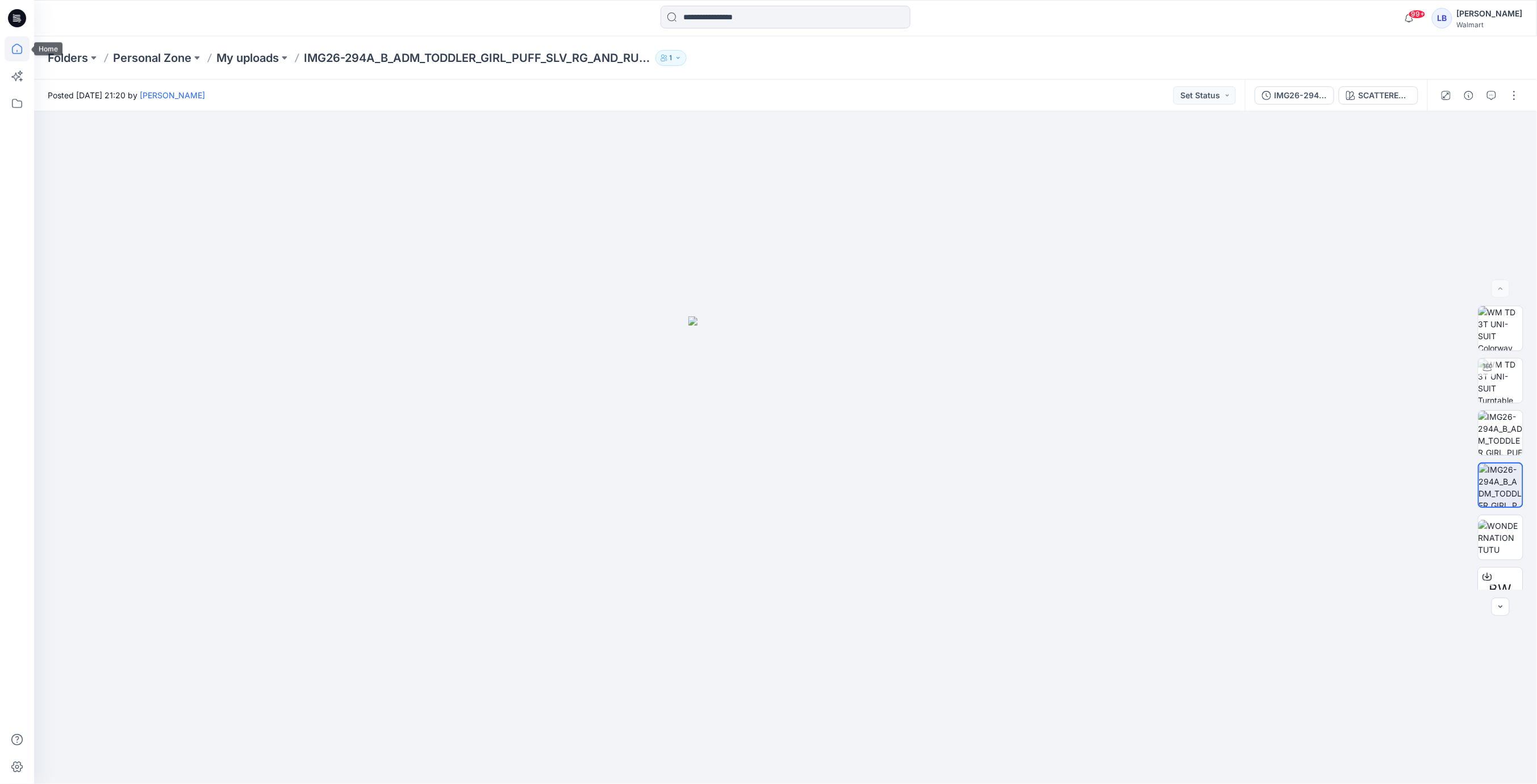
click at [19, 47] on icon at bounding box center [17, 49] width 25 height 25
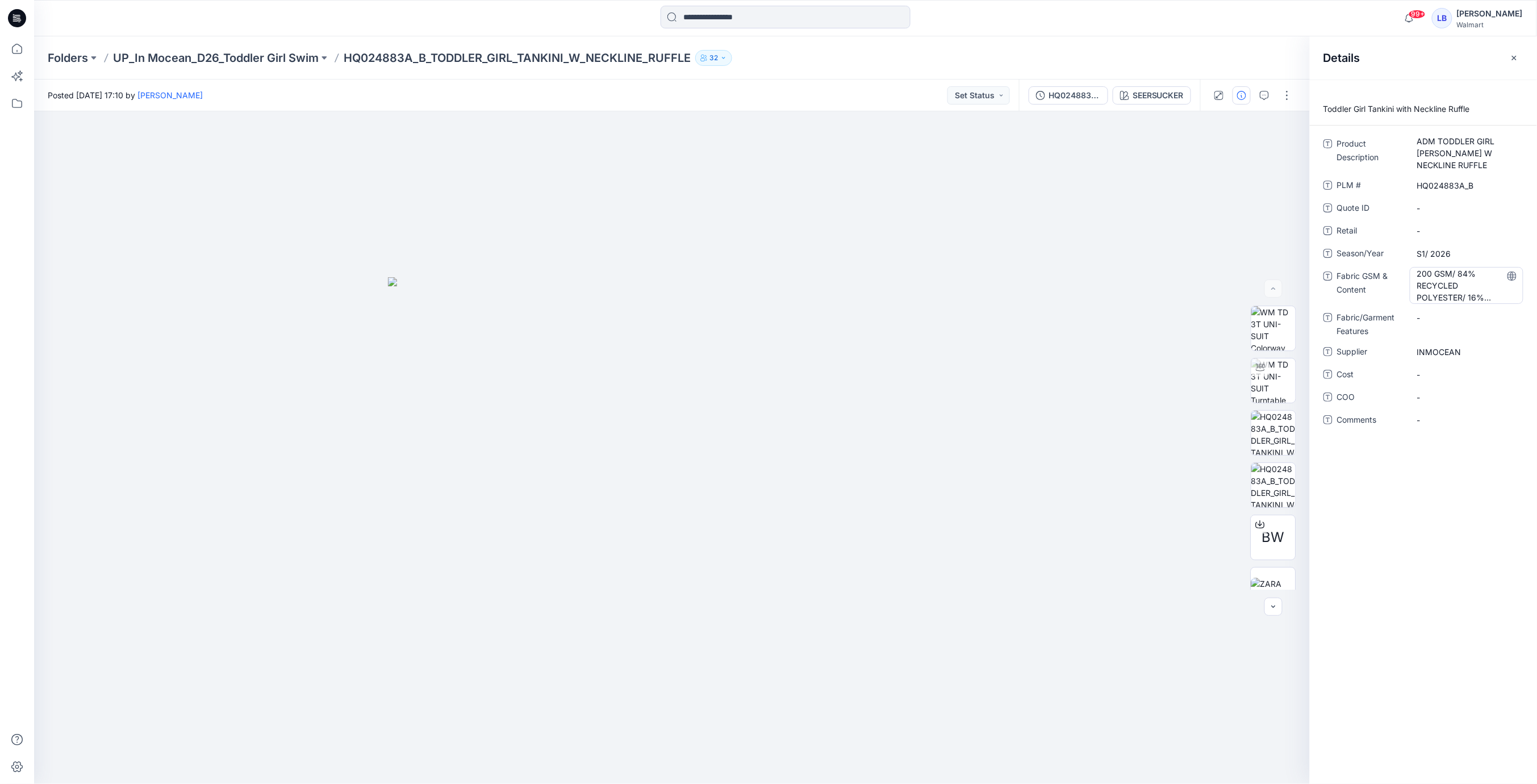
click at [1415, 267] on div "200 GSM/ 84% RECYCLED POLYESTER/ 16% SPANDEX" at bounding box center [1467, 286] width 114 height 37
click at [1416, 273] on textarea "**********" at bounding box center [1467, 285] width 114 height 36
drag, startPoint x: 1416, startPoint y: 273, endPoint x: 1494, endPoint y: 340, distance: 102.8
click at [1532, 386] on div "**********" at bounding box center [1423, 288] width 227 height 307
click at [1417, 271] on Content "200 GSM/ 84% RECYCLED POLYESTER/ 16% SPANDEX" at bounding box center [1467, 285] width 99 height 36
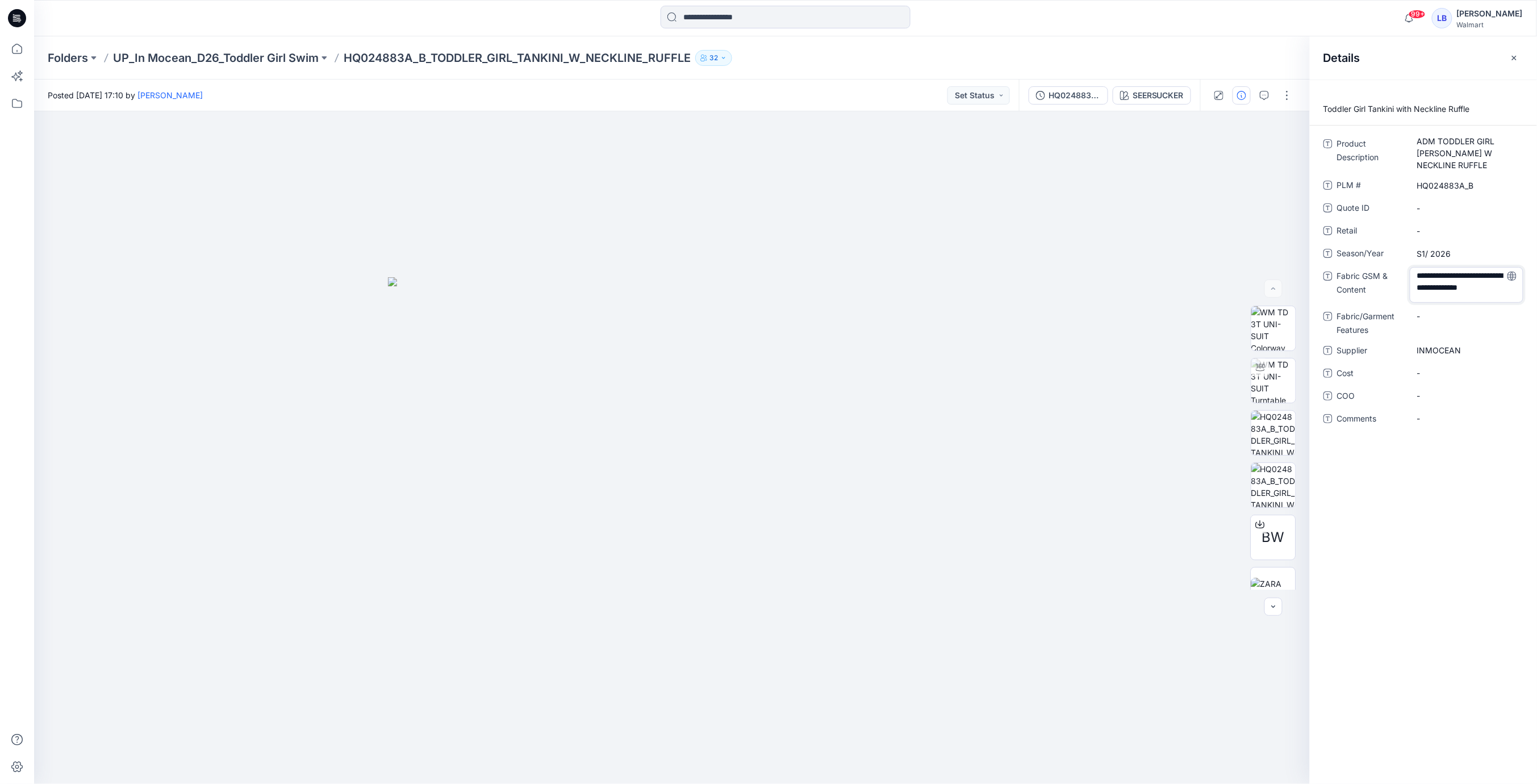
scroll to position [15, 0]
drag, startPoint x: 1416, startPoint y: 272, endPoint x: 1538, endPoint y: 396, distance: 174.0
click at [1536, 396] on html "99+ Notifications Your style IMG26-307A_B_ADM_TODDLER_BOYS_SS_RASHGUARD is read…" at bounding box center [768, 392] width 1537 height 784
click at [1240, 36] on div "99+ Notifications Your style IMG26-307A_B_ADM_TODDLER_BOYS_SS_RASHGUARD is read…" at bounding box center [786, 18] width 1503 height 36
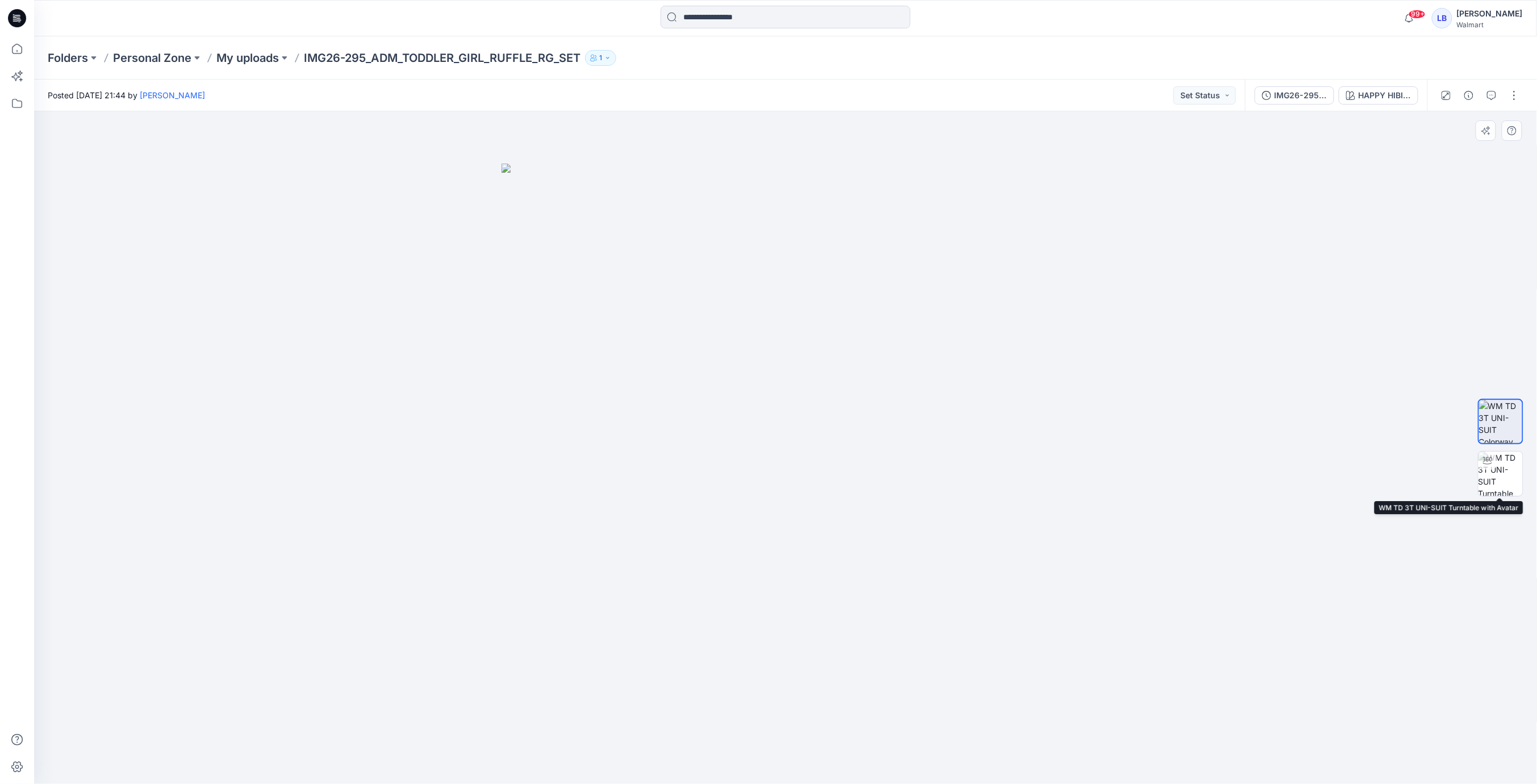
drag, startPoint x: 1496, startPoint y: 479, endPoint x: 1475, endPoint y: 475, distance: 21.4
click at [1496, 479] on img at bounding box center [1500, 473] width 44 height 44
drag, startPoint x: 846, startPoint y: 486, endPoint x: 700, endPoint y: 476, distance: 146.3
click at [700, 476] on div at bounding box center [786, 447] width 1503 height 673
click at [1475, 95] on button "button" at bounding box center [1469, 95] width 18 height 18
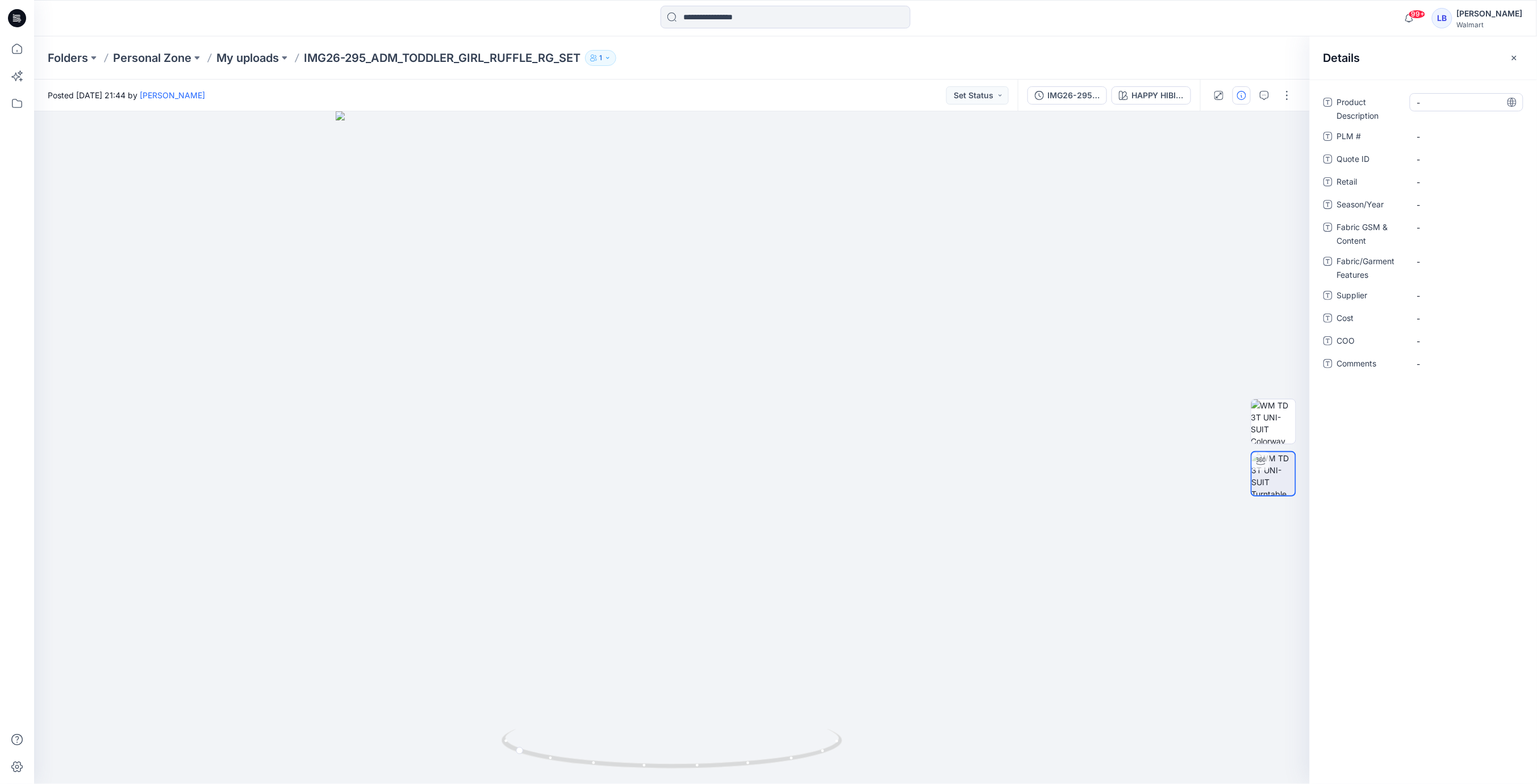
click at [1458, 97] on Description "-" at bounding box center [1467, 102] width 99 height 12
click at [1268, 34] on div "99+ Notifications Your style IMG26-295_ADM_TODDLER_GIRL_RUFFLE_RG_SET is ready …" at bounding box center [786, 18] width 1503 height 36
drag, startPoint x: 379, startPoint y: 59, endPoint x: 573, endPoint y: 72, distance: 194.4
click at [573, 72] on div "Folders Personal Zone My uploads IMG26-295_ADM_TODDLER_GIRL_RUFFLE_RG_SET 1" at bounding box center [786, 58] width 1503 height 44
copy p "ADM_TODDLER_GIRL_RUFFLE_RG_SET"
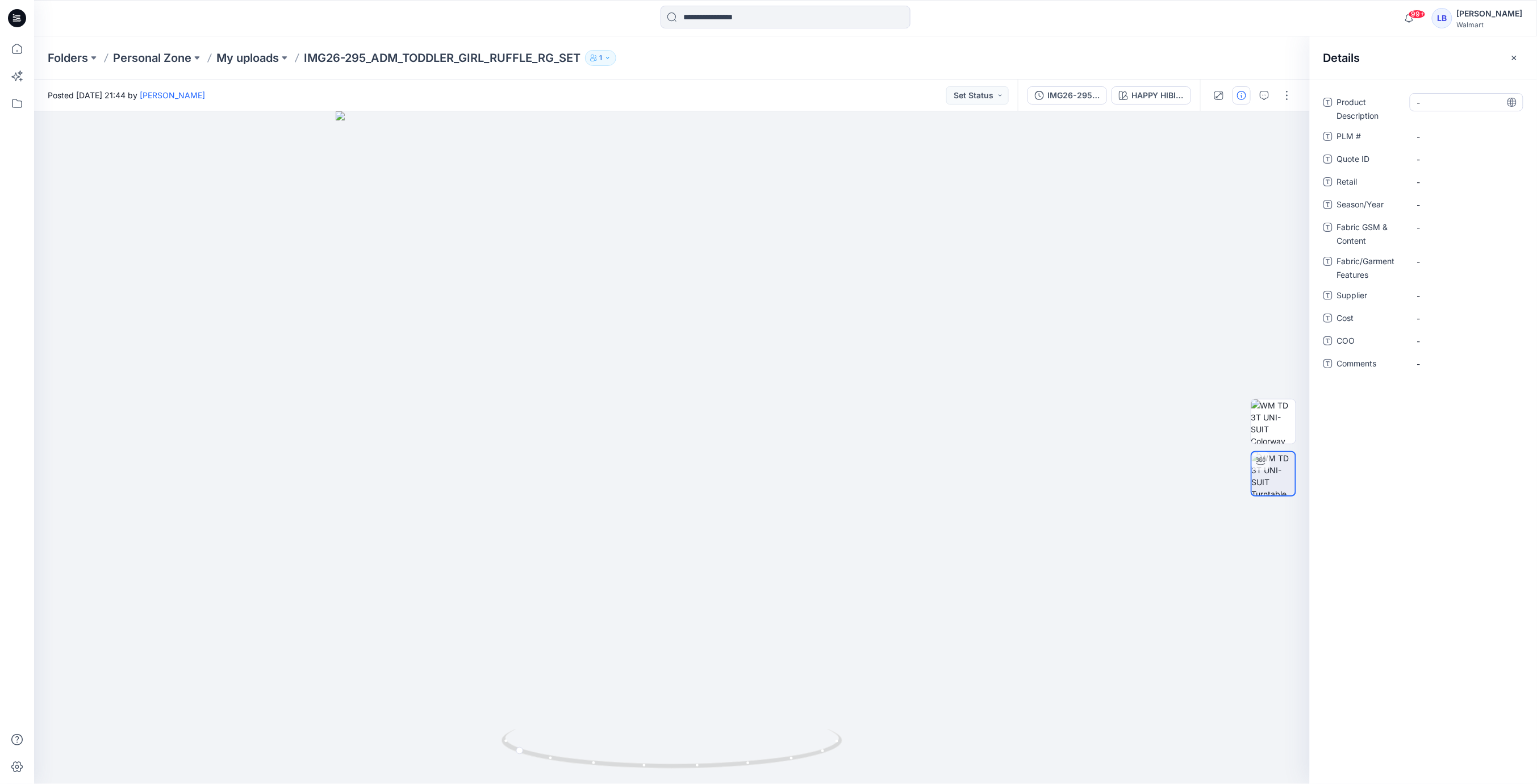
click at [1439, 100] on Description "-" at bounding box center [1467, 102] width 99 height 12
click at [1440, 101] on textarea "**********" at bounding box center [1467, 102] width 114 height 18
click at [1466, 95] on textarea "**********" at bounding box center [1467, 102] width 114 height 18
drag, startPoint x: 1459, startPoint y: 103, endPoint x: 1442, endPoint y: 104, distance: 17.0
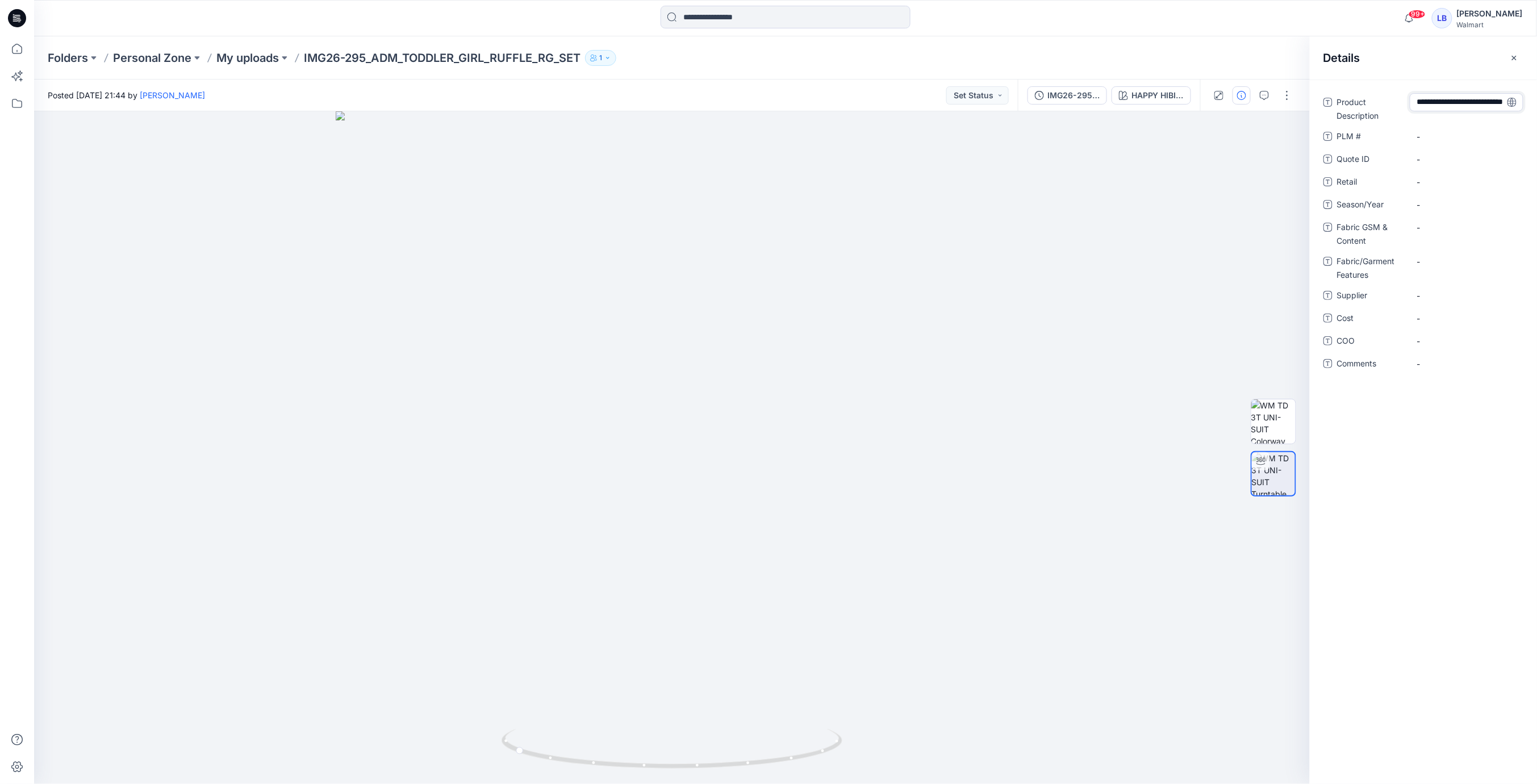
click at [1459, 103] on textarea "**********" at bounding box center [1467, 102] width 114 height 18
click at [1442, 105] on textarea "**********" at bounding box center [1467, 102] width 114 height 18
click at [1426, 104] on textarea "**********" at bounding box center [1467, 102] width 114 height 18
drag, startPoint x: 1458, startPoint y: 95, endPoint x: 1467, endPoint y: 106, distance: 14.2
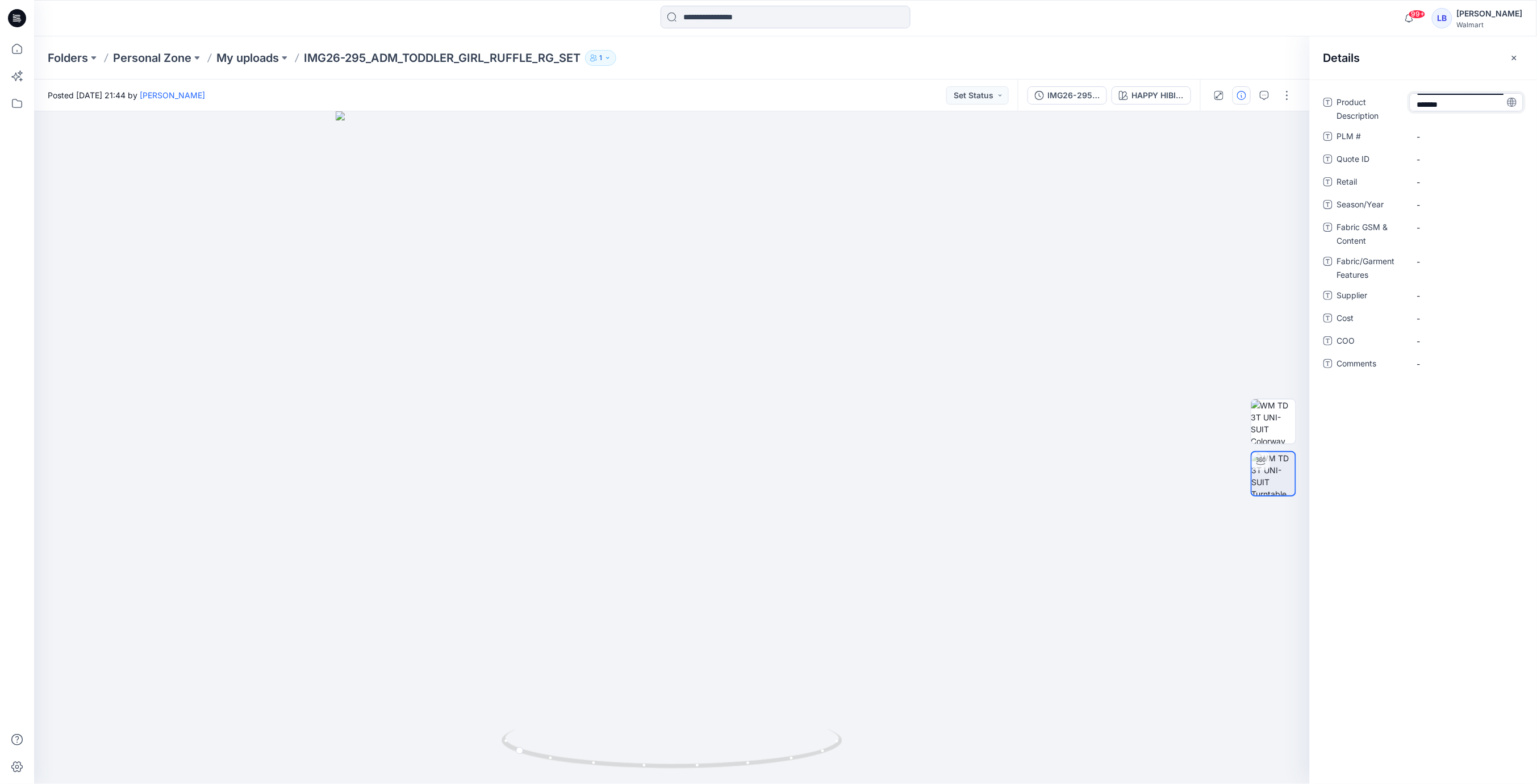
click at [1457, 95] on textarea "**********" at bounding box center [1467, 102] width 114 height 18
drag, startPoint x: 1437, startPoint y: 102, endPoint x: 1448, endPoint y: 106, distance: 11.7
click at [1437, 102] on textarea "**********" at bounding box center [1467, 102] width 114 height 18
type textarea "**********"
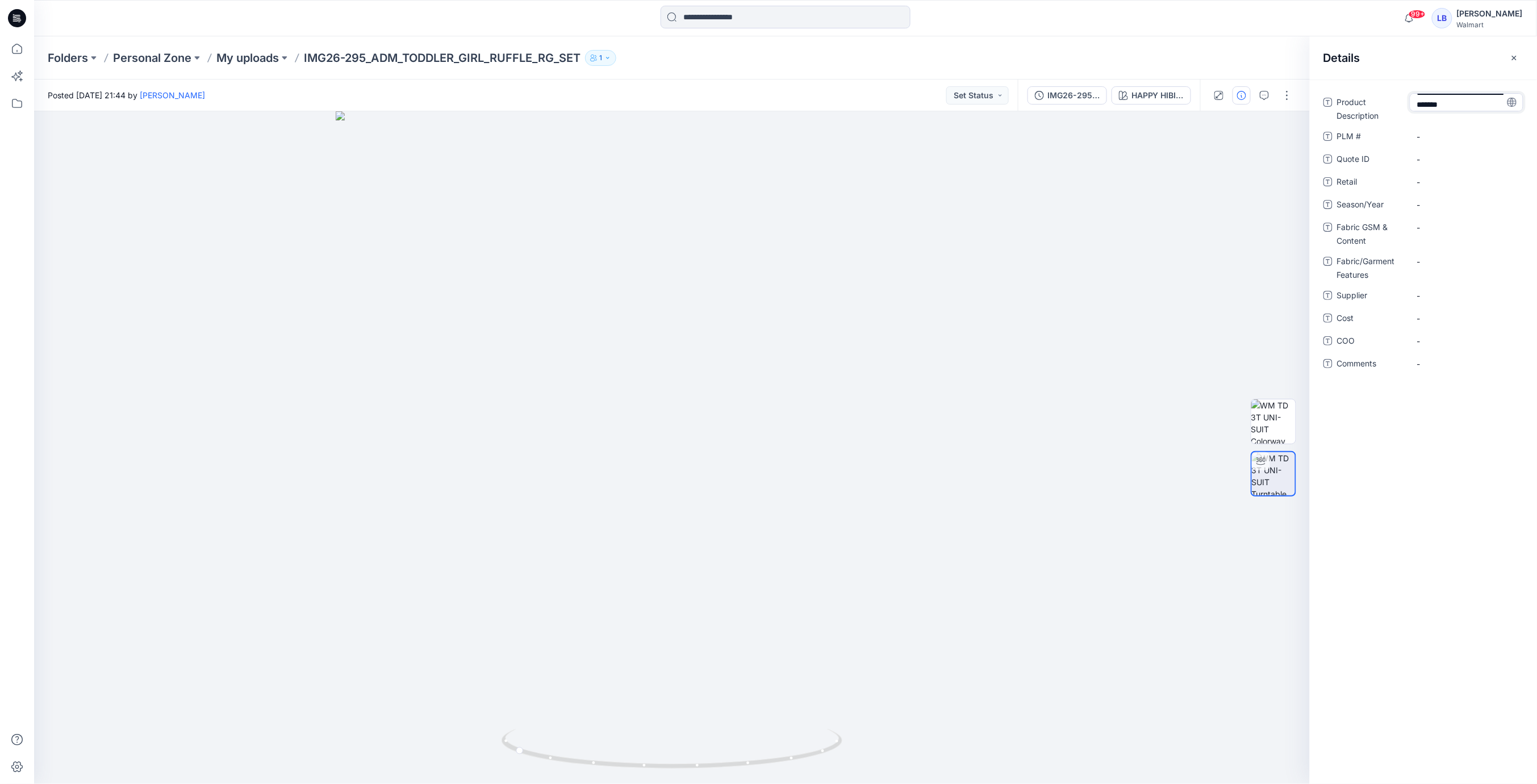
scroll to position [18, 0]
click at [1387, 59] on div "Details" at bounding box center [1423, 57] width 227 height 43
click at [1442, 209] on span "-" at bounding box center [1467, 212] width 99 height 12
type textarea "*********"
click at [1450, 237] on Content "-" at bounding box center [1467, 235] width 99 height 12
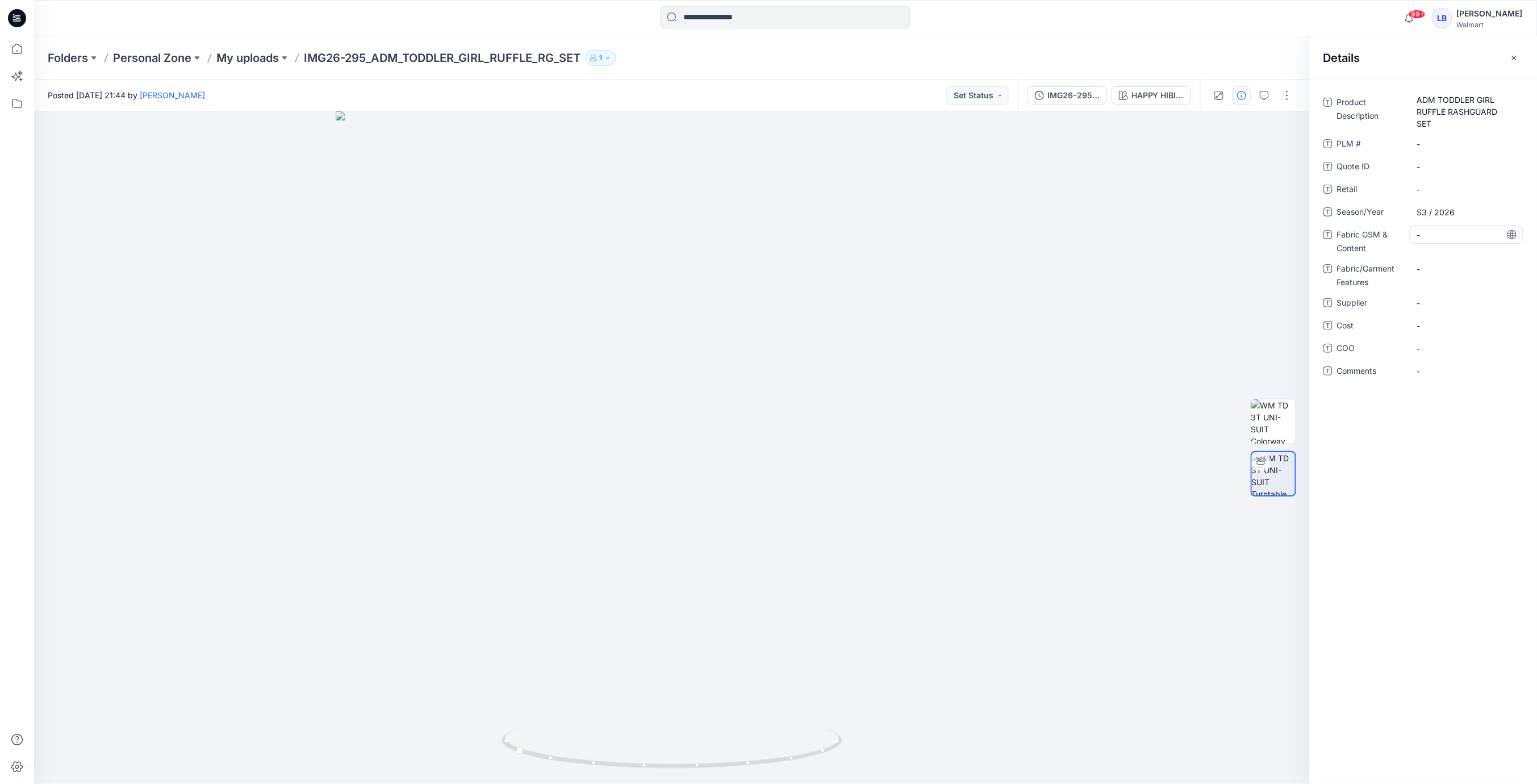
click at [1446, 234] on Content "-" at bounding box center [1467, 235] width 99 height 12
type textarea "**********"
drag, startPoint x: 1445, startPoint y: 472, endPoint x: 1438, endPoint y: 301, distance: 171.1
click at [1446, 468] on div "**********" at bounding box center [1423, 431] width 227 height 704
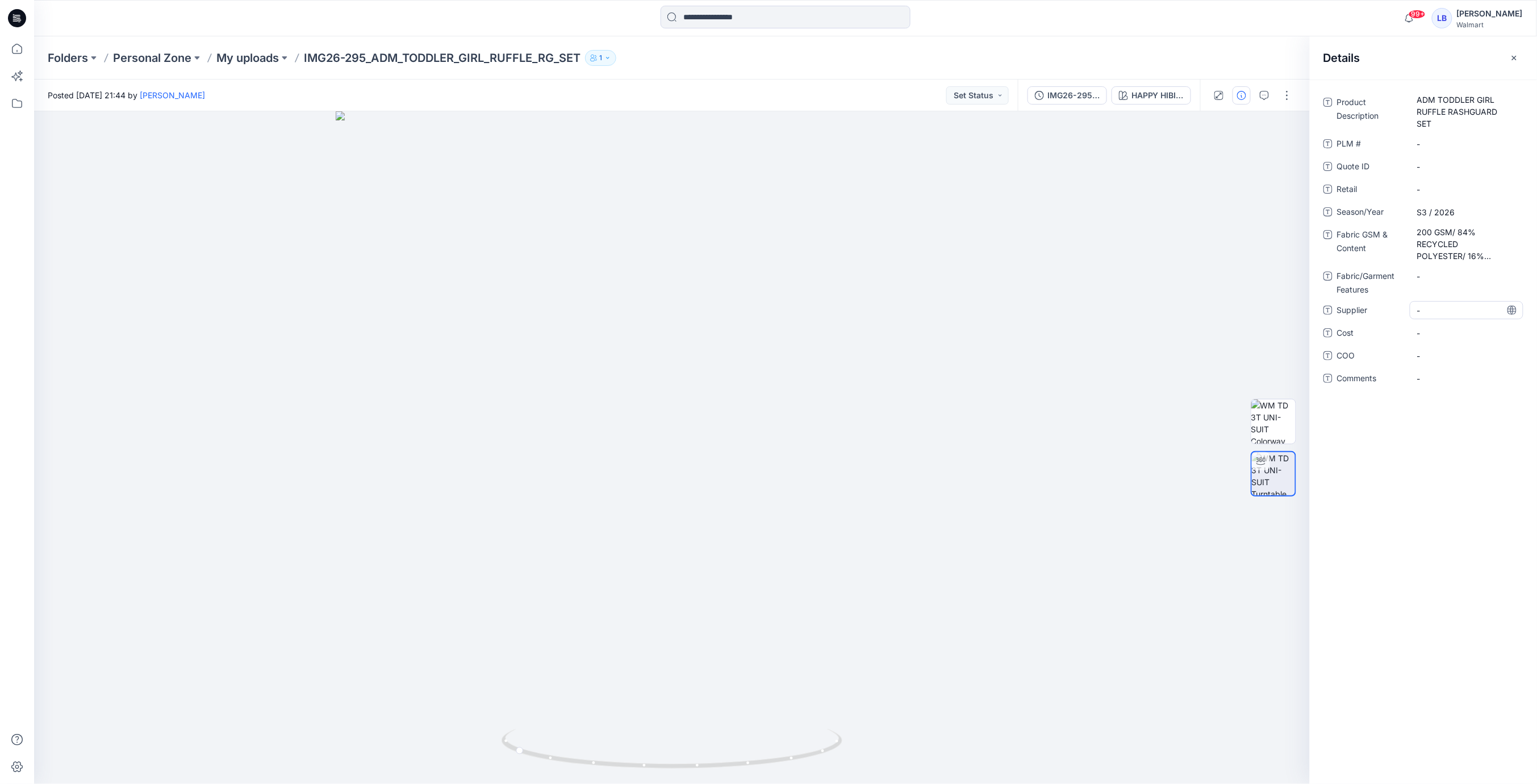
click at [1440, 308] on span "-" at bounding box center [1467, 311] width 99 height 12
type textarea "********"
drag, startPoint x: 1407, startPoint y: 446, endPoint x: 1410, endPoint y: 368, distance: 78.1
click div "Product Description ADM TODDLER GIRL RUFFLE RASHGUARD SET PLM # - Quote ID - Re…"
click button "button"
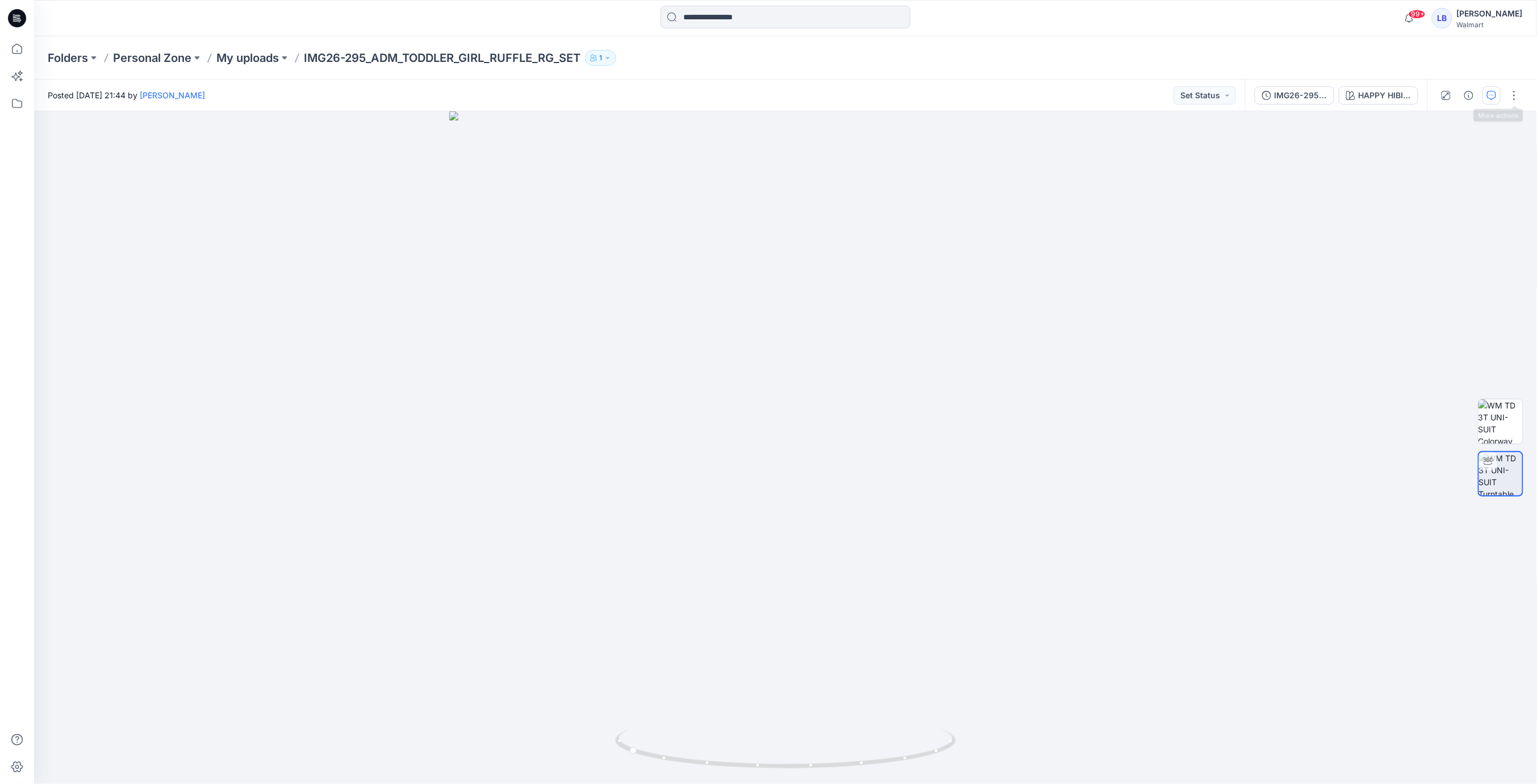
click button "button"
click p "Edit"
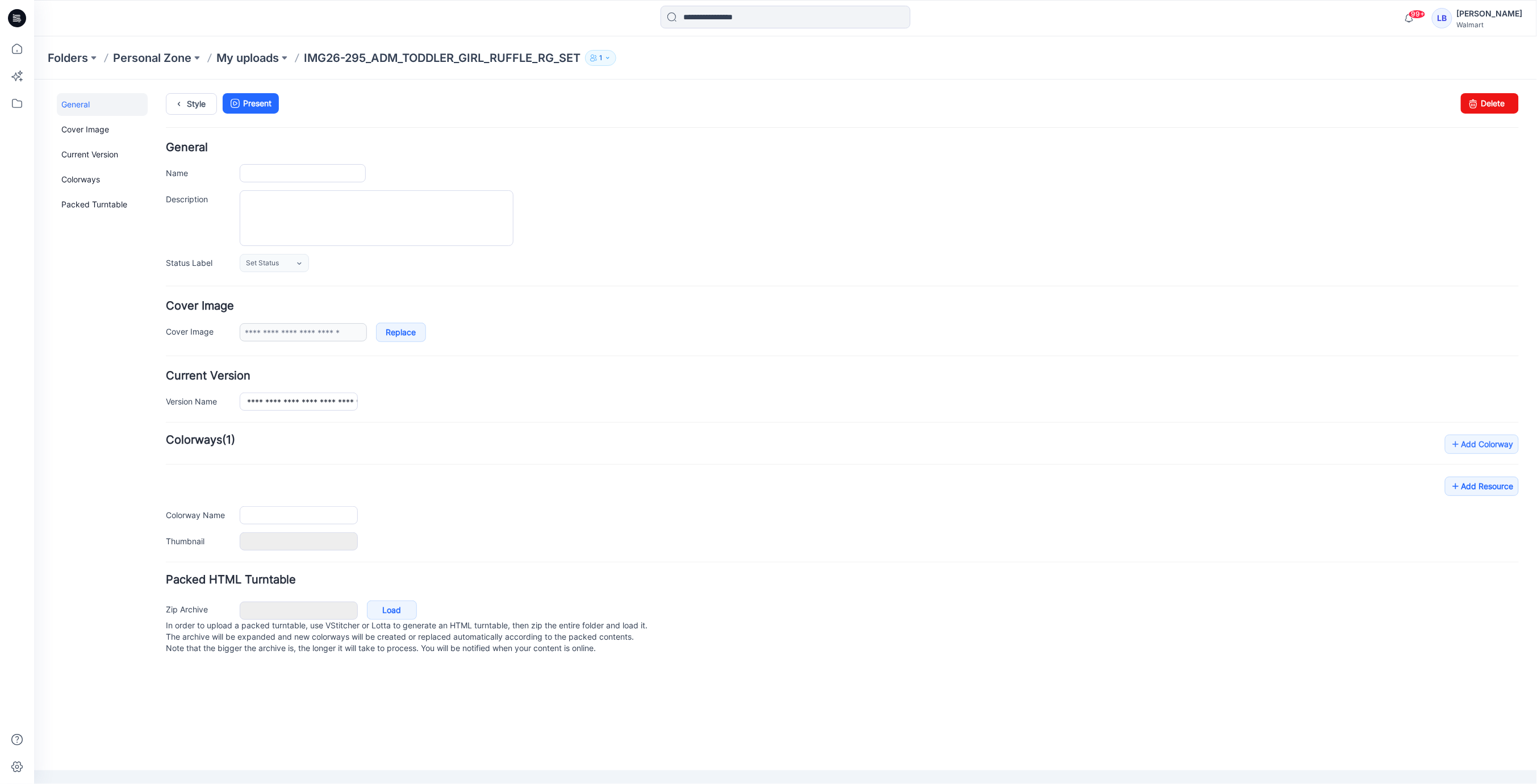
type input "**********"
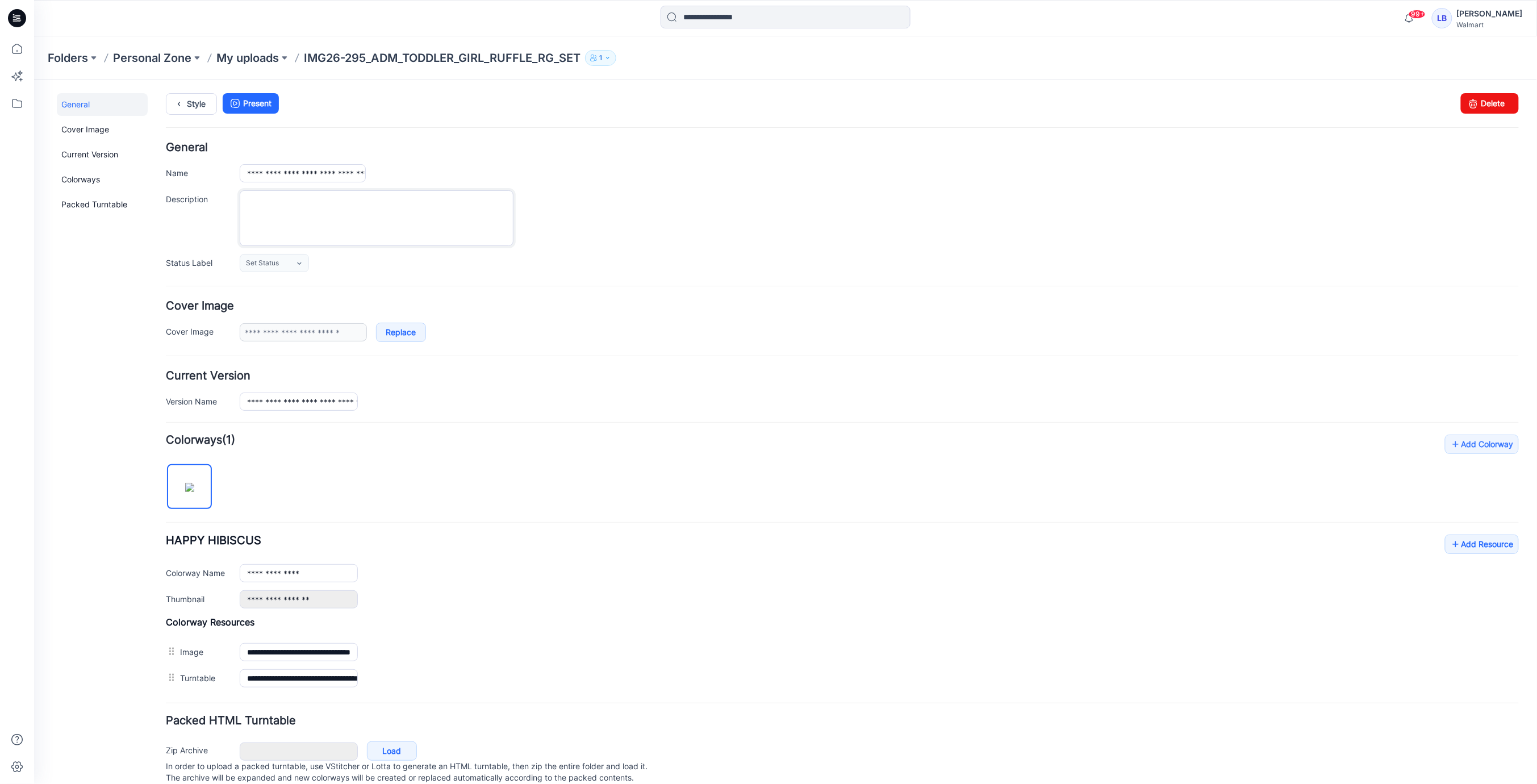
click at [312, 201] on textarea "Description" at bounding box center [376, 218] width 274 height 55
drag, startPoint x: 296, startPoint y: 173, endPoint x: 566, endPoint y: 188, distance: 270.4
click at [576, 186] on div "**********" at bounding box center [841, 206] width 1353 height 130
click at [393, 199] on textarea "Description" at bounding box center [376, 217] width 274 height 55
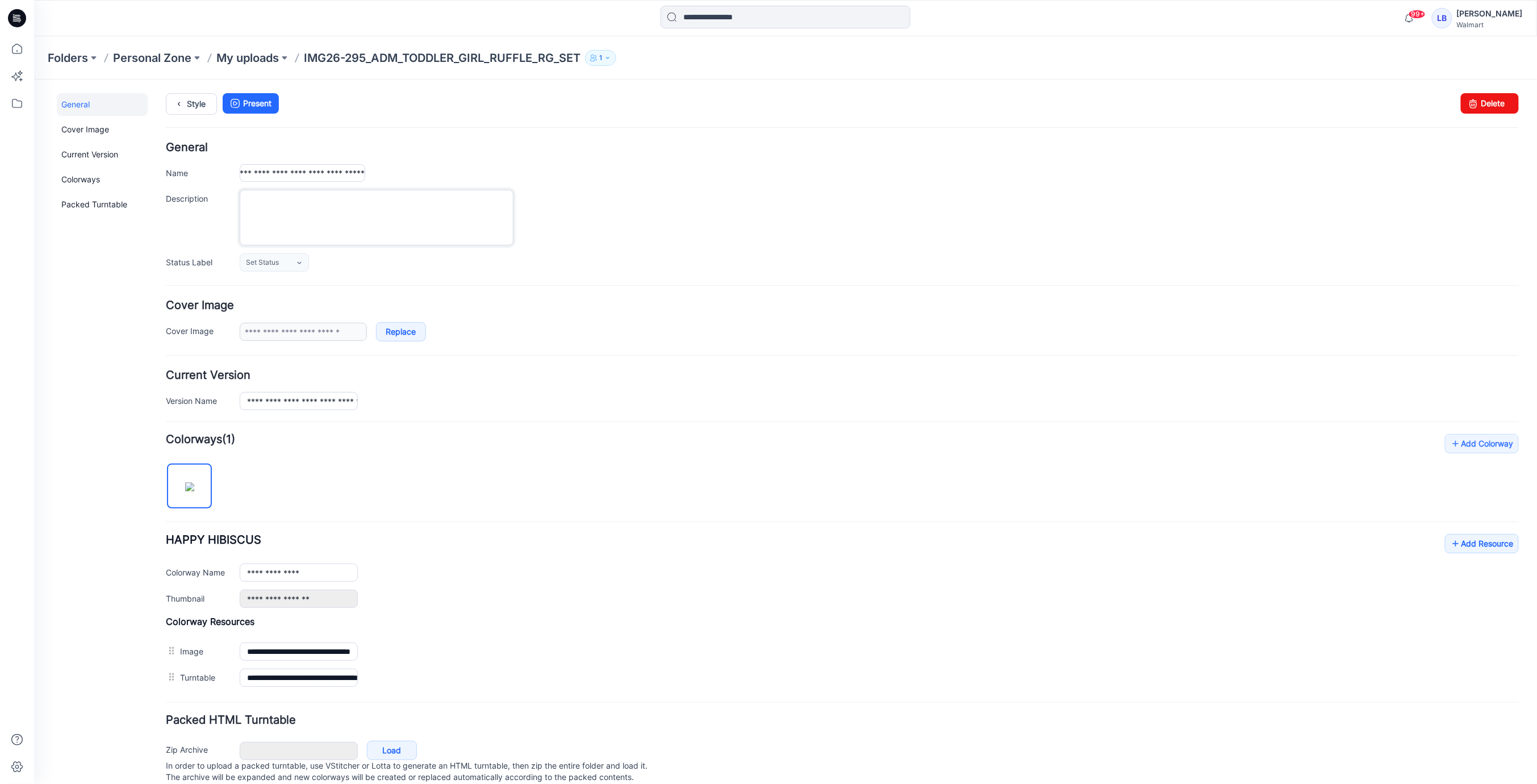
scroll to position [0, 0]
paste textarea "**********"
click at [266, 200] on textarea "**********" at bounding box center [376, 217] width 274 height 55
click at [304, 199] on textarea "**********" at bounding box center [376, 217] width 274 height 55
click at [324, 198] on textarea "**********" at bounding box center [376, 217] width 274 height 55
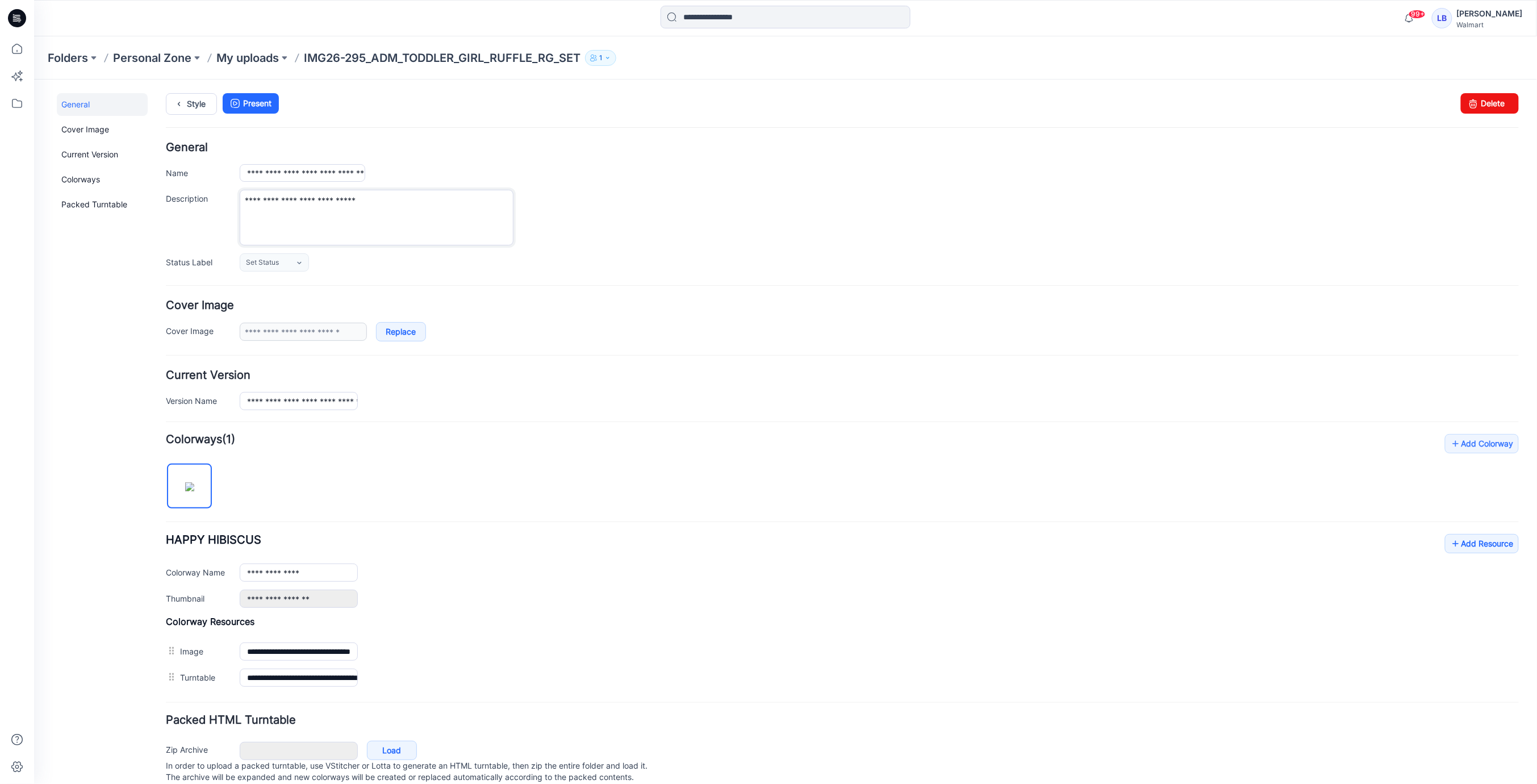
click at [356, 198] on textarea "**********" at bounding box center [376, 217] width 274 height 55
click at [373, 198] on textarea "**********" at bounding box center [376, 217] width 274 height 55
click at [369, 199] on textarea "**********" at bounding box center [376, 217] width 274 height 55
type textarea "**********"
drag, startPoint x: 707, startPoint y: 230, endPoint x: 676, endPoint y: 253, distance: 38.6
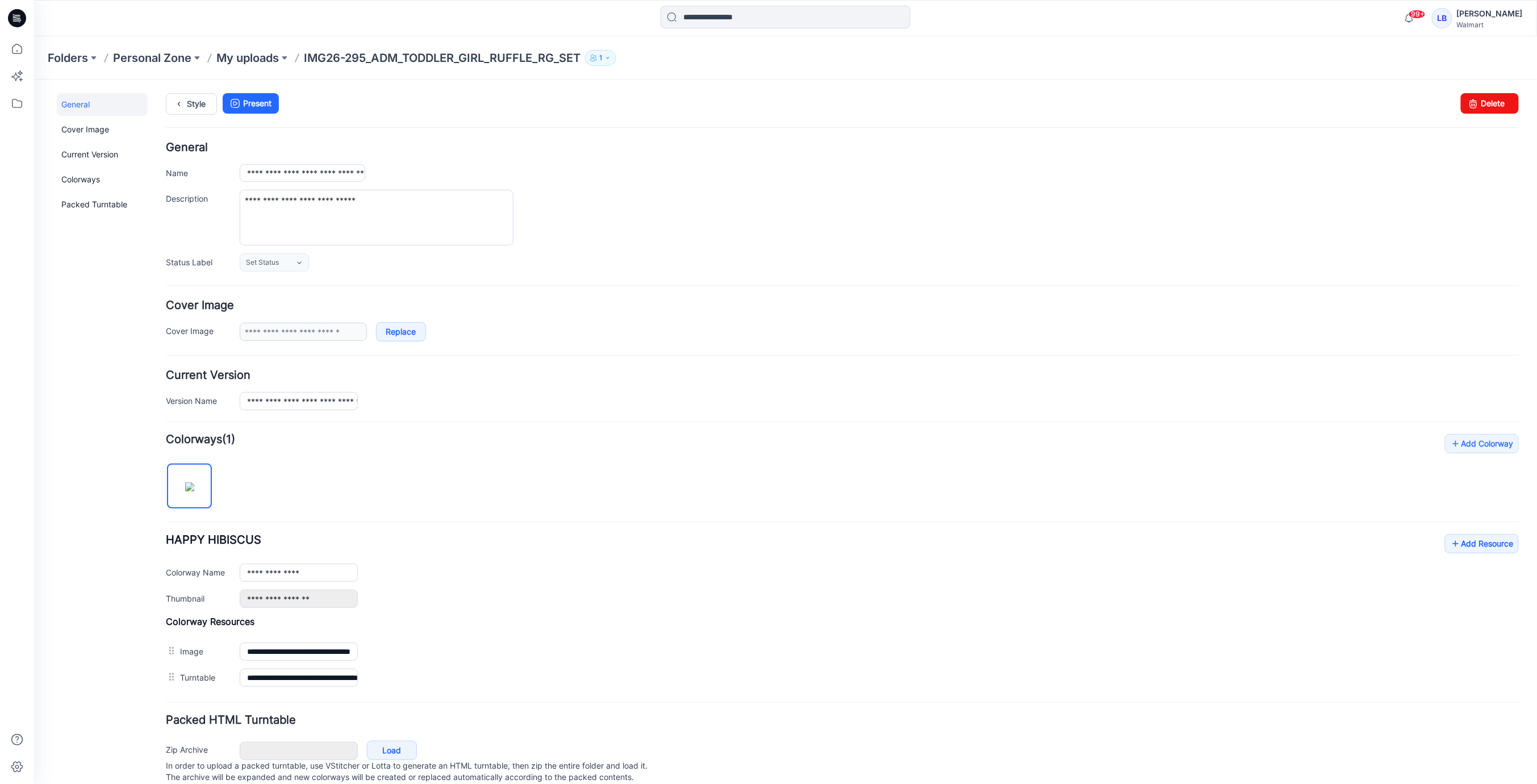
click at [707, 230] on div "**********" at bounding box center [879, 217] width 1279 height 55
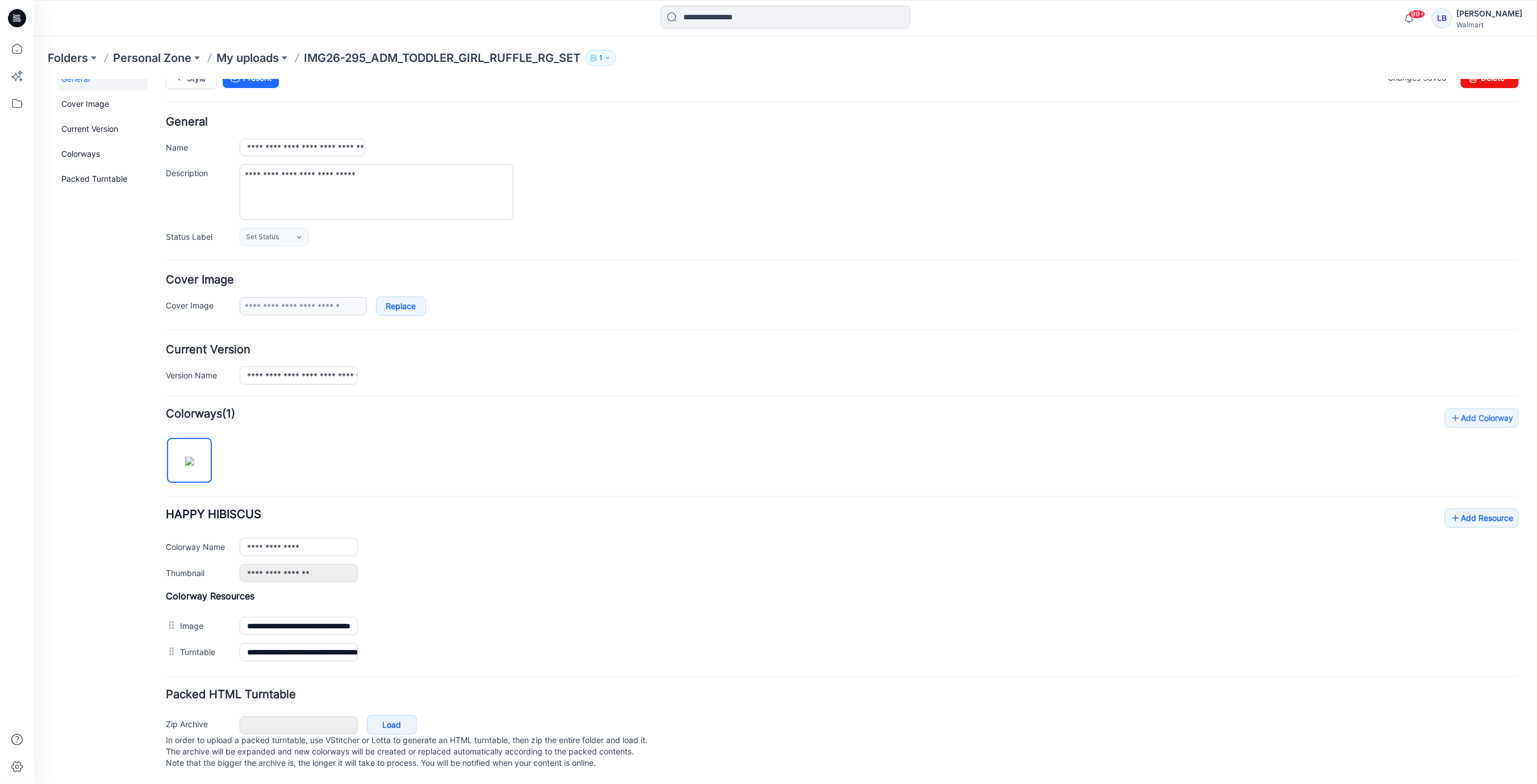
scroll to position [31, 0]
click at [1489, 511] on link "Add Resource" at bounding box center [1482, 517] width 74 height 19
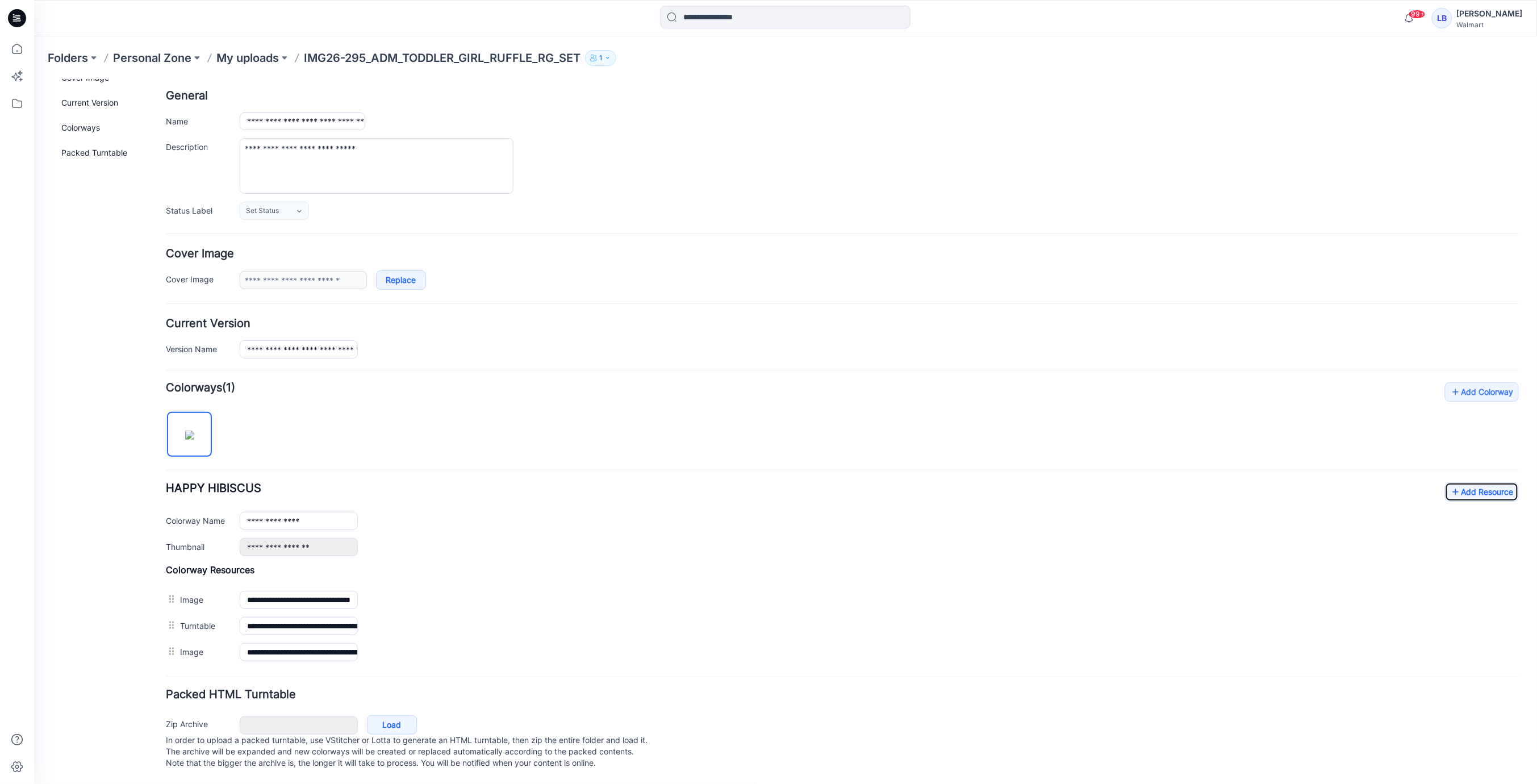
scroll to position [57, 0]
click at [1473, 482] on link "Add Resource" at bounding box center [1482, 491] width 74 height 19
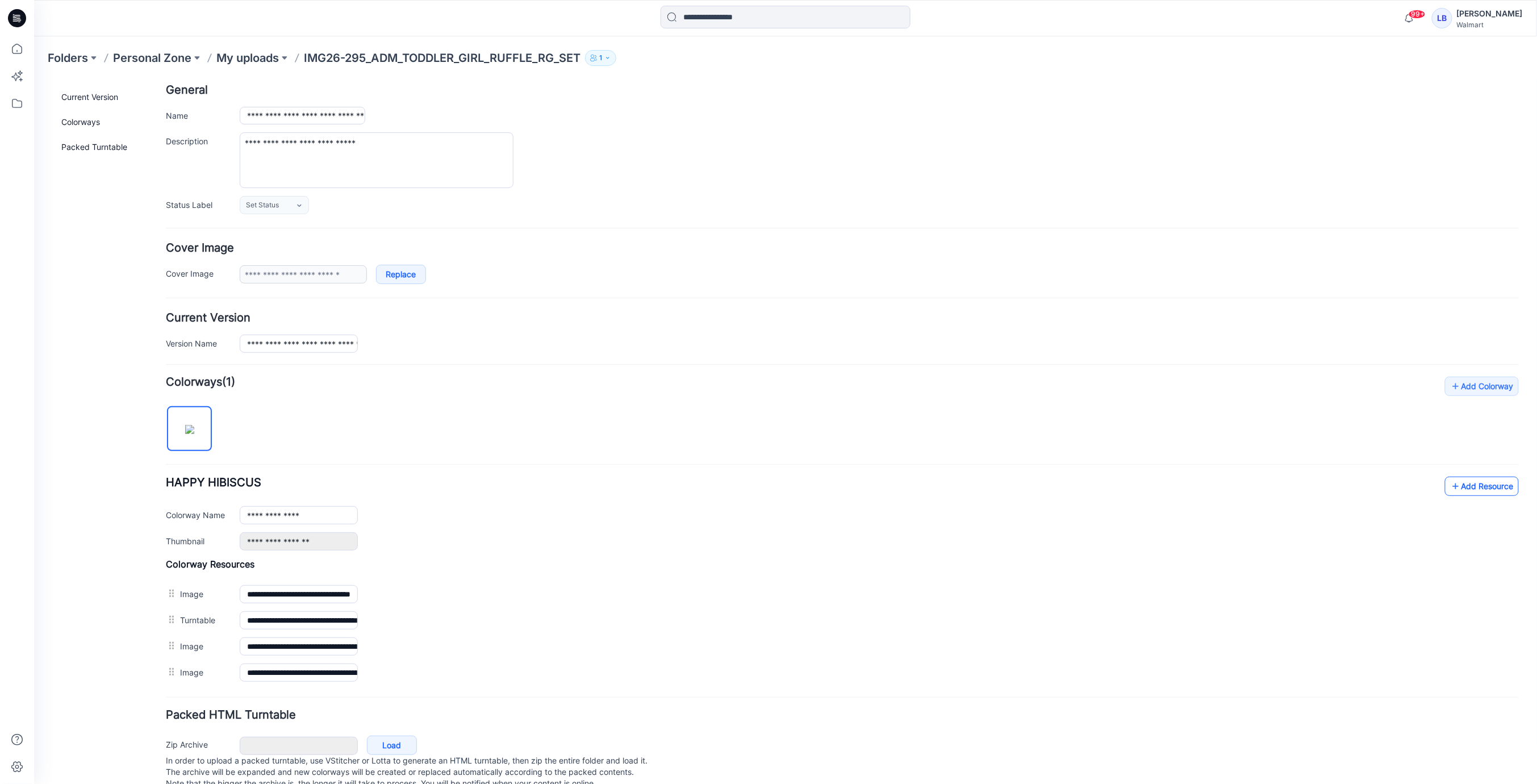
click at [1474, 482] on link "Add Resource" at bounding box center [1482, 485] width 74 height 19
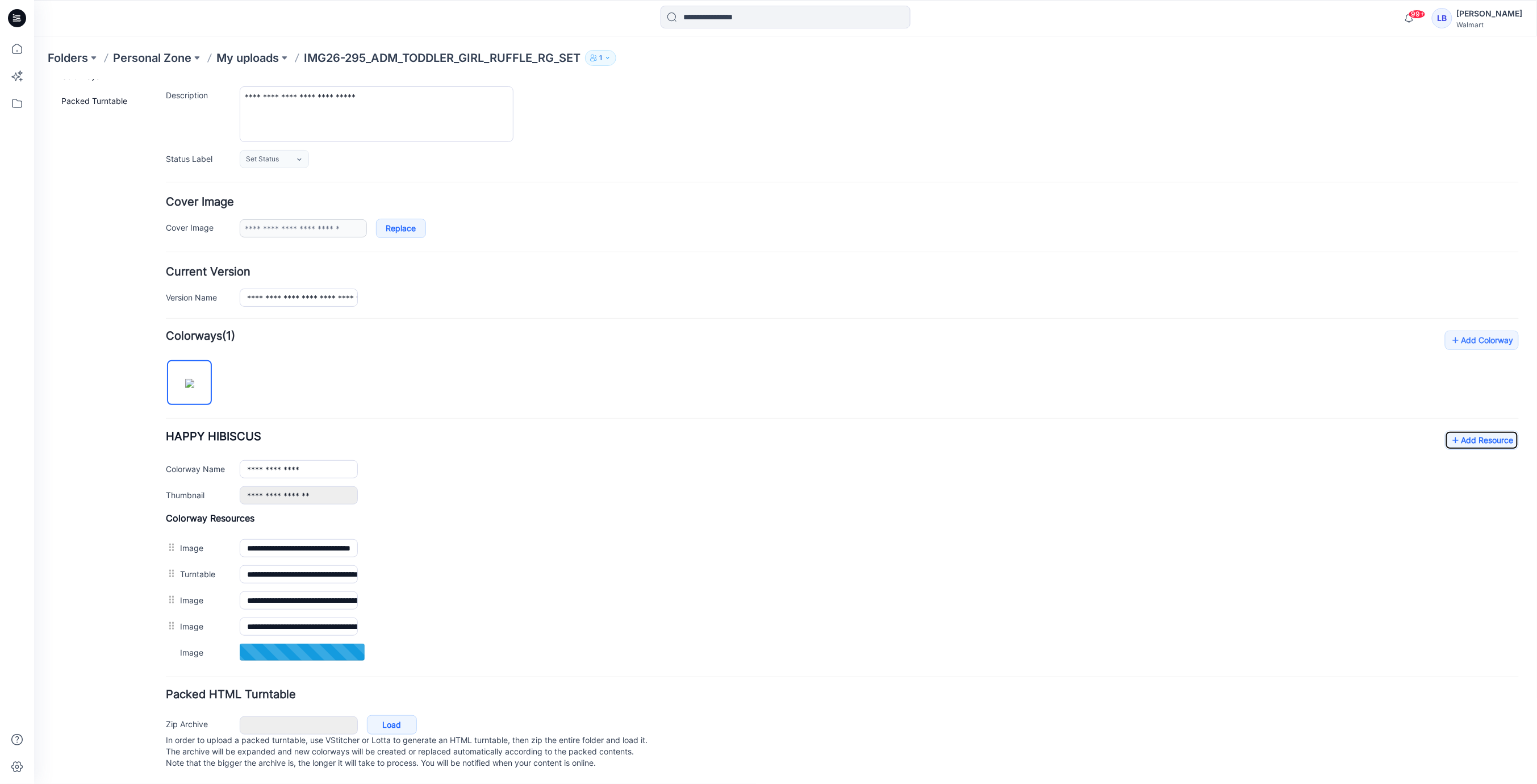
scroll to position [108, 0]
click at [1480, 431] on link "Add Resource" at bounding box center [1482, 439] width 74 height 19
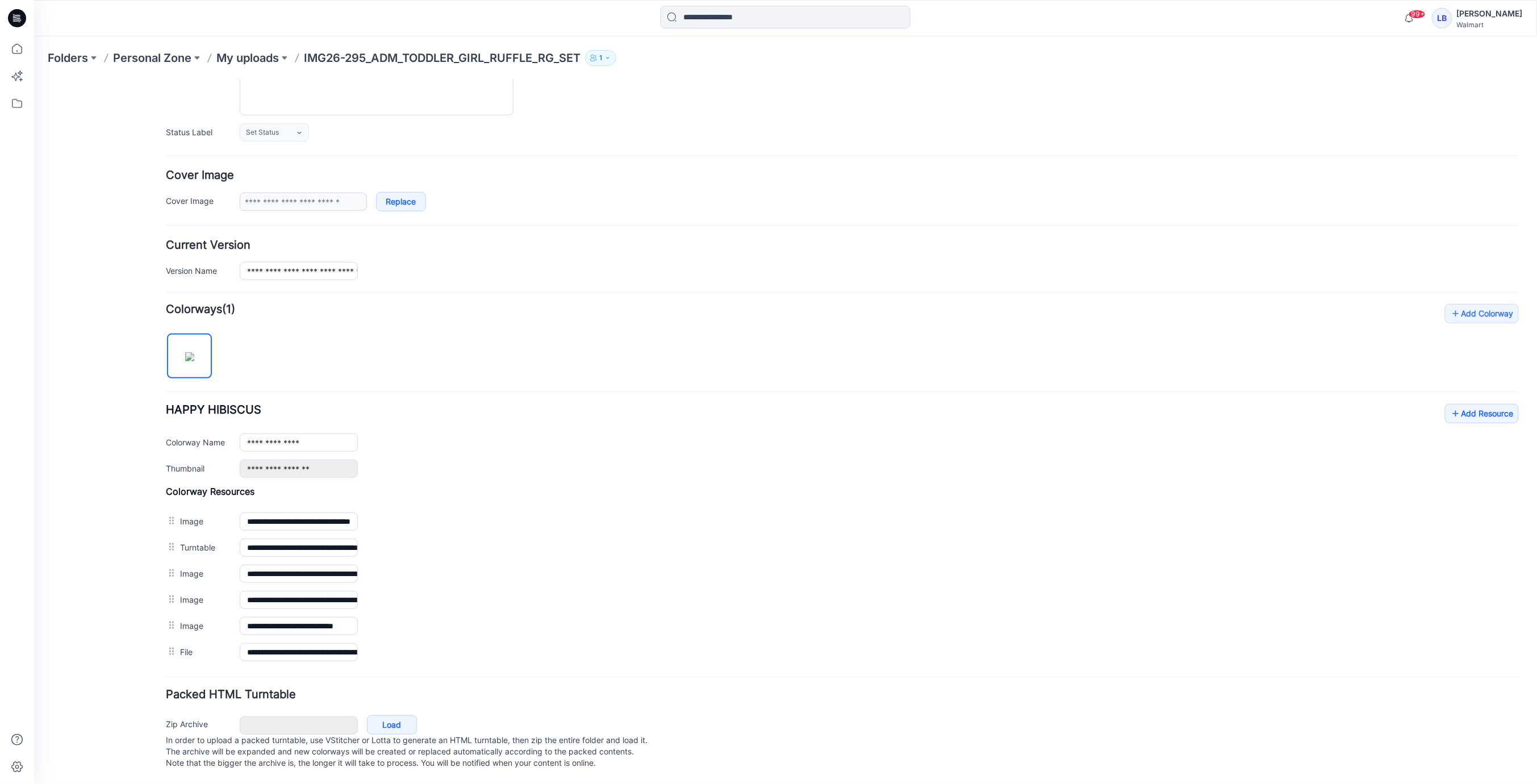
scroll to position [0, 0]
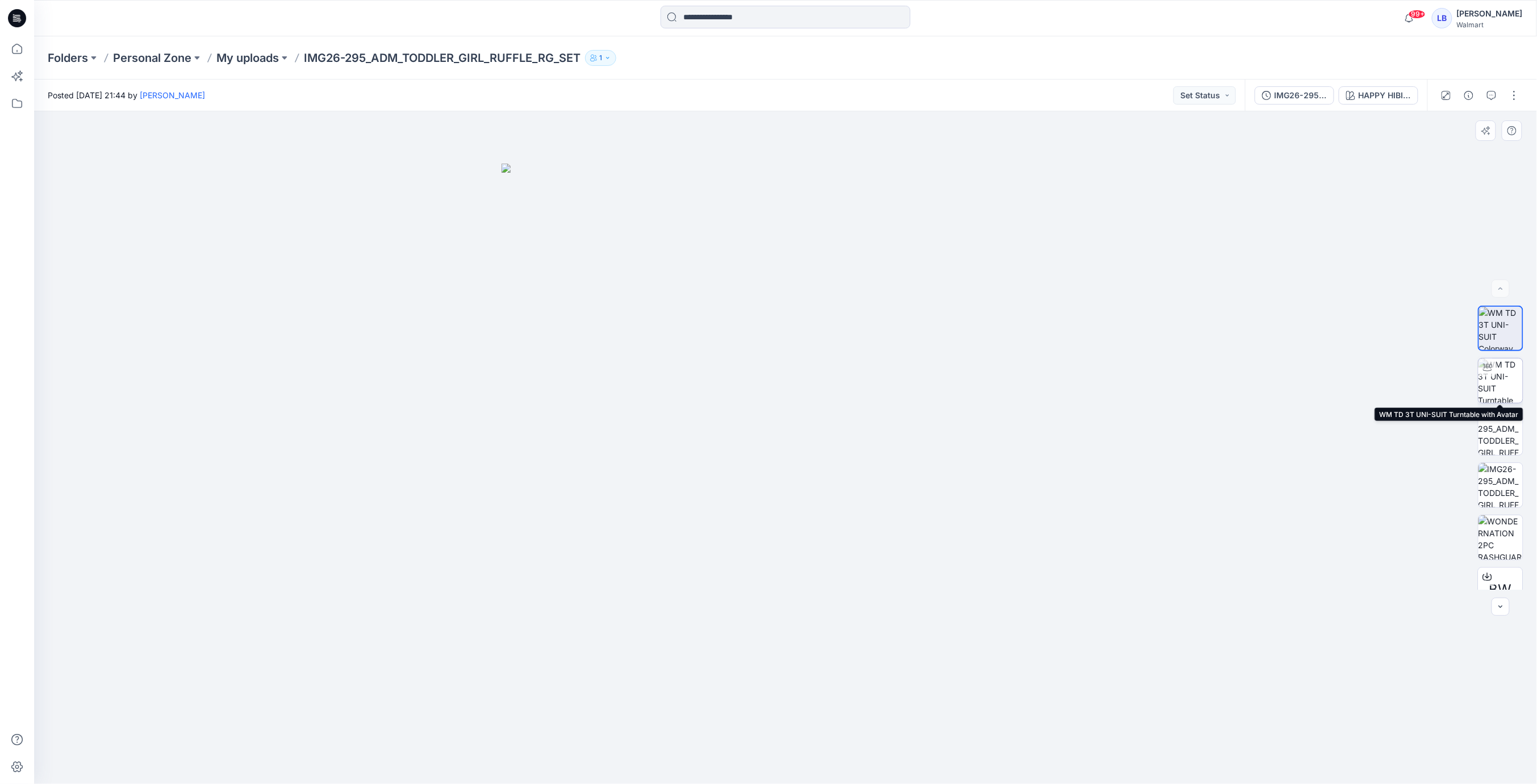
click at [1499, 395] on img at bounding box center [1500, 380] width 44 height 44
drag, startPoint x: 1503, startPoint y: 333, endPoint x: 1506, endPoint y: 348, distance: 15.3
click at [1503, 333] on img at bounding box center [1500, 328] width 44 height 44
drag, startPoint x: 1501, startPoint y: 384, endPoint x: 1505, endPoint y: 395, distance: 11.7
click at [1501, 384] on img at bounding box center [1500, 380] width 44 height 44
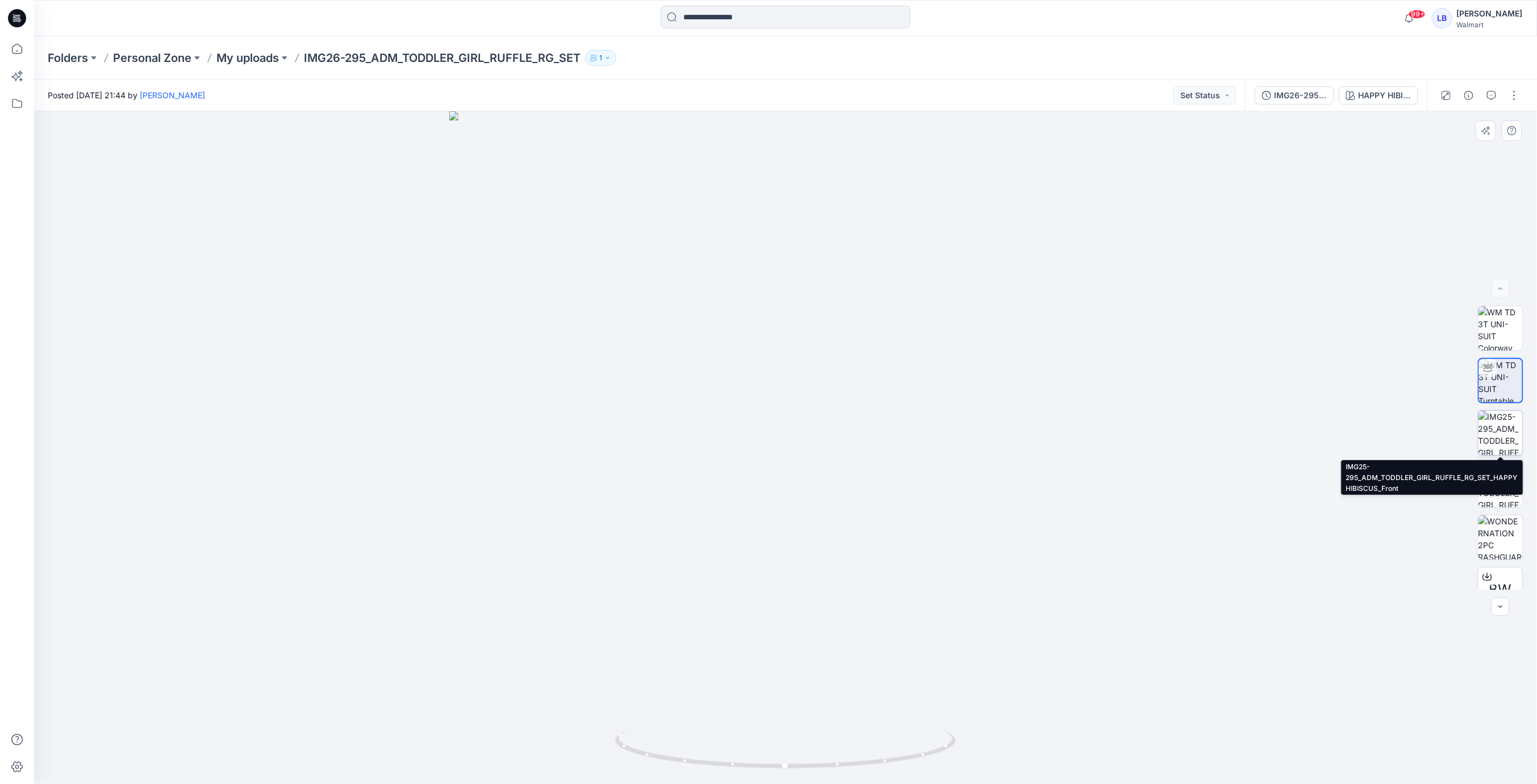
click at [1502, 435] on img at bounding box center [1500, 432] width 44 height 44
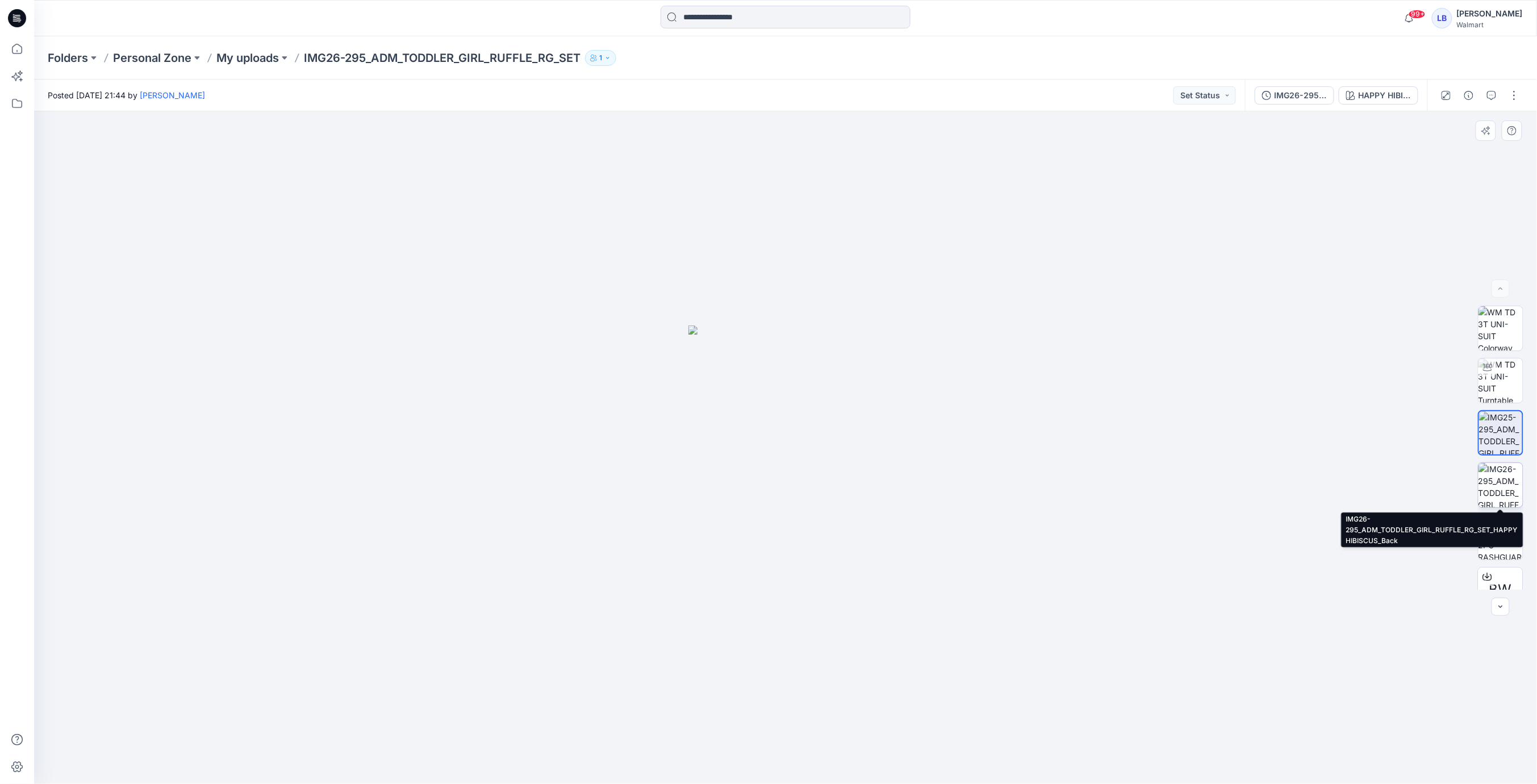
click at [1494, 486] on img at bounding box center [1500, 485] width 44 height 44
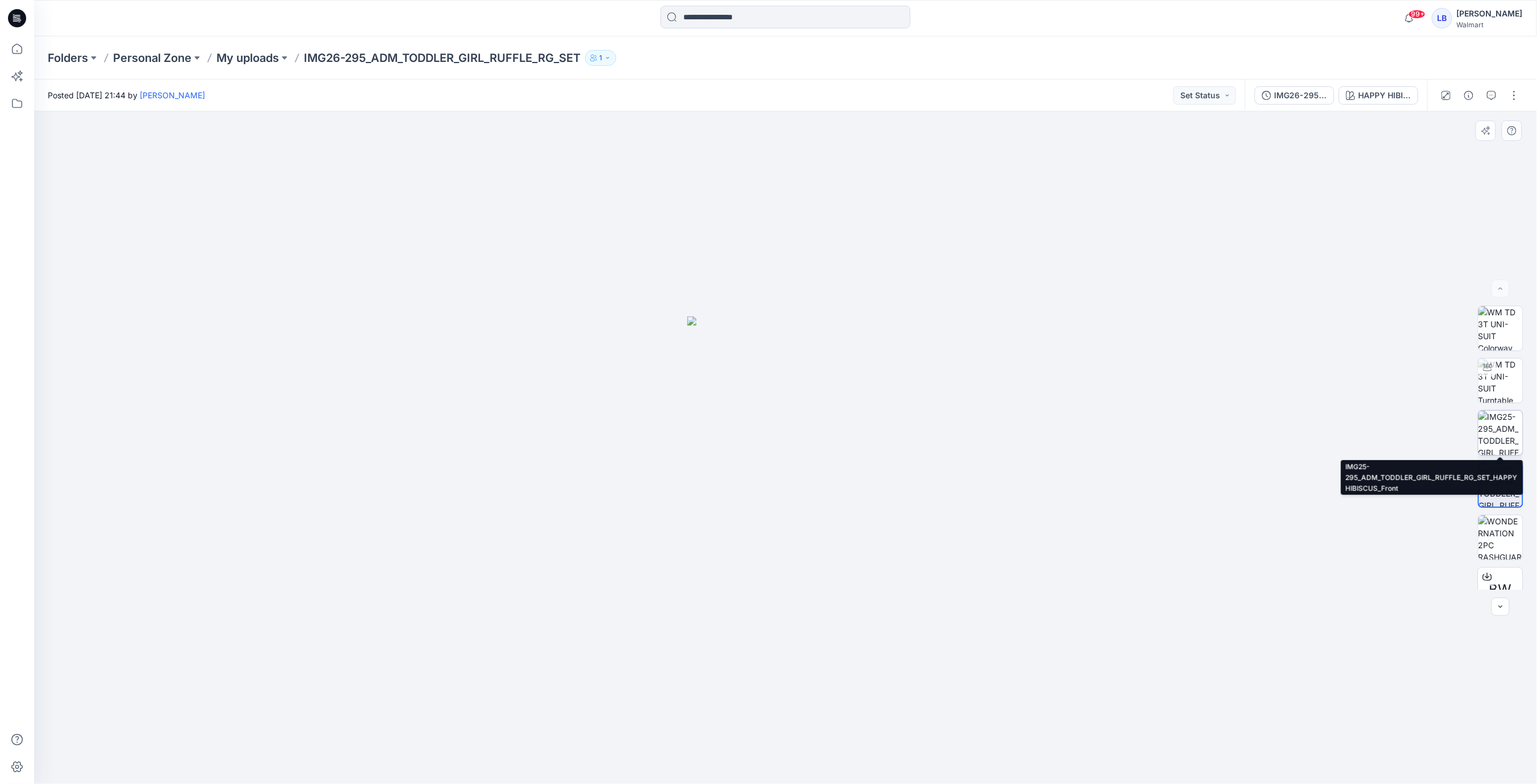
click at [1500, 438] on img at bounding box center [1500, 432] width 44 height 44
click at [1509, 97] on button "button" at bounding box center [1514, 95] width 18 height 18
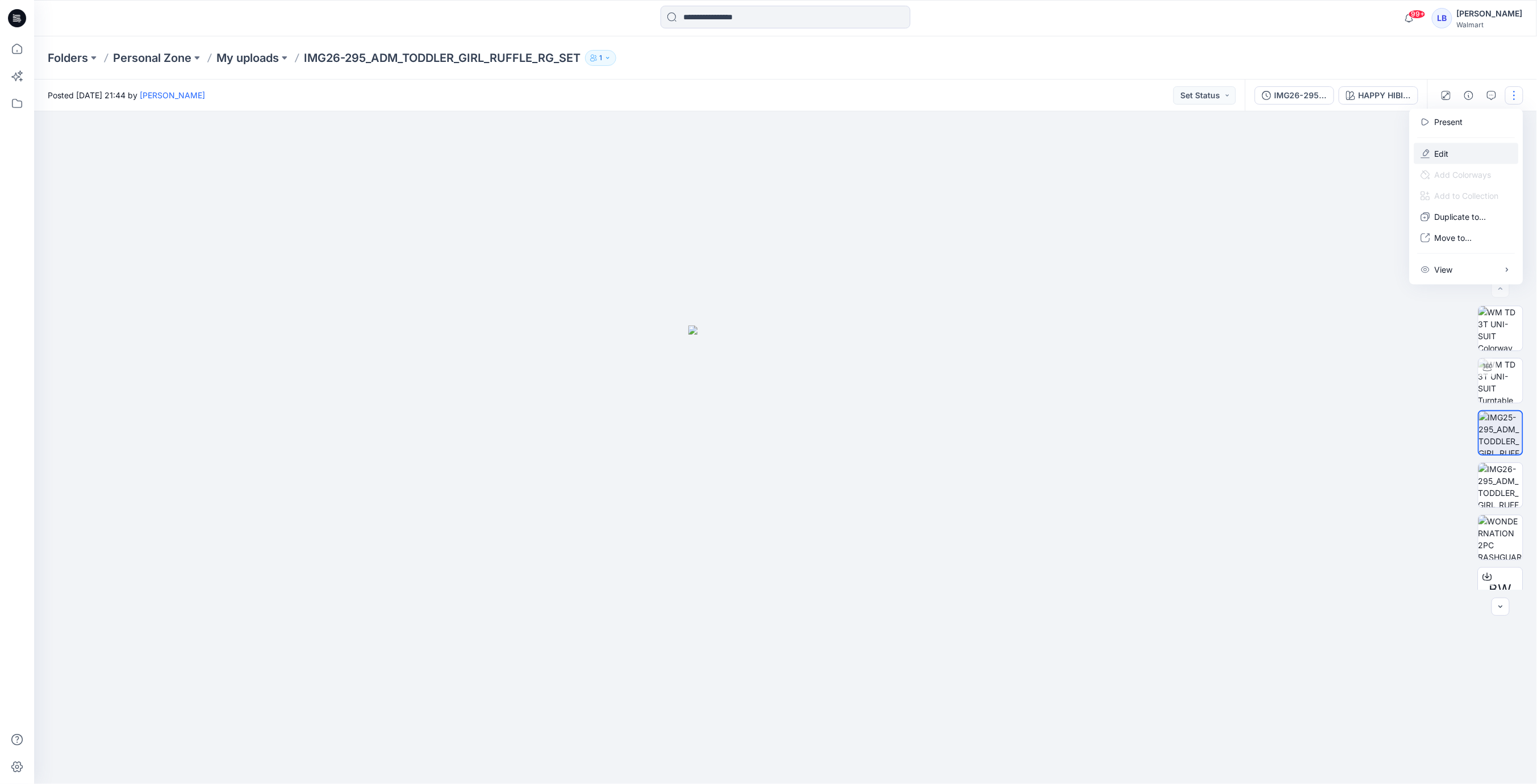
click at [1449, 152] on button "Edit" at bounding box center [1467, 153] width 105 height 21
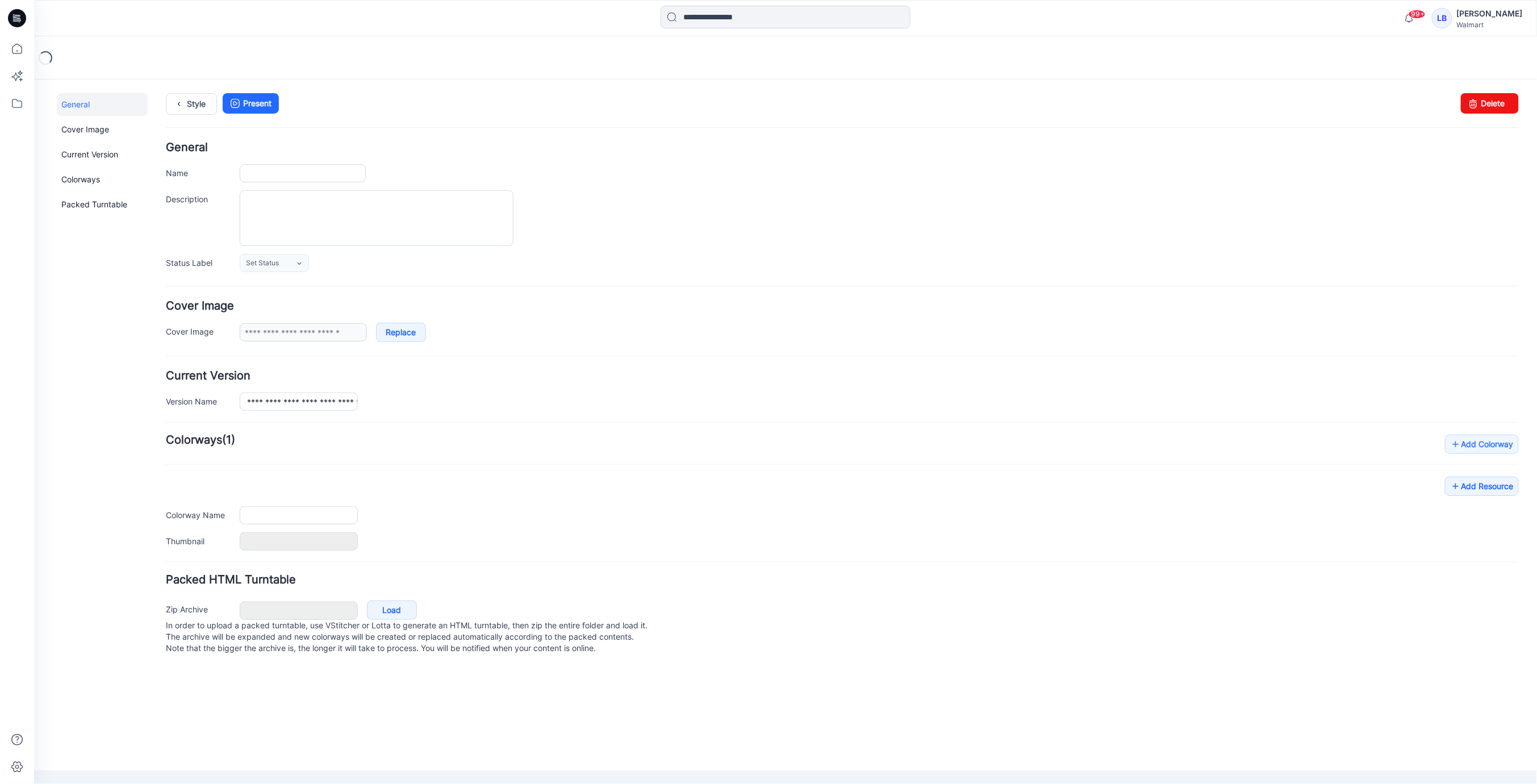
type input "**********"
type textarea "**********"
type input "**********"
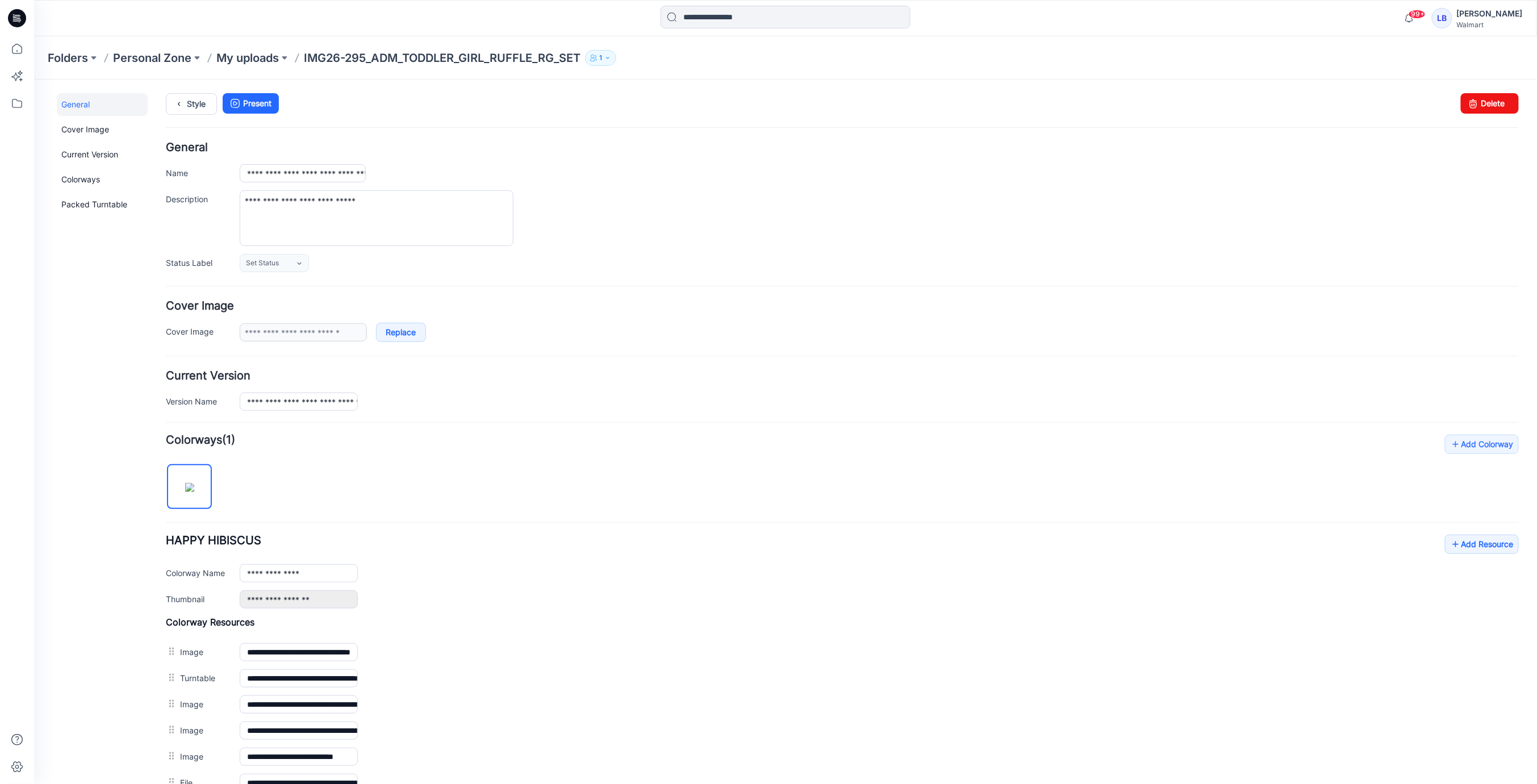
scroll to position [134, 0]
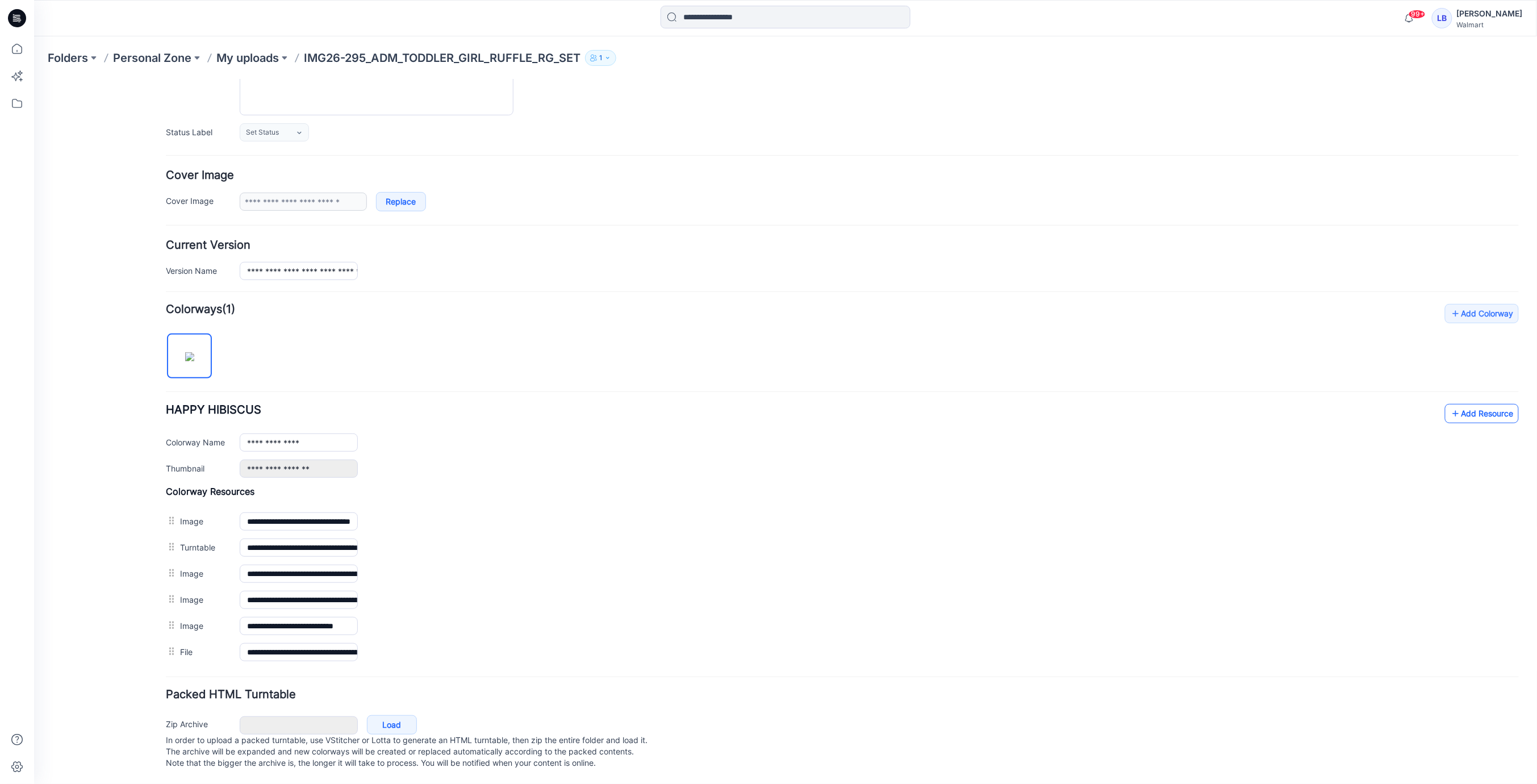
click at [1483, 410] on link "Add Resource" at bounding box center [1482, 413] width 74 height 19
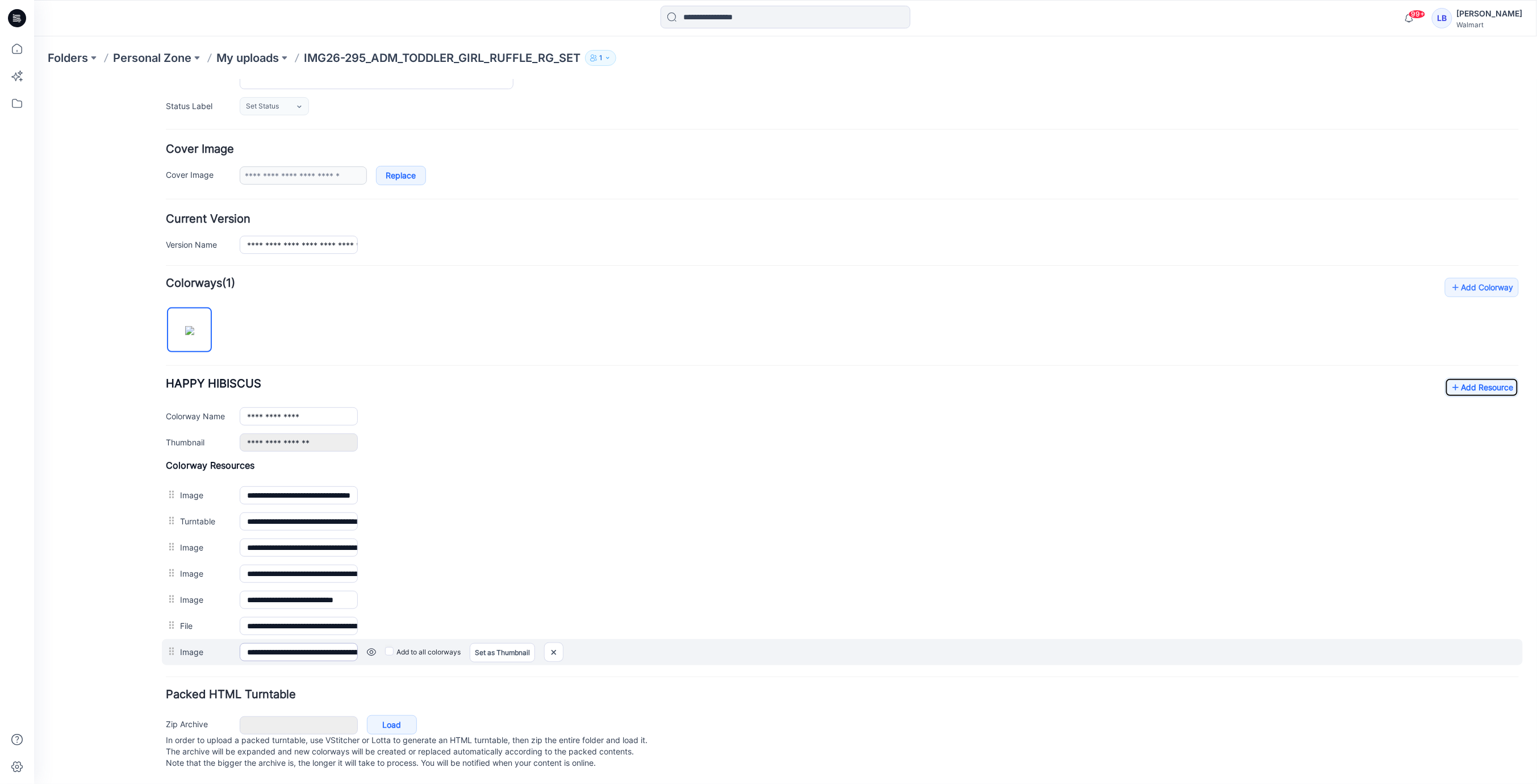
scroll to position [160, 0]
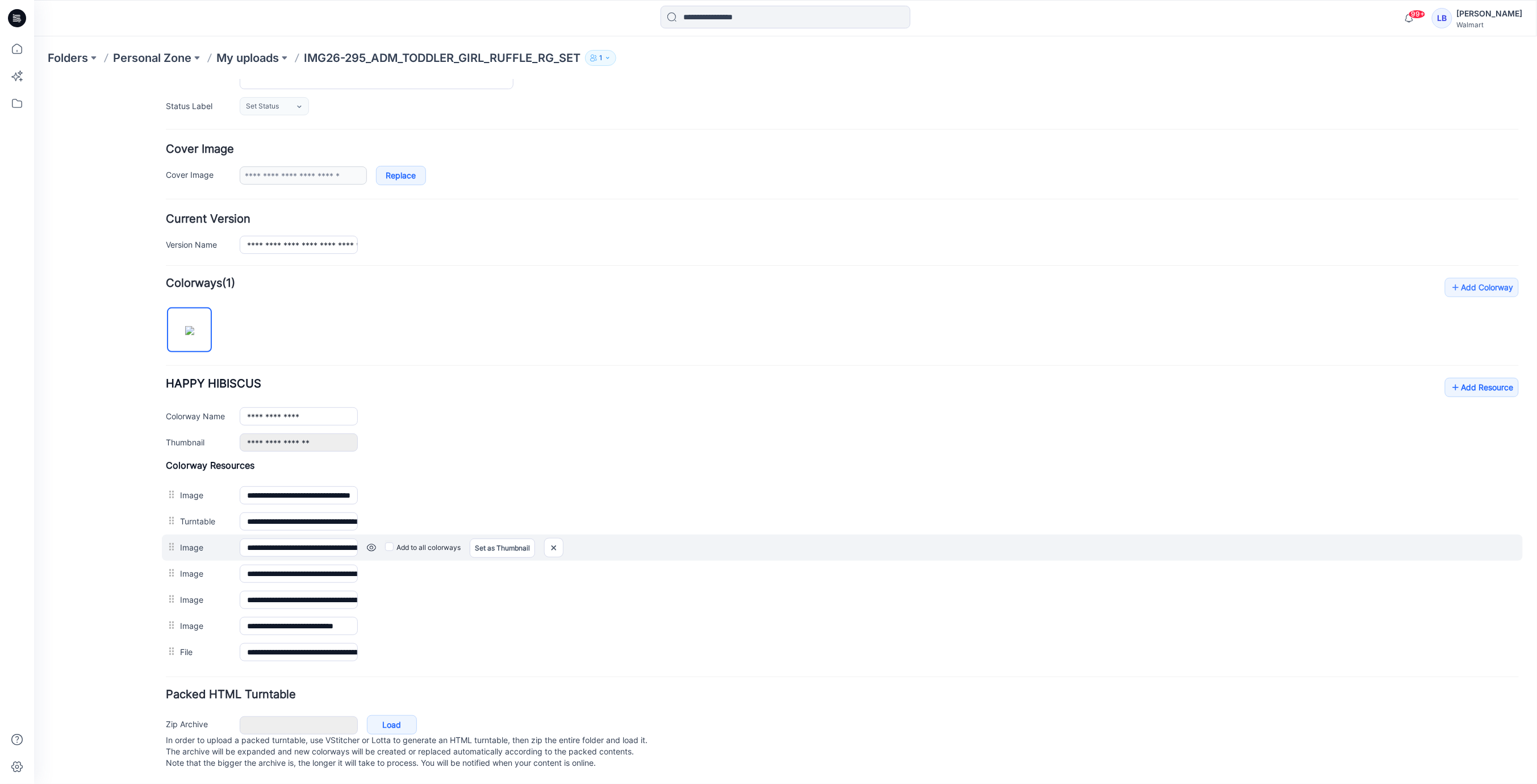
click at [368, 543] on link at bounding box center [370, 547] width 9 height 9
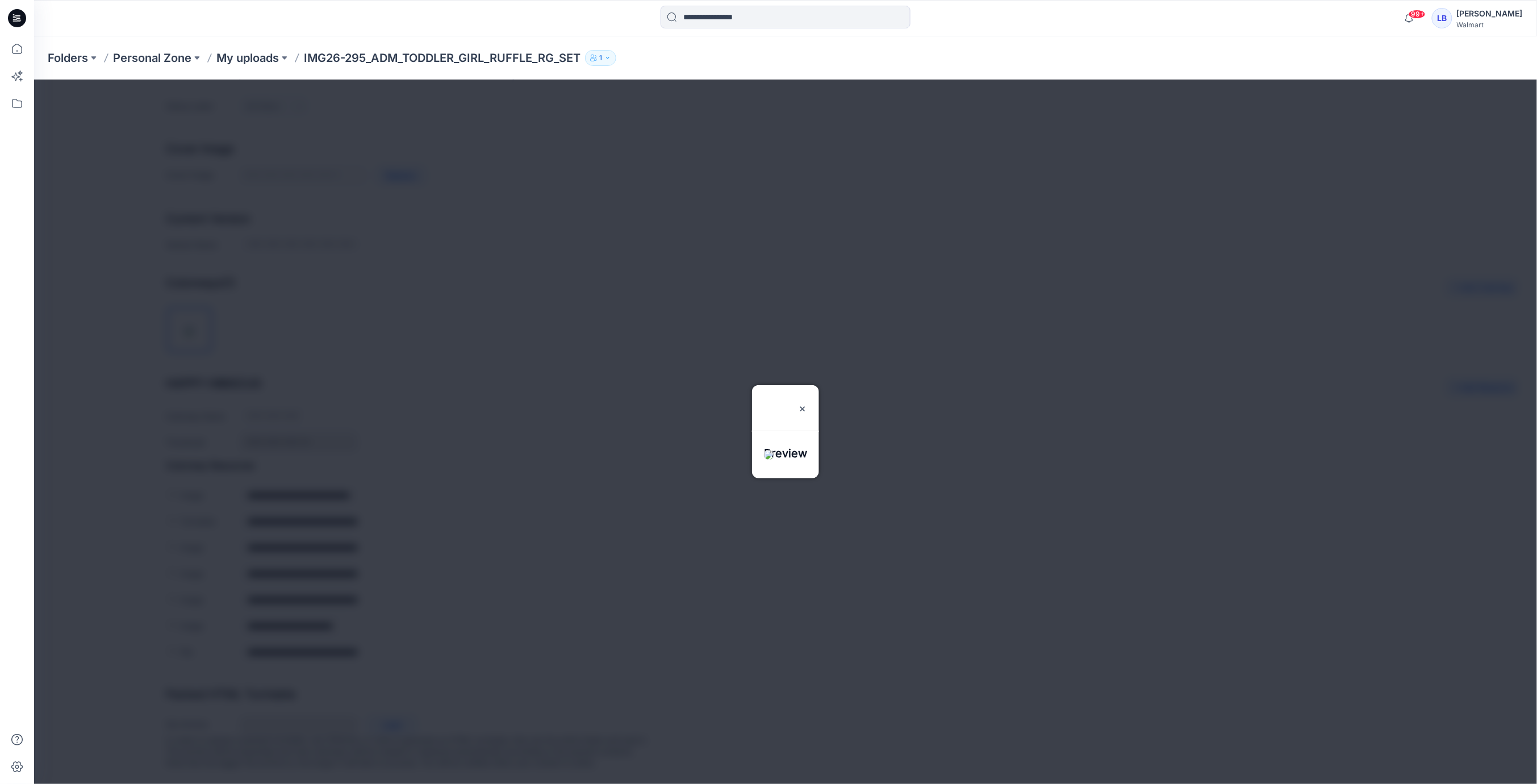
drag, startPoint x: 825, startPoint y: 372, endPoint x: 740, endPoint y: 414, distance: 94.8
click at [807, 404] on img at bounding box center [802, 408] width 9 height 9
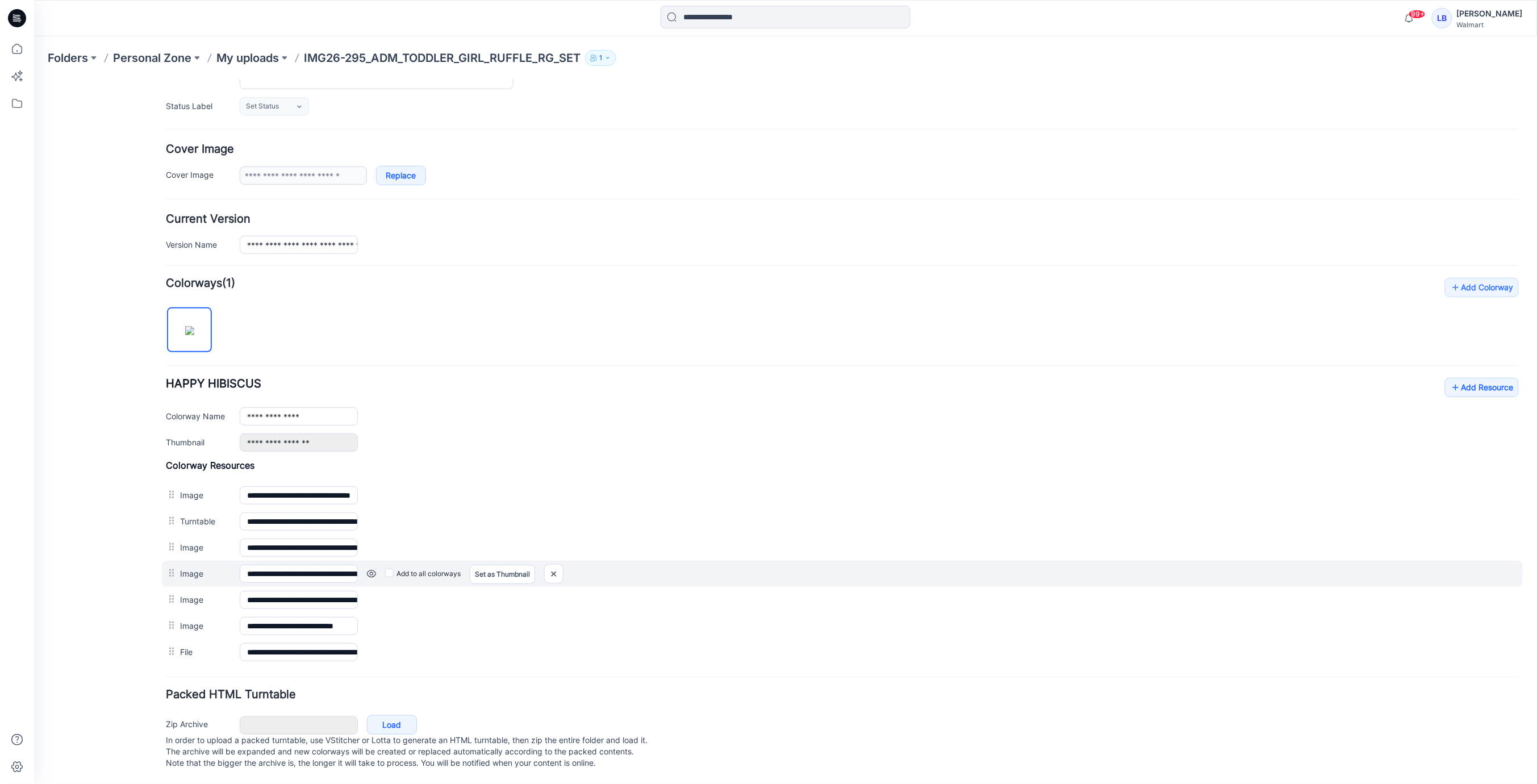
click at [369, 569] on link at bounding box center [370, 573] width 9 height 9
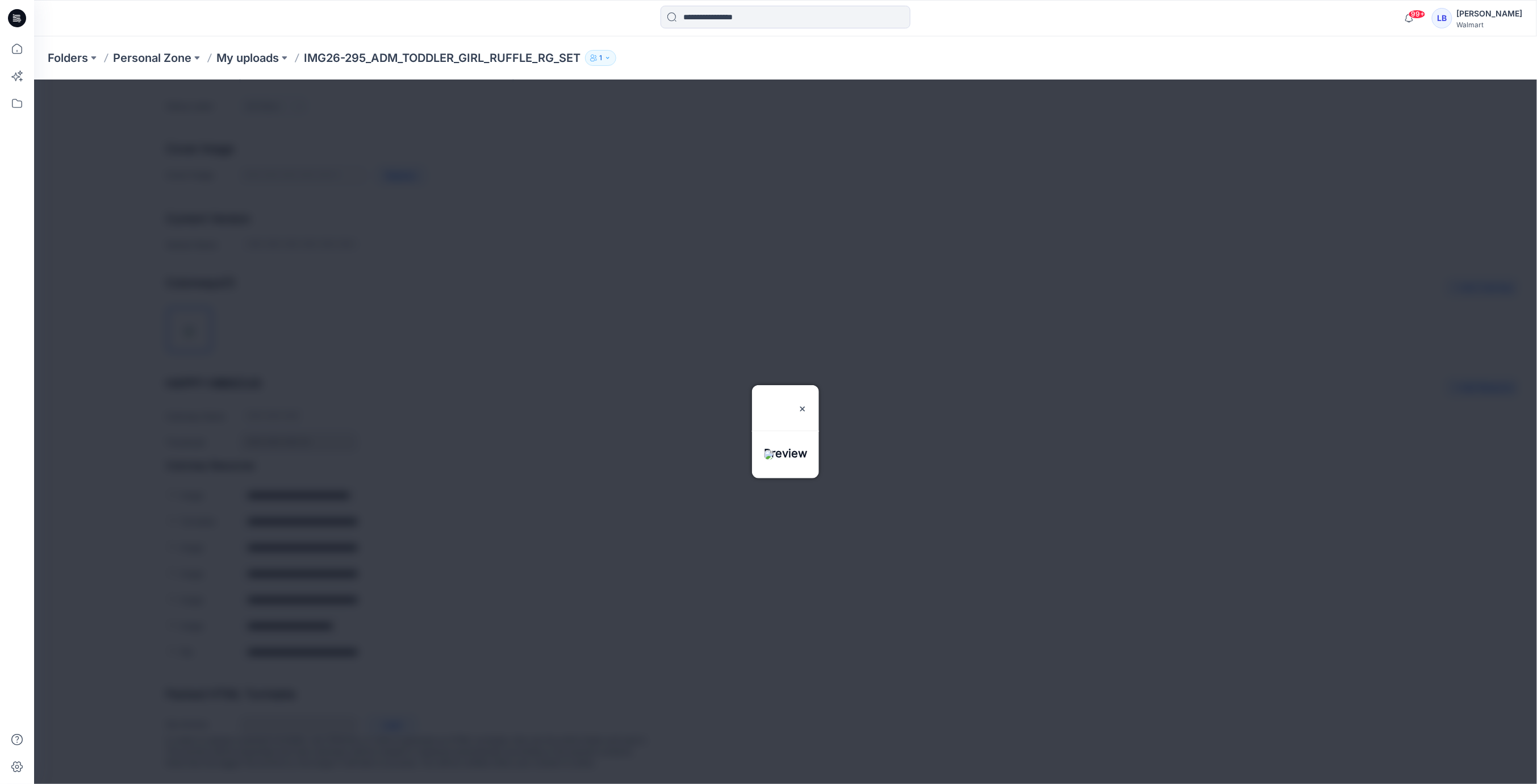
drag, startPoint x: 821, startPoint y: 369, endPoint x: 643, endPoint y: 462, distance: 200.8
click at [807, 404] on img at bounding box center [802, 408] width 9 height 9
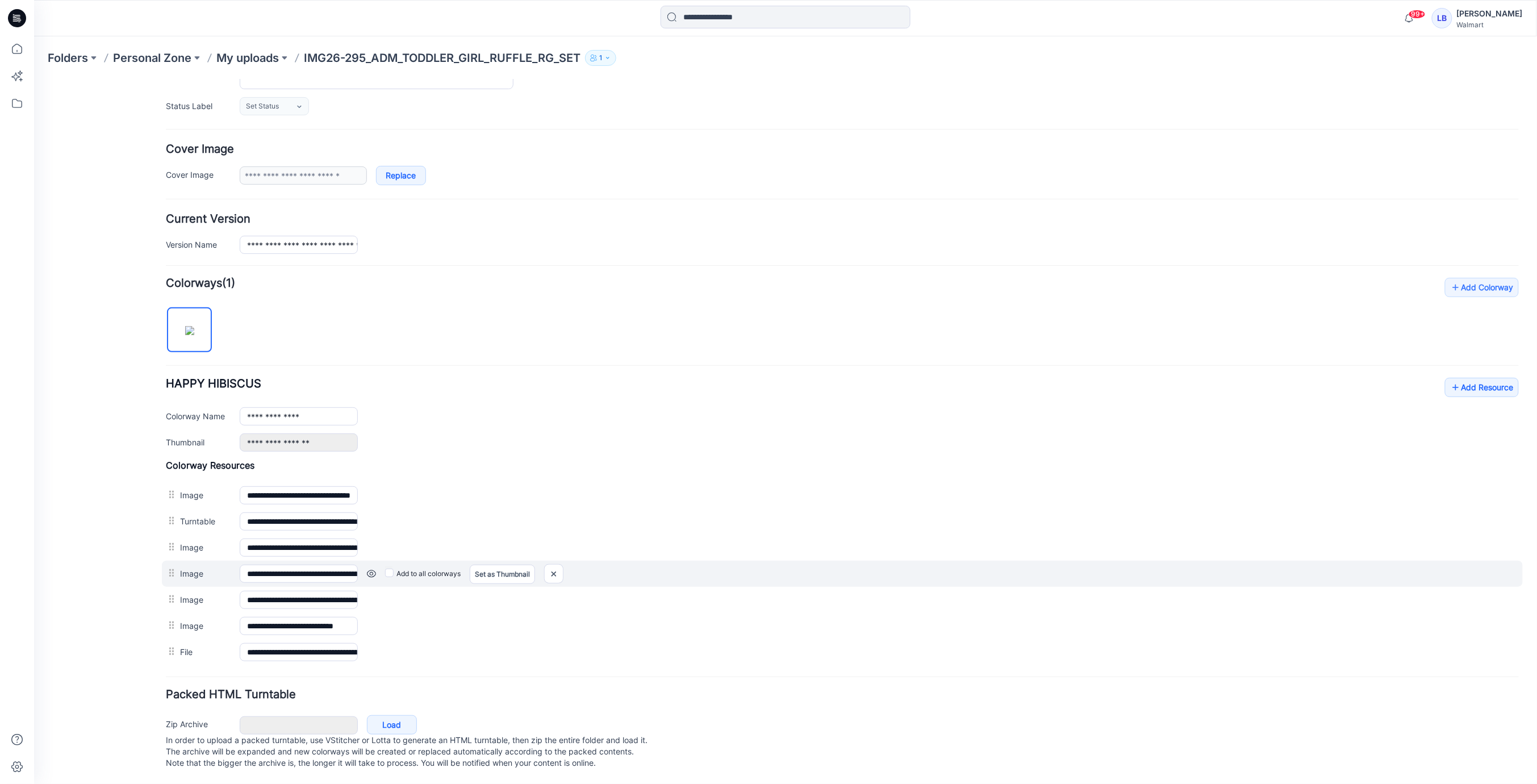
click at [372, 569] on link at bounding box center [370, 573] width 9 height 9
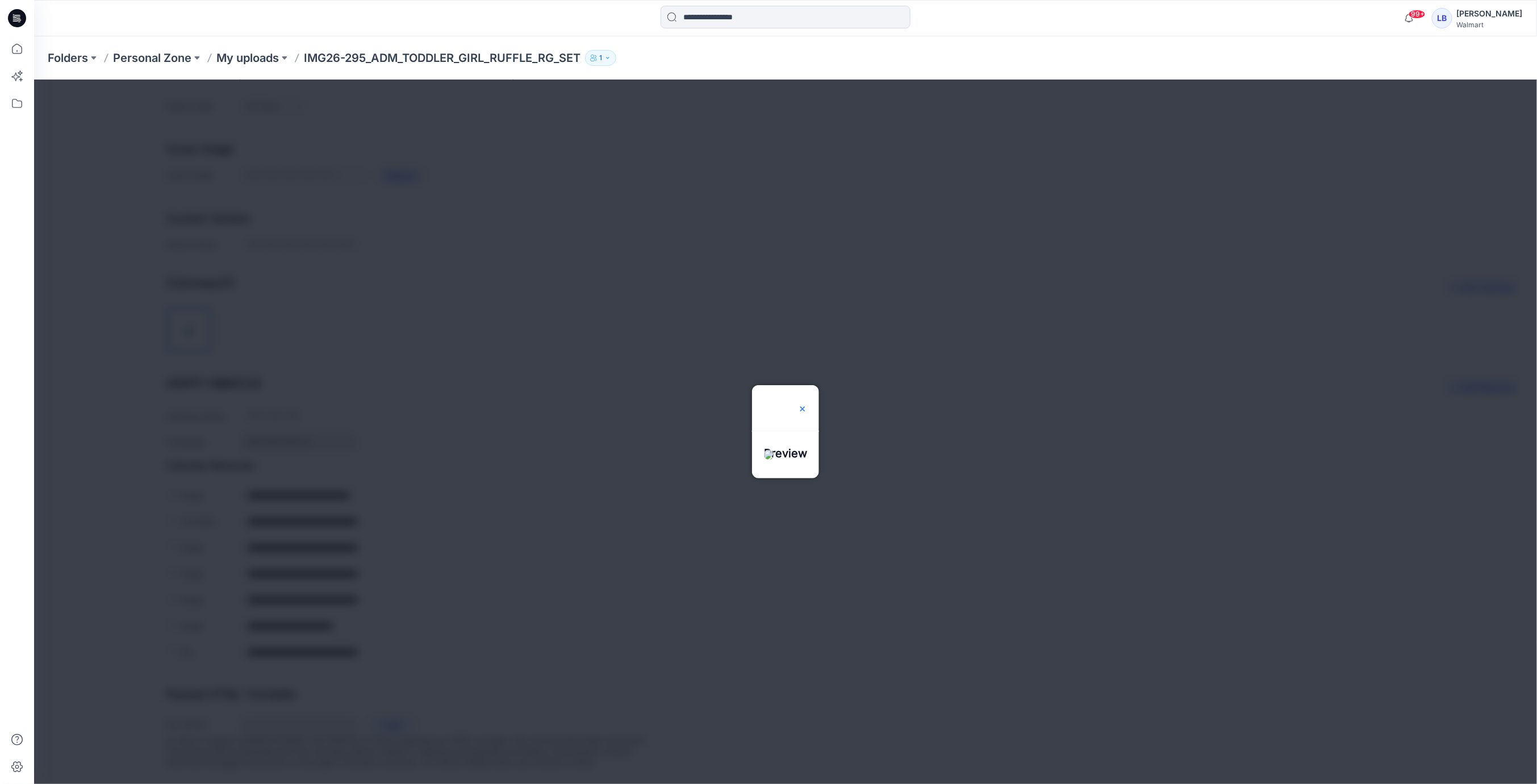
click at [807, 404] on img at bounding box center [802, 408] width 9 height 9
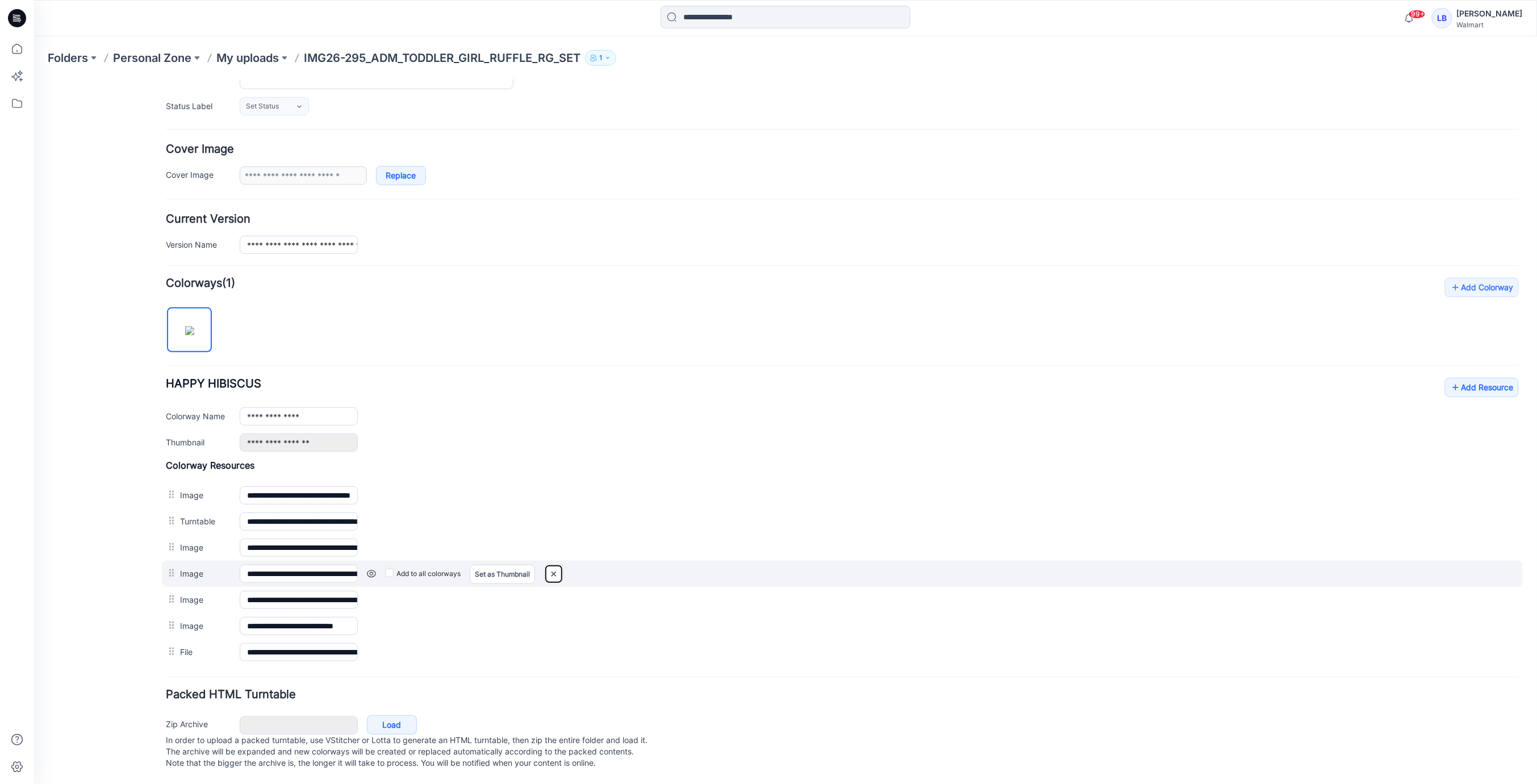
click at [559, 565] on img at bounding box center [554, 573] width 18 height 18
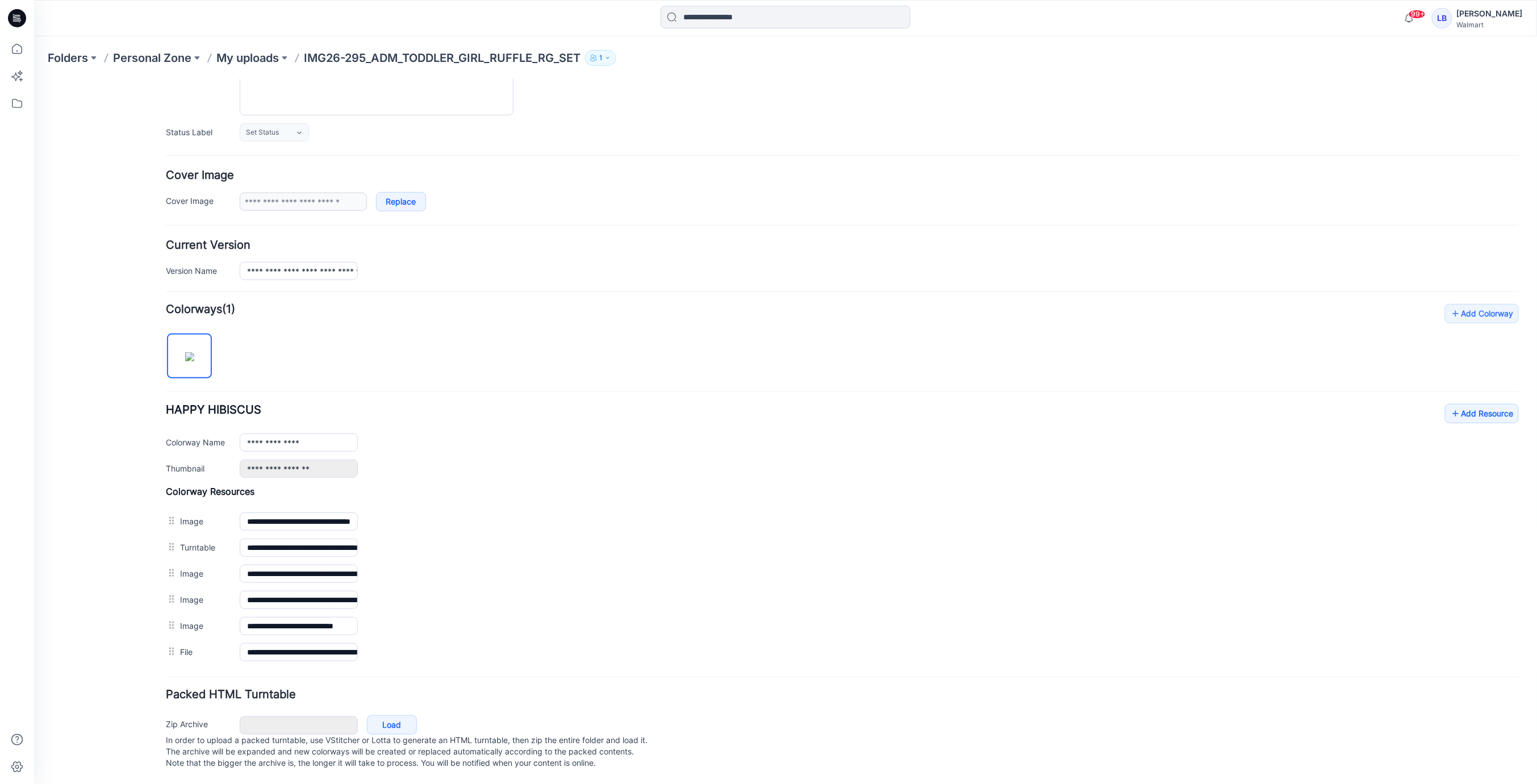
scroll to position [0, 0]
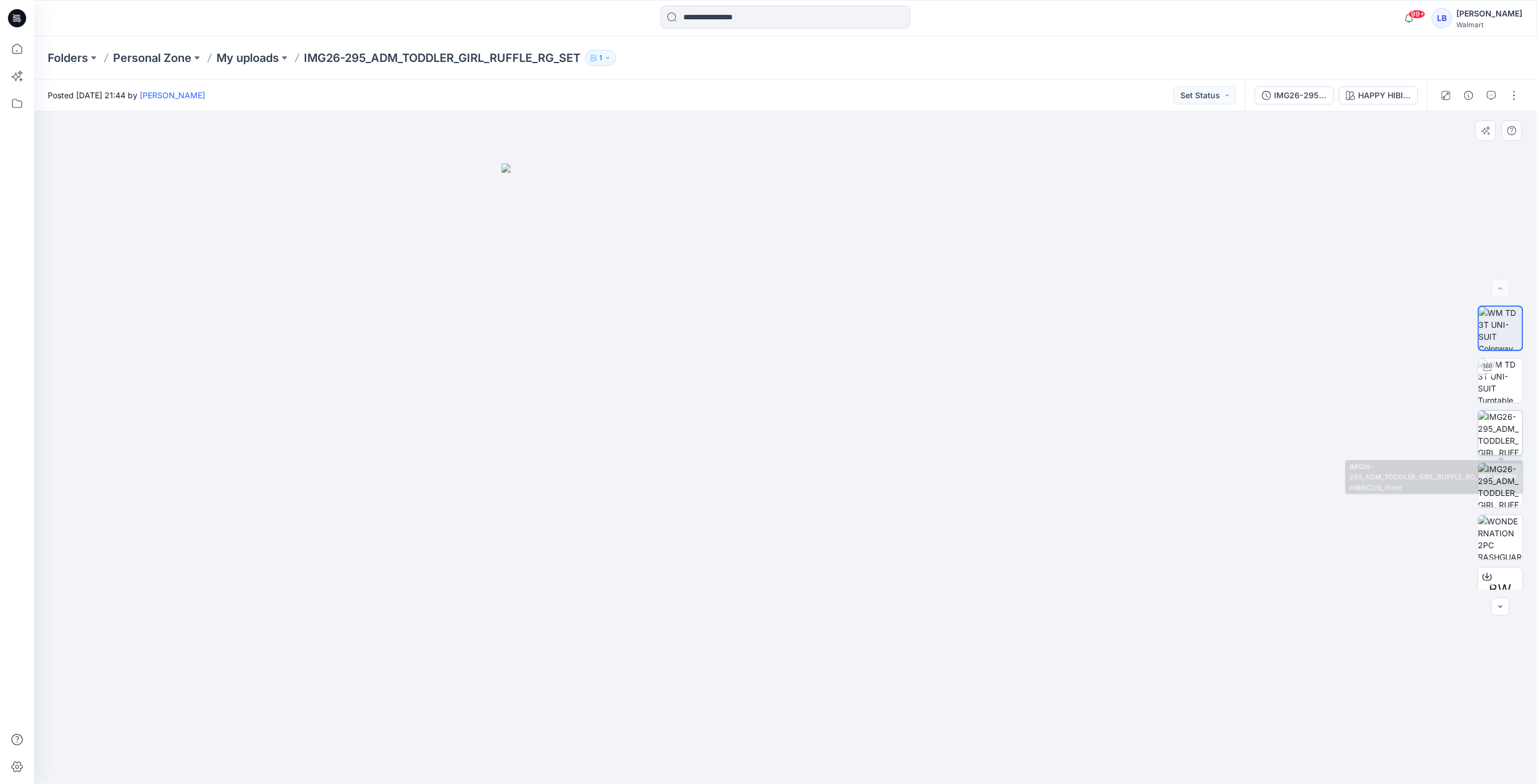
click at [1510, 425] on img at bounding box center [1500, 432] width 44 height 44
click at [1504, 379] on img at bounding box center [1500, 380] width 44 height 44
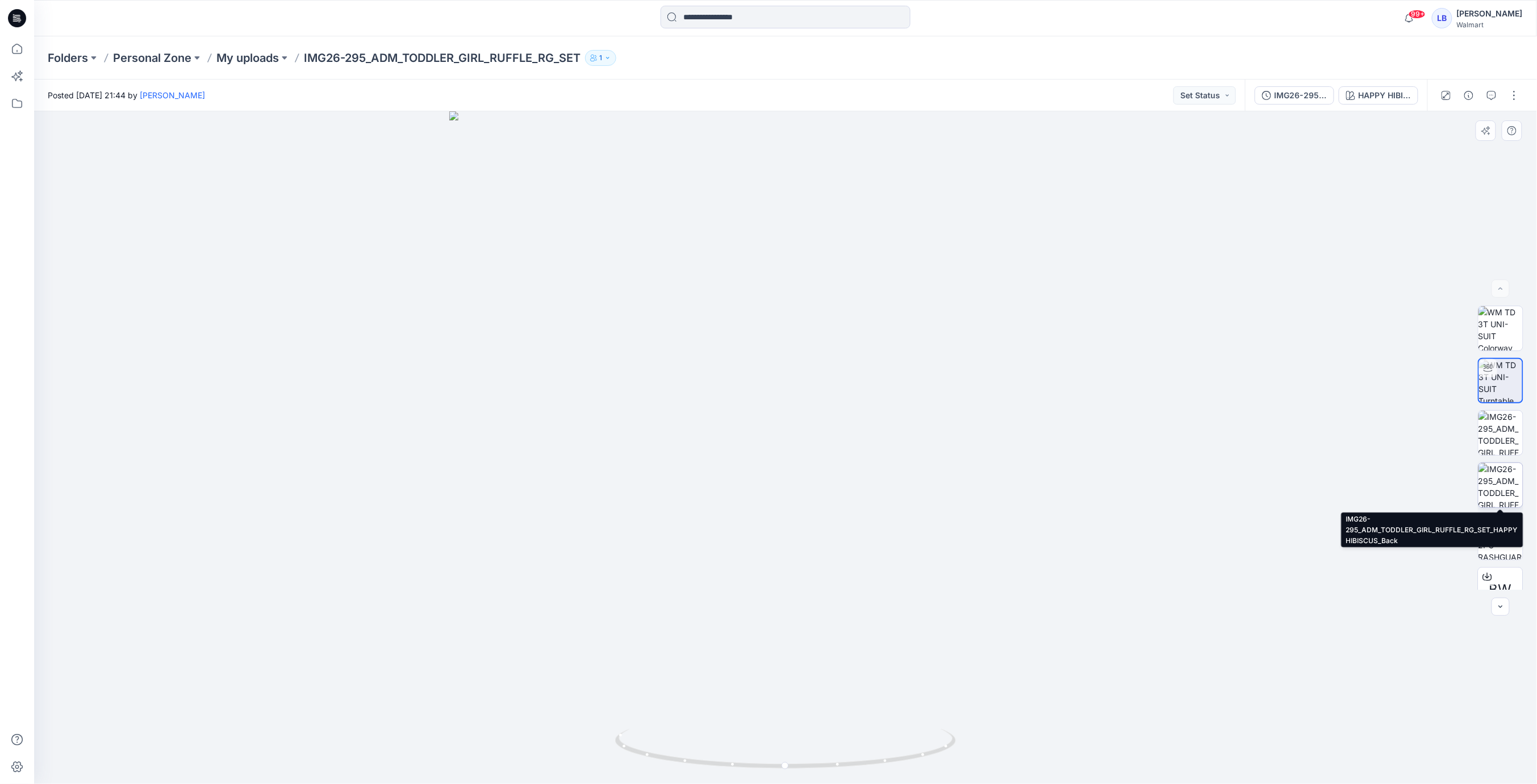
click at [1501, 472] on img at bounding box center [1500, 485] width 44 height 44
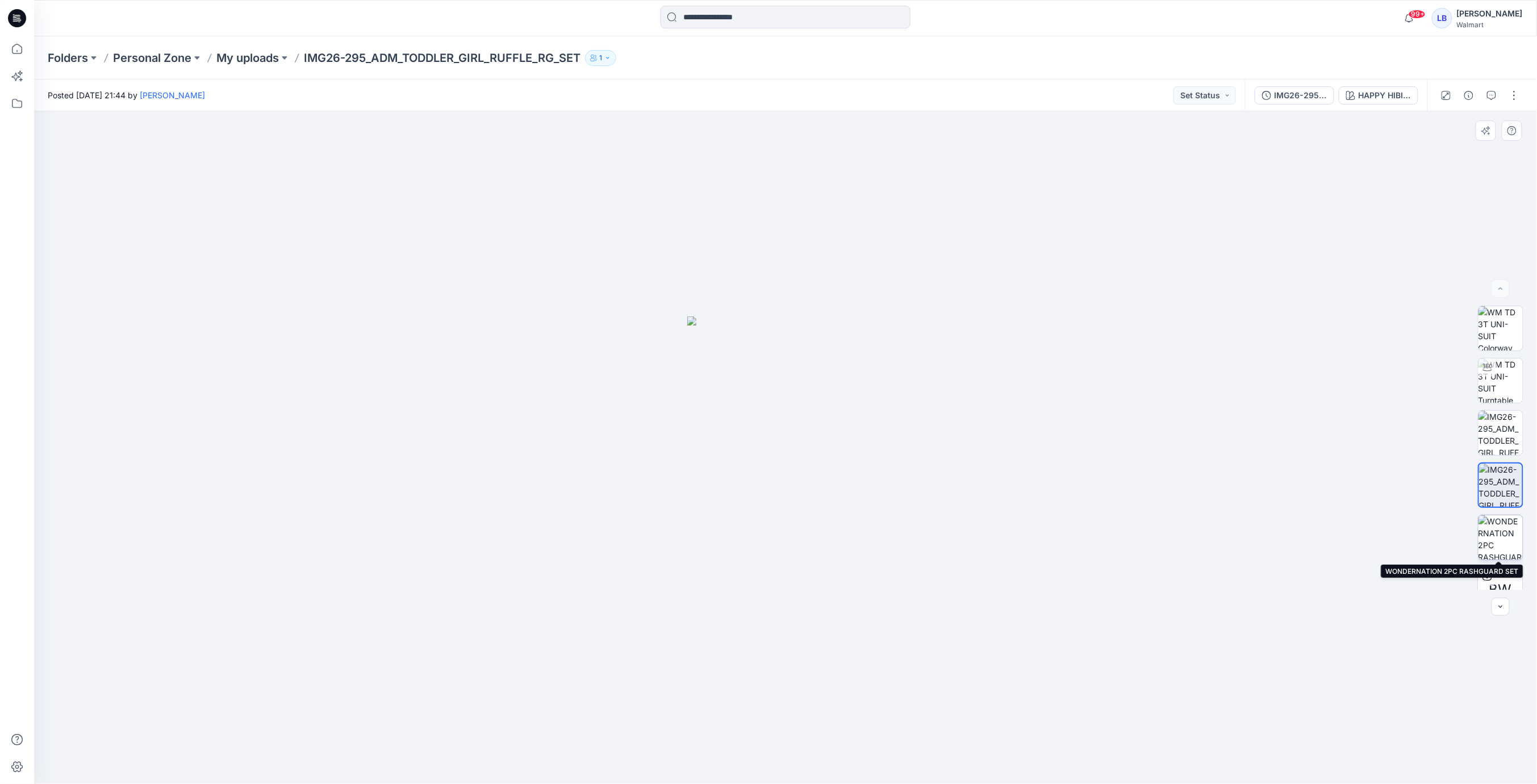
click at [1504, 529] on img at bounding box center [1500, 537] width 44 height 44
click at [1469, 92] on icon "button" at bounding box center [1468, 95] width 9 height 9
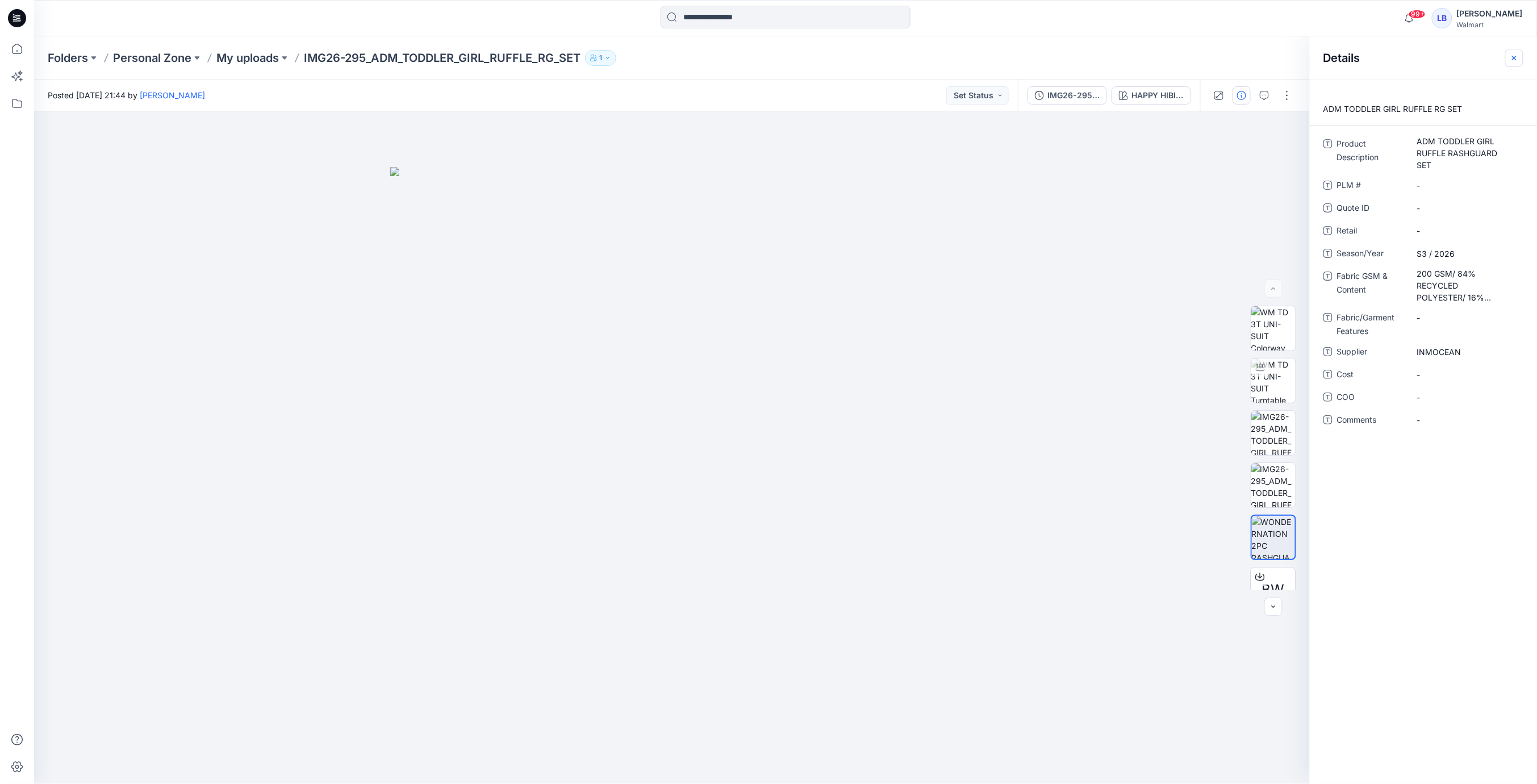
click at [1516, 57] on icon "button" at bounding box center [1514, 58] width 9 height 9
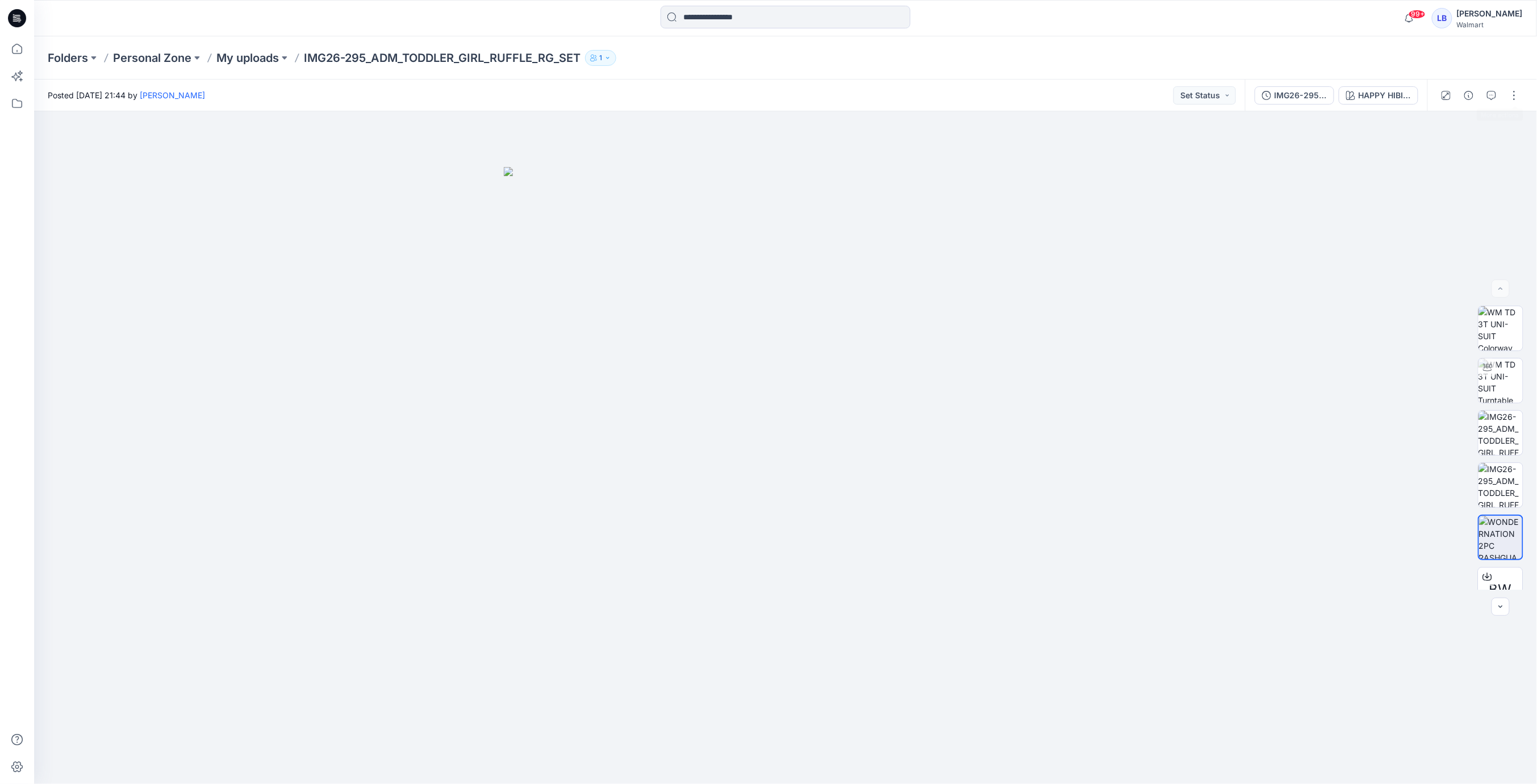
drag, startPoint x: 1510, startPoint y: 96, endPoint x: 1503, endPoint y: 163, distance: 67.4
click at [1510, 96] on button "button" at bounding box center [1514, 95] width 18 height 18
click at [1457, 212] on p "Duplicate to..." at bounding box center [1461, 217] width 52 height 12
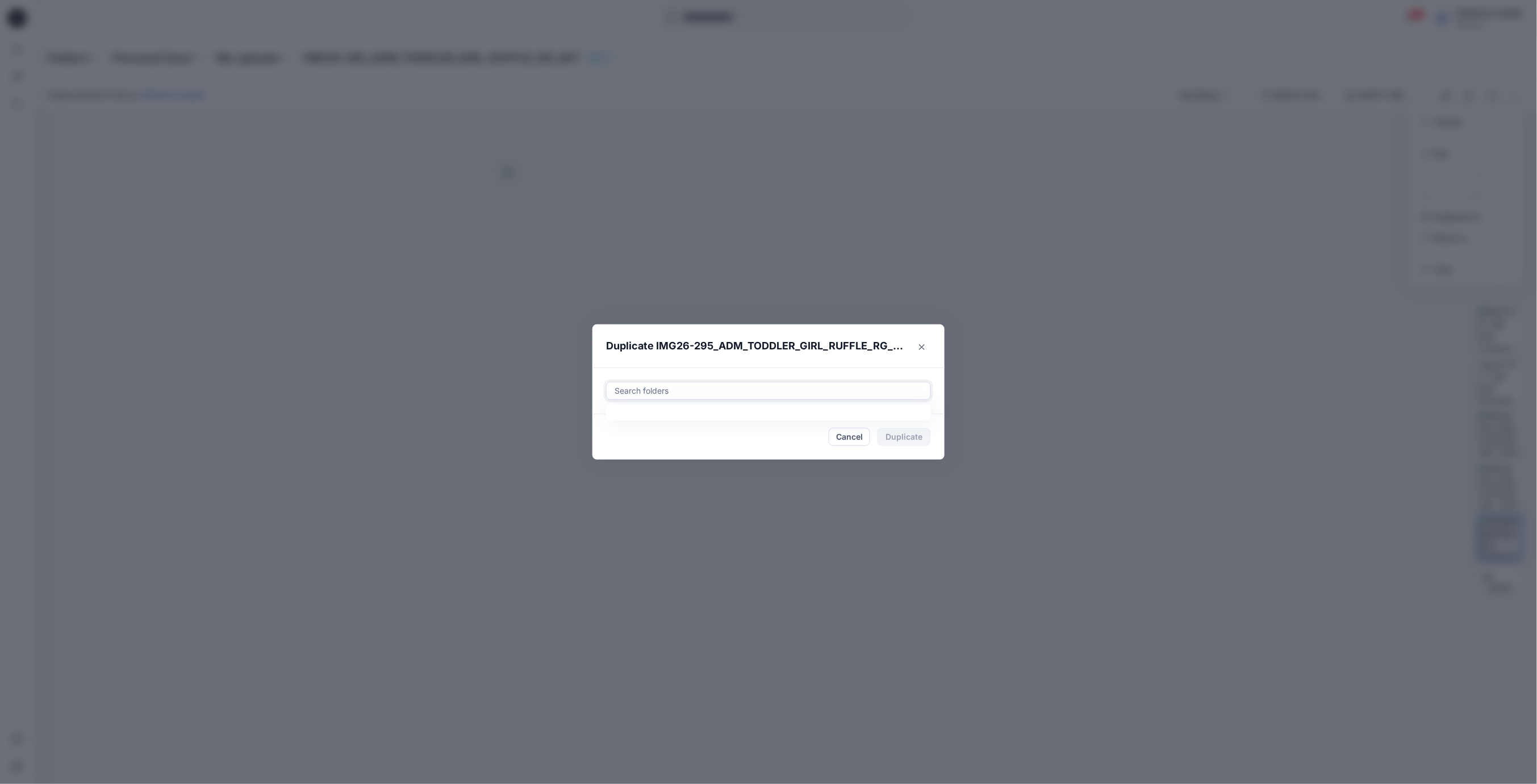
click at [707, 393] on div at bounding box center [768, 390] width 310 height 13
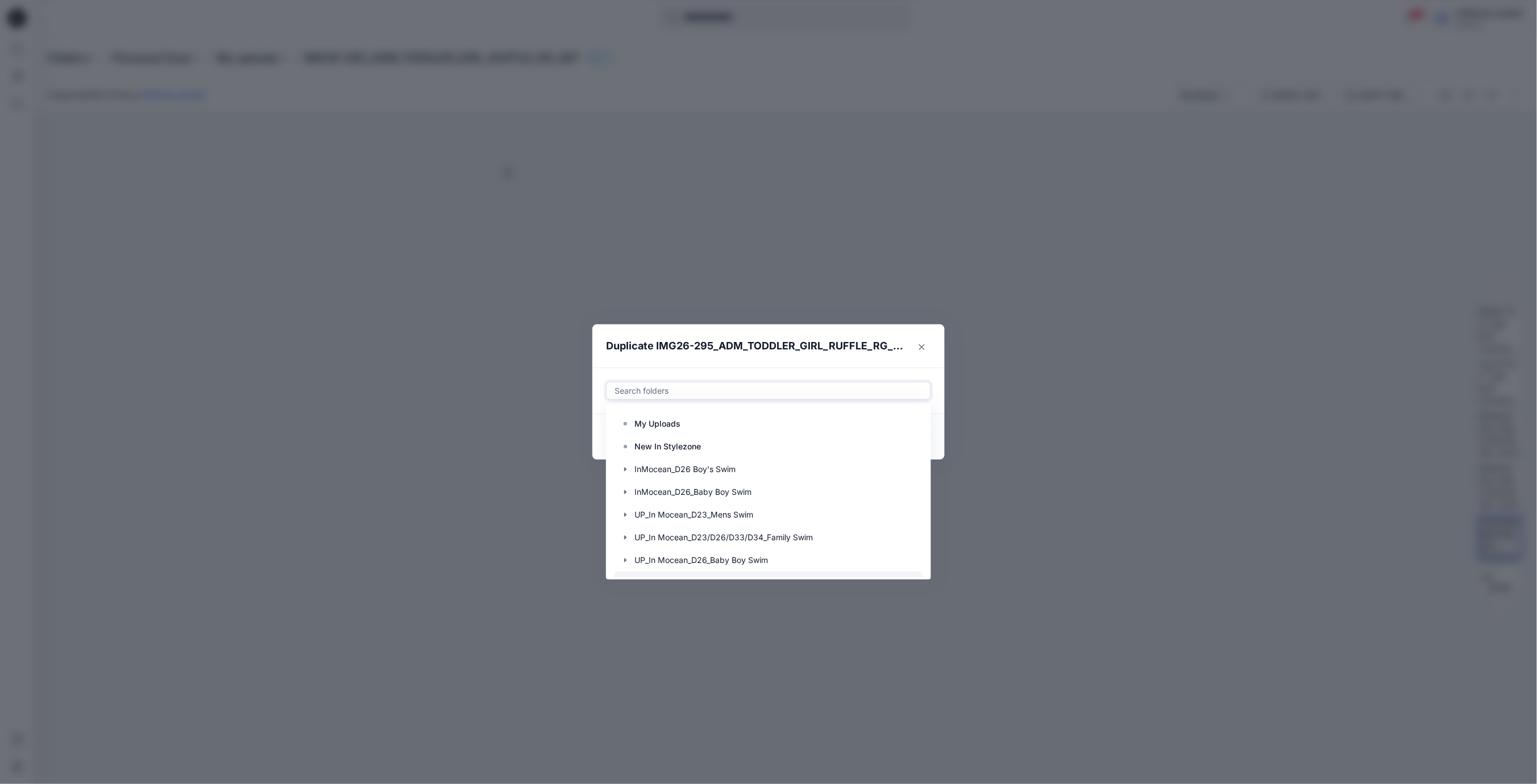
scroll to position [91, 0]
click at [622, 536] on icon "button" at bounding box center [625, 537] width 9 height 9
click at [637, 516] on rect at bounding box center [637, 514] width 3 height 3
click at [755, 363] on header "Duplicate IMG26-295_ADM_TODDLER_GIRL_RUFFLE_RG_SET" at bounding box center [756, 346] width 329 height 44
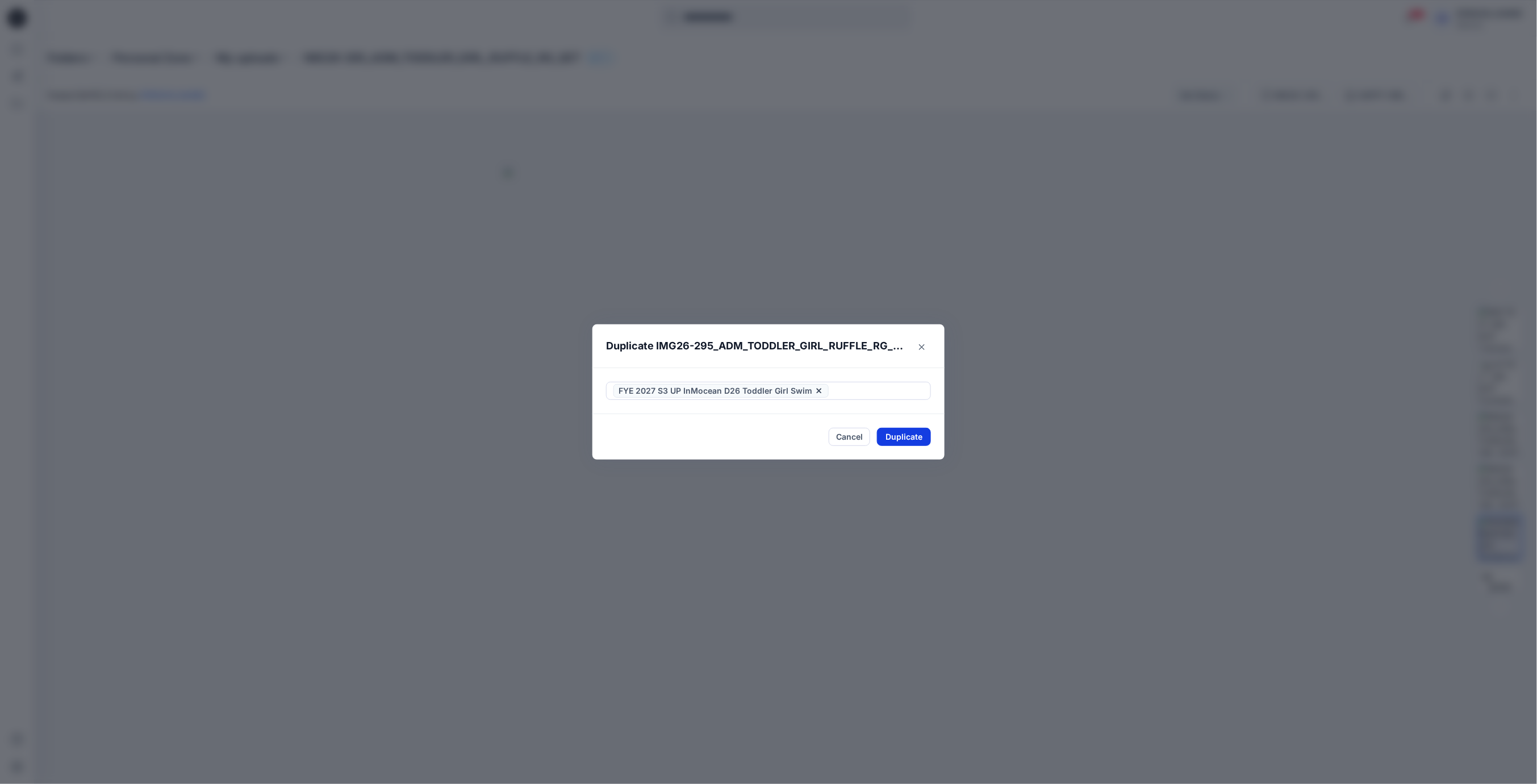
click at [903, 437] on button "Duplicate" at bounding box center [904, 437] width 54 height 18
drag, startPoint x: 913, startPoint y: 436, endPoint x: 920, endPoint y: 438, distance: 7.3
click at [913, 436] on button "Close" at bounding box center [912, 437] width 37 height 18
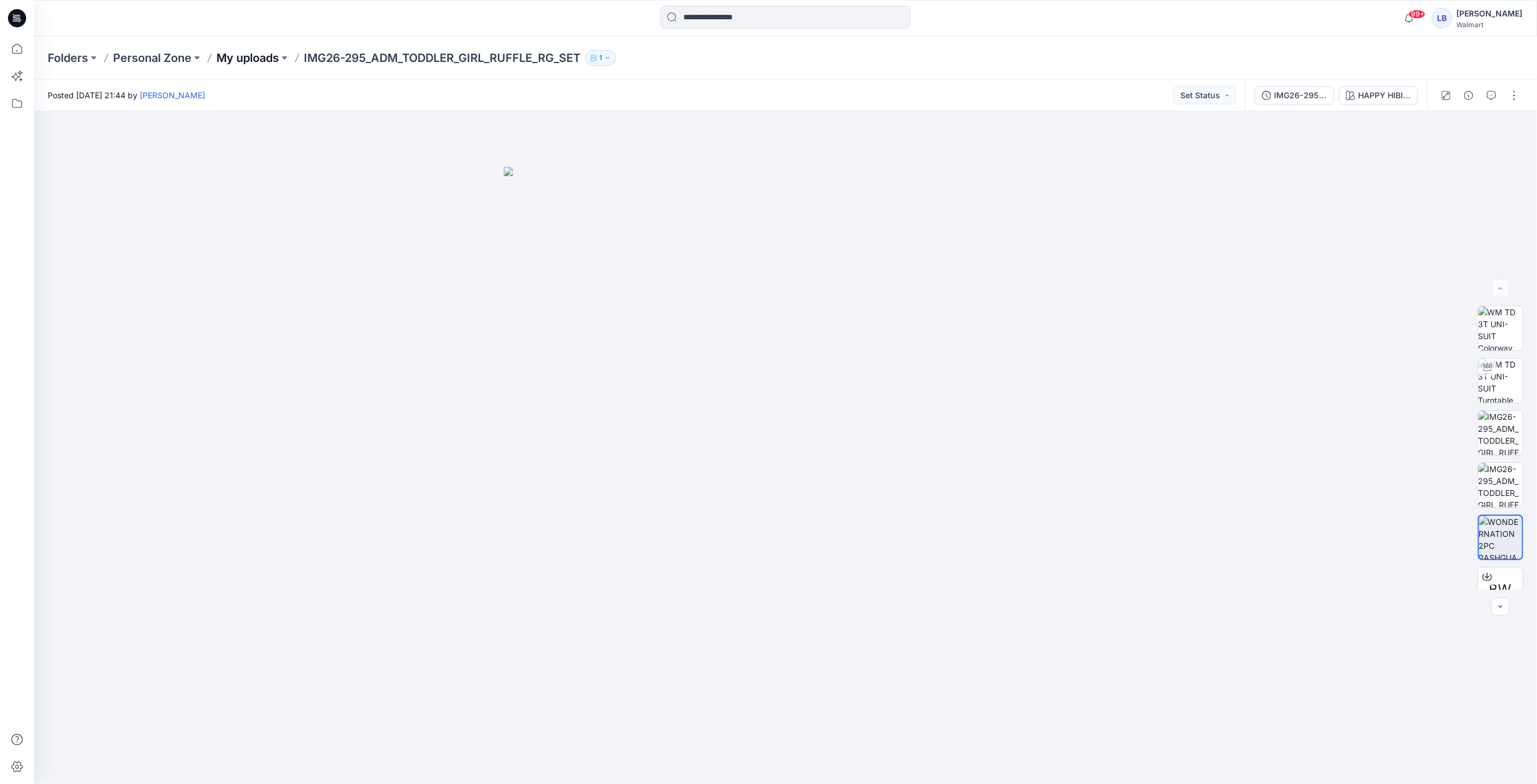
click at [258, 57] on p "My uploads" at bounding box center [247, 58] width 63 height 16
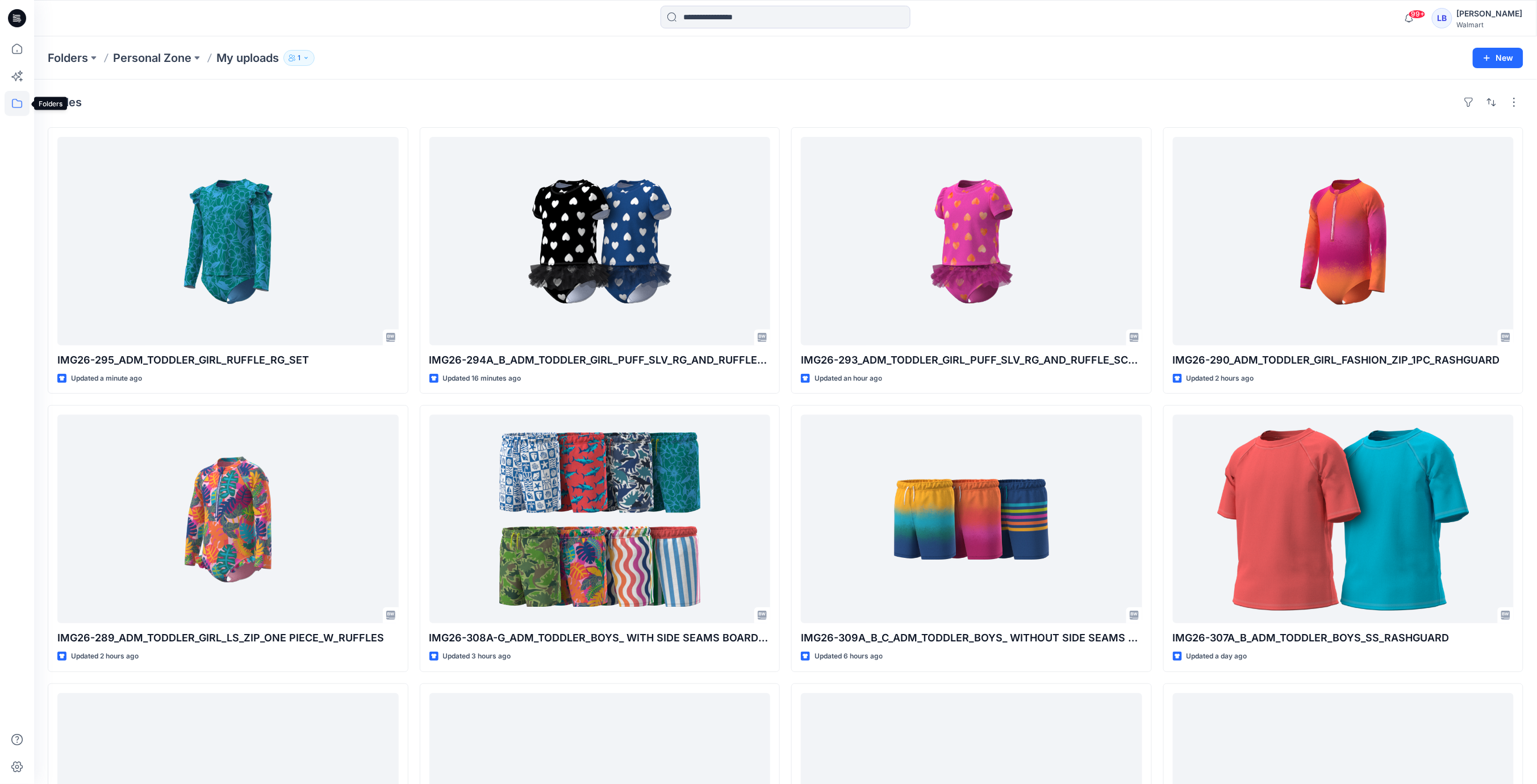
drag, startPoint x: 18, startPoint y: 98, endPoint x: 29, endPoint y: 100, distance: 11.2
click at [18, 98] on icon at bounding box center [17, 104] width 25 height 25
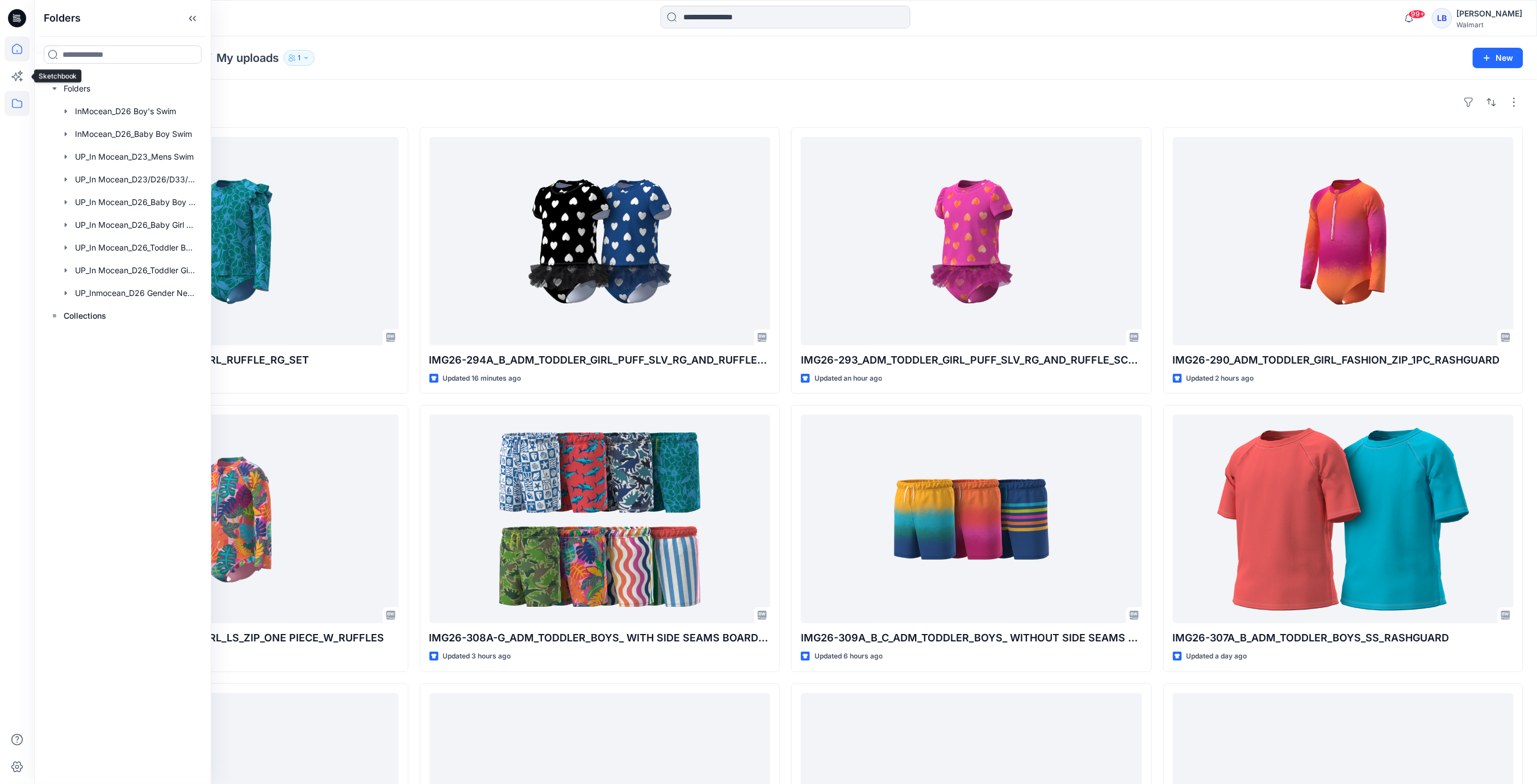
click at [14, 49] on icon at bounding box center [17, 49] width 25 height 25
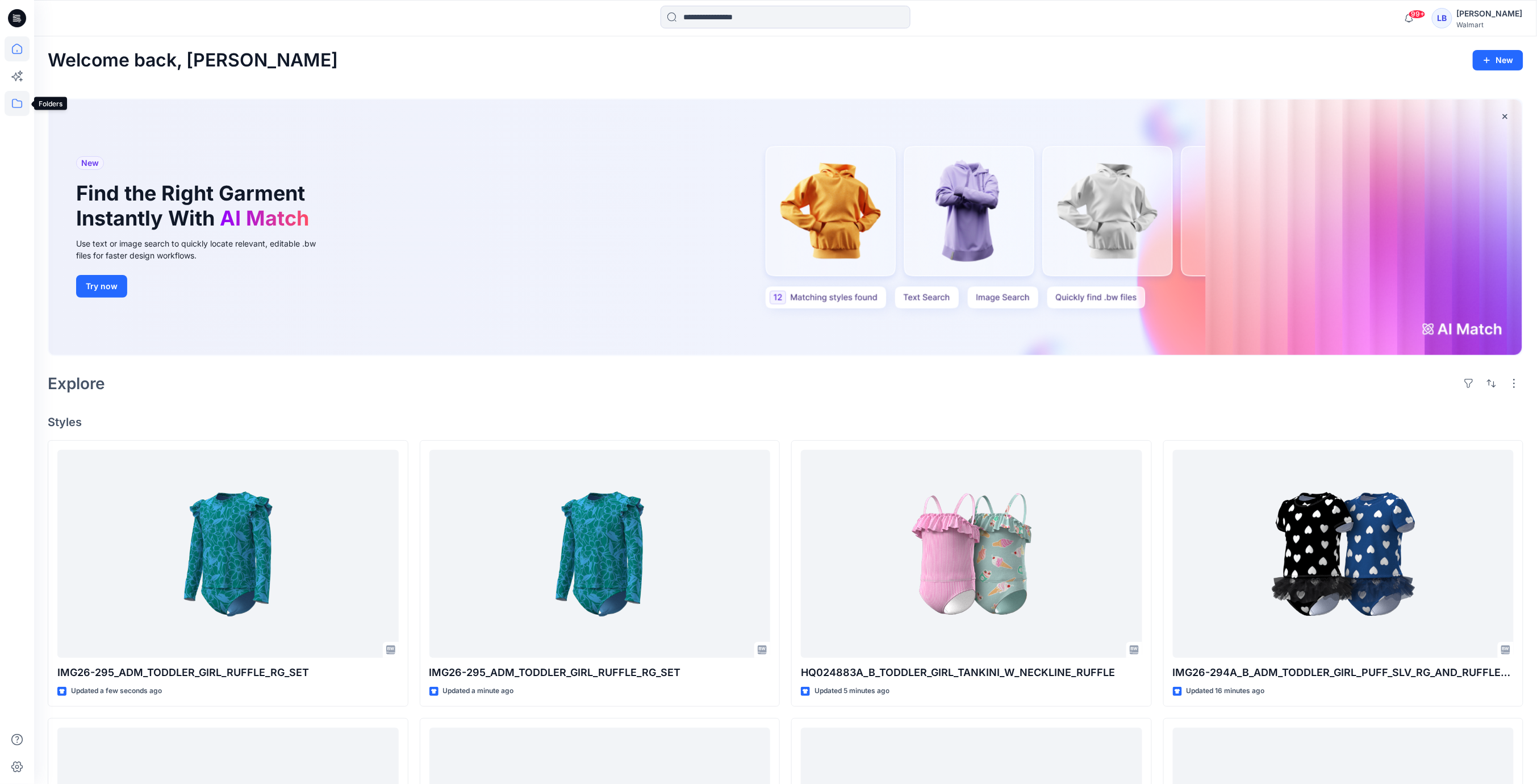
click at [18, 104] on icon at bounding box center [17, 104] width 25 height 25
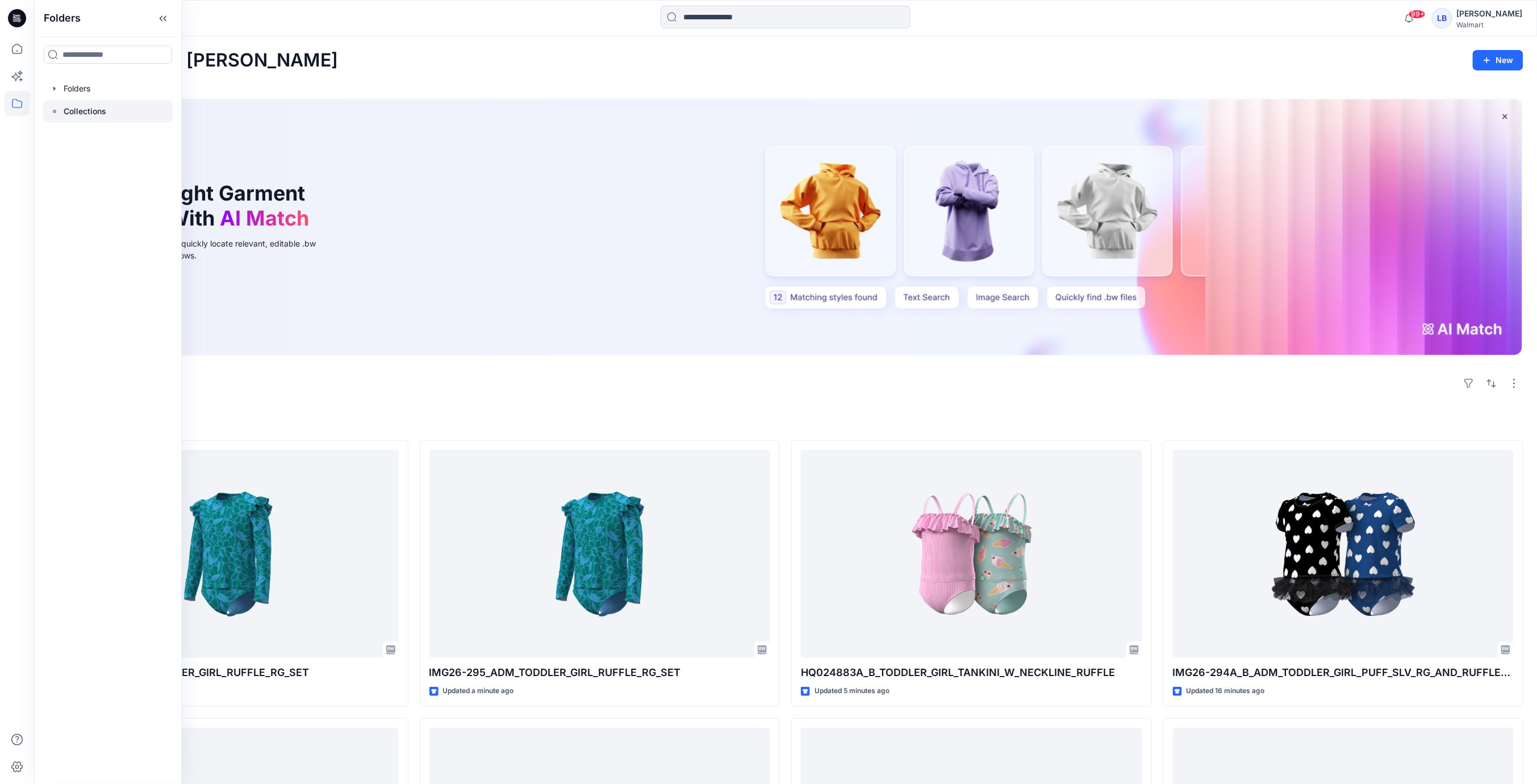
click at [68, 111] on p "Collections" at bounding box center [85, 111] width 43 height 13
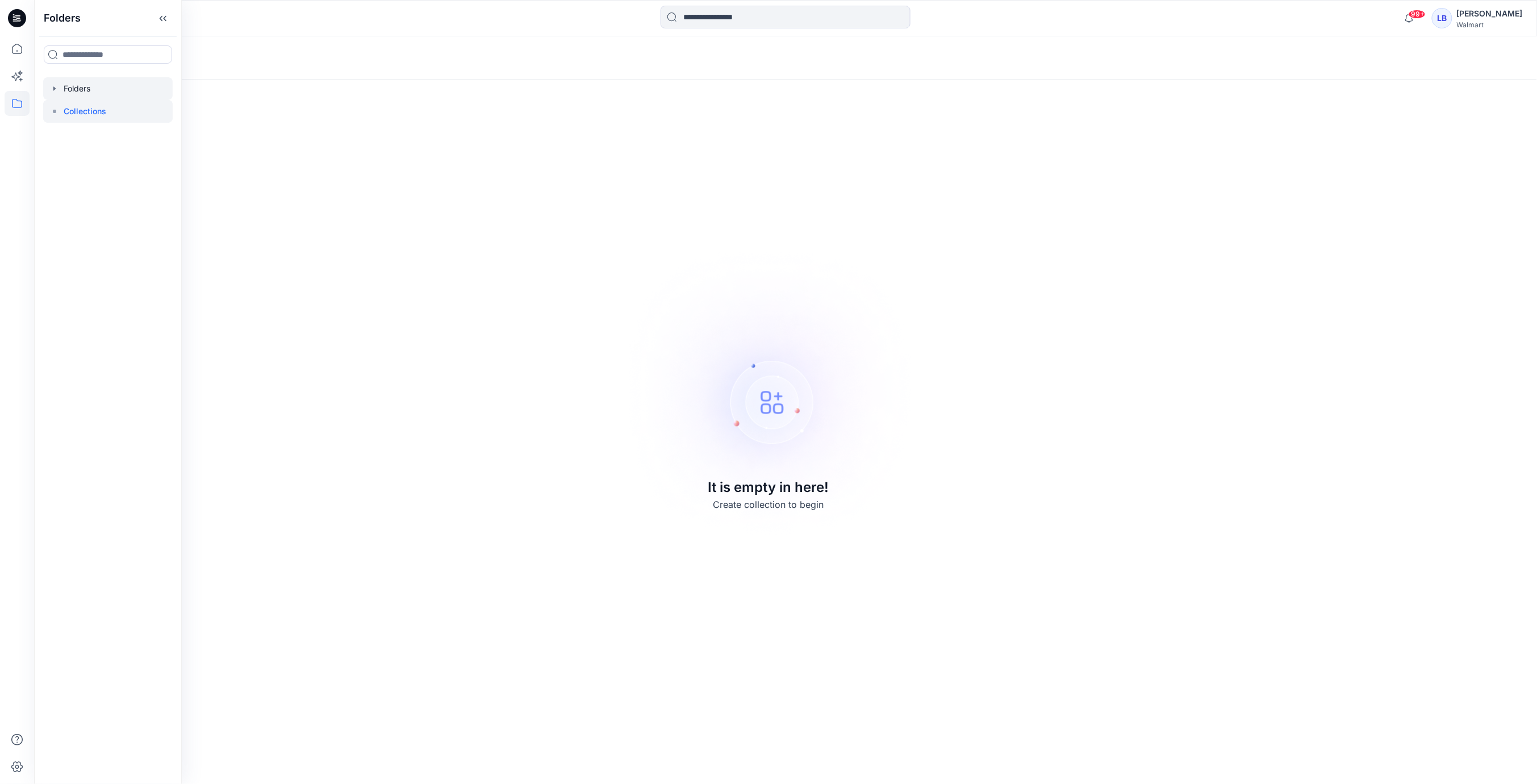
click at [66, 90] on div at bounding box center [108, 88] width 130 height 23
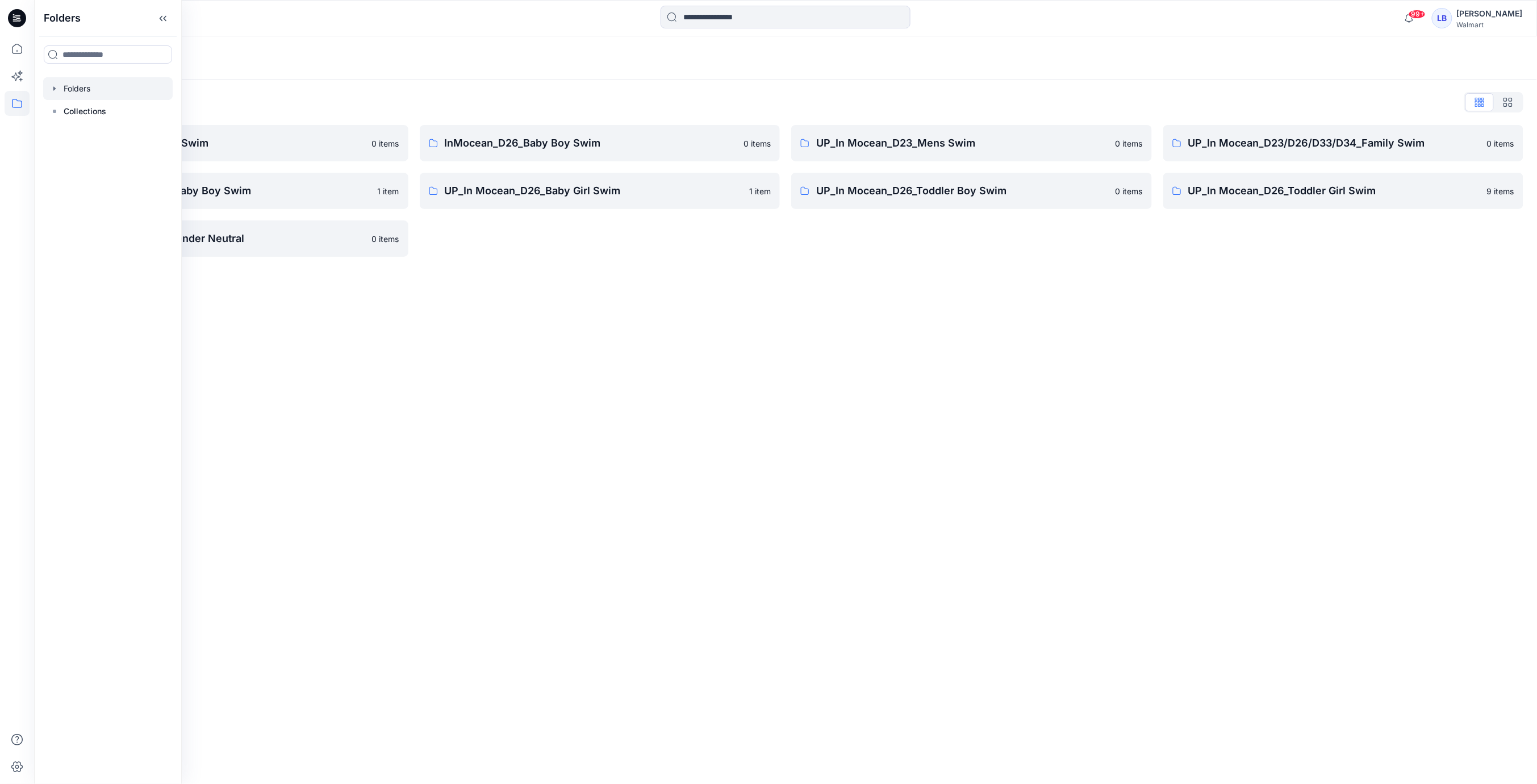
drag, startPoint x: 887, startPoint y: 264, endPoint x: 867, endPoint y: 216, distance: 52.0
click at [887, 264] on div "Folders List InMocean_D26 Boy's Swim 0 items UP_In Mocean_D26_Baby Boy Swim 1 i…" at bounding box center [786, 175] width 1503 height 191
click at [989, 187] on p "UP_In Mocean_D26_Toddler Boy Swim" at bounding box center [962, 190] width 292 height 16
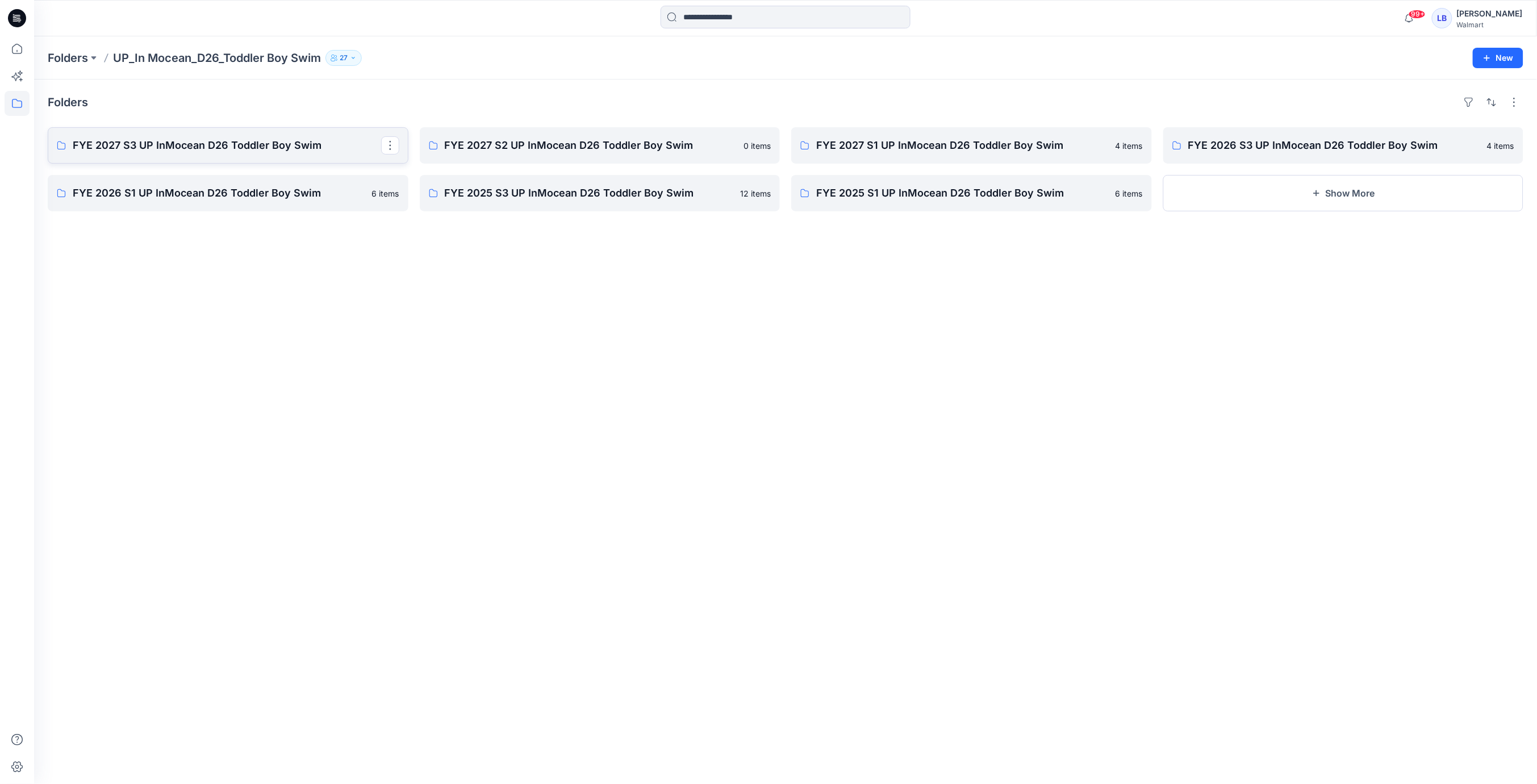
click at [216, 142] on p "FYE 2027 S3 UP InMocean D26 Toddler Boy Swim" at bounding box center [227, 145] width 308 height 16
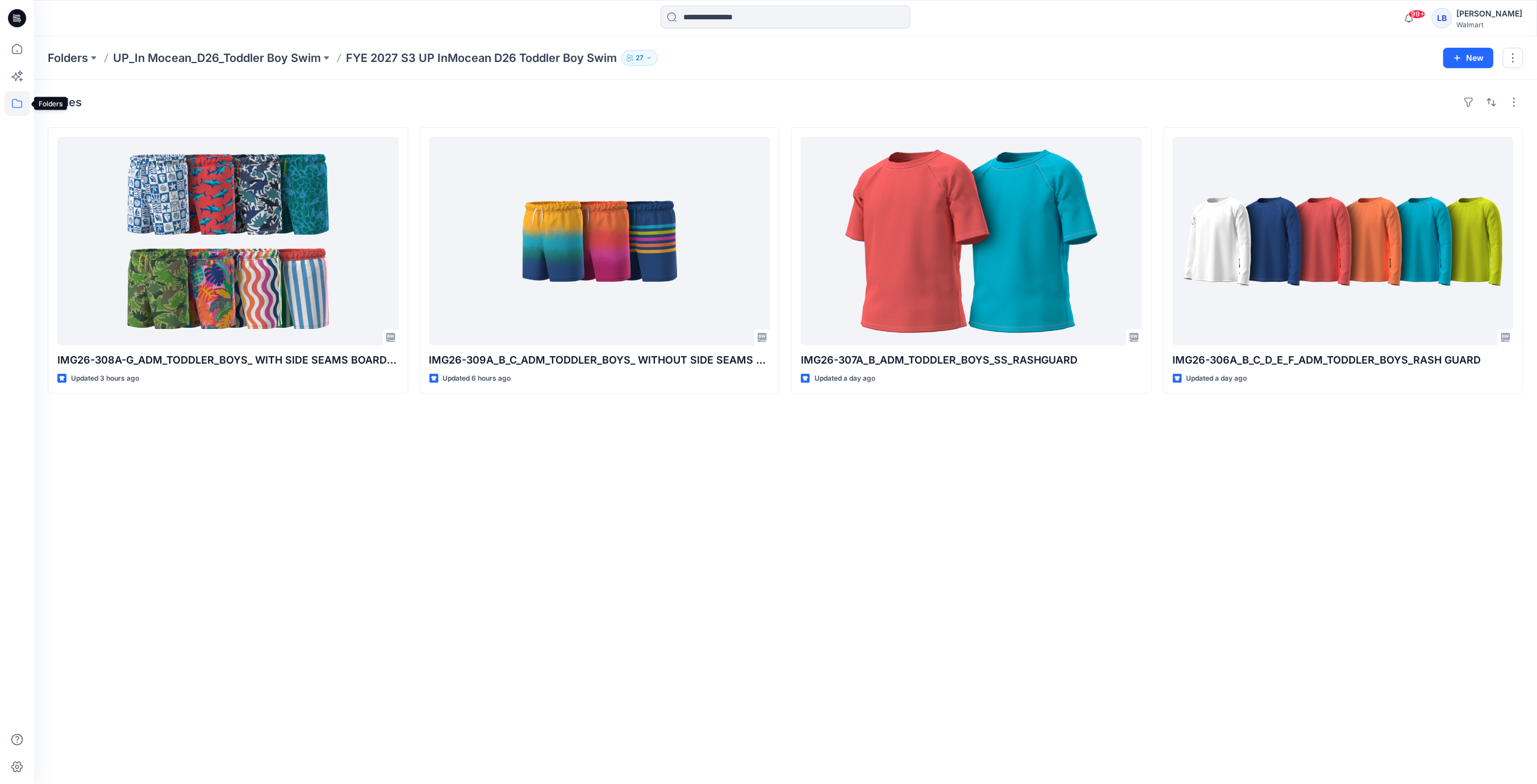
click at [14, 109] on icon at bounding box center [17, 104] width 25 height 25
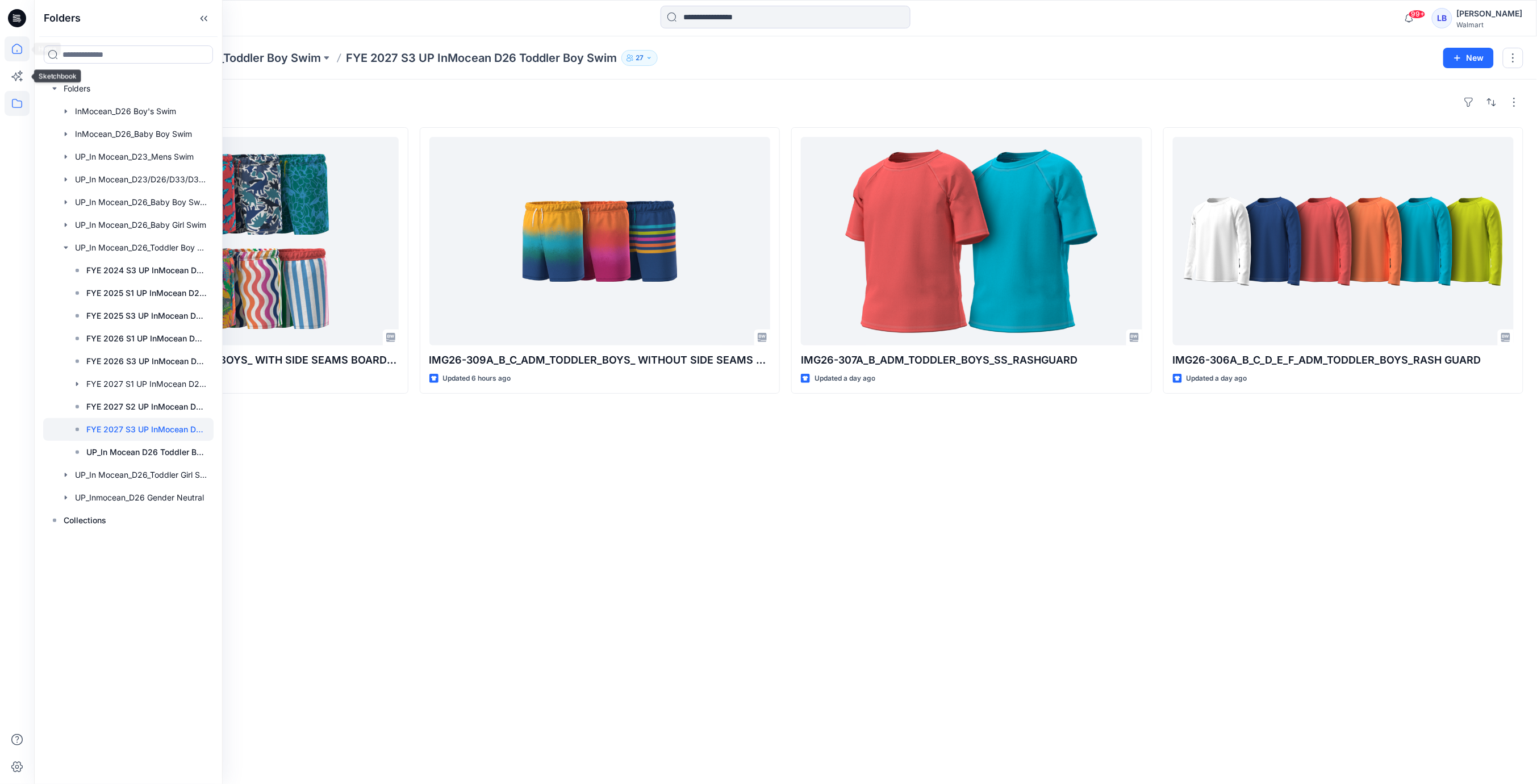
click at [17, 58] on icon at bounding box center [17, 49] width 25 height 25
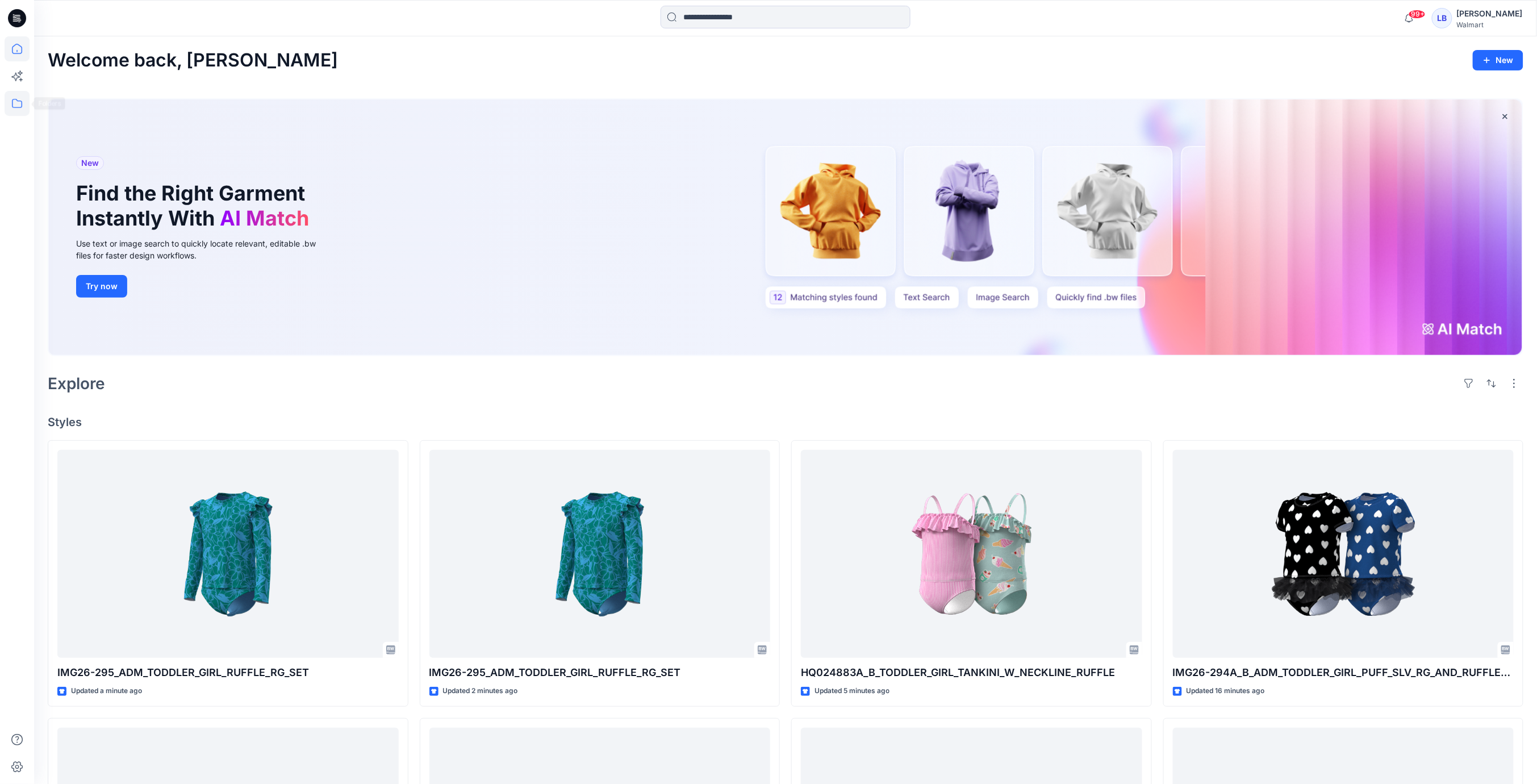
click at [12, 101] on icon at bounding box center [17, 103] width 10 height 9
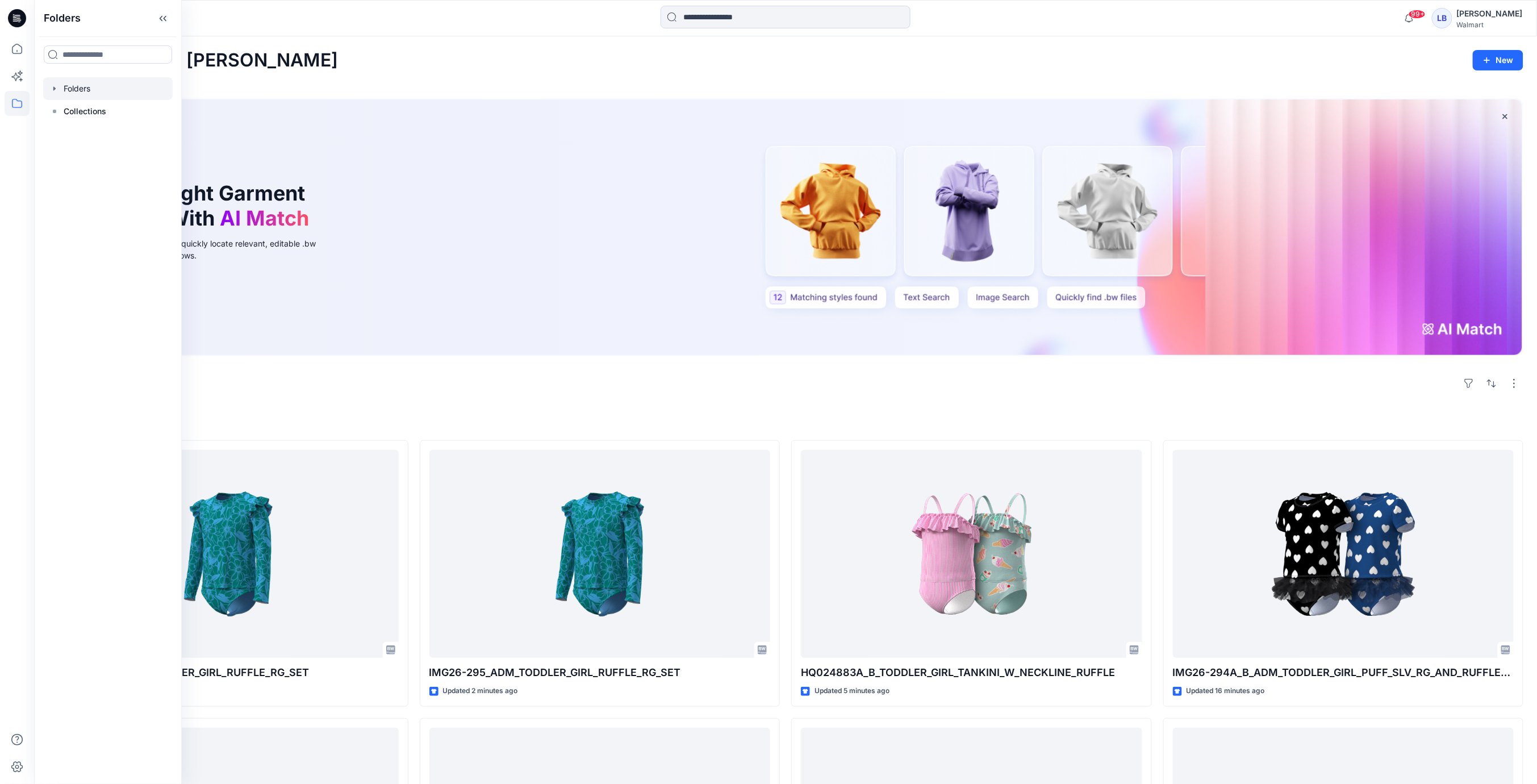
click at [66, 90] on div at bounding box center [108, 88] width 130 height 23
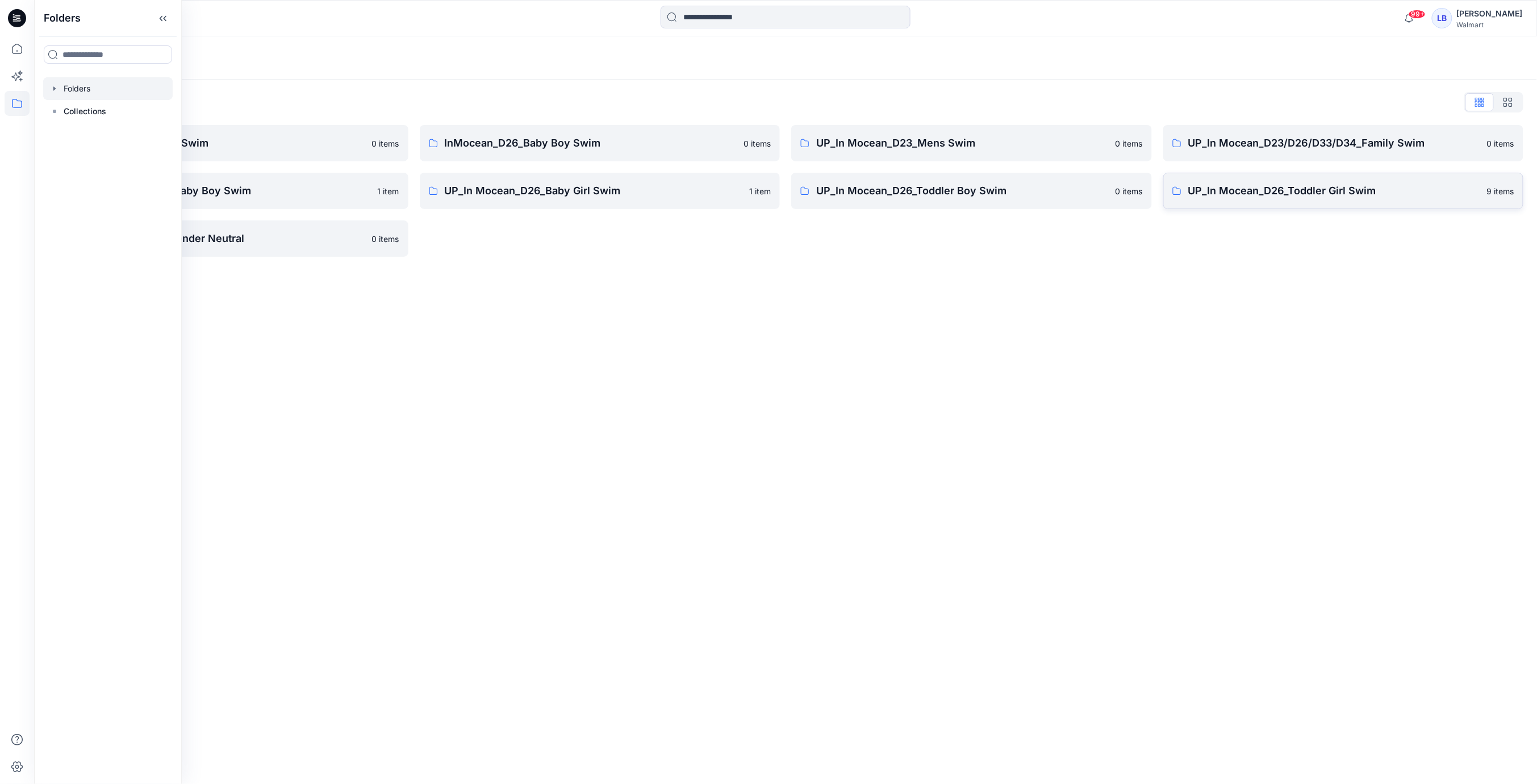
click at [1259, 193] on p "UP_In Mocean_D26_Toddler Girl Swim" at bounding box center [1334, 190] width 292 height 16
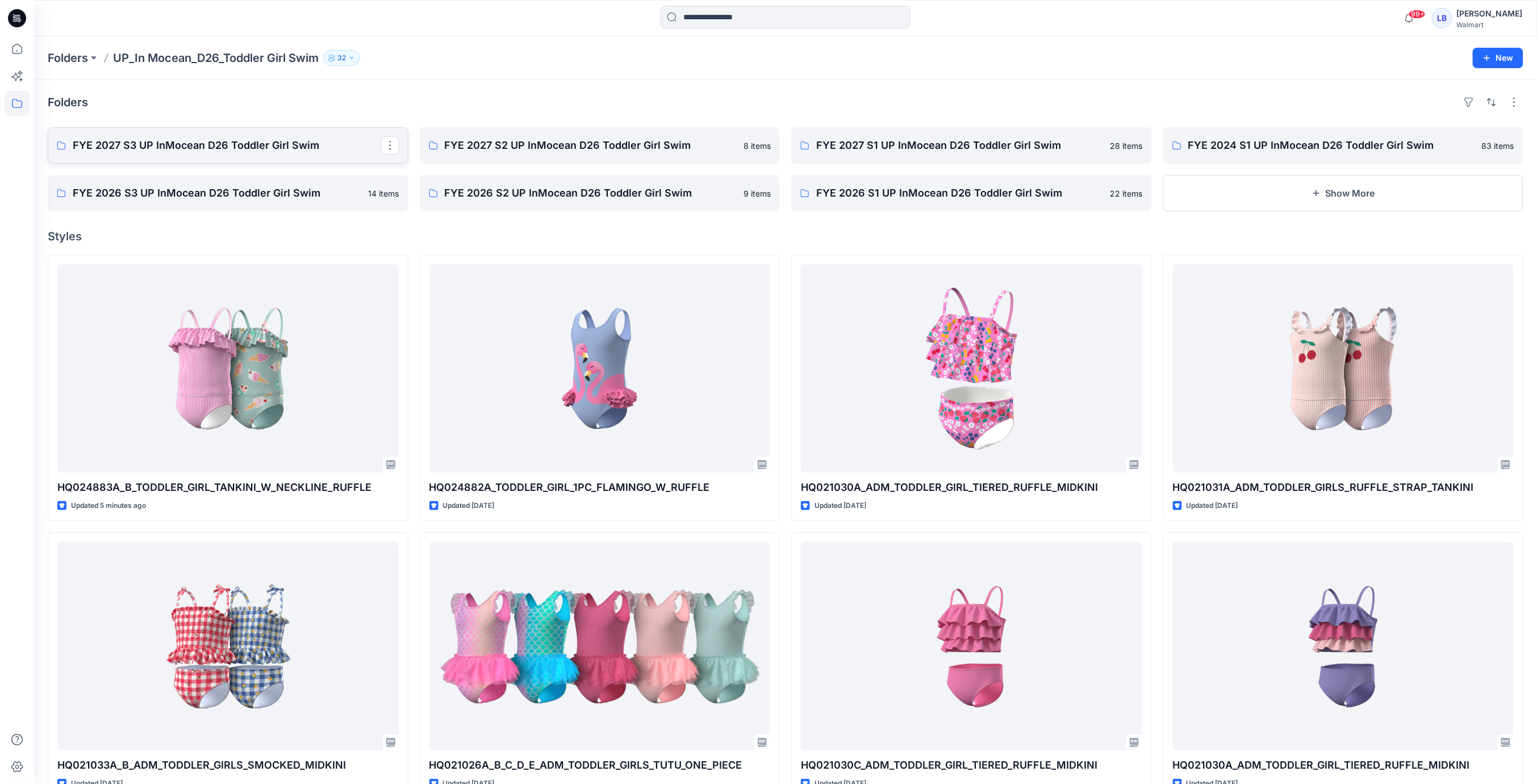
click at [223, 149] on p "FYE 2027 S3 UP InMocean D26 Toddler Girl Swim" at bounding box center [227, 145] width 308 height 16
